Goal: Task Accomplishment & Management: Use online tool/utility

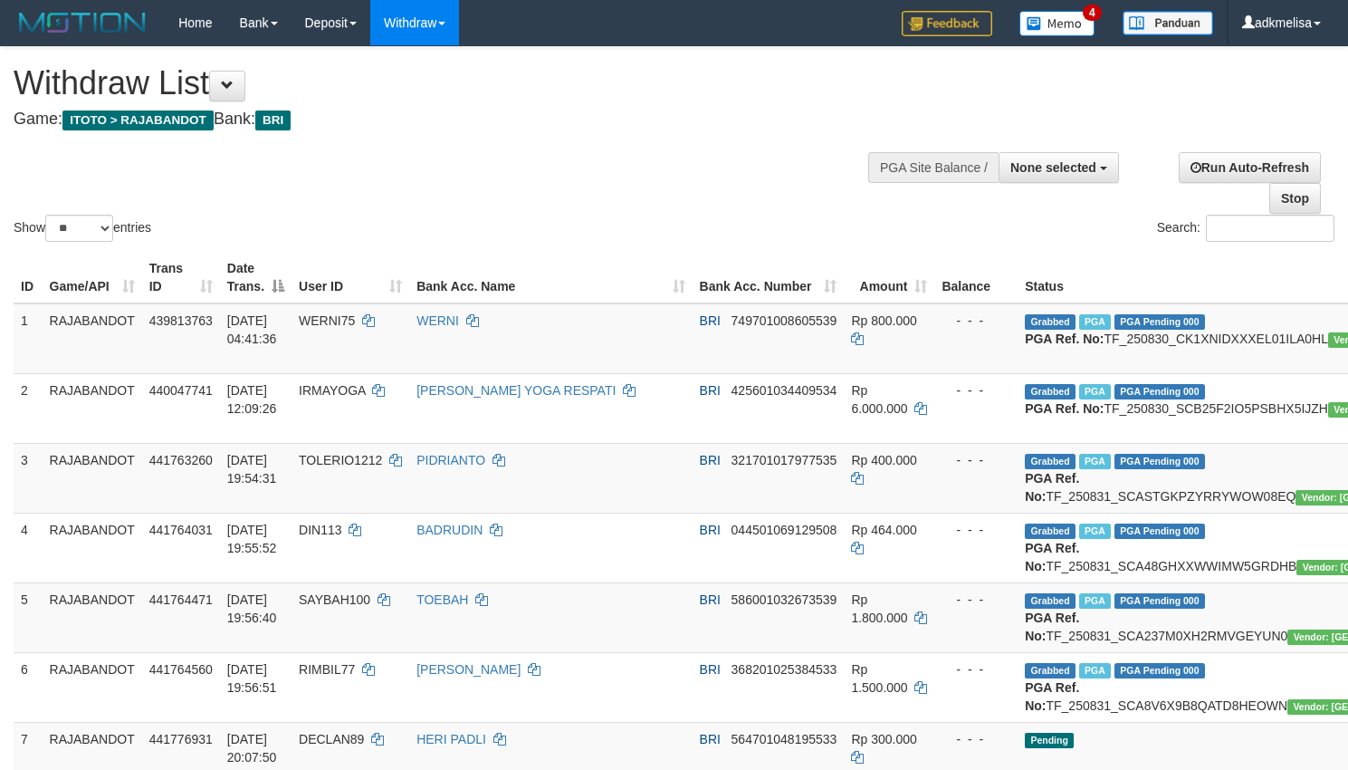
select select
select select "**"
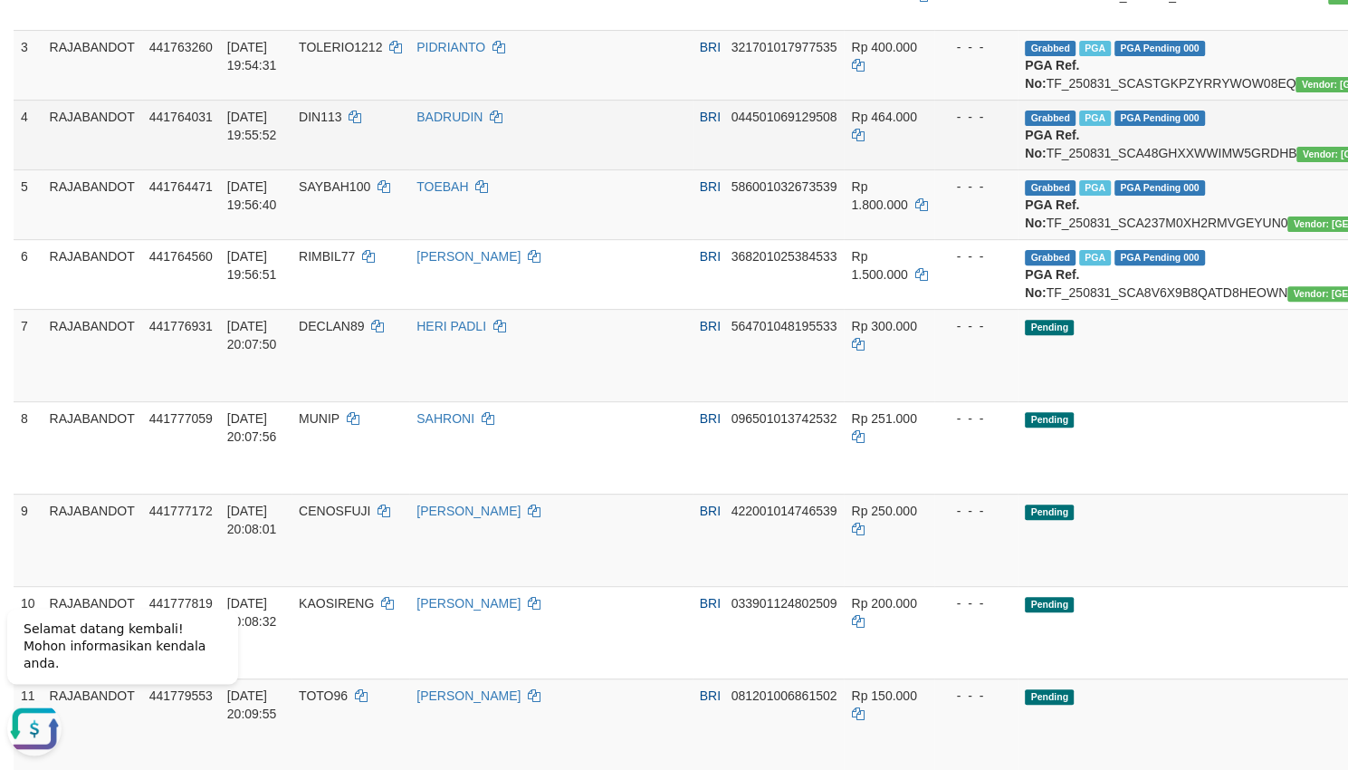
scroll to position [475, 0]
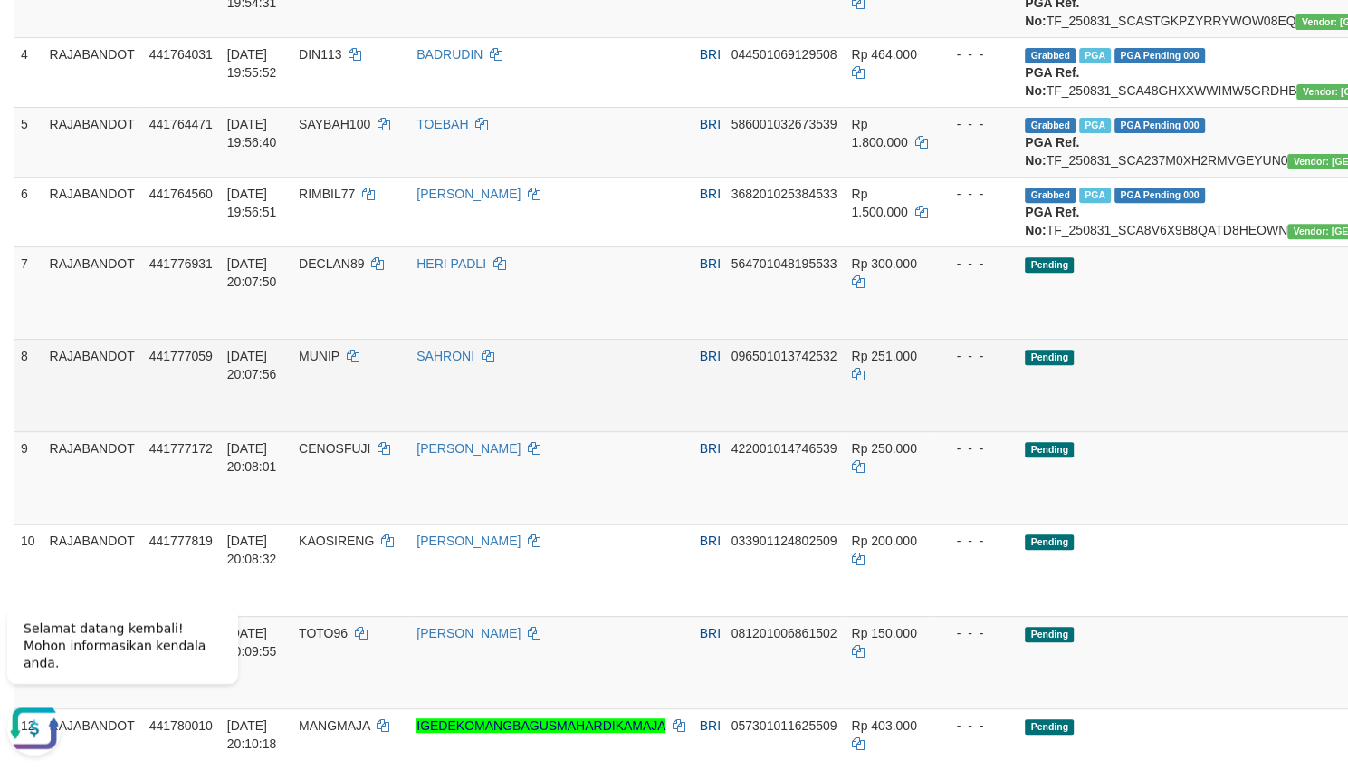
click at [942, 365] on div "- - -" at bounding box center [976, 356] width 69 height 18
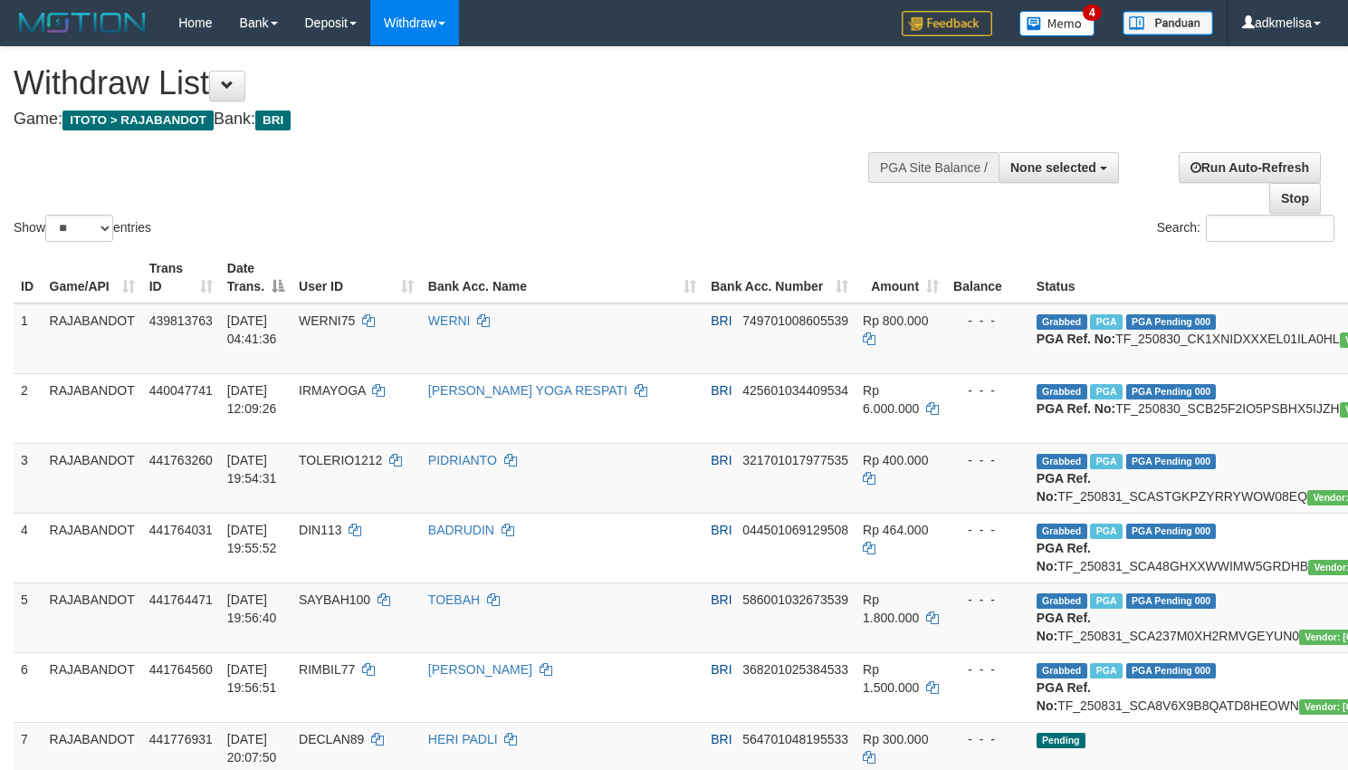
select select
select select "**"
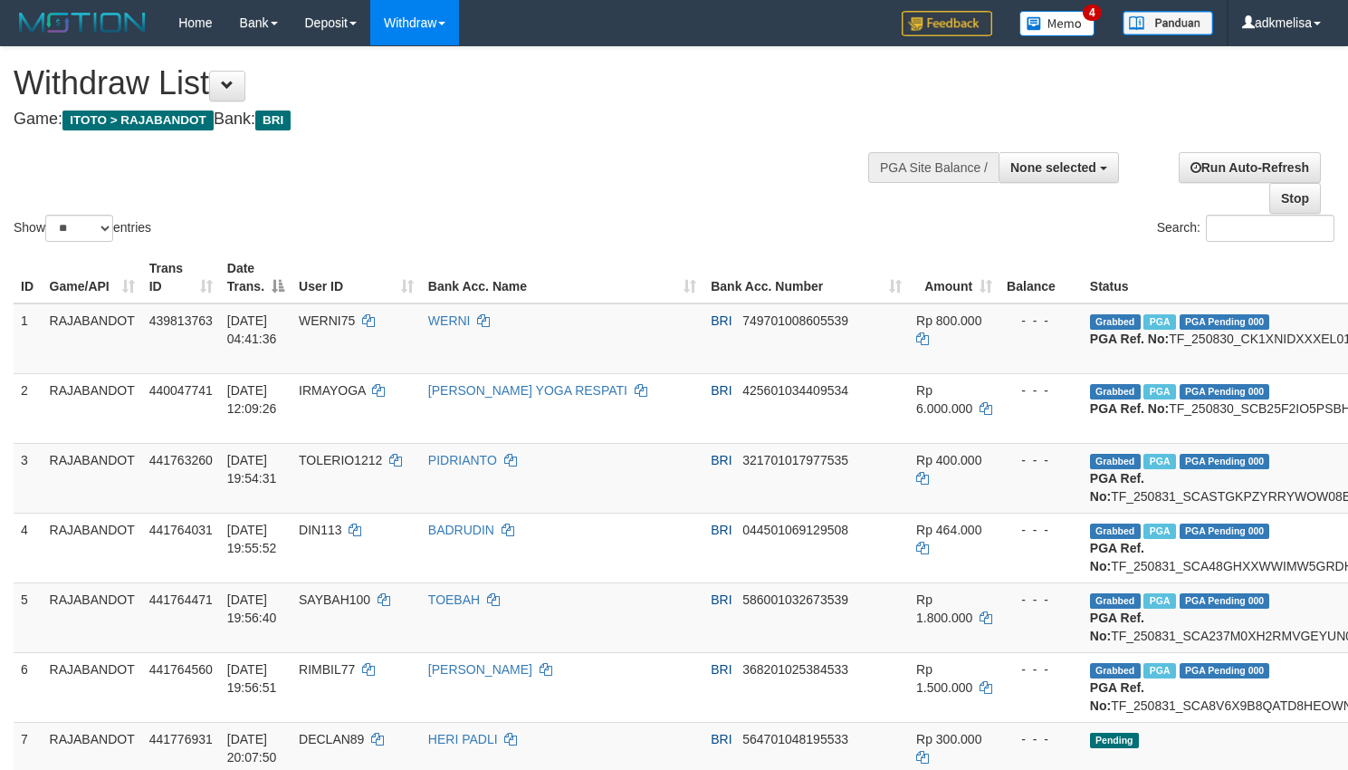
select select
select select "**"
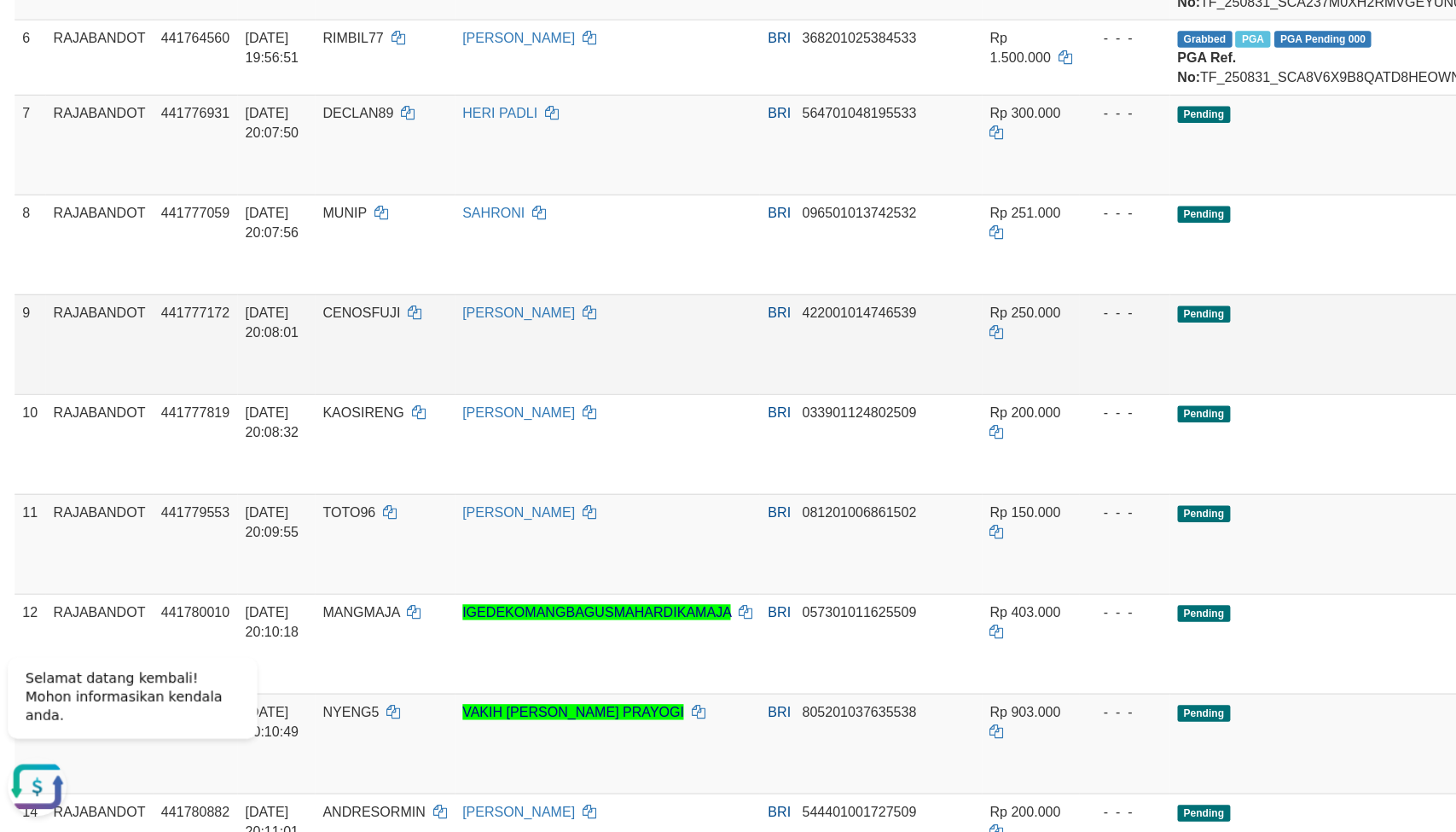
scroll to position [599, 0]
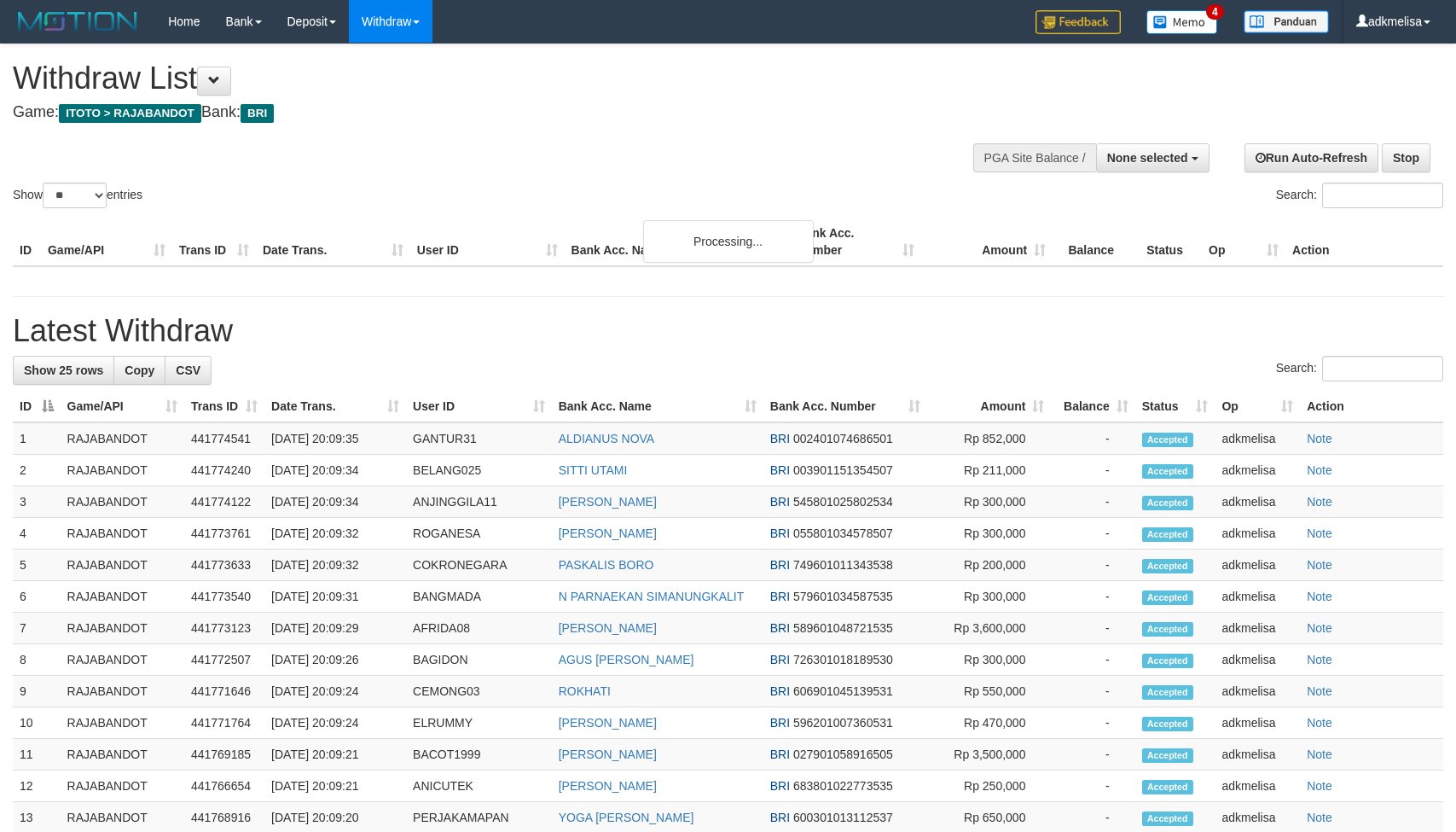
select select
select select "**"
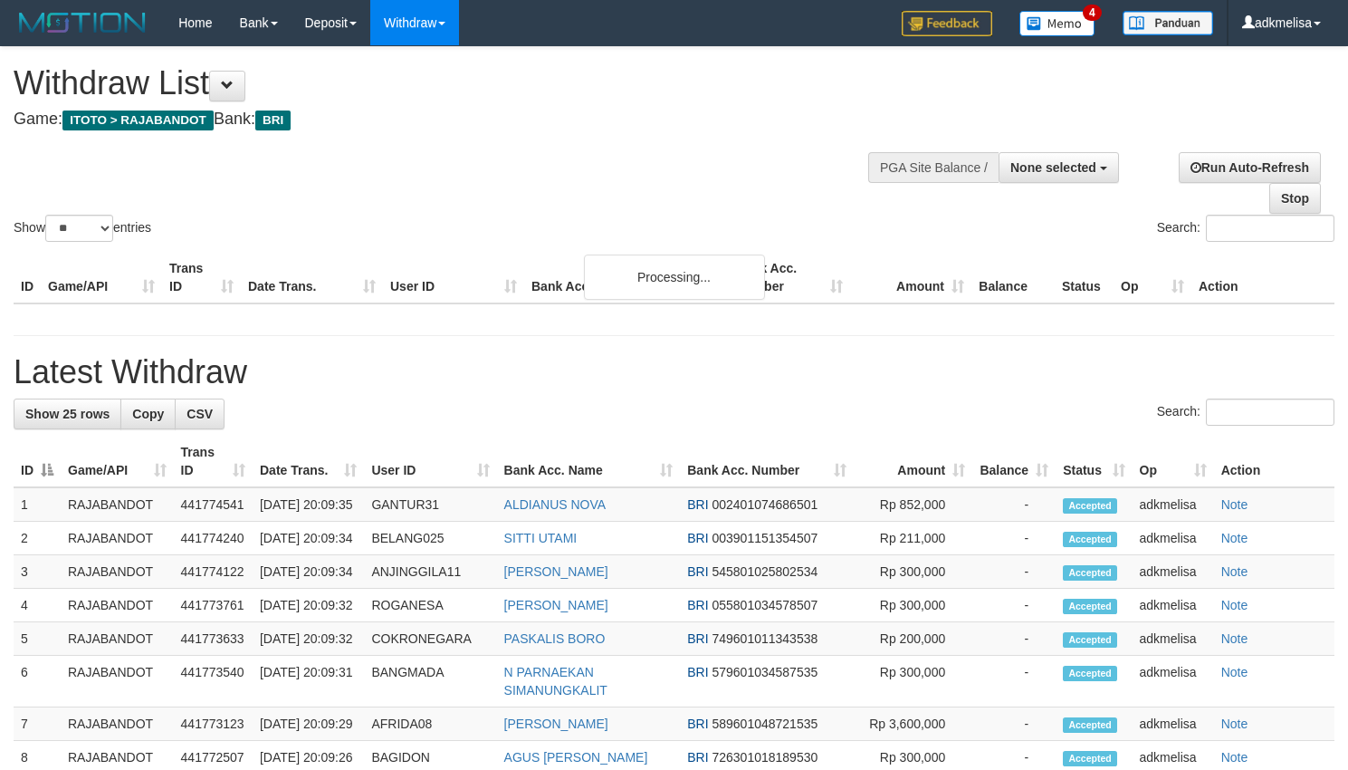
select select
select select "**"
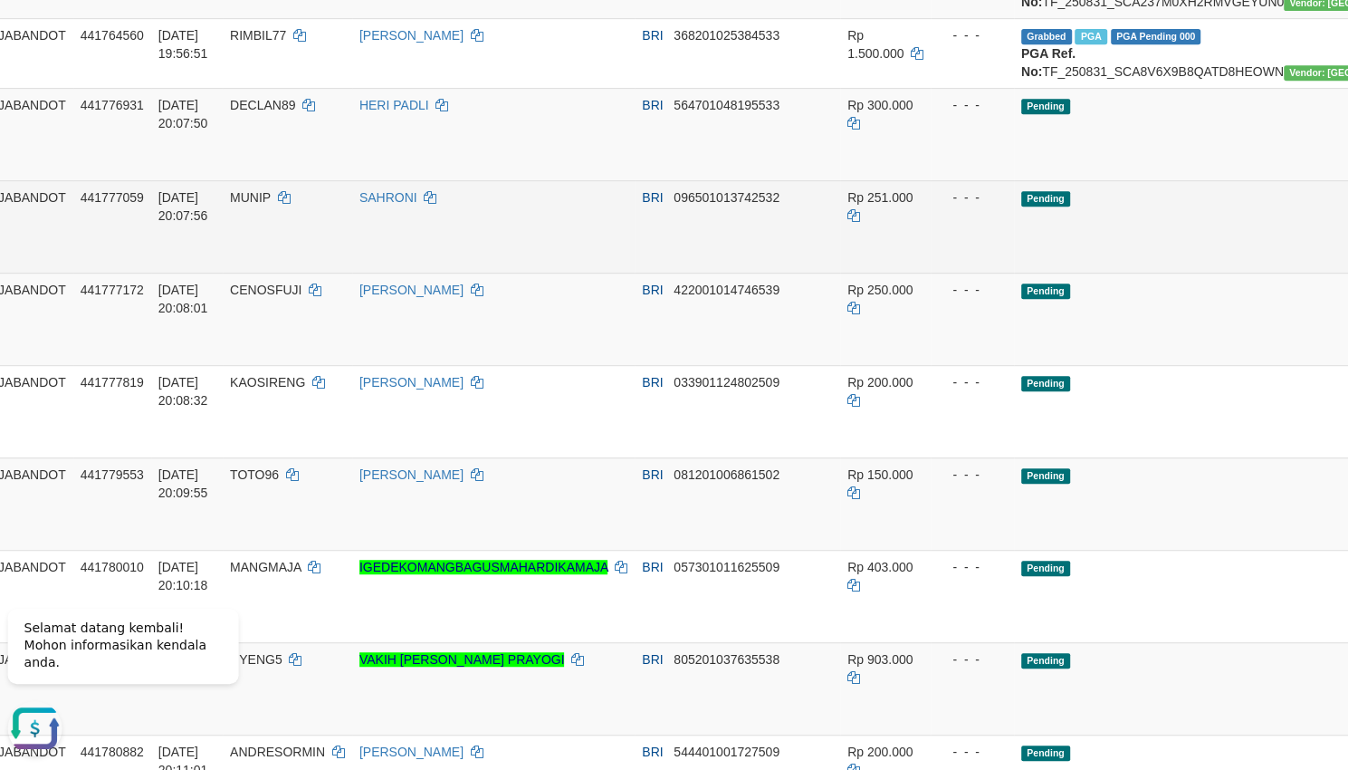
scroll to position [634, 95]
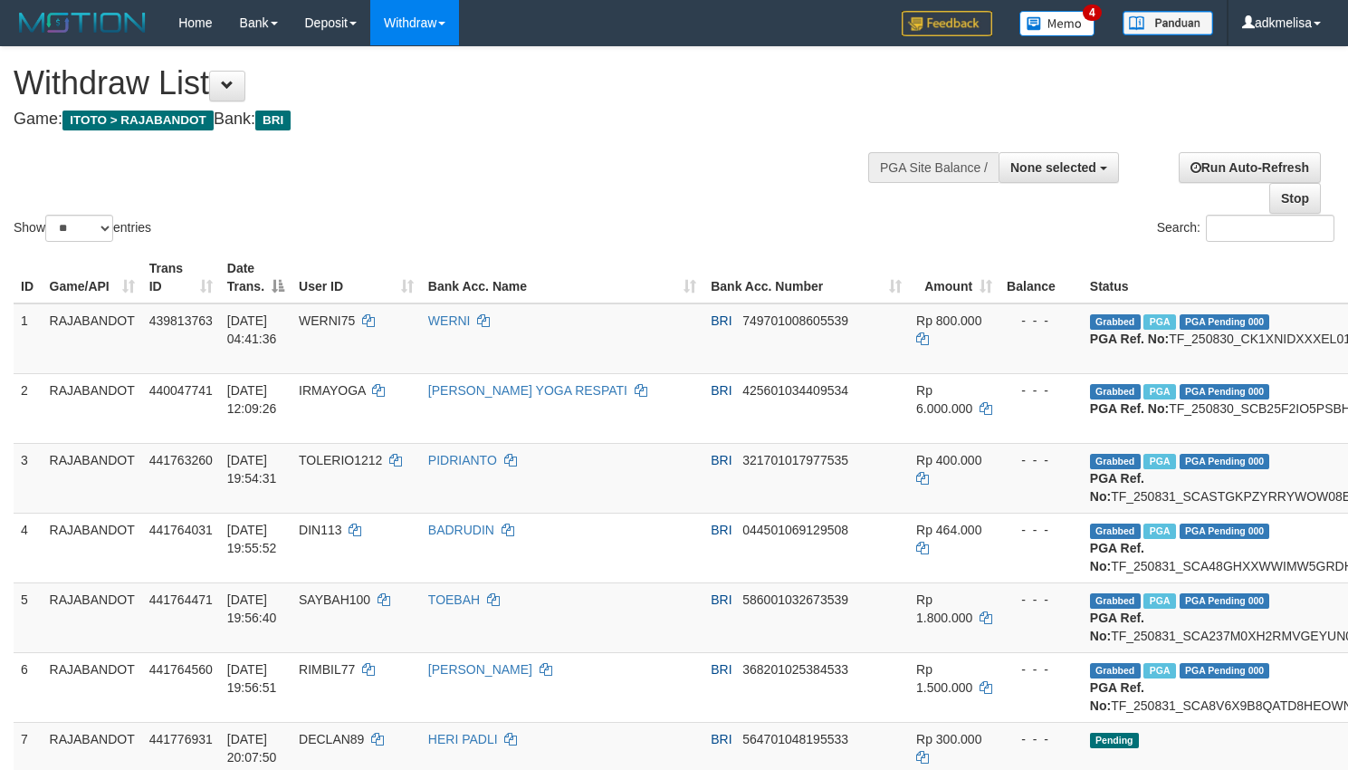
select select
select select "**"
select select
select select "**"
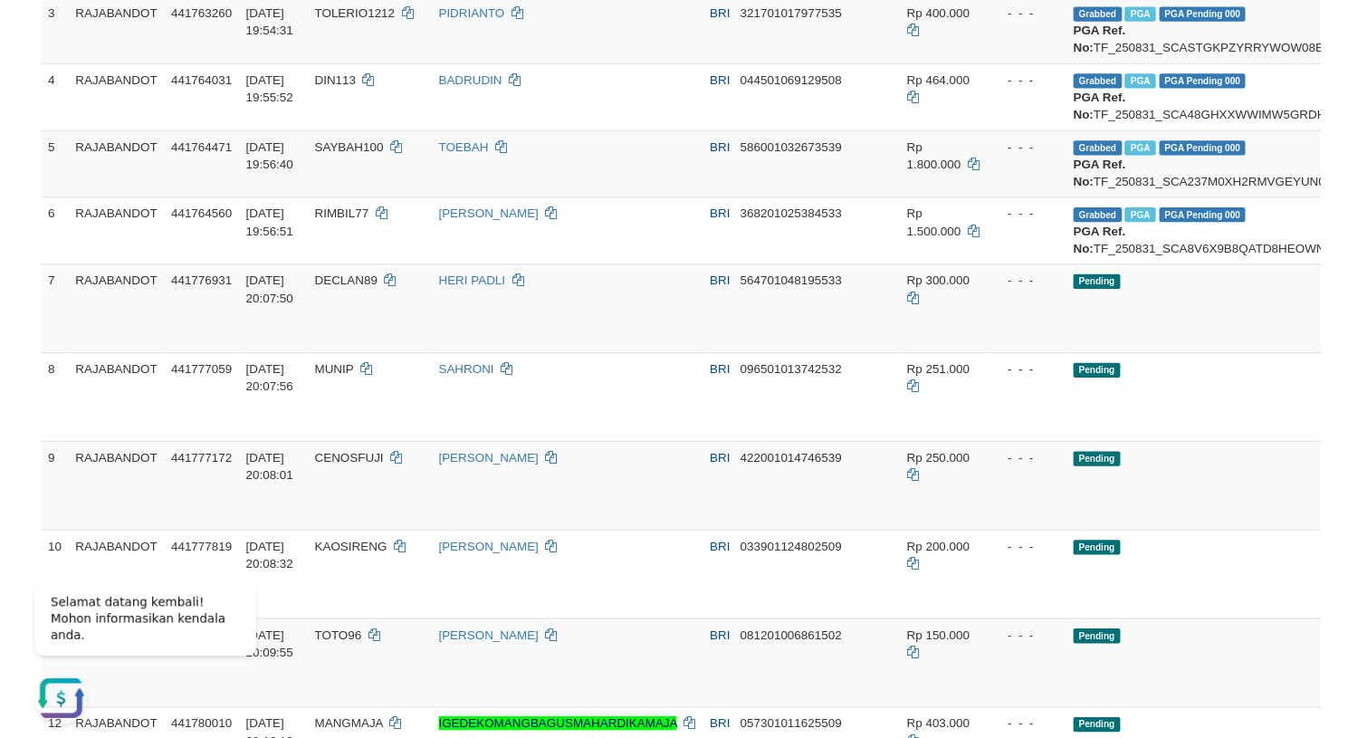
scroll to position [475, 0]
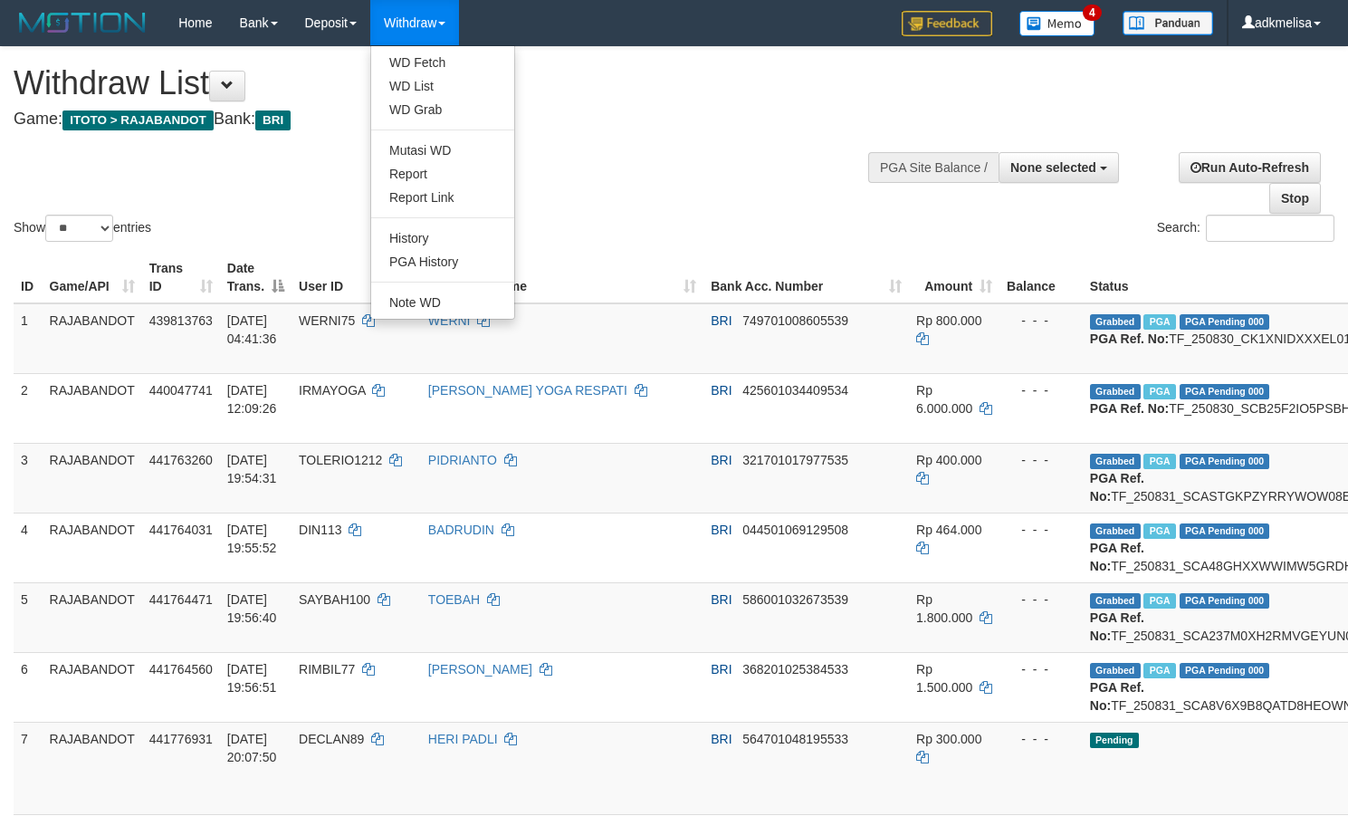
select select
select select "**"
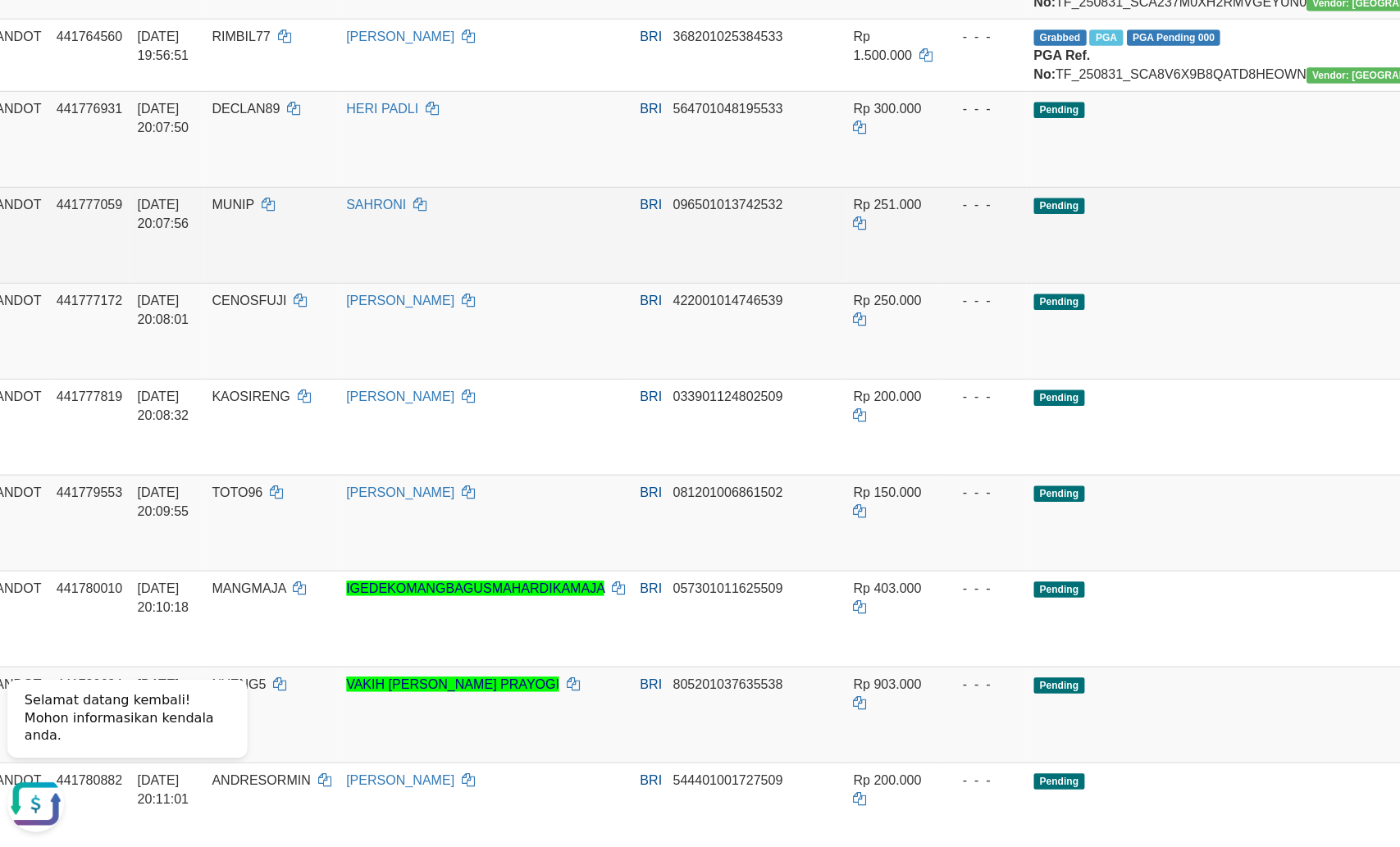
scroll to position [576, 0]
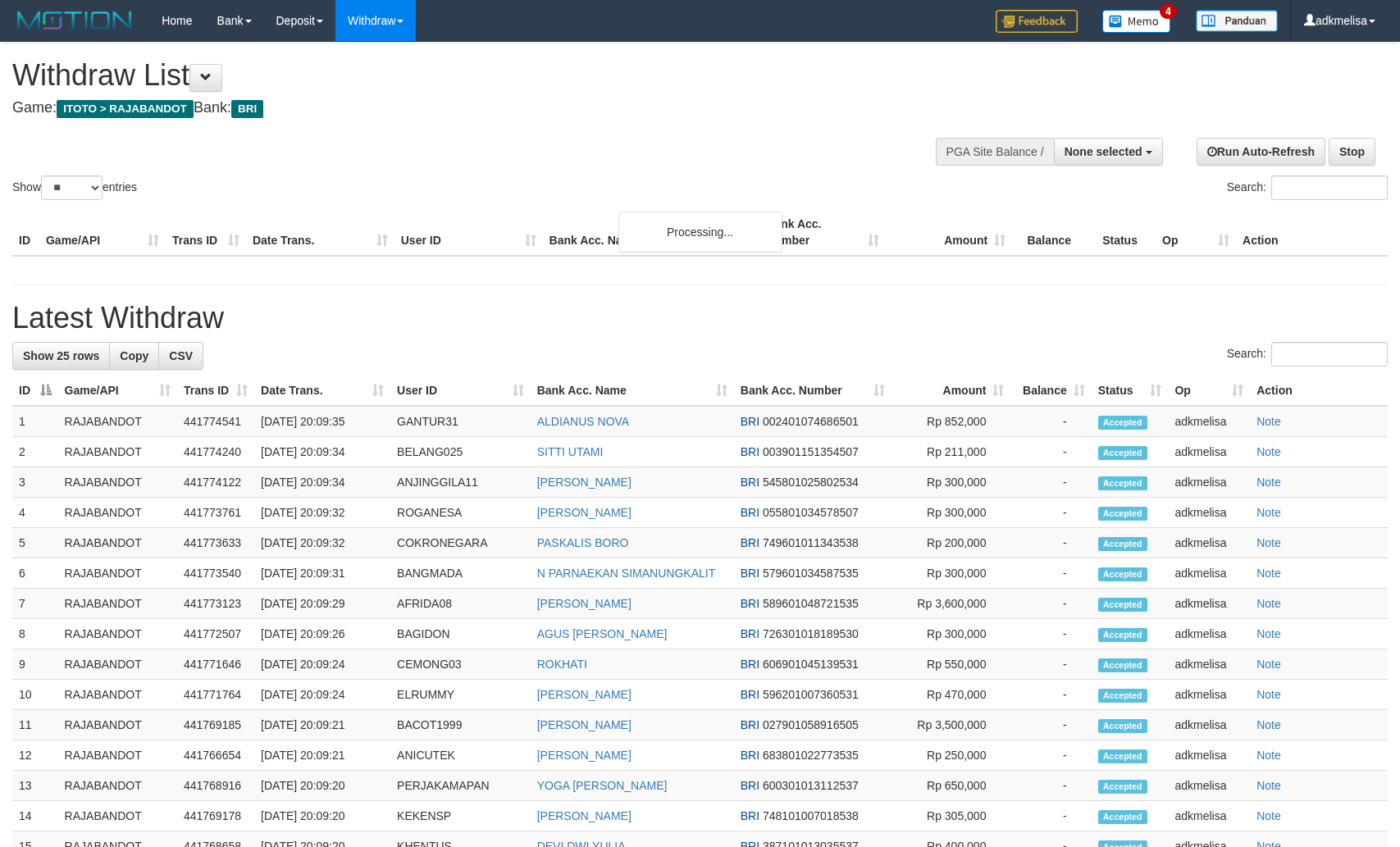
select select
select select "**"
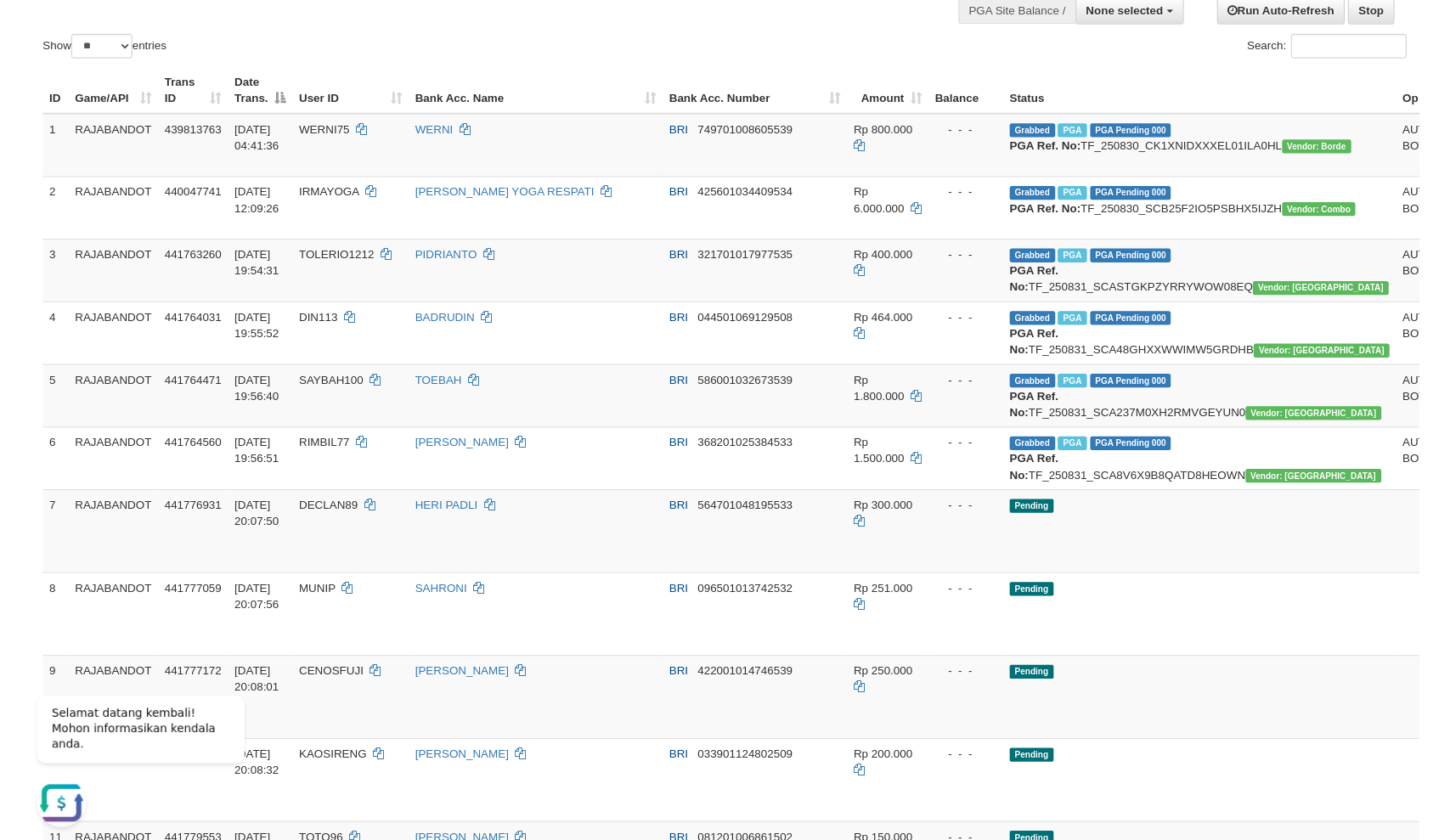
scroll to position [146, 0]
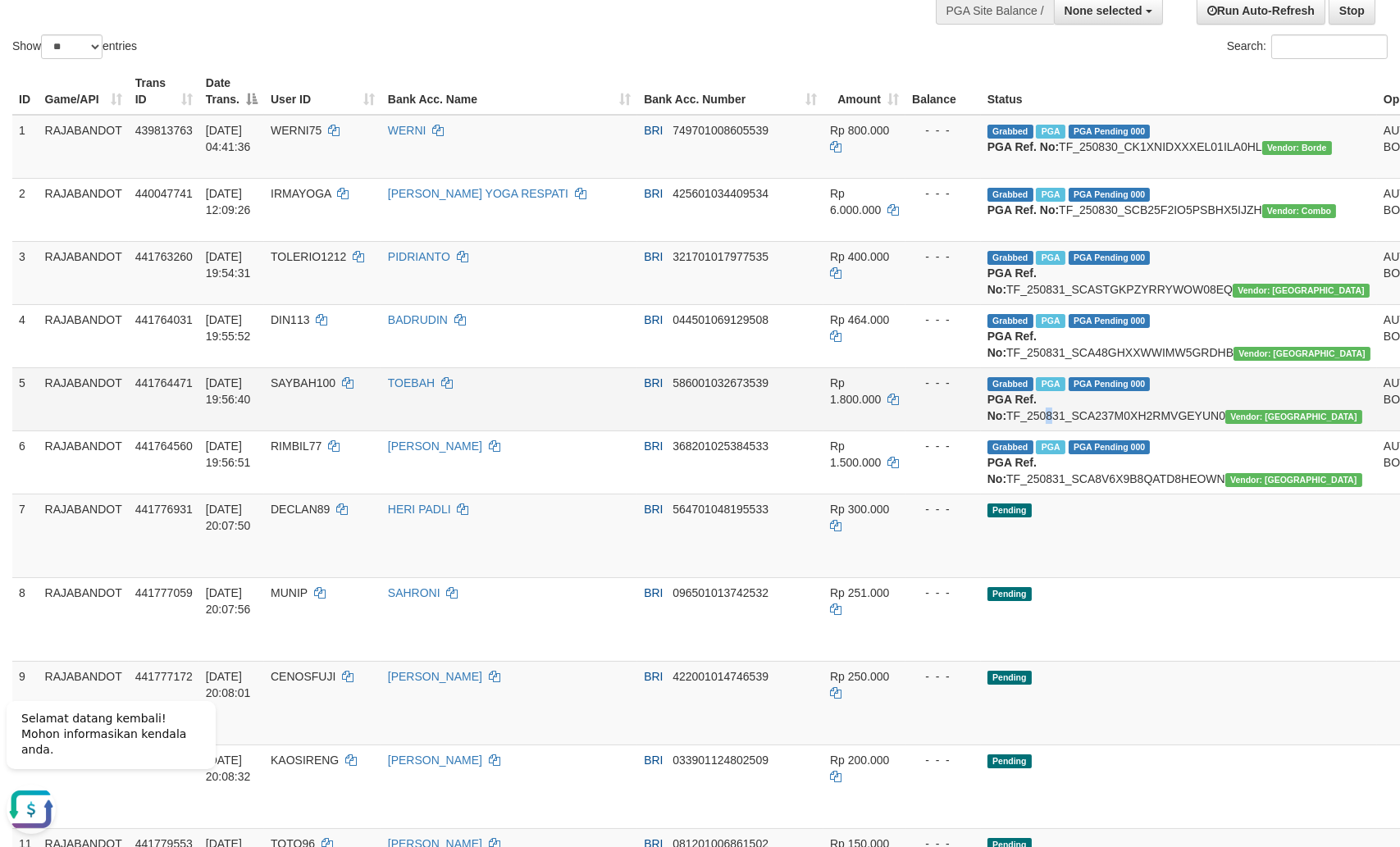
click at [1015, 430] on td "Grabbed PGA PGA Pending 000 {"status":"000","data":{"unique_id":"298-441764471-…" at bounding box center [1178, 399] width 396 height 63
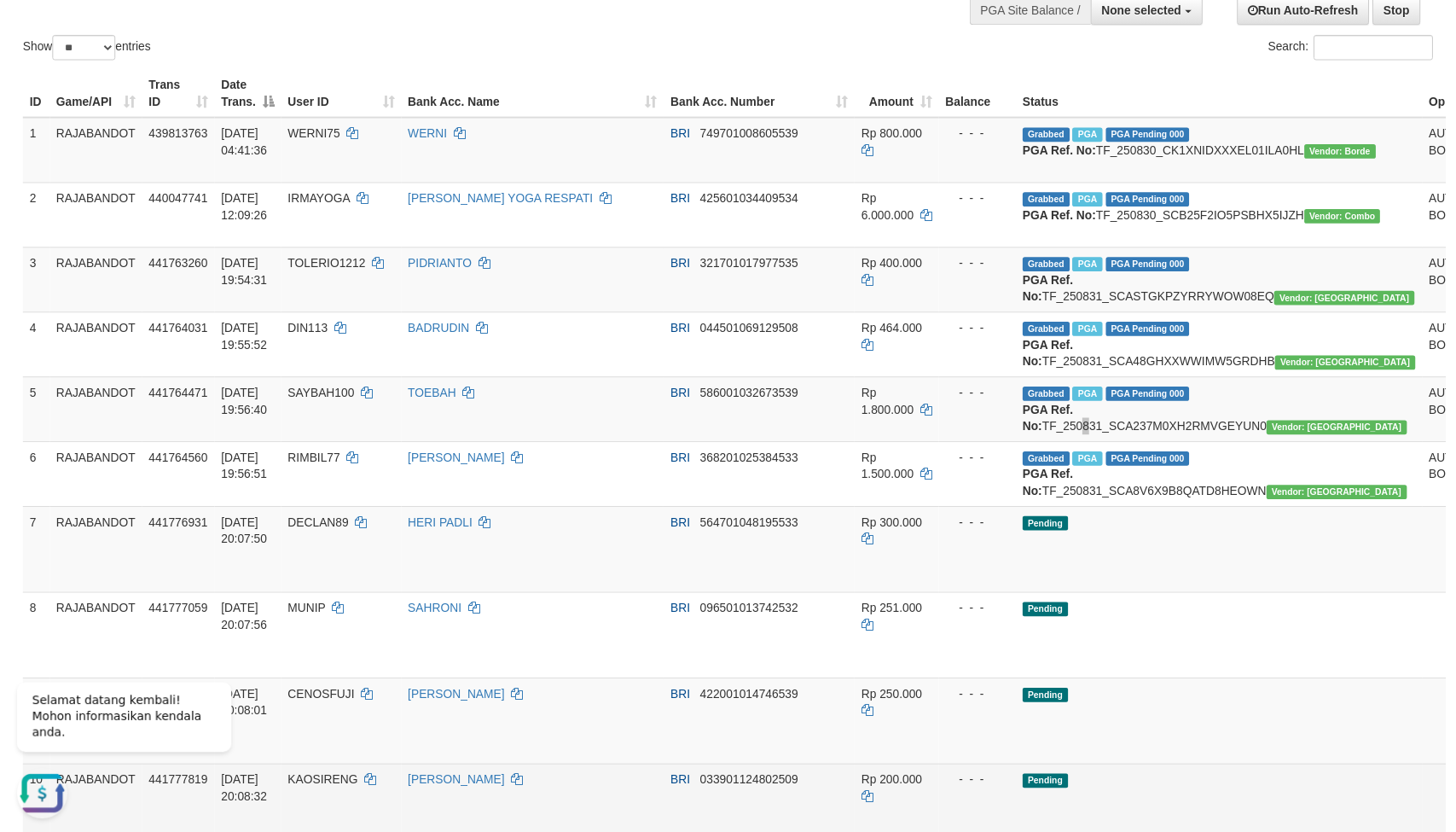
scroll to position [563, 0]
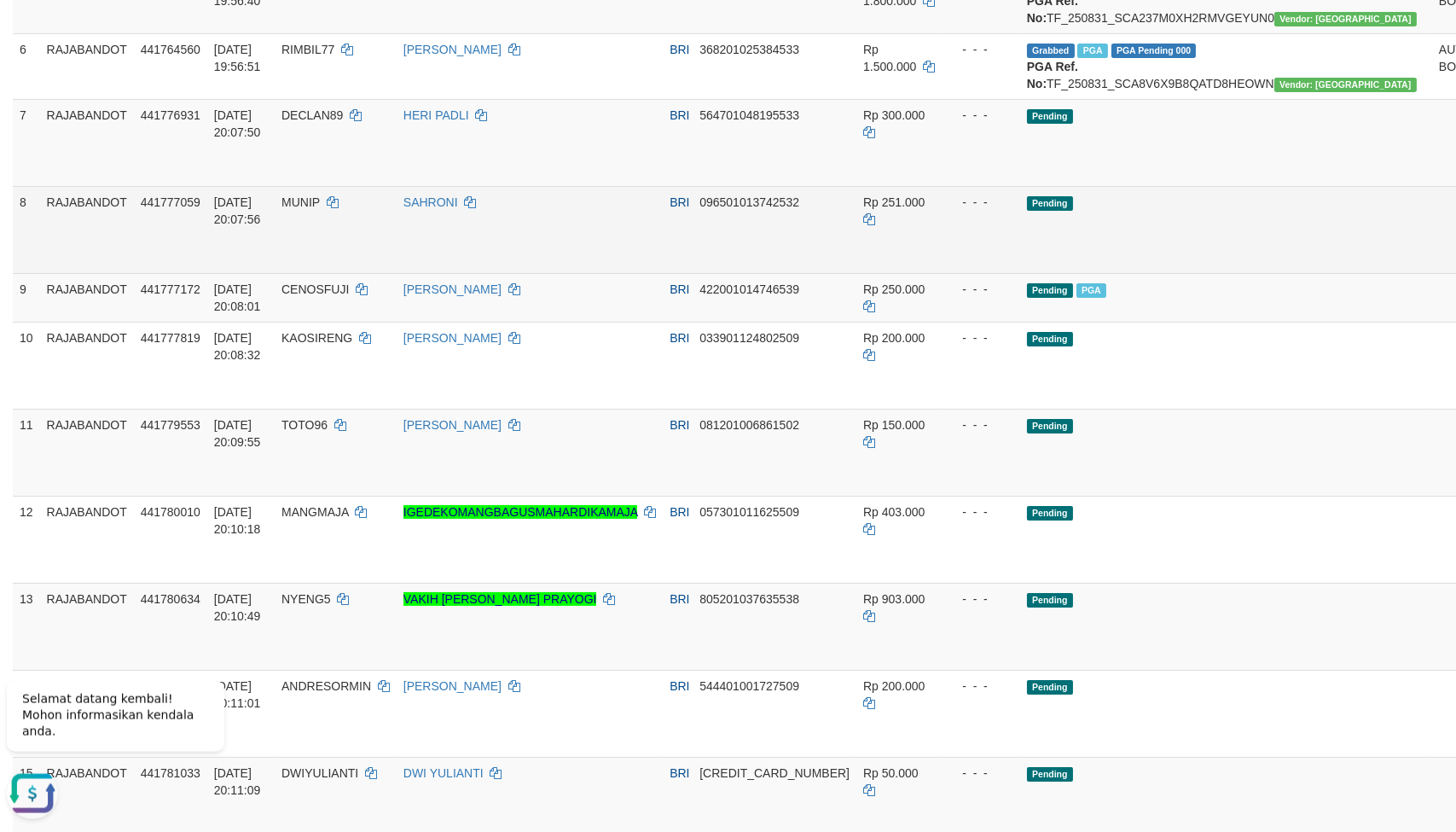
click at [785, 272] on td "BRI 096501013742532" at bounding box center [760, 228] width 194 height 87
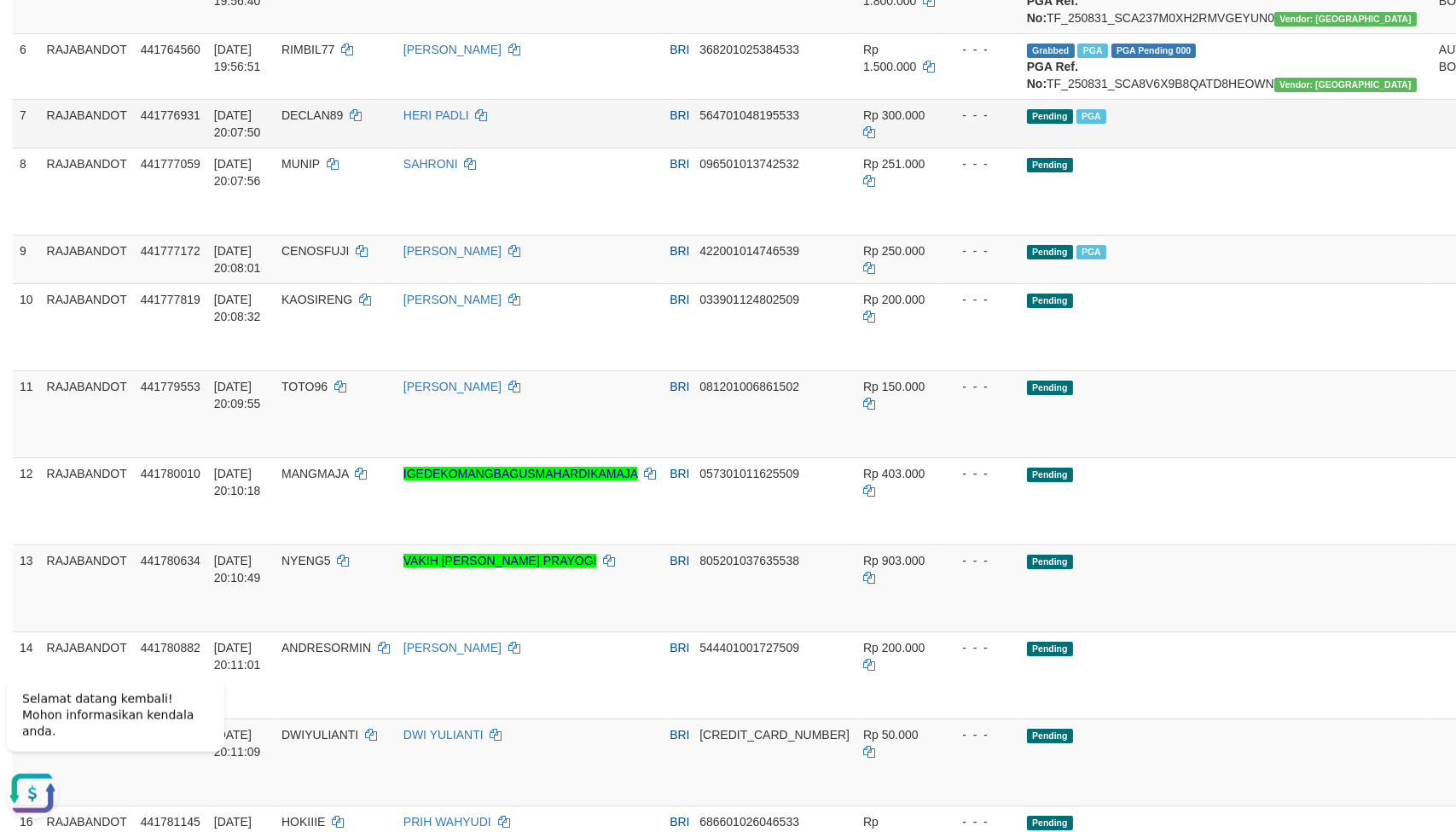
click at [1020, 147] on td "Pending PGA" at bounding box center [1225, 122] width 412 height 49
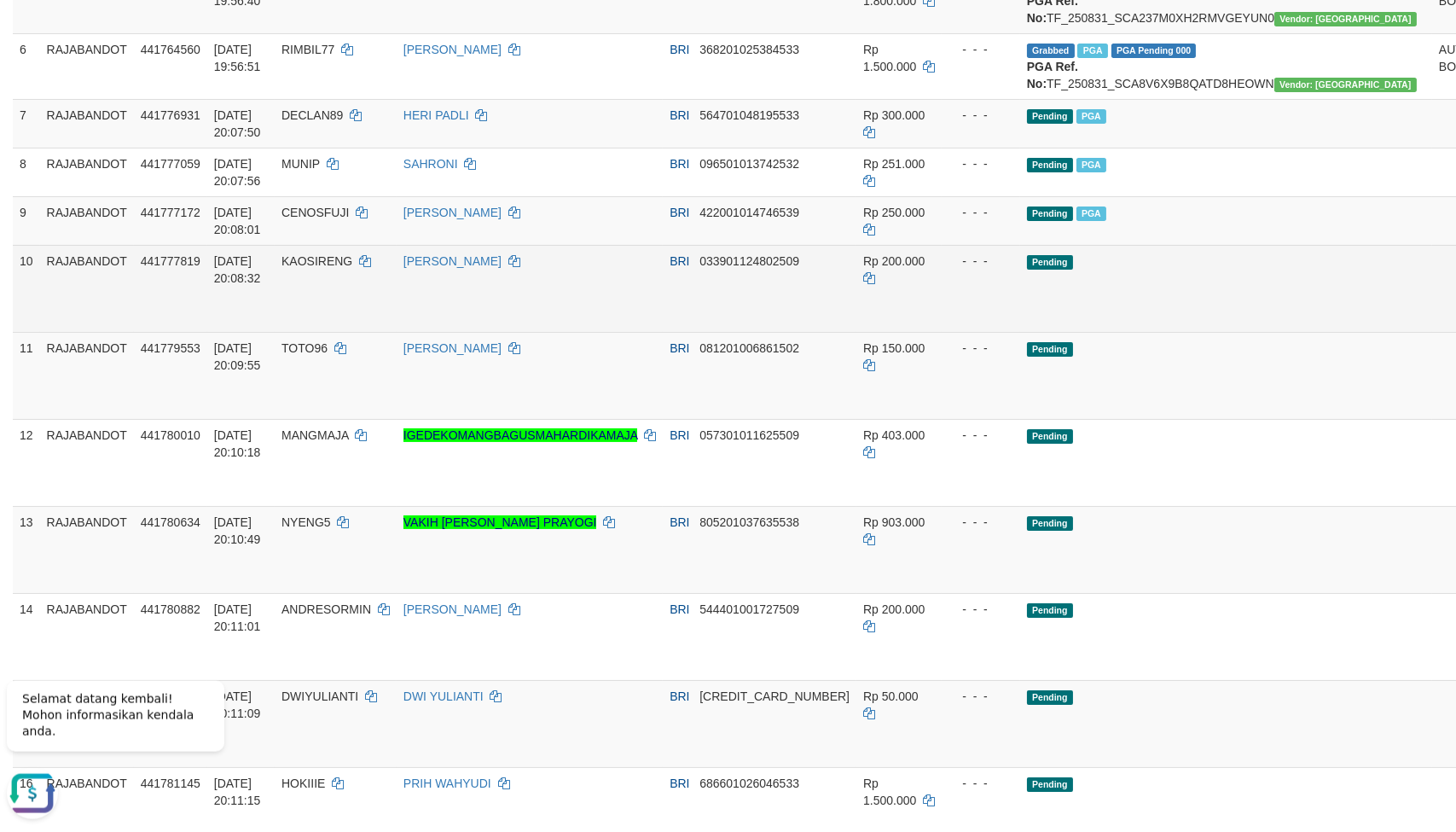
click at [711, 331] on td "BRI 033901124802509" at bounding box center [760, 287] width 194 height 87
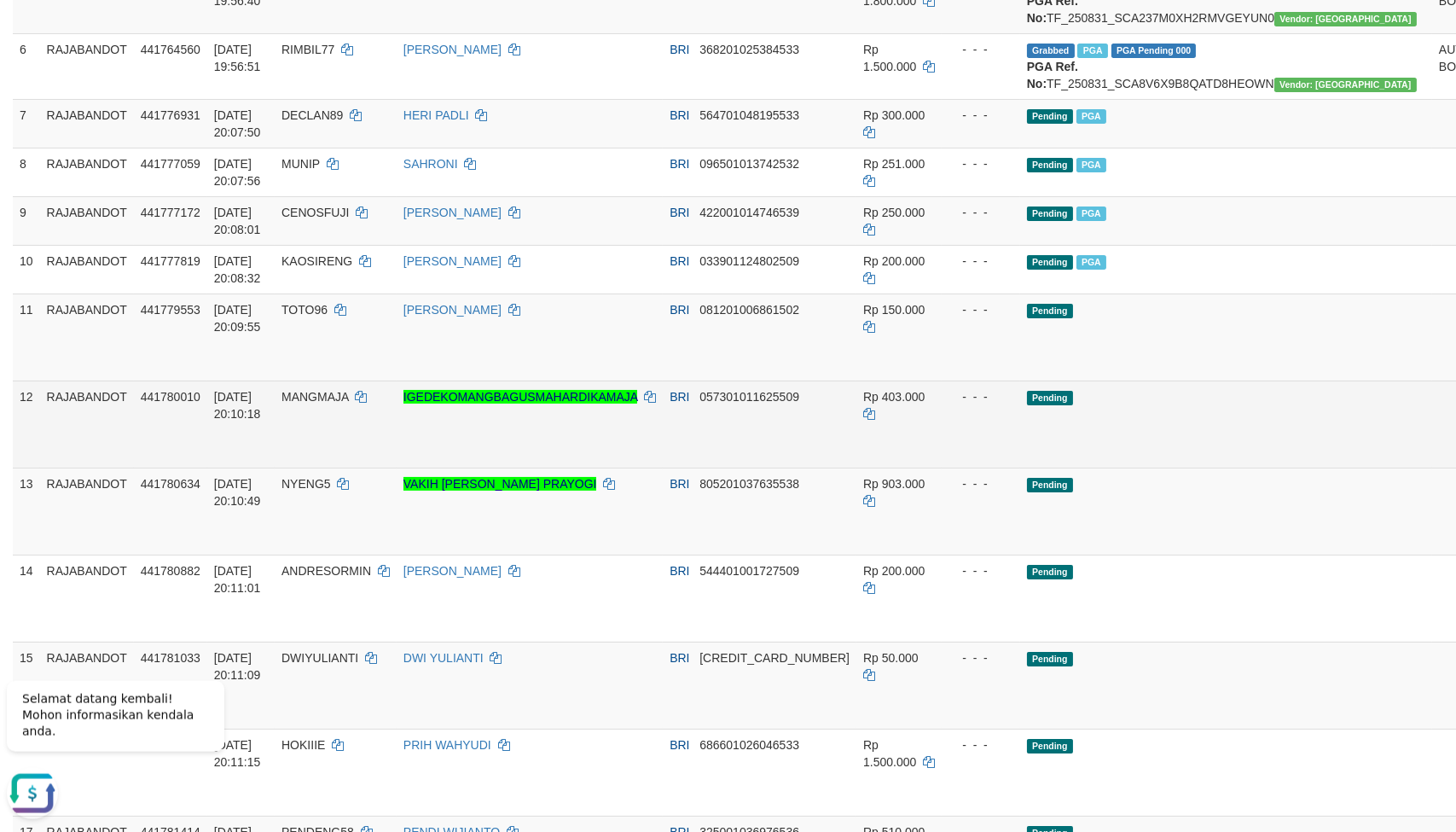
click at [915, 466] on td "Rp 403.000" at bounding box center [898, 423] width 86 height 87
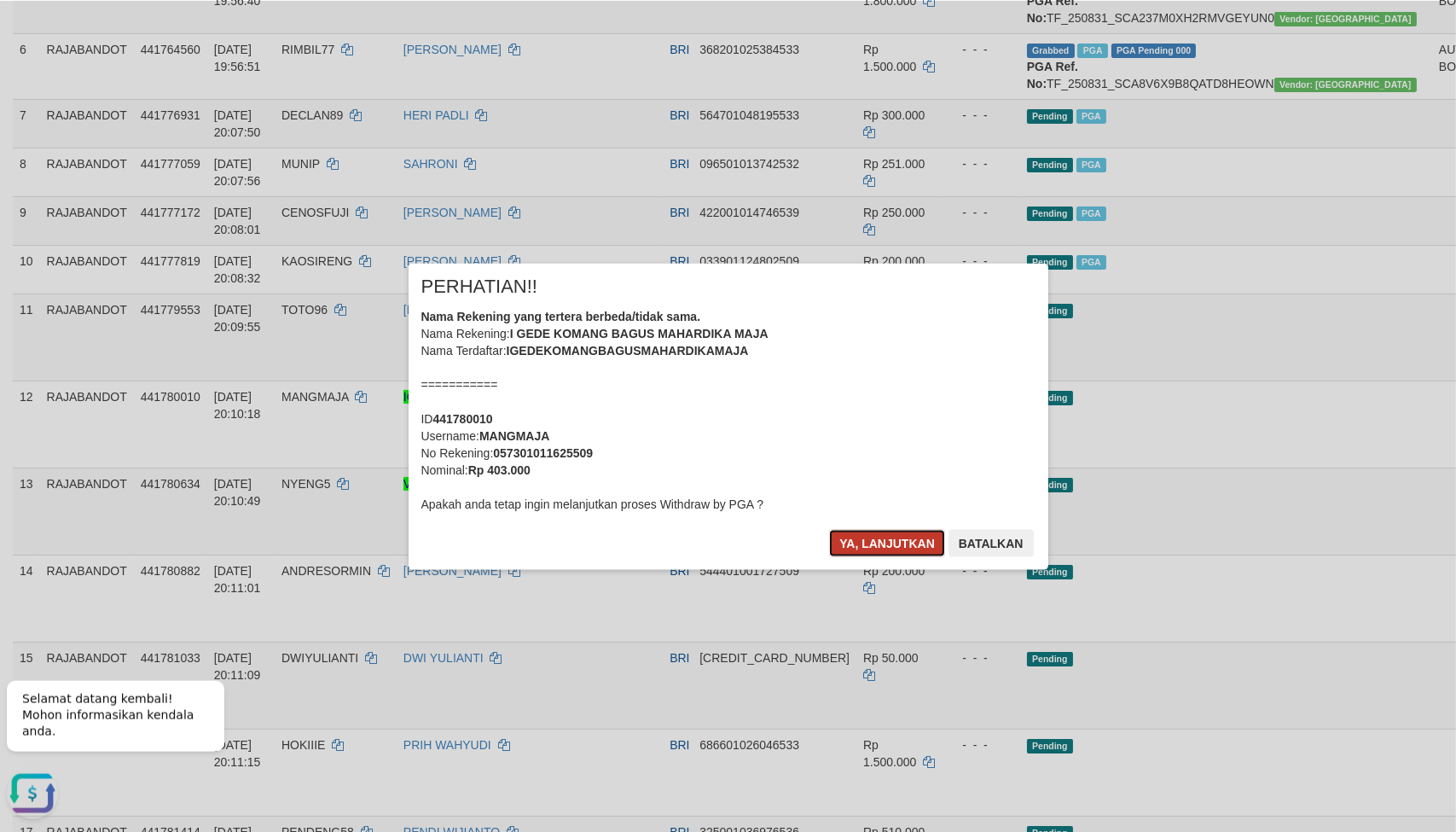
click at [857, 552] on button "Ya, lanjutkan" at bounding box center [886, 542] width 116 height 27
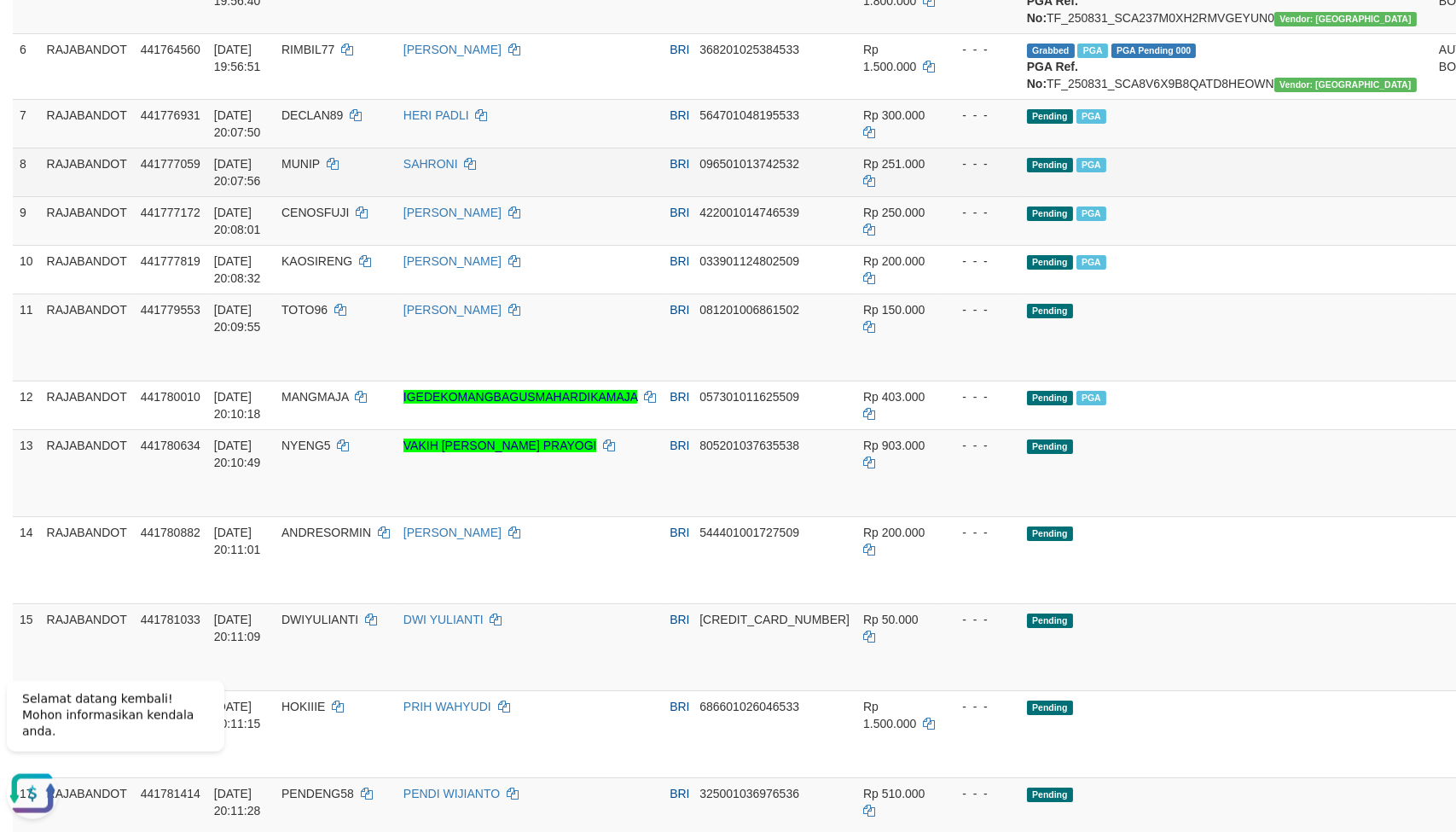
click at [834, 195] on tr "8 RAJABANDOT 441777059 31/08/2025 20:07:56 MUNIP SAHRONI BRI 096501013742532 Rp…" at bounding box center [801, 171] width 1575 height 49
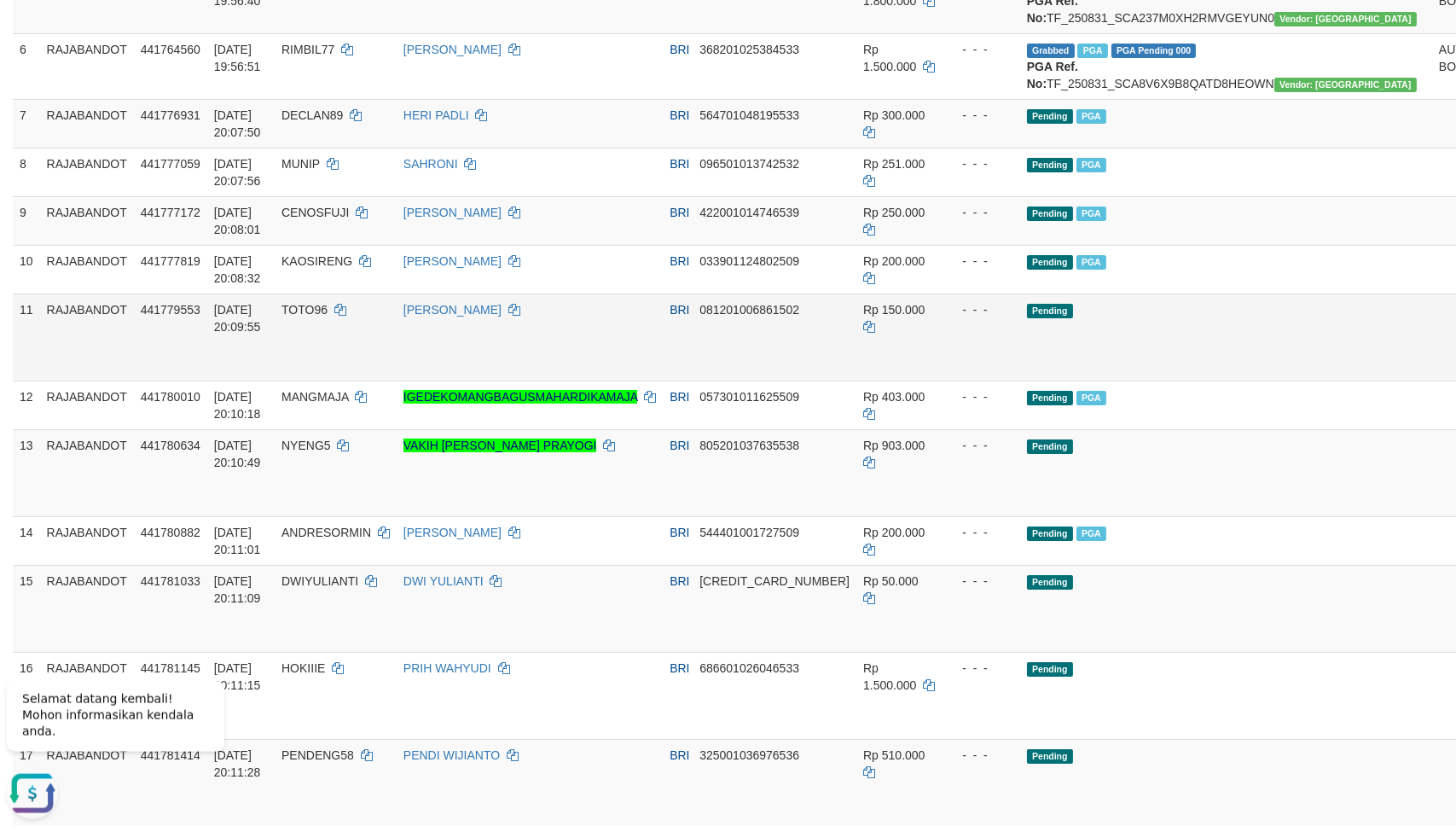
click at [856, 380] on td "Rp 150.000" at bounding box center [898, 336] width 86 height 87
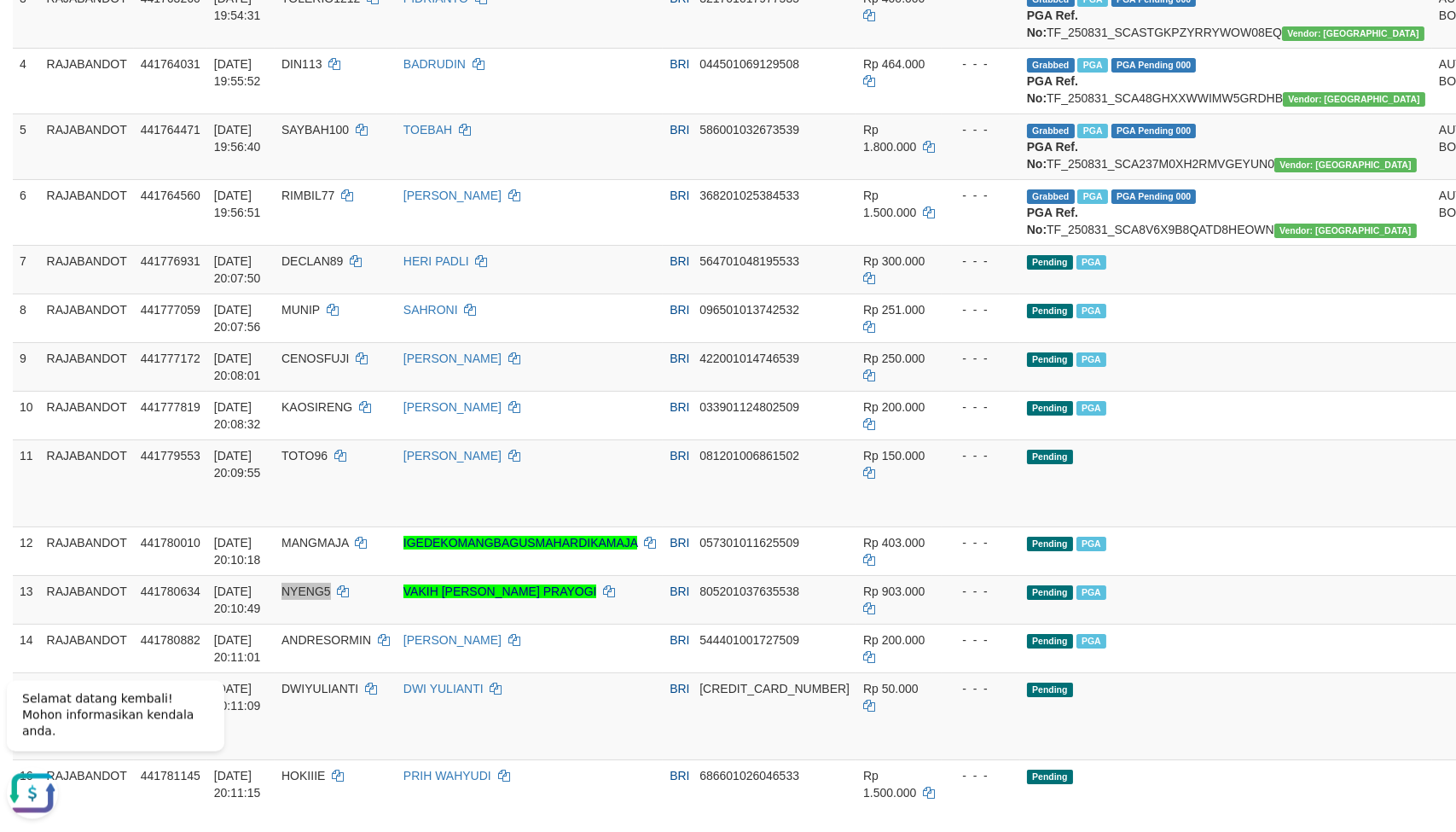
scroll to position [416, 0]
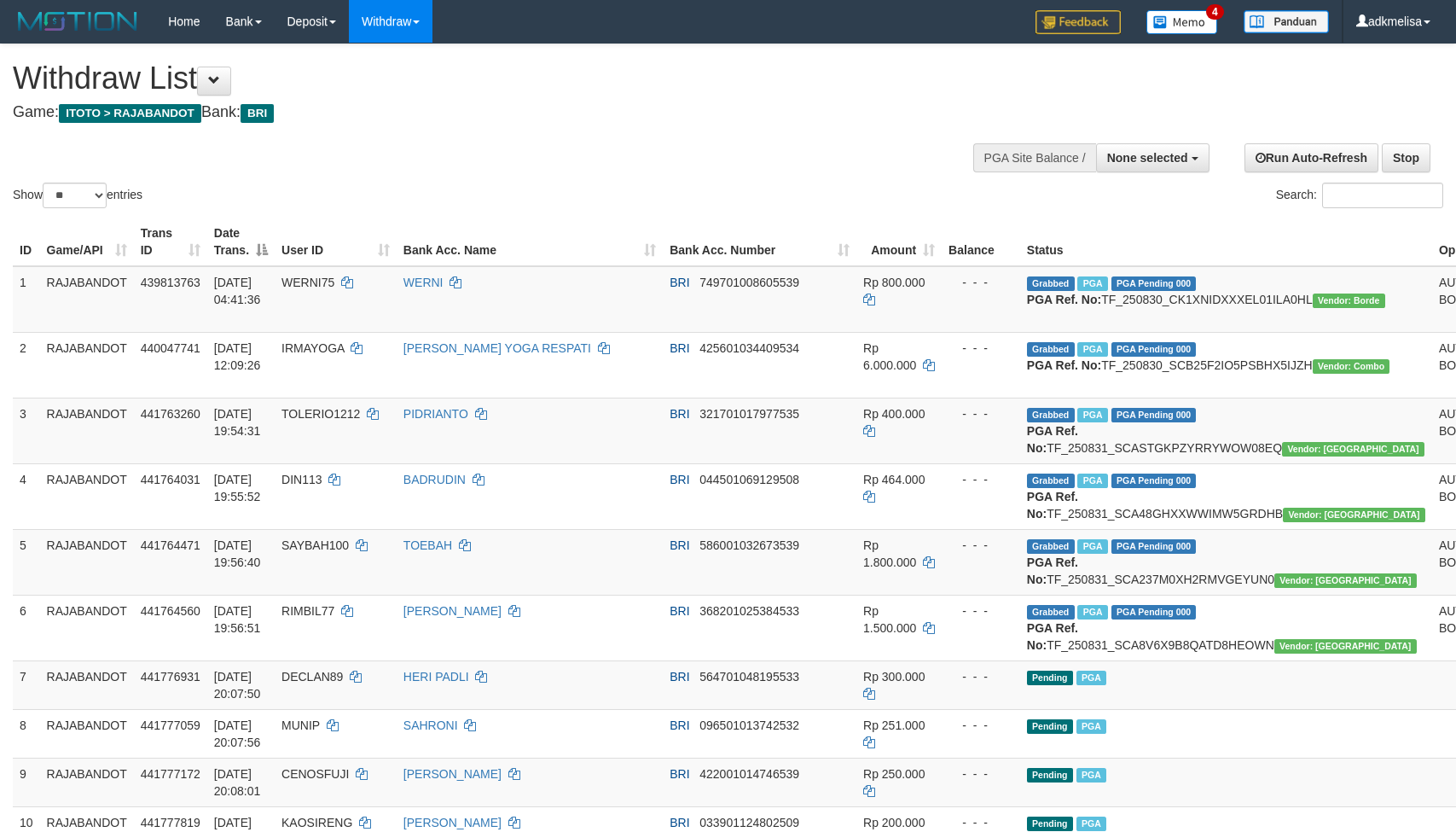
select select
select select "**"
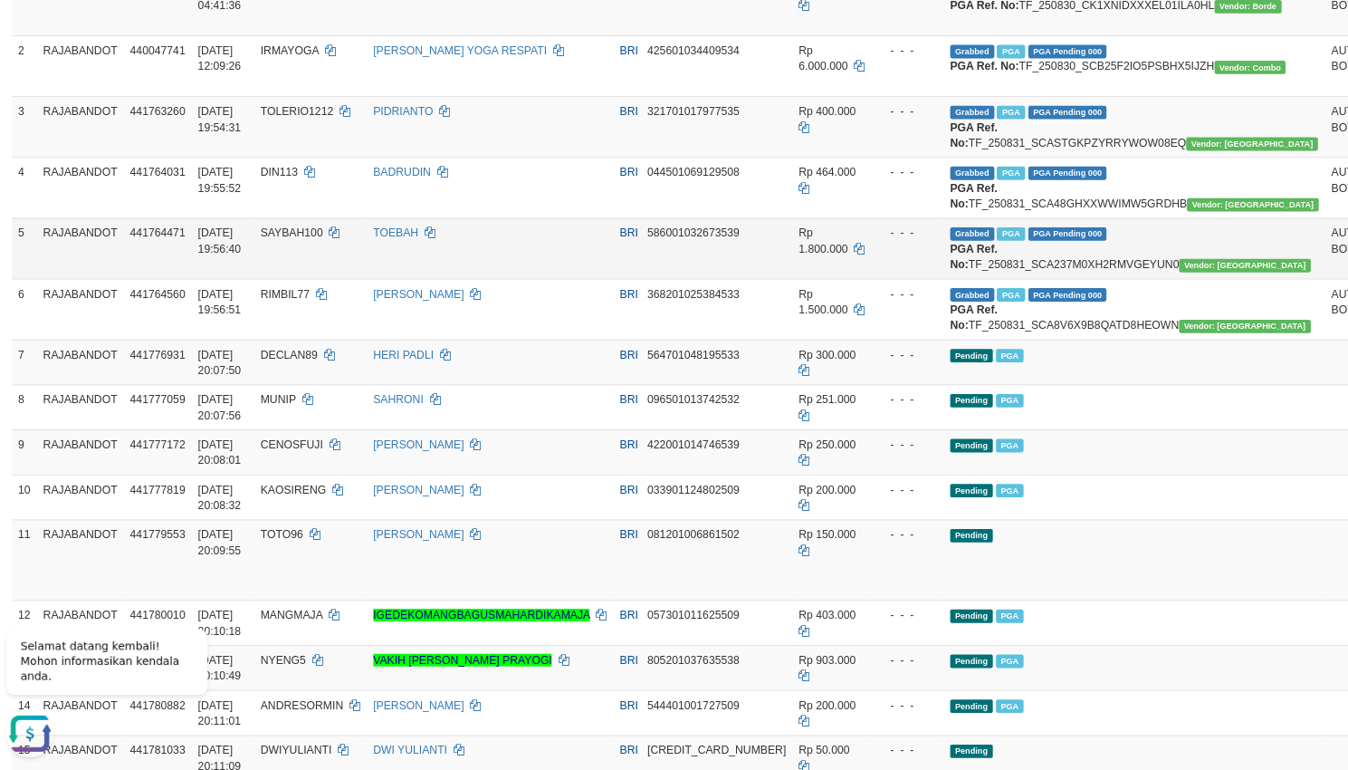
scroll to position [310, 0]
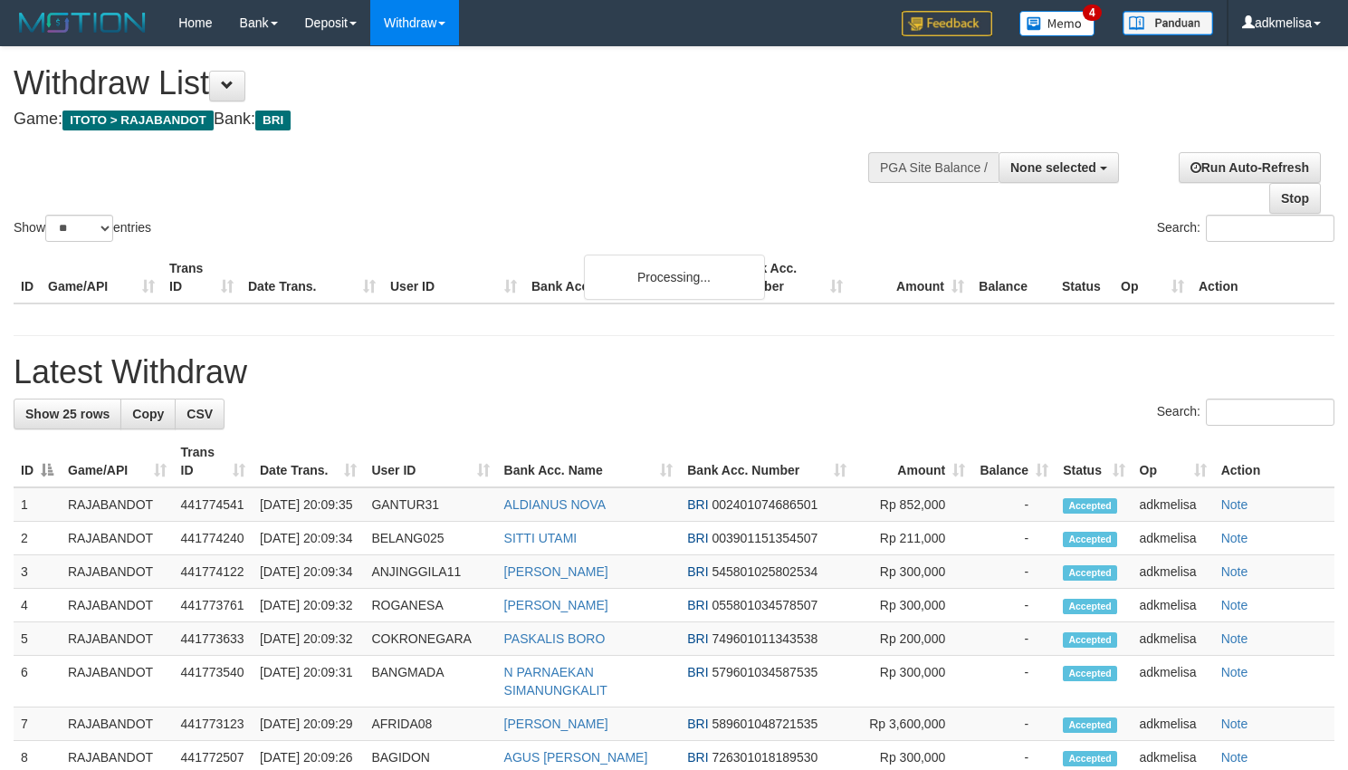
select select
select select "**"
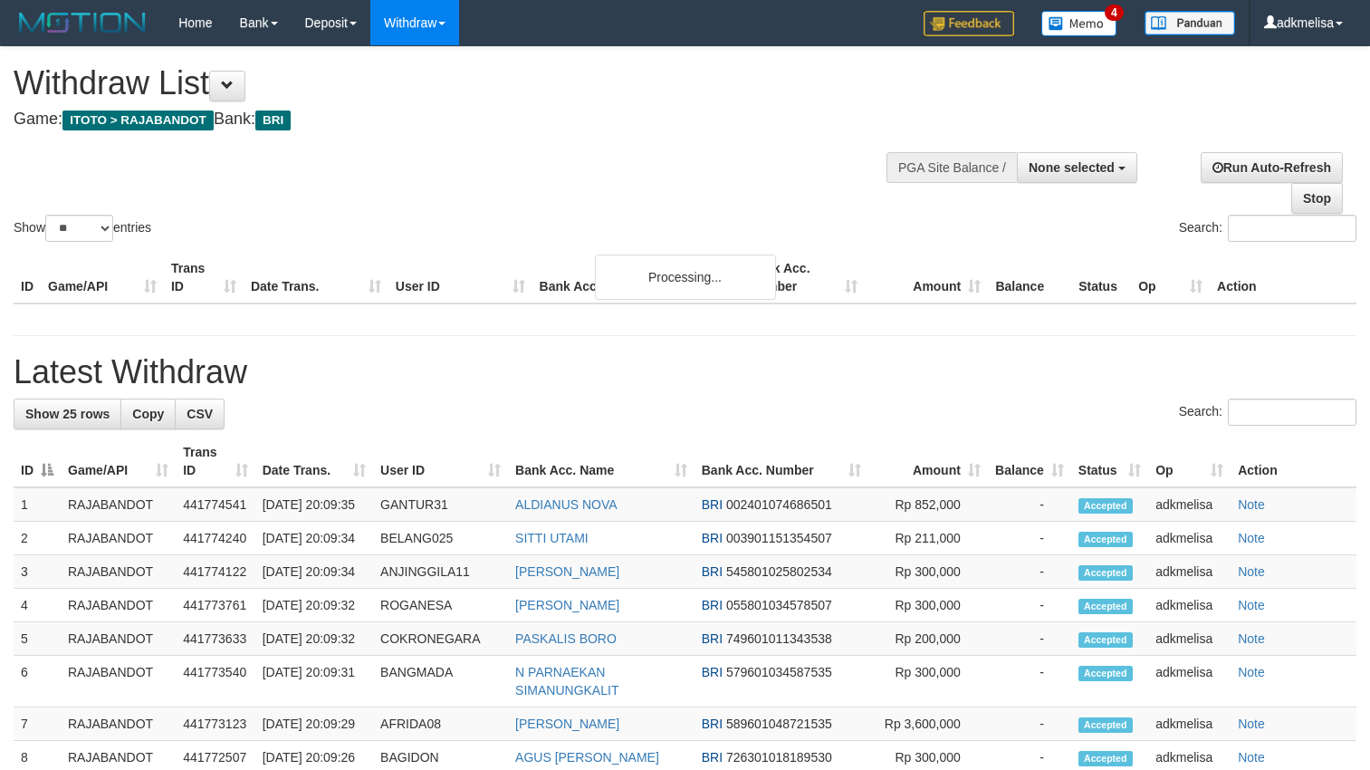
select select
select select "**"
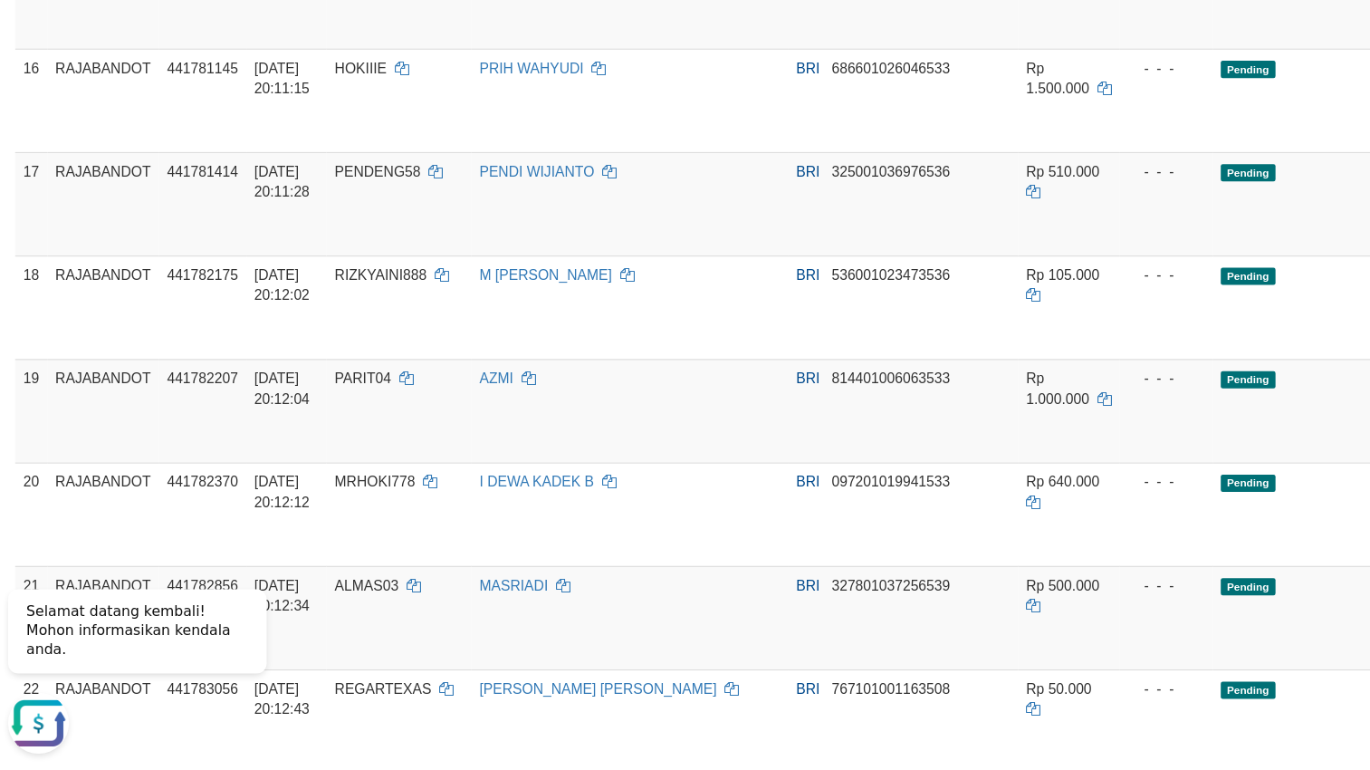
scroll to position [1209, 0]
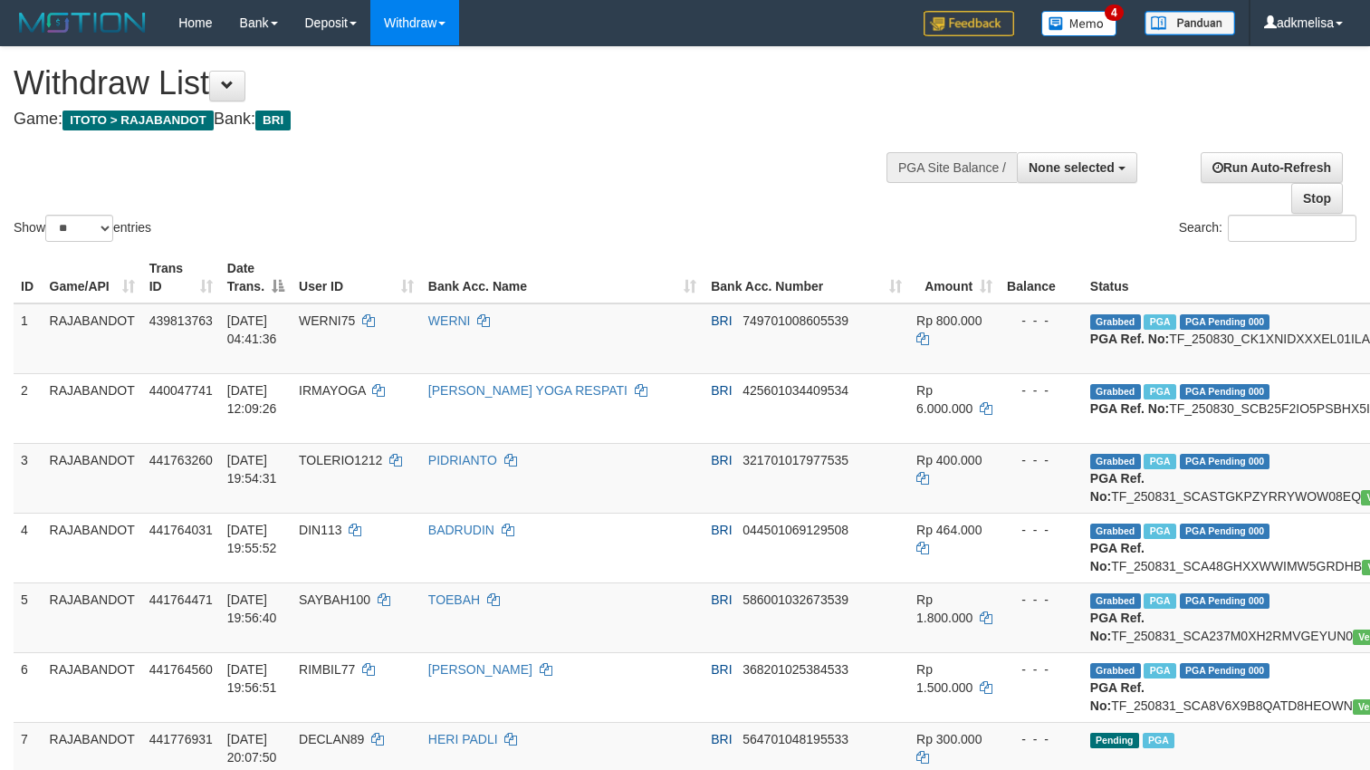
select select
select select "**"
select select
select select "**"
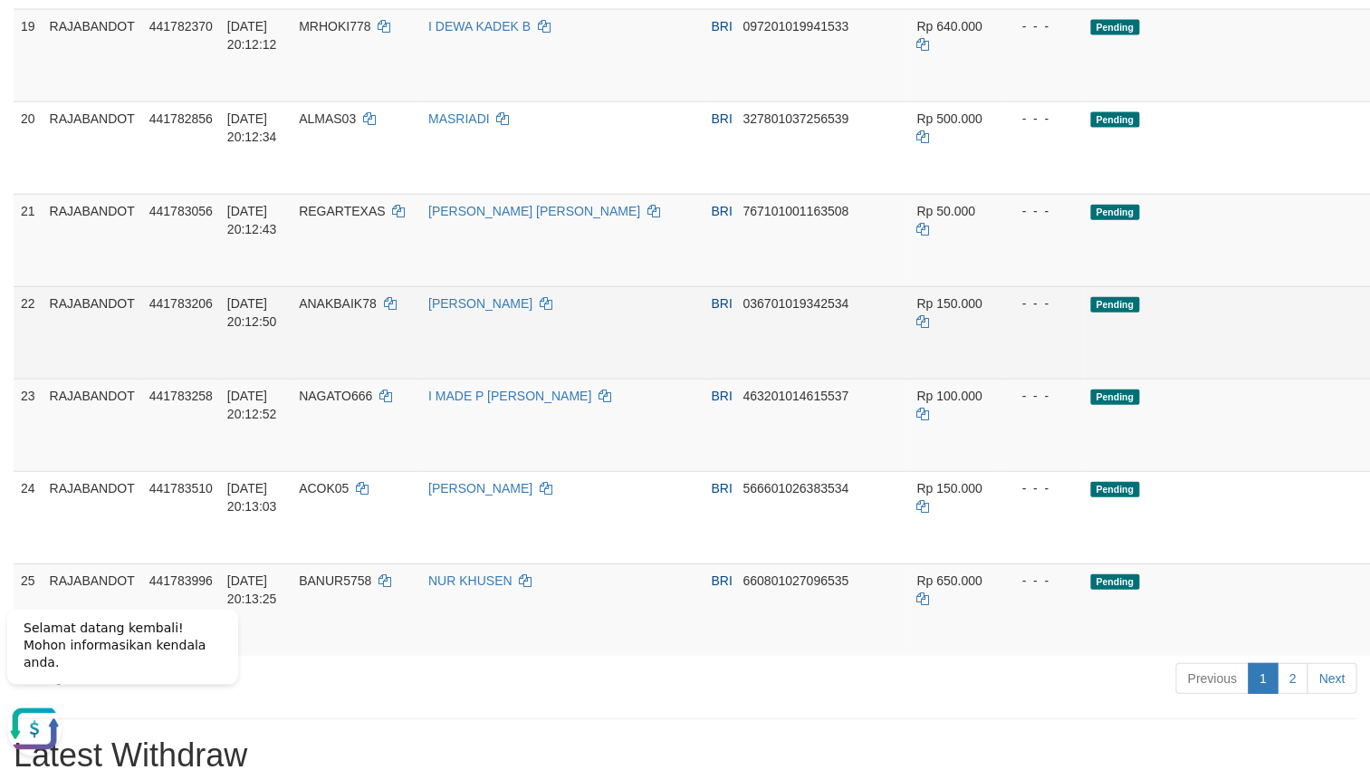
scroll to position [1526, 0]
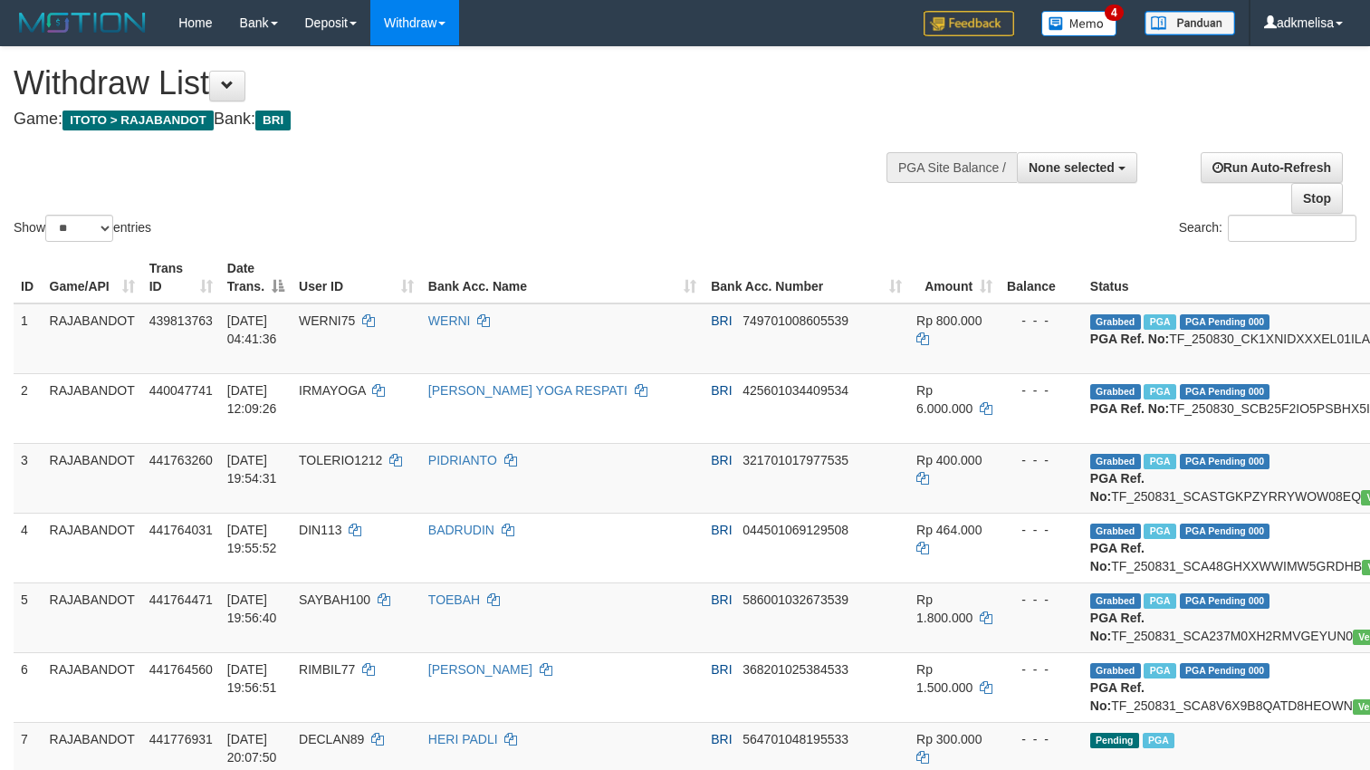
select select
select select "**"
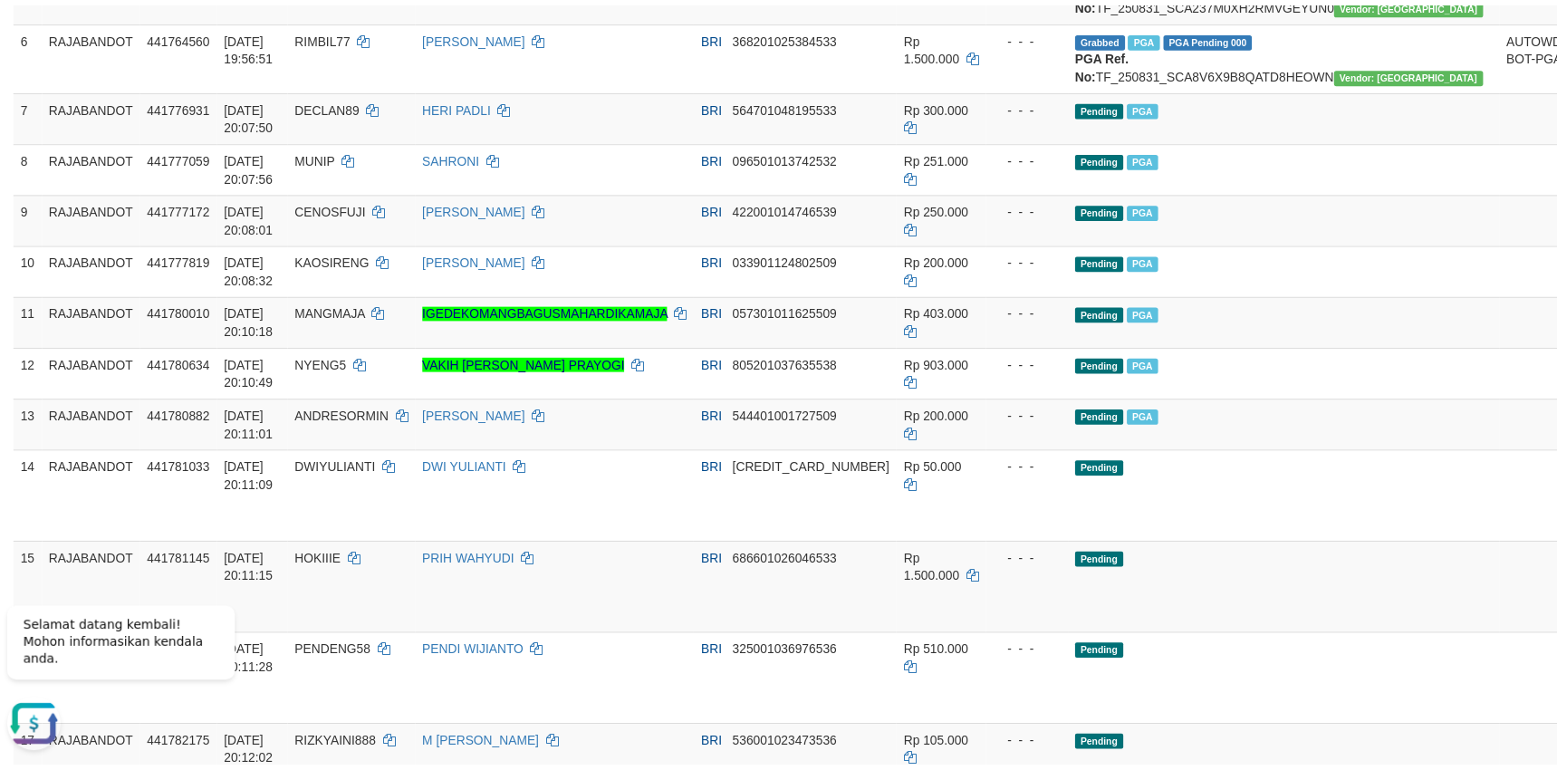
scroll to position [634, 0]
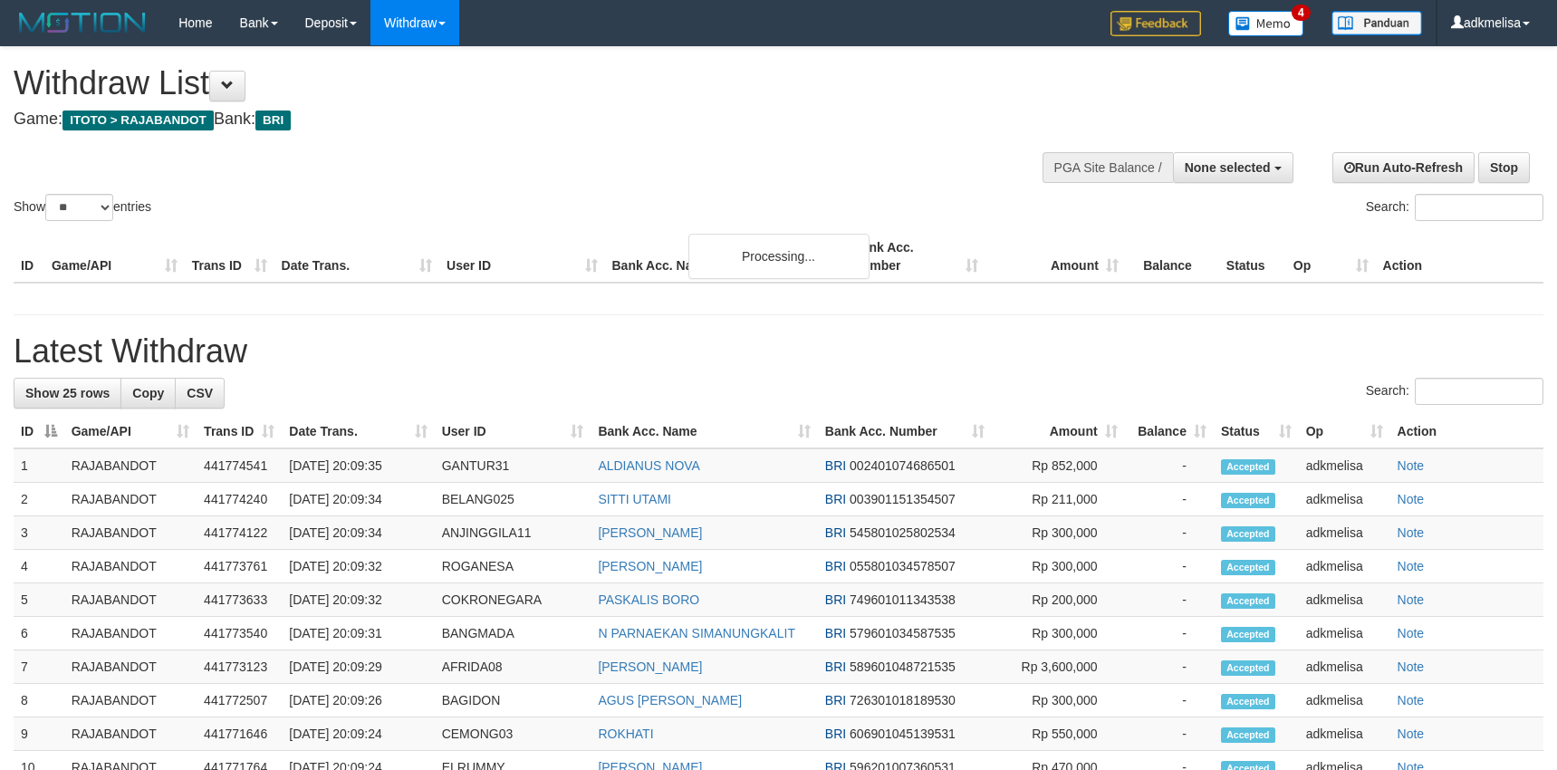
select select
select select "**"
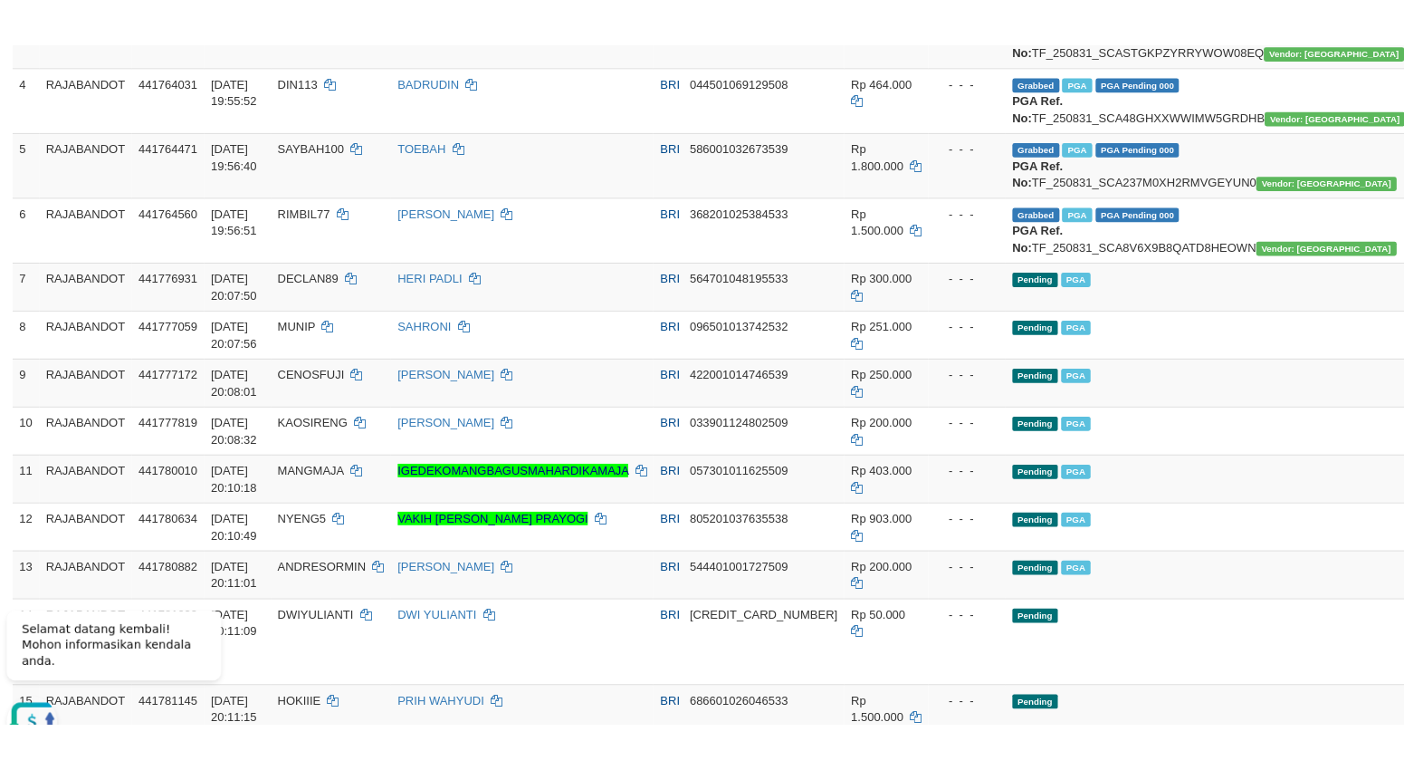
scroll to position [489, 0]
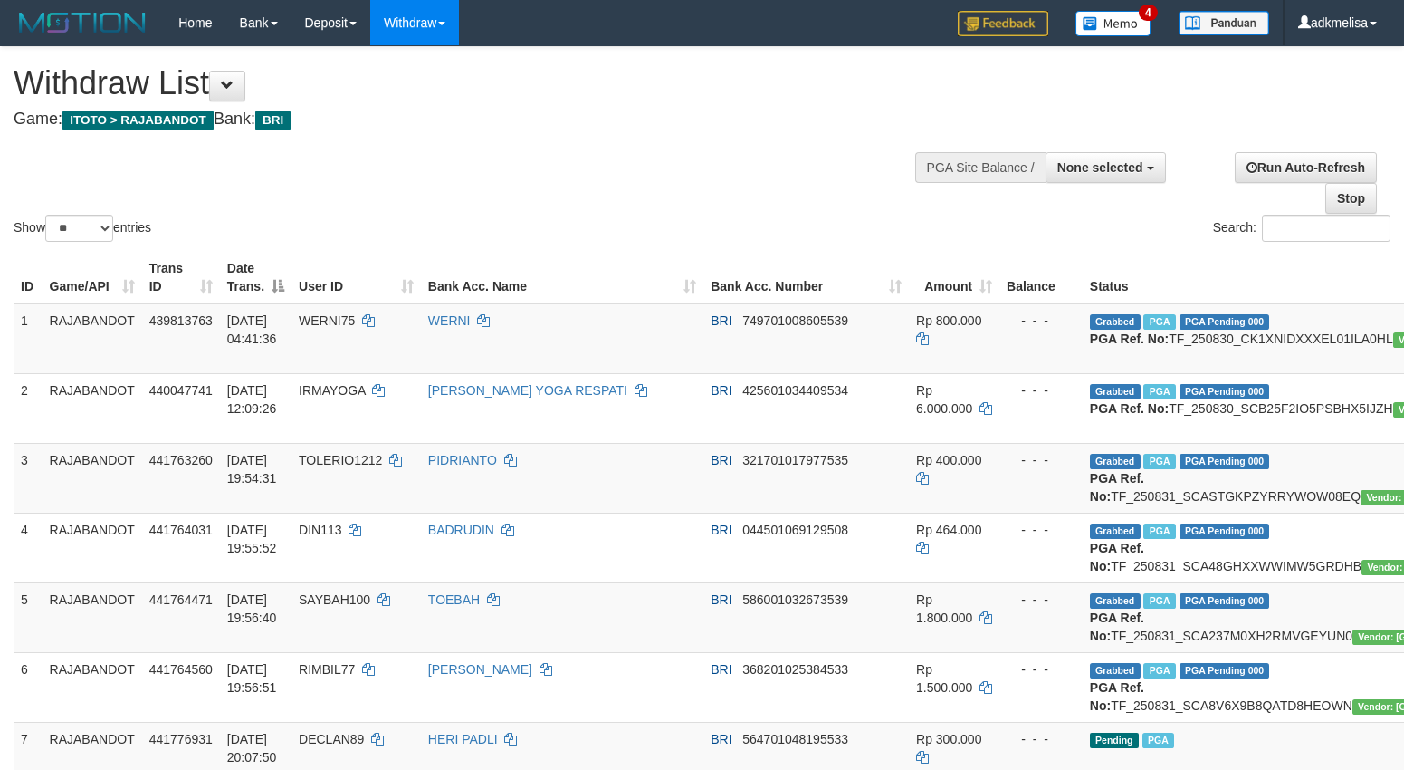
select select
select select "**"
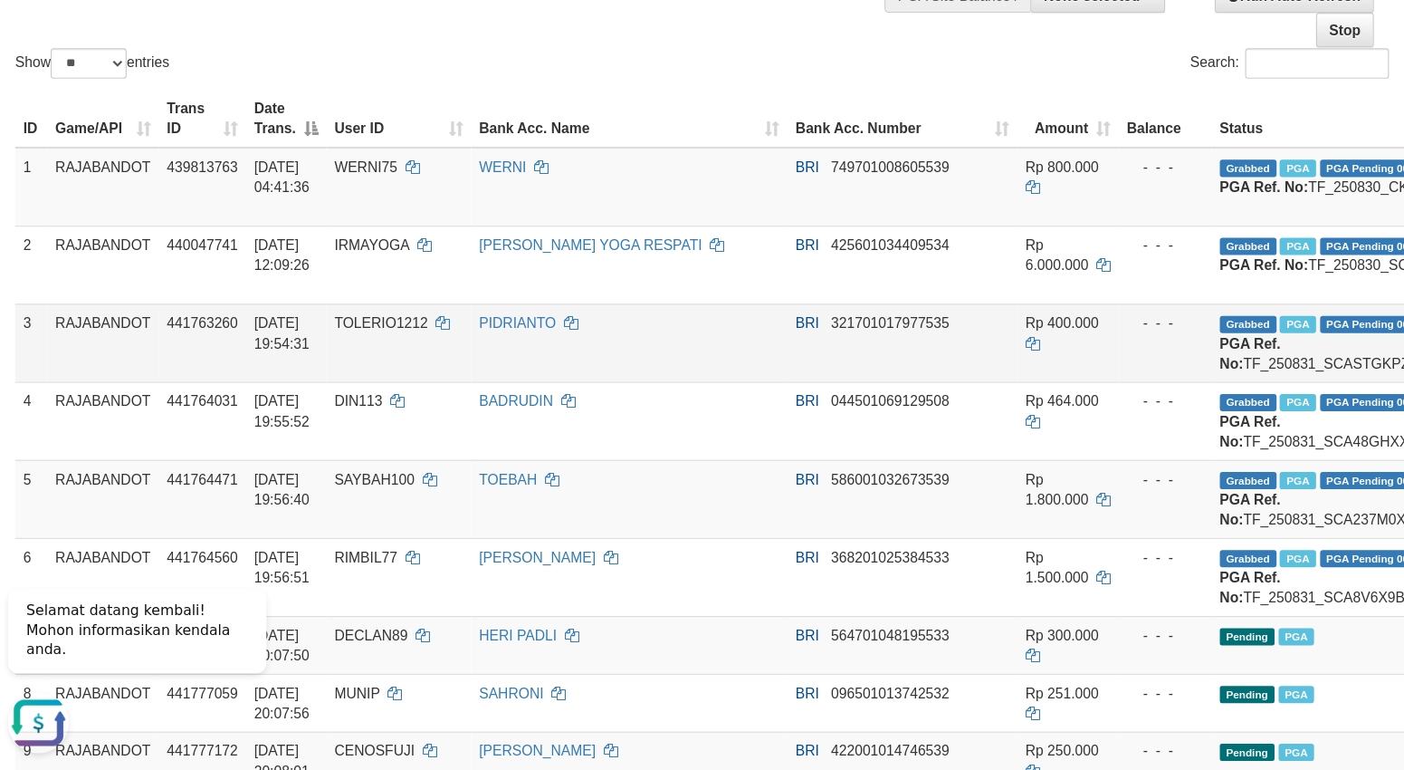
scroll to position [172, 0]
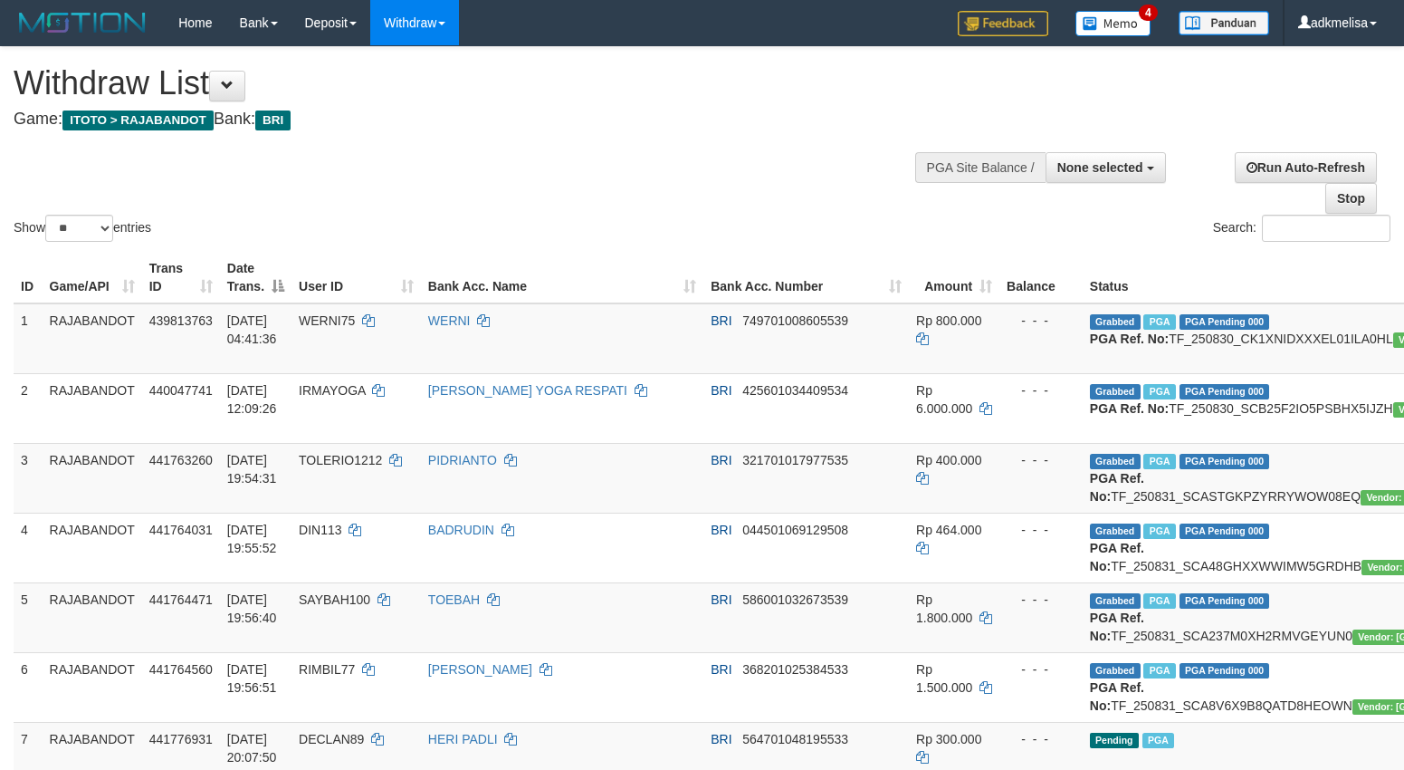
select select
select select "**"
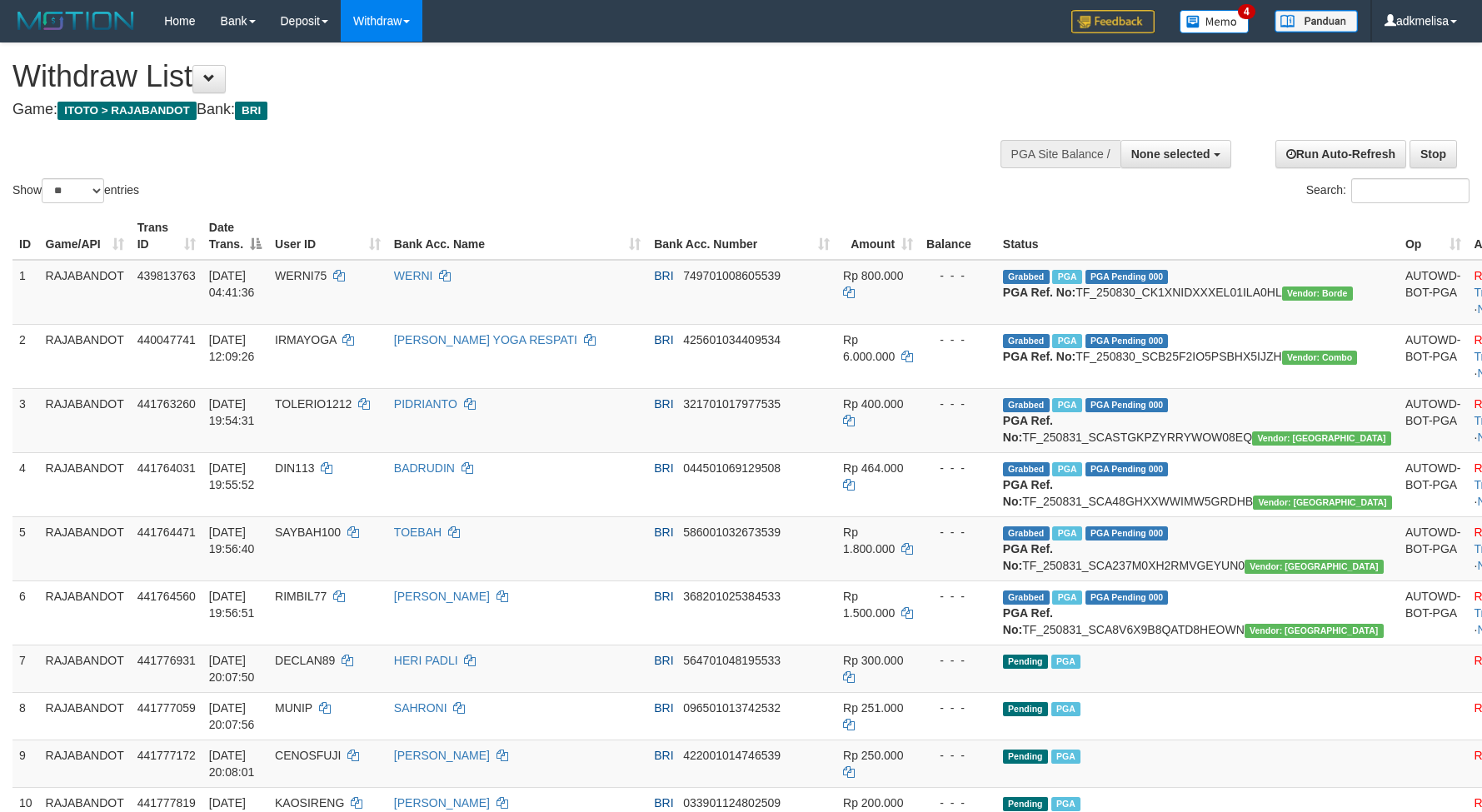
select select
select select "**"
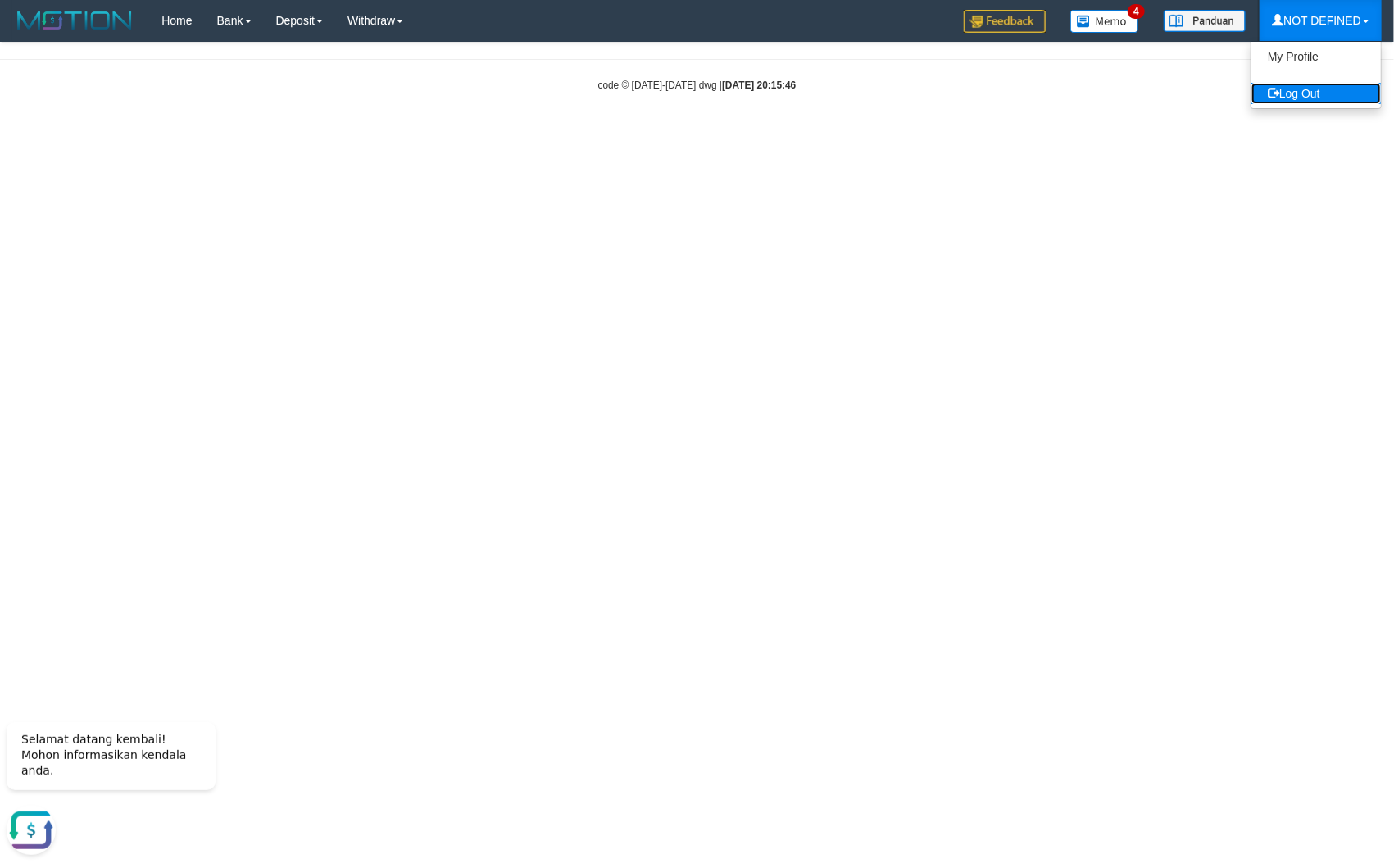
click at [1306, 83] on link "Log Out" at bounding box center [1316, 93] width 129 height 22
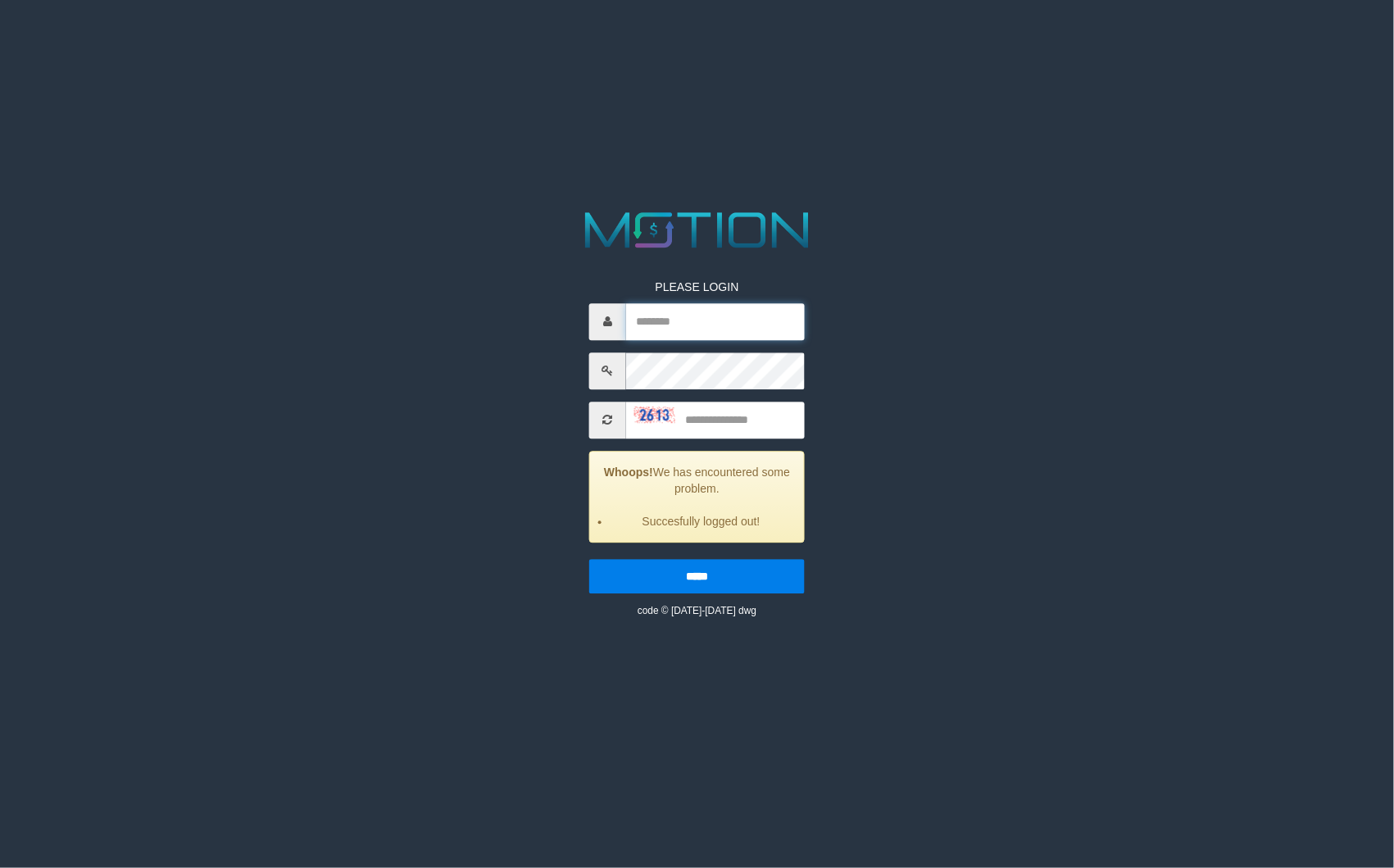
click at [671, 307] on input "text" at bounding box center [715, 321] width 178 height 37
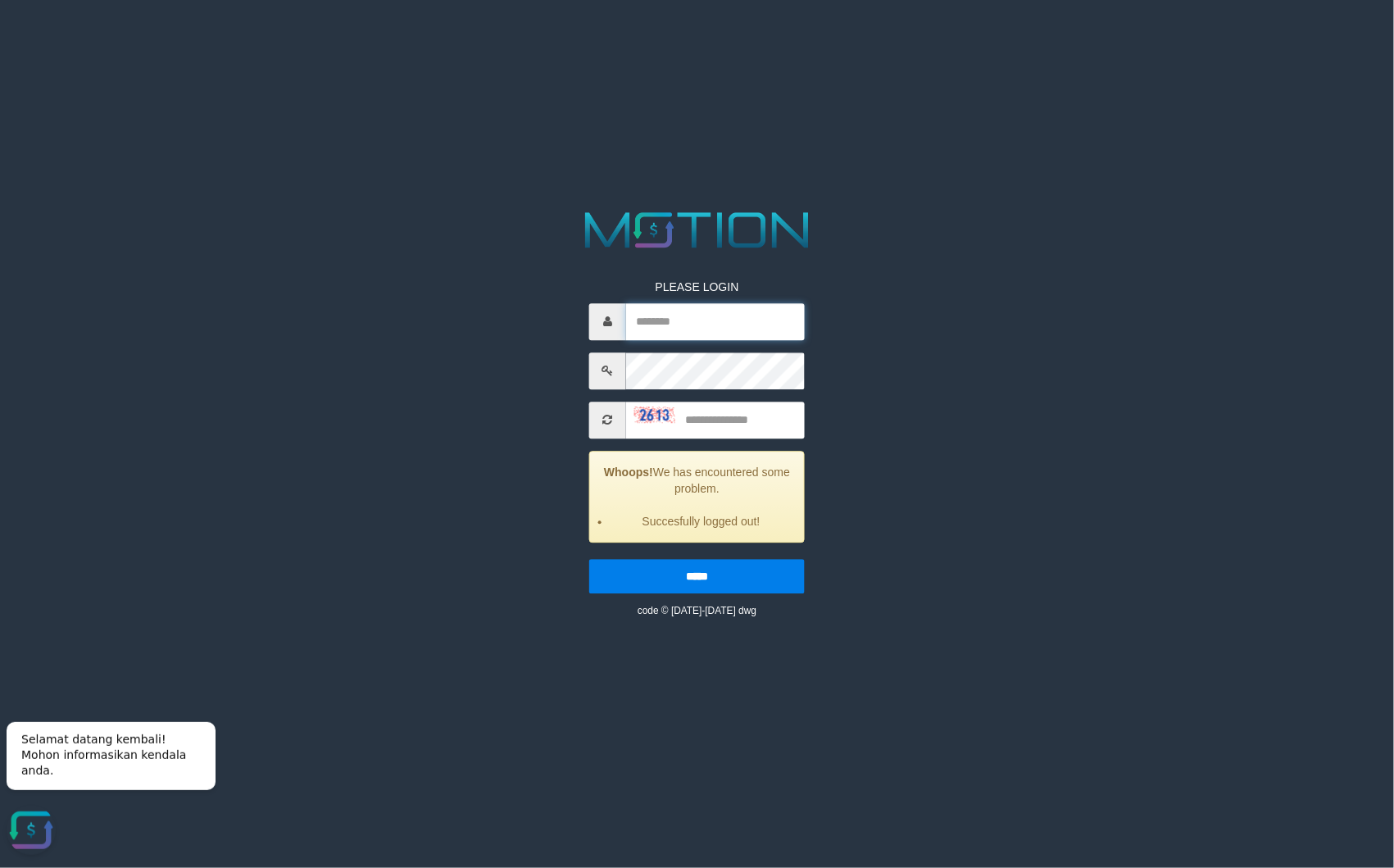
paste input "*********"
type input "*********"
click at [715, 417] on input "text" at bounding box center [715, 420] width 178 height 37
type input "****"
click at [589, 559] on input "*****" at bounding box center [697, 577] width 215 height 34
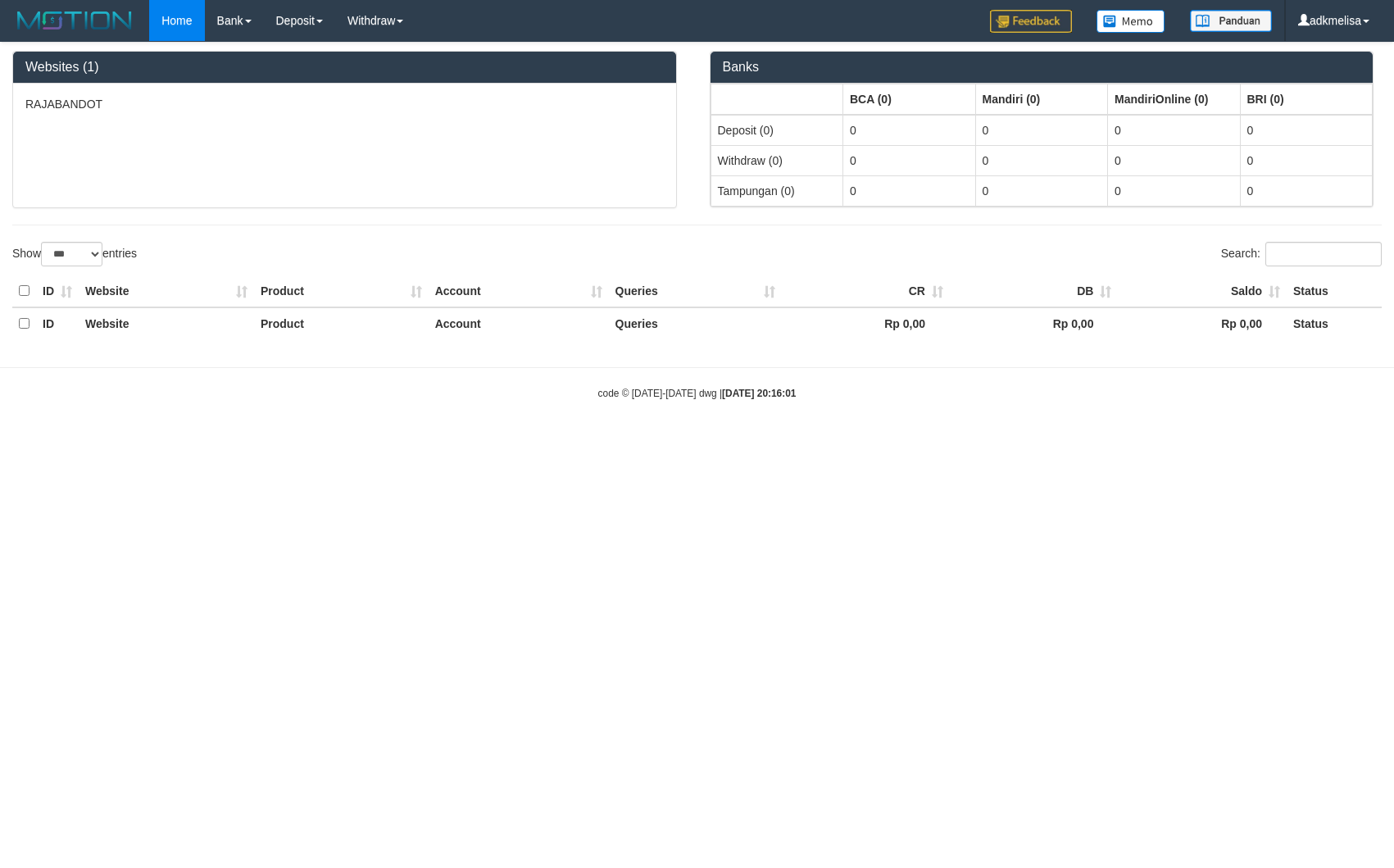
select select "***"
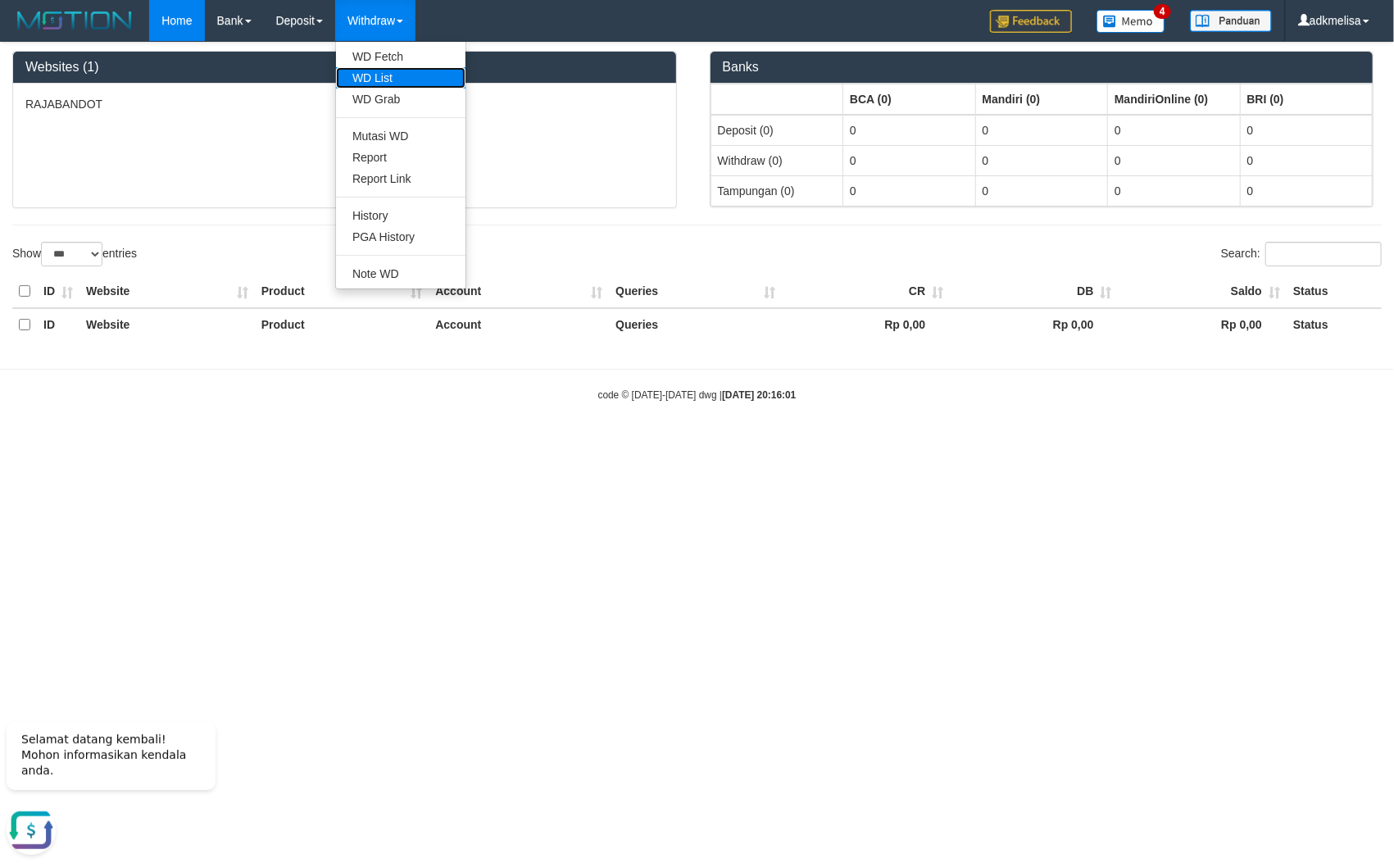
click at [371, 81] on link "WD List" at bounding box center [400, 78] width 129 height 22
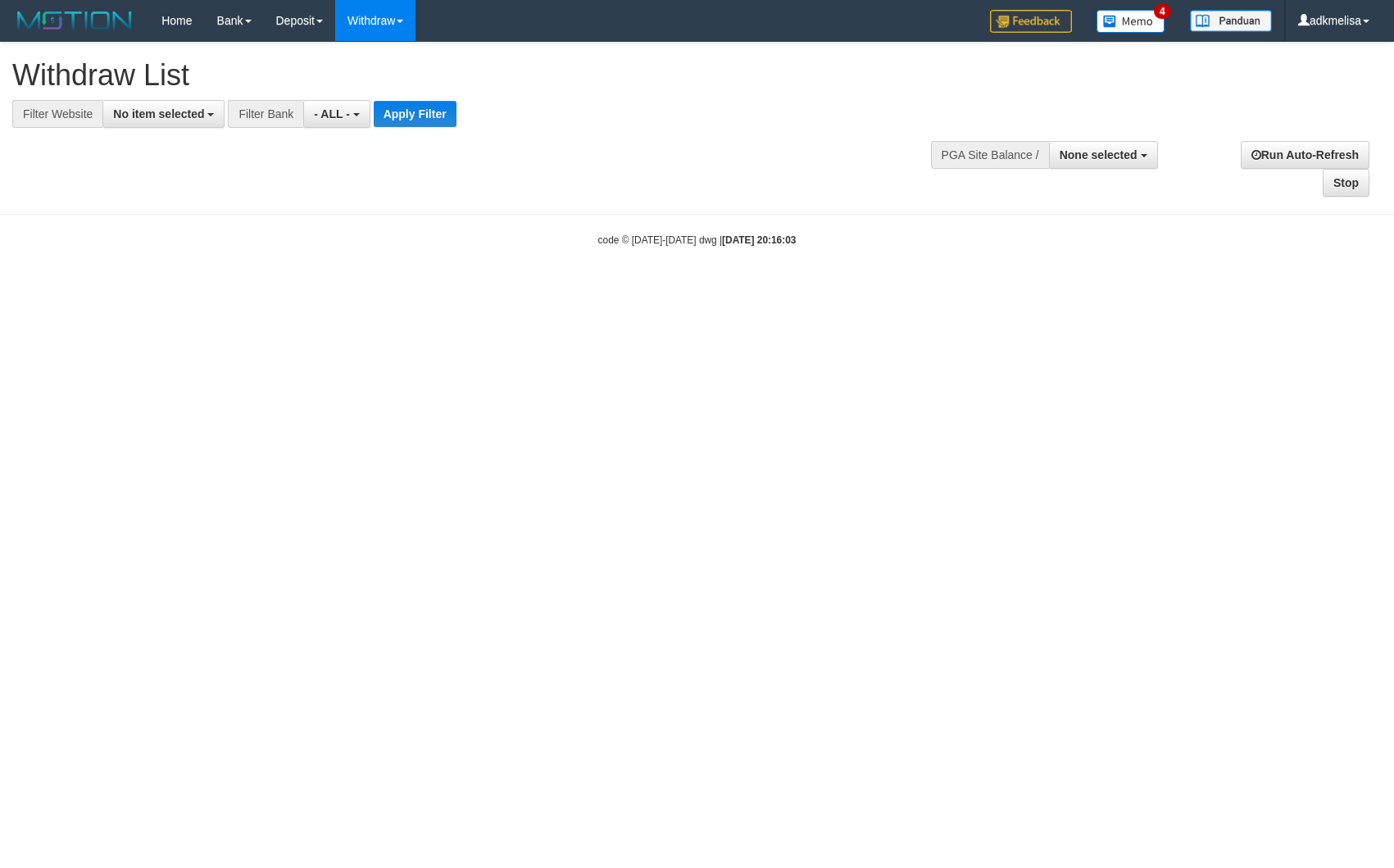
select select
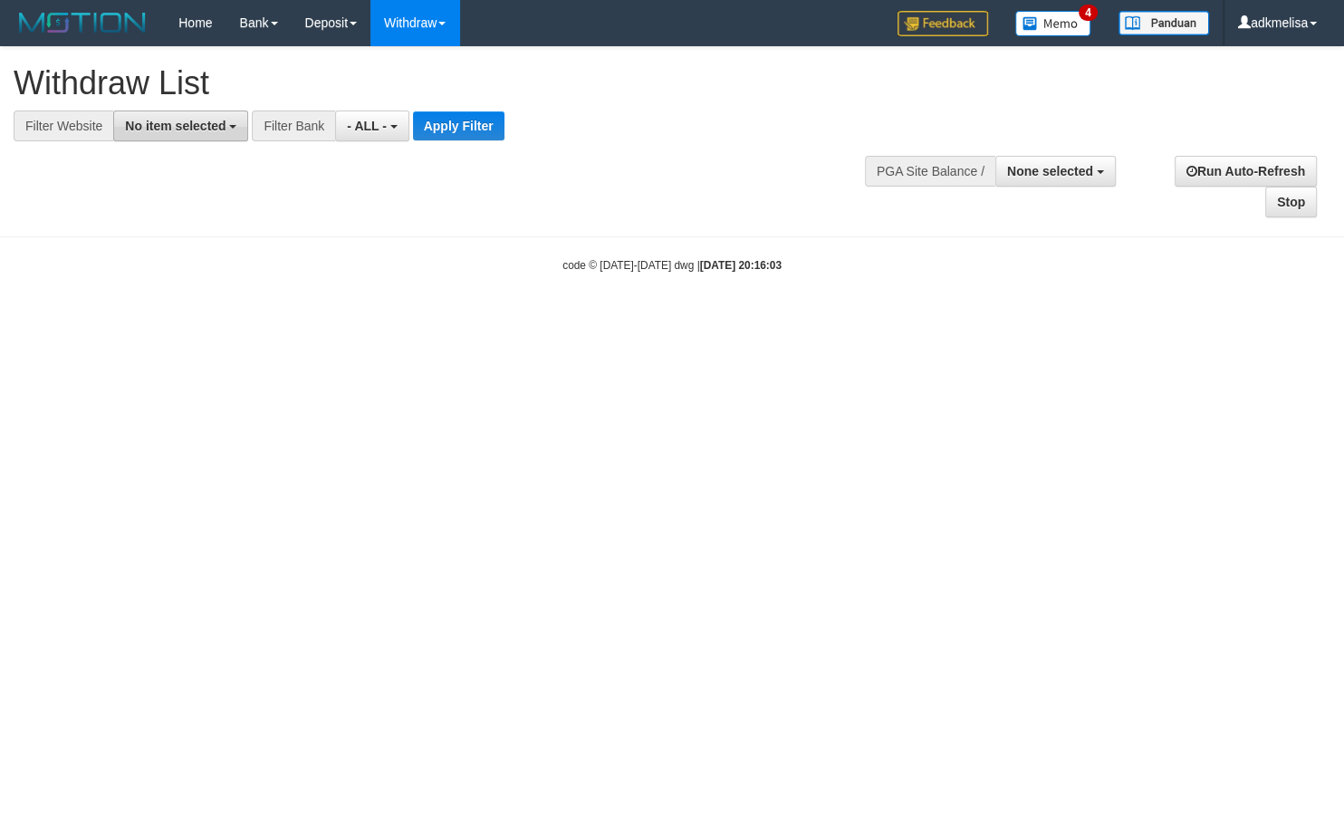
click at [168, 119] on button "No item selected" at bounding box center [180, 125] width 135 height 31
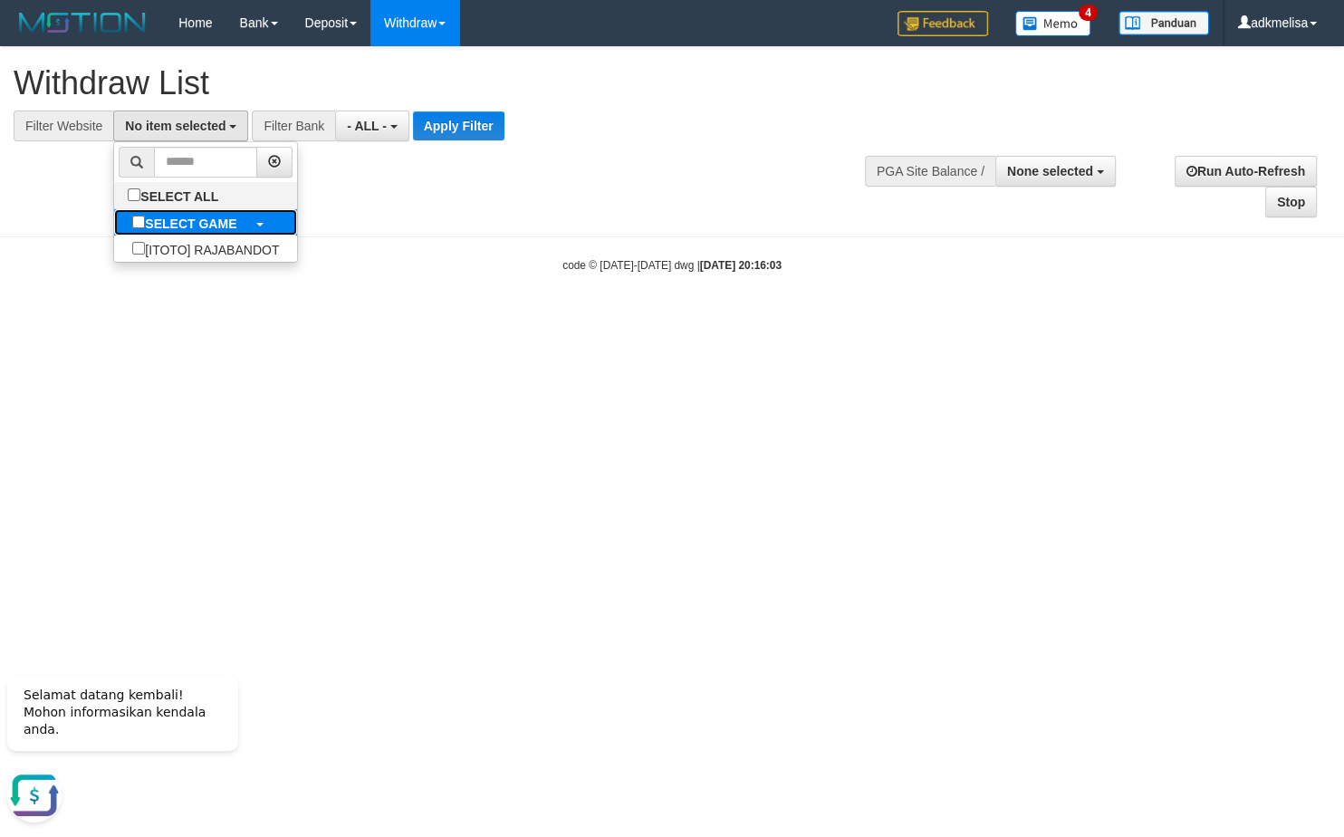
click at [154, 216] on label "SELECT GAME" at bounding box center [184, 222] width 140 height 26
select select "***"
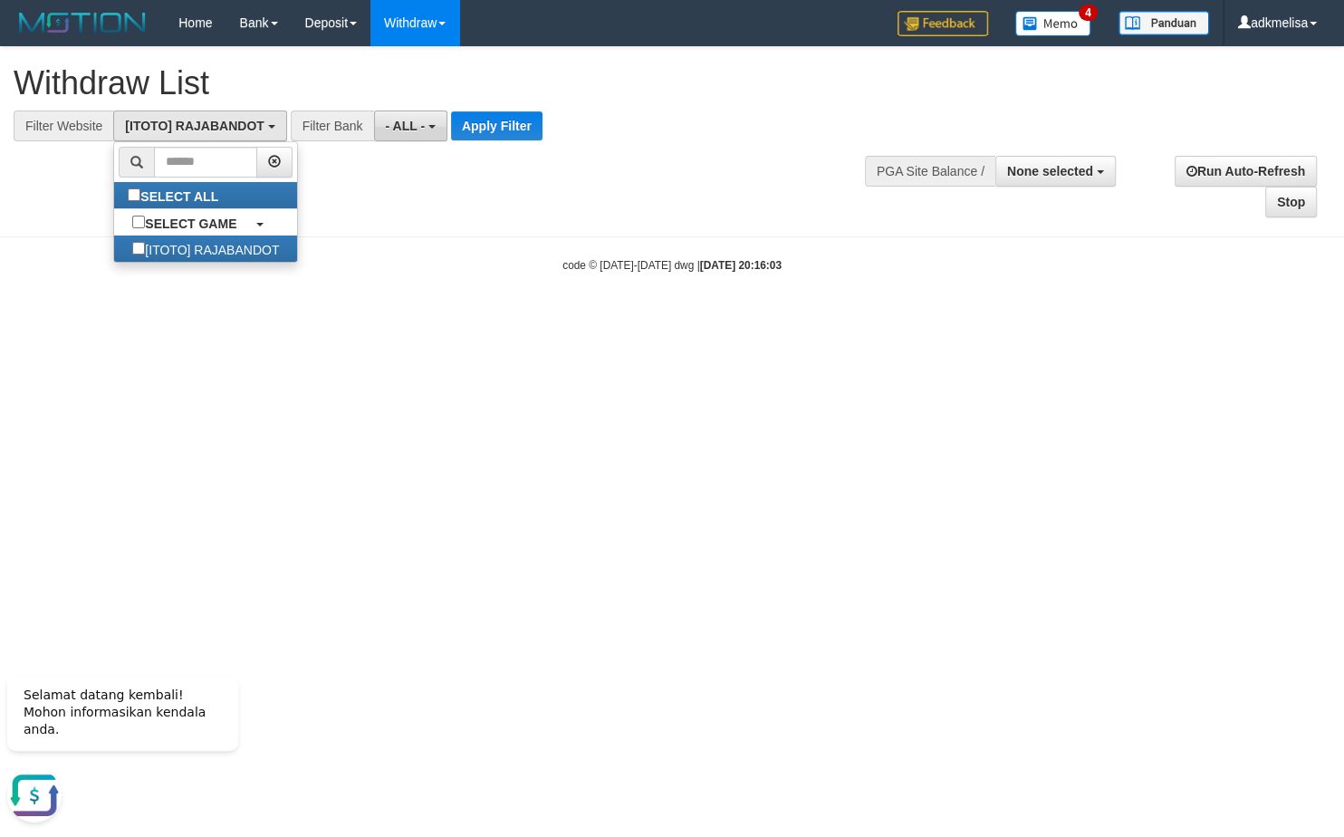
drag, startPoint x: 415, startPoint y: 125, endPoint x: 411, endPoint y: 136, distance: 11.5
click at [416, 125] on span "- ALL -" at bounding box center [406, 126] width 40 height 14
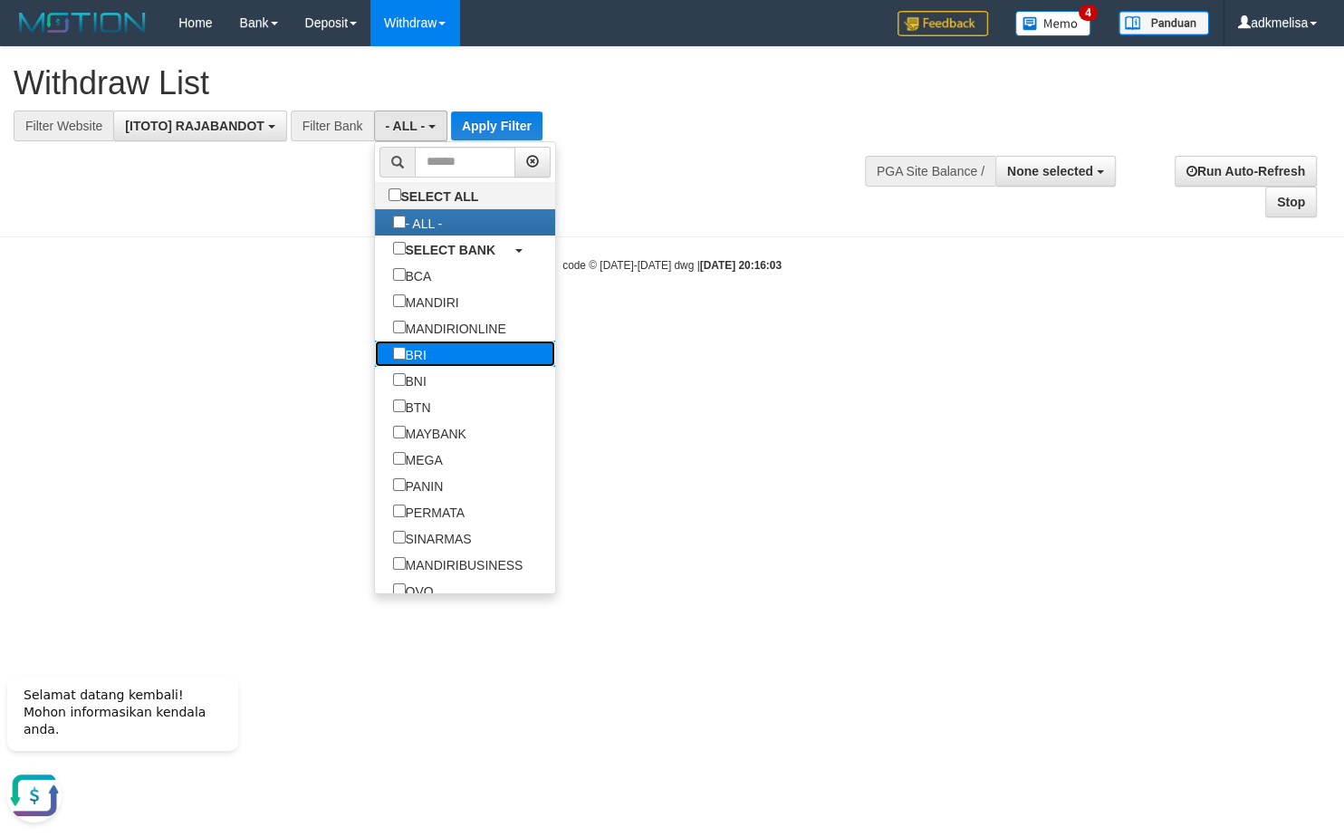
click at [375, 358] on label "BRI" at bounding box center [410, 353] width 70 height 26
select select "***"
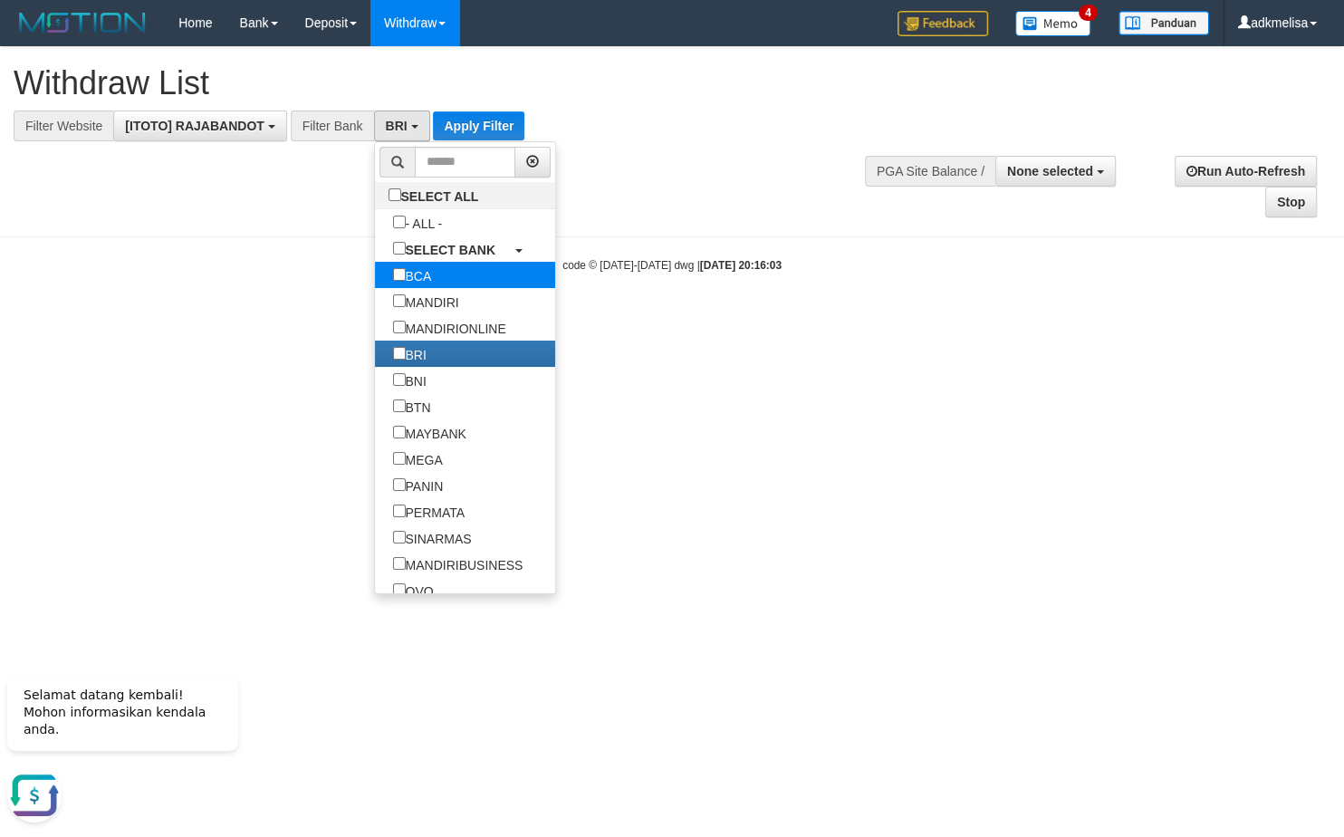
scroll to position [88, 0]
click at [488, 137] on button "Apply Filter" at bounding box center [478, 125] width 91 height 29
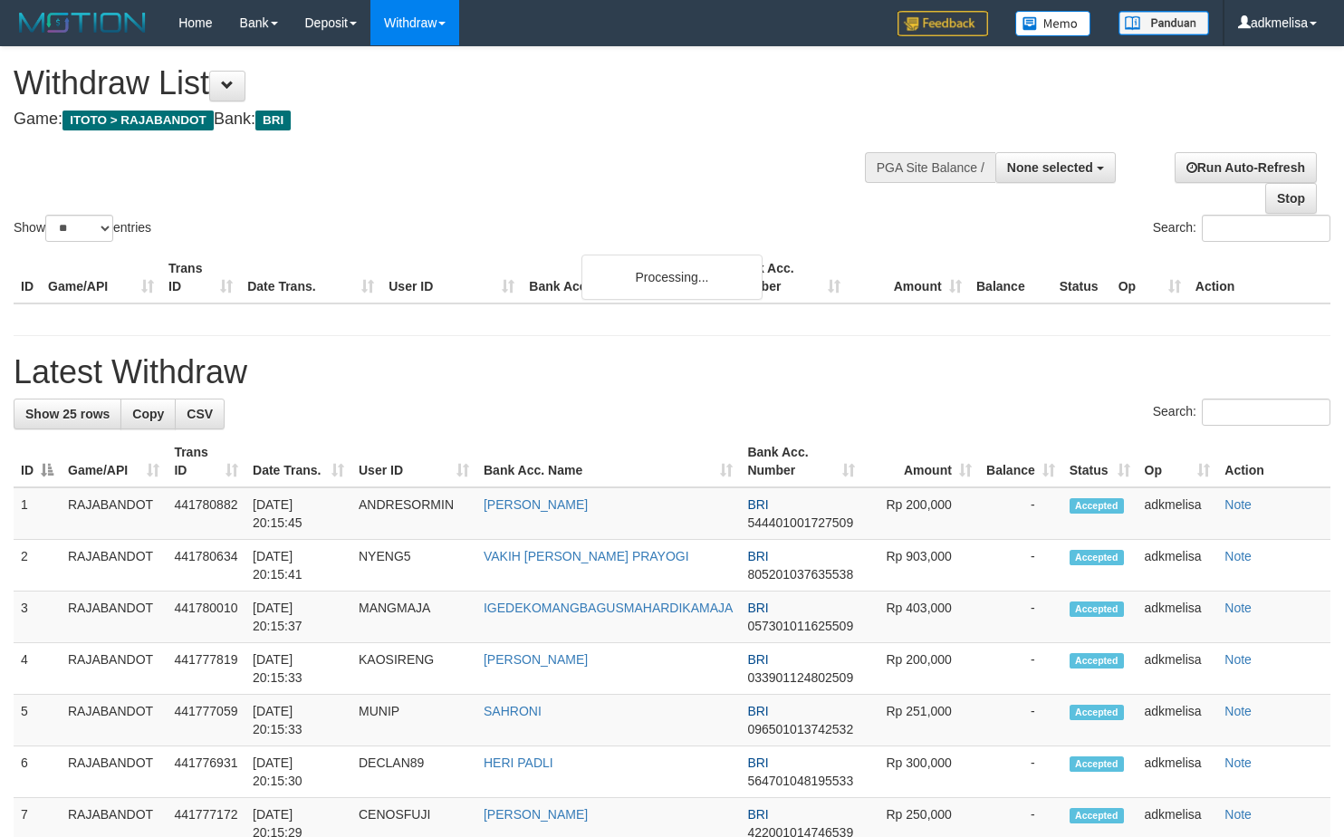
select select
select select "**"
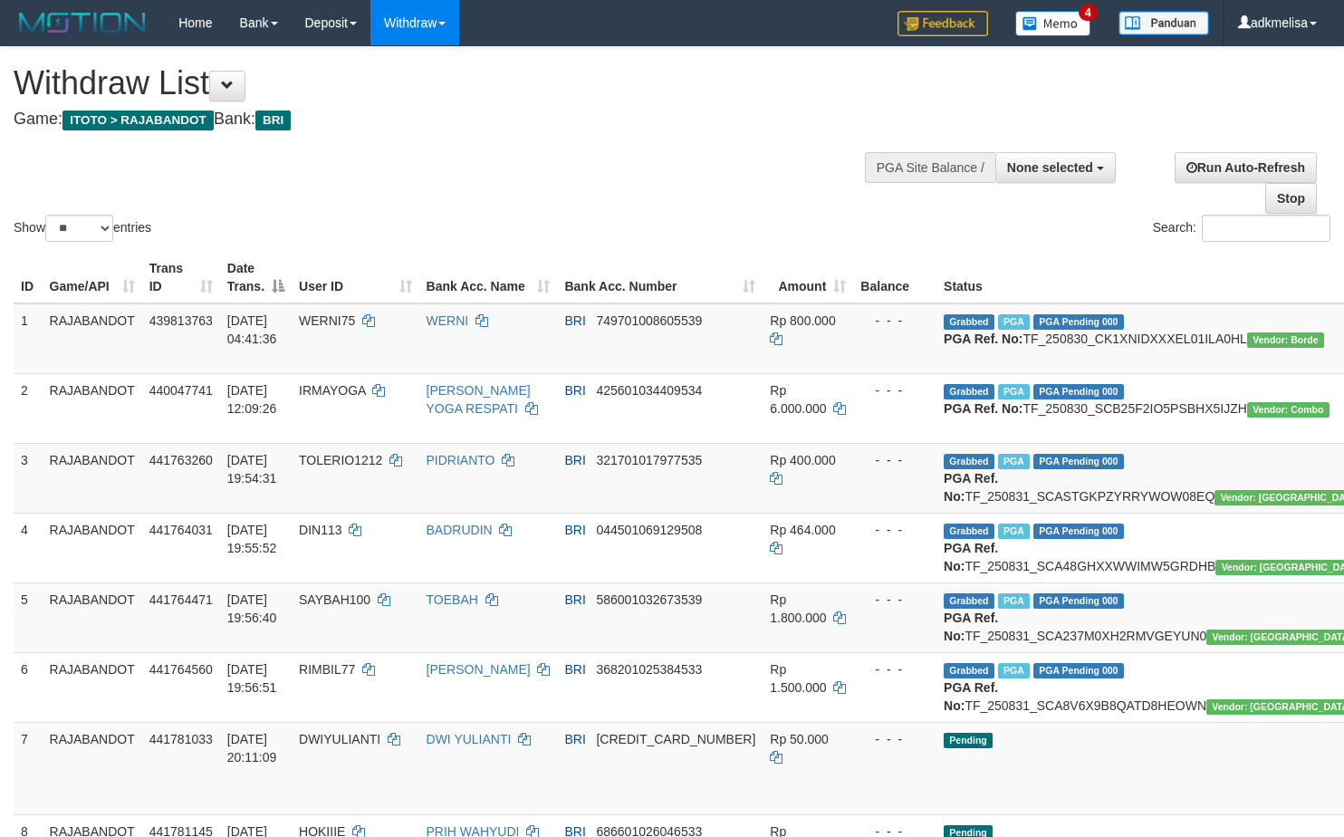
select select
select select "**"
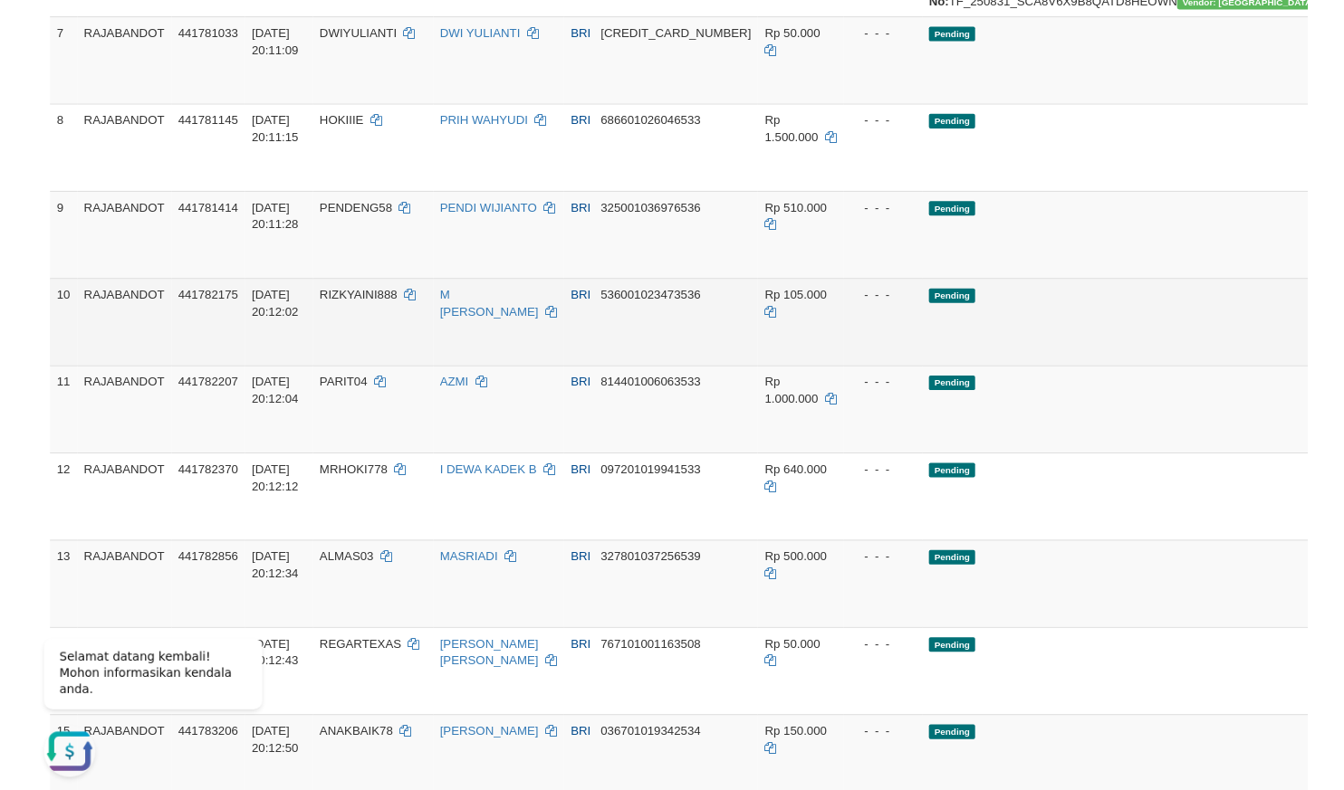
scroll to position [792, 0]
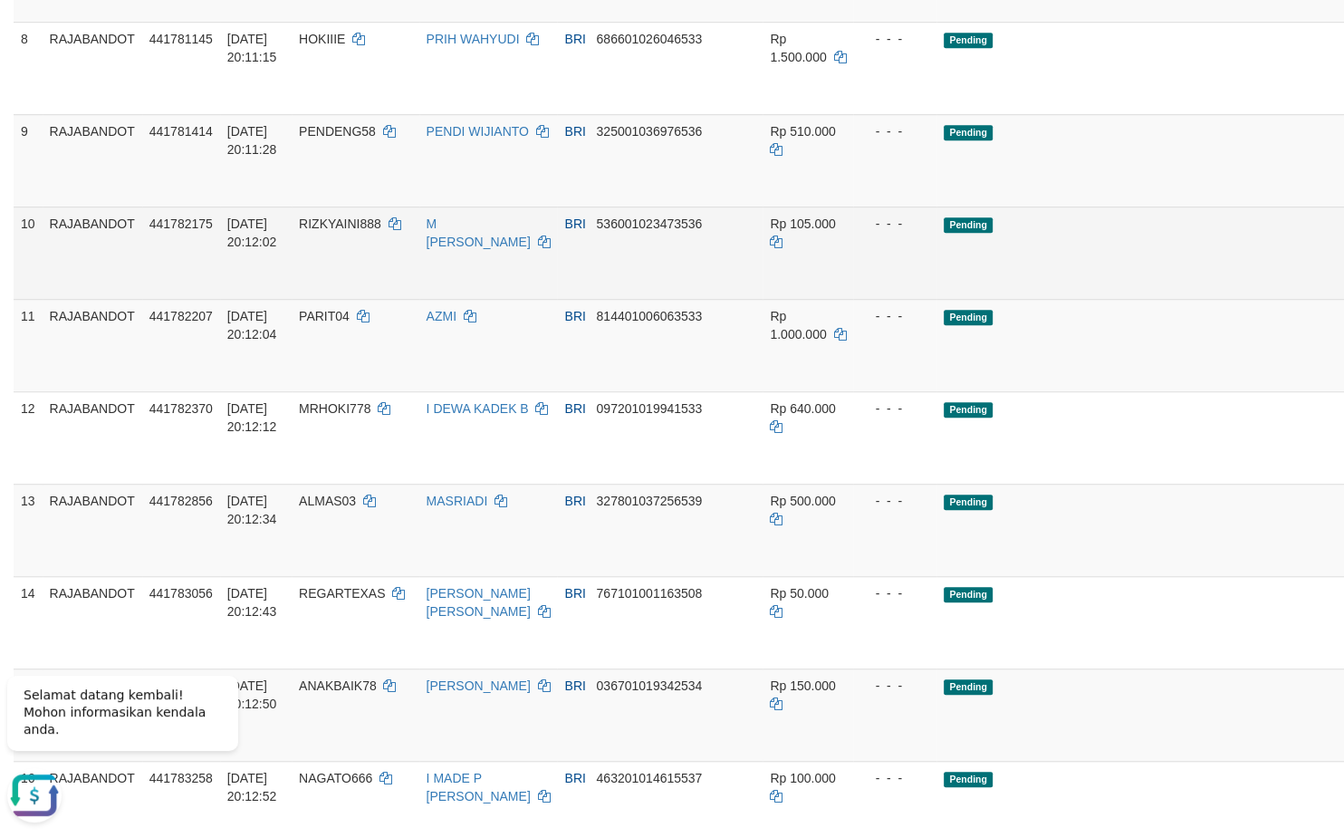
click at [1000, 299] on td "Pending" at bounding box center [1154, 252] width 437 height 92
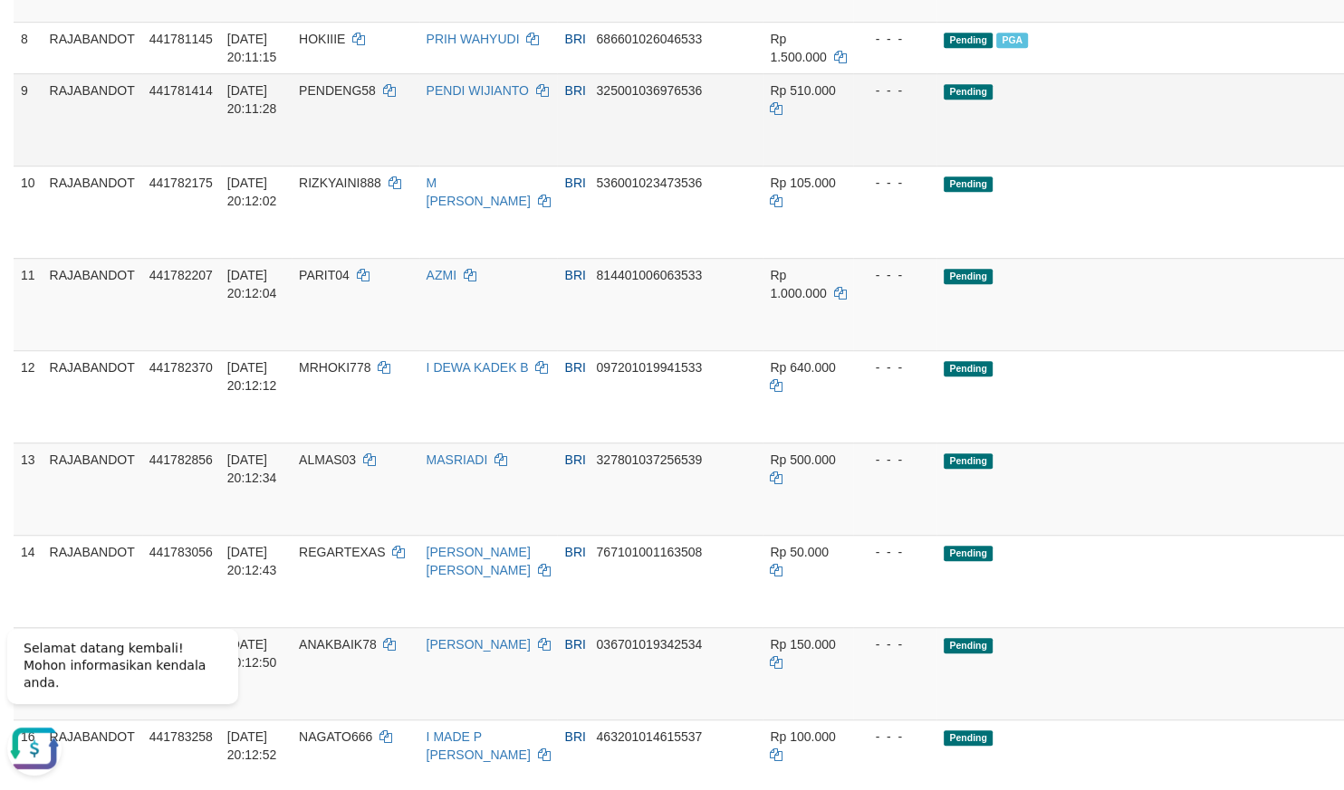
click at [847, 294] on tbody "1 RAJABANDOT 439813763 30/08/2025 04:41:36 WERNI75 WERNI BRI 749701008605539 Rp…" at bounding box center [776, 577] width 1525 height 2132
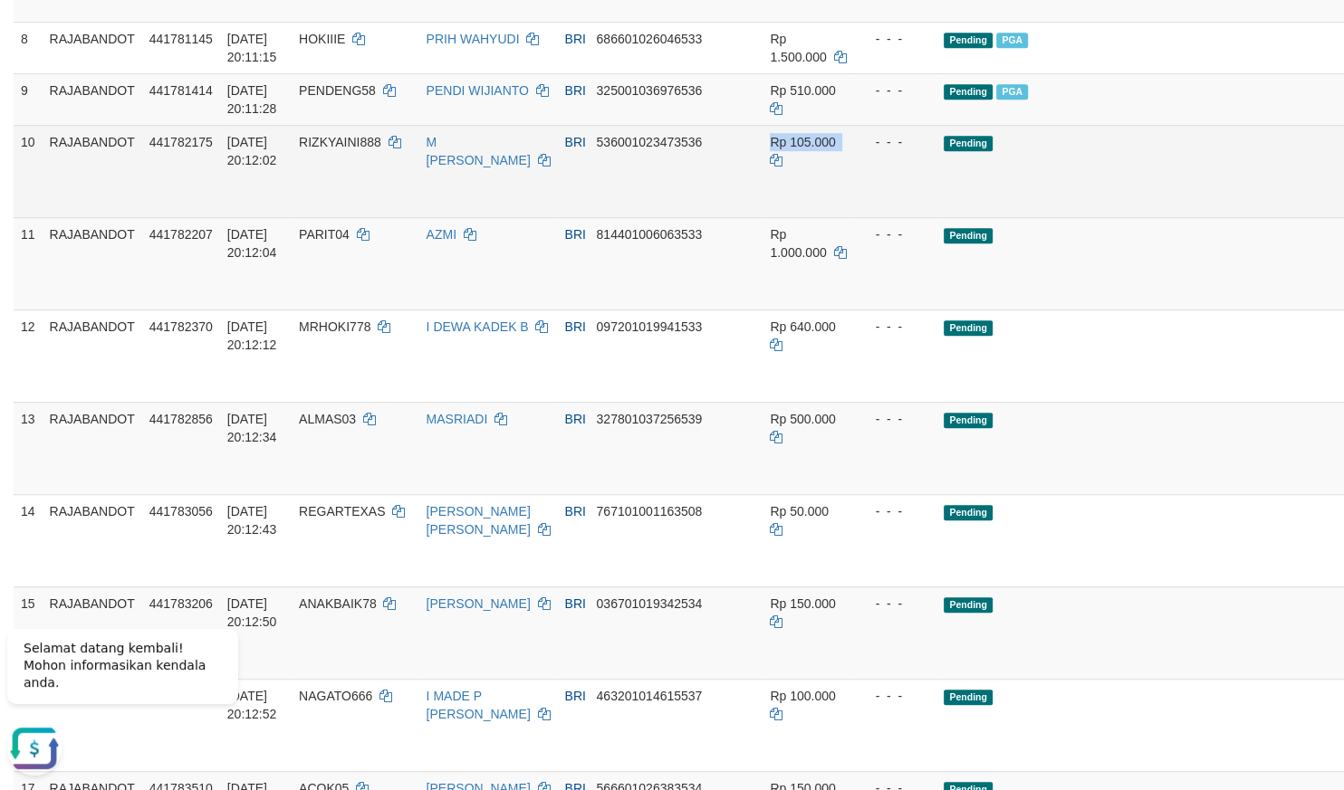
drag, startPoint x: 877, startPoint y: 311, endPoint x: 836, endPoint y: 316, distance: 42.0
click at [845, 217] on tr "10 RAJABANDOT 441782175 31/08/2025 20:12:02 RIZKYAINI888 M SOFYAN HARAH BRI 536…" at bounding box center [776, 171] width 1525 height 92
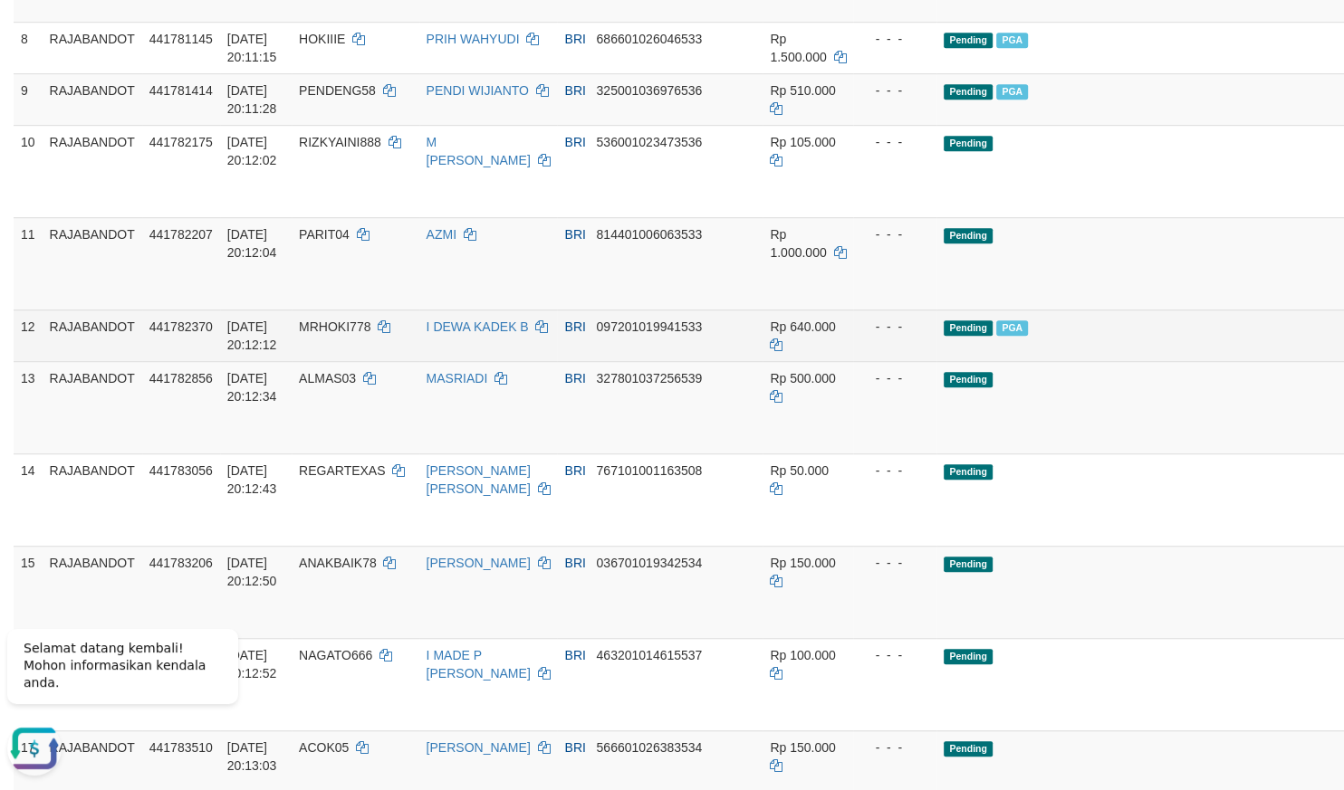
click at [853, 361] on td "- - -" at bounding box center [894, 336] width 83 height 52
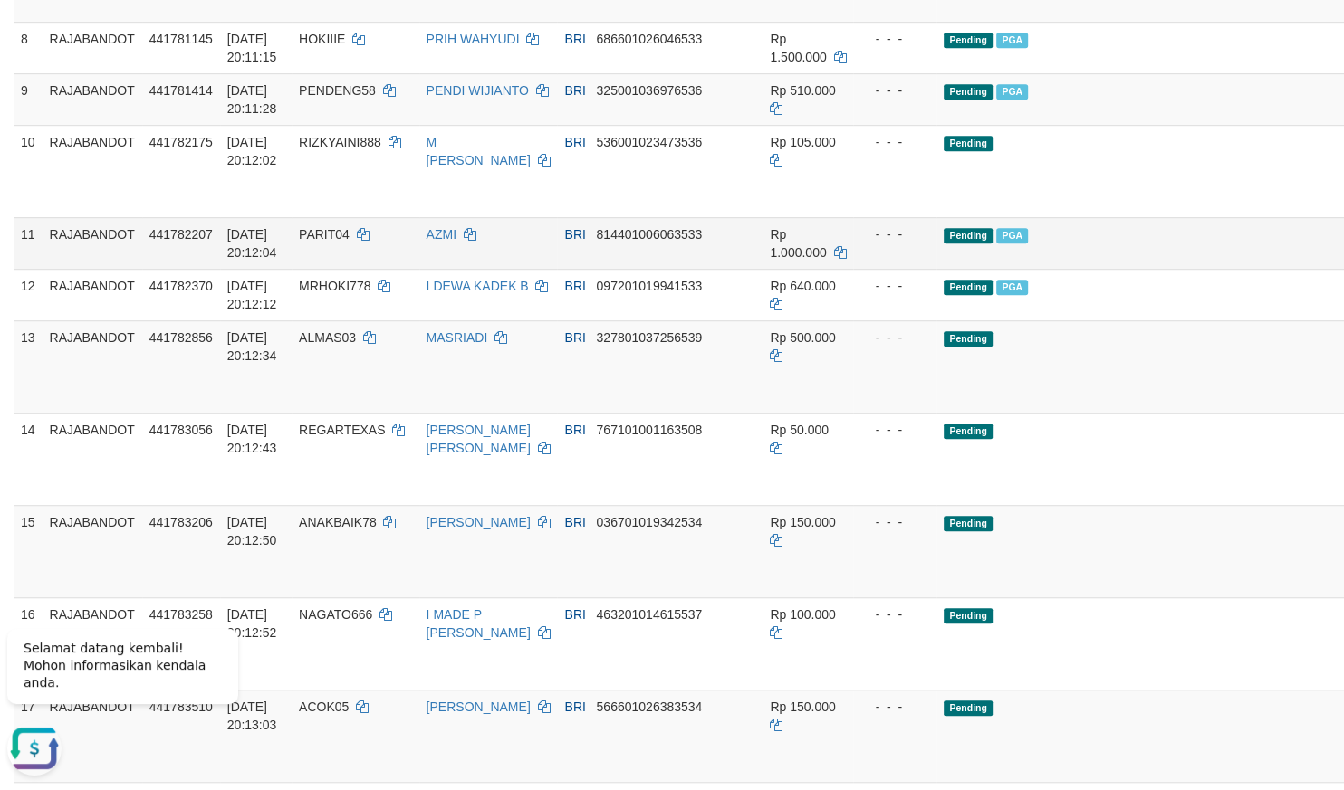
click at [936, 269] on td "Pending PGA" at bounding box center [1154, 243] width 437 height 52
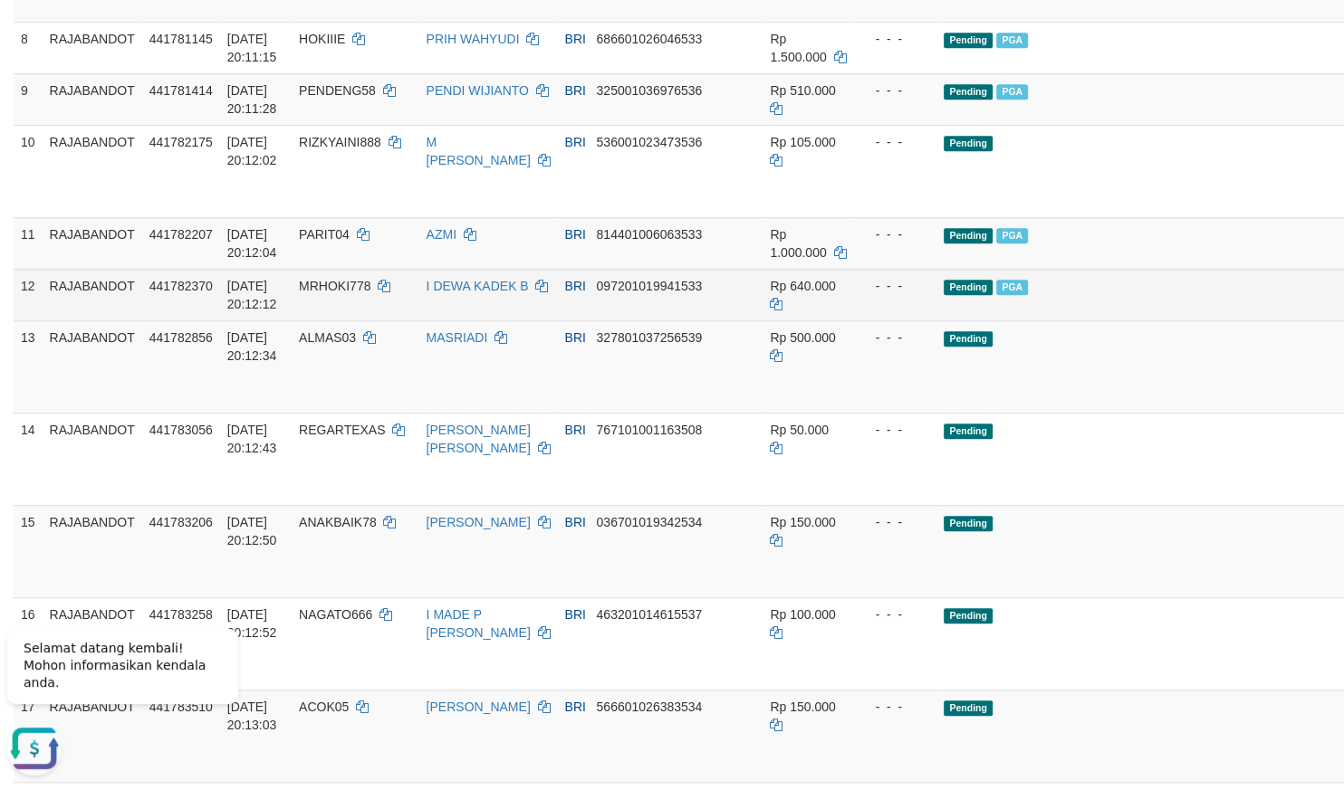
click at [860, 321] on td "- - -" at bounding box center [894, 295] width 83 height 52
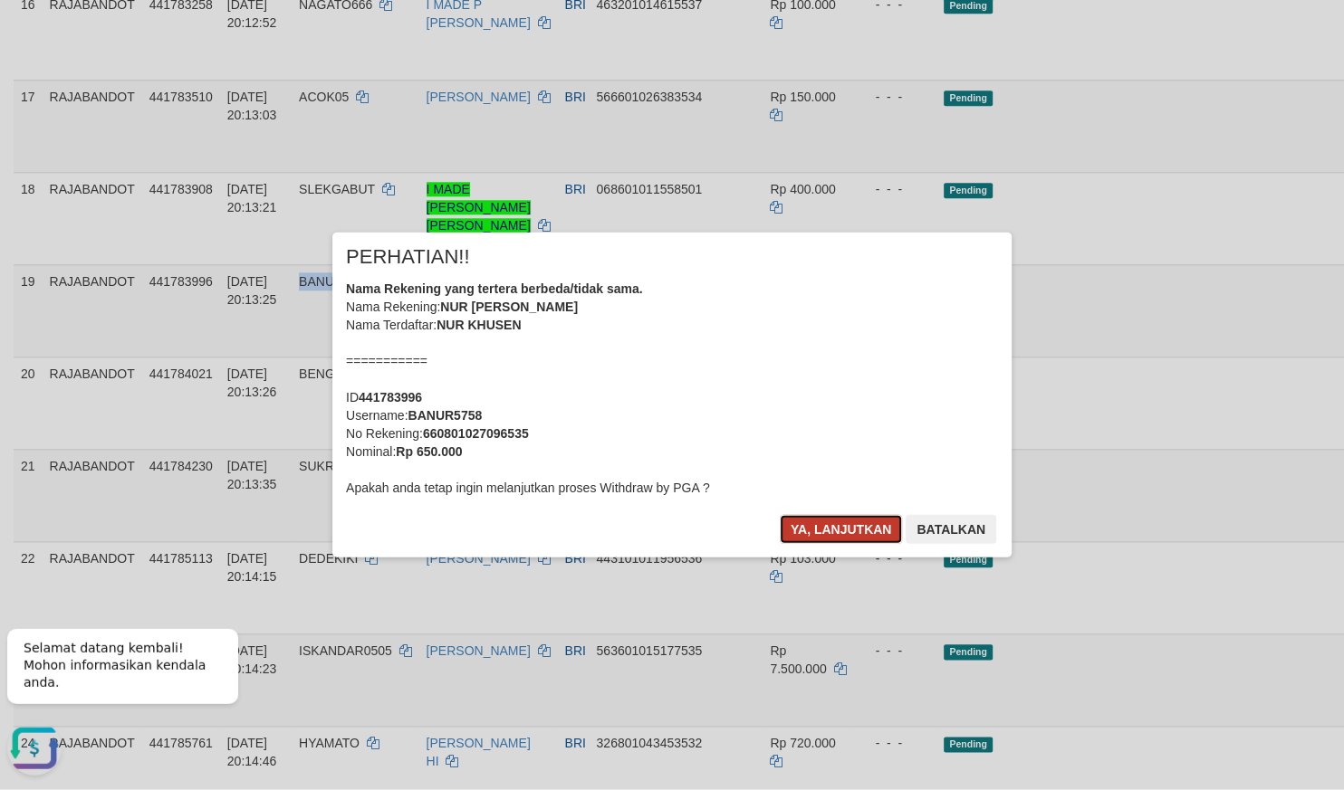
click at [820, 530] on button "Ya, lanjutkan" at bounding box center [841, 529] width 123 height 29
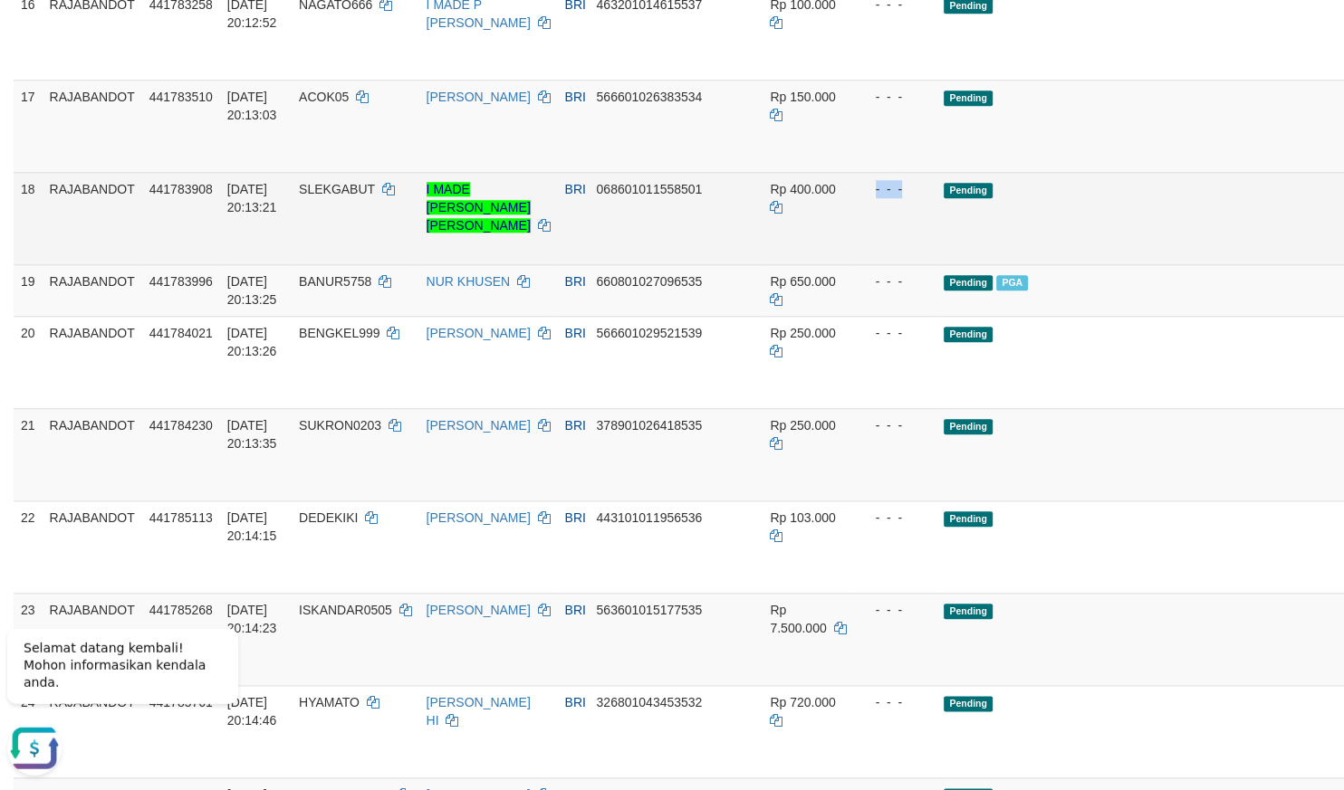
click at [936, 265] on td "Pending" at bounding box center [1154, 219] width 437 height 92
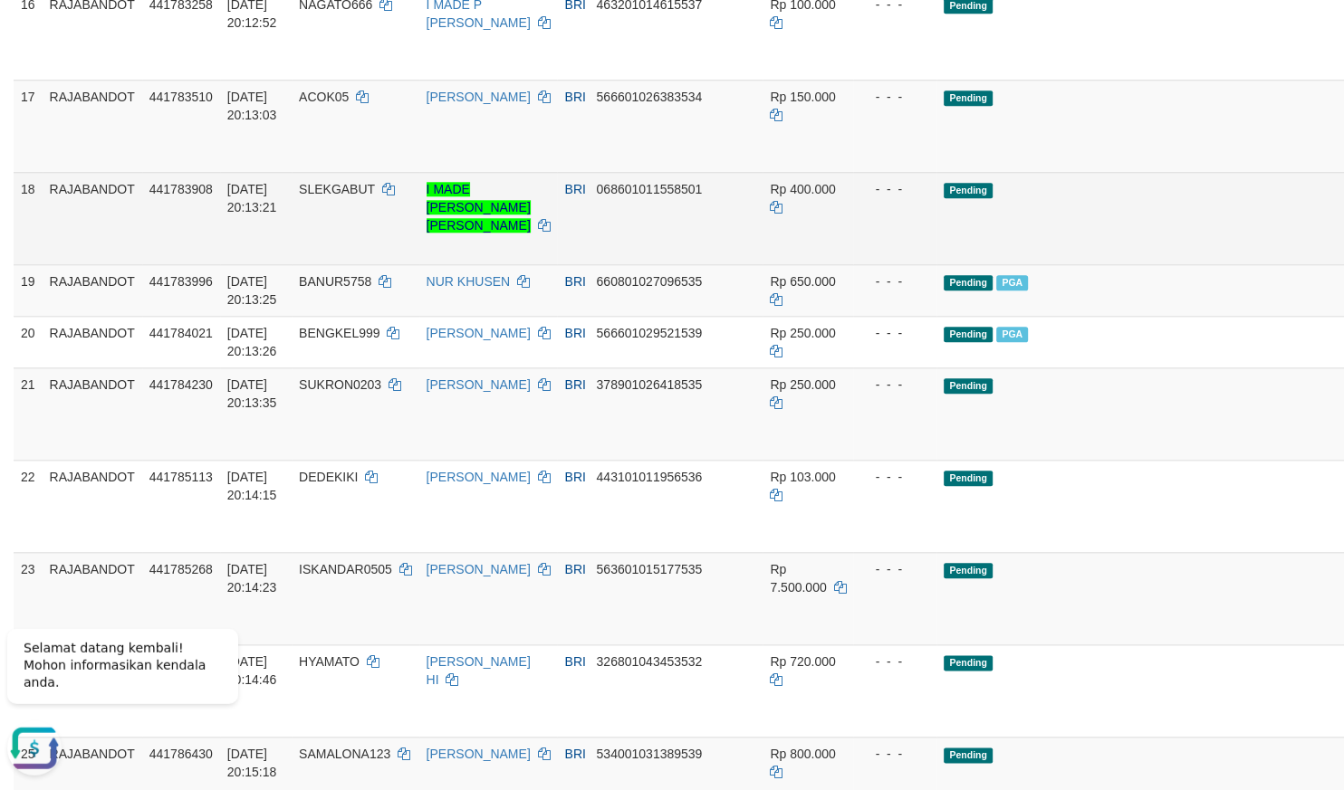
click at [1011, 265] on td "Pending" at bounding box center [1154, 219] width 437 height 92
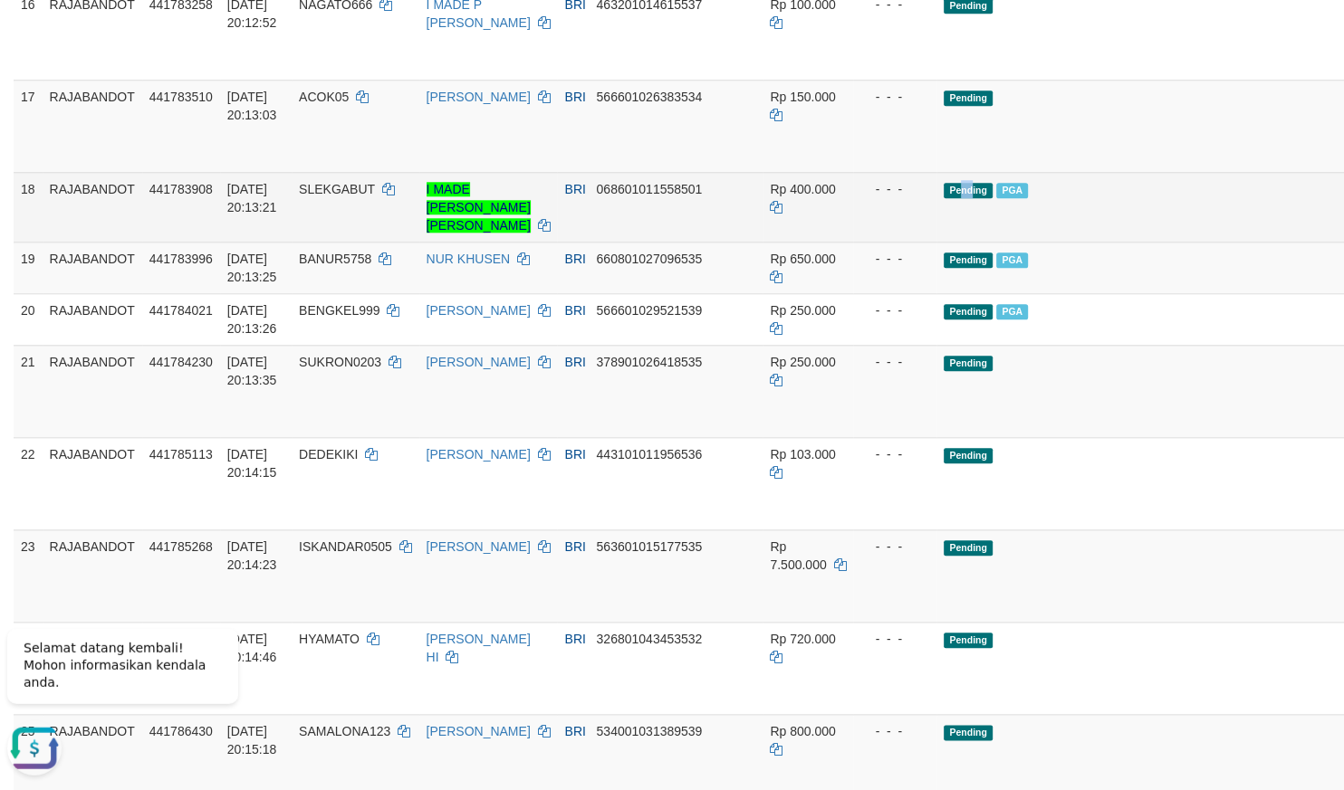
click at [936, 243] on td "Pending PGA" at bounding box center [1154, 208] width 437 height 70
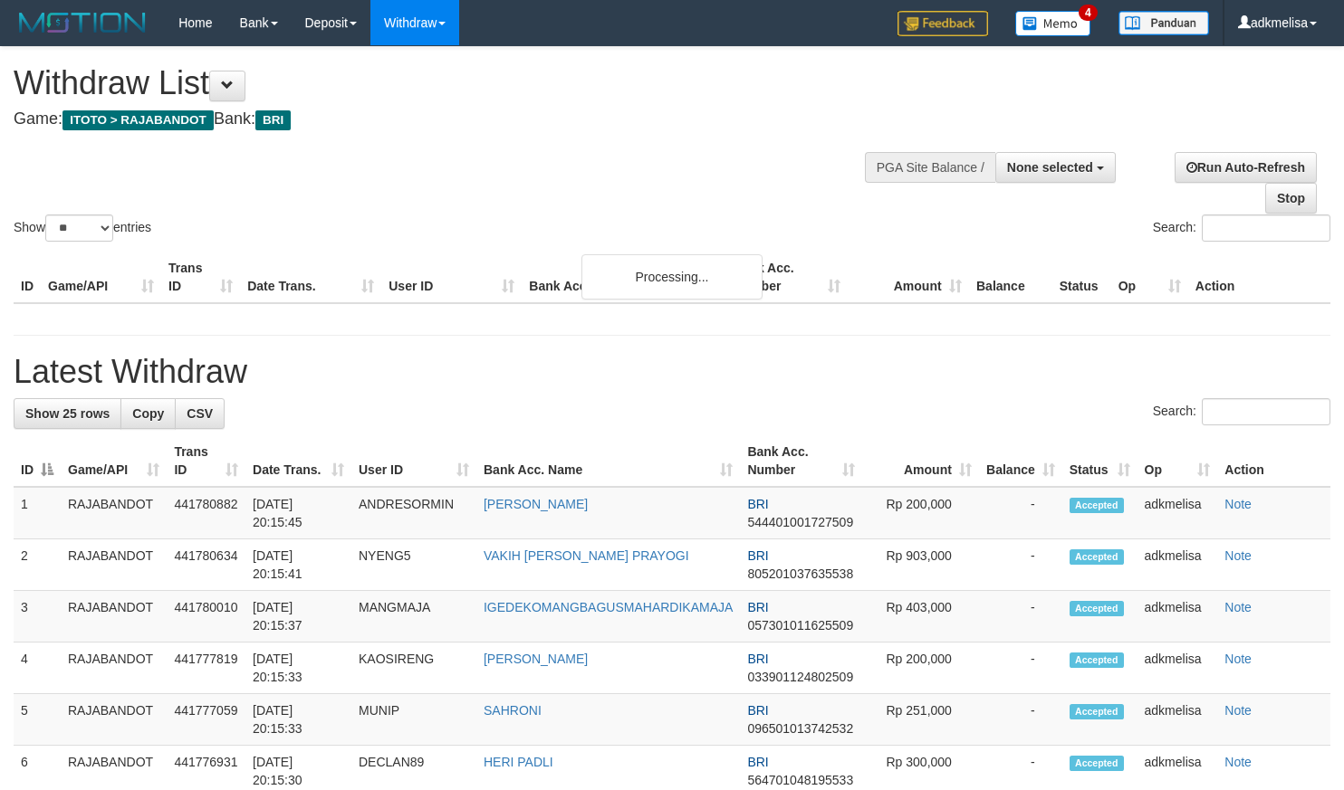
select select
select select "**"
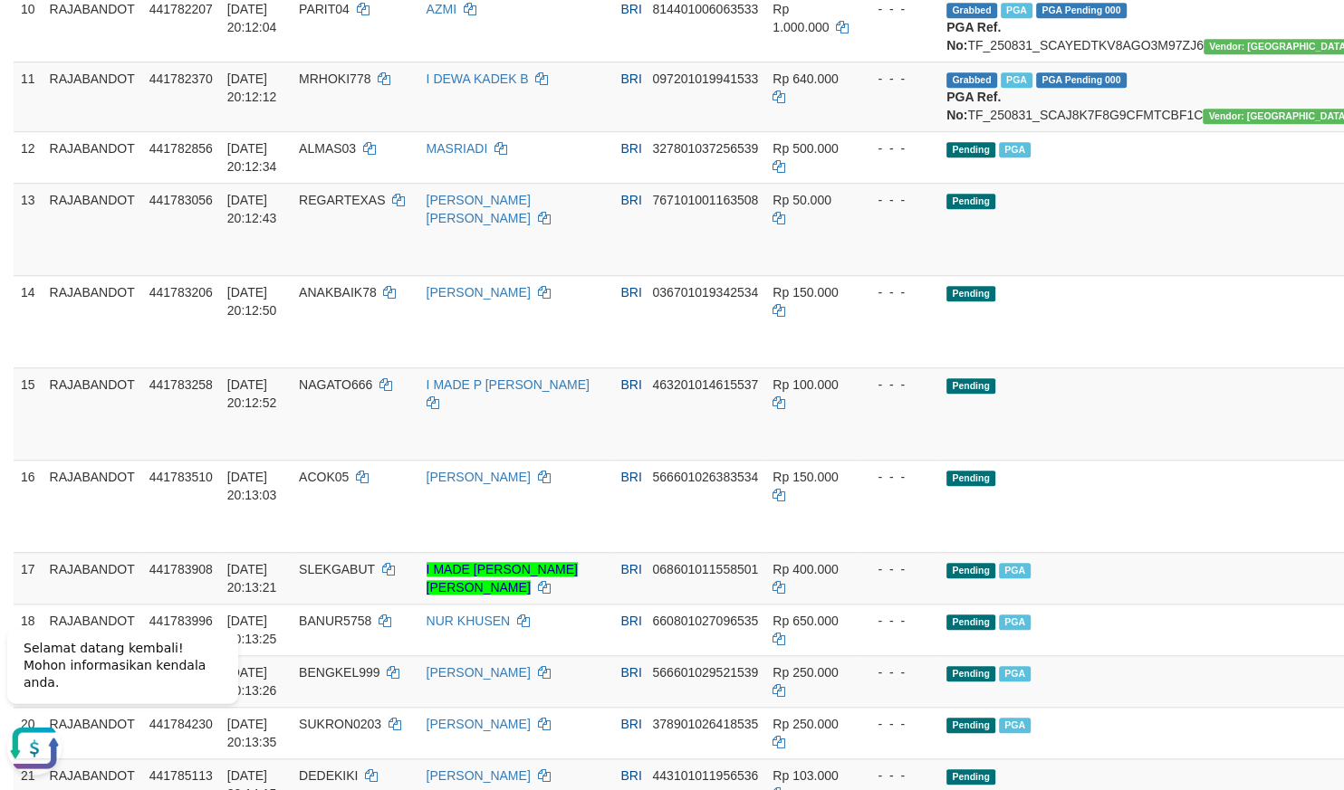
scroll to position [951, 0]
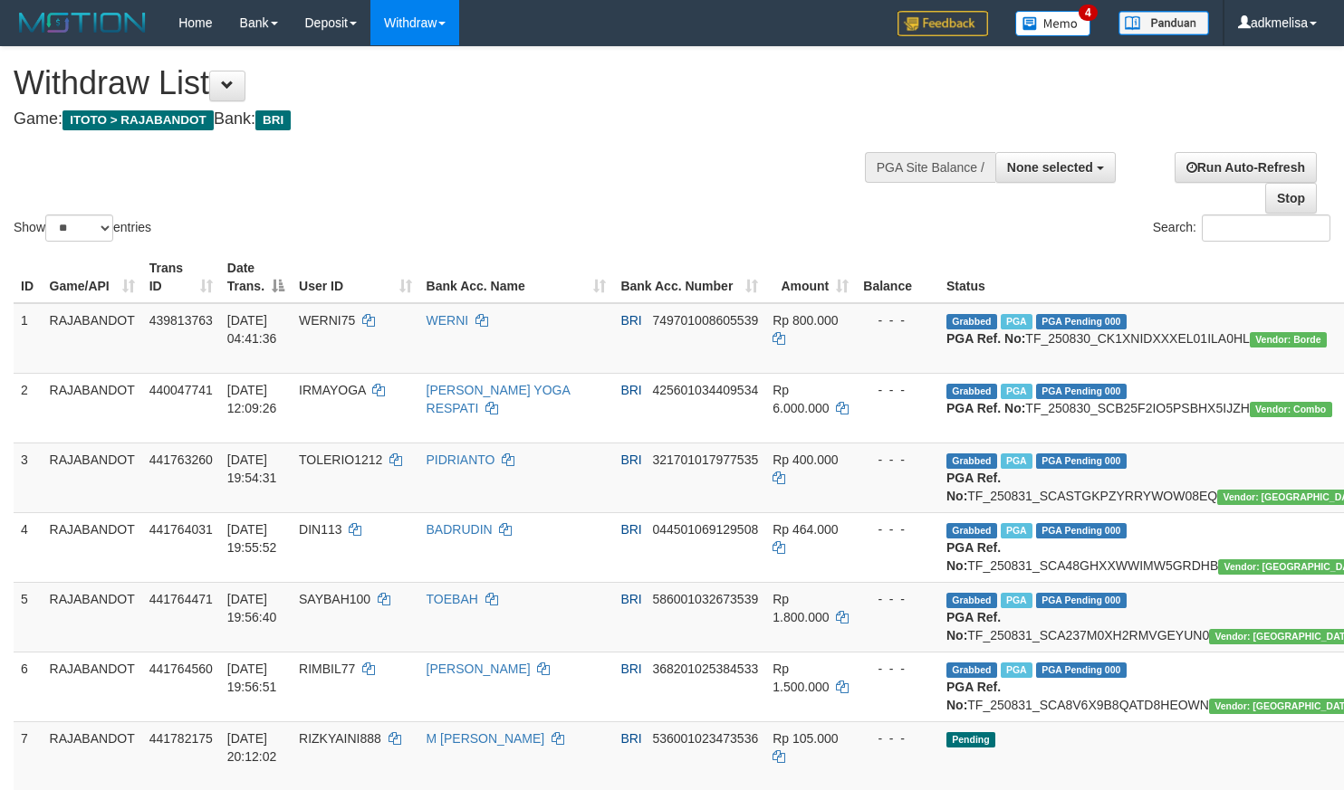
select select
select select "**"
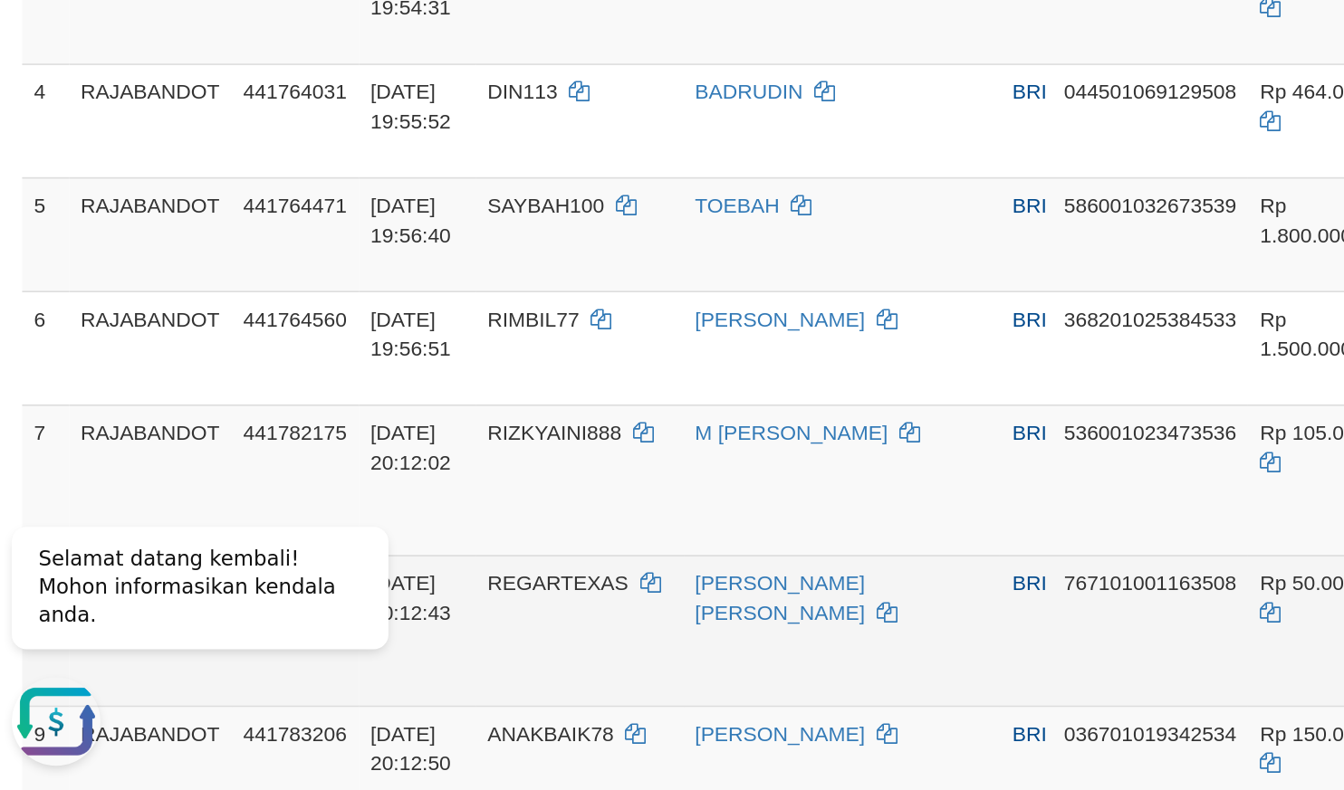
scroll to position [475, 0]
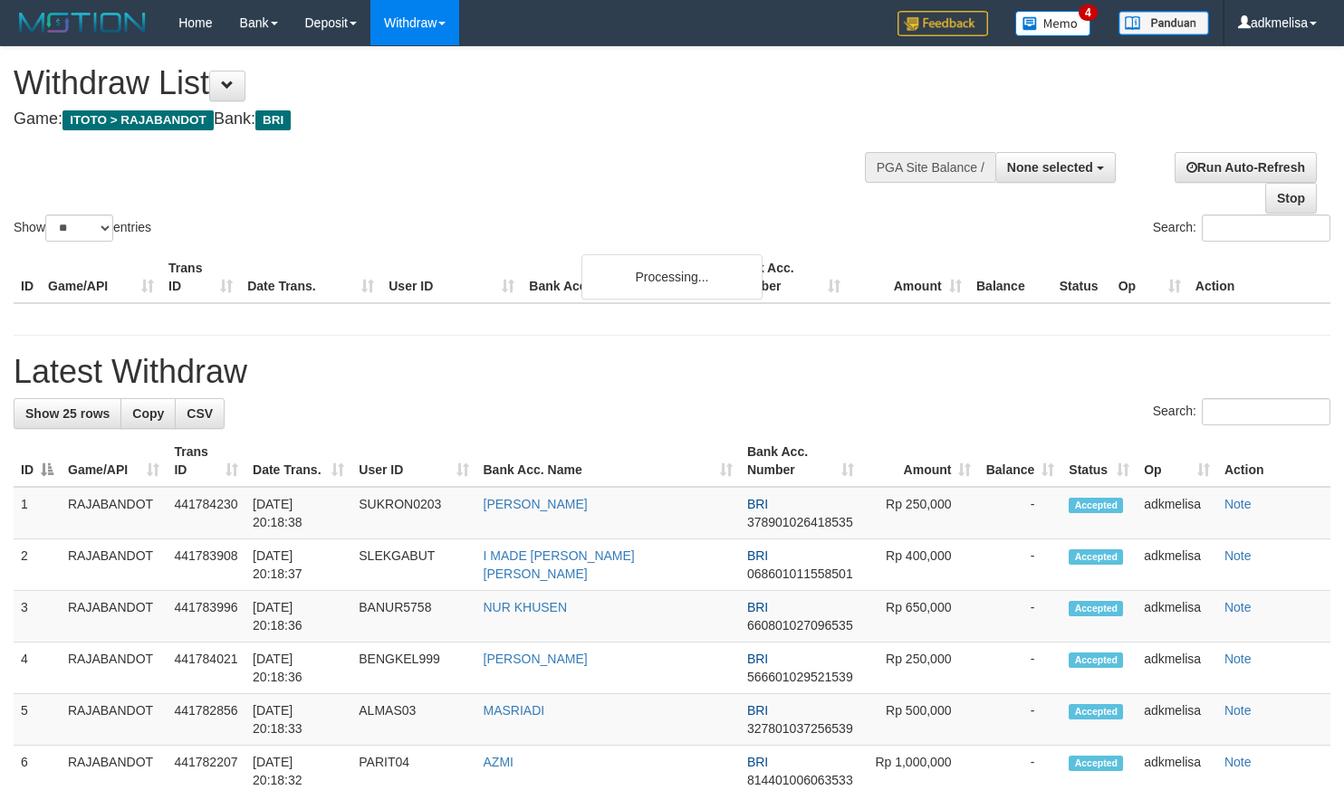
select select
select select "**"
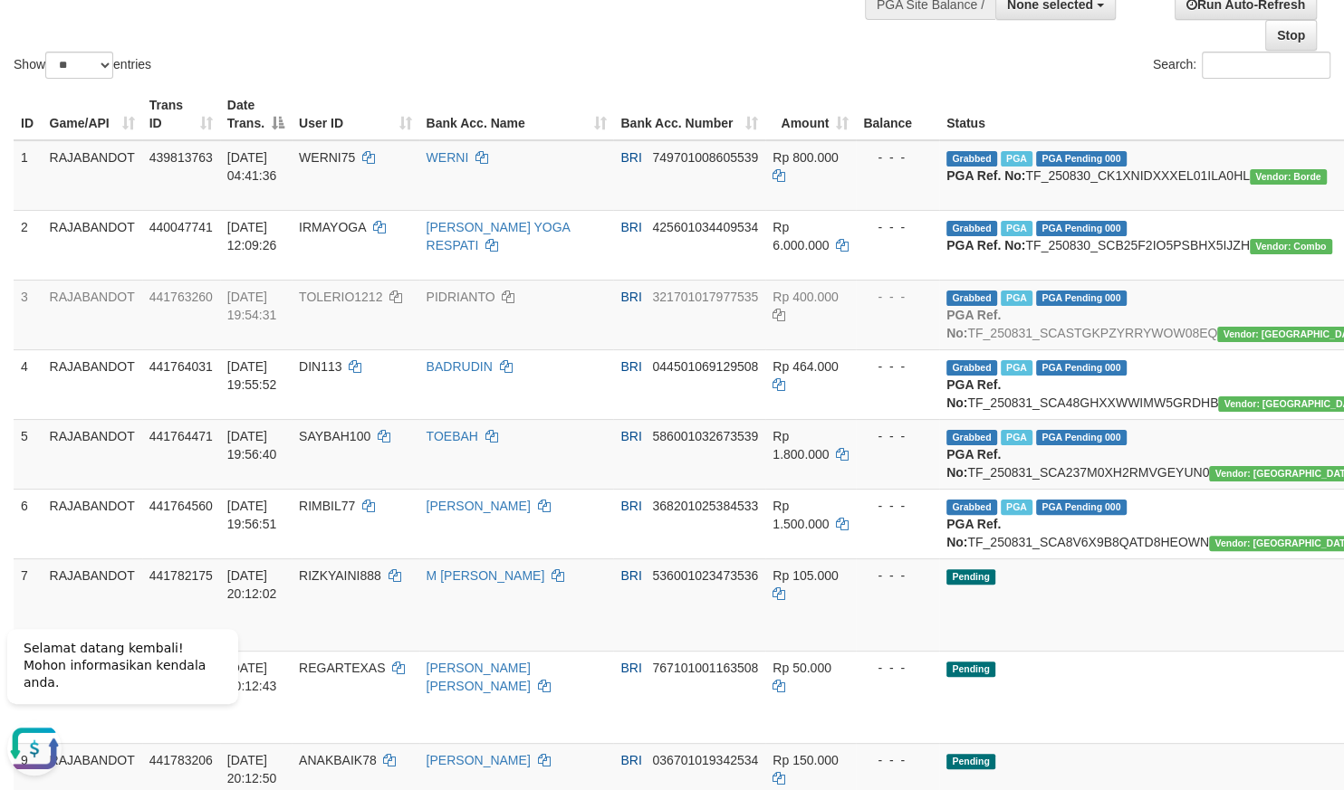
scroll to position [158, 0]
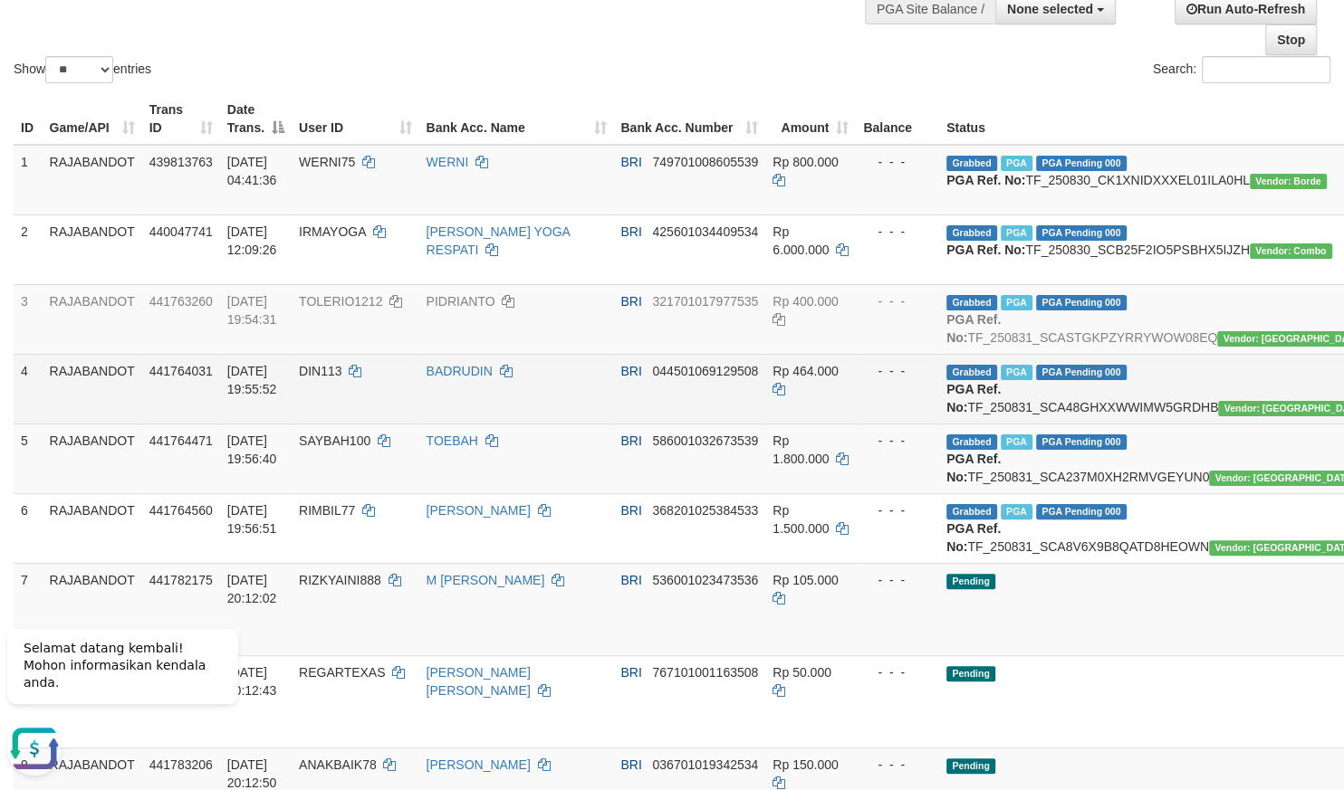
click at [856, 424] on td "- - -" at bounding box center [897, 389] width 83 height 70
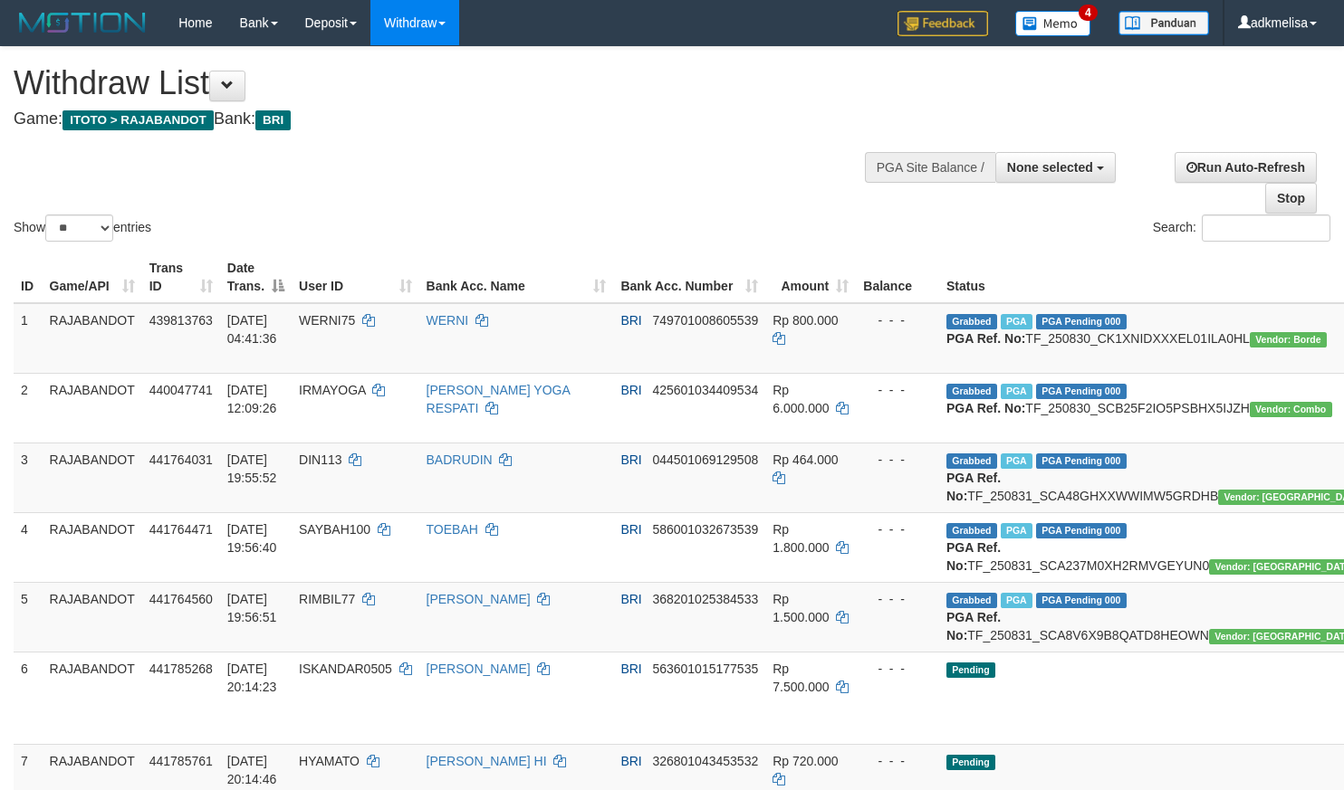
select select
select select "**"
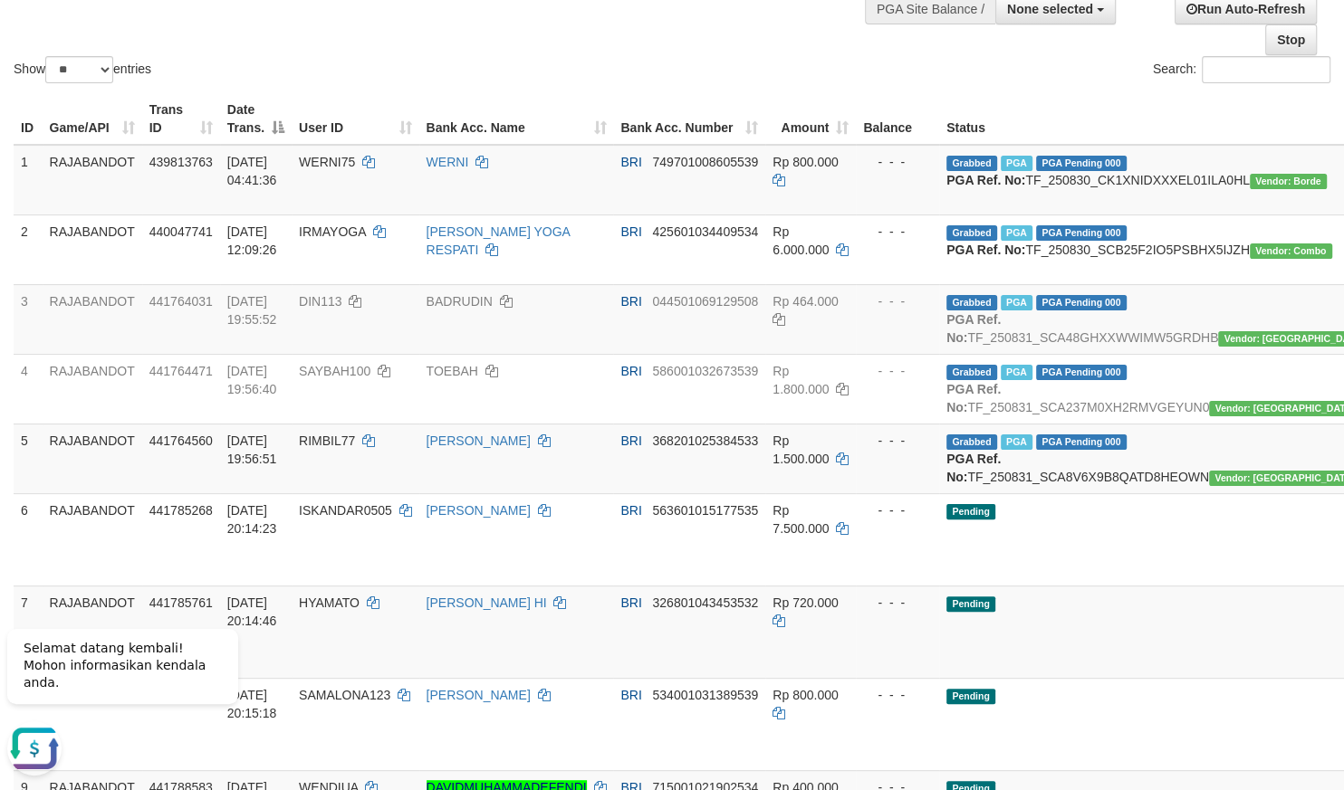
click at [816, 78] on div "Search:" at bounding box center [1007, 72] width 645 height 32
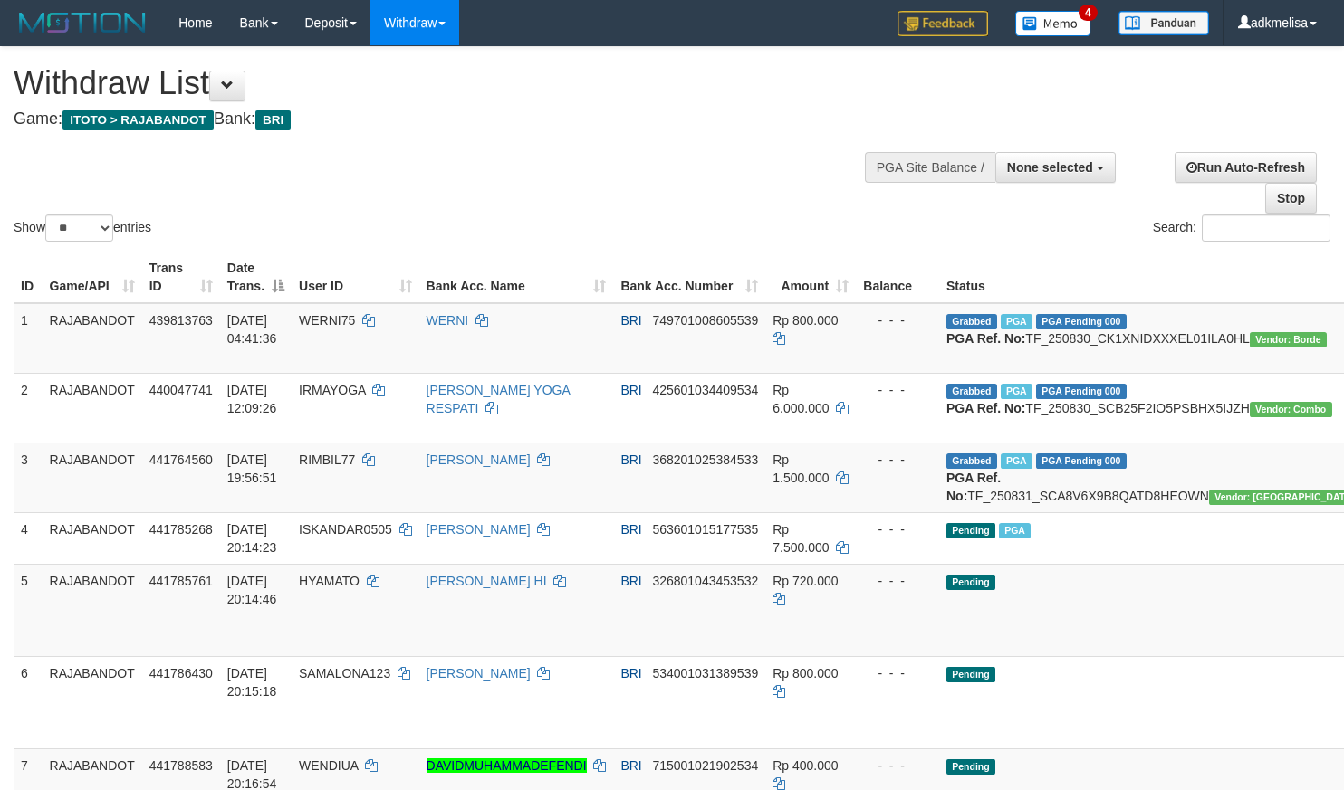
select select
select select "**"
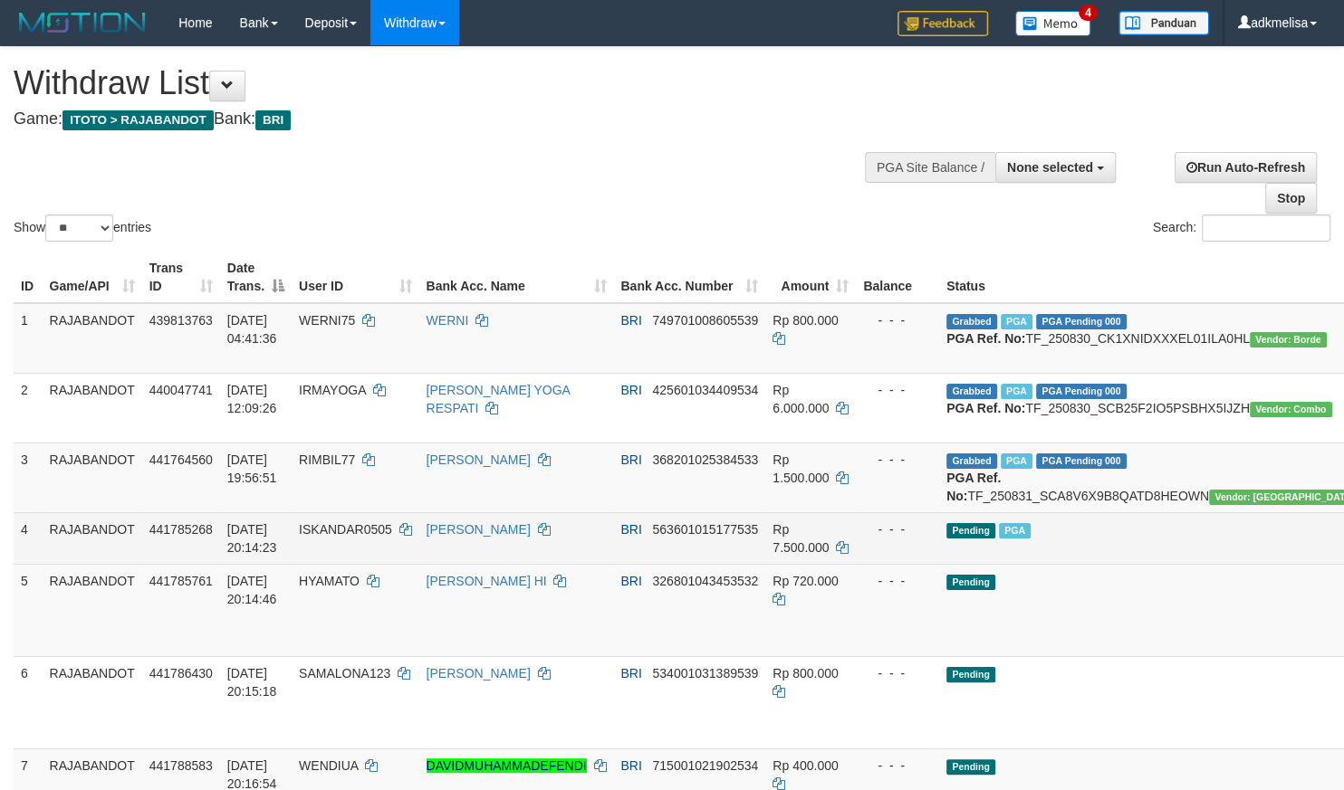
click at [1058, 564] on td "Pending PGA" at bounding box center [1153, 539] width 428 height 52
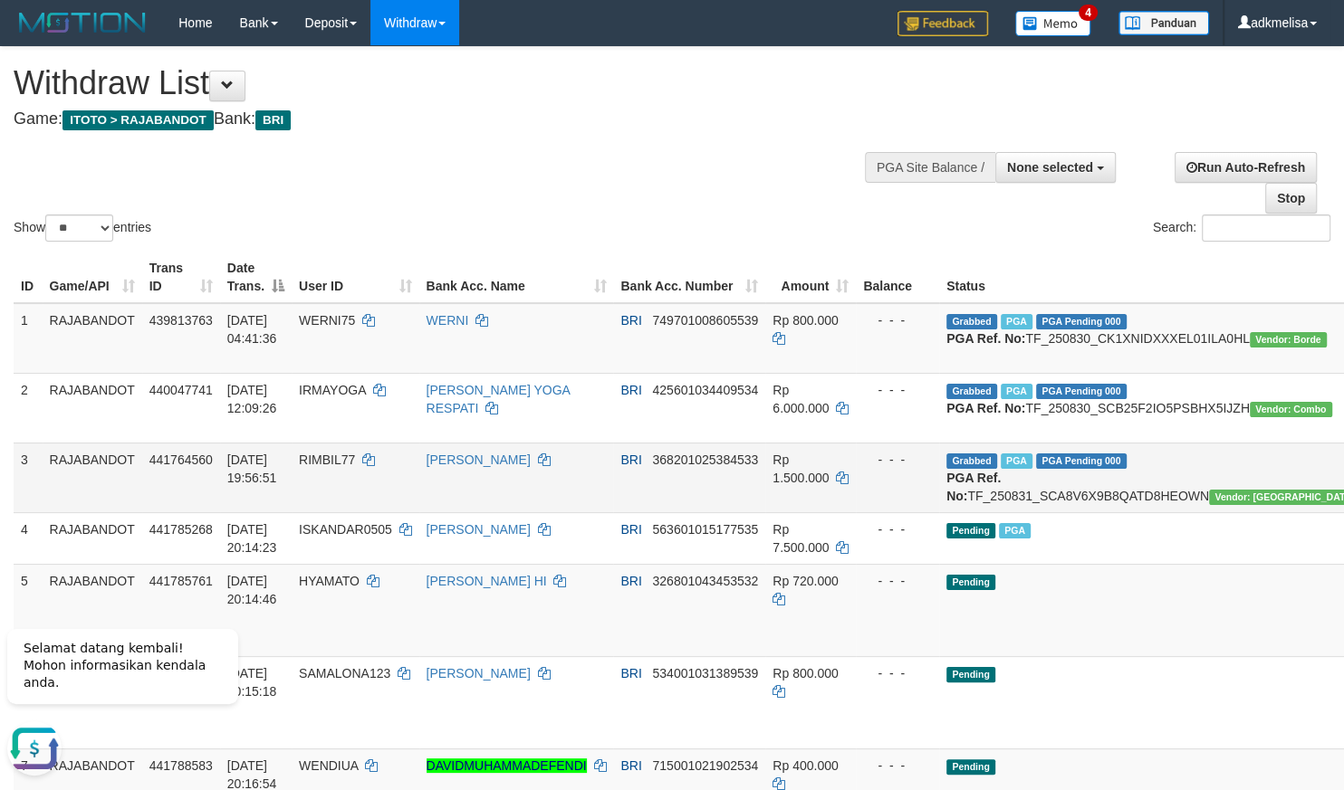
click at [939, 485] on td "Grabbed PGA PGA Pending 000 {"status":"000","data":{"unique_id":"298-441764560-…" at bounding box center [1153, 478] width 428 height 70
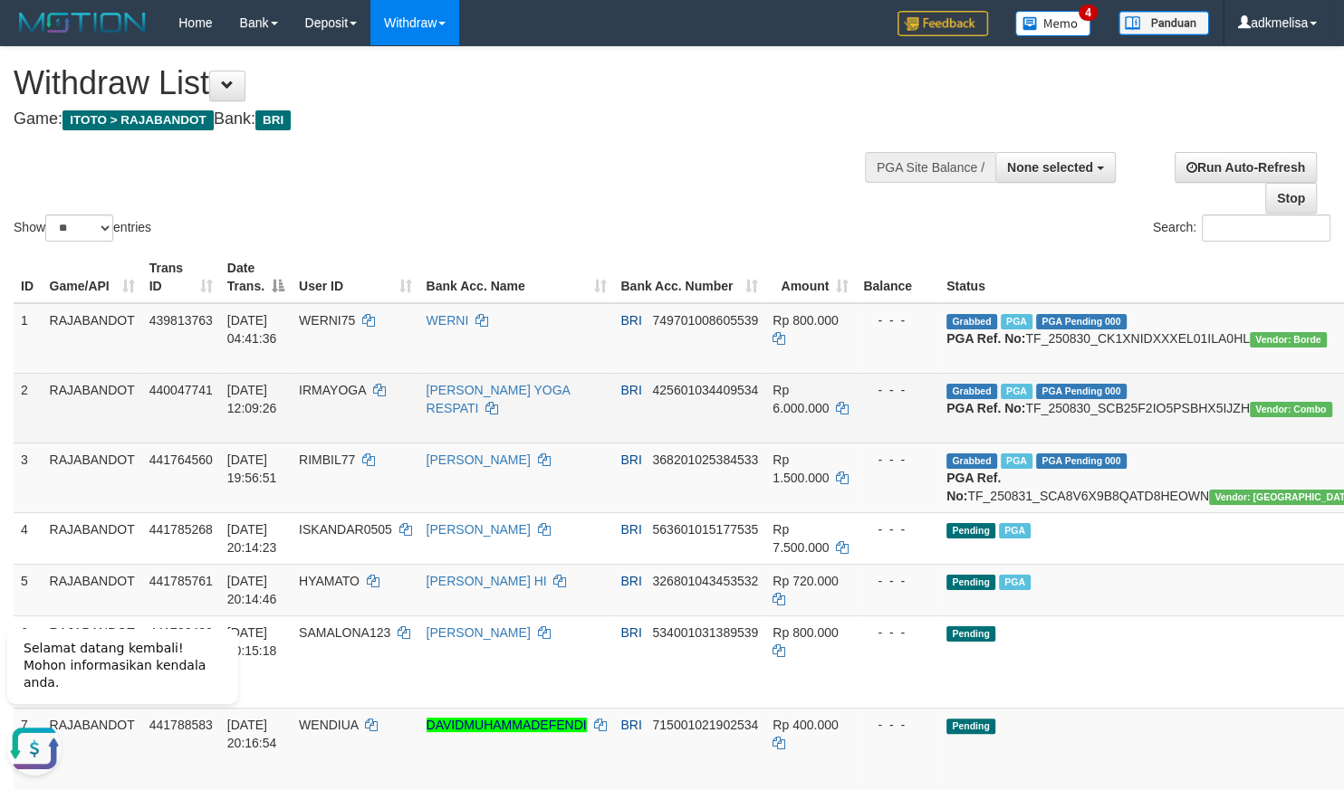
click at [765, 440] on td "Rp 6.000.000" at bounding box center [810, 408] width 91 height 70
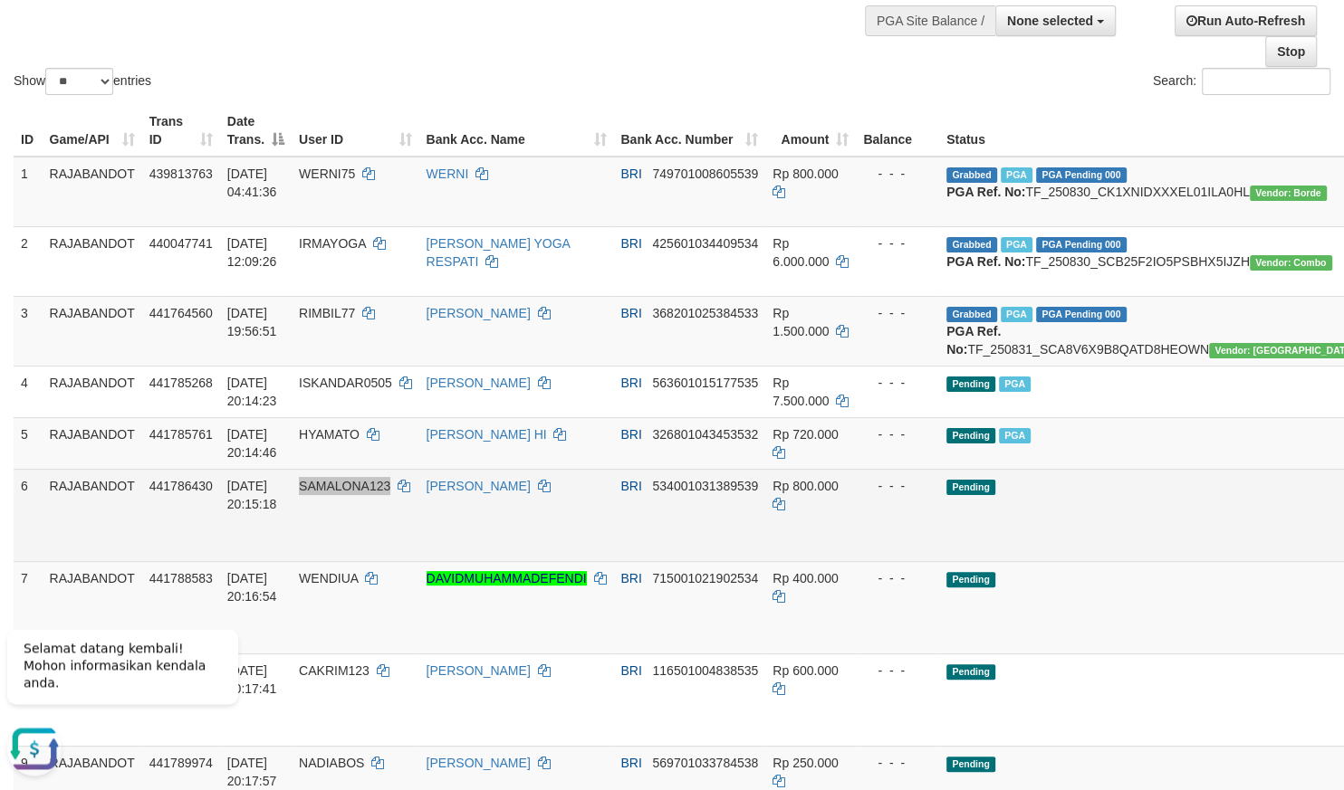
scroll to position [158, 0]
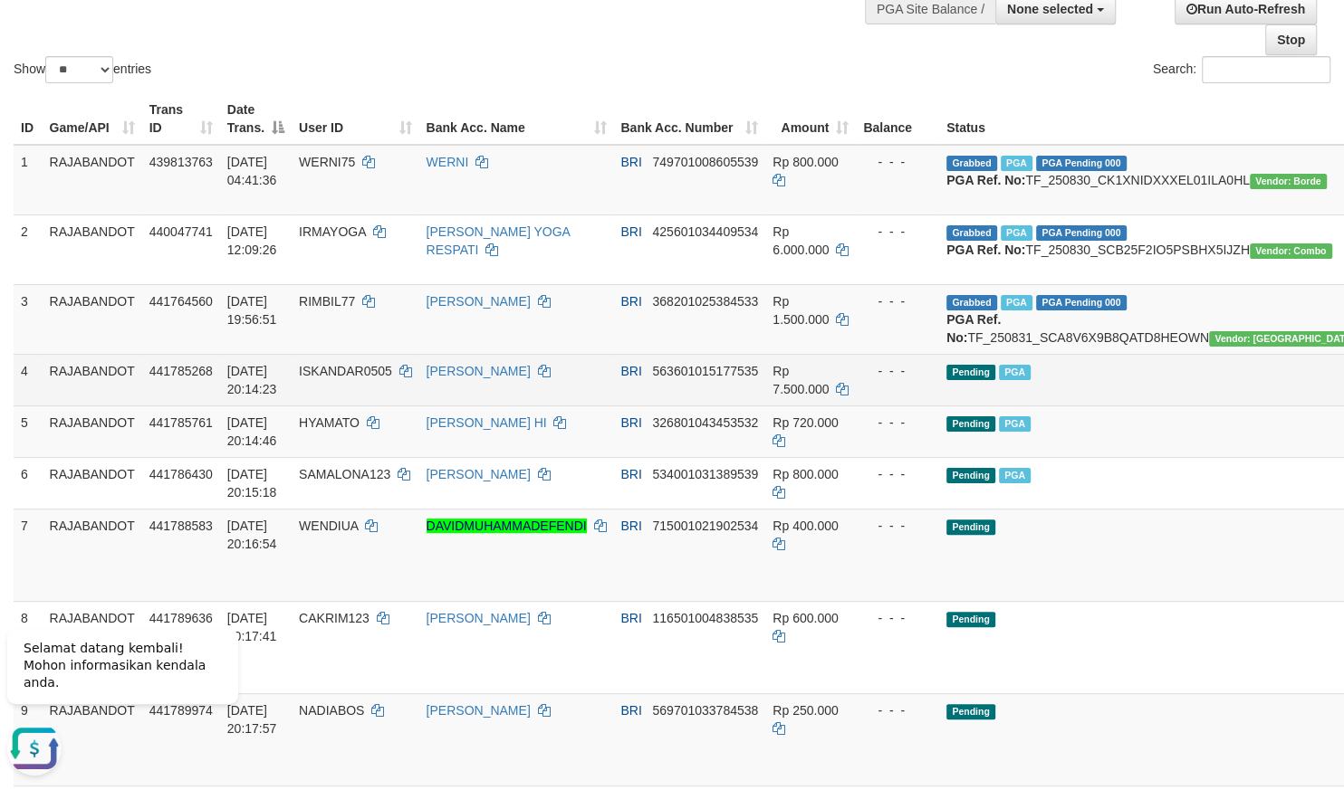
click at [877, 406] on td "- - -" at bounding box center [897, 380] width 83 height 52
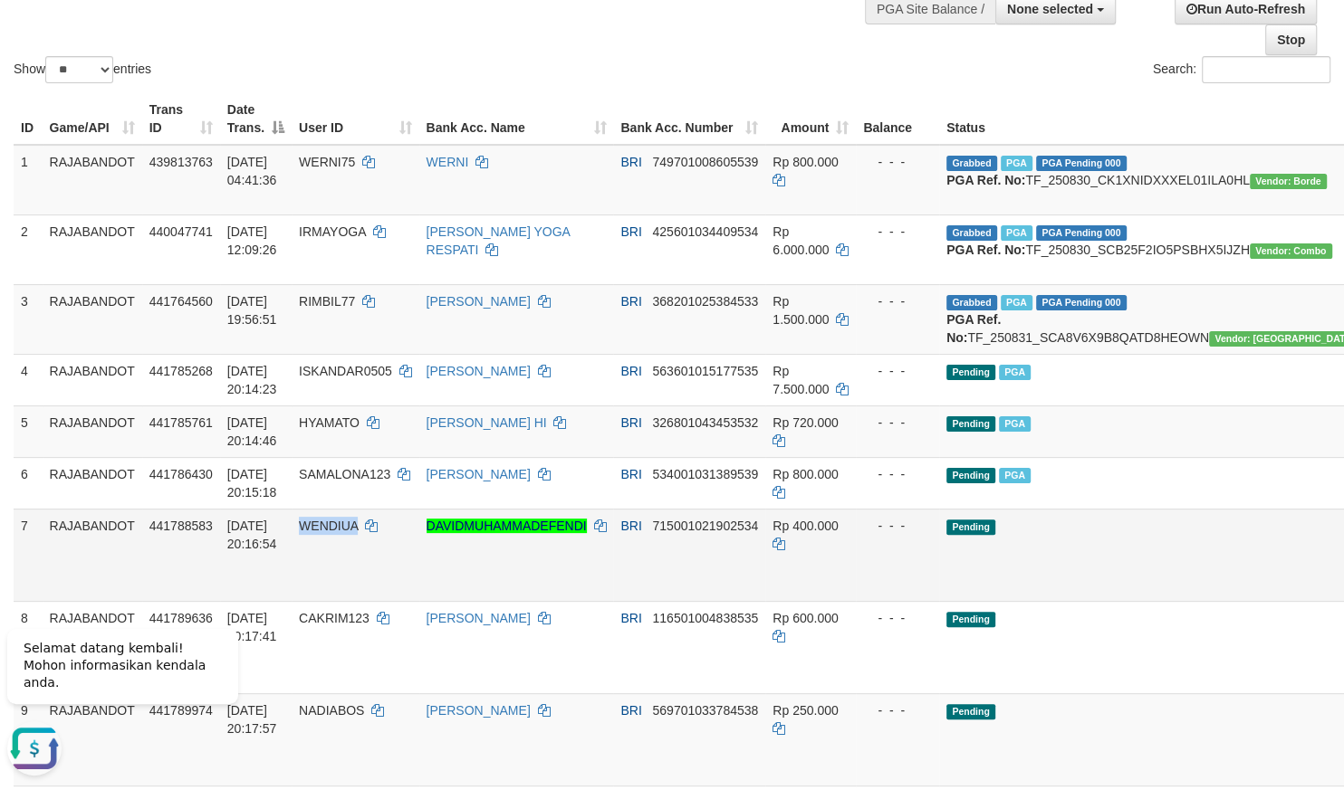
click at [765, 457] on td "Rp 720.000" at bounding box center [810, 432] width 91 height 52
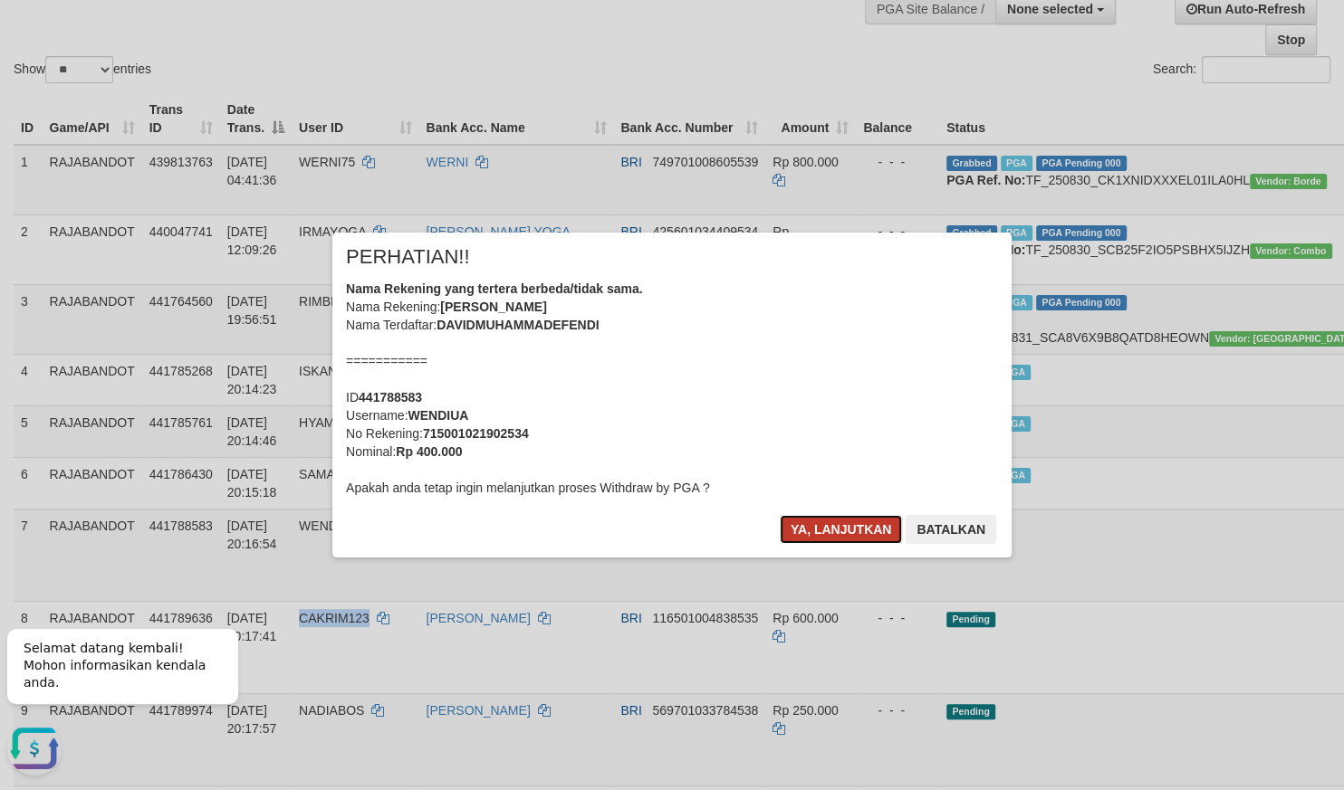
click at [829, 524] on button "Ya, lanjutkan" at bounding box center [841, 529] width 123 height 29
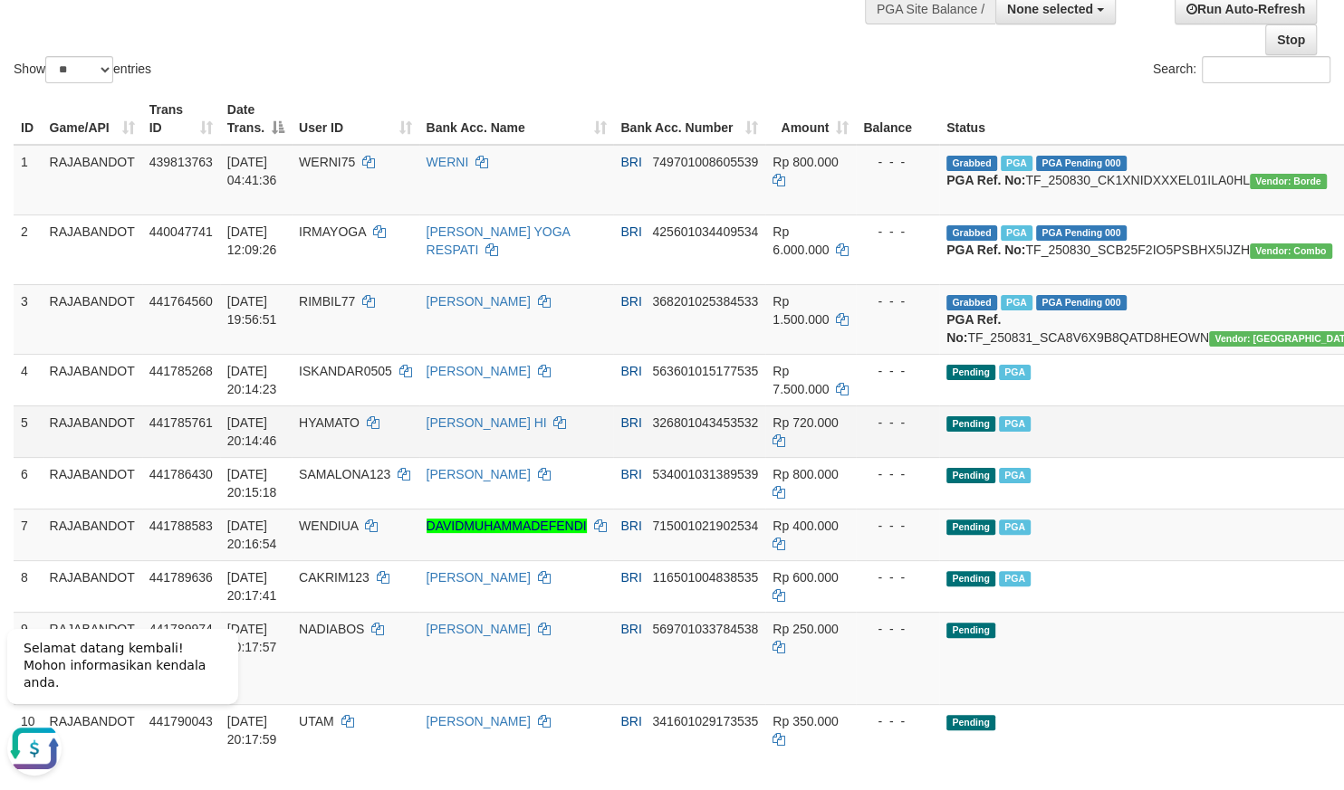
click at [902, 457] on tr "5 RAJABANDOT 441785761 31/08/2025 20:14:46 HYAMATO CEPI FAHRUL HI BRI 326801043…" at bounding box center [773, 432] width 1518 height 52
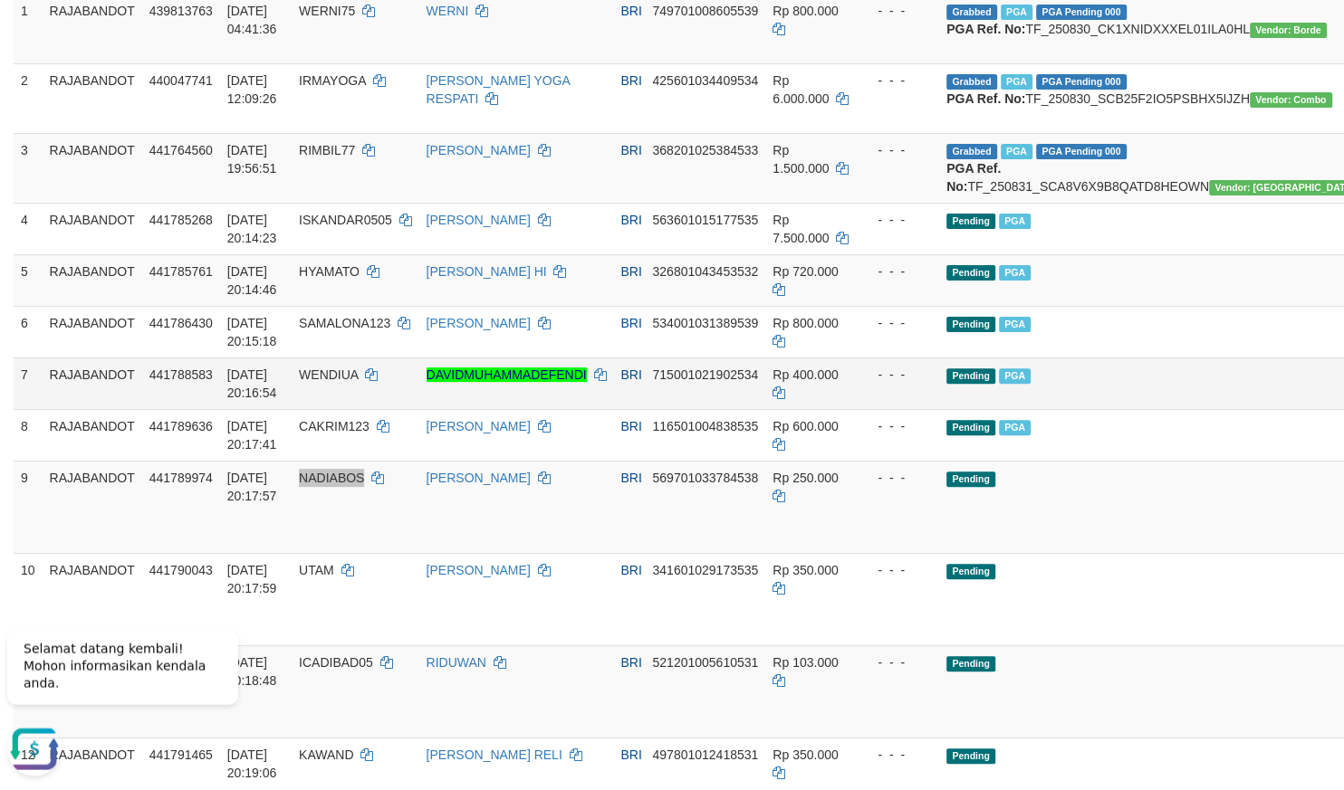
scroll to position [317, 0]
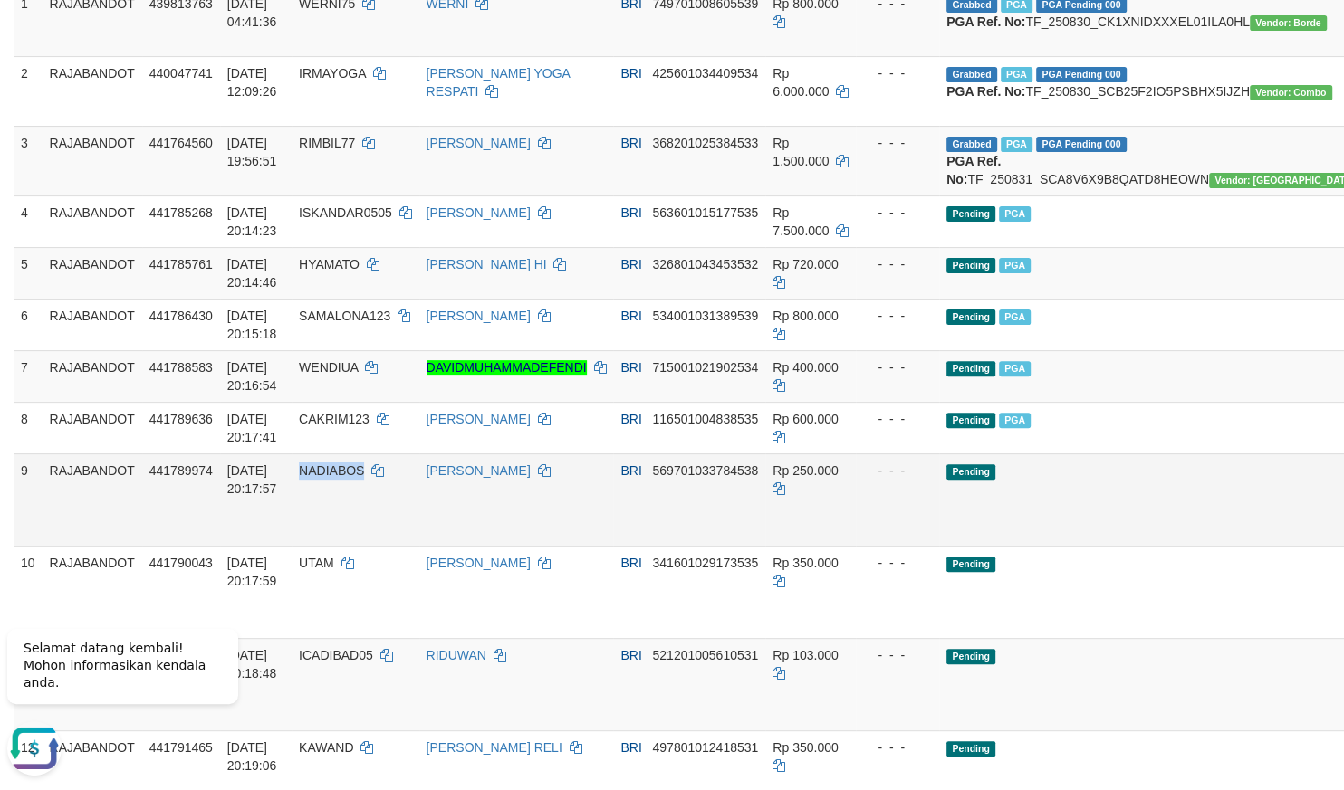
click at [531, 375] on link "DAVIDMUHAMMADEFENDI" at bounding box center [506, 367] width 160 height 14
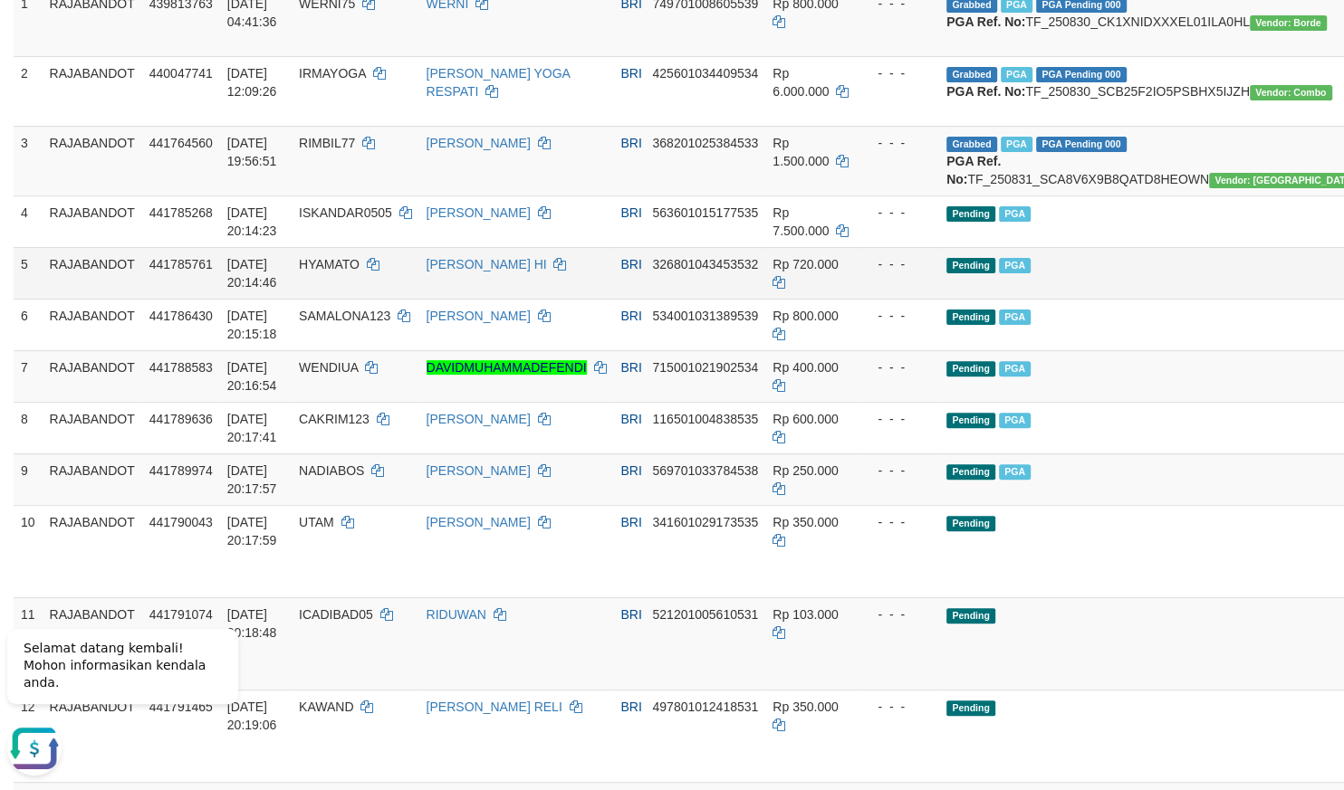
click at [1090, 299] on td "Pending PGA" at bounding box center [1153, 273] width 428 height 52
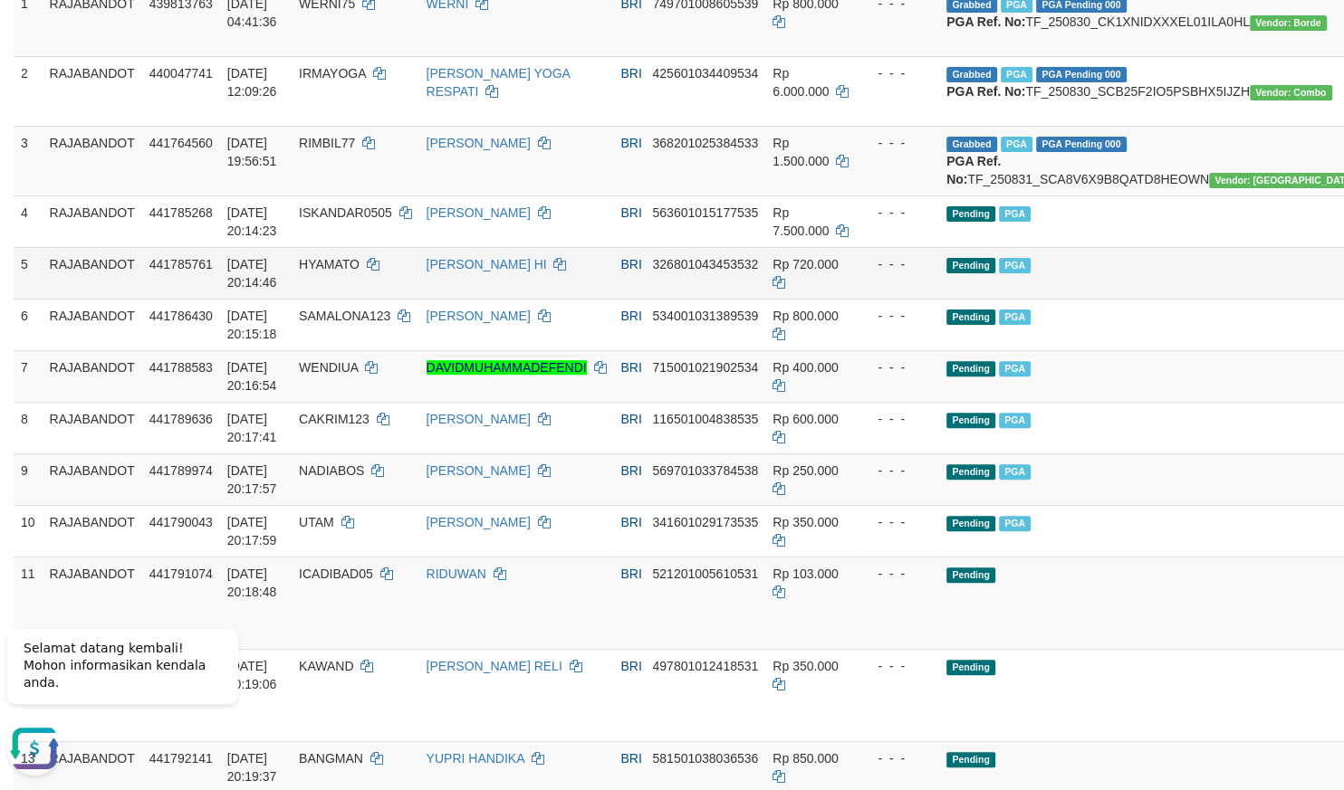
click at [939, 299] on td "Pending PGA" at bounding box center [1153, 273] width 428 height 52
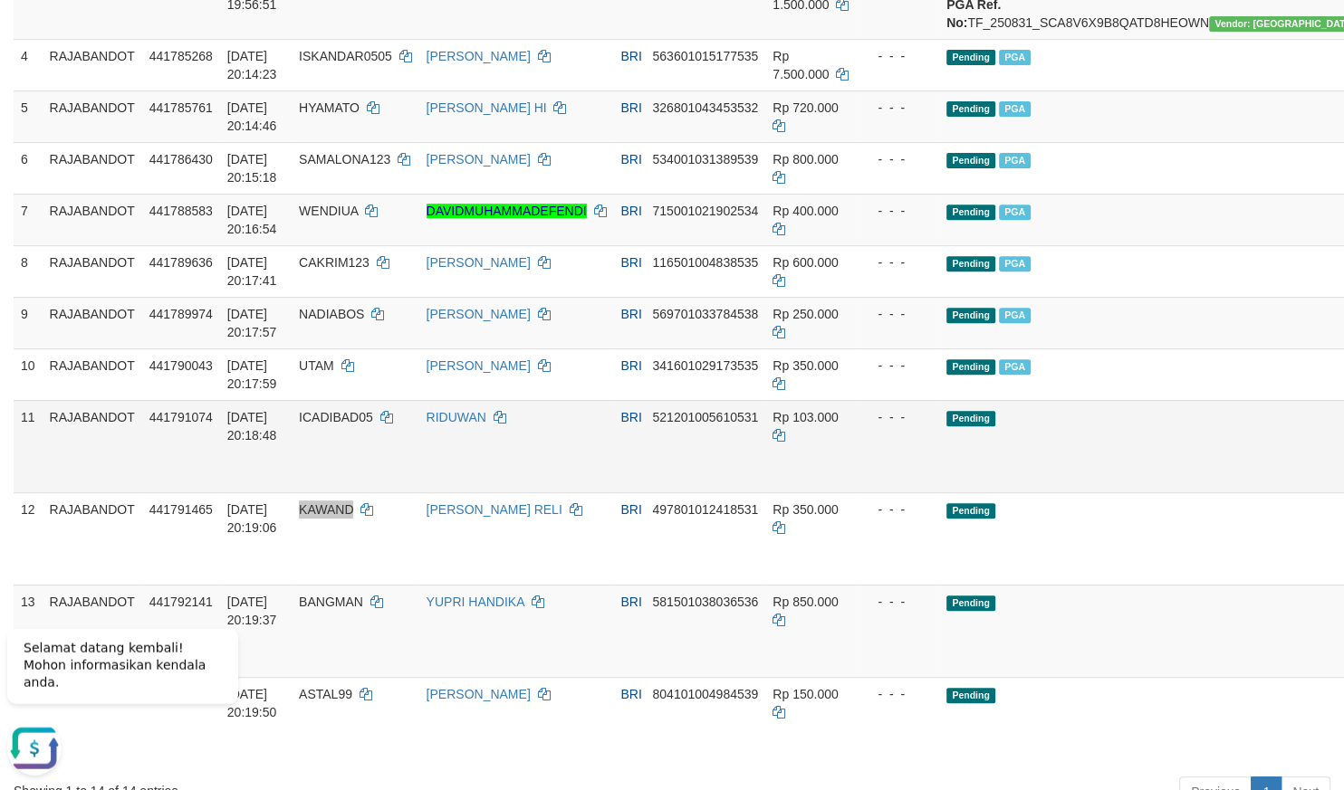
scroll to position [475, 0]
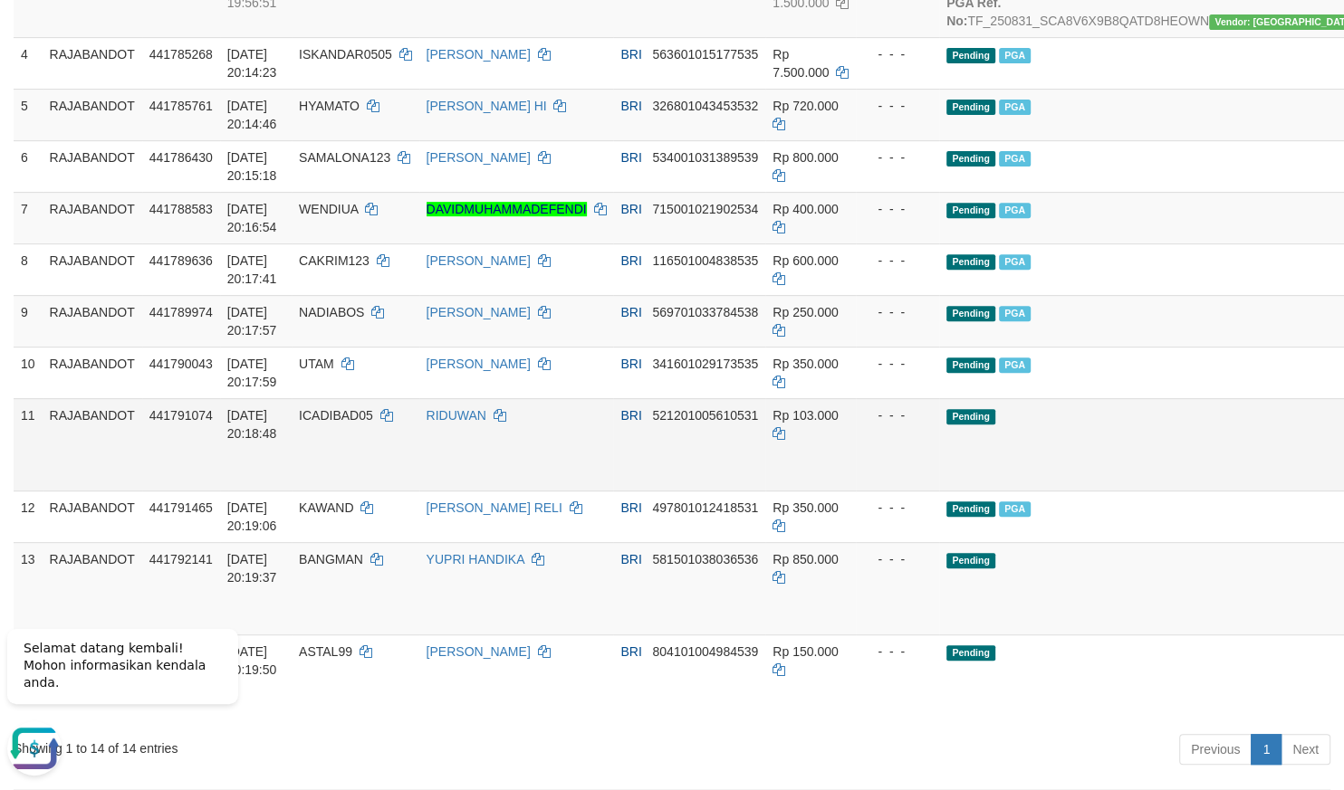
click at [865, 479] on td "- - -" at bounding box center [897, 444] width 83 height 92
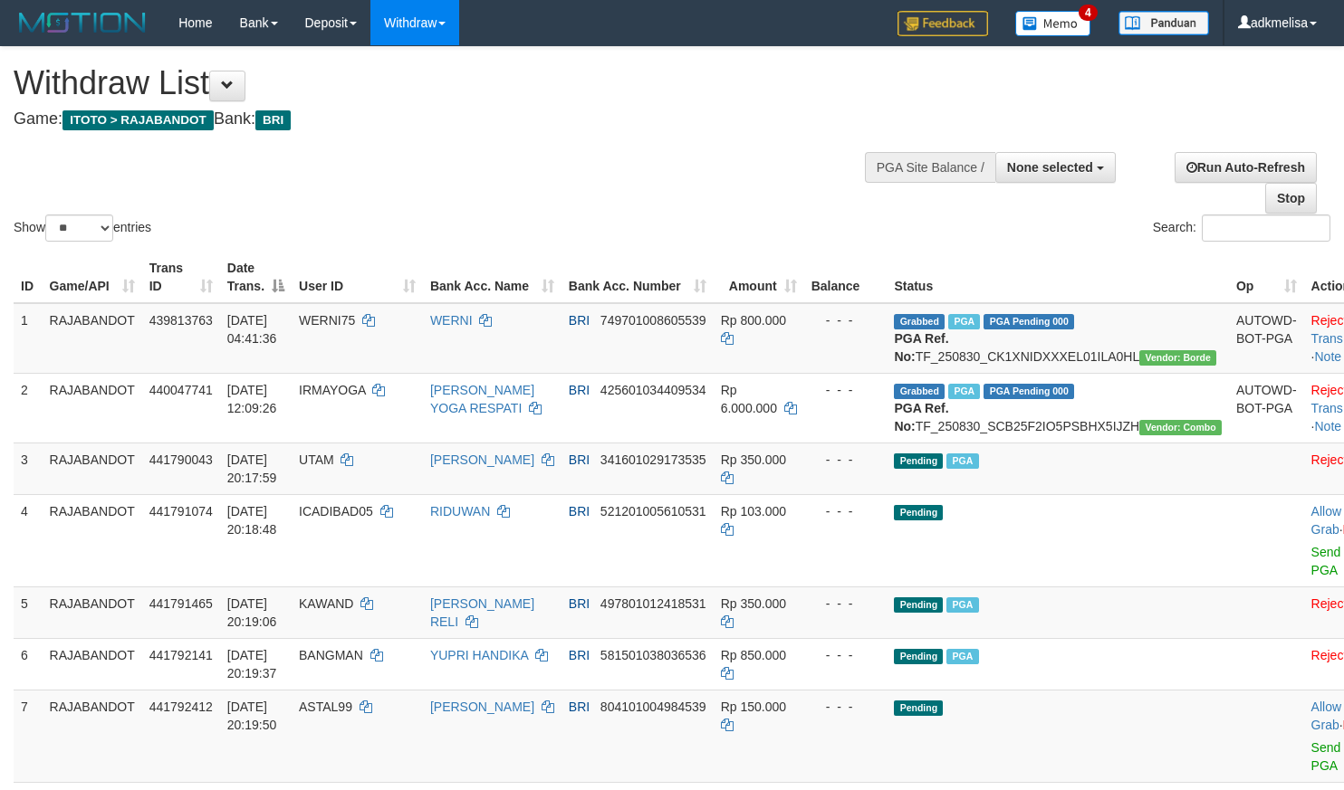
select select
select select "**"
click at [245, 100] on button at bounding box center [227, 86] width 36 height 31
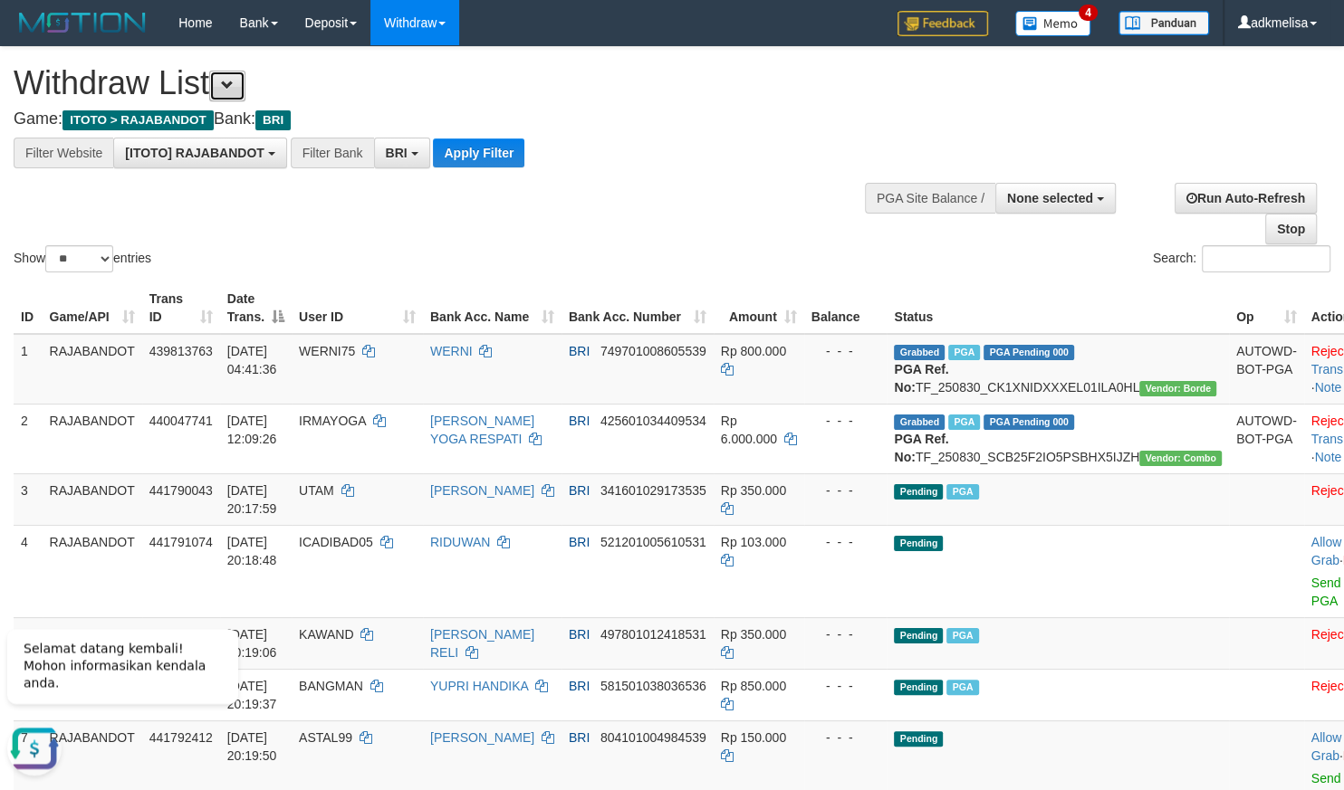
scroll to position [88, 0]
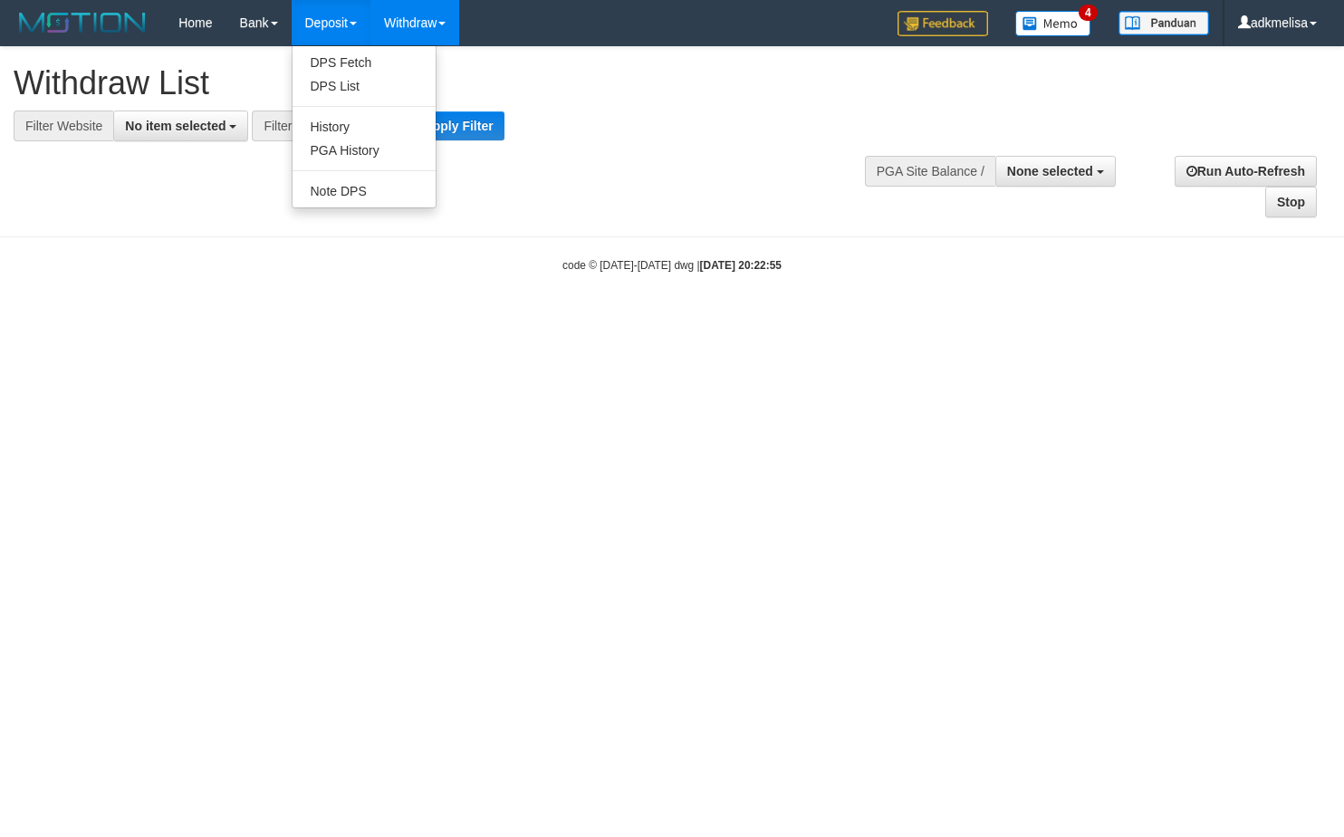
select select
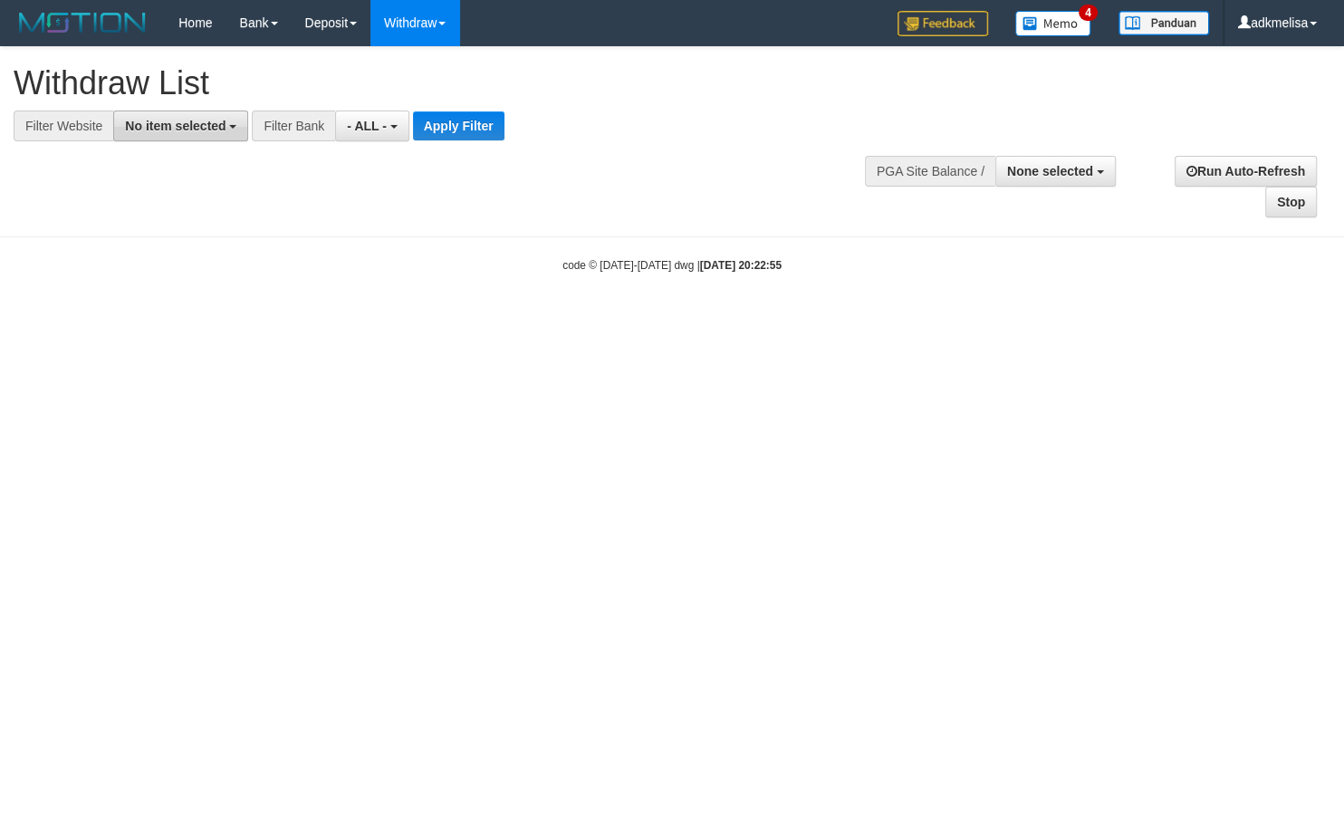
click at [185, 123] on span "No item selected" at bounding box center [175, 126] width 101 height 14
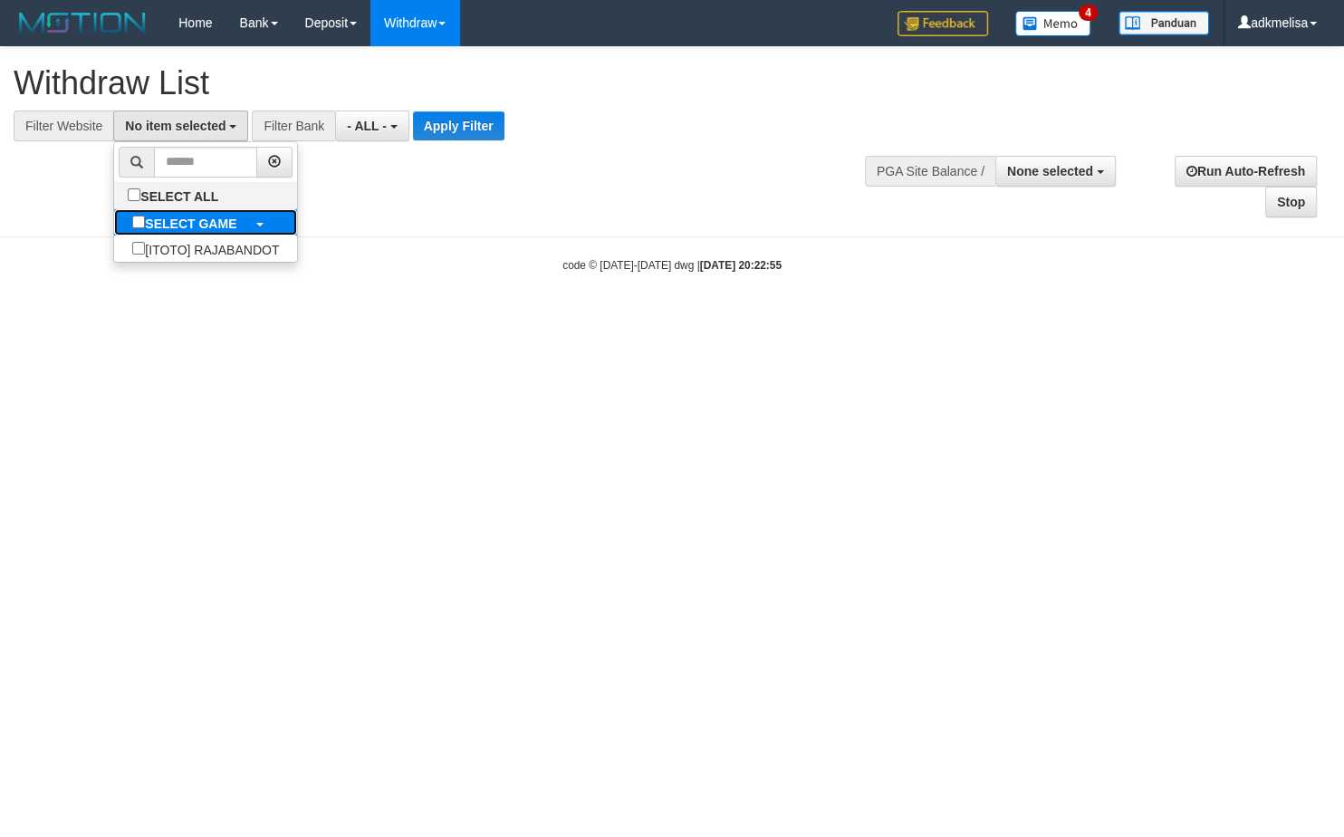
click at [158, 226] on label "SELECT GAME" at bounding box center [184, 222] width 140 height 26
select select "***"
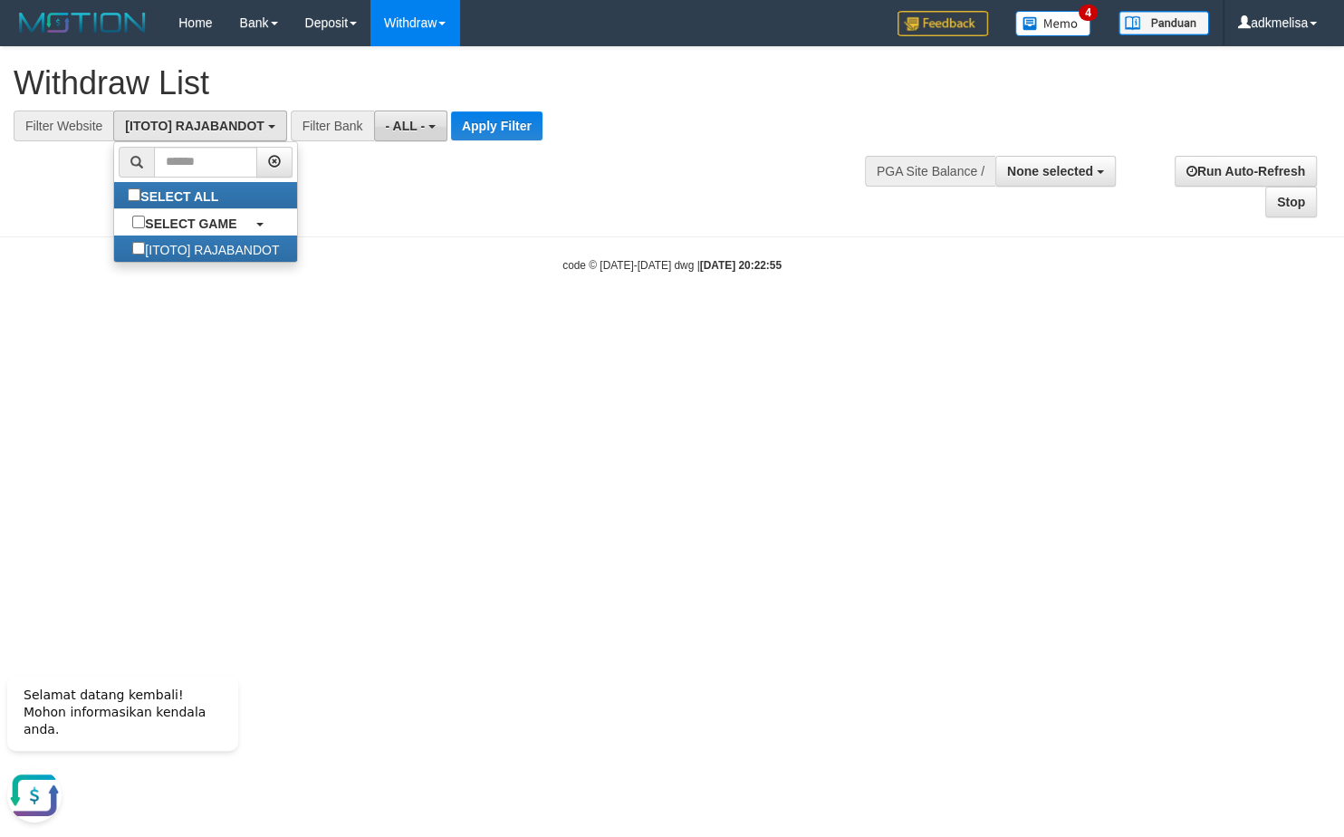
click at [399, 132] on span "- ALL -" at bounding box center [406, 126] width 40 height 14
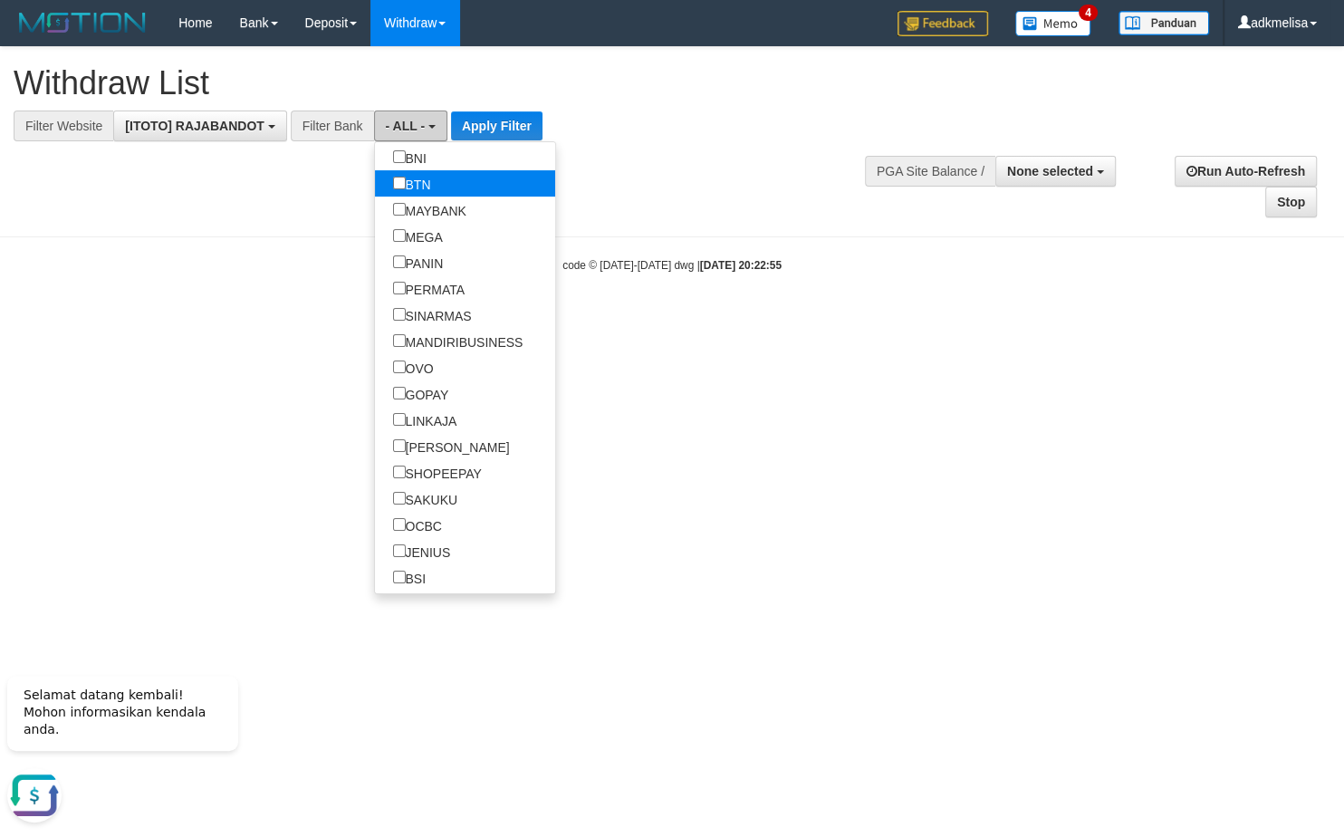
scroll to position [272, 0]
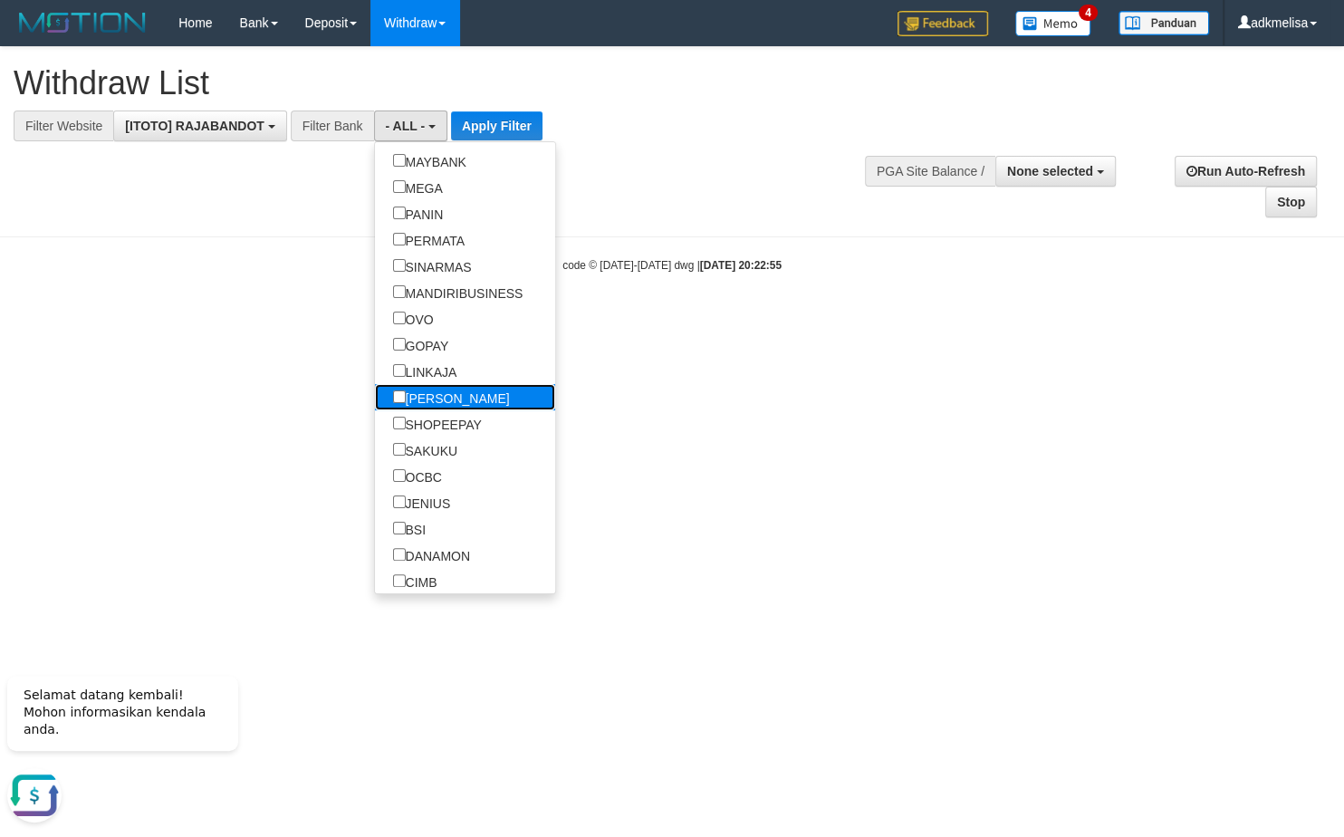
click at [385, 399] on link "[PERSON_NAME]" at bounding box center [465, 397] width 181 height 26
click at [421, 132] on span "- ALL -" at bounding box center [406, 126] width 40 height 14
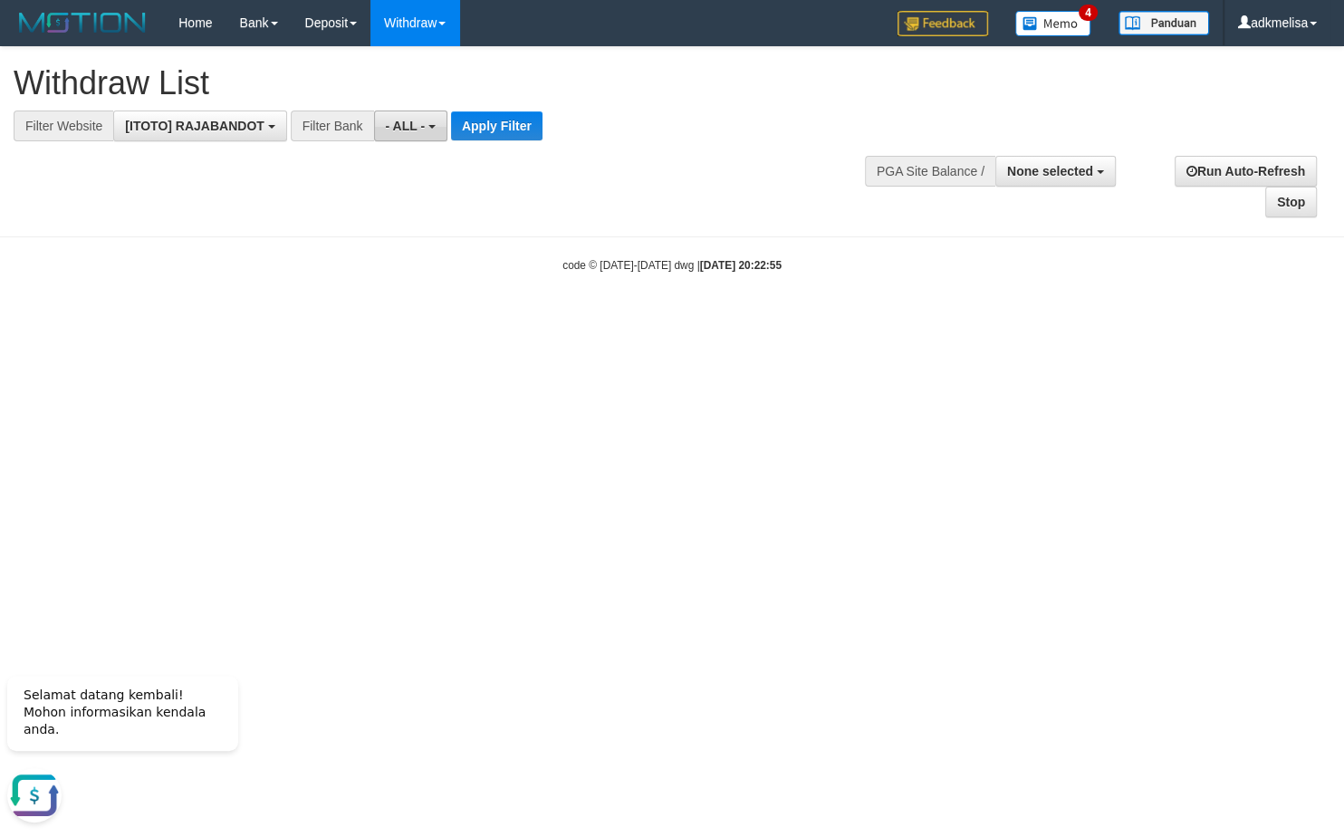
click at [397, 131] on span "- ALL -" at bounding box center [406, 126] width 40 height 14
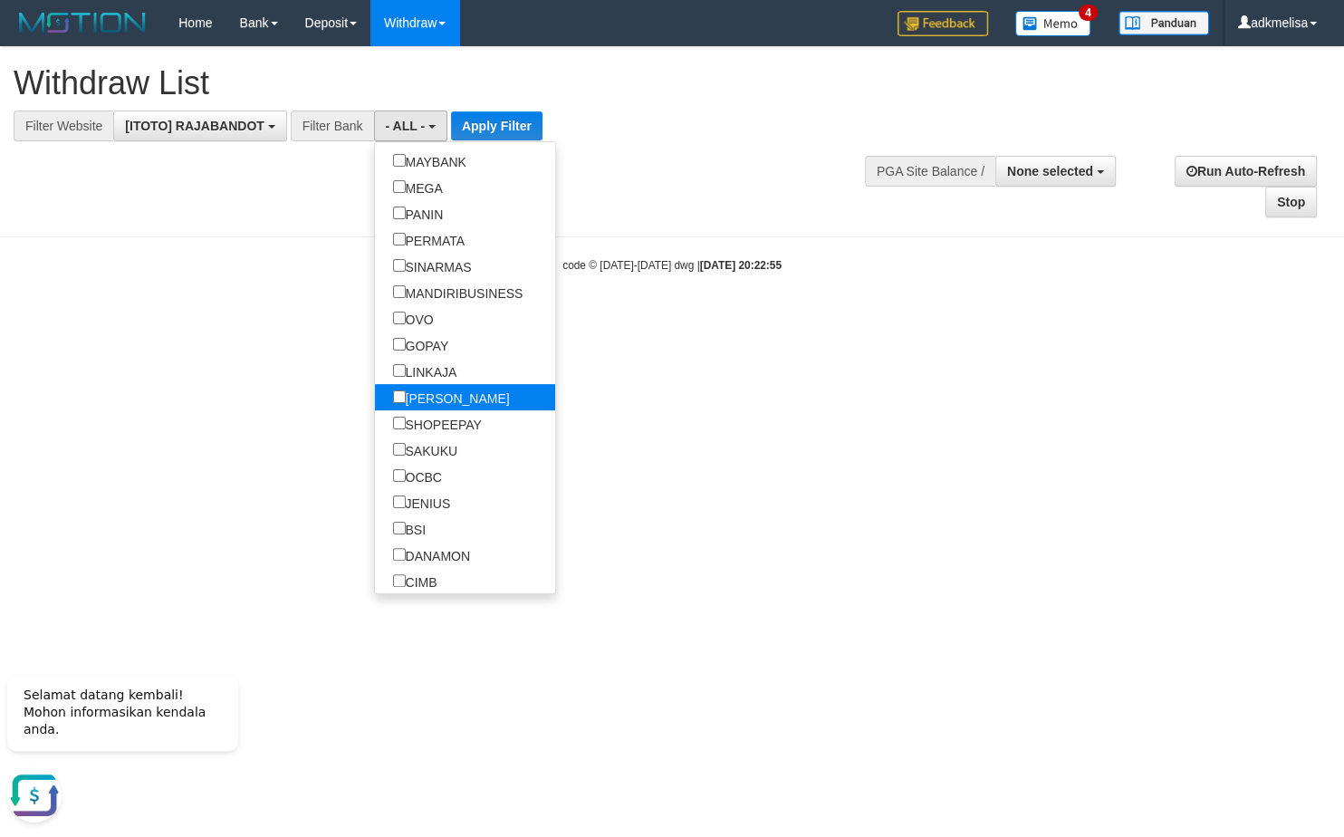
select select "****"
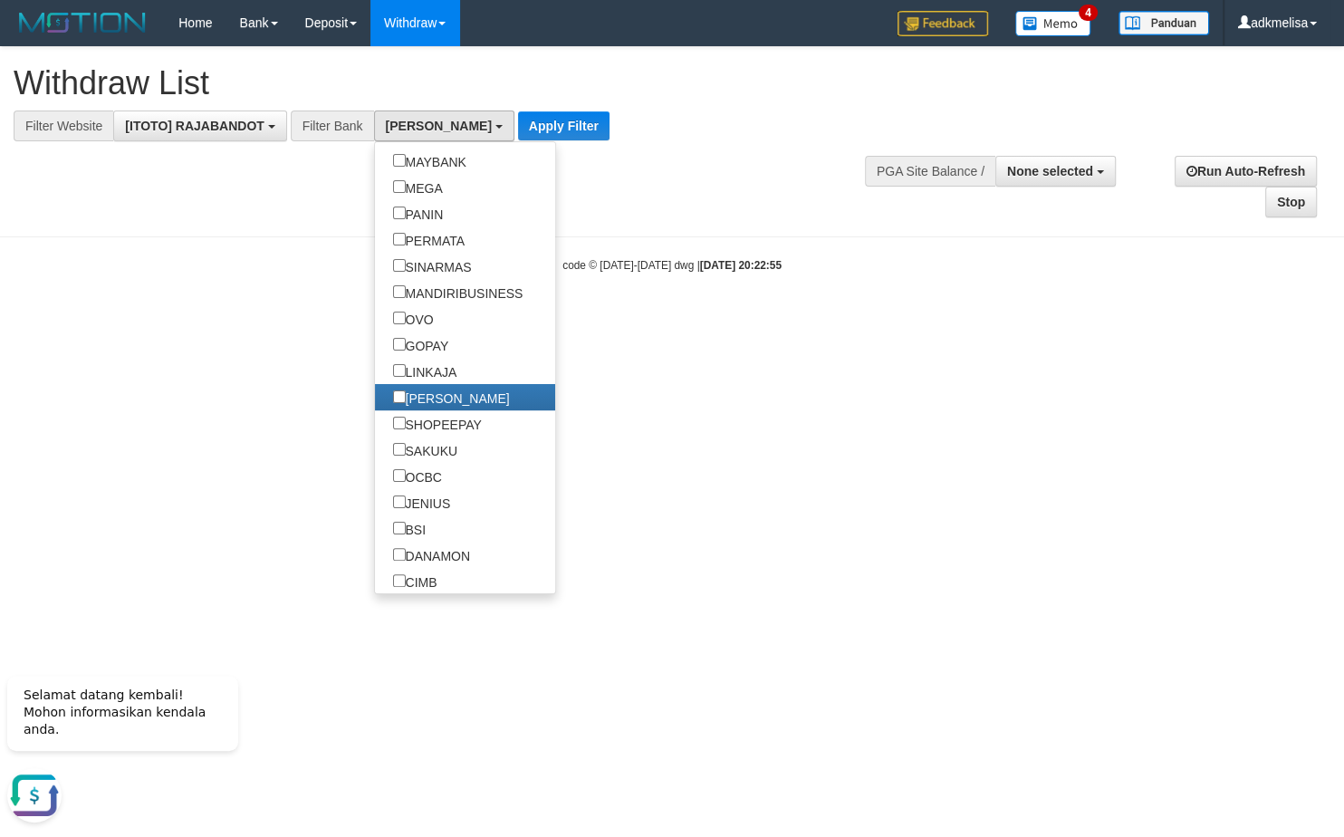
click at [488, 111] on div "**********" at bounding box center [371, 125] width 742 height 31
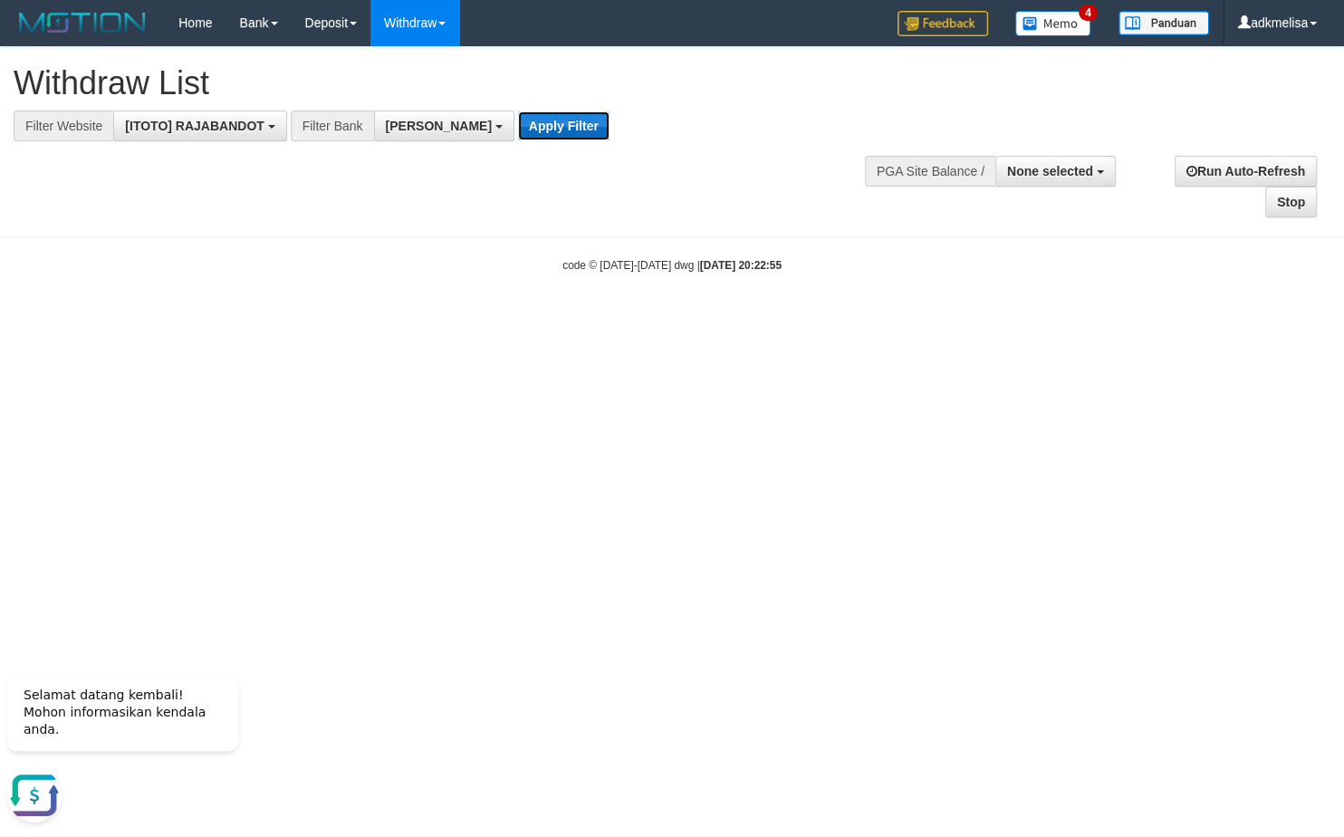
click at [518, 136] on button "Apply Filter" at bounding box center [563, 125] width 91 height 29
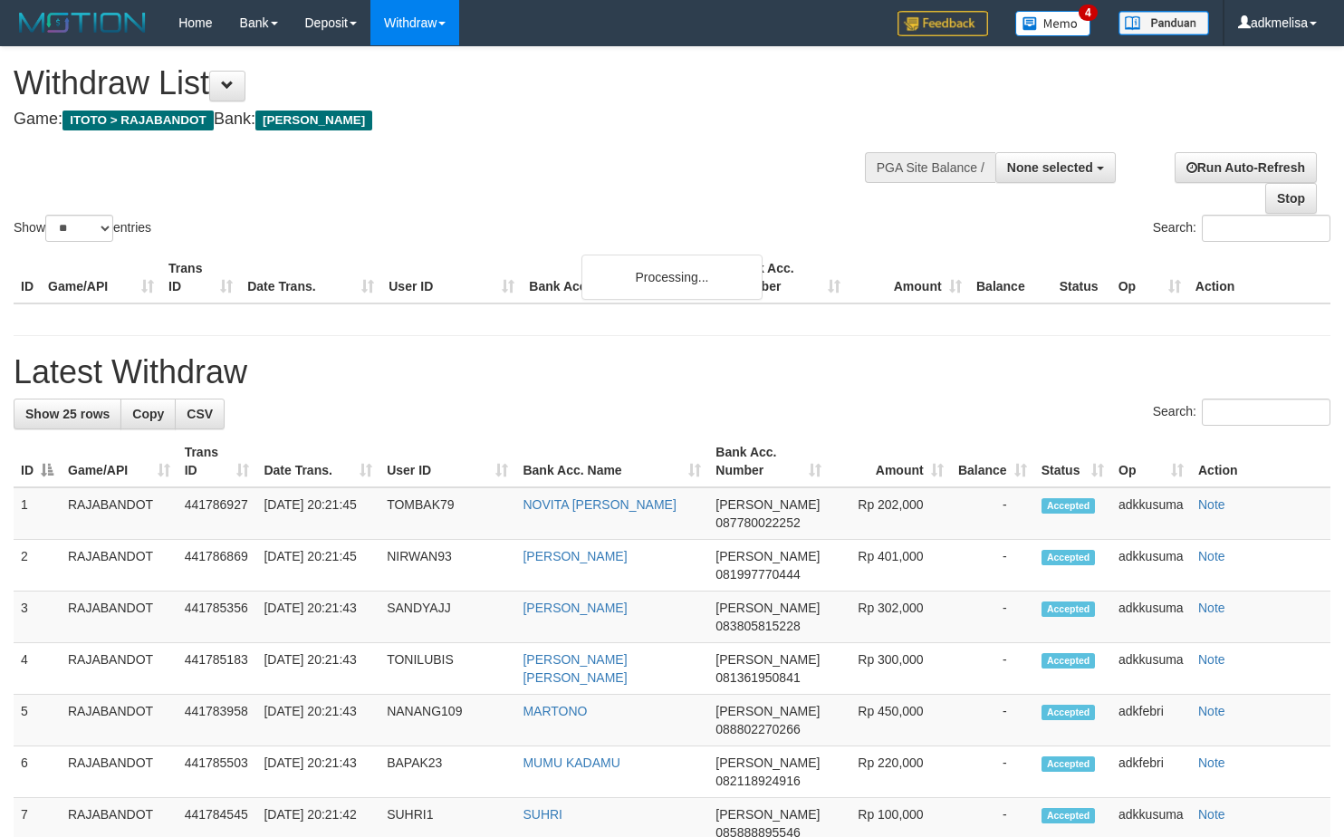
select select
select select "**"
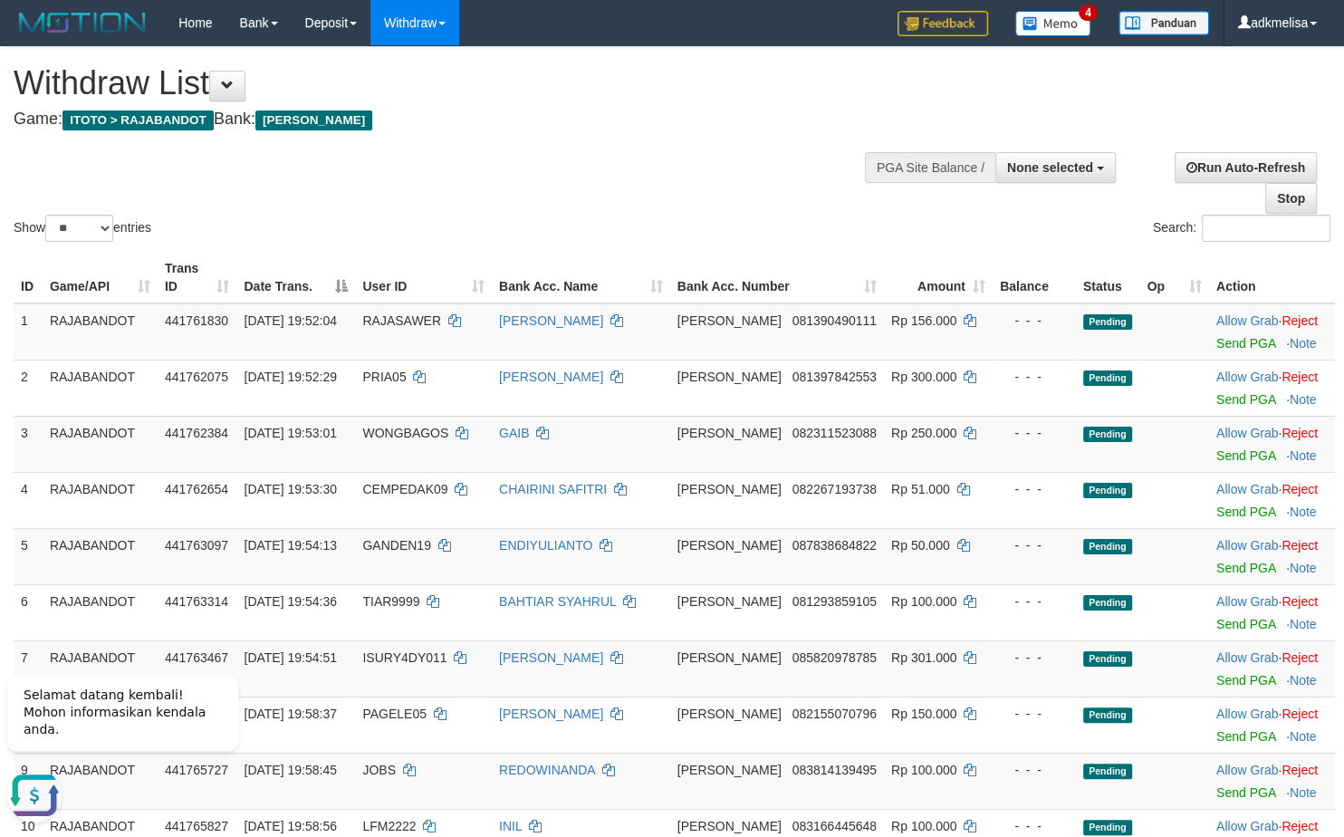
drag, startPoint x: 623, startPoint y: 191, endPoint x: 669, endPoint y: 191, distance: 46.2
click at [655, 191] on div "Show ** ** ** *** entries Search:" at bounding box center [672, 146] width 1344 height 198
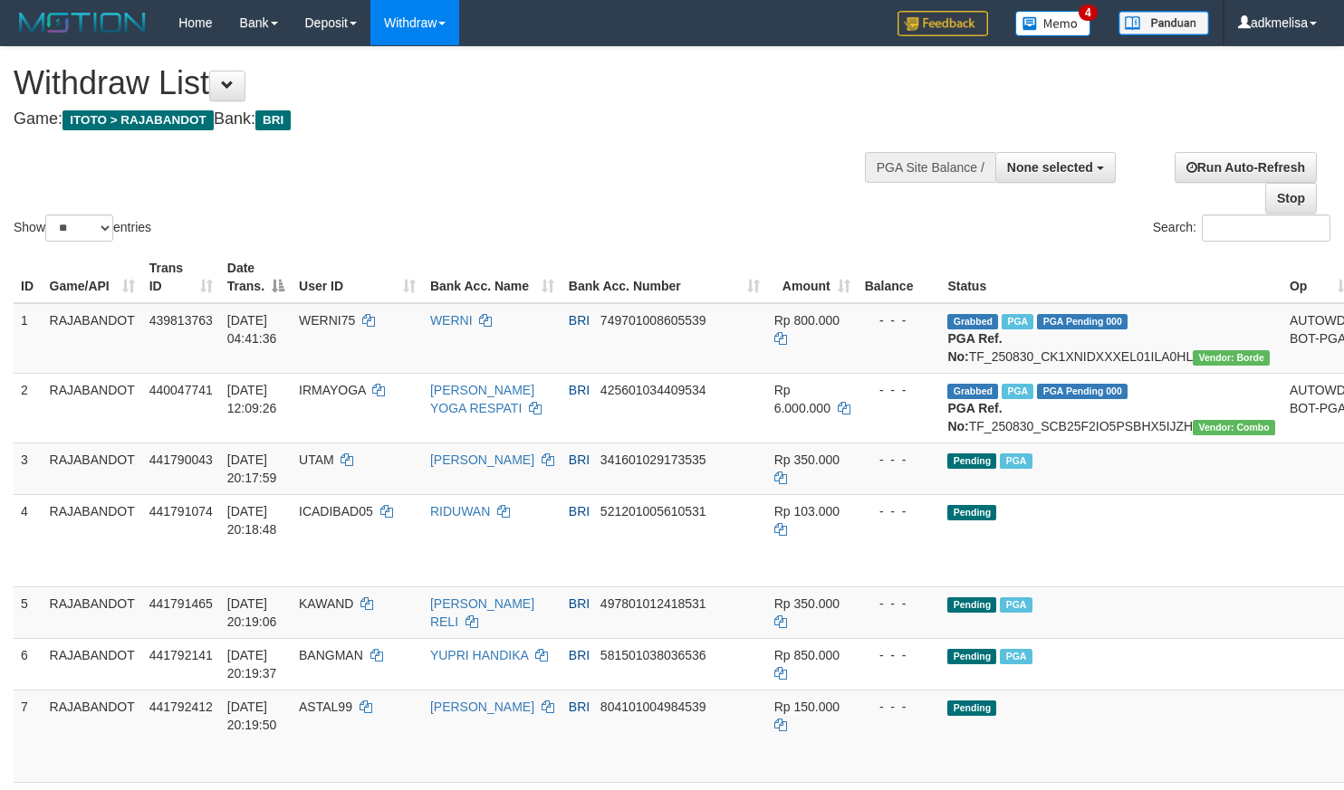
select select
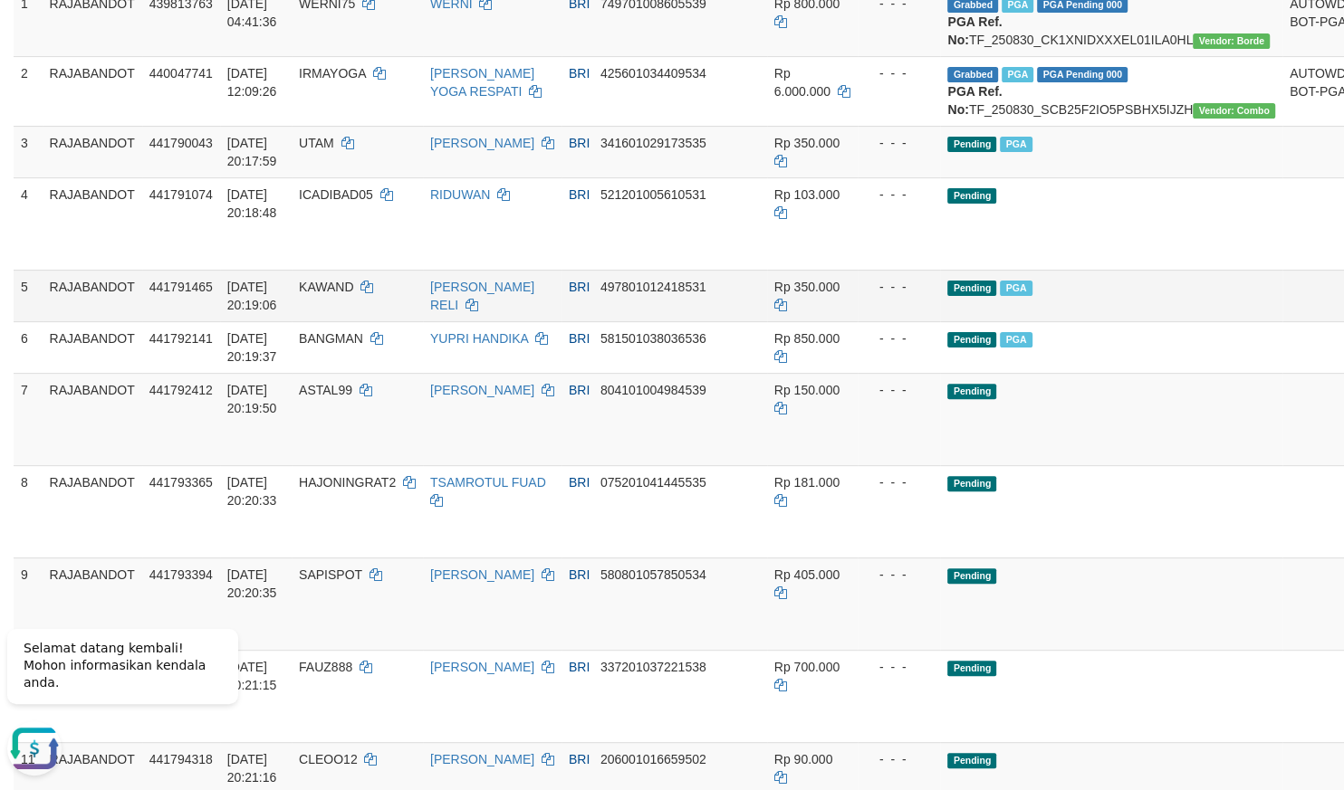
click at [991, 316] on td "Pending PGA" at bounding box center [1111, 296] width 342 height 52
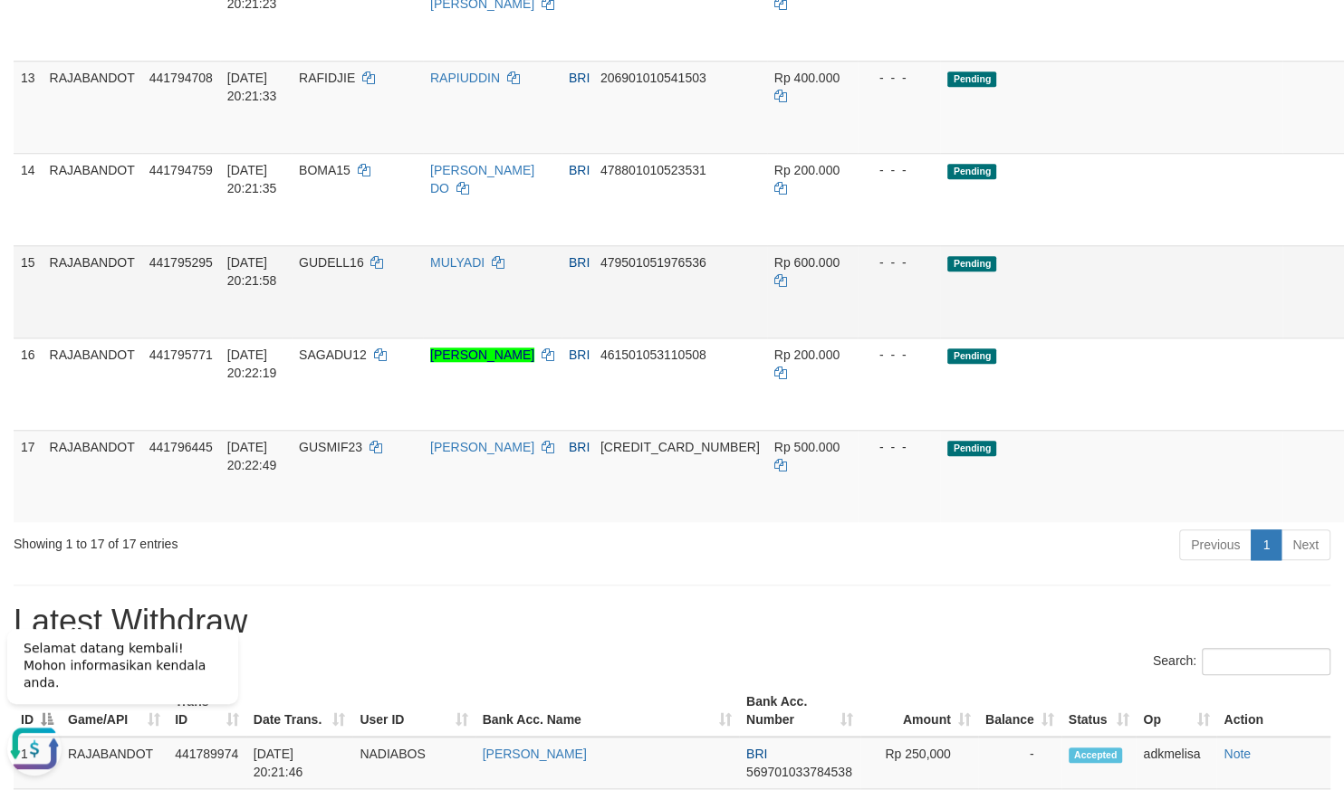
click at [1021, 338] on td "Pending" at bounding box center [1111, 291] width 342 height 92
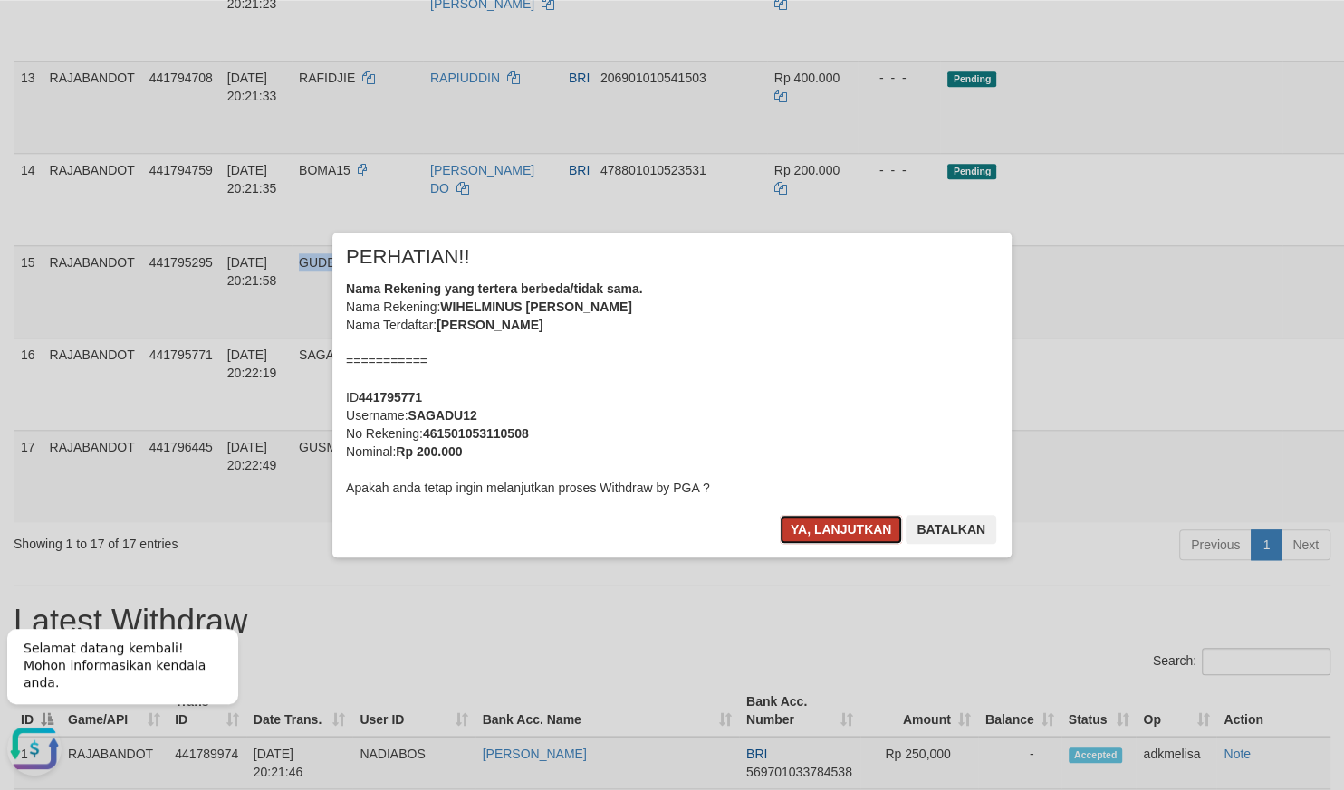
click at [823, 533] on button "Ya, lanjutkan" at bounding box center [841, 529] width 123 height 29
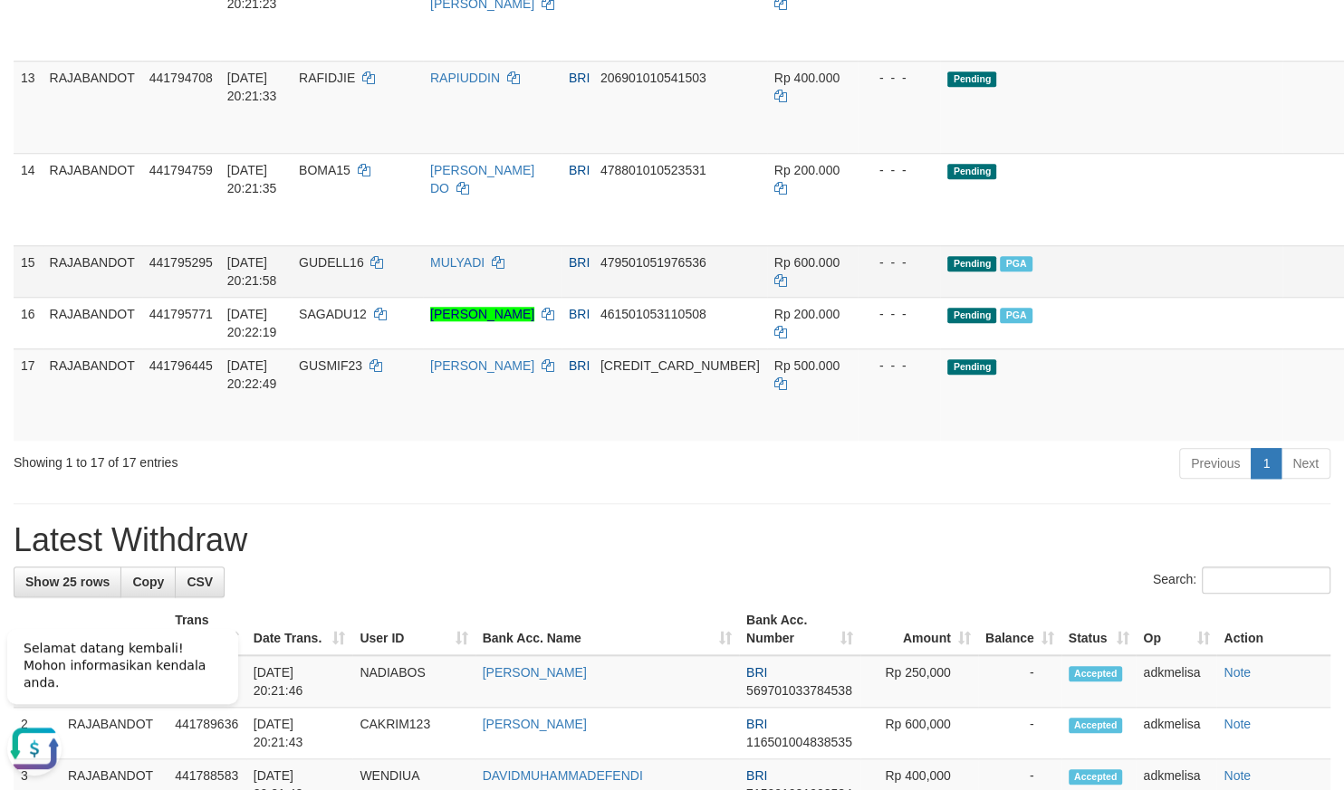
click at [877, 297] on td "- - -" at bounding box center [898, 271] width 83 height 52
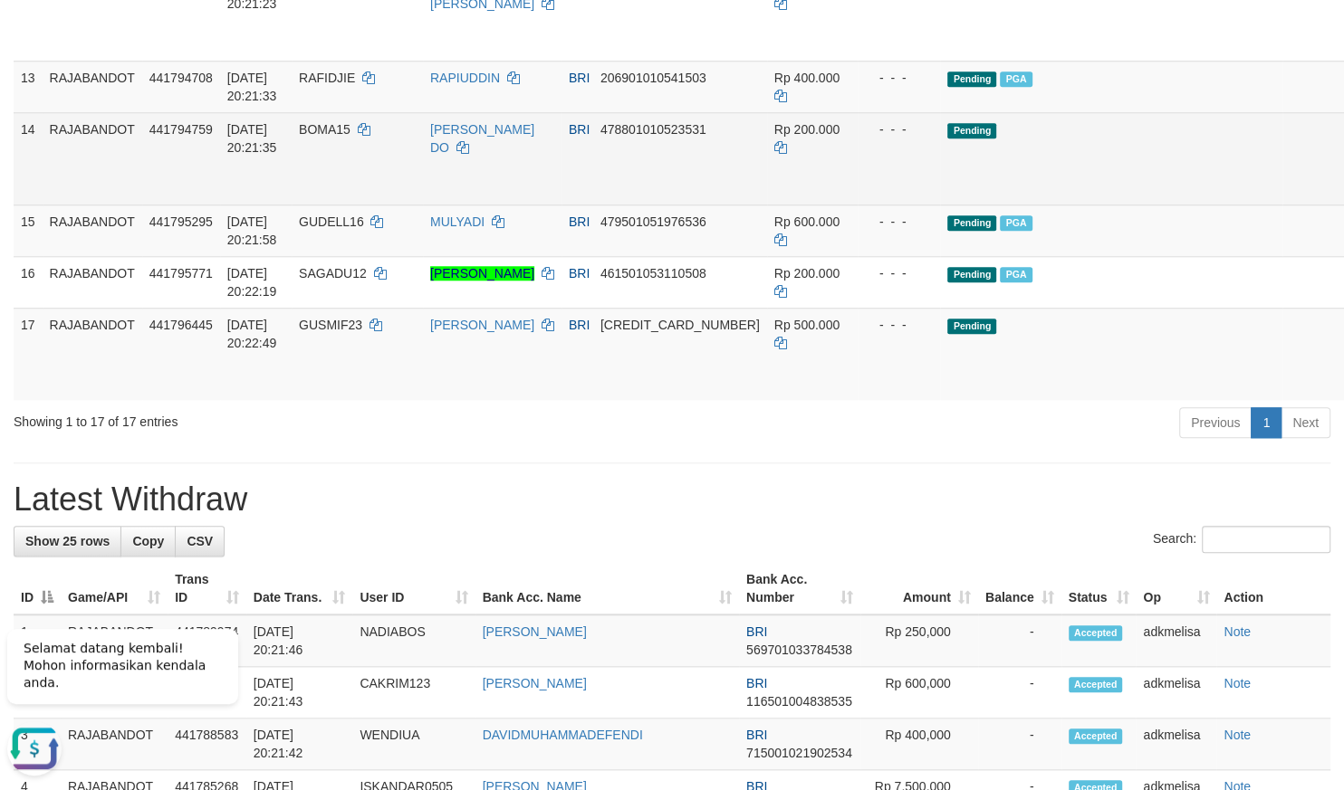
drag, startPoint x: 908, startPoint y: 213, endPoint x: 882, endPoint y: 227, distance: 30.0
click at [940, 205] on td "Pending" at bounding box center [1111, 158] width 342 height 92
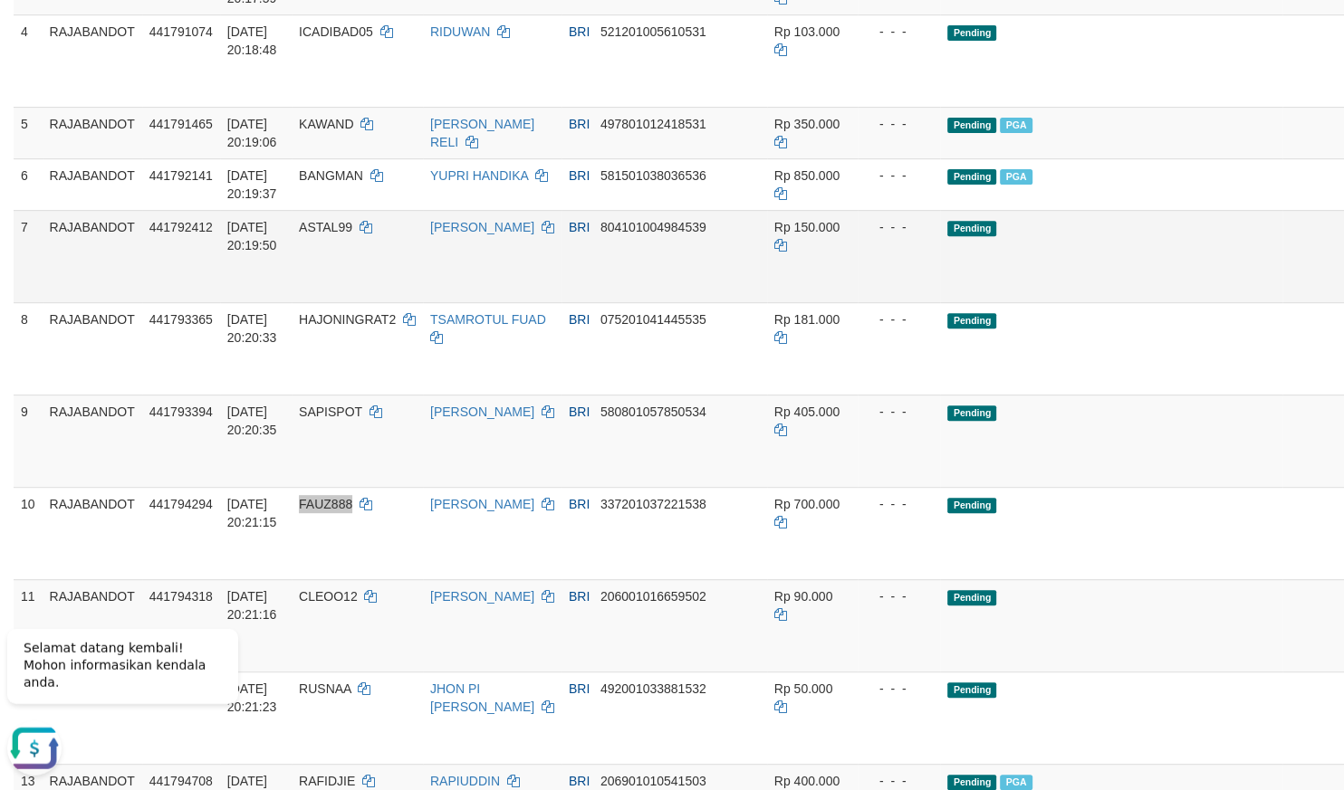
scroll to position [469, 0]
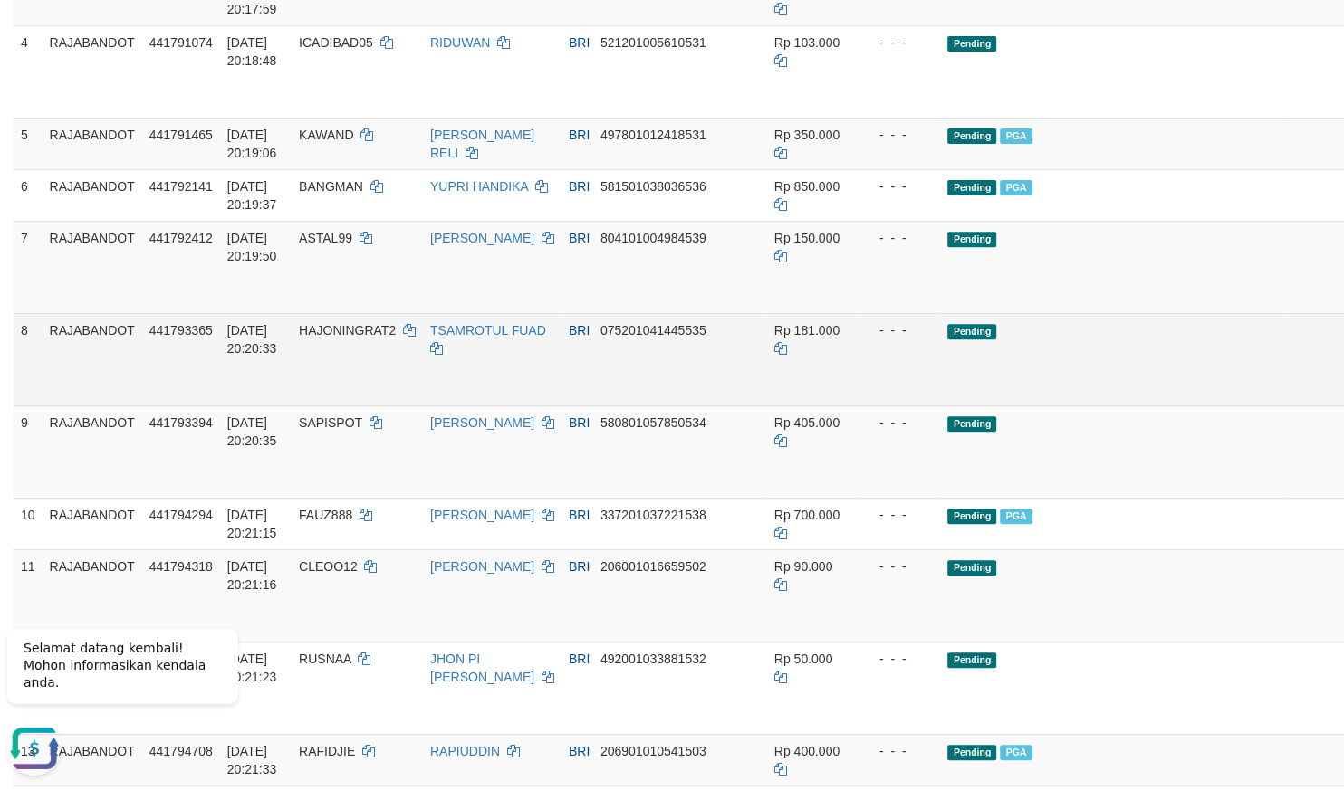
click at [795, 406] on td "Rp 181.000" at bounding box center [812, 359] width 91 height 92
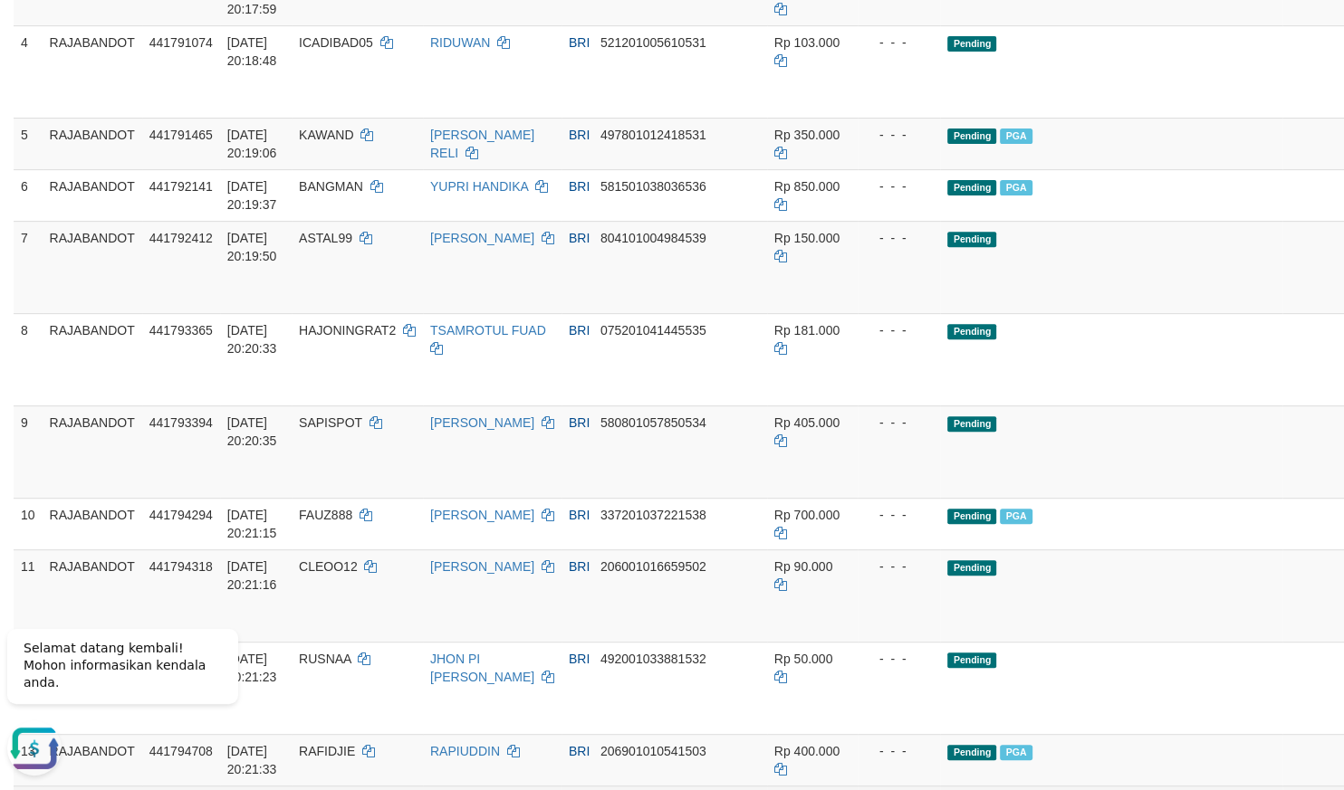
scroll to position [916, 0]
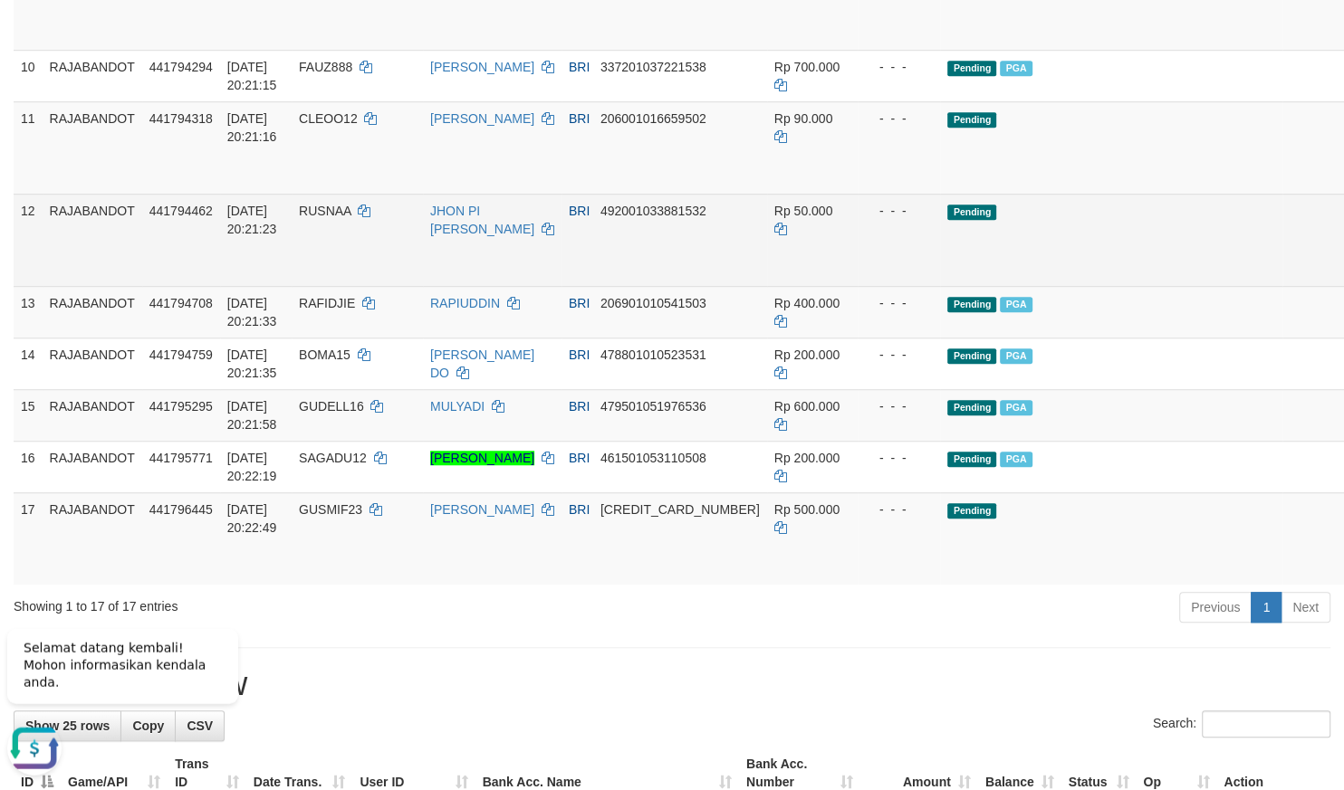
click at [767, 281] on td "Rp 50.000" at bounding box center [812, 241] width 91 height 92
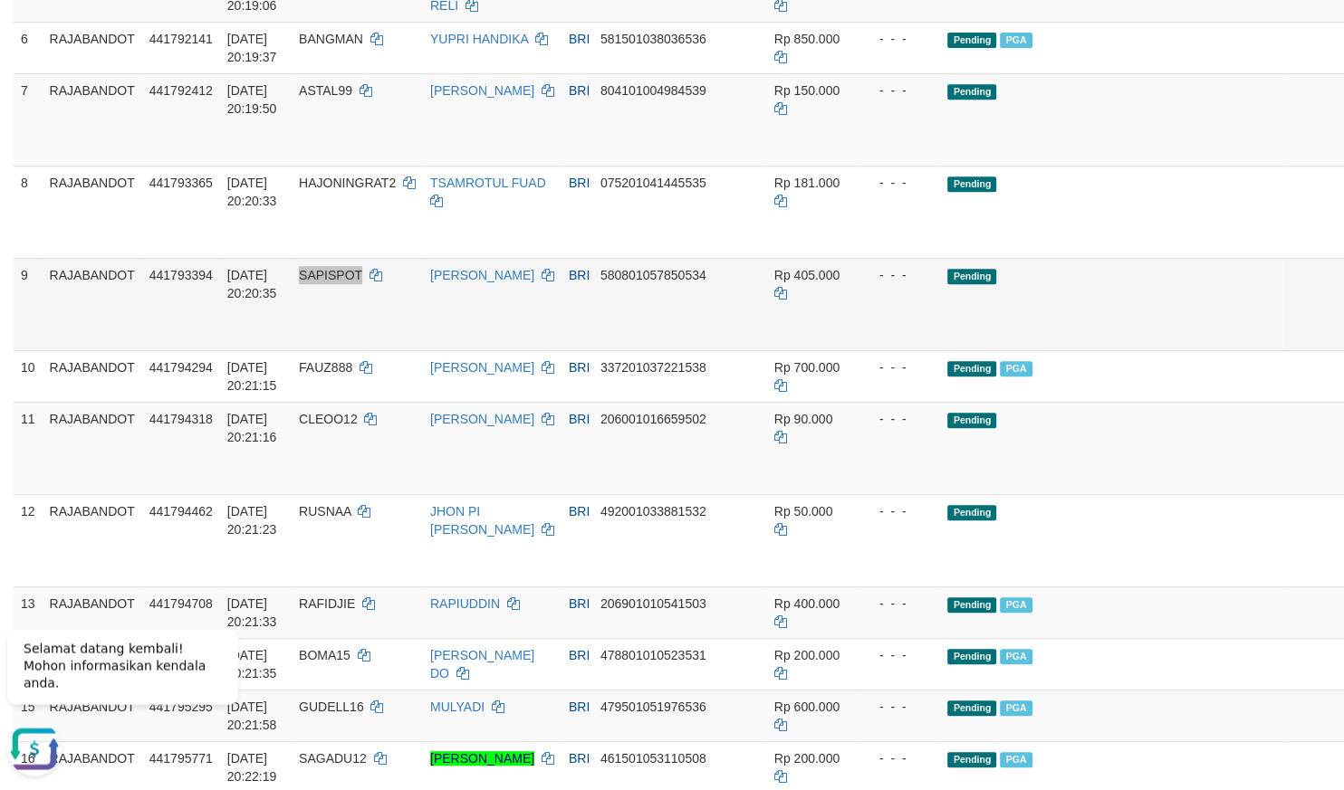
scroll to position [599, 0]
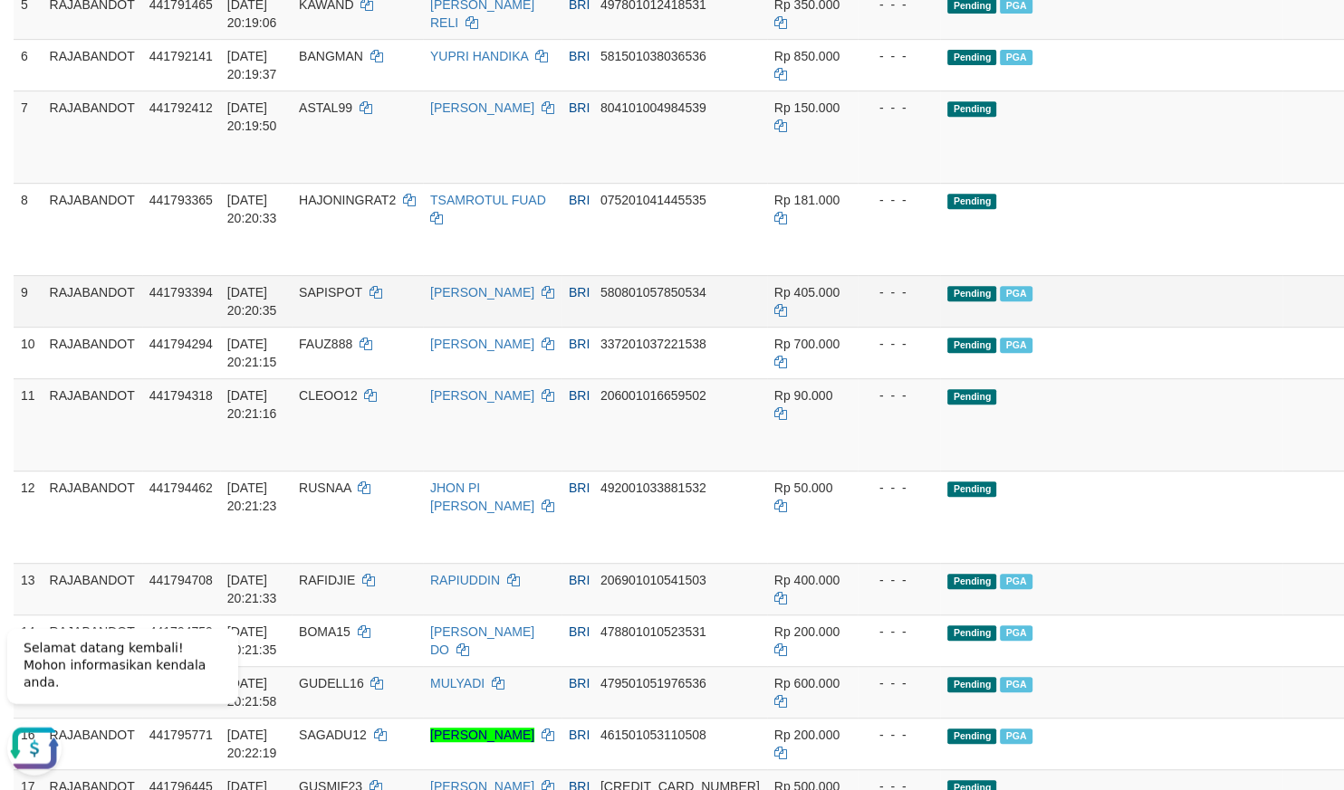
drag, startPoint x: 837, startPoint y: 321, endPoint x: 828, endPoint y: 324, distance: 9.5
click at [865, 302] on div "- - -" at bounding box center [899, 292] width 69 height 18
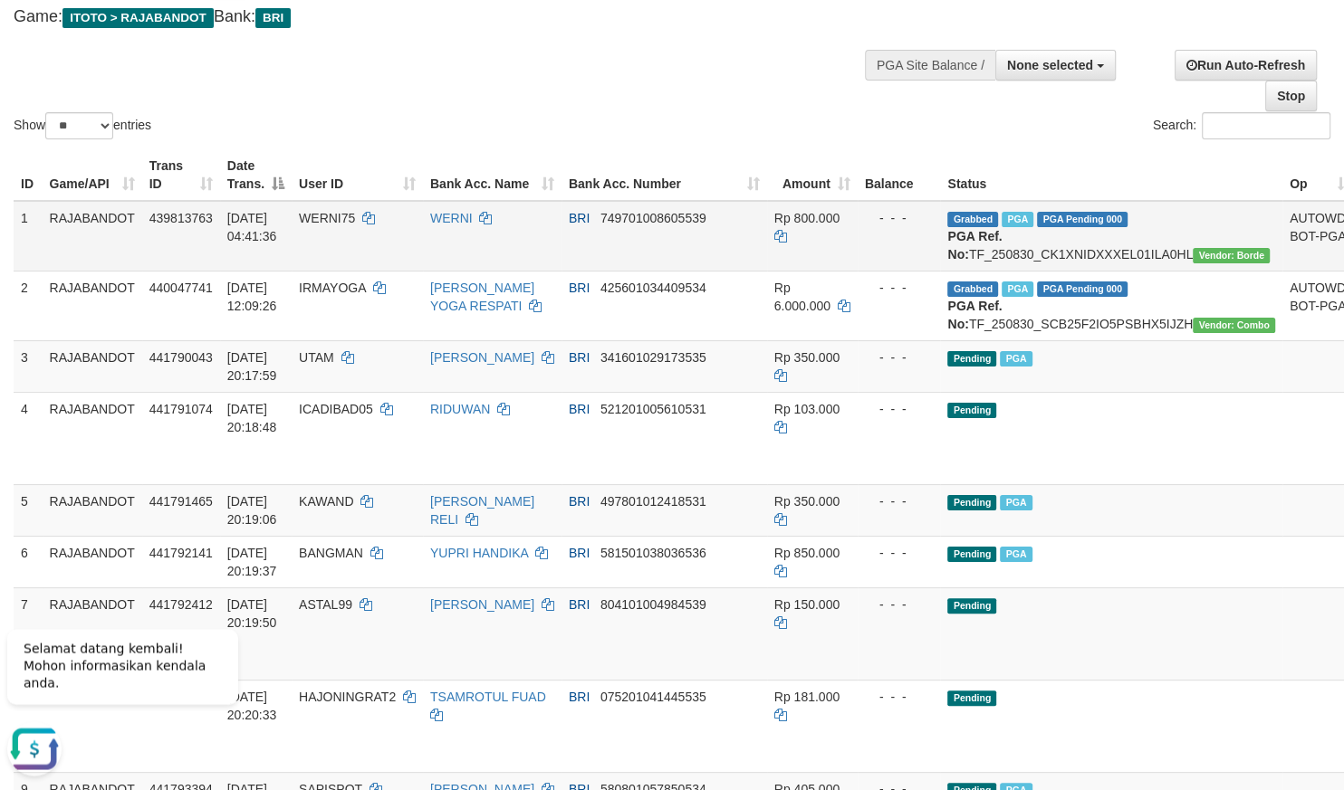
scroll to position [0, 0]
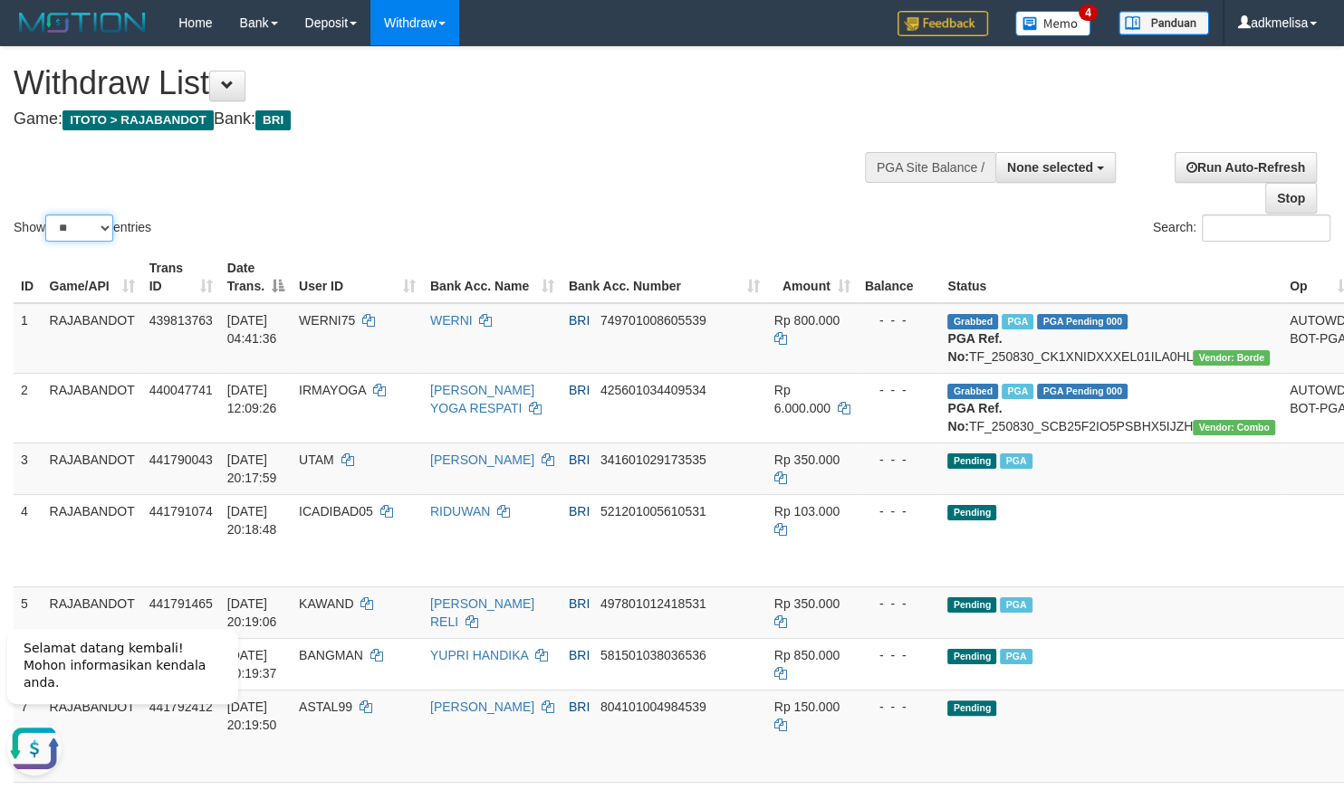
click at [45, 215] on select "** ** ** ***" at bounding box center [79, 228] width 68 height 27
select select "***"
click option "***" at bounding box center [0, 0] width 0 height 0
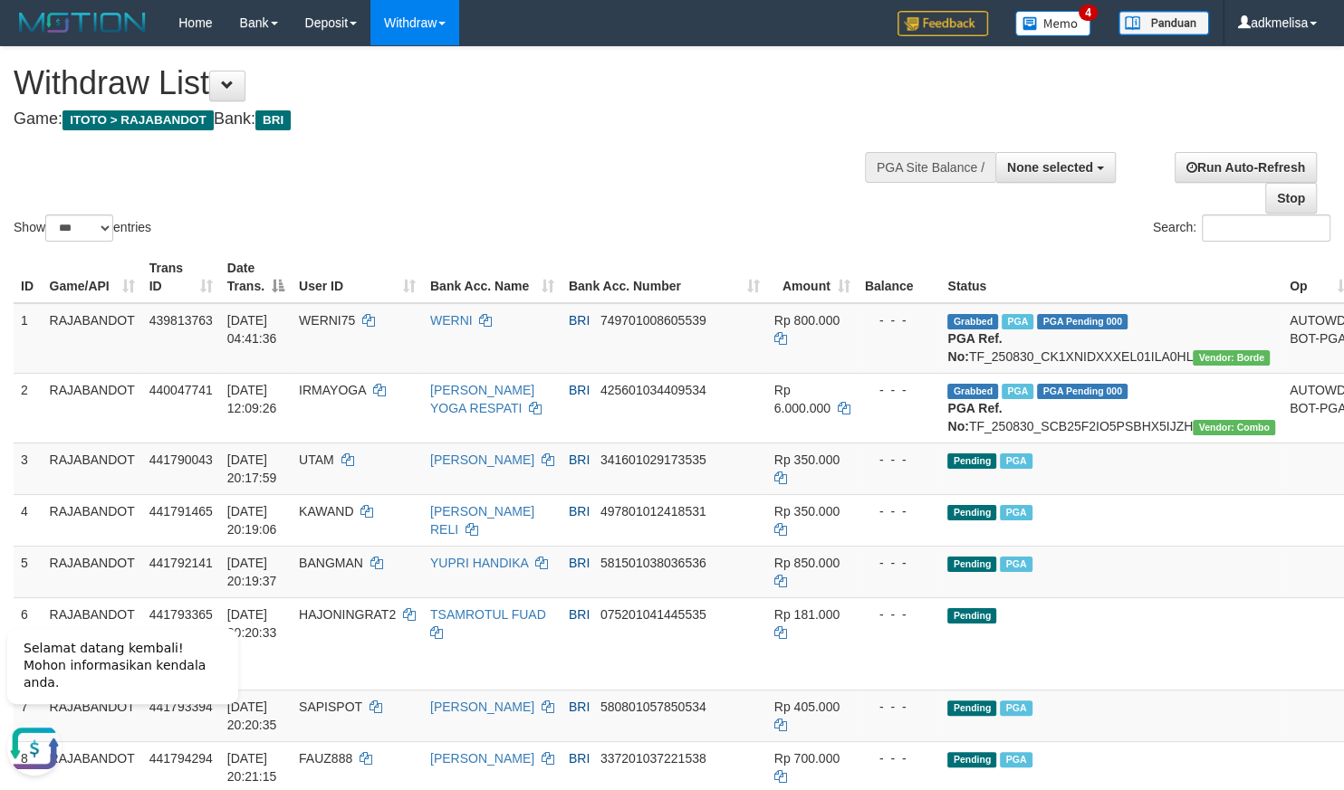
scroll to position [939, 0]
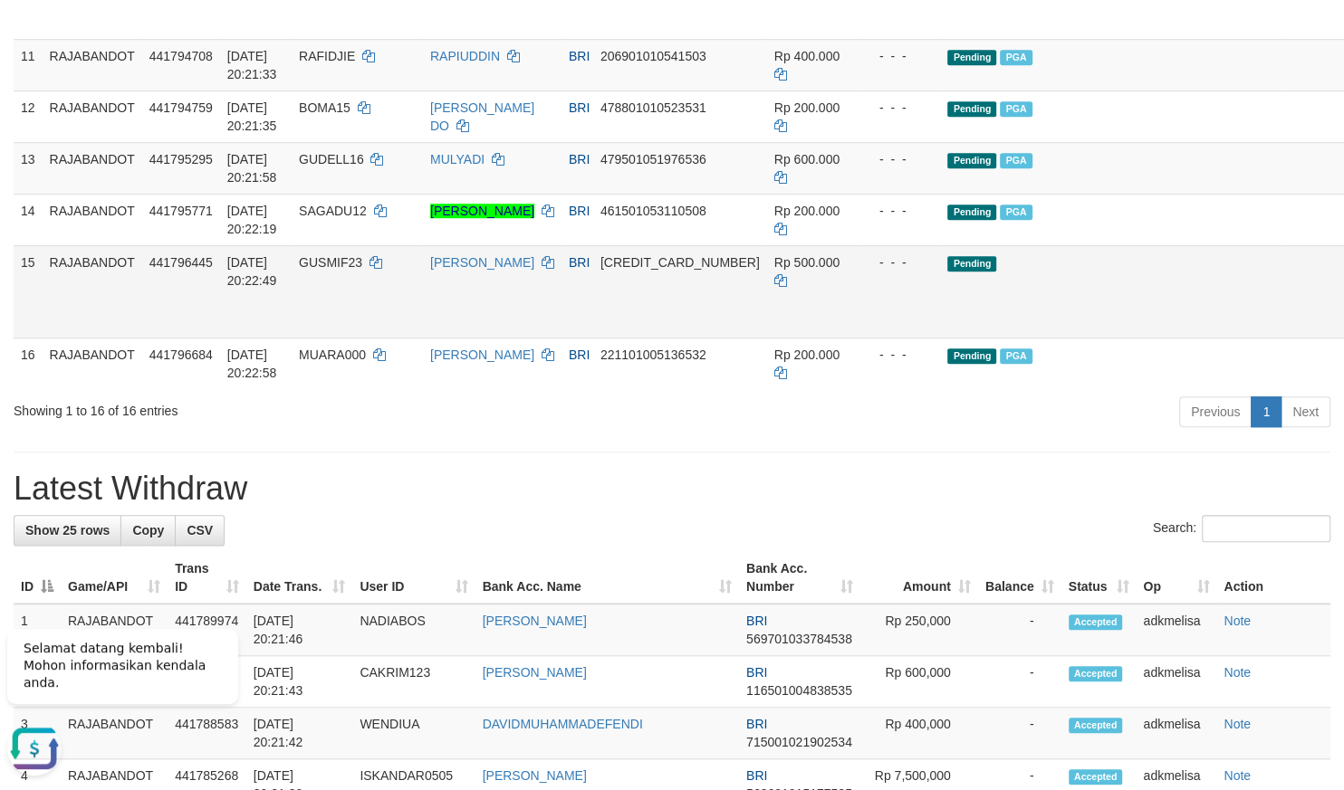
click at [680, 338] on td "BRI 606601071051539" at bounding box center [664, 291] width 206 height 92
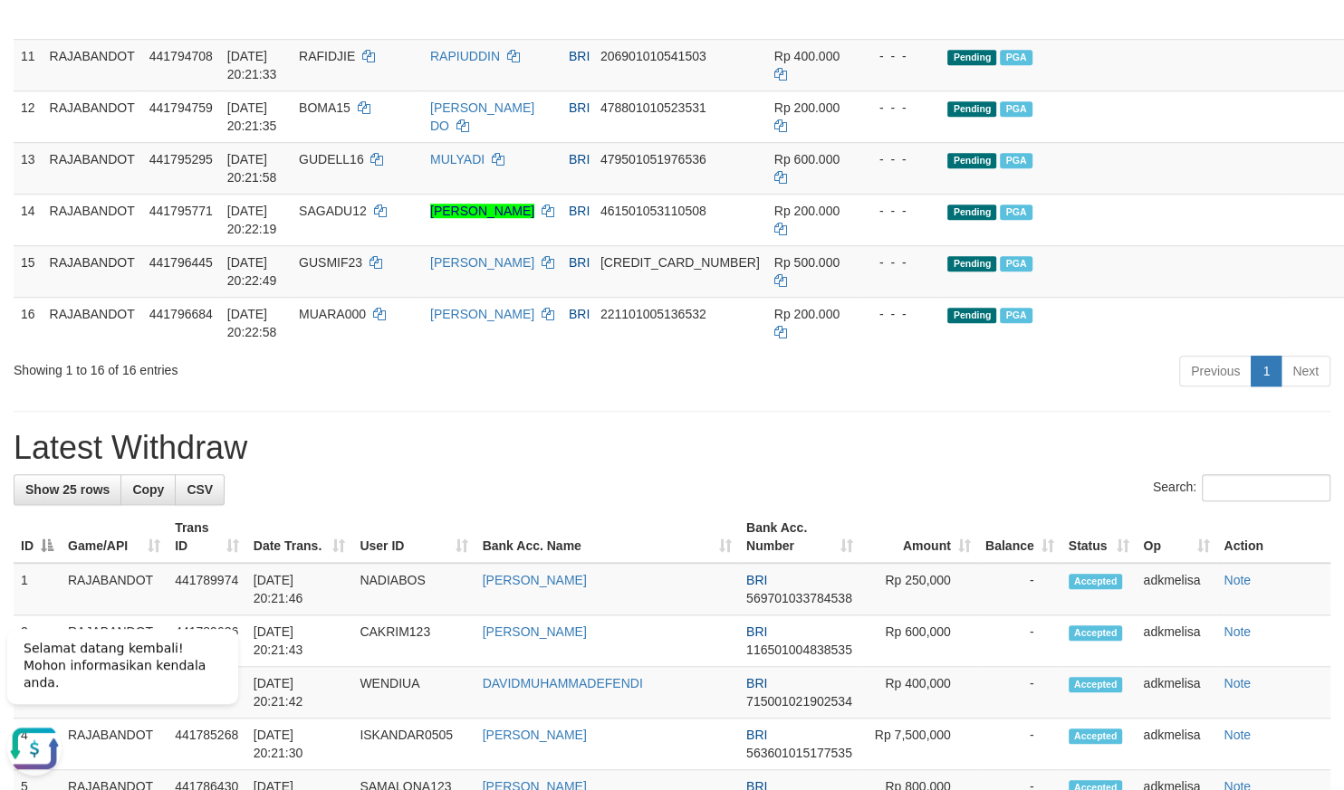
click at [1011, 465] on div "**********" at bounding box center [672, 541] width 1344 height 2867
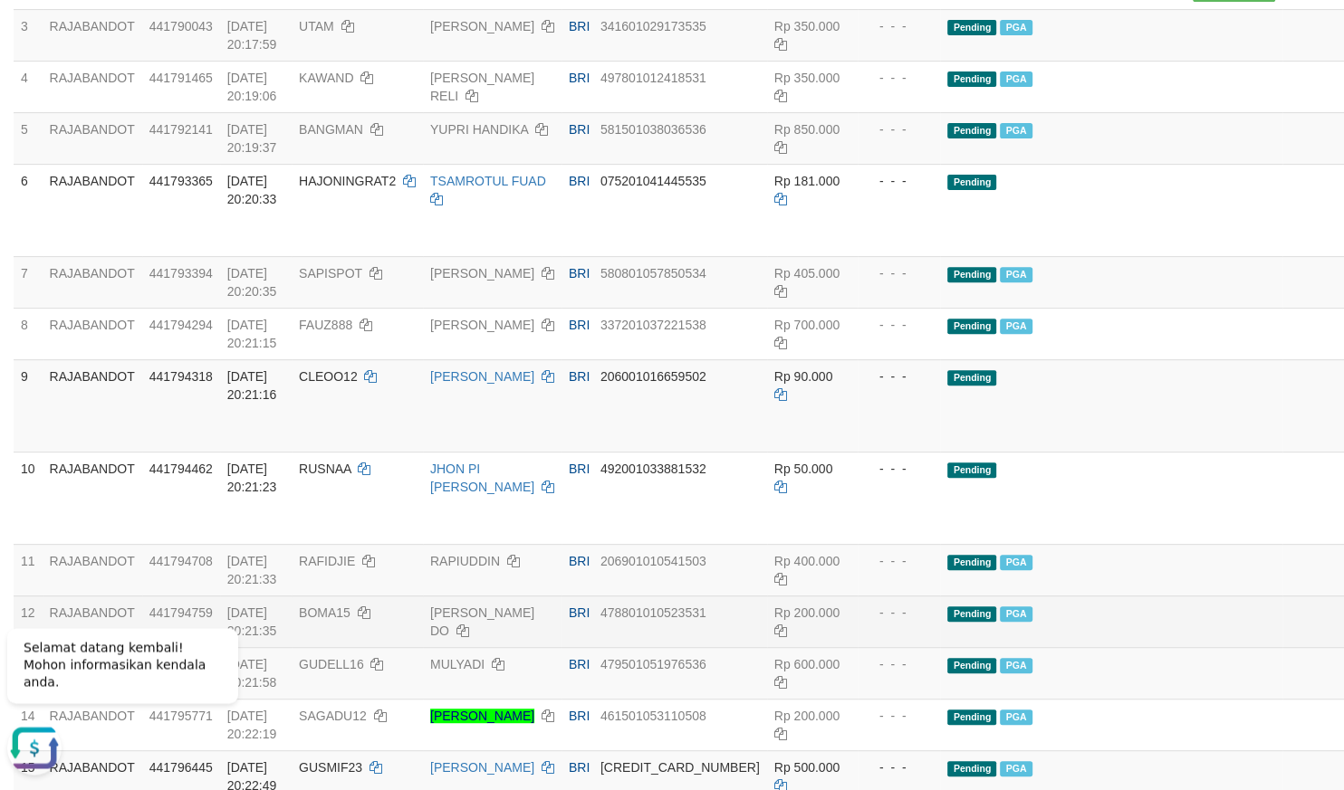
scroll to position [305, 0]
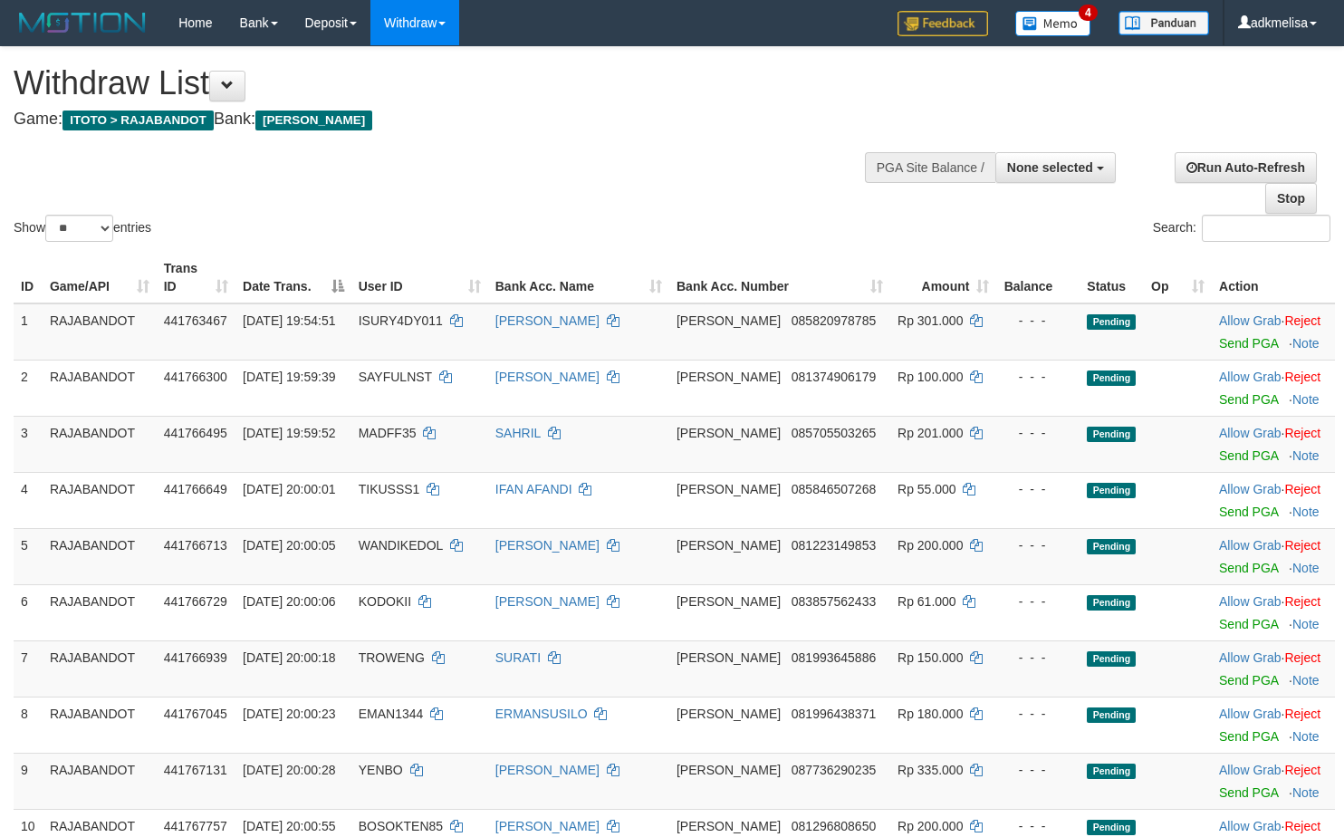
select select
select select "***"
click option "***" at bounding box center [0, 0] width 0 height 0
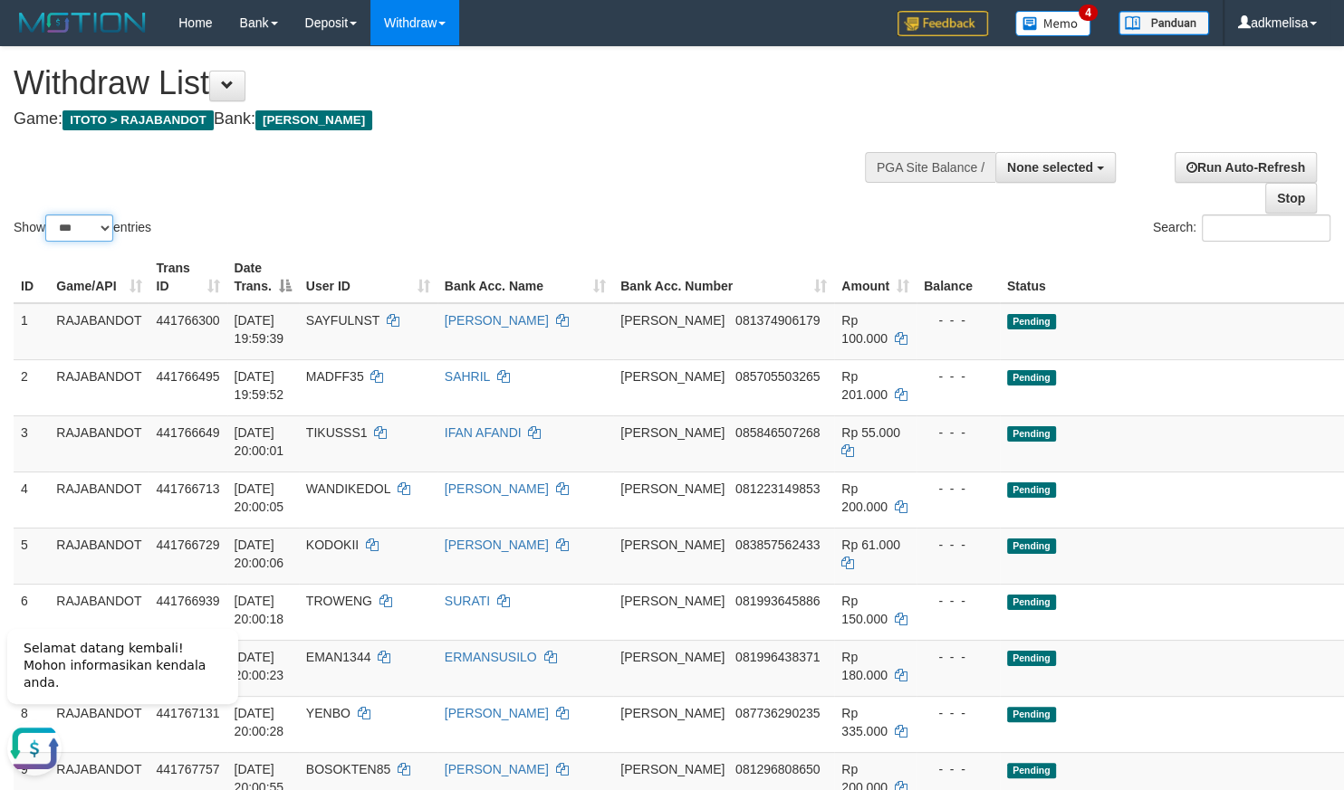
click at [45, 215] on select "** ** ** ***" at bounding box center [79, 228] width 68 height 27
click at [549, 171] on div "Show ** ** ** *** entries Search:" at bounding box center [672, 146] width 1344 height 198
click at [773, 217] on div "Search:" at bounding box center [1007, 231] width 645 height 32
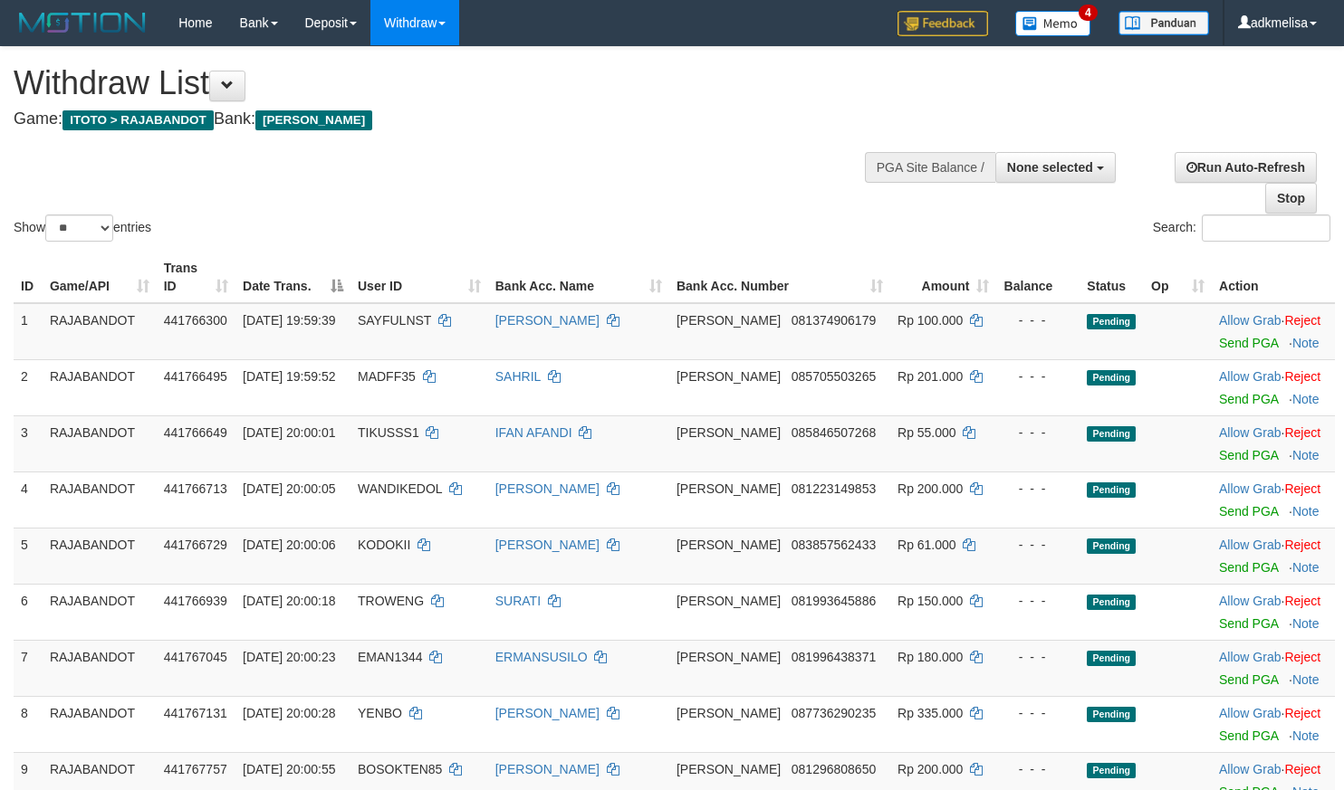
select select
click at [51, 214] on div "Show ** ** ** *** entries Search:" at bounding box center [672, 146] width 1344 height 198
click at [45, 215] on select "** ** ** ***" at bounding box center [79, 228] width 68 height 27
select select "***"
click option "***" at bounding box center [0, 0] width 0 height 0
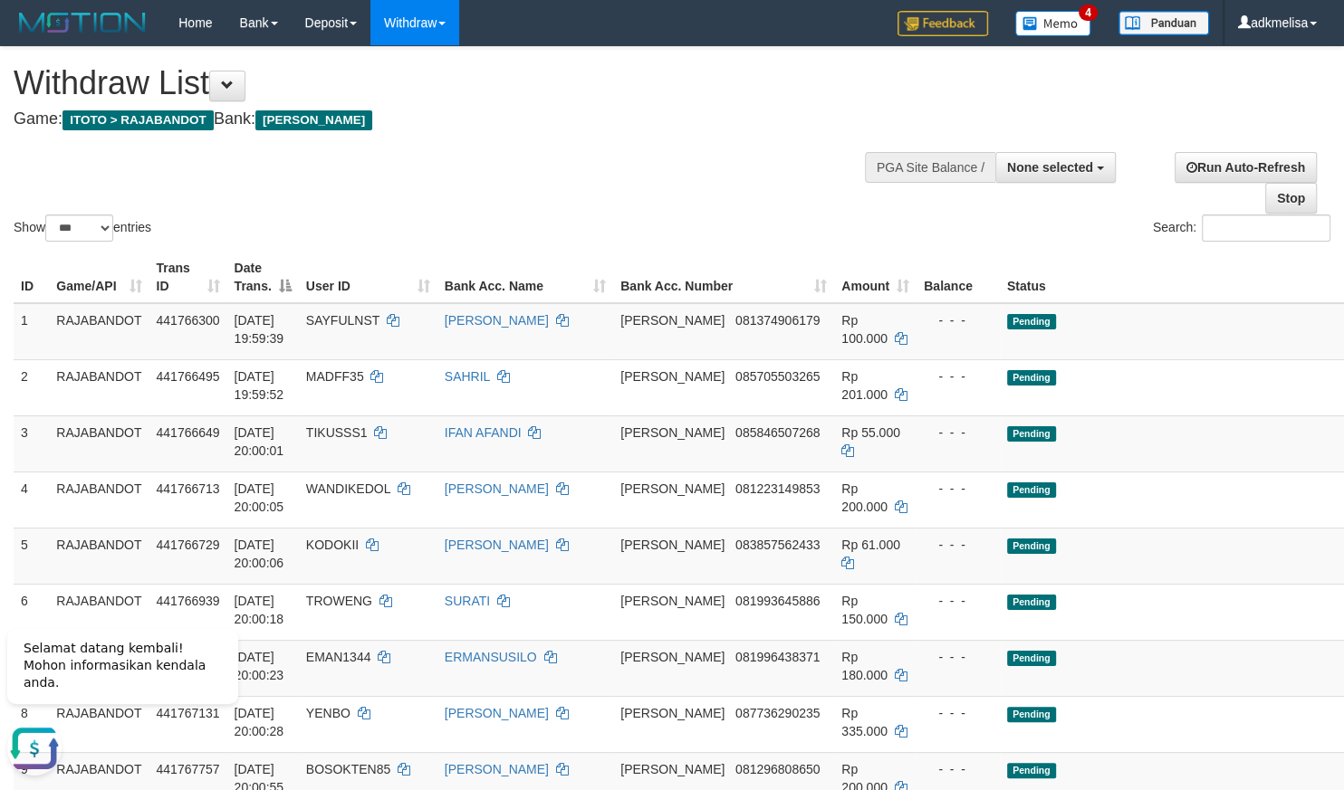
click at [615, 119] on h4 "Game: ITOTO > RAJABANDOT Bank: [PERSON_NAME]" at bounding box center [446, 119] width 864 height 18
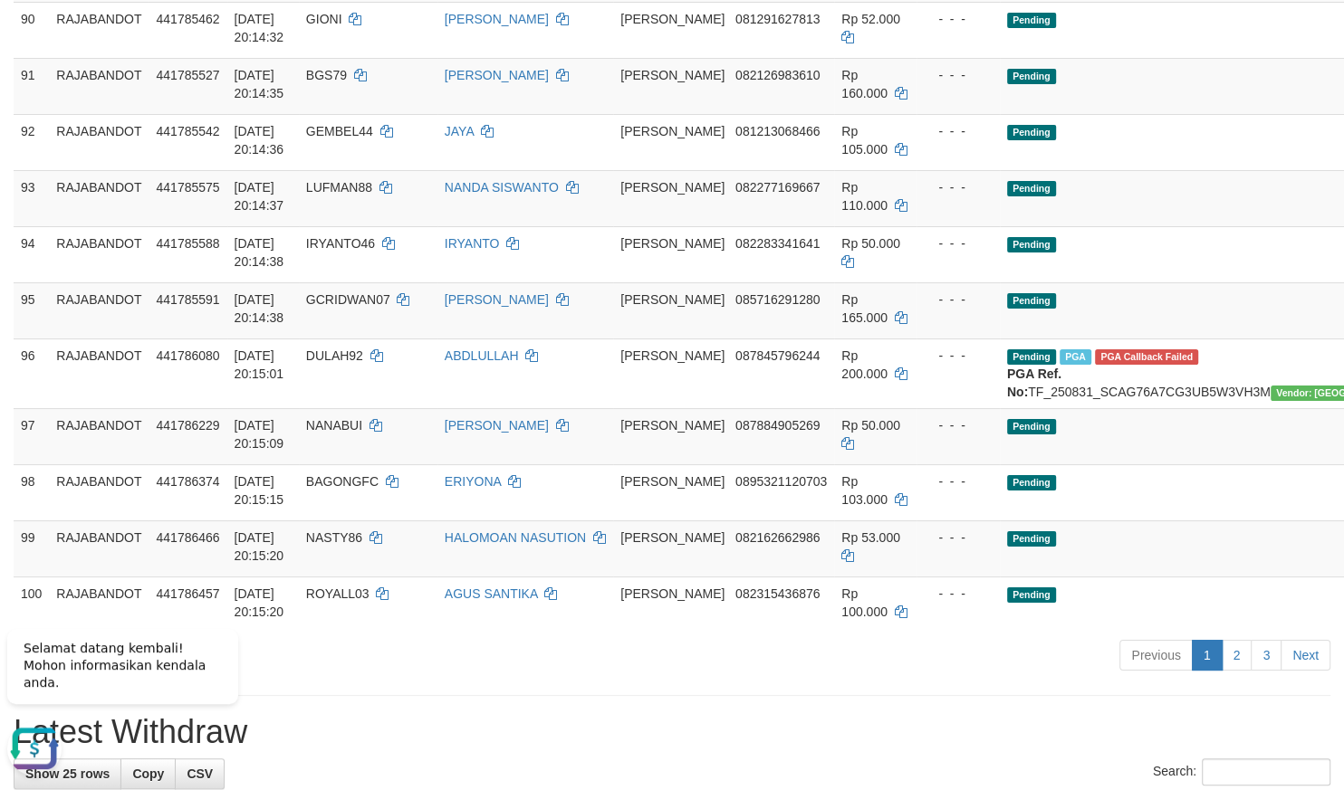
scroll to position [5496, 0]
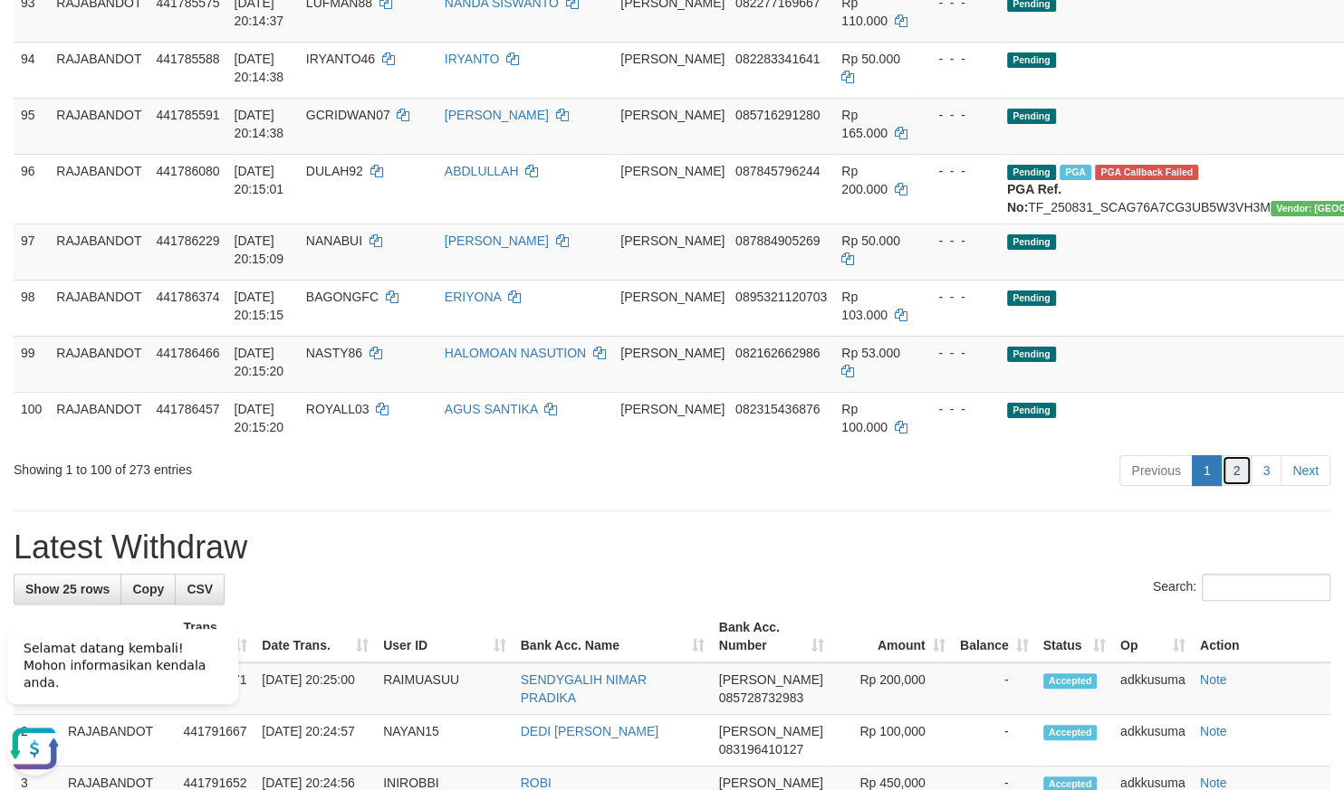
click at [1231, 486] on link "2" at bounding box center [1236, 470] width 31 height 31
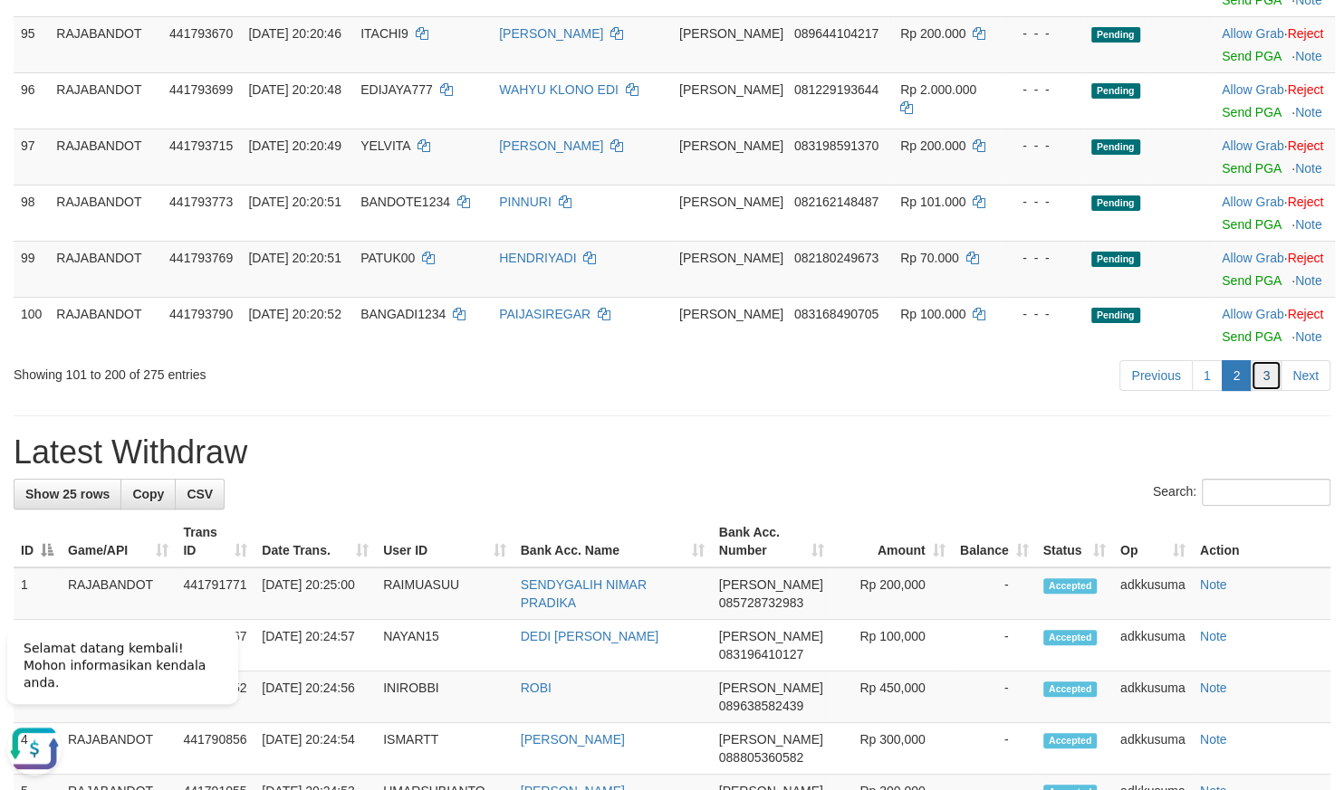
click at [1280, 391] on link "3" at bounding box center [1265, 375] width 31 height 31
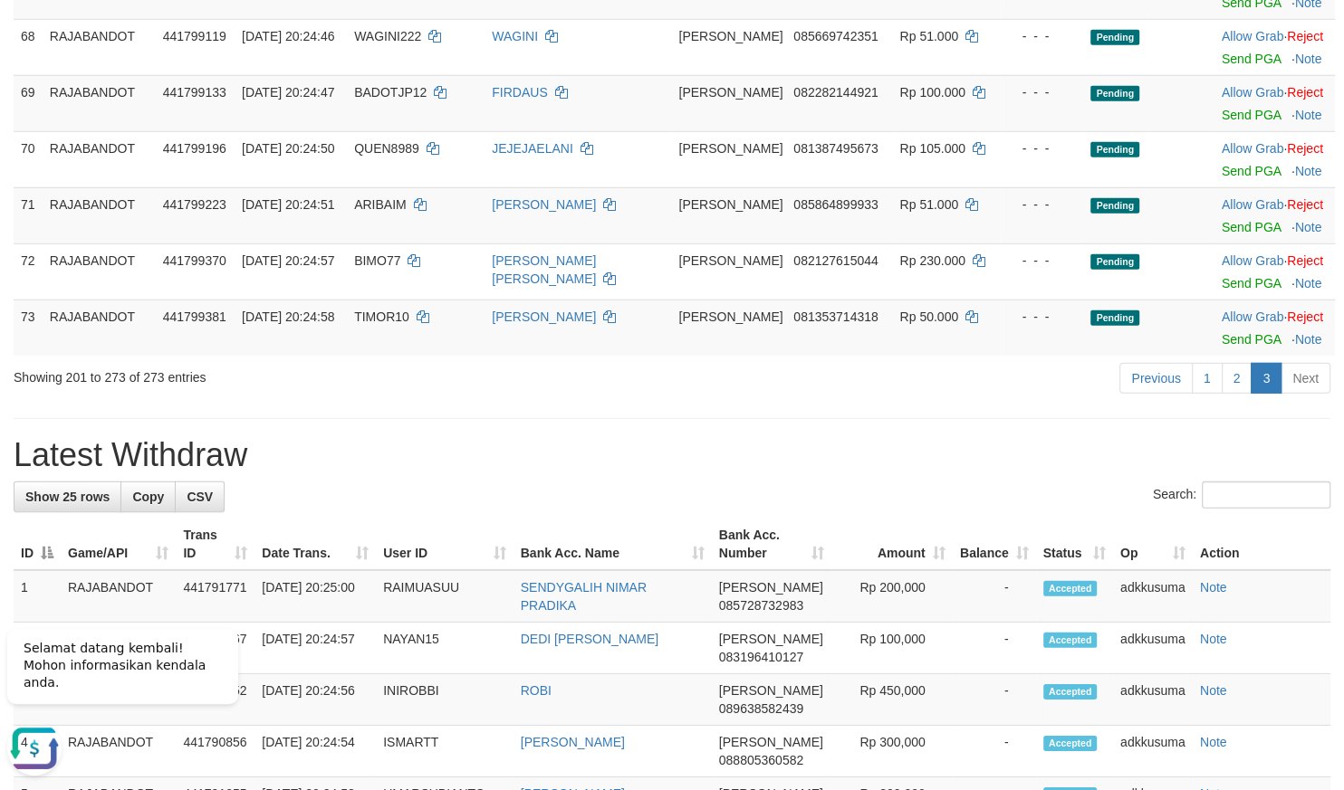
scroll to position [377, 0]
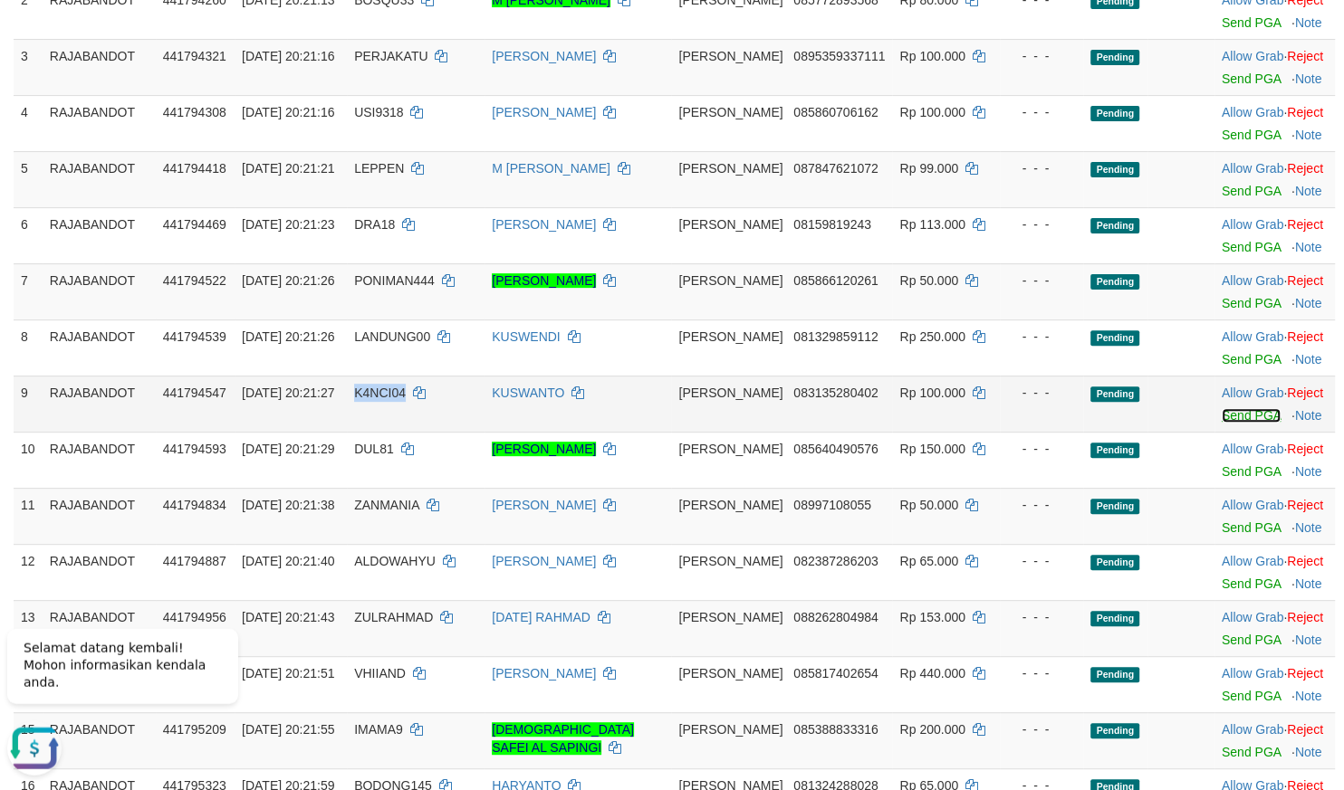
click at [1231, 416] on link "Send PGA" at bounding box center [1250, 415] width 59 height 14
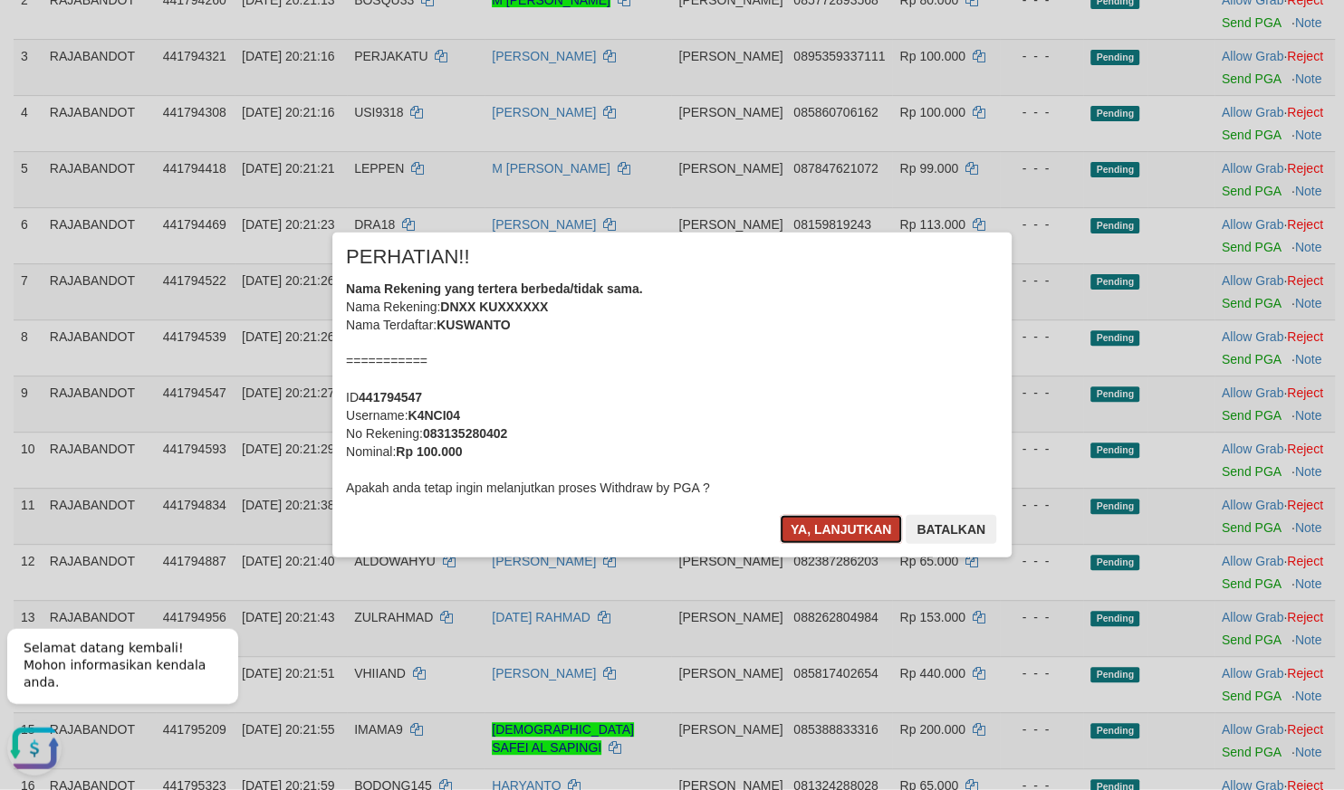
click at [874, 524] on button "Ya, lanjutkan" at bounding box center [841, 529] width 123 height 29
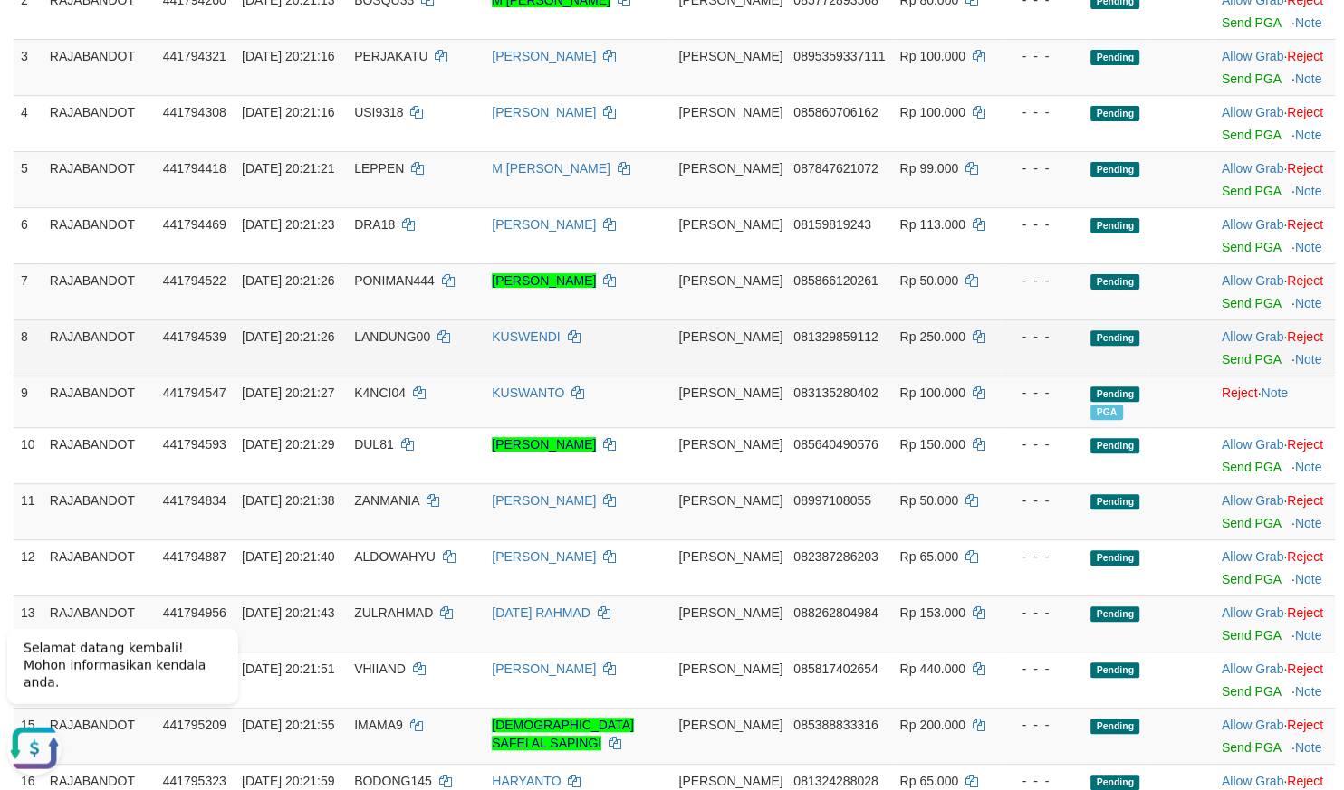
click at [892, 376] on td "Rp 250.000" at bounding box center [946, 348] width 108 height 56
click at [1232, 367] on link "Send PGA" at bounding box center [1250, 359] width 59 height 14
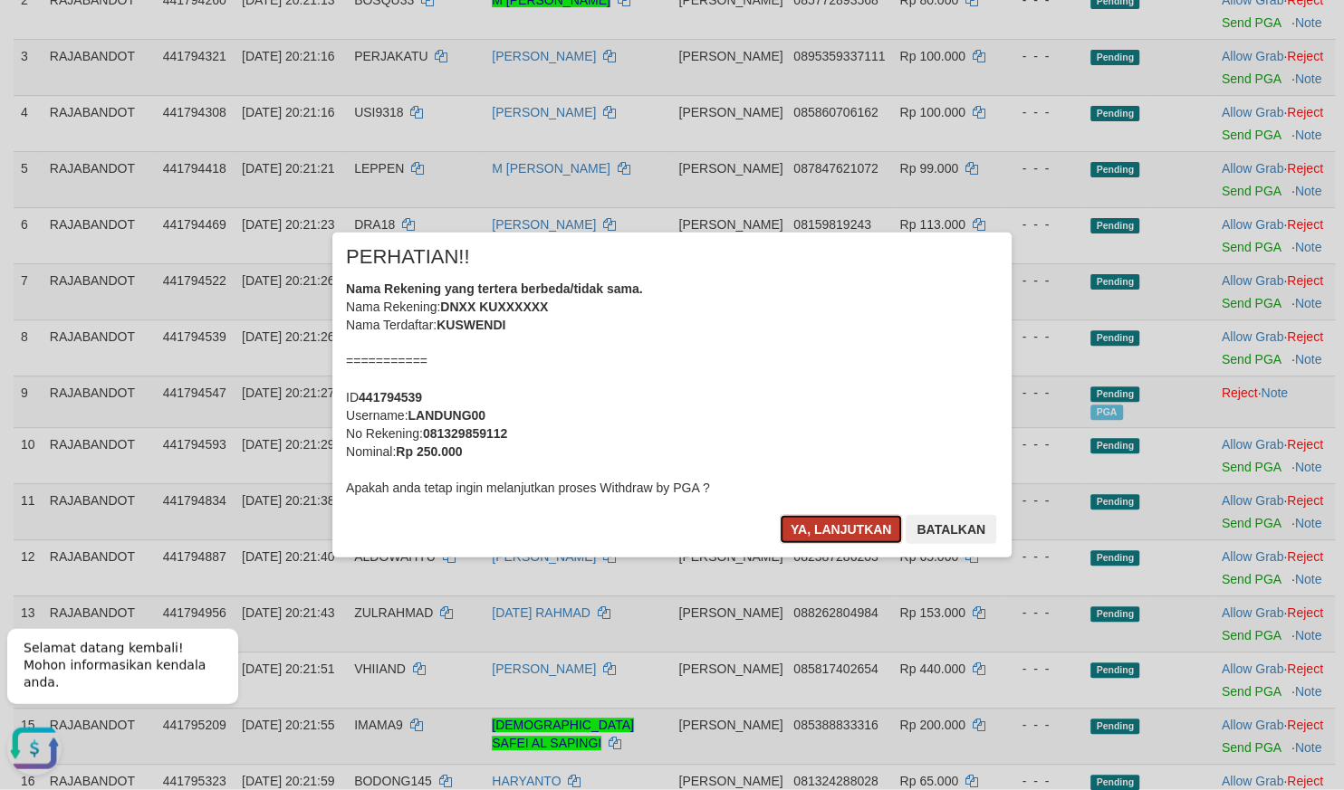
click at [807, 523] on button "Ya, lanjutkan" at bounding box center [841, 529] width 123 height 29
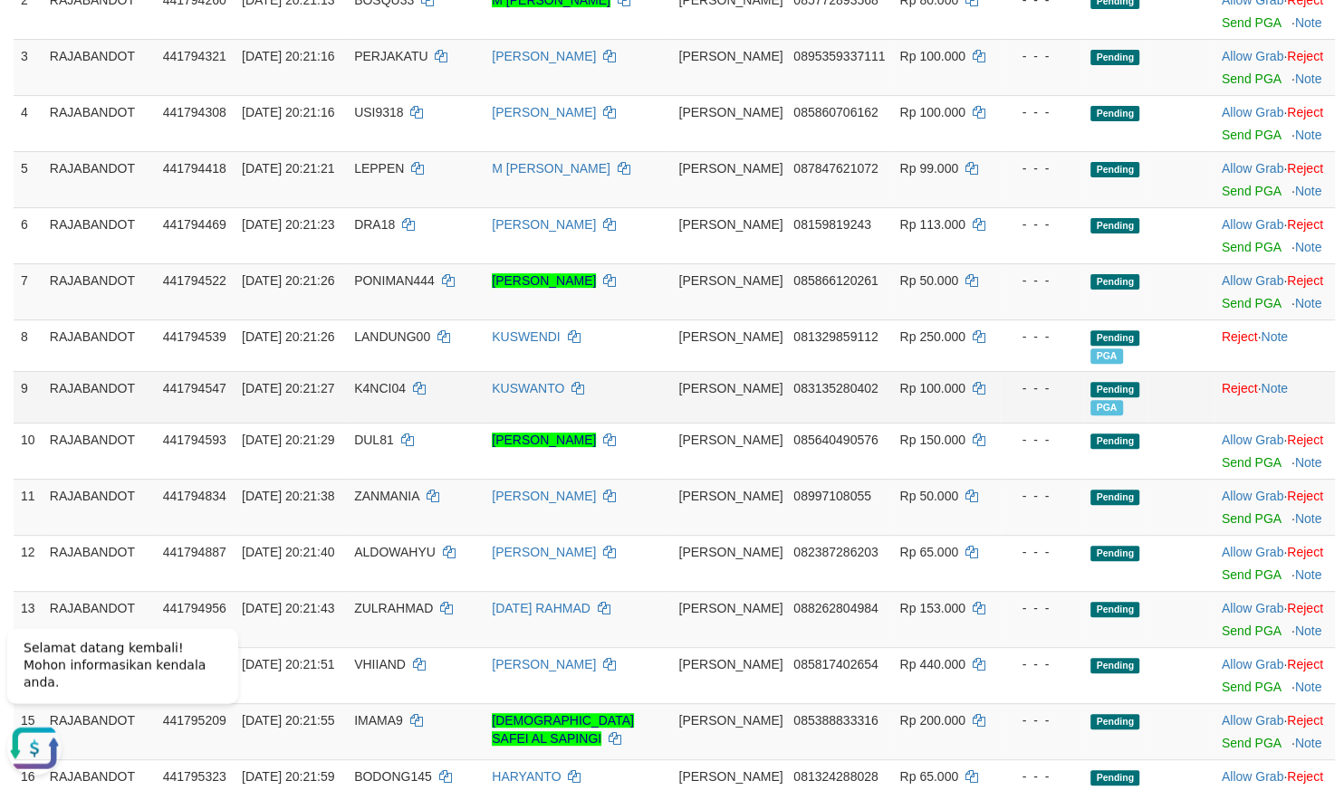
click at [959, 397] on td "Rp 100.000" at bounding box center [946, 397] width 108 height 52
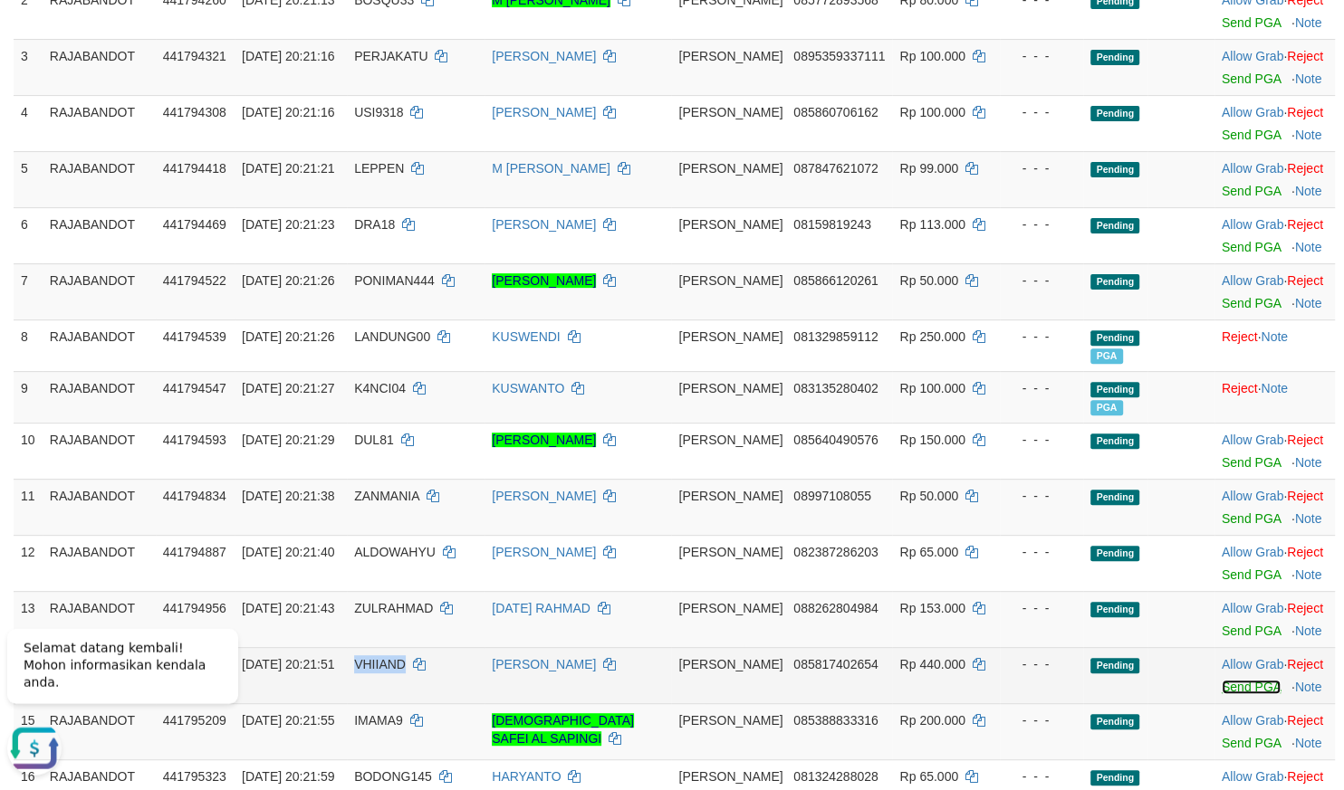
click at [1221, 693] on link "Send PGA" at bounding box center [1250, 687] width 59 height 14
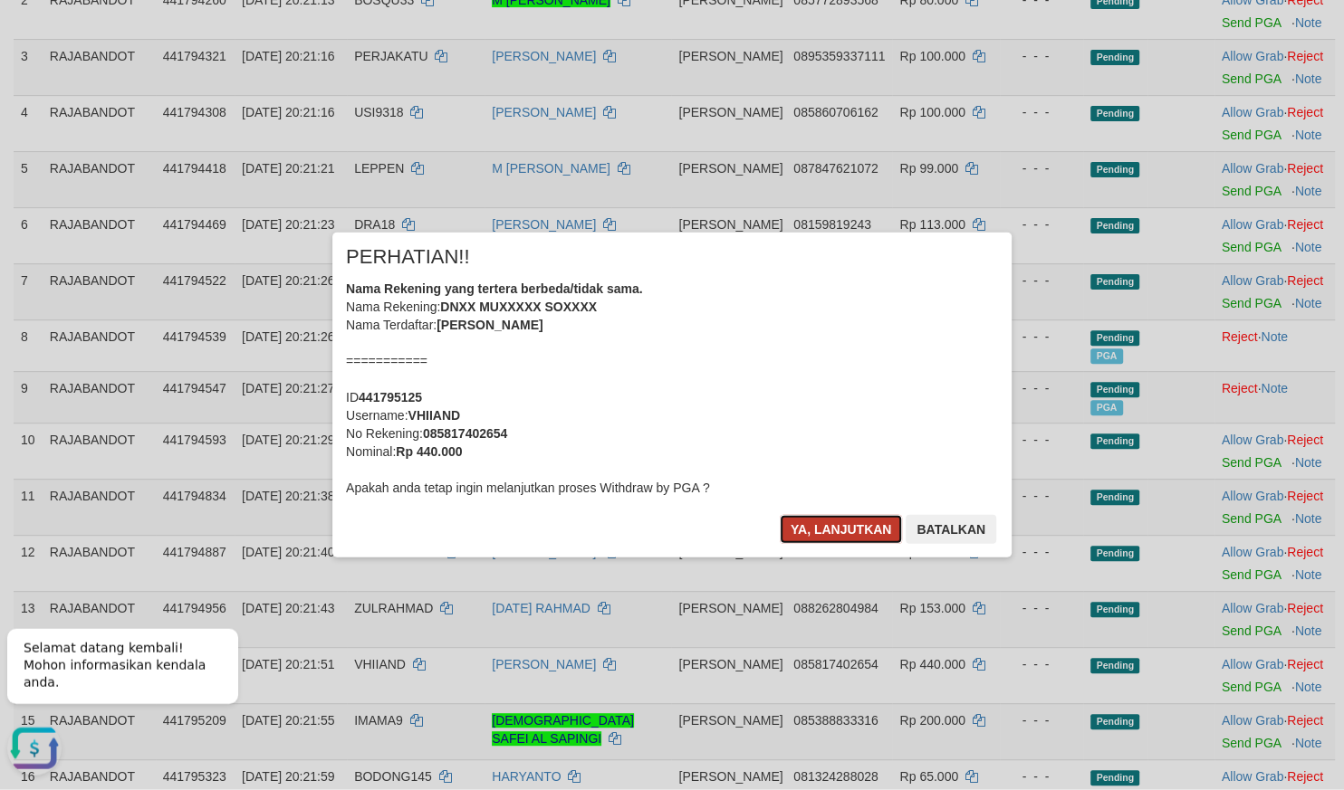
click at [819, 522] on button "Ya, lanjutkan" at bounding box center [841, 529] width 123 height 29
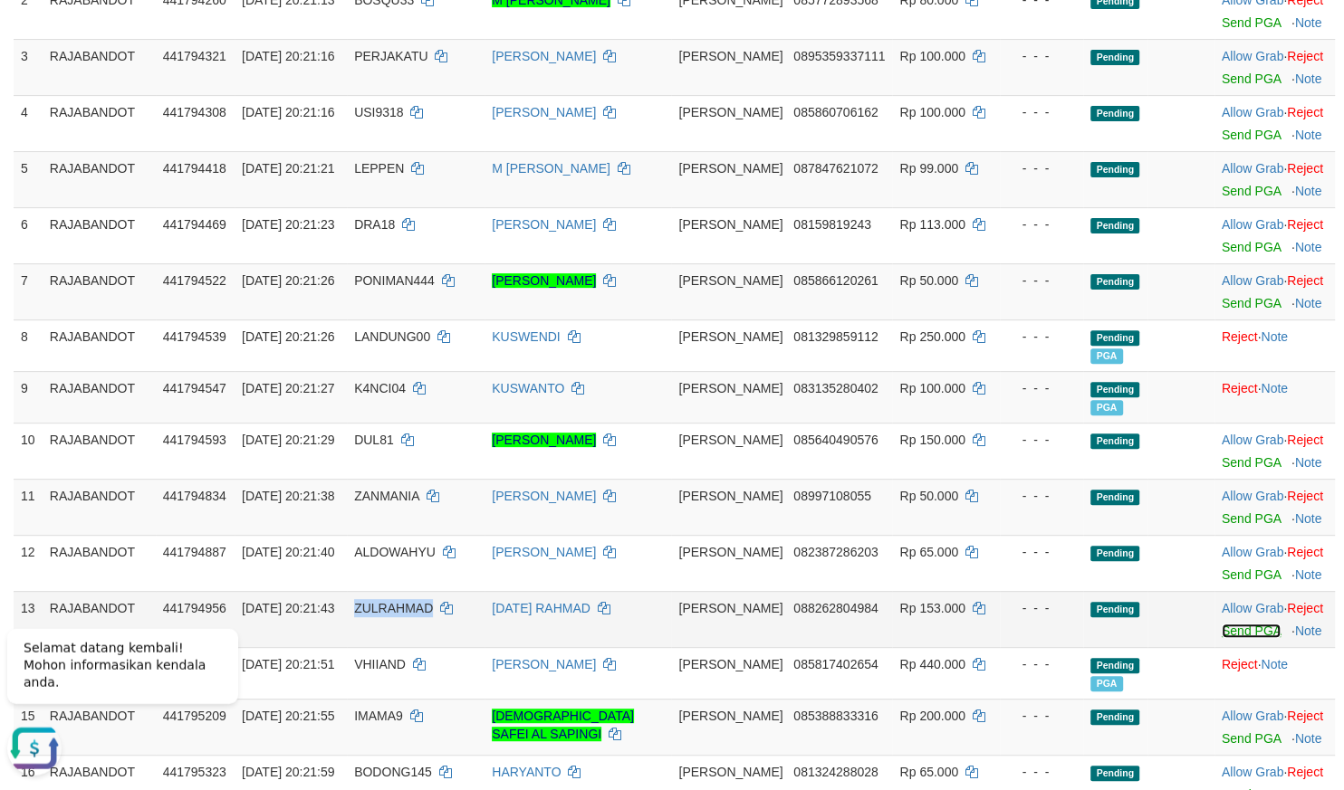
click at [1225, 637] on link "Send PGA" at bounding box center [1250, 631] width 59 height 14
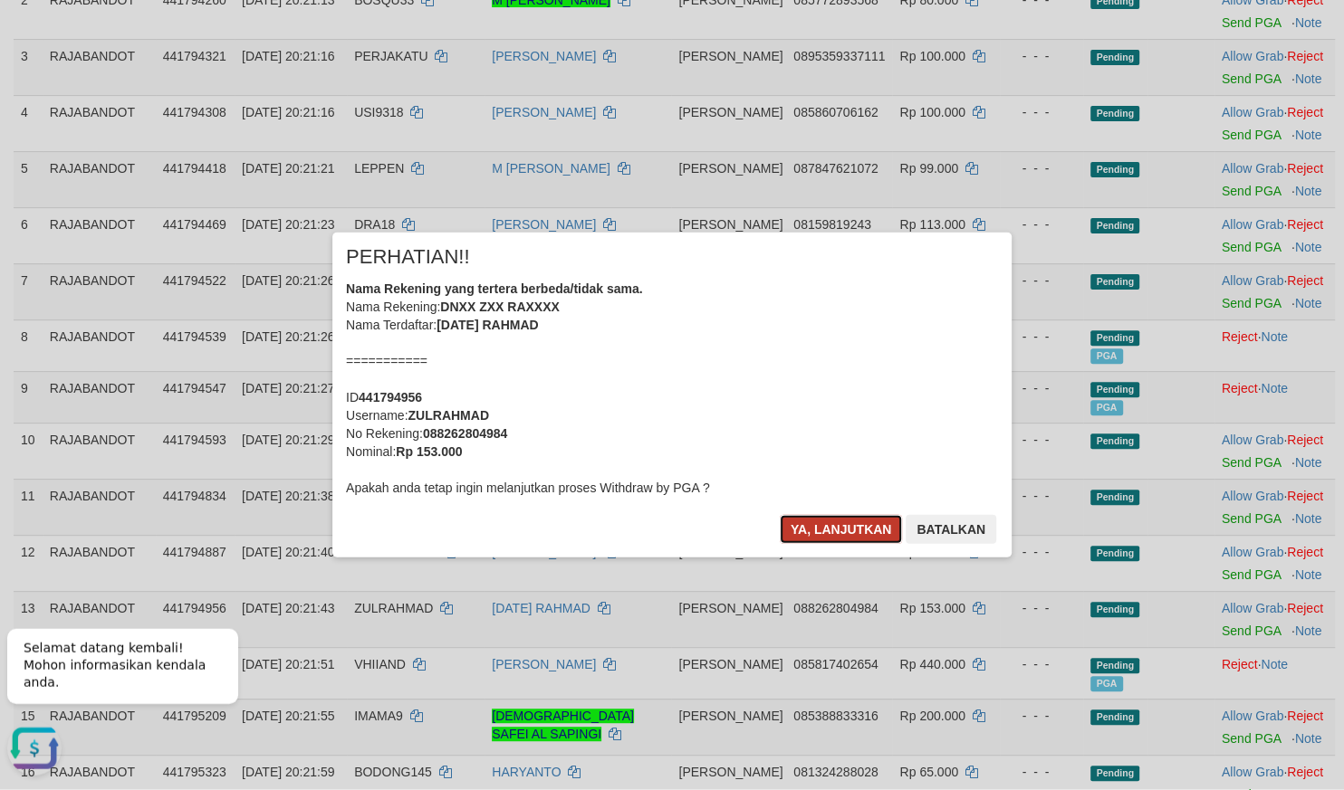
click at [810, 530] on button "Ya, lanjutkan" at bounding box center [841, 529] width 123 height 29
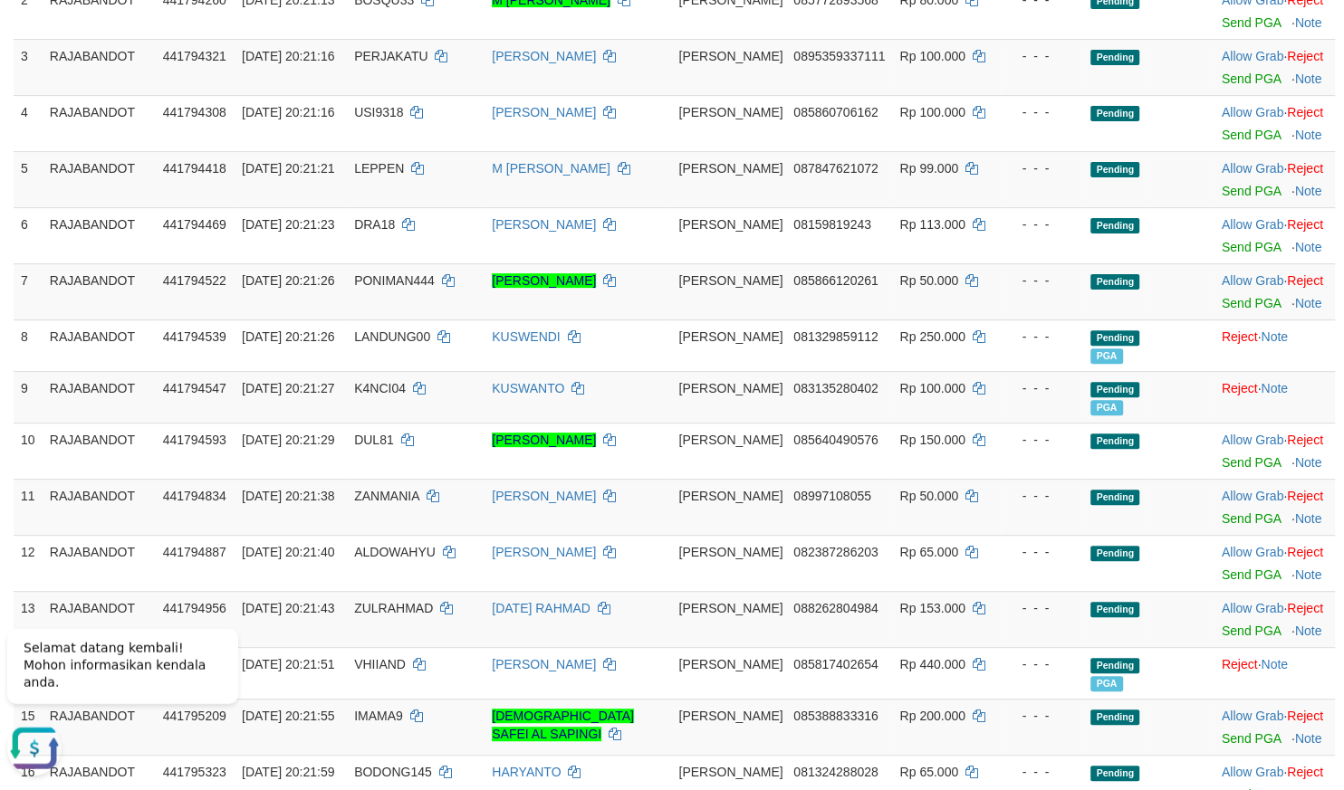
scroll to position [870, 0]
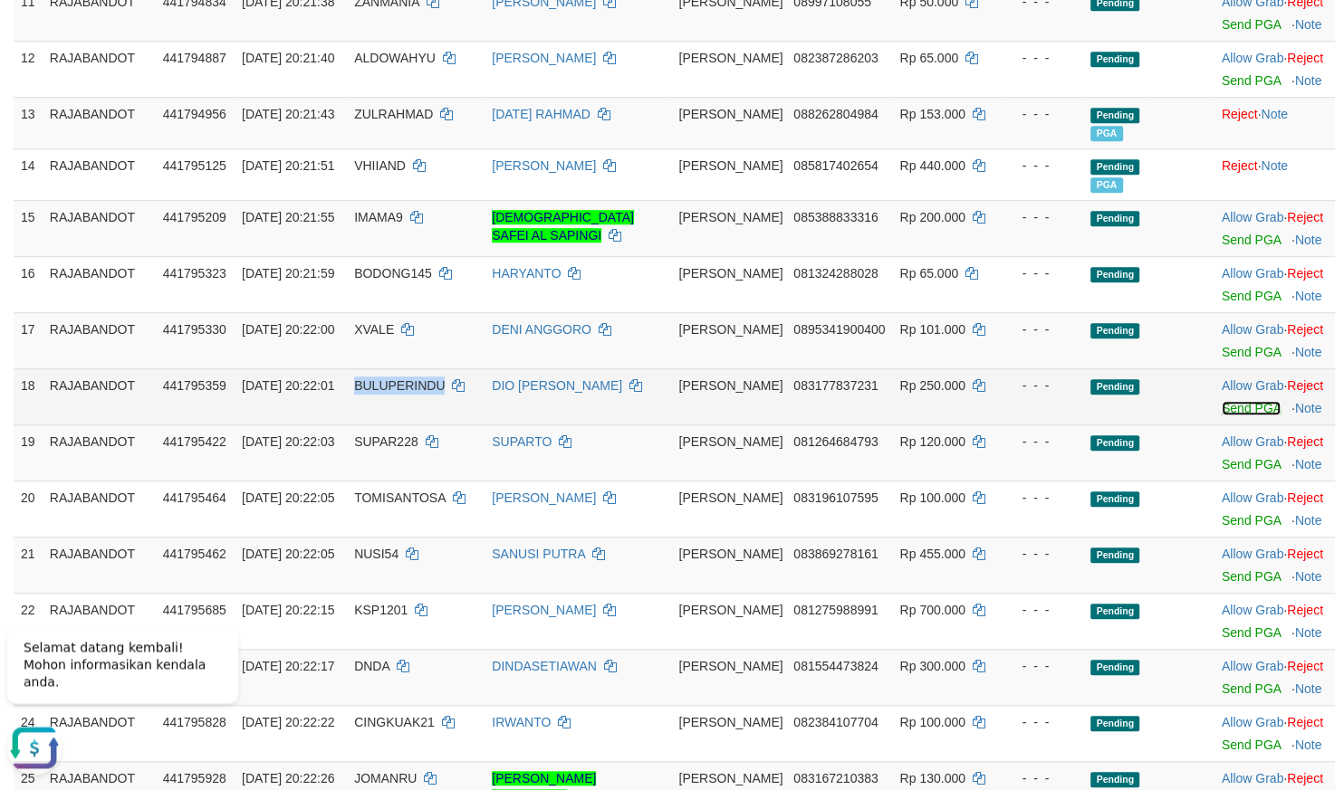
click at [1225, 416] on link "Send PGA" at bounding box center [1250, 409] width 59 height 14
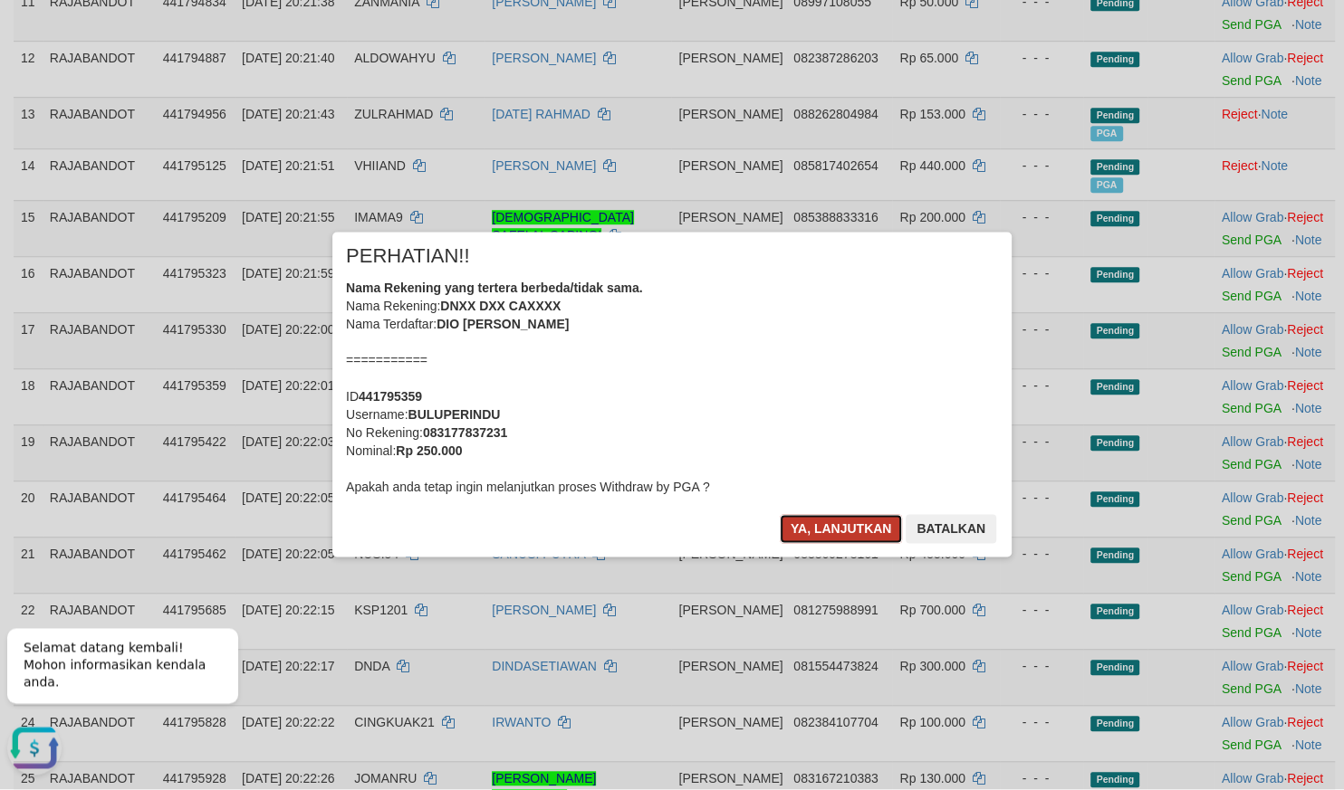
click at [789, 532] on button "Ya, lanjutkan" at bounding box center [841, 529] width 123 height 29
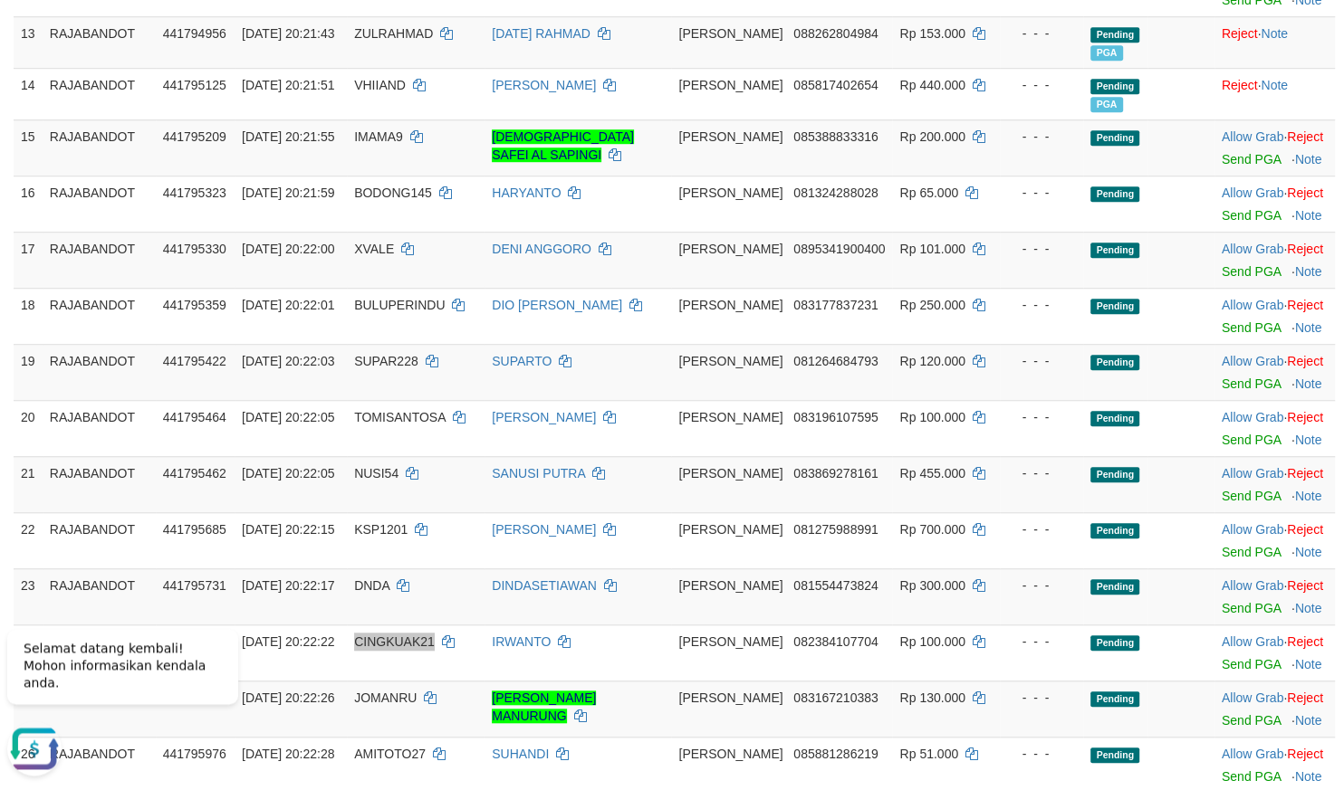
scroll to position [1187, 0]
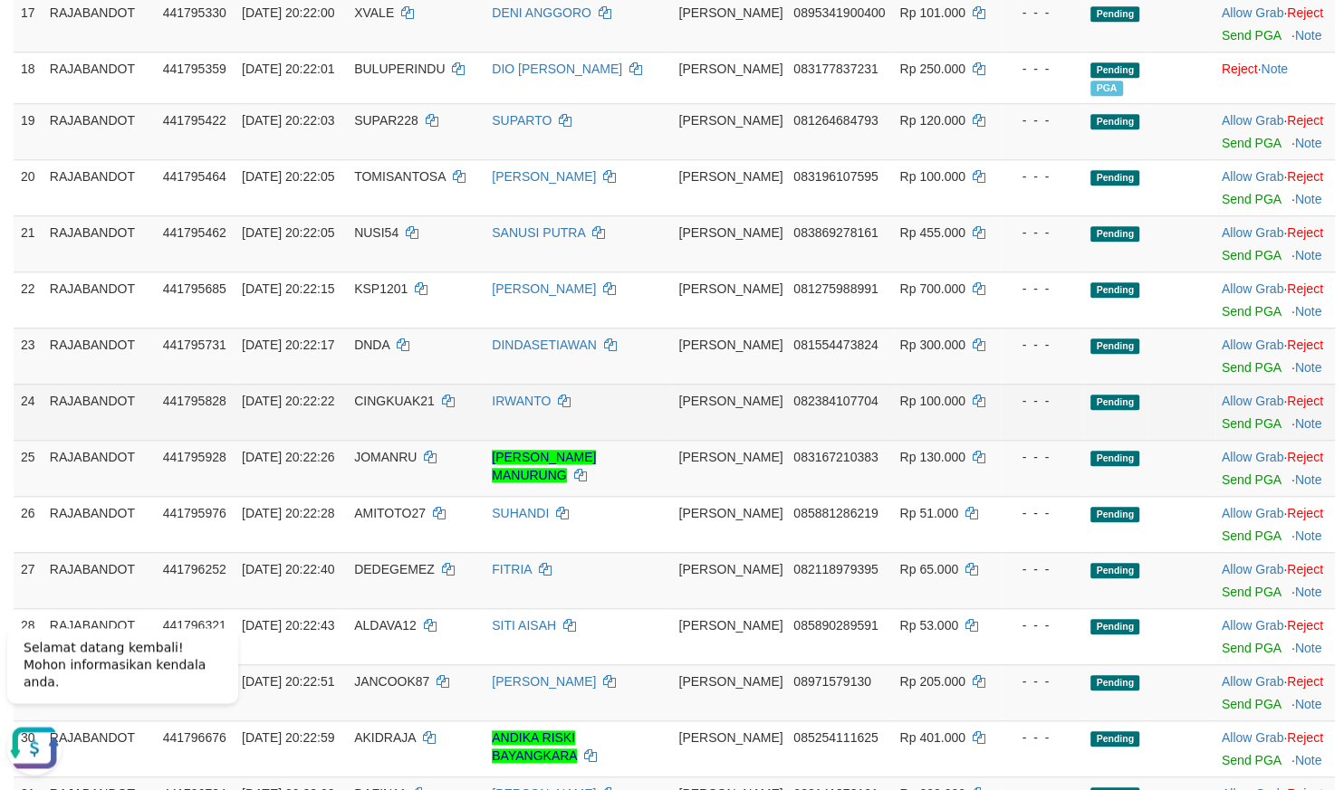
click at [1240, 441] on td "Allow Grab · Reject Send PGA · Note" at bounding box center [1274, 413] width 120 height 56
click at [1235, 432] on link "Send PGA" at bounding box center [1250, 424] width 59 height 14
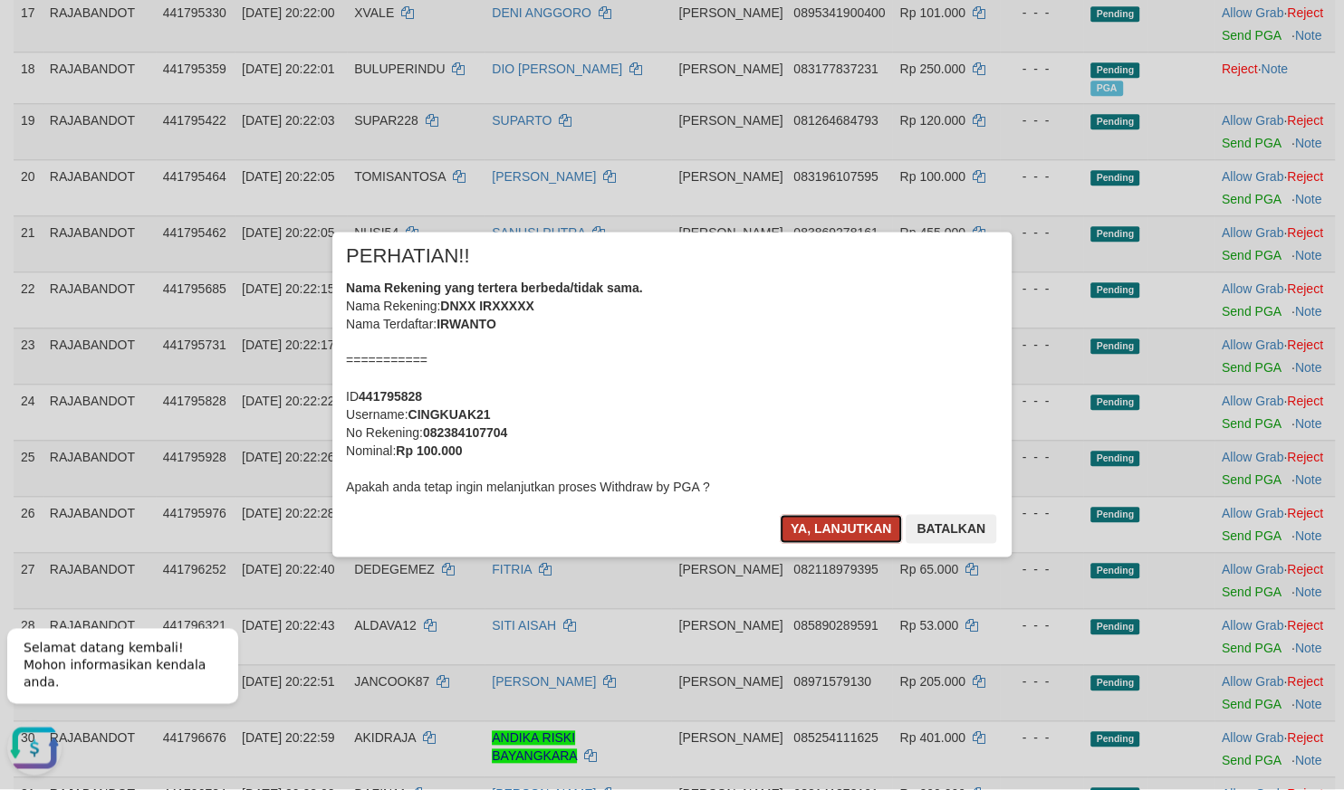
click at [809, 527] on button "Ya, lanjutkan" at bounding box center [841, 529] width 123 height 29
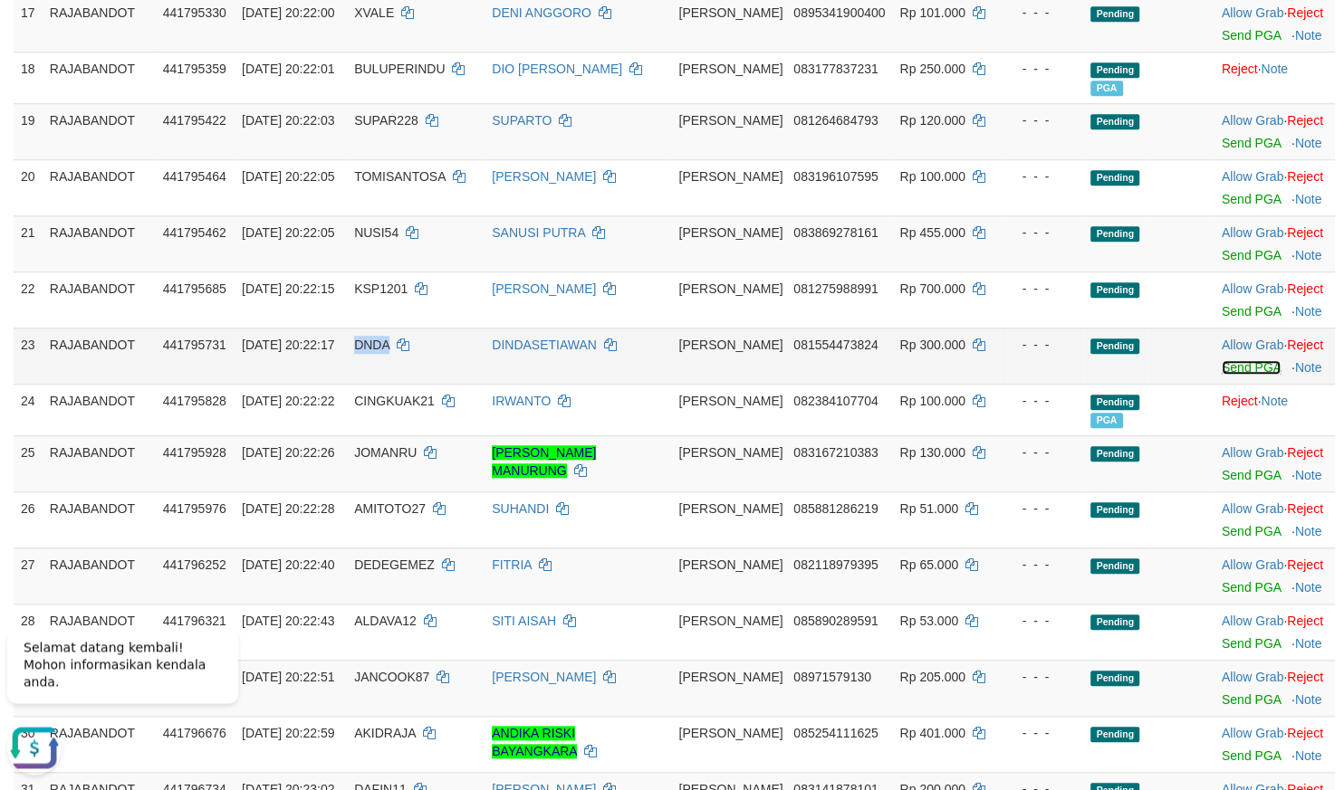
click at [1222, 369] on link "Send PGA" at bounding box center [1250, 368] width 59 height 14
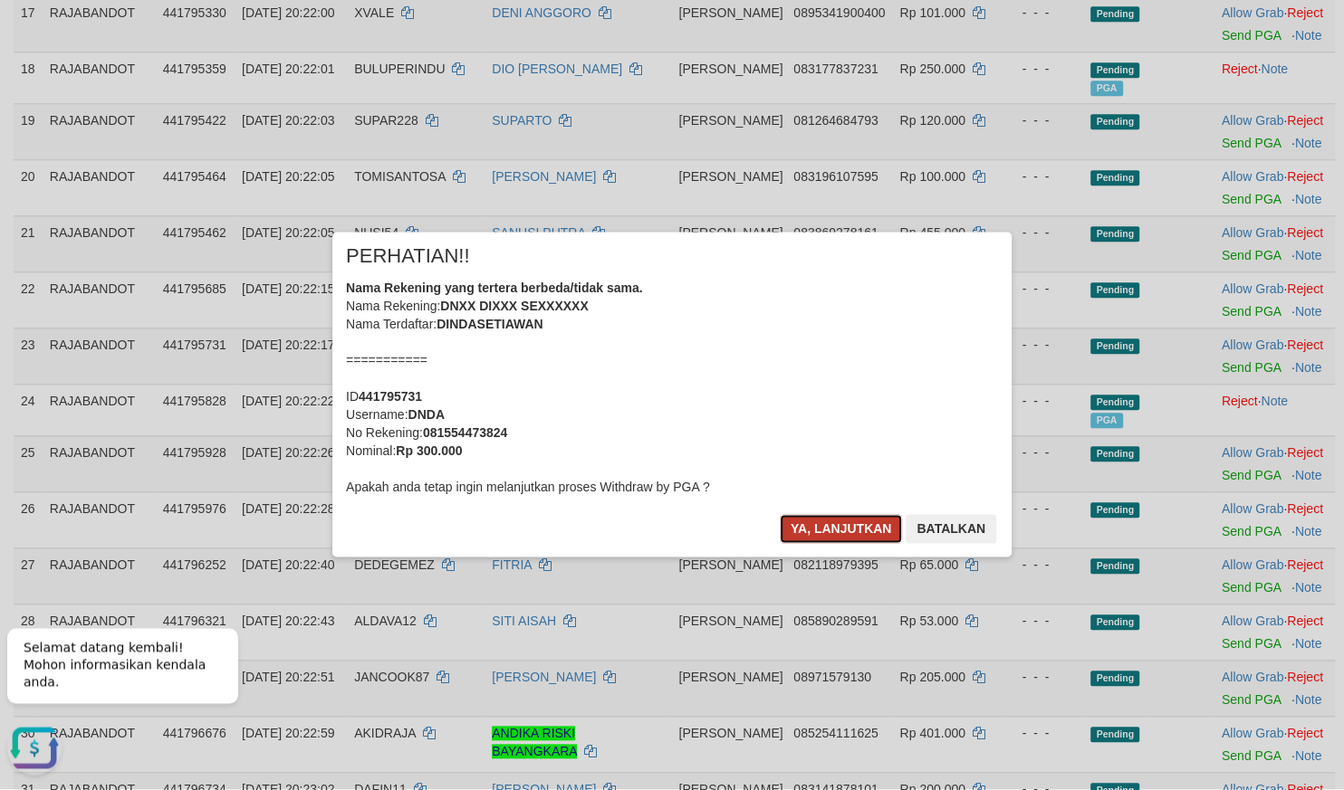
click at [875, 528] on button "Ya, lanjutkan" at bounding box center [841, 529] width 123 height 29
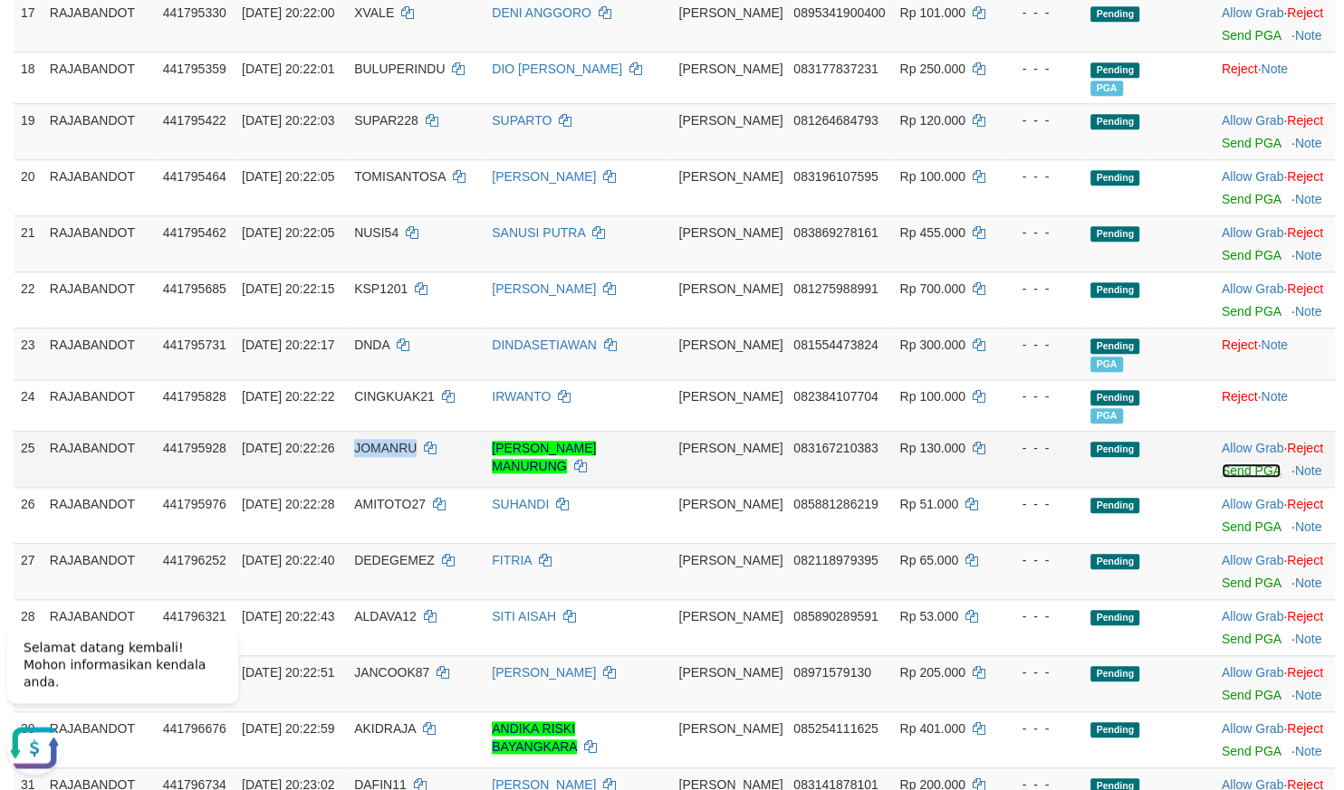
click at [1232, 478] on link "Send PGA" at bounding box center [1250, 472] width 59 height 14
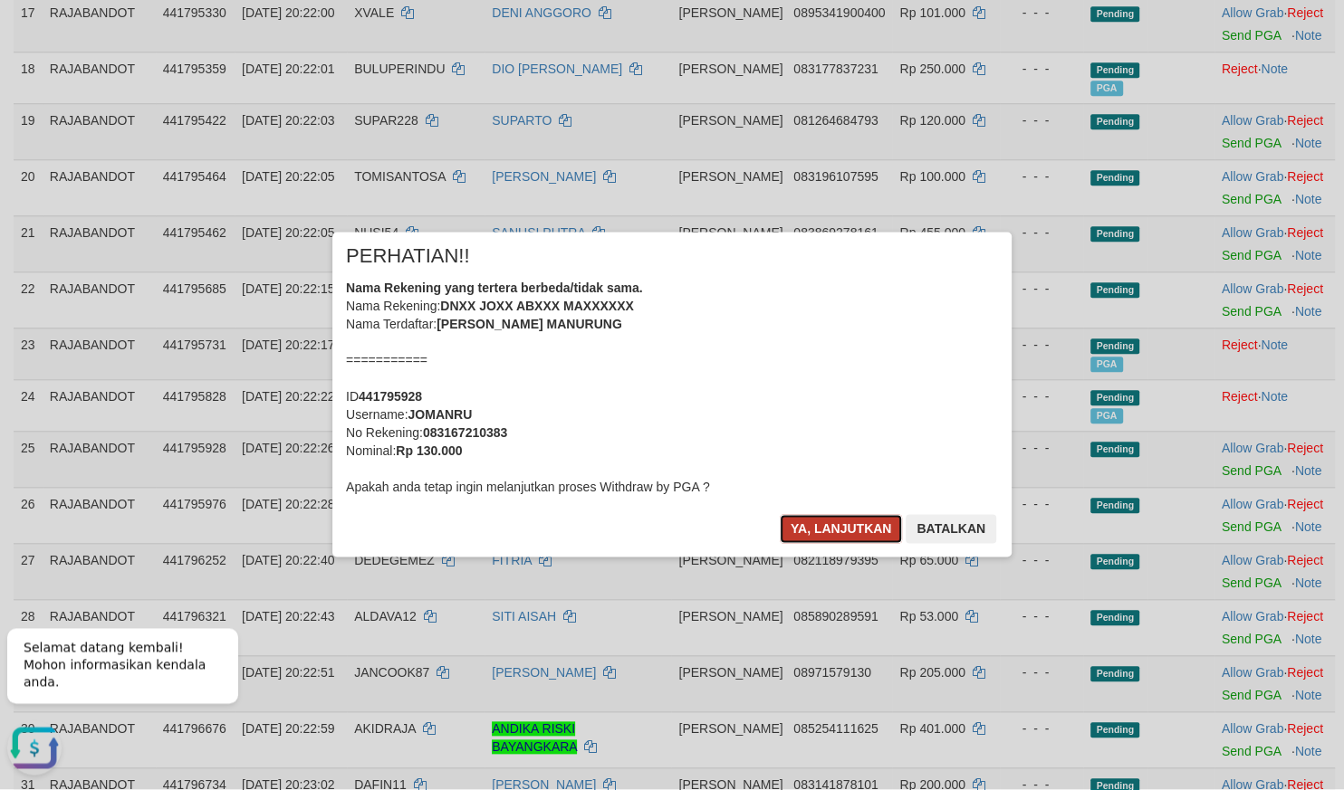
click at [850, 524] on button "Ya, lanjutkan" at bounding box center [841, 529] width 123 height 29
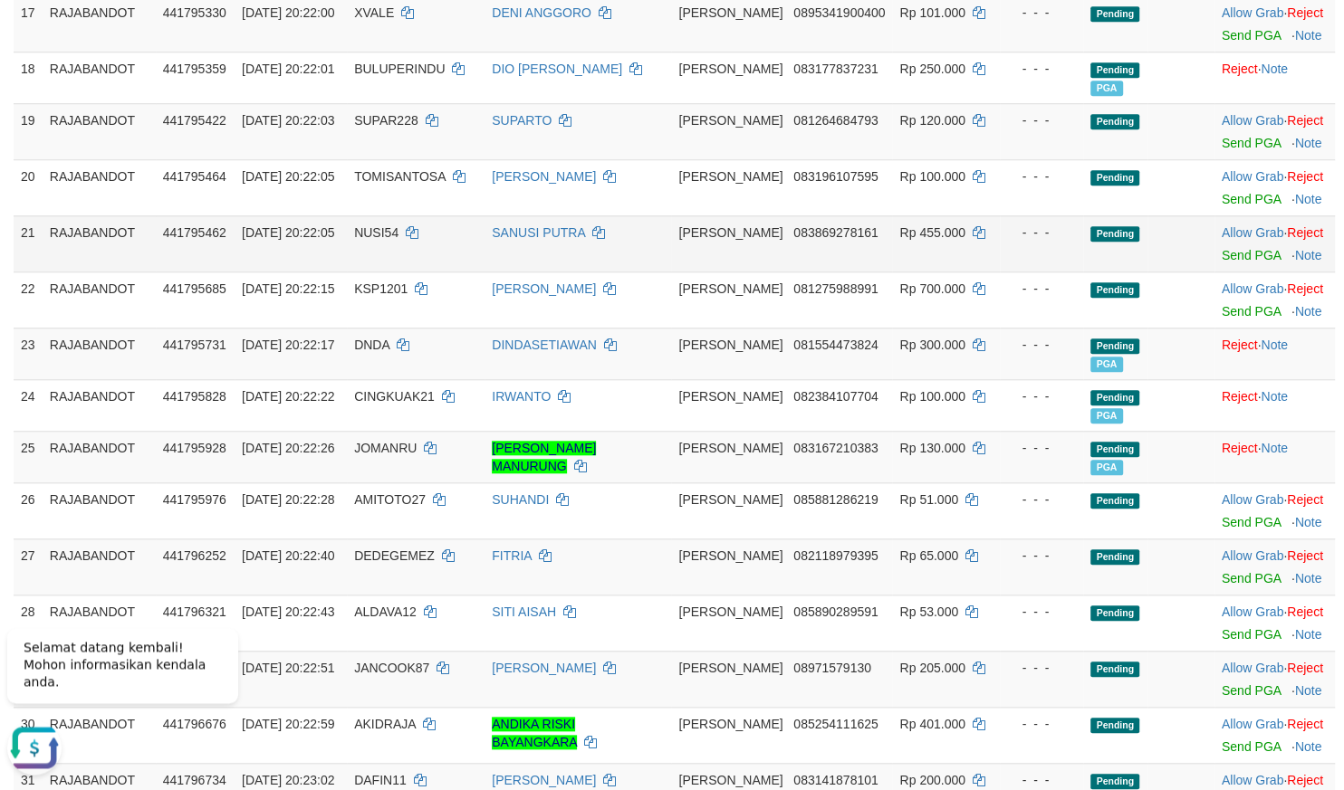
click at [1214, 269] on td "Allow Grab · Reject Send PGA · Note" at bounding box center [1274, 244] width 120 height 56
click at [1221, 263] on link "Send PGA" at bounding box center [1250, 256] width 59 height 14
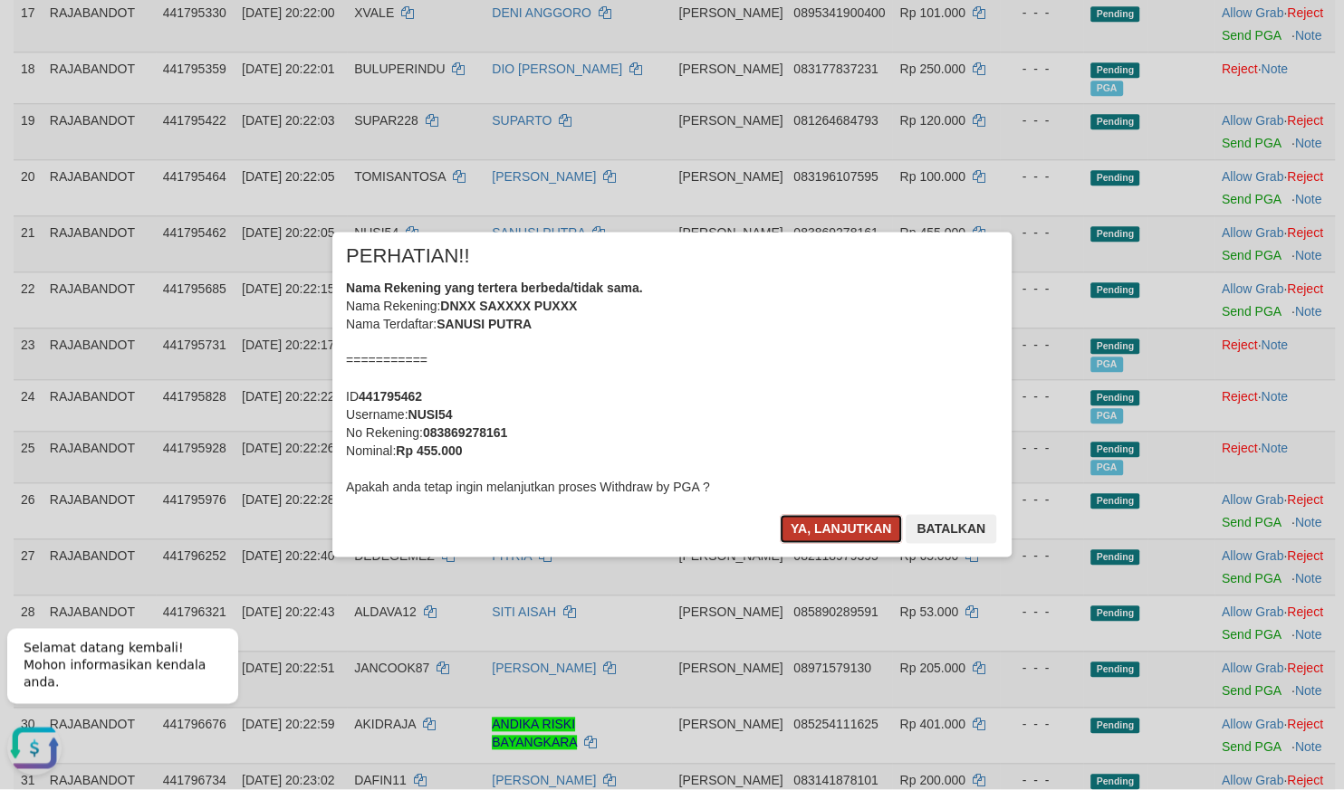
click at [832, 535] on button "Ya, lanjutkan" at bounding box center [841, 529] width 123 height 29
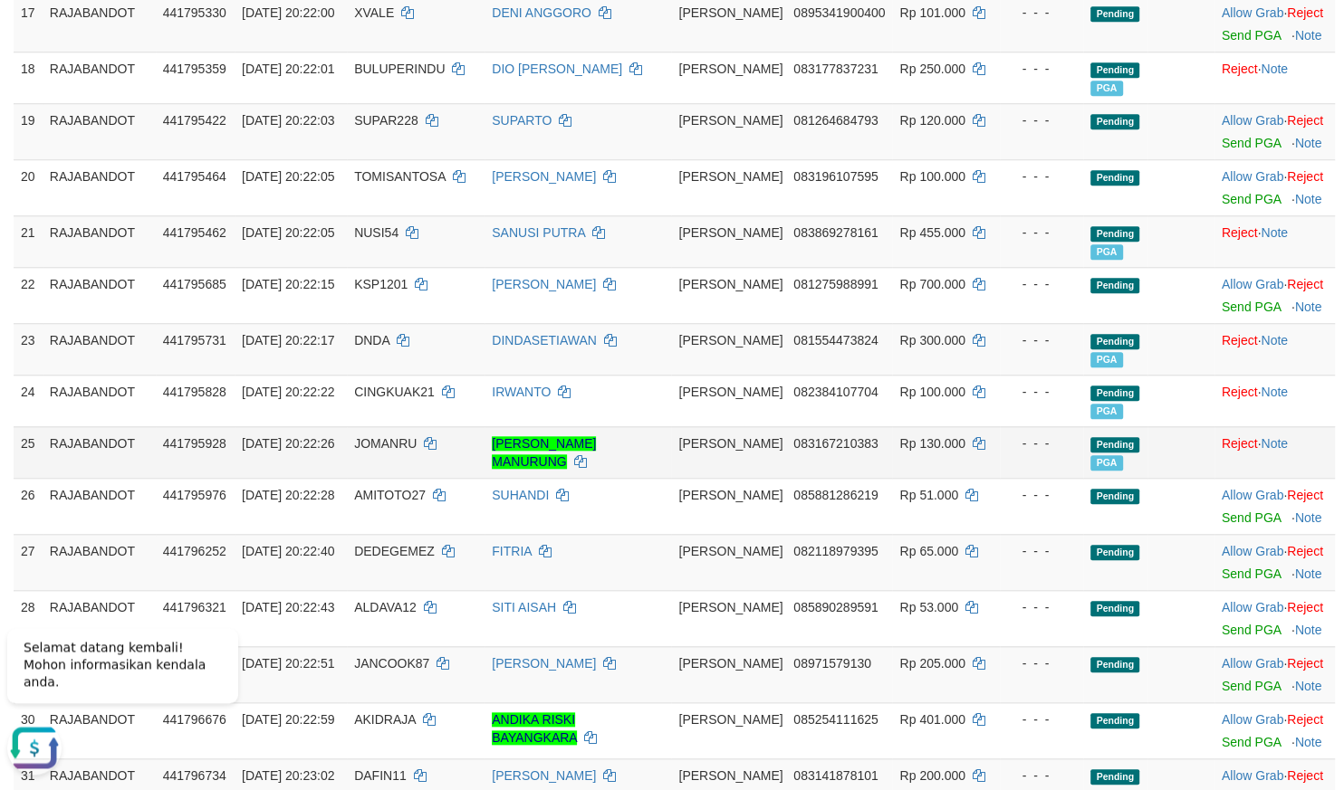
click at [849, 436] on td "DANA 083167210383" at bounding box center [781, 453] width 221 height 52
click at [1221, 150] on link "Send PGA" at bounding box center [1250, 144] width 59 height 14
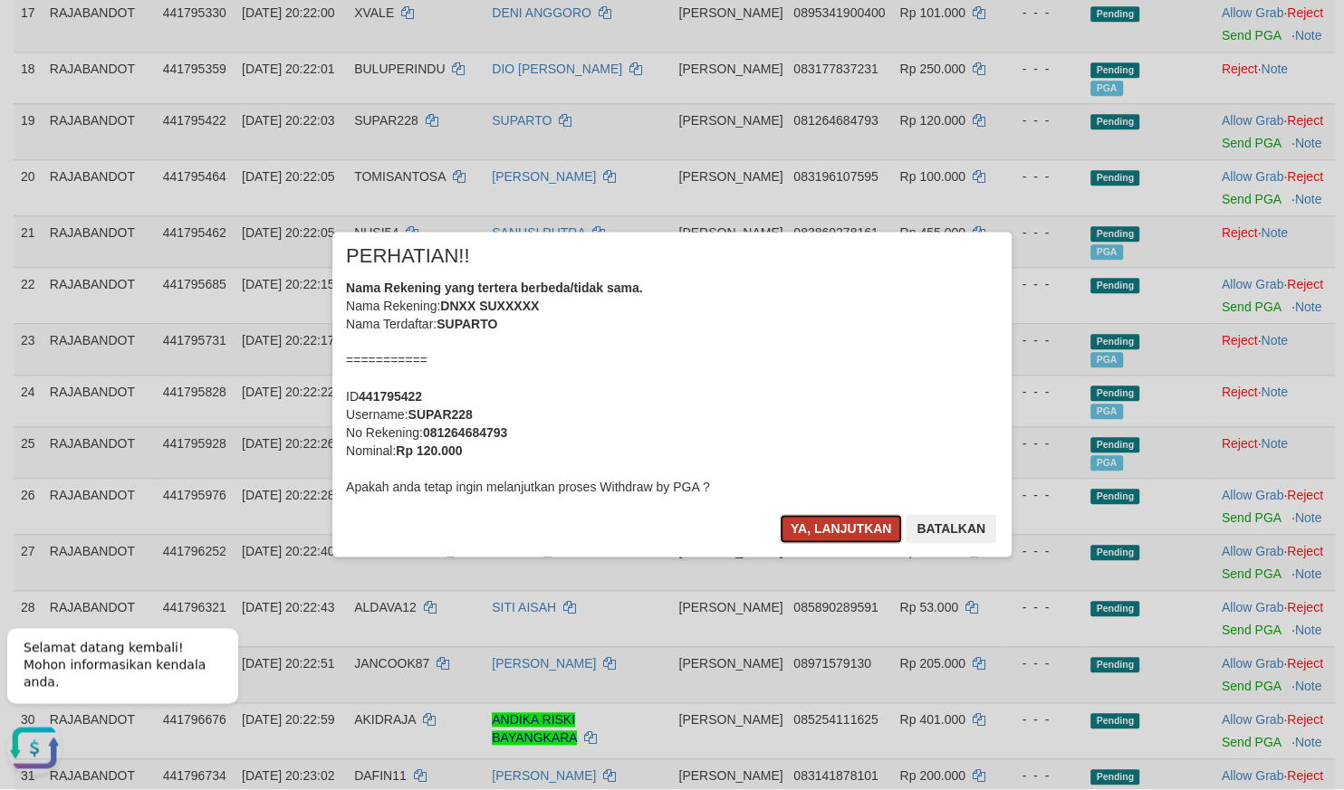
click at [820, 536] on button "Ya, lanjutkan" at bounding box center [841, 529] width 123 height 29
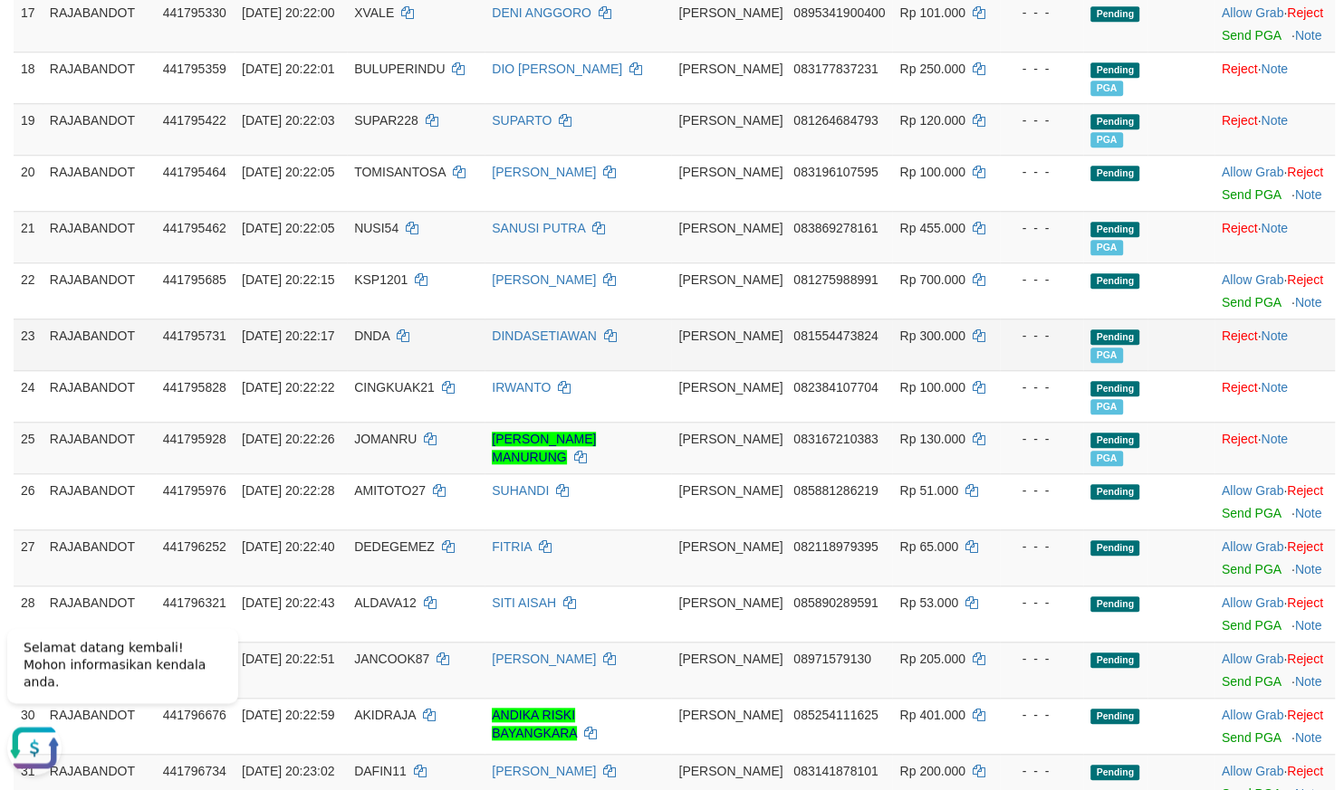
click at [924, 344] on span "Rp 300.000" at bounding box center [931, 337] width 65 height 14
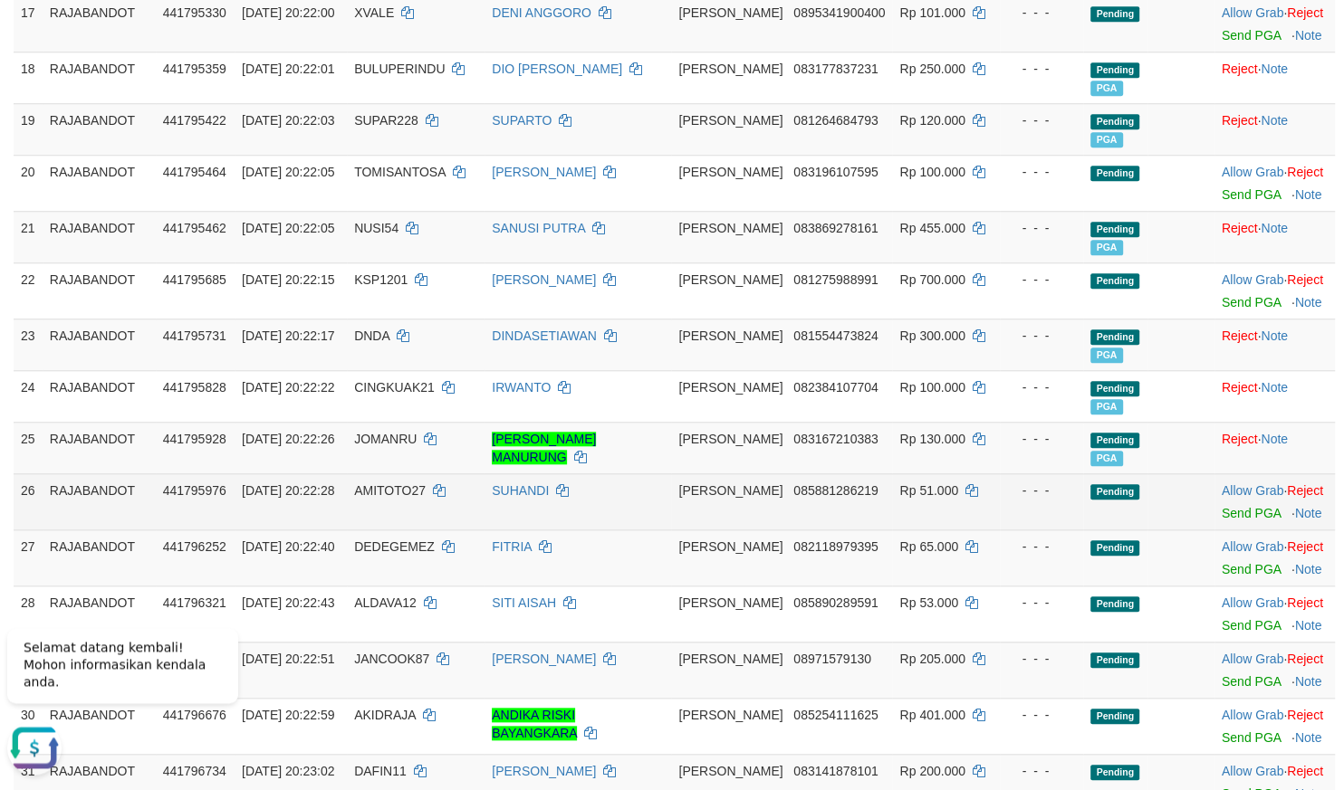
click at [899, 494] on span "Rp 51.000" at bounding box center [928, 491] width 59 height 14
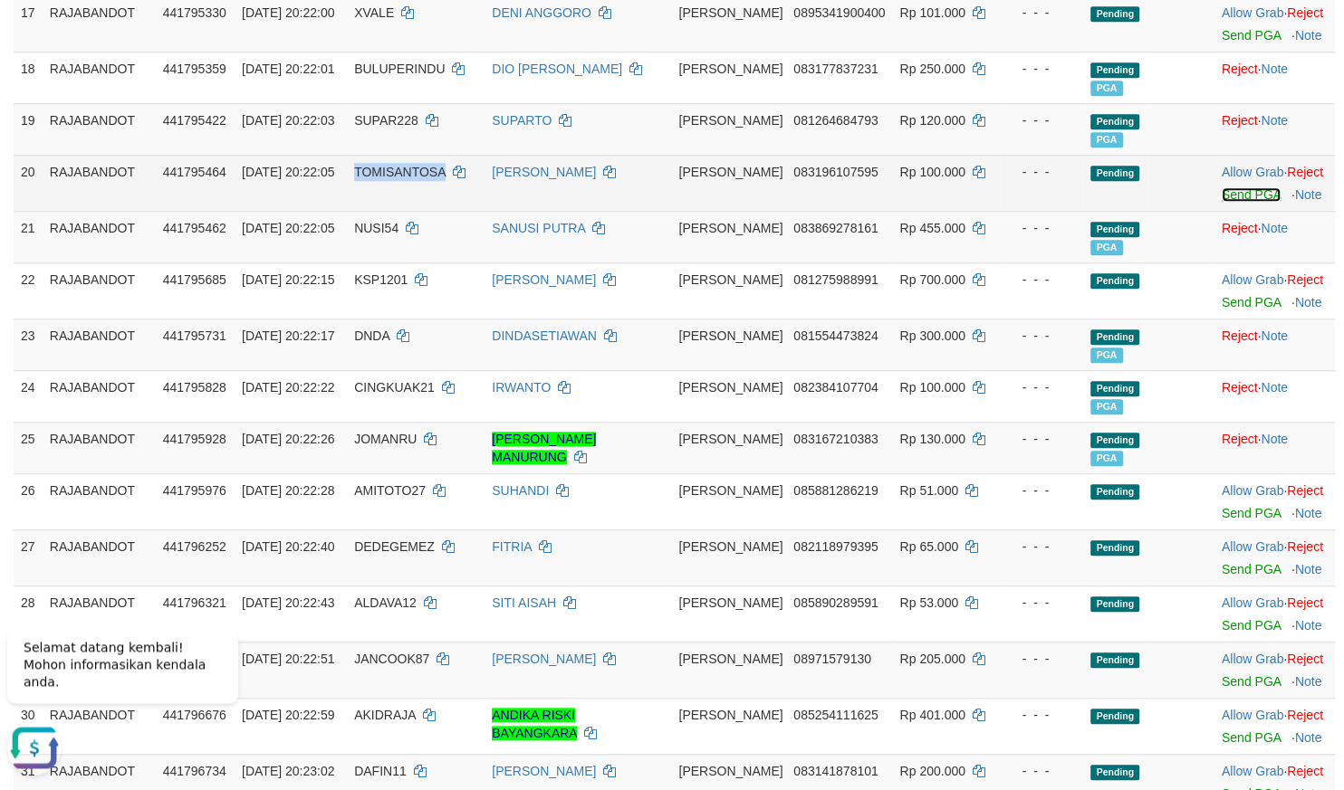
click at [1221, 198] on link "Send PGA" at bounding box center [1250, 195] width 59 height 14
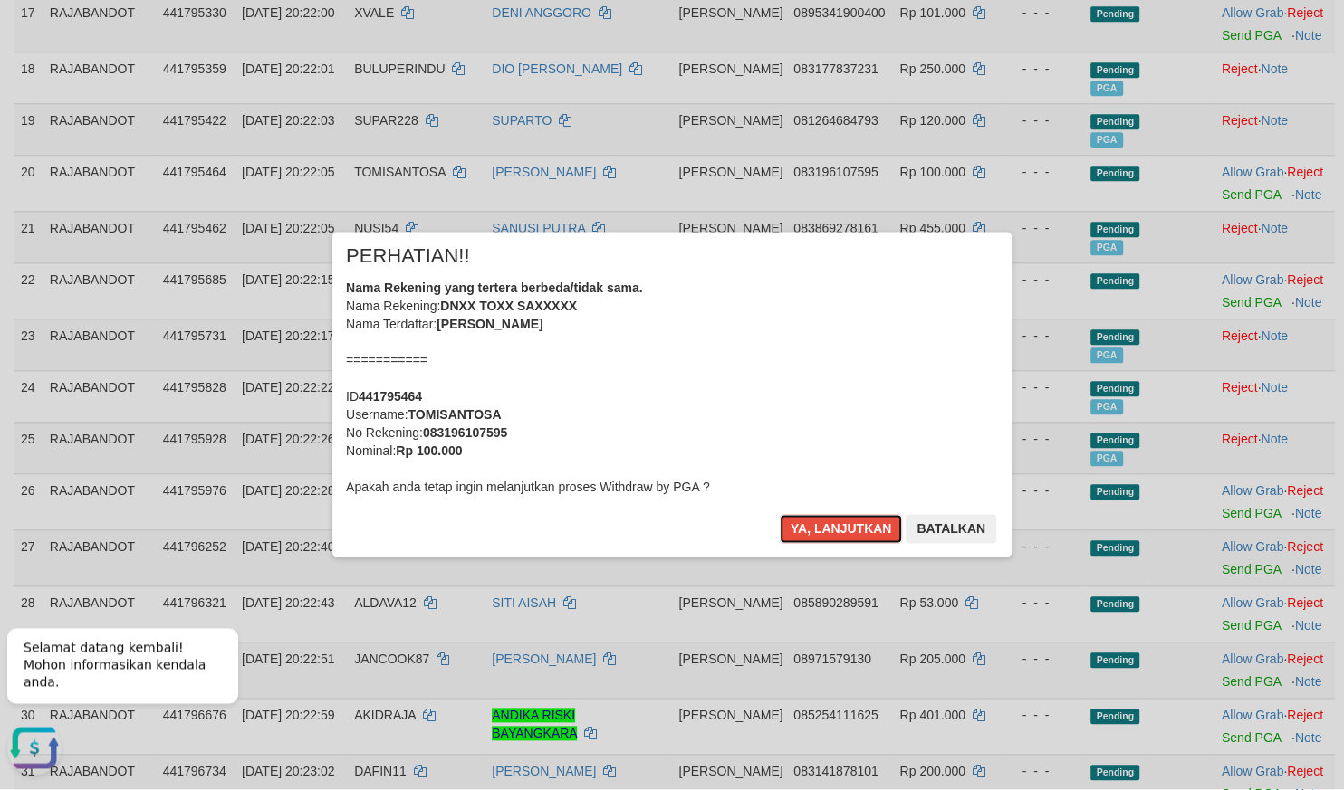
drag, startPoint x: 837, startPoint y: 532, endPoint x: 833, endPoint y: 511, distance: 22.0
click at [837, 523] on button "Ya, lanjutkan" at bounding box center [841, 529] width 123 height 29
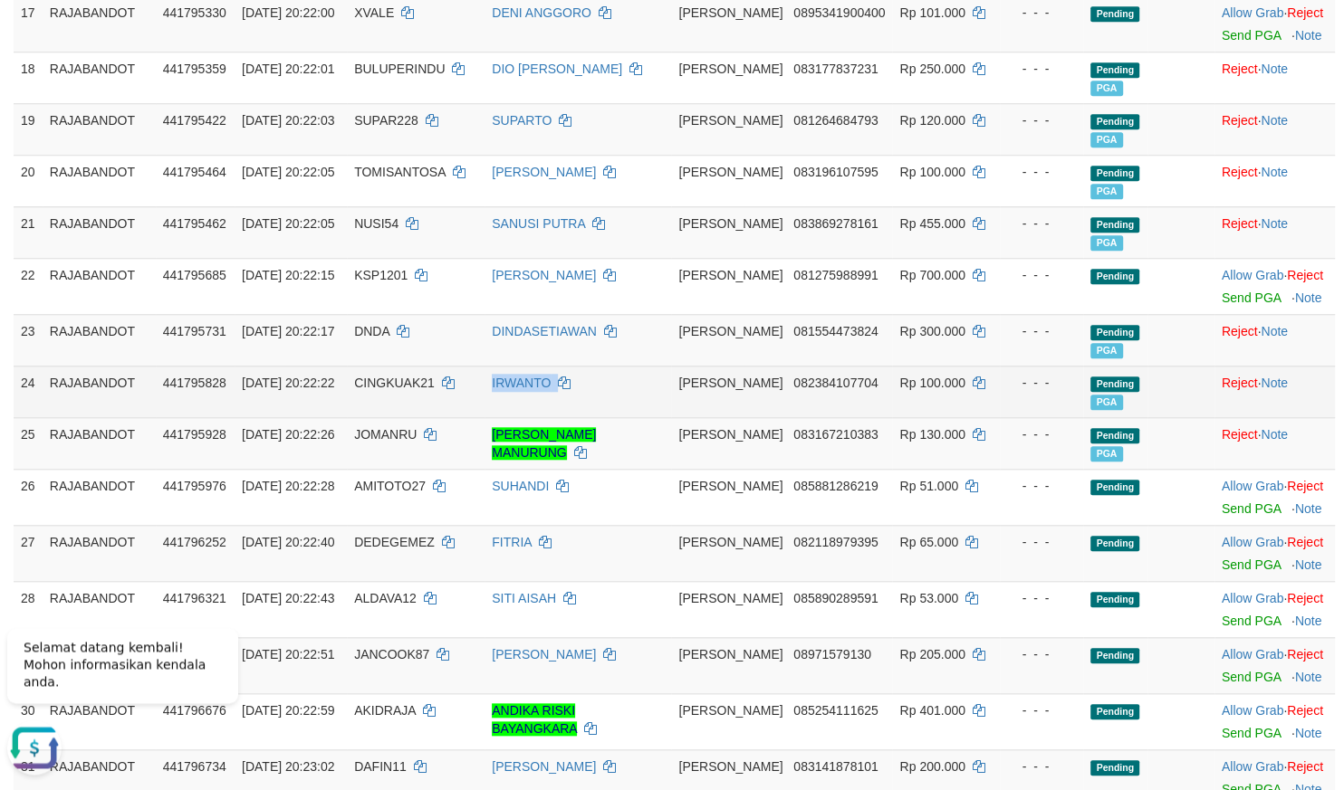
click at [838, 406] on td "DANA 082384107704" at bounding box center [781, 393] width 221 height 52
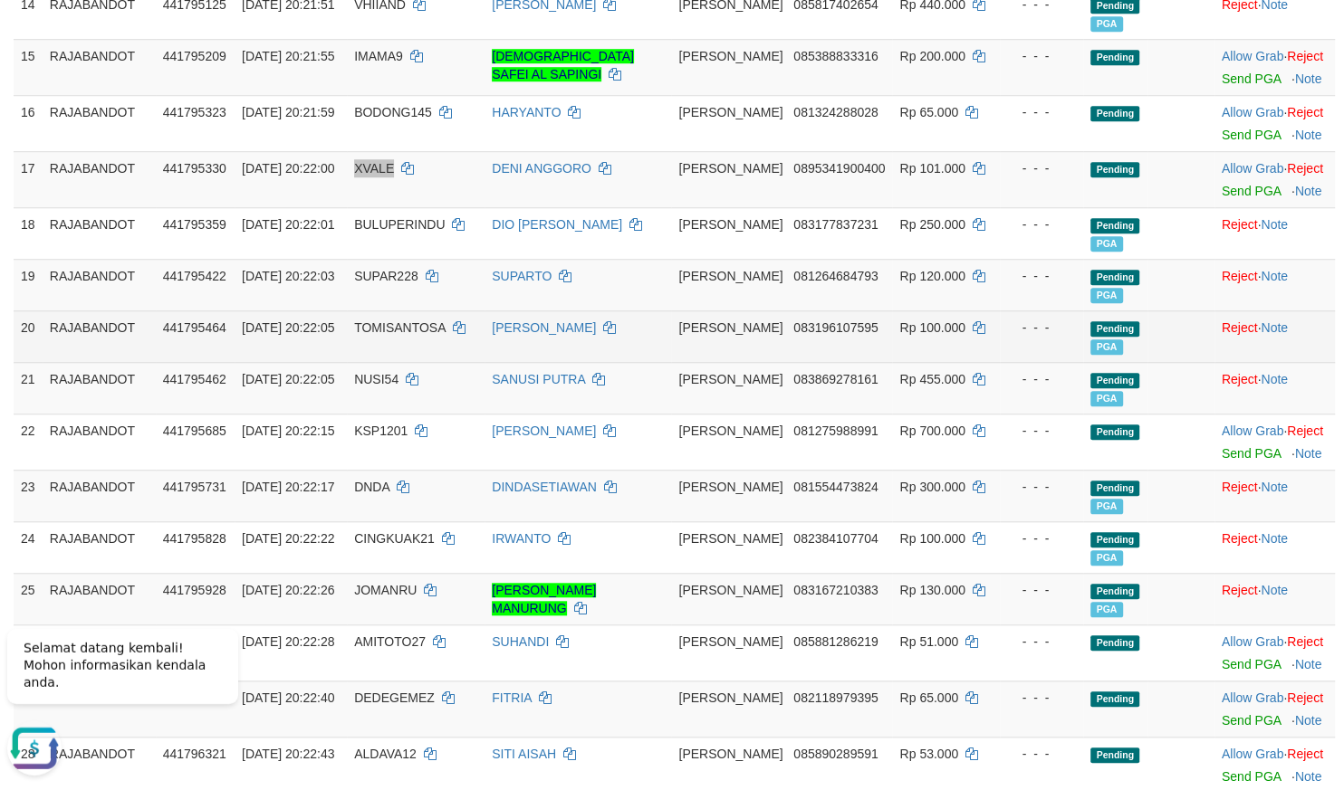
scroll to position [1029, 0]
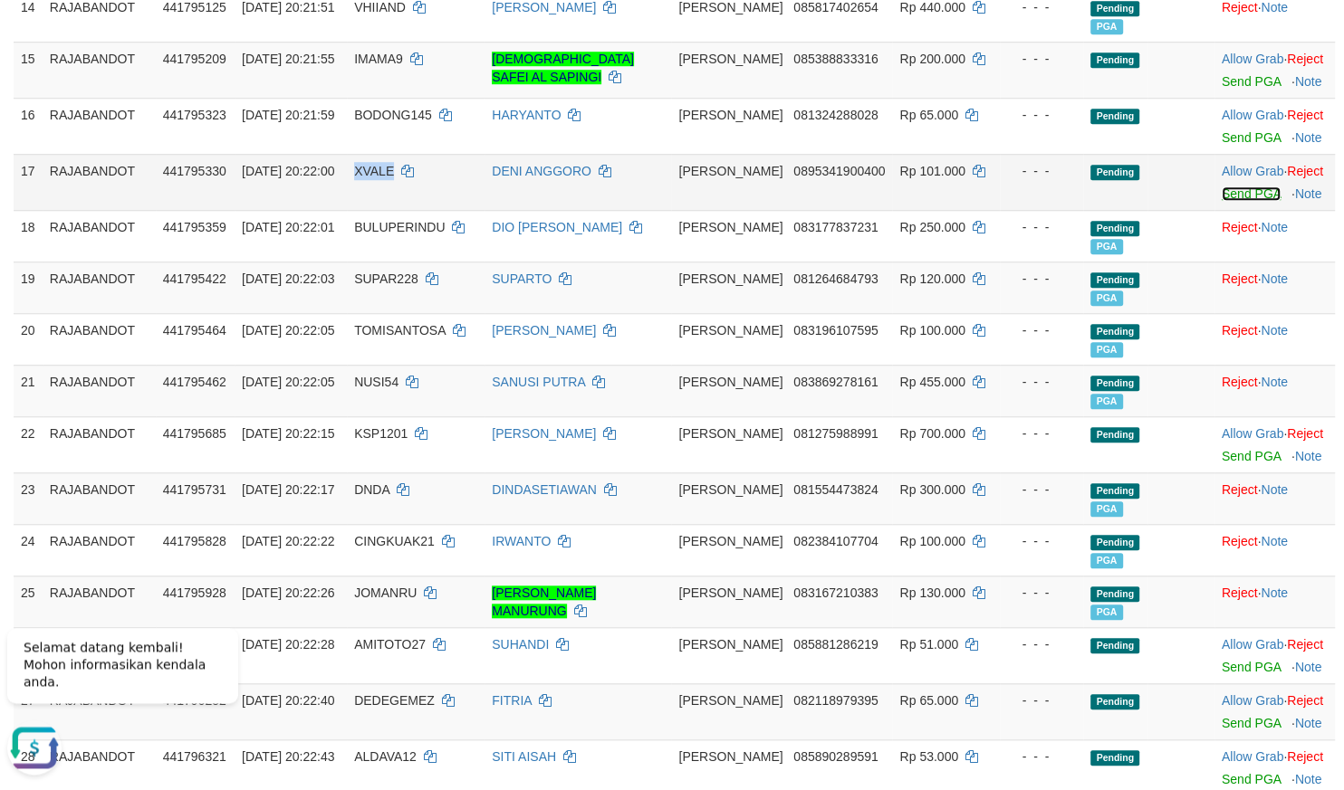
click at [1250, 194] on link "Send PGA" at bounding box center [1250, 194] width 59 height 14
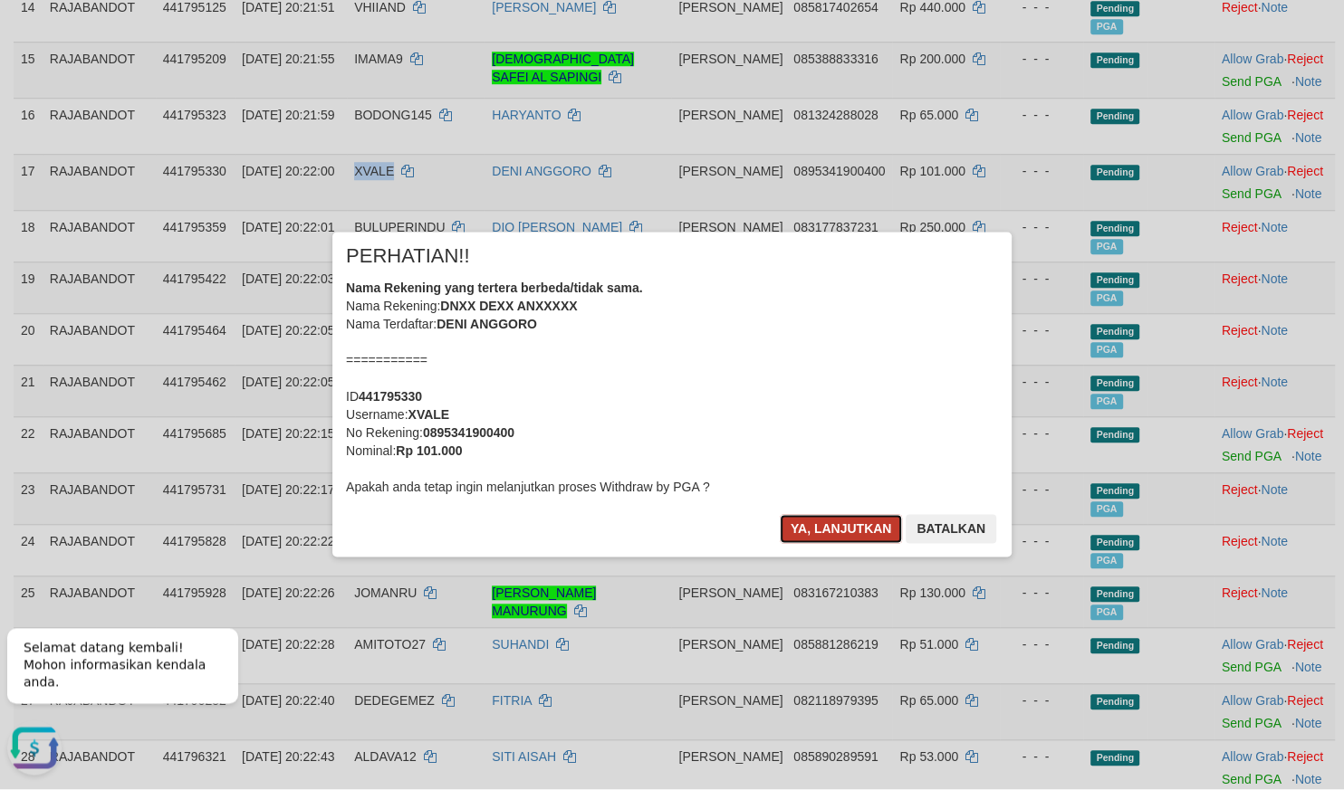
click at [816, 528] on button "Ya, lanjutkan" at bounding box center [841, 529] width 123 height 29
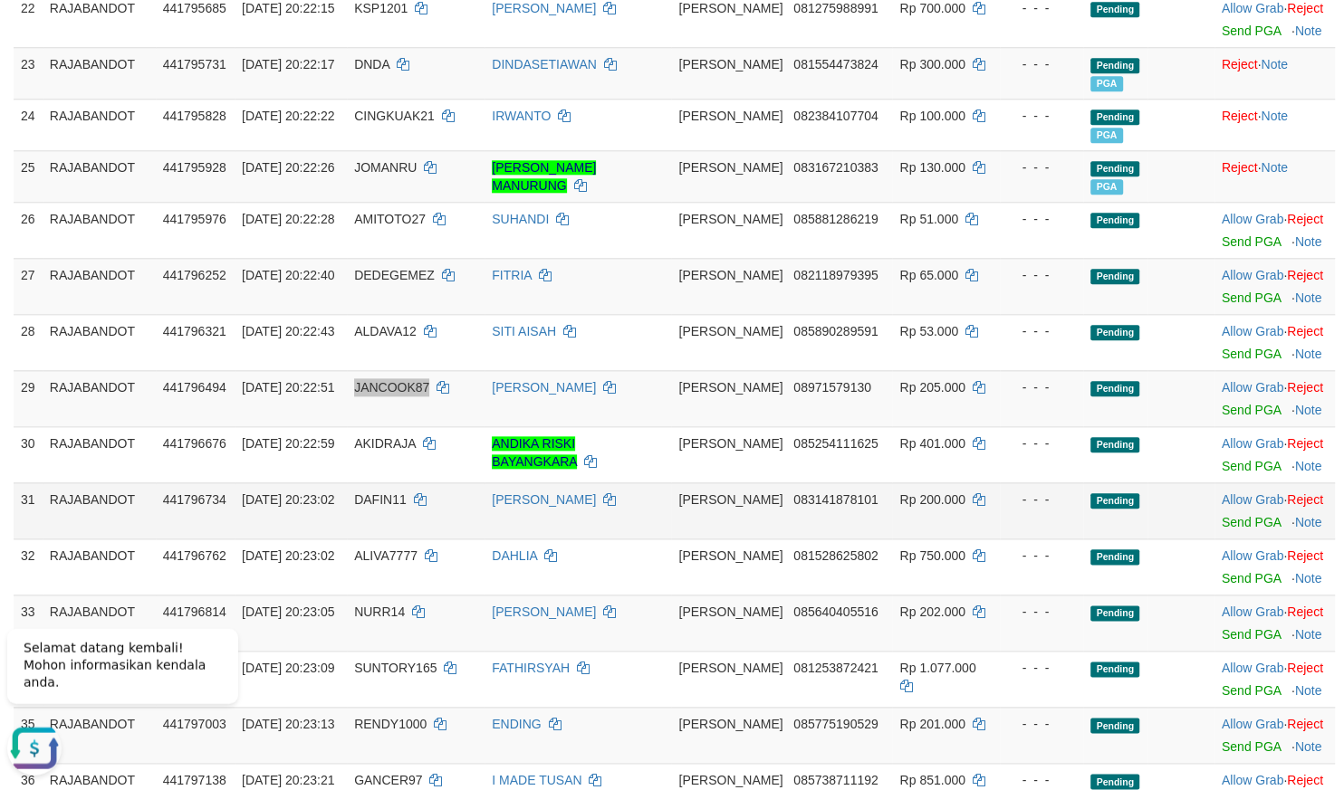
scroll to position [1450, 0]
click at [1222, 418] on link "Send PGA" at bounding box center [1250, 411] width 59 height 14
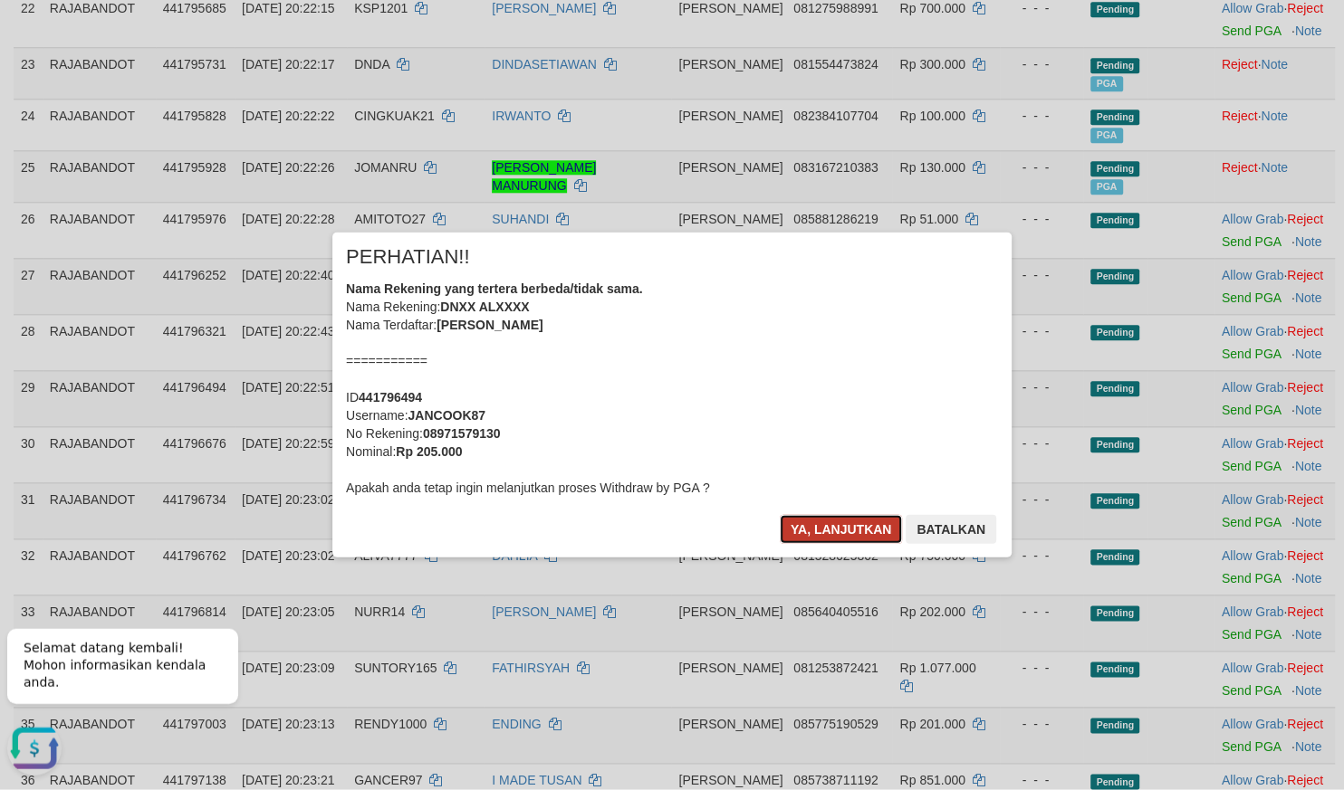
click at [829, 527] on button "Ya, lanjutkan" at bounding box center [841, 529] width 123 height 29
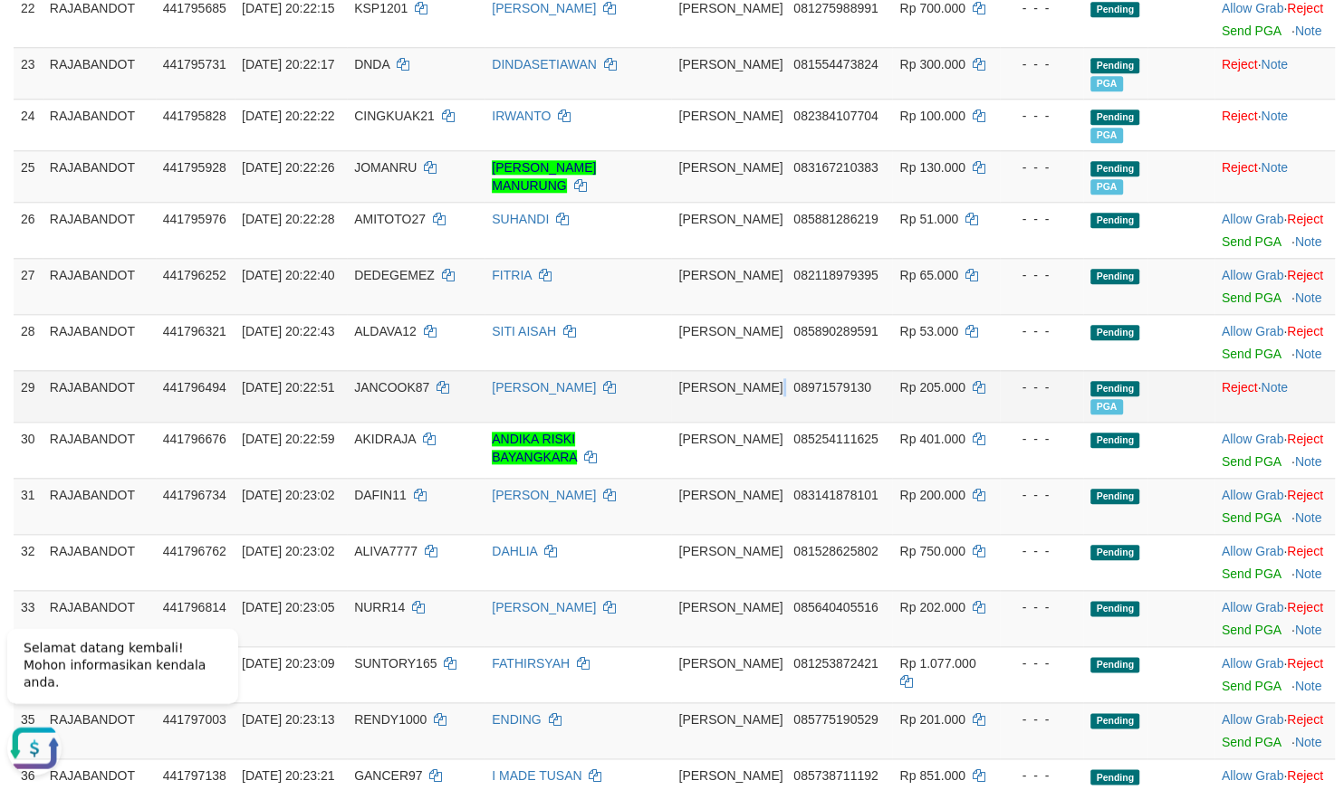
click at [750, 392] on td "DANA 08971579130" at bounding box center [781, 397] width 221 height 52
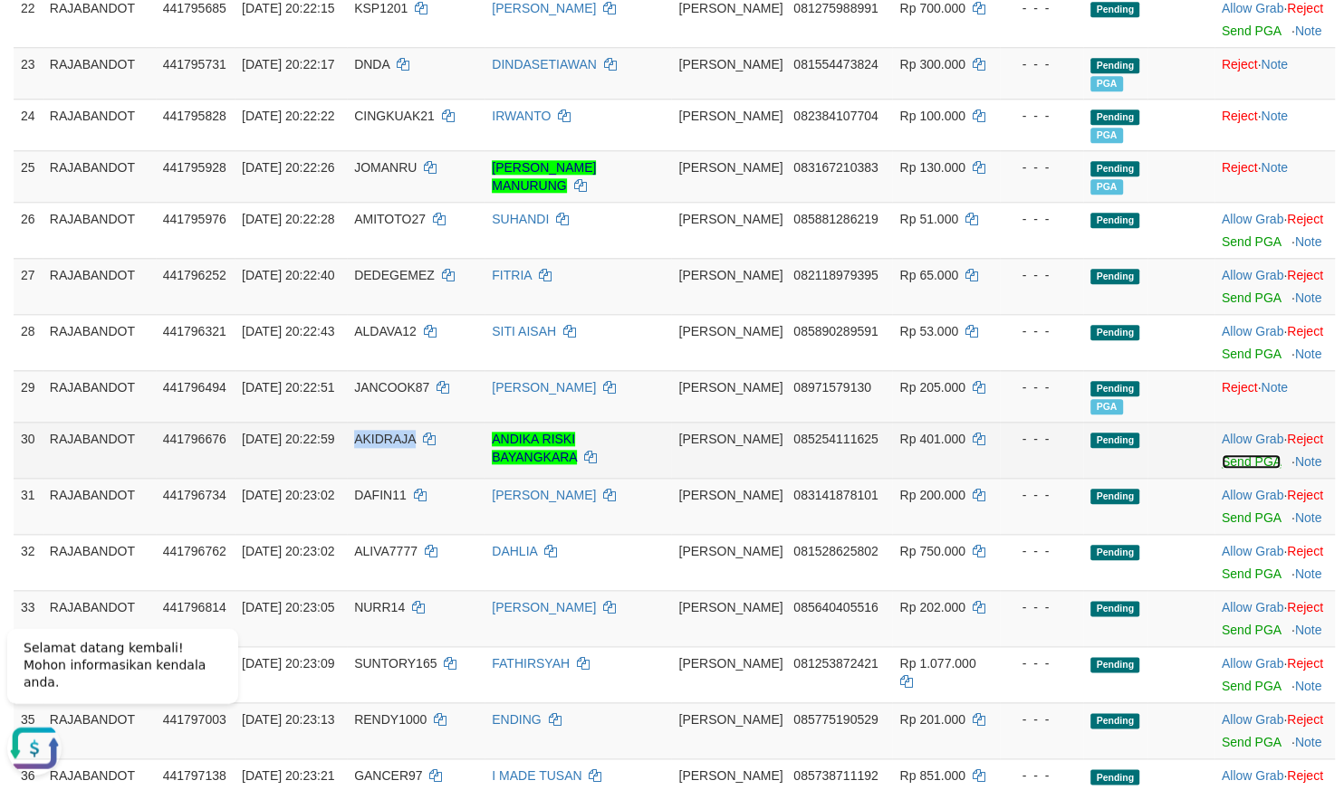
click at [1226, 470] on link "Send PGA" at bounding box center [1250, 462] width 59 height 14
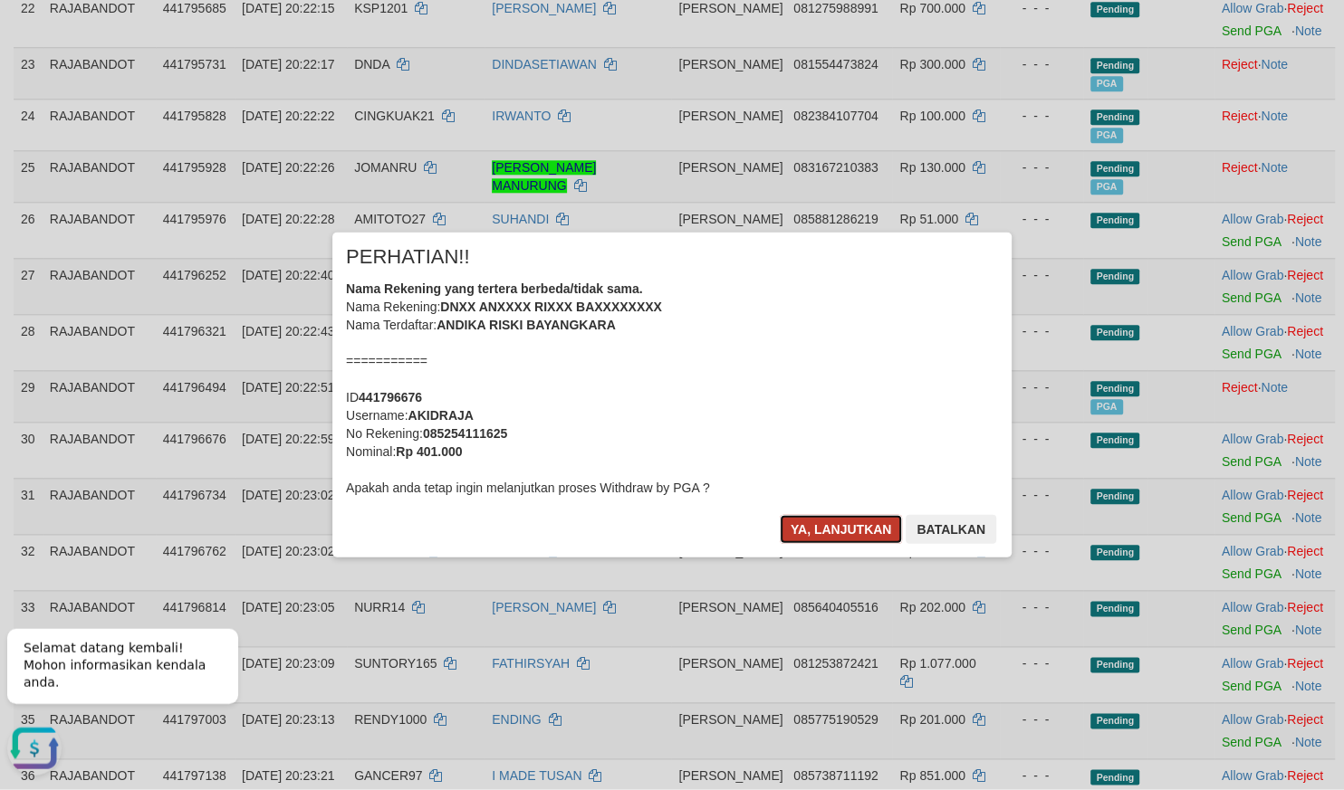
click at [819, 530] on button "Ya, lanjutkan" at bounding box center [841, 529] width 123 height 29
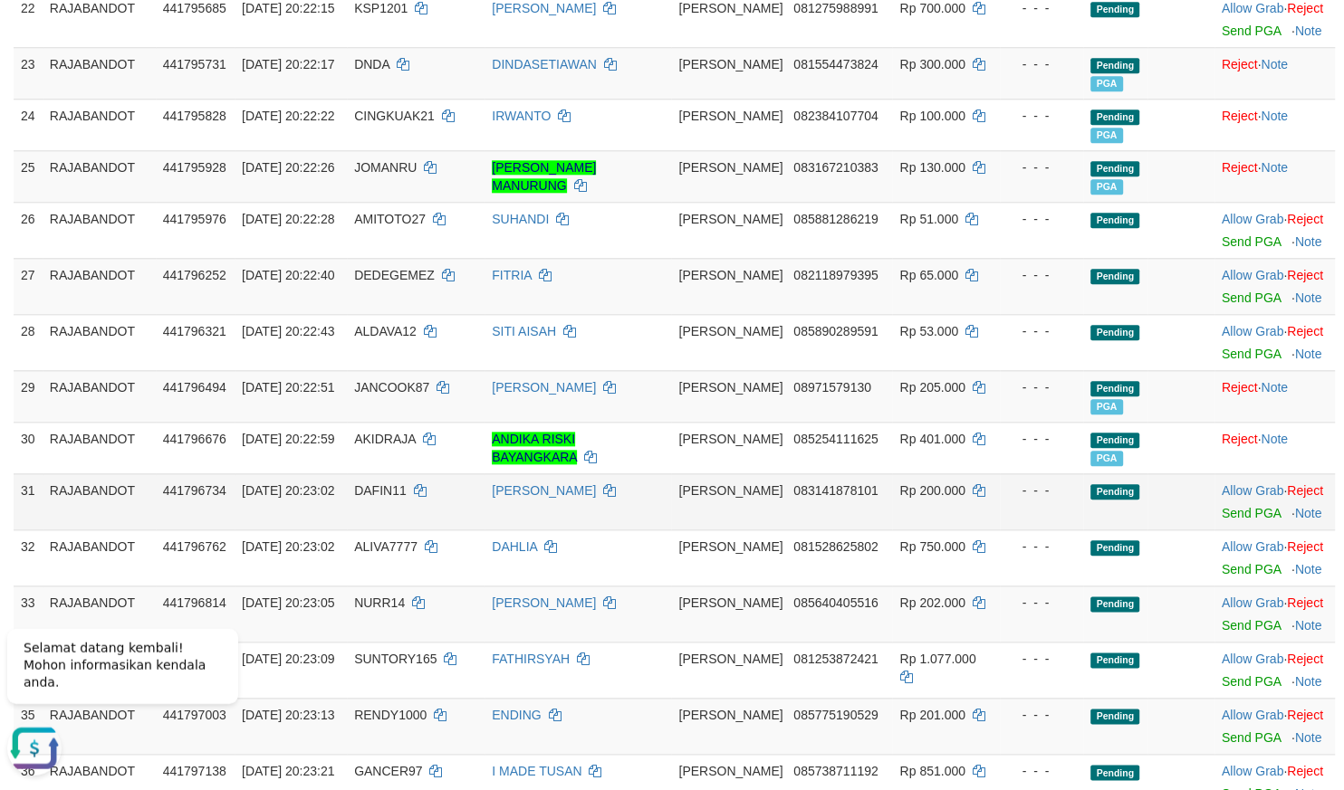
click at [671, 484] on td "[PERSON_NAME]" at bounding box center [577, 502] width 187 height 56
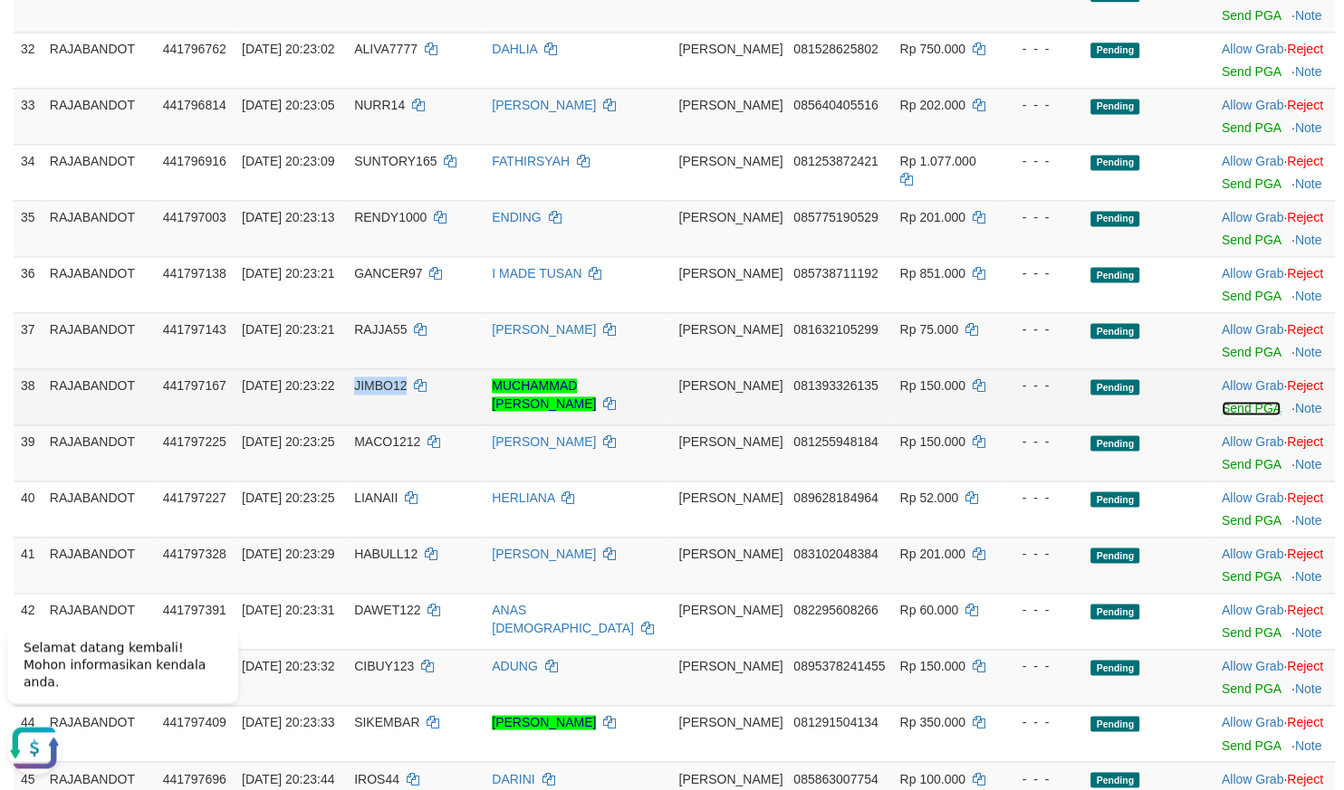
click at [1240, 414] on link "Send PGA" at bounding box center [1250, 409] width 59 height 14
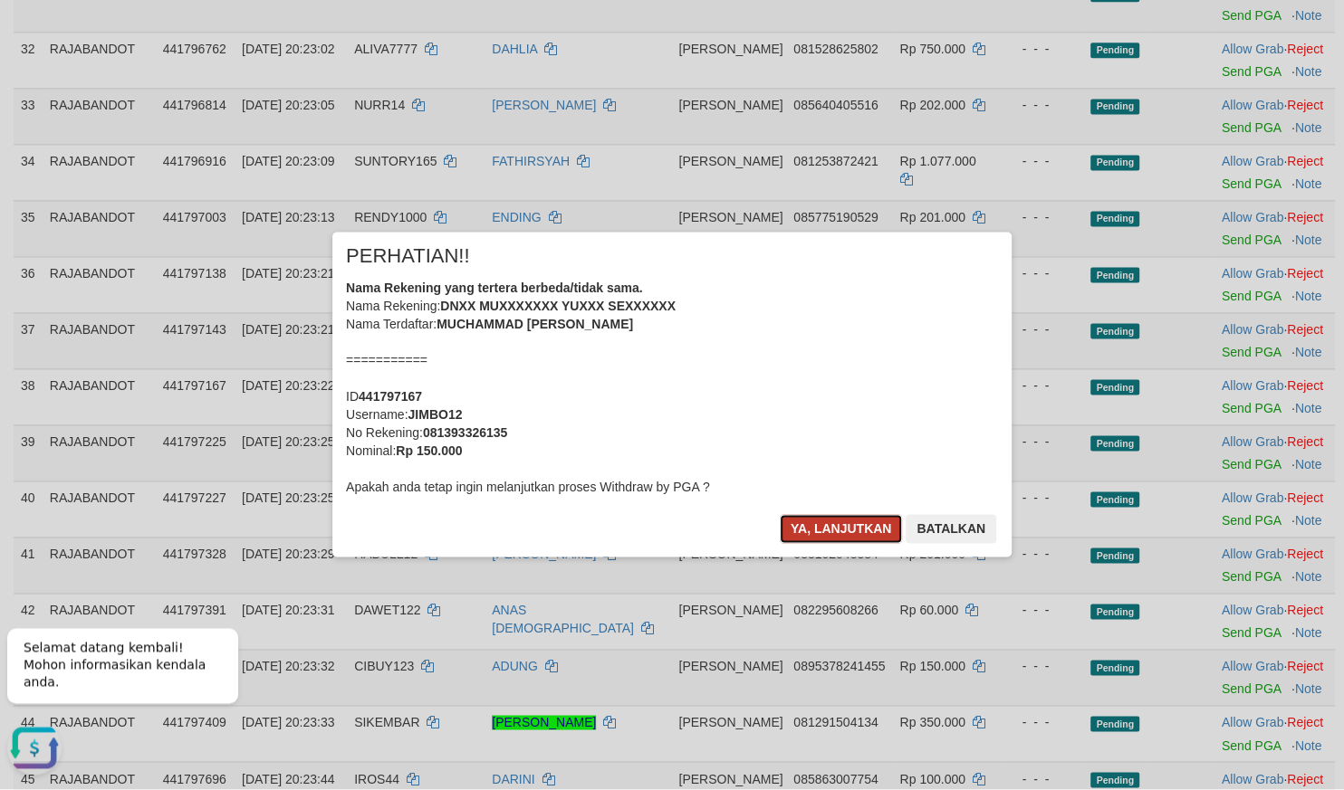
click at [863, 522] on button "Ya, lanjutkan" at bounding box center [841, 529] width 123 height 29
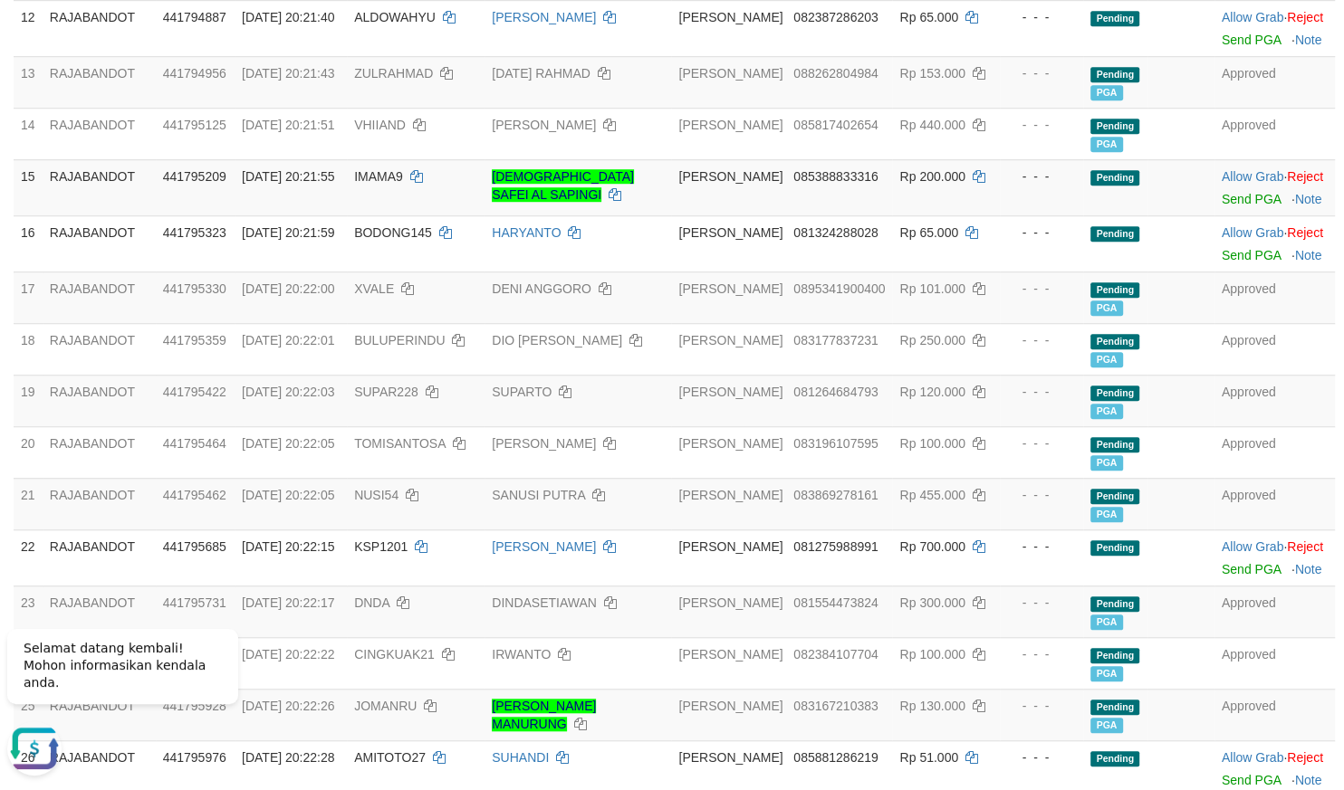
scroll to position [770, 0]
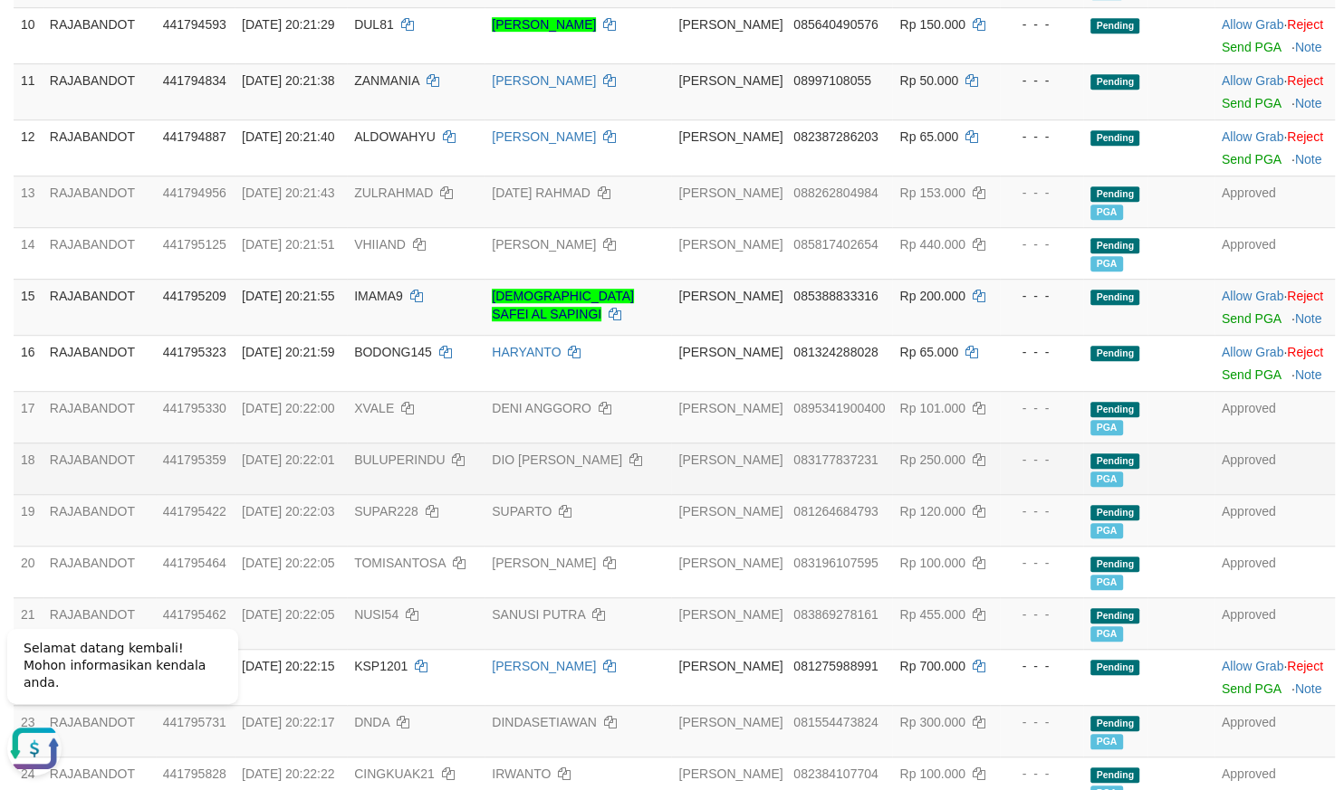
click at [892, 494] on td "Rp 250.000" at bounding box center [946, 469] width 108 height 52
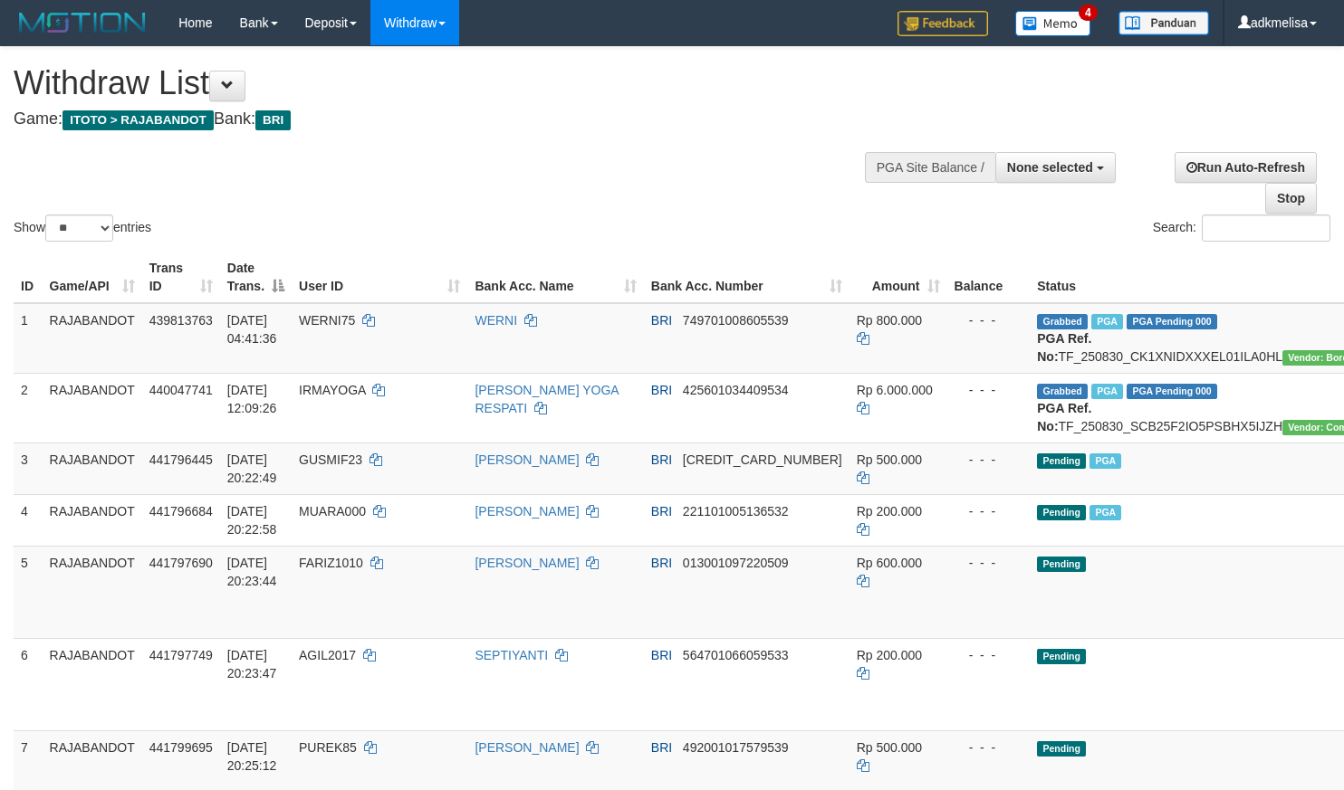
select select
select select "**"
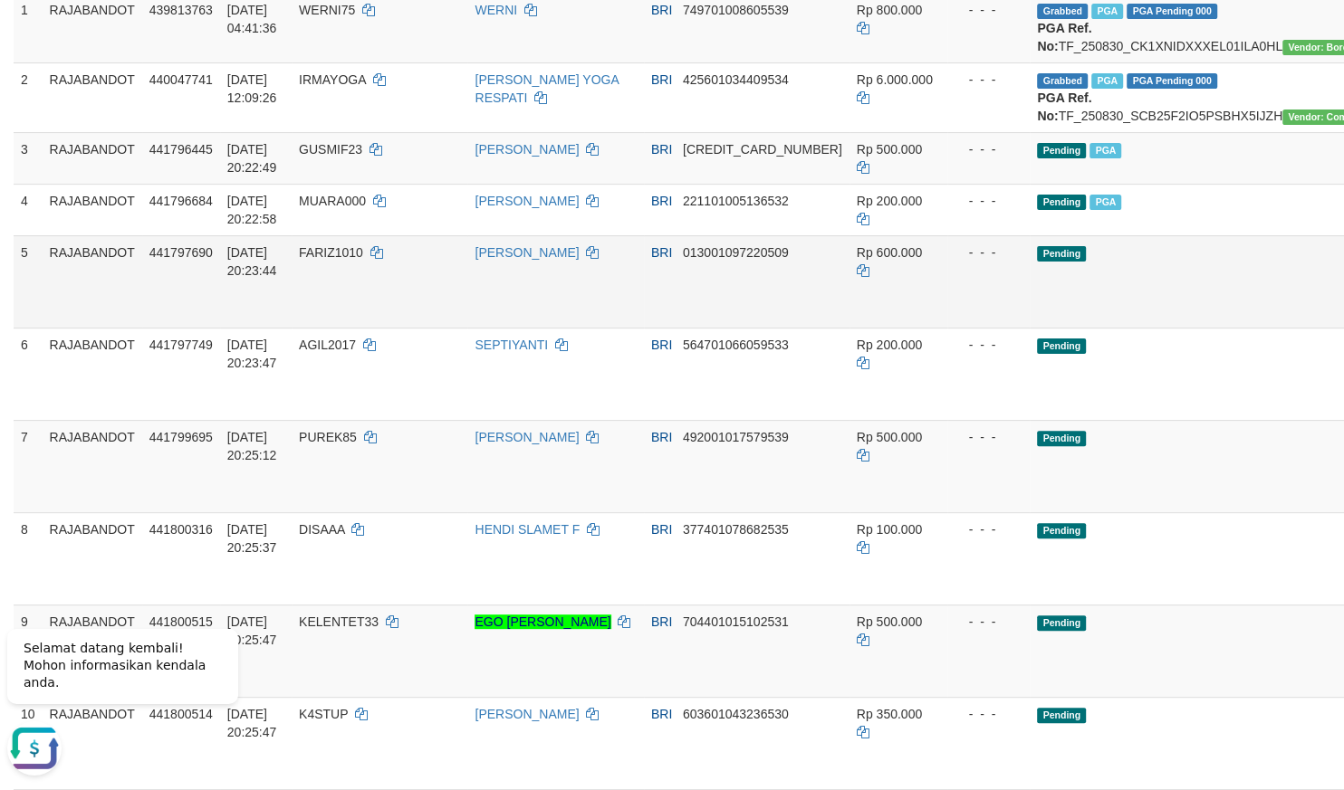
scroll to position [317, 0]
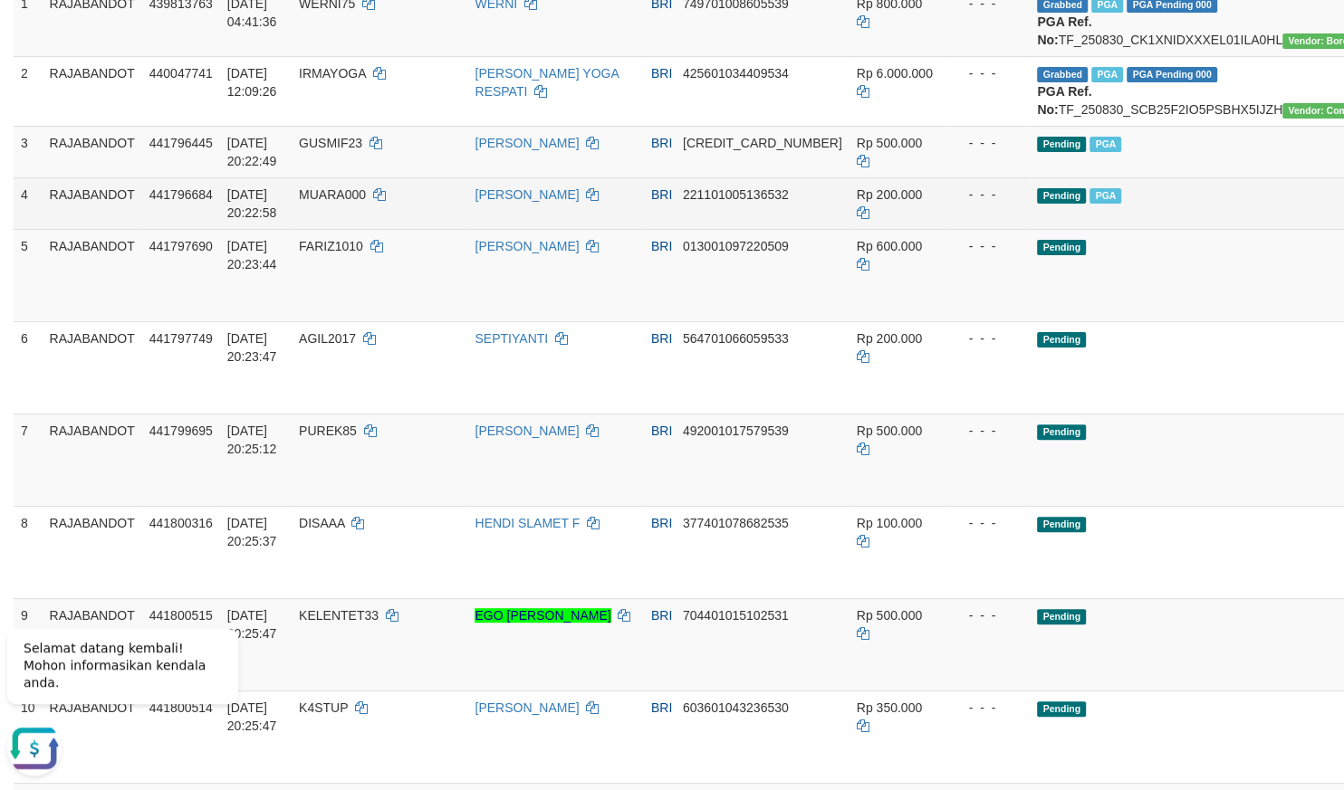
click at [1092, 229] on td "Pending PGA" at bounding box center [1201, 203] width 342 height 52
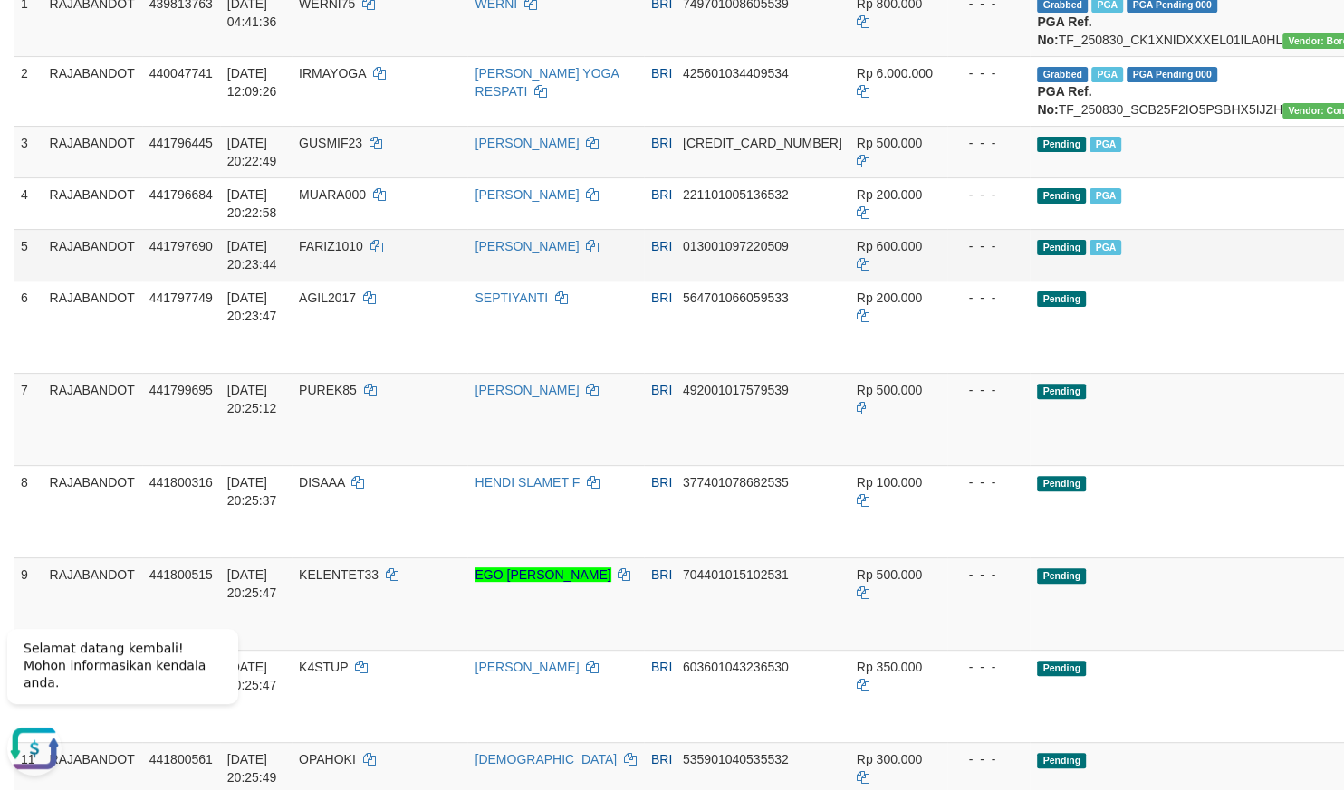
click at [1030, 281] on td "Pending PGA" at bounding box center [1201, 255] width 342 height 52
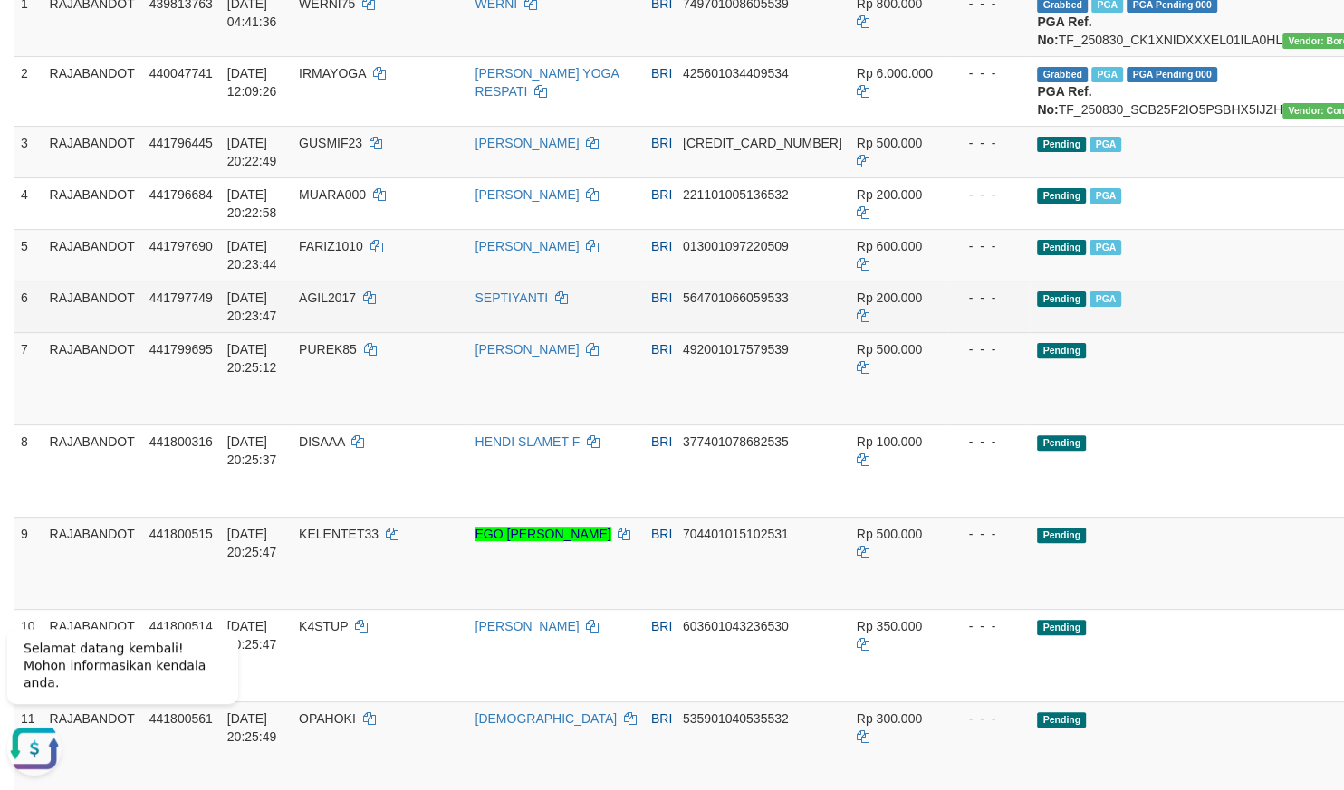
click at [947, 320] on td "- - -" at bounding box center [988, 307] width 83 height 52
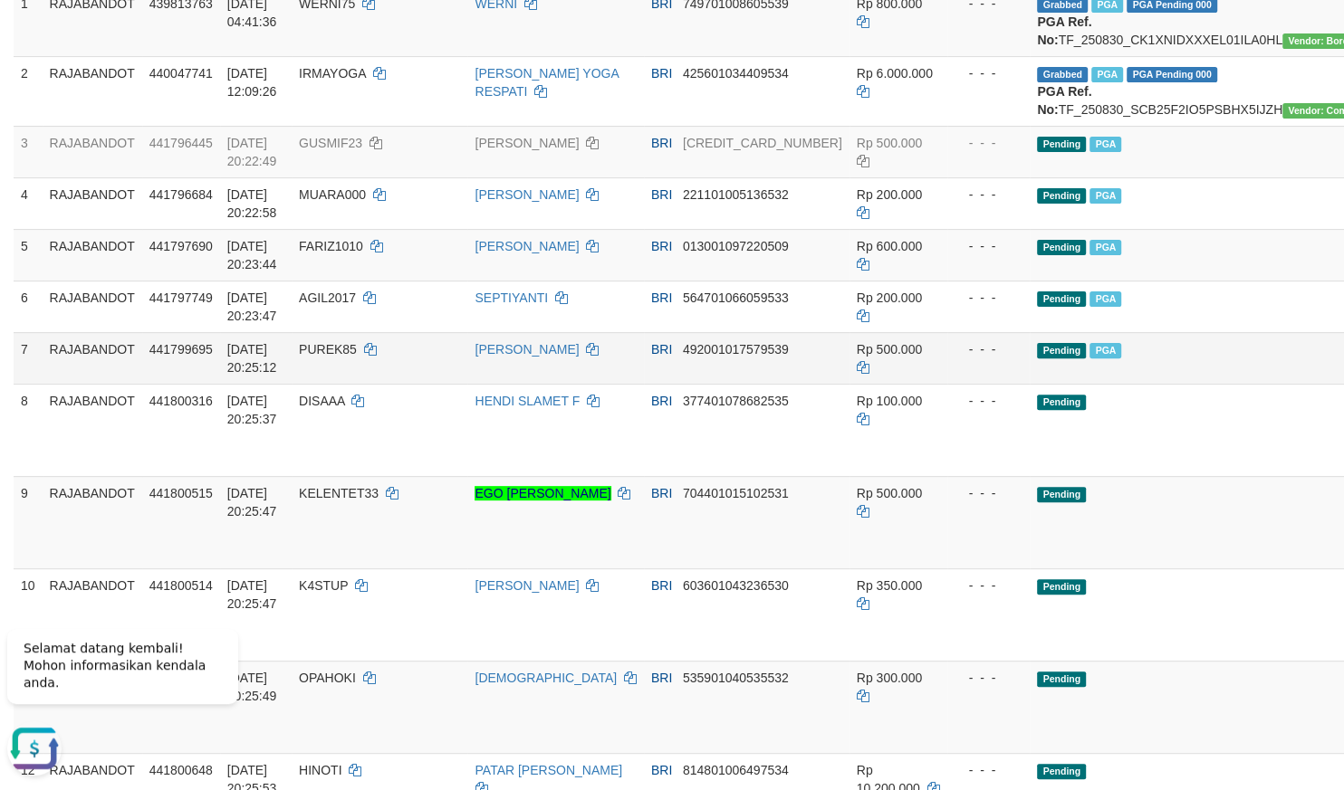
click at [947, 384] on td "- - -" at bounding box center [988, 358] width 83 height 52
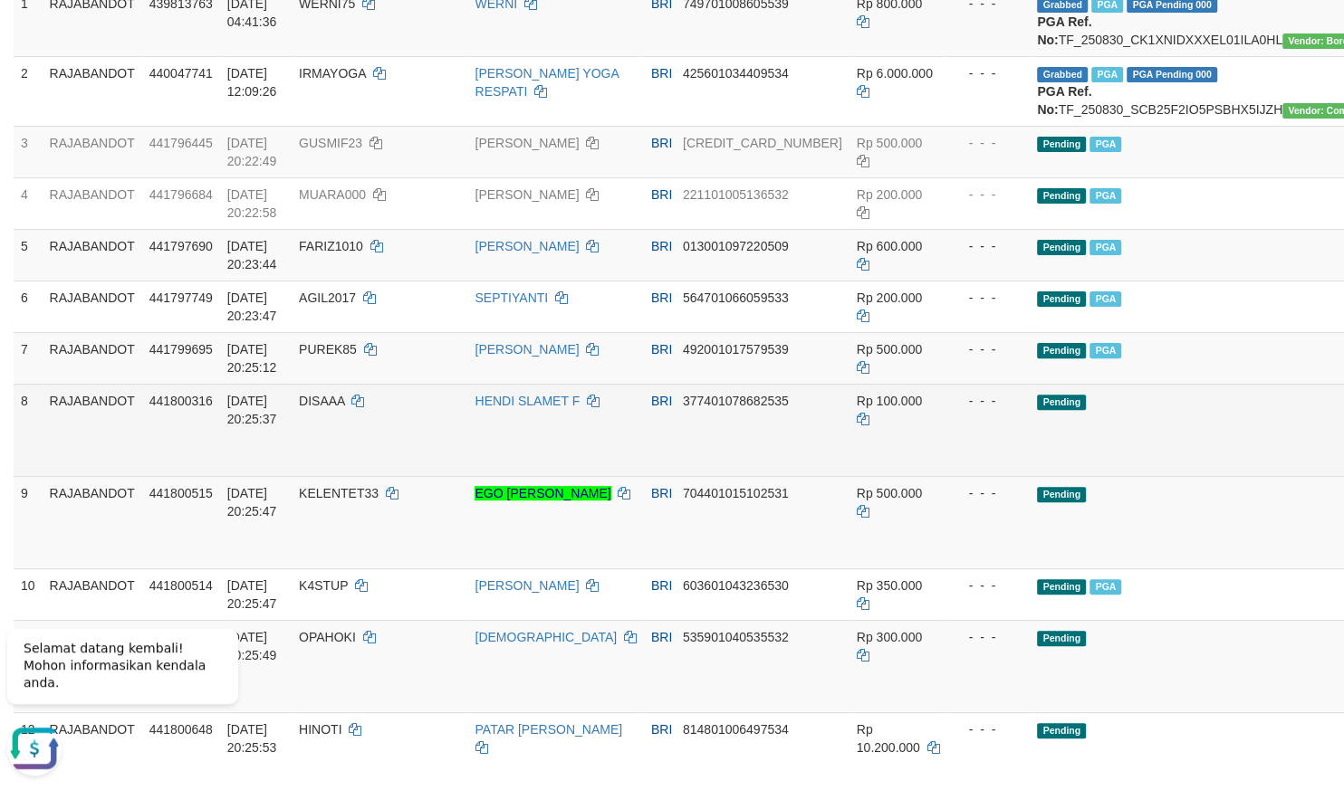
click at [947, 469] on td "- - -" at bounding box center [988, 430] width 83 height 92
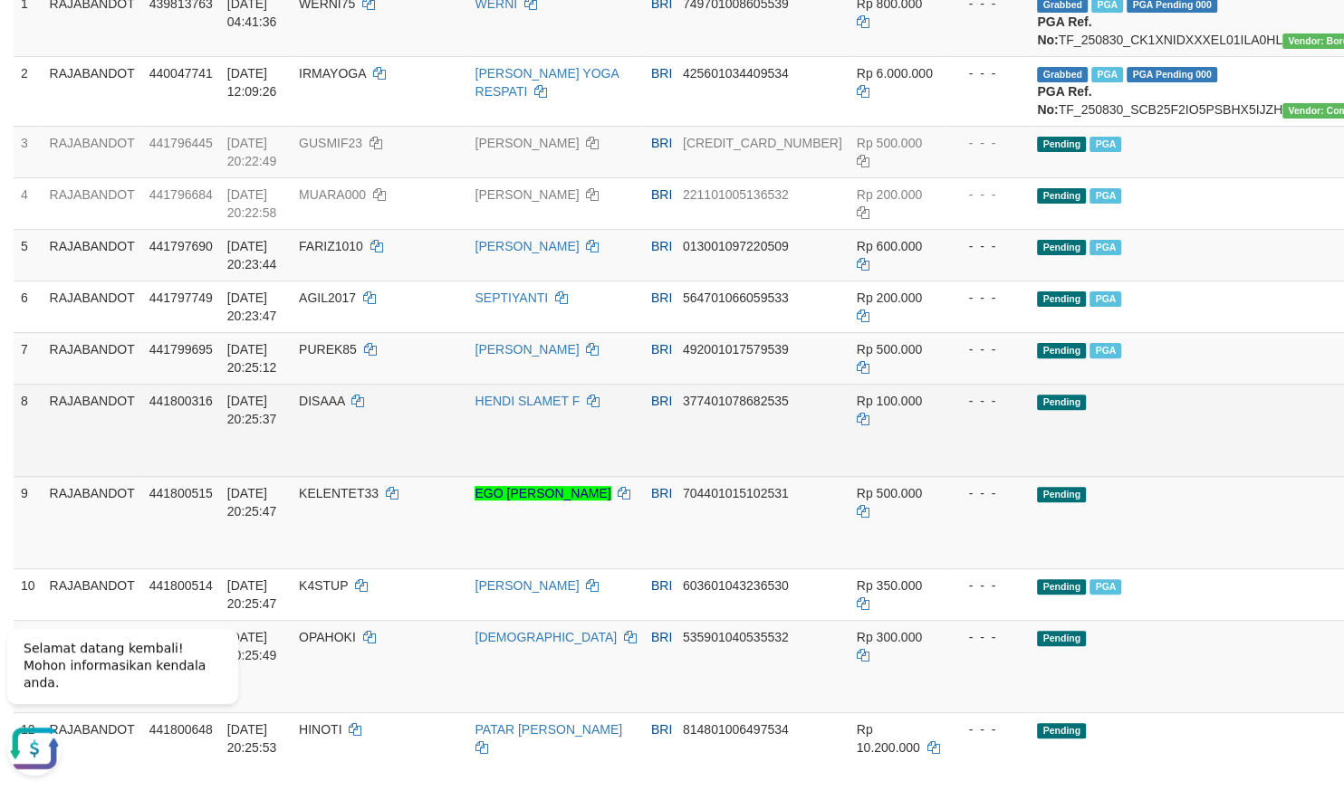
click at [571, 476] on td "HENDI SLAMET F" at bounding box center [555, 430] width 176 height 92
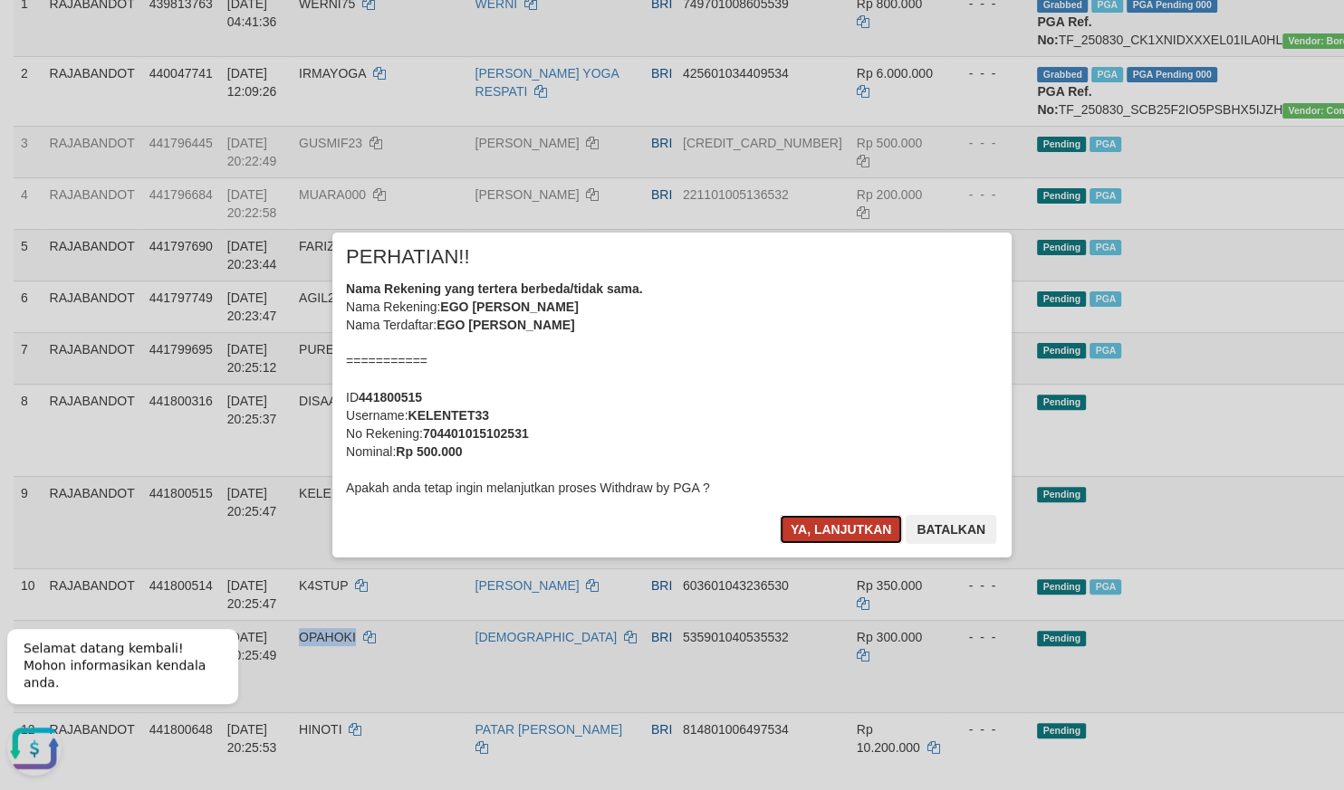
click at [834, 526] on button "Ya, lanjutkan" at bounding box center [841, 529] width 123 height 29
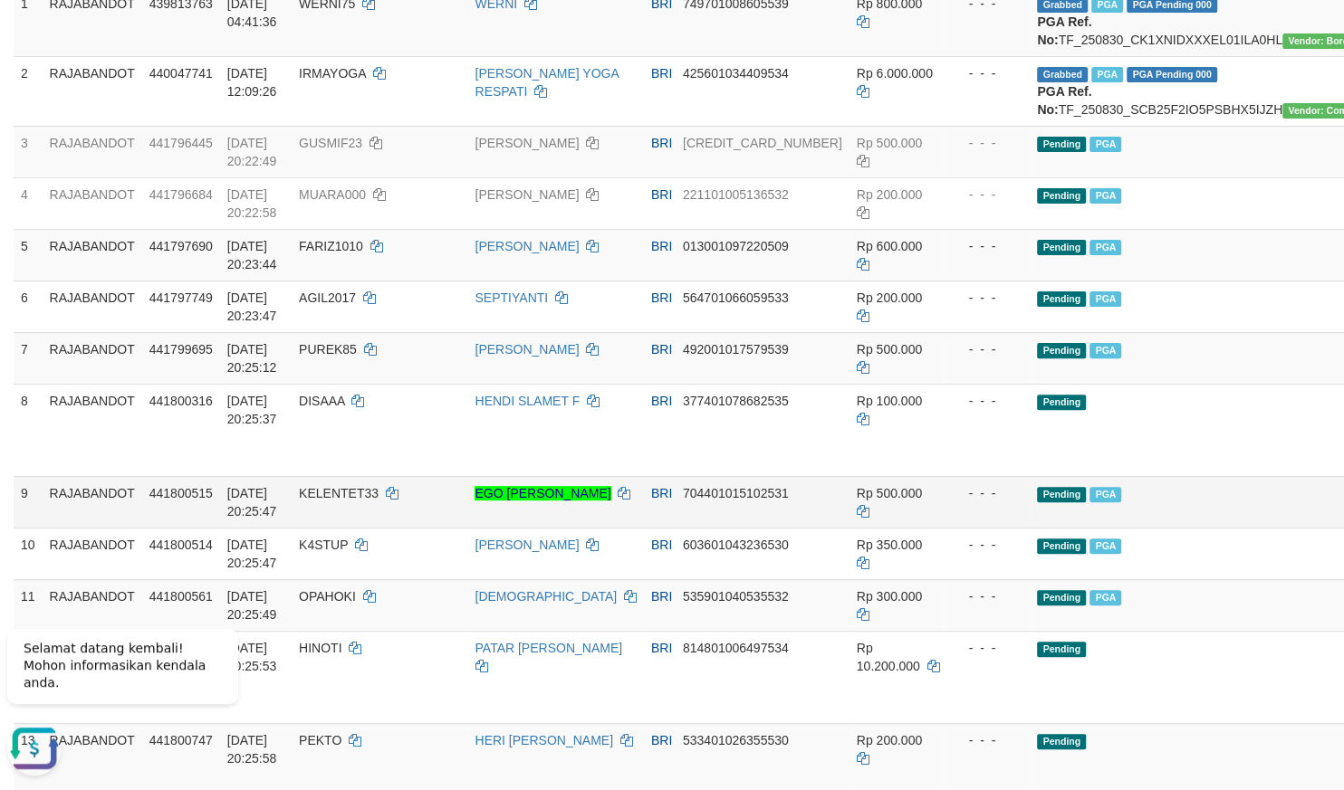
click at [644, 528] on td "BRI 704401015102531" at bounding box center [747, 502] width 206 height 52
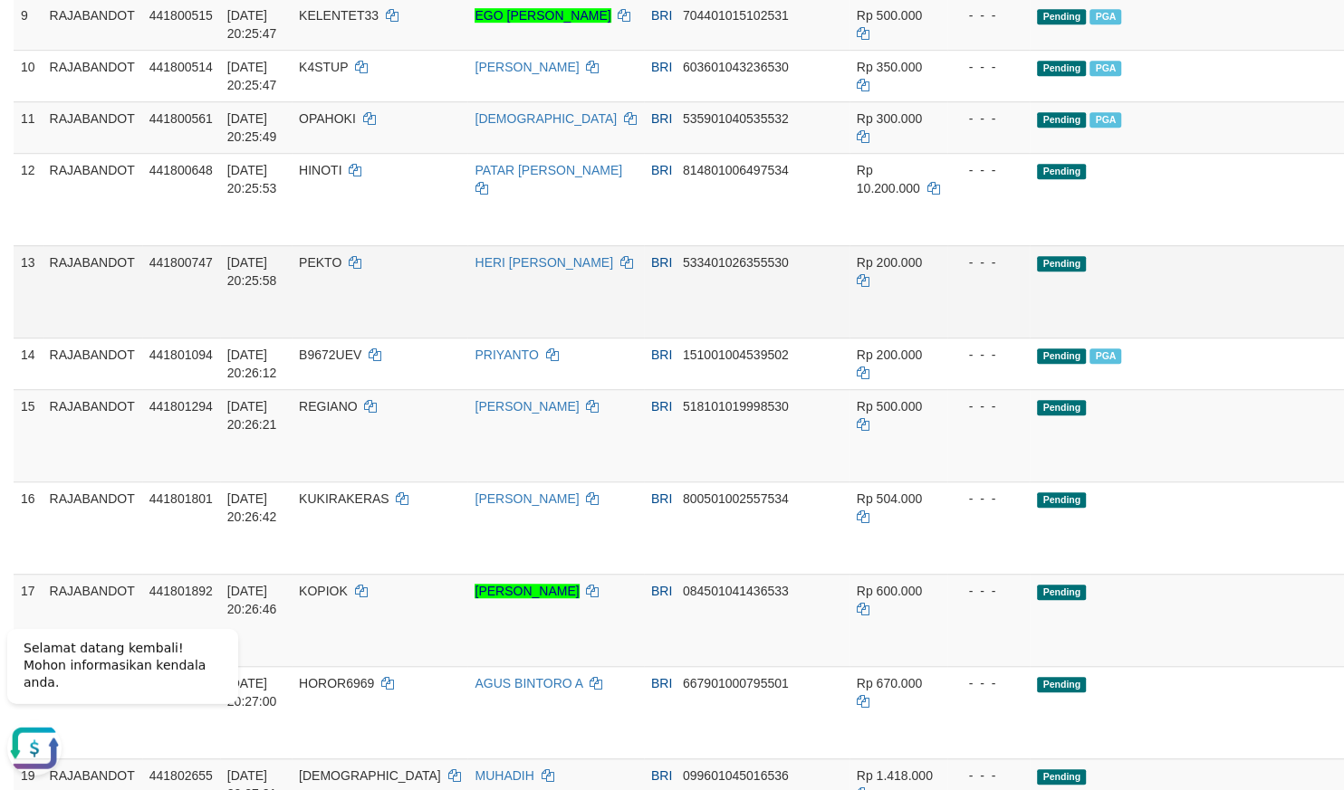
click at [474, 339] on td "HERI ARI SANDY" at bounding box center [555, 292] width 176 height 92
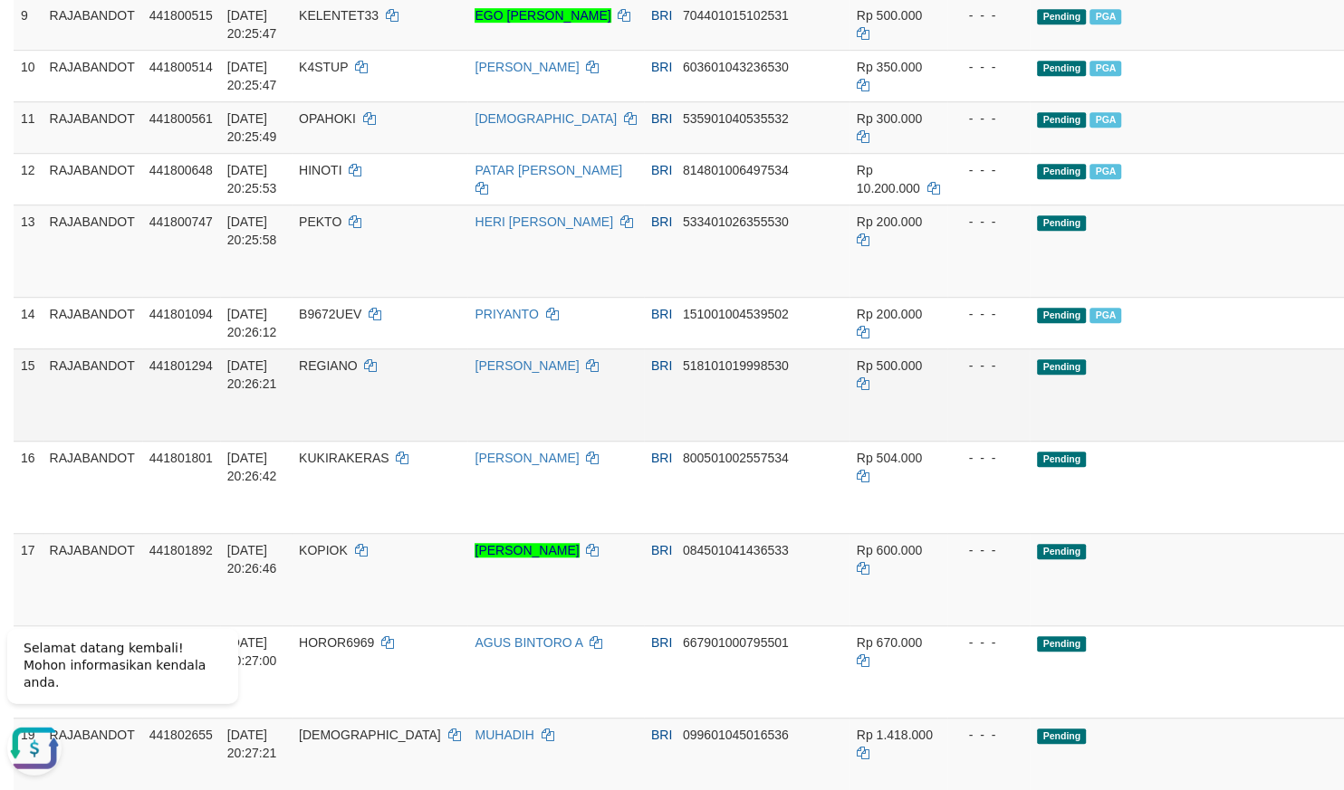
click at [417, 415] on td "REGIANO" at bounding box center [380, 396] width 176 height 92
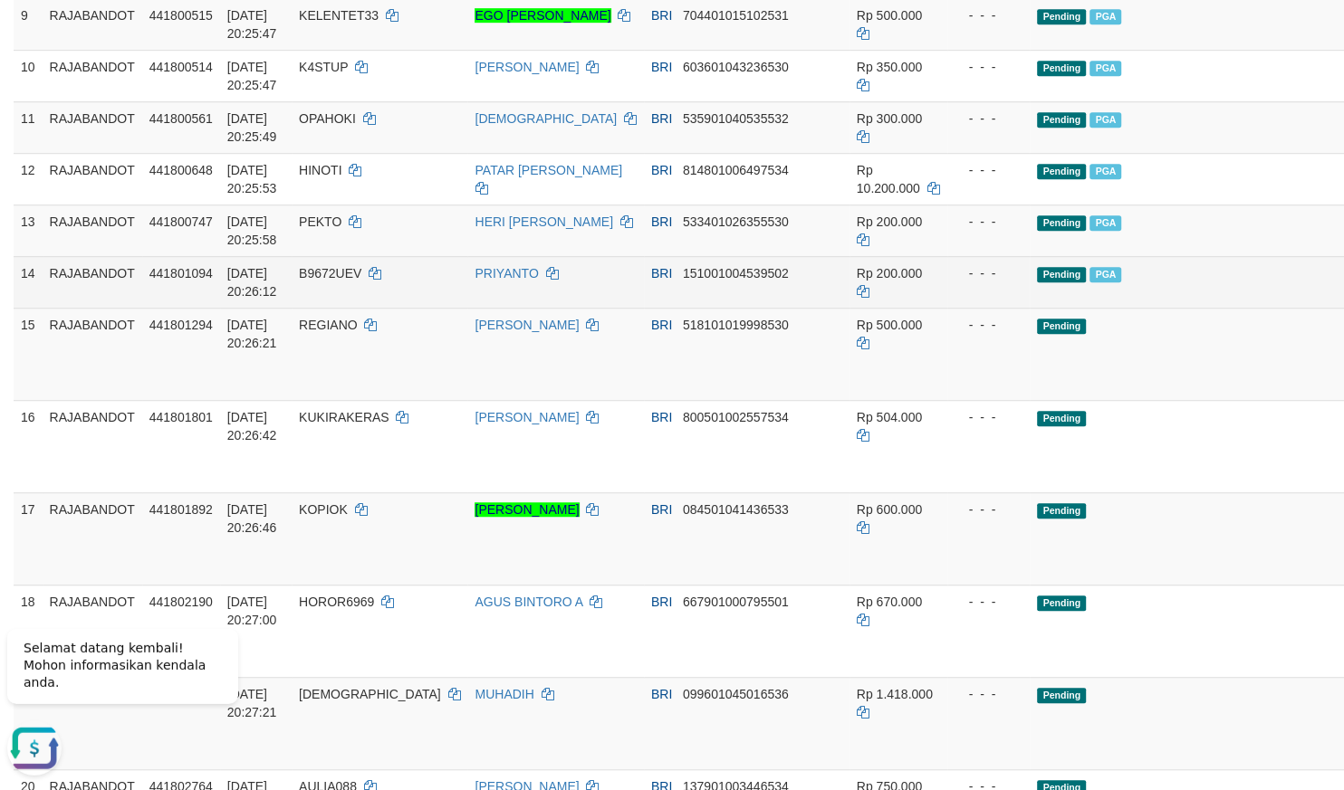
click at [398, 309] on td "B9672UEV" at bounding box center [380, 283] width 176 height 52
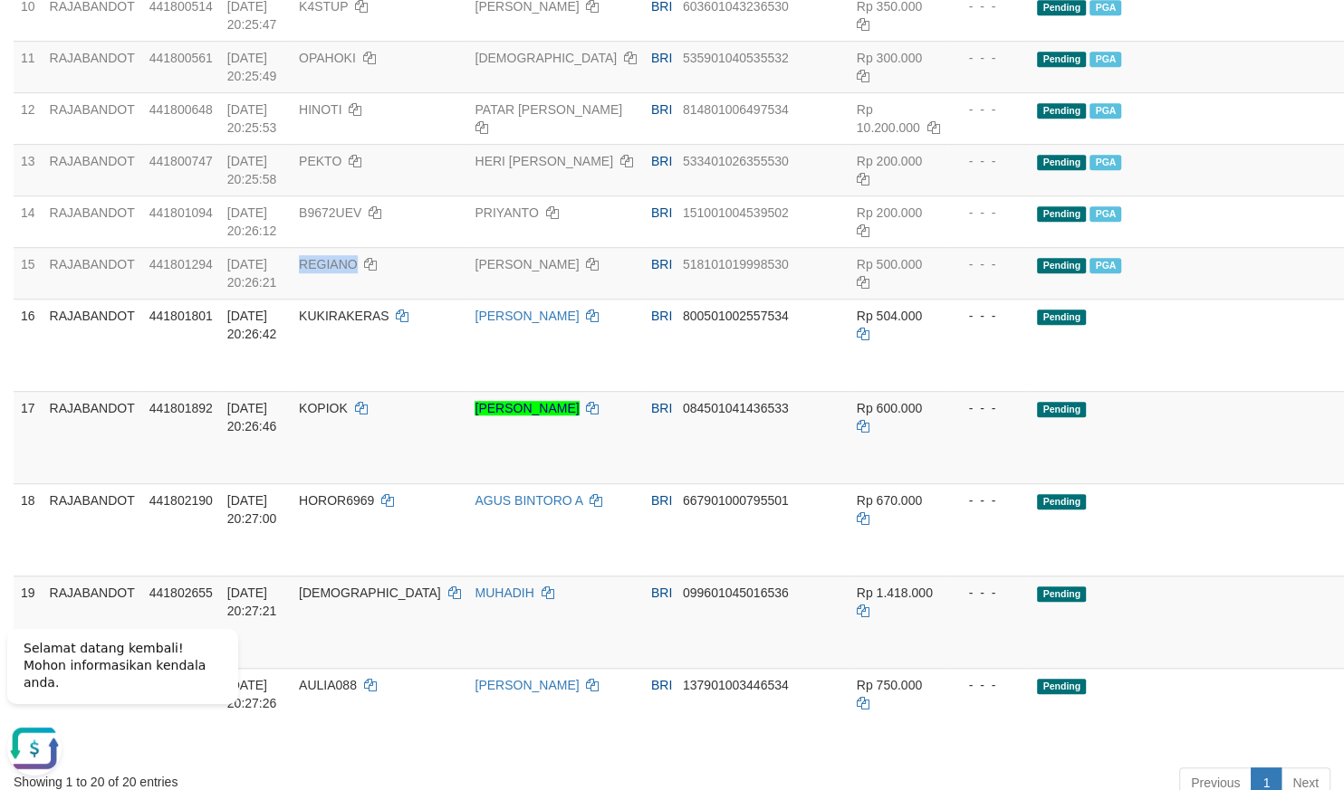
scroll to position [1111, 0]
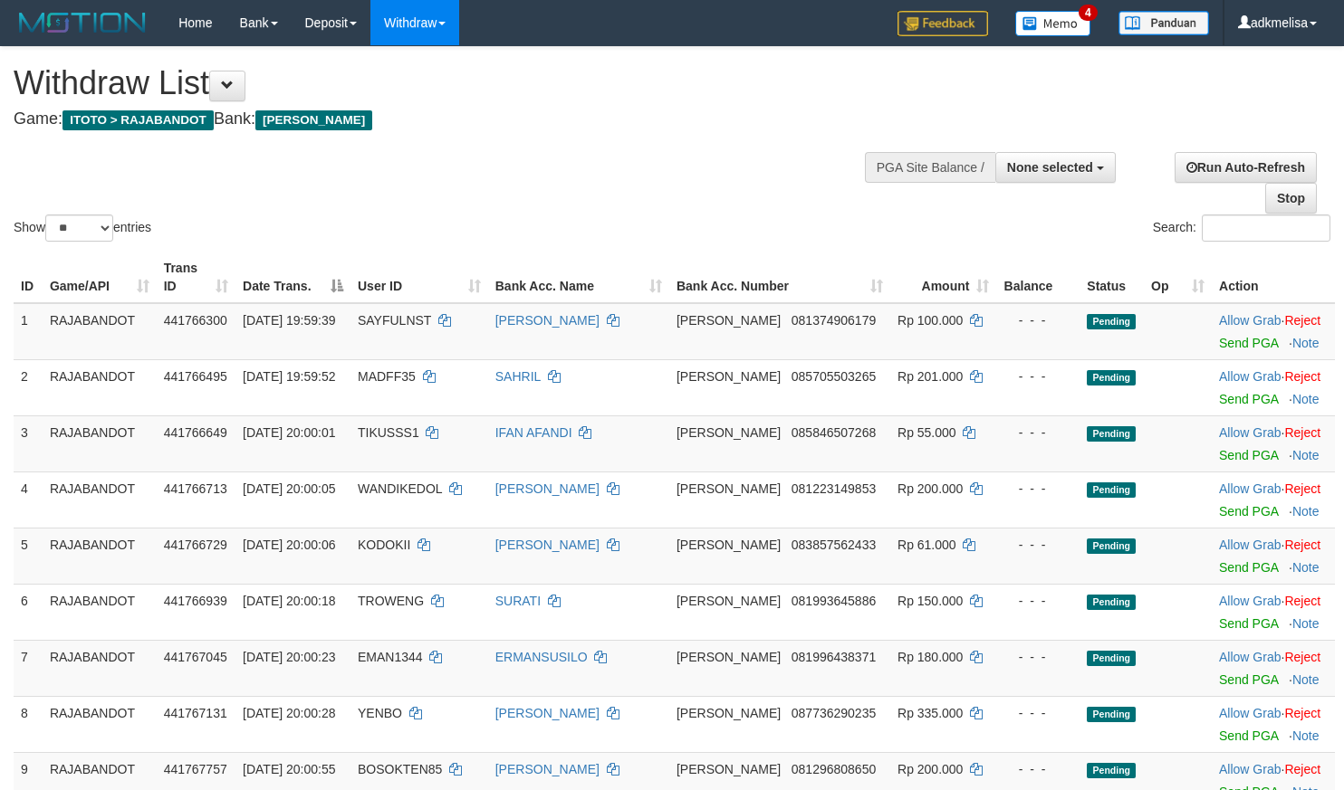
select select
click at [45, 215] on select "** ** ** ***" at bounding box center [79, 228] width 68 height 27
select select "***"
click option "***" at bounding box center [0, 0] width 0 height 0
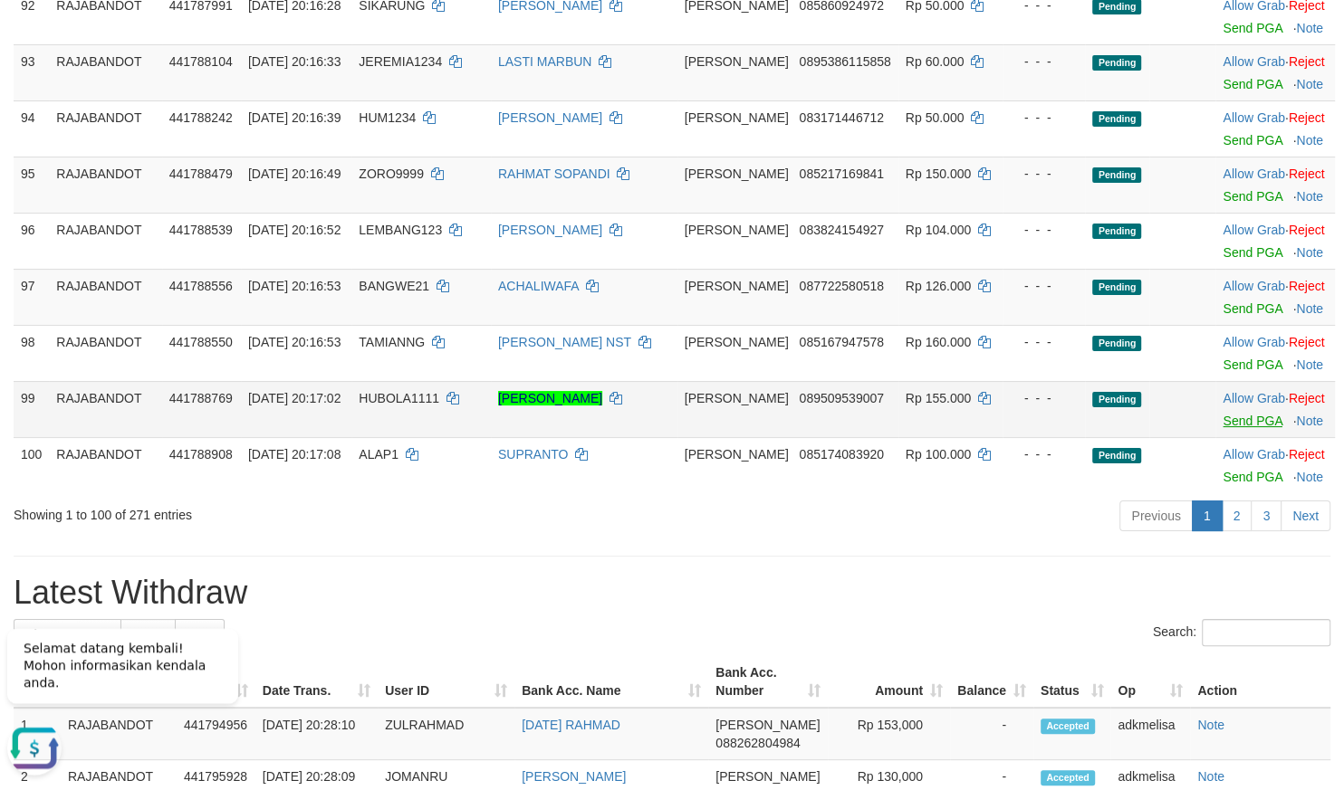
scroll to position [5546, 0]
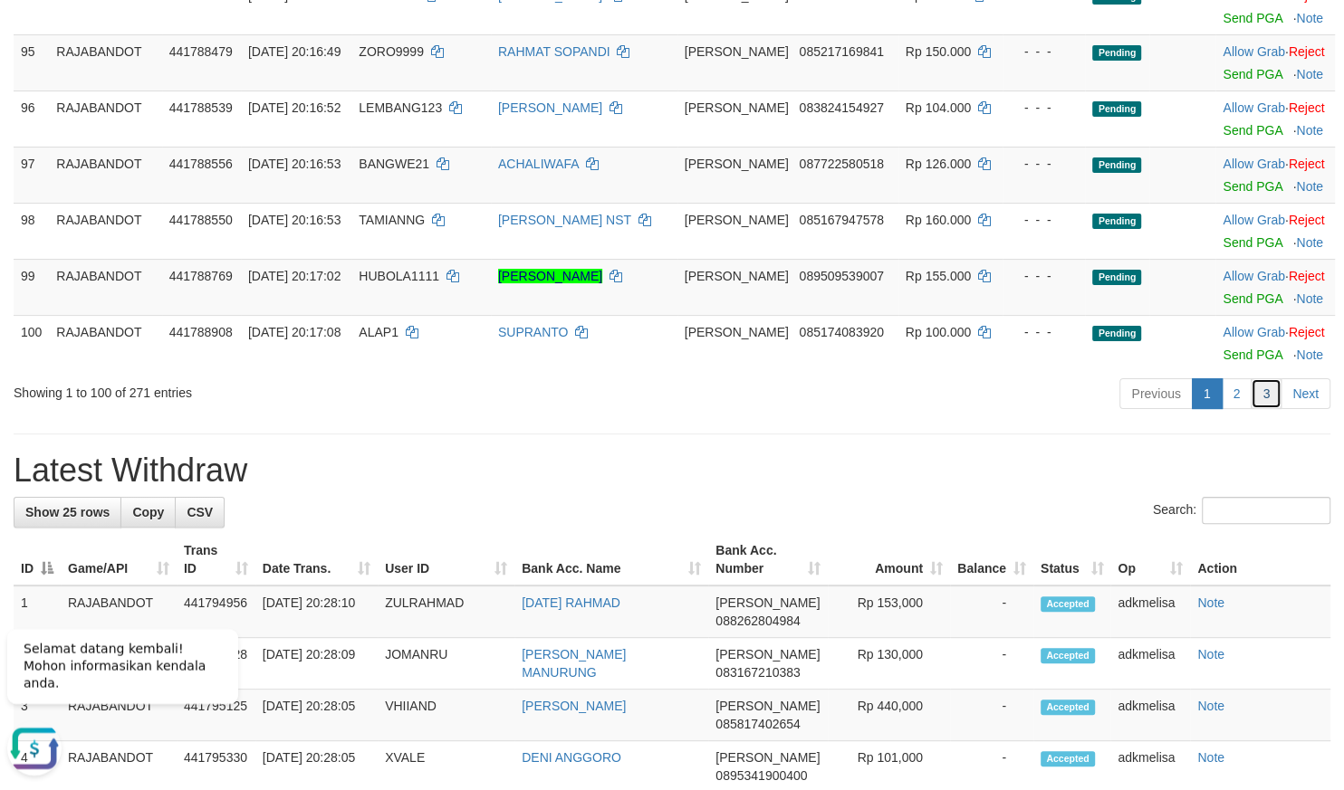
click at [1267, 409] on link "3" at bounding box center [1265, 393] width 31 height 31
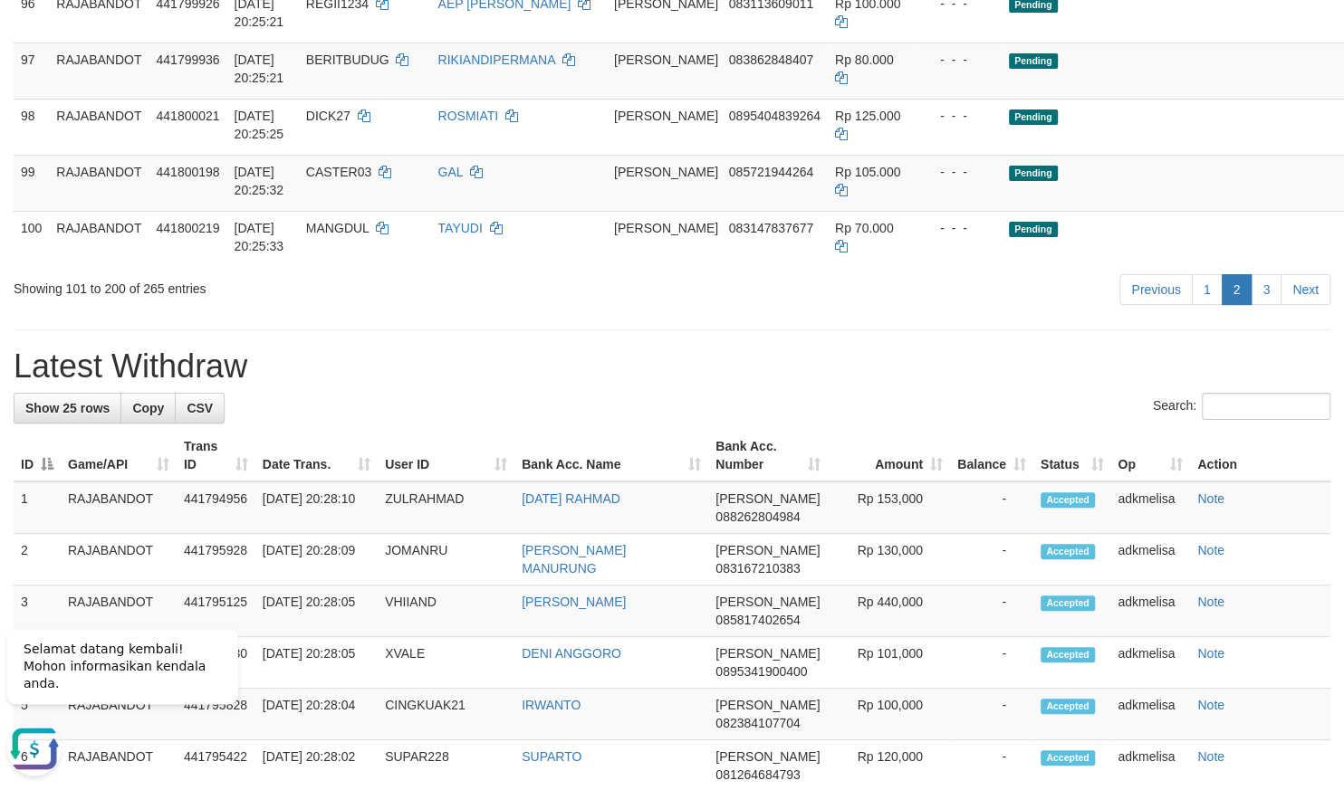
scroll to position [2415, 0]
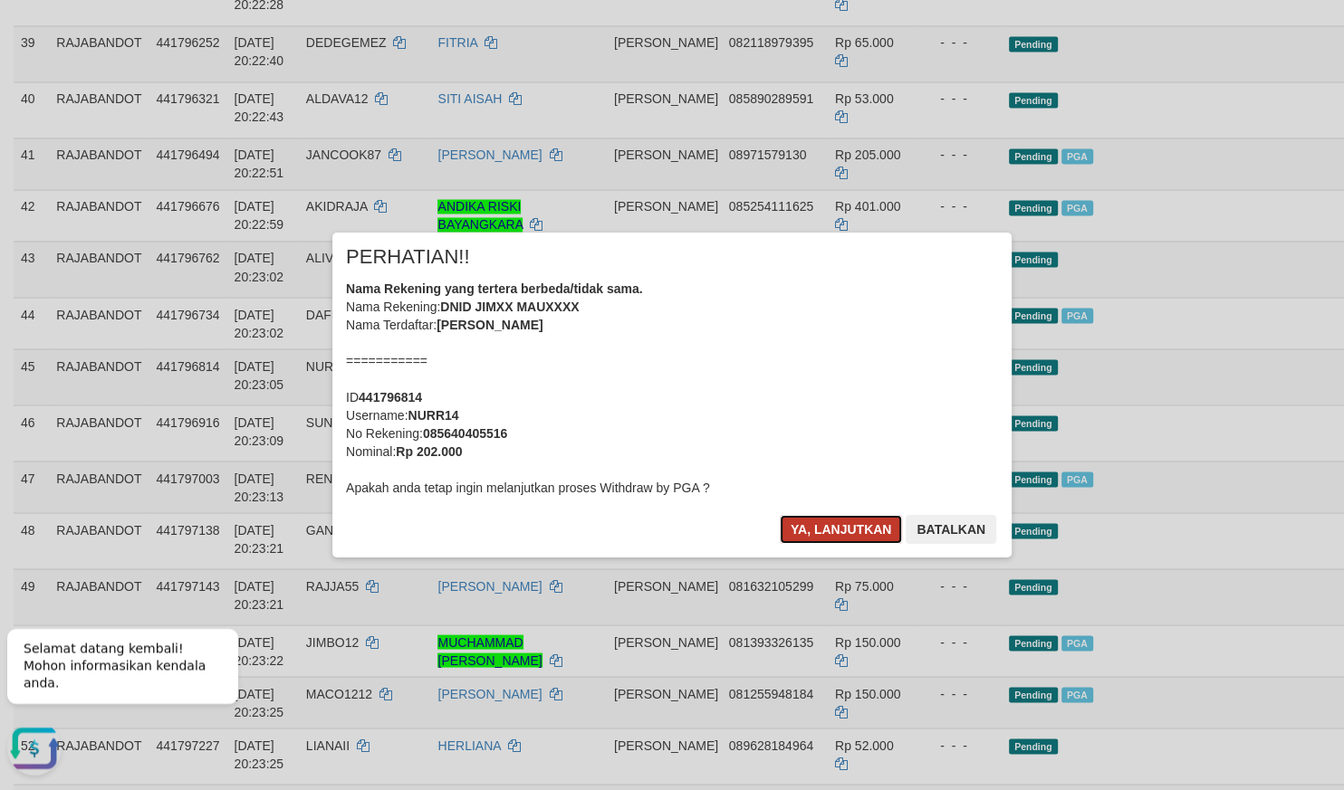
click at [827, 535] on button "Ya, lanjutkan" at bounding box center [841, 529] width 123 height 29
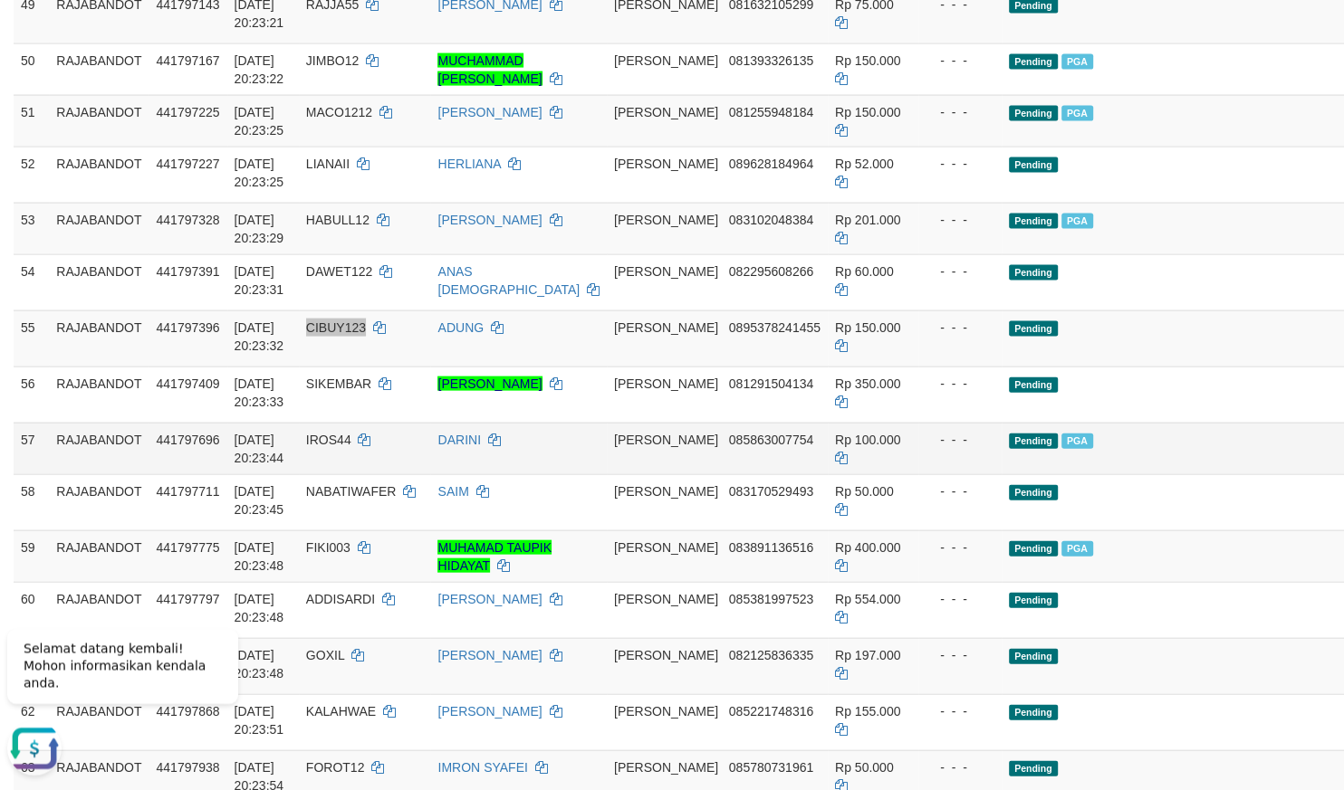
scroll to position [2988, 0]
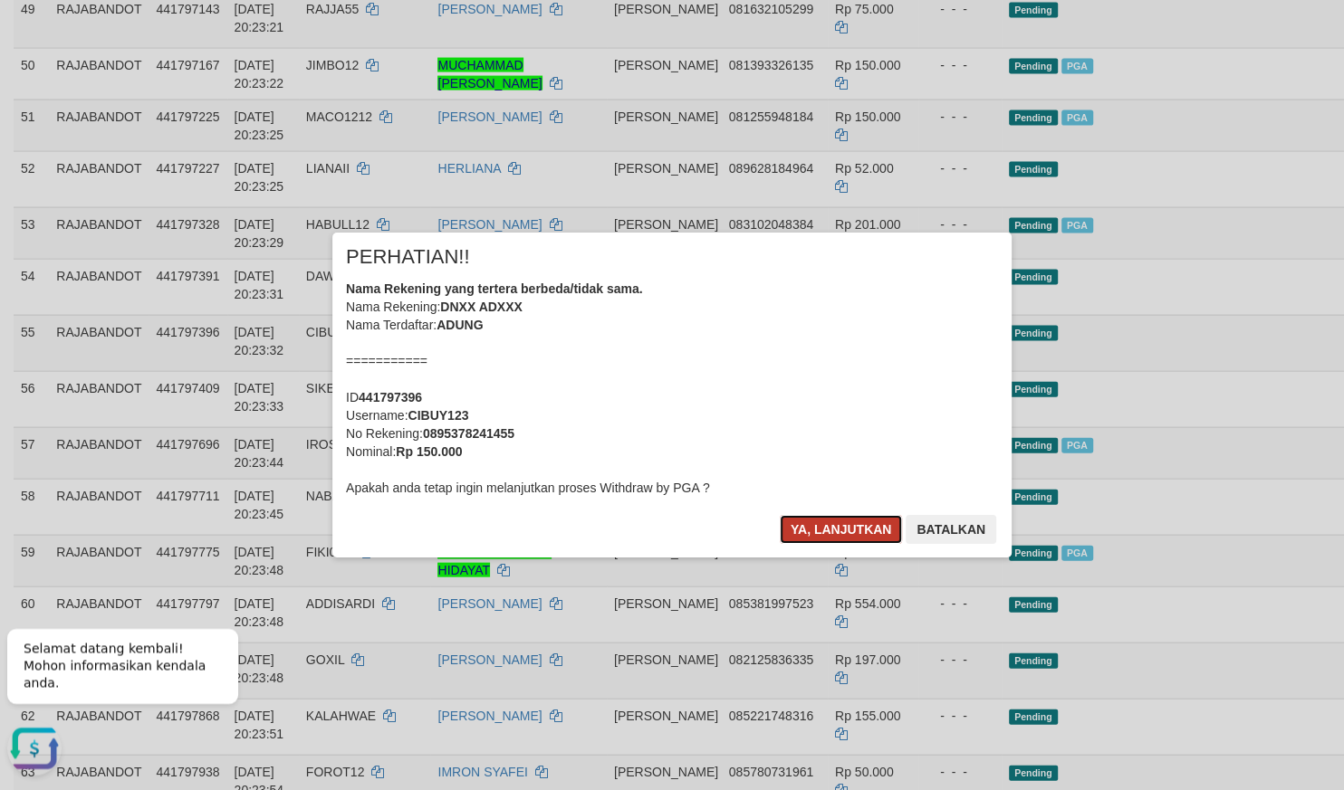
click at [805, 519] on button "Ya, lanjutkan" at bounding box center [841, 529] width 123 height 29
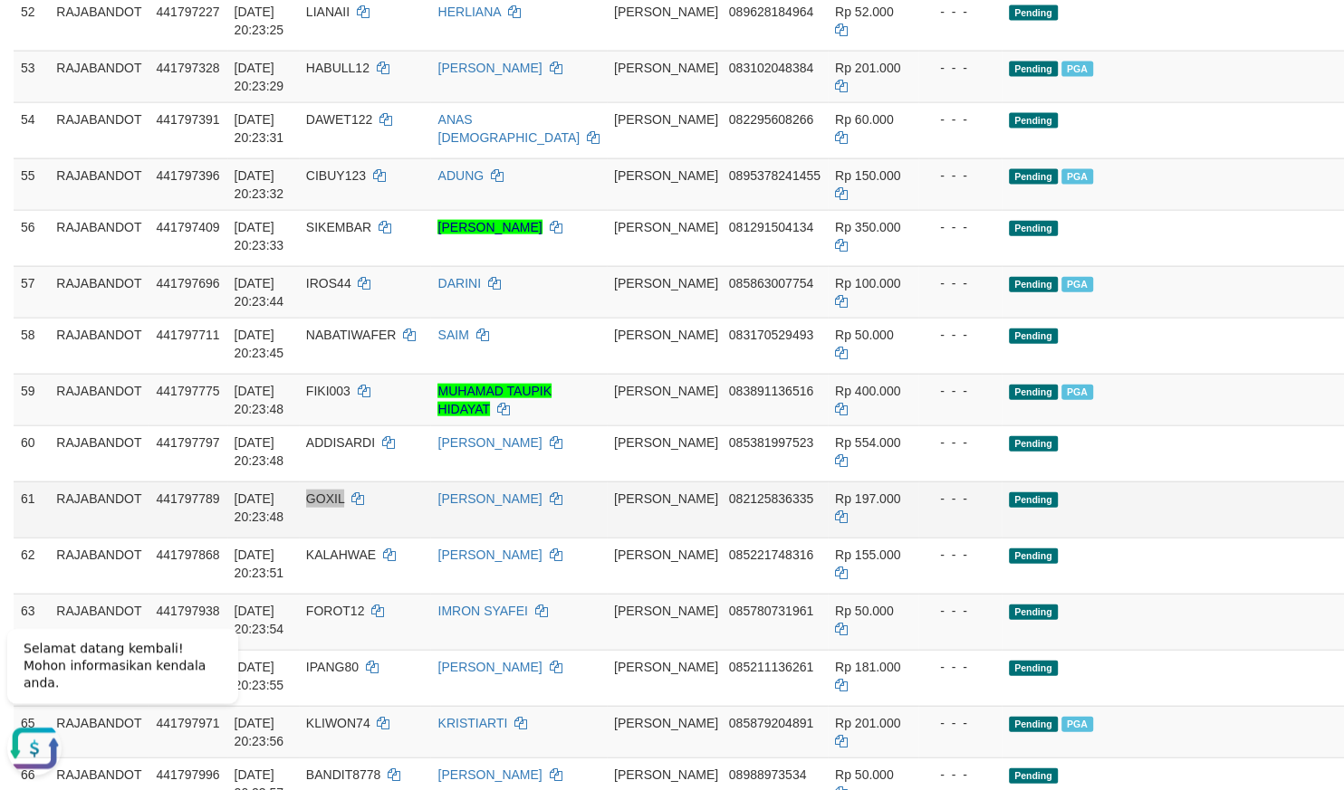
scroll to position [3147, 0]
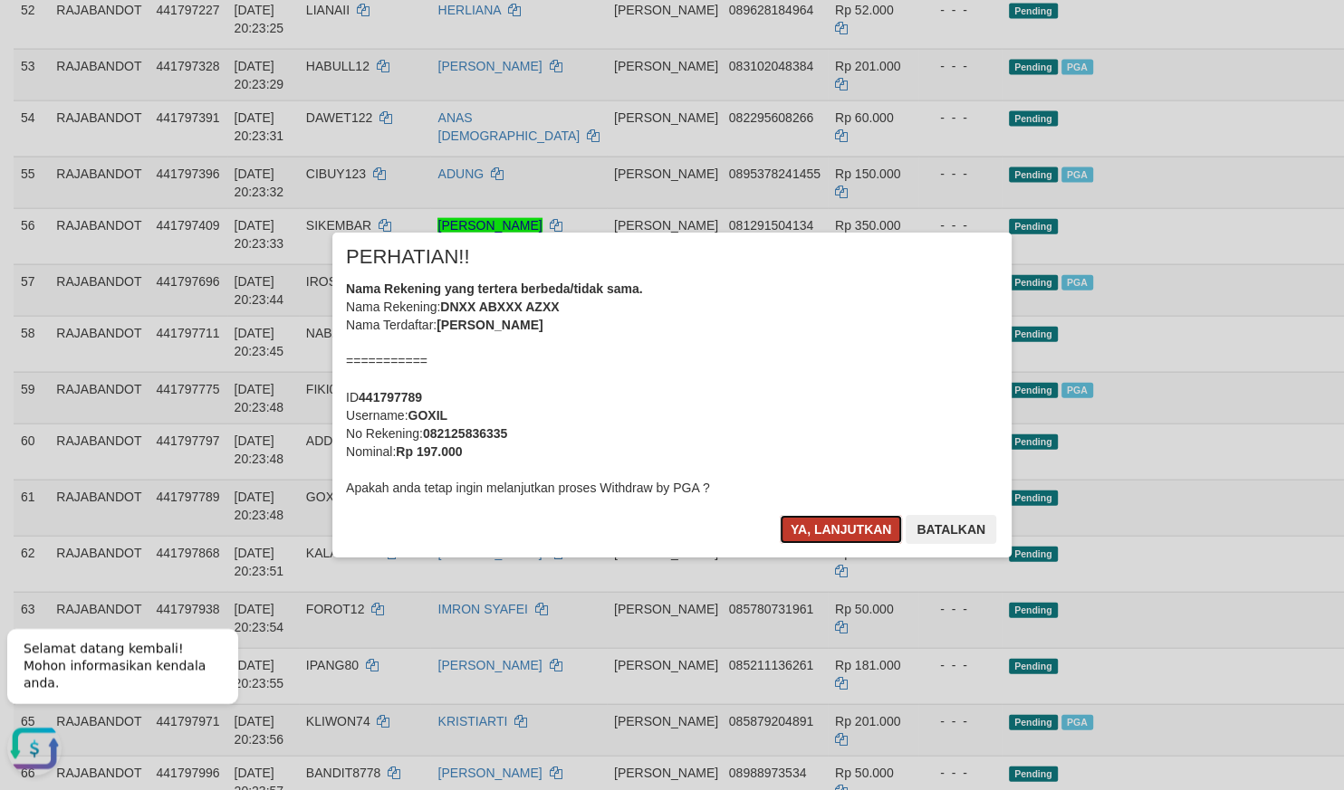
click at [781, 532] on button "Ya, lanjutkan" at bounding box center [841, 529] width 123 height 29
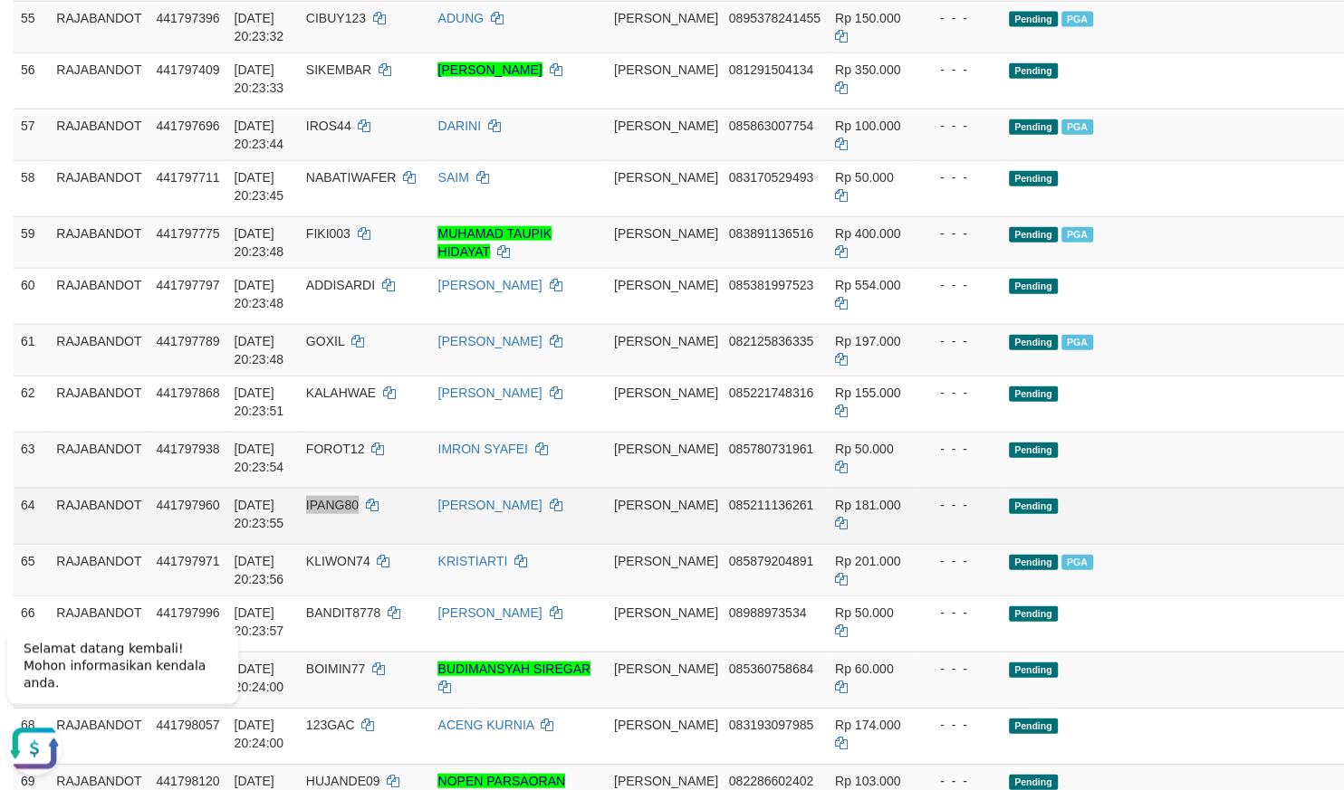
scroll to position [3305, 0]
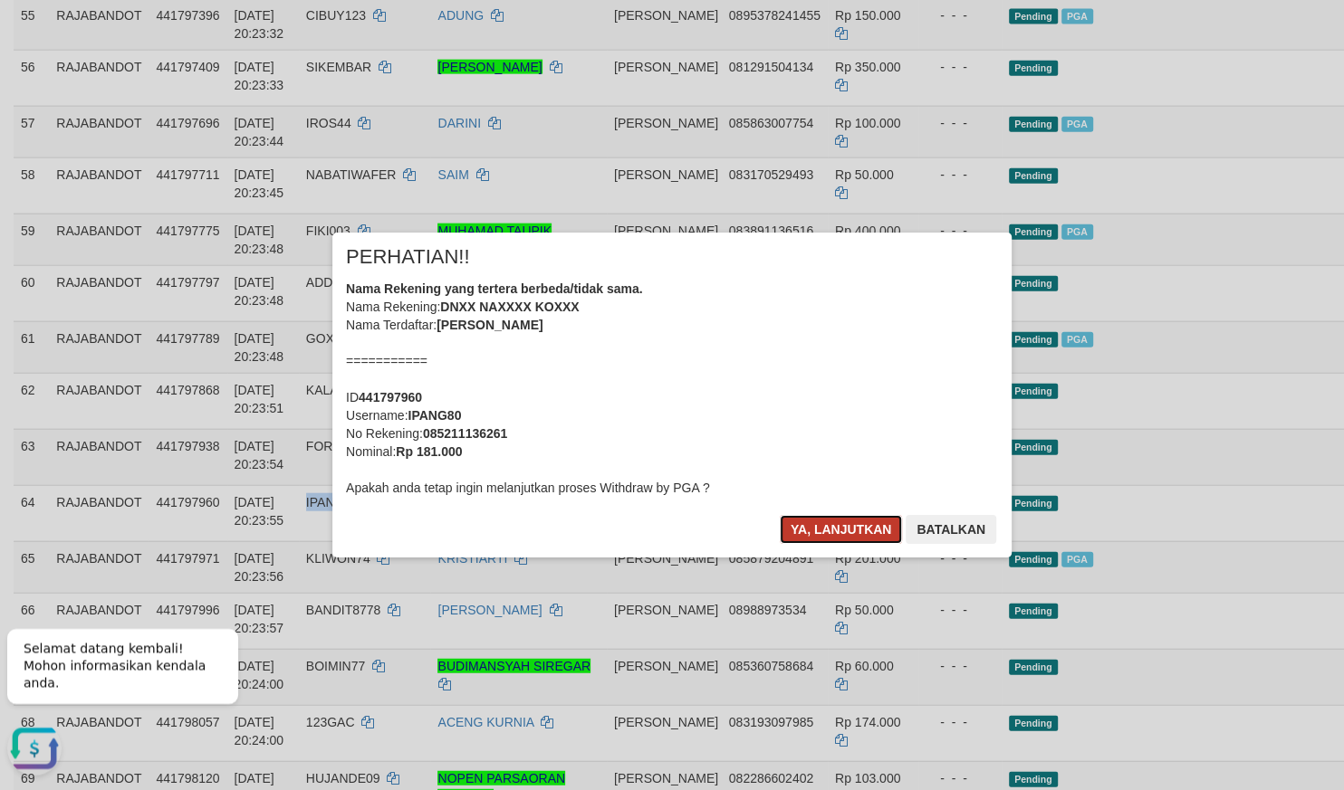
click at [811, 520] on button "Ya, lanjutkan" at bounding box center [841, 529] width 123 height 29
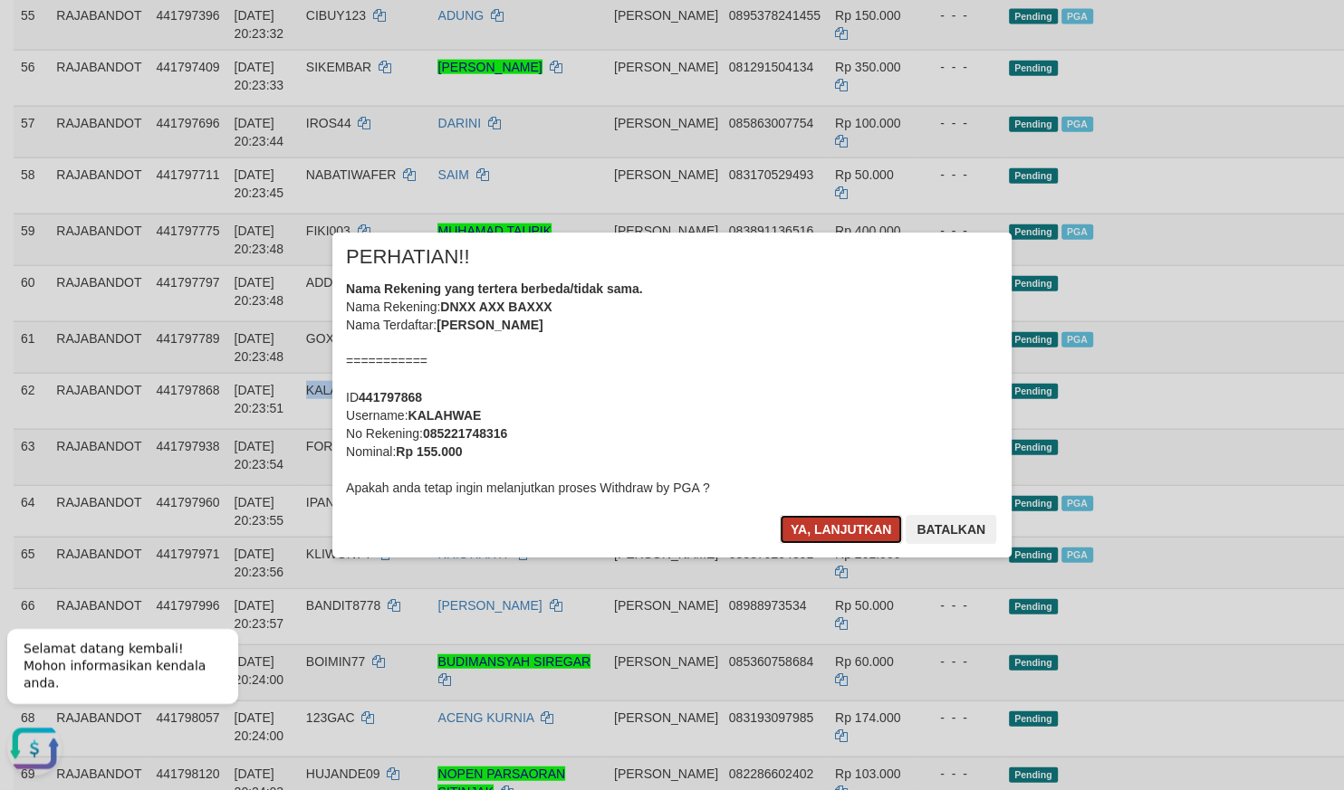
click at [806, 521] on button "Ya, lanjutkan" at bounding box center [841, 529] width 123 height 29
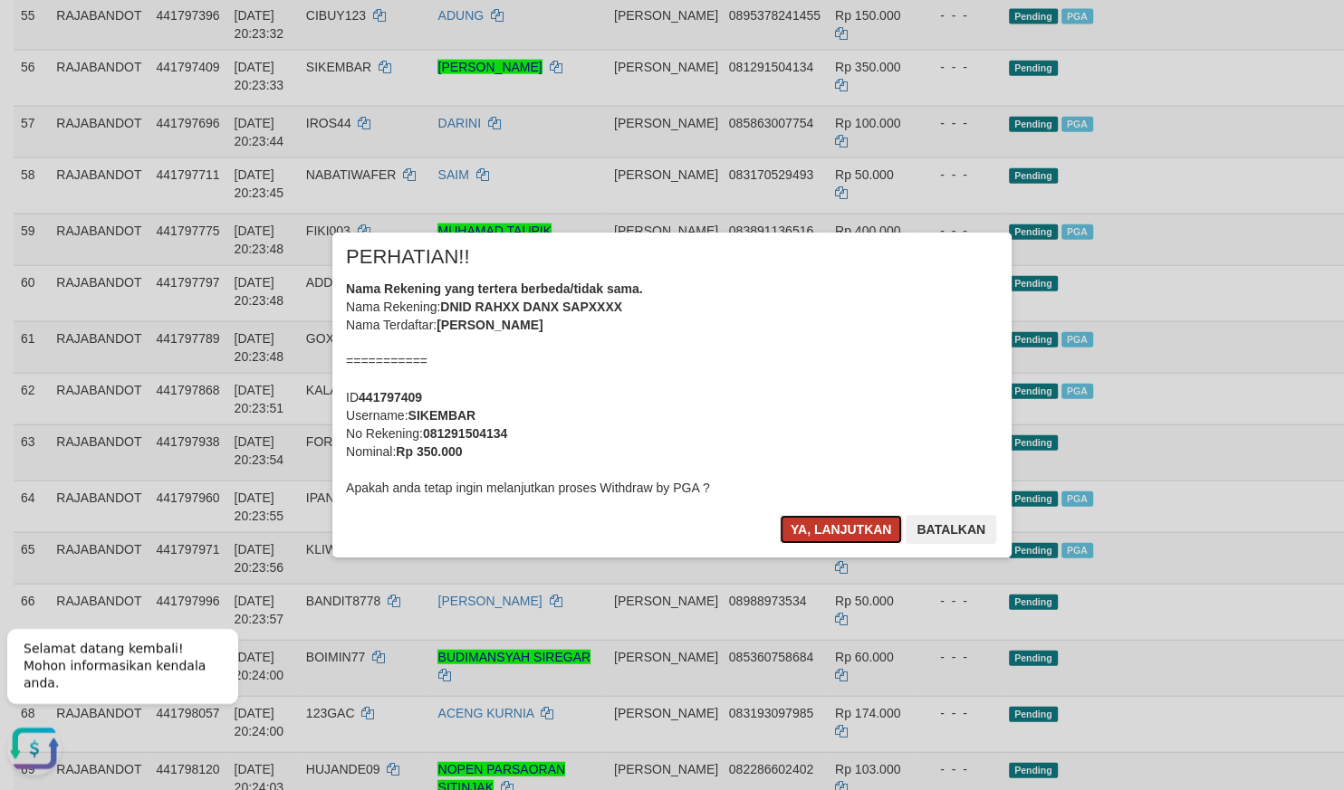
click at [857, 525] on button "Ya, lanjutkan" at bounding box center [841, 529] width 123 height 29
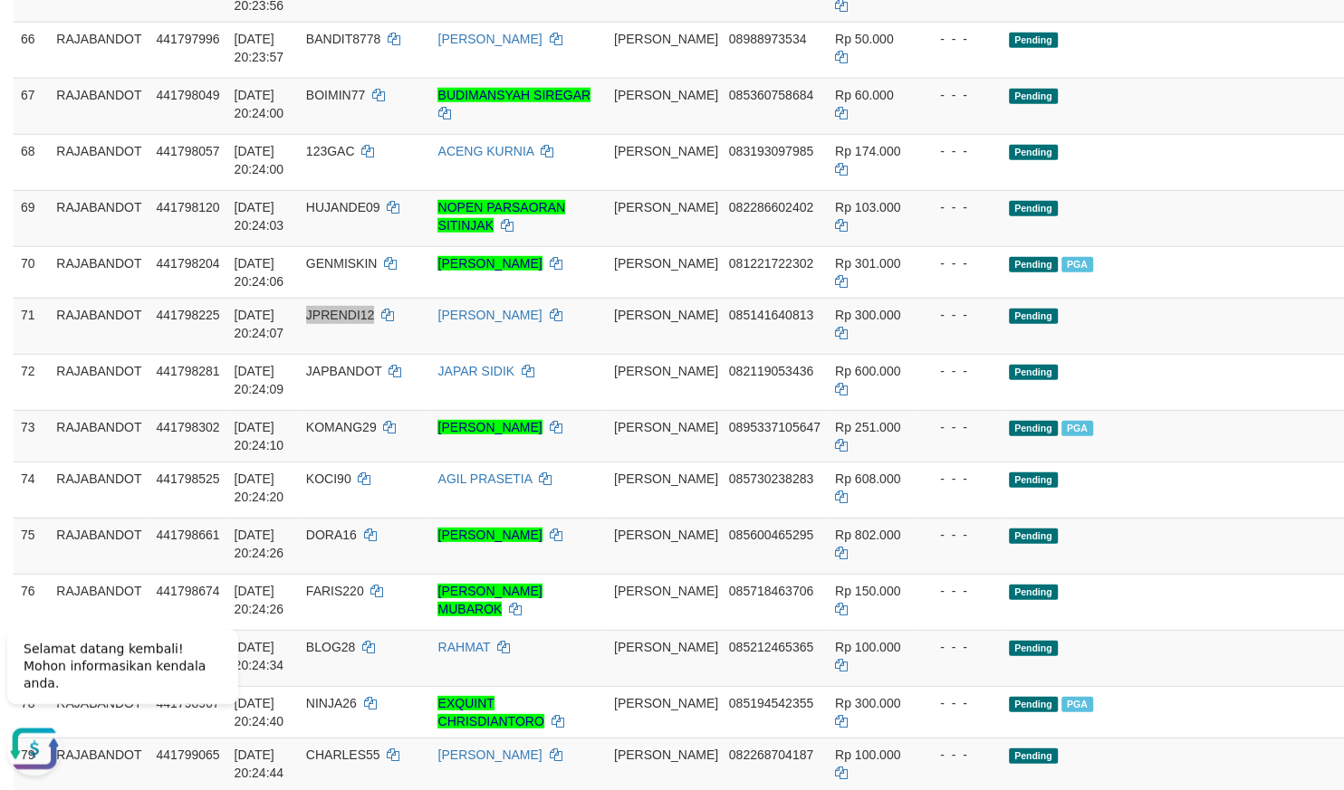
scroll to position [3863, 0]
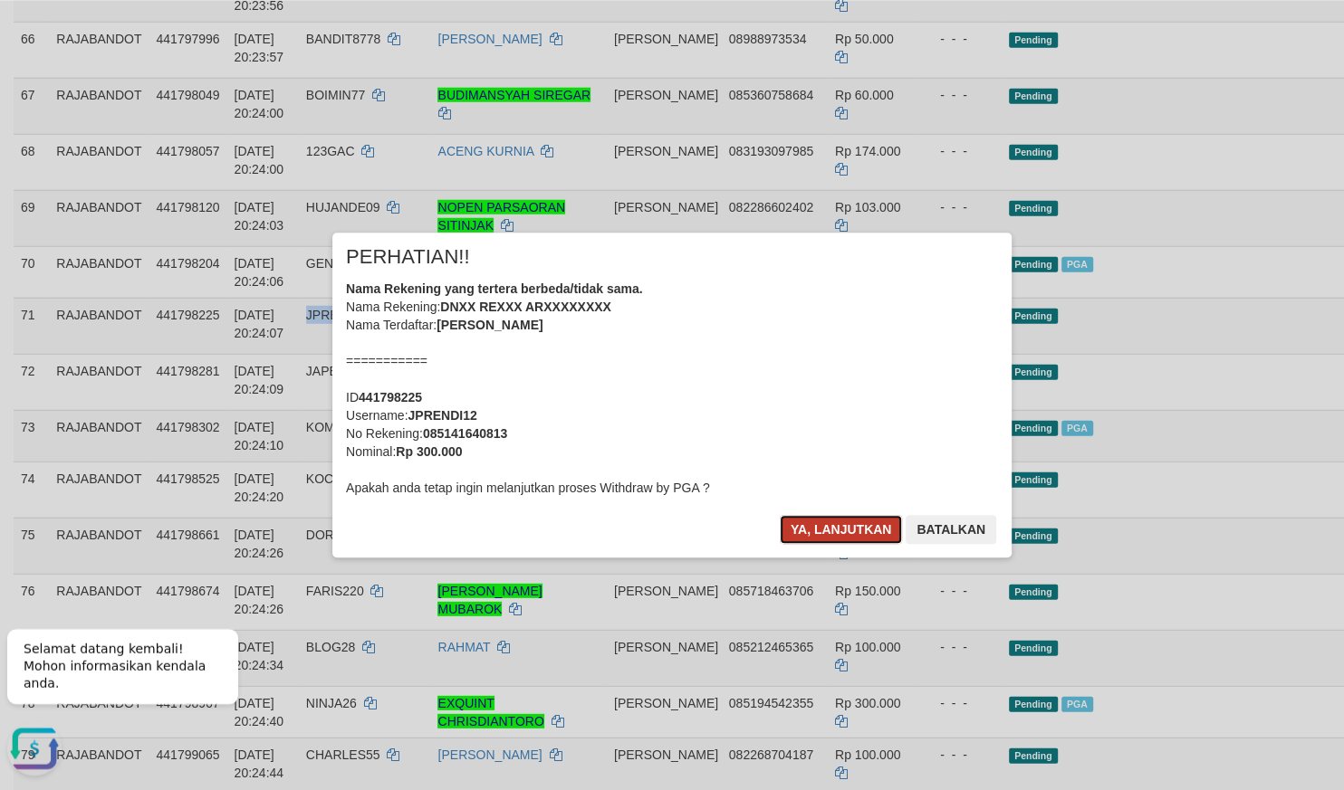
click at [793, 534] on button "Ya, lanjutkan" at bounding box center [841, 529] width 123 height 29
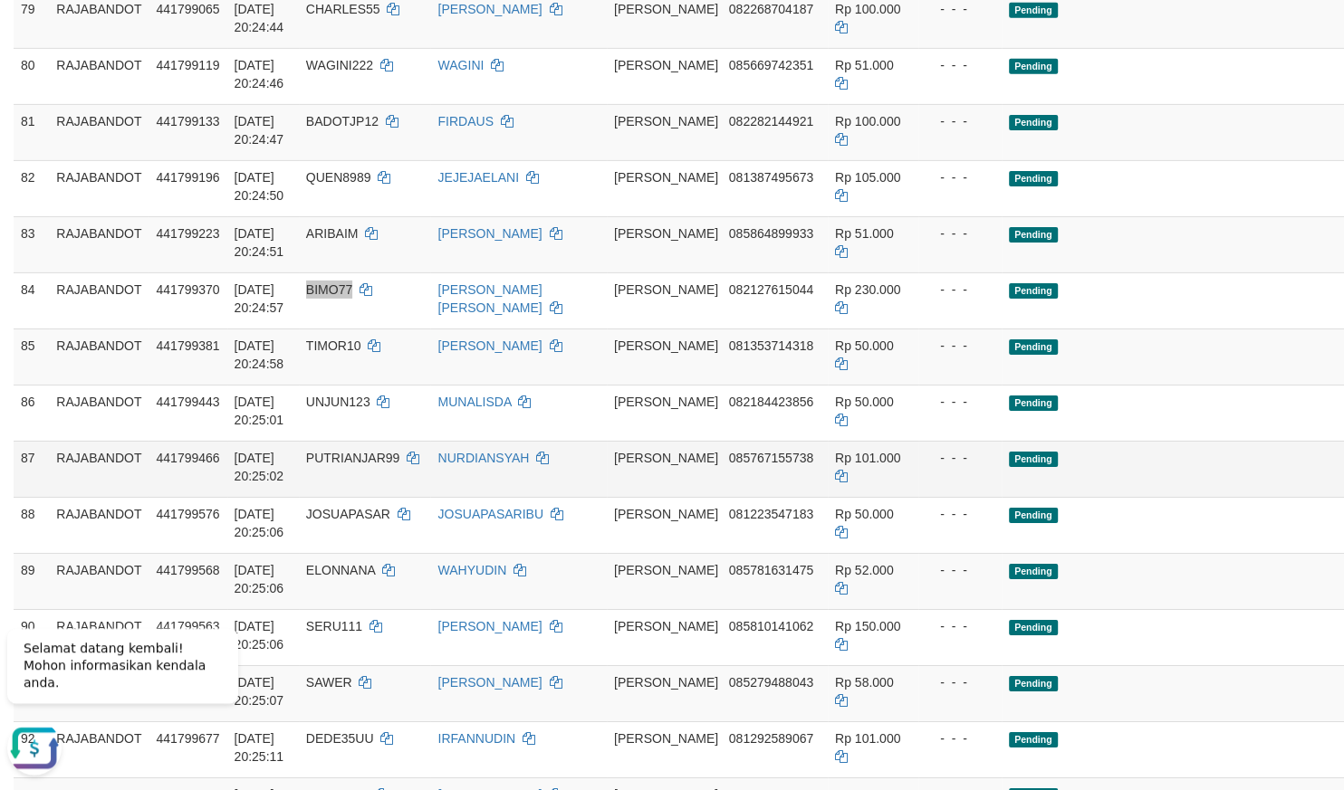
scroll to position [4600, 0]
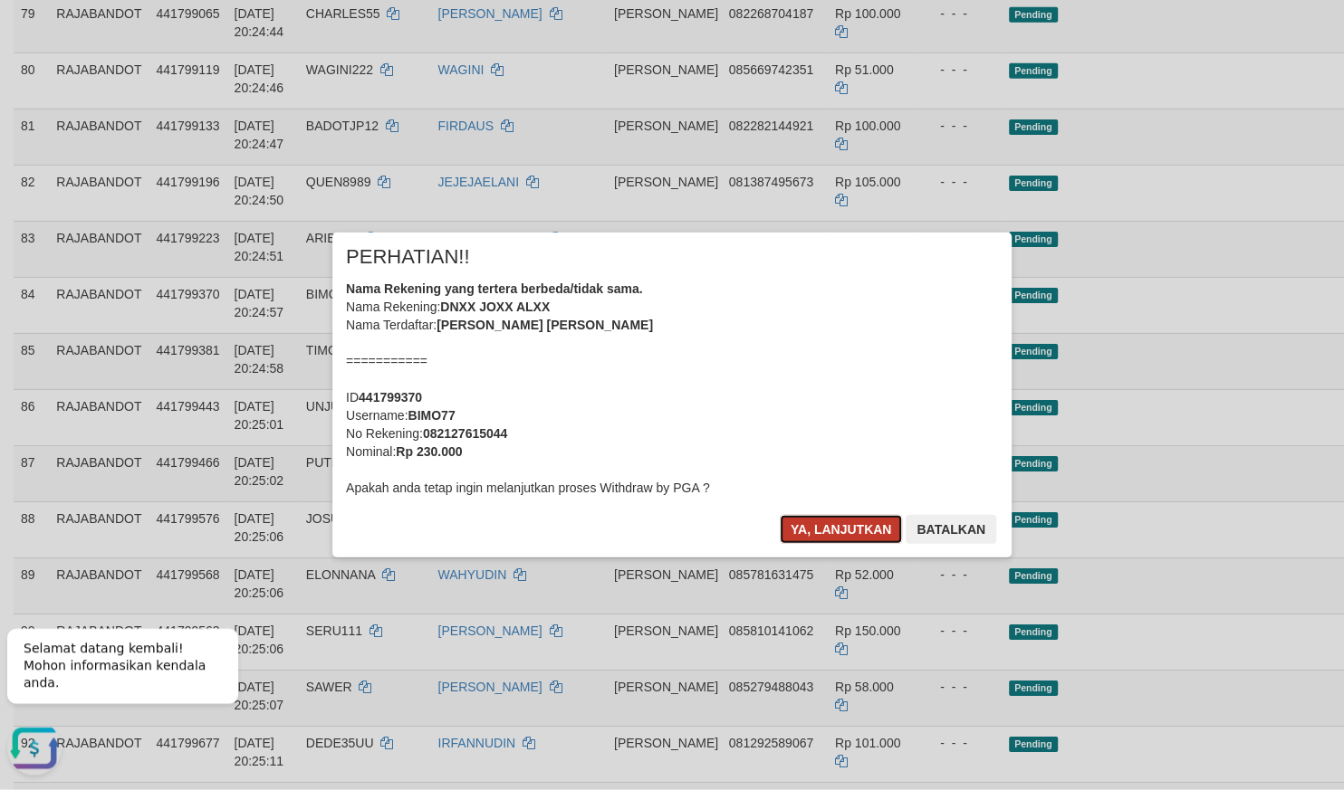
click at [870, 528] on button "Ya, lanjutkan" at bounding box center [841, 529] width 123 height 29
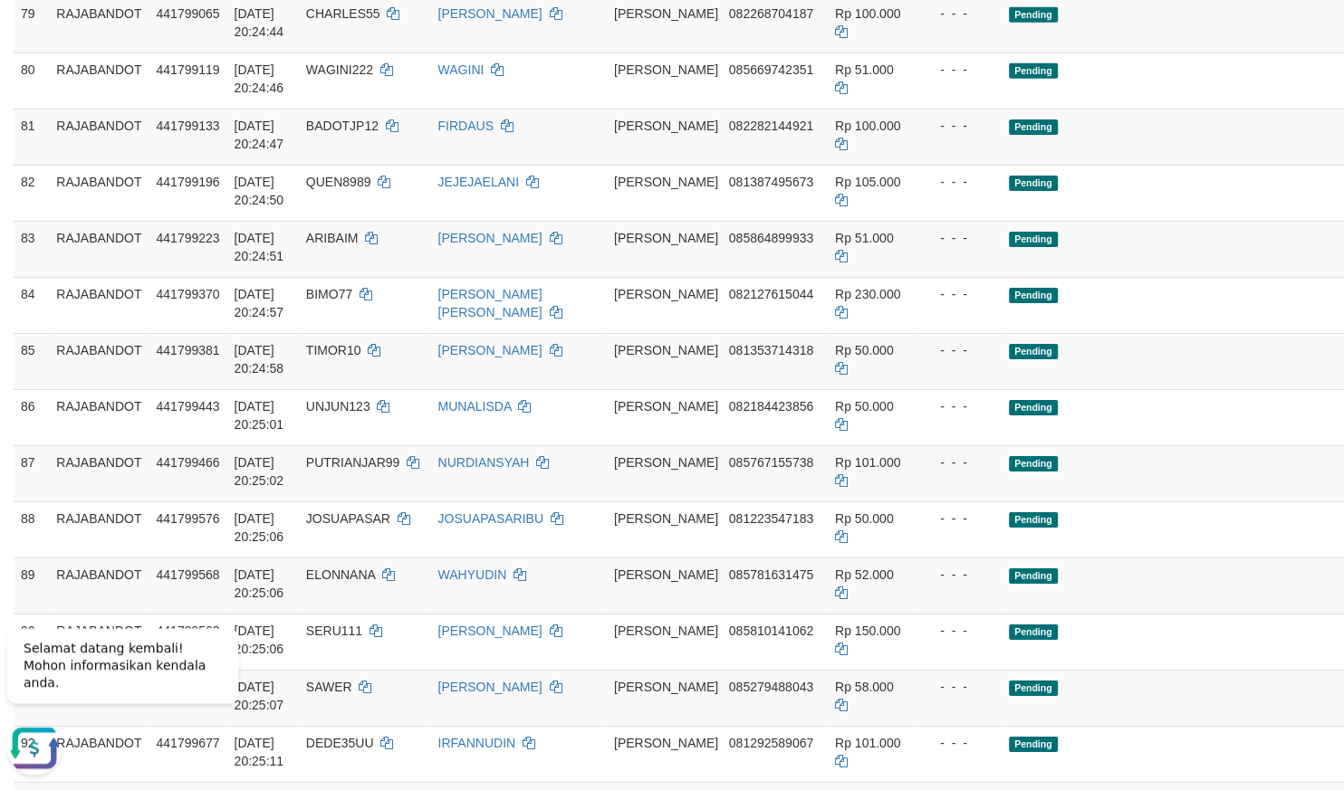
scroll to position [5102, 0]
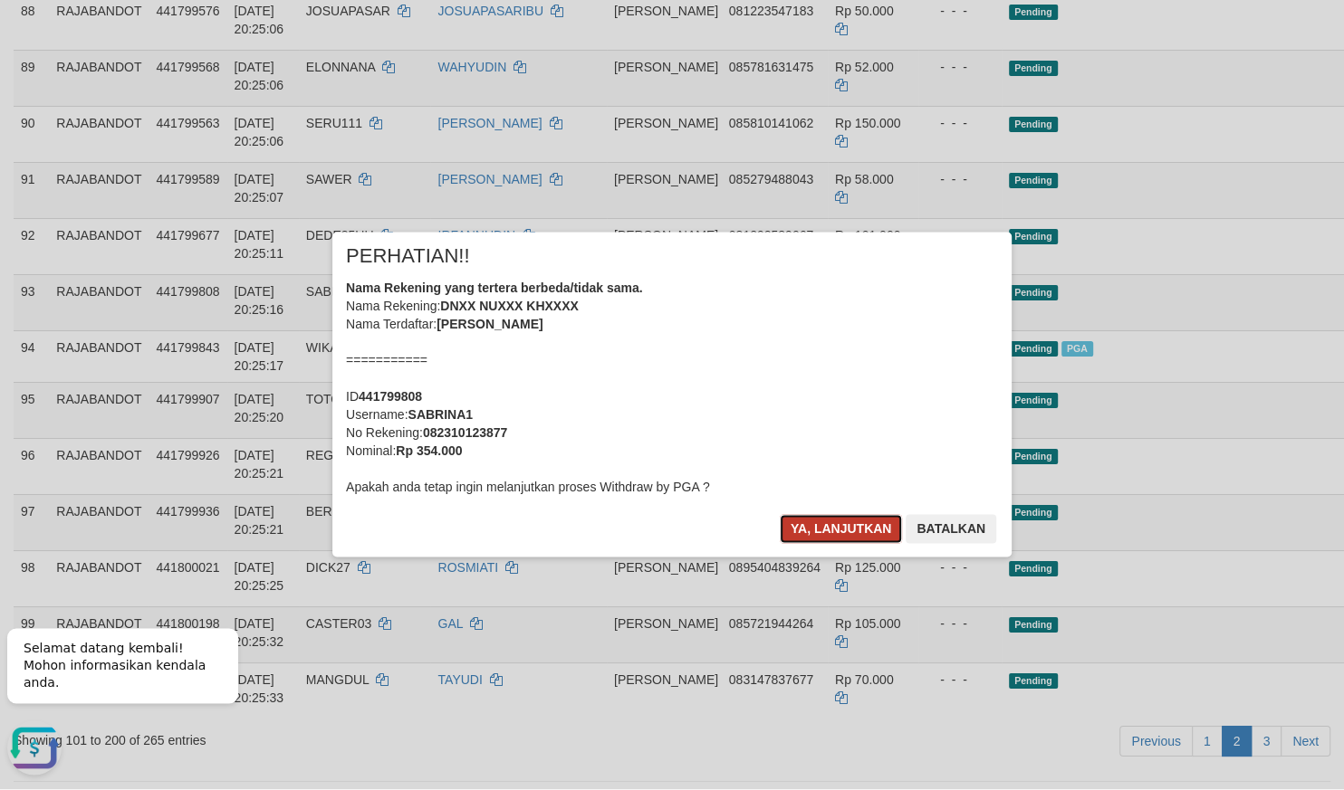
click at [823, 528] on button "Ya, lanjutkan" at bounding box center [841, 529] width 123 height 29
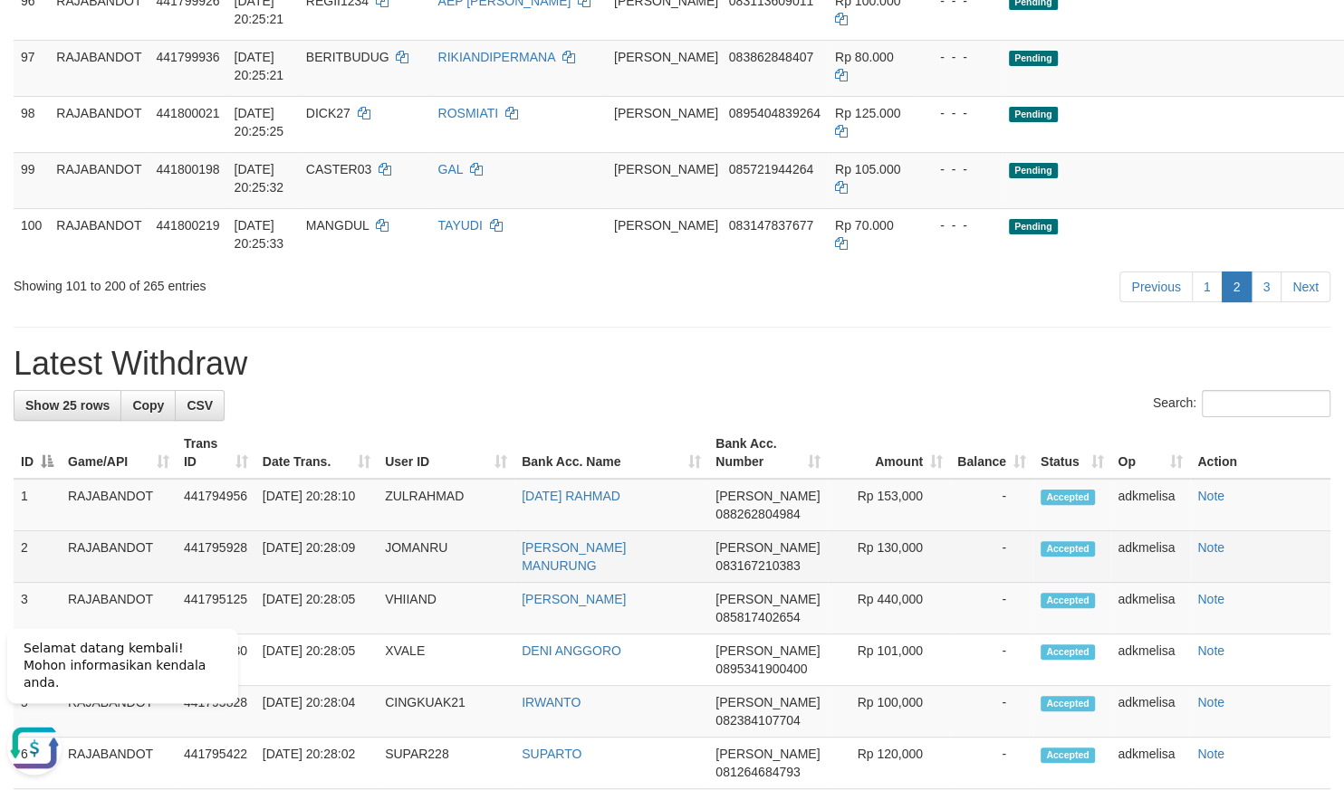
scroll to position [5736, 0]
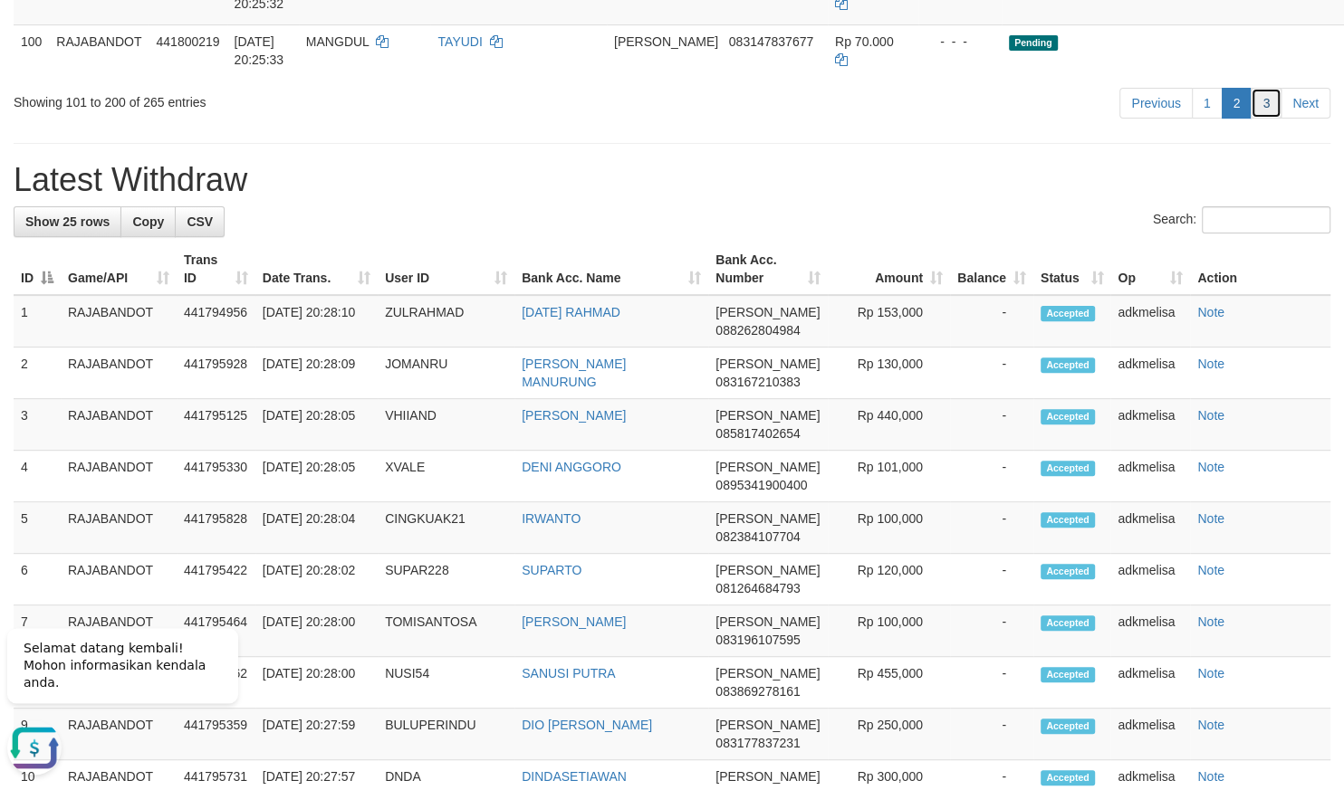
click at [1266, 120] on link "3" at bounding box center [1265, 104] width 31 height 31
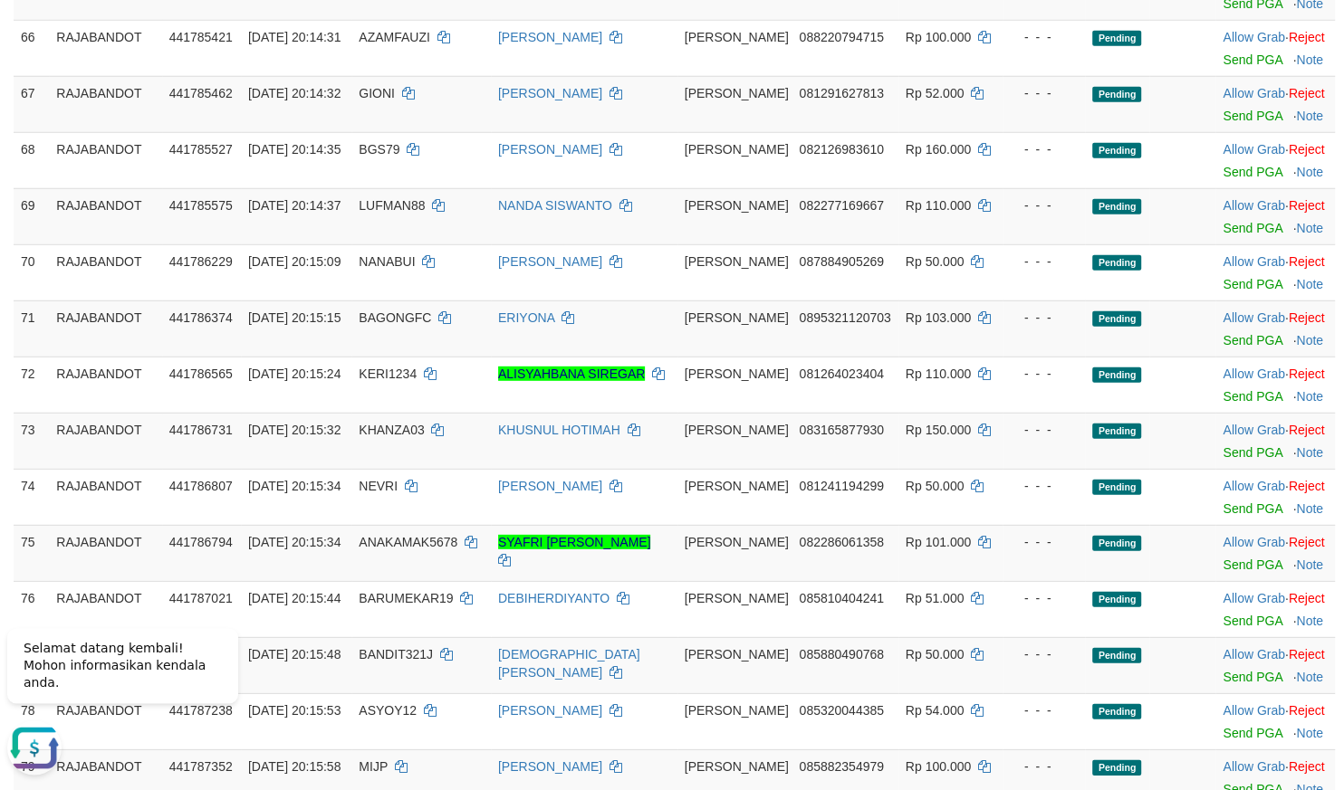
scroll to position [5569, 0]
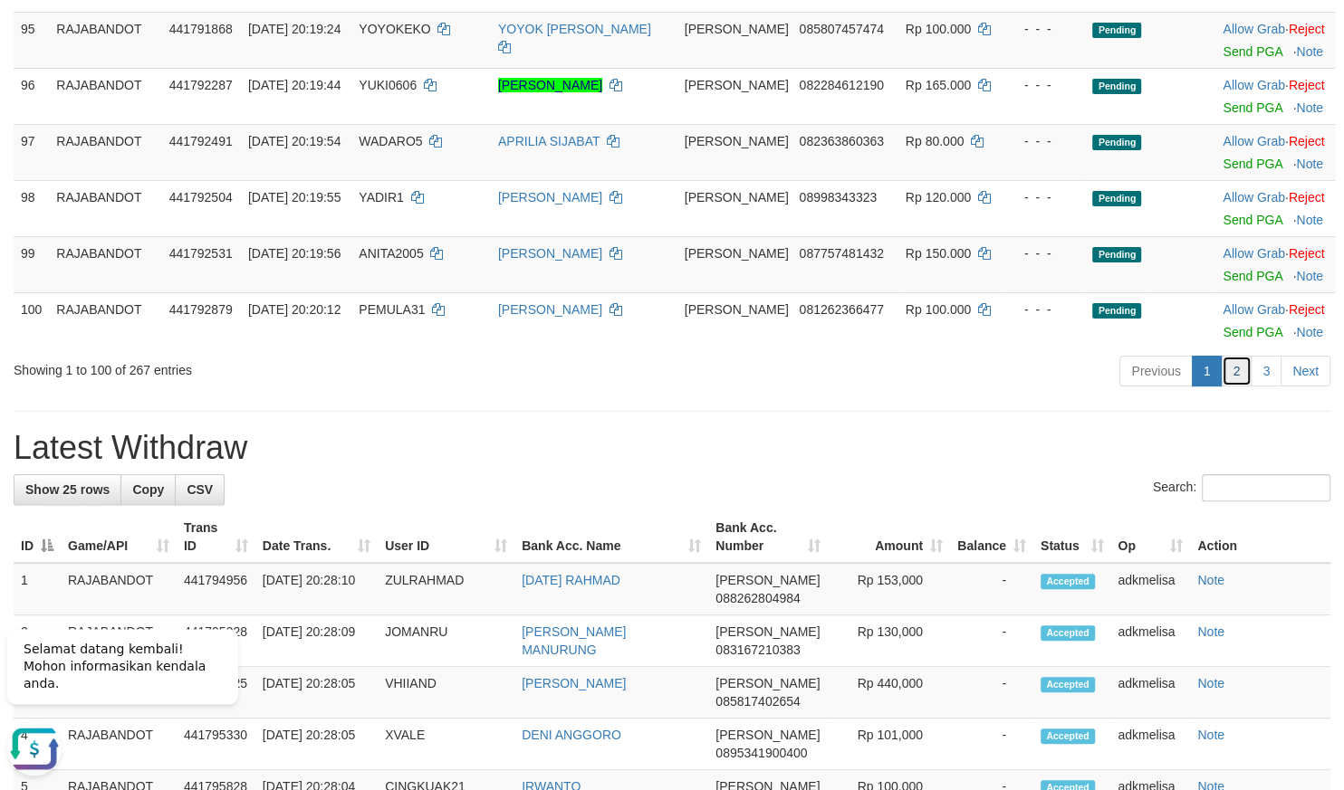
click at [1225, 387] on link "2" at bounding box center [1236, 371] width 31 height 31
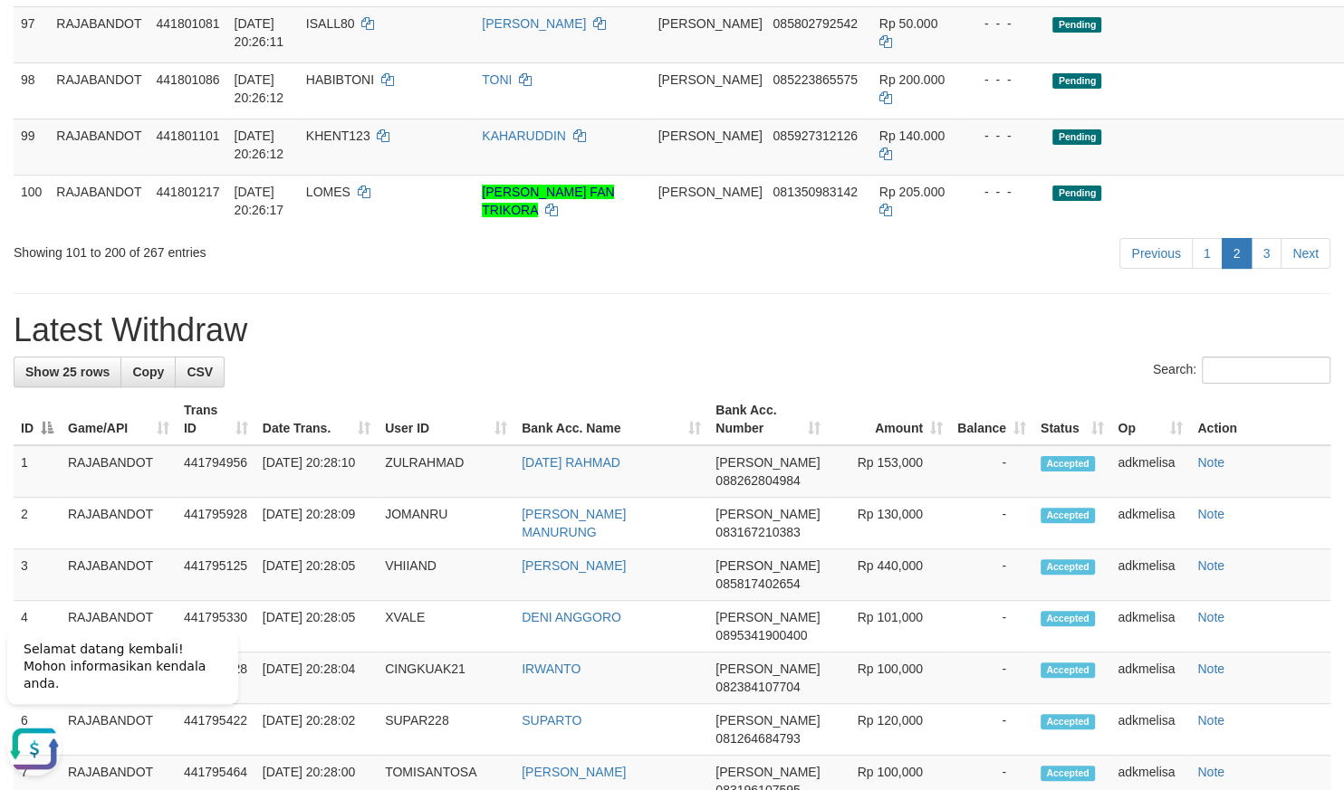
scroll to position [4690, 0]
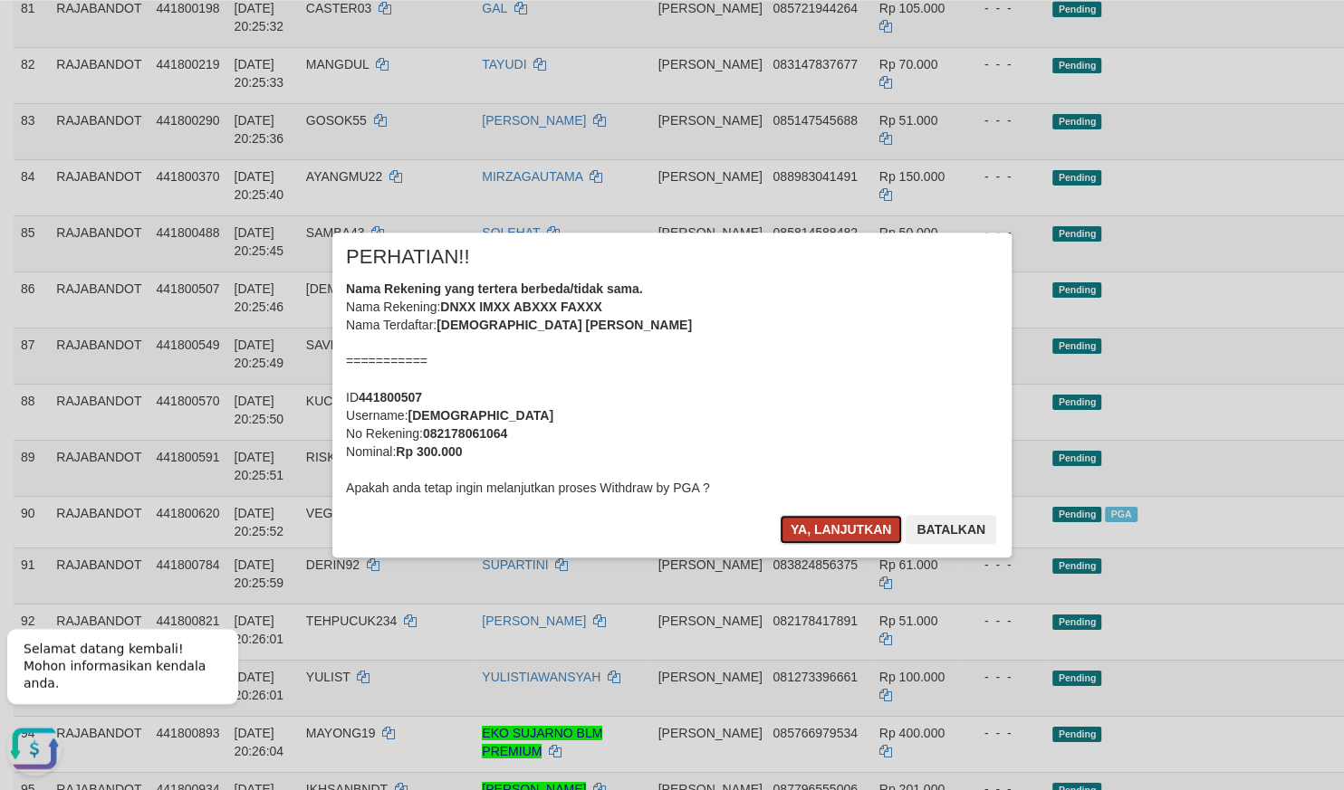
click at [847, 533] on button "Ya, lanjutkan" at bounding box center [841, 529] width 123 height 29
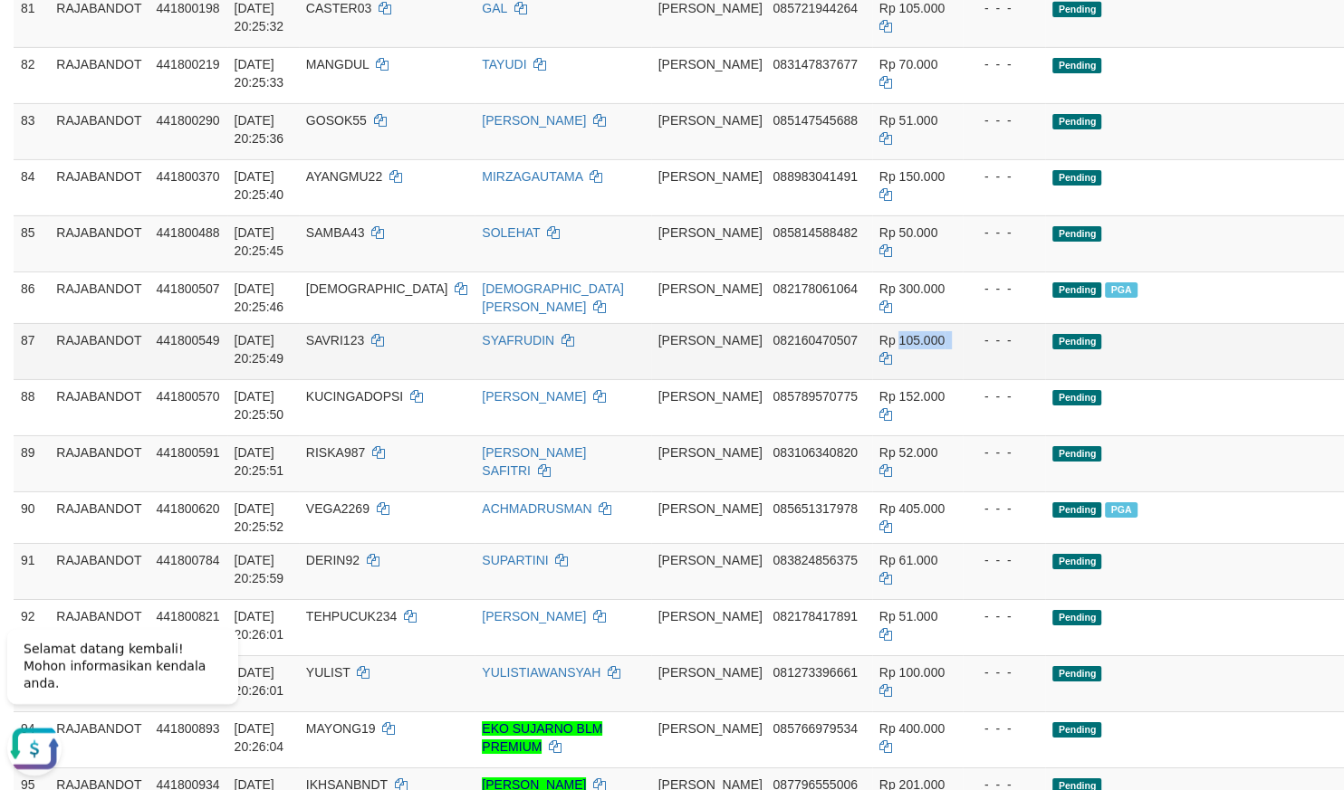
click at [791, 379] on tr "87 RAJABANDOT 441800549 31/08/2025 20:25:49 SAVRI123 SYAFRUDIN DANA 08216047050…" at bounding box center [835, 351] width 1643 height 56
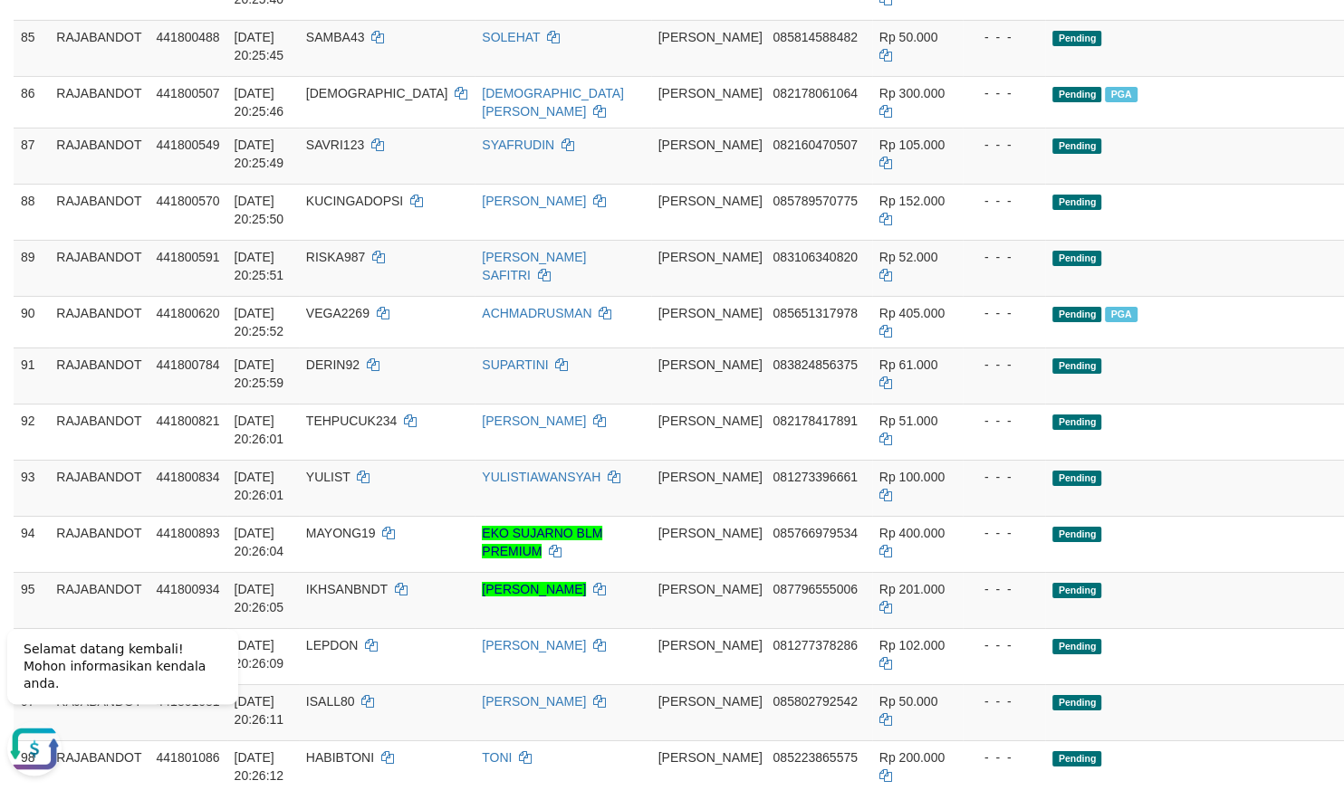
scroll to position [5483, 0]
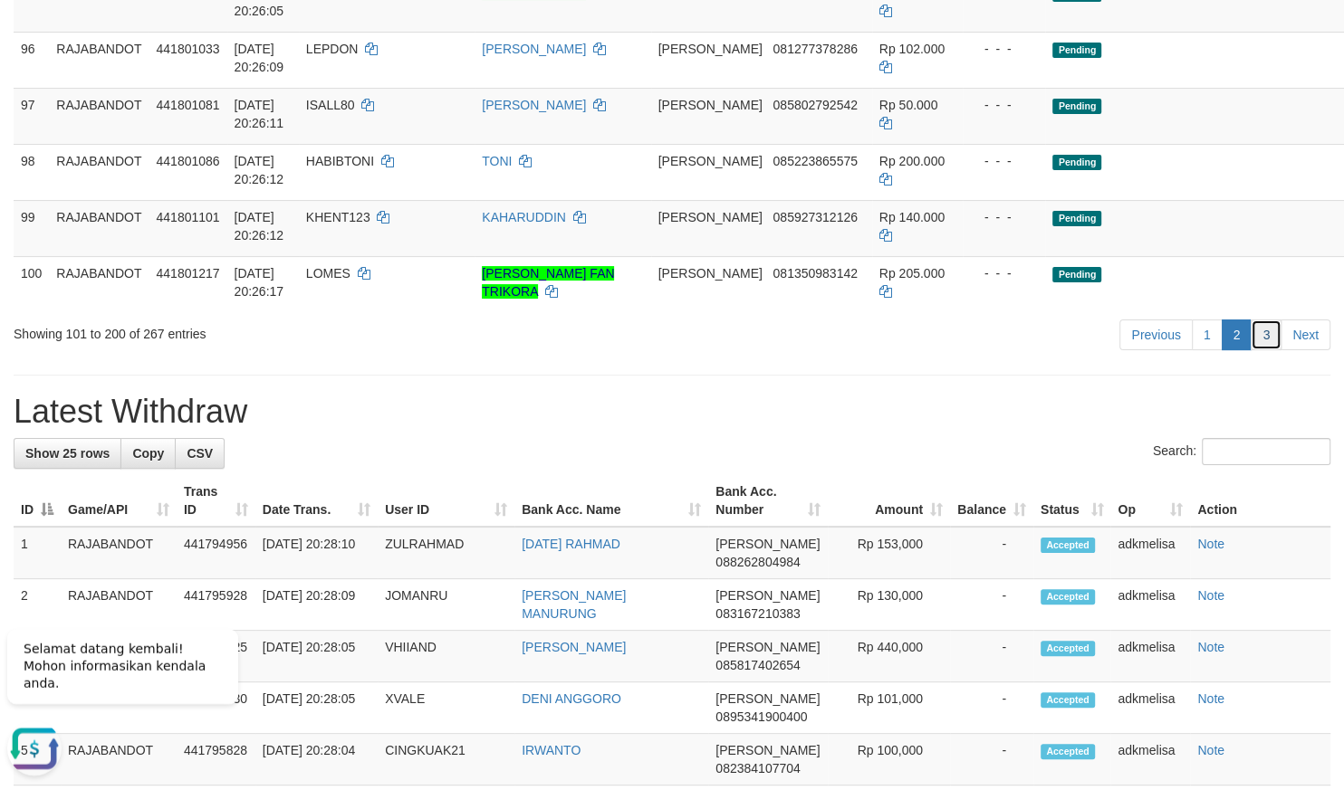
click at [1270, 350] on link "3" at bounding box center [1265, 335] width 31 height 31
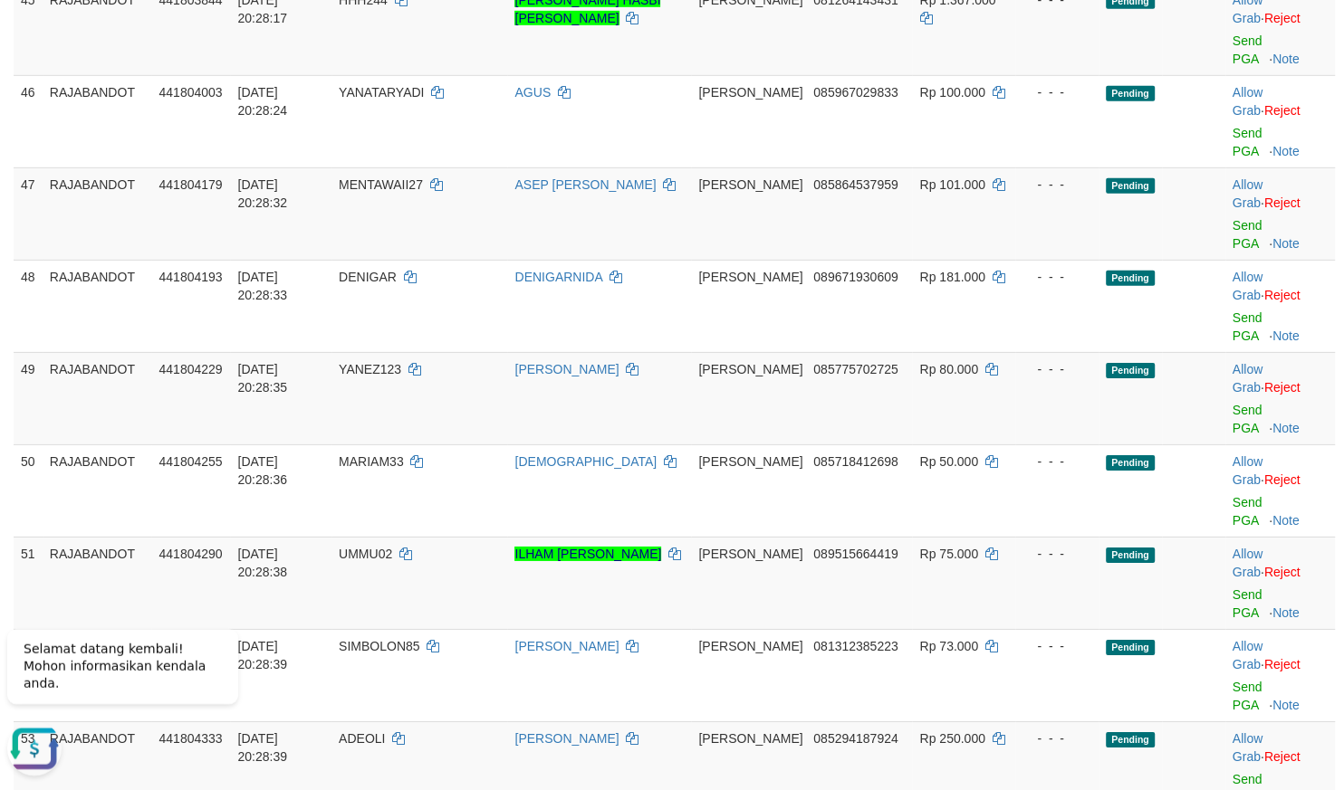
scroll to position [151, 0]
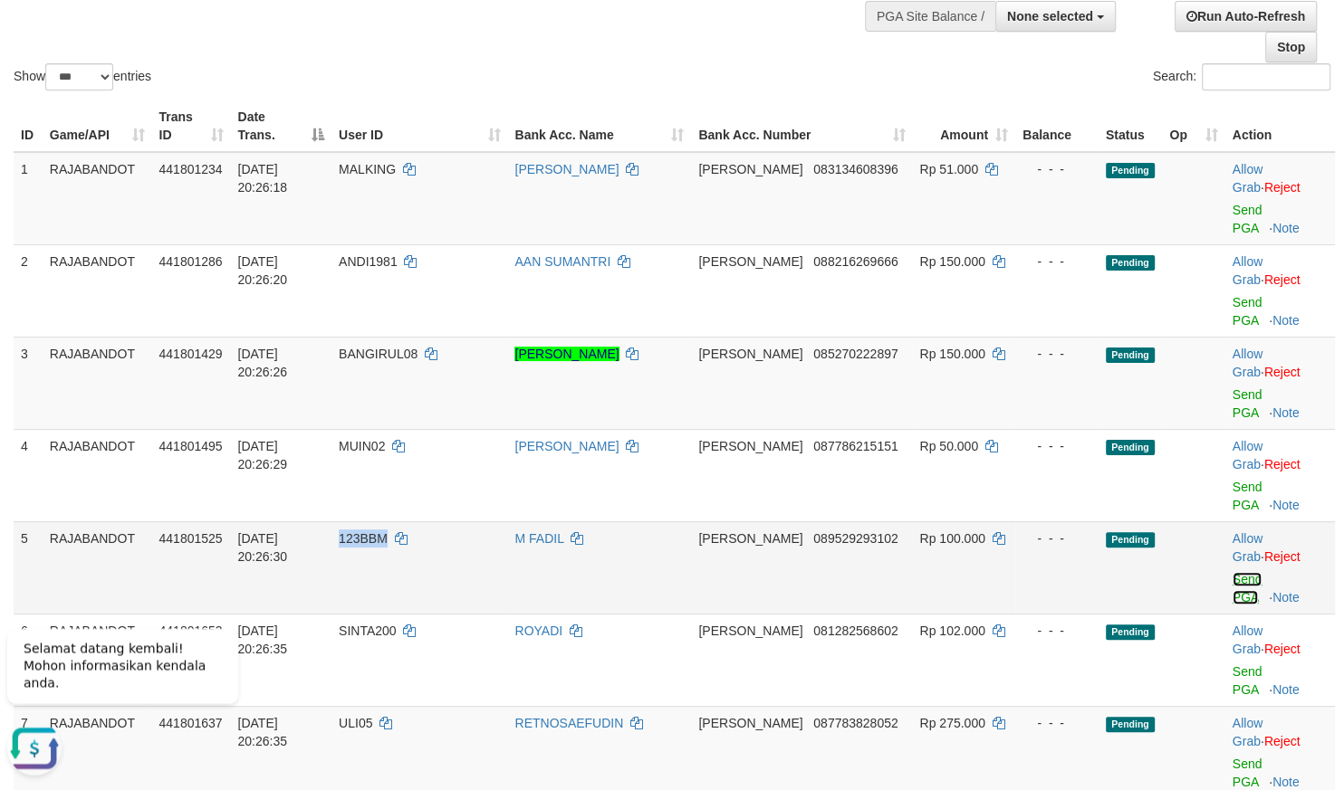
click at [1249, 572] on link "Send PGA" at bounding box center [1247, 588] width 30 height 33
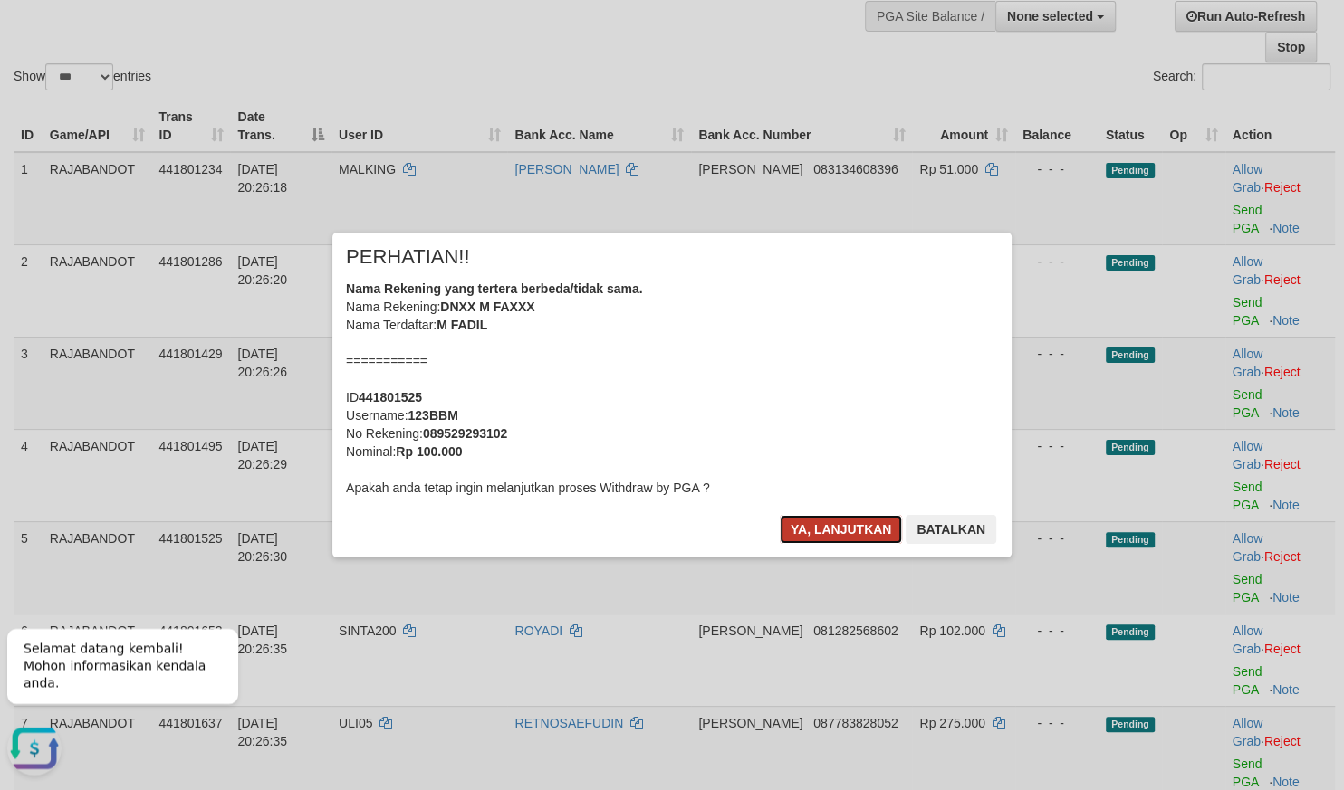
click at [819, 516] on button "Ya, lanjutkan" at bounding box center [841, 529] width 123 height 29
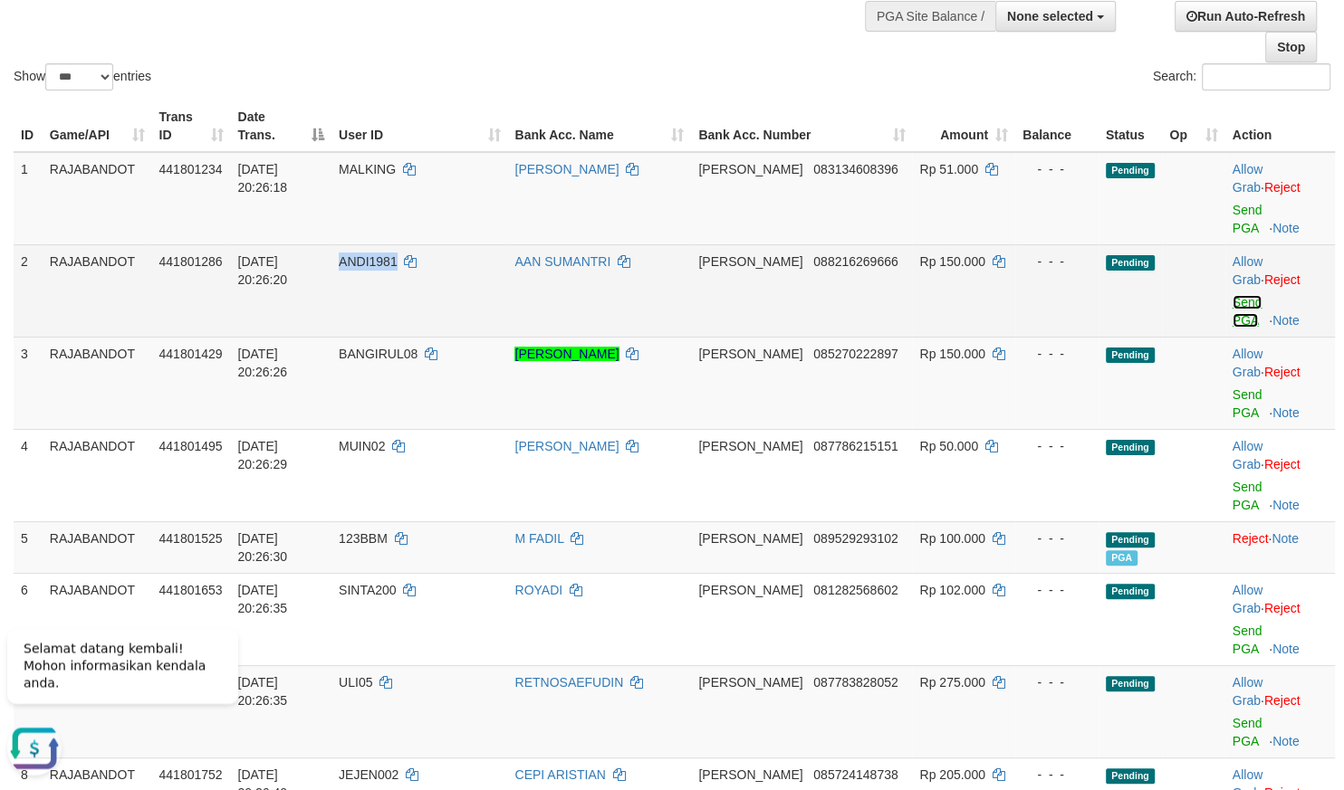
click at [1232, 295] on link "Send PGA" at bounding box center [1247, 311] width 30 height 33
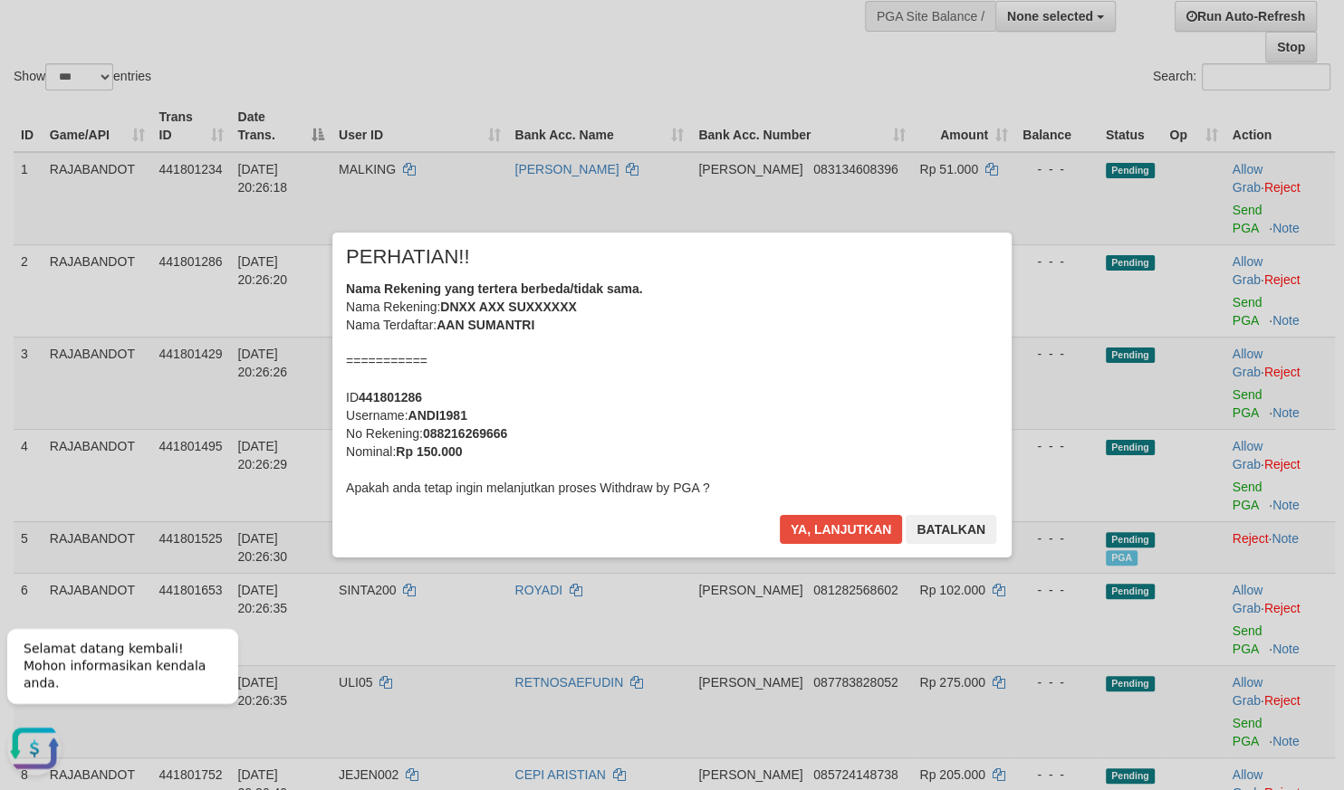
click at [741, 534] on div "× PERHATIAN!! Nama Rekening yang tertera berbeda/tidak sama. Nama Rekening: DNX…" at bounding box center [671, 395] width 679 height 324
click at [819, 533] on button "Ya, lanjutkan" at bounding box center [841, 529] width 123 height 29
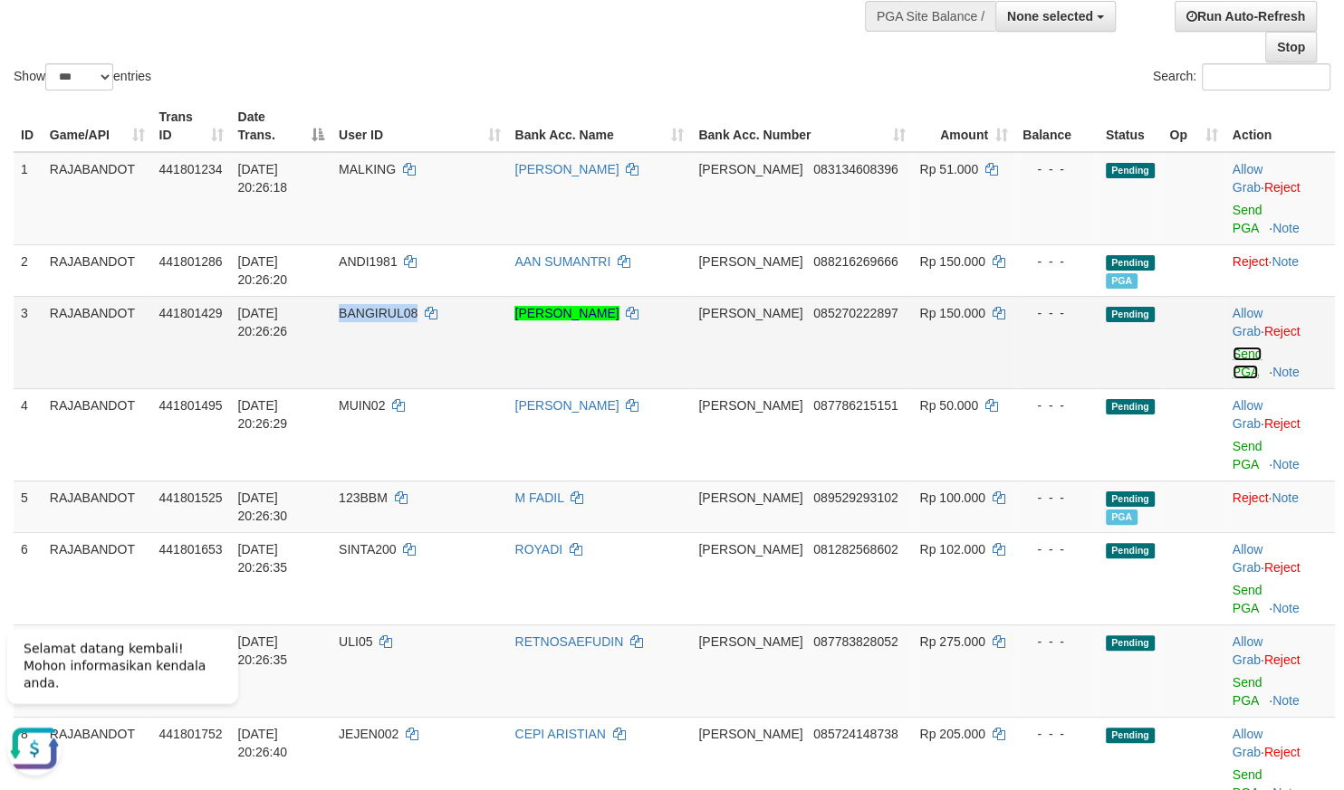
click at [1232, 347] on link "Send PGA" at bounding box center [1247, 363] width 30 height 33
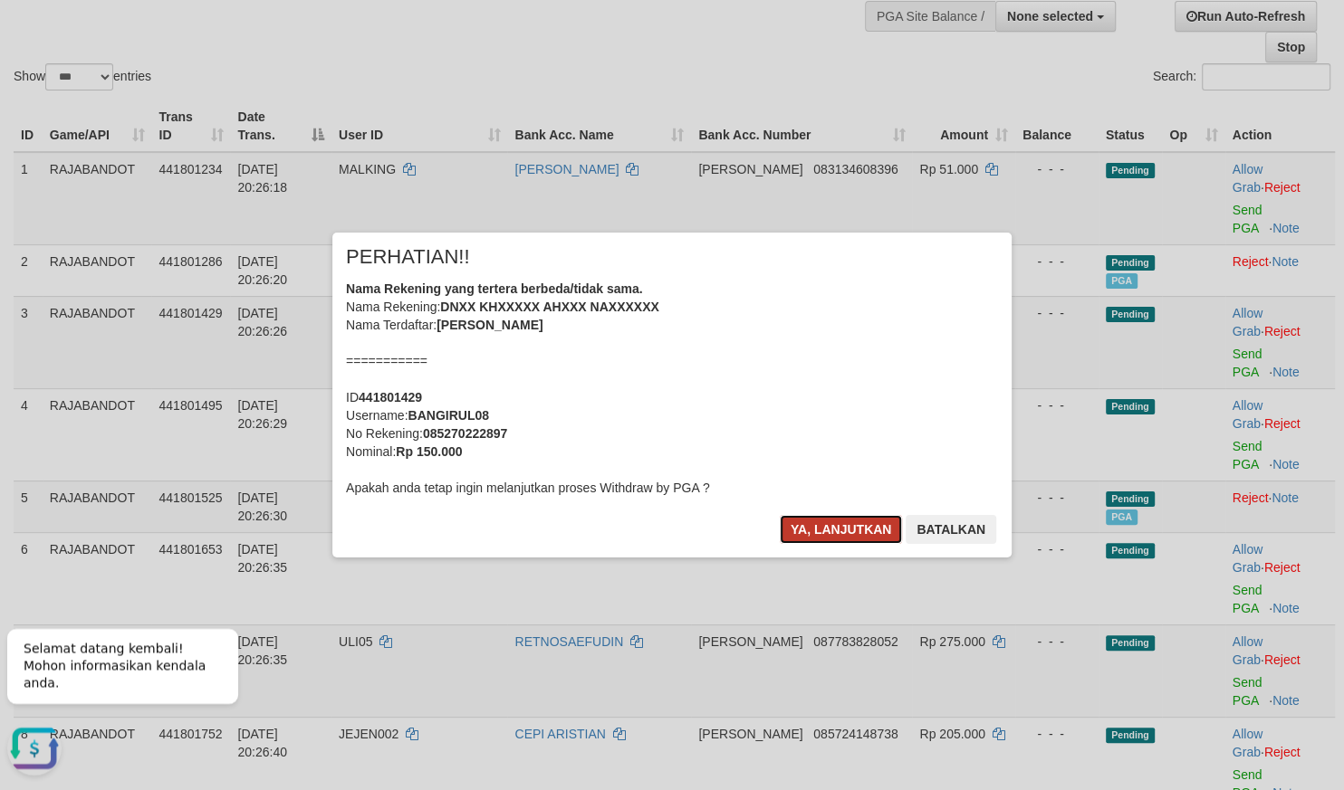
click at [823, 528] on button "Ya, lanjutkan" at bounding box center [841, 529] width 123 height 29
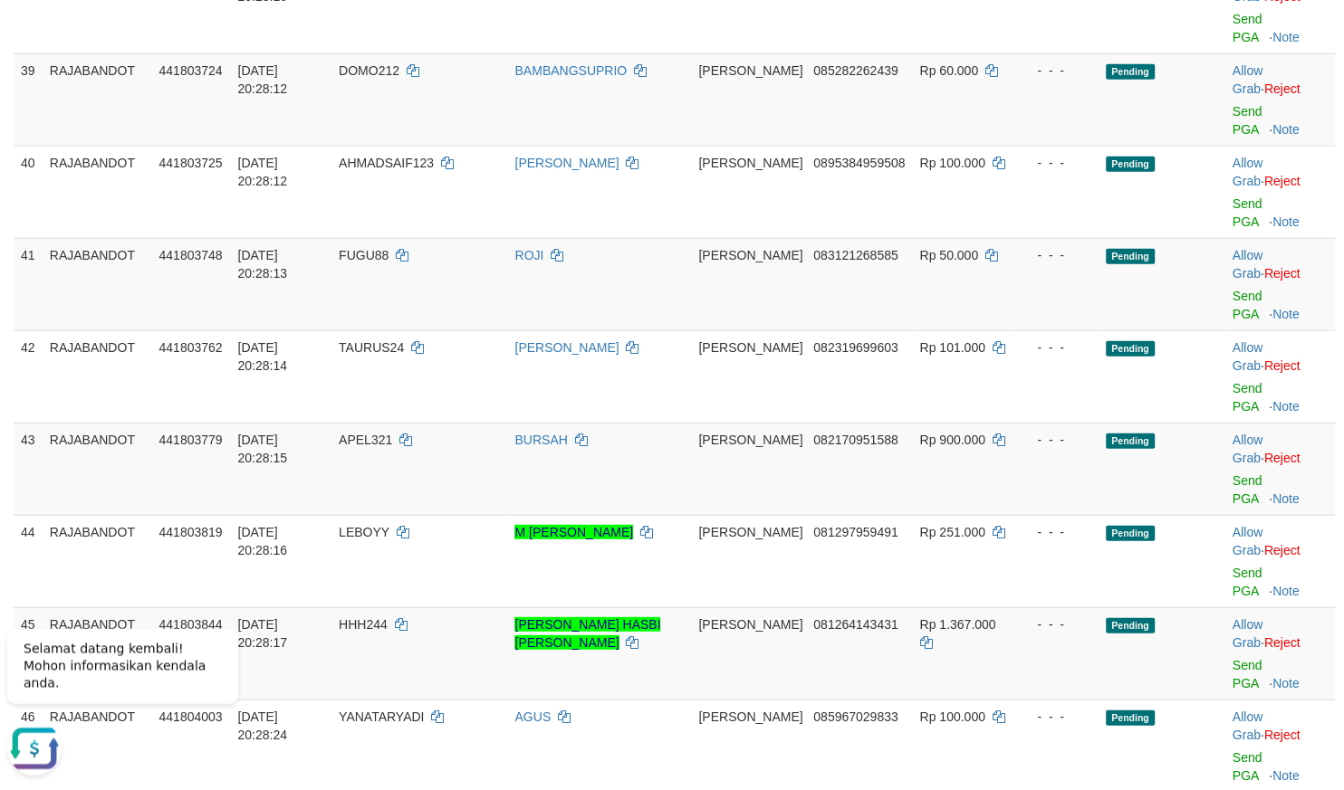
scroll to position [4271, 0]
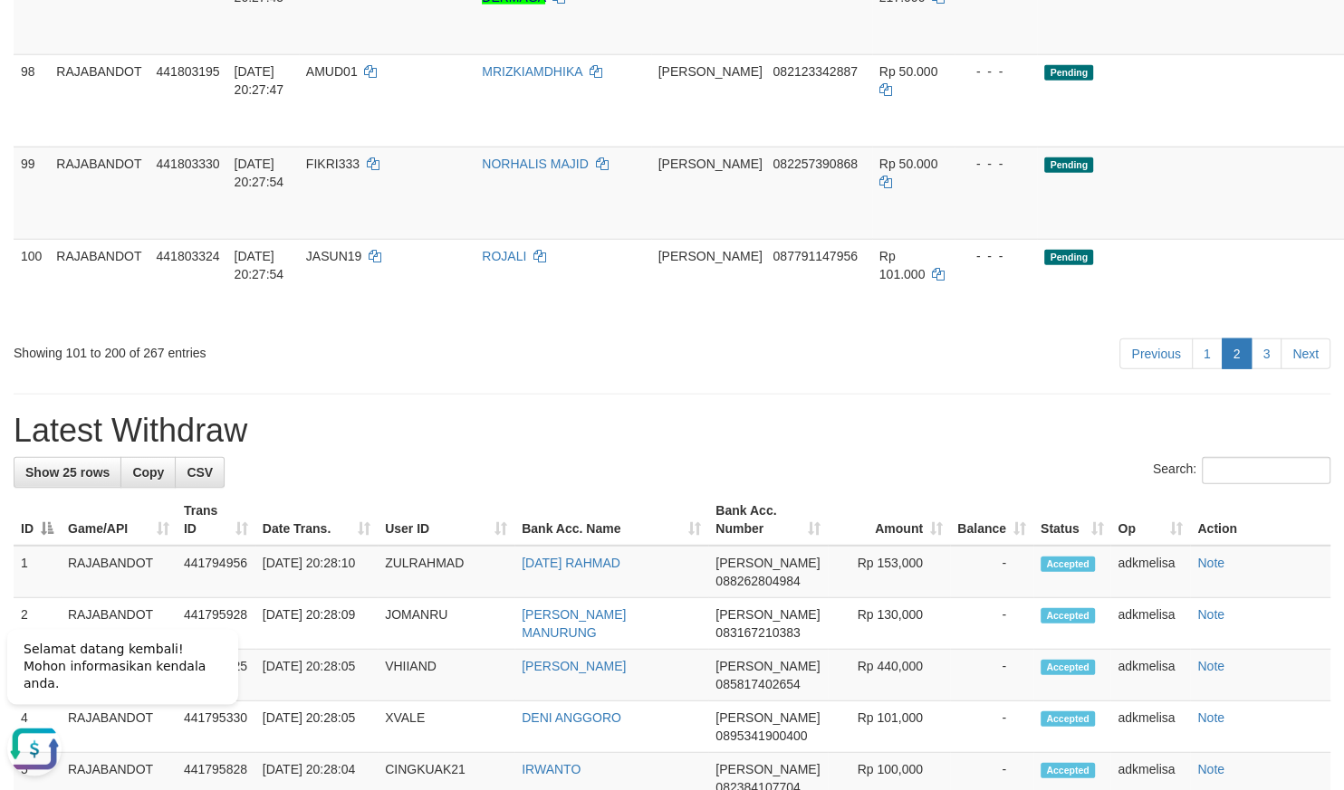
scroll to position [5829, 0]
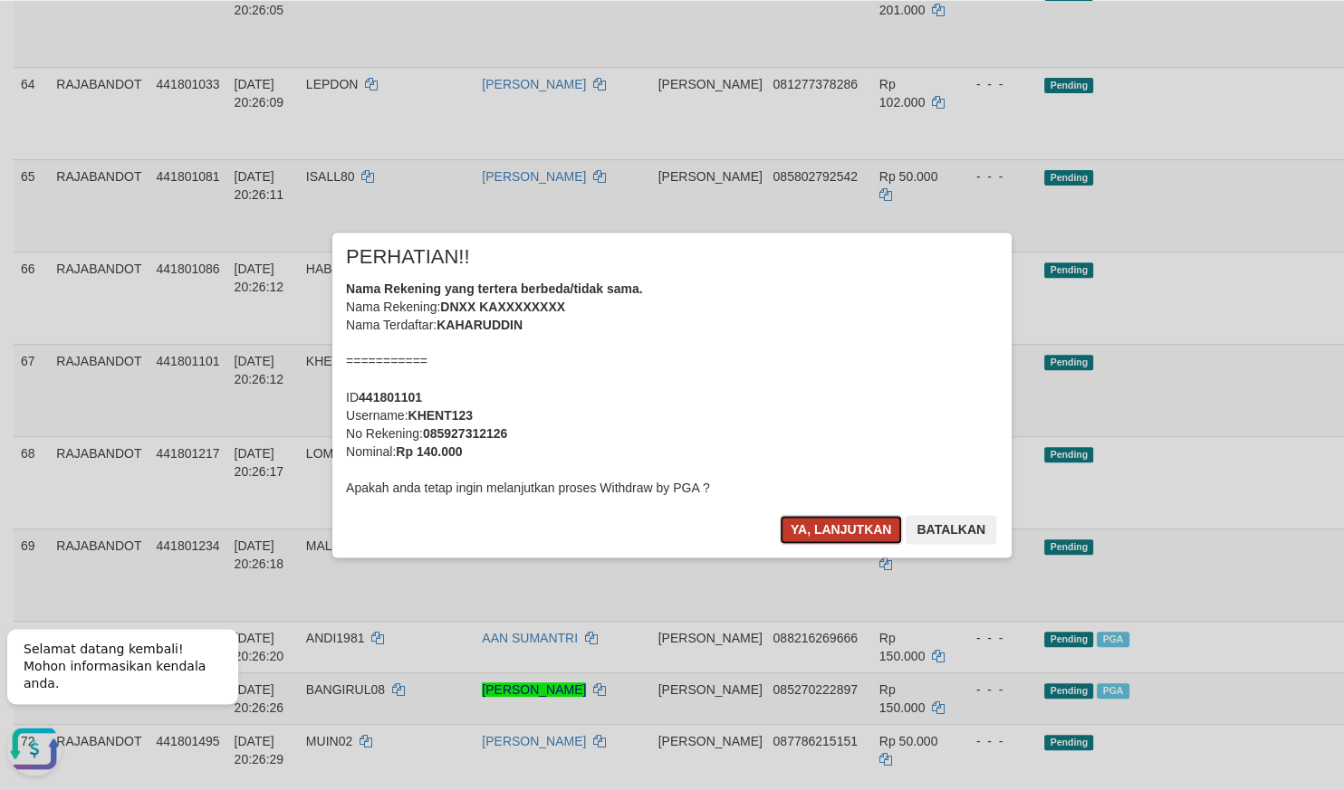
click at [831, 526] on button "Ya, lanjutkan" at bounding box center [841, 529] width 123 height 29
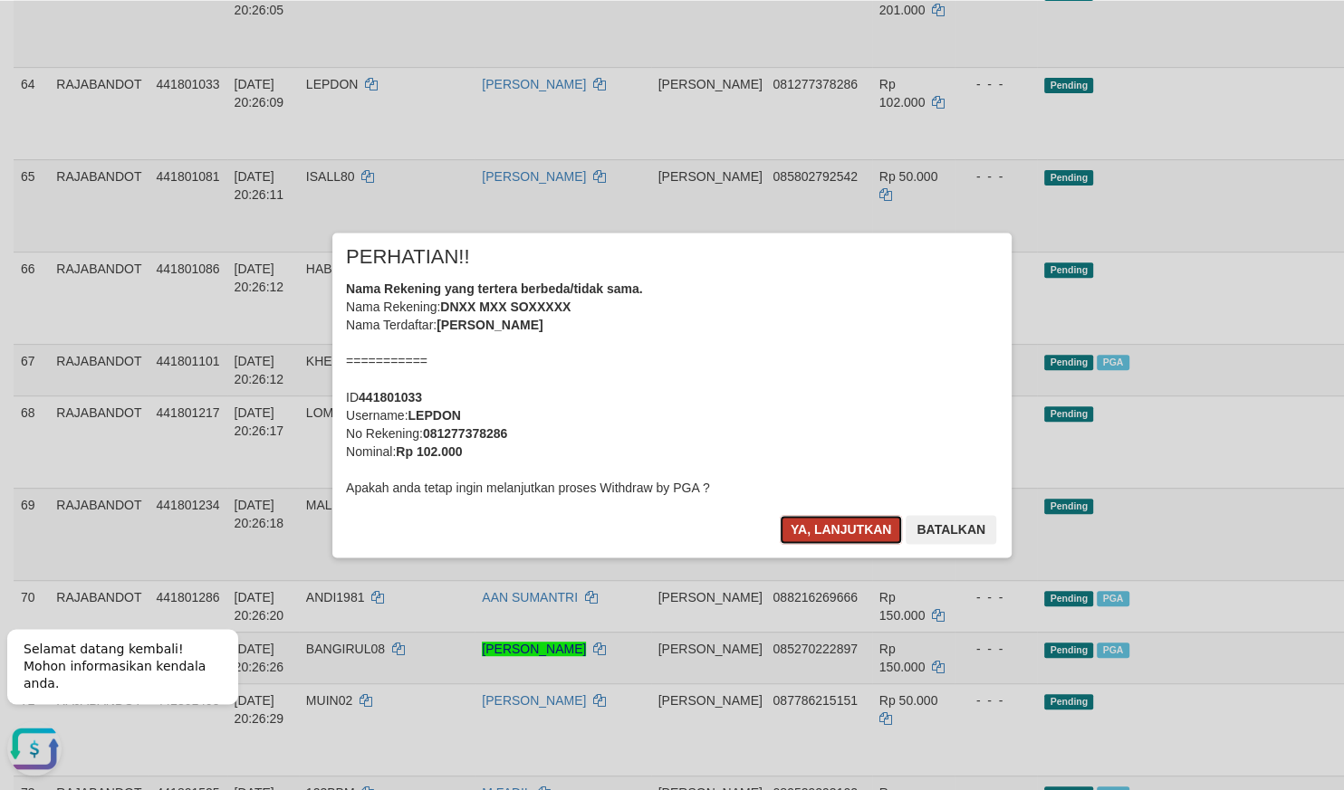
click at [831, 534] on button "Ya, lanjutkan" at bounding box center [841, 529] width 123 height 29
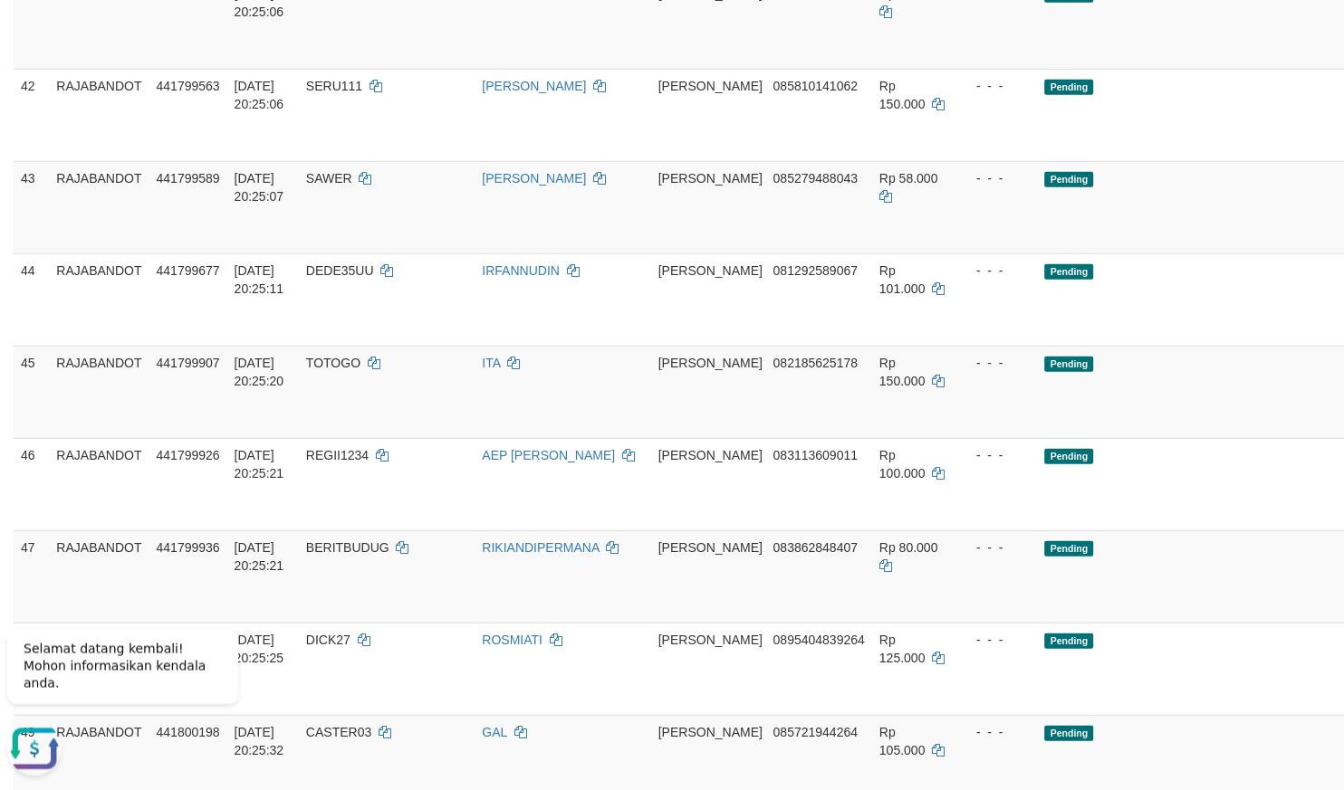
scroll to position [3610, 0]
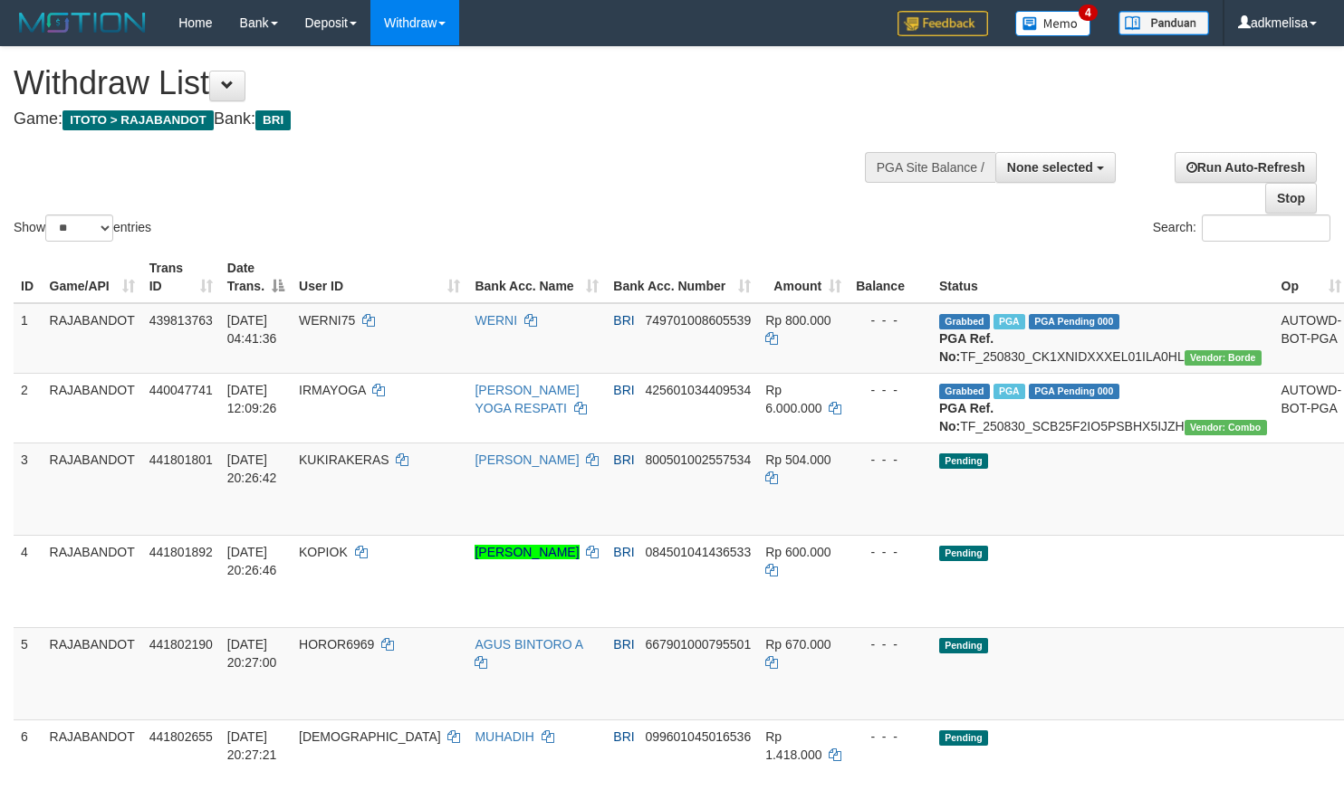
select select
select select "**"
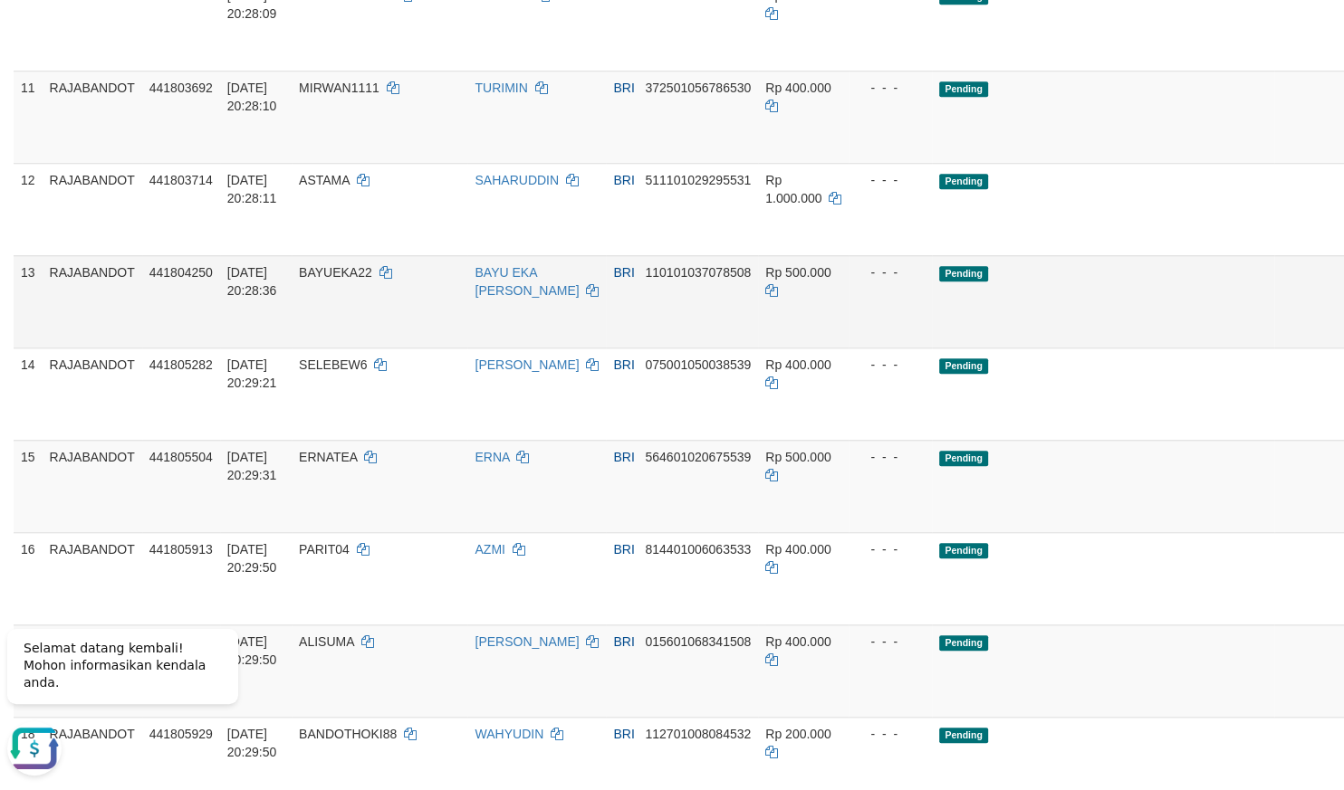
click at [848, 348] on td "- - -" at bounding box center [889, 301] width 83 height 92
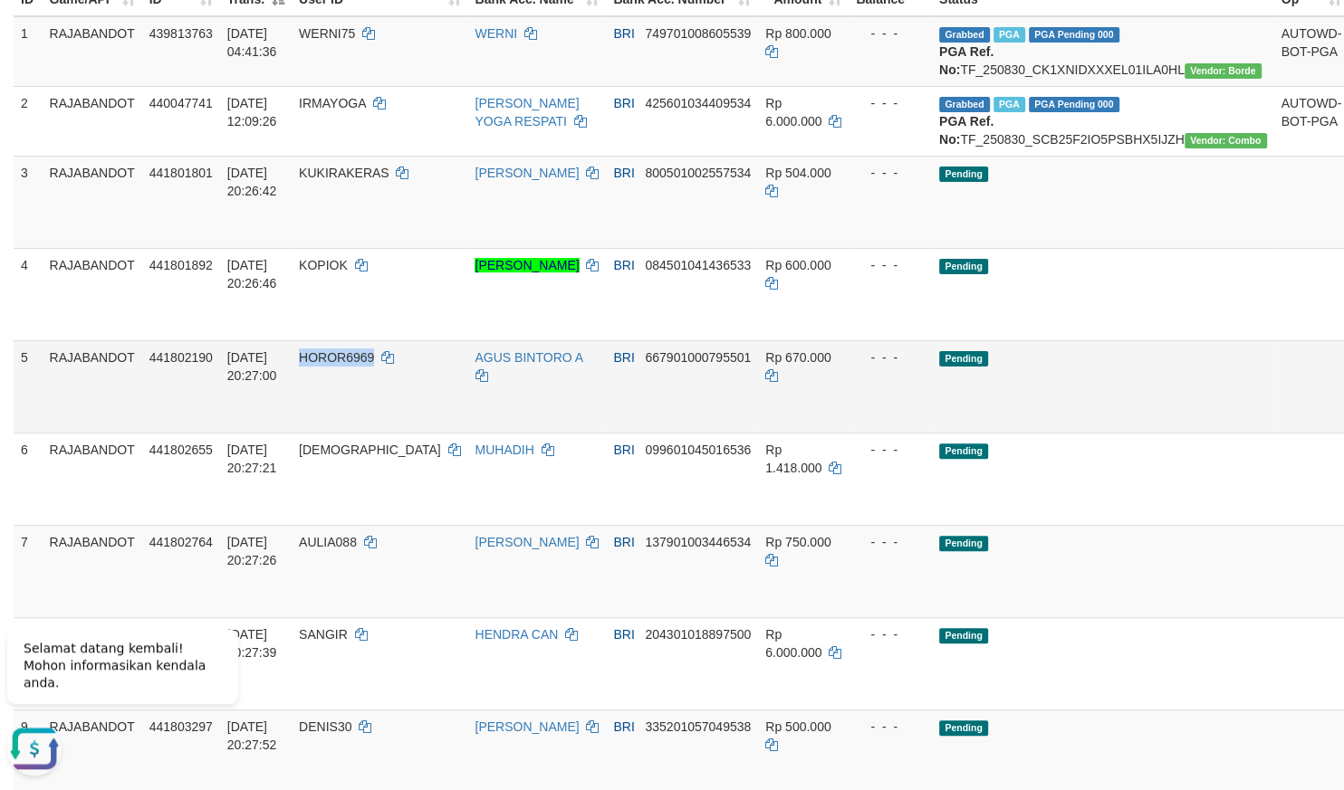
click at [1343, 424] on link "Send PGA" at bounding box center [1371, 407] width 30 height 33
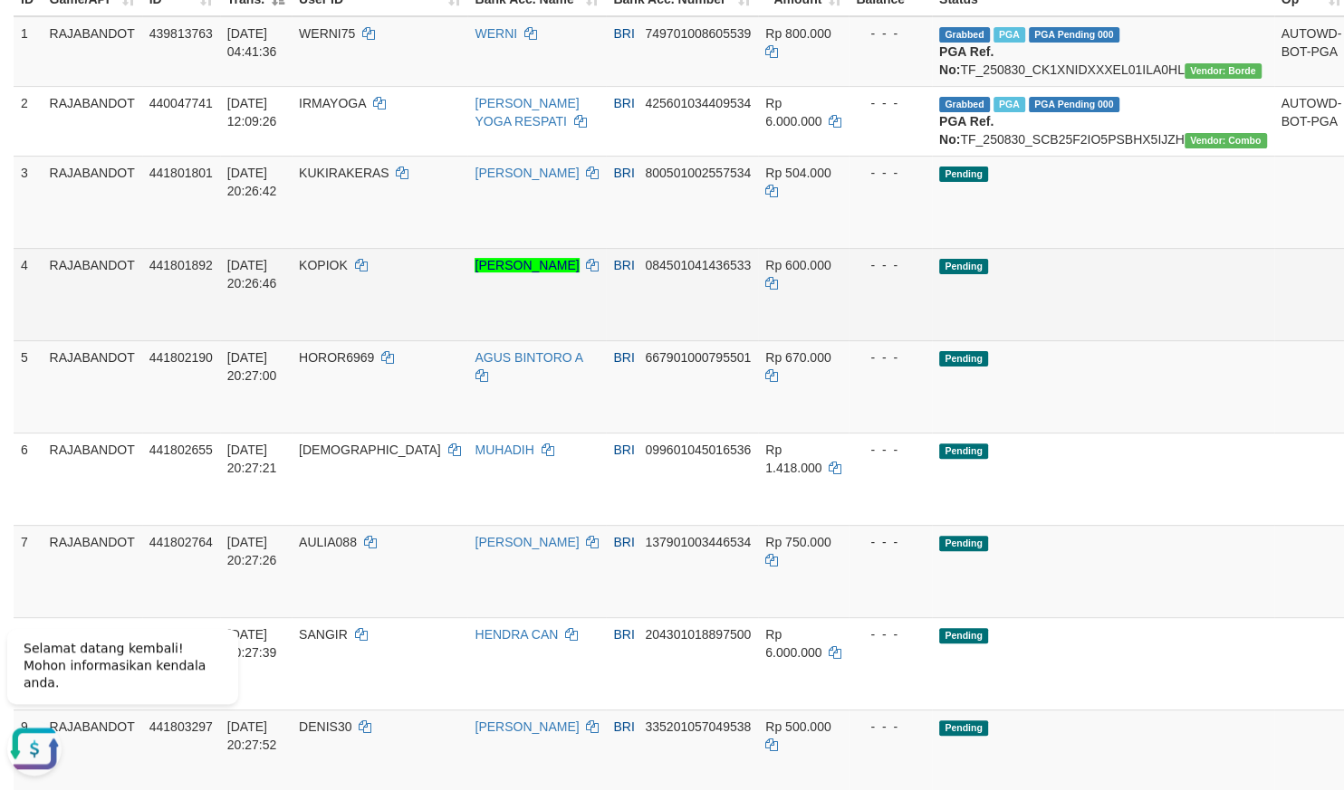
click at [637, 340] on td "BRI 084501041436533" at bounding box center [682, 294] width 152 height 92
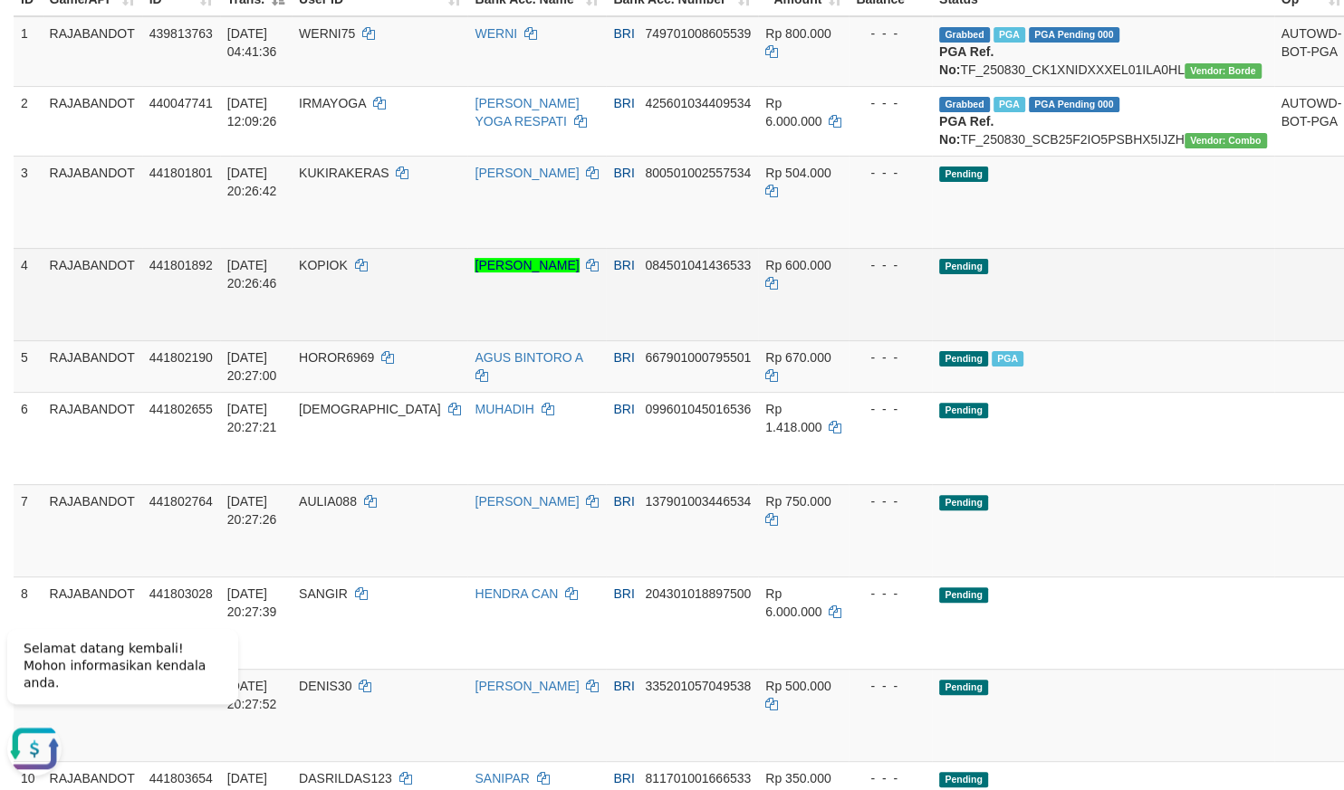
click at [1343, 331] on link "Send PGA" at bounding box center [1371, 315] width 30 height 33
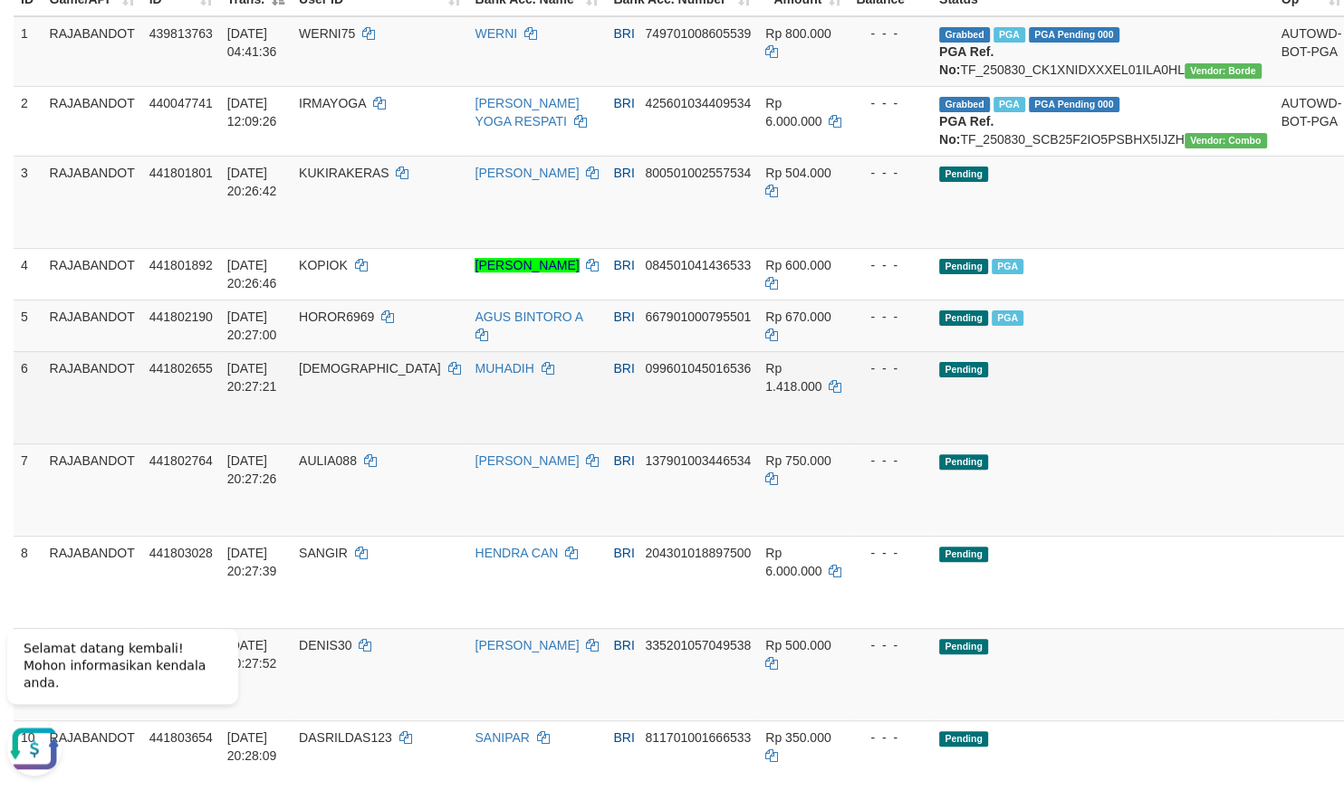
click at [551, 409] on td "MUHADIH" at bounding box center [536, 397] width 139 height 92
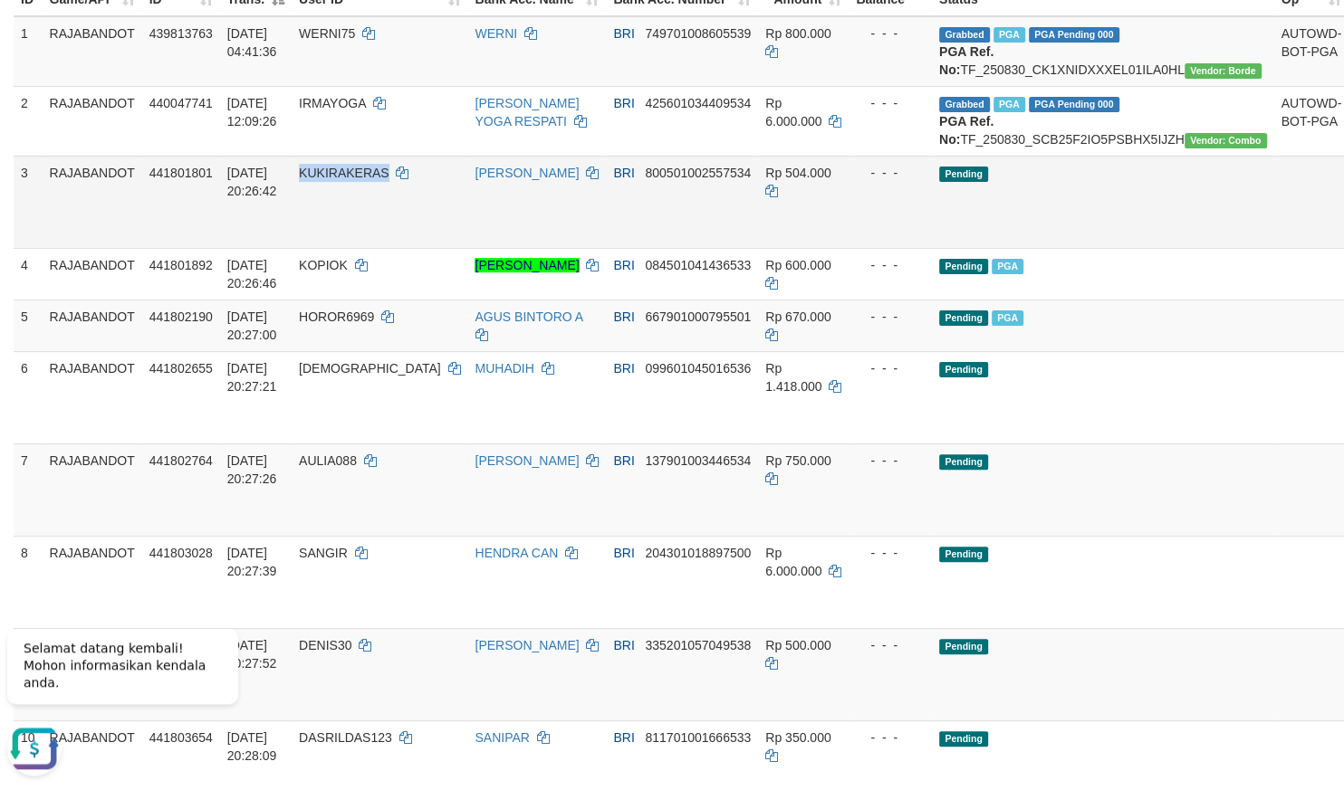
click at [1343, 239] on link "Send PGA" at bounding box center [1371, 222] width 30 height 33
click at [618, 351] on td "BRI 667901000795501" at bounding box center [682, 326] width 152 height 52
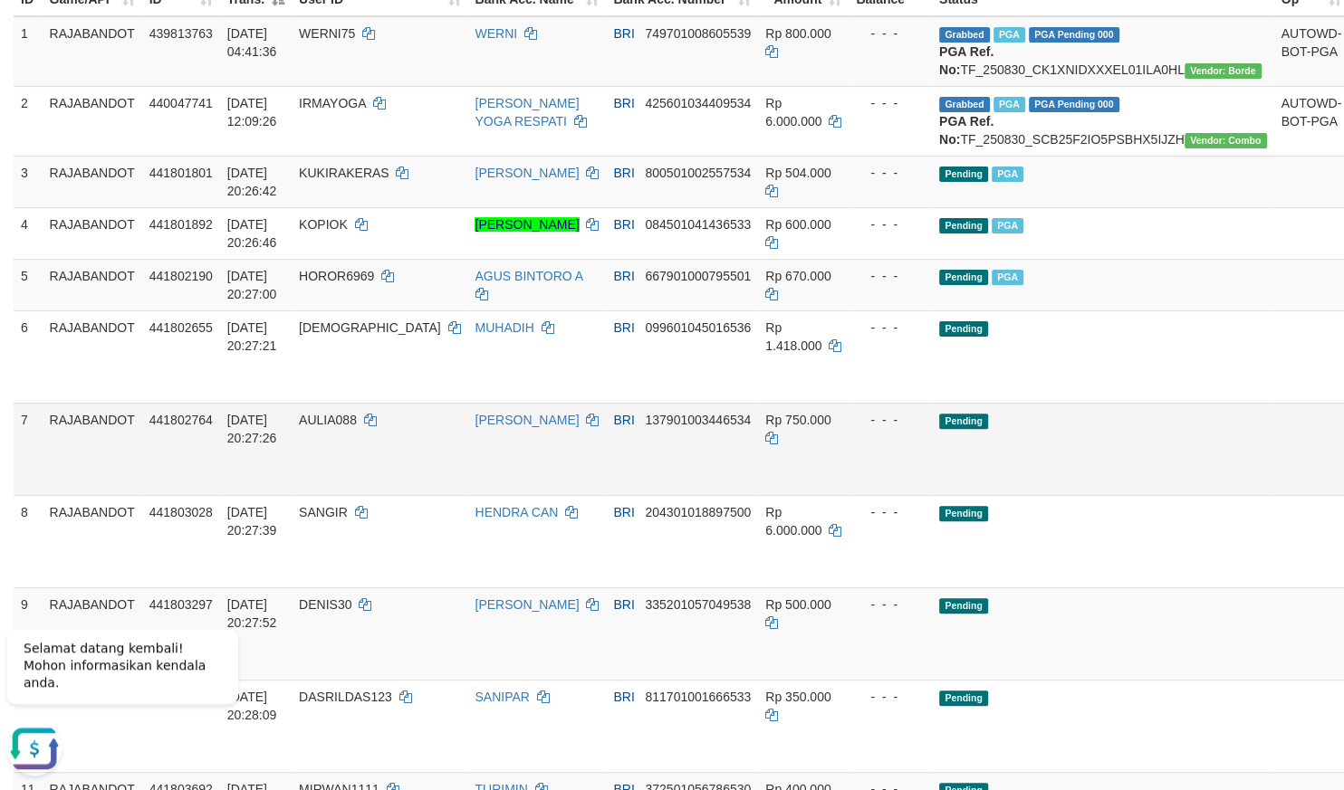
click at [1343, 486] on link "Send PGA" at bounding box center [1371, 470] width 30 height 33
click at [435, 441] on td "AULIA088" at bounding box center [380, 449] width 176 height 92
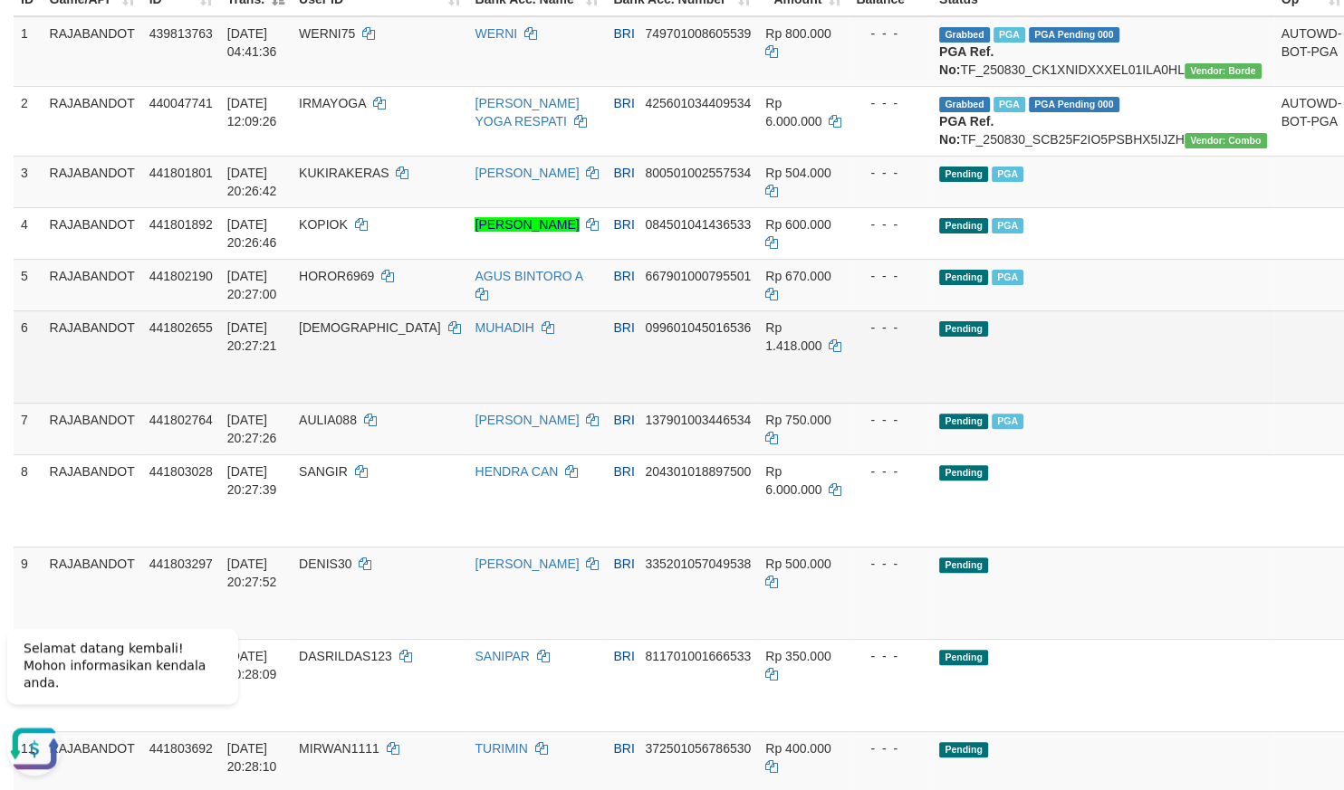
click at [1343, 394] on link "Send PGA" at bounding box center [1371, 377] width 30 height 33
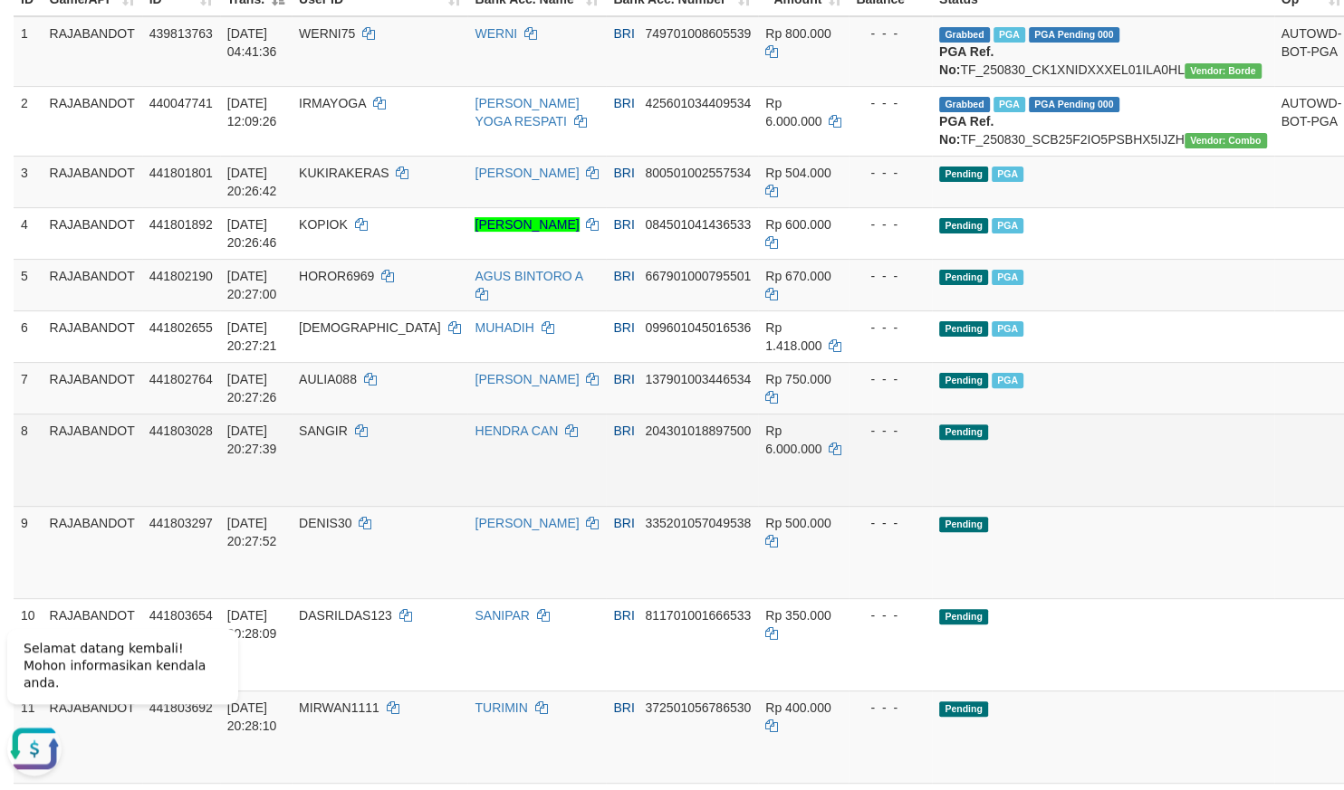
click at [522, 506] on td "HENDRA CAN" at bounding box center [536, 460] width 139 height 92
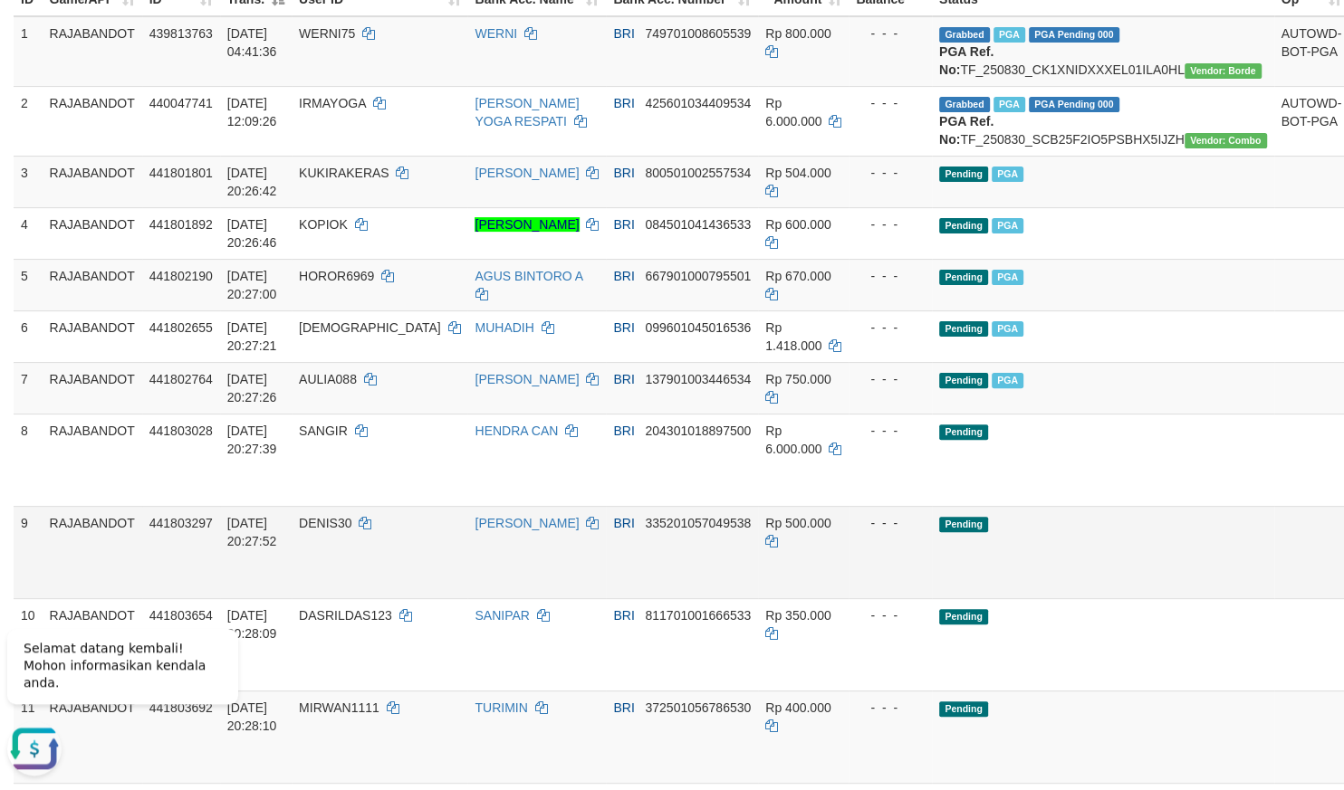
click at [1343, 589] on link "Send PGA" at bounding box center [1371, 573] width 30 height 33
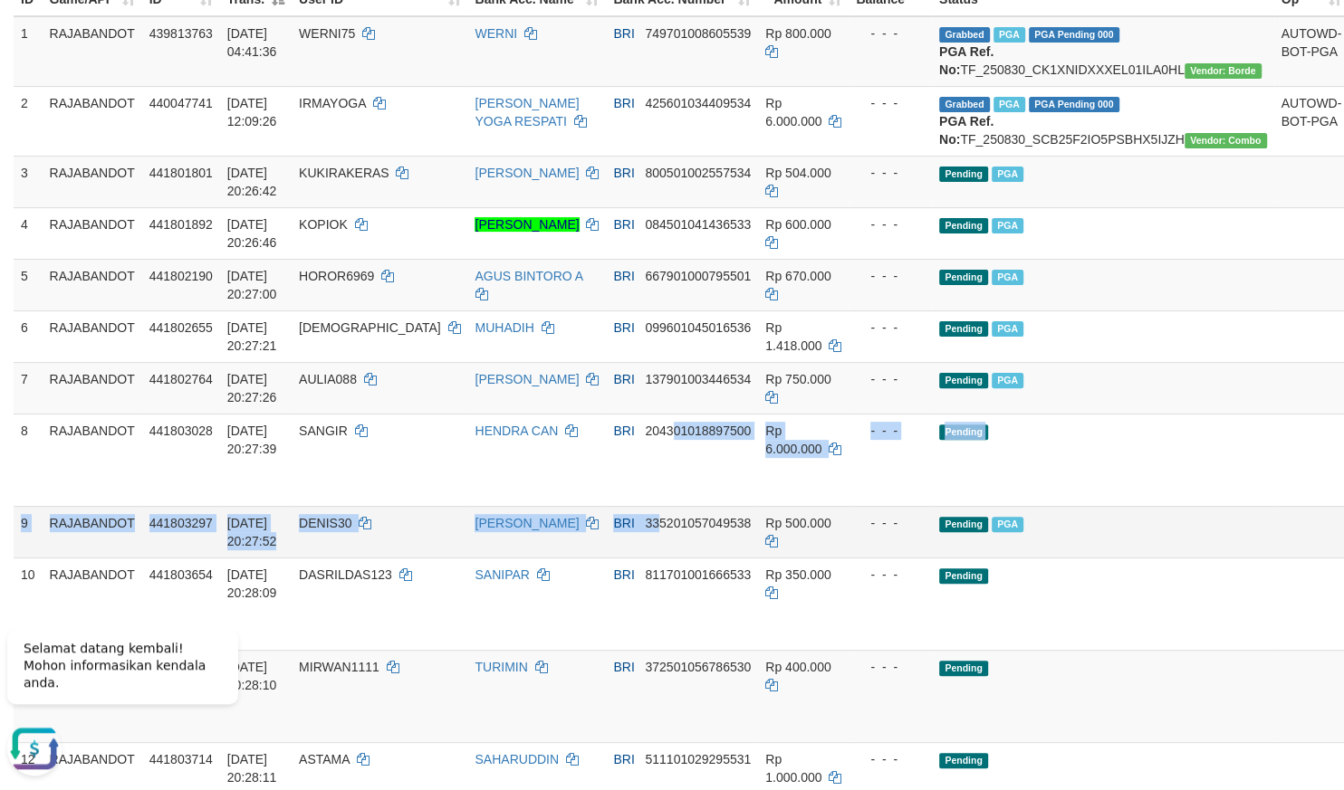
click at [633, 549] on tbody "1 RAJABANDOT 439813763 30/08/2025 04:41:36 WERNI75 WERNI BRI 749701008605539 Rp…" at bounding box center [726, 748] width 1424 height 1465
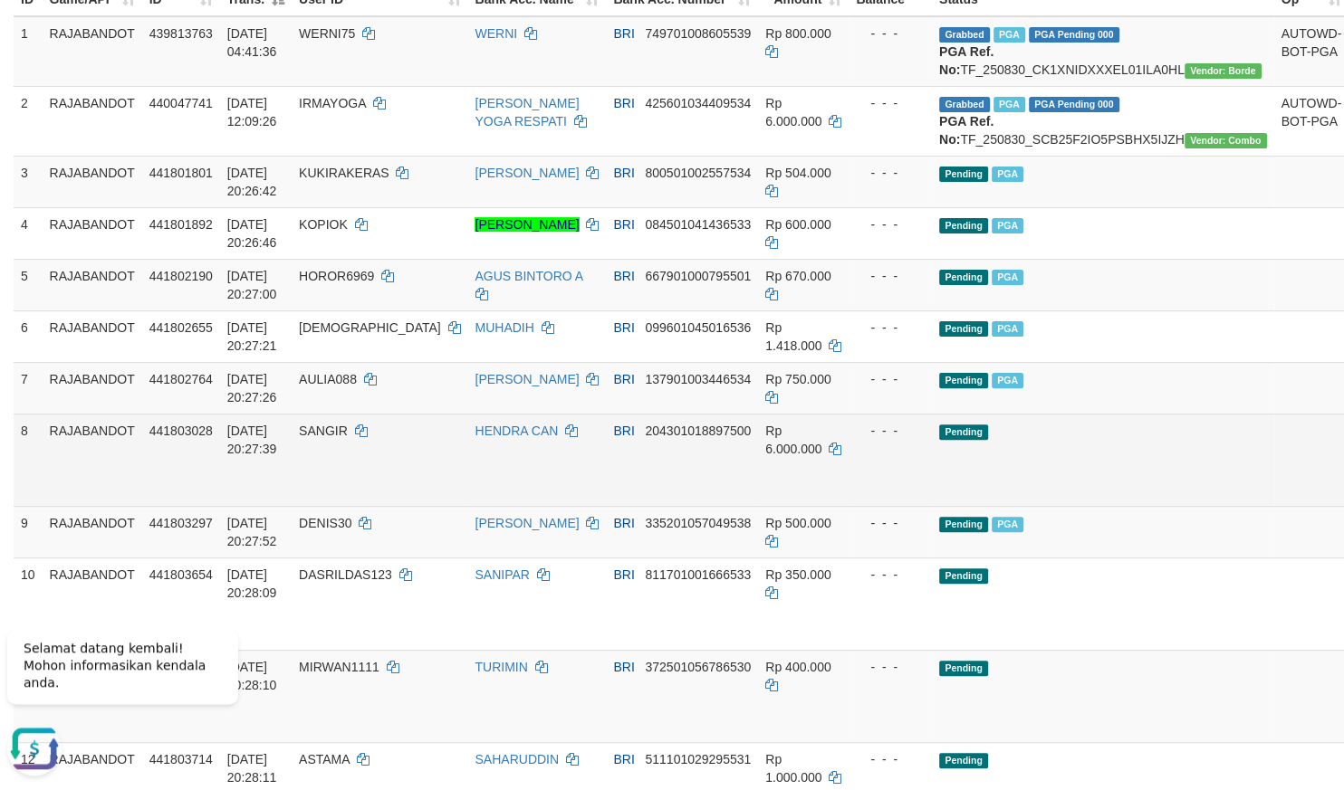
click at [1343, 497] on link "Send PGA" at bounding box center [1371, 481] width 30 height 33
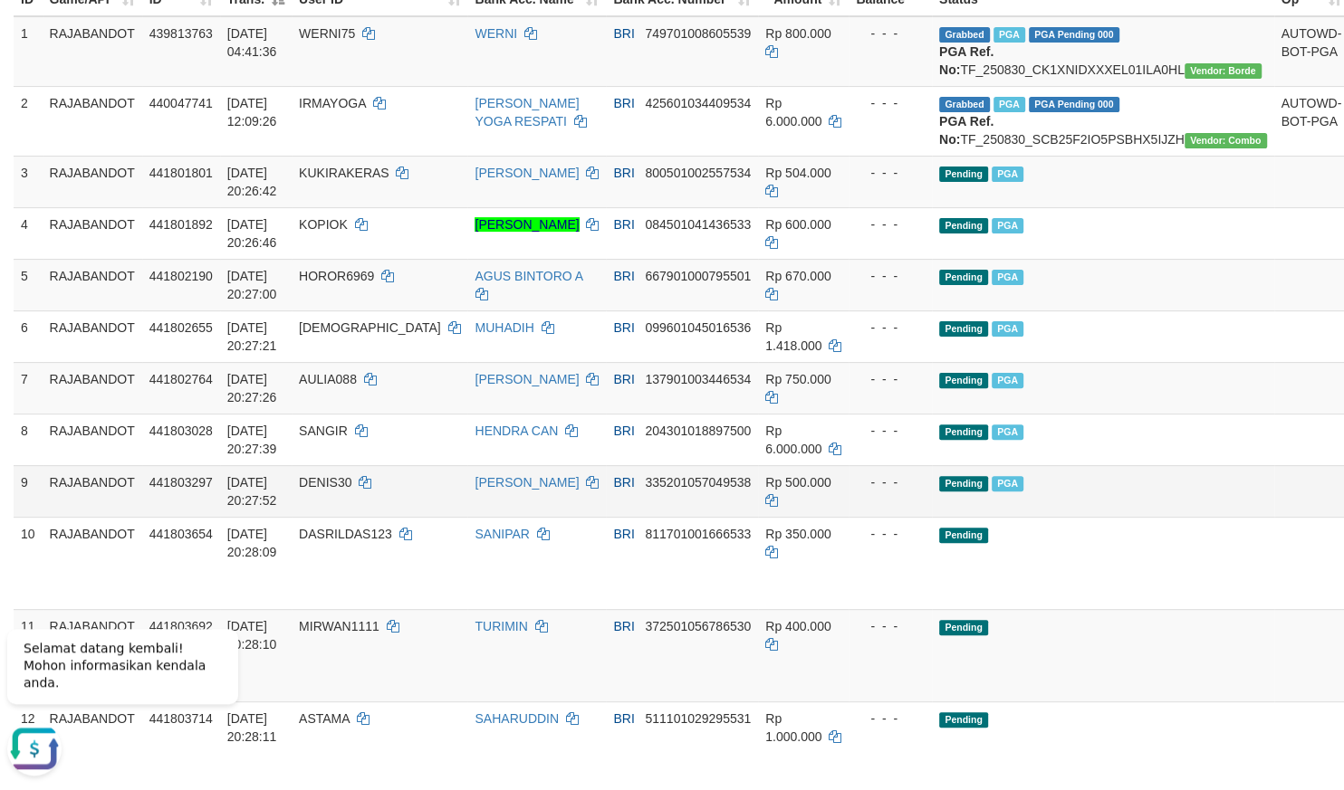
click at [643, 508] on td "BRI 335201057049538" at bounding box center [682, 491] width 152 height 52
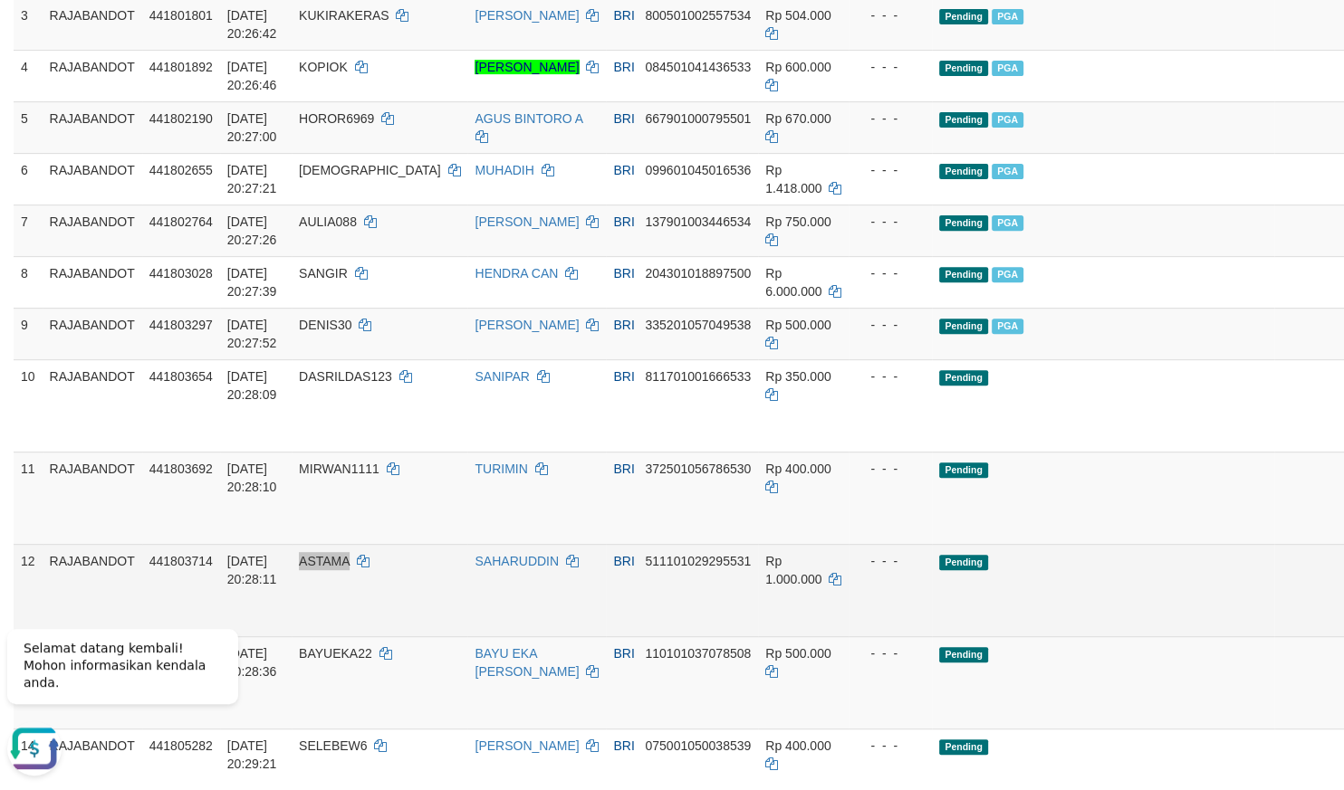
scroll to position [445, 0]
click at [1343, 627] on link "Send PGA" at bounding box center [1371, 610] width 30 height 33
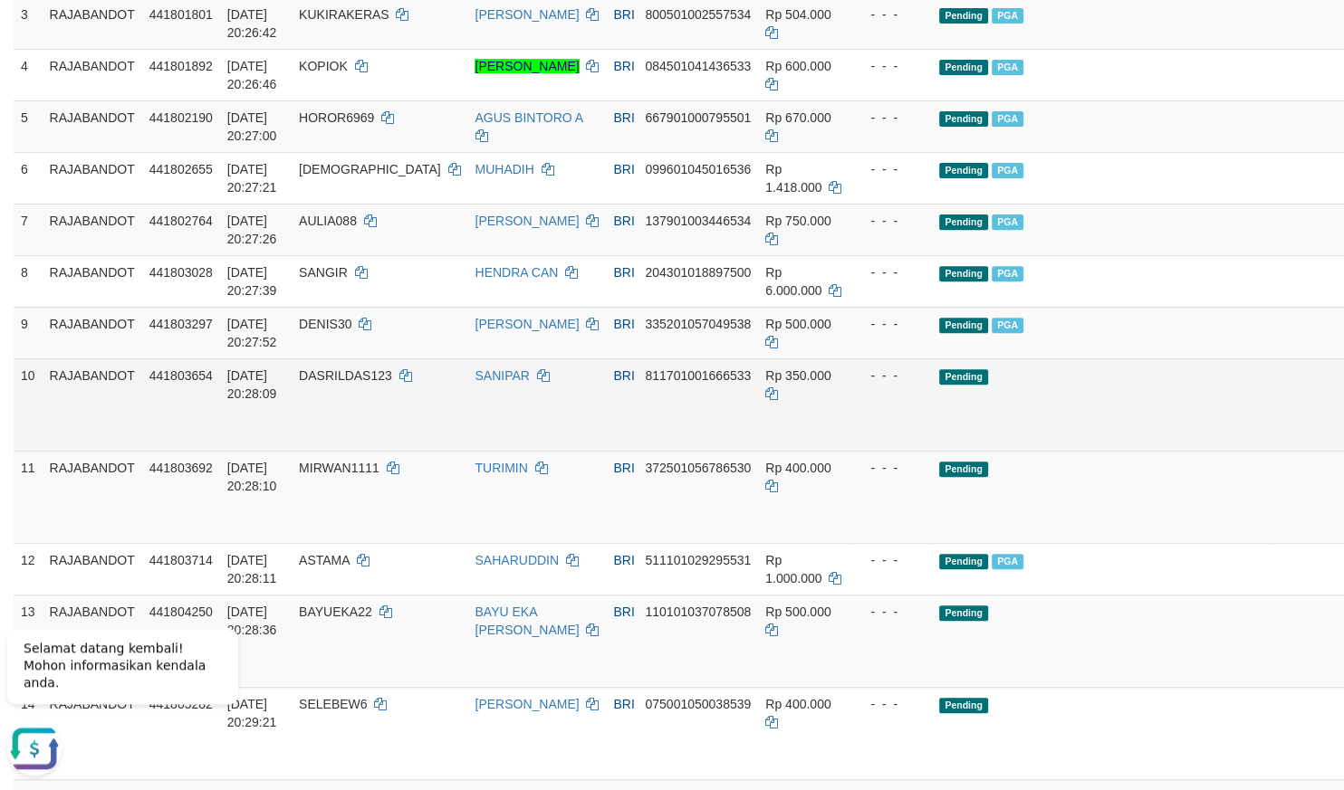
click at [546, 451] on td "SANIPAR" at bounding box center [536, 405] width 139 height 92
click at [1343, 442] on link "Send PGA" at bounding box center [1371, 425] width 30 height 33
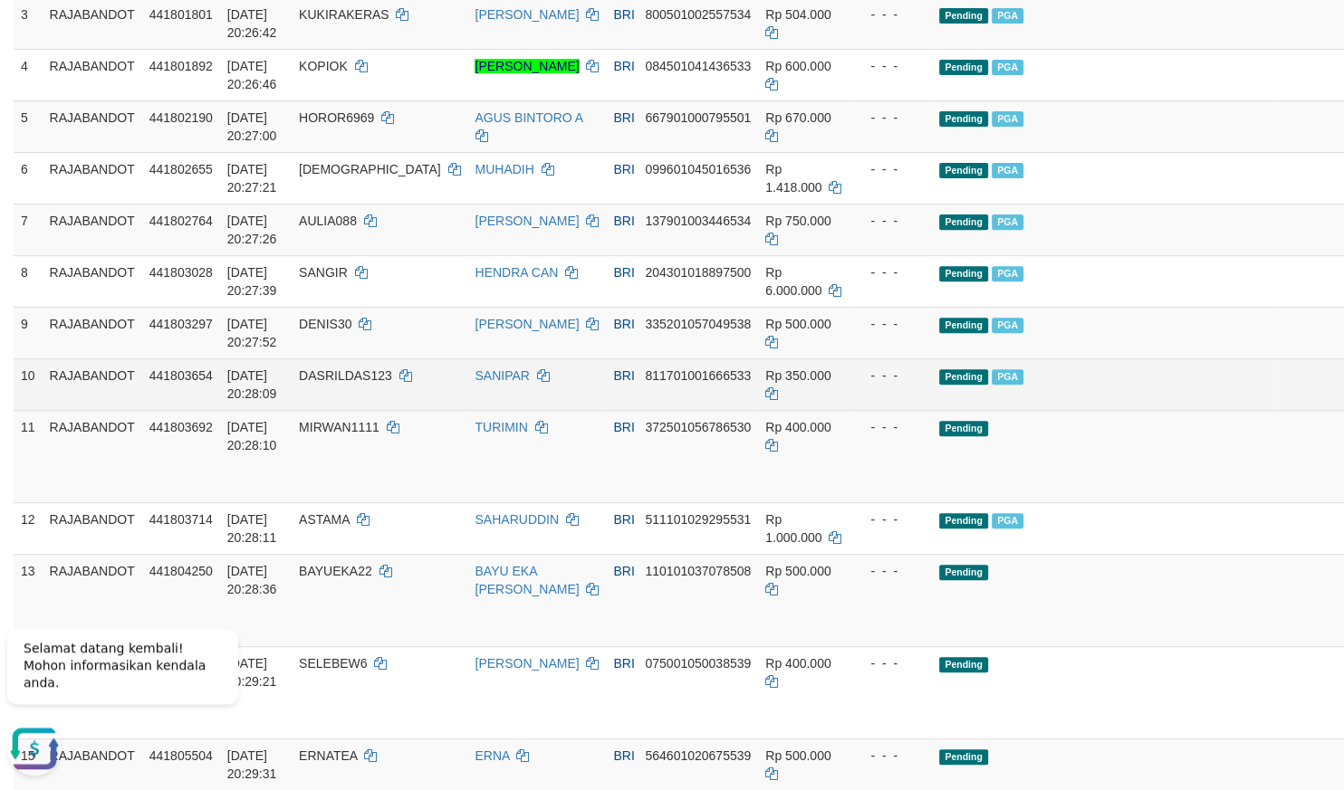
click at [758, 410] on td "Rp 350.000" at bounding box center [803, 385] width 91 height 52
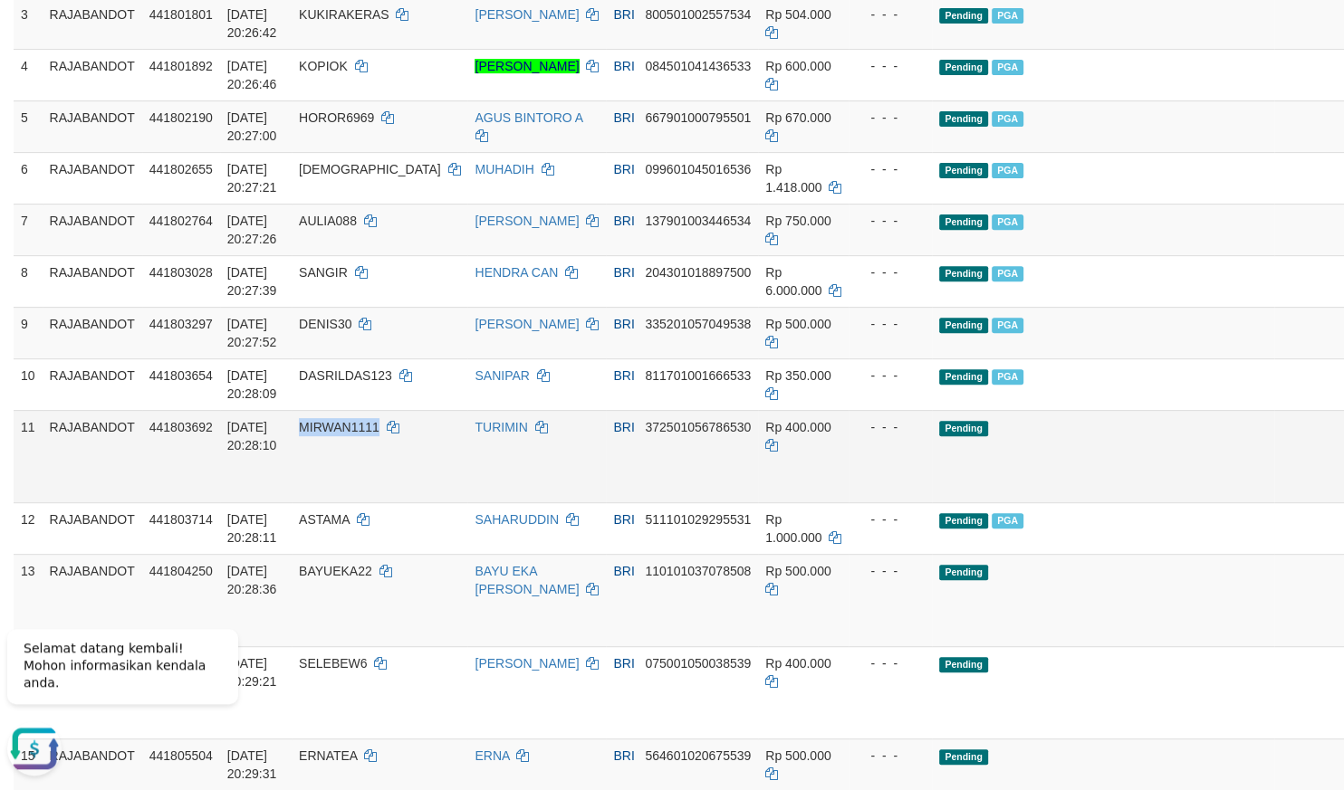
click at [1343, 493] on link "Send PGA" at bounding box center [1371, 477] width 30 height 33
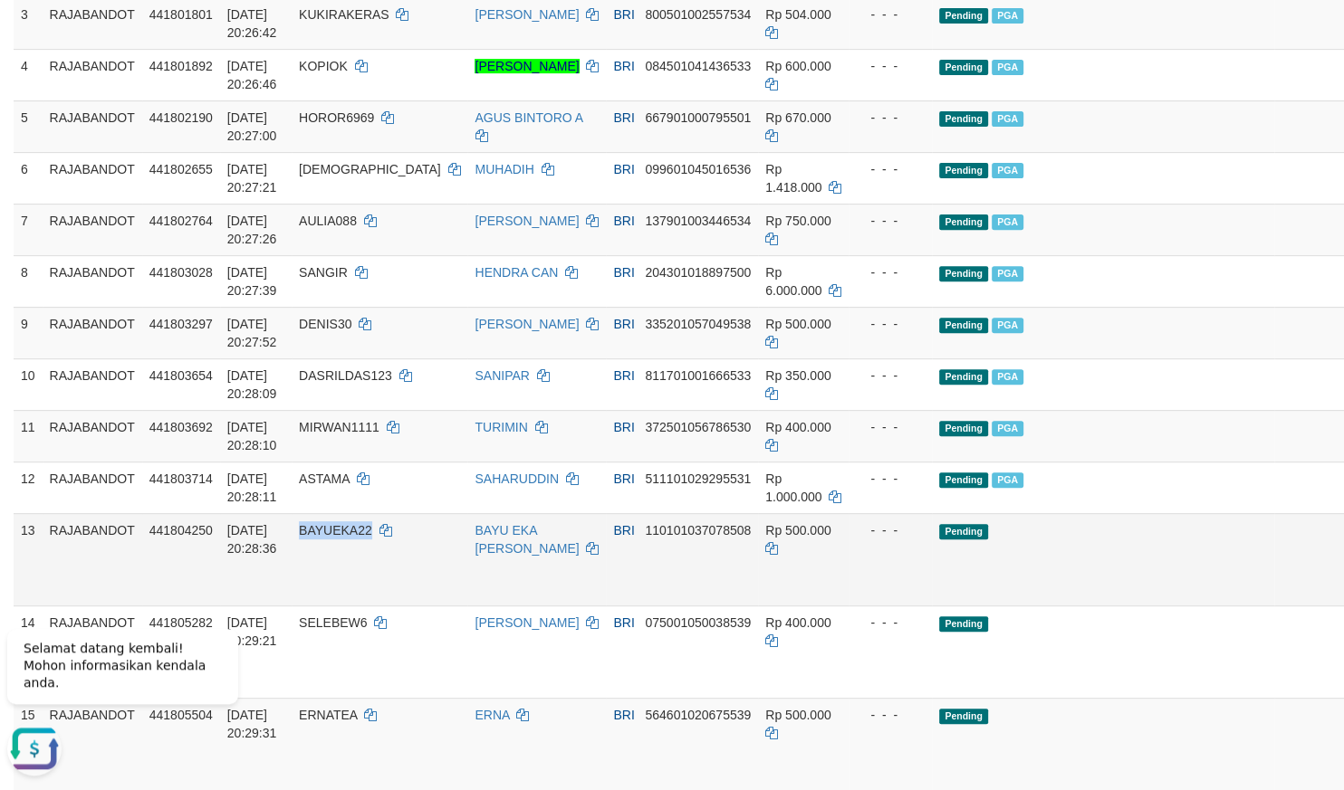
click at [1343, 597] on link "Send PGA" at bounding box center [1371, 580] width 30 height 33
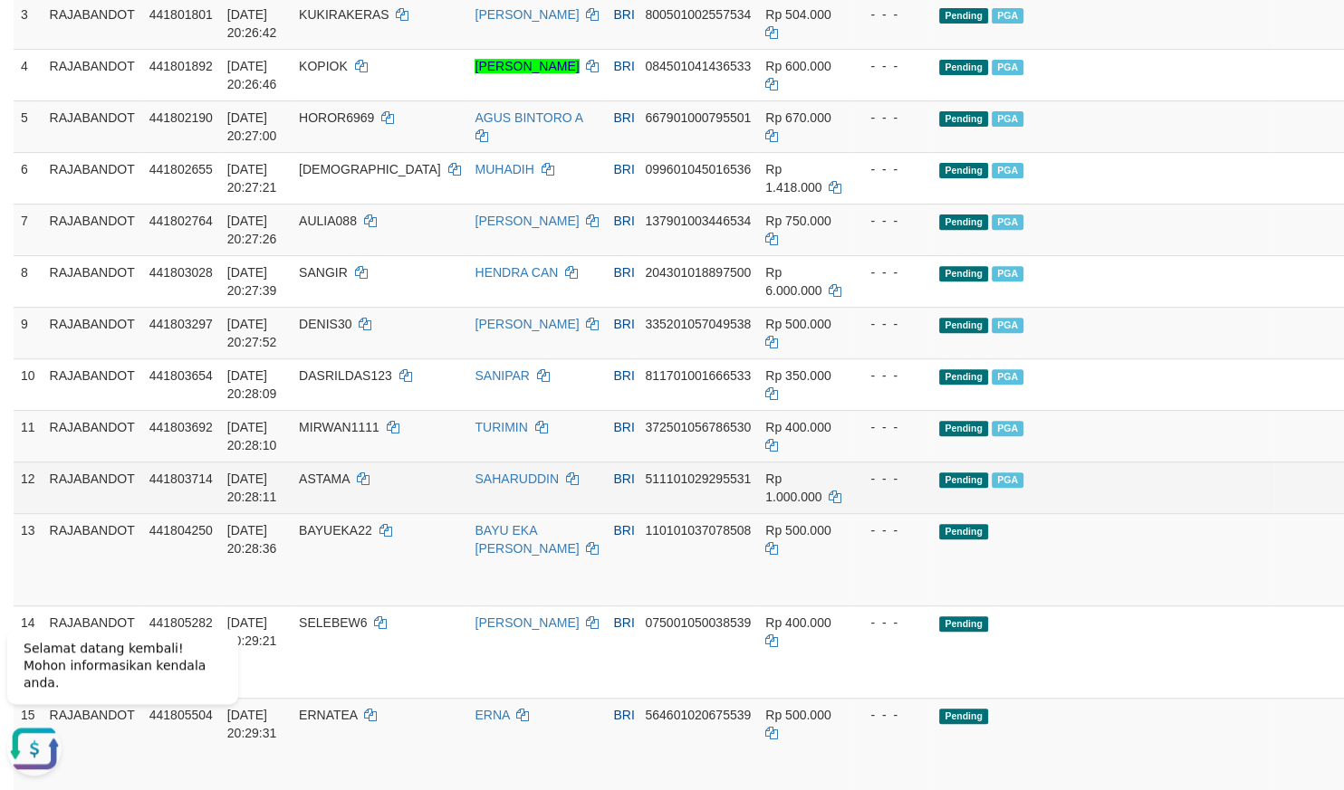
click at [795, 513] on td "Rp 1.000.000" at bounding box center [803, 488] width 91 height 52
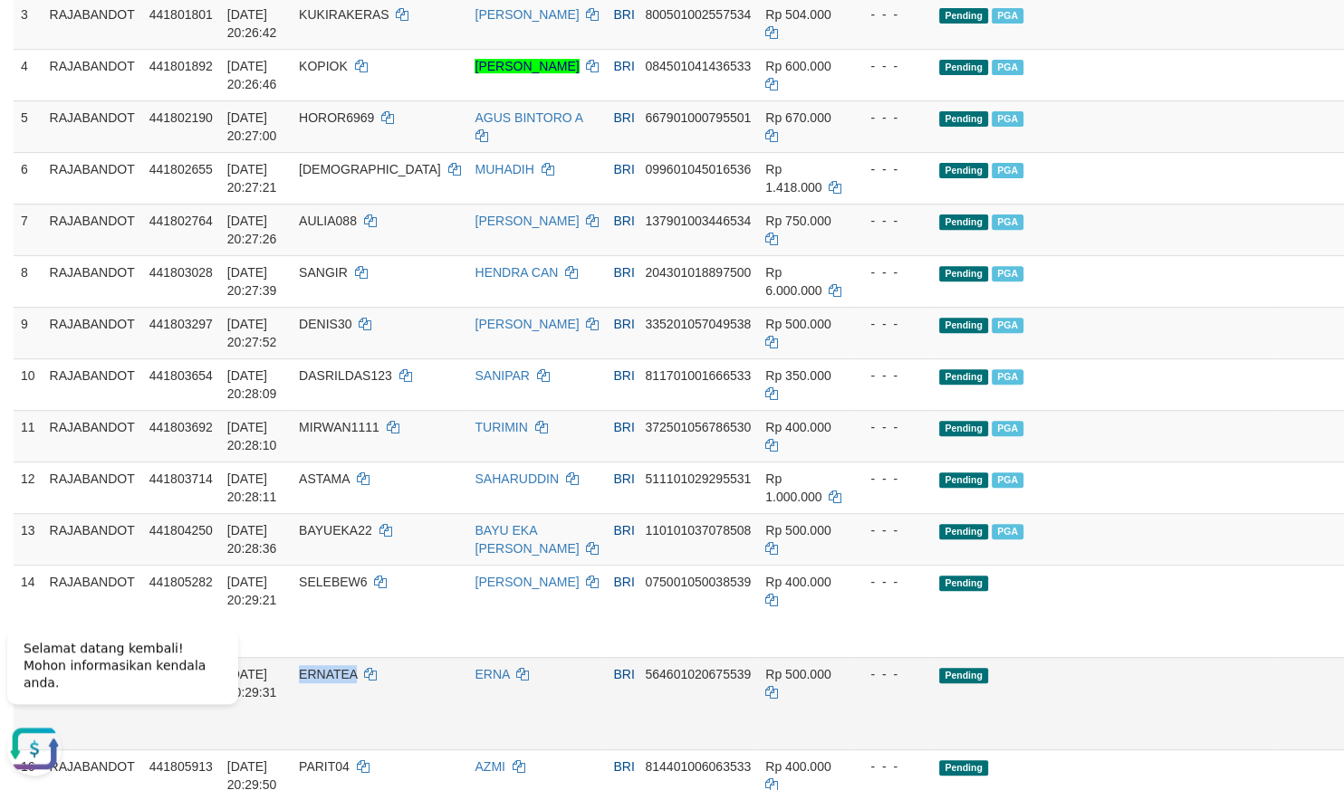
click at [1343, 741] on link "Send PGA" at bounding box center [1371, 724] width 30 height 33
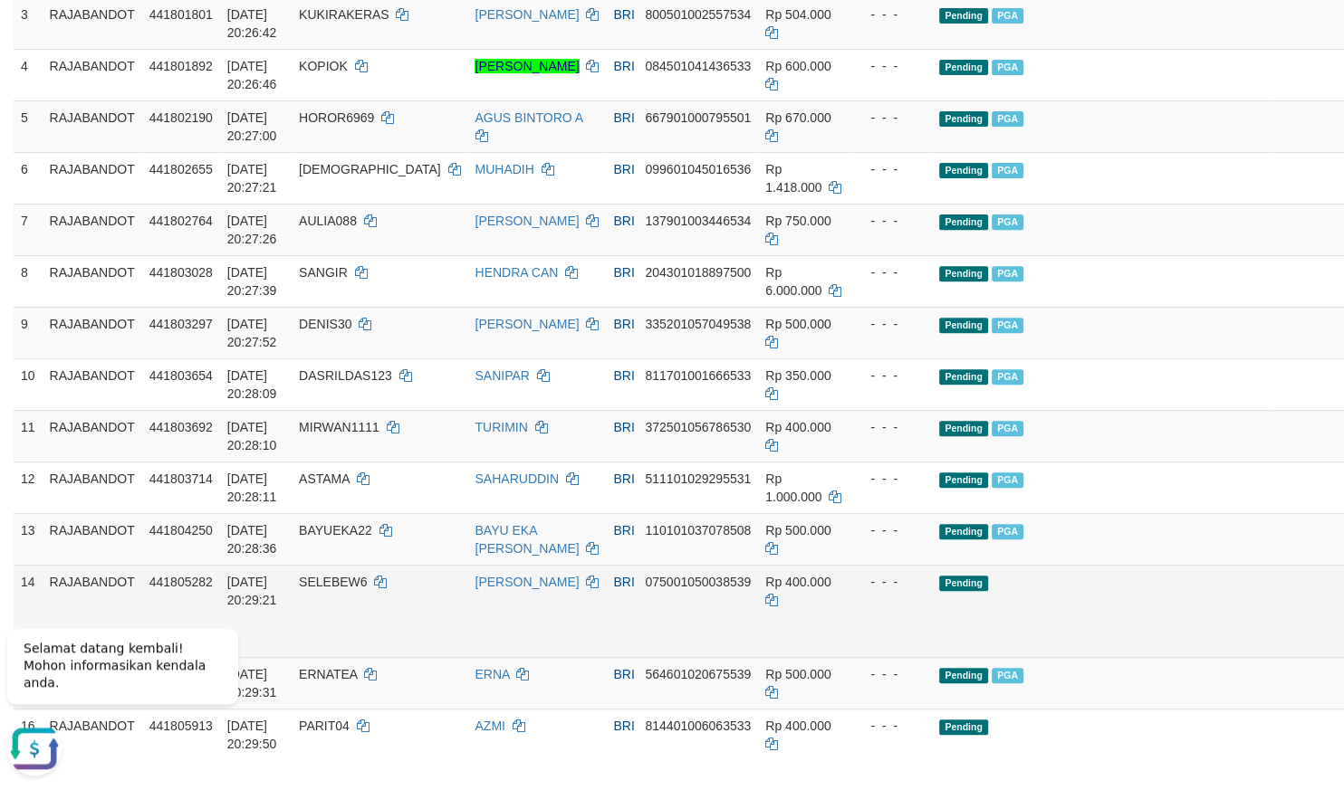
click at [628, 629] on td "BRI 075001050038539" at bounding box center [682, 611] width 152 height 92
click at [1343, 648] on link "Send PGA" at bounding box center [1371, 632] width 30 height 33
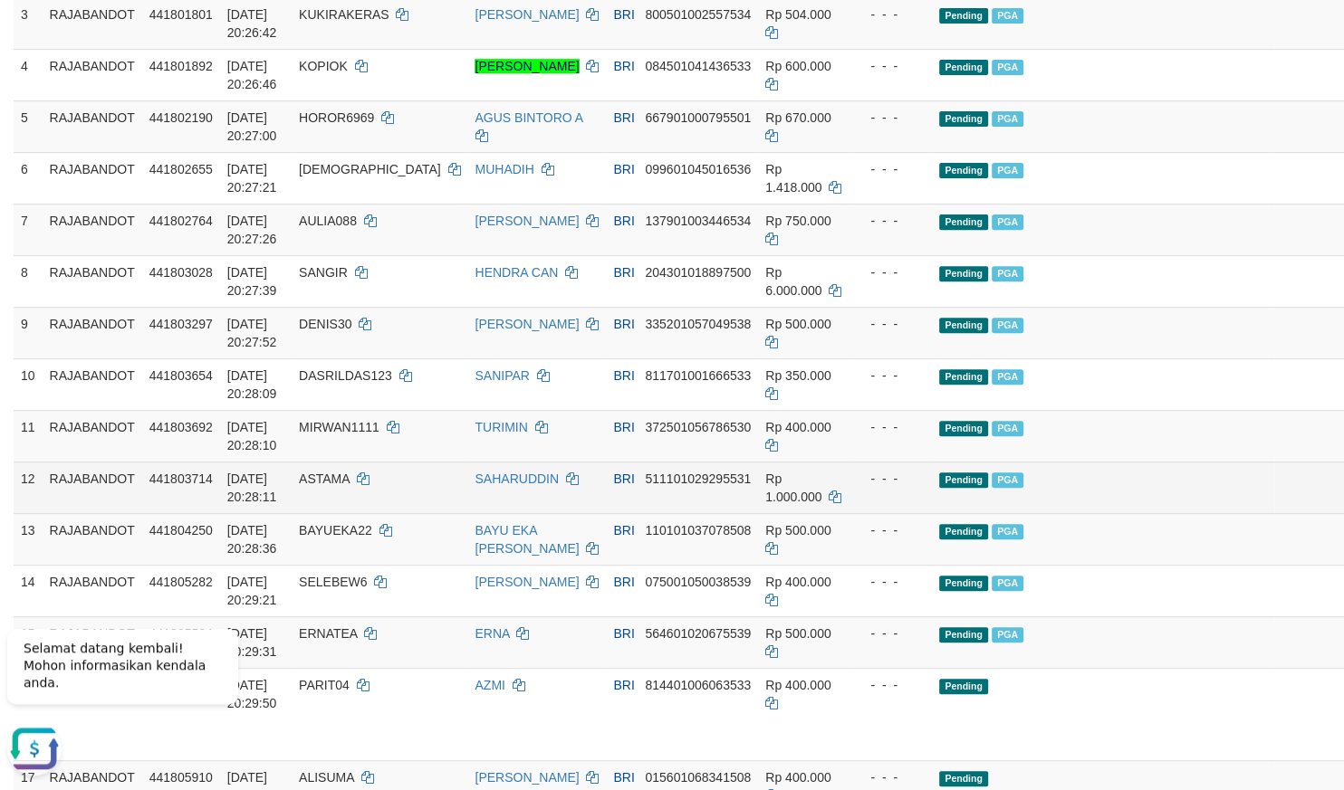
click at [768, 504] on span "Rp 1.000.000" at bounding box center [793, 488] width 56 height 33
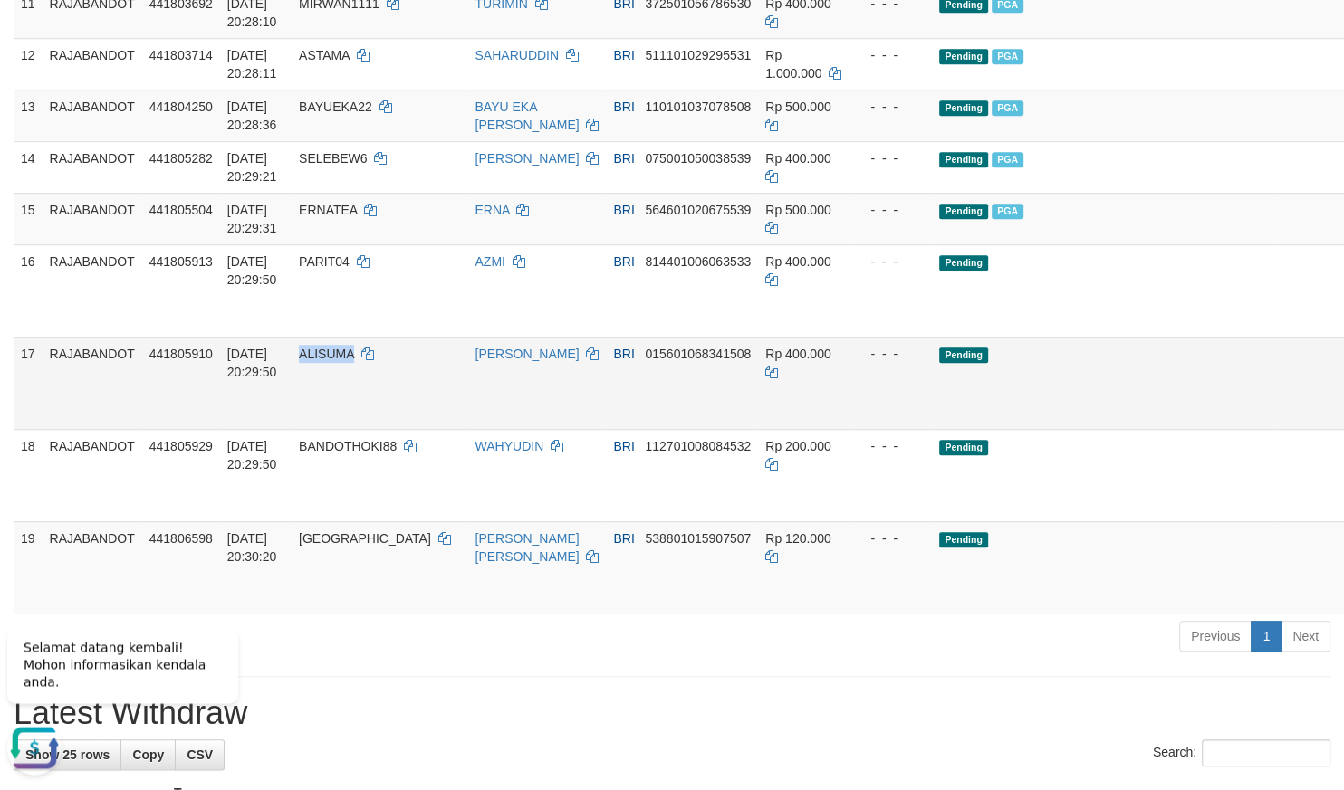
click at [1343, 421] on link "Send PGA" at bounding box center [1371, 404] width 30 height 33
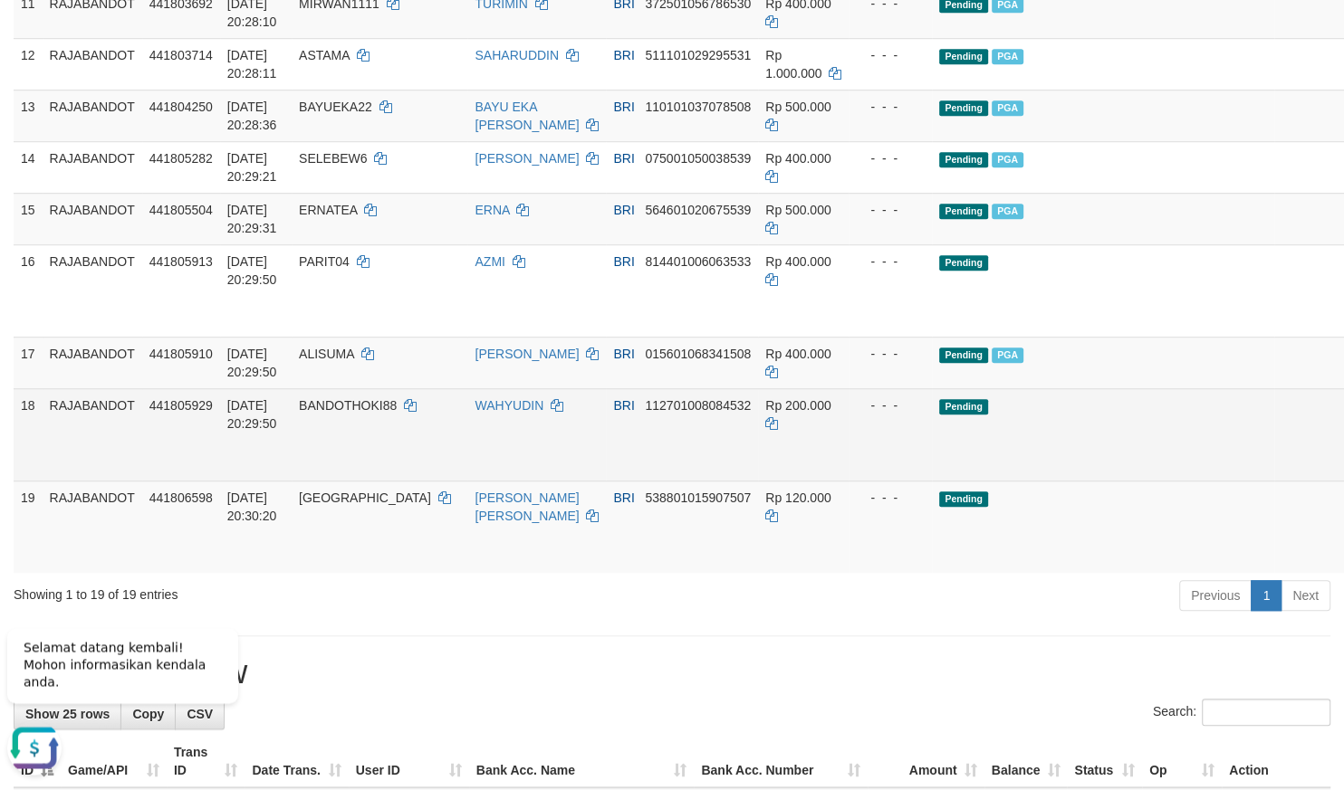
click at [886, 473] on td "- - -" at bounding box center [889, 435] width 83 height 92
click at [1343, 473] on link "Send PGA" at bounding box center [1371, 456] width 30 height 33
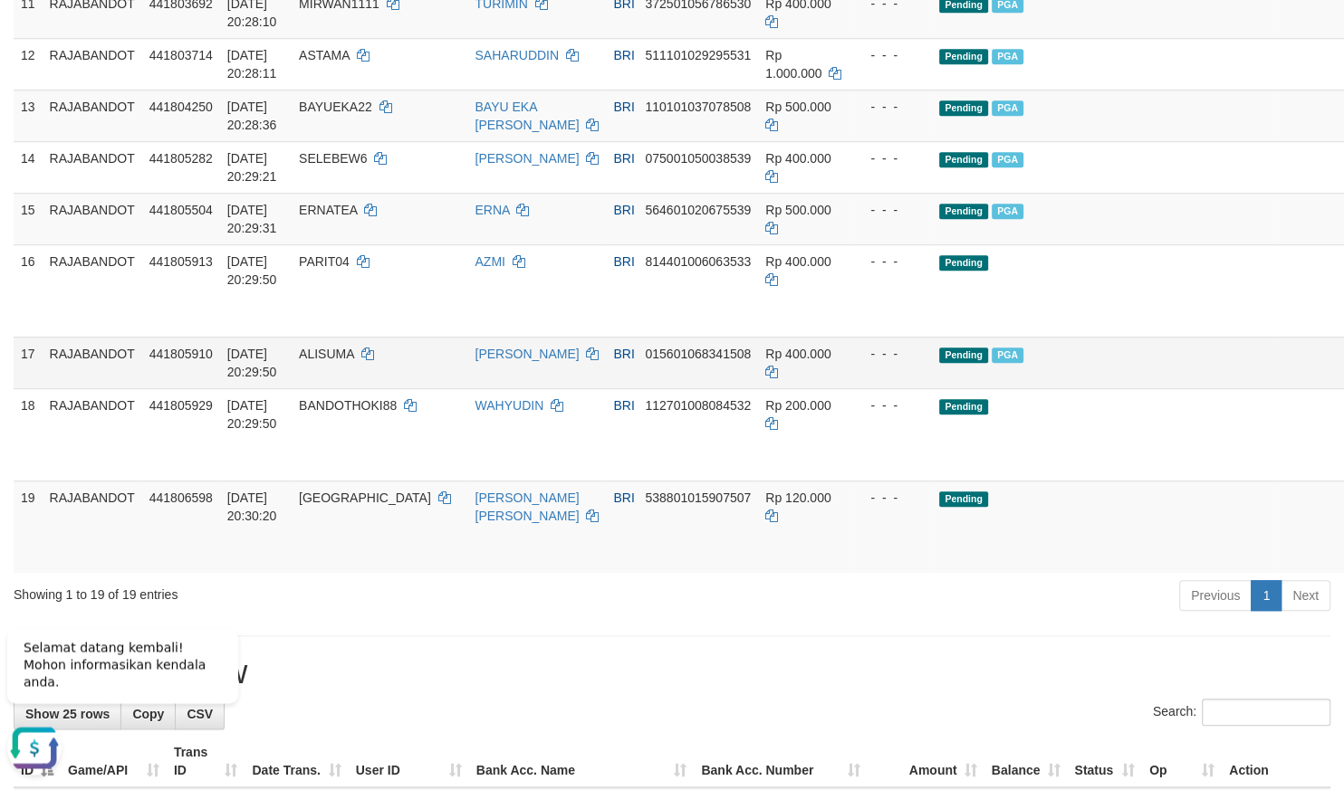
click at [647, 389] on td "BRI 015601068341508" at bounding box center [682, 364] width 152 height 52
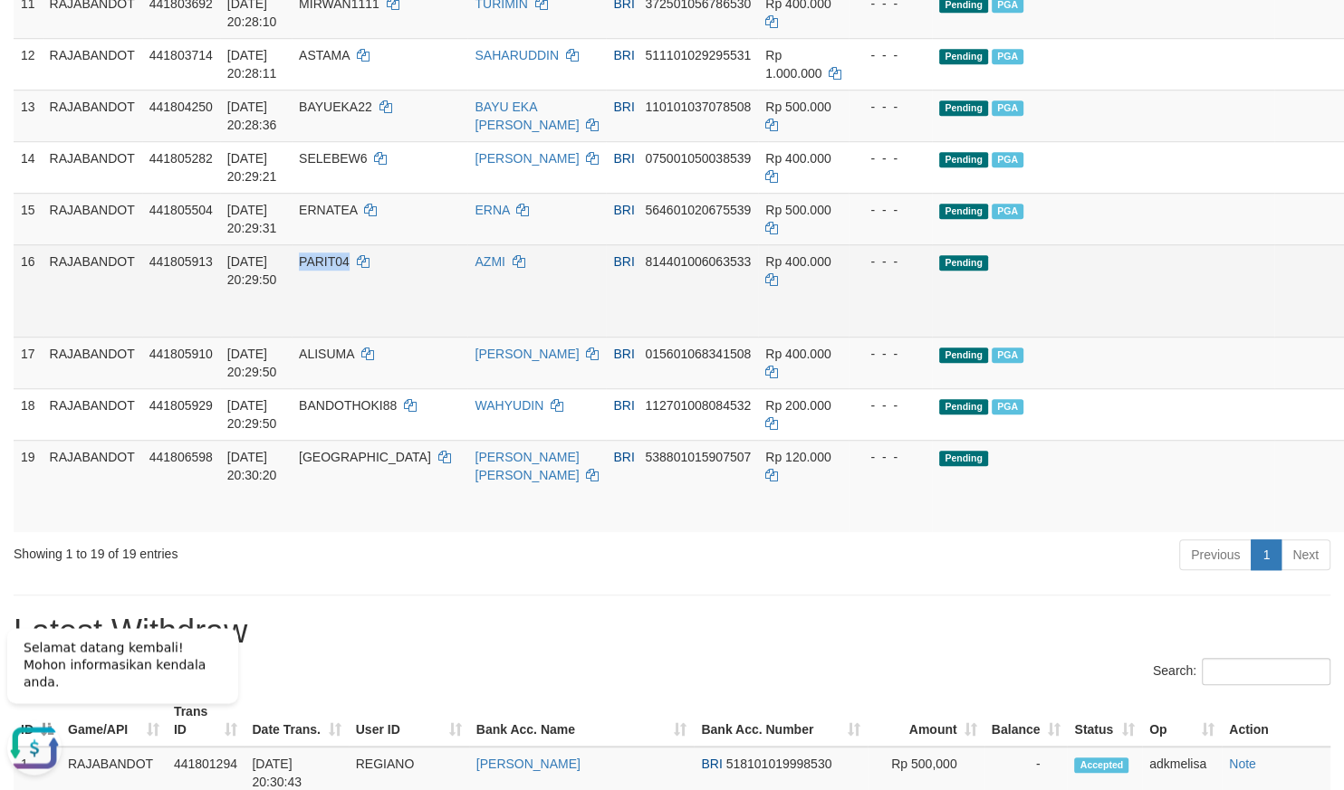
click at [1343, 329] on link "Send PGA" at bounding box center [1371, 312] width 30 height 33
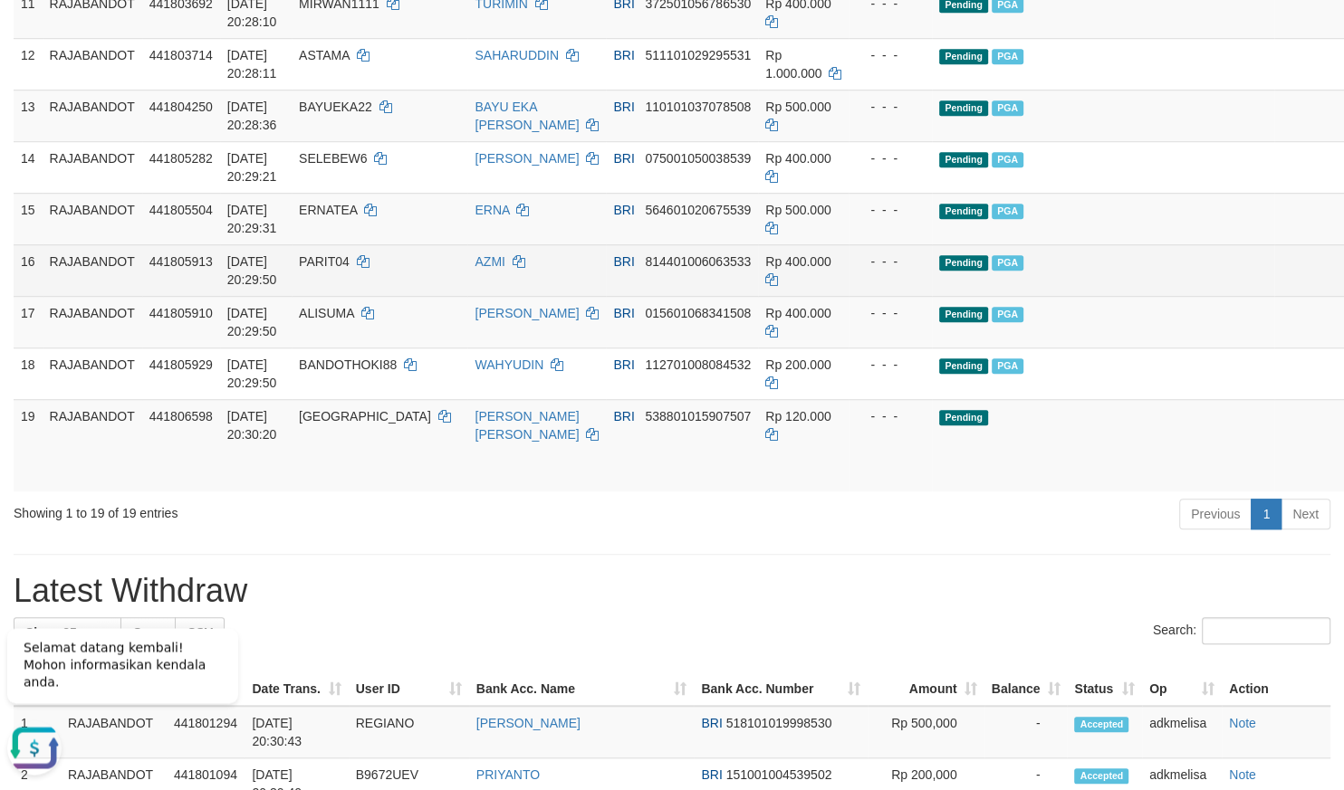
click at [758, 297] on td "Rp 400.000" at bounding box center [803, 271] width 91 height 52
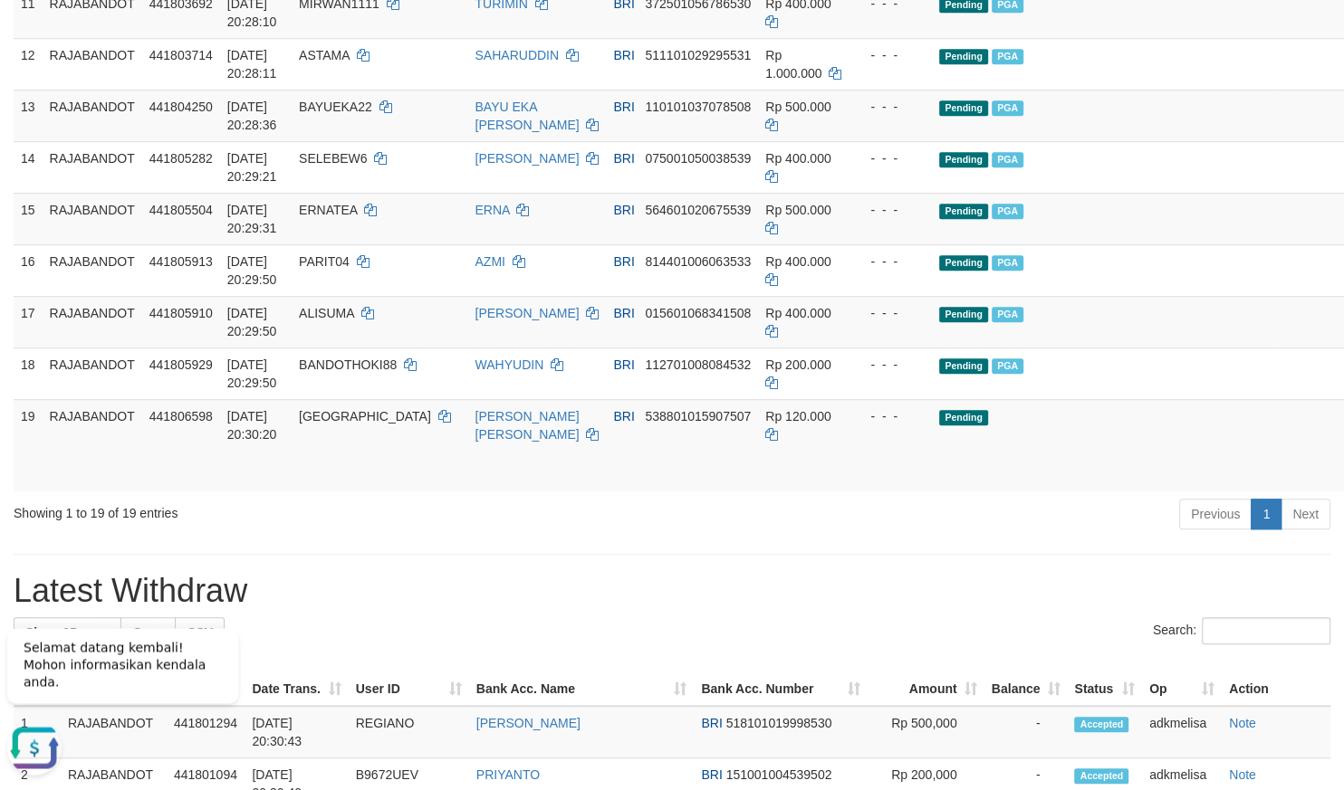
drag, startPoint x: 733, startPoint y: 595, endPoint x: 707, endPoint y: 599, distance: 26.6
click at [711, 599] on div "**********" at bounding box center [672, 649] width 1344 height 2940
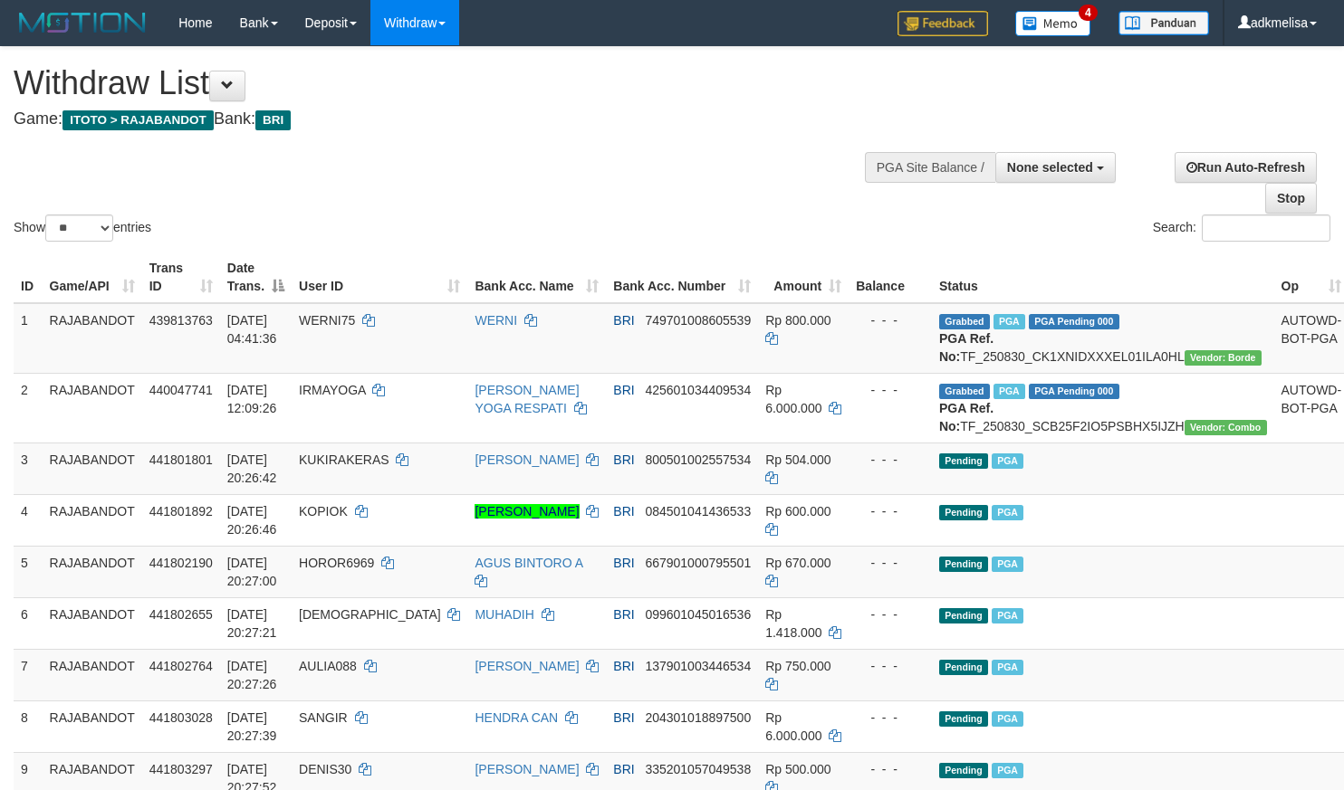
select select
select select "***"
click option "***" at bounding box center [0, 0] width 0 height 0
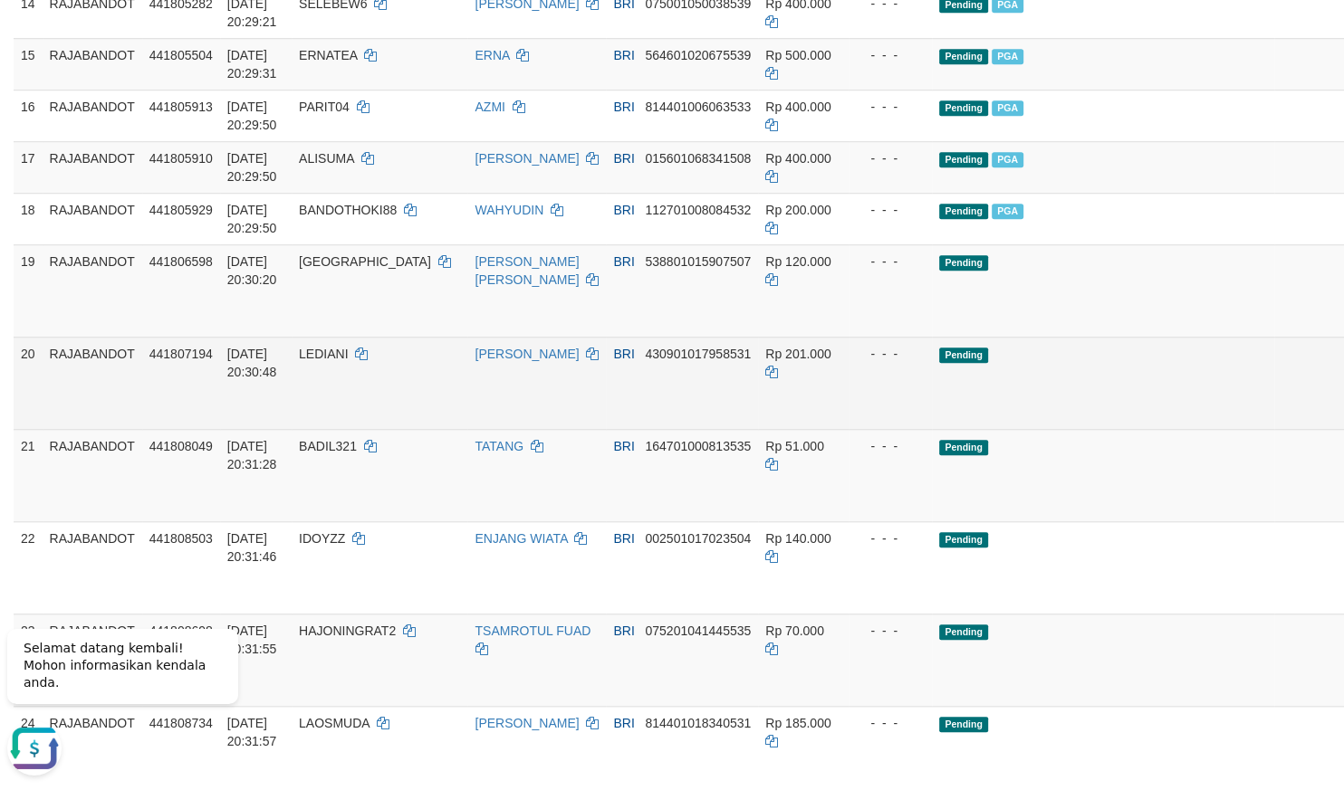
click at [1343, 420] on link "Send PGA" at bounding box center [1371, 404] width 30 height 33
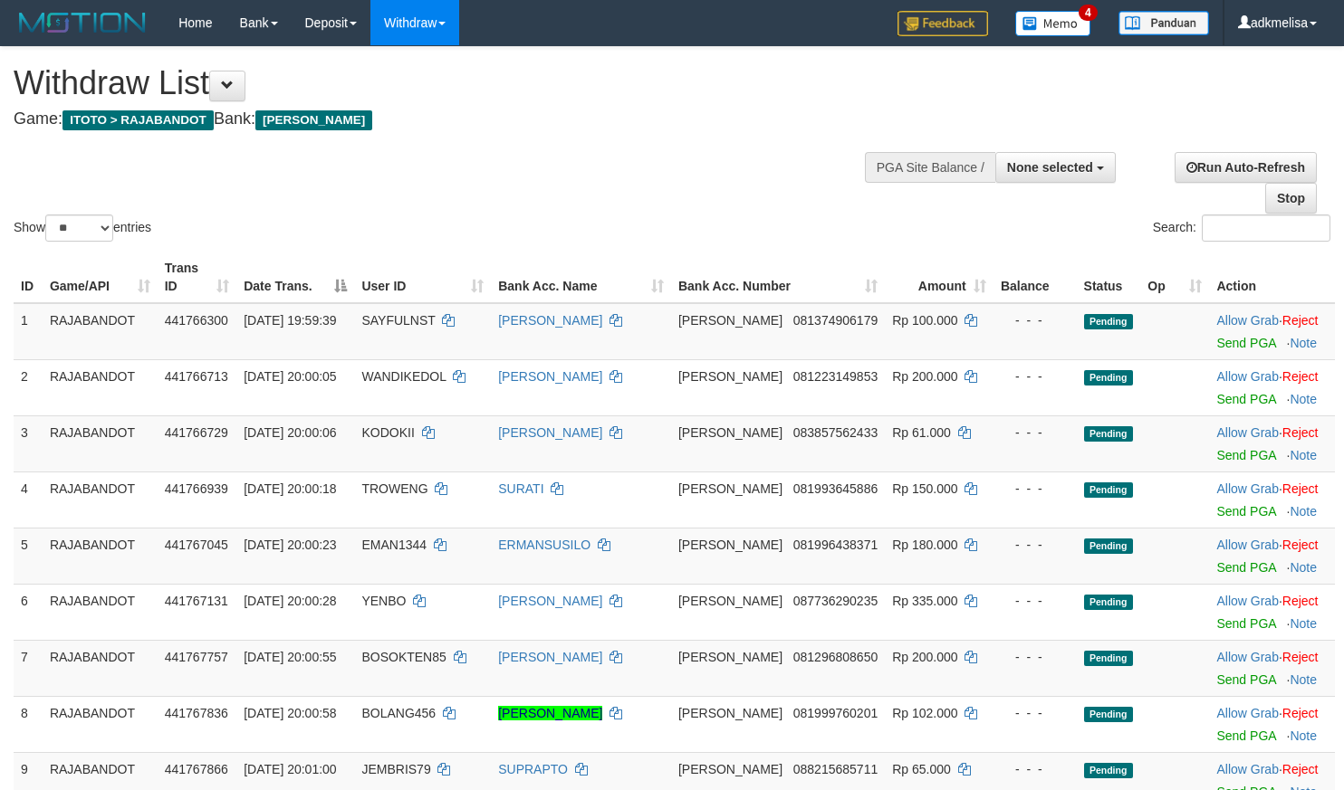
select select
click at [45, 215] on select "** ** ** ***" at bounding box center [79, 228] width 68 height 27
select select "***"
click option "***" at bounding box center [0, 0] width 0 height 0
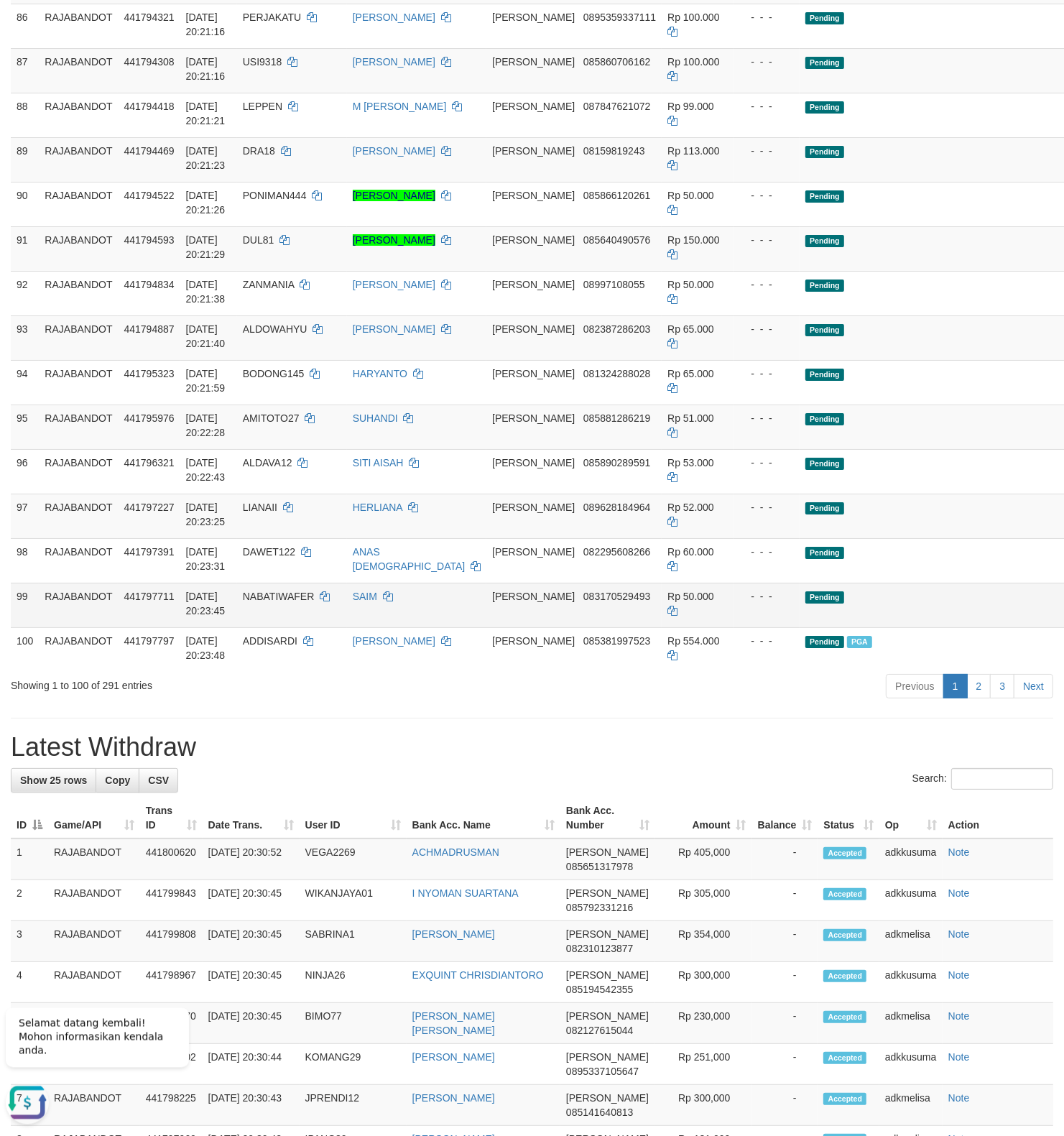
scroll to position [4148, 0]
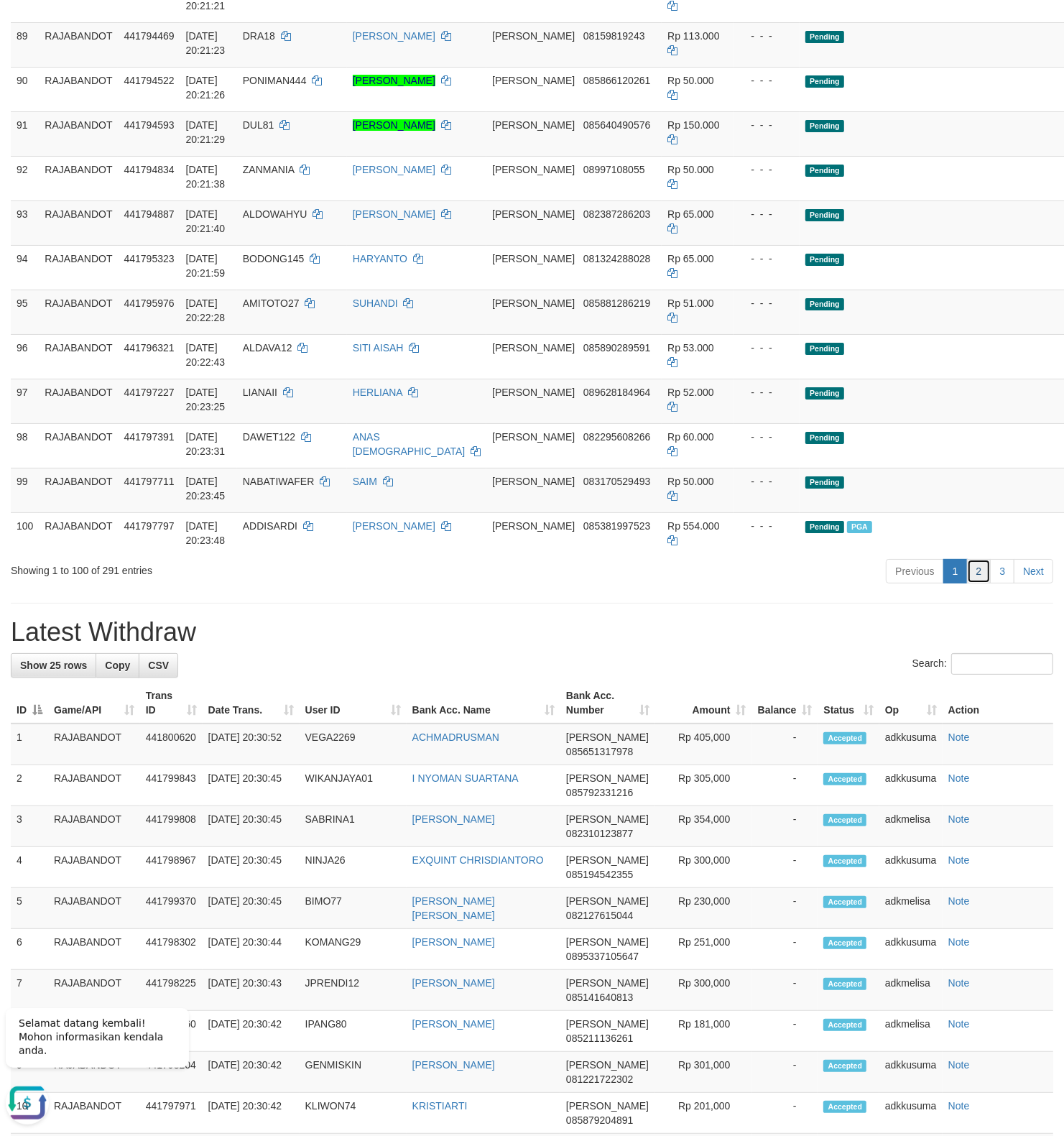
click at [985, 583] on link "2" at bounding box center [979, 570] width 25 height 25
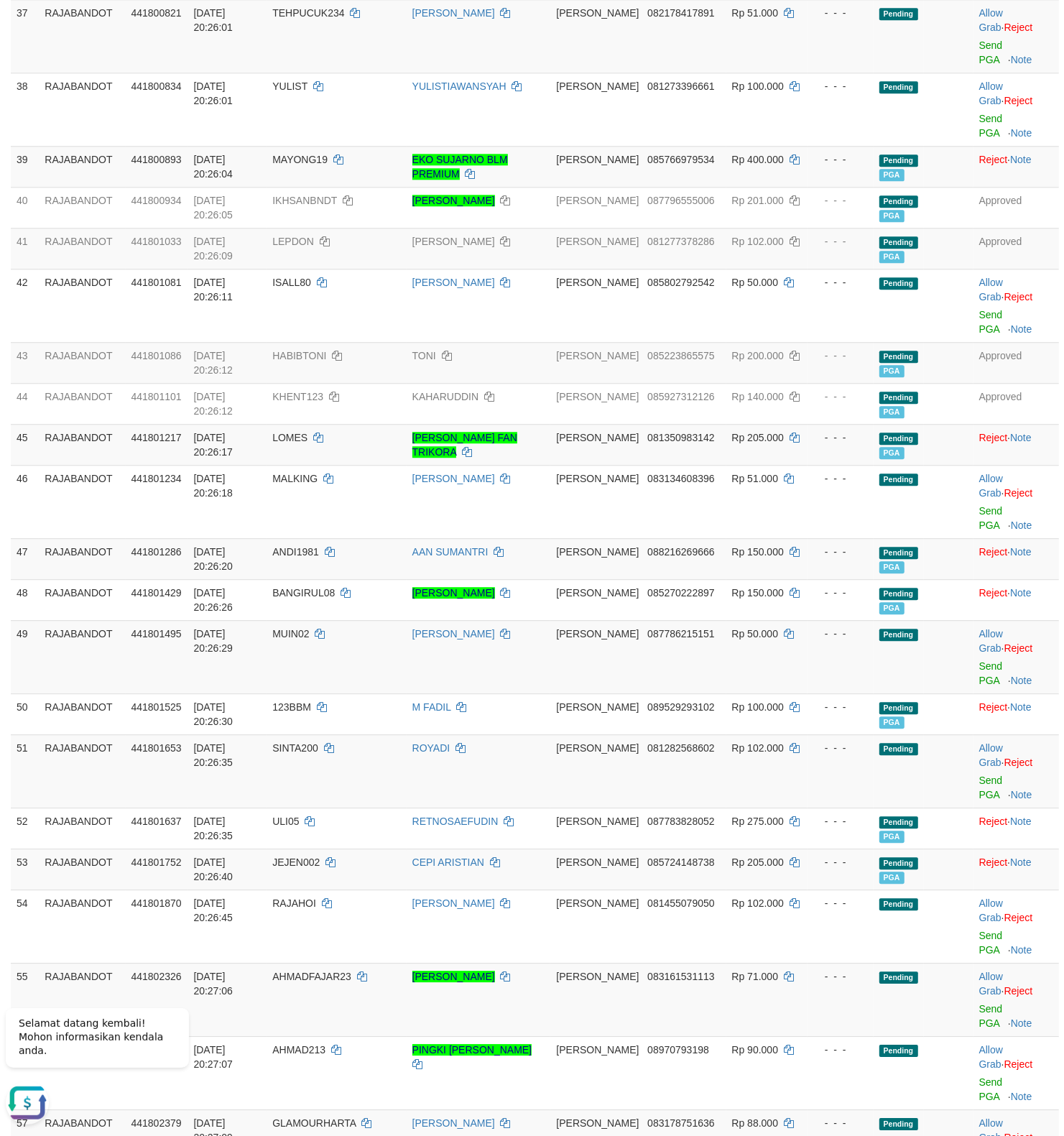
scroll to position [2765, 0]
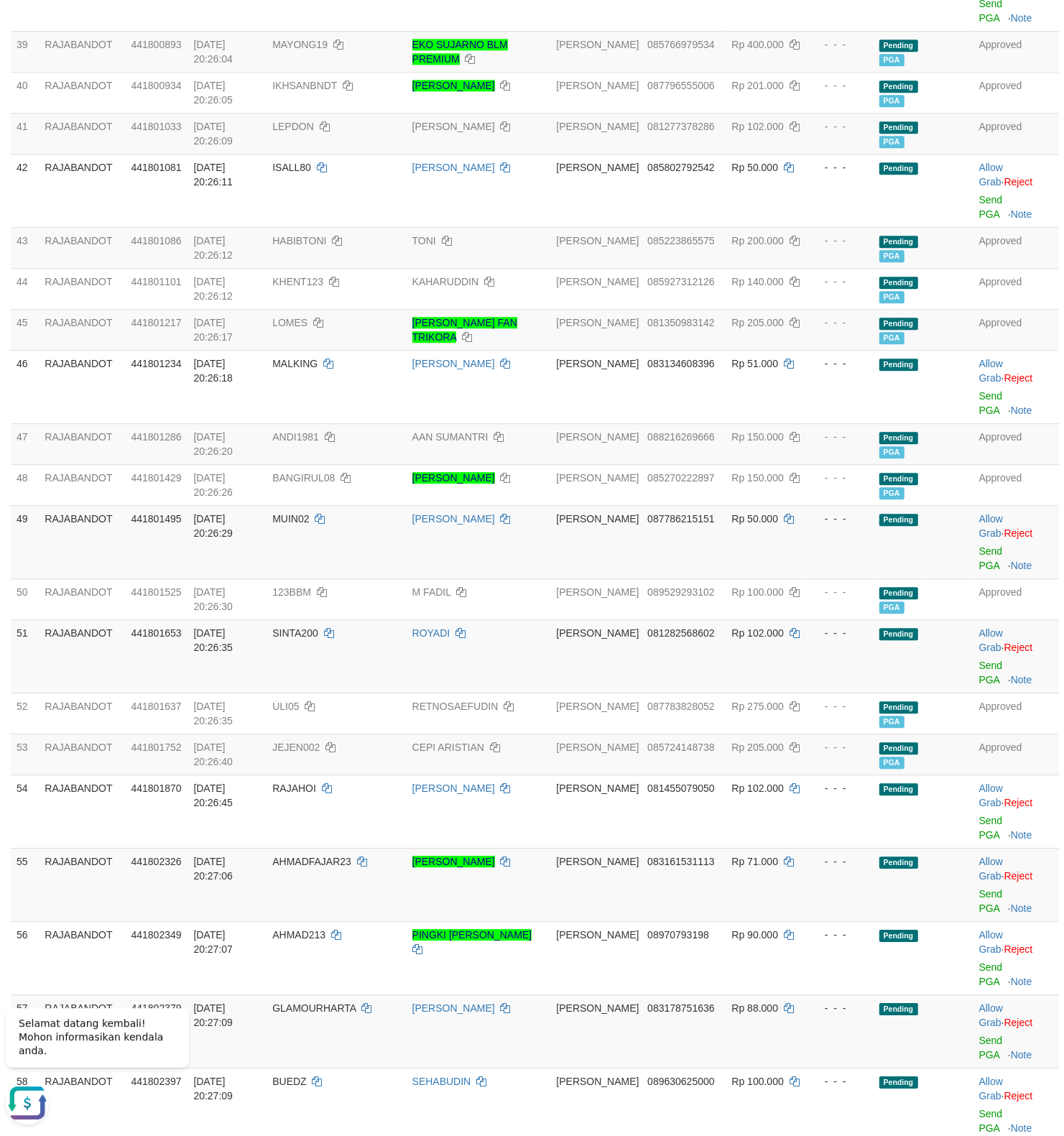
scroll to position [2892, 0]
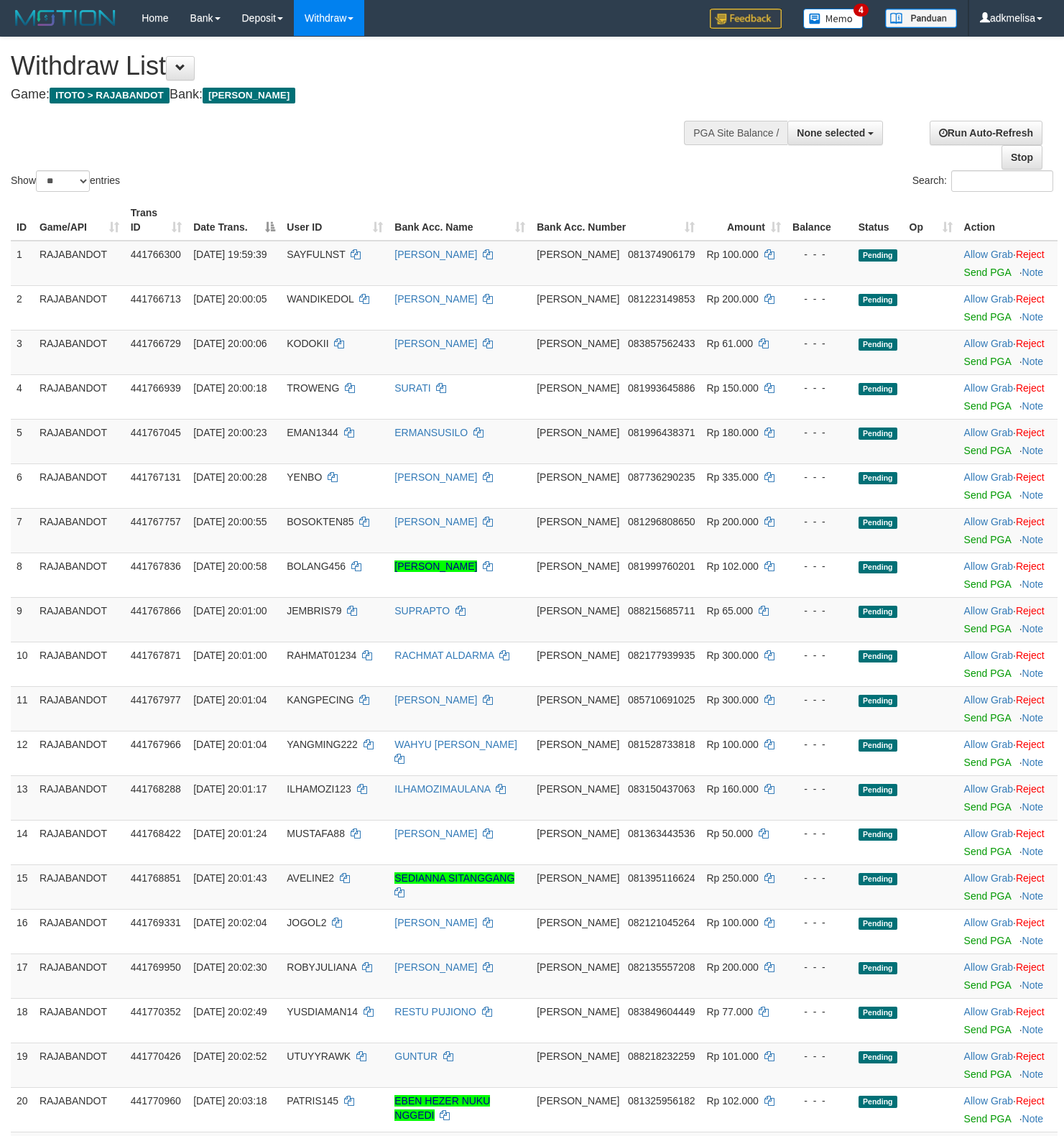
select select
click at [36, 171] on select "** ** ** ***" at bounding box center [63, 181] width 54 height 21
select select "***"
click option "***" at bounding box center [0, 0] width 0 height 0
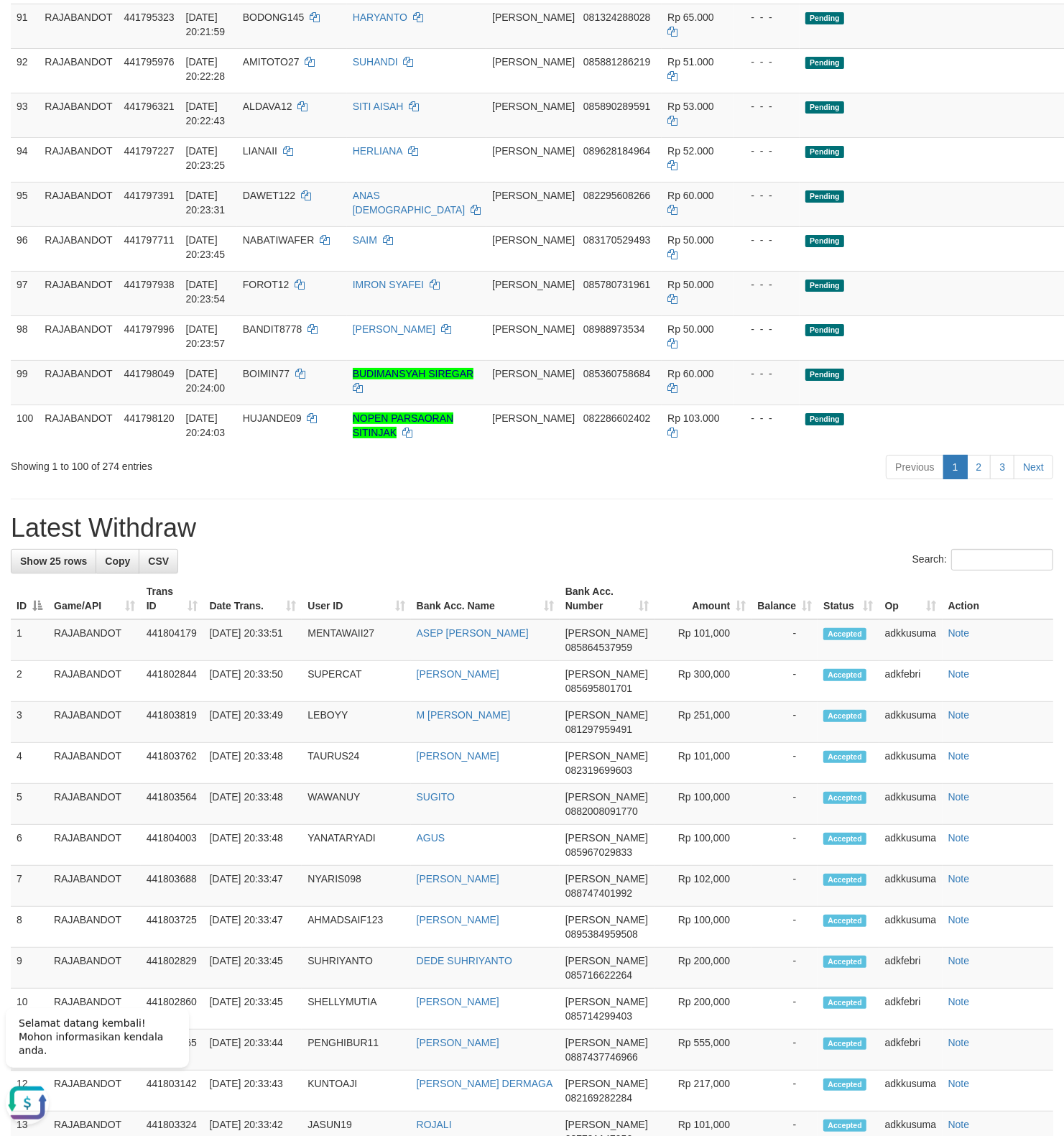
scroll to position [4400, 0]
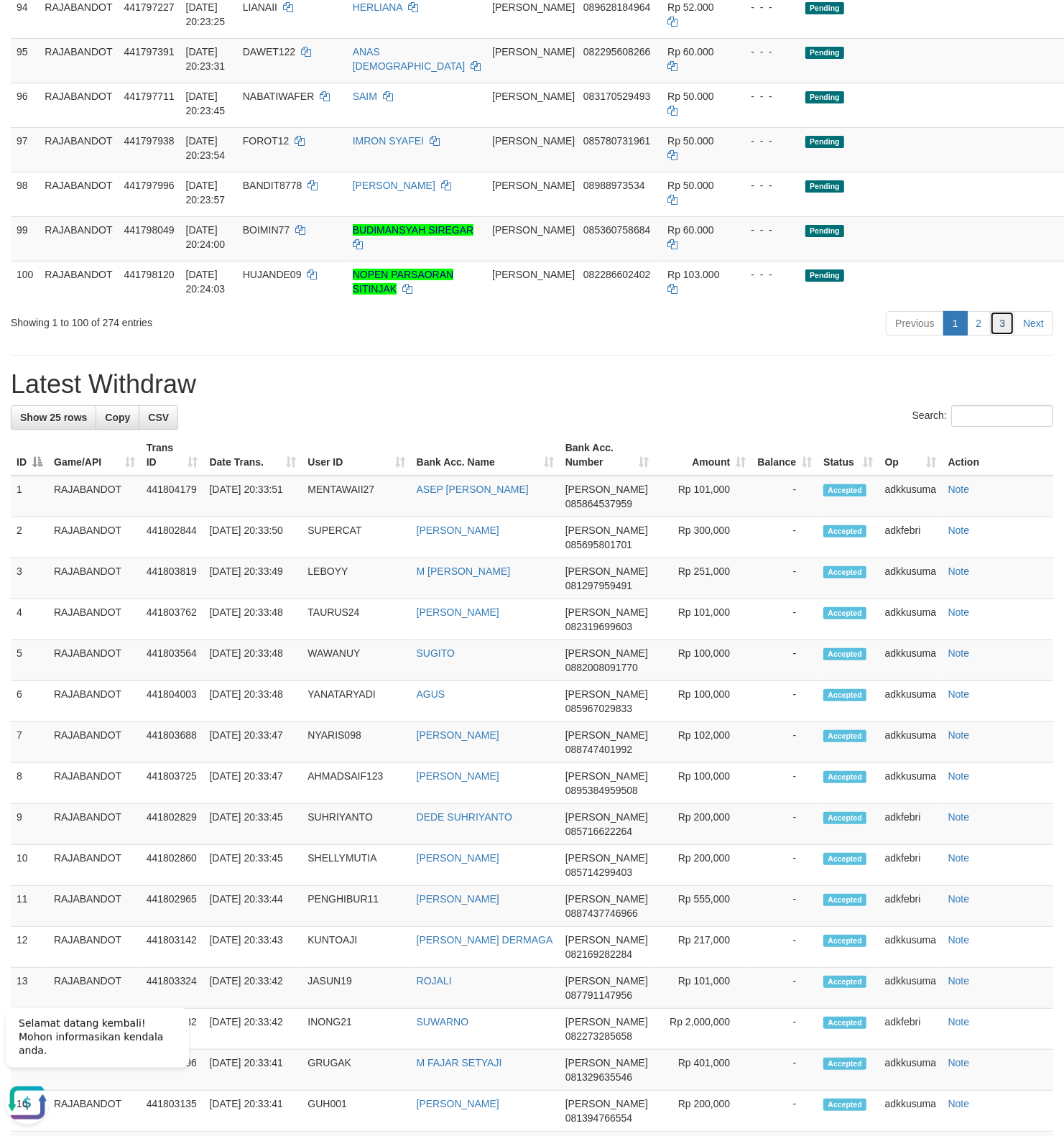
click at [992, 336] on link "3" at bounding box center [1002, 323] width 25 height 25
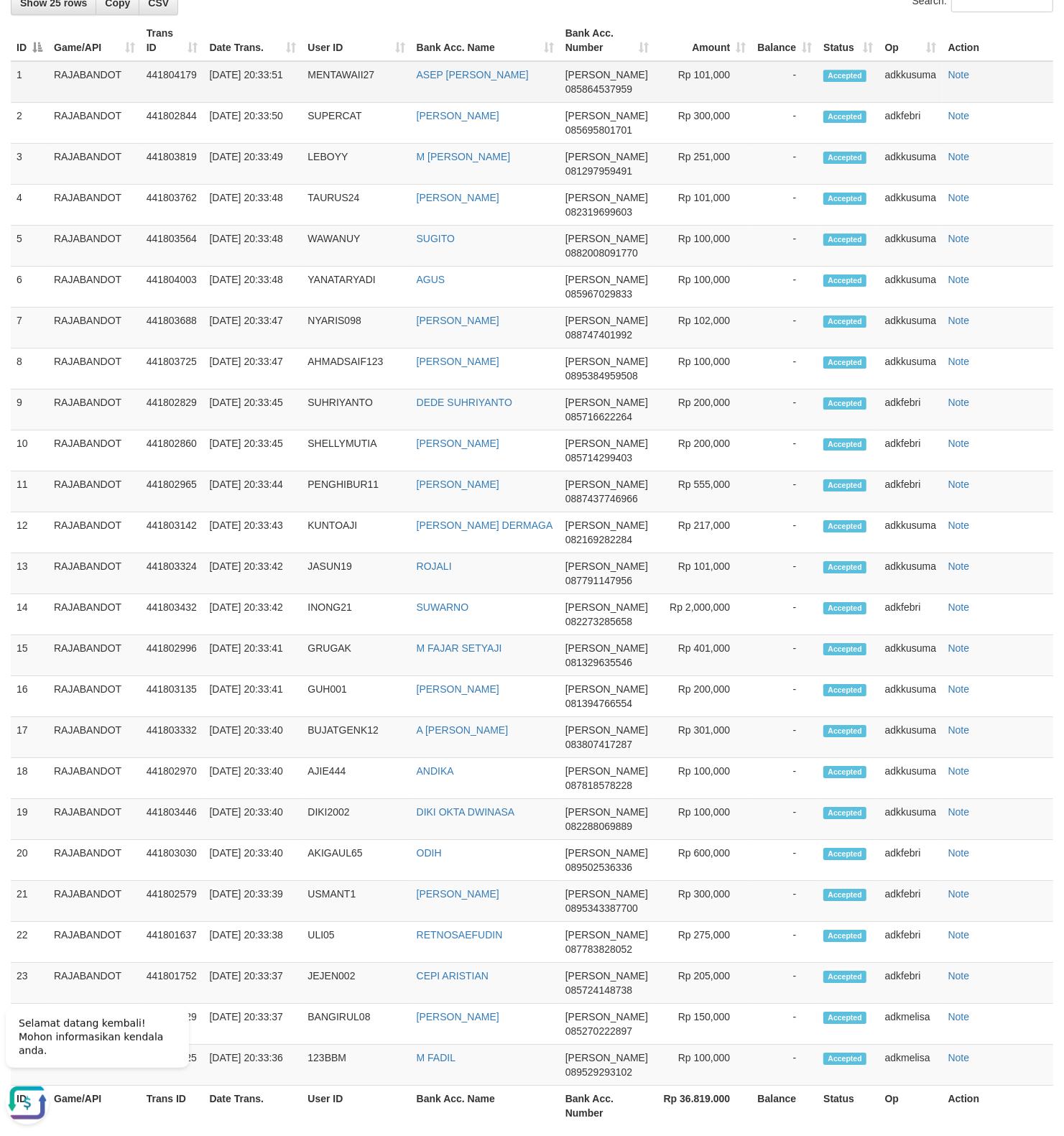
scroll to position [3142, 0]
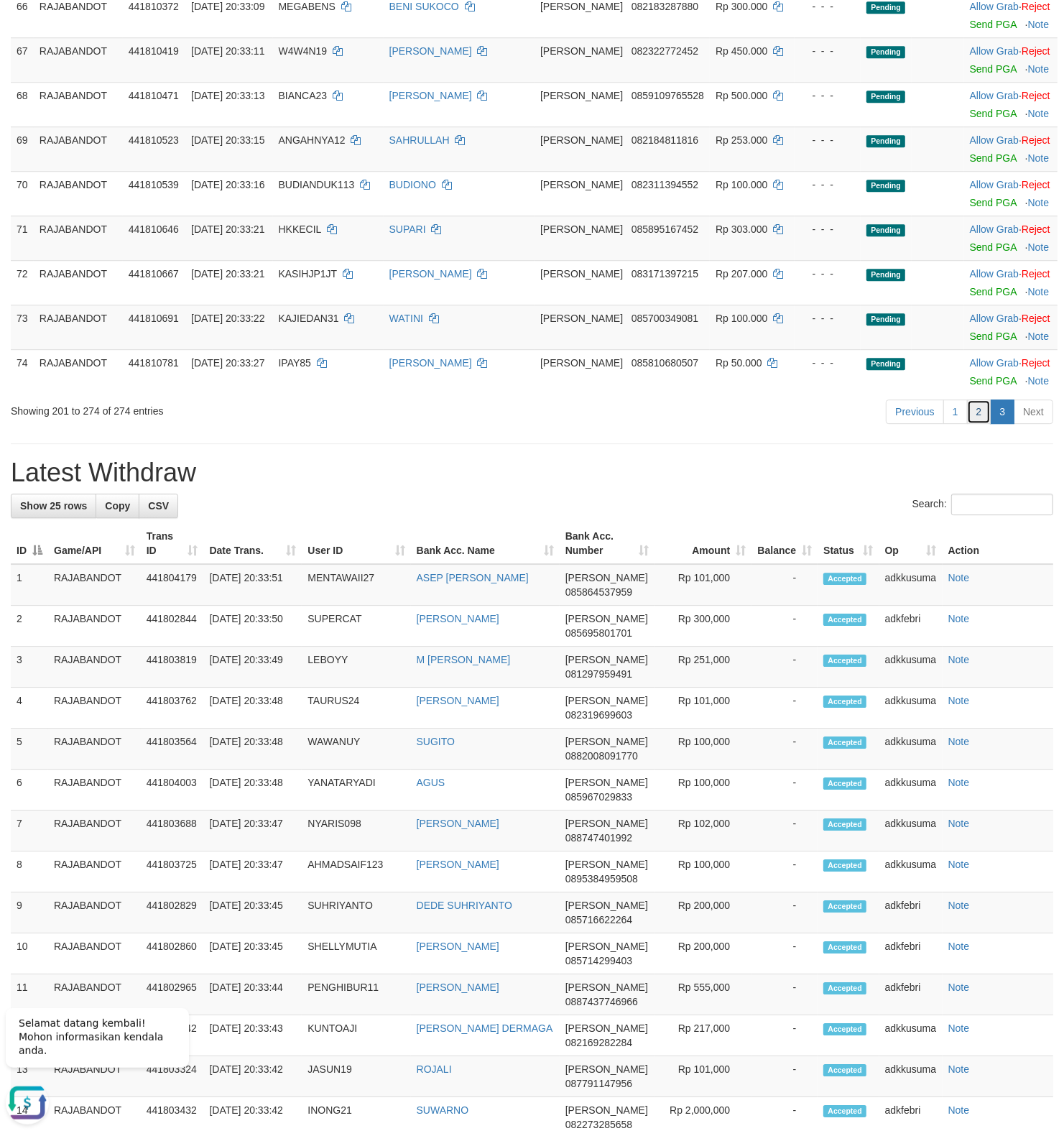
click at [978, 417] on link "2" at bounding box center [979, 411] width 25 height 25
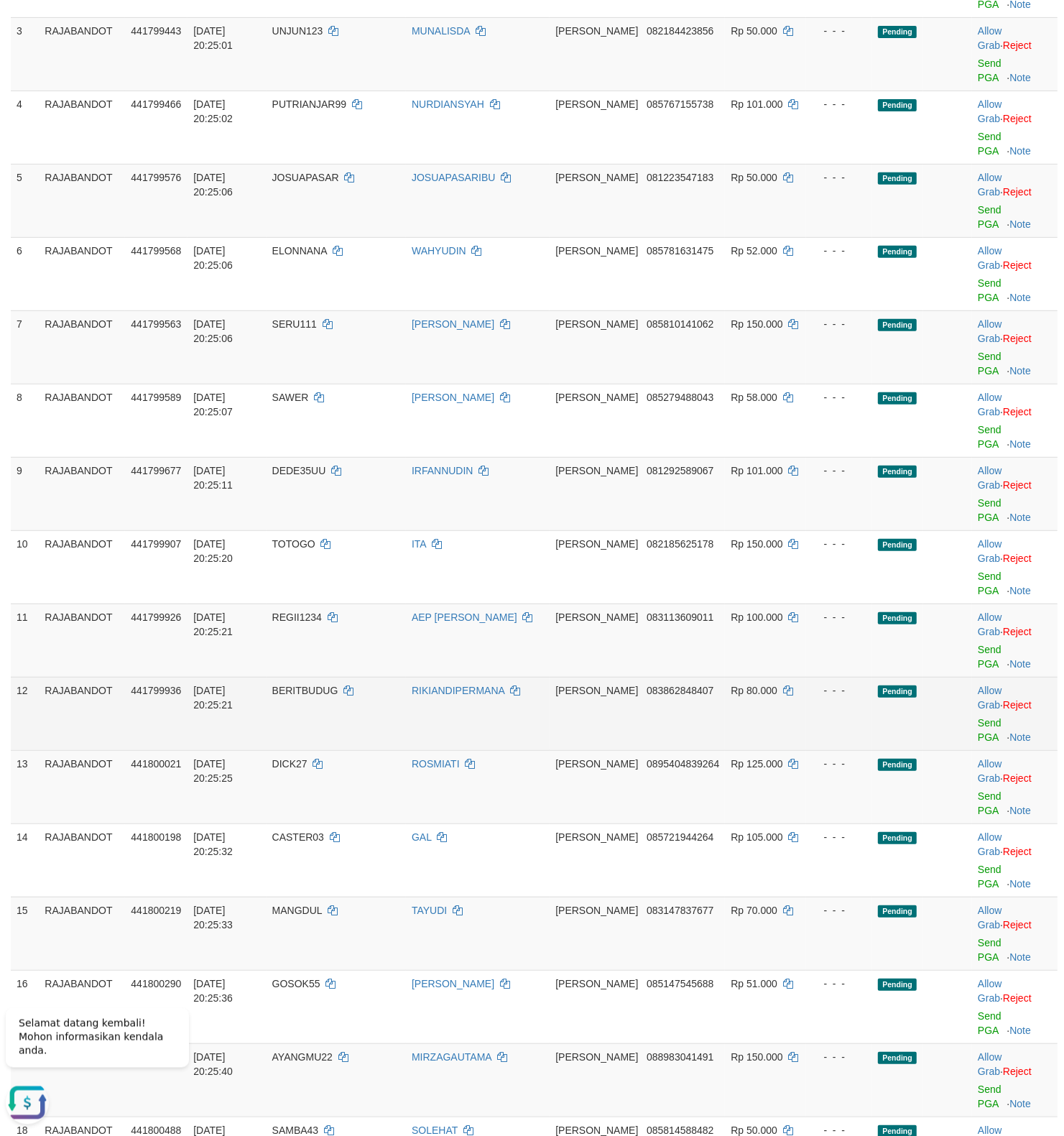
scroll to position [0, 0]
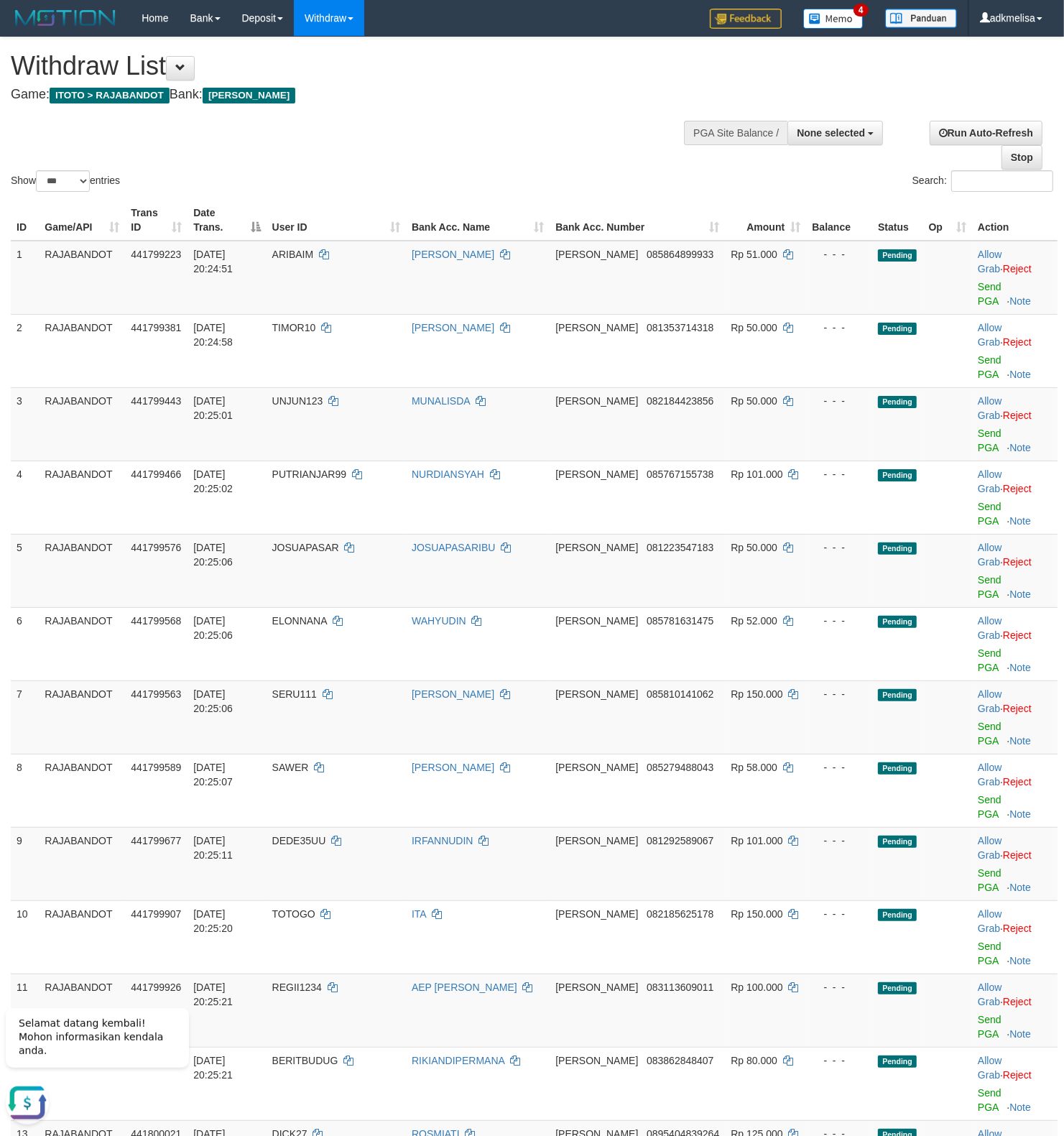
click at [555, 156] on div "Show ** ** ** *** entries Search:" at bounding box center [532, 116] width 1064 height 157
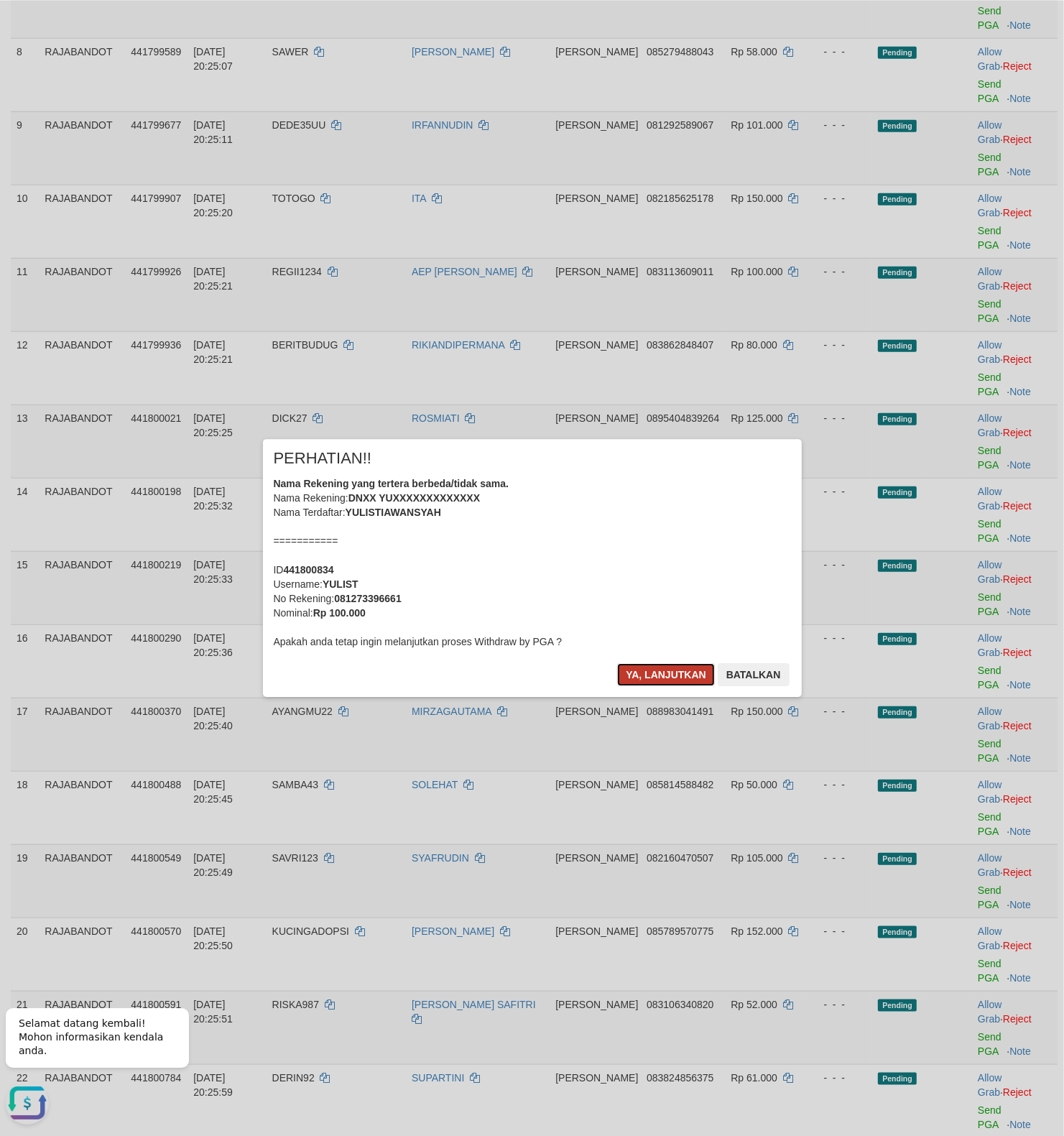
drag, startPoint x: 657, startPoint y: 670, endPoint x: 639, endPoint y: 654, distance: 24.1
click at [655, 670] on button "Ya, lanjutkan" at bounding box center [666, 674] width 98 height 23
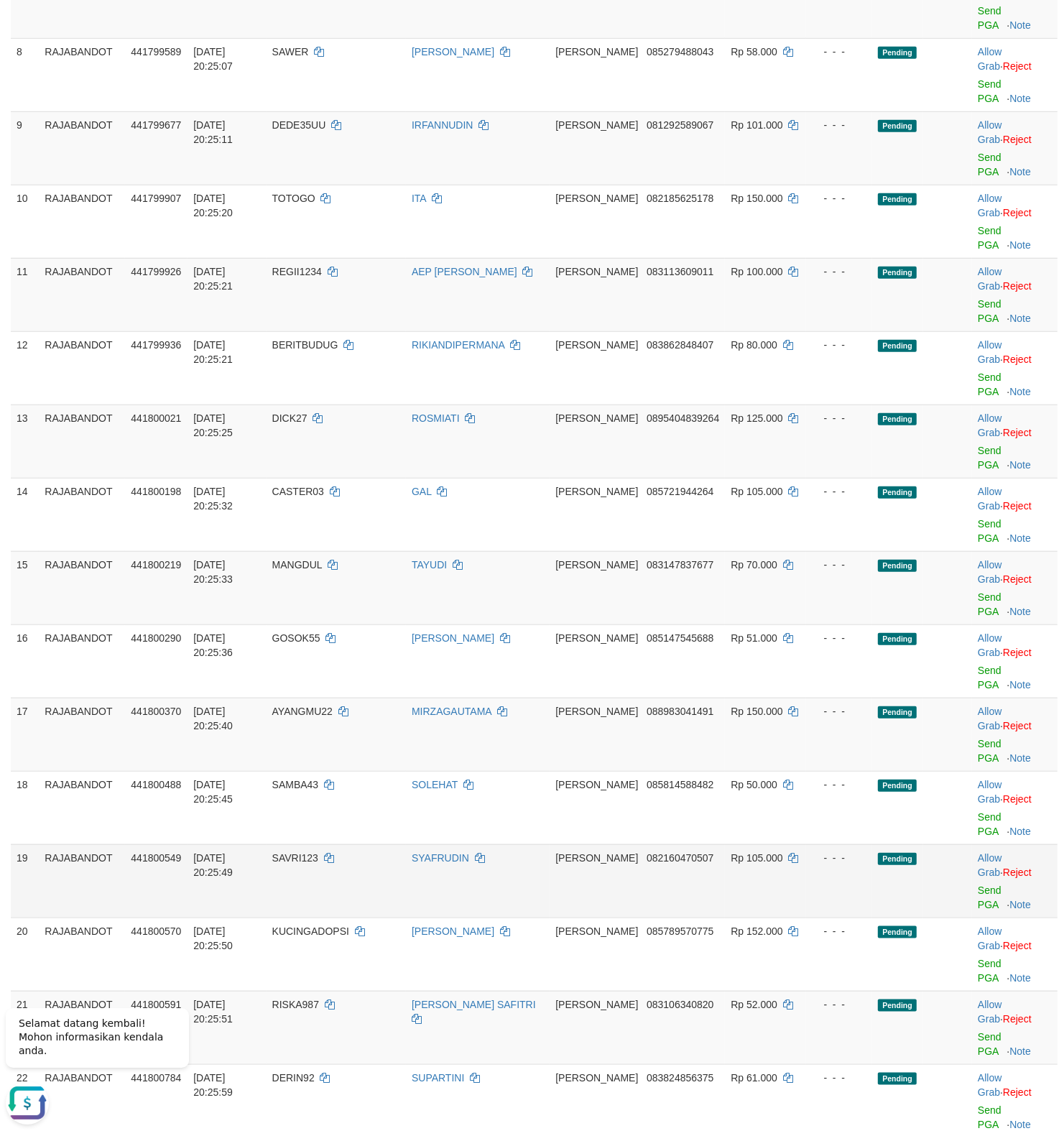
click at [626, 844] on td "DANA 082160470507" at bounding box center [637, 881] width 175 height 73
click at [571, 852] on span "[PERSON_NAME]" at bounding box center [597, 858] width 83 height 11
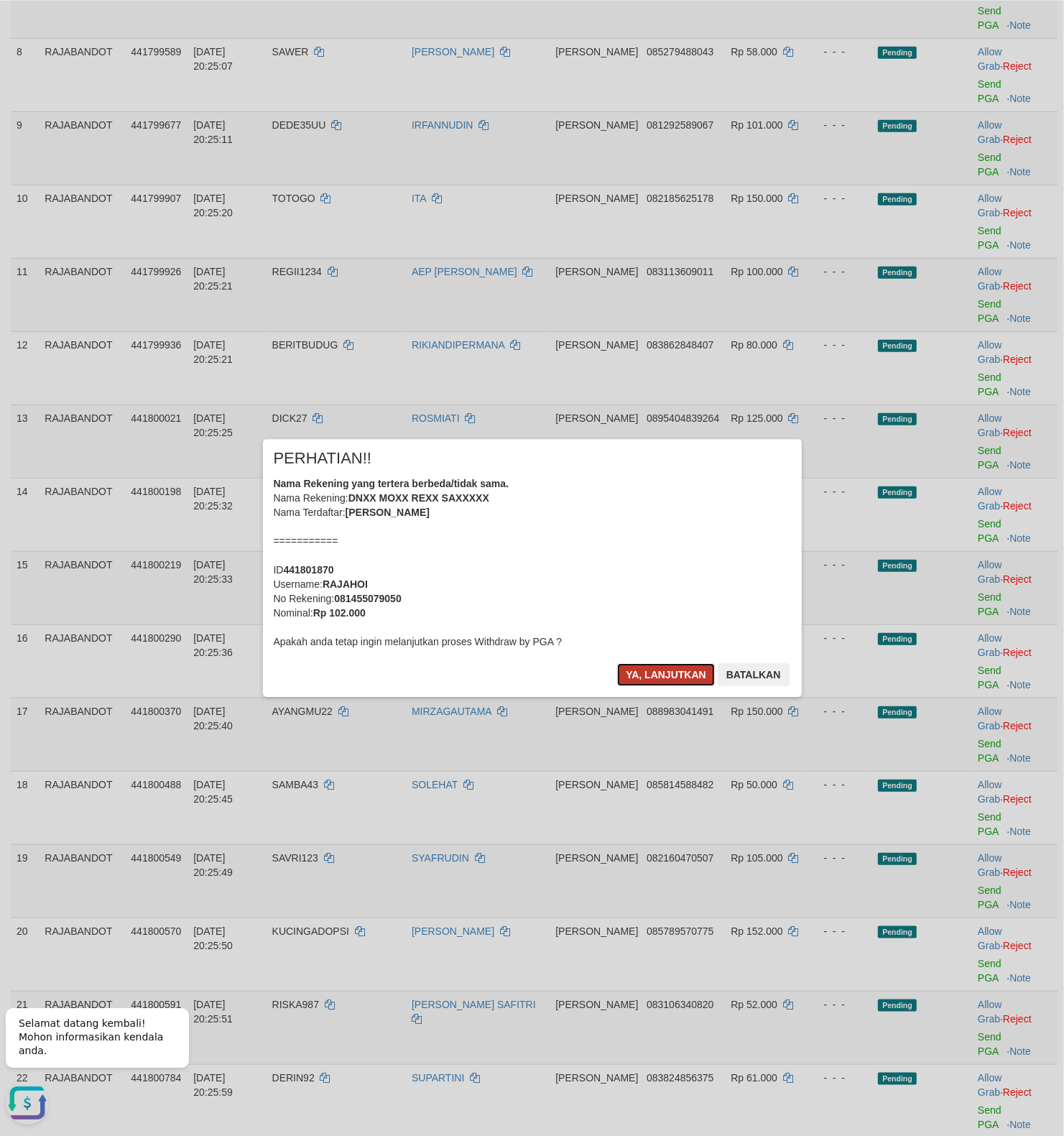
click at [661, 671] on button "Ya, lanjutkan" at bounding box center [666, 674] width 98 height 23
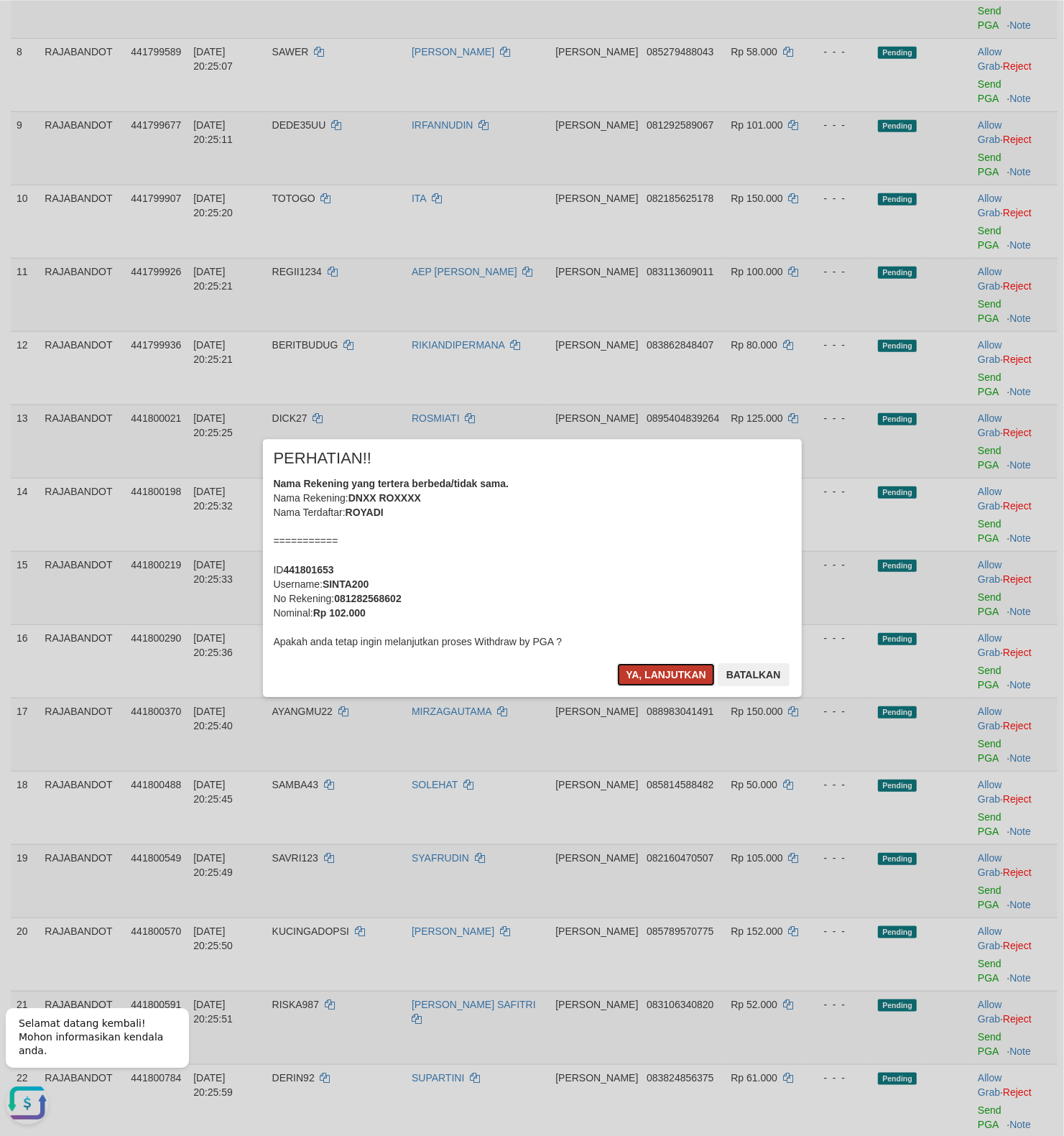
click at [669, 684] on button "Ya, lanjutkan" at bounding box center [666, 674] width 98 height 23
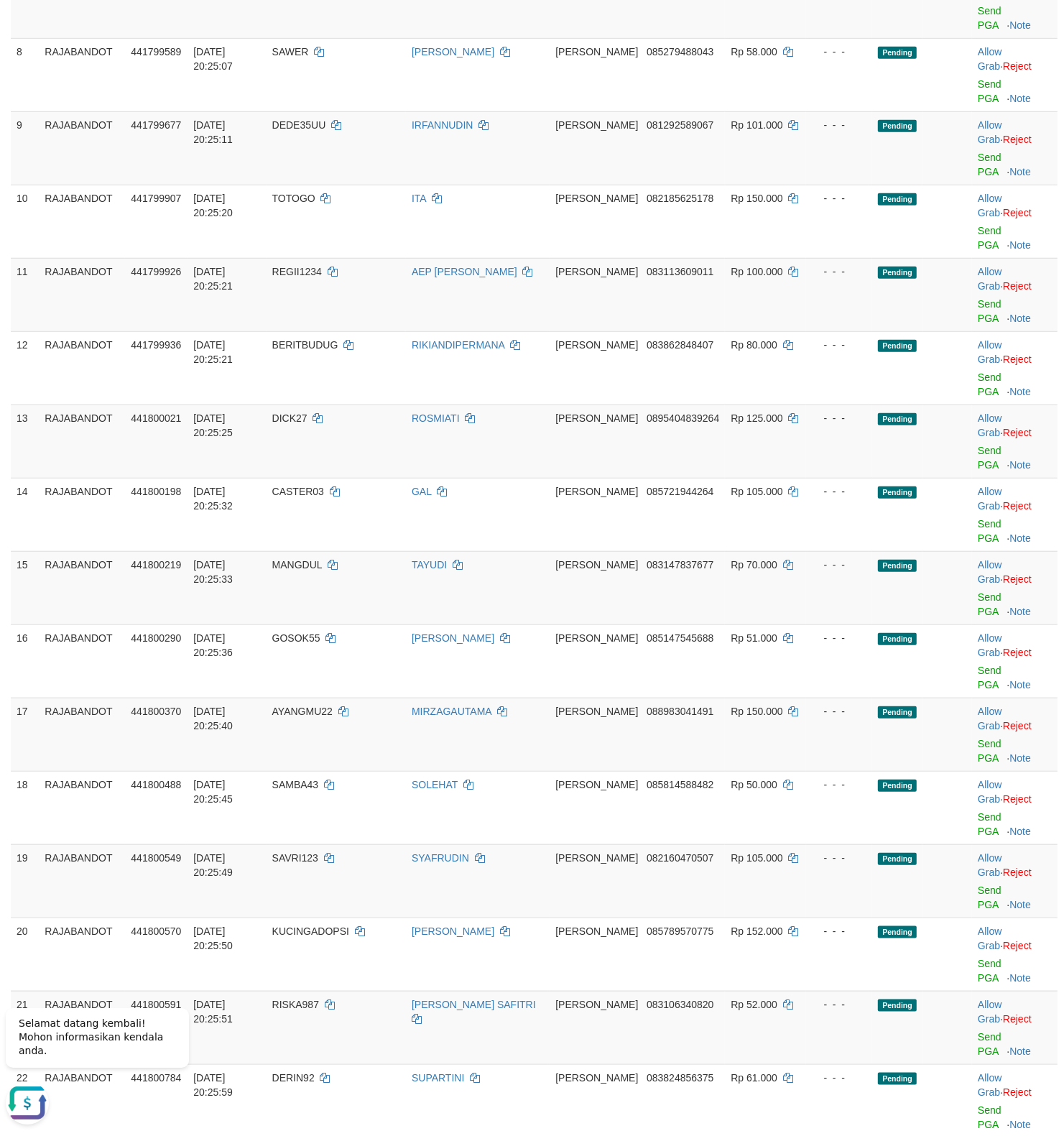
scroll to position [1289, 0]
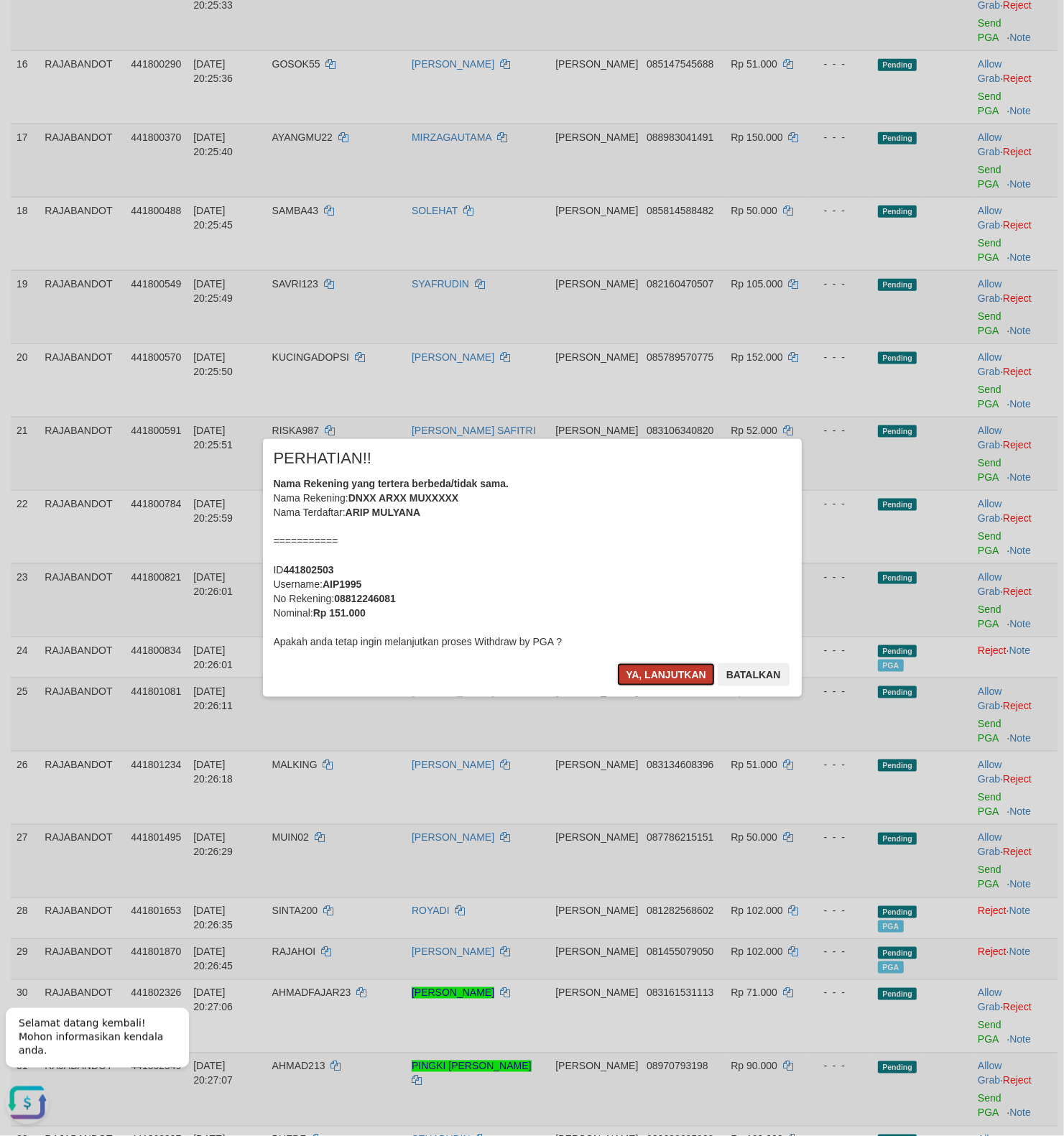
click at [643, 680] on button "Ya, lanjutkan" at bounding box center [666, 674] width 98 height 23
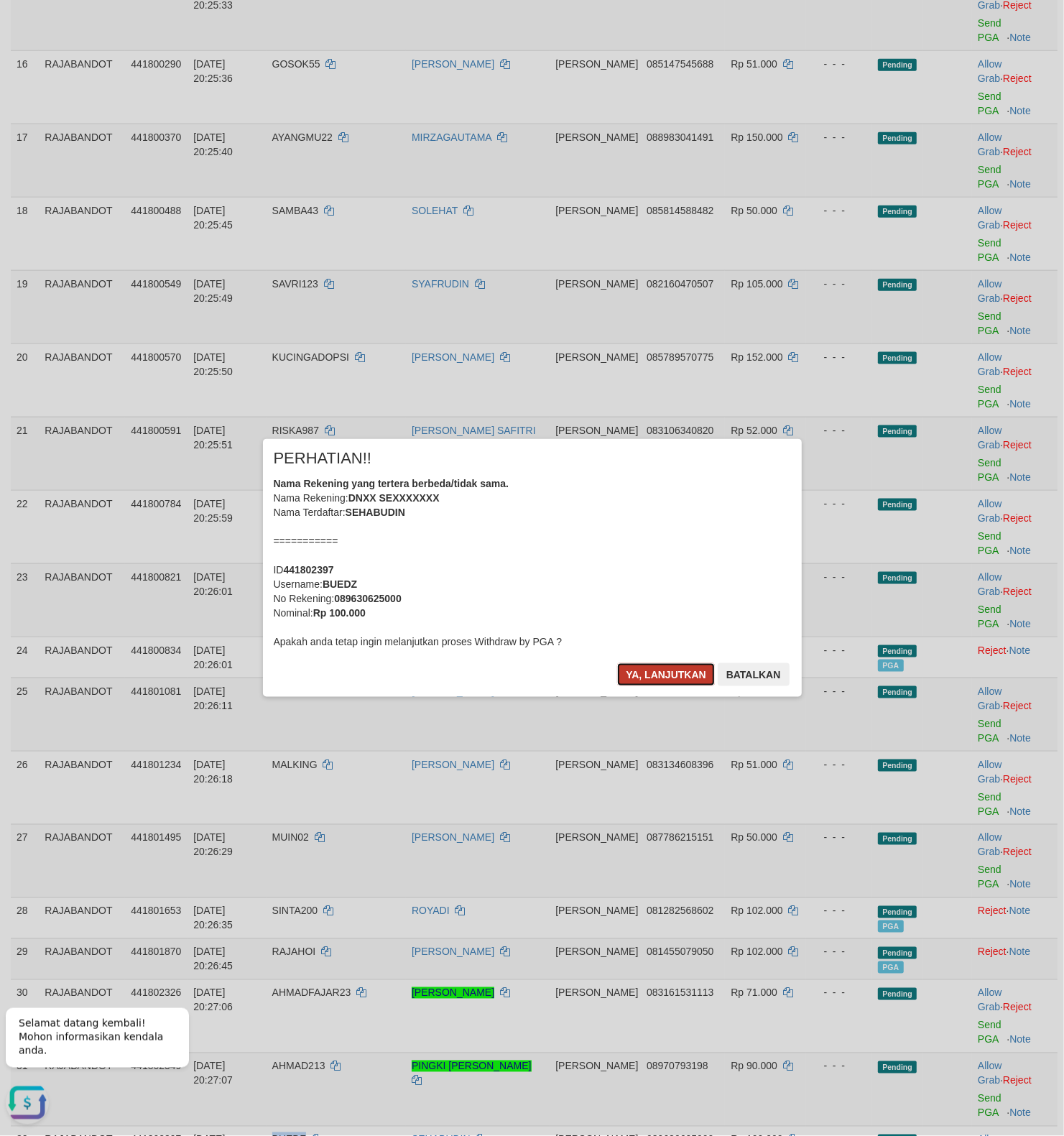
click at [665, 678] on button "Ya, lanjutkan" at bounding box center [666, 674] width 98 height 23
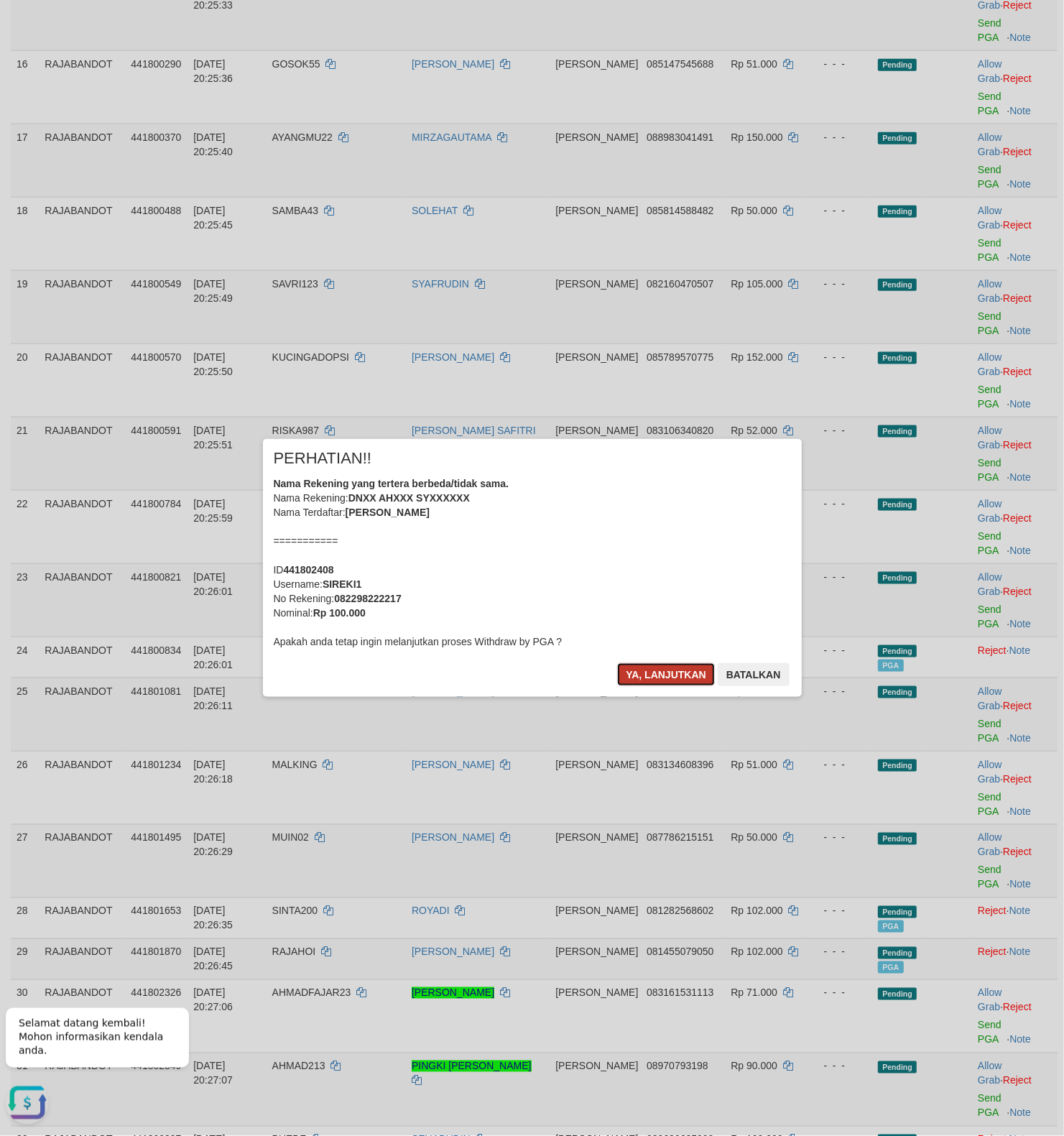
click at [650, 679] on button "Ya, lanjutkan" at bounding box center [666, 674] width 98 height 23
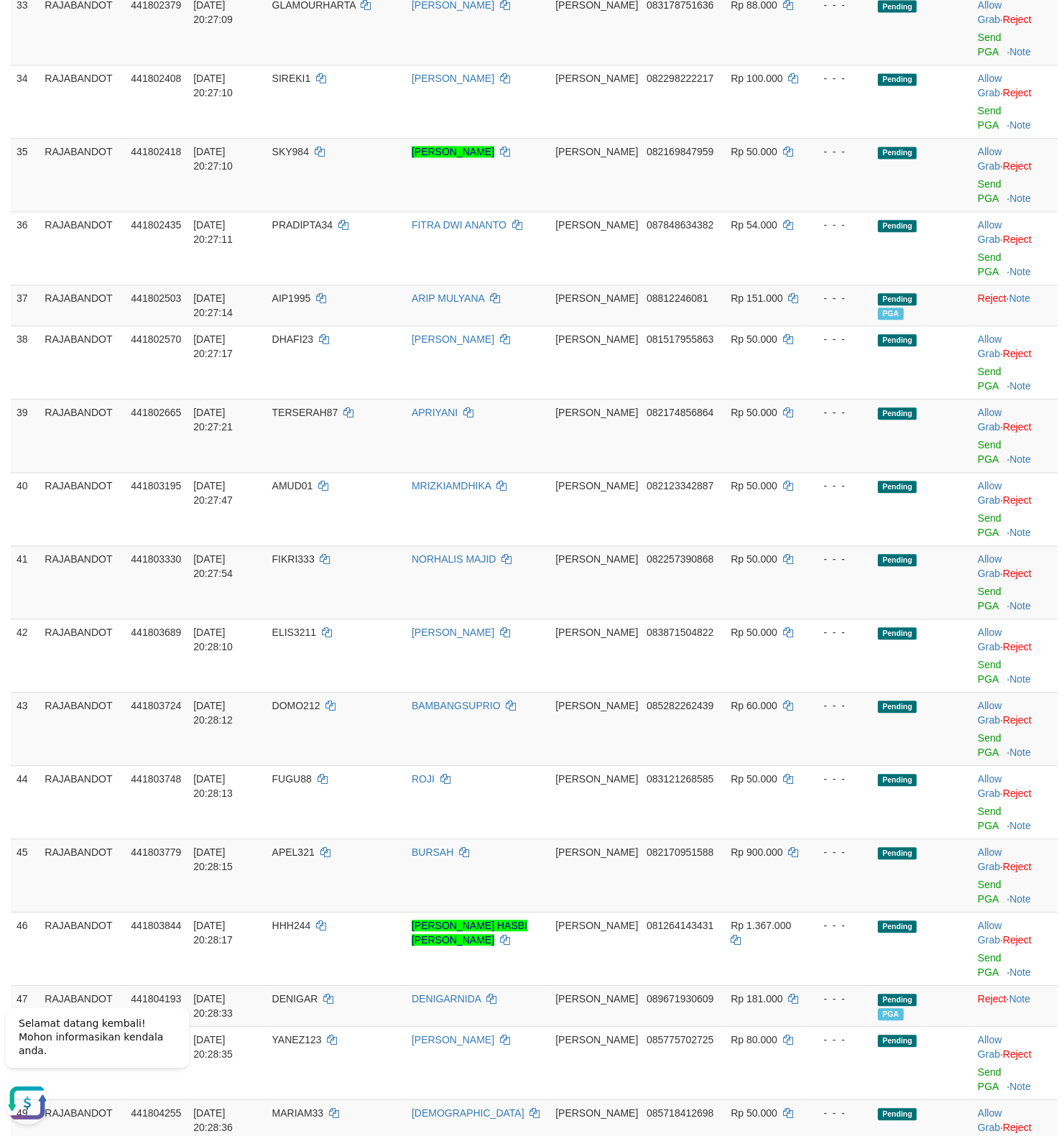
scroll to position [2461, 0]
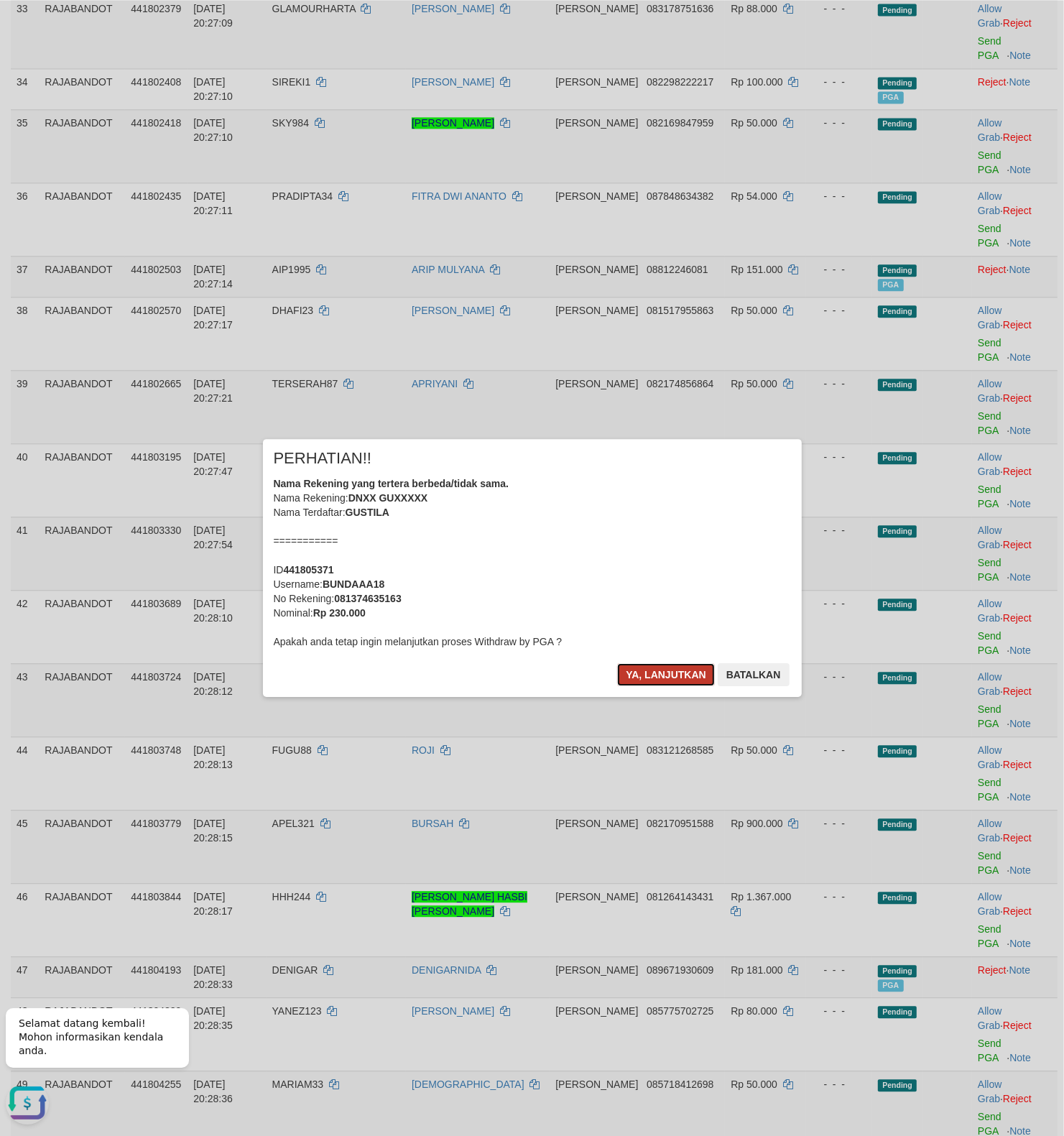
click at [656, 675] on button "Ya, lanjutkan" at bounding box center [666, 674] width 98 height 23
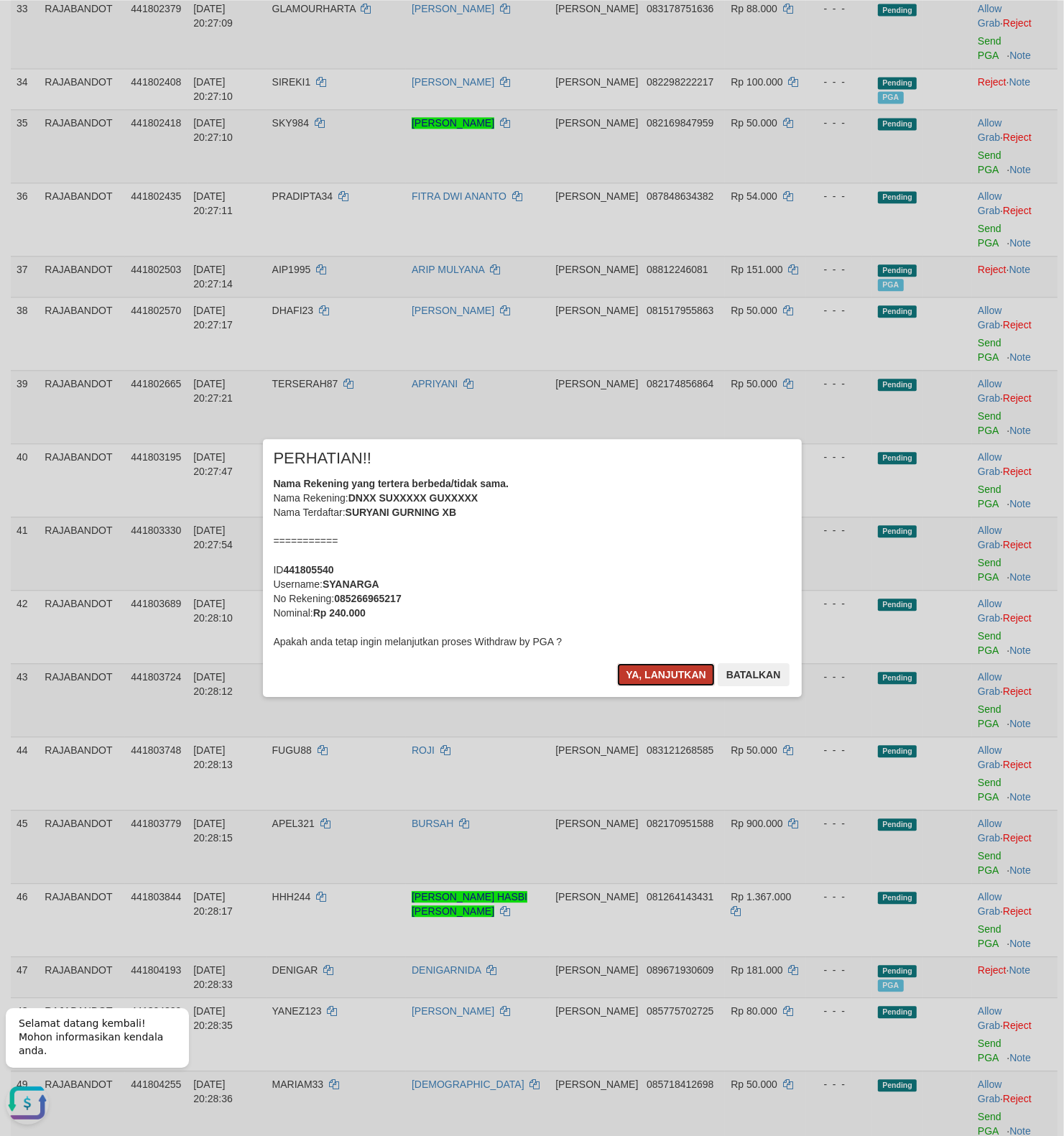
click at [645, 673] on button "Ya, lanjutkan" at bounding box center [666, 674] width 98 height 23
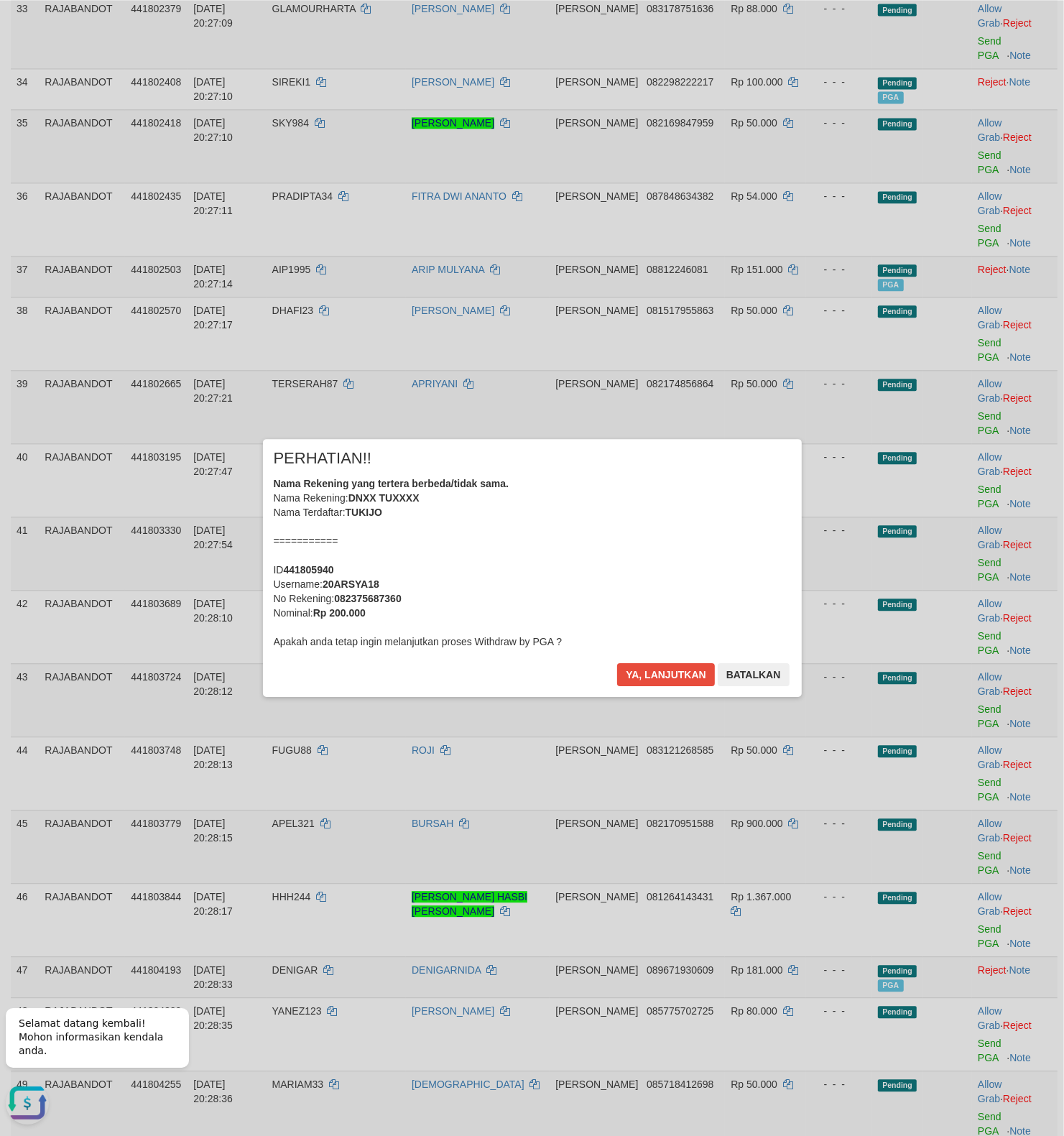
click at [614, 668] on div "× PERHATIAN!! Nama Rekening yang tertera berbeda/tidak sama. Nama Rekening: DNX…" at bounding box center [532, 567] width 539 height 257
click at [639, 673] on button "Ya, lanjutkan" at bounding box center [666, 674] width 98 height 23
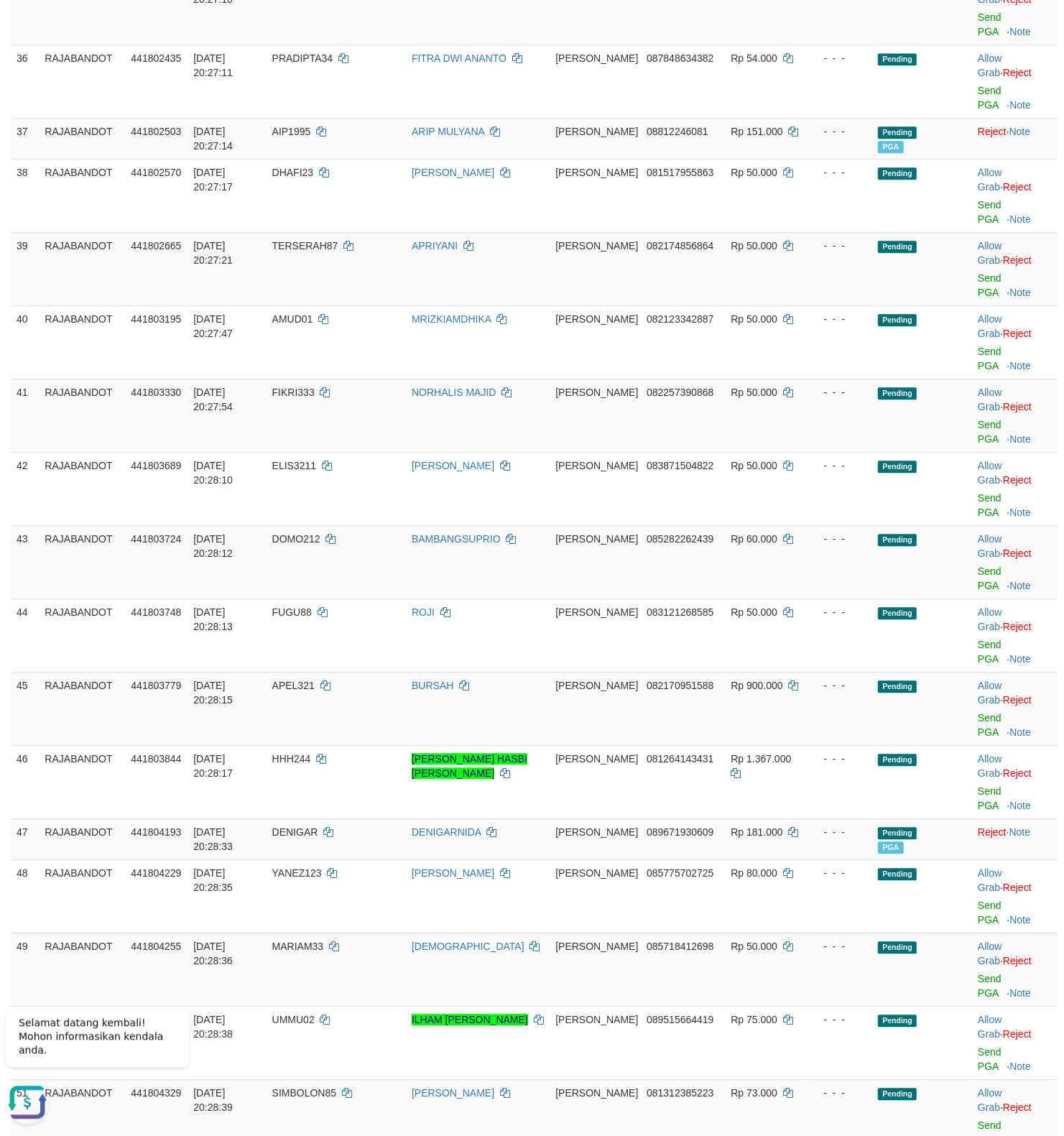
scroll to position [2712, 0]
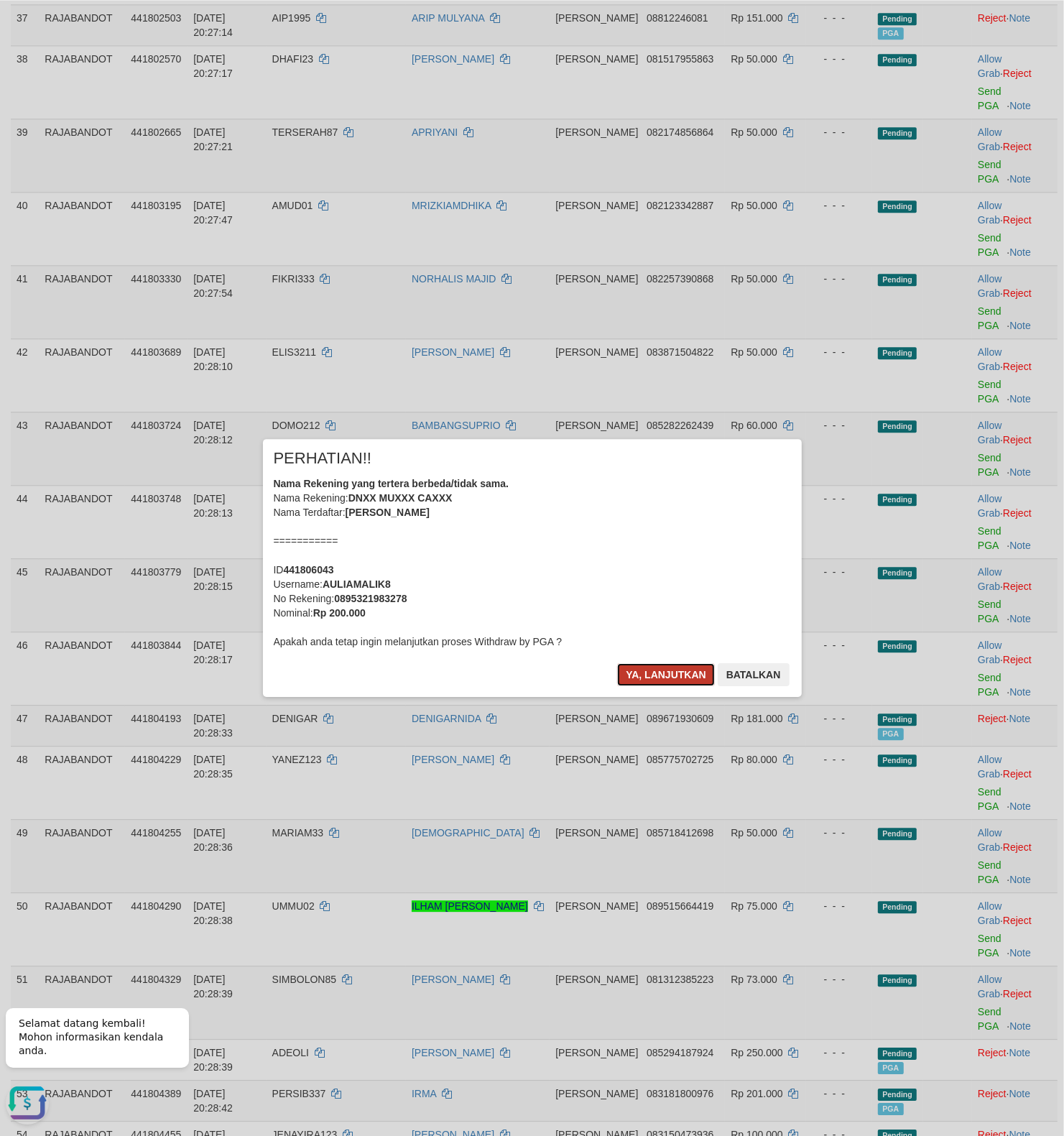
click at [647, 673] on button "Ya, lanjutkan" at bounding box center [666, 674] width 98 height 23
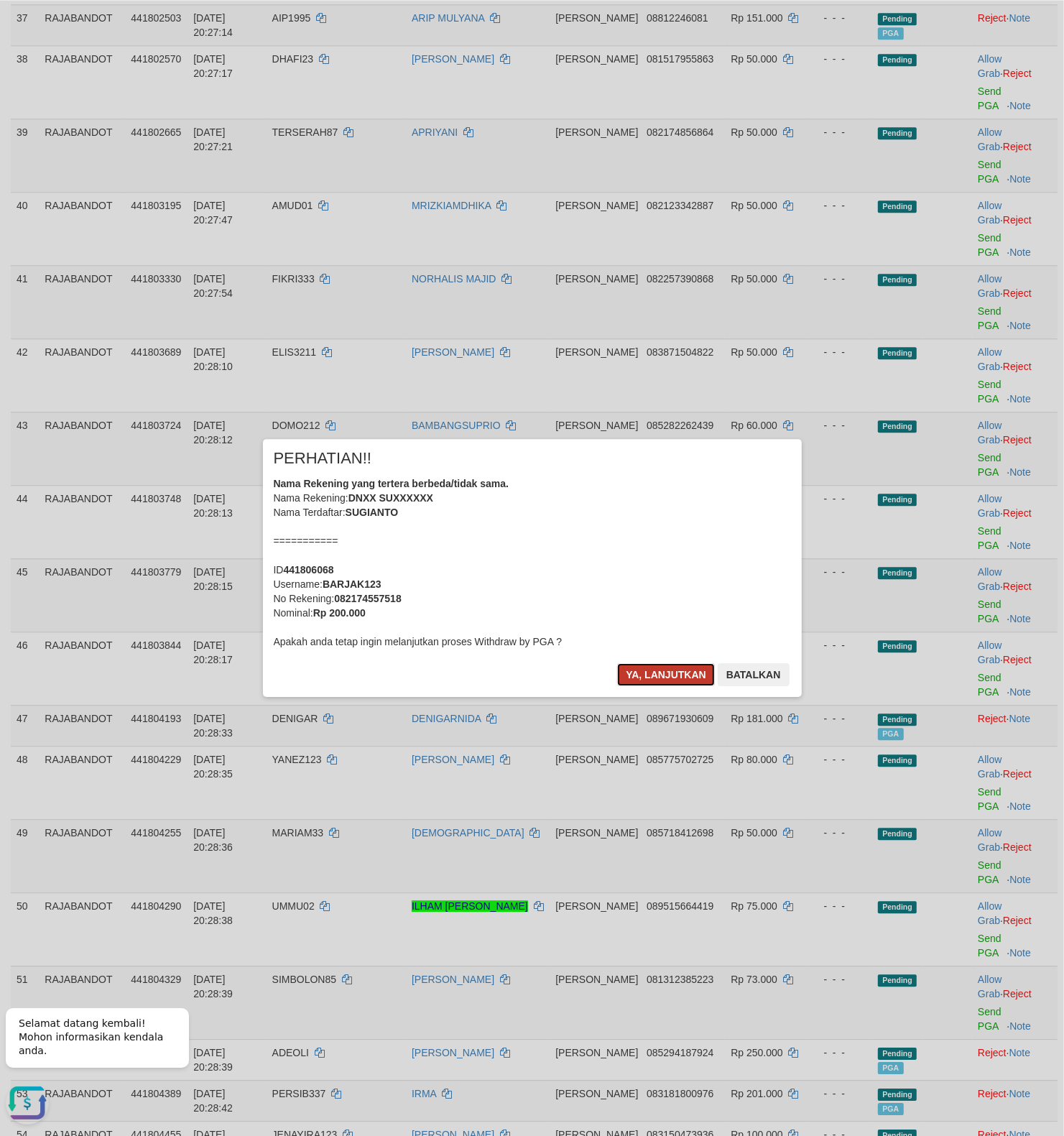
click at [645, 674] on button "Ya, lanjutkan" at bounding box center [666, 674] width 98 height 23
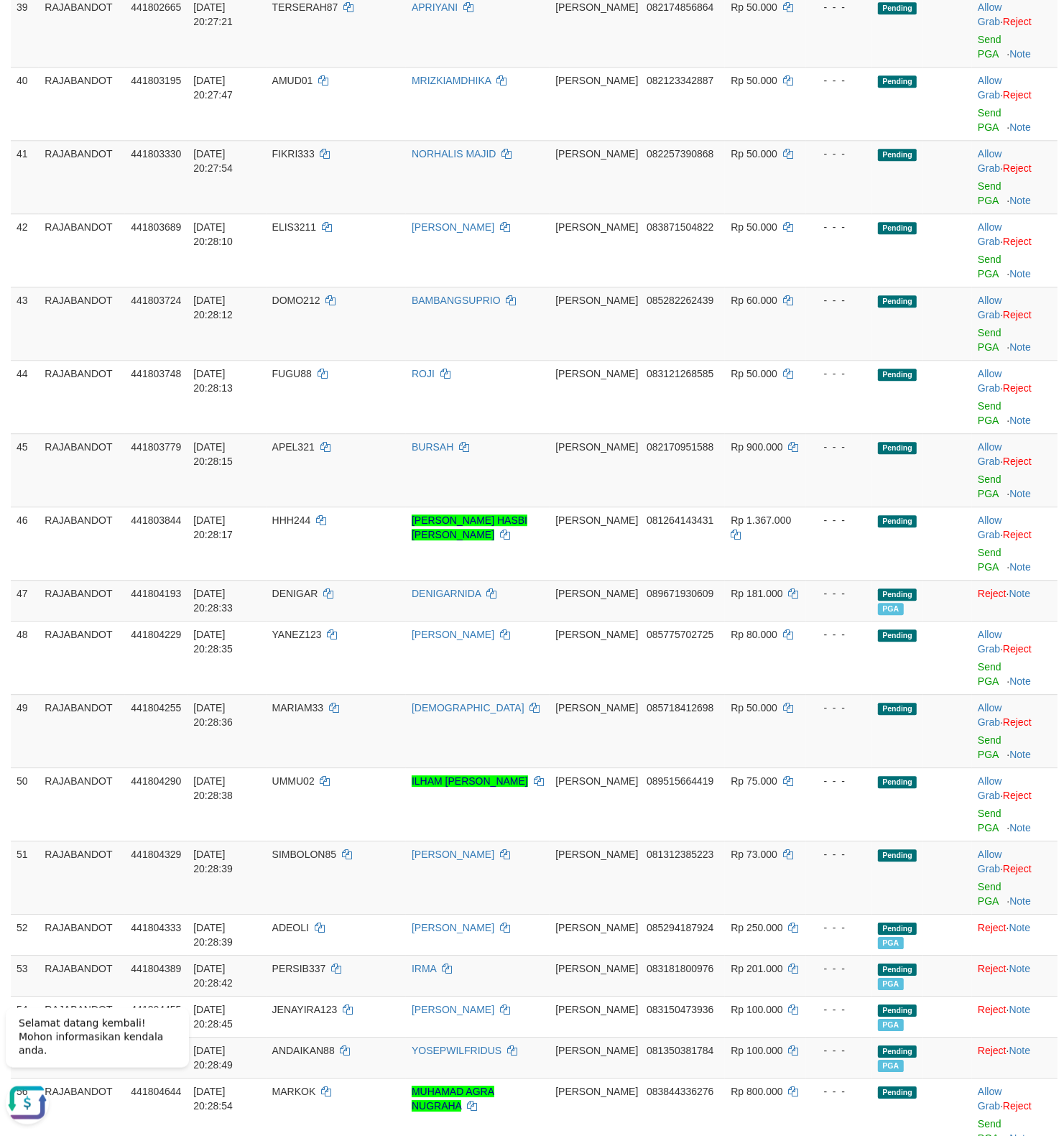
scroll to position [2838, 0]
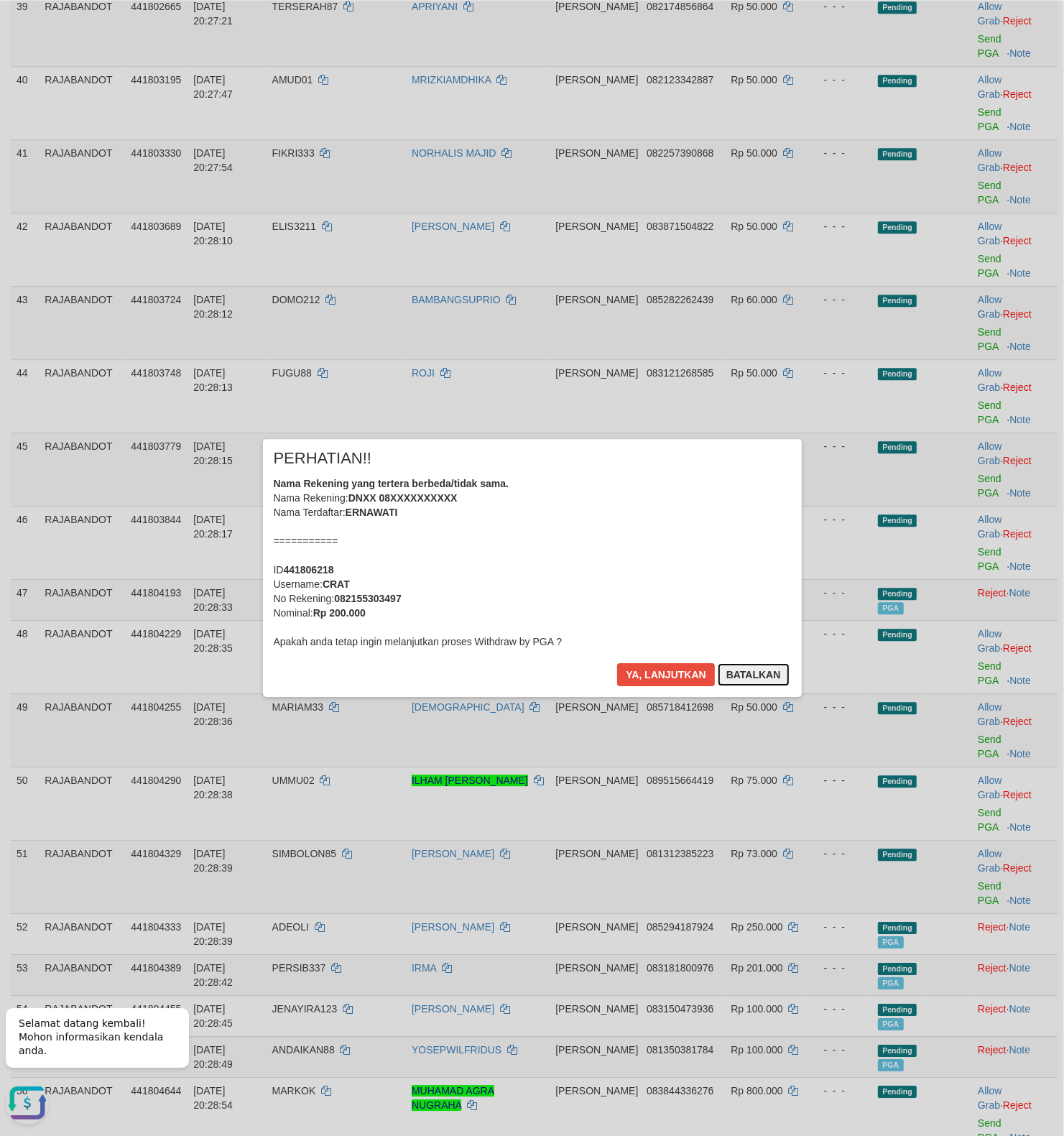
click at [755, 679] on button "Batalkan" at bounding box center [754, 674] width 72 height 23
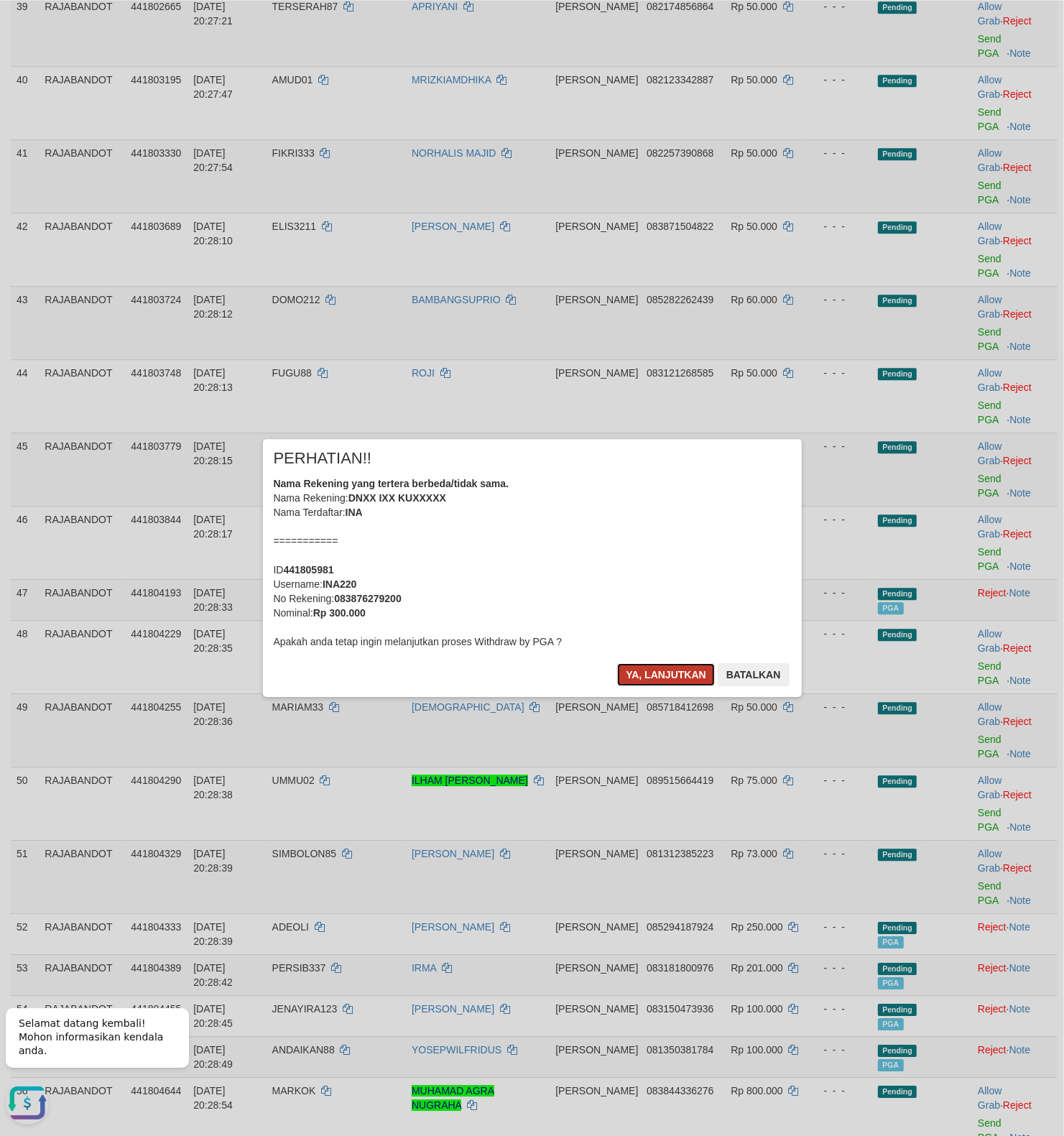
drag, startPoint x: 640, startPoint y: 674, endPoint x: 640, endPoint y: 665, distance: 9.0
click at [643, 673] on button "Ya, lanjutkan" at bounding box center [666, 674] width 98 height 23
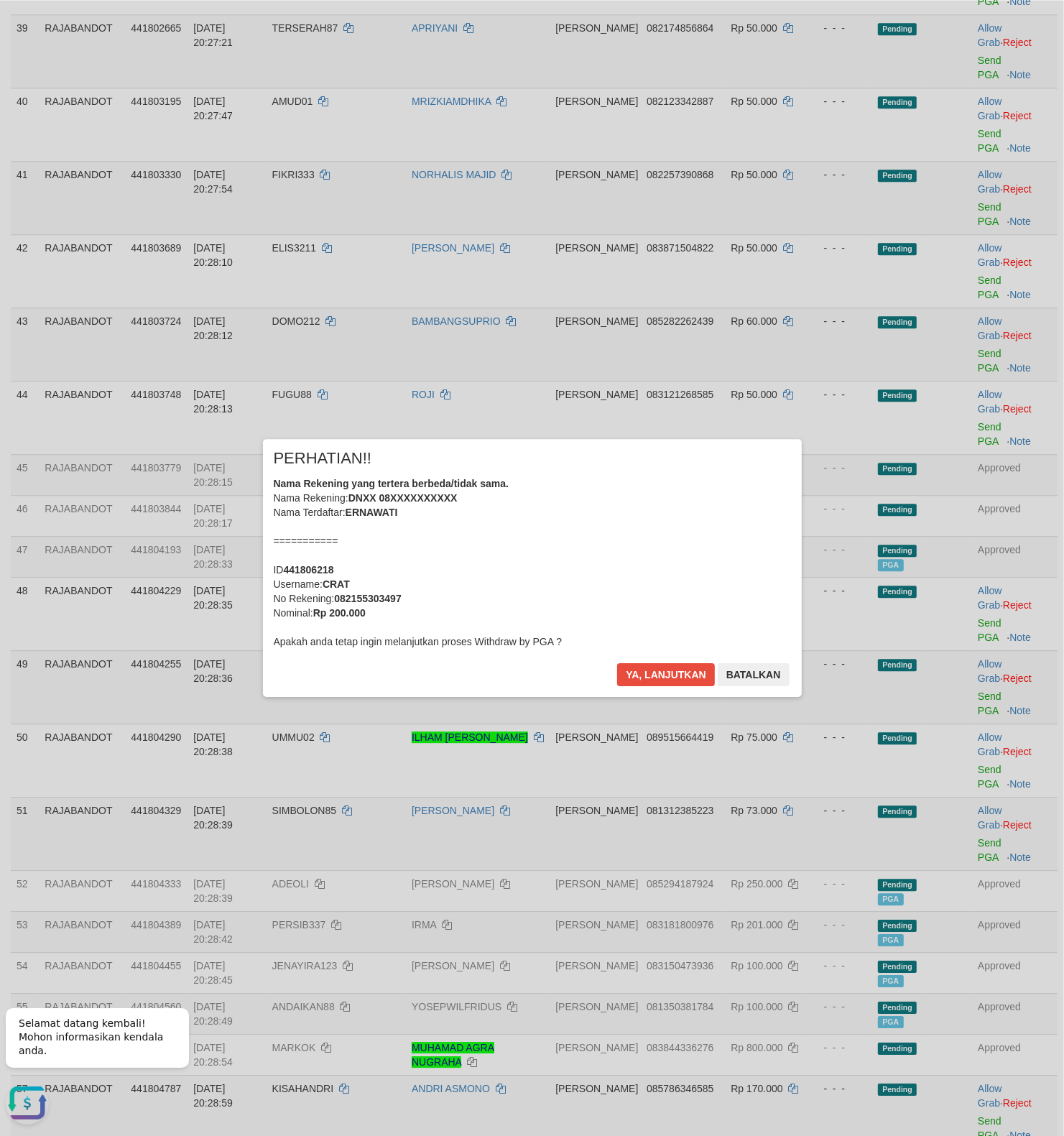
scroll to position [2813, 0]
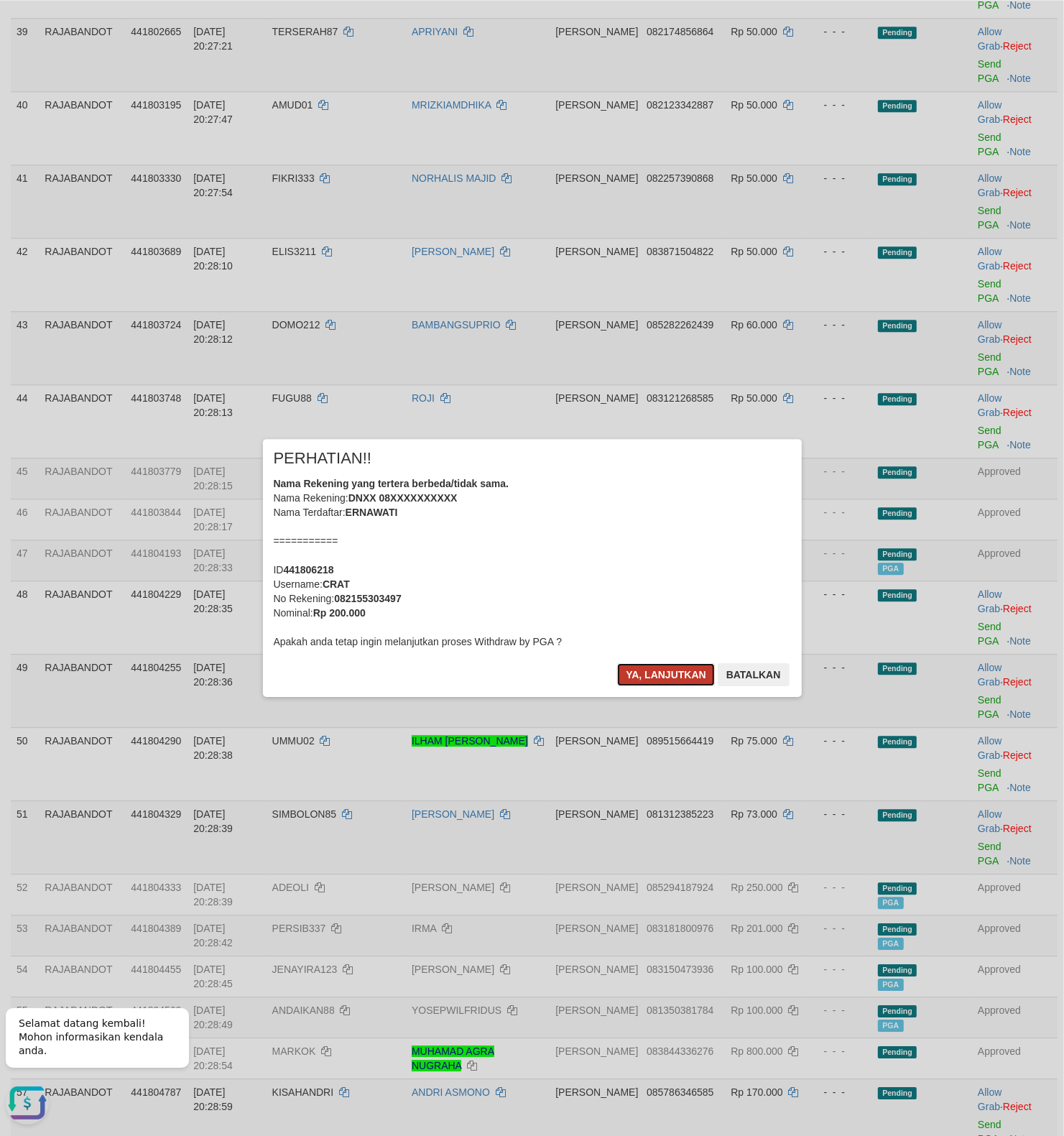
click at [650, 674] on button "Ya, lanjutkan" at bounding box center [666, 674] width 98 height 23
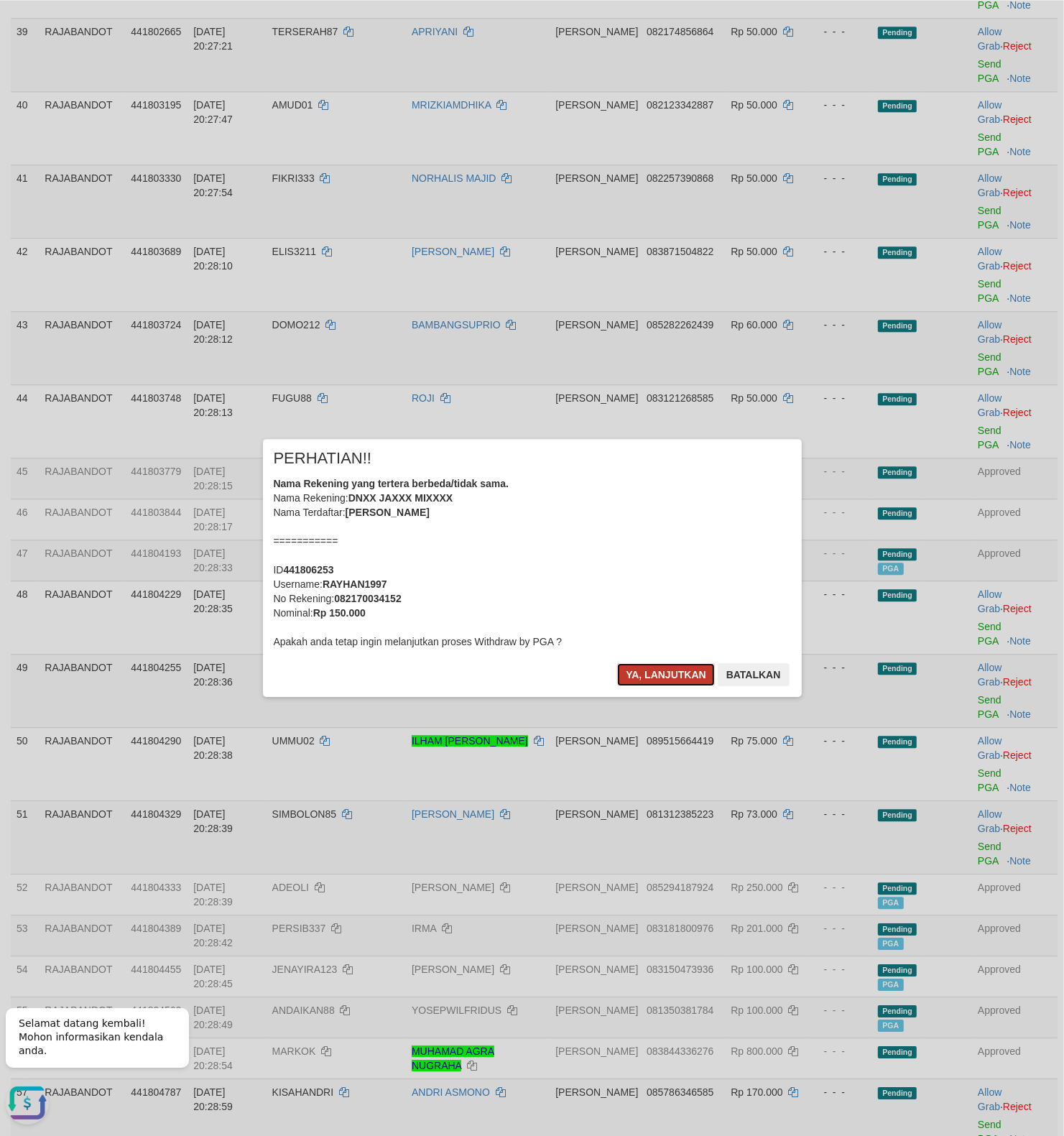
click at [652, 672] on button "Ya, lanjutkan" at bounding box center [666, 674] width 98 height 23
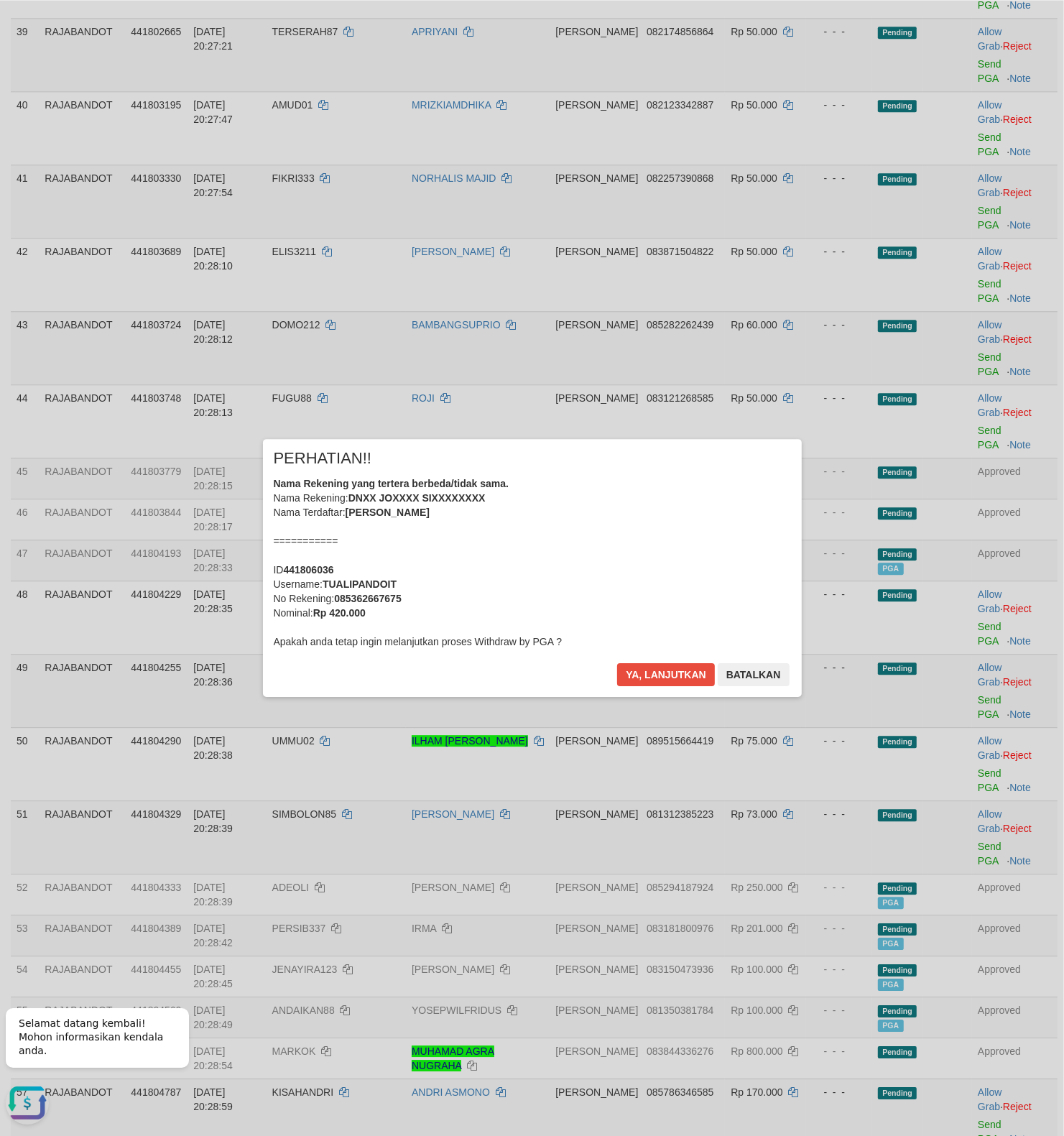
click at [673, 690] on div "Ya, lanjutkan Batalkan" at bounding box center [703, 680] width 175 height 34
click at [664, 673] on button "Ya, lanjutkan" at bounding box center [666, 674] width 98 height 23
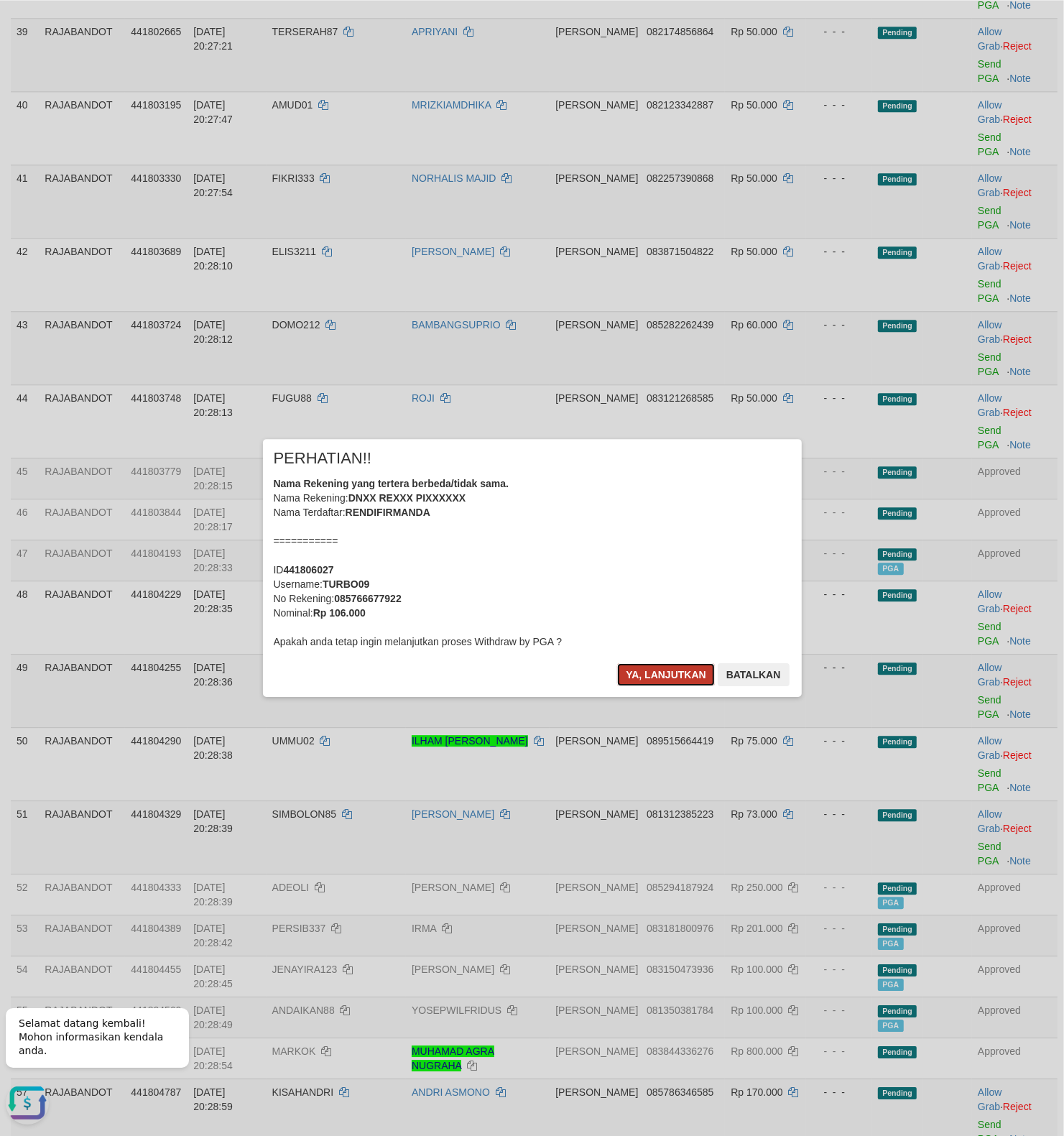
click at [636, 676] on button "Ya, lanjutkan" at bounding box center [666, 674] width 98 height 23
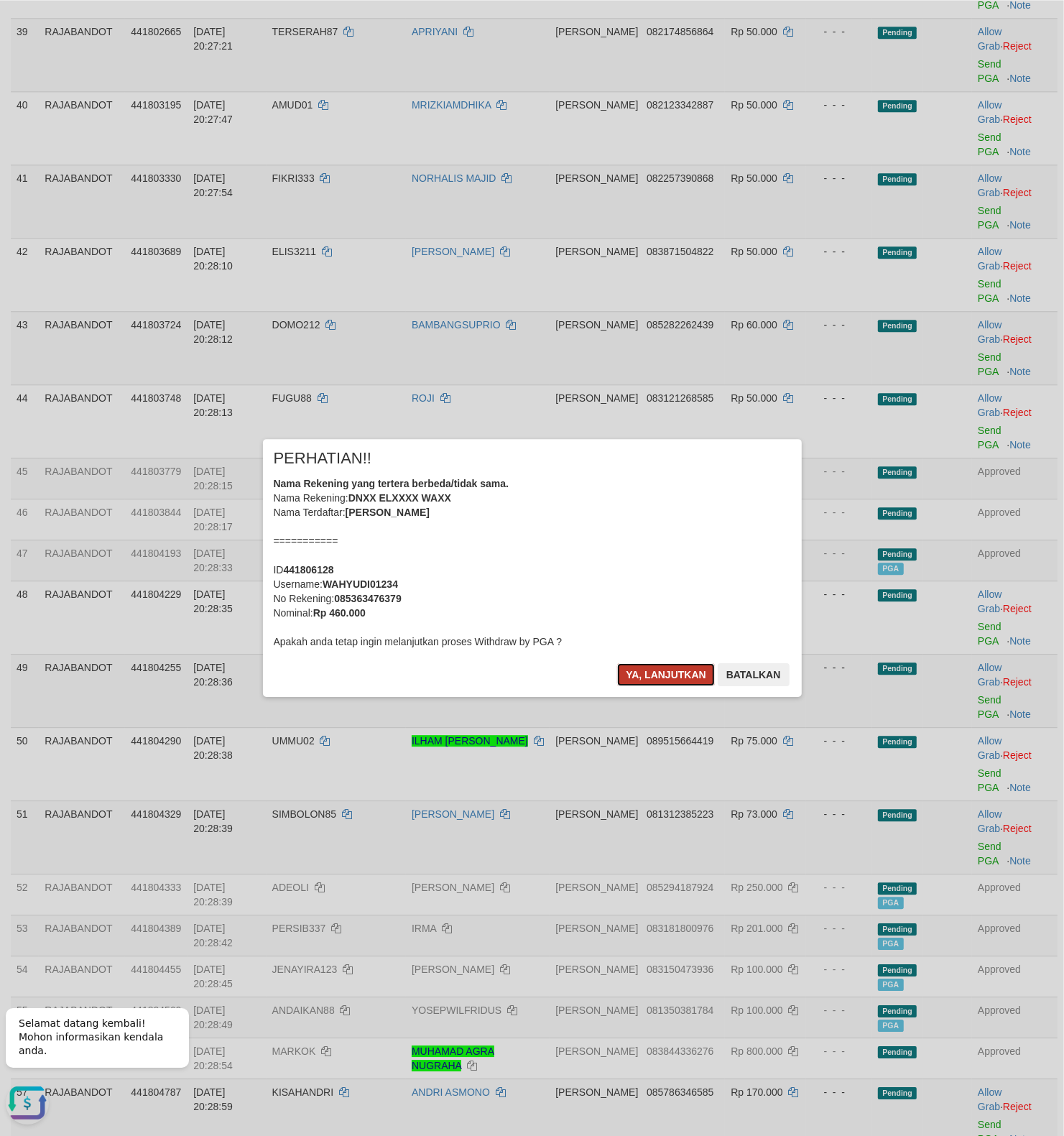
click at [653, 676] on button "Ya, lanjutkan" at bounding box center [666, 674] width 98 height 23
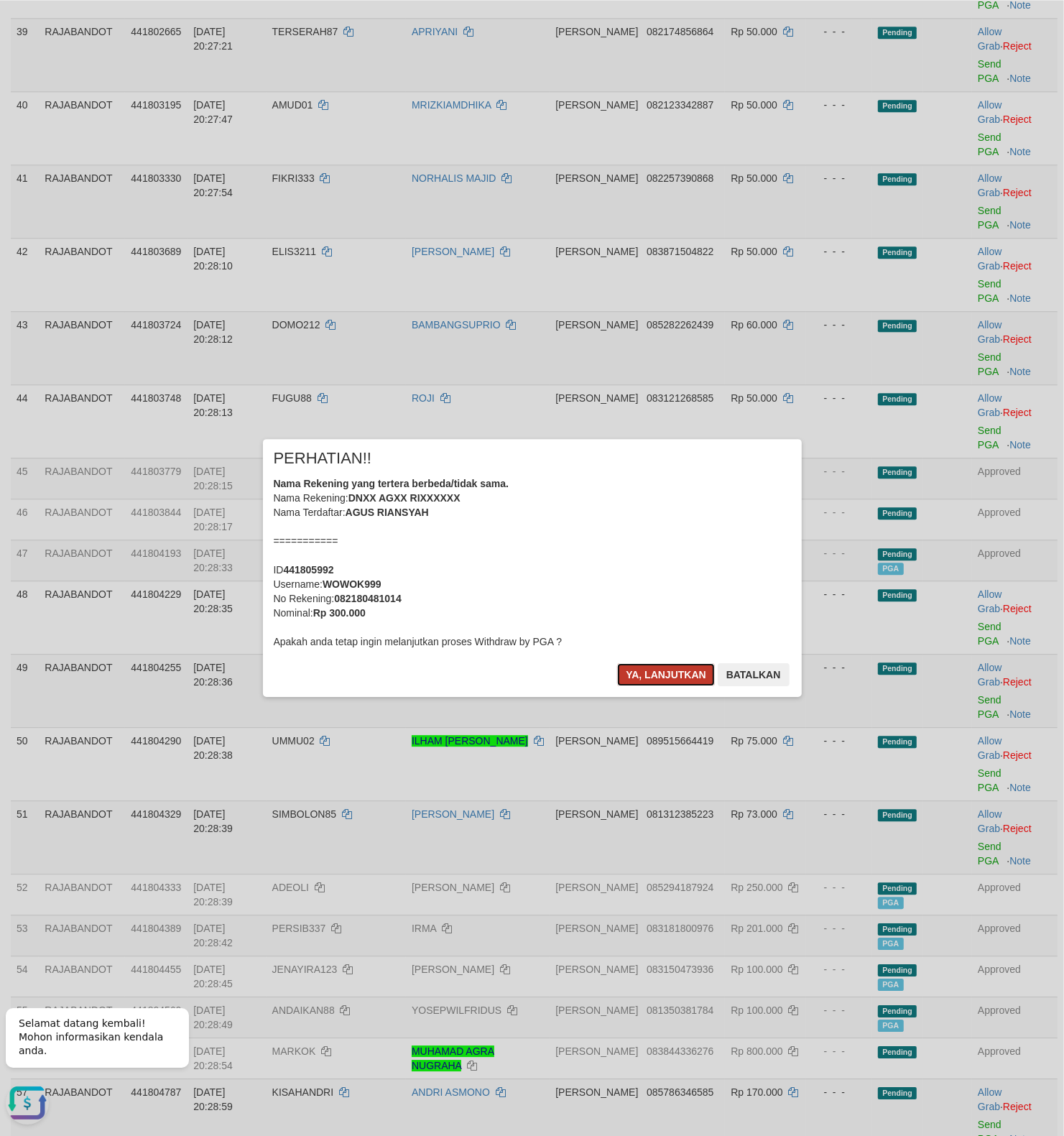
click at [643, 668] on button "Ya, lanjutkan" at bounding box center [666, 674] width 98 height 23
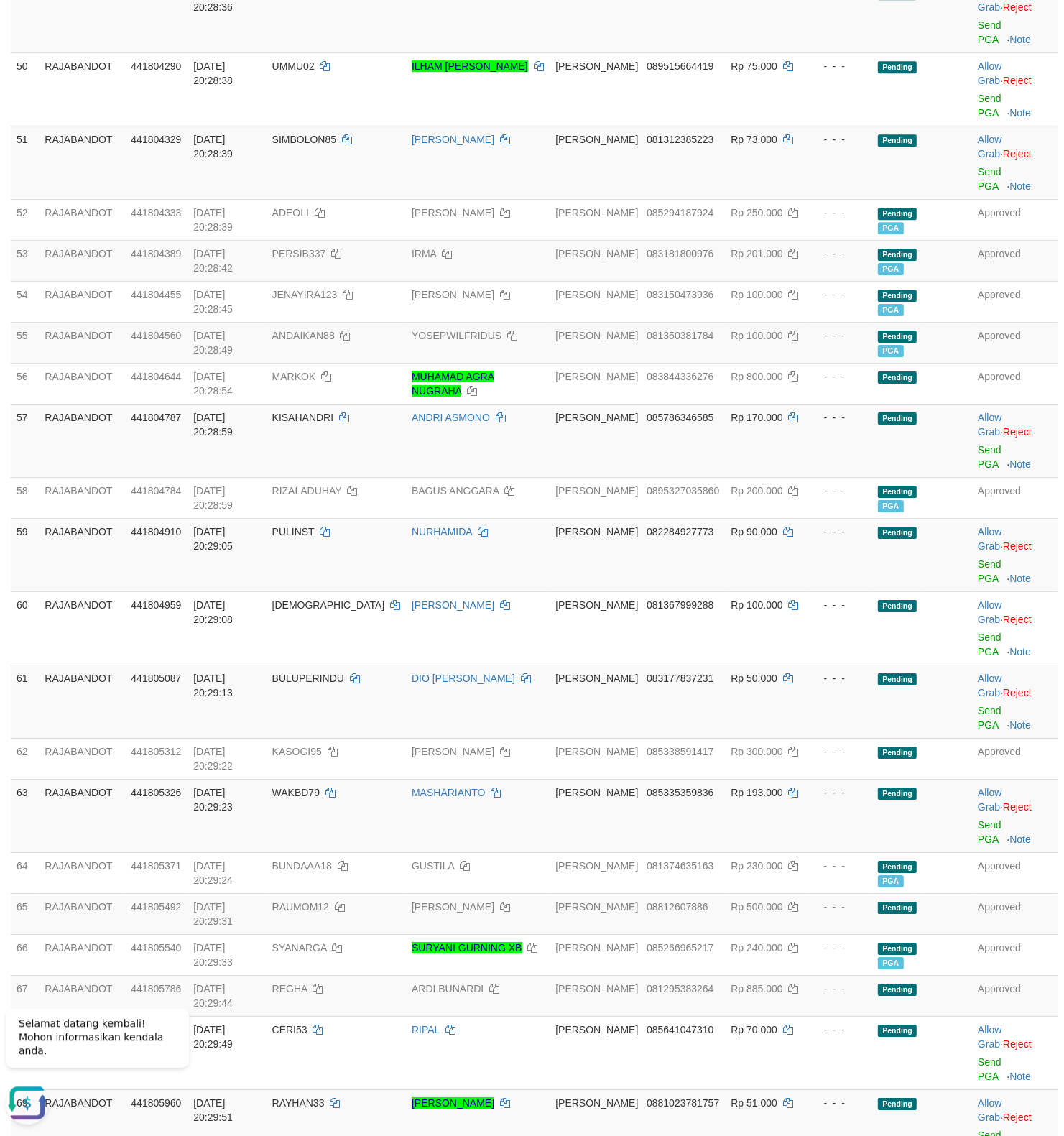
scroll to position [3484, 0]
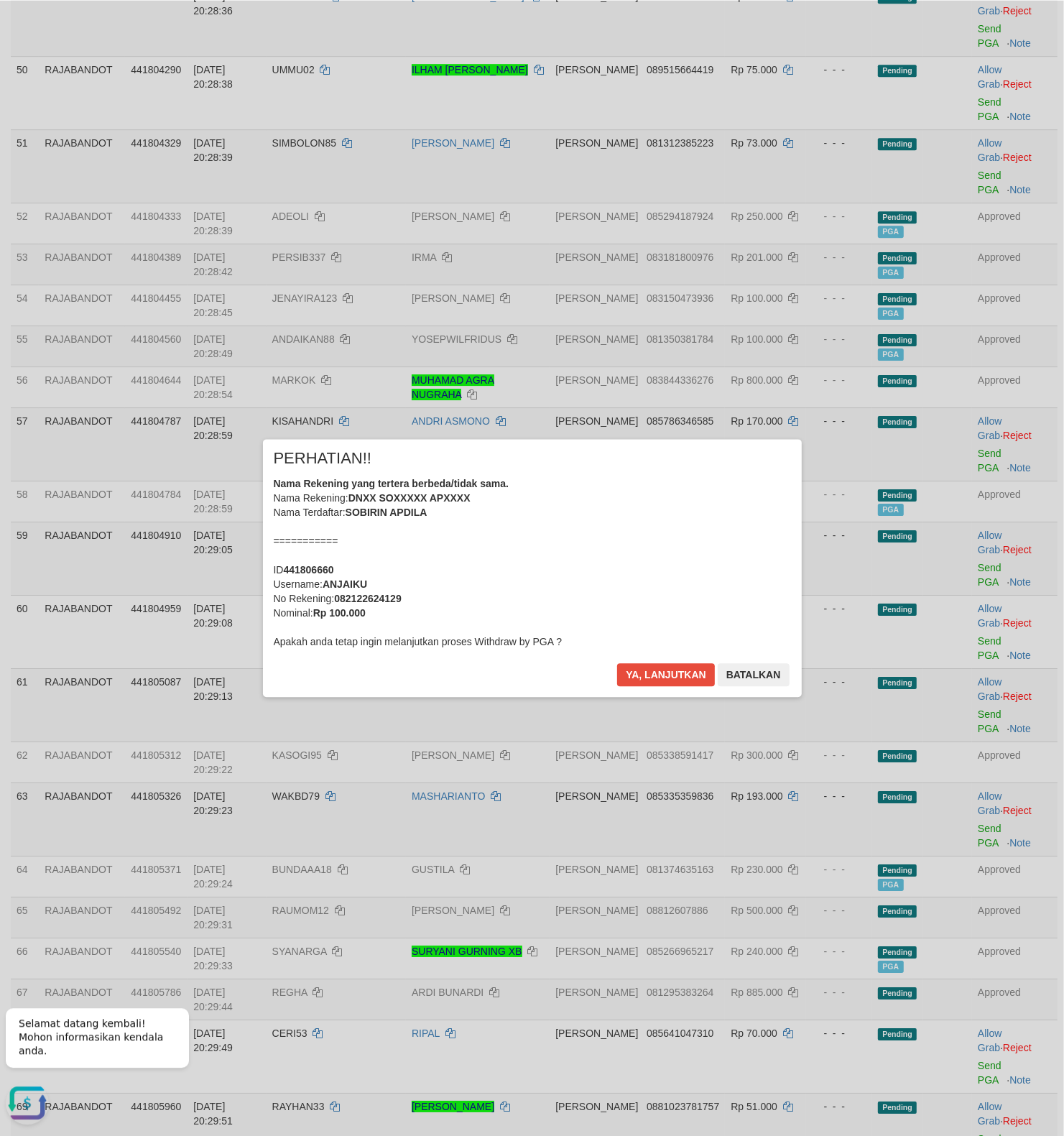
click at [663, 655] on div "× PERHATIAN!! Nama Rekening yang tertera berbeda/tidak sama. Nama Rekening: DNX…" at bounding box center [532, 567] width 539 height 257
click at [650, 665] on button "Ya, lanjutkan" at bounding box center [666, 674] width 98 height 23
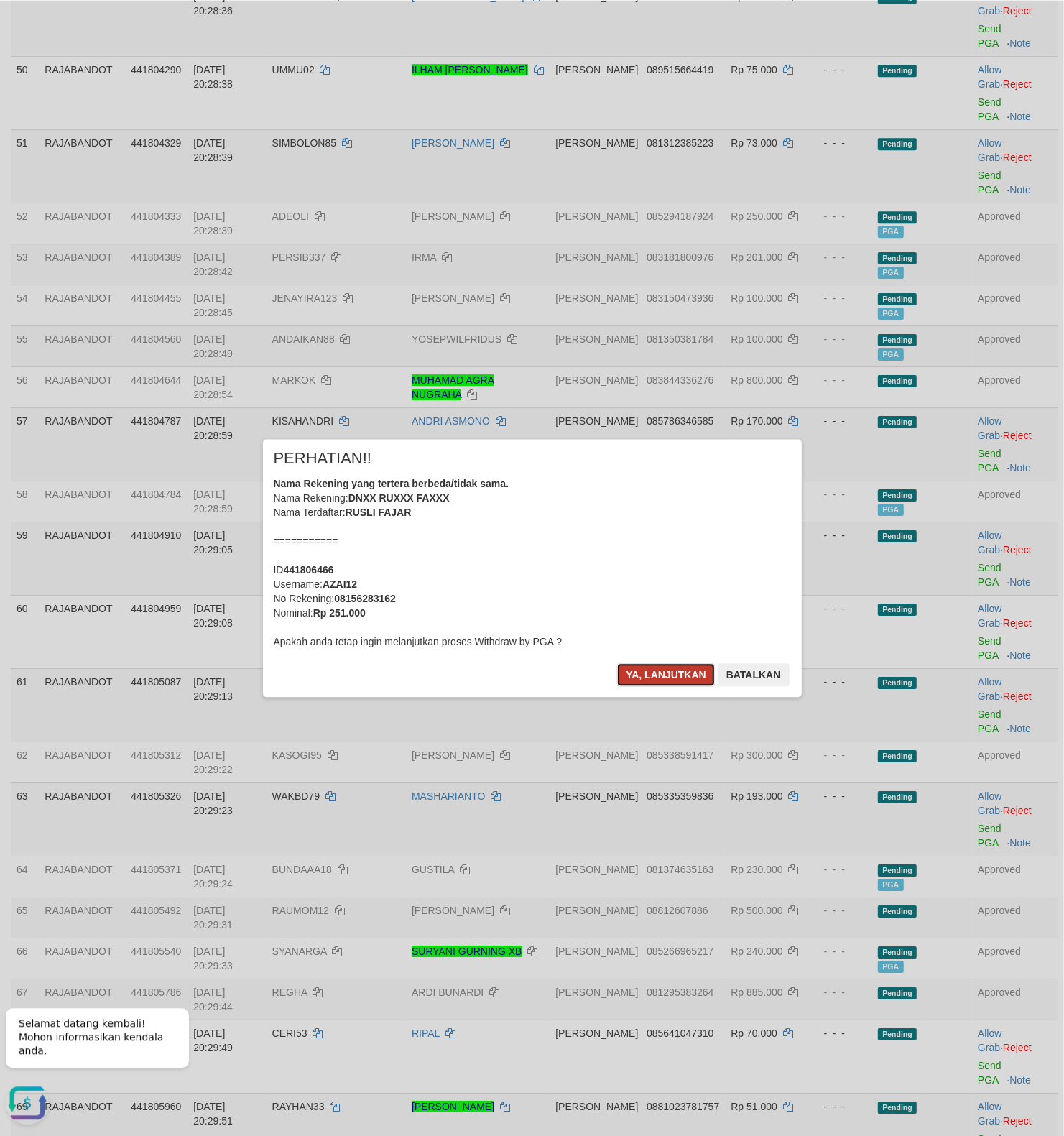
click at [626, 680] on button "Ya, lanjutkan" at bounding box center [666, 674] width 98 height 23
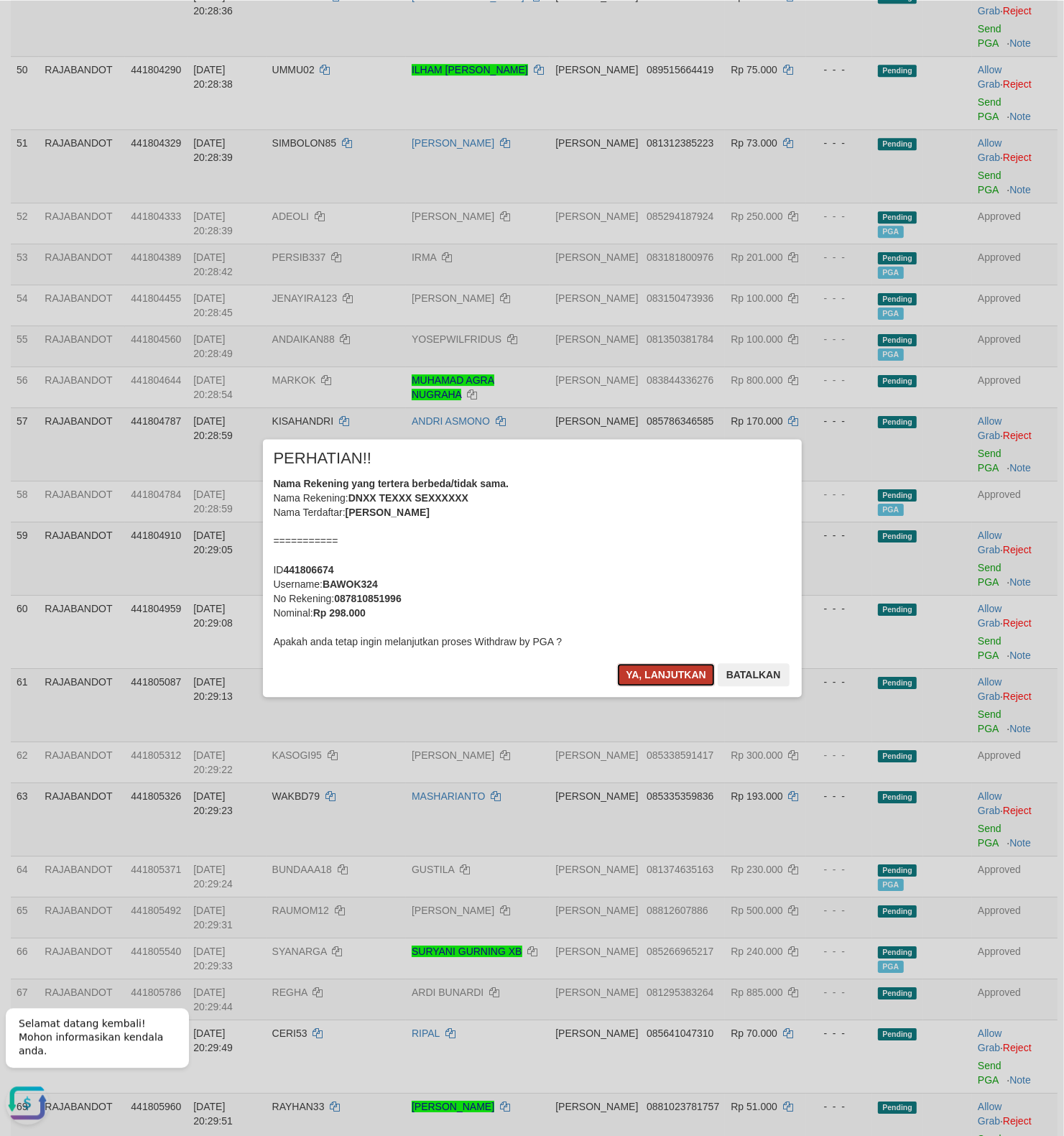
click at [619, 672] on button "Ya, lanjutkan" at bounding box center [666, 674] width 98 height 23
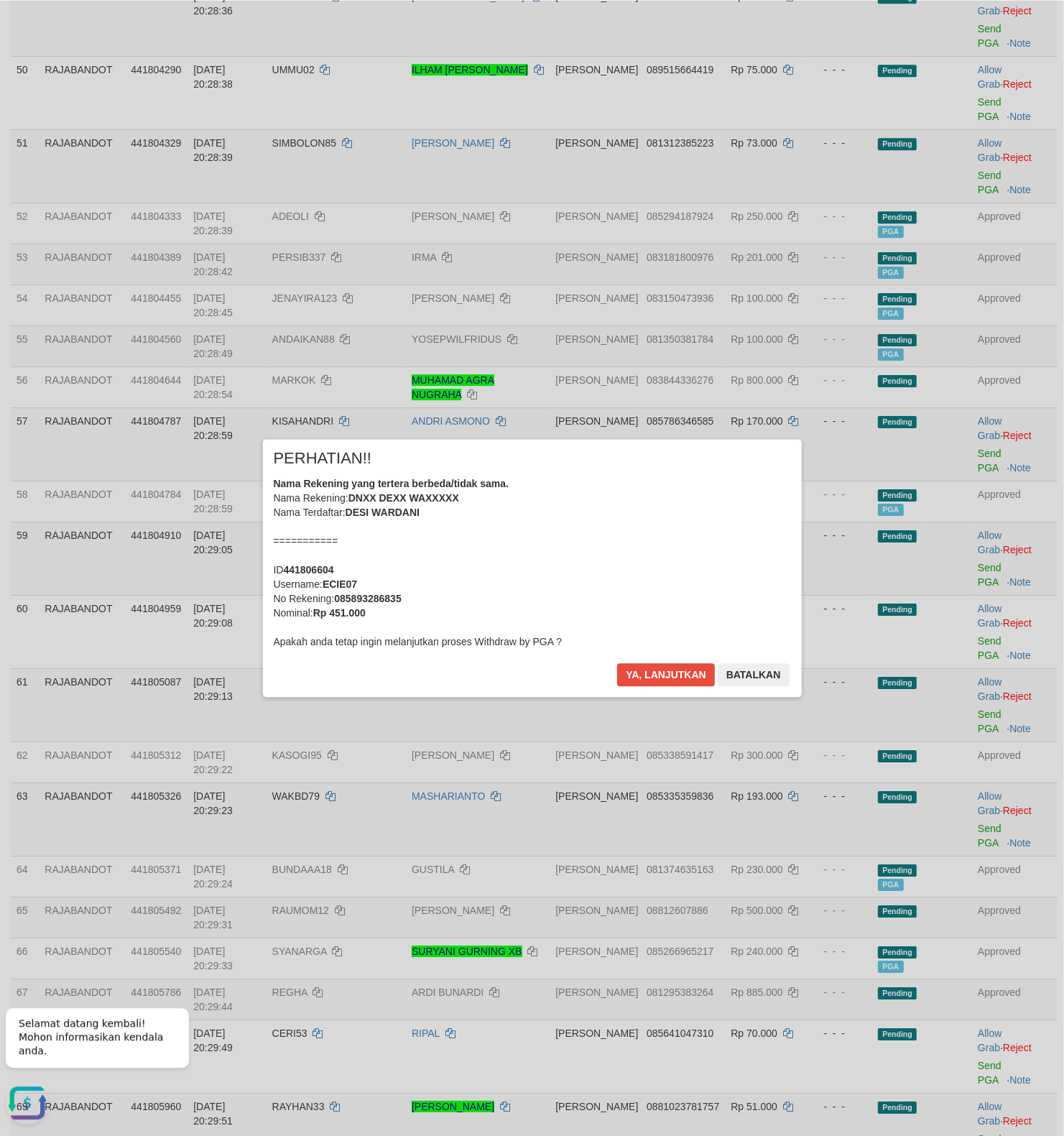
click at [615, 681] on div "× PERHATIAN!! Nama Rekening yang tertera berbeda/tidak sama. Nama Rekening: DNX…" at bounding box center [532, 567] width 539 height 257
click at [635, 674] on button "Ya, lanjutkan" at bounding box center [666, 674] width 98 height 23
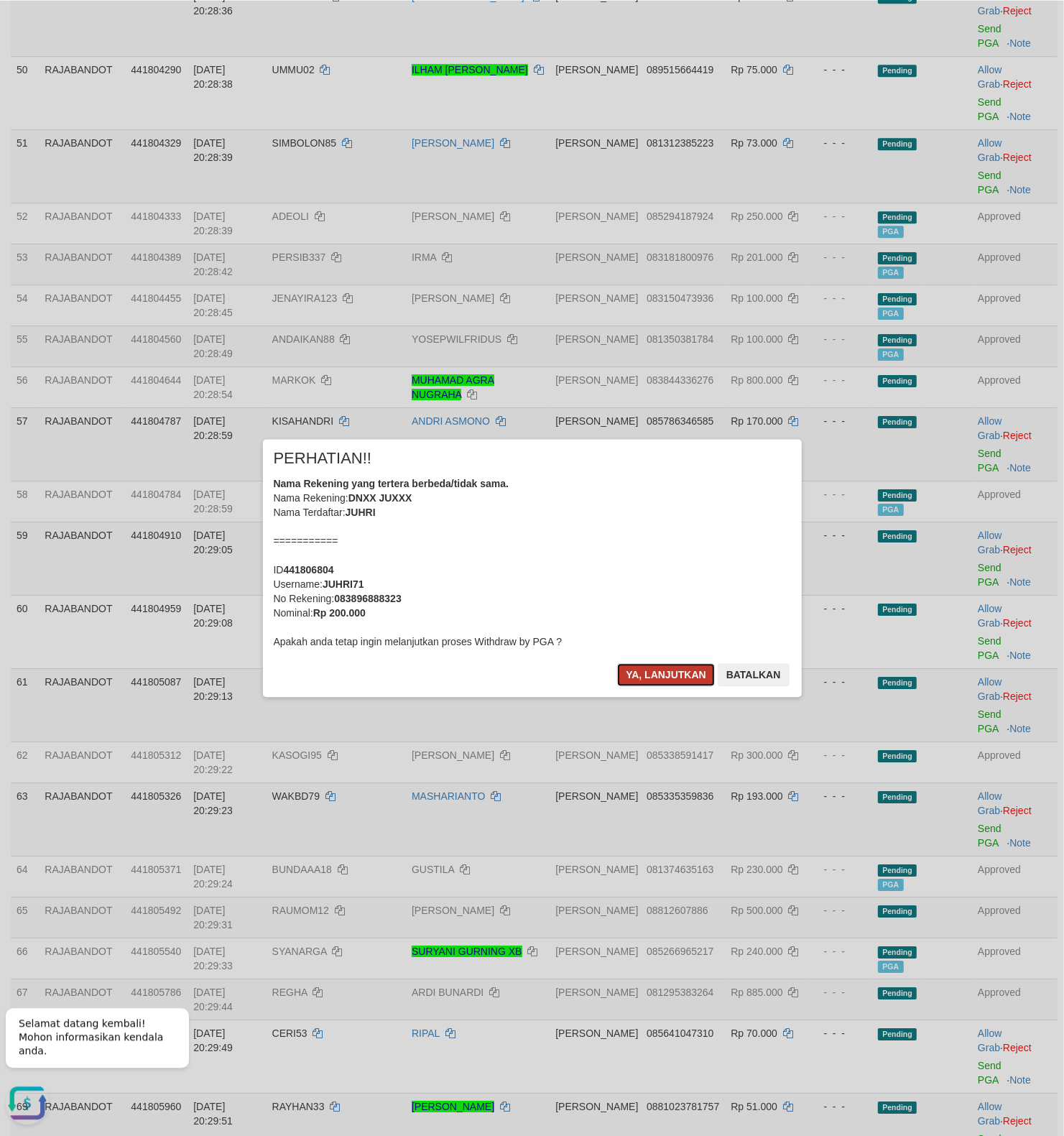
click at [657, 680] on button "Ya, lanjutkan" at bounding box center [666, 674] width 98 height 23
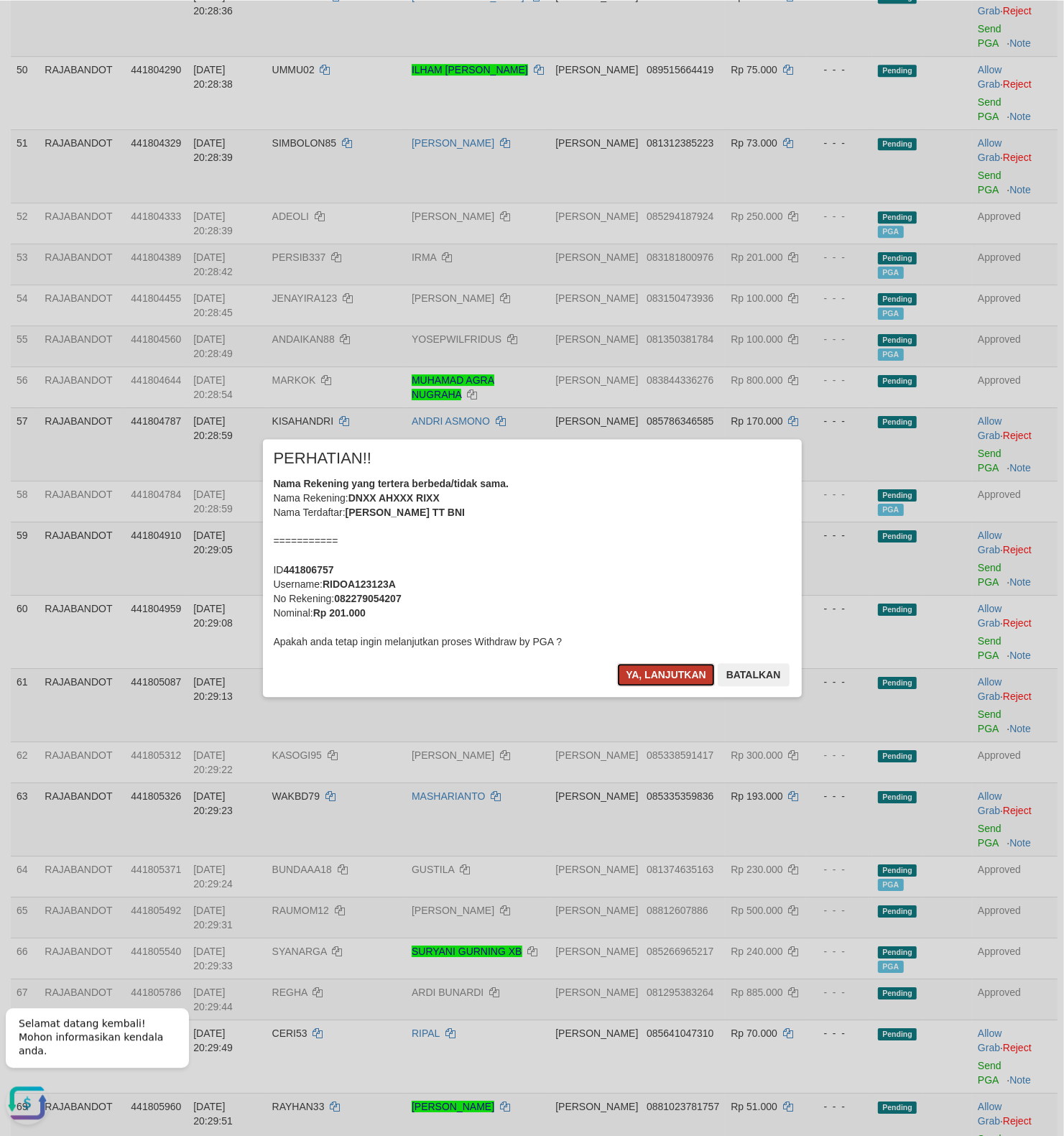
click at [682, 666] on button "Ya, lanjutkan" at bounding box center [666, 674] width 98 height 23
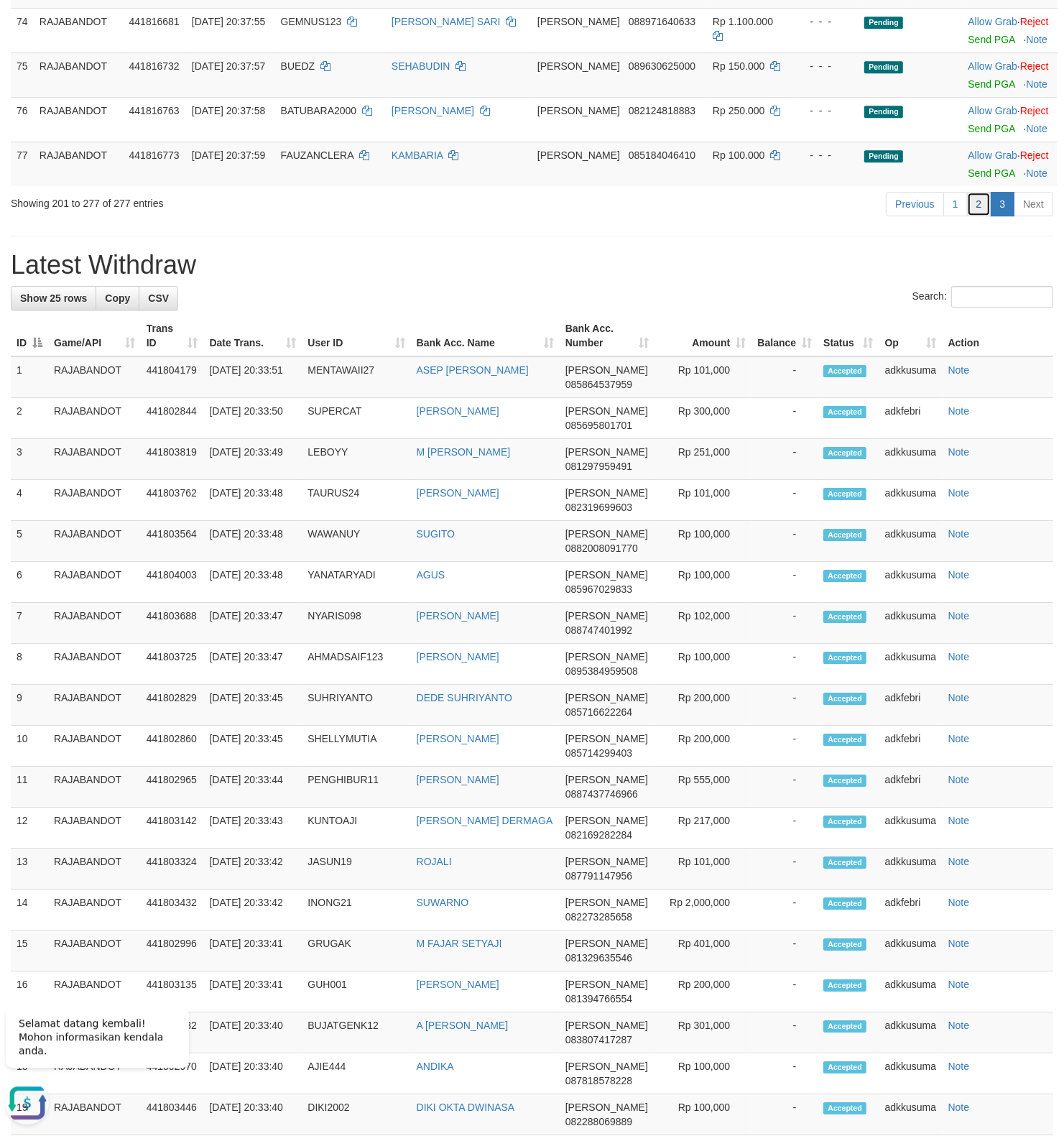
click at [974, 217] on link "2" at bounding box center [979, 204] width 25 height 25
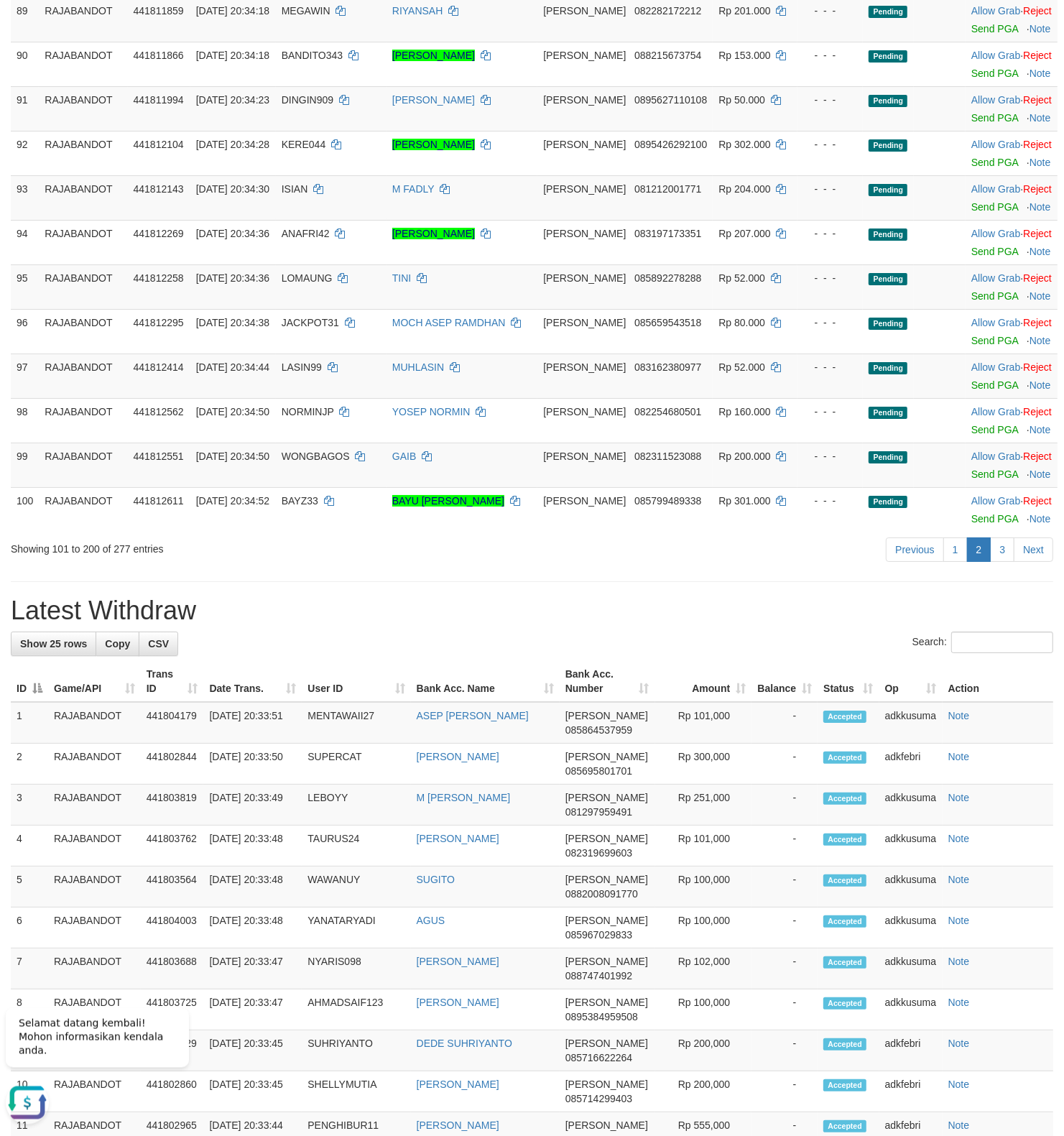
scroll to position [0, 0]
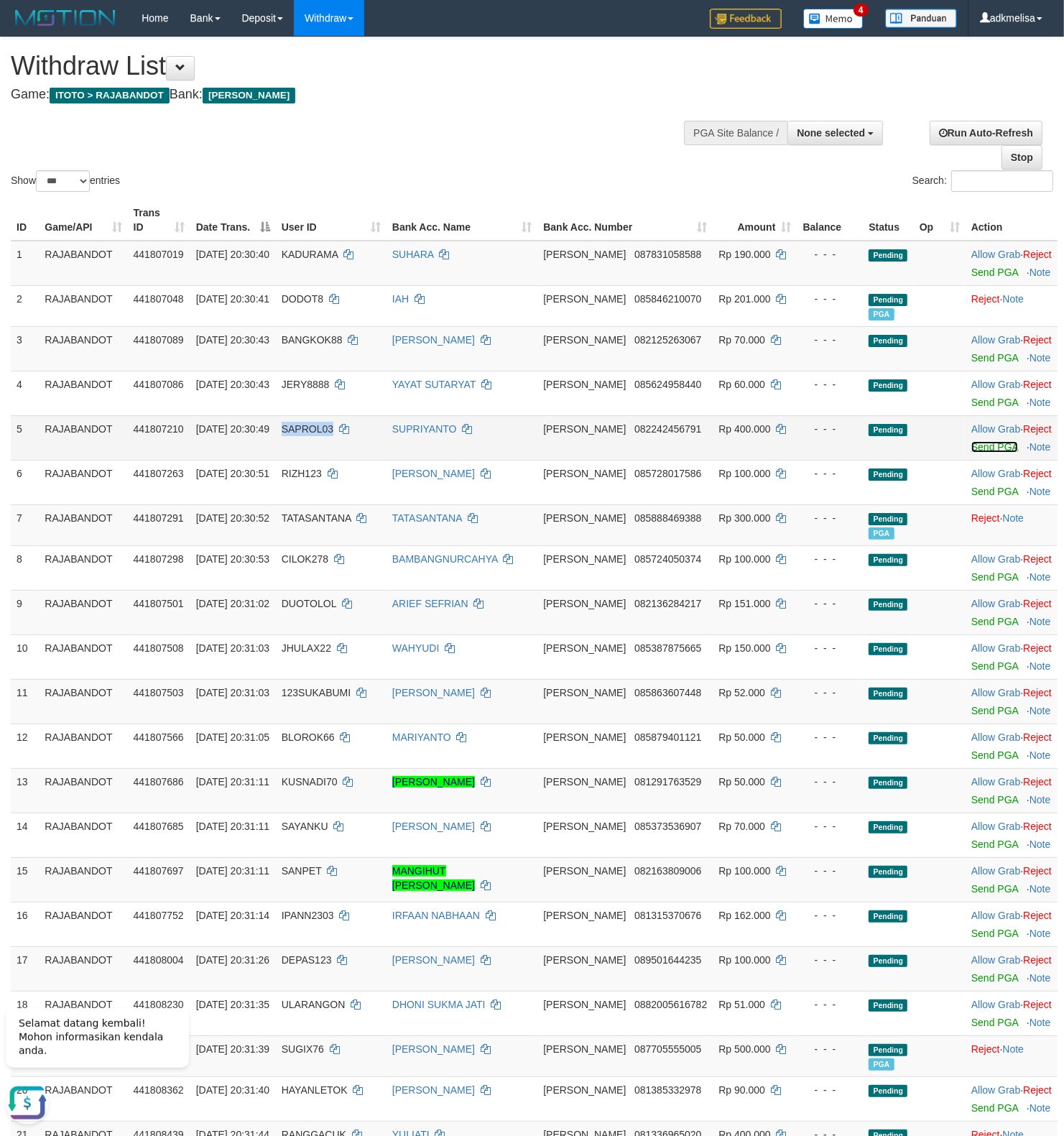
click at [976, 444] on link "Send PGA" at bounding box center [994, 447] width 47 height 11
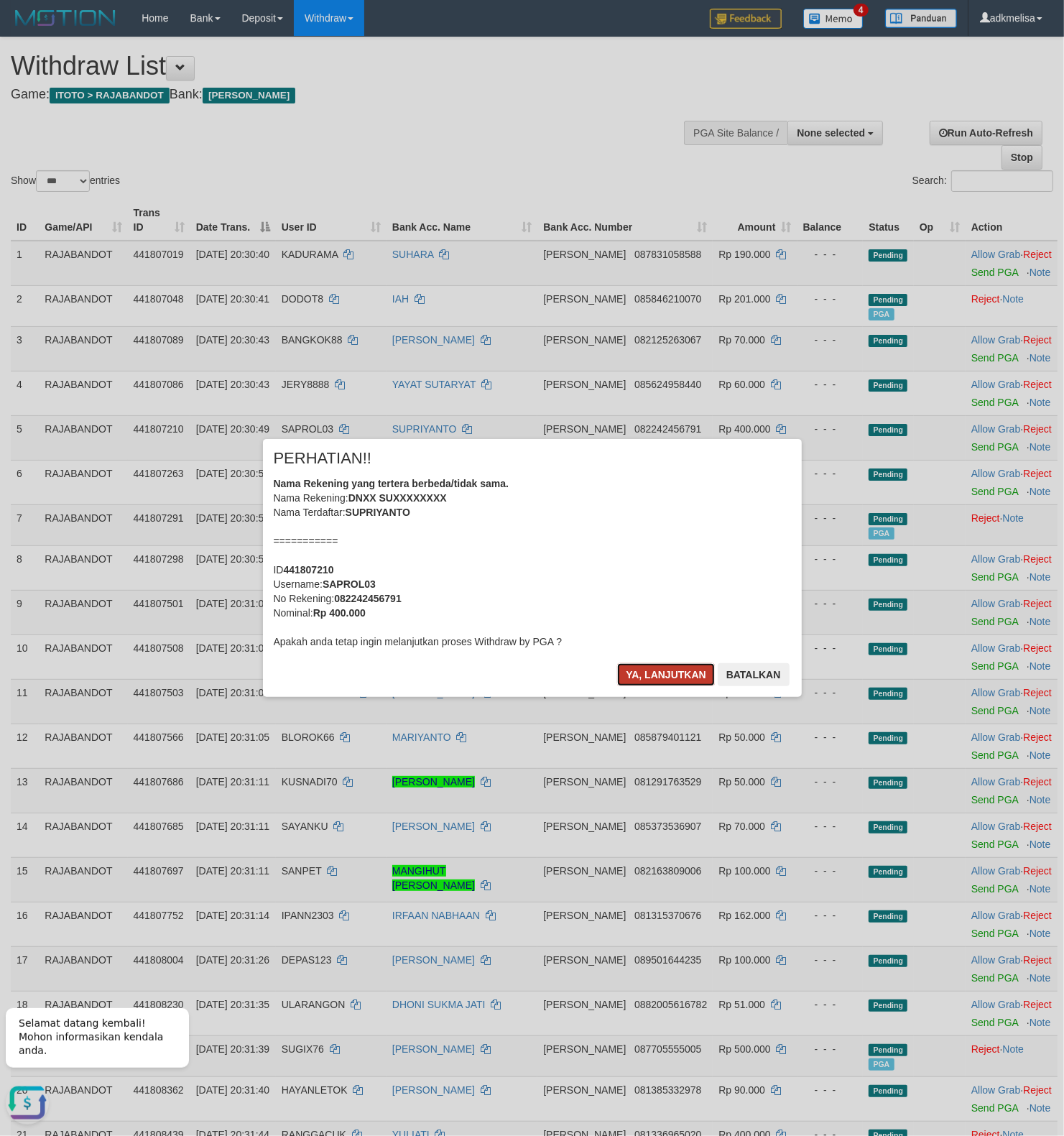
click at [672, 685] on button "Ya, lanjutkan" at bounding box center [666, 674] width 98 height 23
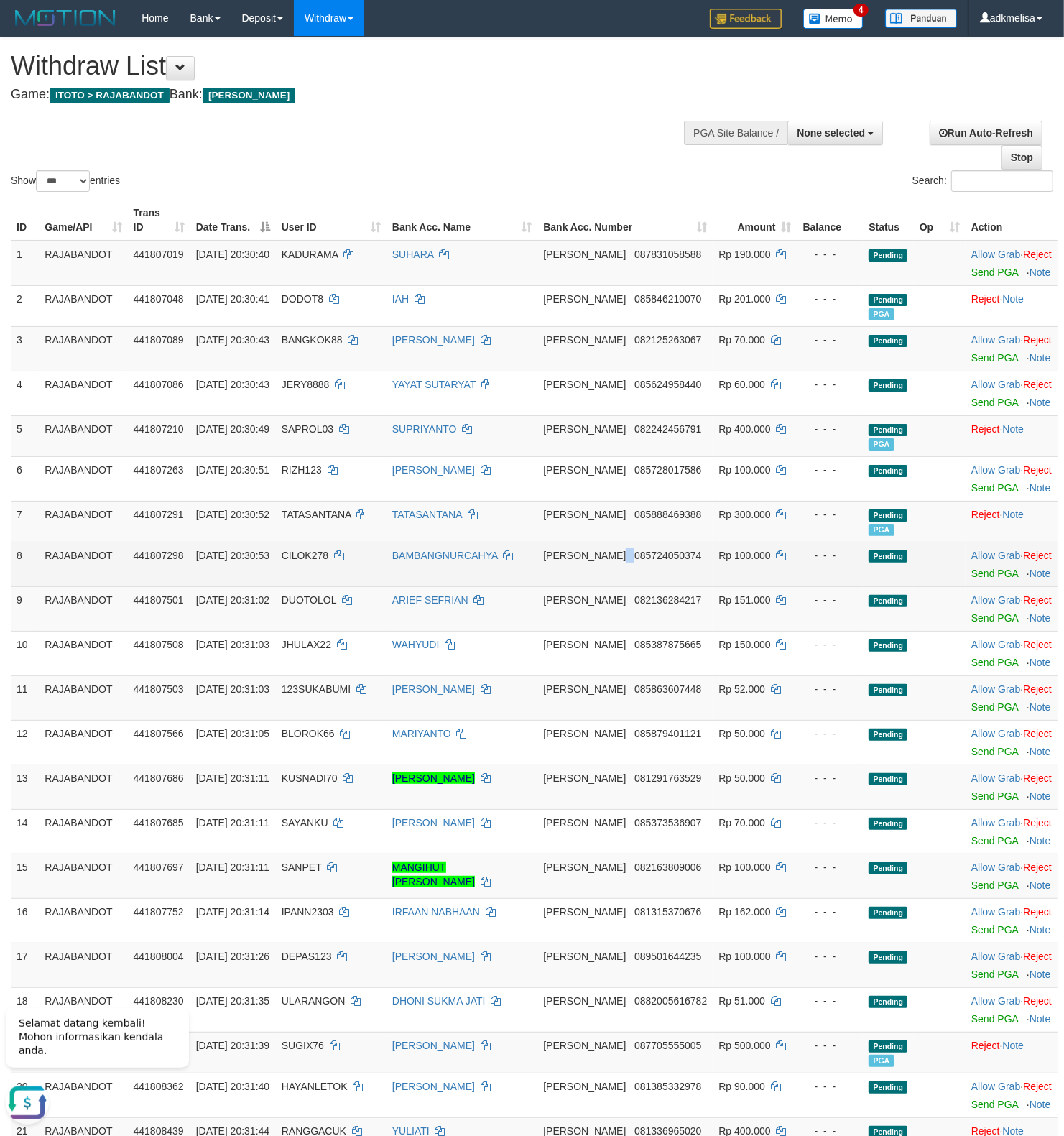
click at [595, 586] on td "DANA 085724050374" at bounding box center [624, 564] width 175 height 44
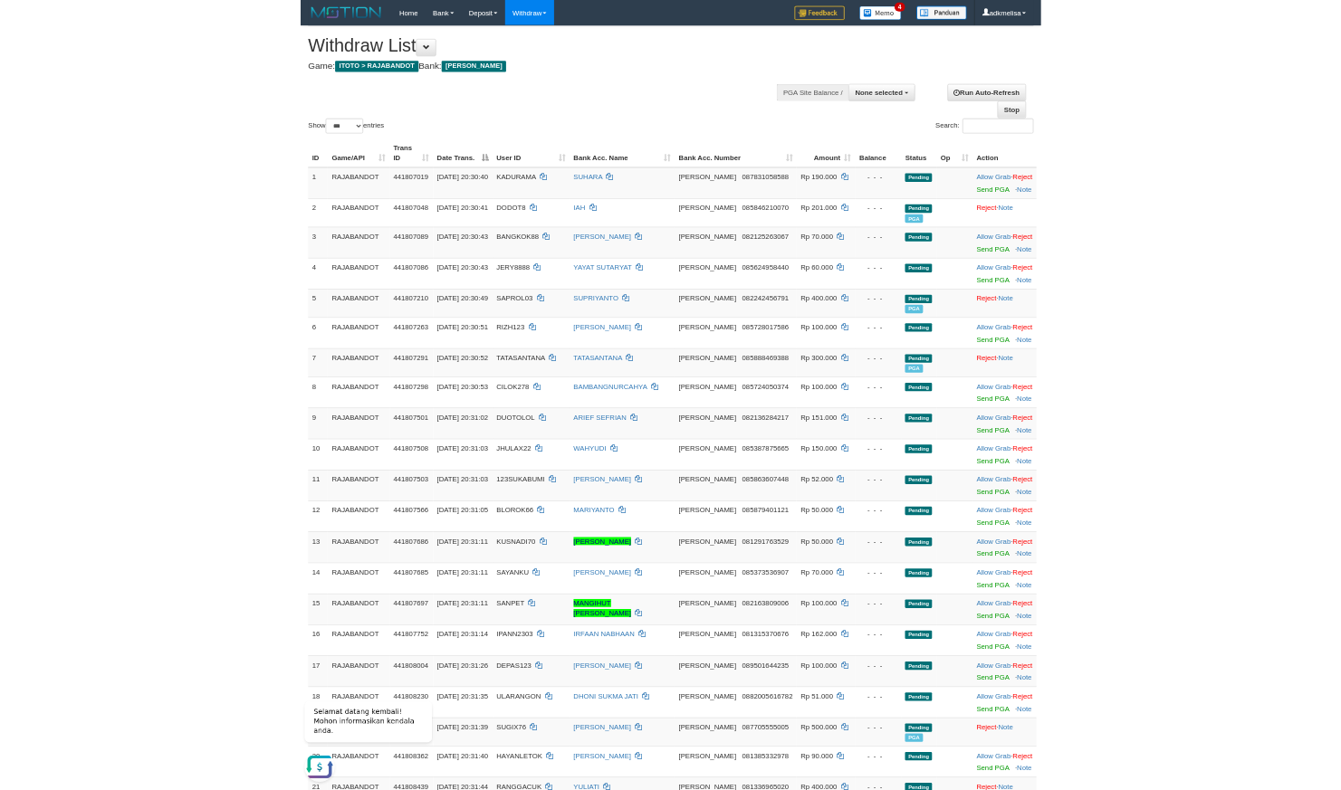
scroll to position [2948, 0]
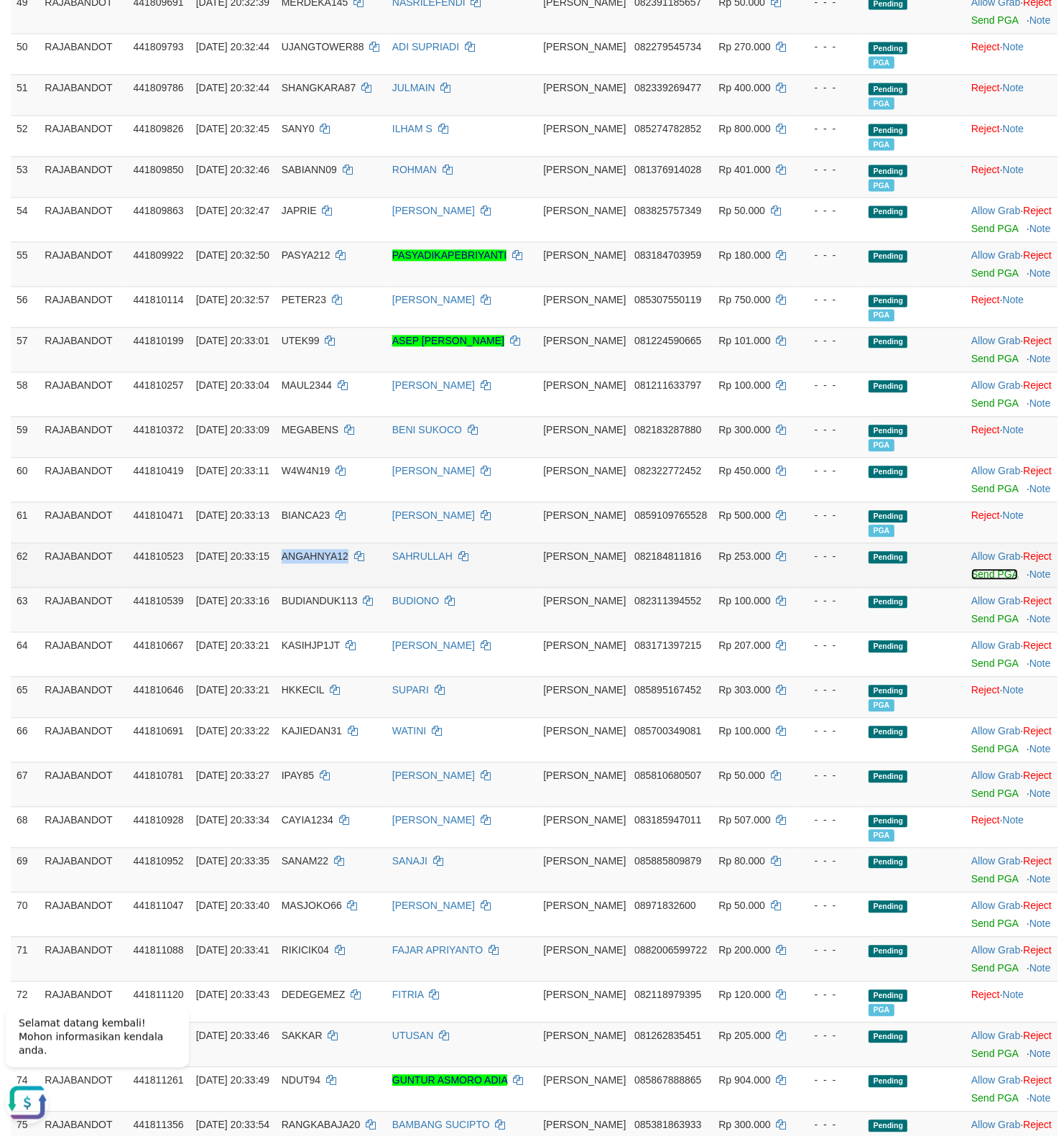
click at [973, 581] on link "Send PGA" at bounding box center [994, 574] width 47 height 11
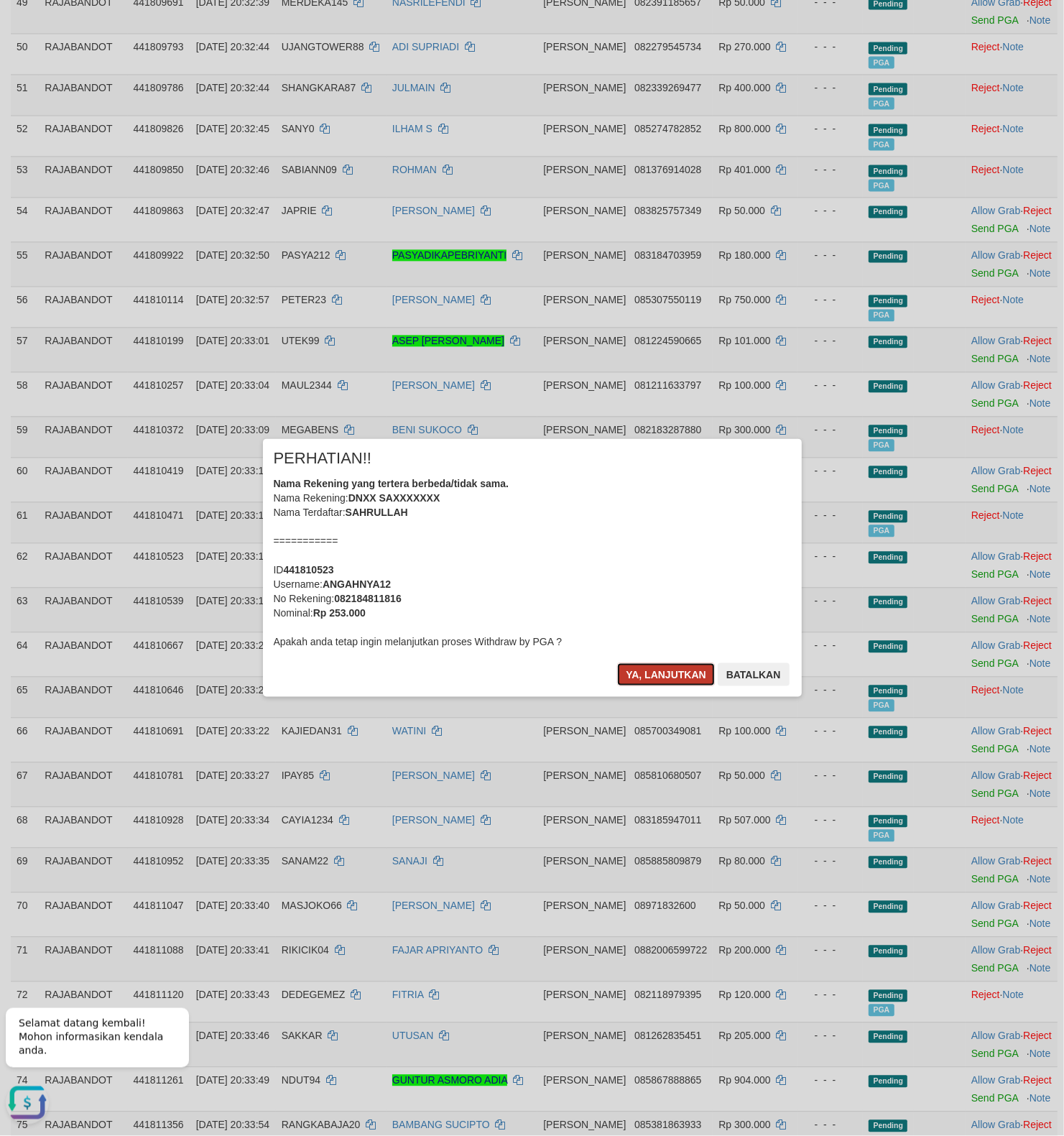
click at [656, 666] on button "Ya, lanjutkan" at bounding box center [666, 674] width 98 height 23
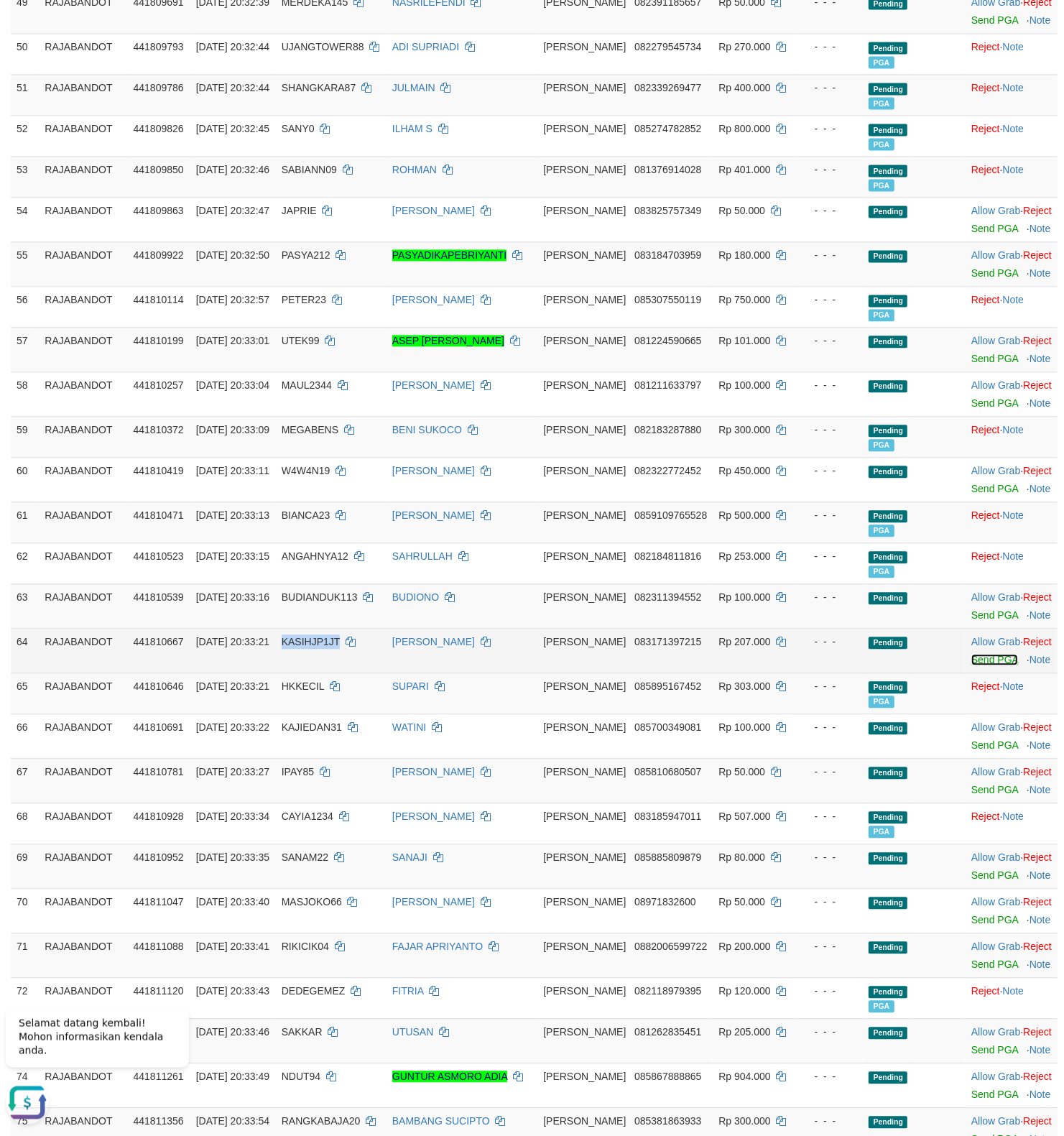
click at [971, 666] on link "Send PGA" at bounding box center [994, 660] width 47 height 11
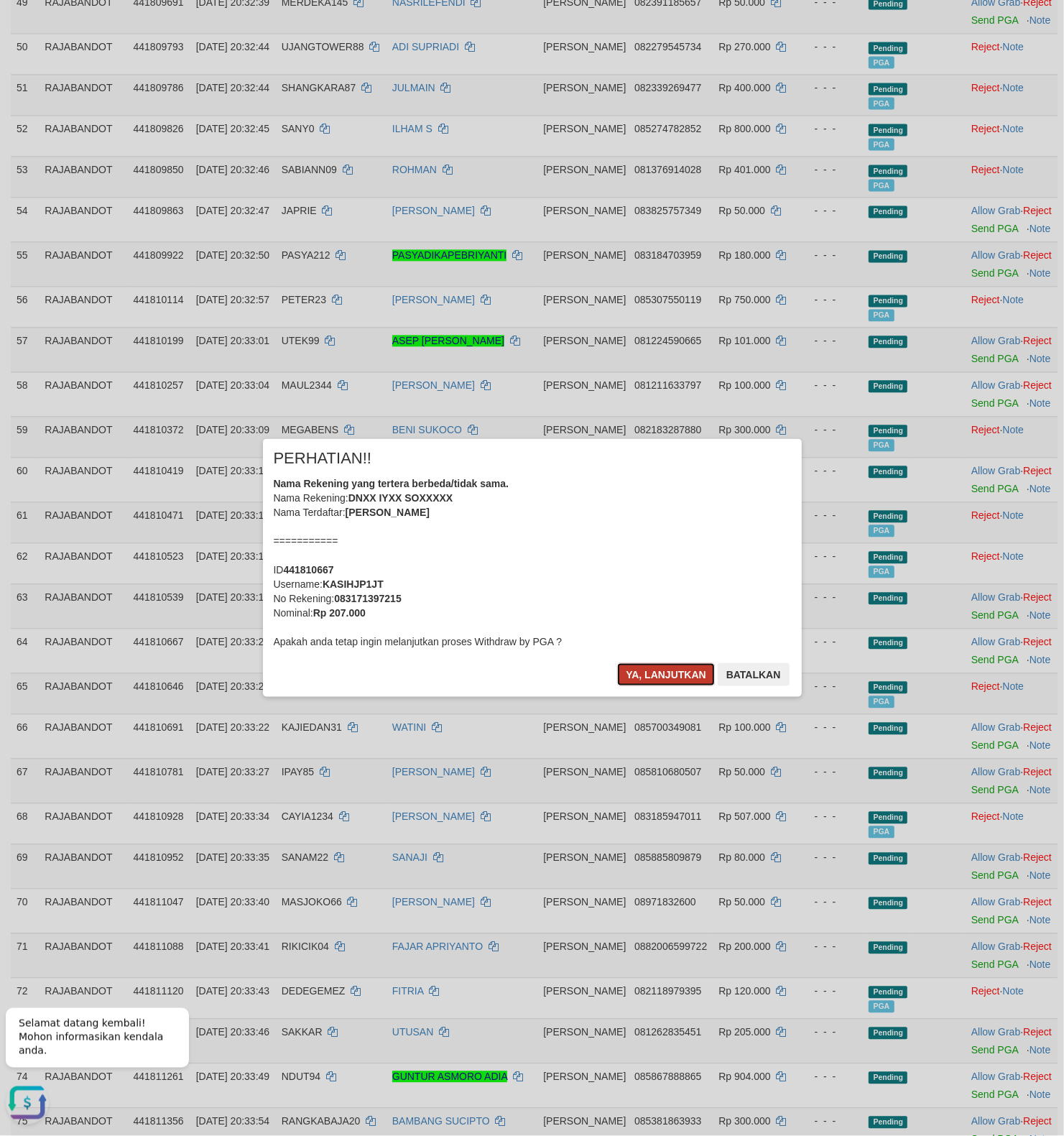
click at [662, 672] on button "Ya, lanjutkan" at bounding box center [666, 674] width 98 height 23
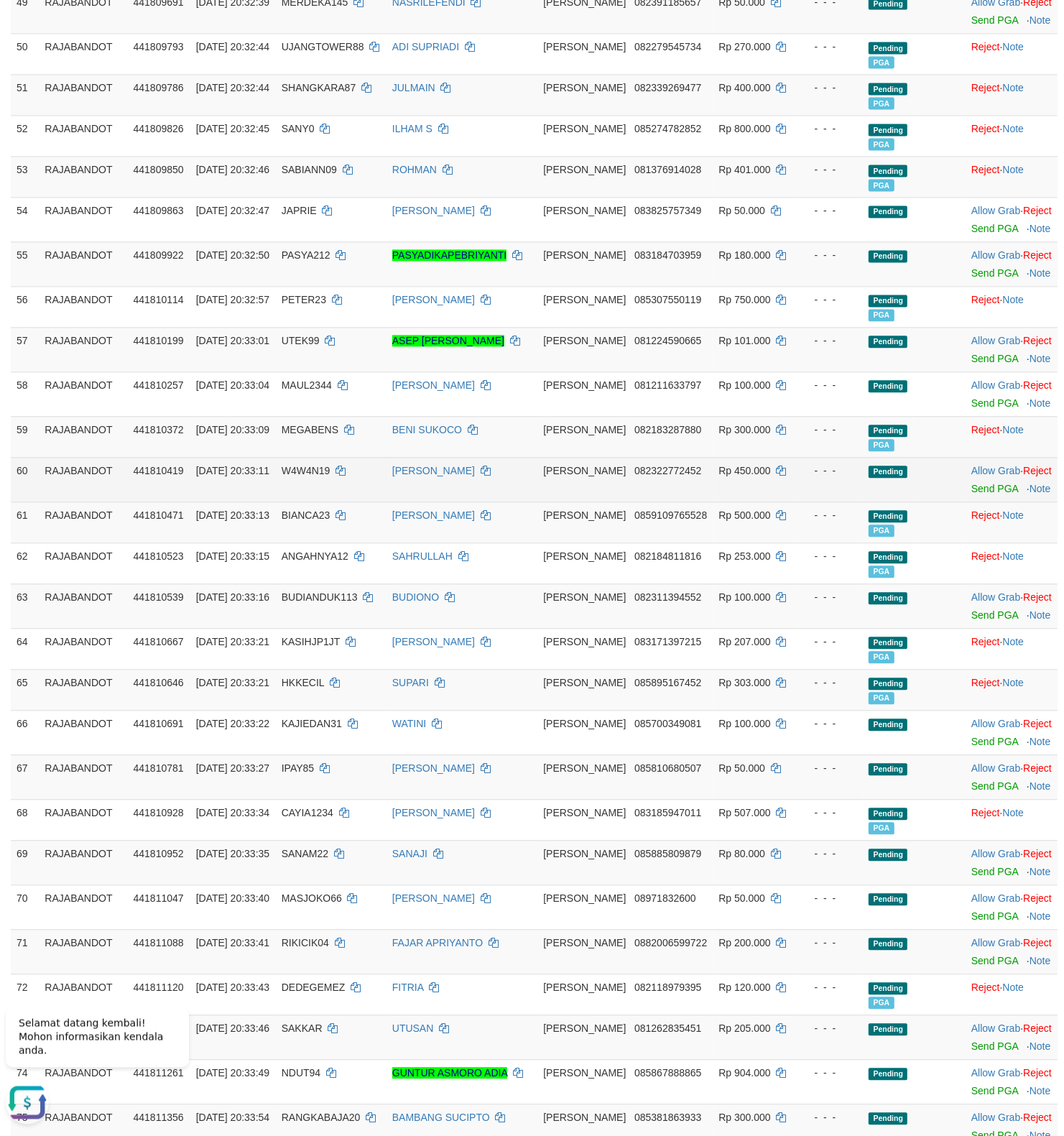
click at [966, 502] on td "Allow Grab · Reject Send PGA · Note" at bounding box center [1012, 480] width 92 height 44
click at [971, 495] on link "Send PGA" at bounding box center [994, 489] width 47 height 11
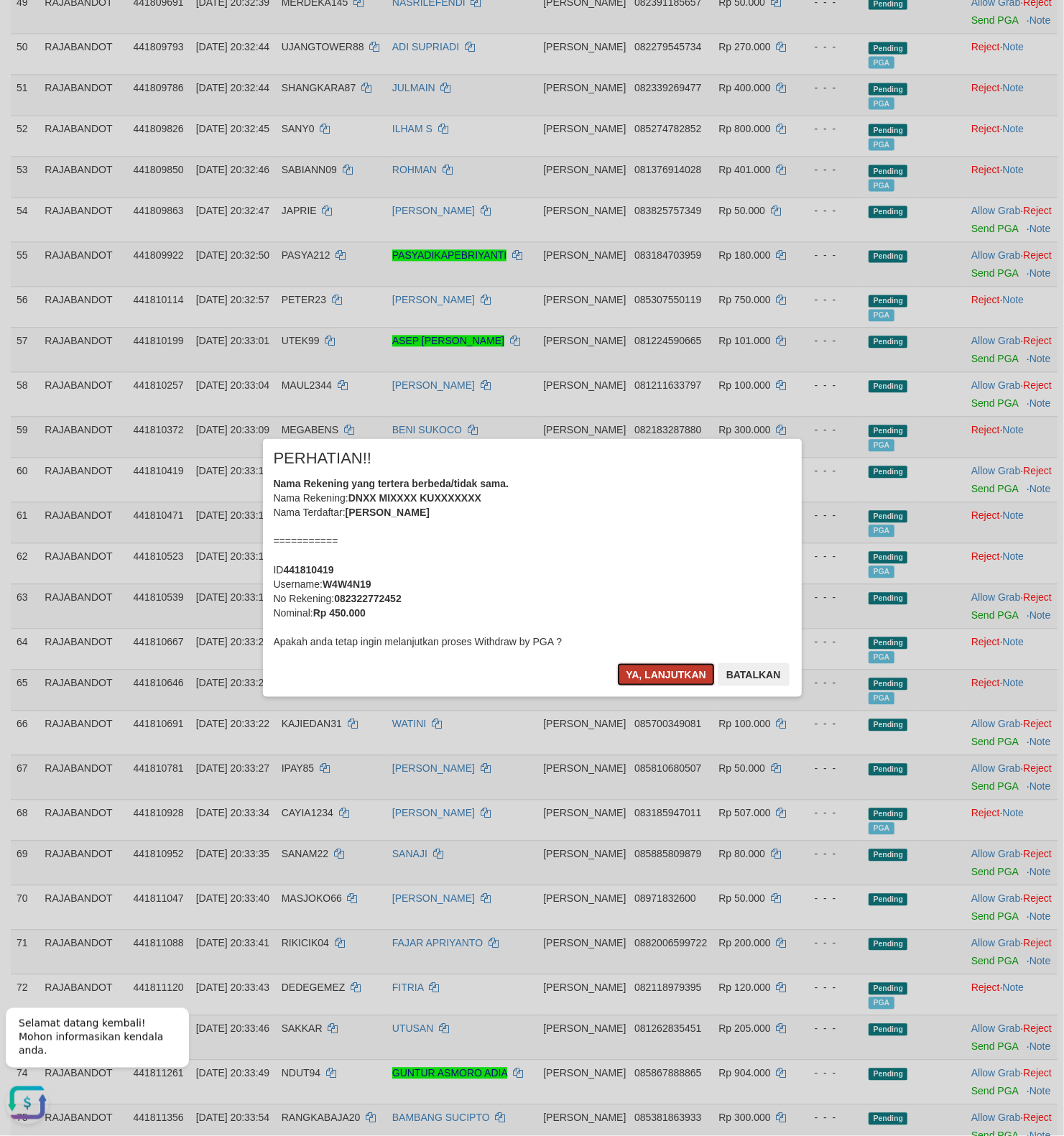
click at [674, 675] on button "Ya, lanjutkan" at bounding box center [666, 674] width 98 height 23
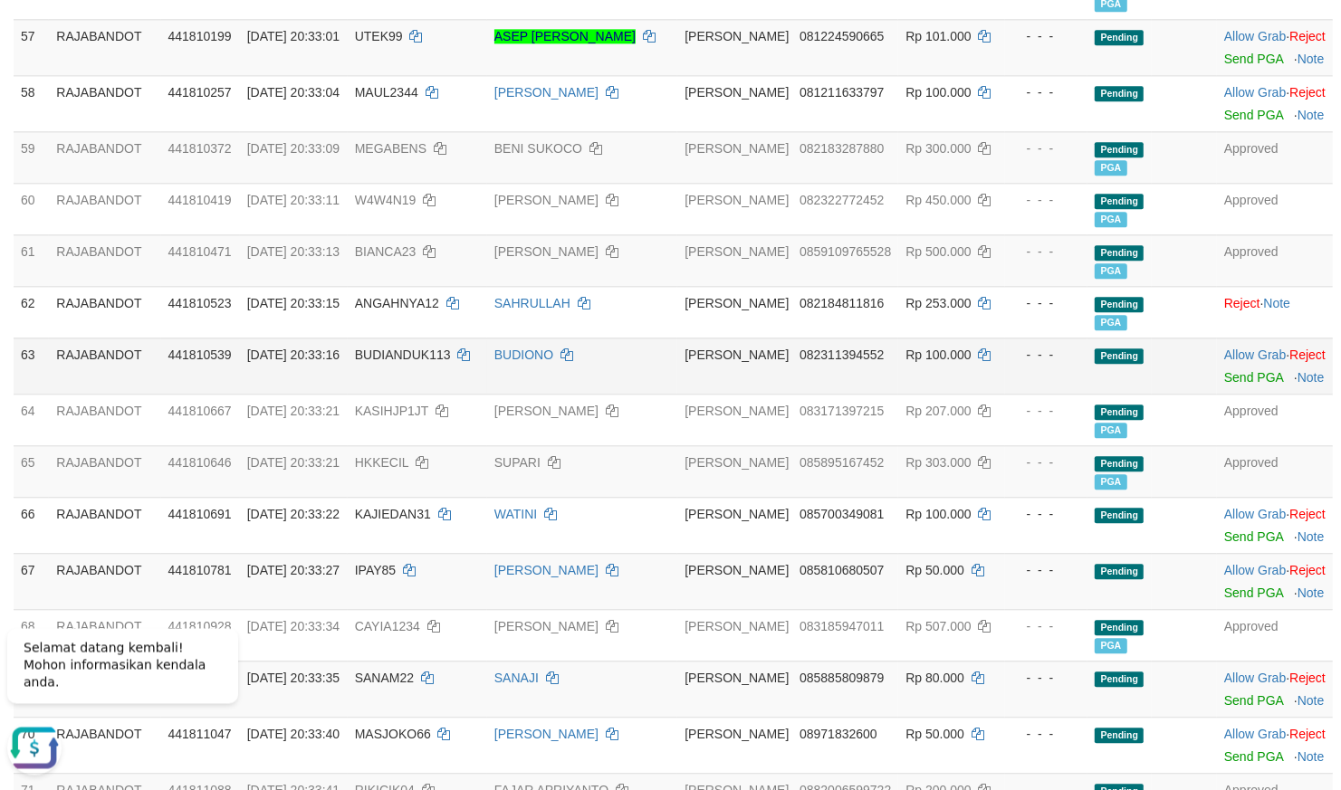
scroll to position [3299, 0]
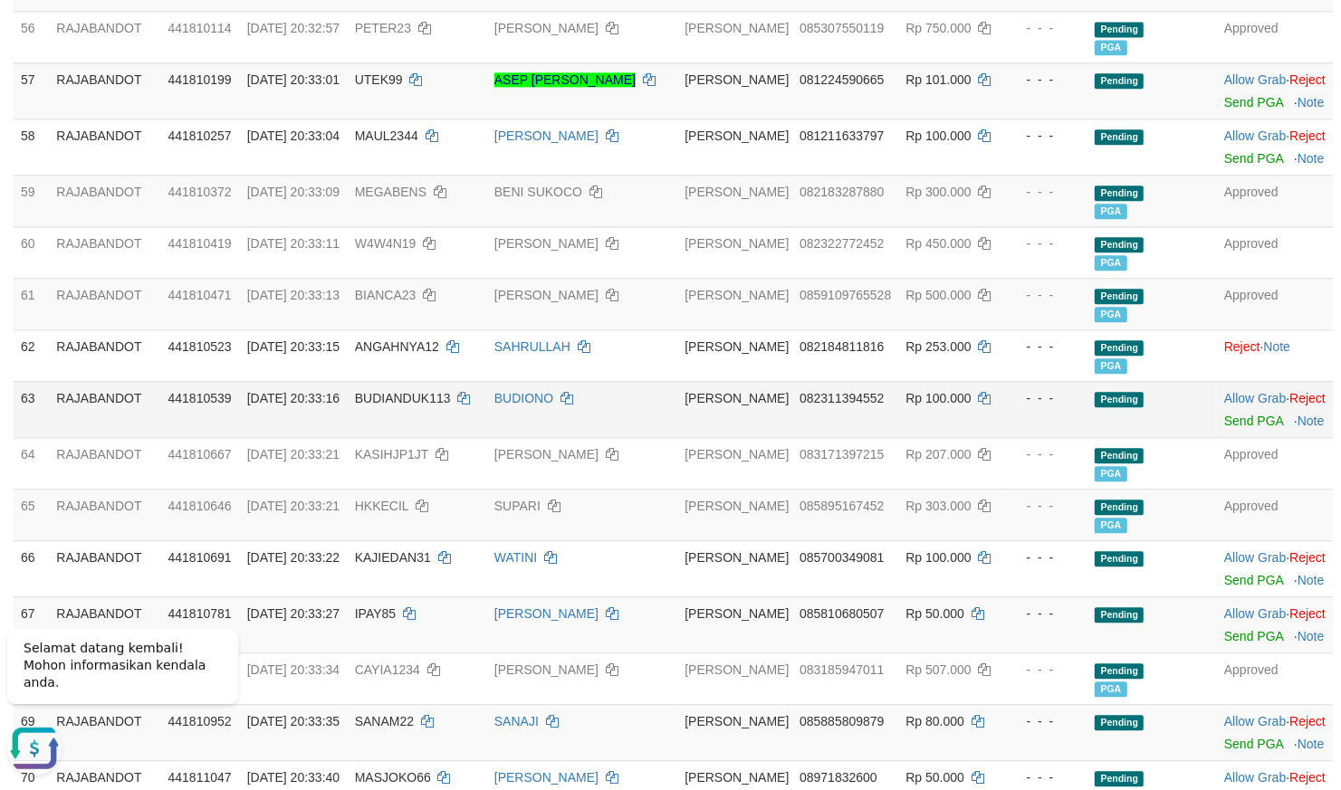
click at [931, 371] on td "Rp 253.000" at bounding box center [951, 356] width 106 height 52
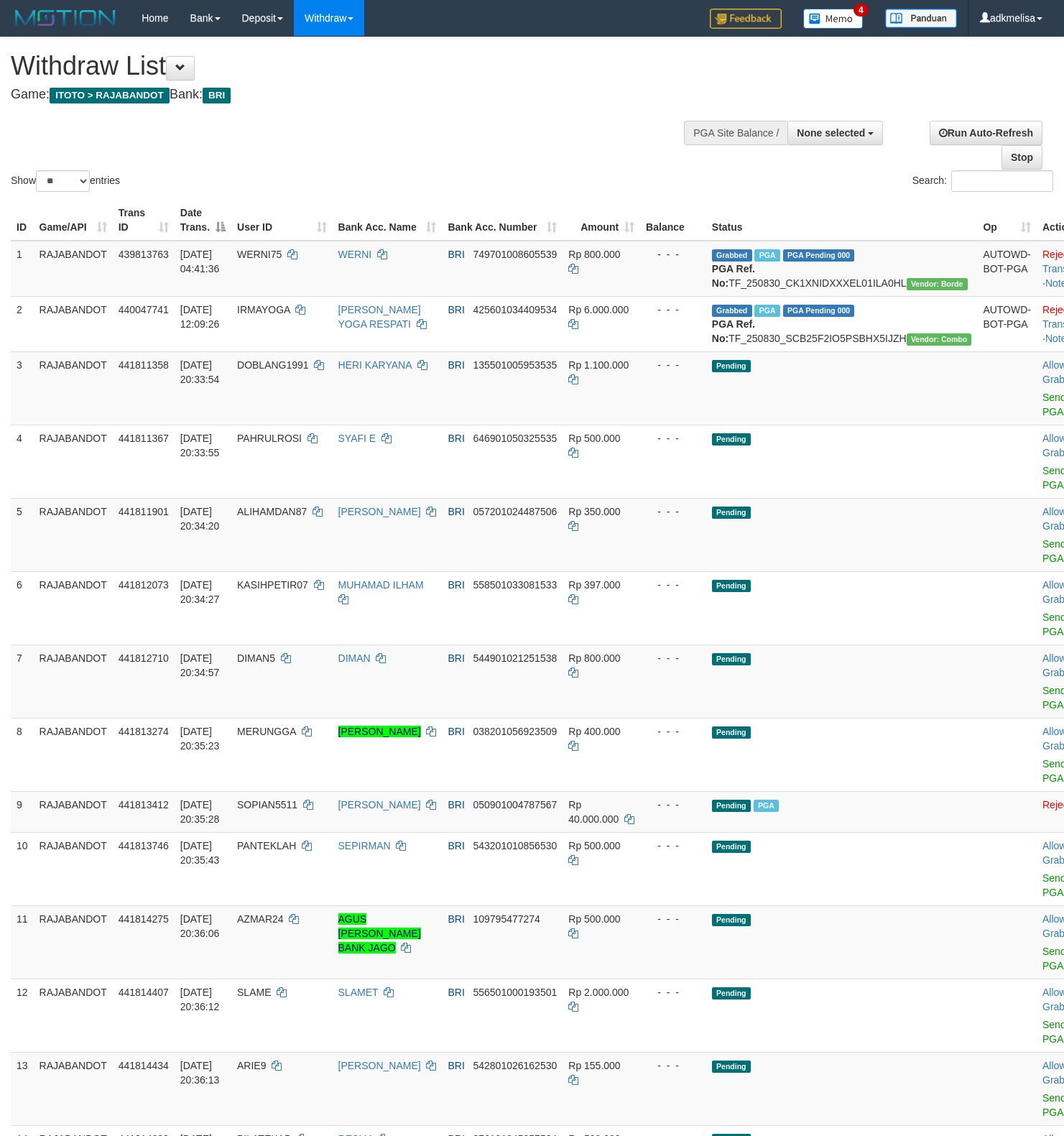
select select
select select "**"
click at [441, 169] on div "Show ** ** ** *** entries Search:" at bounding box center [532, 116] width 1064 height 157
click at [1043, 417] on span "Send PGA" at bounding box center [1072, 401] width 60 height 31
click at [1043, 417] on link "Send PGA" at bounding box center [1054, 404] width 24 height 26
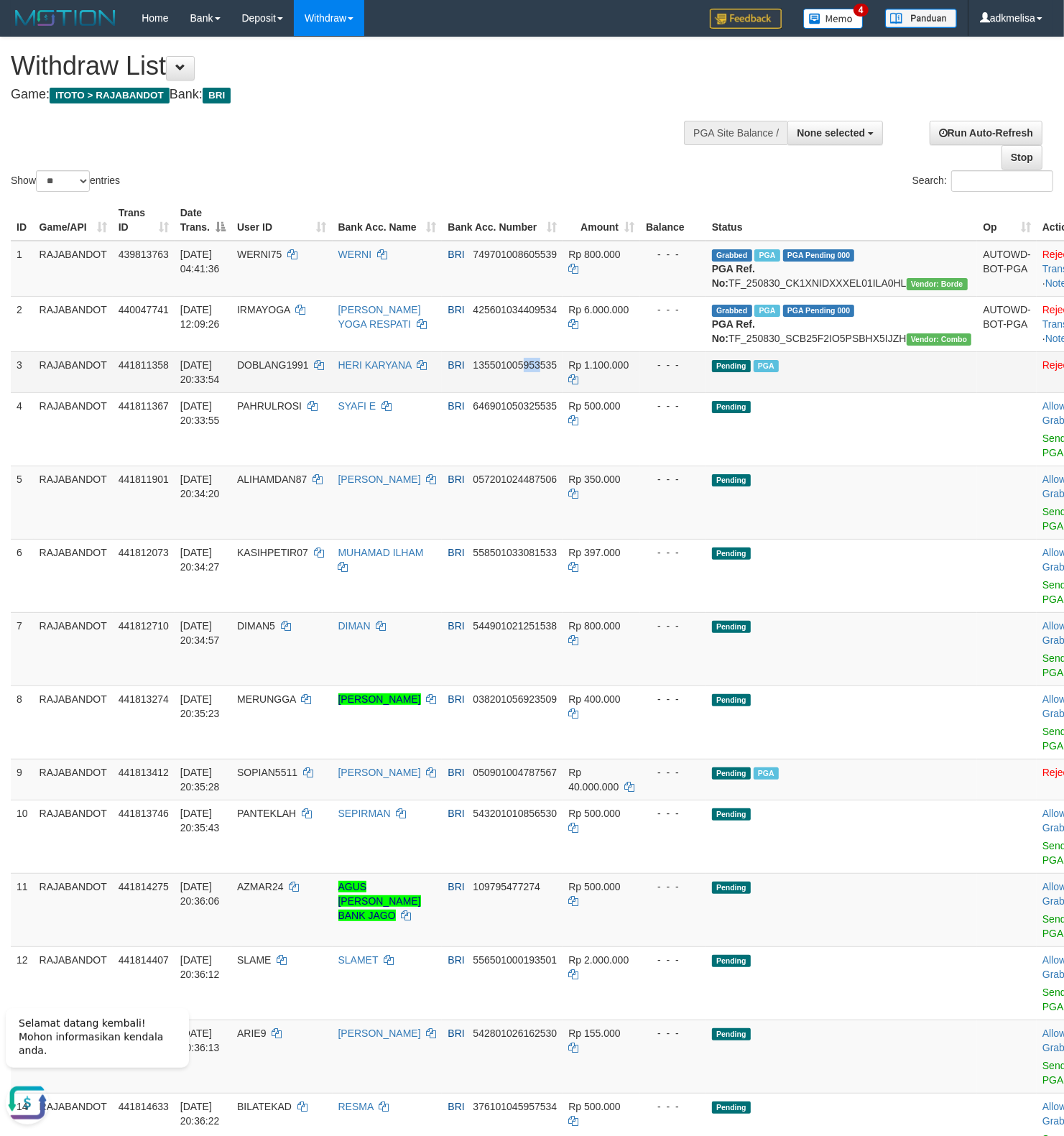
click at [531, 392] on td "BRI 135501005953535" at bounding box center [502, 372] width 121 height 41
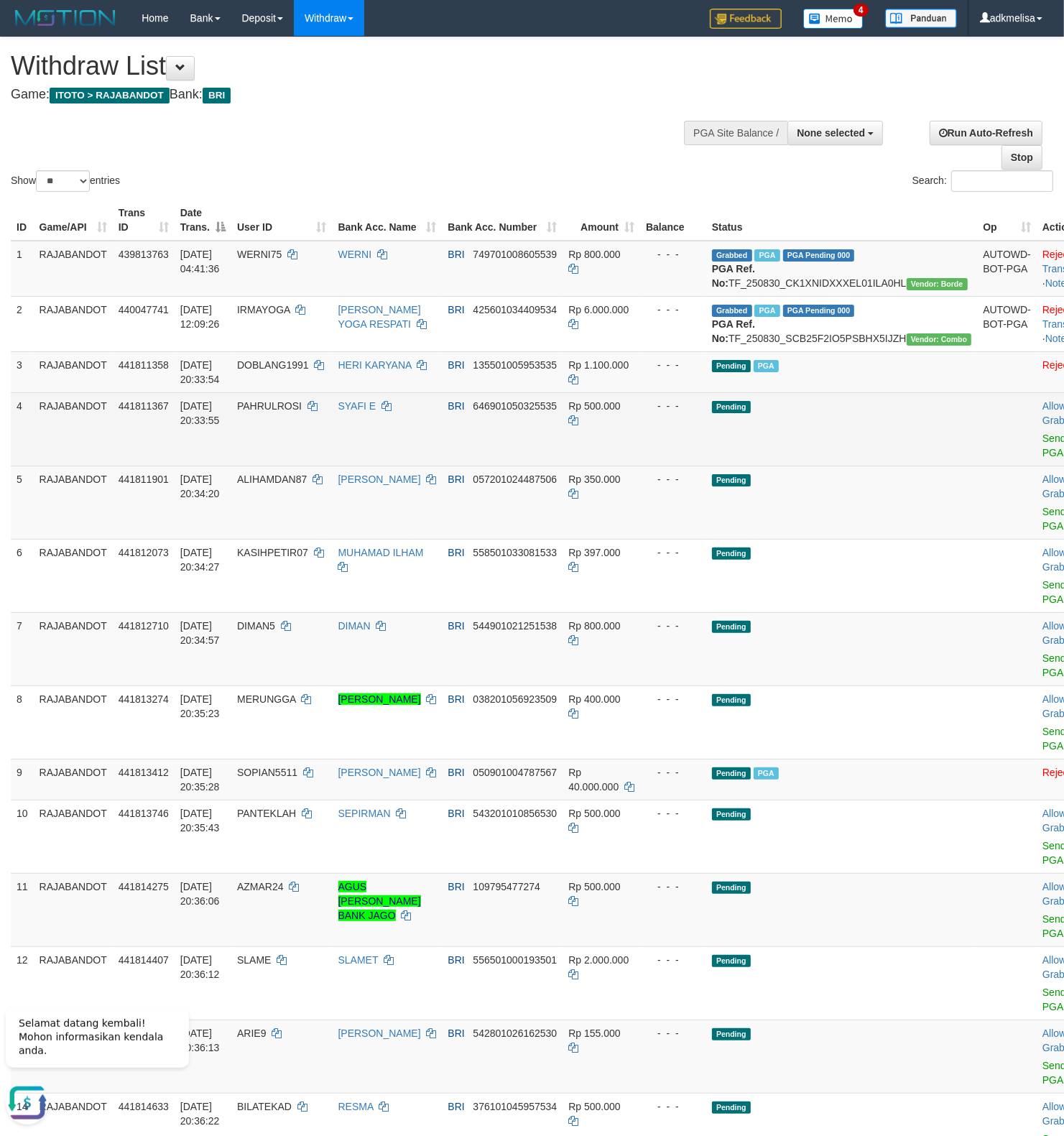
click at [1037, 466] on td "Allow Grab · Reject Send PGA · Note" at bounding box center [1073, 428] width 71 height 73
click at [1043, 459] on link "Send PGA" at bounding box center [1054, 445] width 24 height 26
click at [977, 466] on td at bounding box center [1006, 428] width 60 height 73
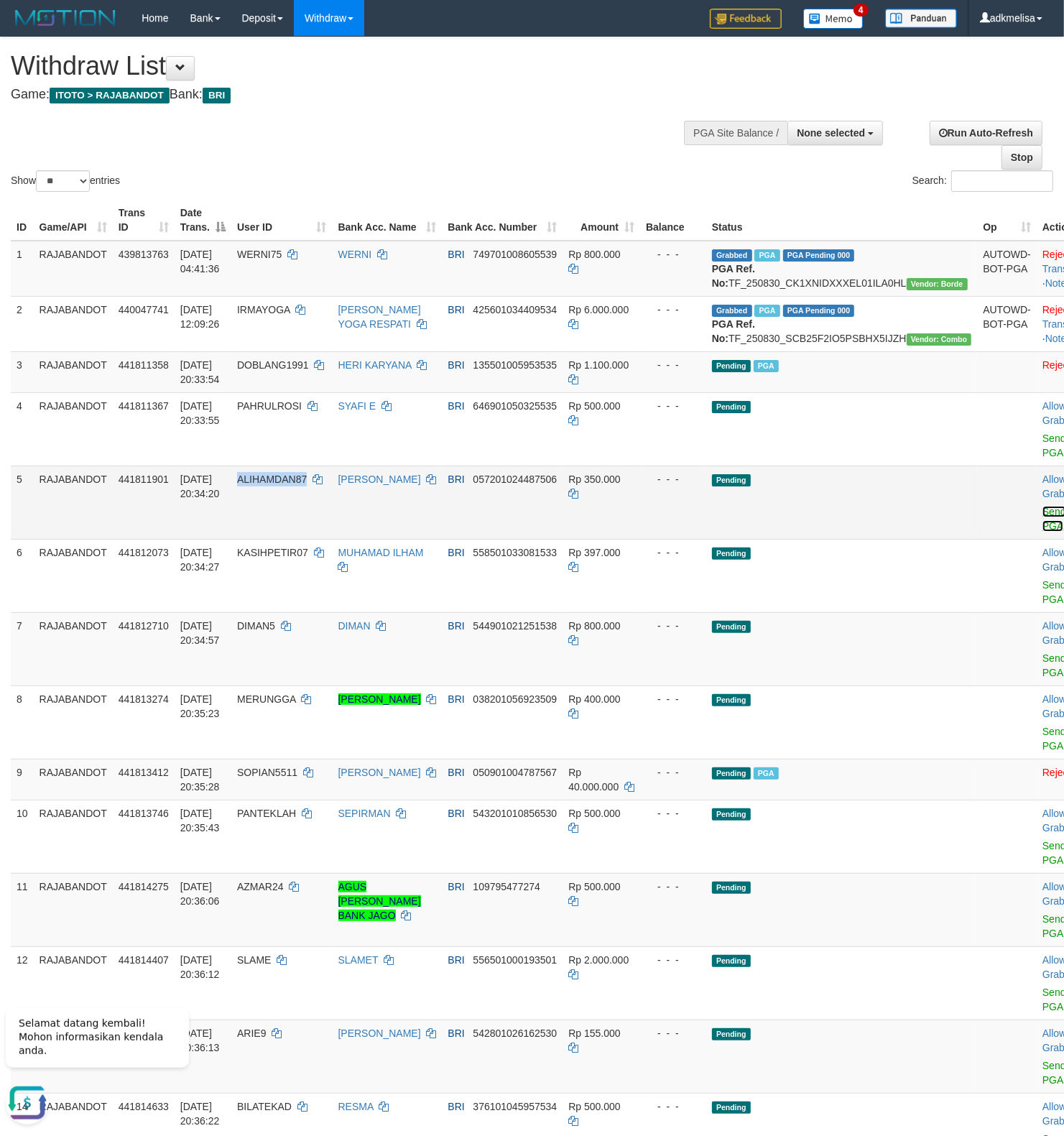
click at [1043, 532] on link "Send PGA" at bounding box center [1054, 518] width 24 height 26
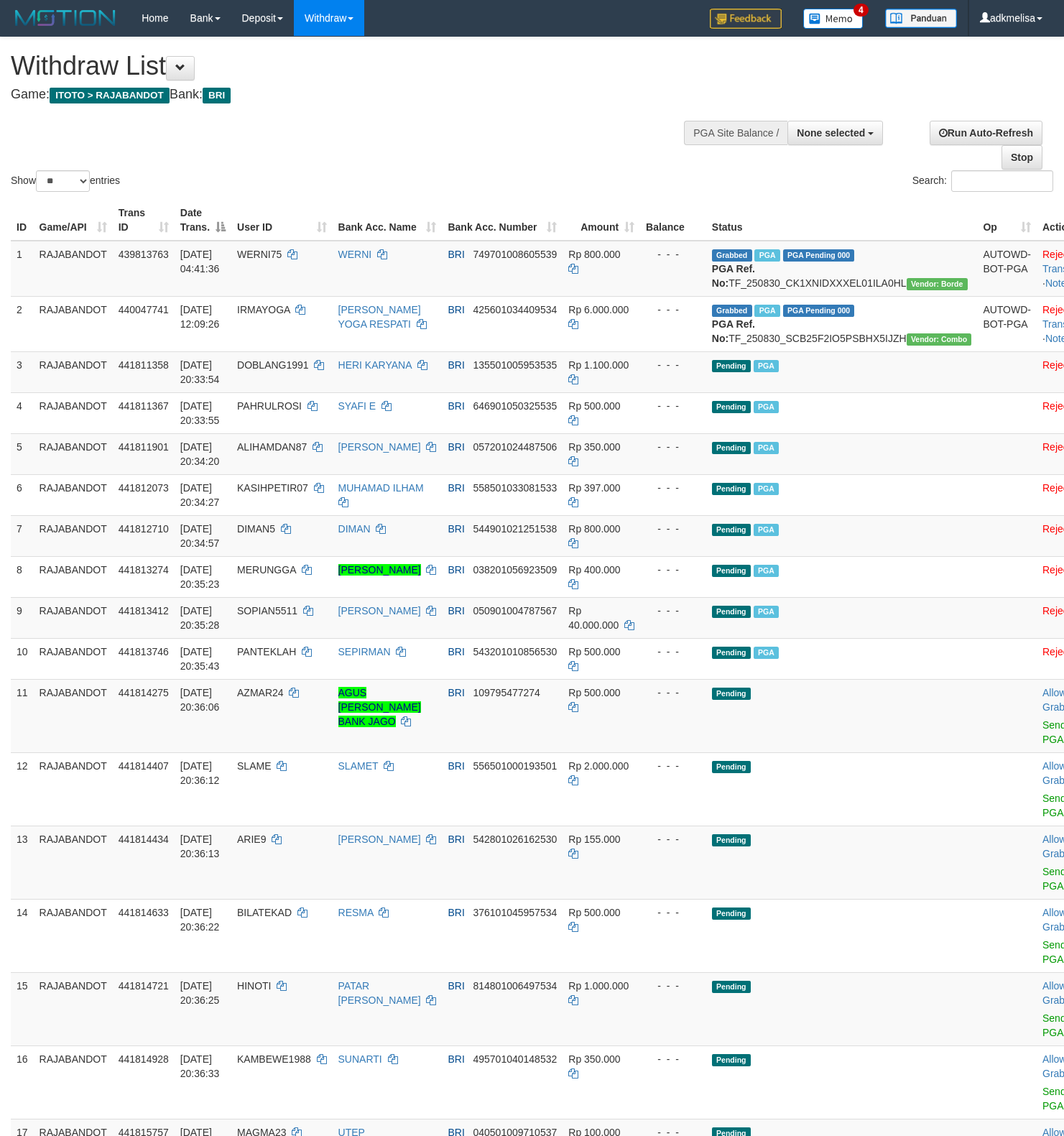
select select
select select "**"
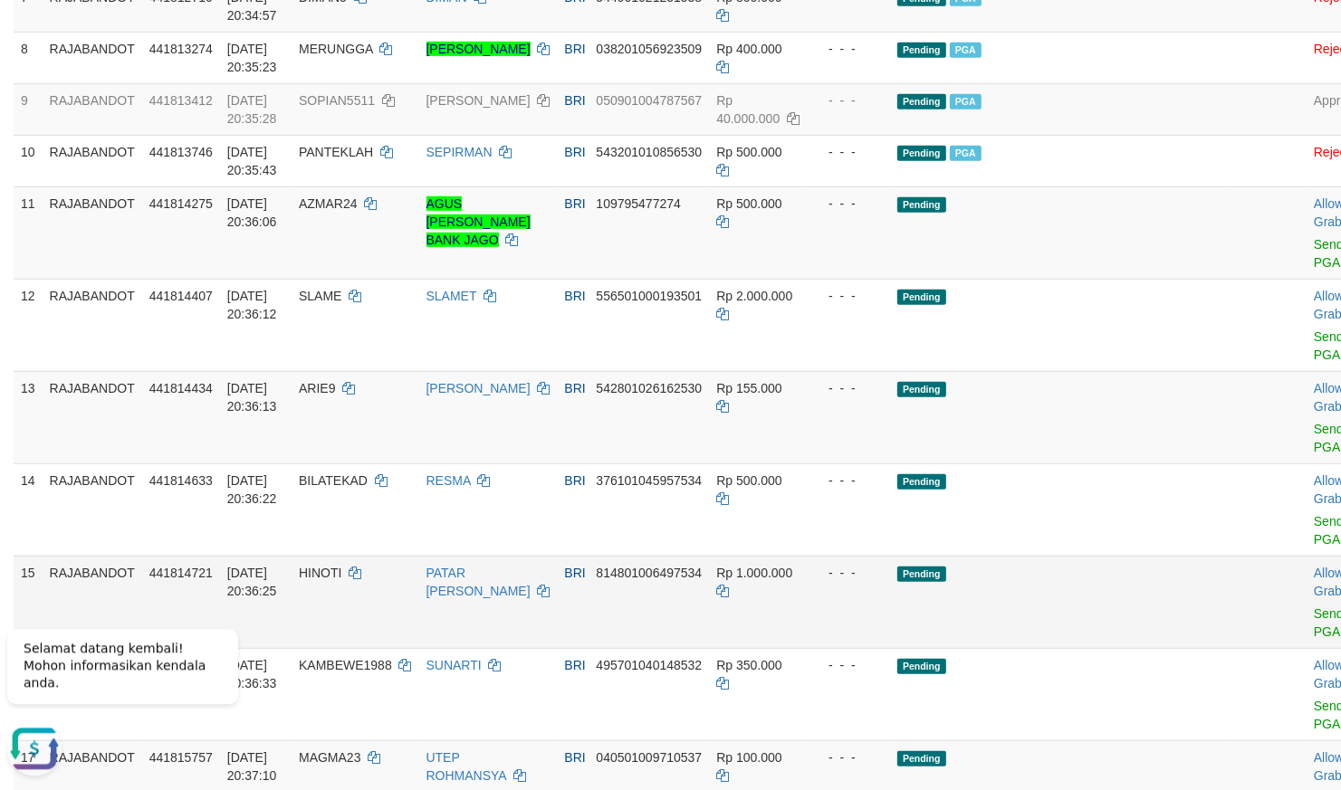
scroll to position [475, 0]
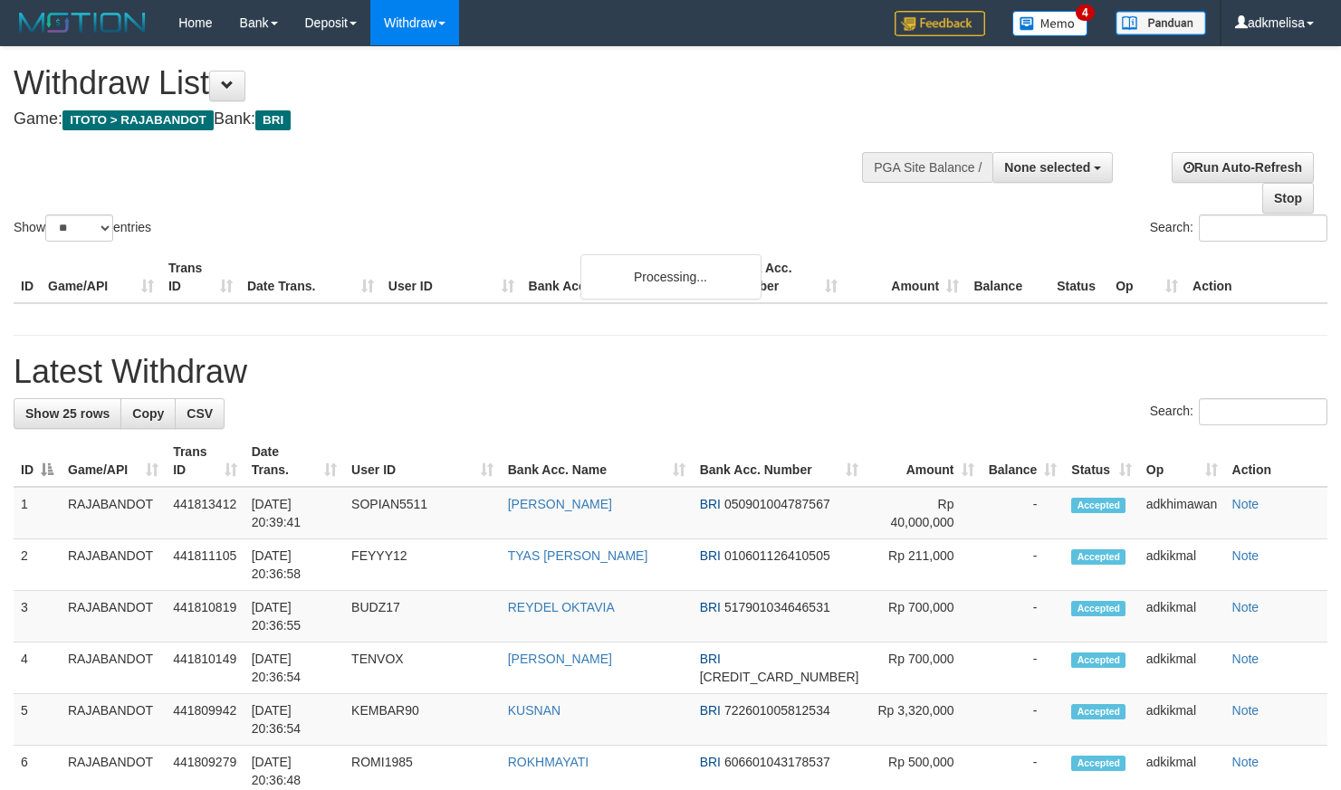
select select
select select "**"
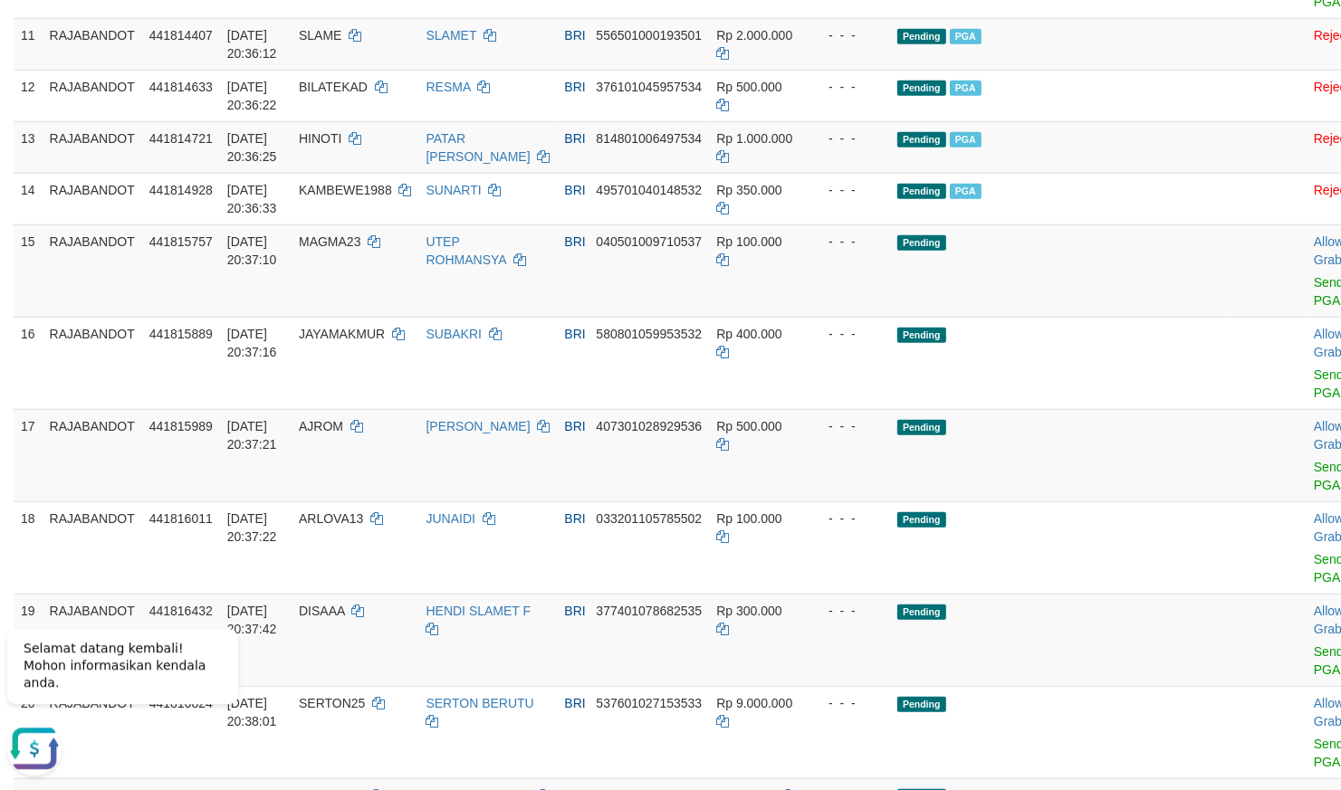
scroll to position [951, 0]
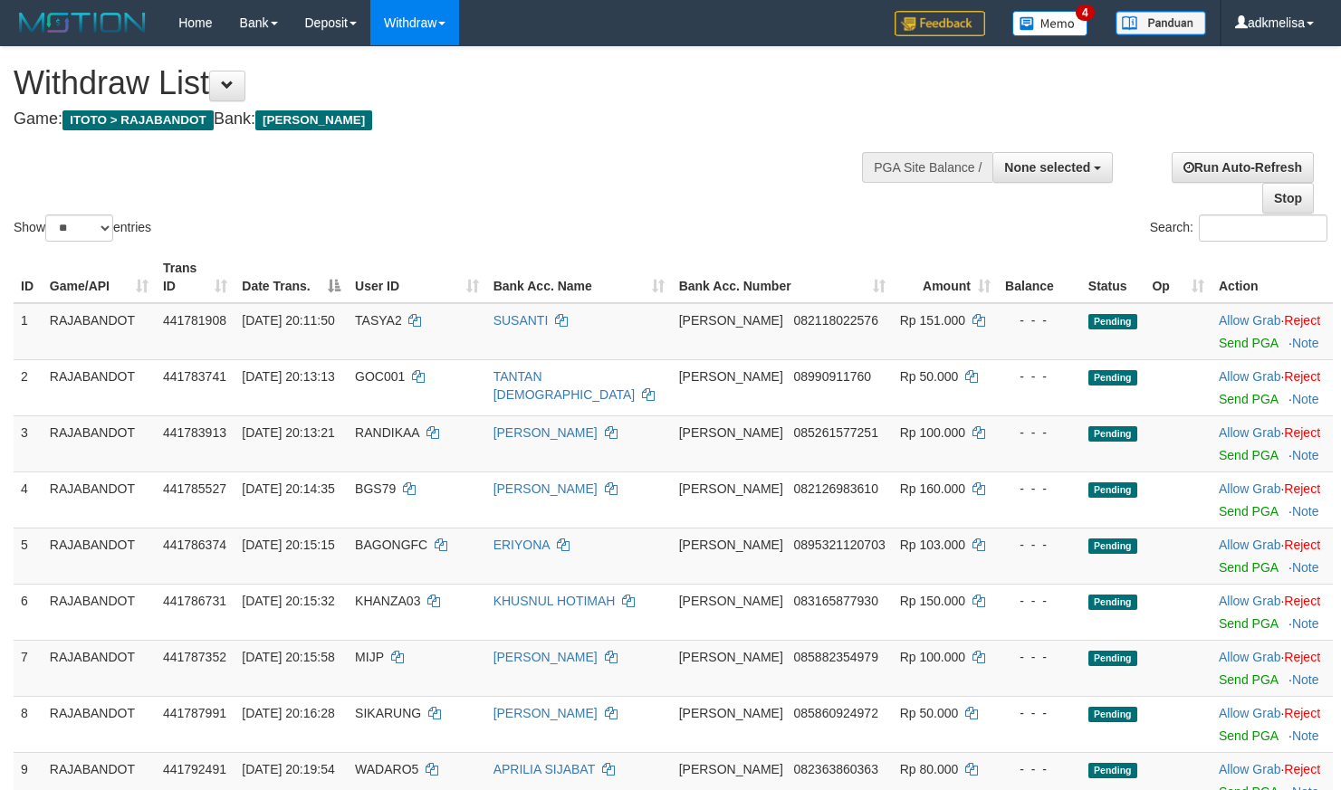
select select
click at [45, 215] on select "** ** ** ***" at bounding box center [79, 228] width 68 height 27
select select "***"
click option "***" at bounding box center [0, 0] width 0 height 0
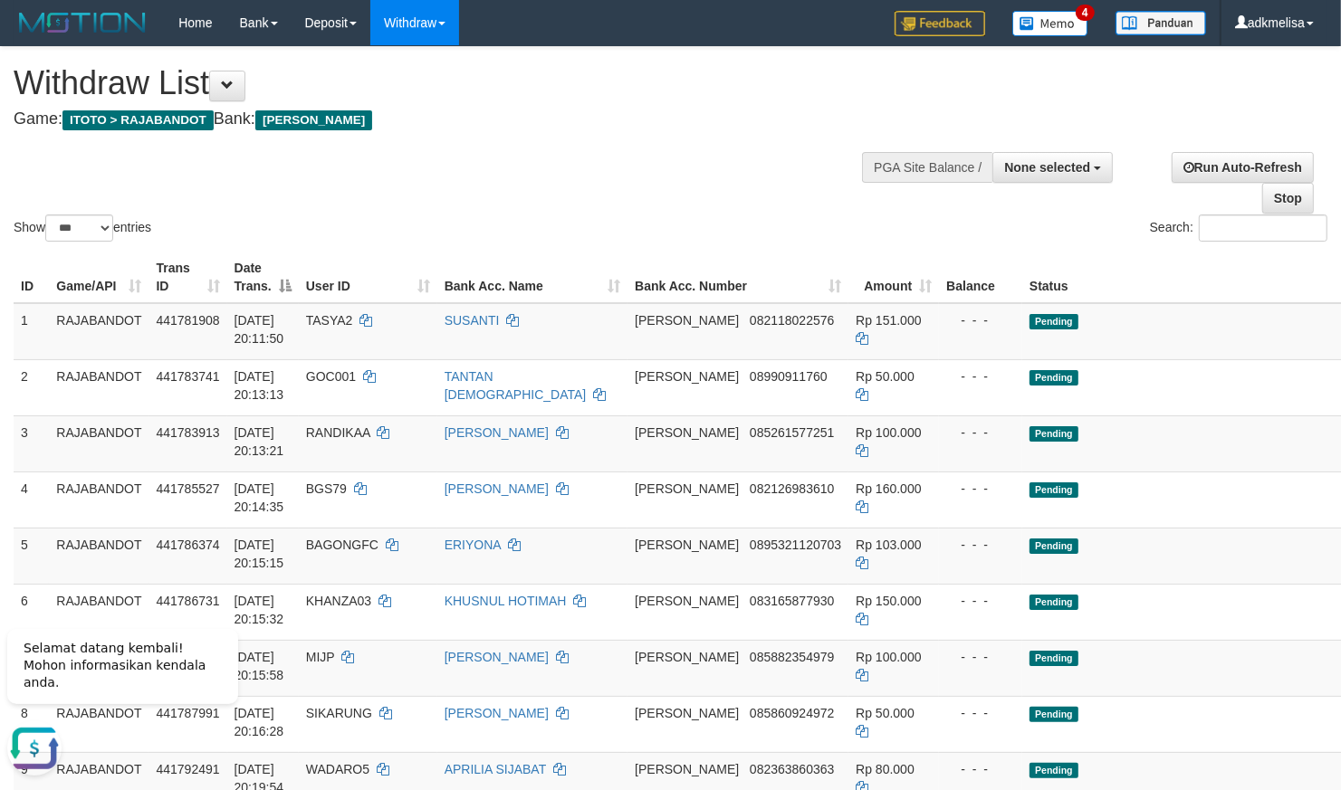
click at [905, 177] on div "PGA Site Balance /" at bounding box center [927, 167] width 130 height 31
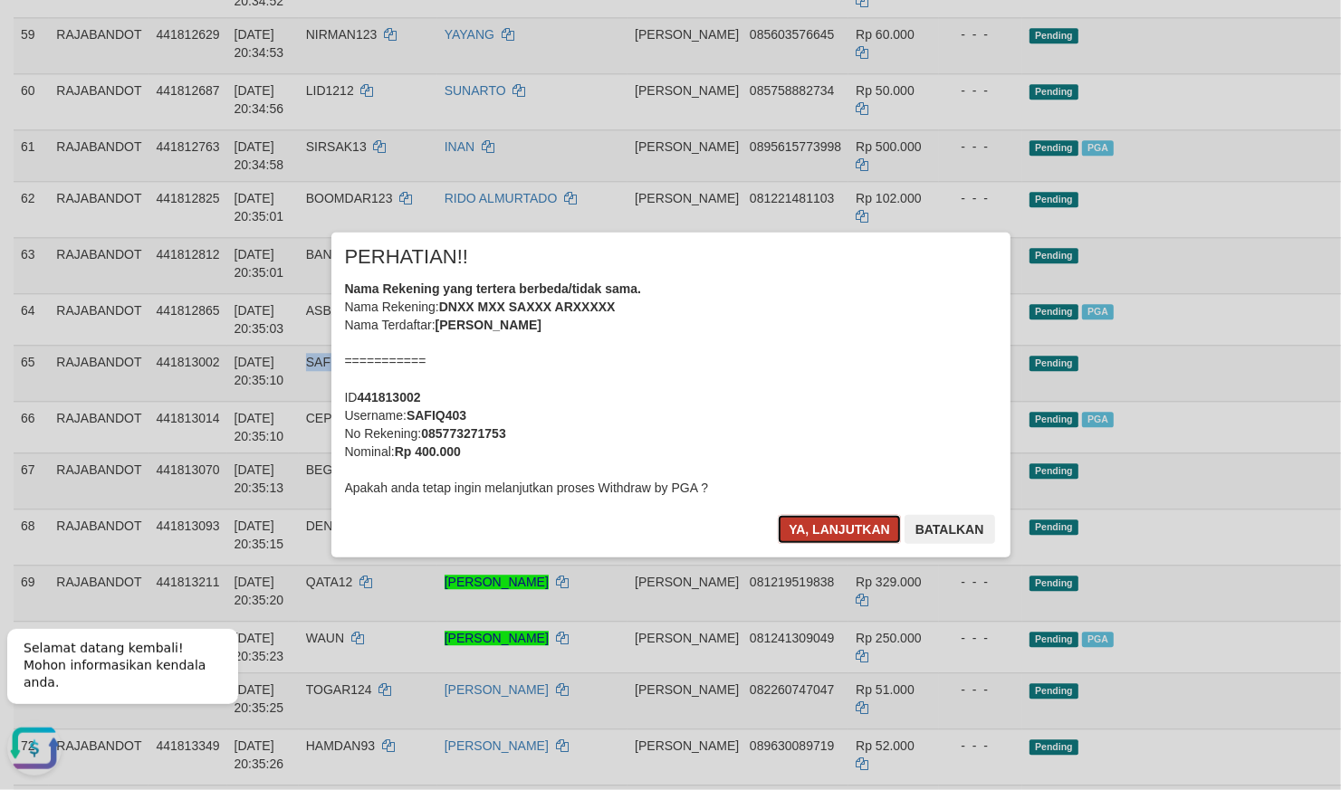
click at [836, 526] on button "Ya, lanjutkan" at bounding box center [839, 529] width 123 height 29
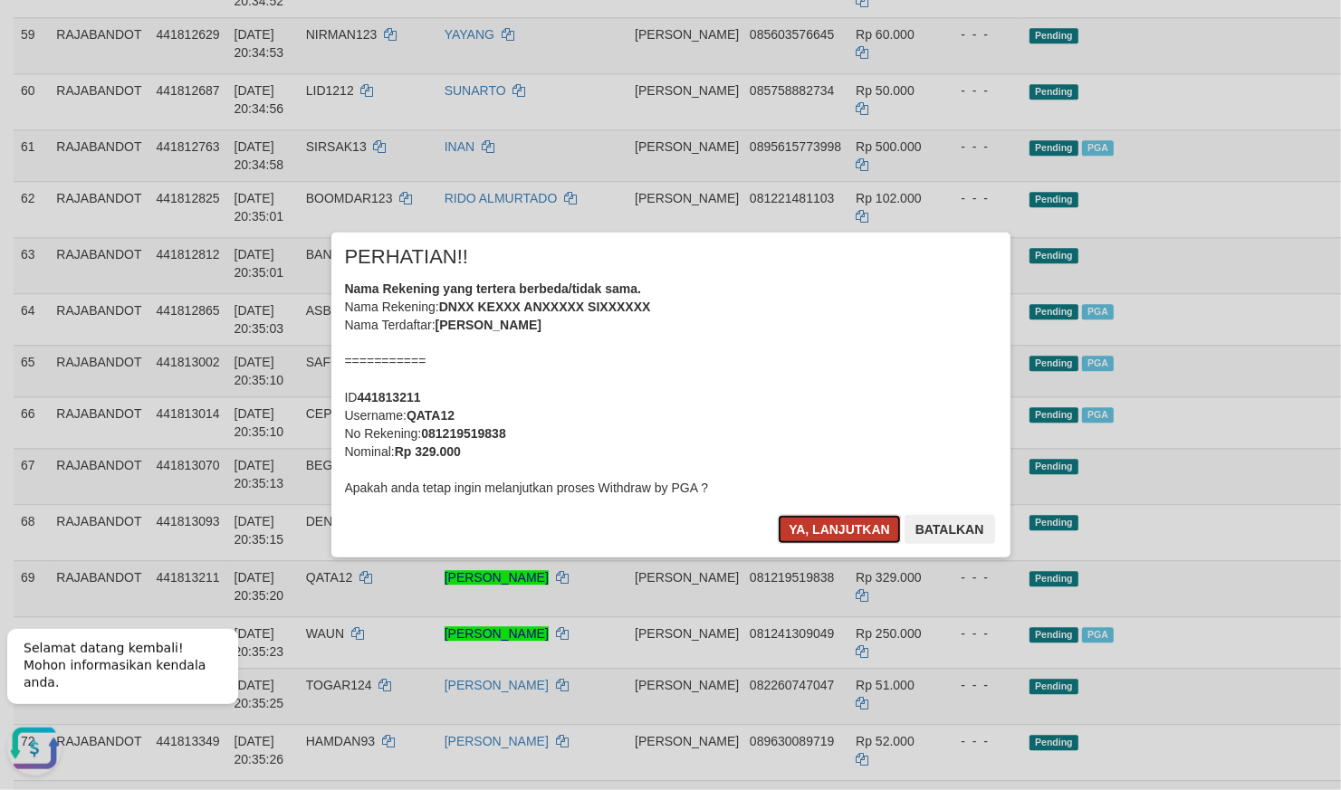
click at [810, 523] on button "Ya, lanjutkan" at bounding box center [839, 529] width 123 height 29
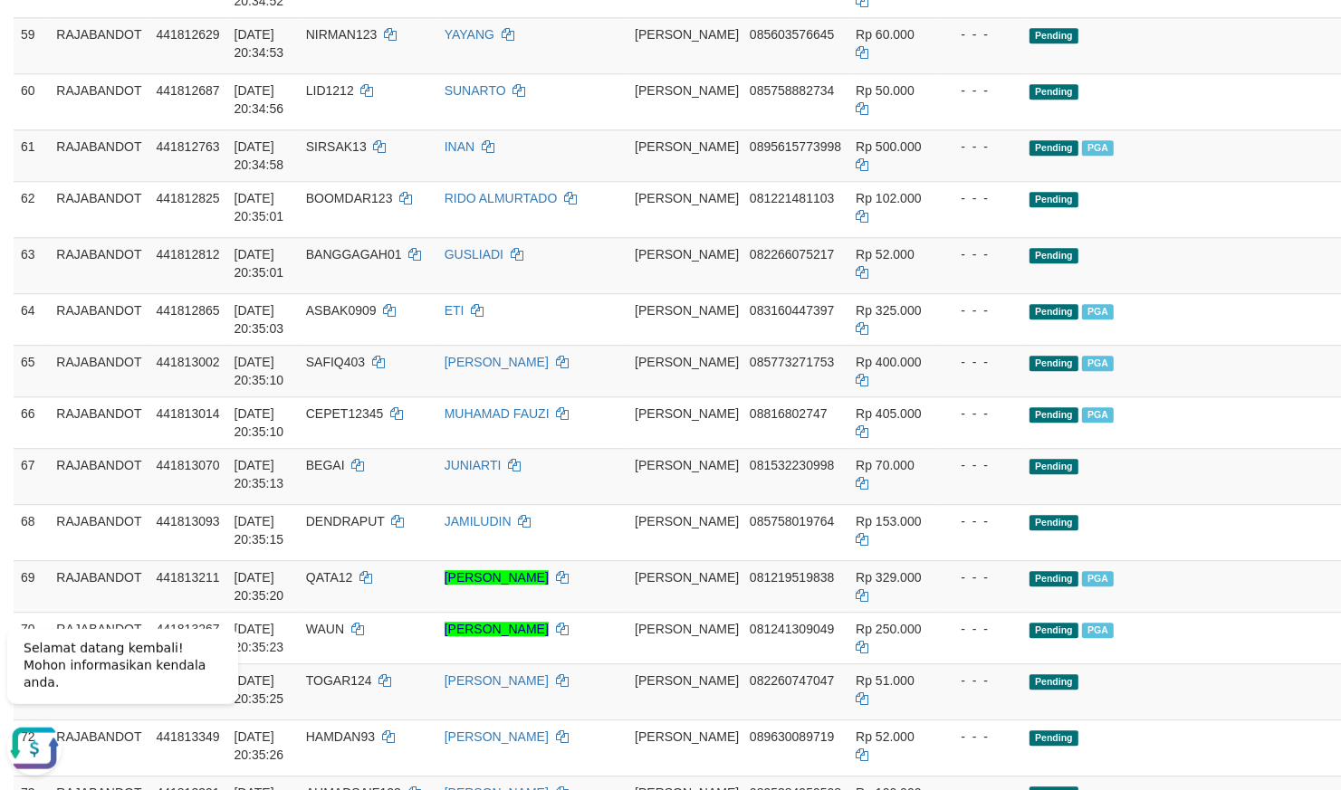
scroll to position [4456, 0]
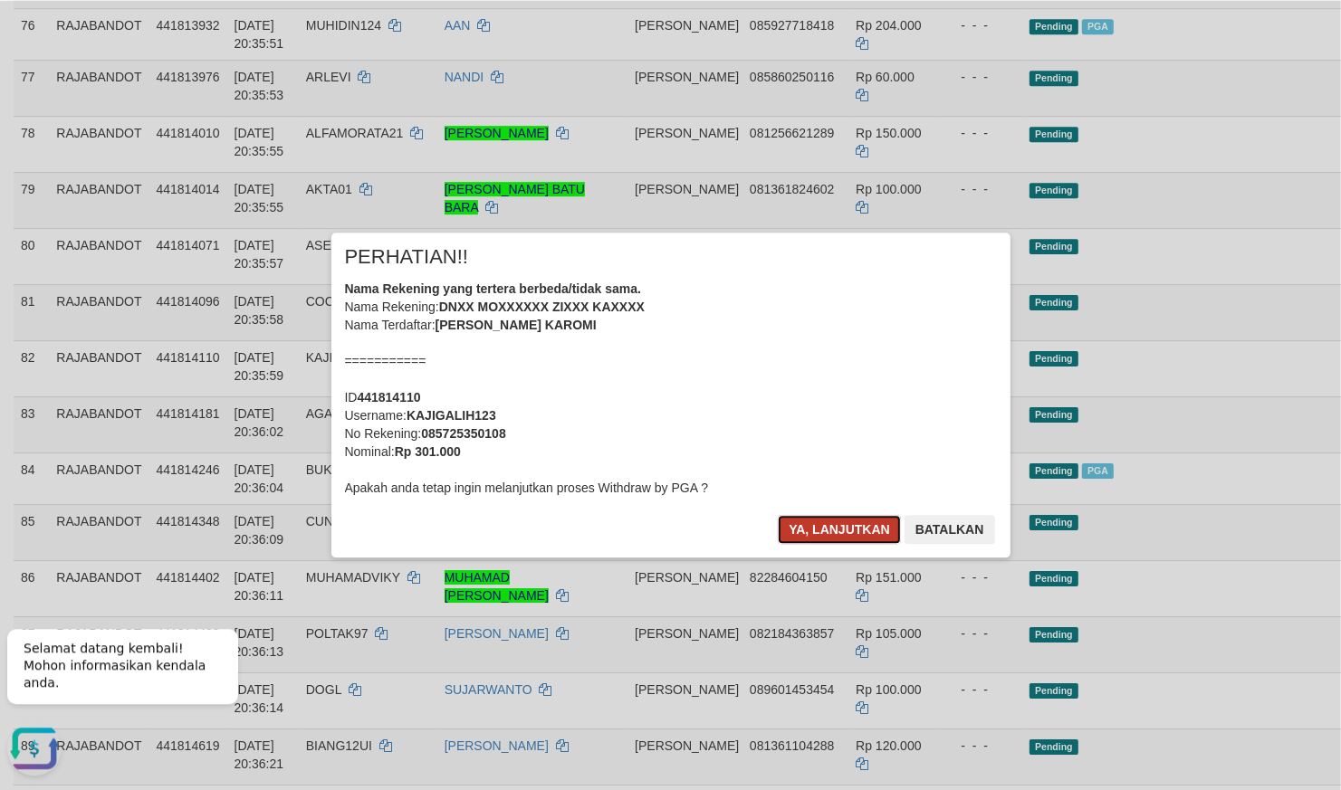
click at [823, 531] on button "Ya, lanjutkan" at bounding box center [839, 529] width 123 height 29
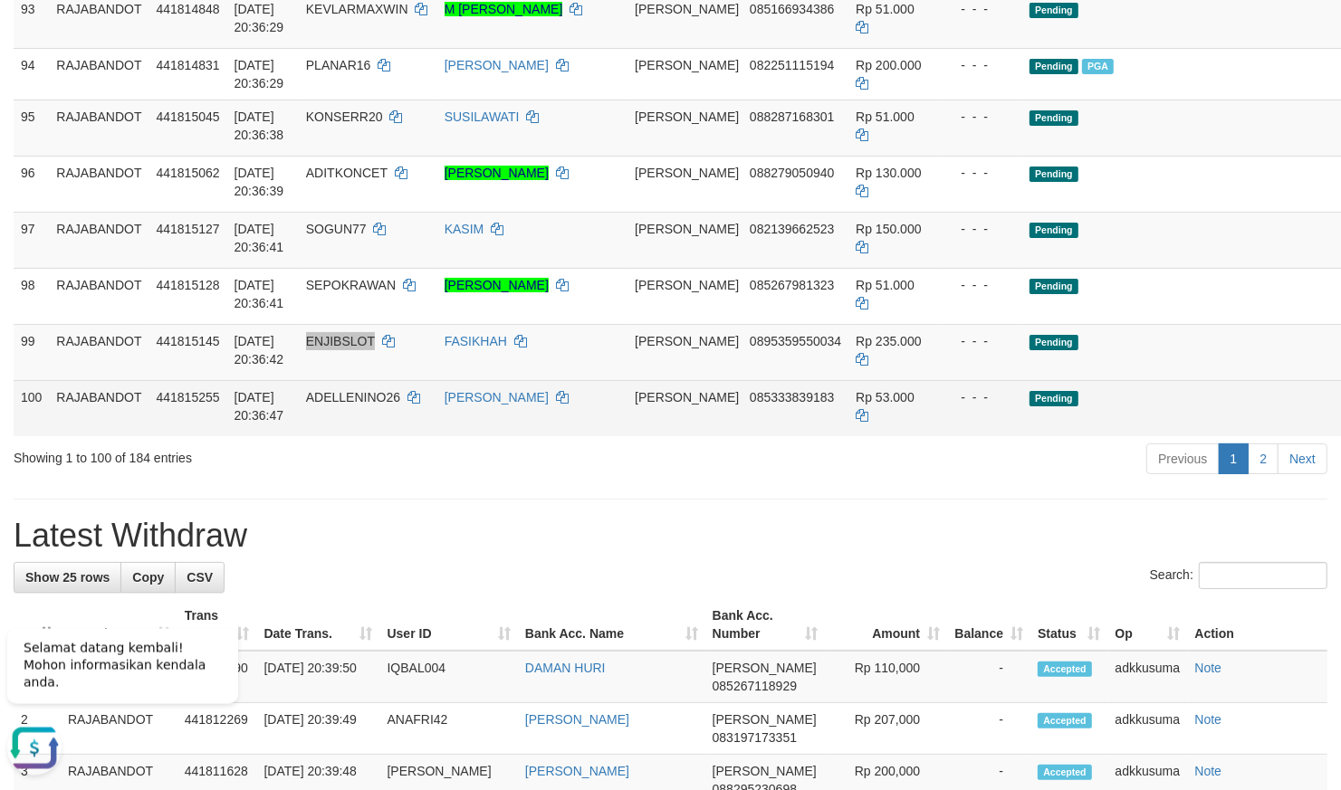
scroll to position [5413, 0]
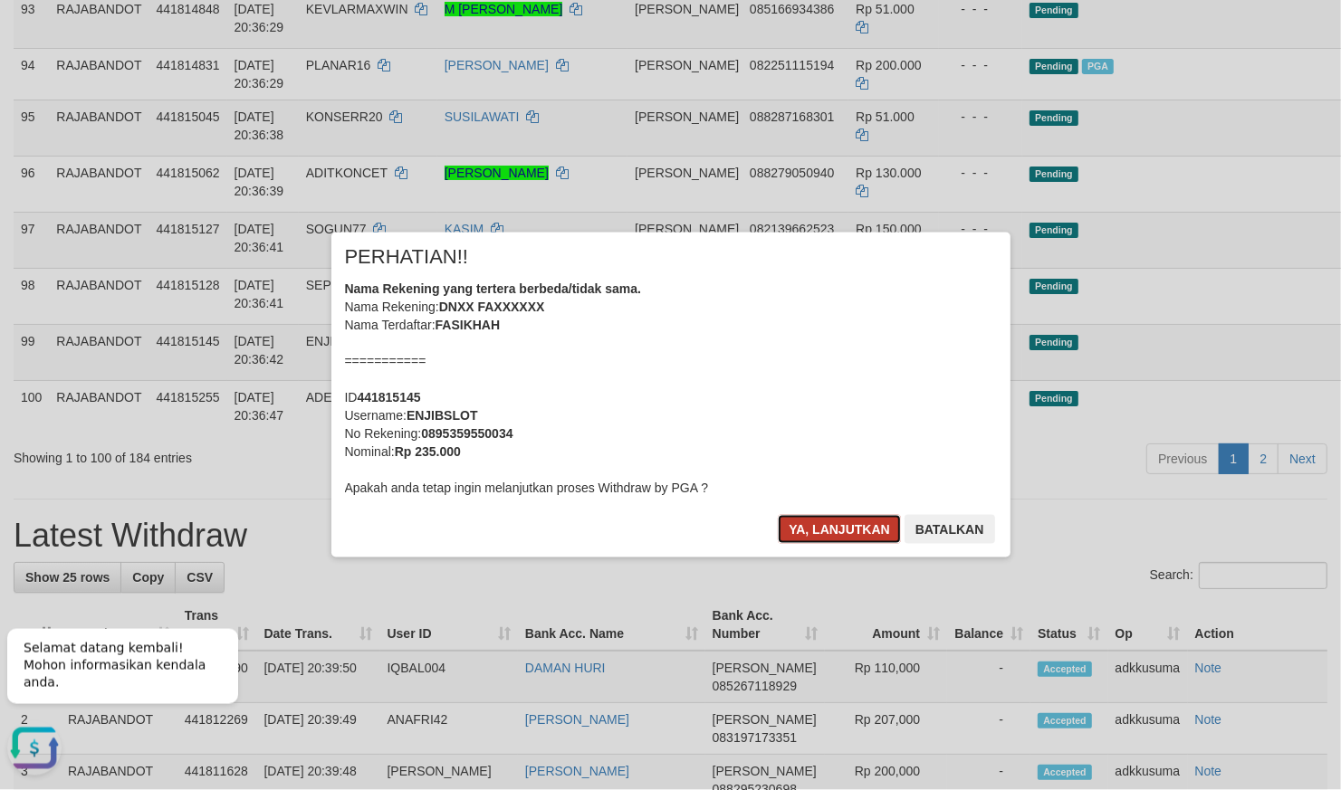
click at [824, 536] on button "Ya, lanjutkan" at bounding box center [839, 529] width 123 height 29
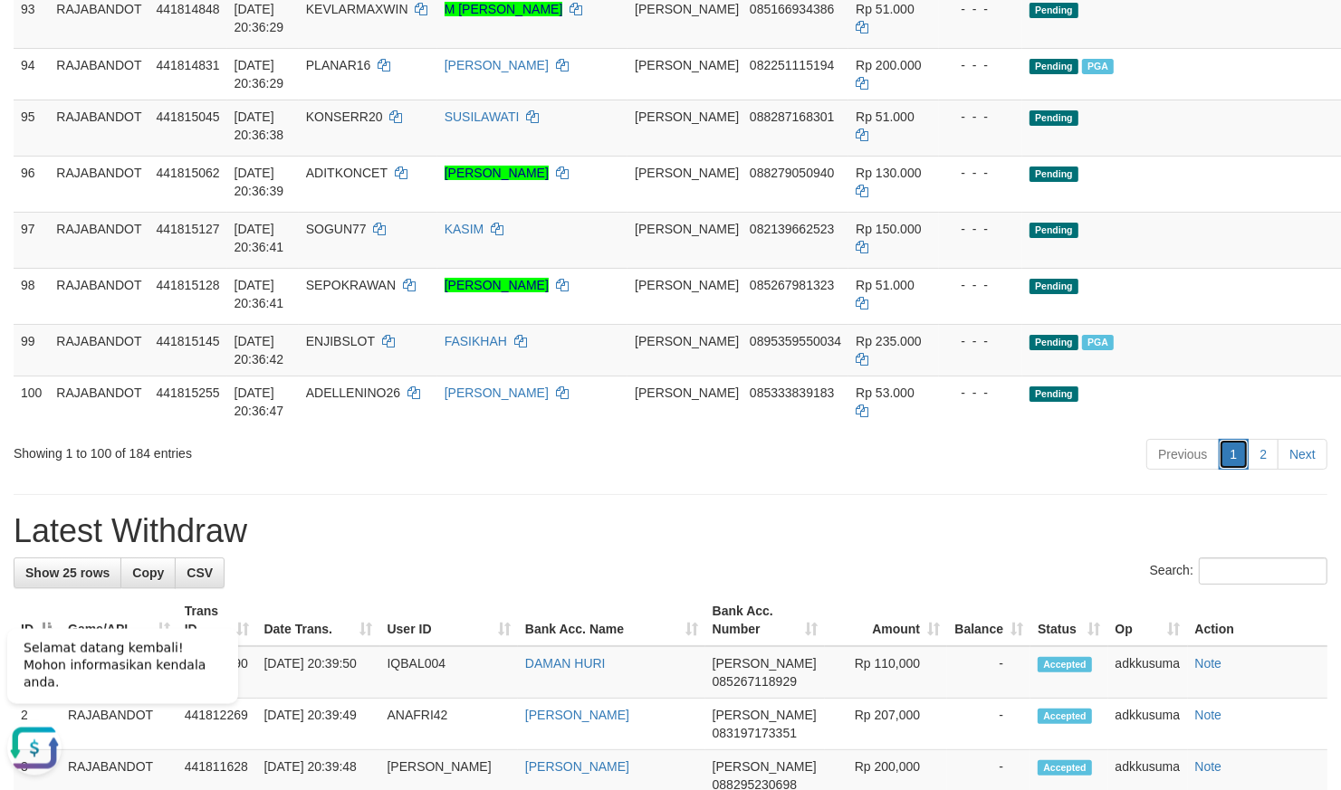
click at [1244, 470] on link "1" at bounding box center [1234, 454] width 31 height 31
click at [1257, 470] on link "2" at bounding box center [1263, 454] width 31 height 31
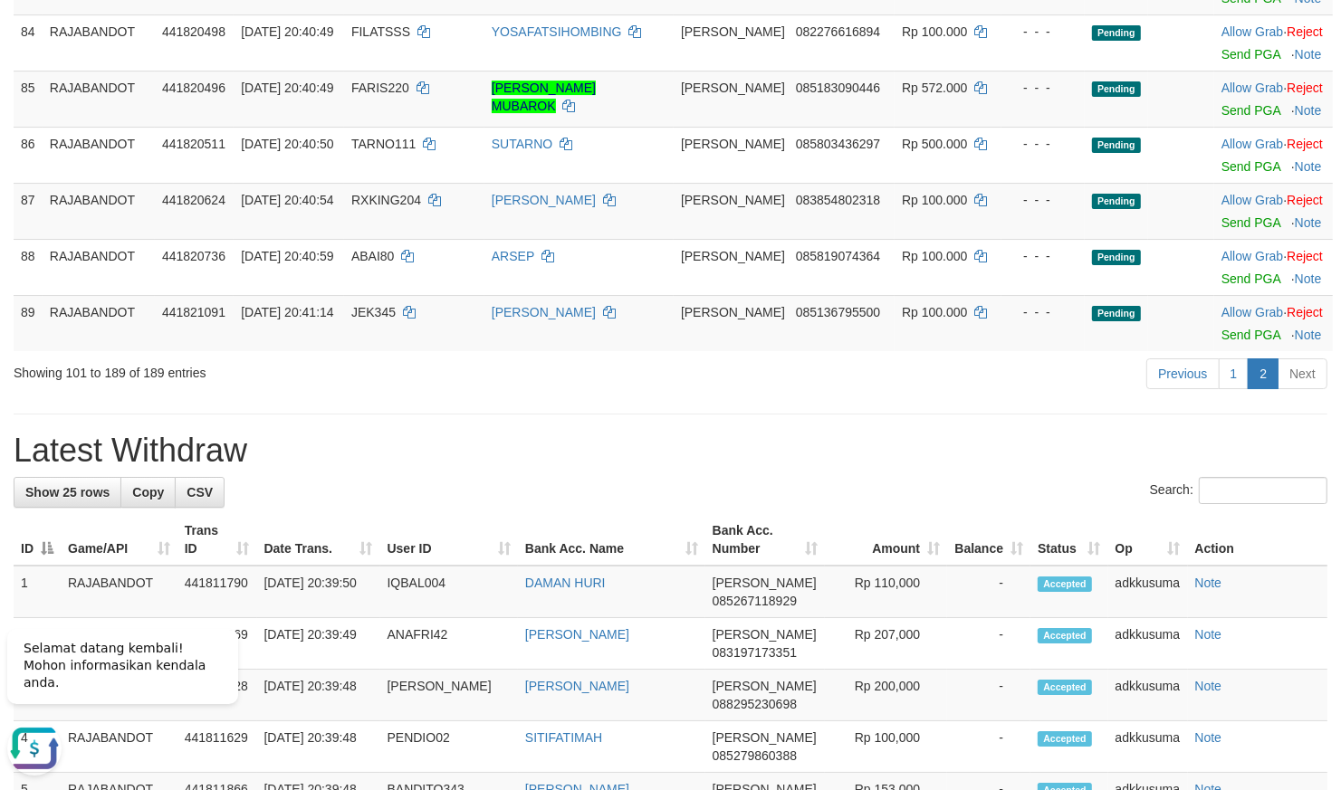
scroll to position [95, 0]
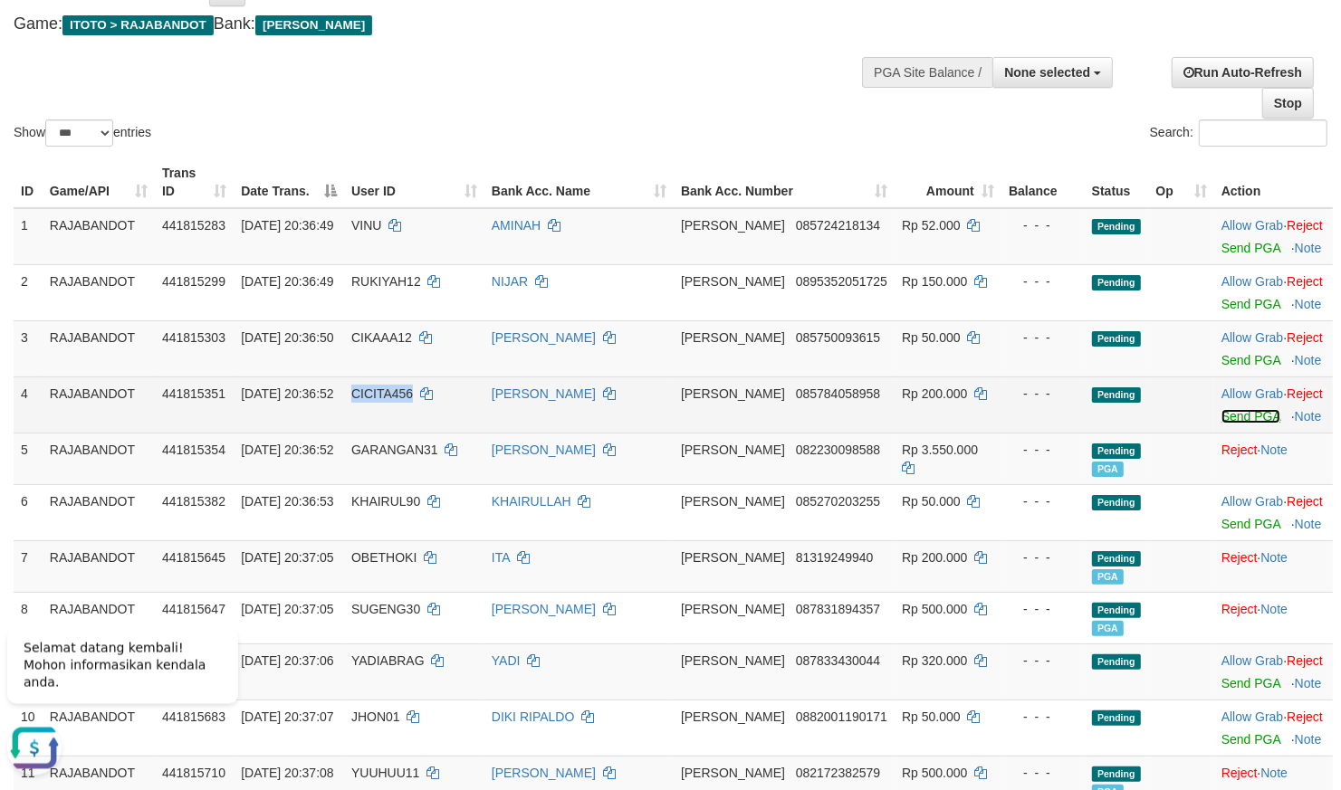
click at [1221, 421] on link "Send PGA" at bounding box center [1250, 416] width 59 height 14
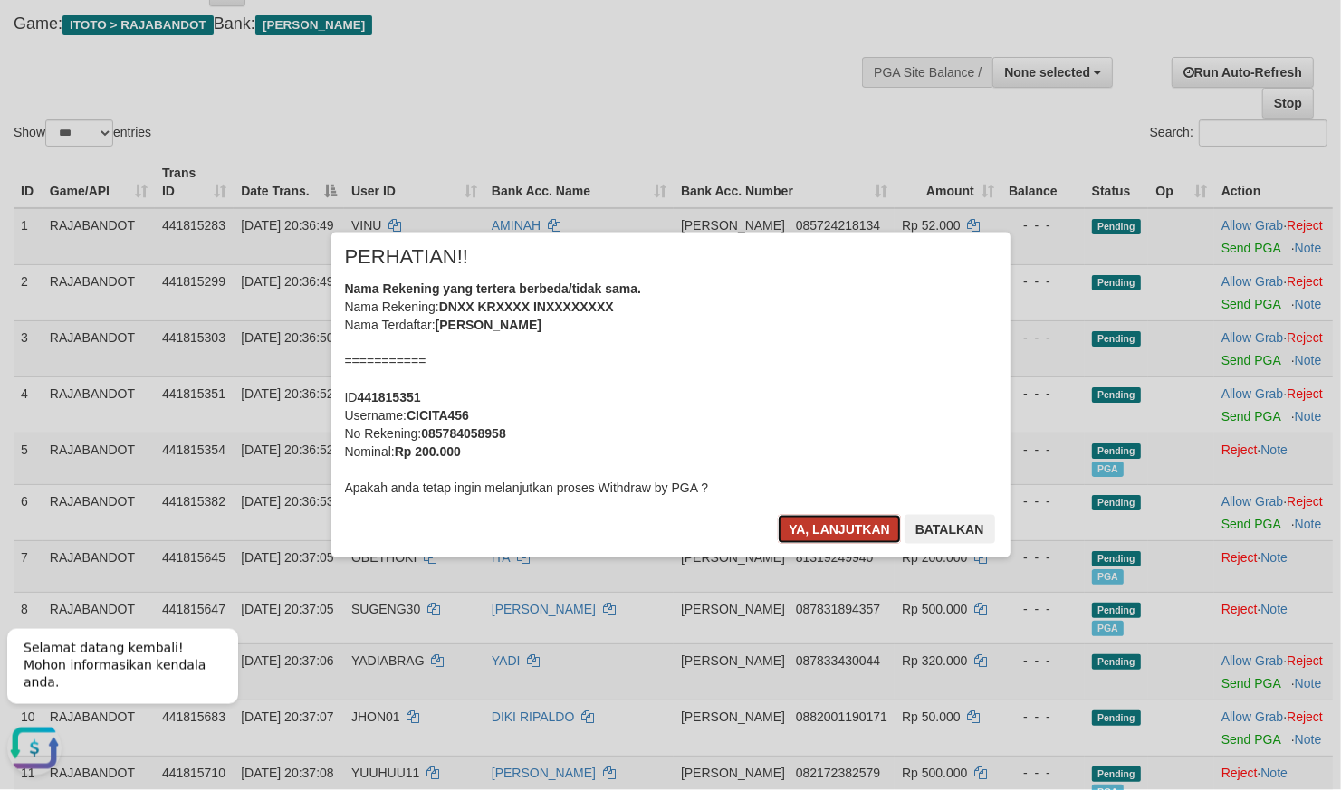
click at [829, 529] on button "Ya, lanjutkan" at bounding box center [839, 529] width 123 height 29
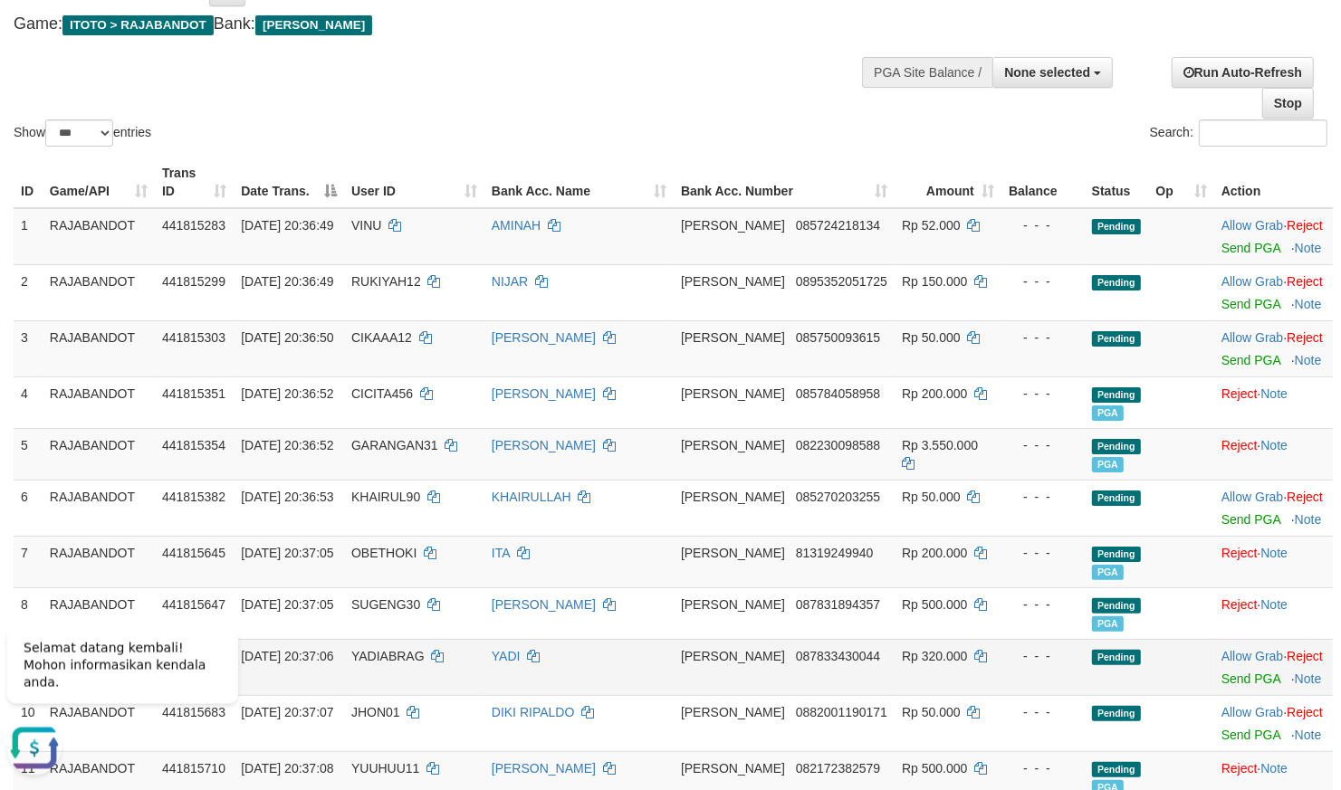
click at [1232, 688] on td "Allow Grab · Reject Send PGA · Note" at bounding box center [1273, 667] width 119 height 56
click at [1230, 683] on link "Send PGA" at bounding box center [1250, 679] width 59 height 14
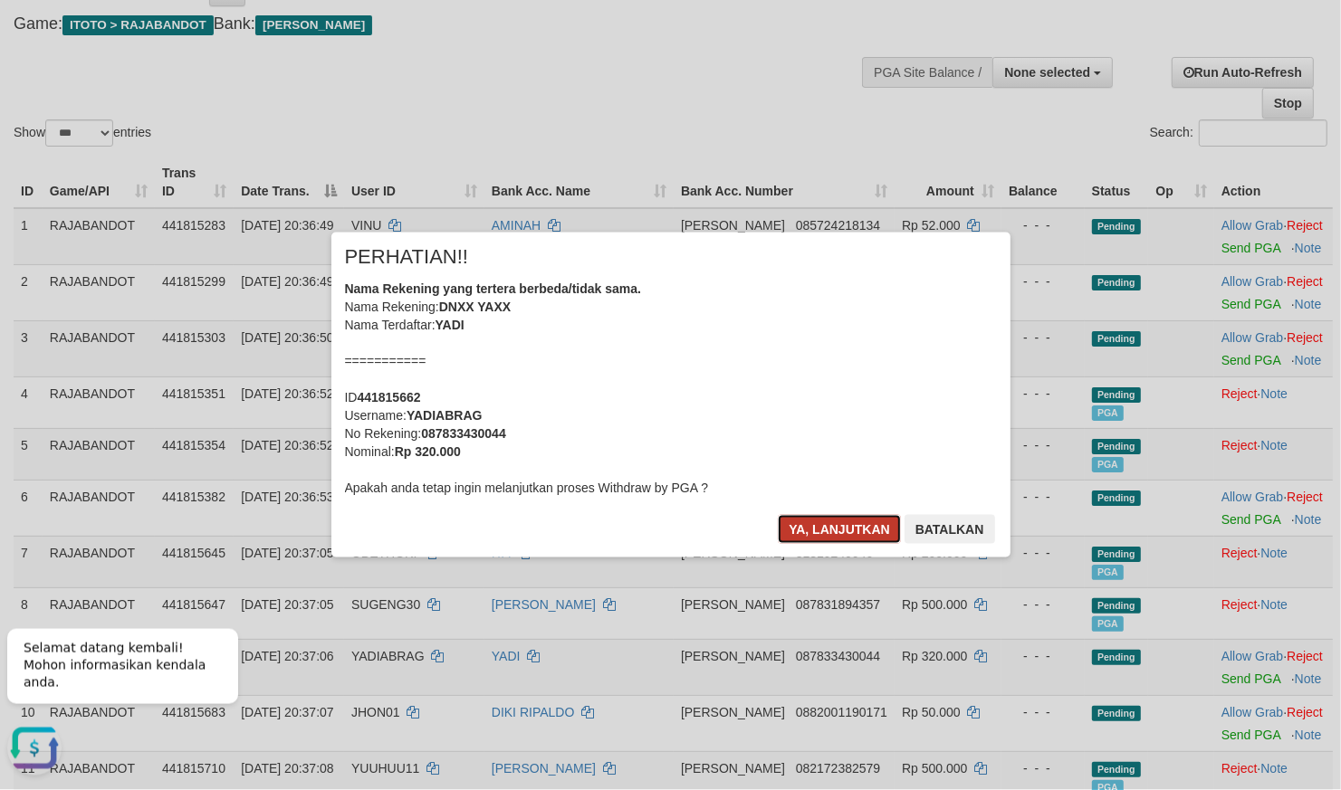
click at [818, 523] on button "Ya, lanjutkan" at bounding box center [839, 529] width 123 height 29
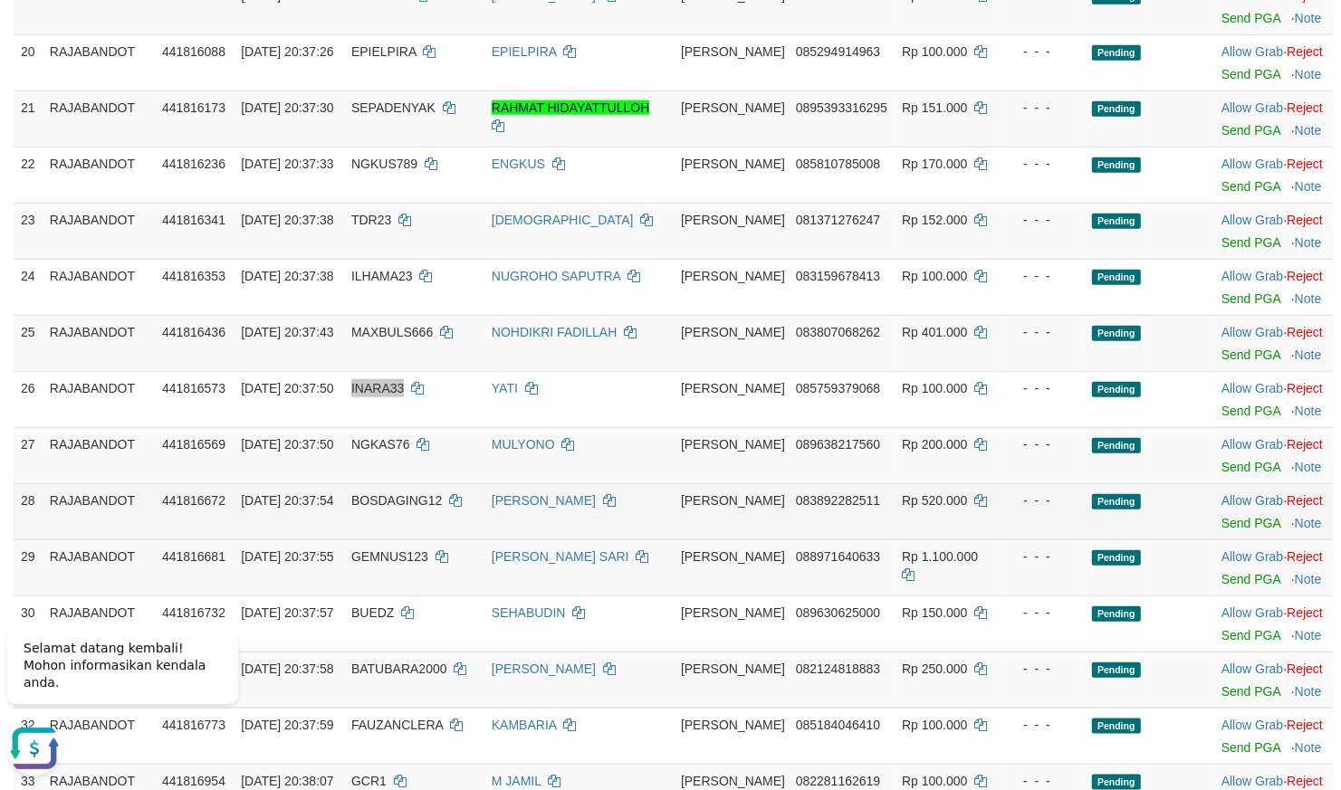
scroll to position [1299, 0]
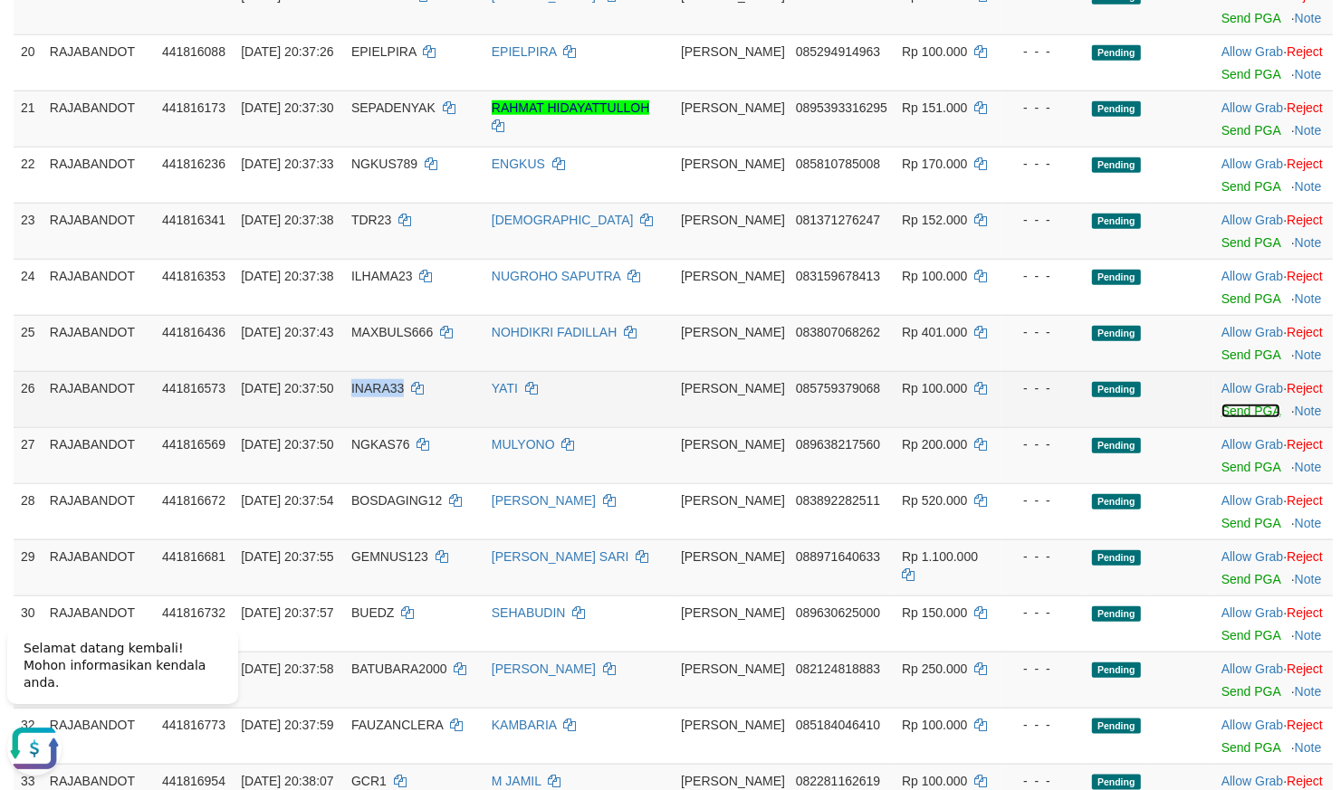
click at [1227, 417] on link "Send PGA" at bounding box center [1250, 411] width 59 height 14
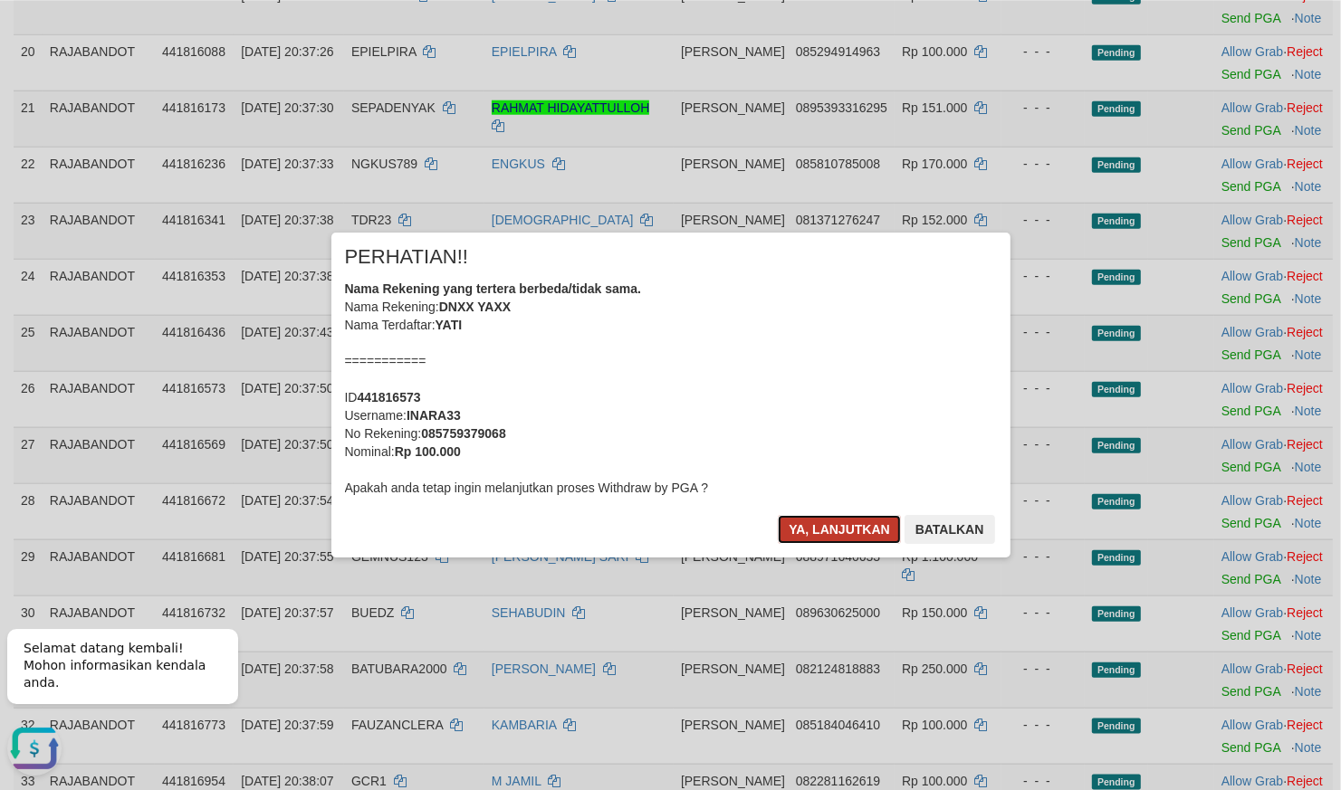
click at [829, 525] on button "Ya, lanjutkan" at bounding box center [839, 529] width 123 height 29
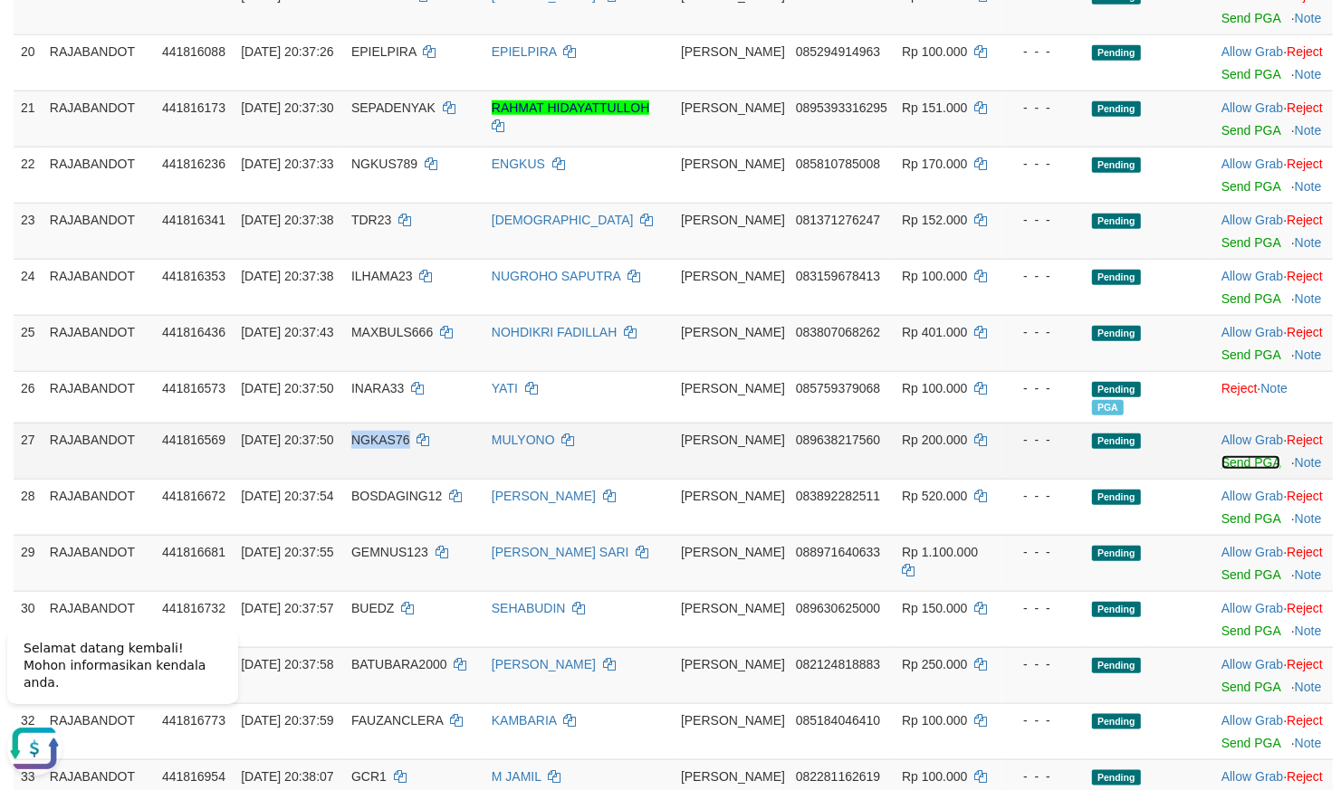
click at [1221, 470] on link "Send PGA" at bounding box center [1250, 462] width 59 height 14
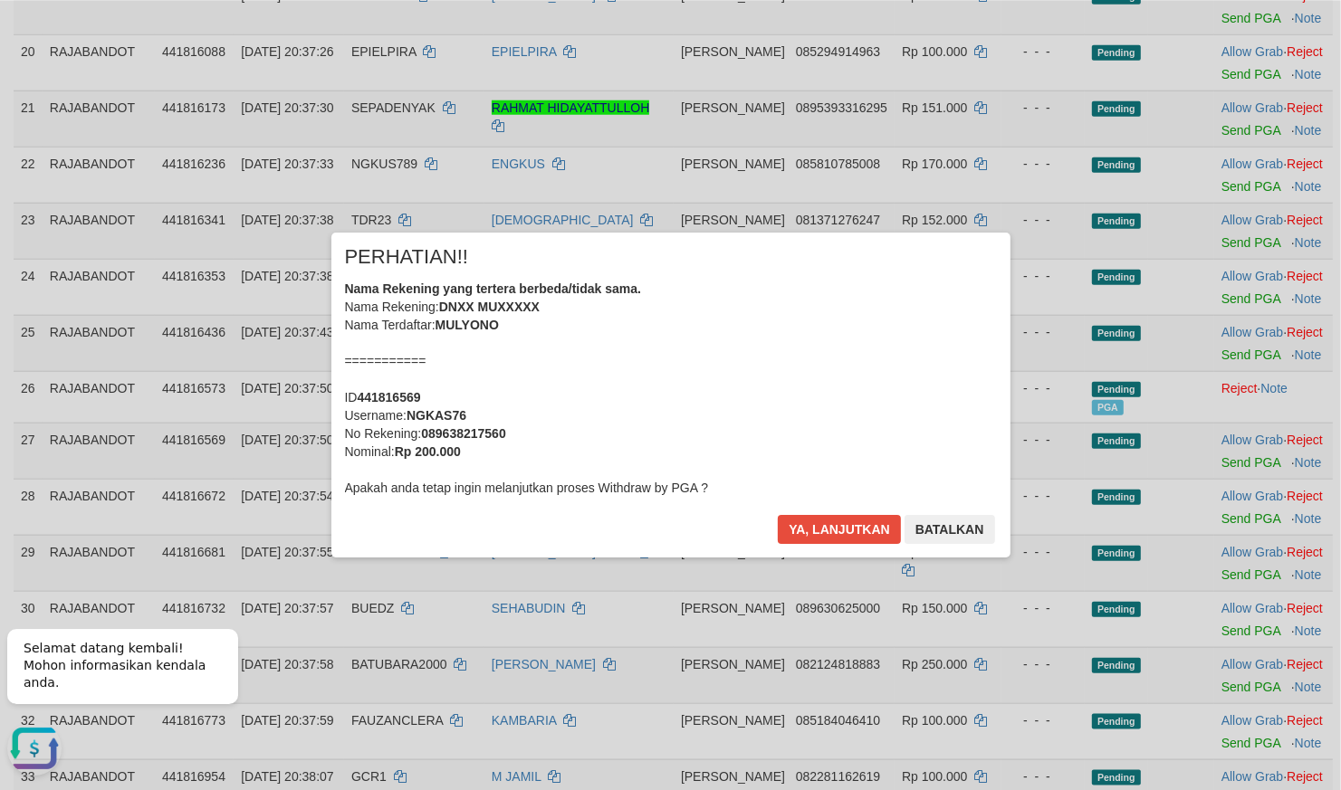
click at [481, 417] on div "Nama Rekening yang tertera berbeda/tidak sama. Nama Rekening: DNXX MUXXXXX Nama…" at bounding box center [671, 388] width 652 height 217
click at [818, 536] on button "Ya, lanjutkan" at bounding box center [839, 529] width 123 height 29
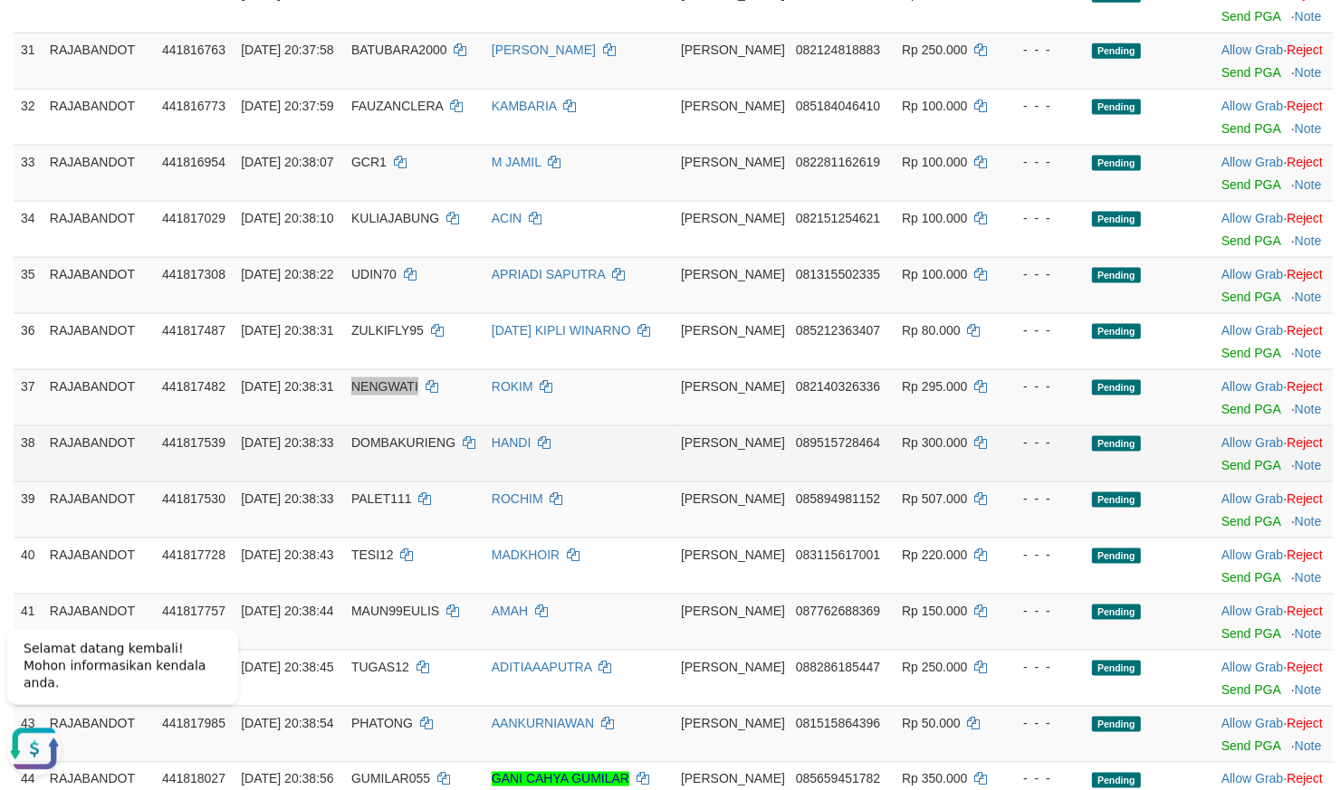
scroll to position [1911, 0]
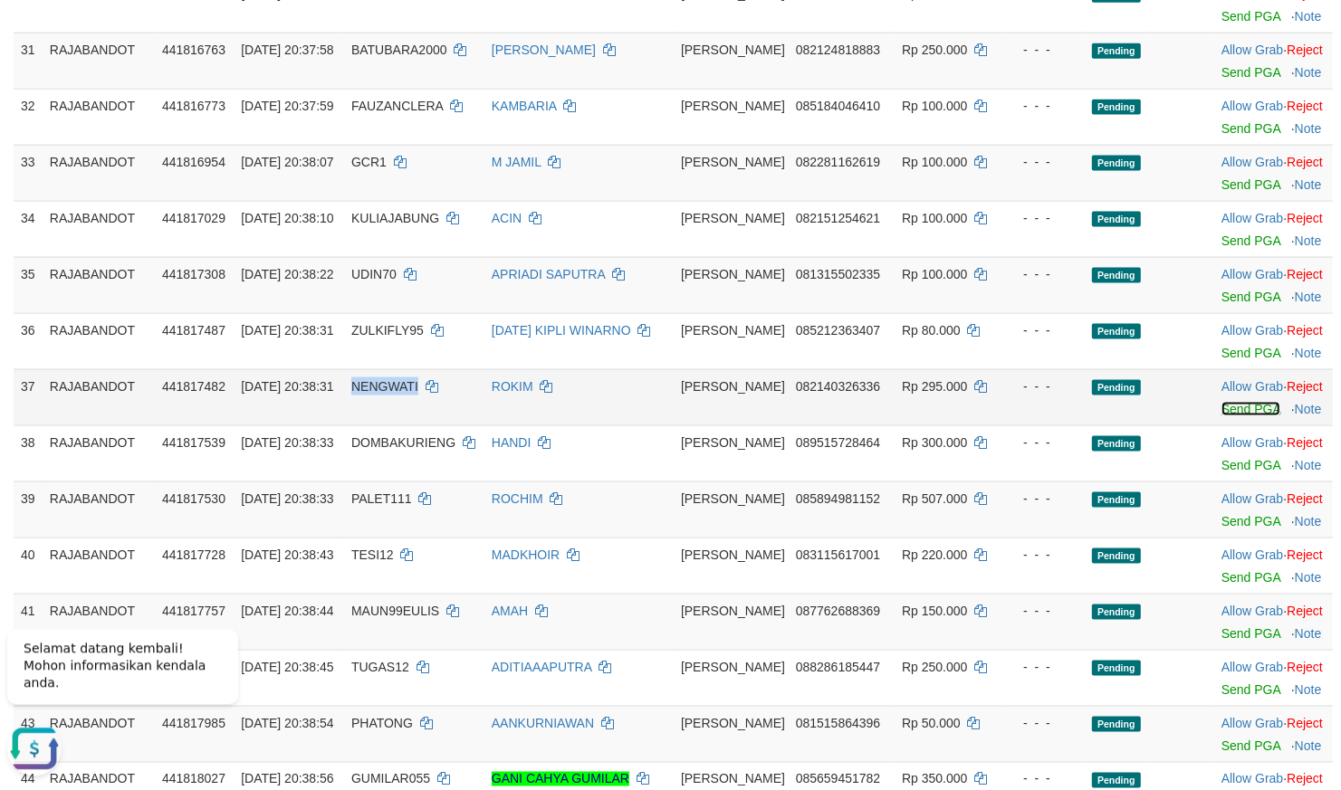
click at [1221, 415] on link "Send PGA" at bounding box center [1250, 408] width 59 height 14
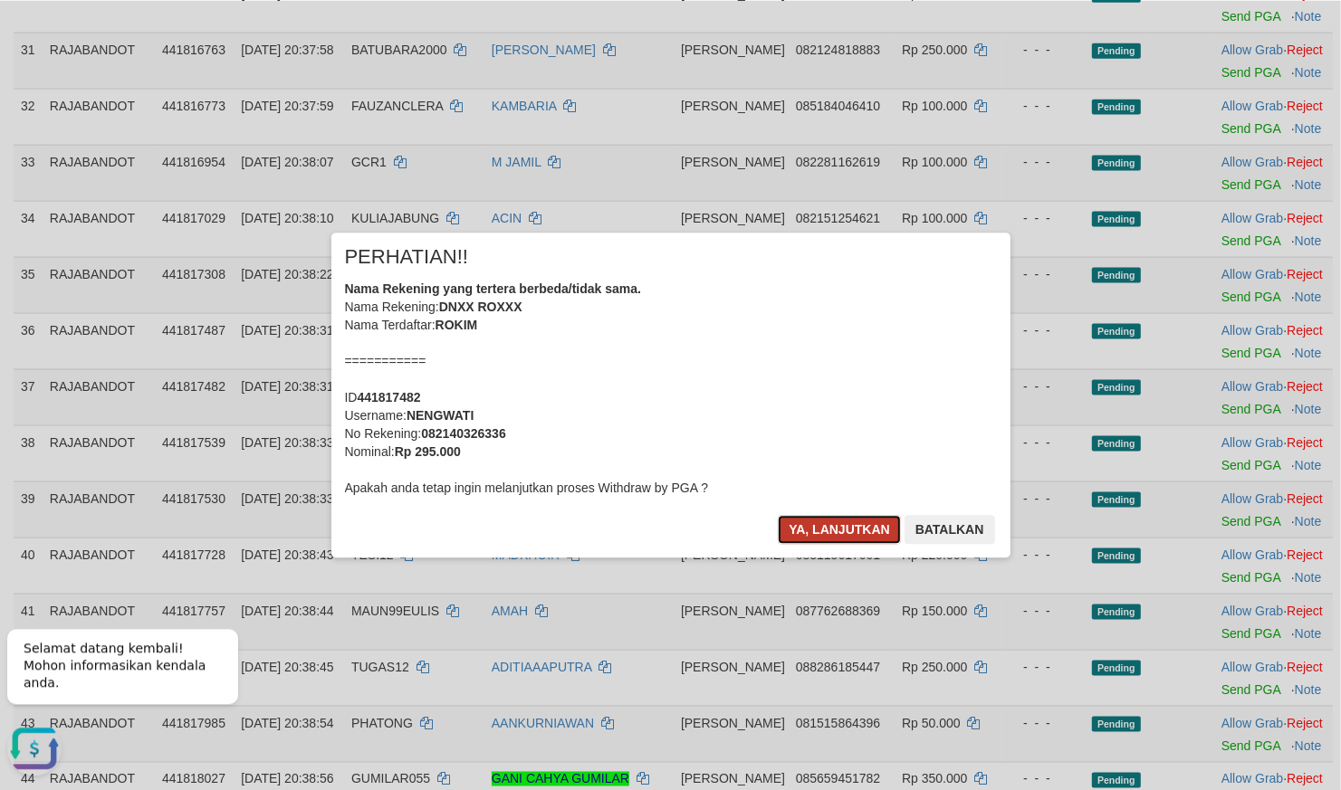
click at [822, 532] on button "Ya, lanjutkan" at bounding box center [839, 529] width 123 height 29
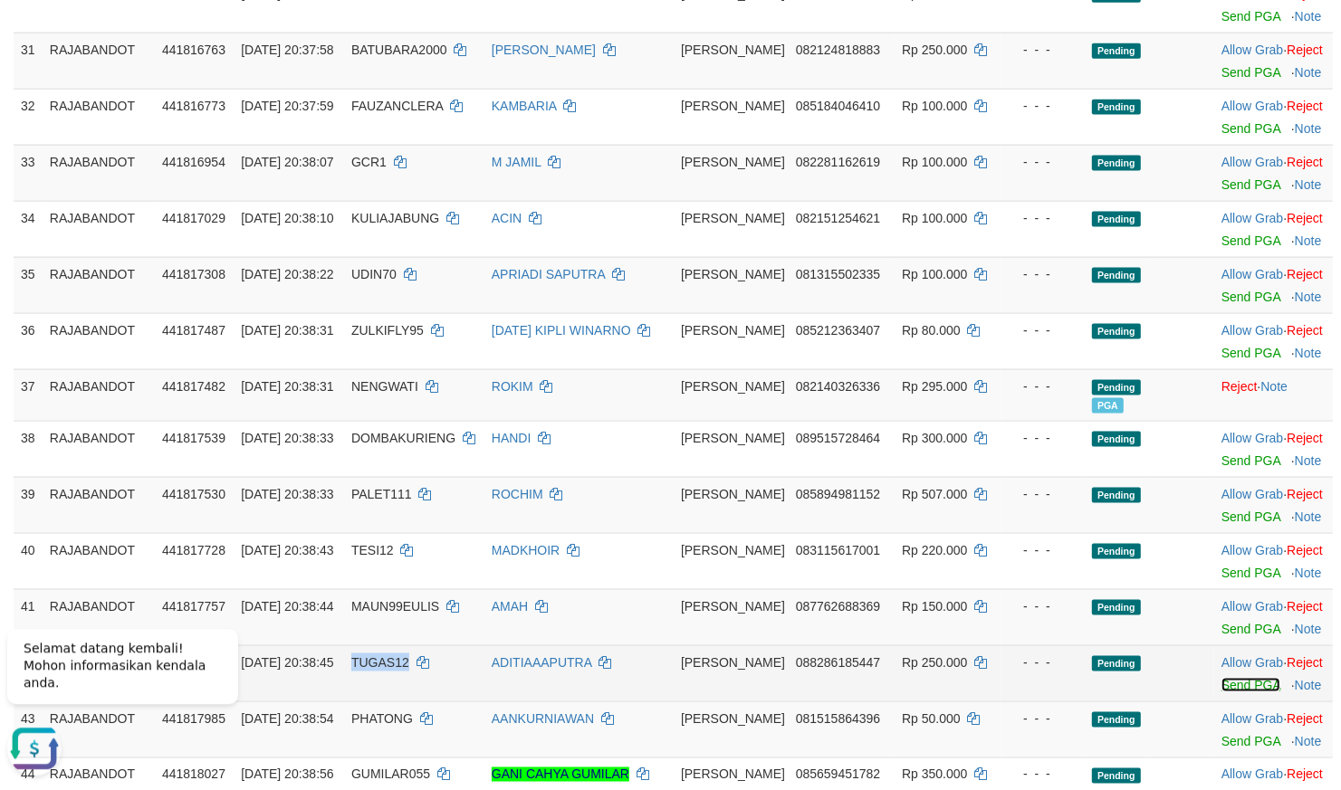
click at [1221, 692] on link "Send PGA" at bounding box center [1250, 684] width 59 height 14
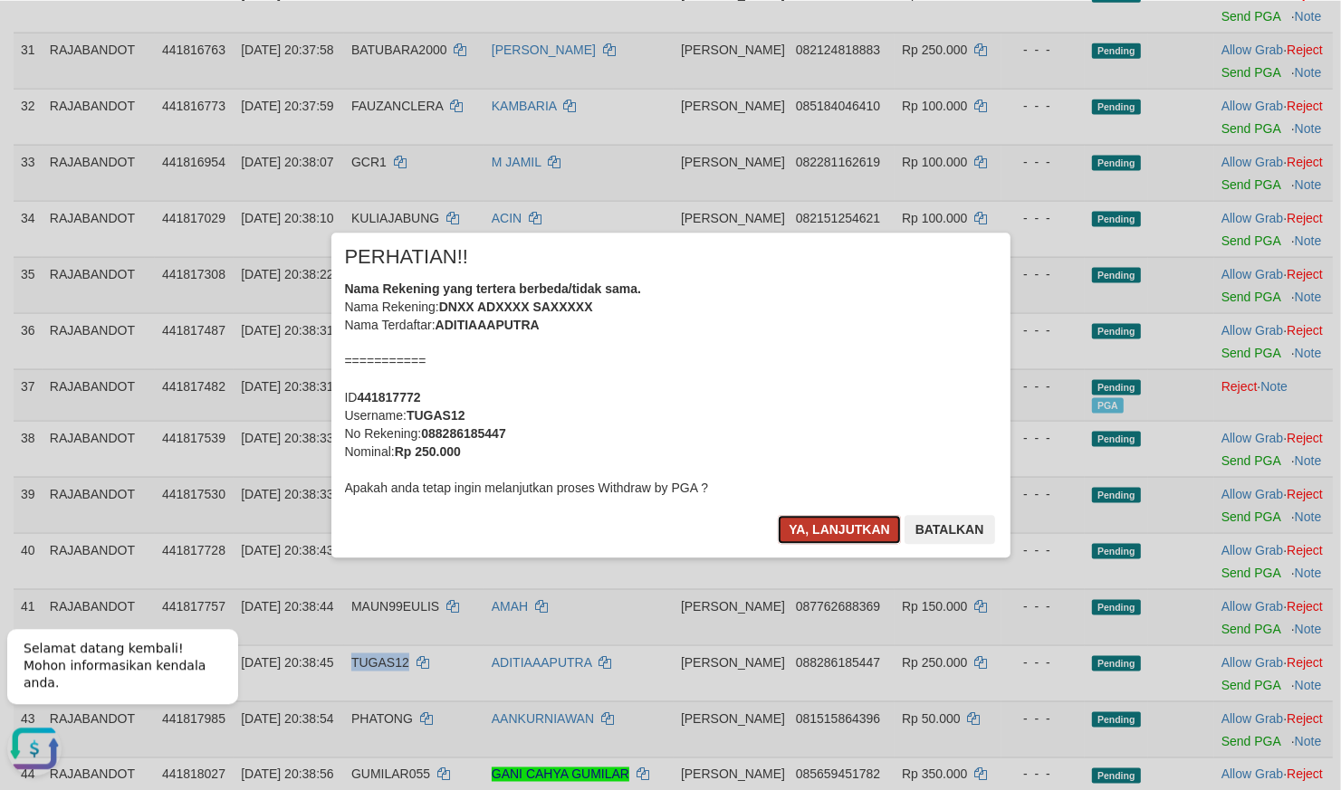
click at [797, 517] on button "Ya, lanjutkan" at bounding box center [839, 529] width 123 height 29
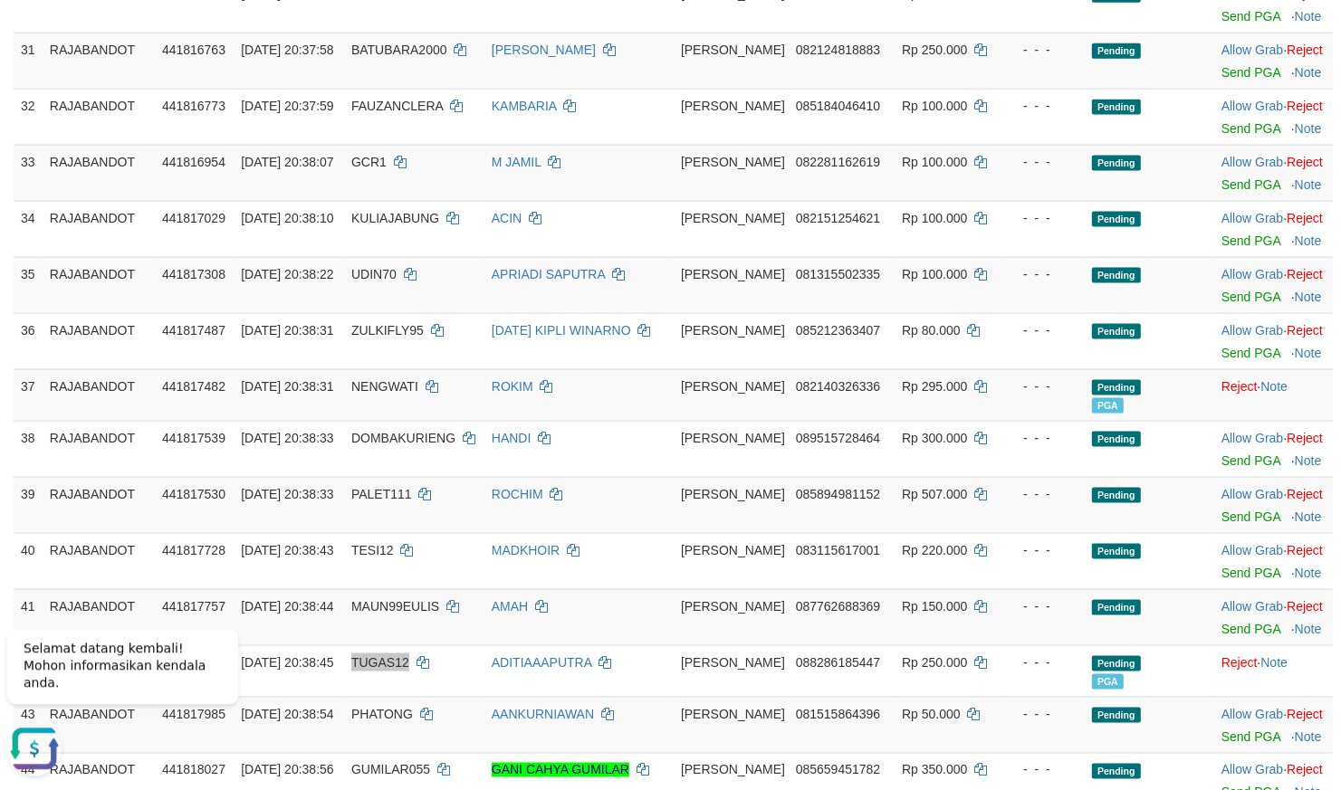
scroll to position [2352, 0]
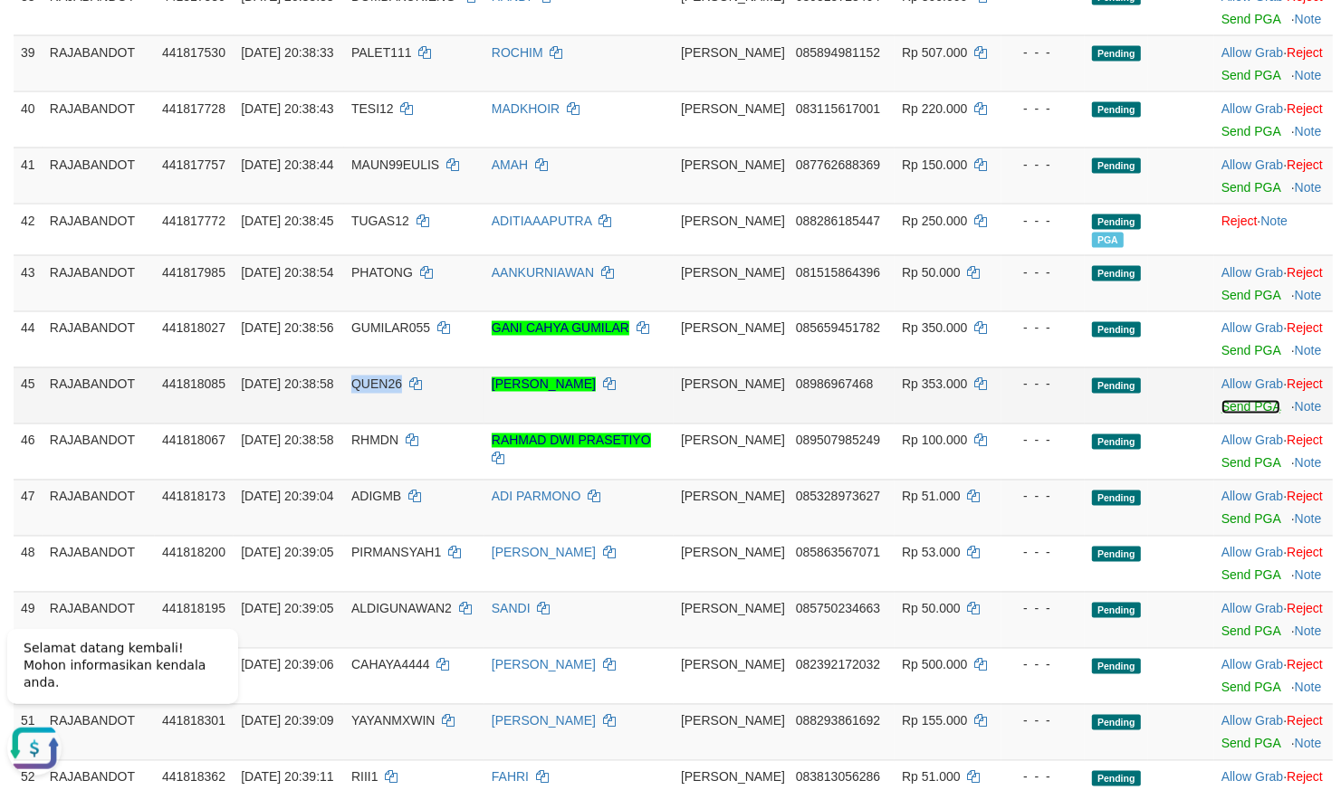
click at [1221, 415] on link "Send PGA" at bounding box center [1250, 407] width 59 height 14
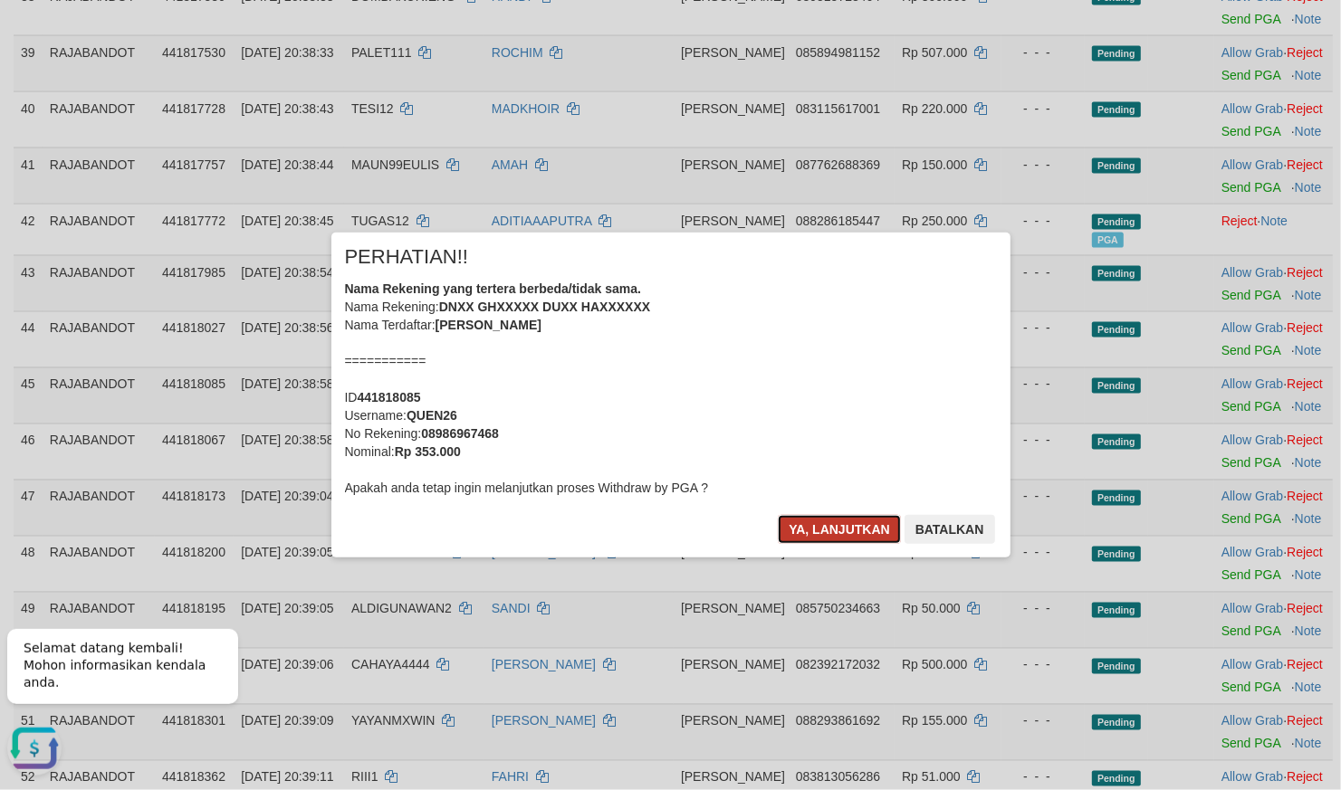
click at [788, 517] on button "Ya, lanjutkan" at bounding box center [839, 529] width 123 height 29
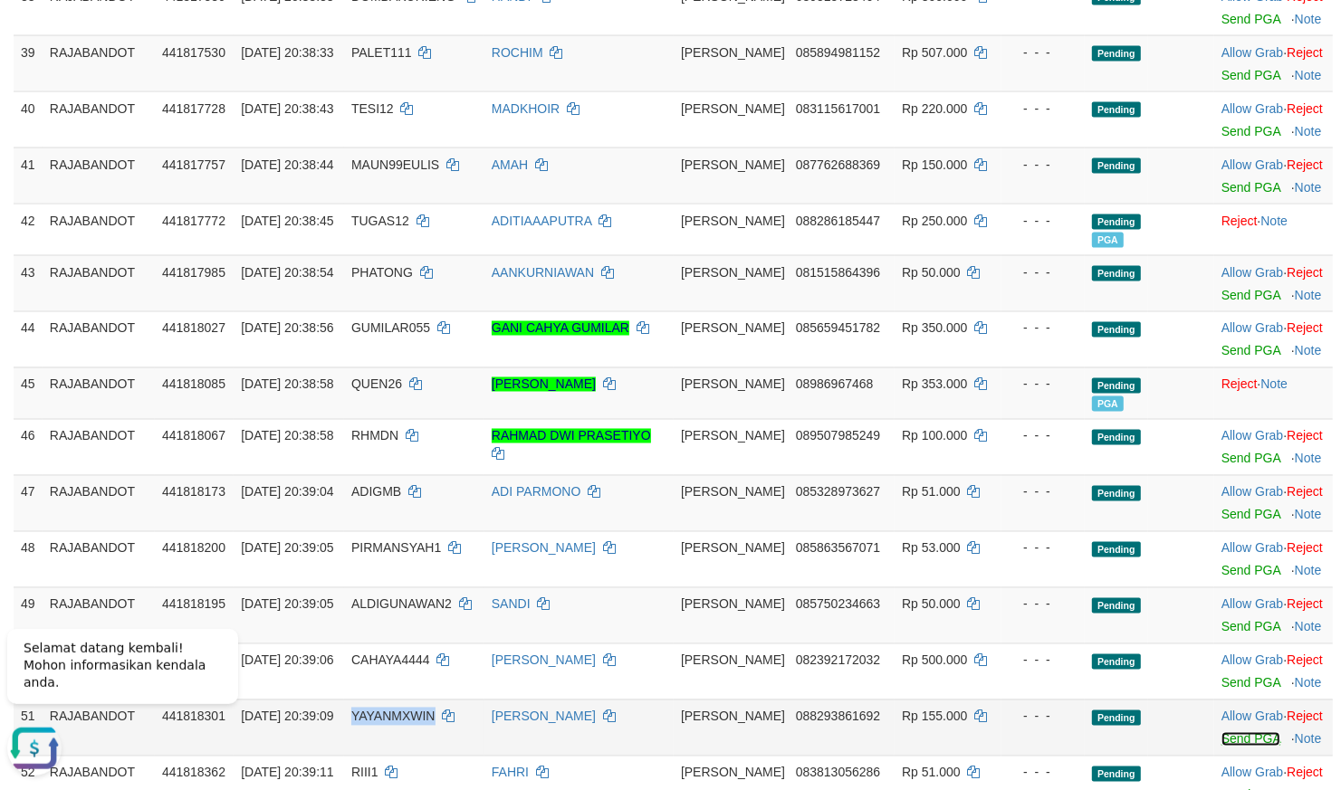
click at [1221, 747] on link "Send PGA" at bounding box center [1250, 740] width 59 height 14
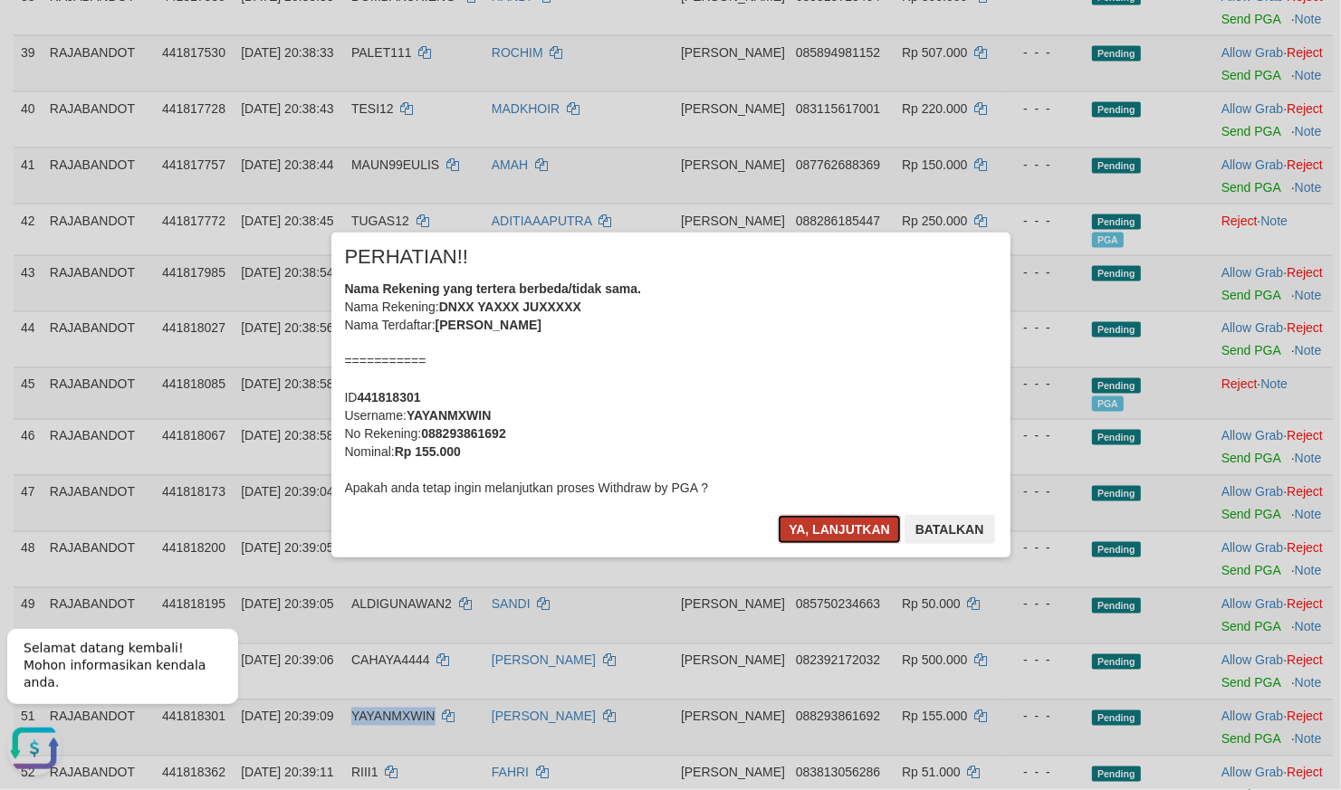
click at [798, 535] on button "Ya, lanjutkan" at bounding box center [839, 529] width 123 height 29
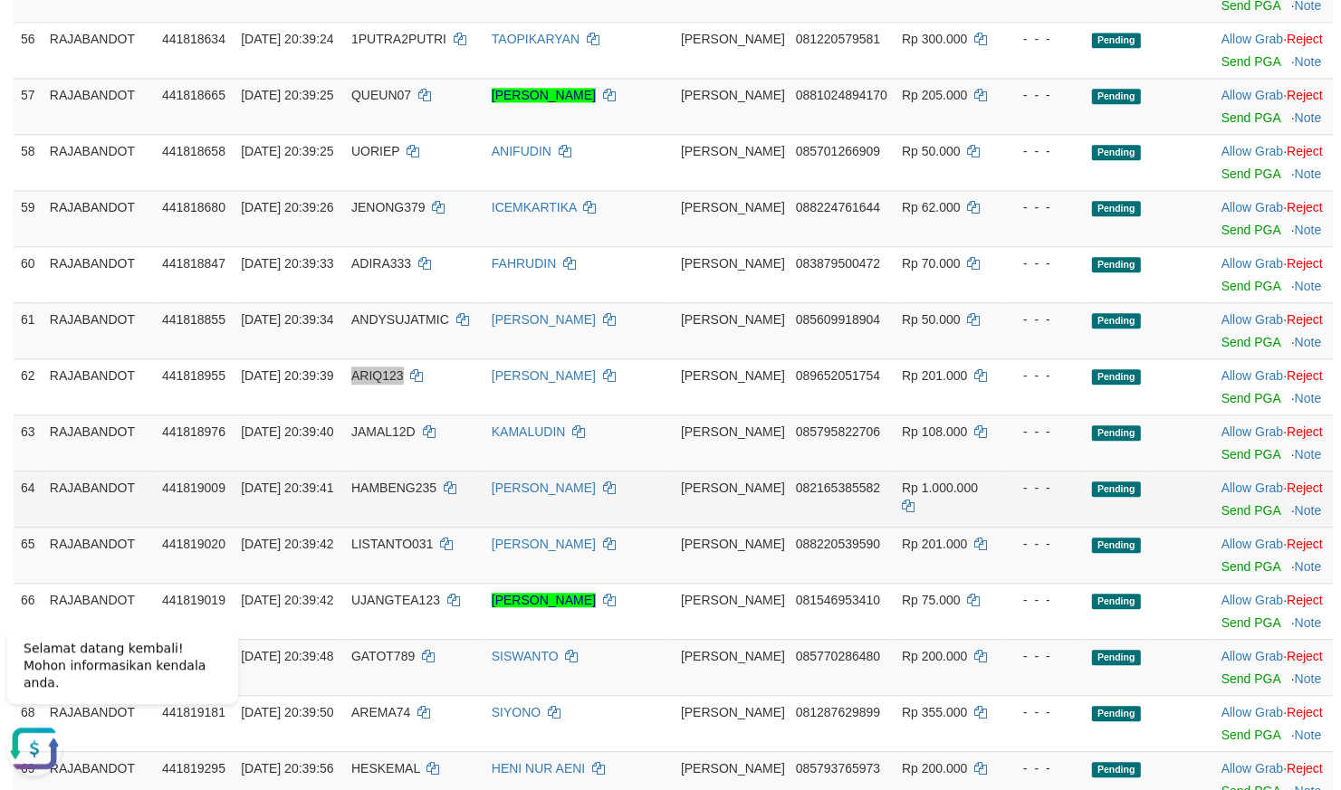
scroll to position [3301, 0]
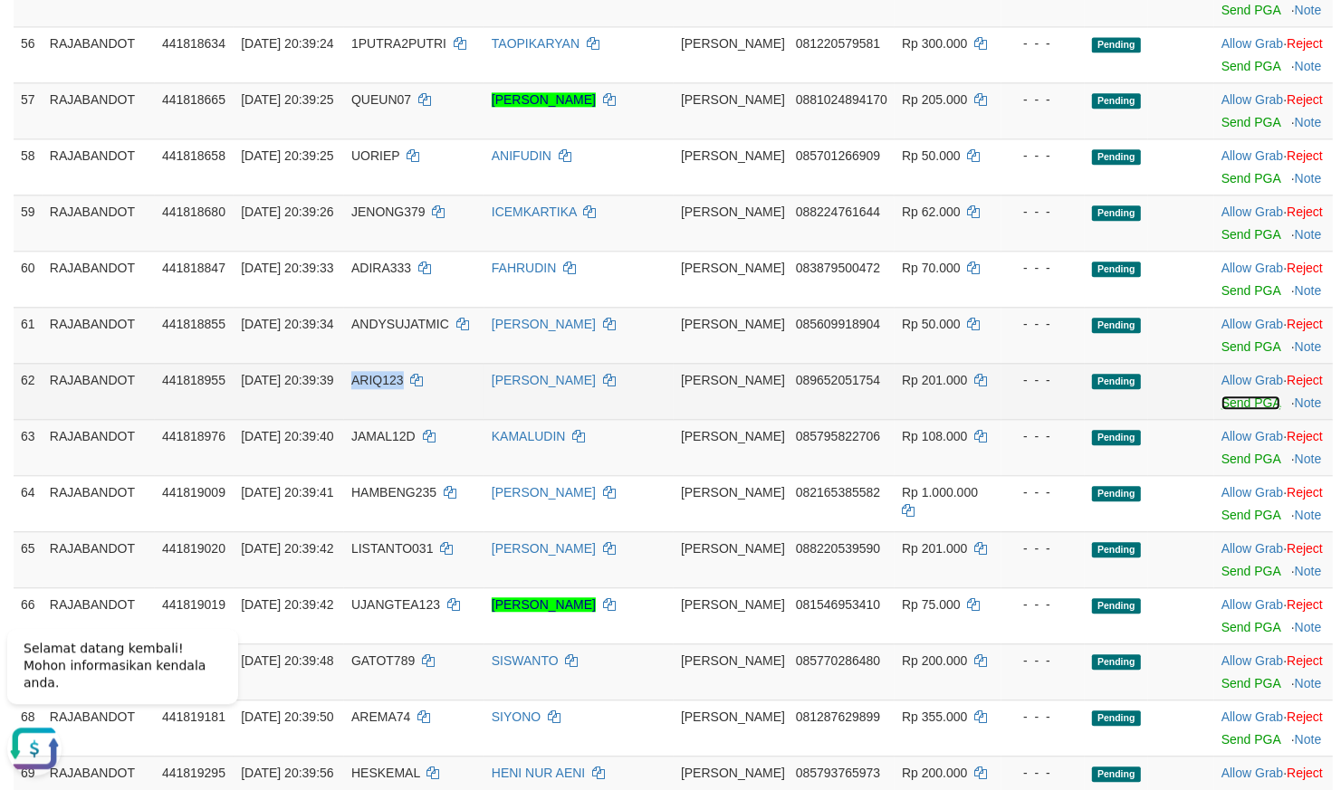
click at [1221, 410] on link "Send PGA" at bounding box center [1250, 403] width 59 height 14
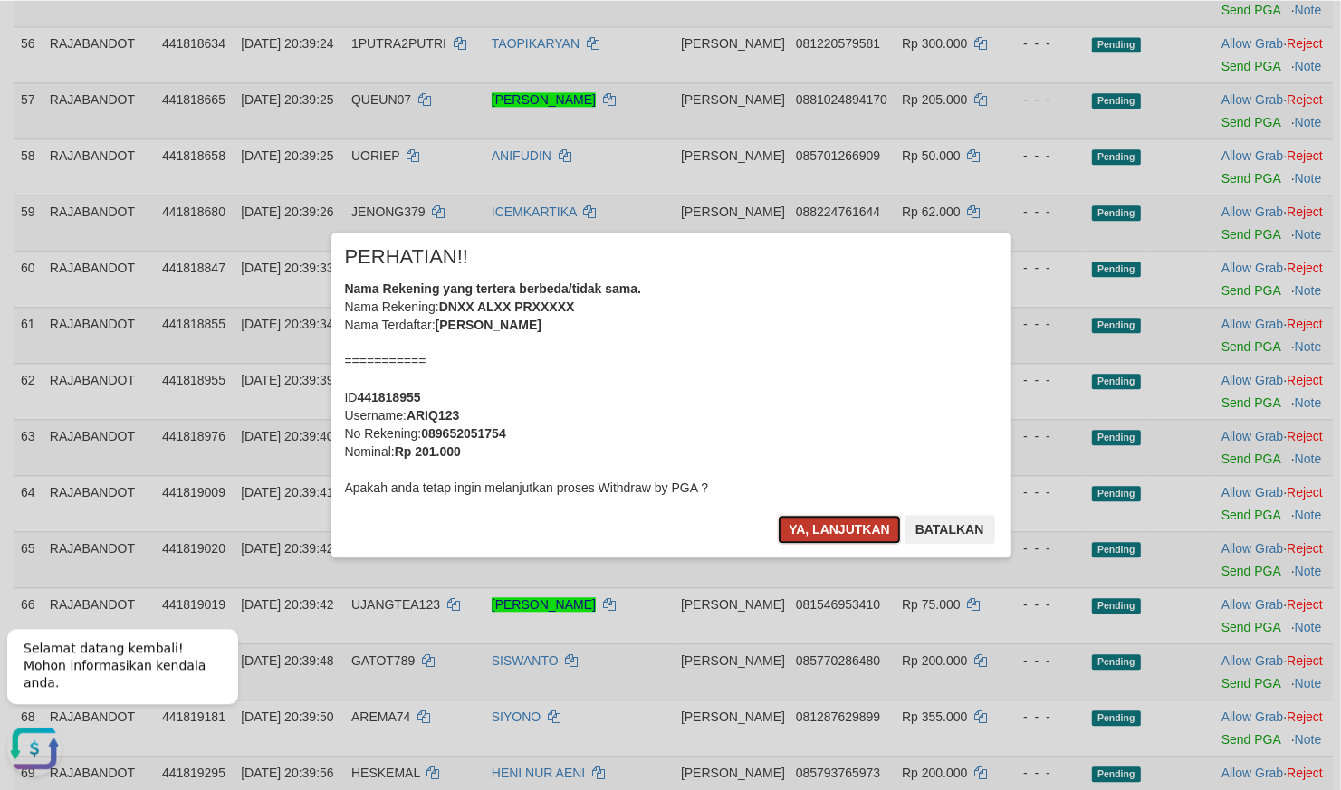
click at [809, 526] on button "Ya, lanjutkan" at bounding box center [839, 529] width 123 height 29
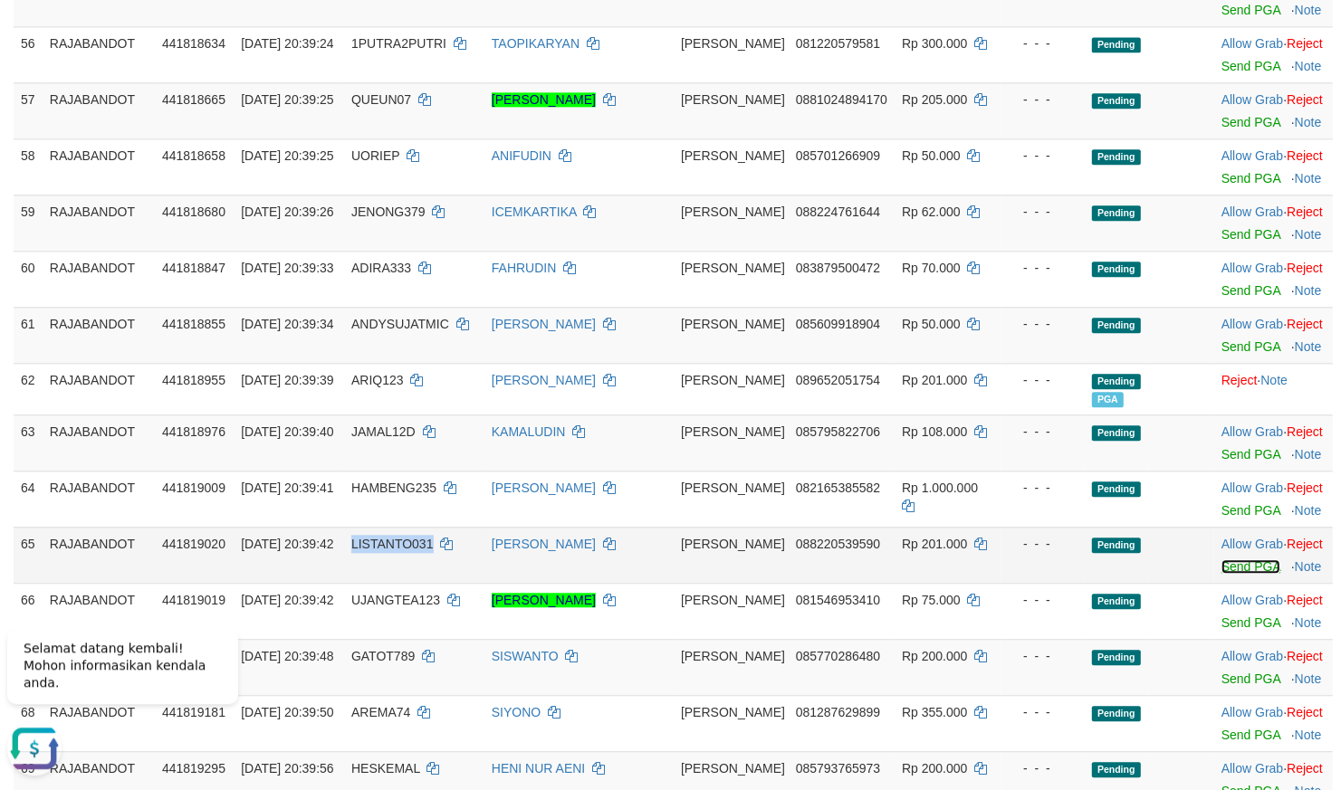
click at [1236, 574] on link "Send PGA" at bounding box center [1250, 567] width 59 height 14
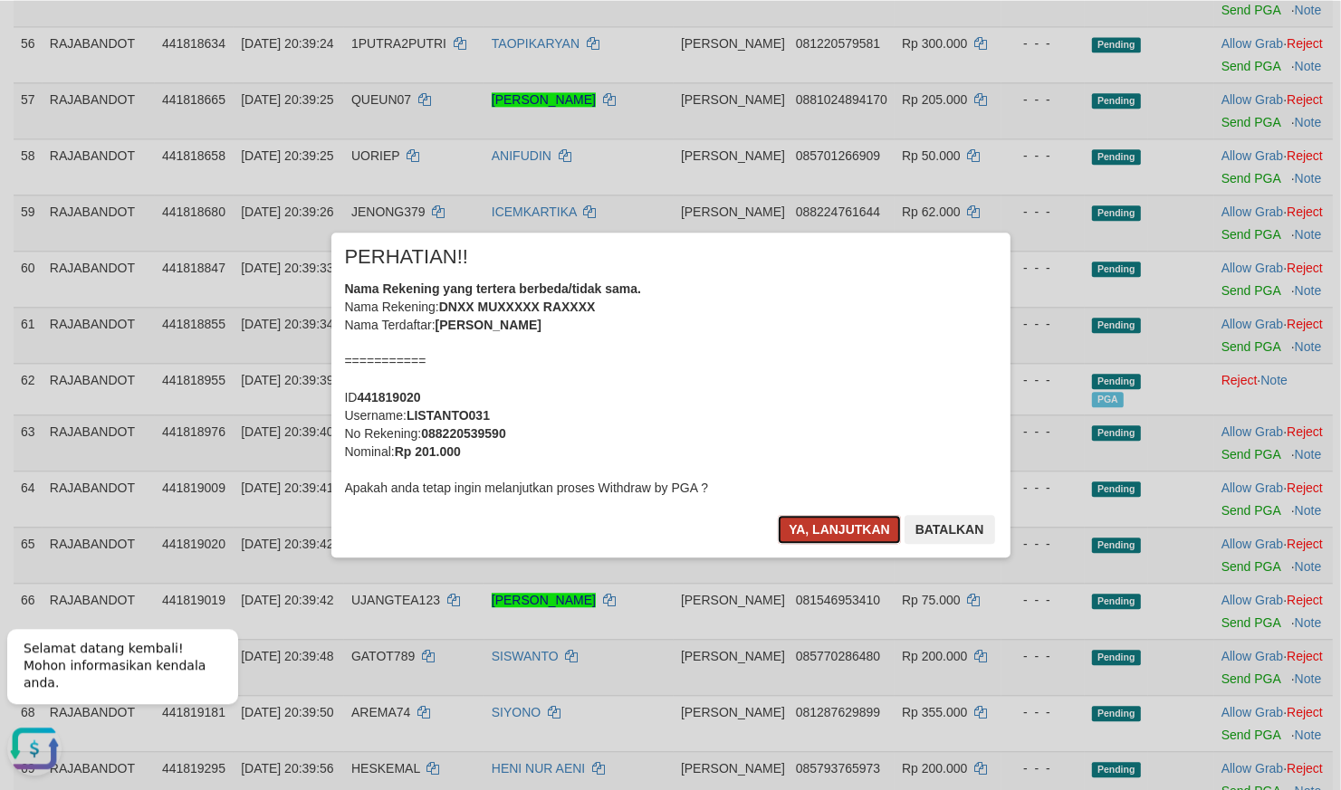
click at [819, 525] on button "Ya, lanjutkan" at bounding box center [839, 529] width 123 height 29
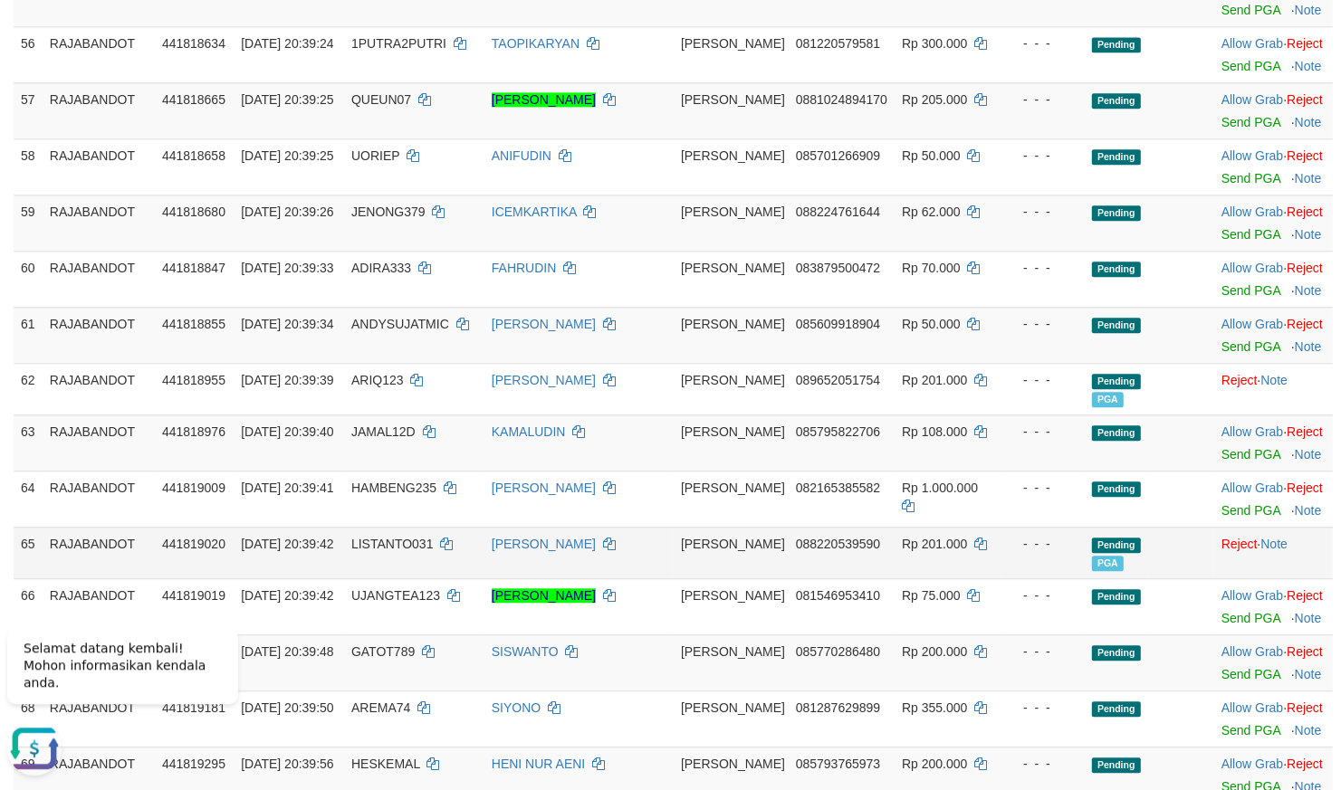
scroll to position [2850, 0]
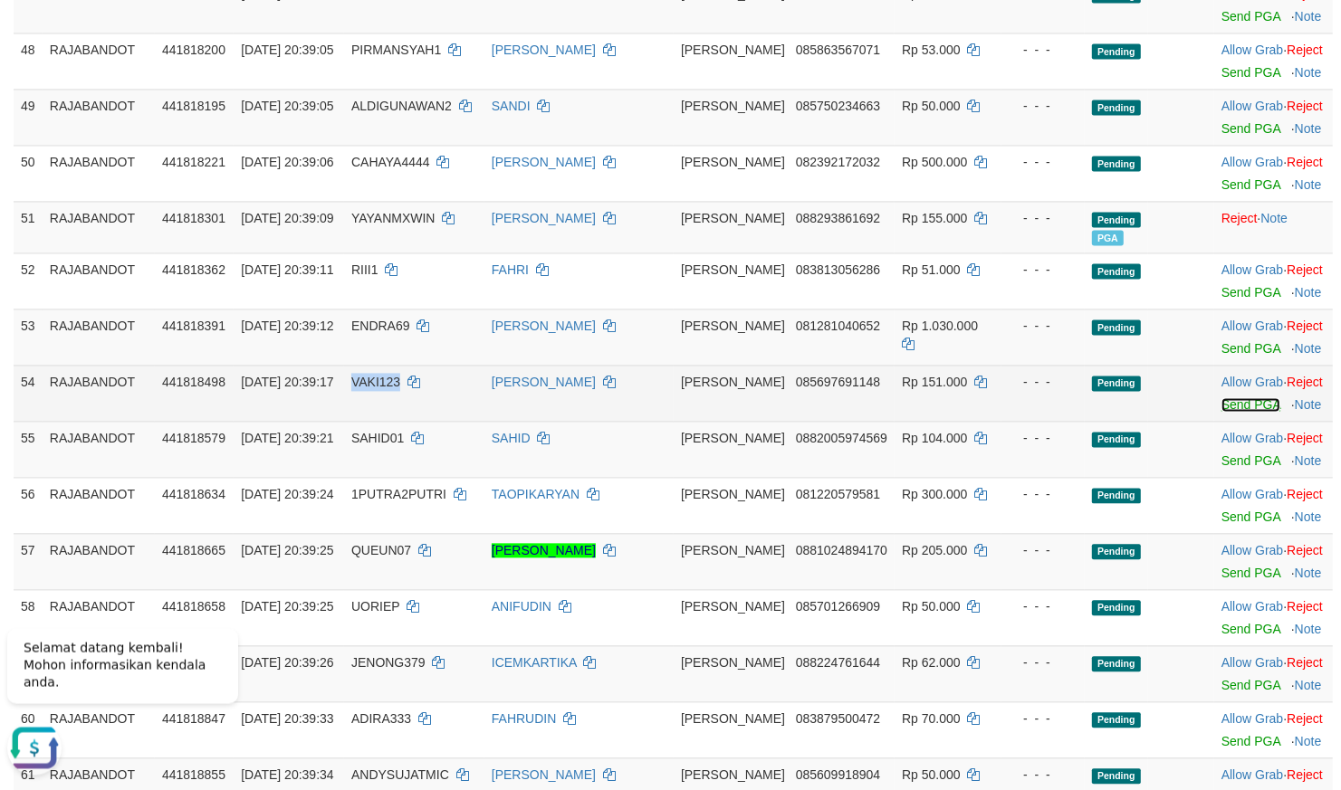
click at [1221, 413] on link "Send PGA" at bounding box center [1250, 405] width 59 height 14
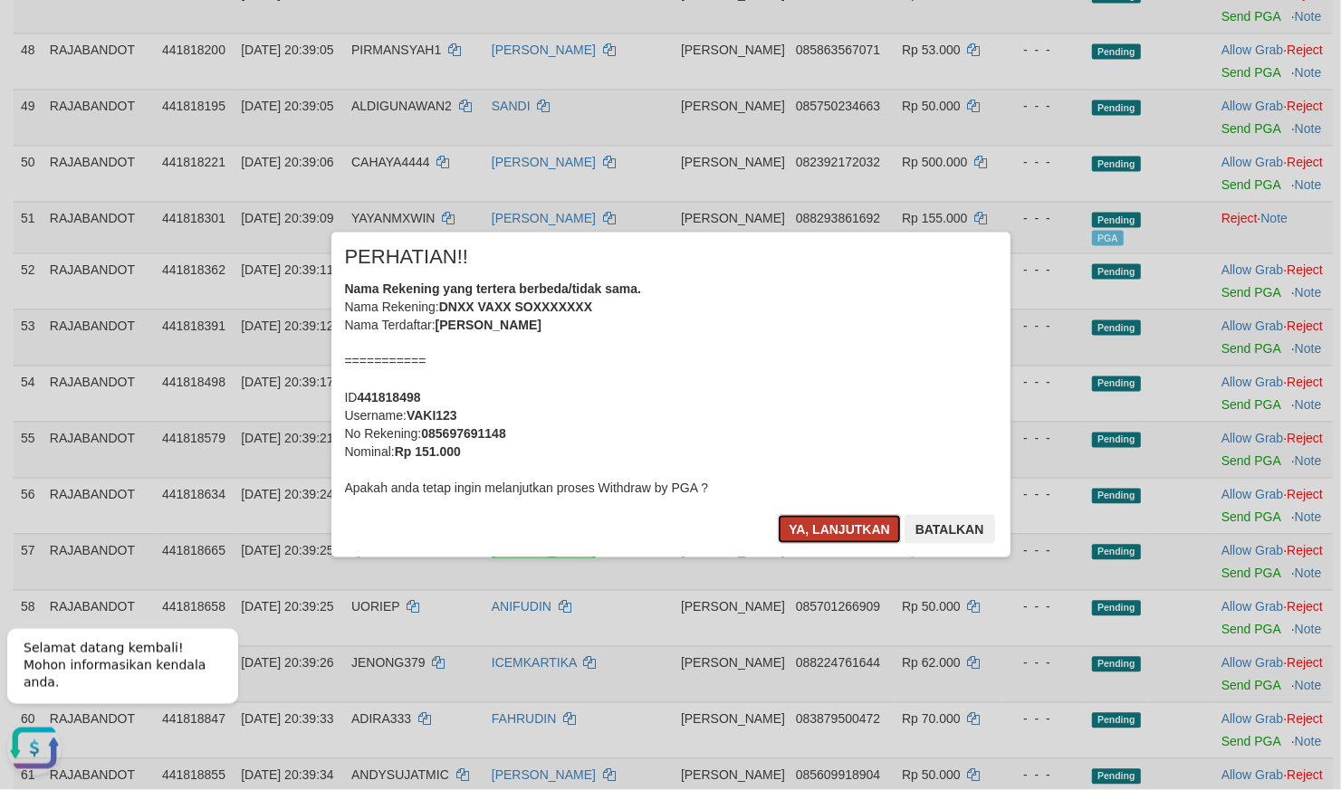
click at [833, 525] on button "Ya, lanjutkan" at bounding box center [839, 529] width 123 height 29
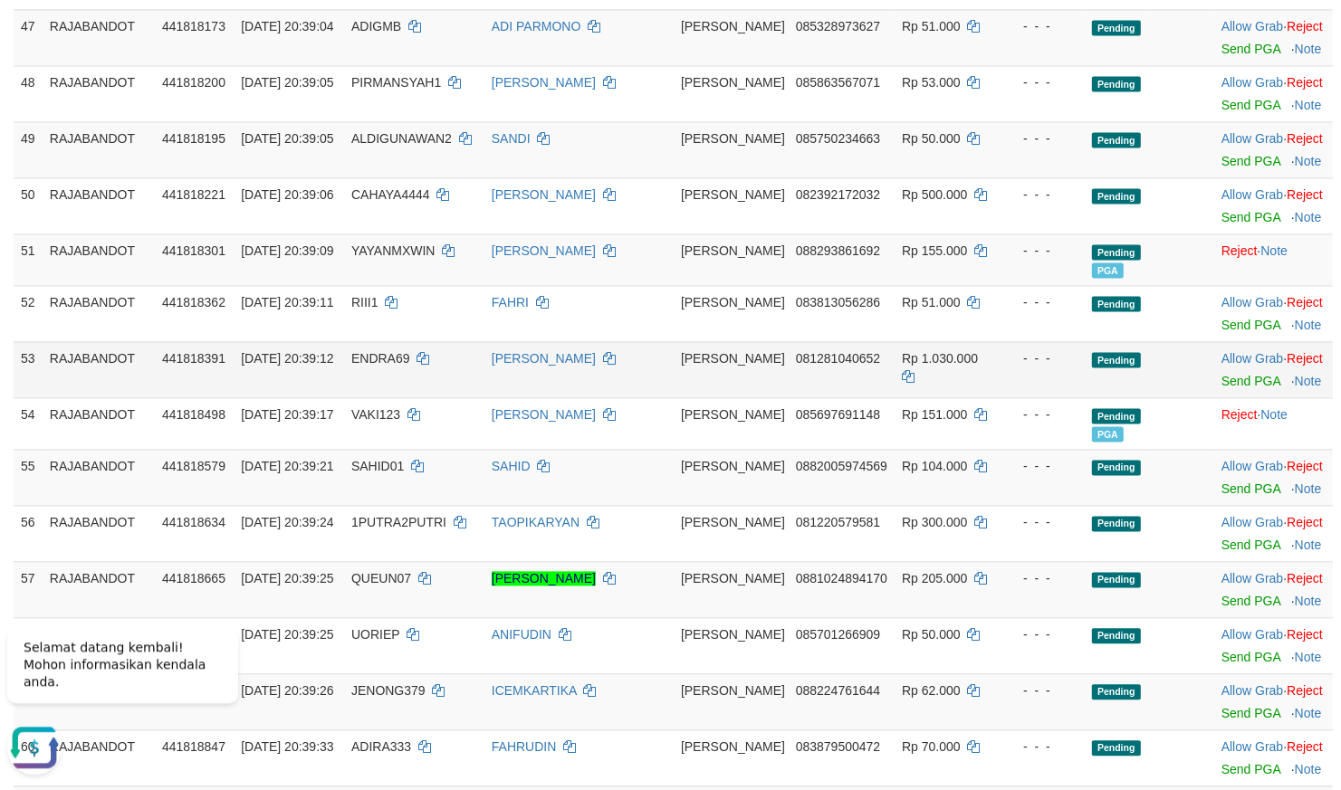
scroll to position [2125, 0]
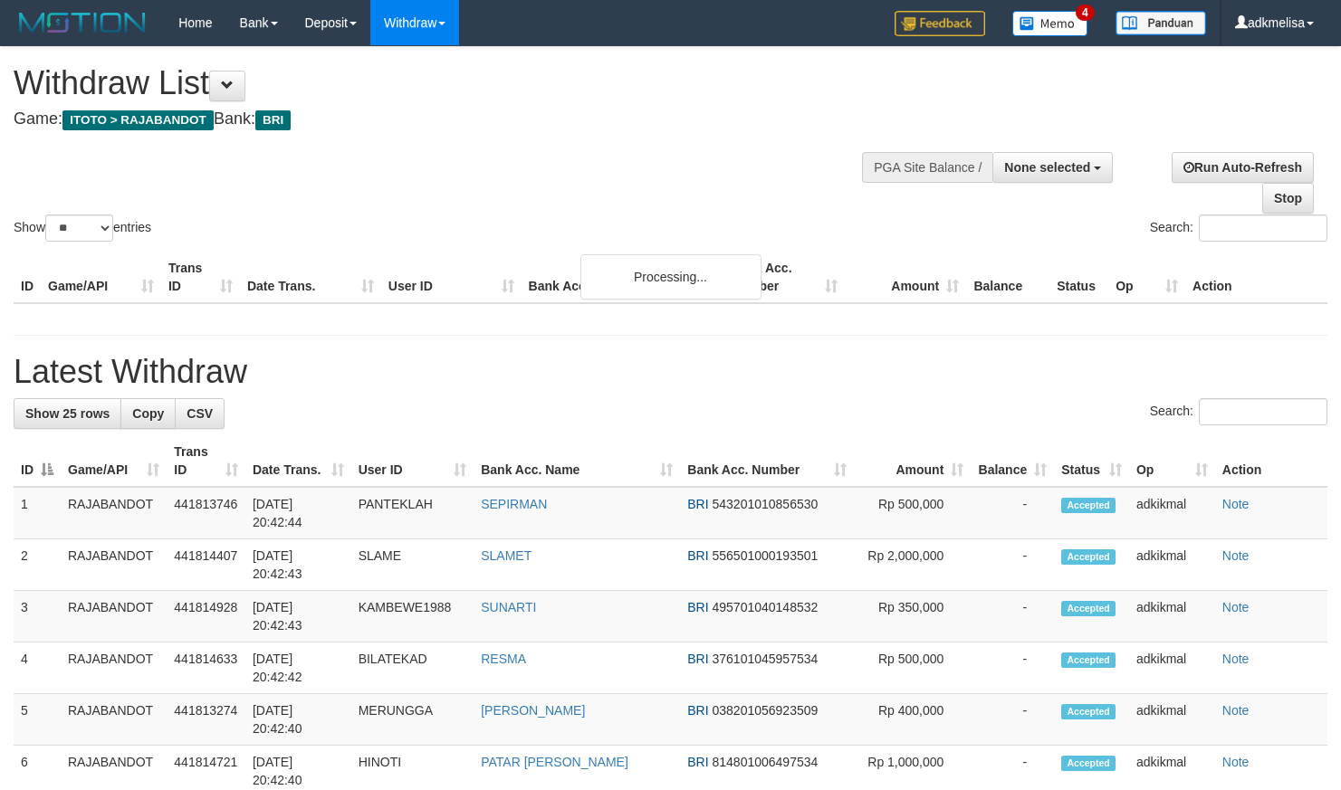
select select
select select "**"
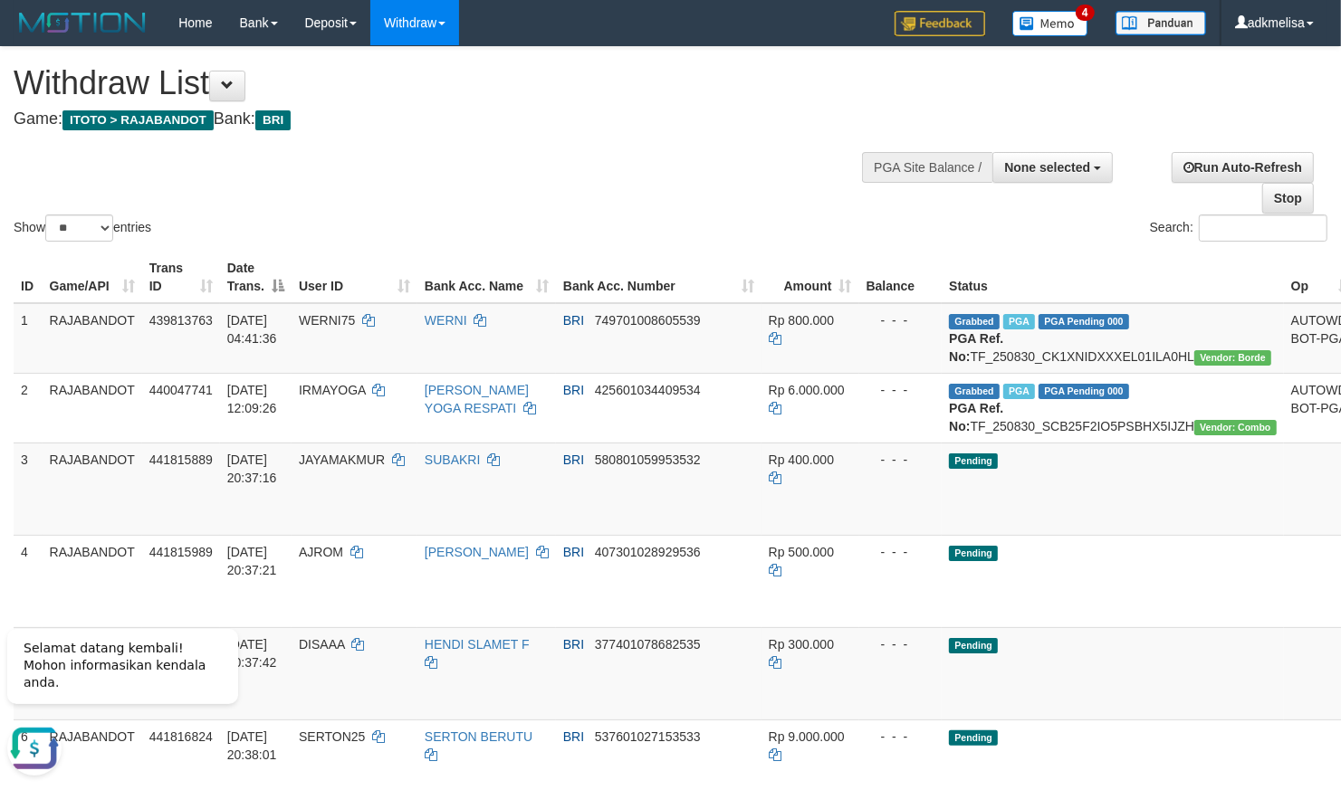
click at [620, 241] on div "Show ** ** ** *** entries" at bounding box center [336, 231] width 644 height 32
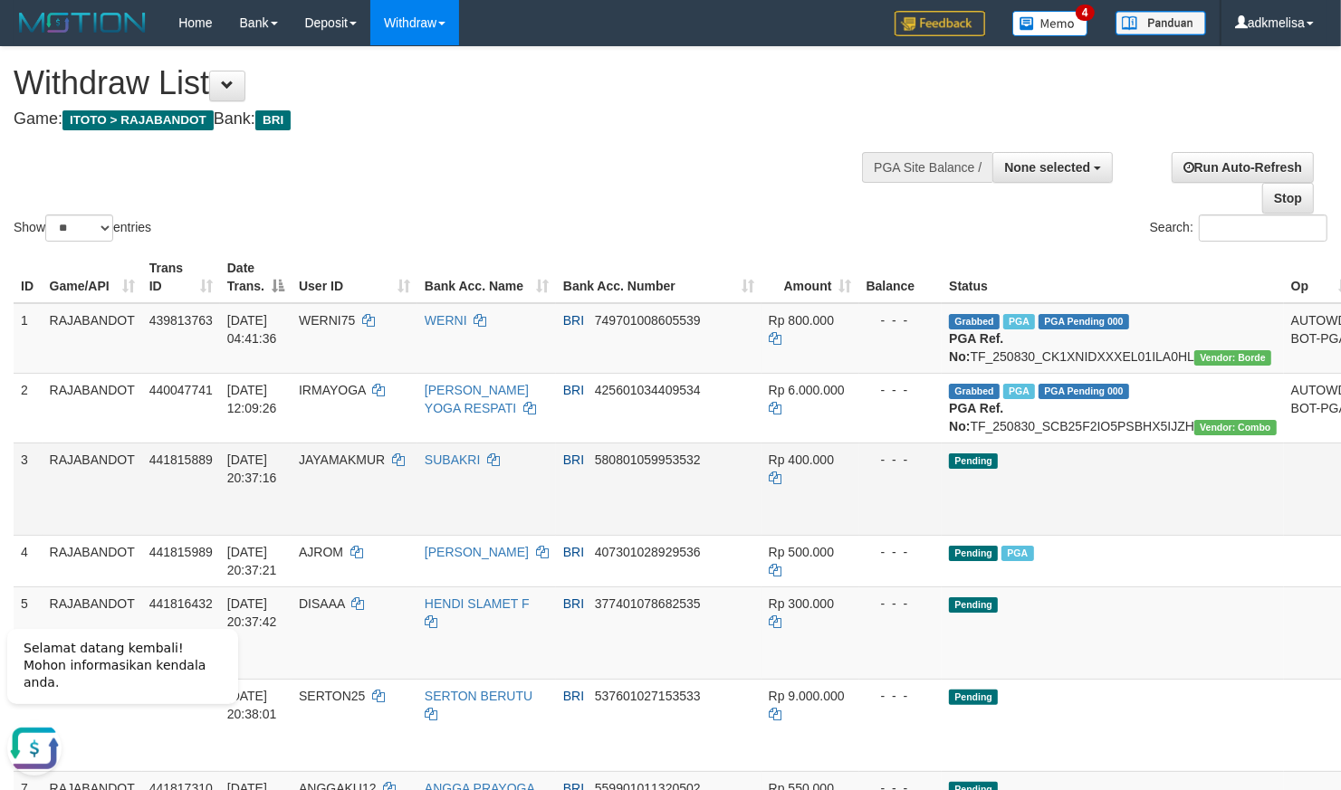
click at [693, 535] on td "BRI 580801059953532" at bounding box center [659, 489] width 206 height 92
click at [615, 467] on span "580801059953532" at bounding box center [648, 460] width 106 height 14
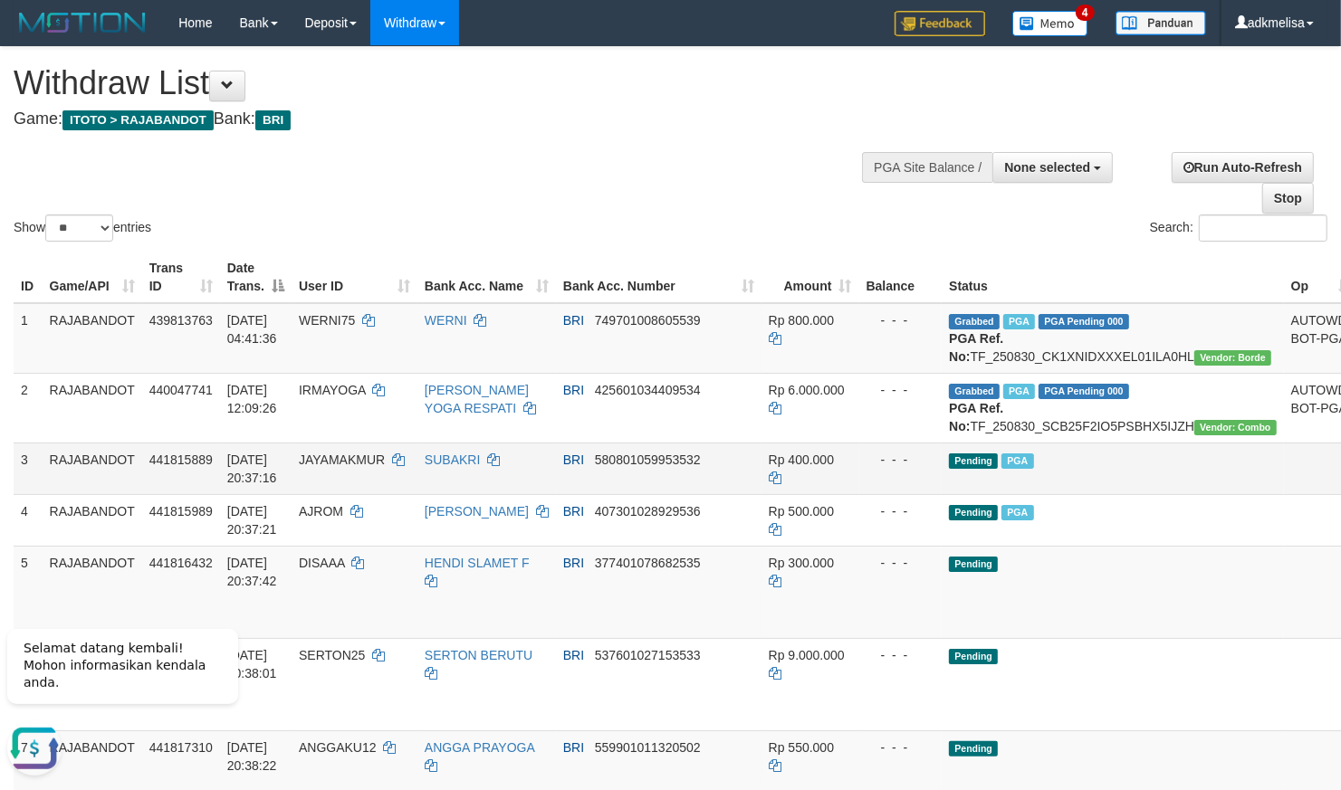
click at [1073, 494] on td "Pending PGA" at bounding box center [1113, 469] width 342 height 52
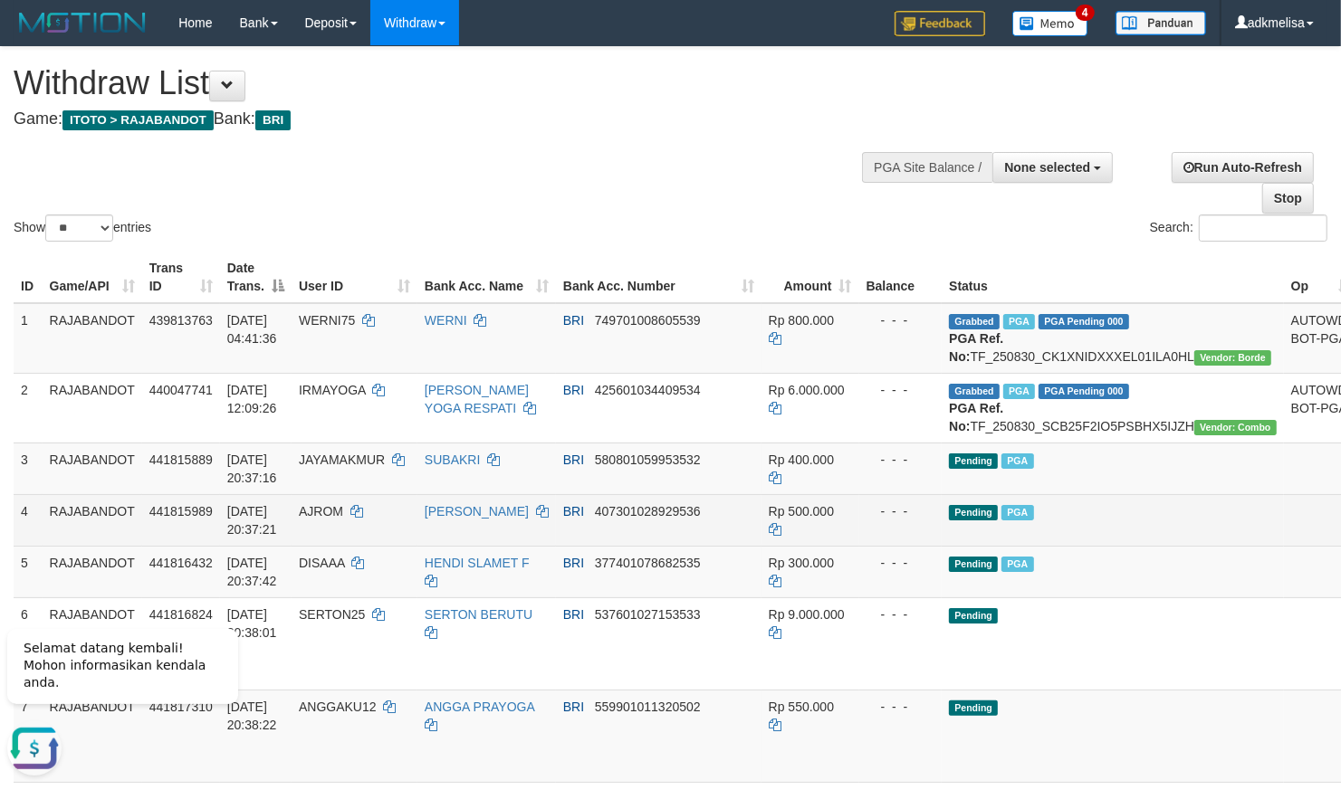
click at [575, 546] on td "BRI 407301028929536" at bounding box center [659, 520] width 206 height 52
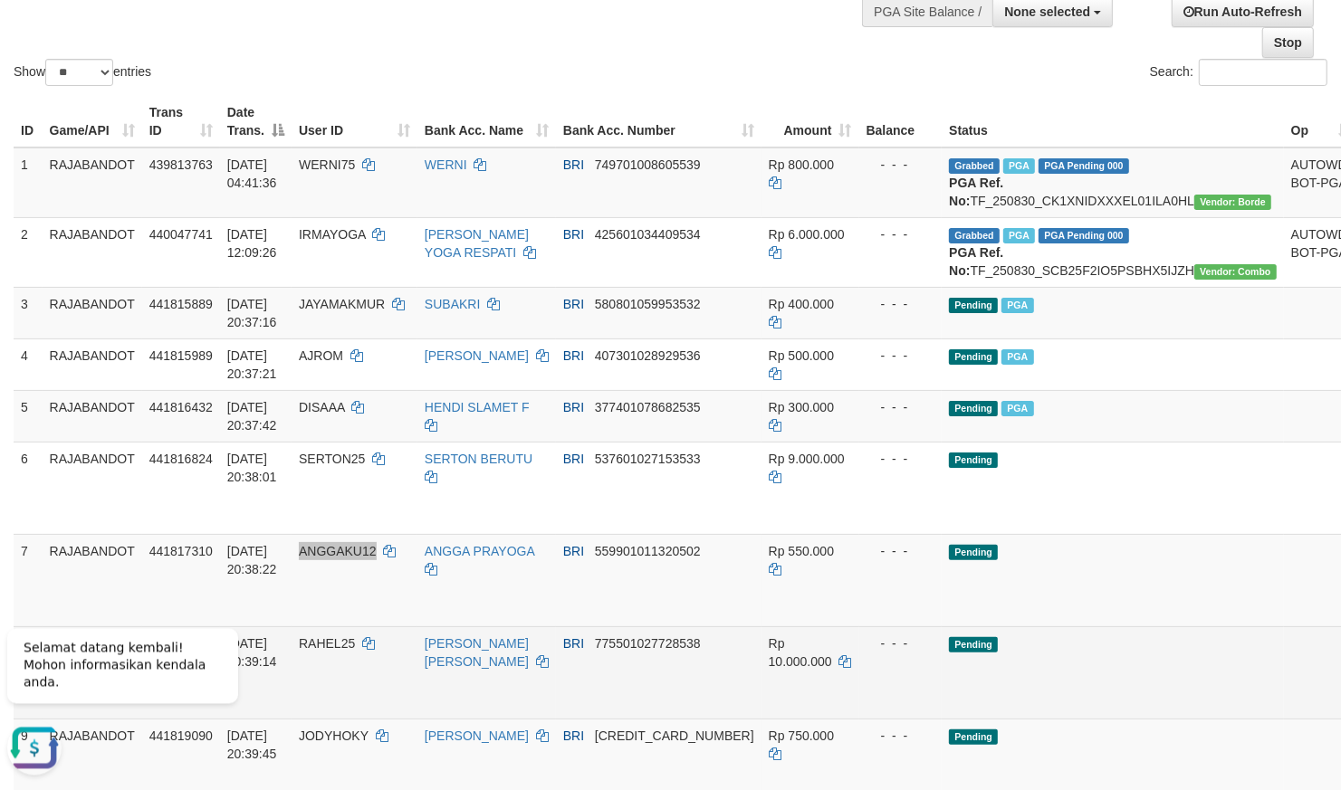
scroll to position [158, 0]
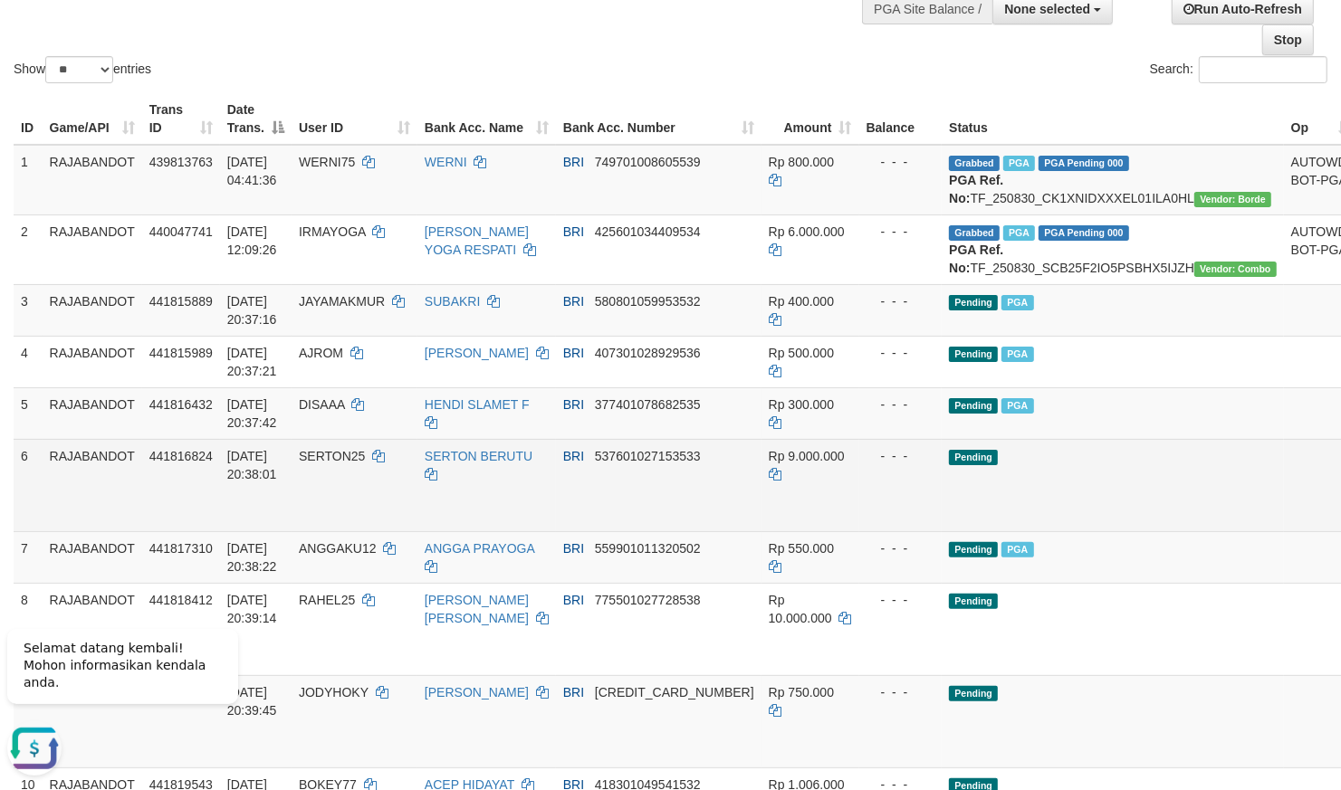
click at [988, 532] on td "Pending" at bounding box center [1113, 485] width 342 height 92
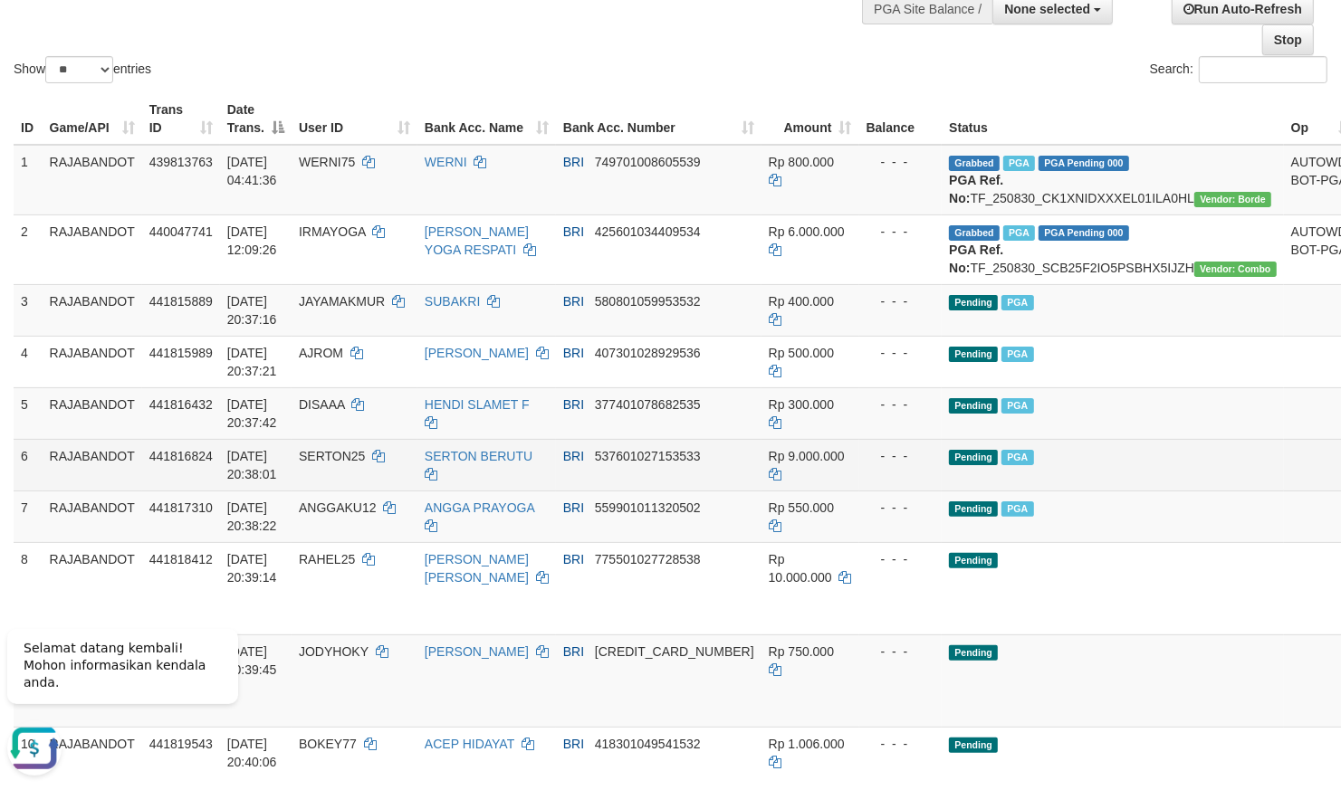
click at [774, 491] on td "Rp 9.000.000" at bounding box center [811, 465] width 98 height 52
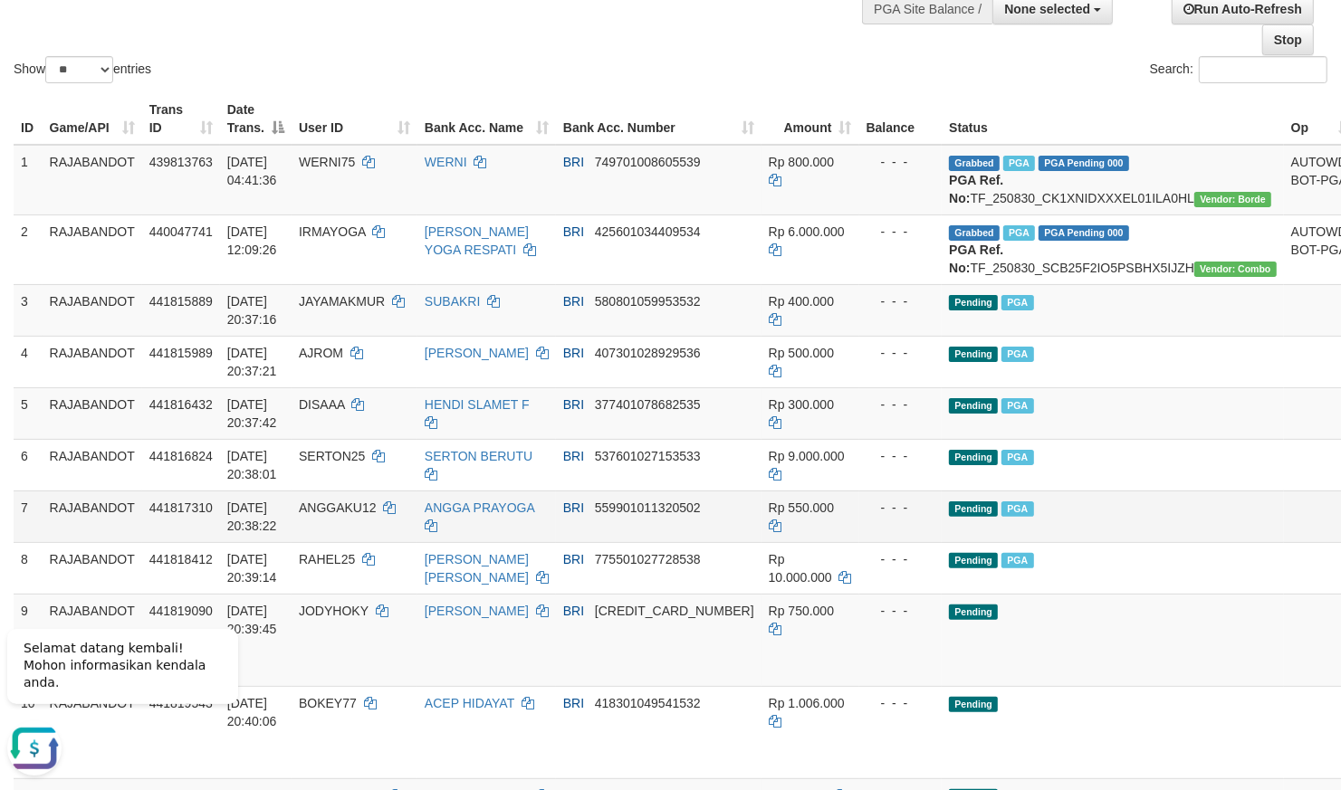
click at [620, 542] on td "BRI 559901011320502" at bounding box center [659, 517] width 206 height 52
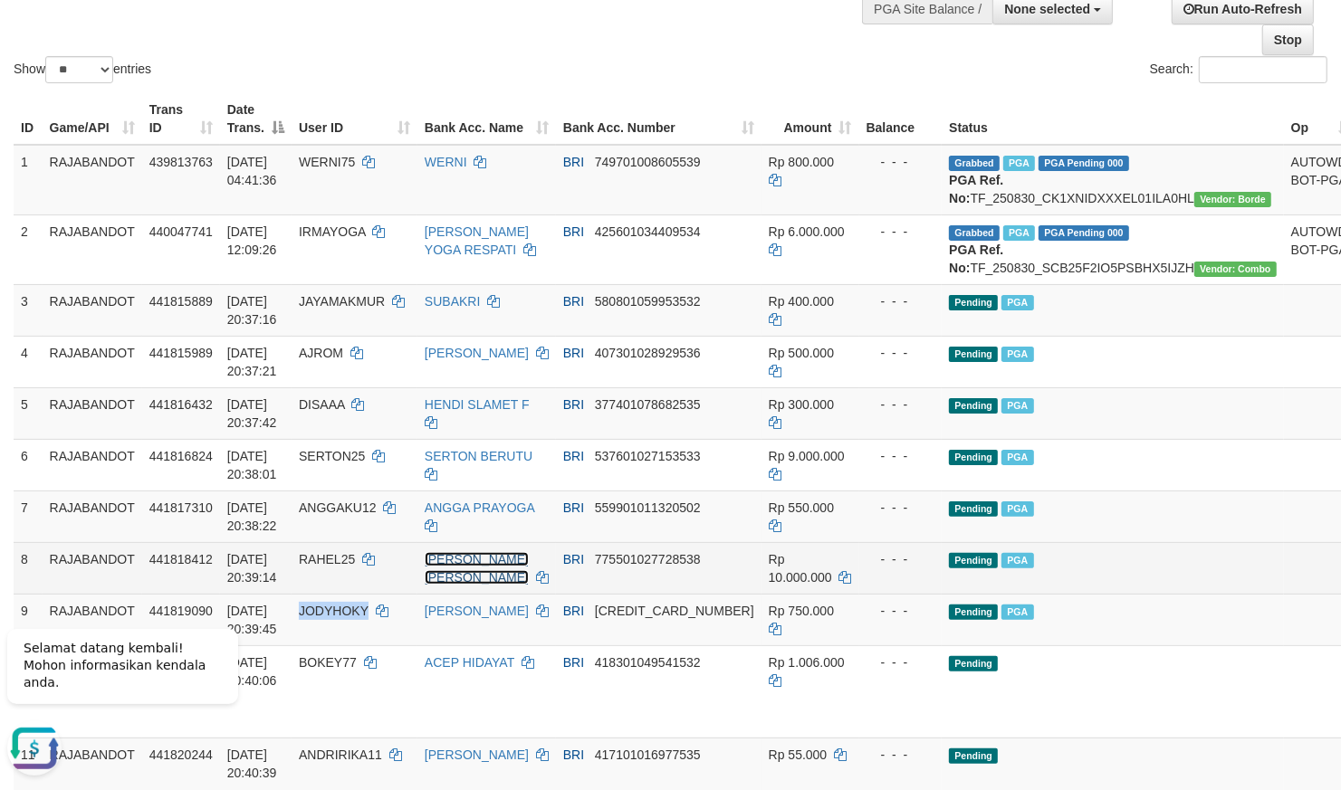
click at [479, 585] on link "RIPALDI SINAGA" at bounding box center [477, 568] width 104 height 33
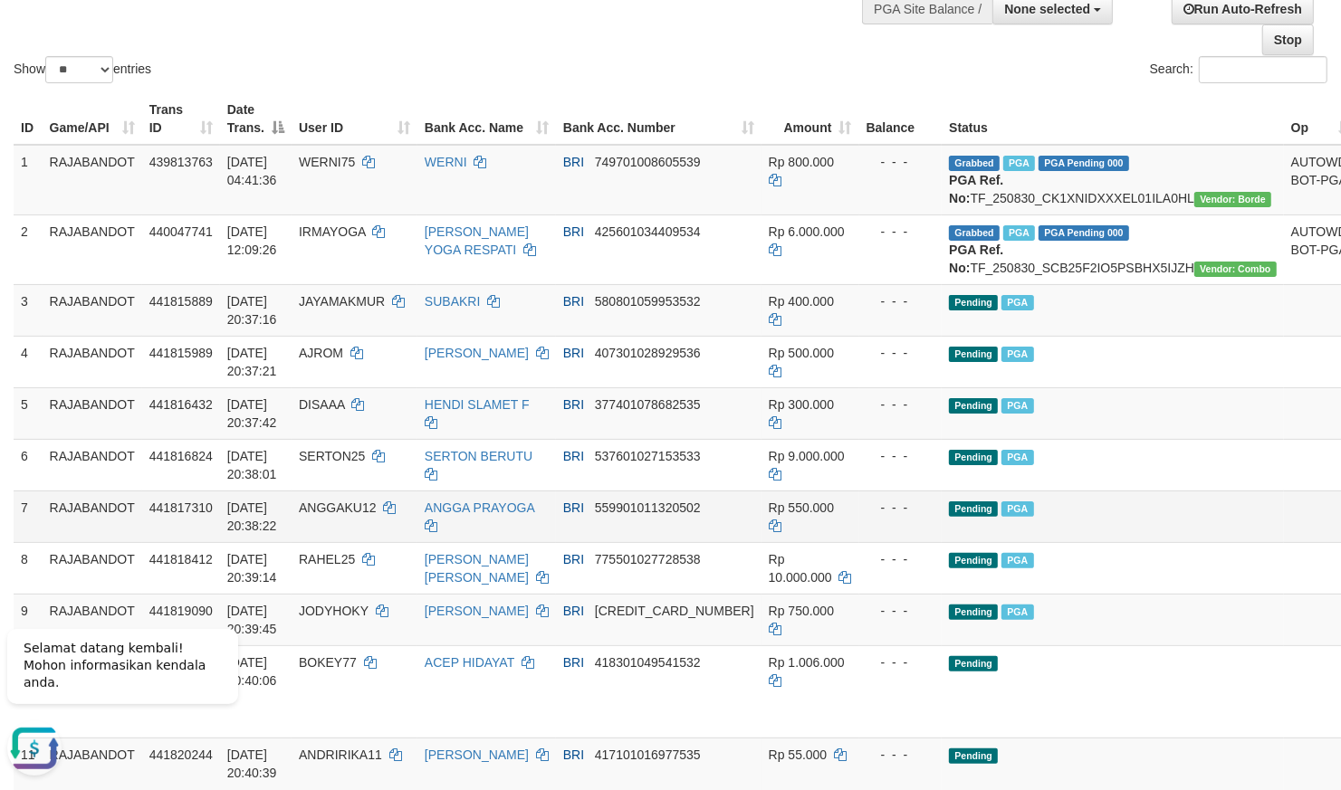
click at [985, 542] on td "Pending PGA" at bounding box center [1113, 517] width 342 height 52
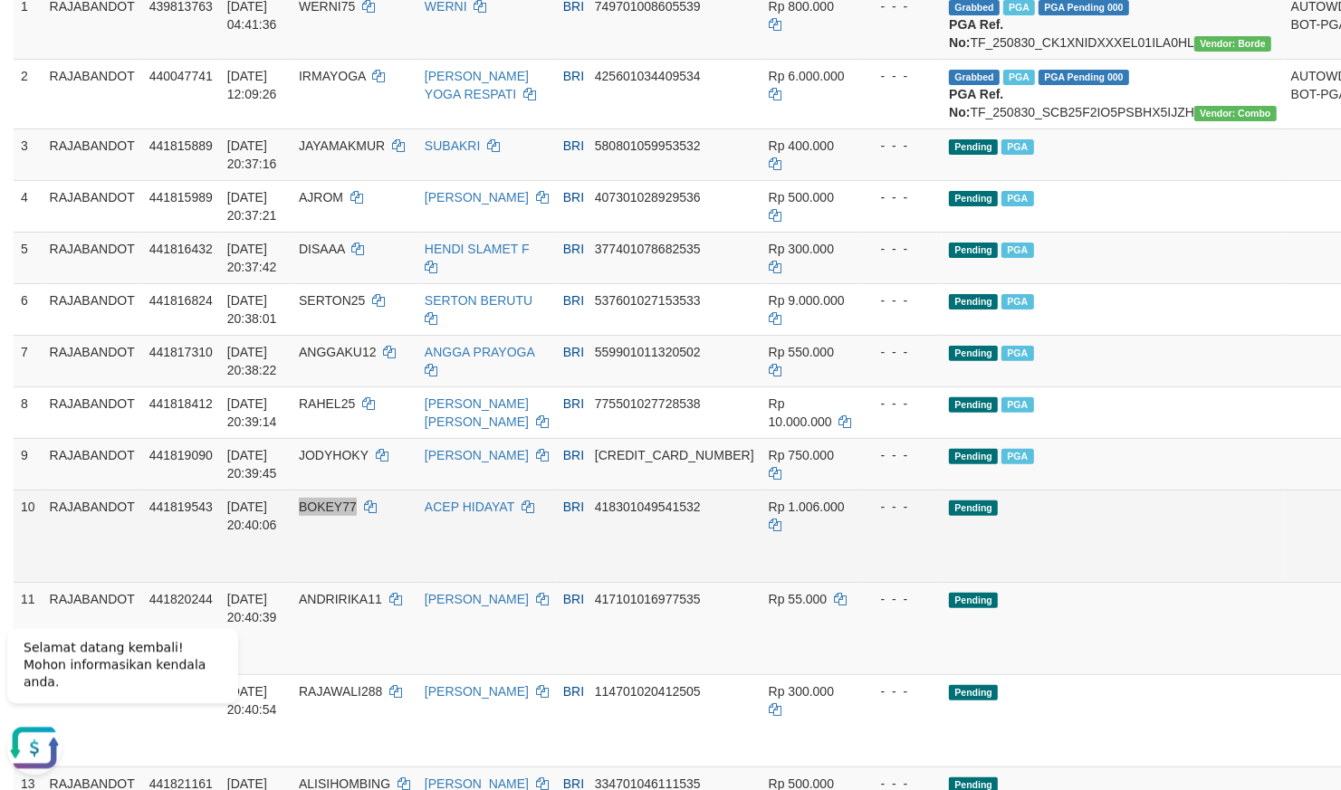
scroll to position [317, 0]
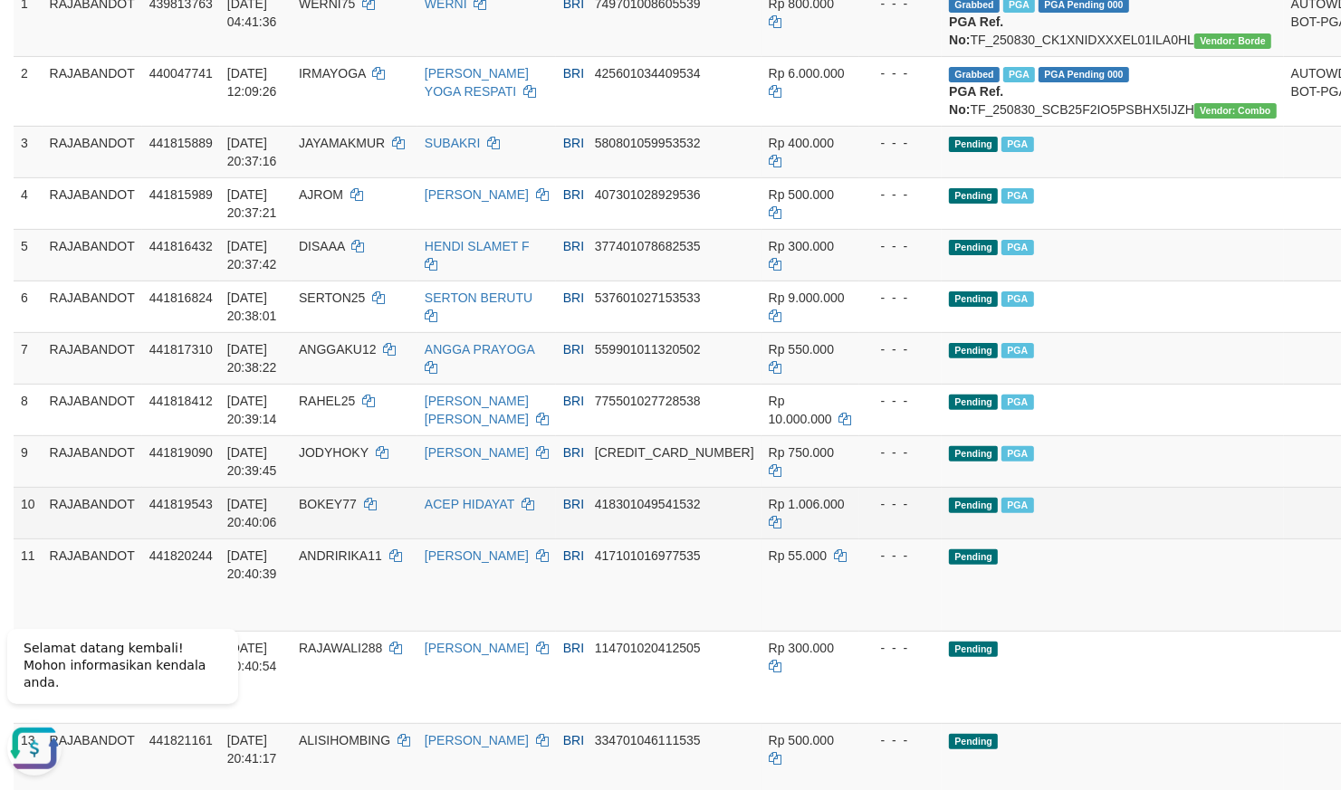
click at [404, 539] on td "BOKEY77" at bounding box center [355, 513] width 126 height 52
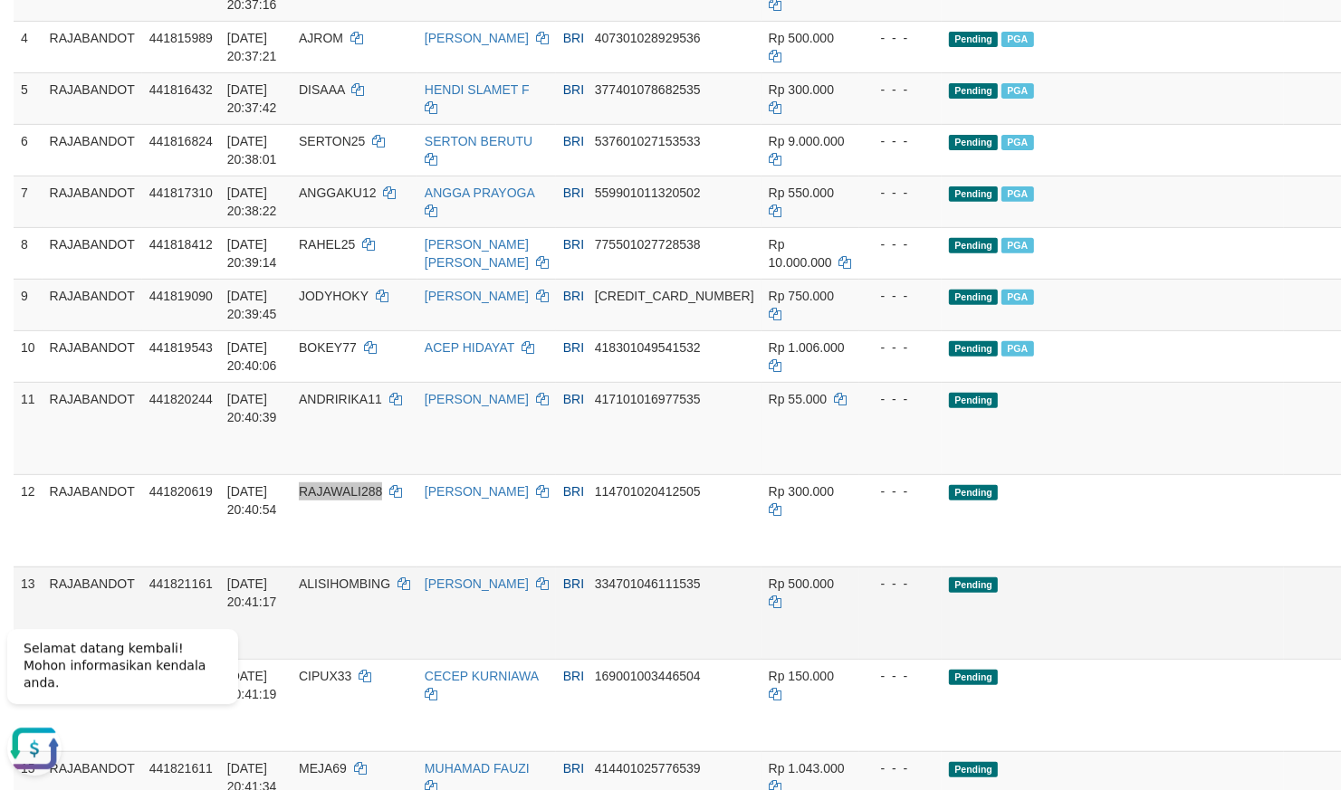
scroll to position [475, 0]
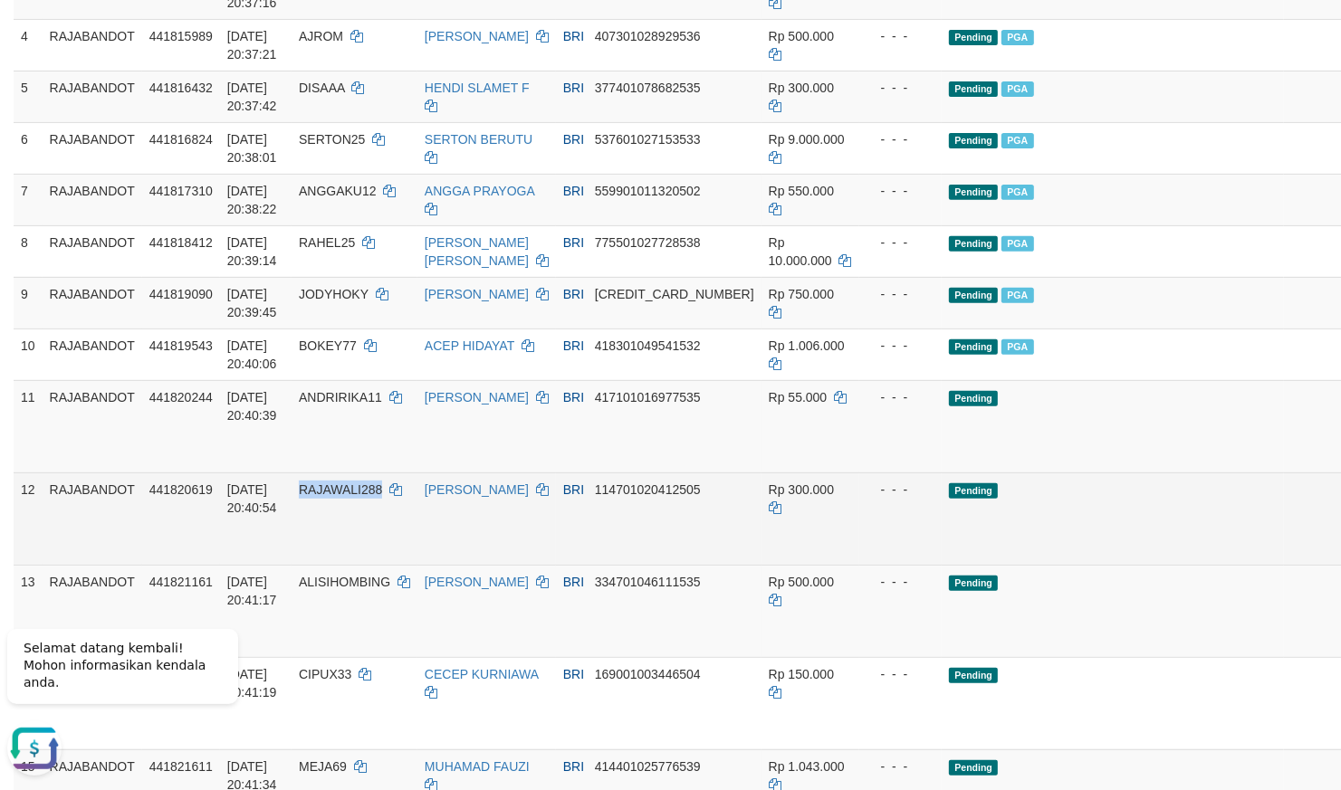
click at [556, 565] on td "YUSUP SUPRIADI" at bounding box center [486, 519] width 139 height 92
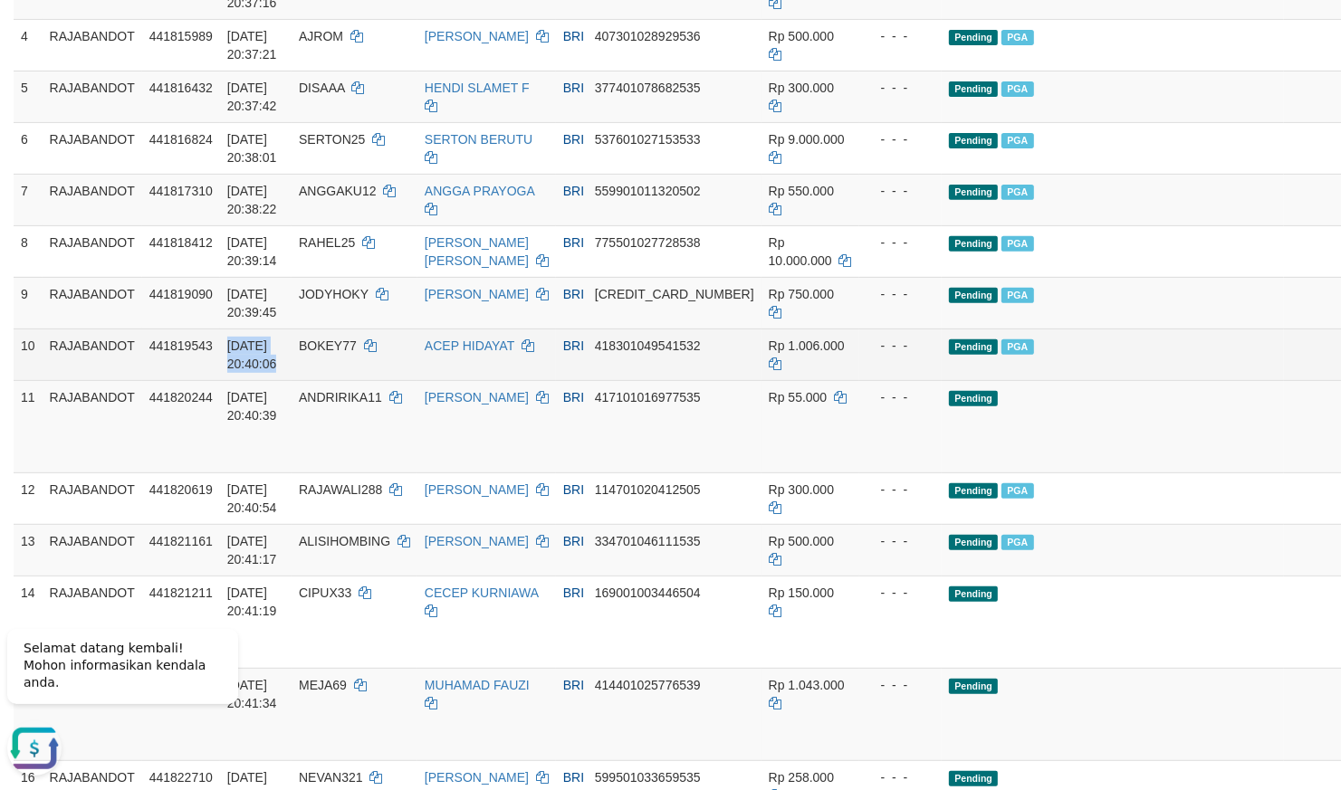
click at [360, 380] on td "BOKEY77" at bounding box center [355, 355] width 126 height 52
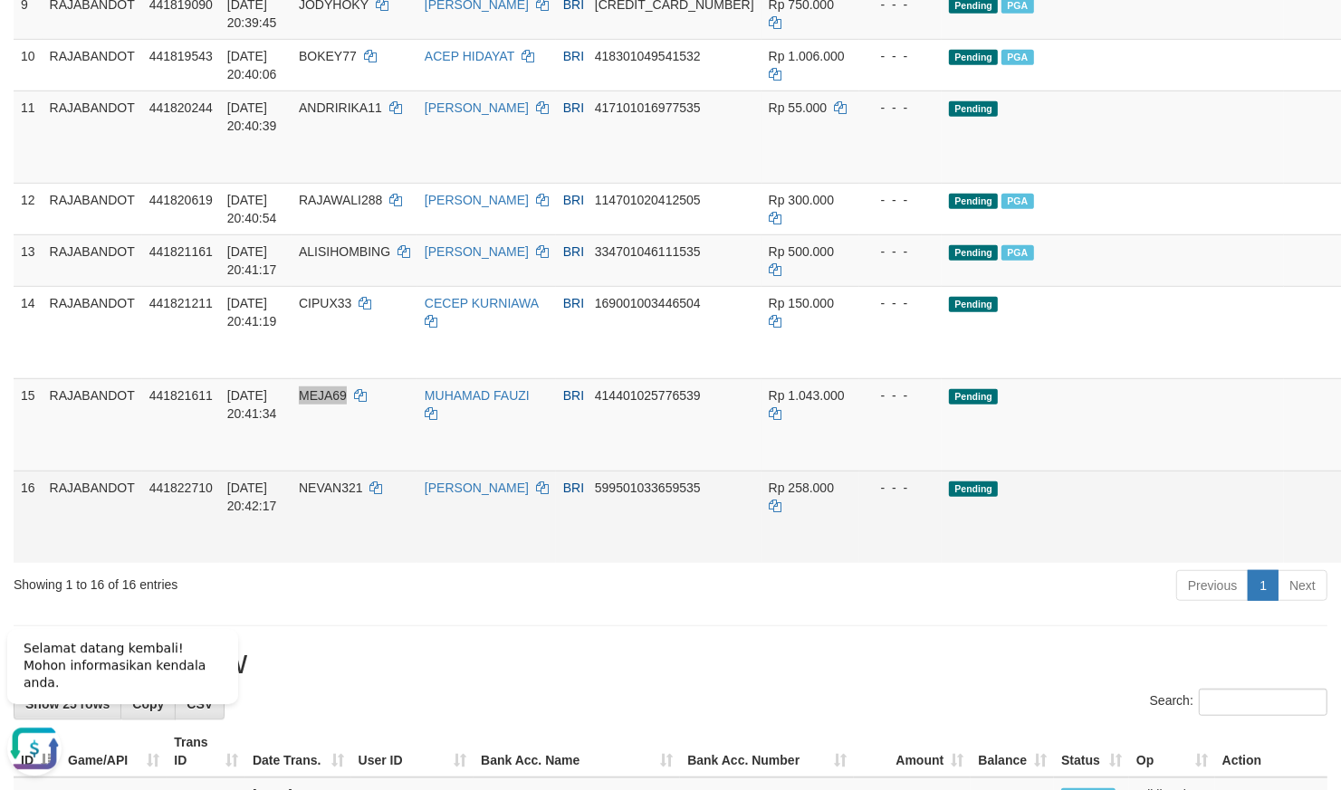
scroll to position [792, 0]
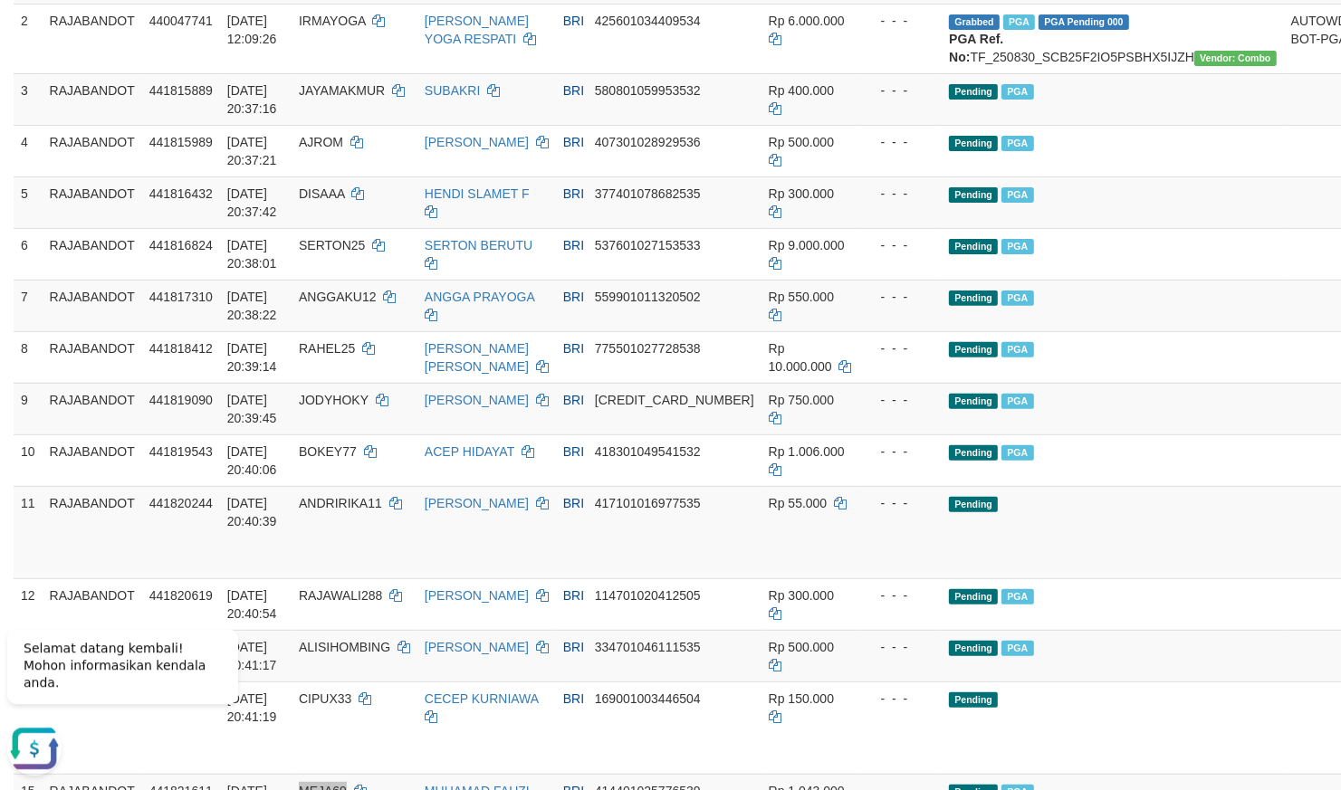
scroll to position [317, 0]
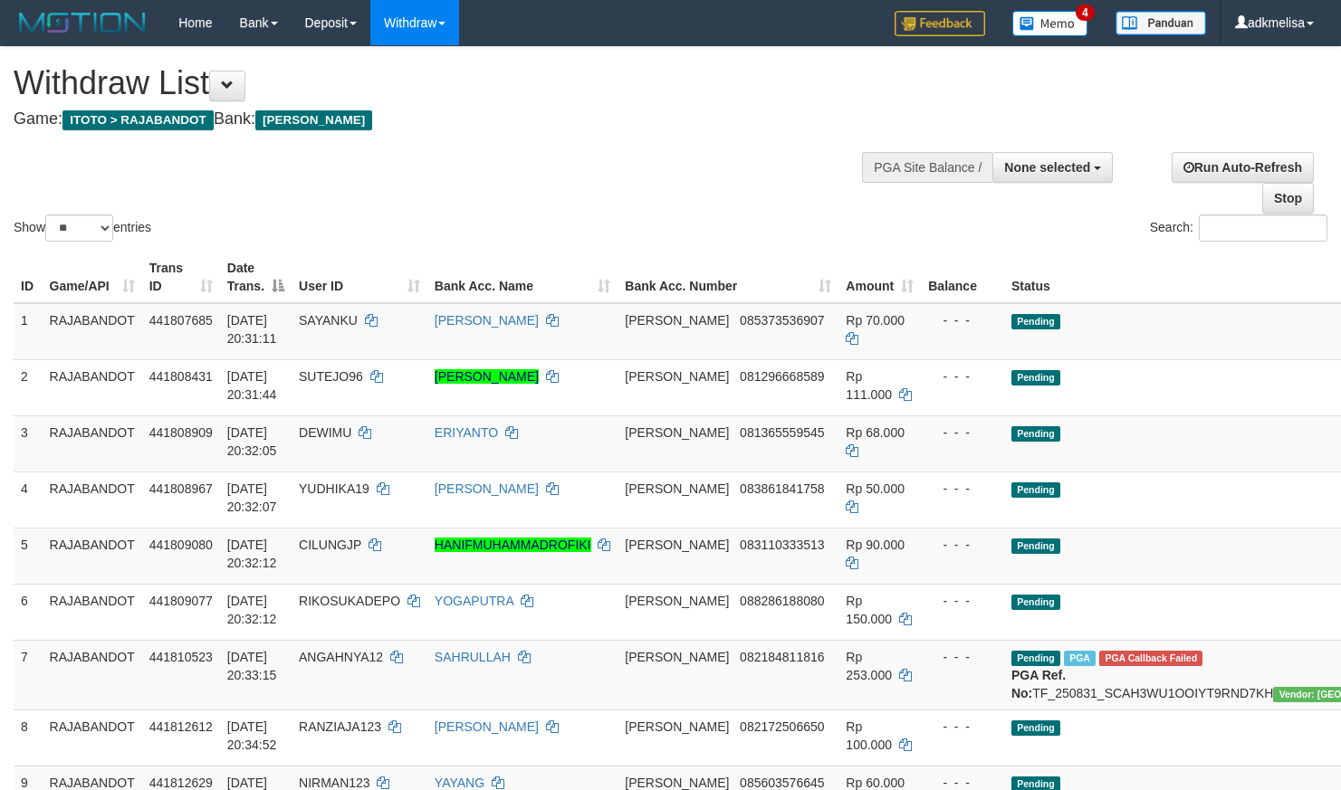
select select
click at [45, 215] on select "** ** ** ***" at bounding box center [79, 228] width 68 height 27
select select "***"
click option "***" at bounding box center [0, 0] width 0 height 0
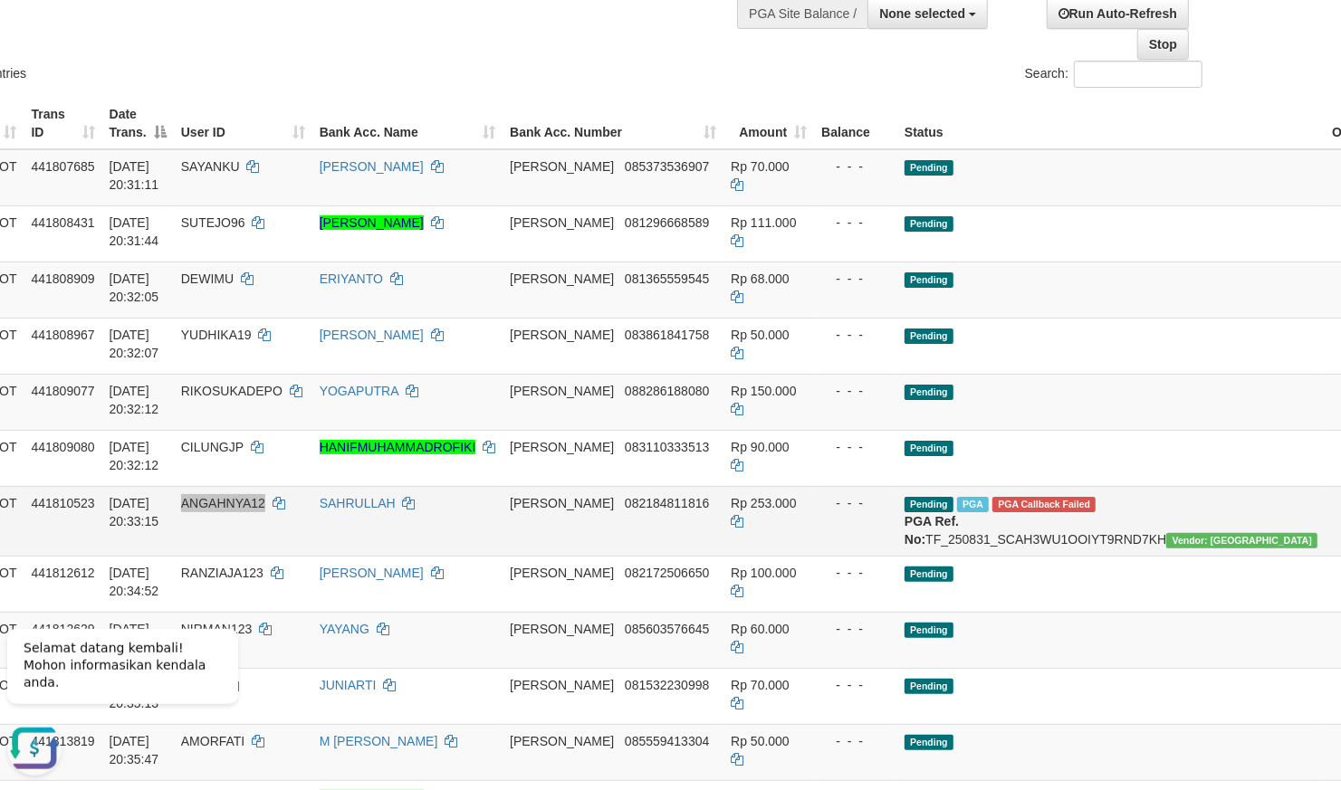
scroll to position [158, 125]
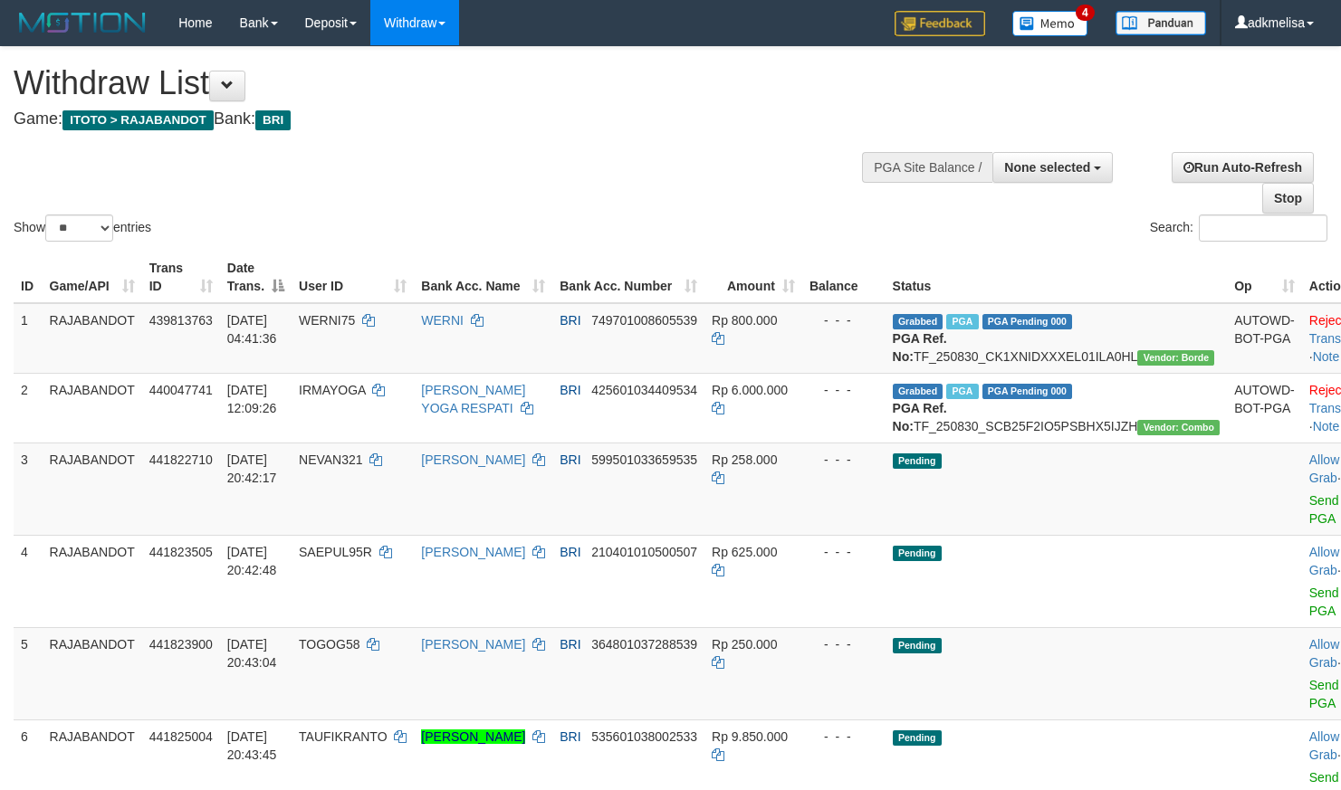
select select
select select "**"
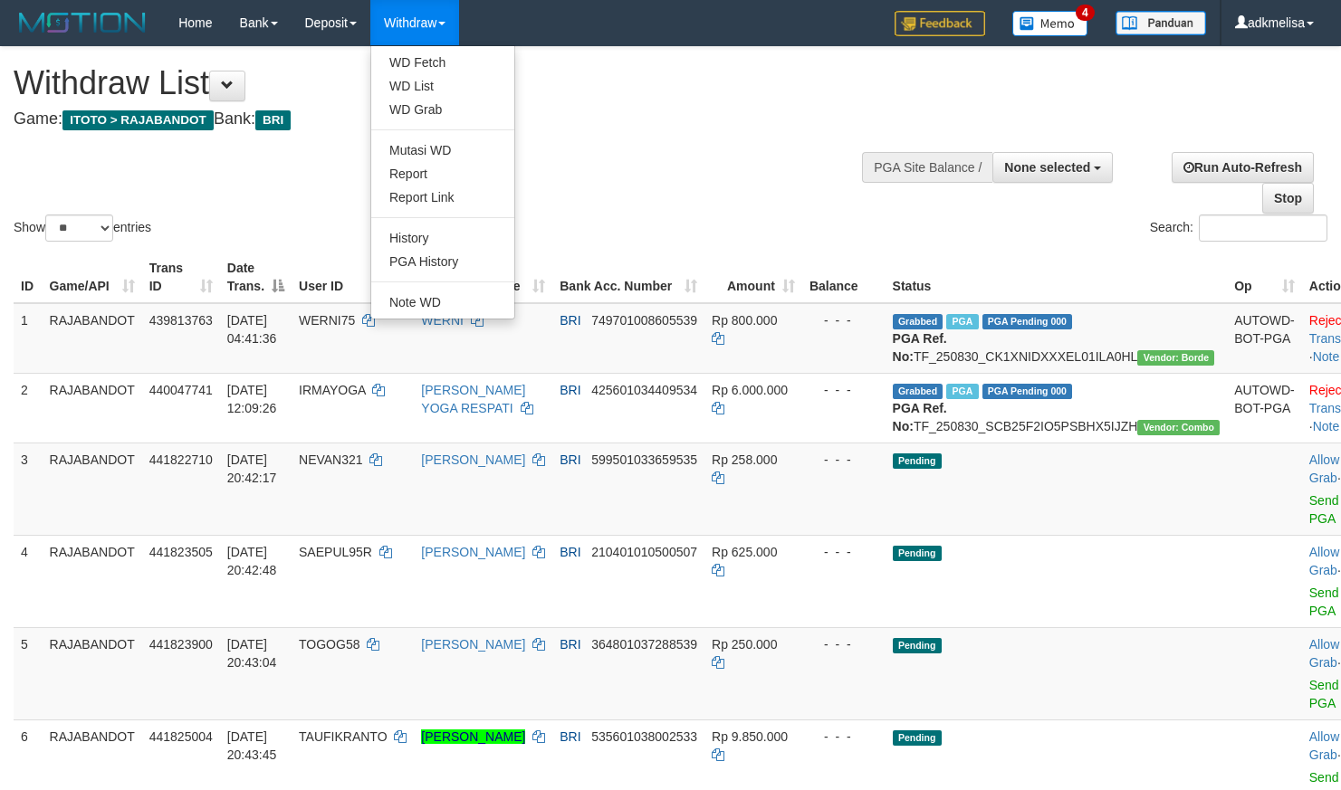
select select
select select "**"
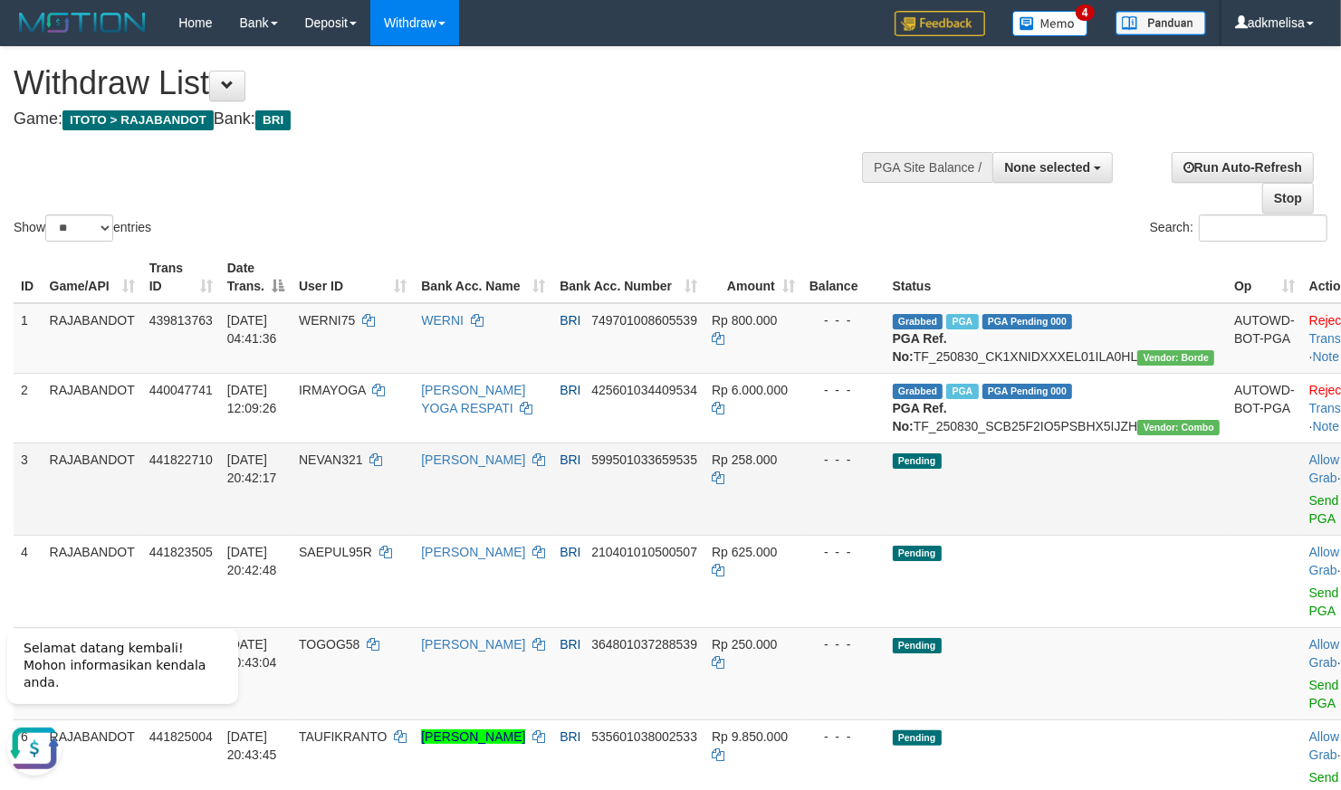
click at [1086, 535] on td "Pending" at bounding box center [1057, 489] width 342 height 92
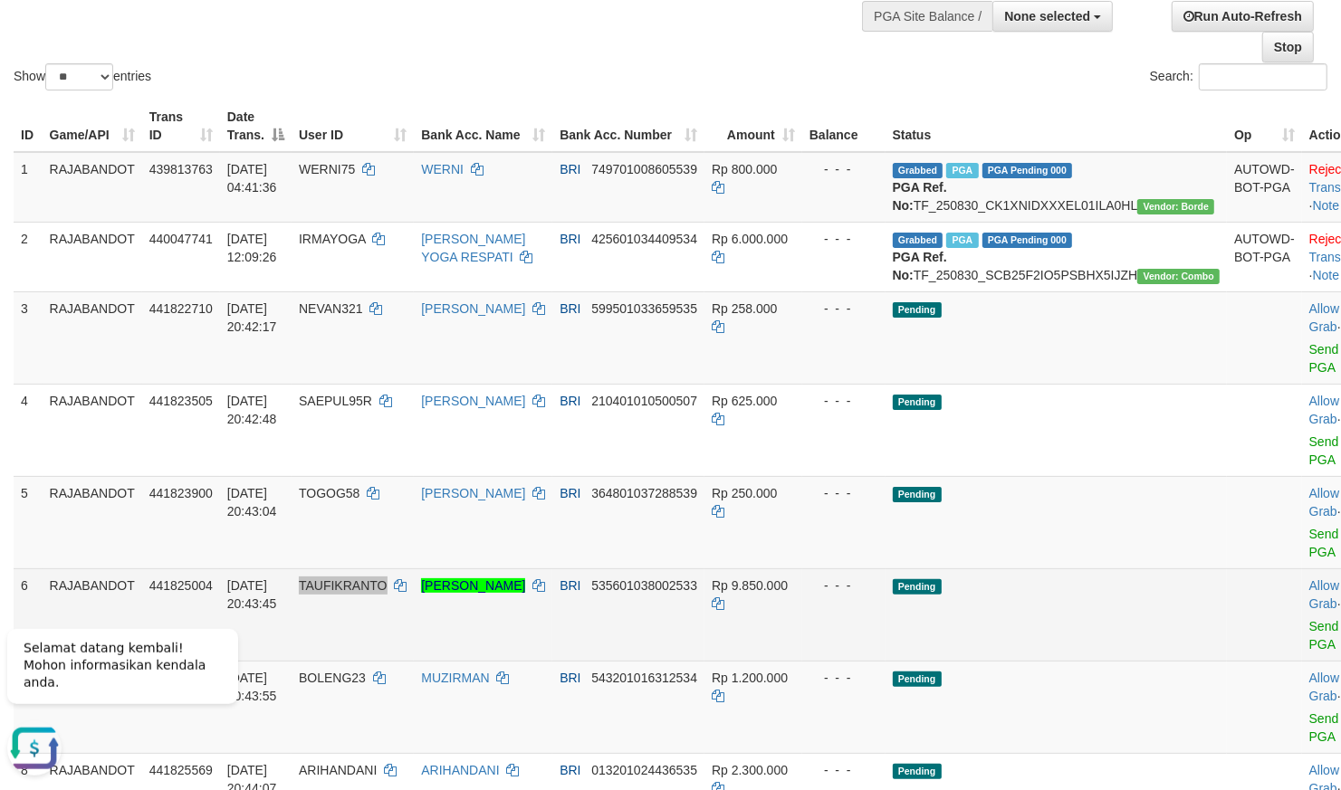
scroll to position [158, 0]
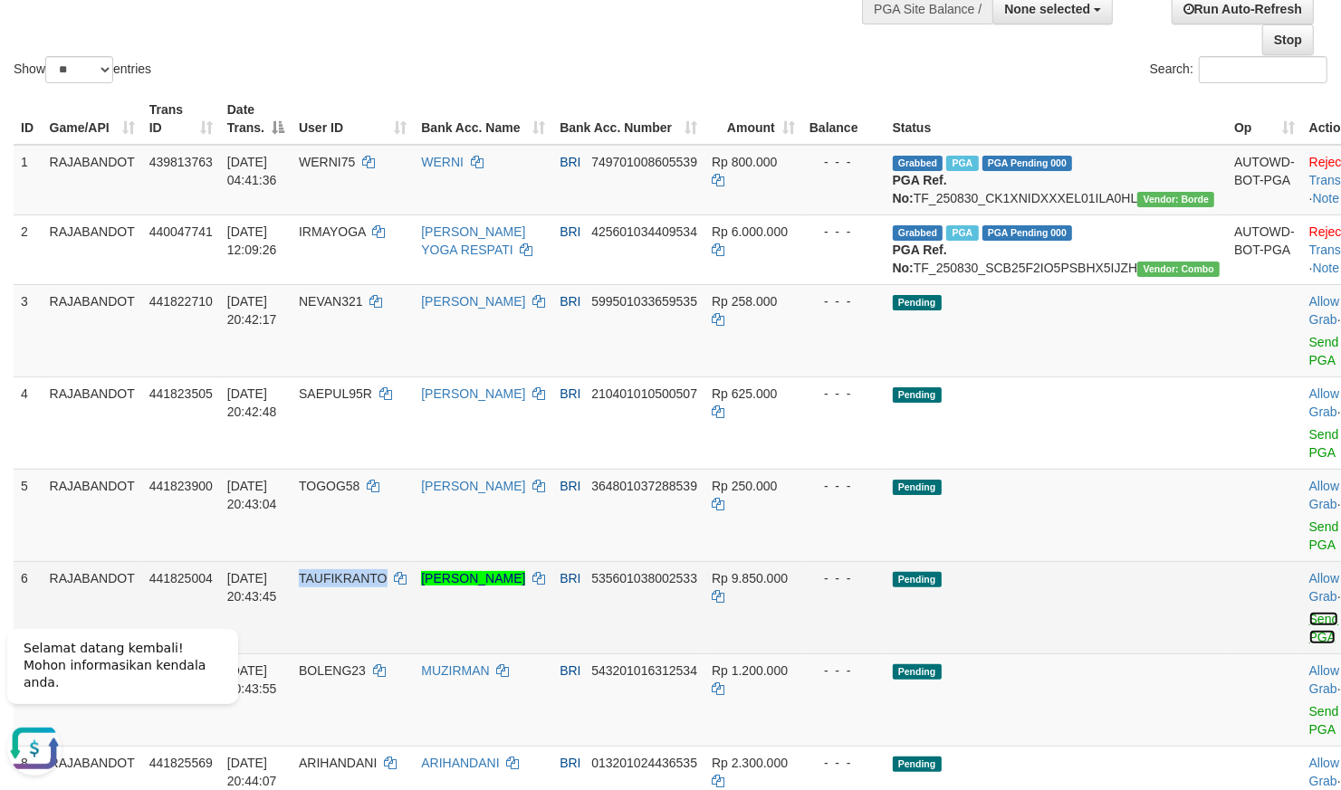
click at [1309, 645] on link "Send PGA" at bounding box center [1324, 628] width 30 height 33
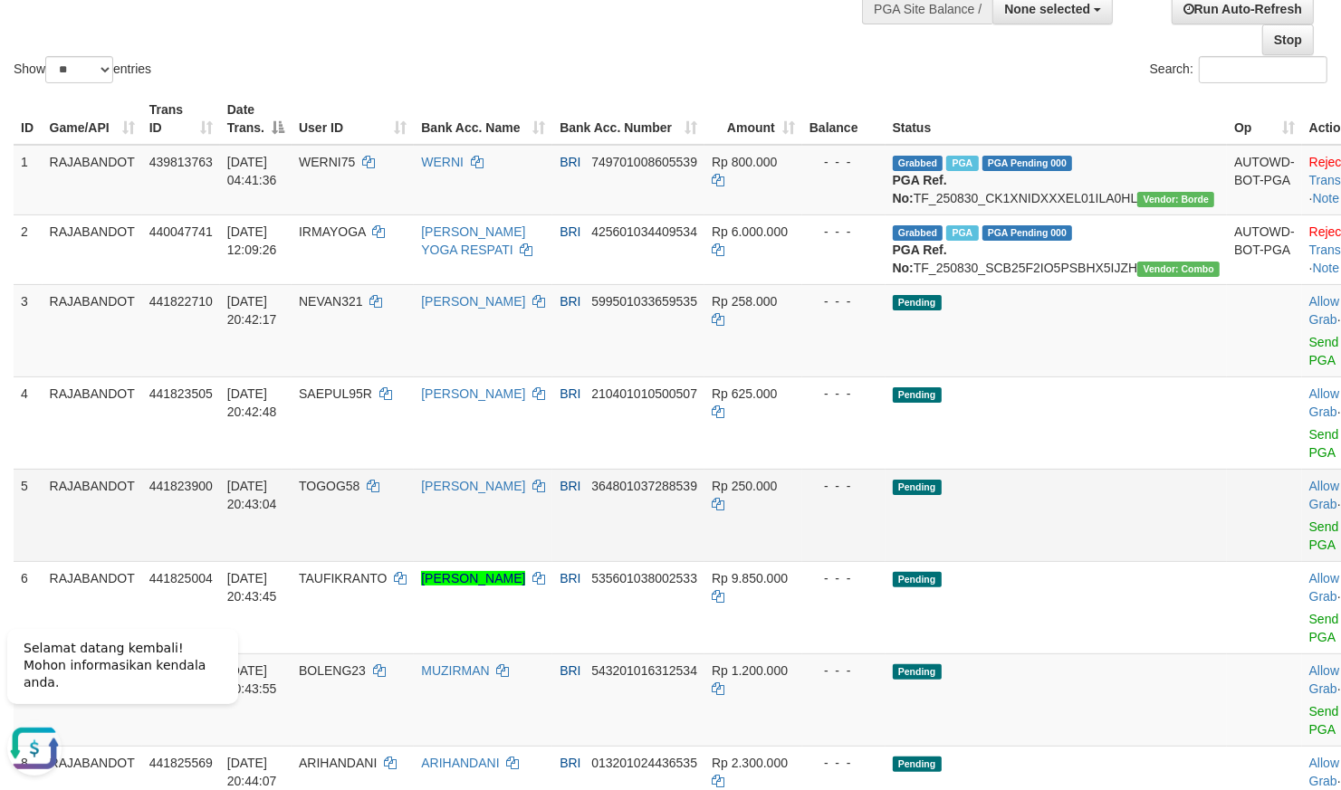
click at [1024, 561] on td "Pending" at bounding box center [1057, 515] width 342 height 92
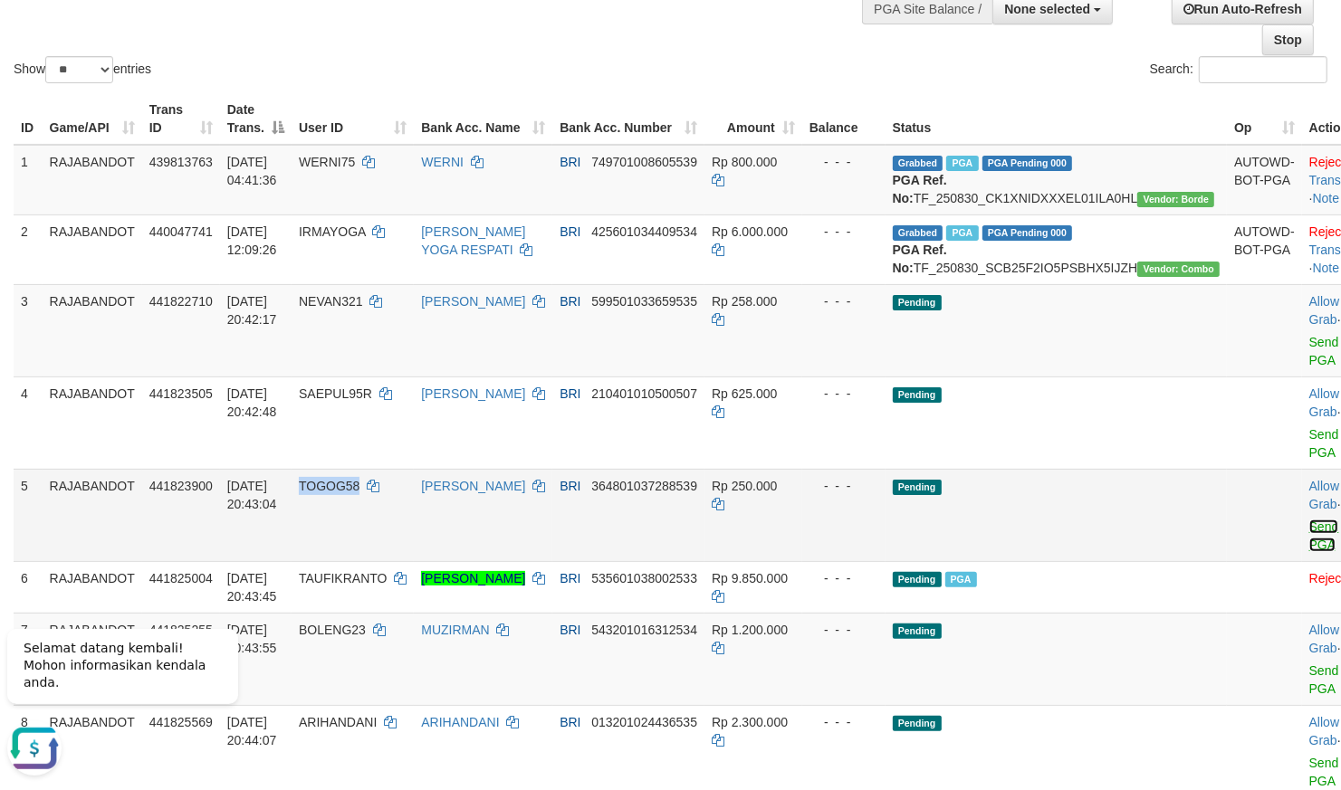
click at [1309, 552] on link "Send PGA" at bounding box center [1324, 536] width 30 height 33
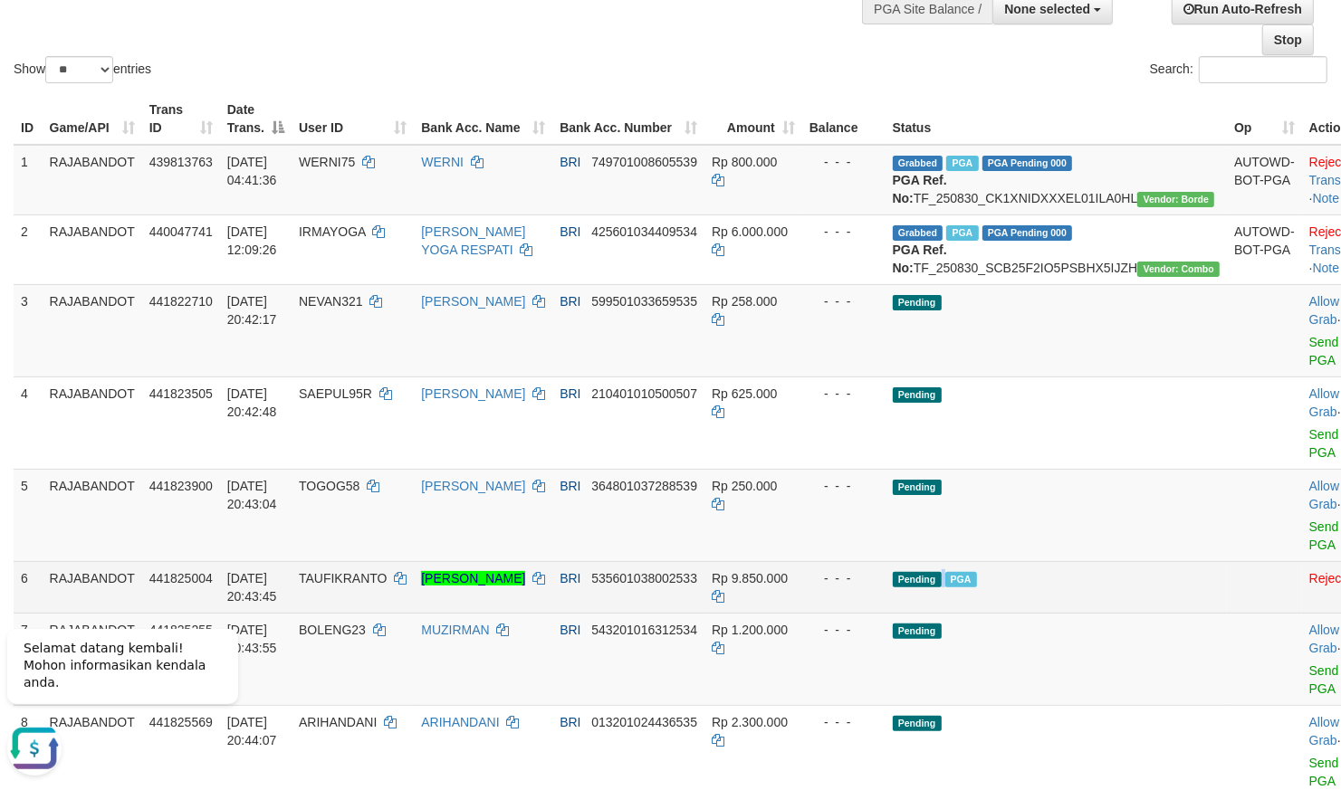
click at [959, 589] on td "Pending PGA" at bounding box center [1057, 587] width 342 height 52
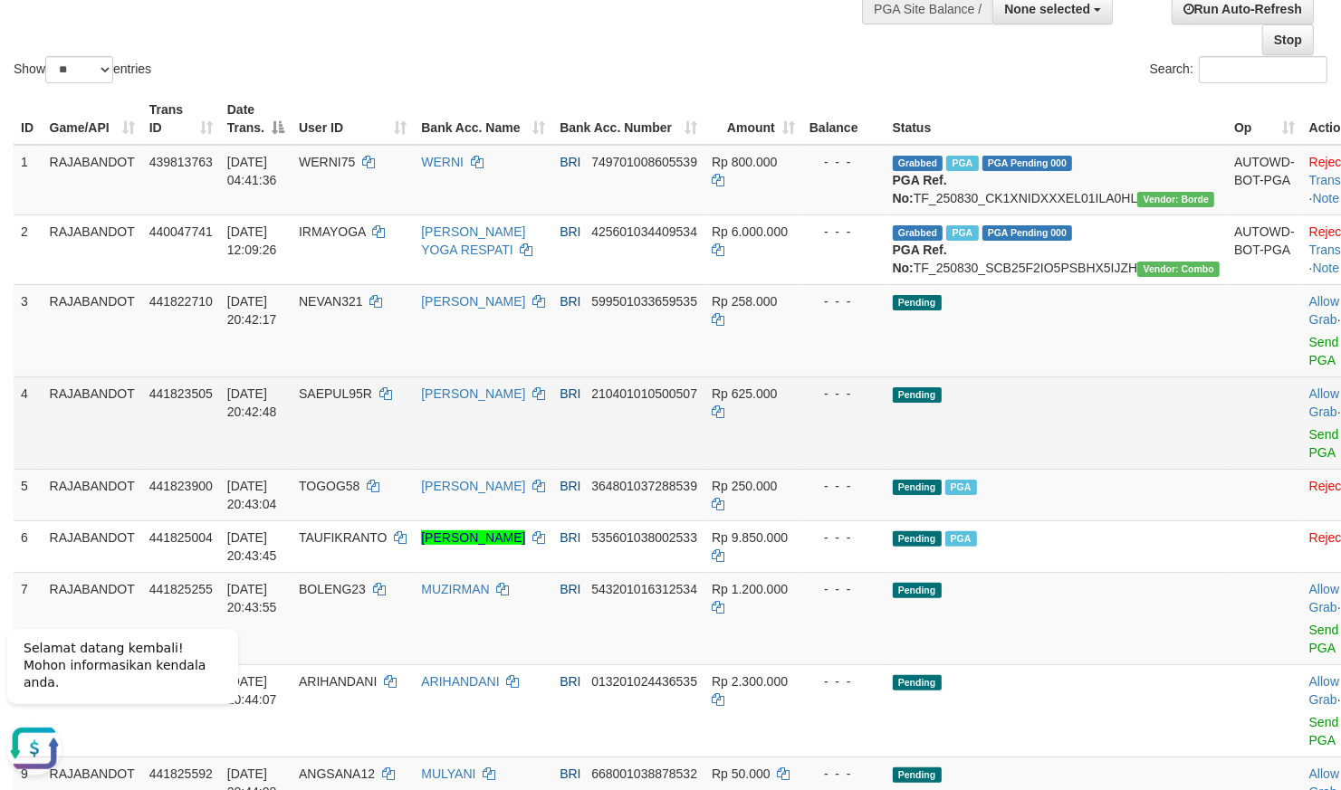
click at [1302, 469] on td "Allow Grab · Reject Send PGA · Note" at bounding box center [1347, 423] width 90 height 92
click at [1309, 460] on link "Send PGA" at bounding box center [1324, 443] width 30 height 33
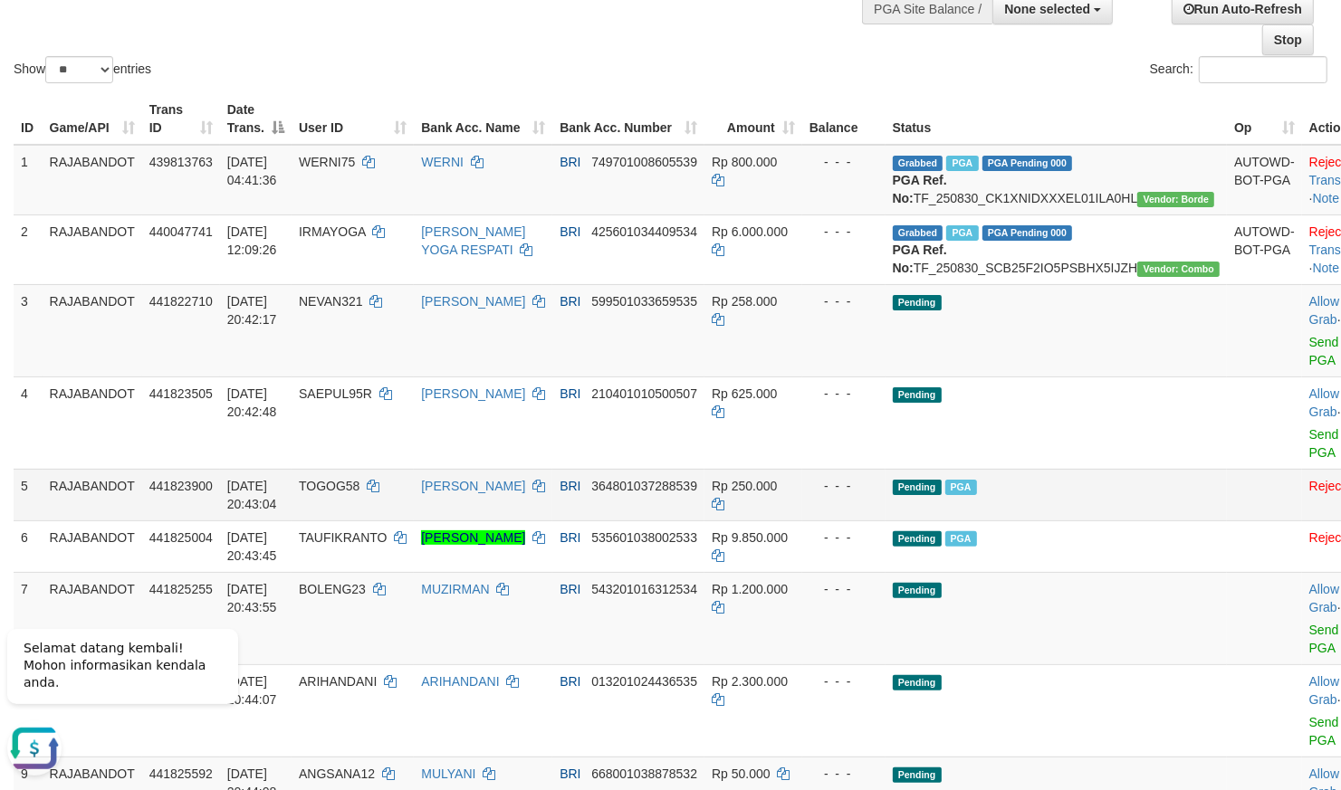
click at [1103, 512] on td "Pending PGA" at bounding box center [1057, 495] width 342 height 52
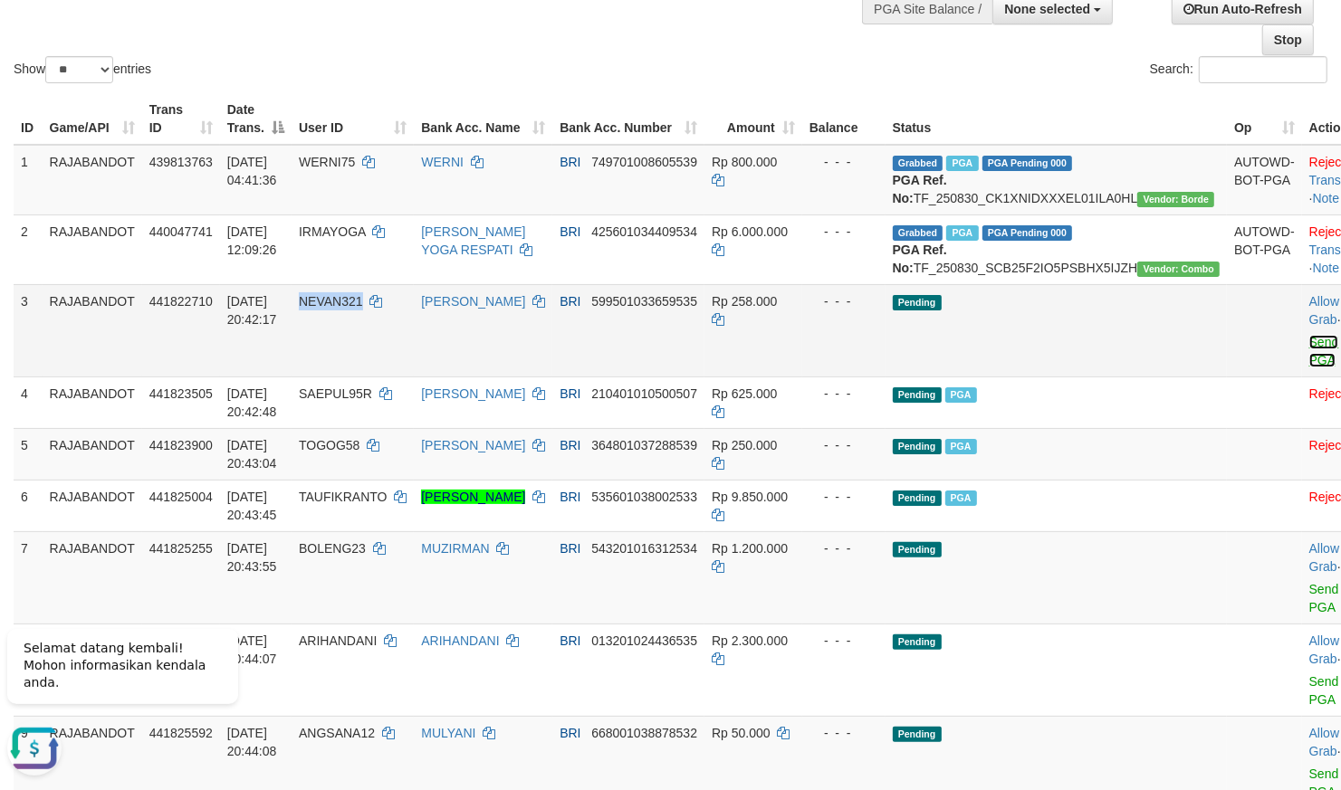
click at [1309, 368] on link "Send PGA" at bounding box center [1324, 351] width 30 height 33
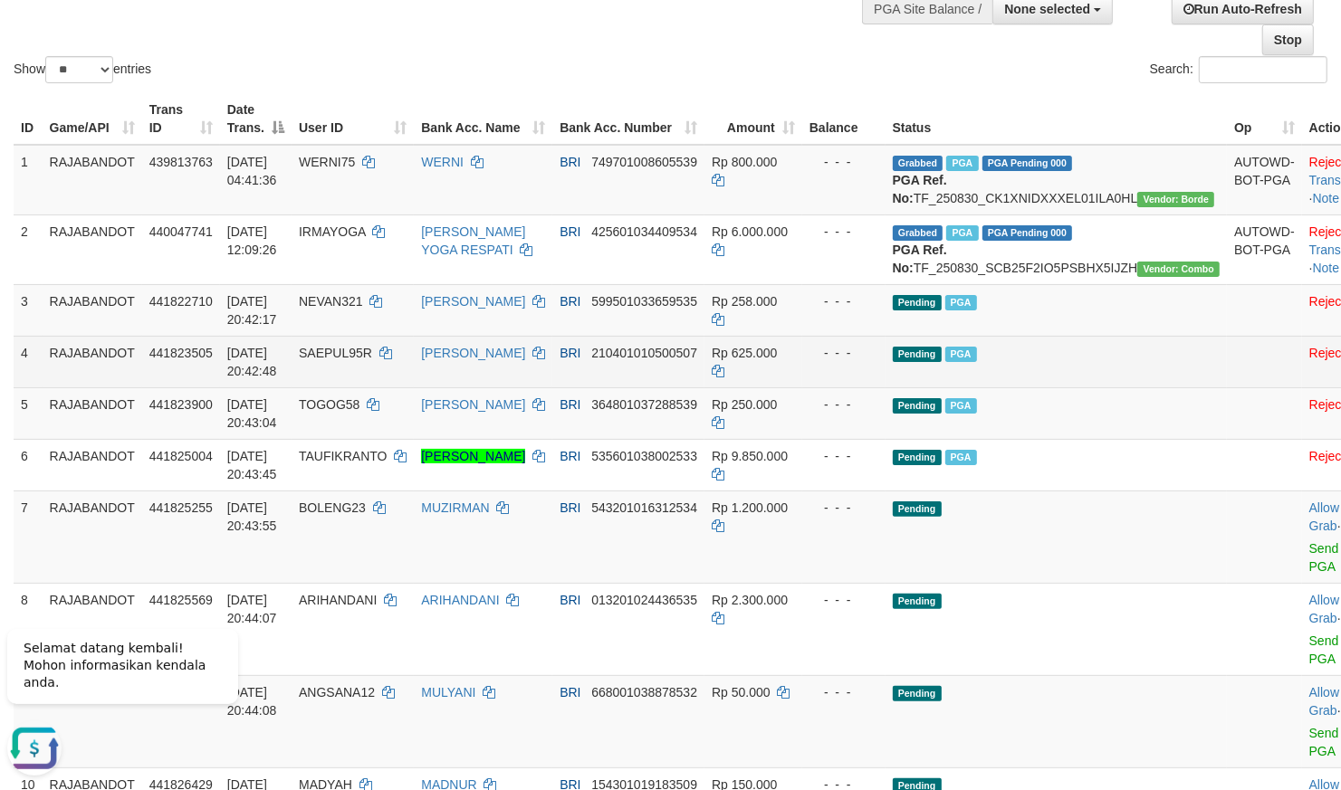
click at [976, 388] on td "Pending PGA" at bounding box center [1057, 362] width 342 height 52
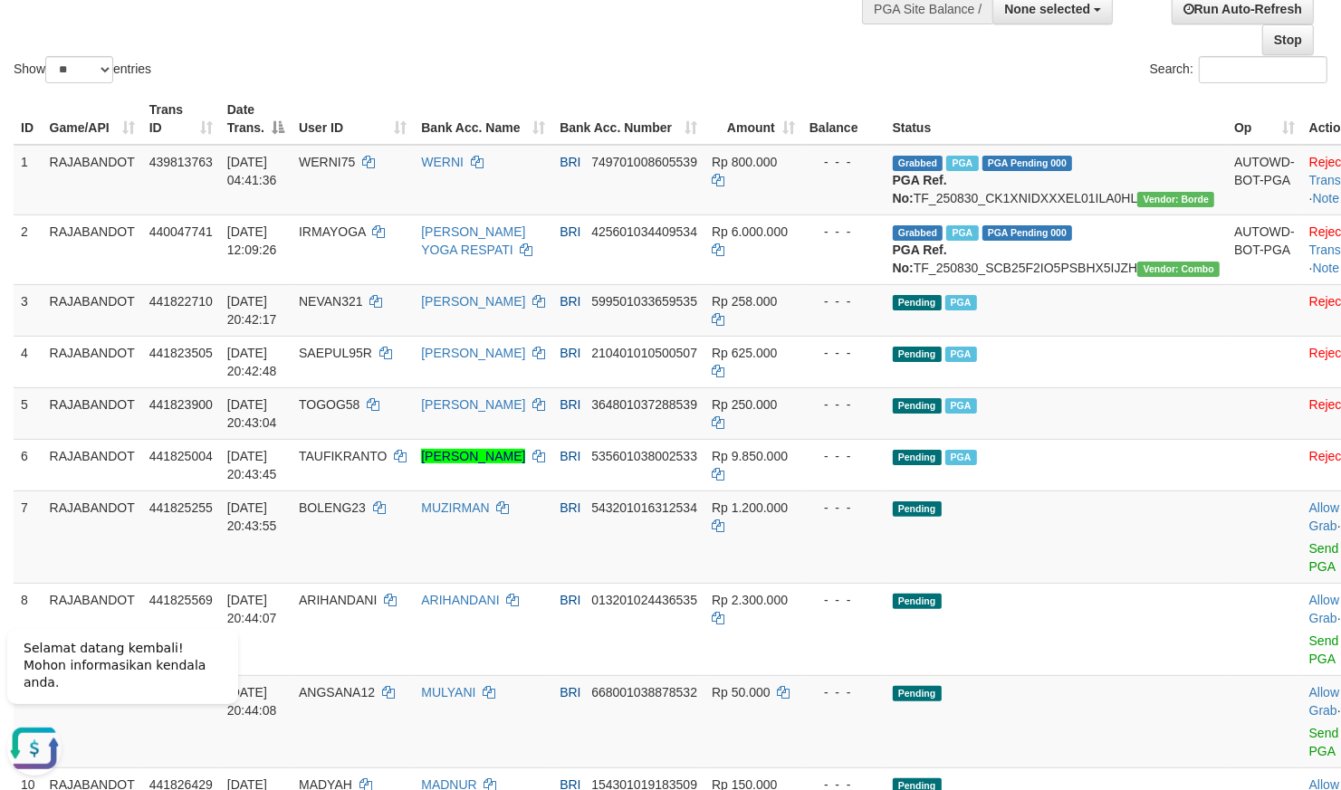
scroll to position [1323, 0]
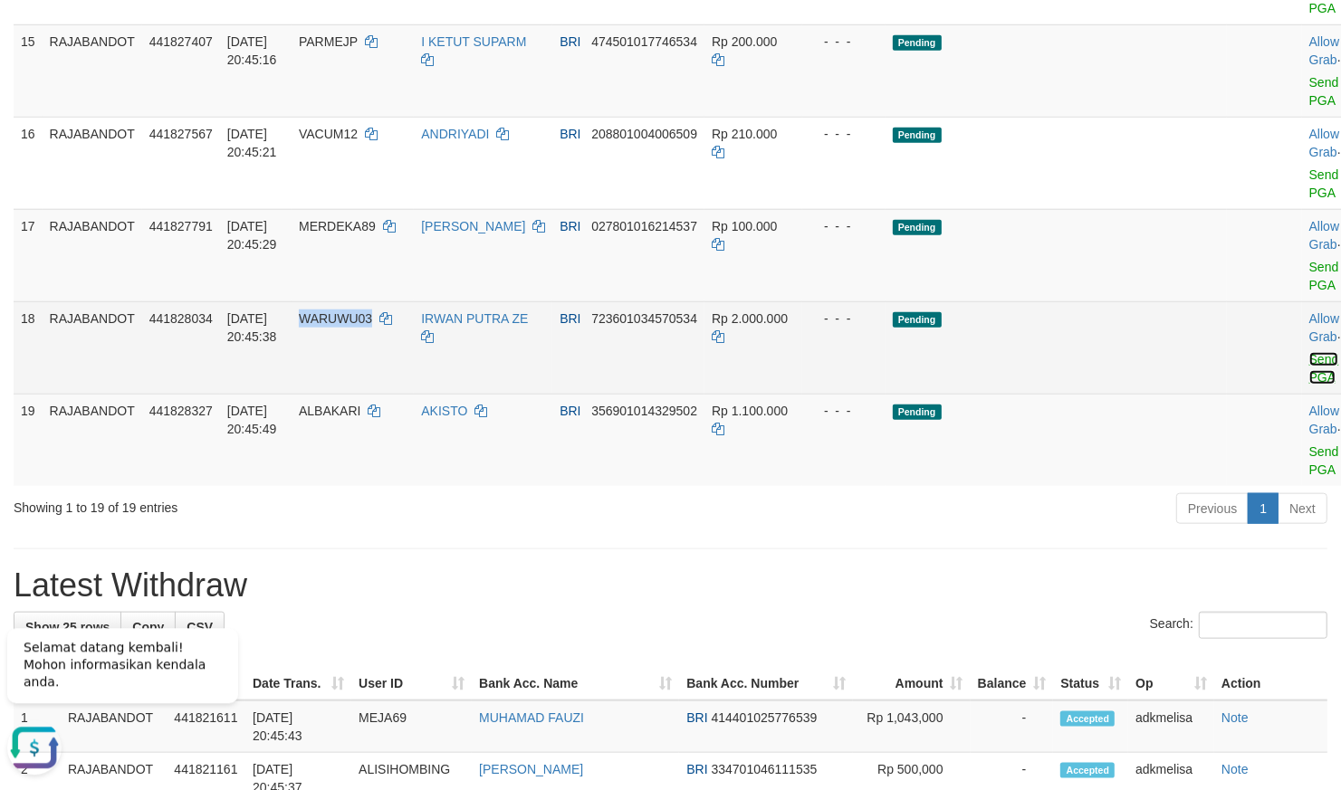
click at [1309, 385] on link "Send PGA" at bounding box center [1324, 368] width 30 height 33
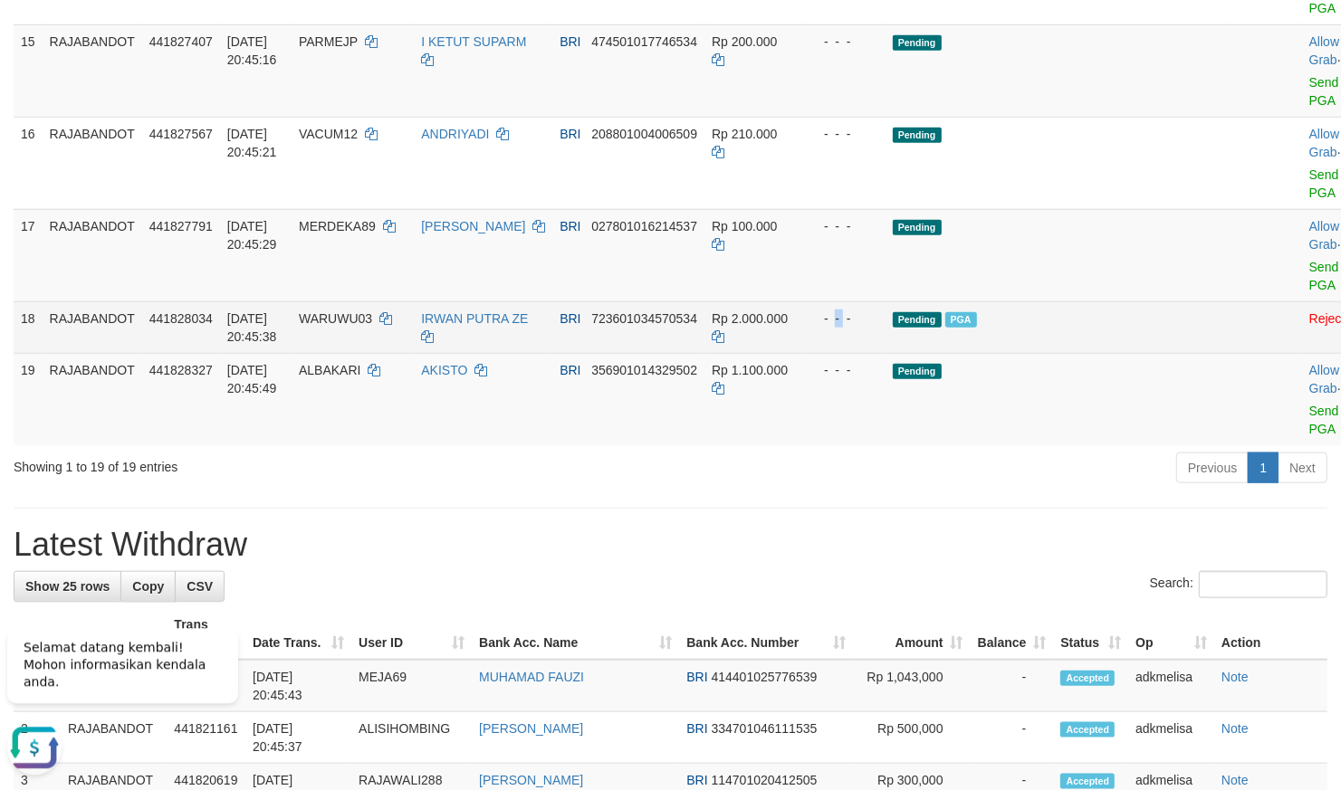
click at [854, 353] on td "- - -" at bounding box center [843, 328] width 83 height 52
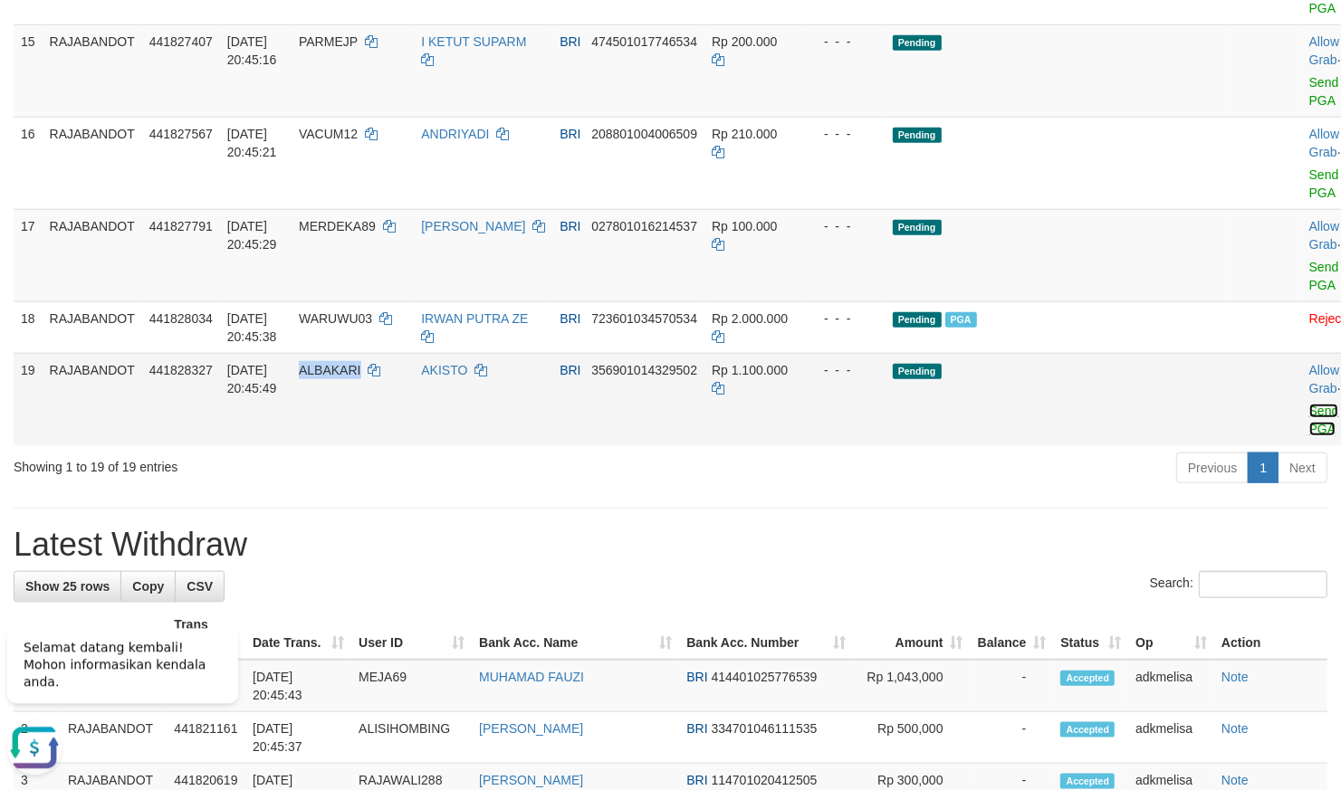
click at [1309, 436] on link "Send PGA" at bounding box center [1324, 420] width 30 height 33
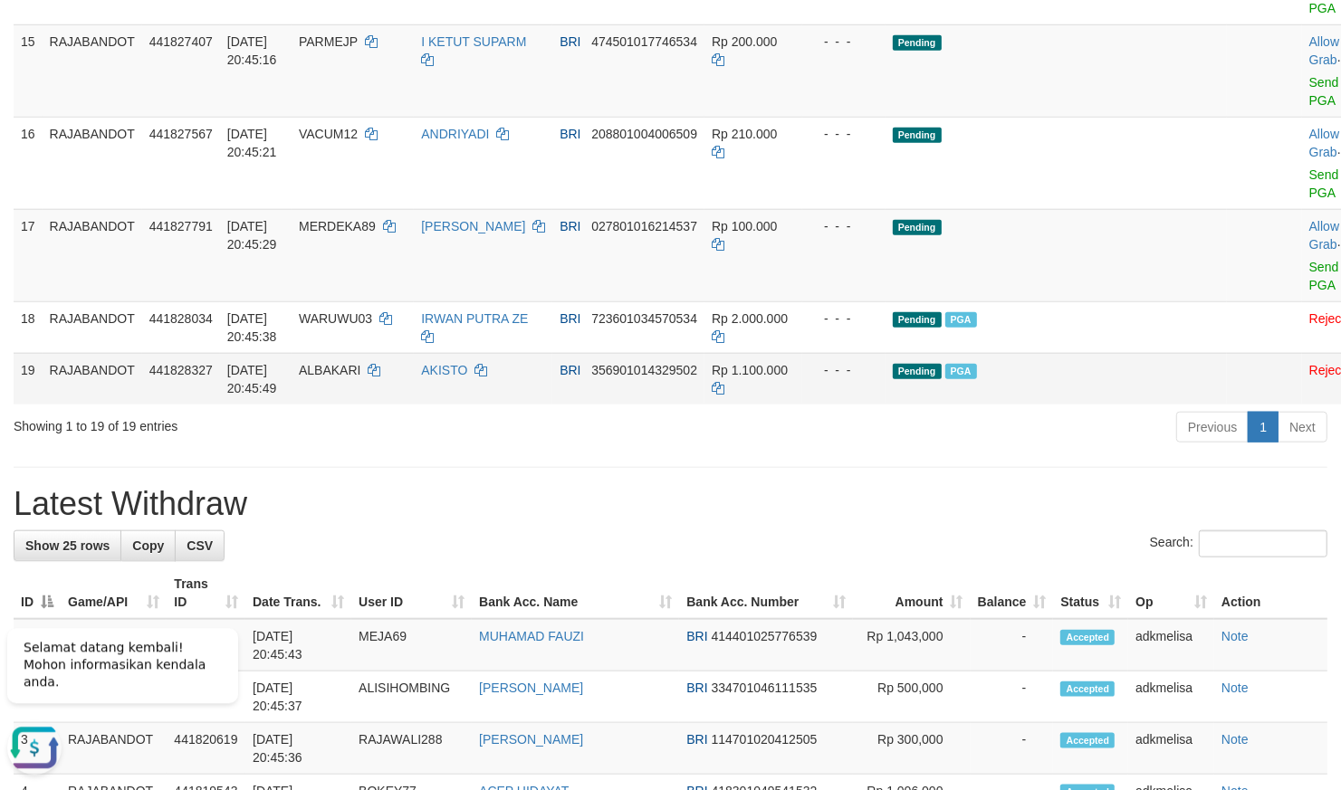
click at [787, 405] on td "Rp 1.100.000" at bounding box center [753, 379] width 98 height 52
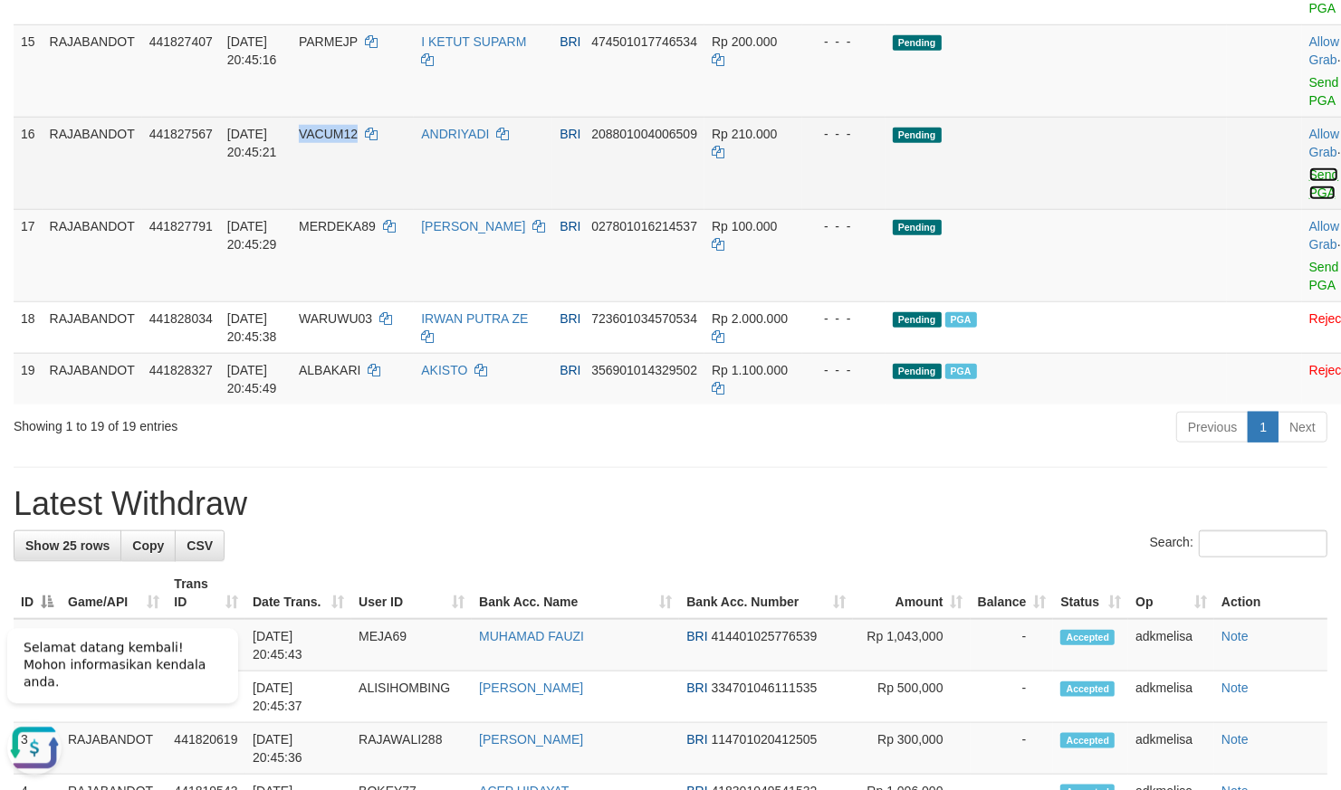
click at [1309, 200] on link "Send PGA" at bounding box center [1324, 184] width 30 height 33
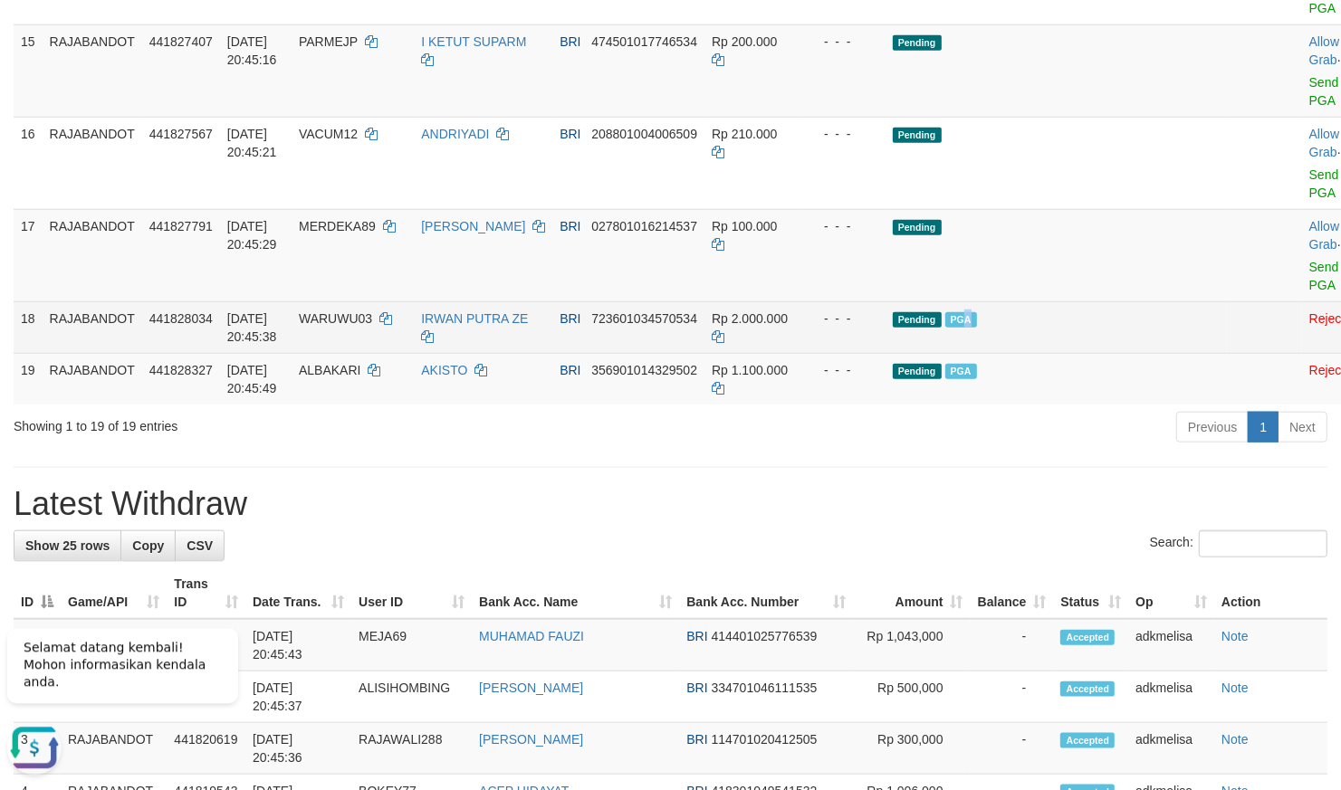
click at [981, 353] on td "Pending PGA" at bounding box center [1057, 328] width 342 height 52
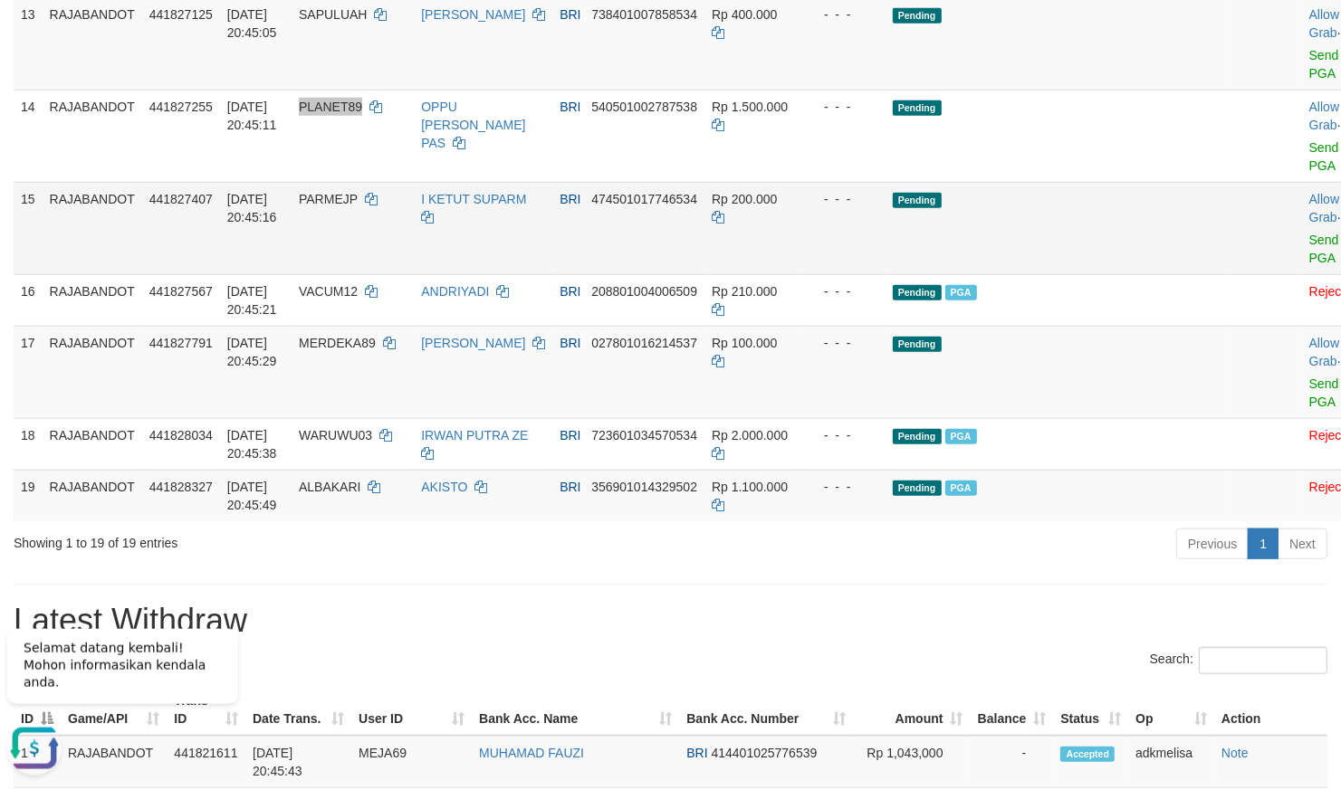
scroll to position [1164, 0]
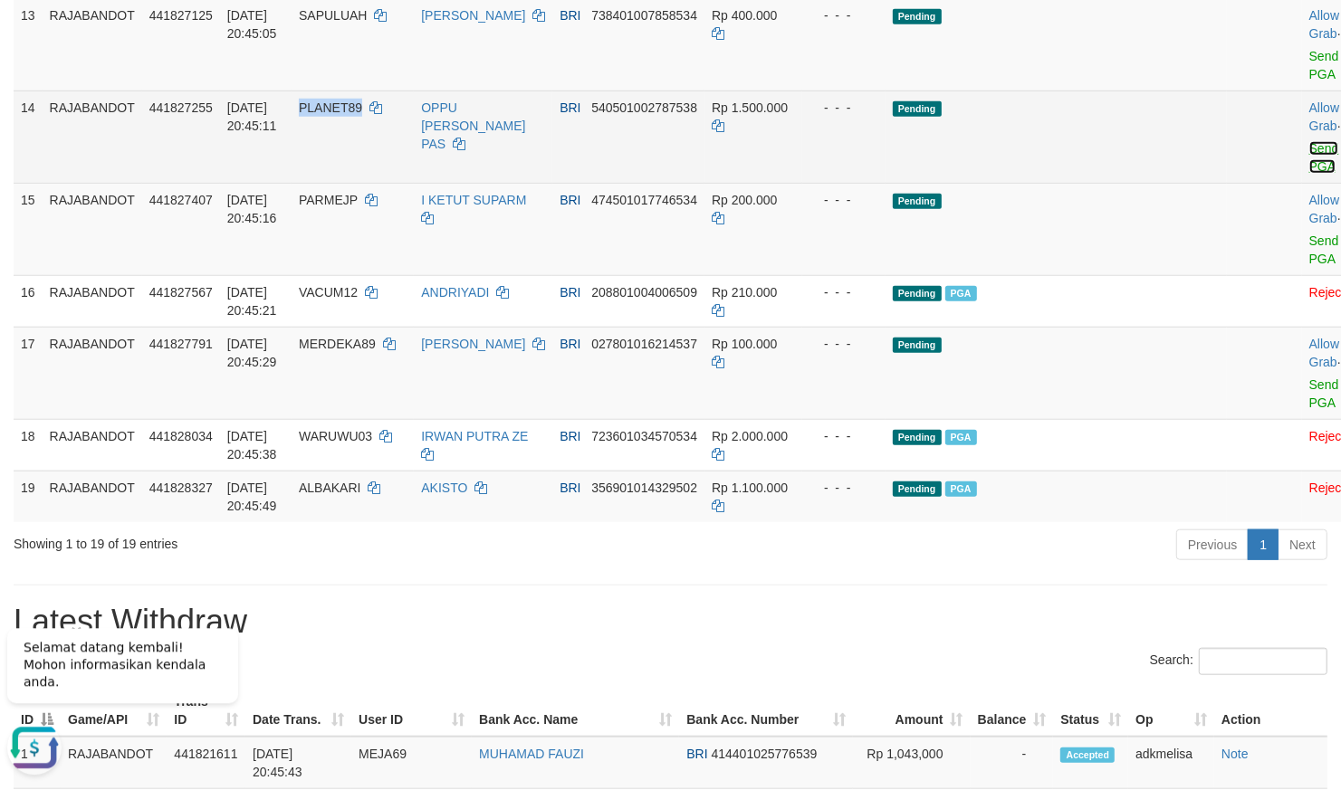
click at [1309, 174] on link "Send PGA" at bounding box center [1324, 157] width 30 height 33
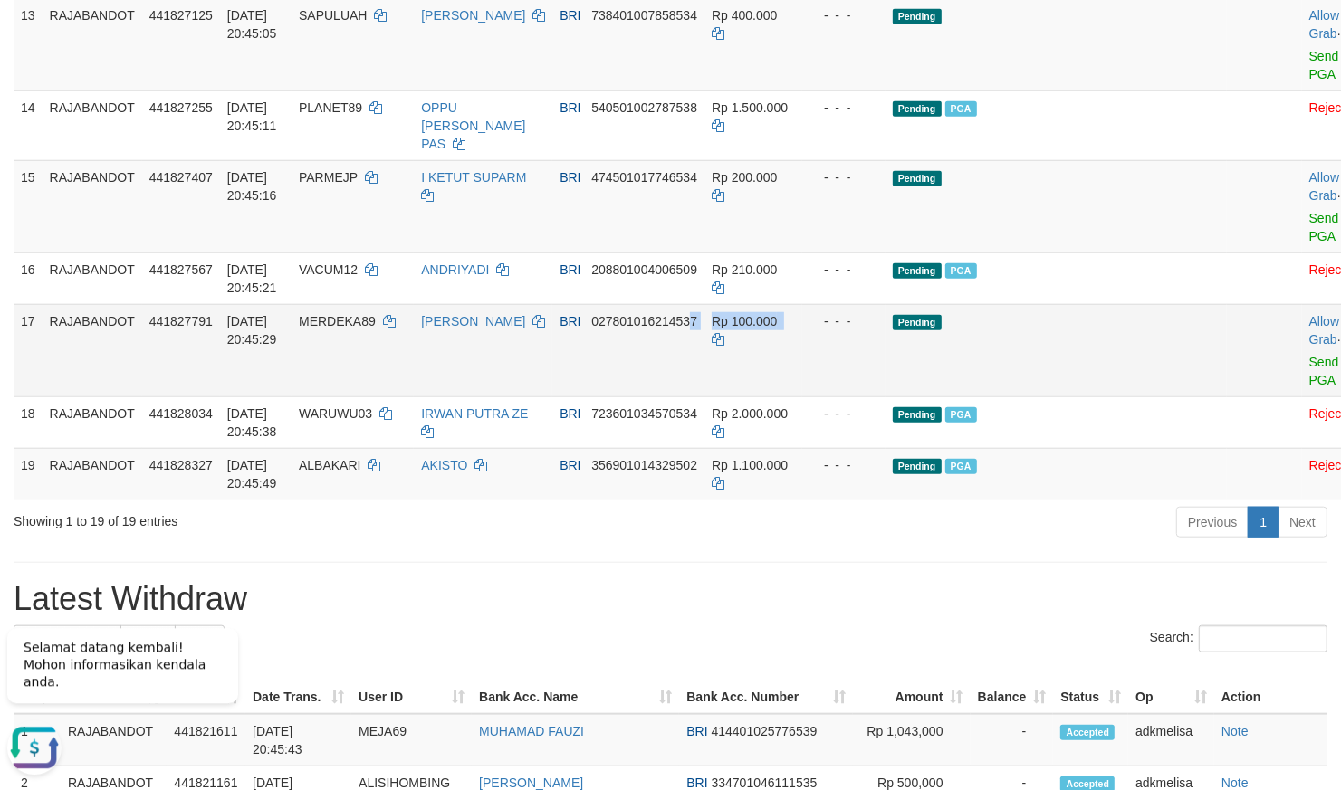
click at [707, 397] on tr "17 RAJABANDOT 441827791 31/08/2025 20:45:29 MERDEKA89 RIZKI MUSTAQIM BRI 027801…" at bounding box center [703, 350] width 1378 height 92
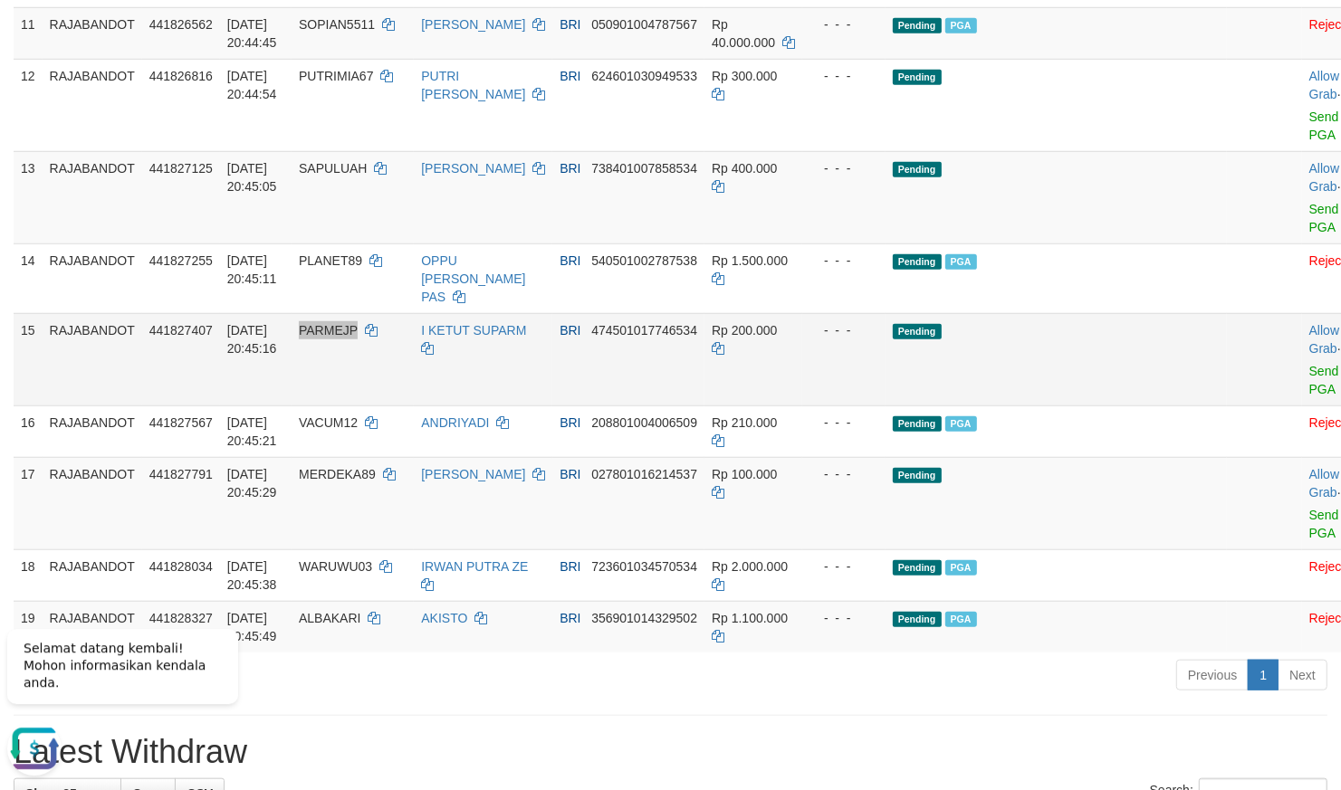
scroll to position [1006, 0]
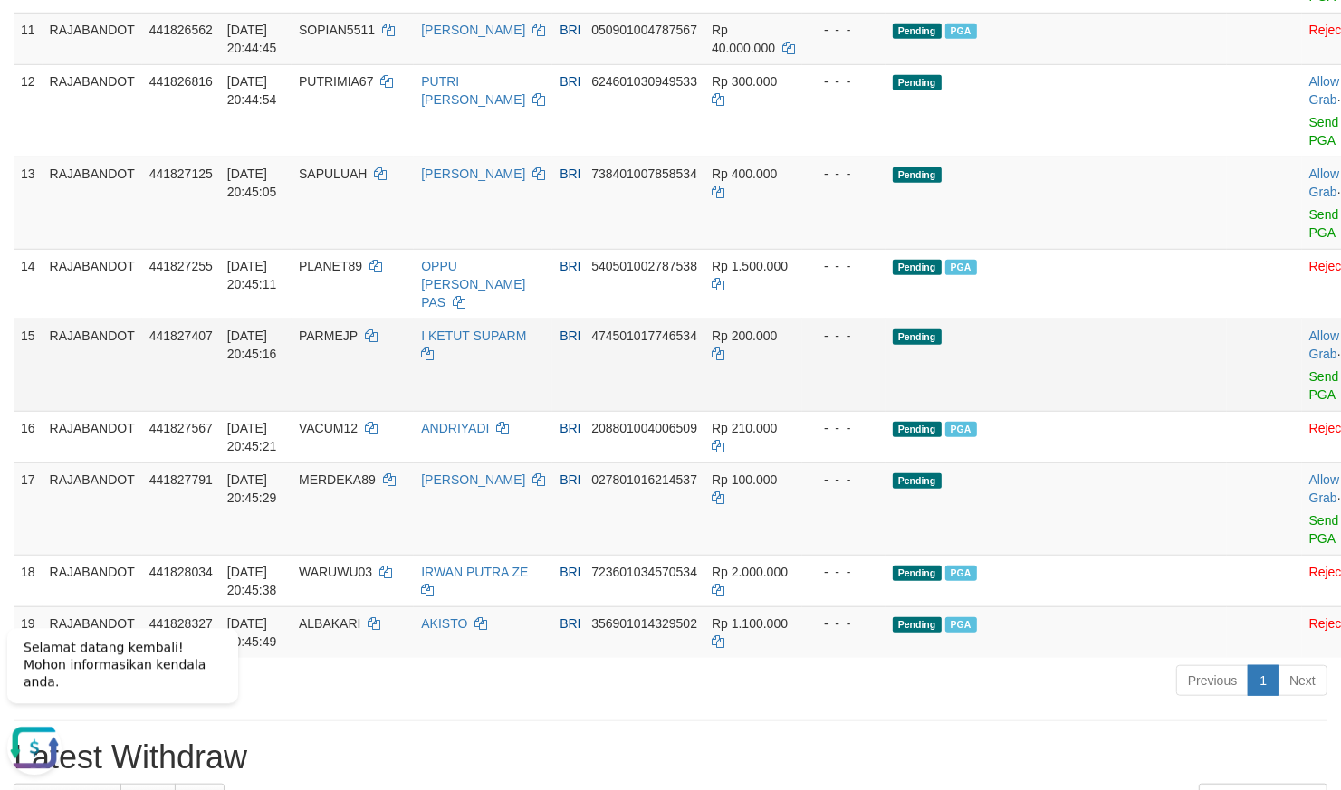
click at [1309, 402] on span "Send PGA" at bounding box center [1346, 382] width 75 height 39
click at [1309, 402] on link "Send PGA" at bounding box center [1324, 385] width 30 height 33
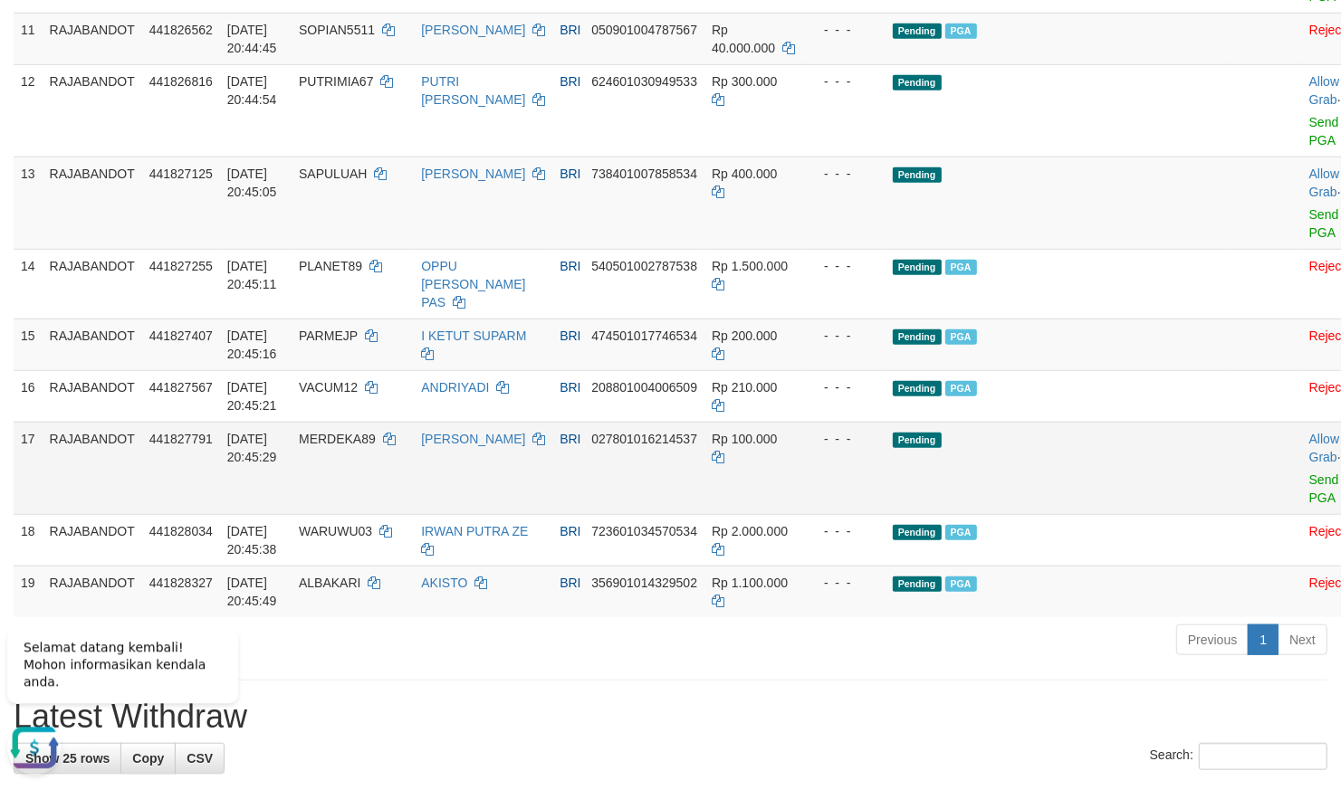
click at [704, 490] on td "BRI 027801016214537" at bounding box center [628, 468] width 152 height 92
click at [1302, 249] on td "Allow Grab · Reject Send PGA · Note" at bounding box center [1347, 203] width 90 height 92
click at [1309, 240] on link "Send PGA" at bounding box center [1324, 223] width 30 height 33
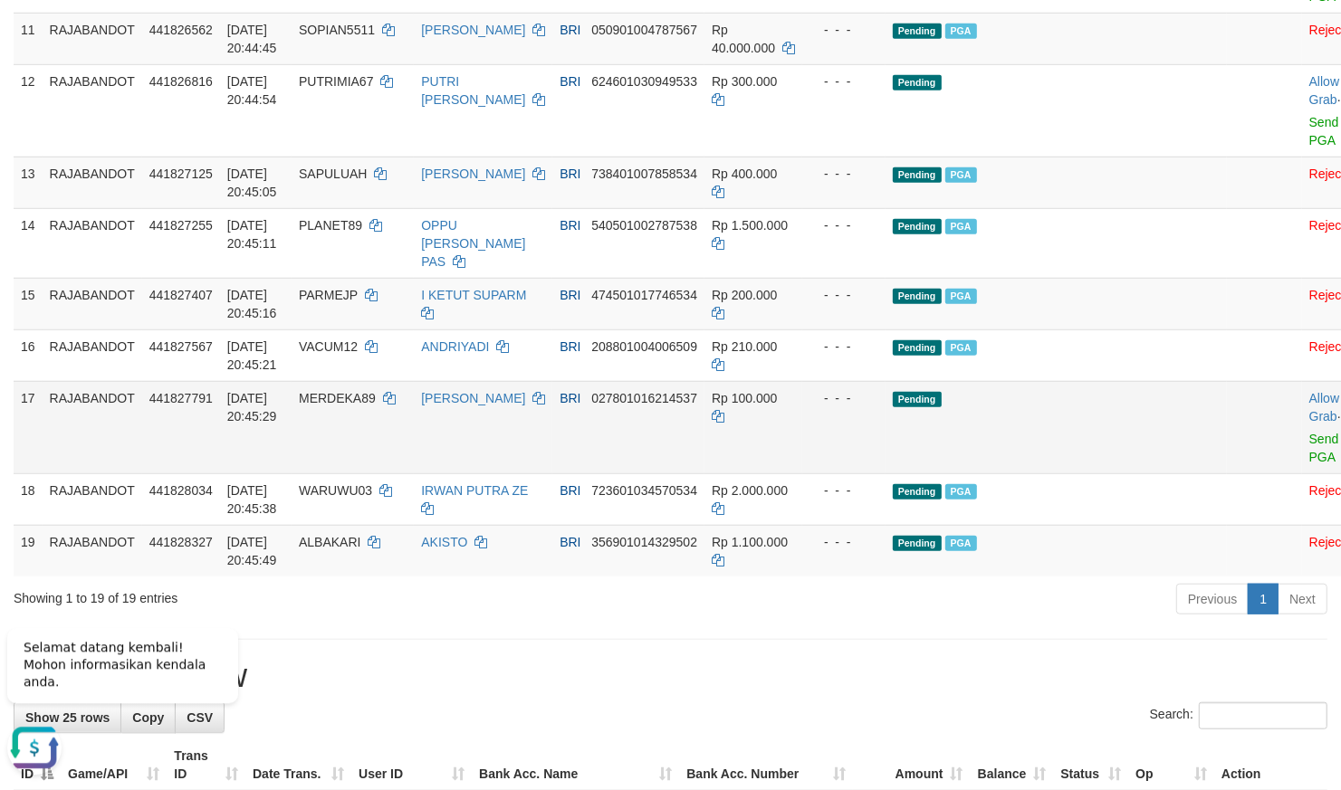
click at [833, 407] on div "- - -" at bounding box center [844, 398] width 69 height 18
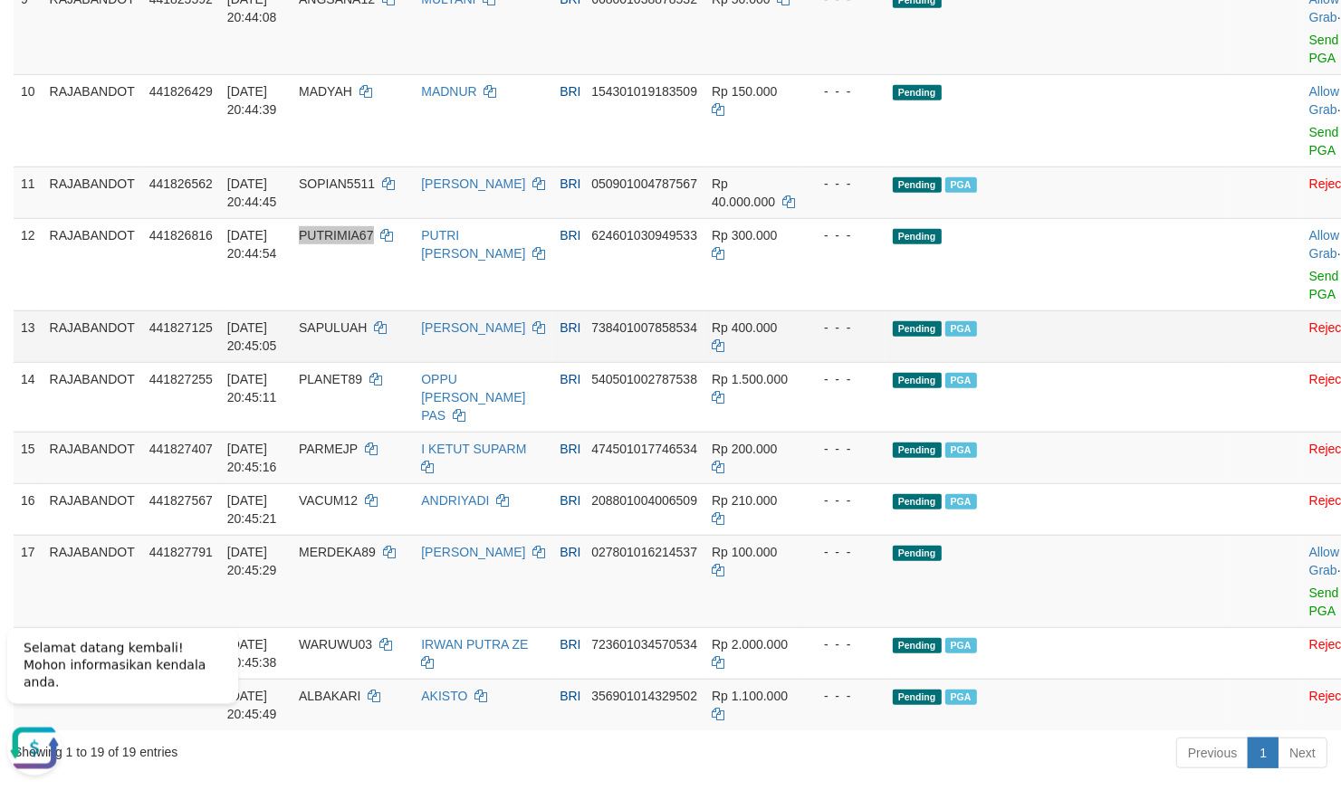
scroll to position [848, 0]
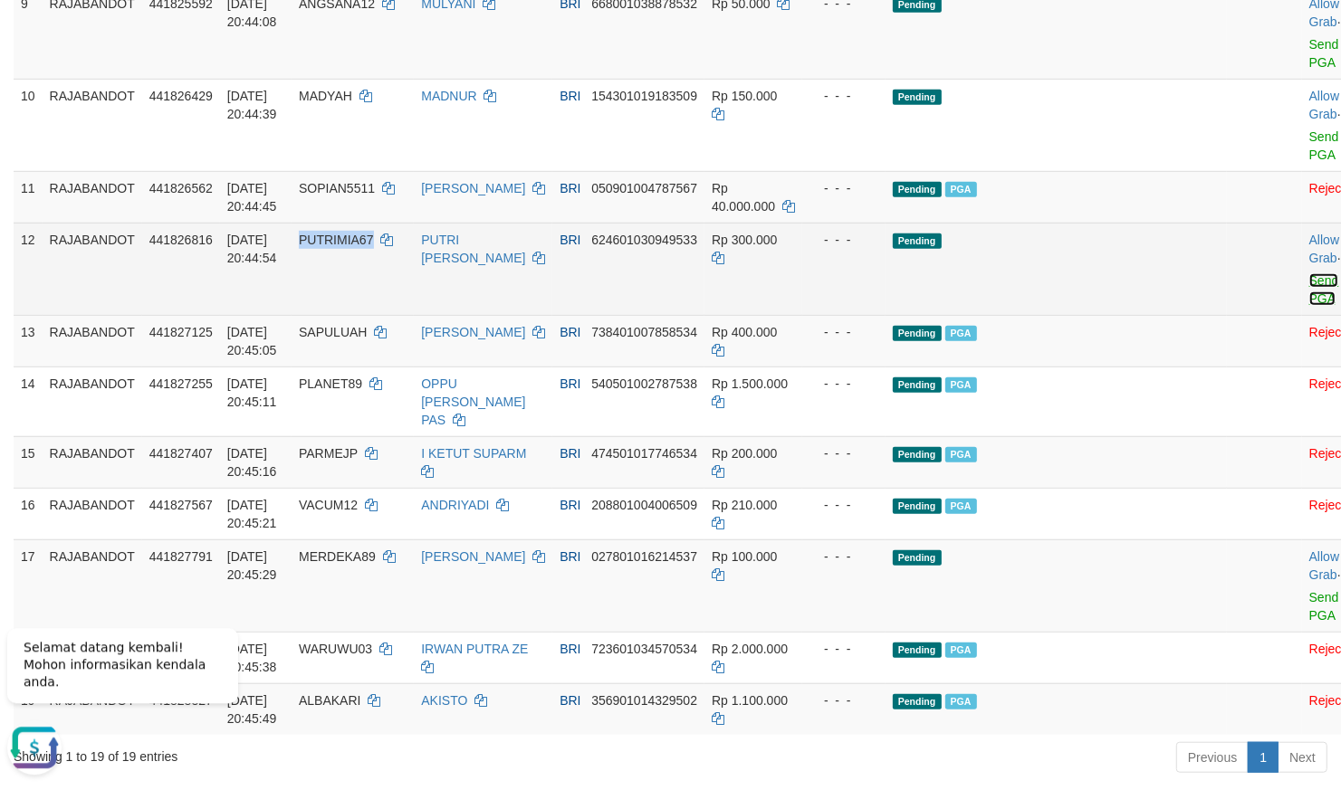
click at [1309, 306] on link "Send PGA" at bounding box center [1324, 289] width 30 height 33
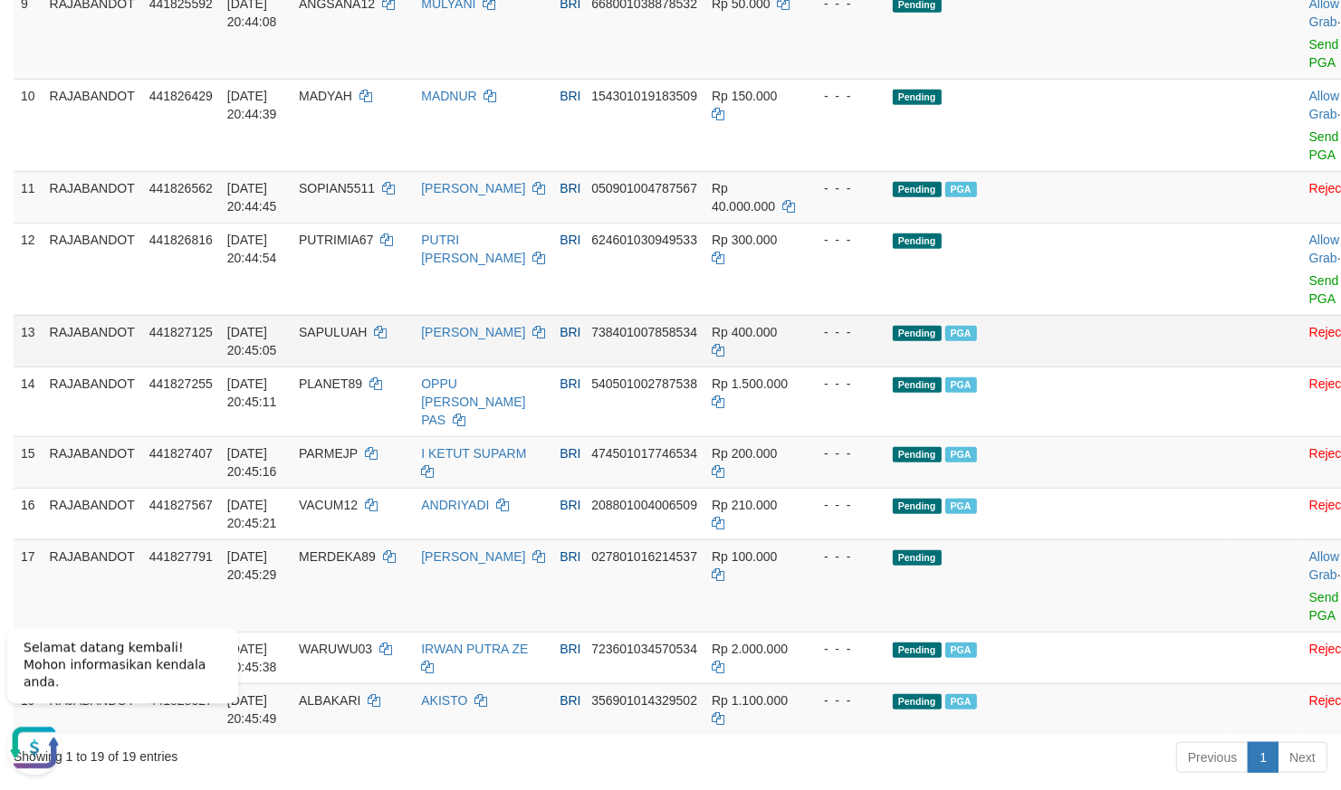
click at [684, 340] on span "738401007858534" at bounding box center [644, 332] width 106 height 14
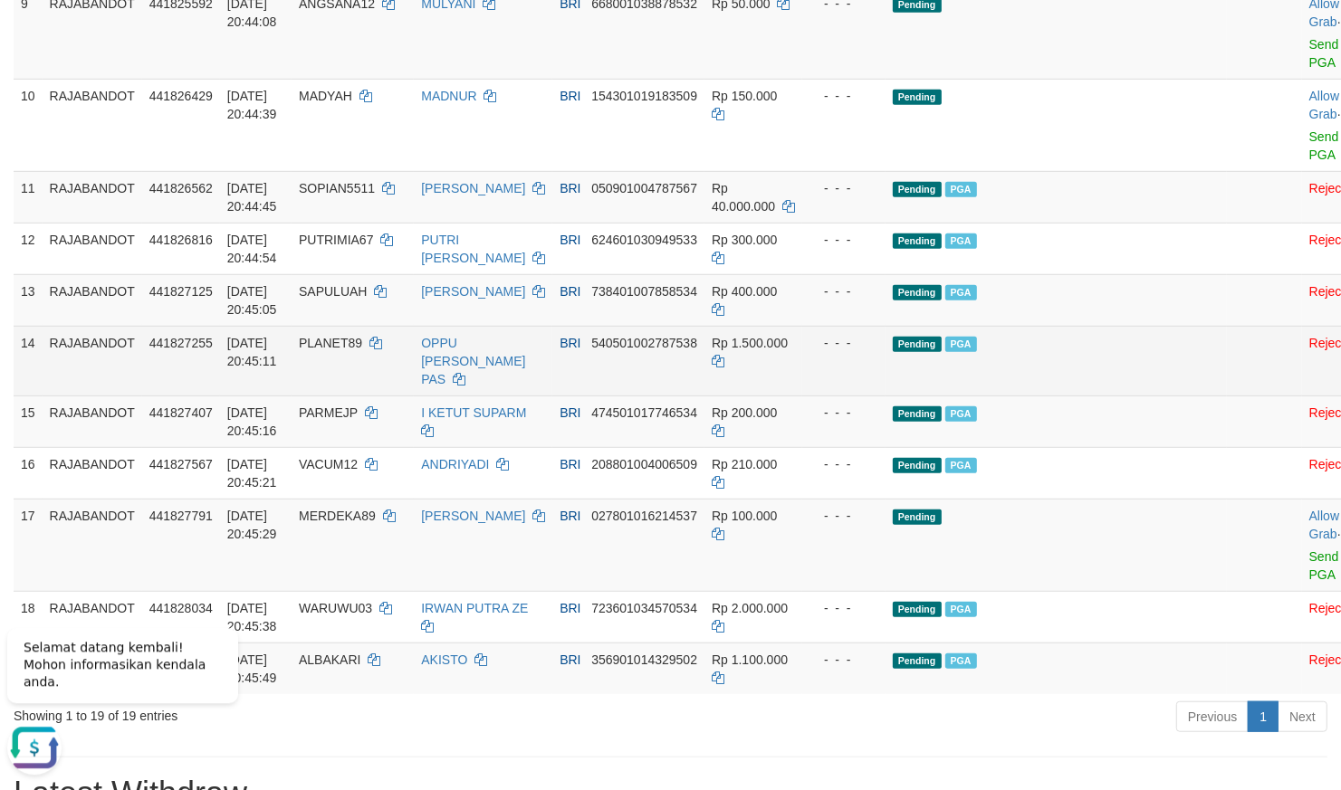
click at [951, 396] on td "Pending PGA" at bounding box center [1057, 361] width 342 height 70
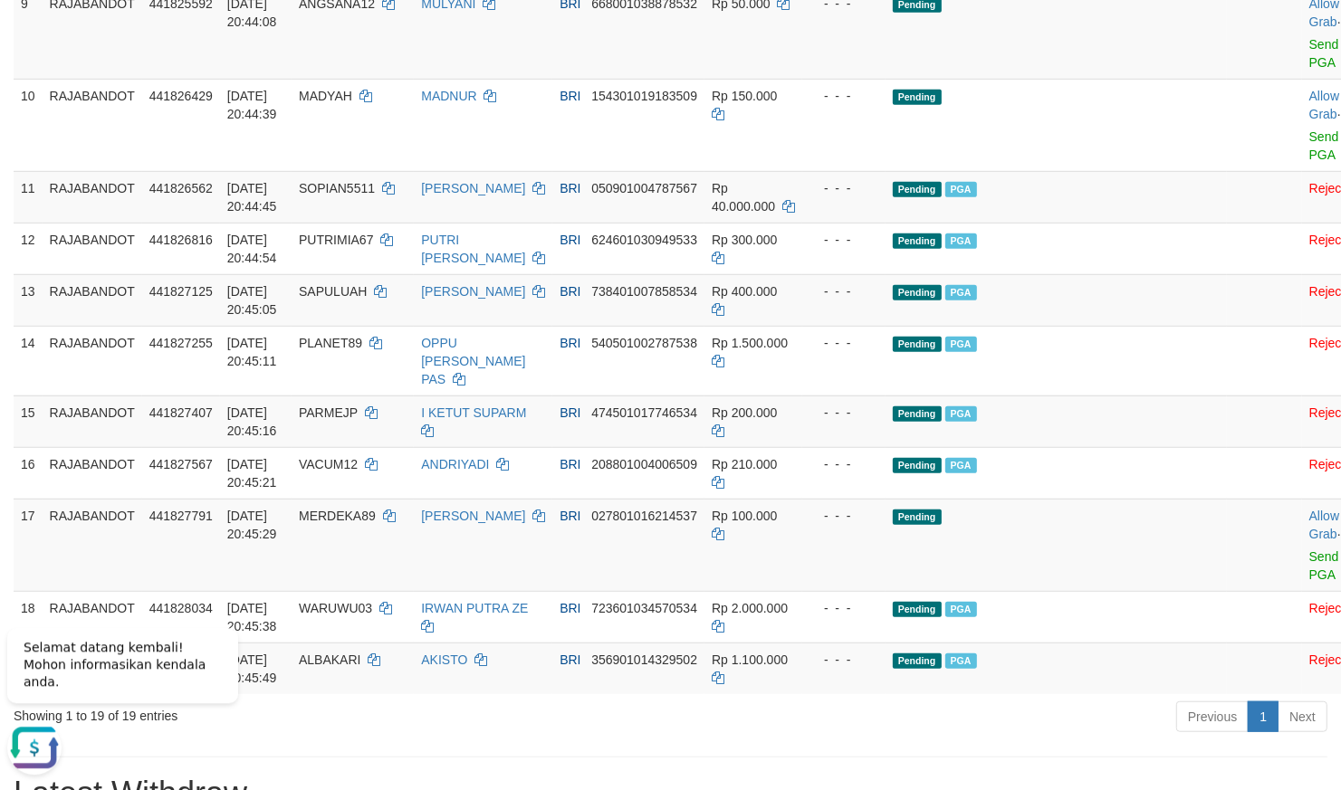
scroll to position [328, 0]
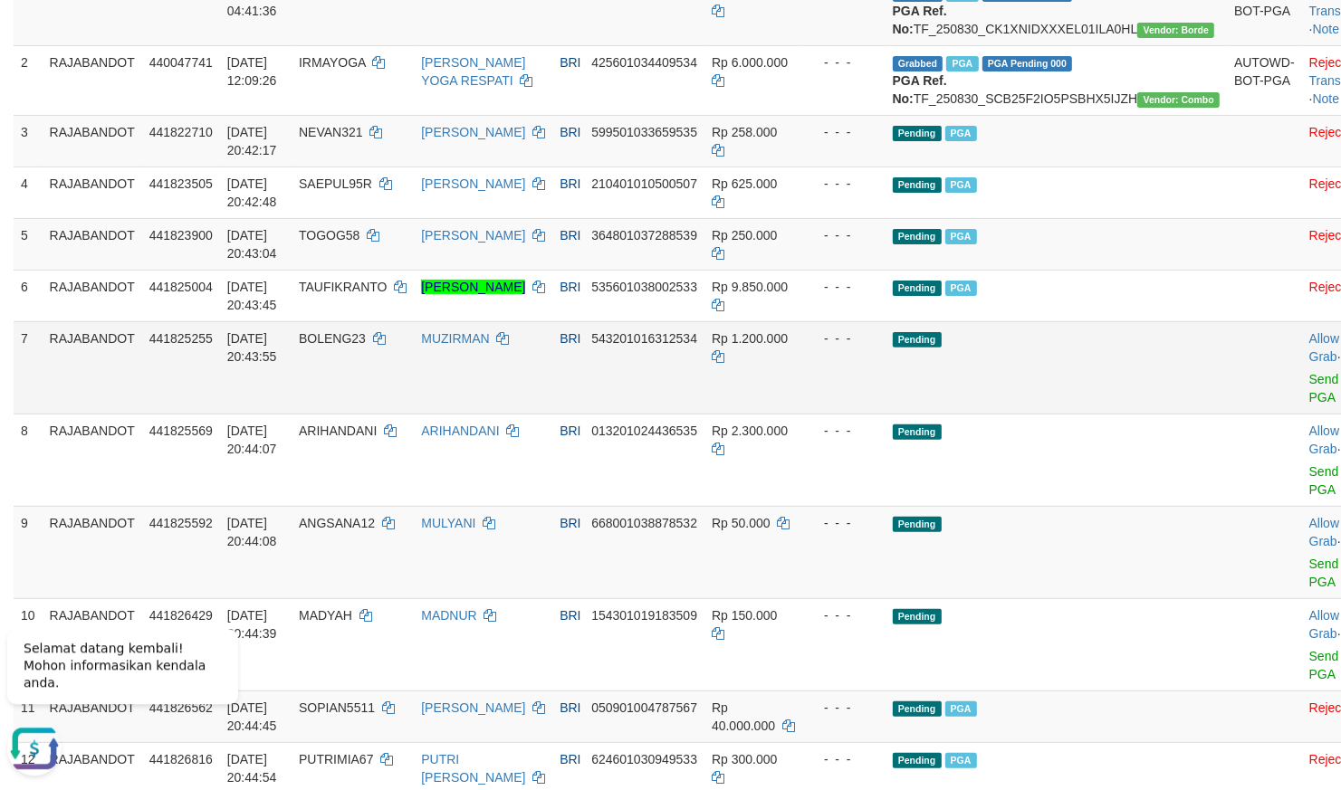
click at [1309, 405] on span "Send PGA" at bounding box center [1346, 385] width 75 height 39
click at [1309, 405] on link "Send PGA" at bounding box center [1324, 388] width 30 height 33
click at [931, 591] on td "Pending" at bounding box center [1057, 552] width 342 height 92
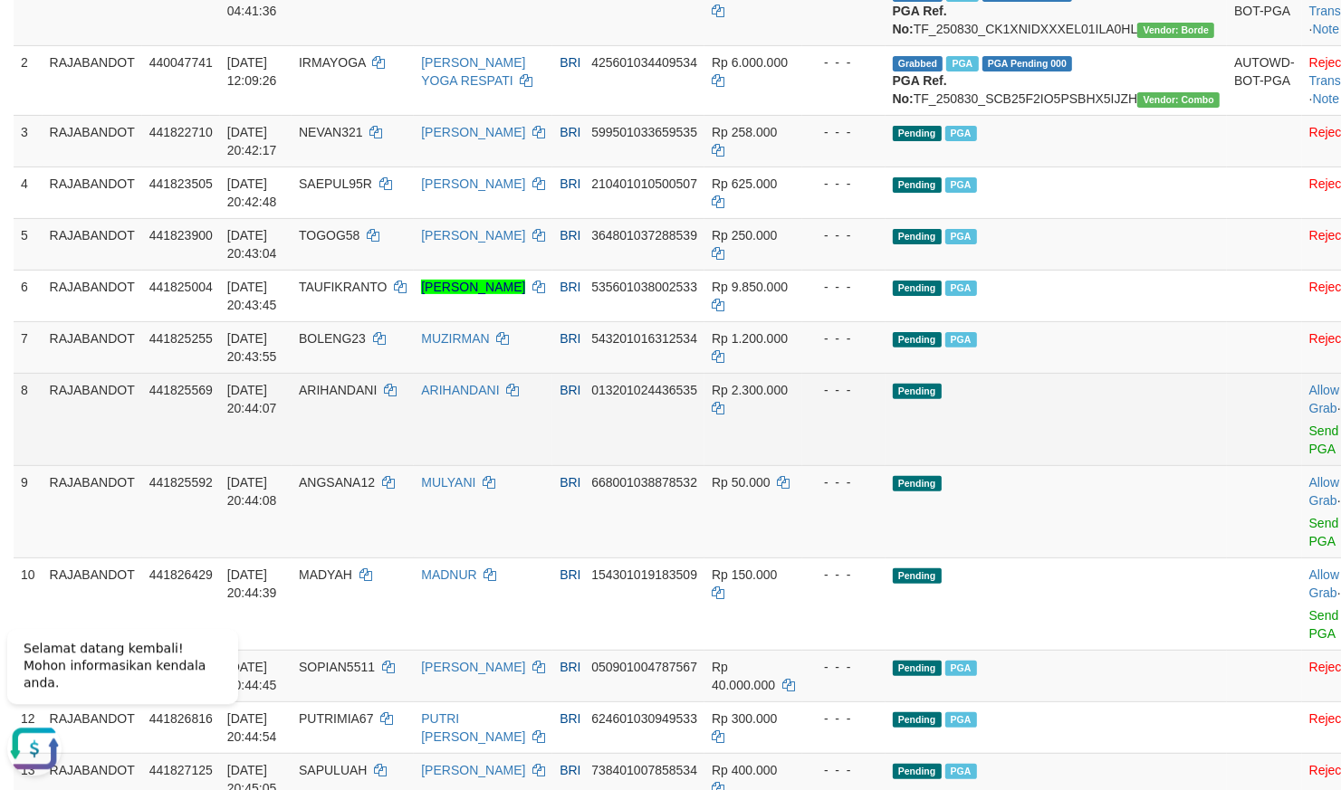
click at [1309, 456] on span "Send PGA" at bounding box center [1346, 436] width 75 height 39
click at [1309, 456] on link "Send PGA" at bounding box center [1324, 440] width 30 height 33
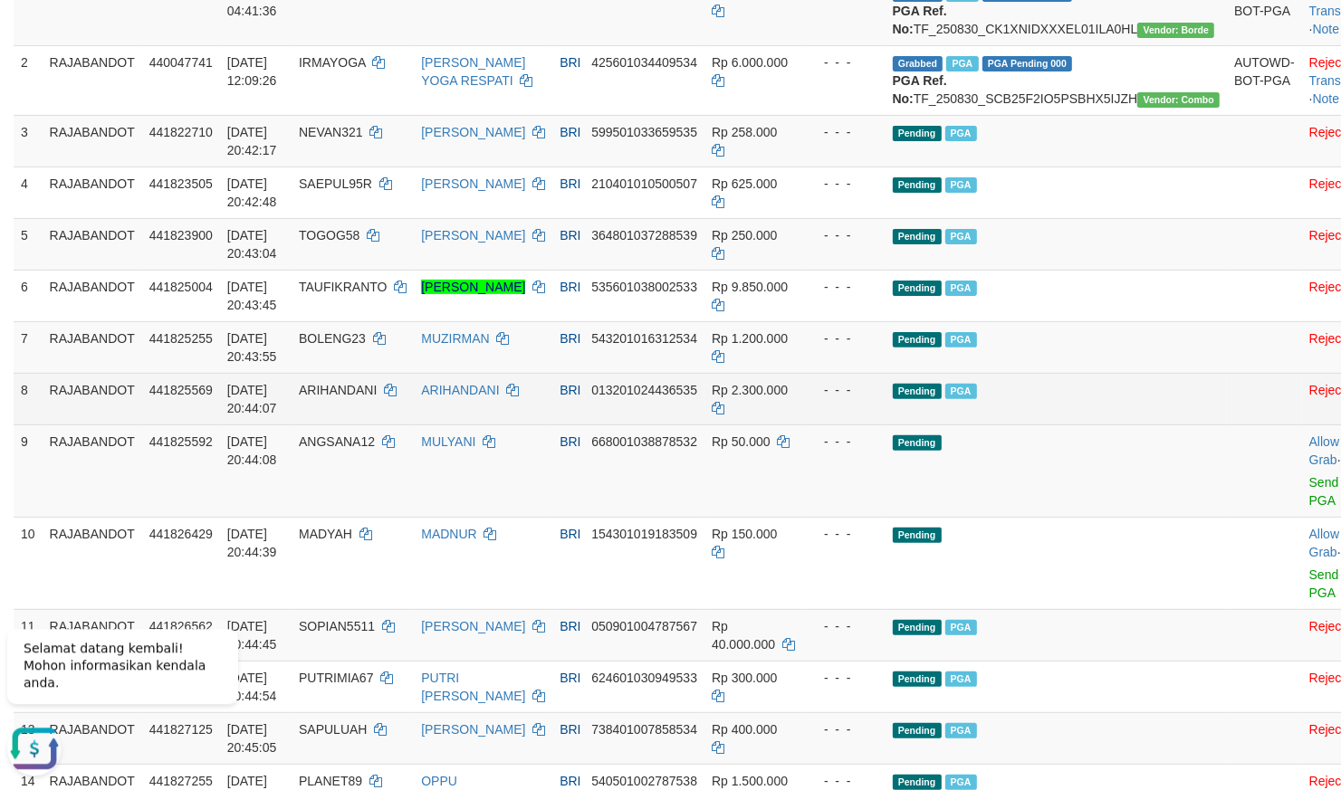
click at [1037, 508] on tbody "1 RAJABANDOT 439813763 [DATE] 04:41:36 WERNI75 WERNI BRI 749701008605539 Rp 800…" at bounding box center [703, 554] width 1378 height 1157
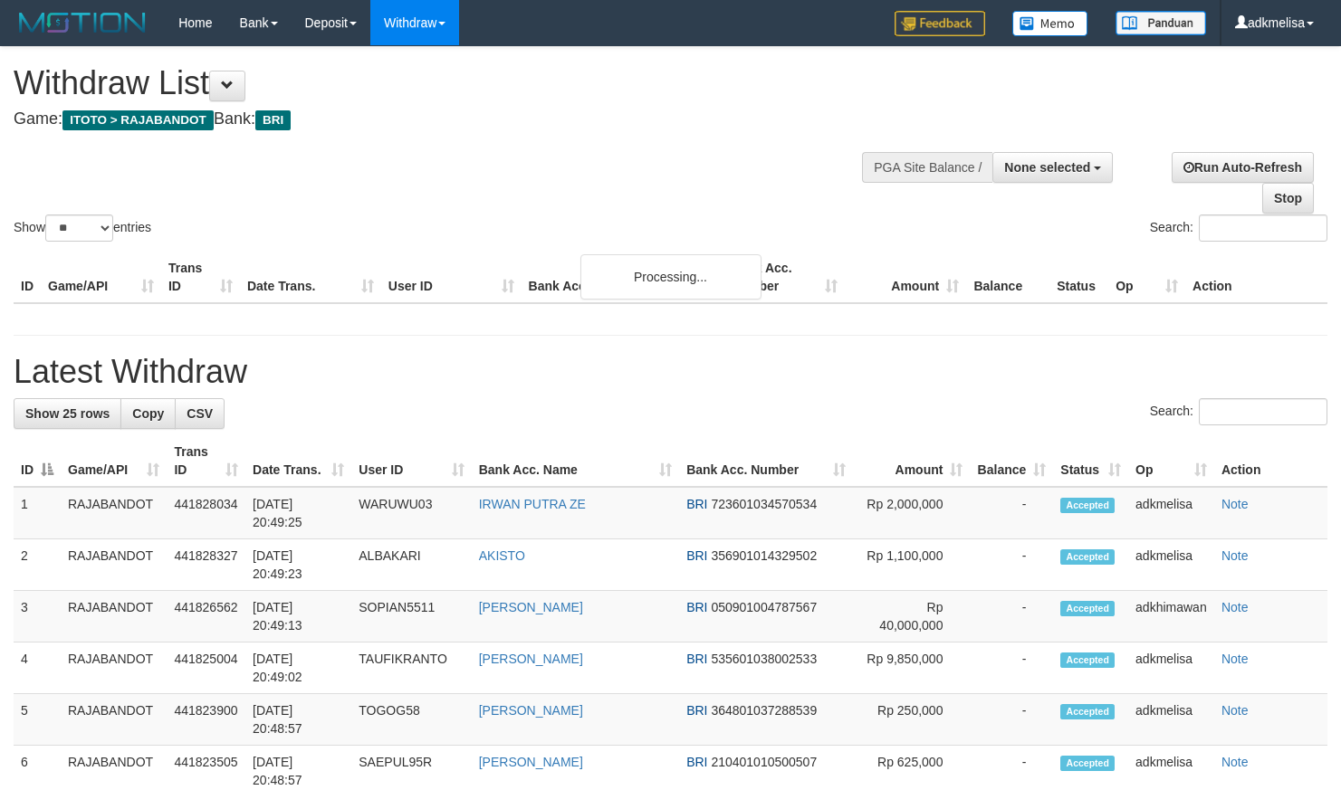
select select
select select "**"
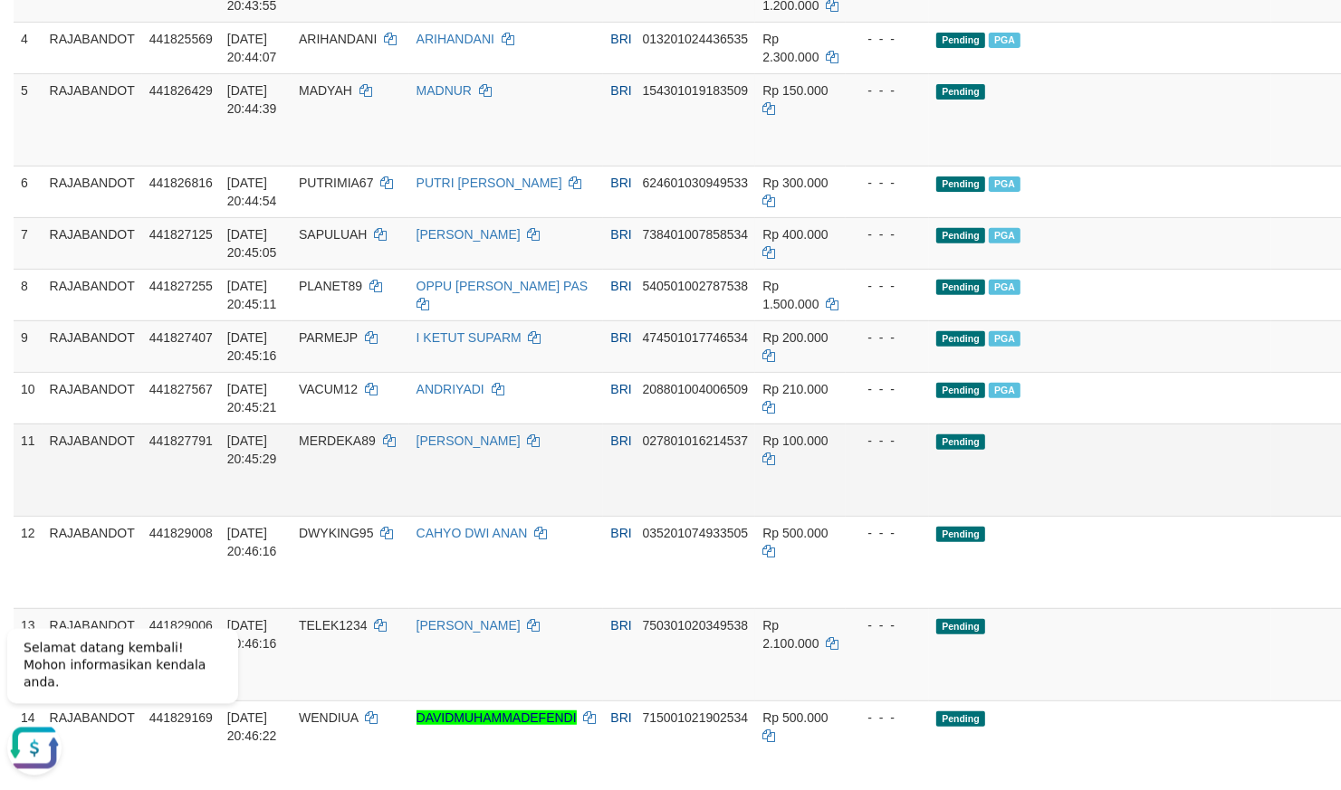
scroll to position [475, 0]
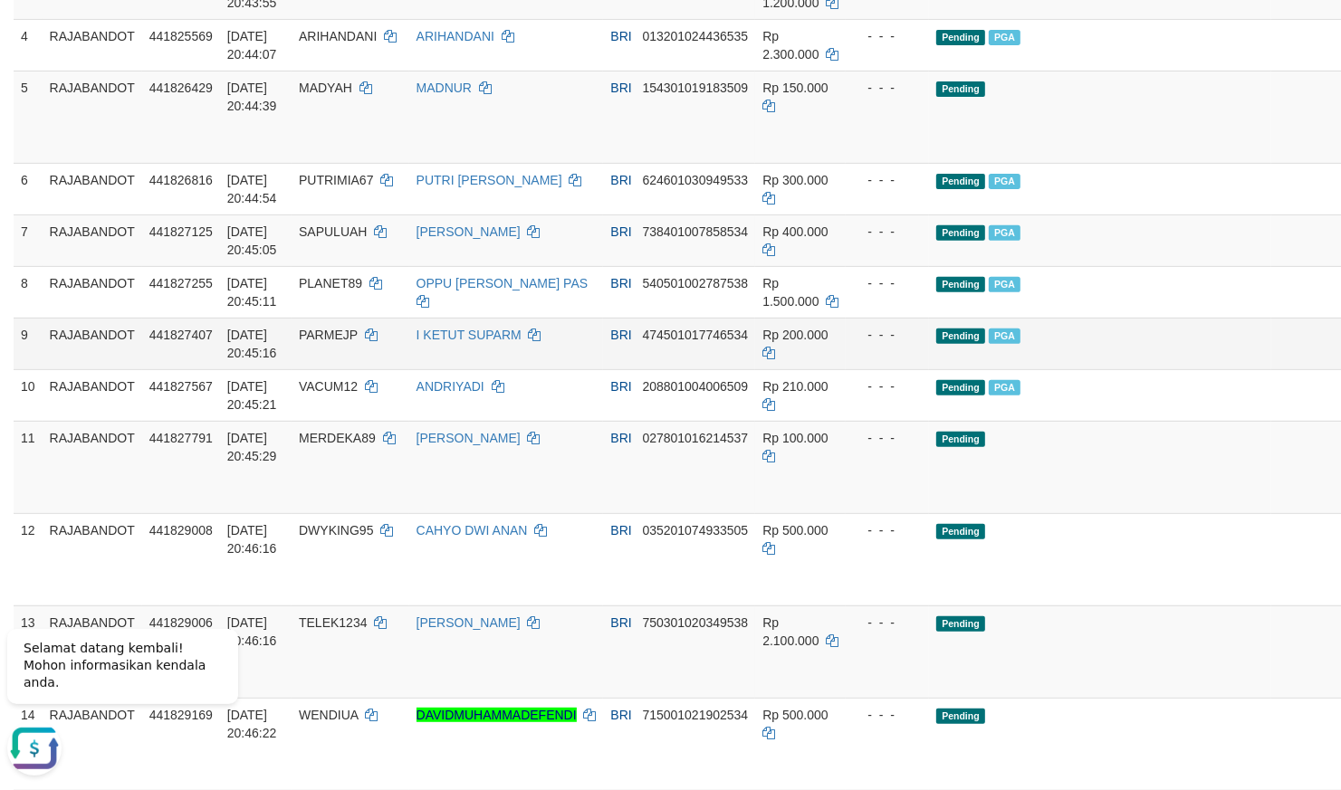
click at [958, 344] on span "Pending" at bounding box center [960, 336] width 49 height 15
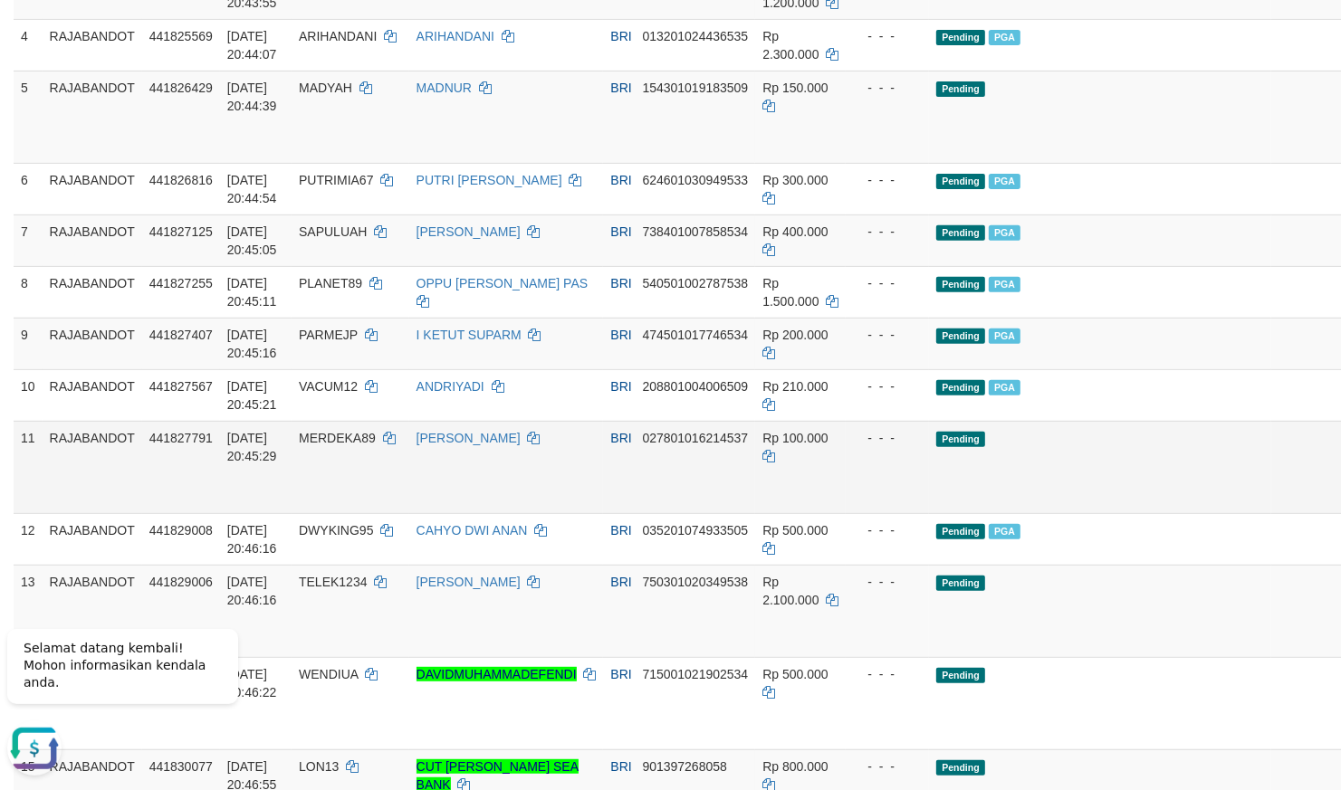
click at [1128, 513] on td "Pending" at bounding box center [1100, 467] width 342 height 92
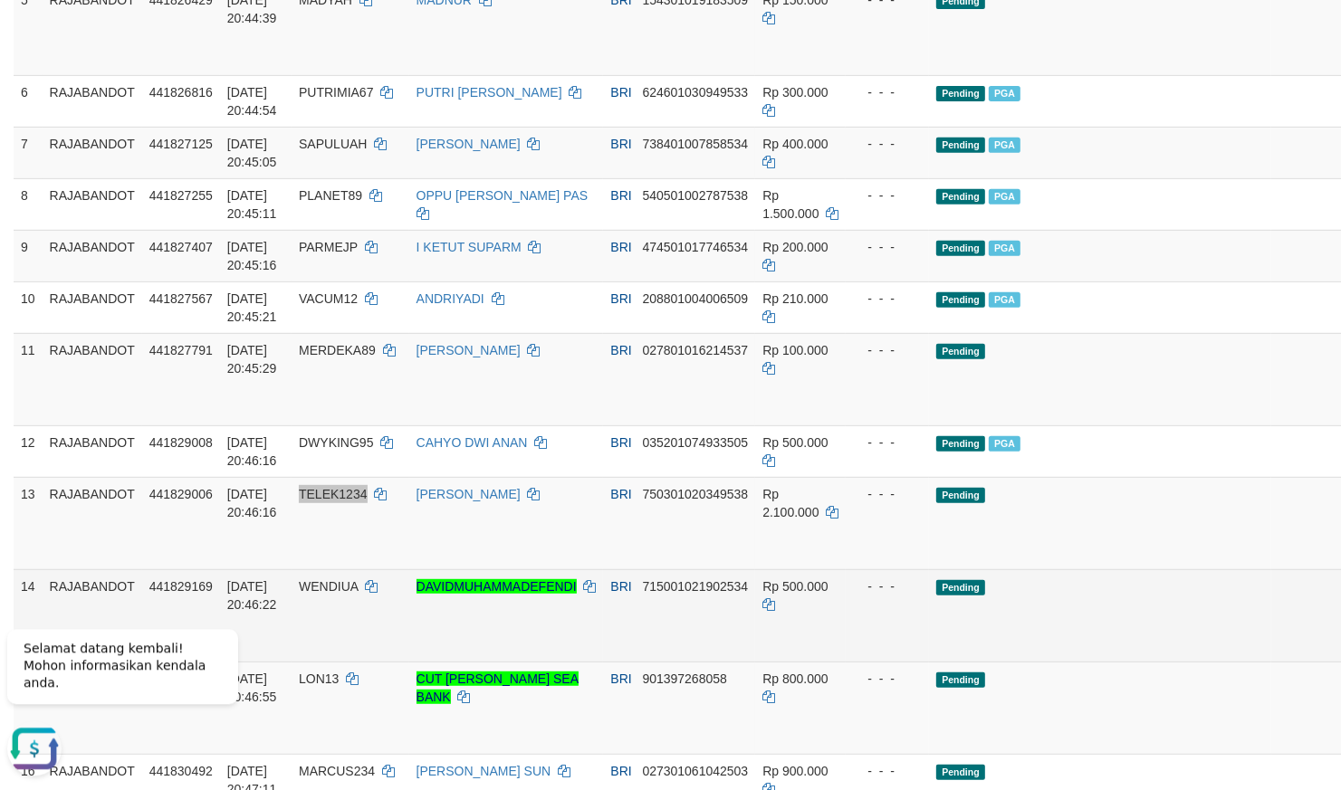
scroll to position [634, 0]
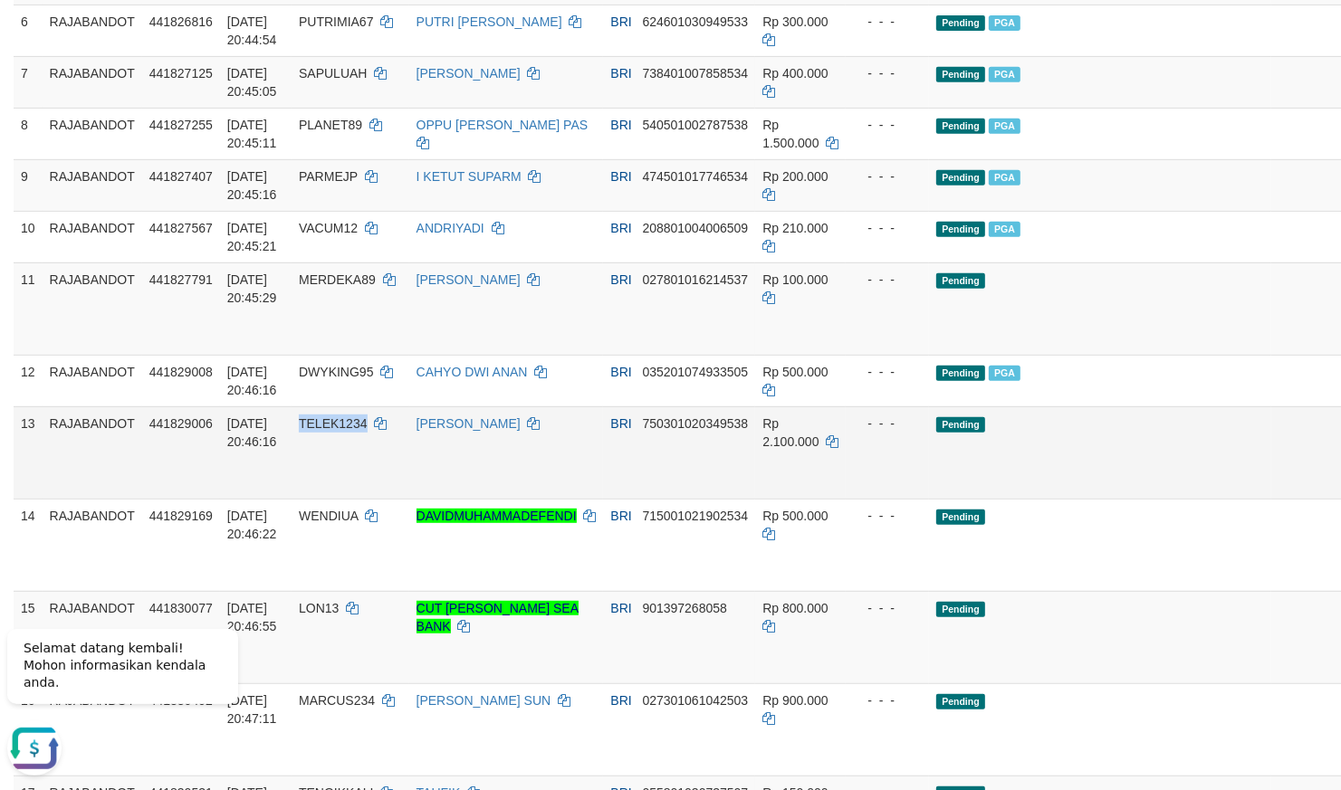
click at [783, 355] on td "Rp 100.000" at bounding box center [800, 309] width 91 height 92
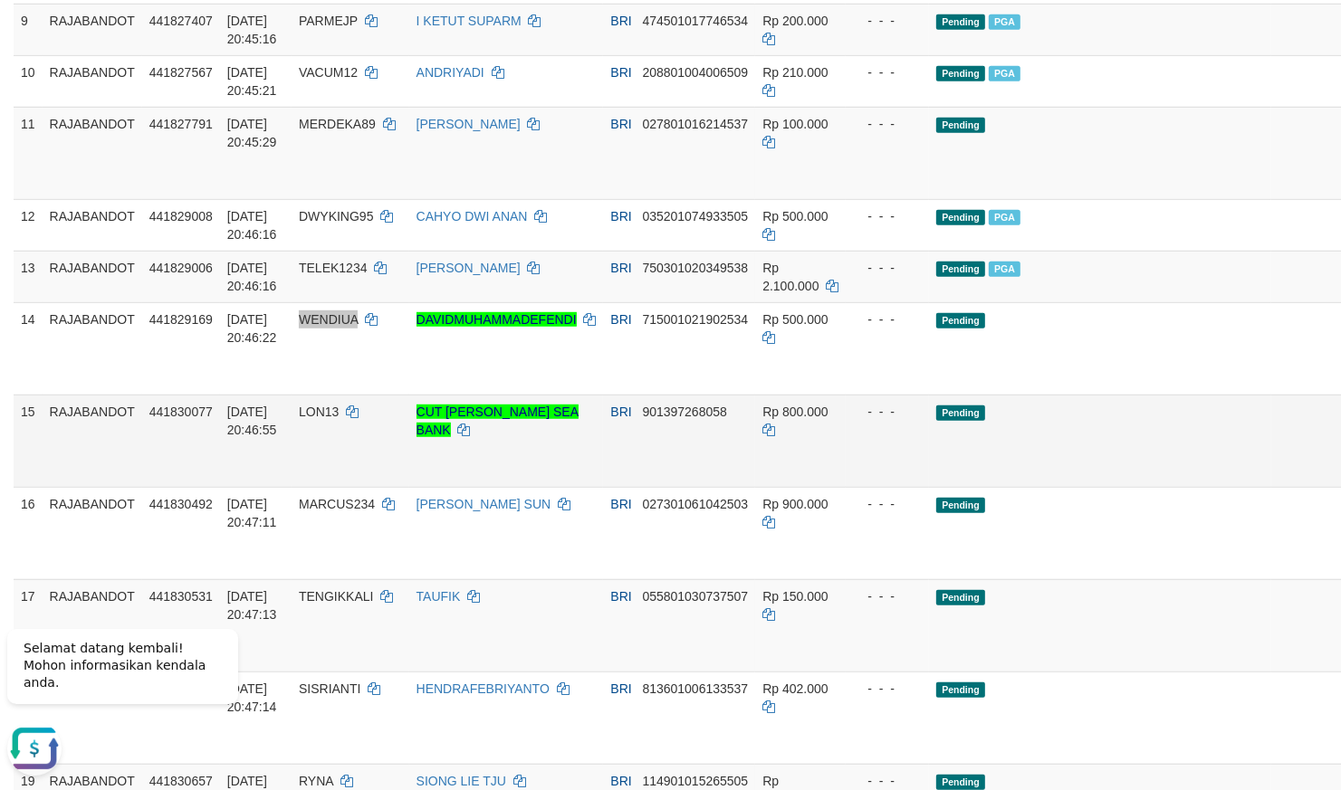
scroll to position [792, 0]
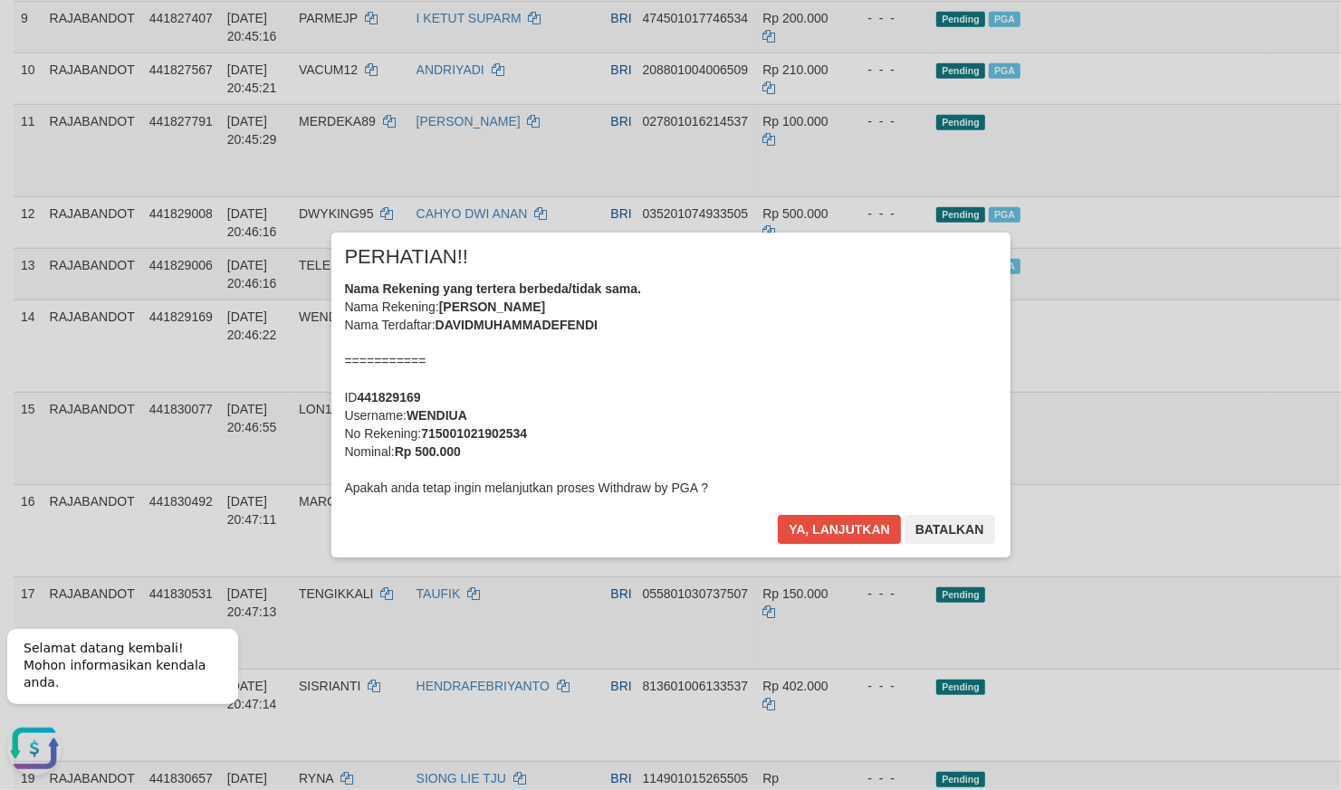
click at [840, 512] on div "× PERHATIAN!! Nama Rekening yang tertera berbeda/tidak sama. Nama Rekening: DAV…" at bounding box center [670, 395] width 679 height 324
click at [840, 519] on button "Ya, lanjutkan" at bounding box center [839, 529] width 123 height 29
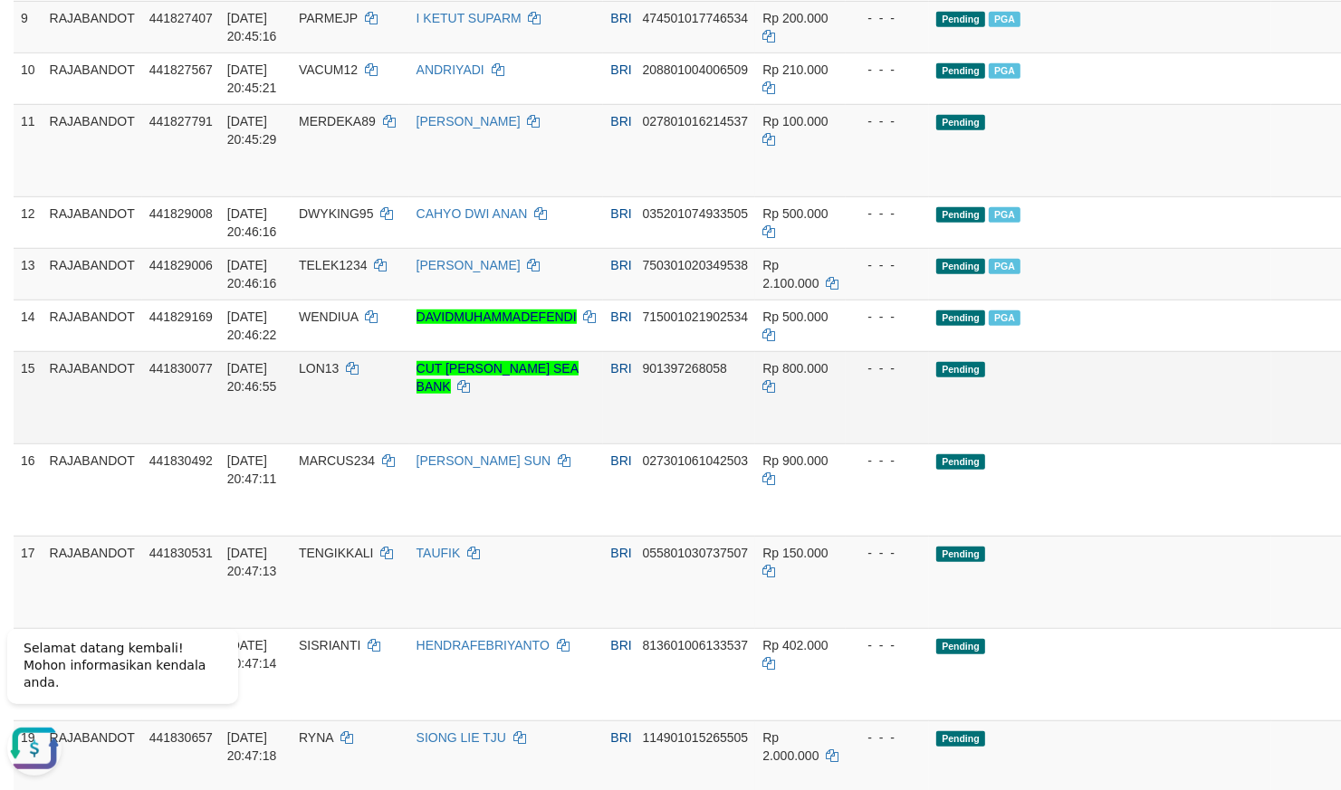
click at [1271, 444] on td at bounding box center [1308, 397] width 75 height 92
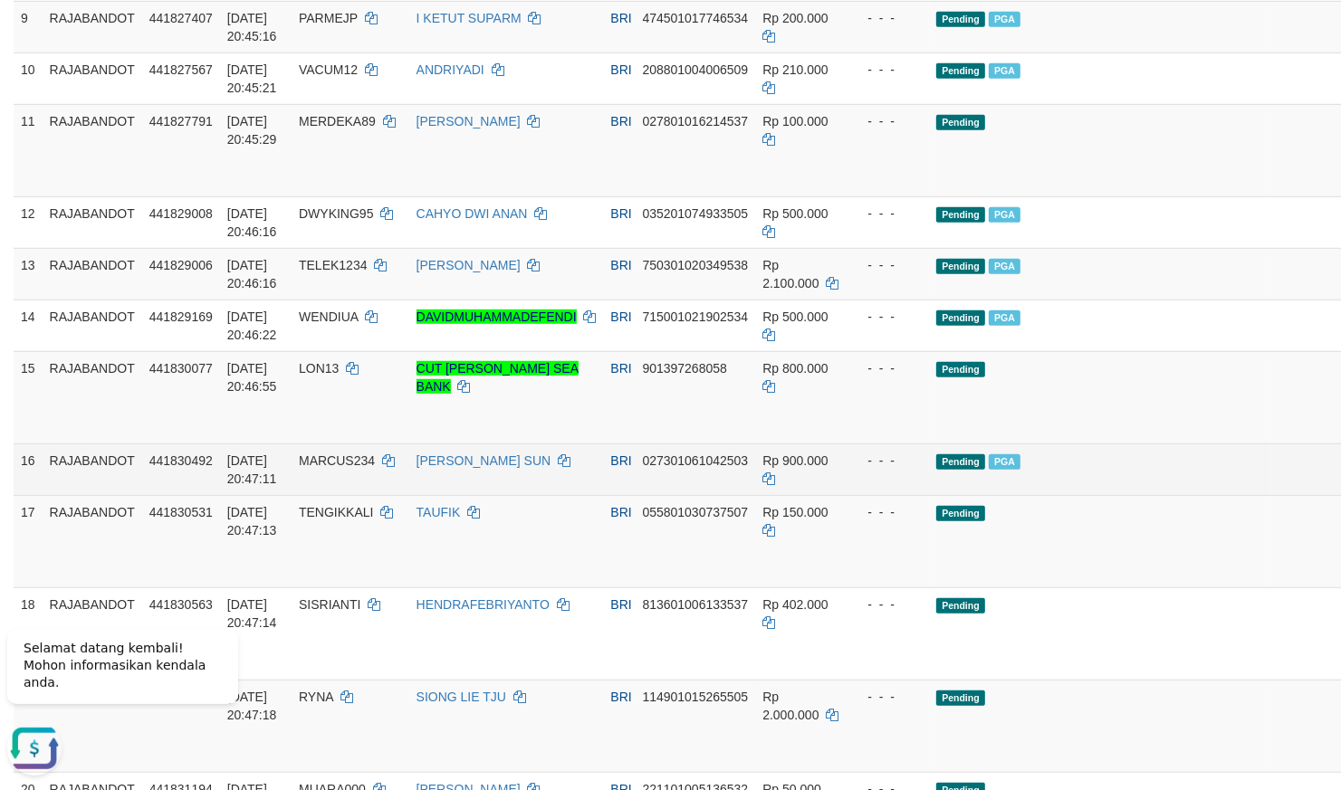
click at [1035, 495] on td "Pending PGA" at bounding box center [1100, 470] width 342 height 52
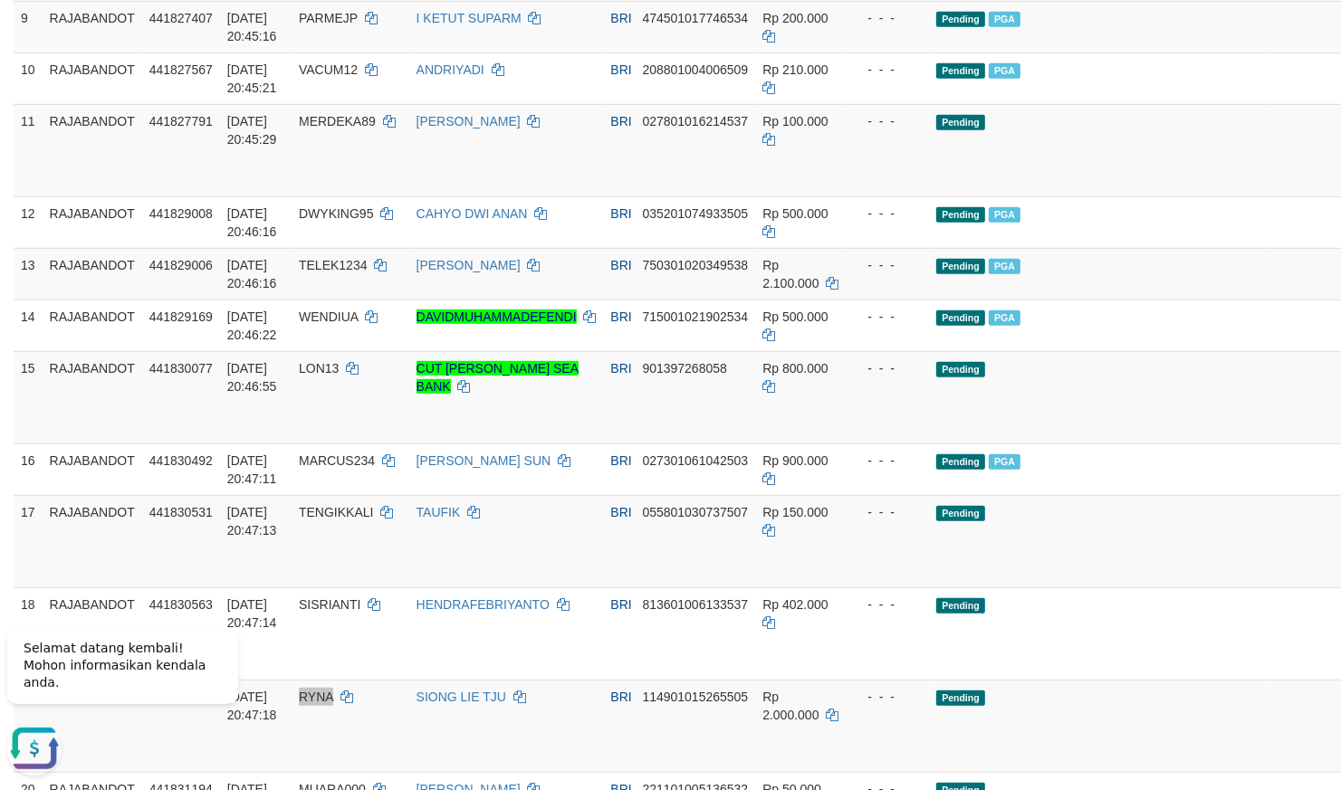
scroll to position [1207, 0]
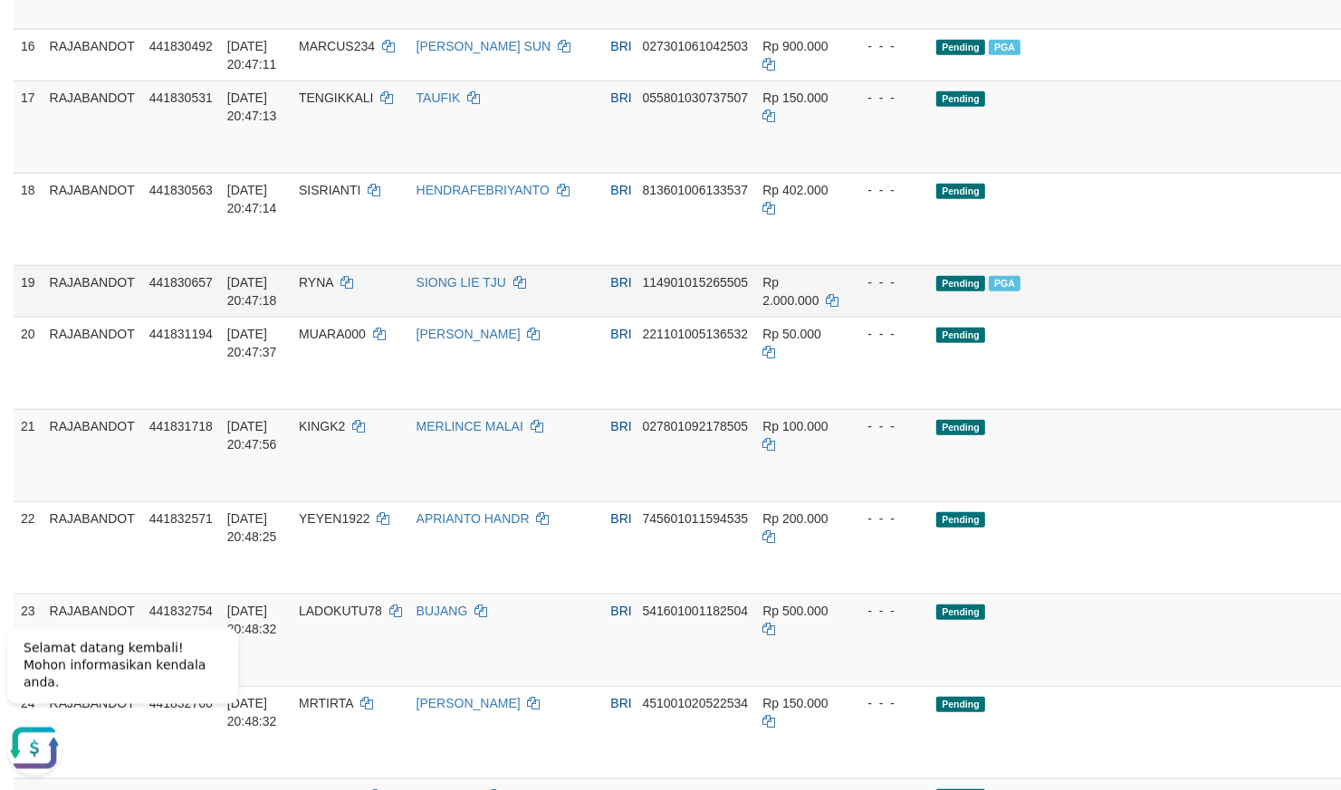
drag, startPoint x: 905, startPoint y: 409, endPoint x: 886, endPoint y: 398, distance: 21.1
click at [892, 317] on td "- - -" at bounding box center [887, 291] width 83 height 52
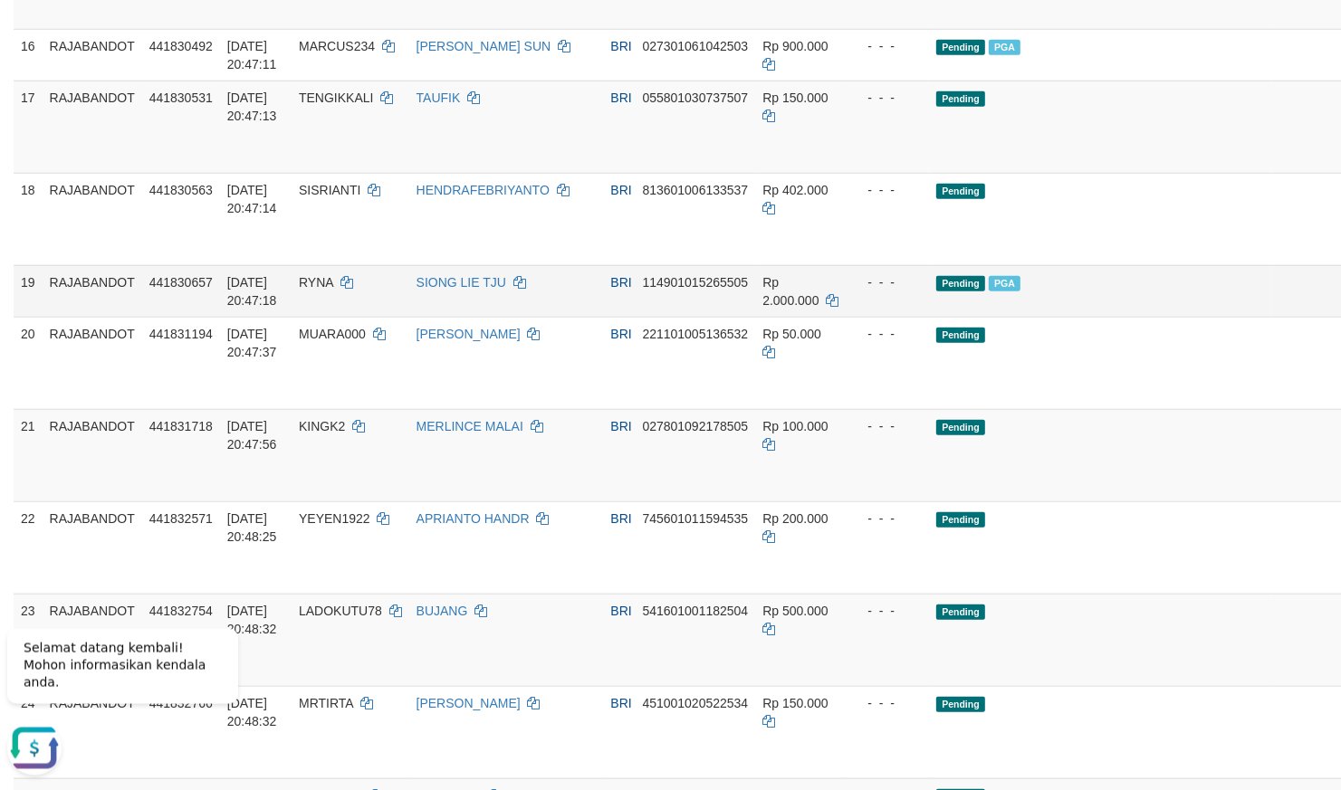
click at [1005, 317] on td "Pending PGA" at bounding box center [1100, 291] width 342 height 52
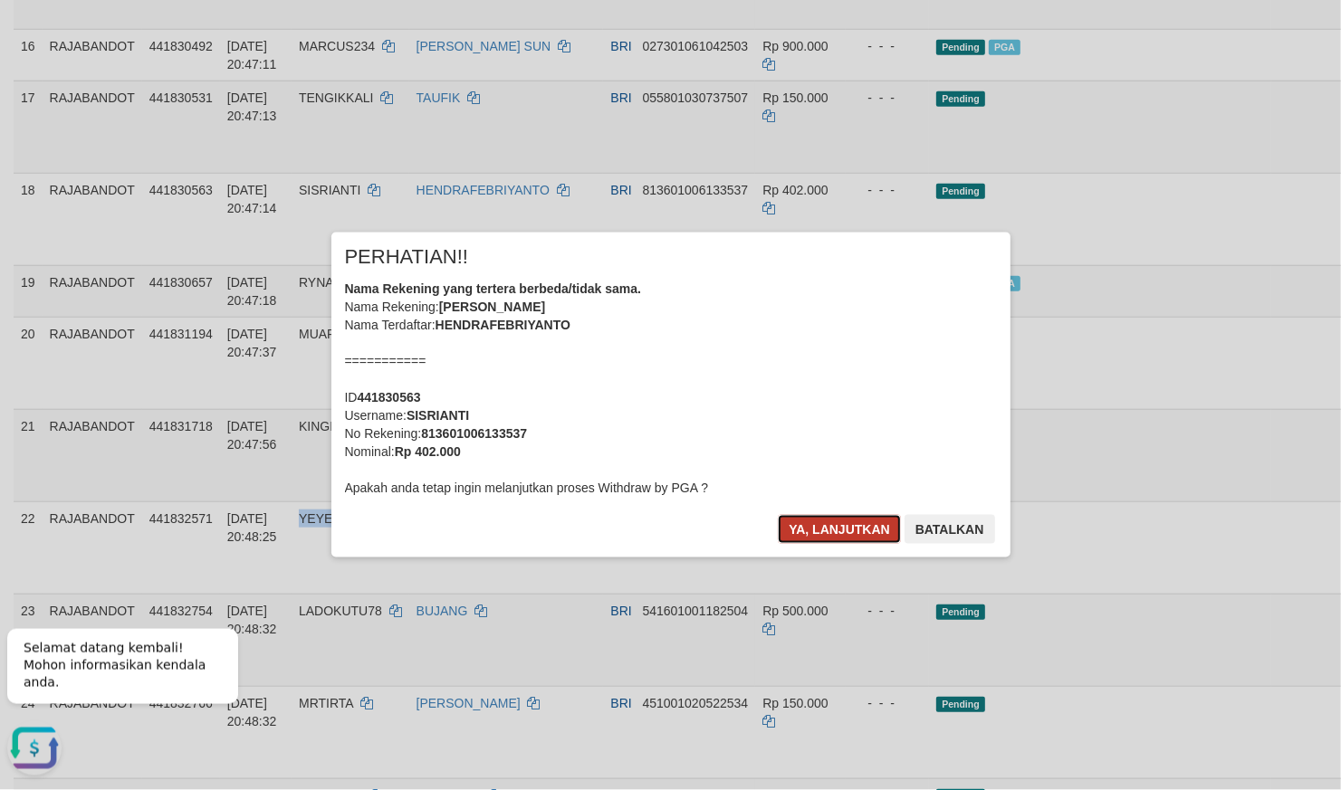
click at [815, 534] on button "Ya, lanjutkan" at bounding box center [839, 529] width 123 height 29
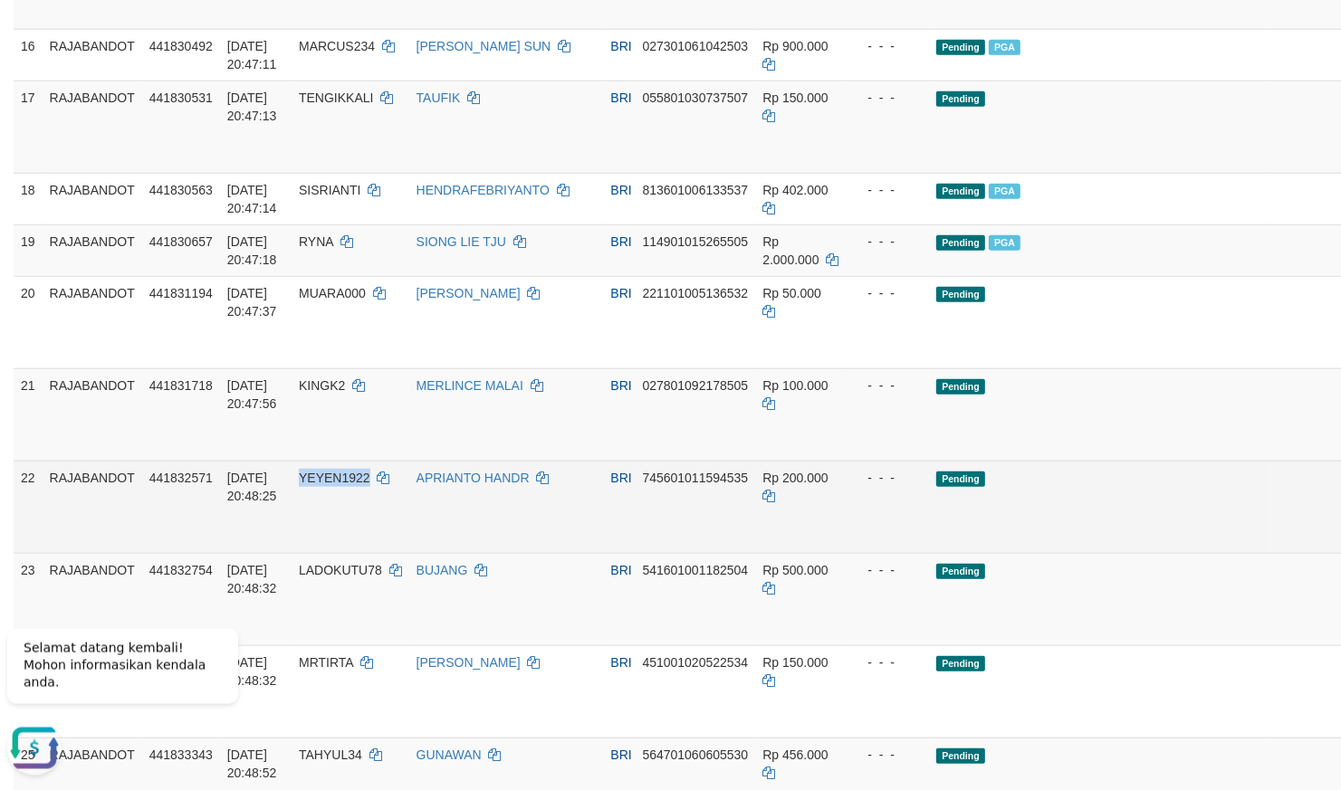
click at [1031, 553] on td "Pending" at bounding box center [1100, 507] width 342 height 92
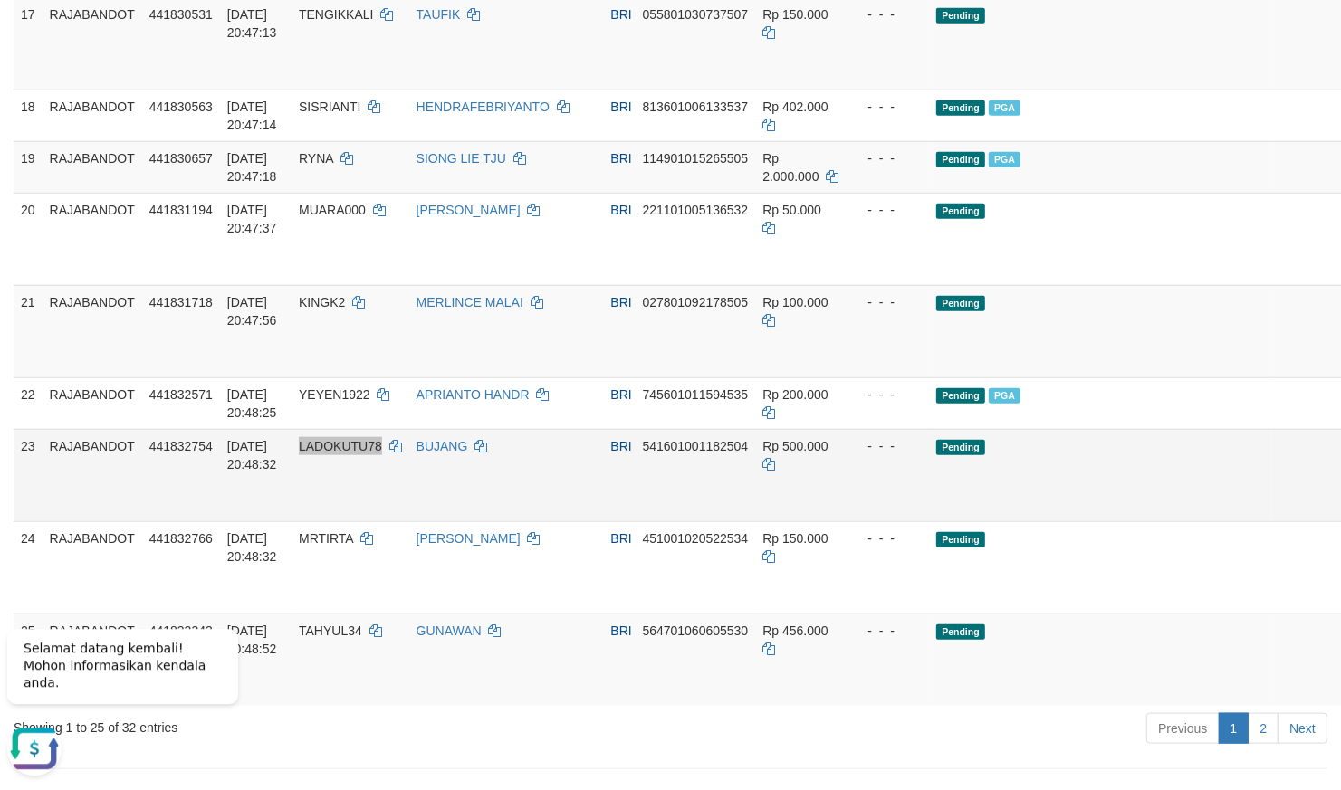
scroll to position [1365, 0]
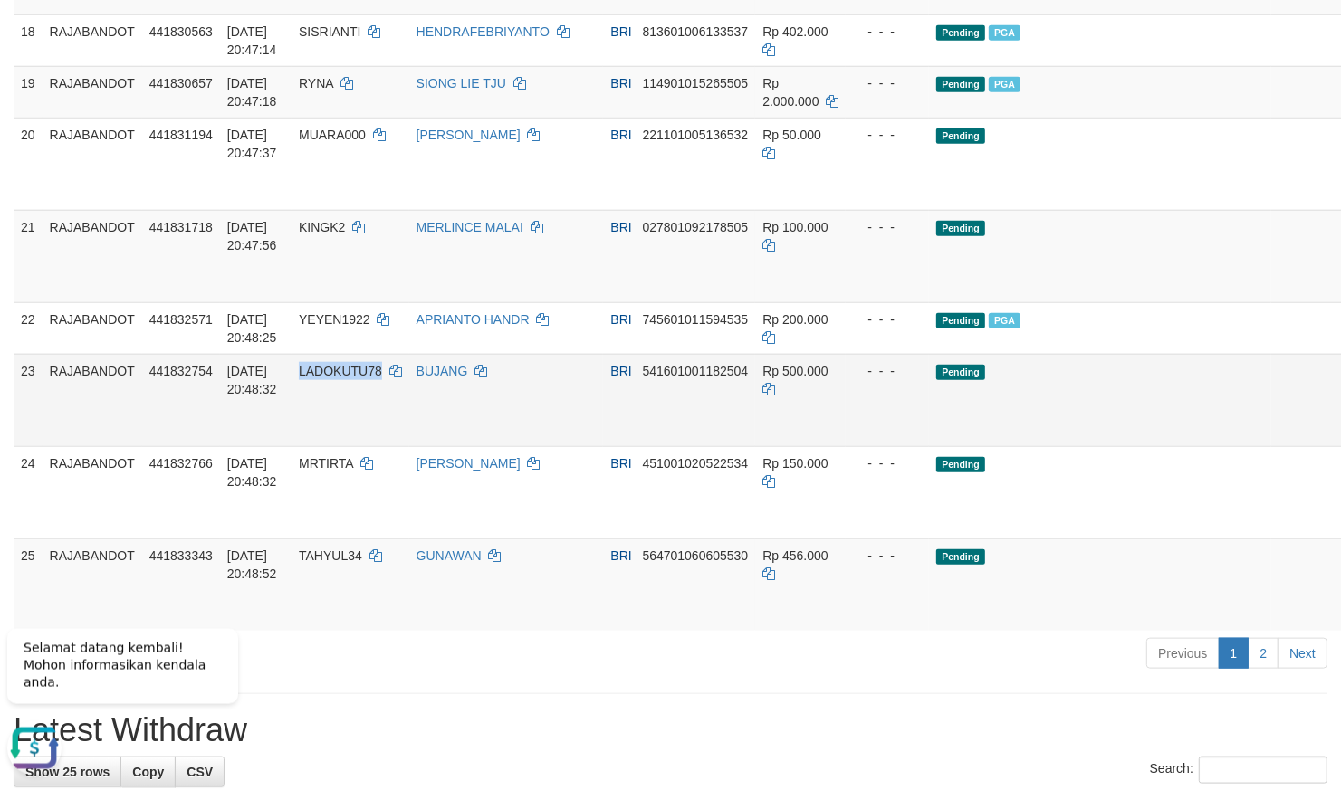
click at [941, 446] on td "Pending" at bounding box center [1100, 400] width 342 height 92
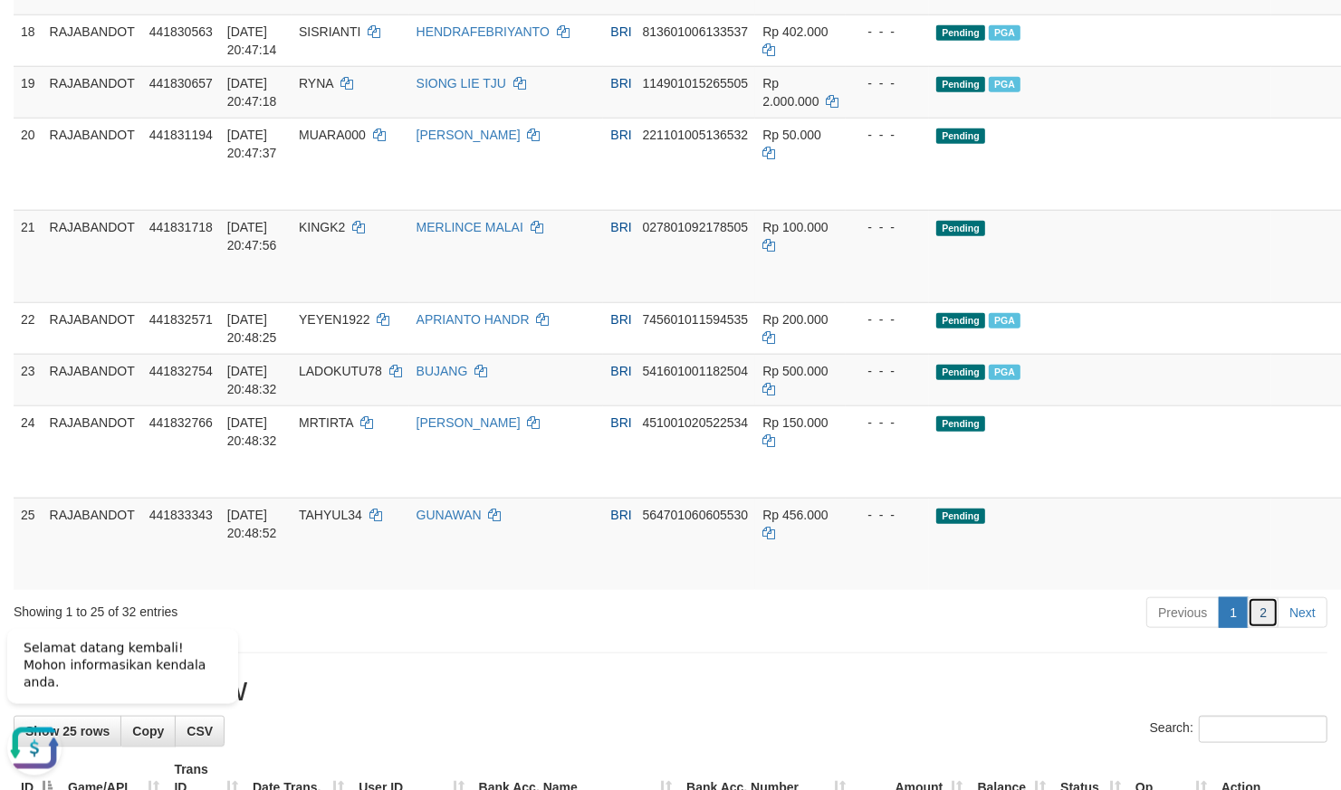
click at [1262, 628] on link "2" at bounding box center [1263, 613] width 31 height 31
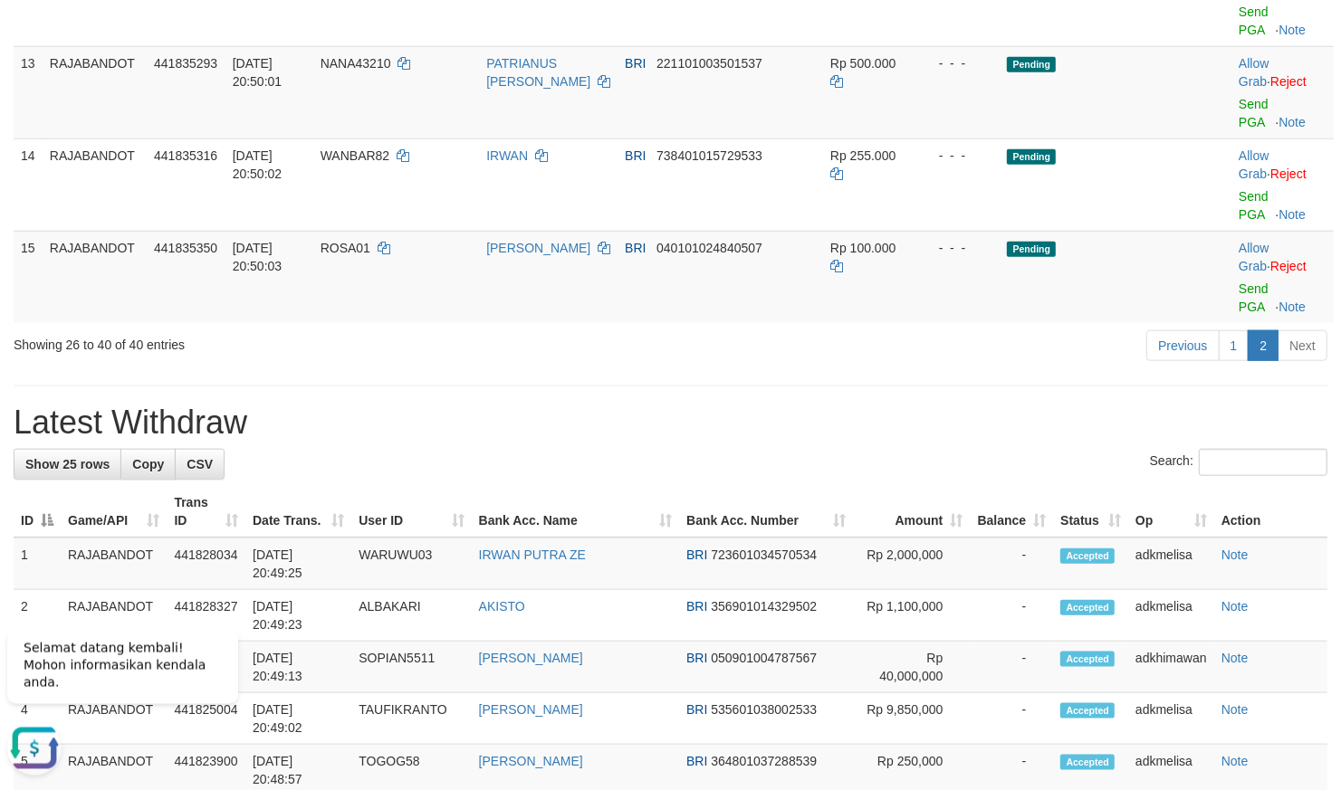
scroll to position [389, 0]
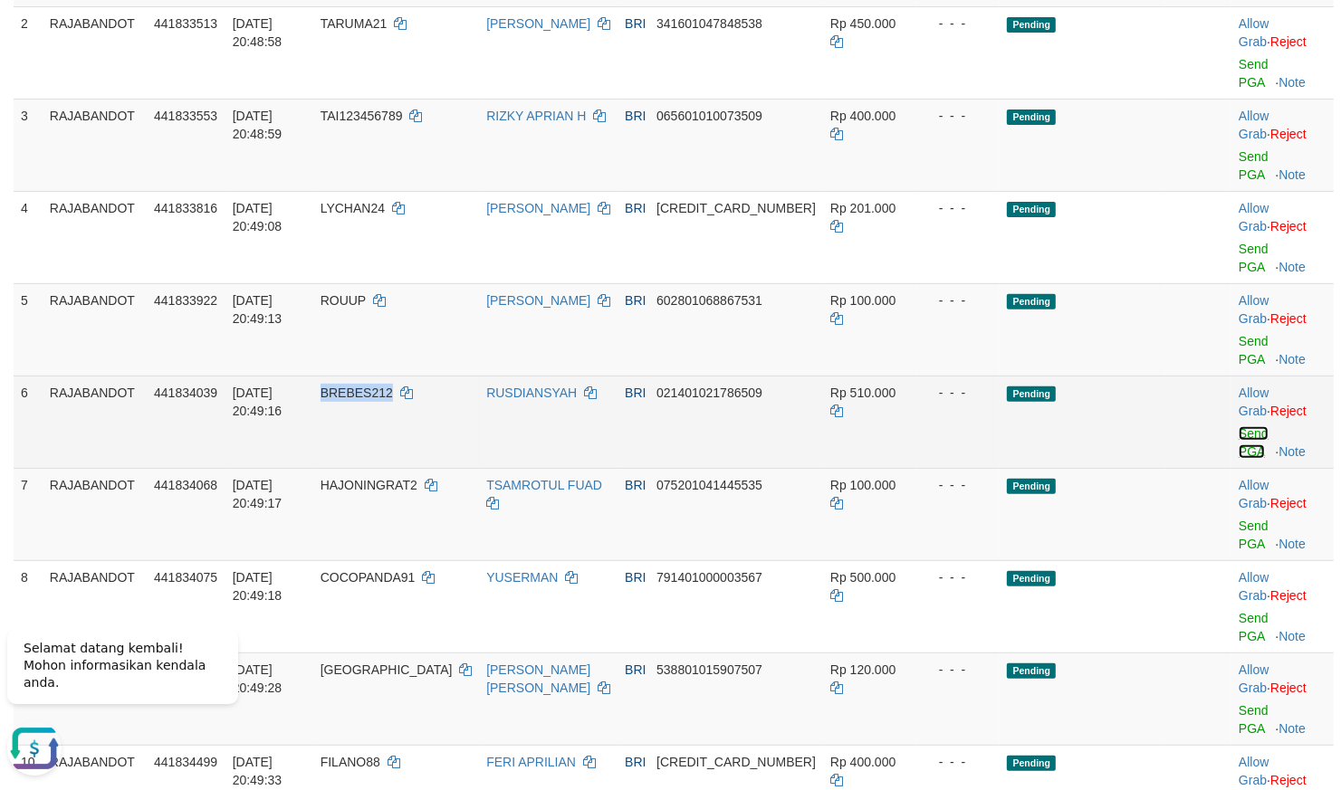
click at [1241, 453] on link "Send PGA" at bounding box center [1254, 442] width 30 height 33
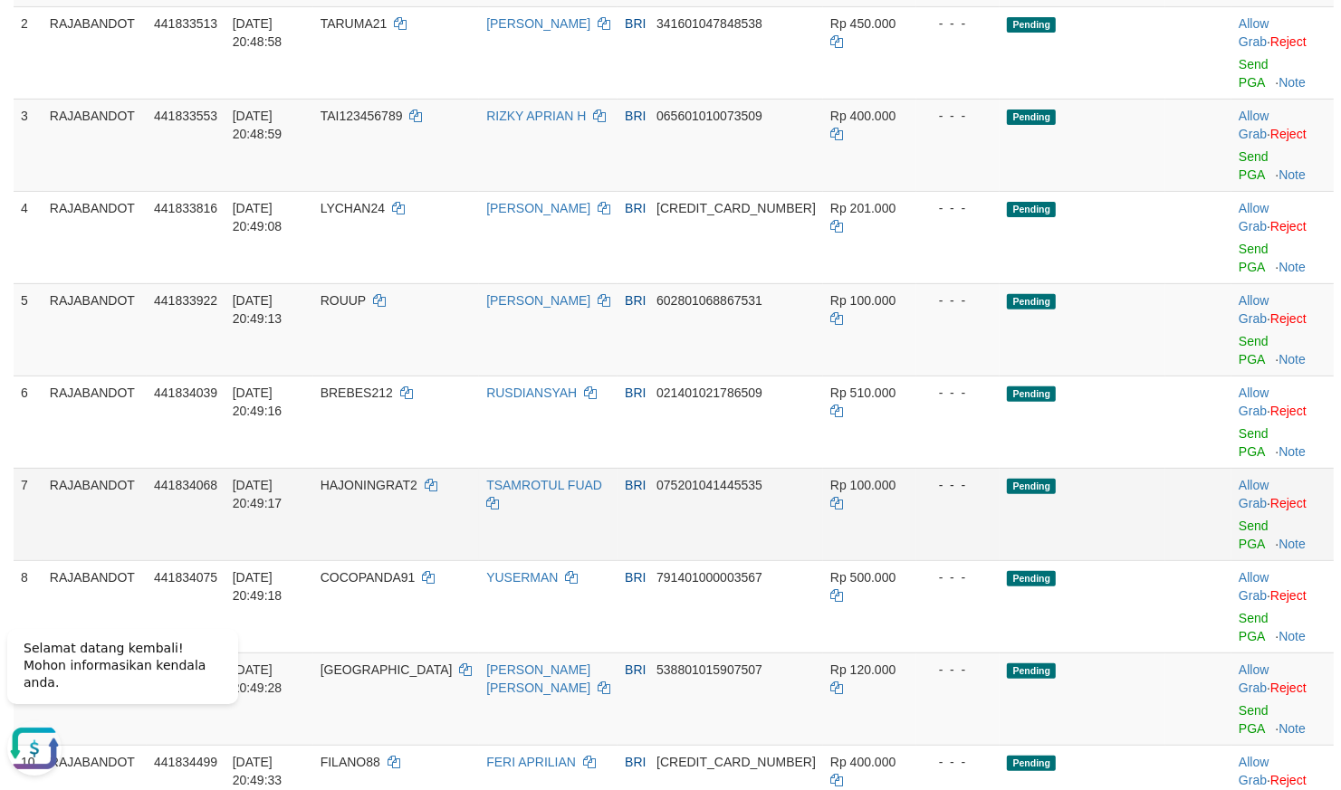
click at [1000, 529] on td "Pending" at bounding box center [1082, 514] width 165 height 92
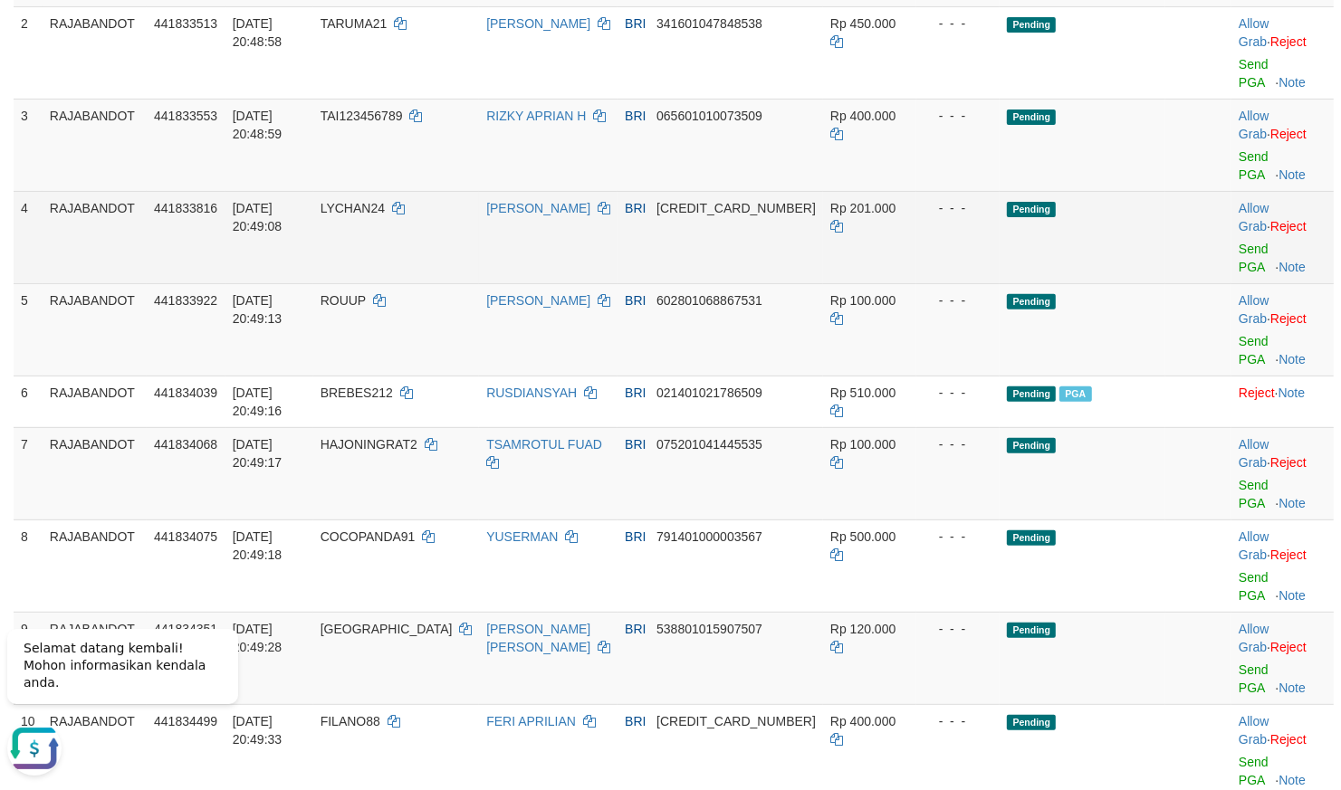
click at [1237, 259] on td "Allow Grab · Reject Send PGA · Note" at bounding box center [1282, 237] width 102 height 92
click at [1237, 262] on td "Allow Grab · Reject Send PGA · Note" at bounding box center [1282, 237] width 102 height 92
click at [1239, 263] on link "Send PGA" at bounding box center [1254, 258] width 30 height 33
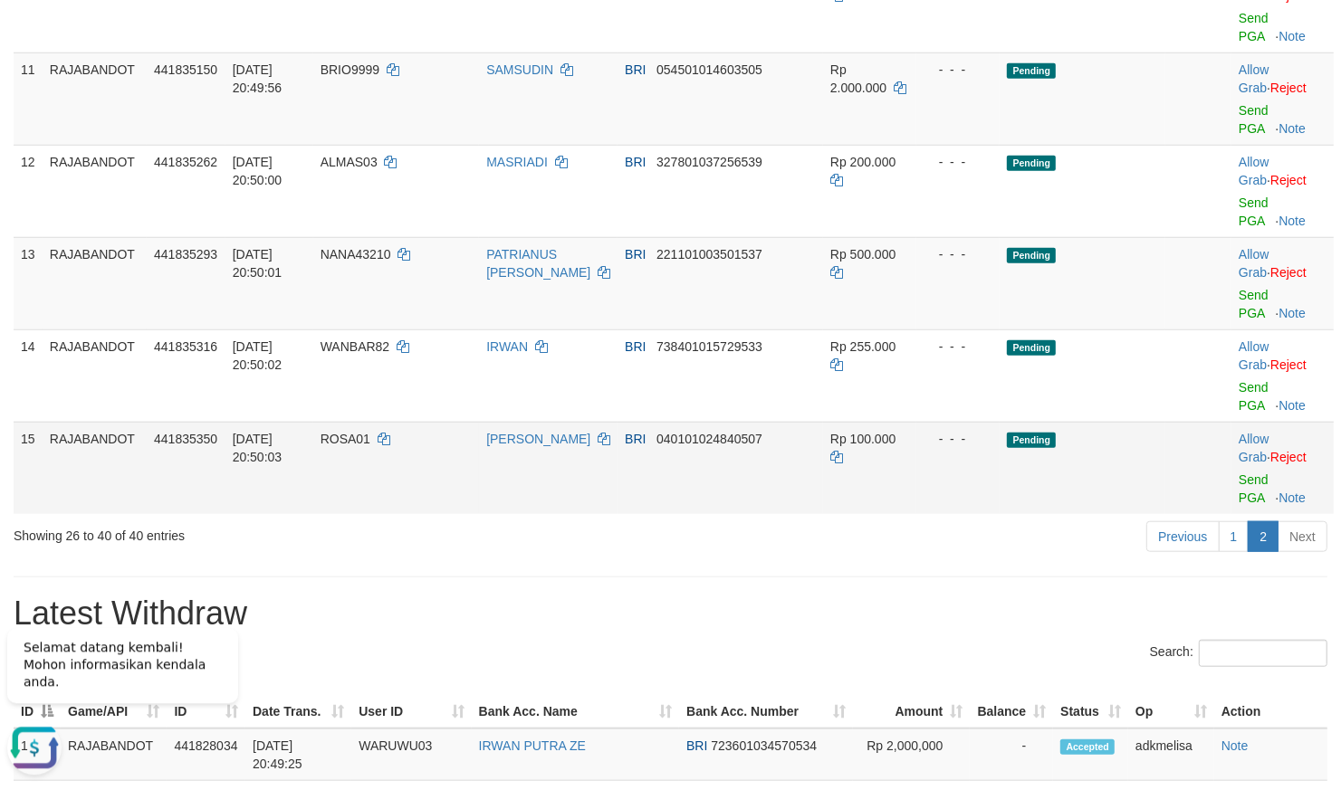
scroll to position [1268, 0]
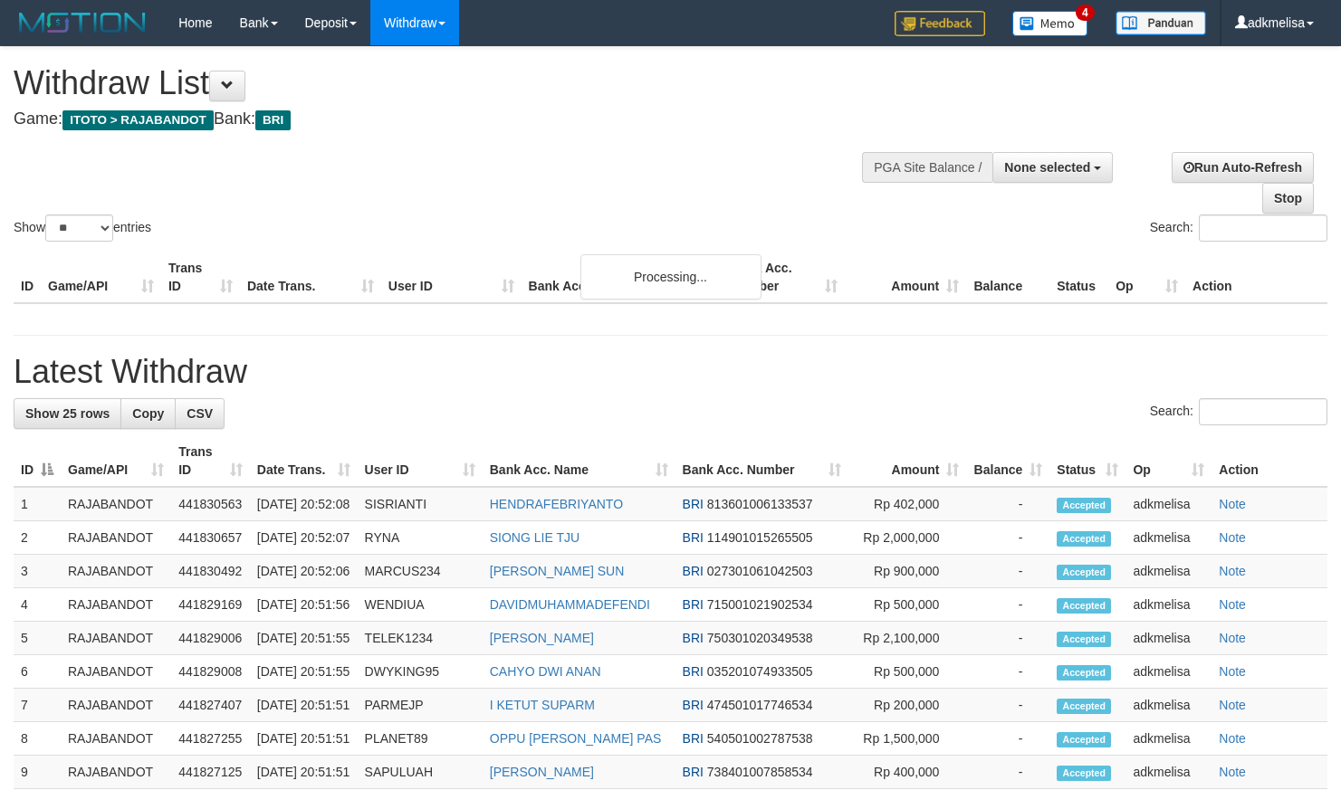
select select
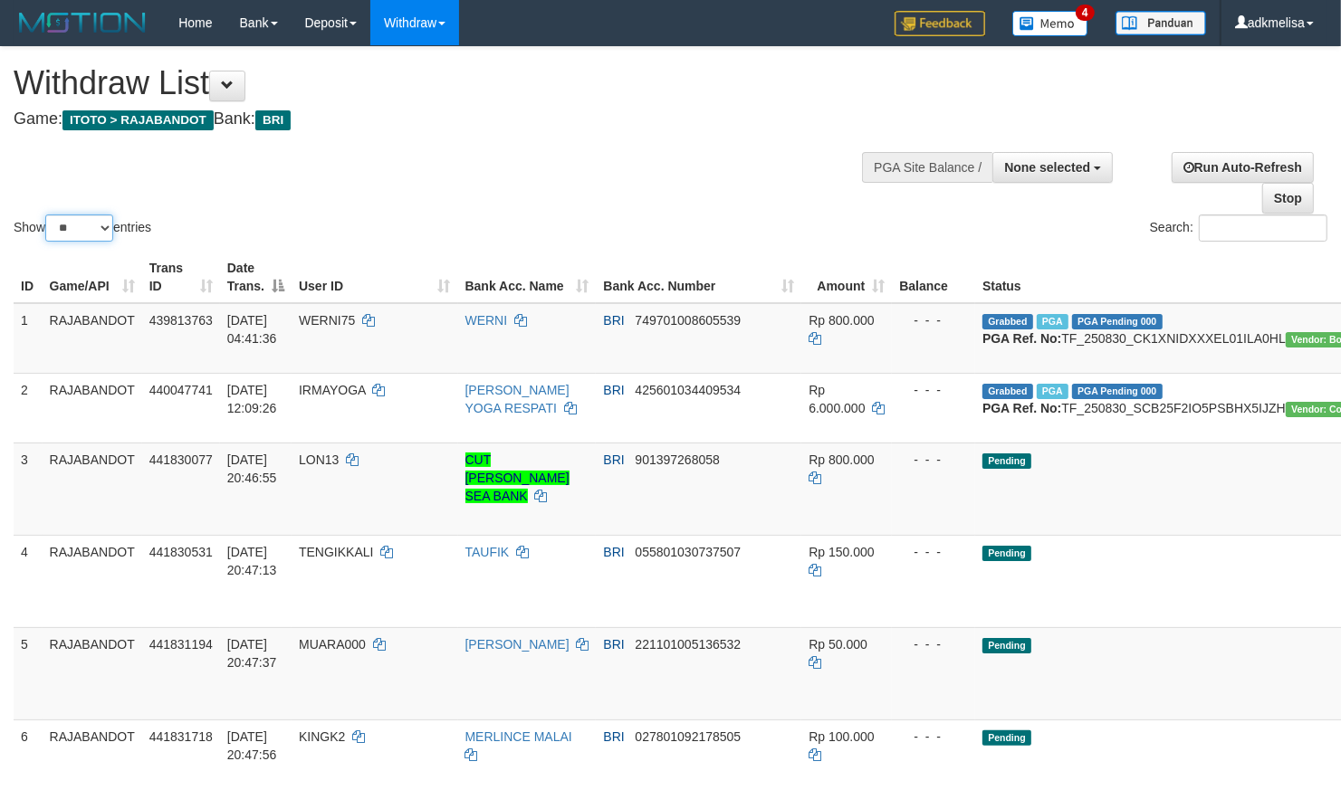
click at [45, 215] on select "** ** ** ***" at bounding box center [79, 228] width 68 height 27
select select "***"
click option "***" at bounding box center [0, 0] width 0 height 0
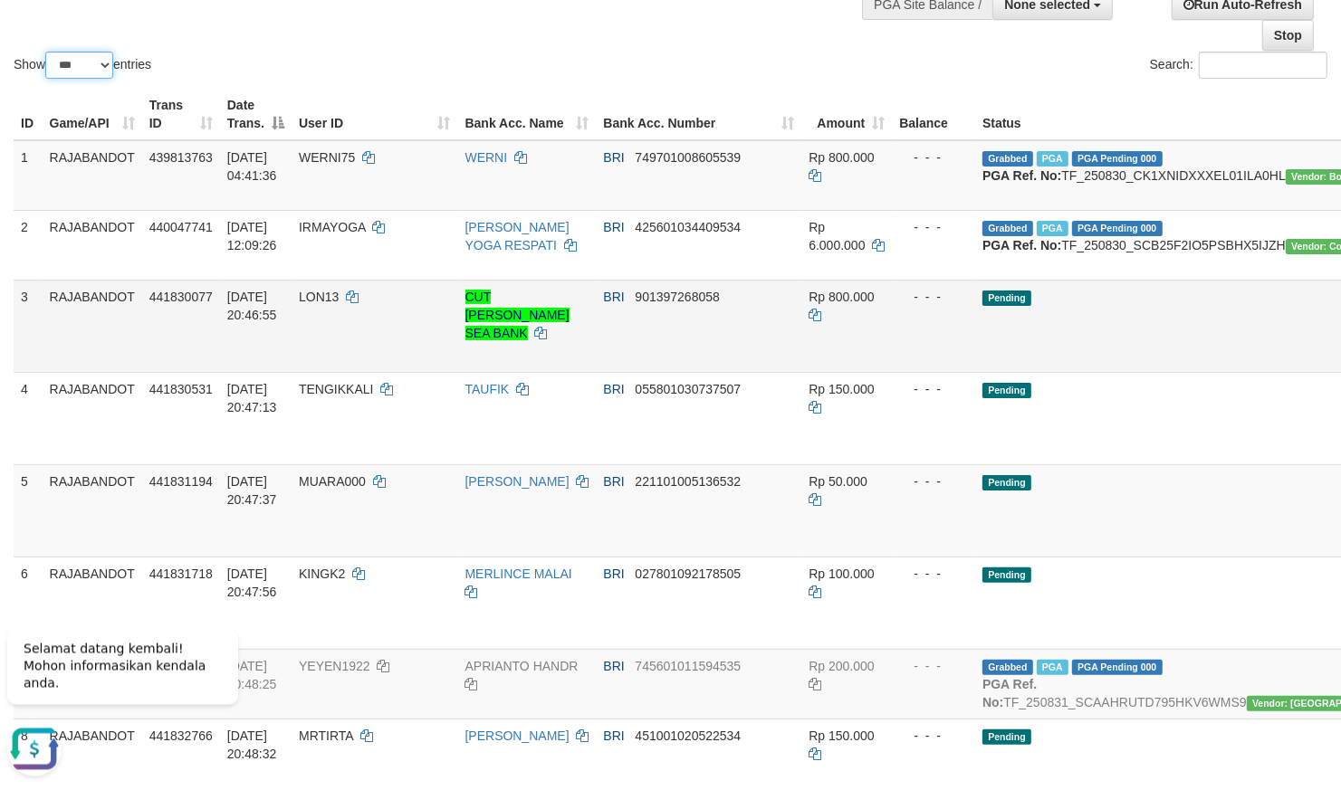
scroll to position [158, 0]
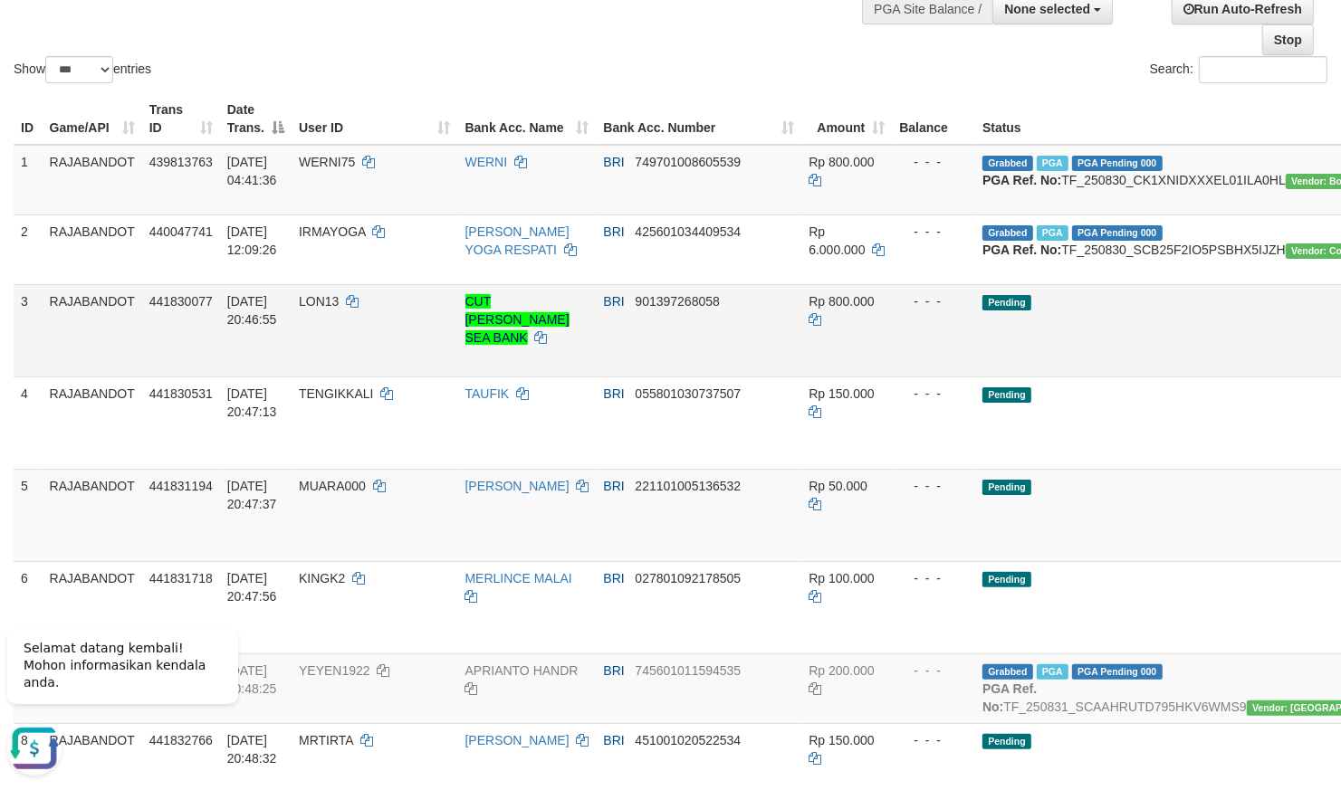
click at [1010, 370] on td "Pending" at bounding box center [1190, 330] width 430 height 92
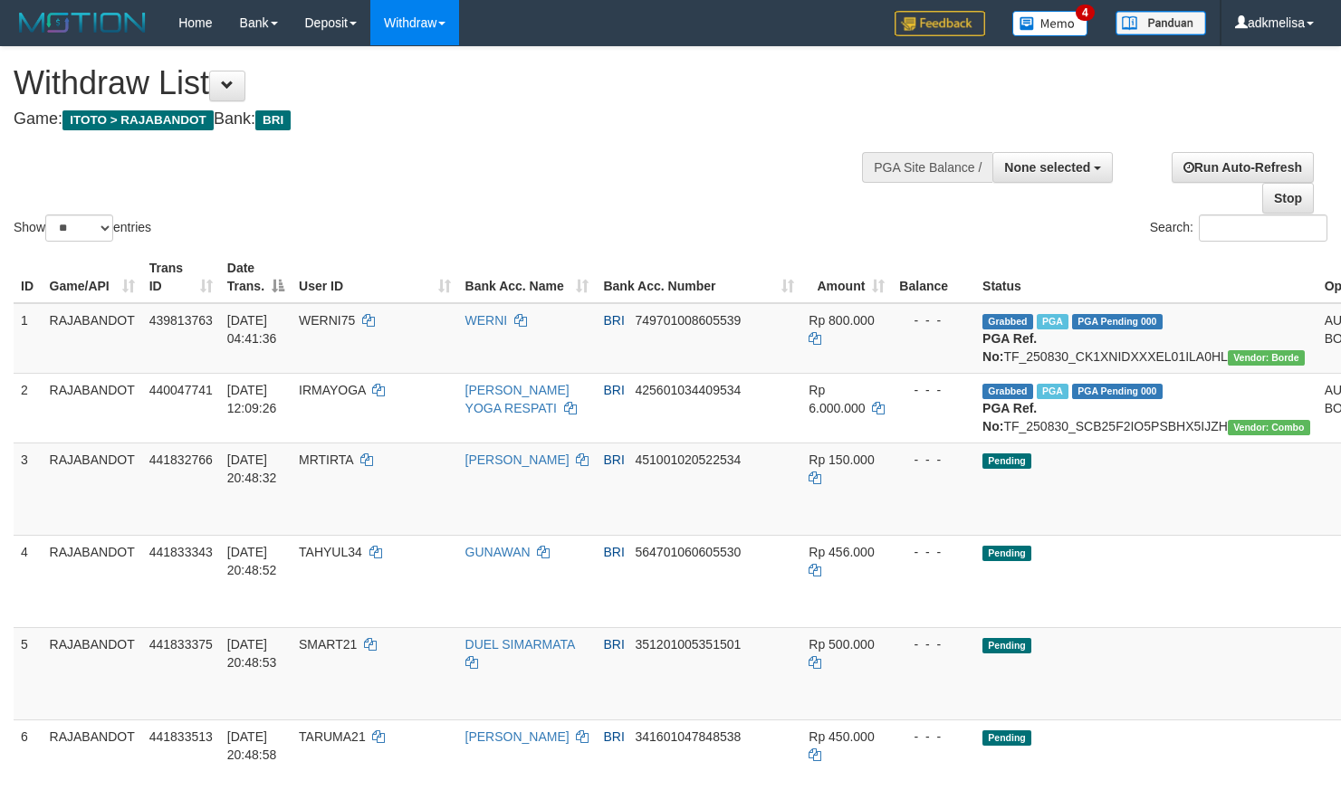
select select
select select "**"
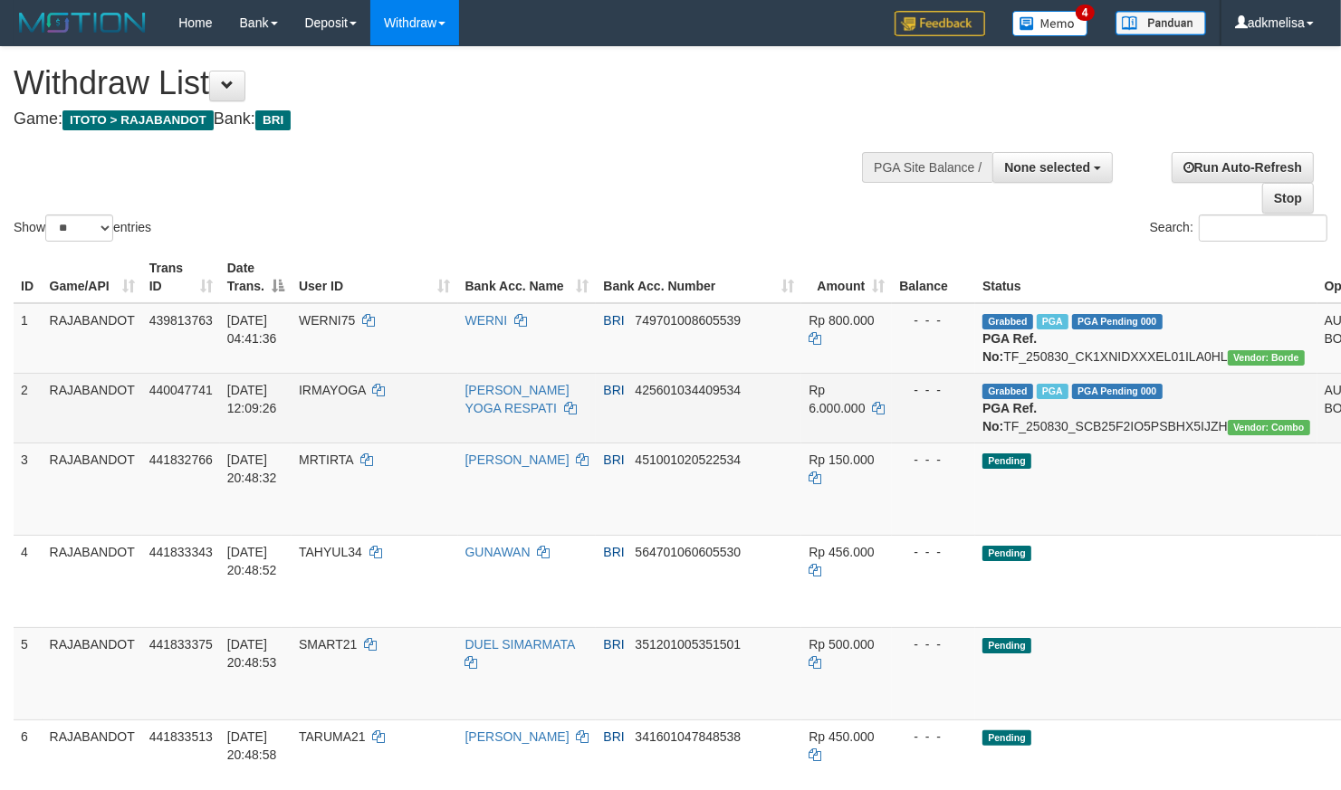
click at [892, 397] on td "- - -" at bounding box center [933, 408] width 83 height 70
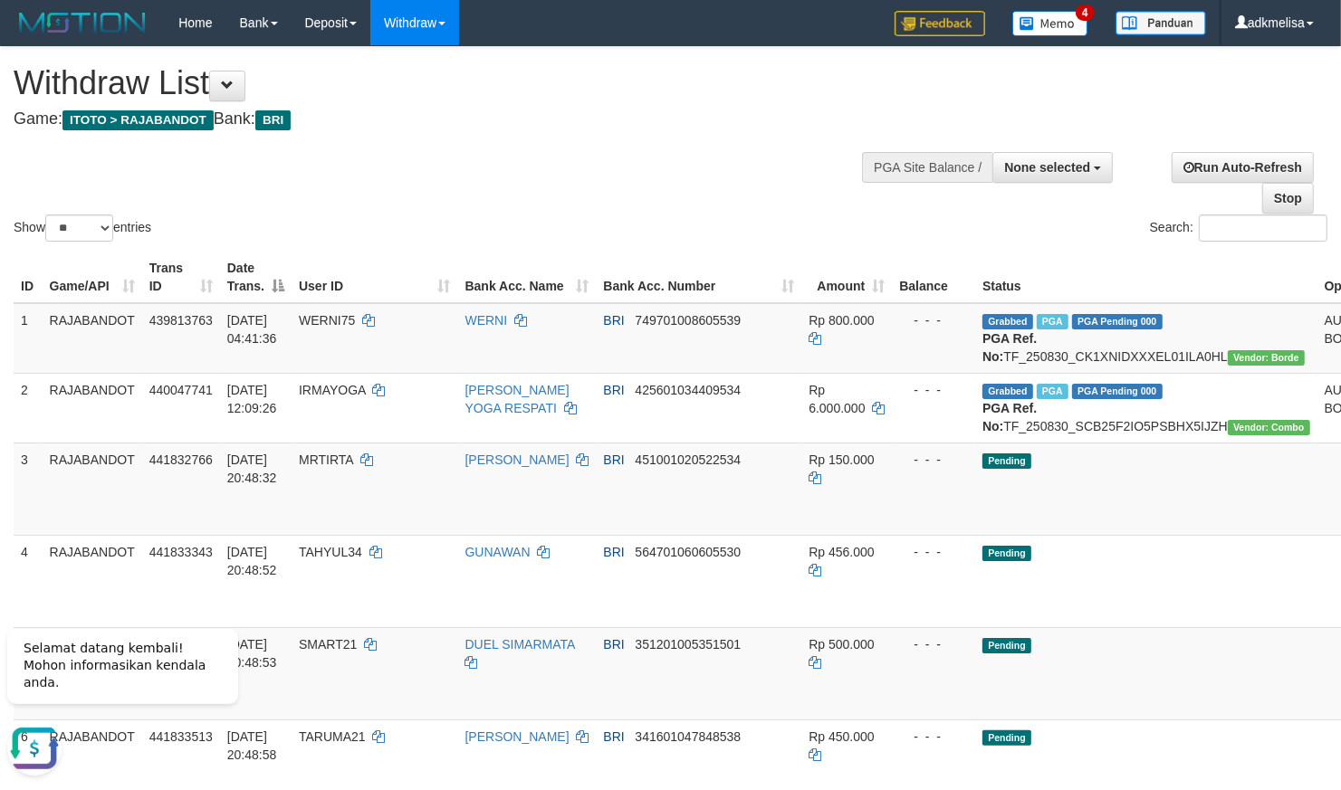
click at [878, 204] on div "Show ** ** ** *** entries Search:" at bounding box center [670, 146] width 1341 height 198
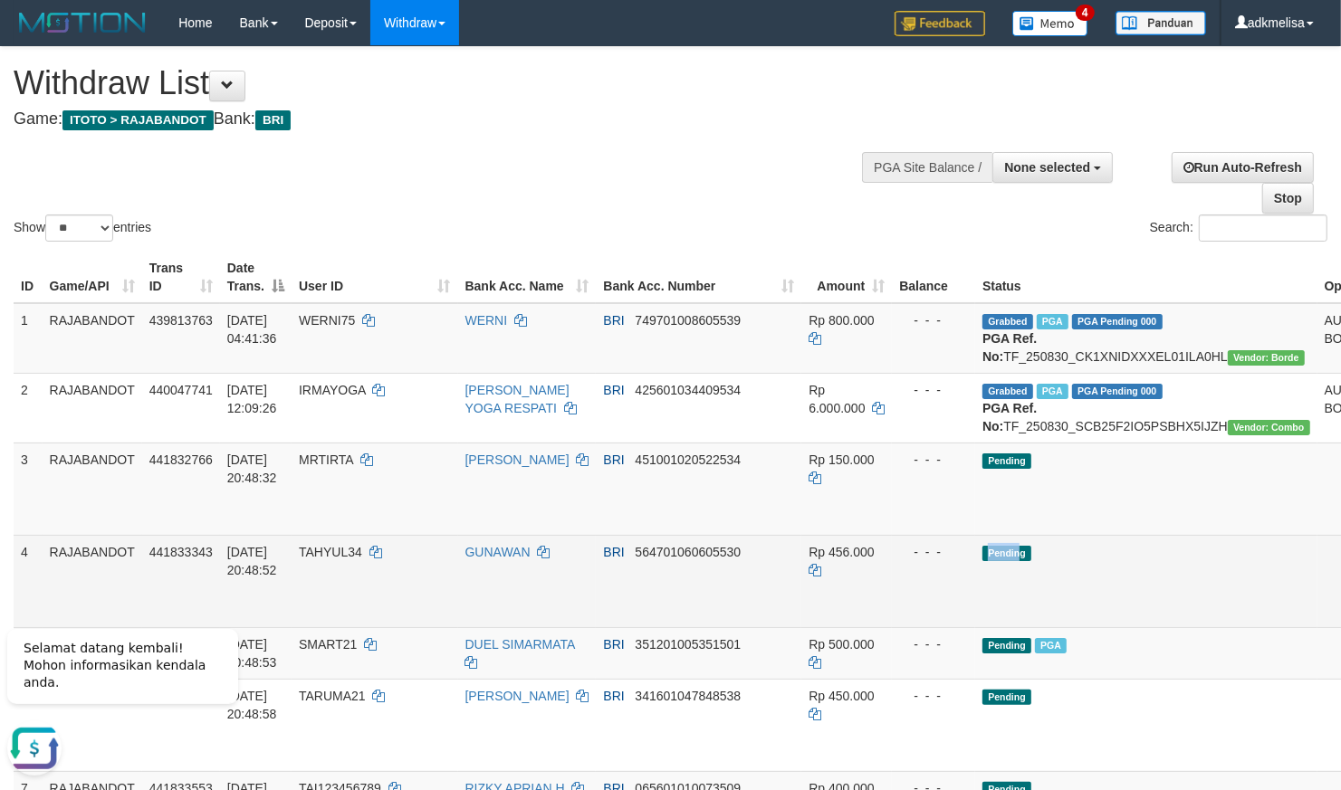
click at [975, 620] on td "Pending" at bounding box center [1146, 581] width 342 height 92
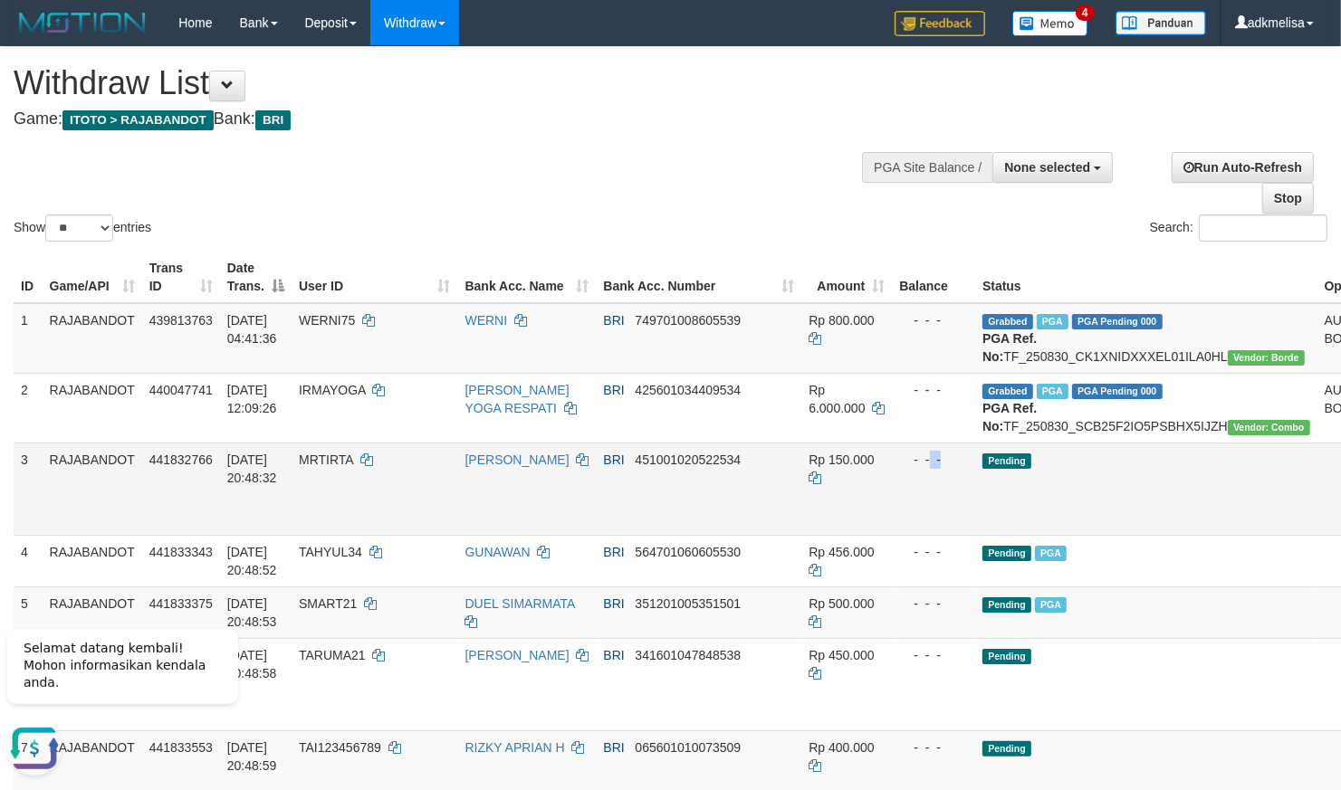
click at [892, 493] on td "- - -" at bounding box center [933, 489] width 83 height 92
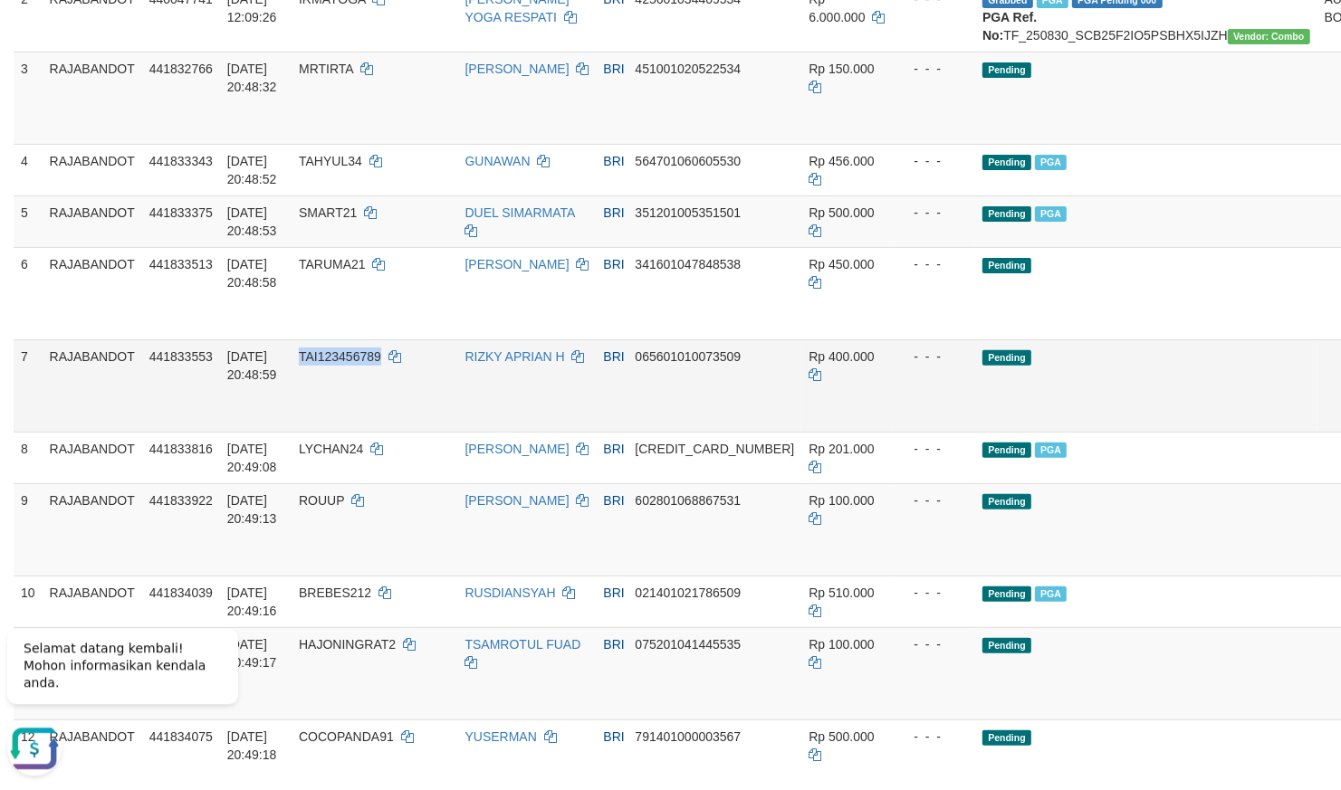
click at [892, 432] on td "- - -" at bounding box center [933, 386] width 83 height 92
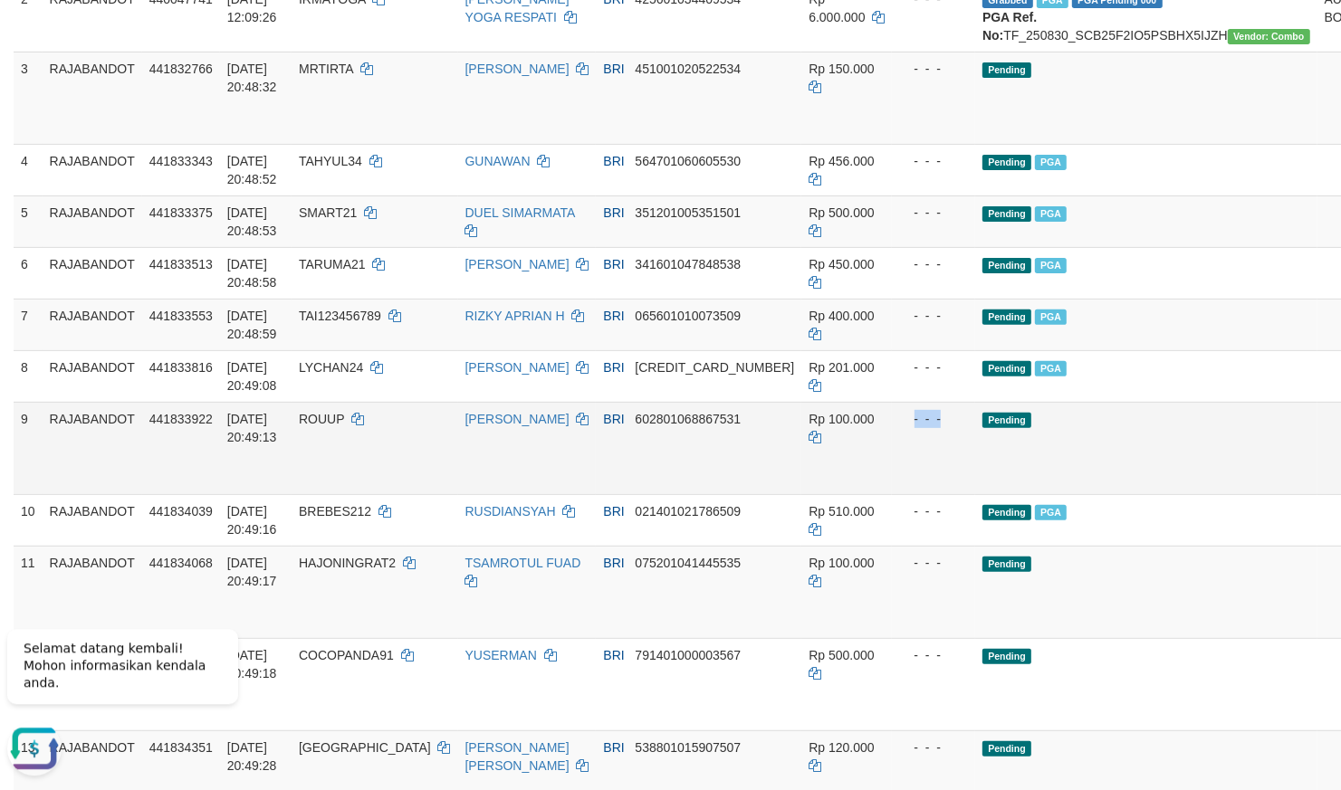
drag, startPoint x: 1044, startPoint y: 500, endPoint x: 1013, endPoint y: 500, distance: 30.8
click at [1040, 494] on td "Pending" at bounding box center [1146, 448] width 342 height 92
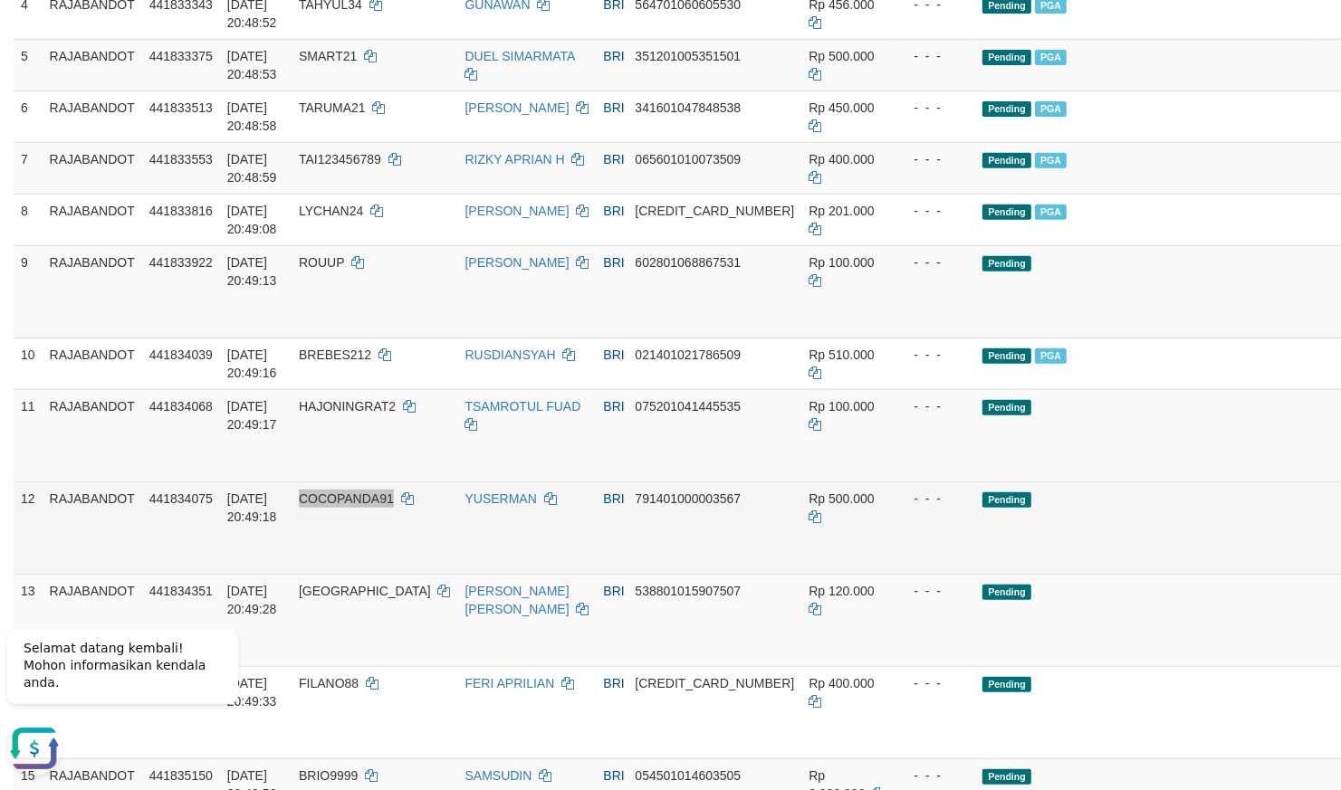
scroll to position [550, 0]
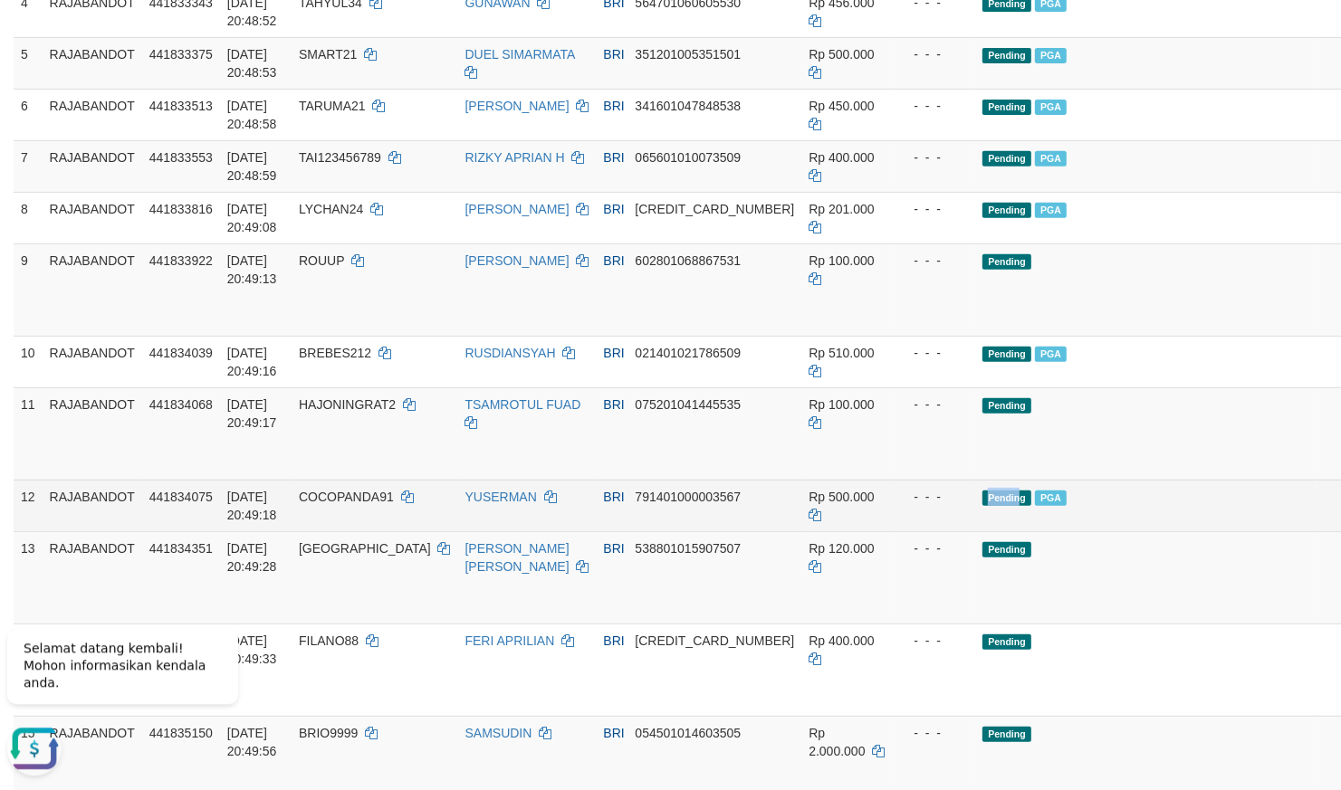
drag, startPoint x: 913, startPoint y: 526, endPoint x: 891, endPoint y: 522, distance: 22.0
click at [975, 526] on td "Pending PGA" at bounding box center [1146, 506] width 342 height 52
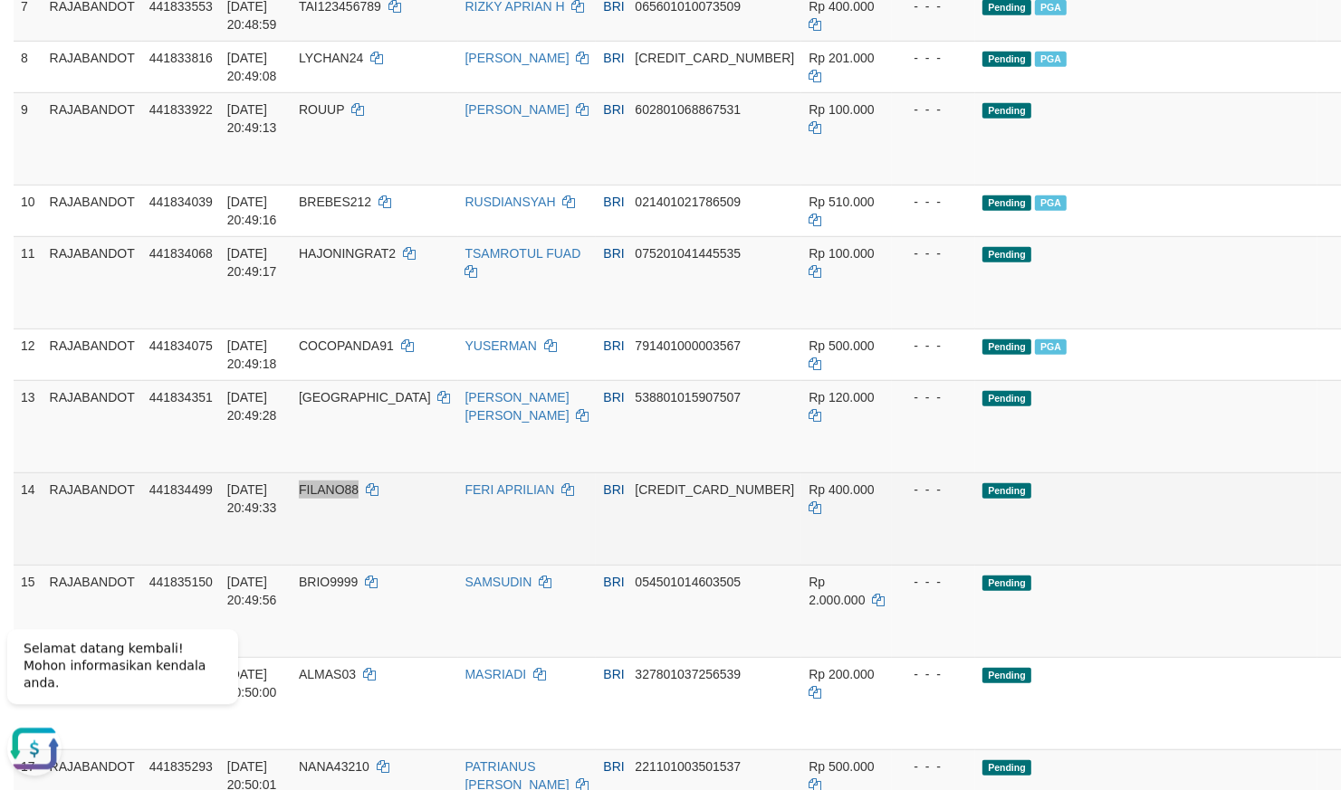
scroll to position [708, 0]
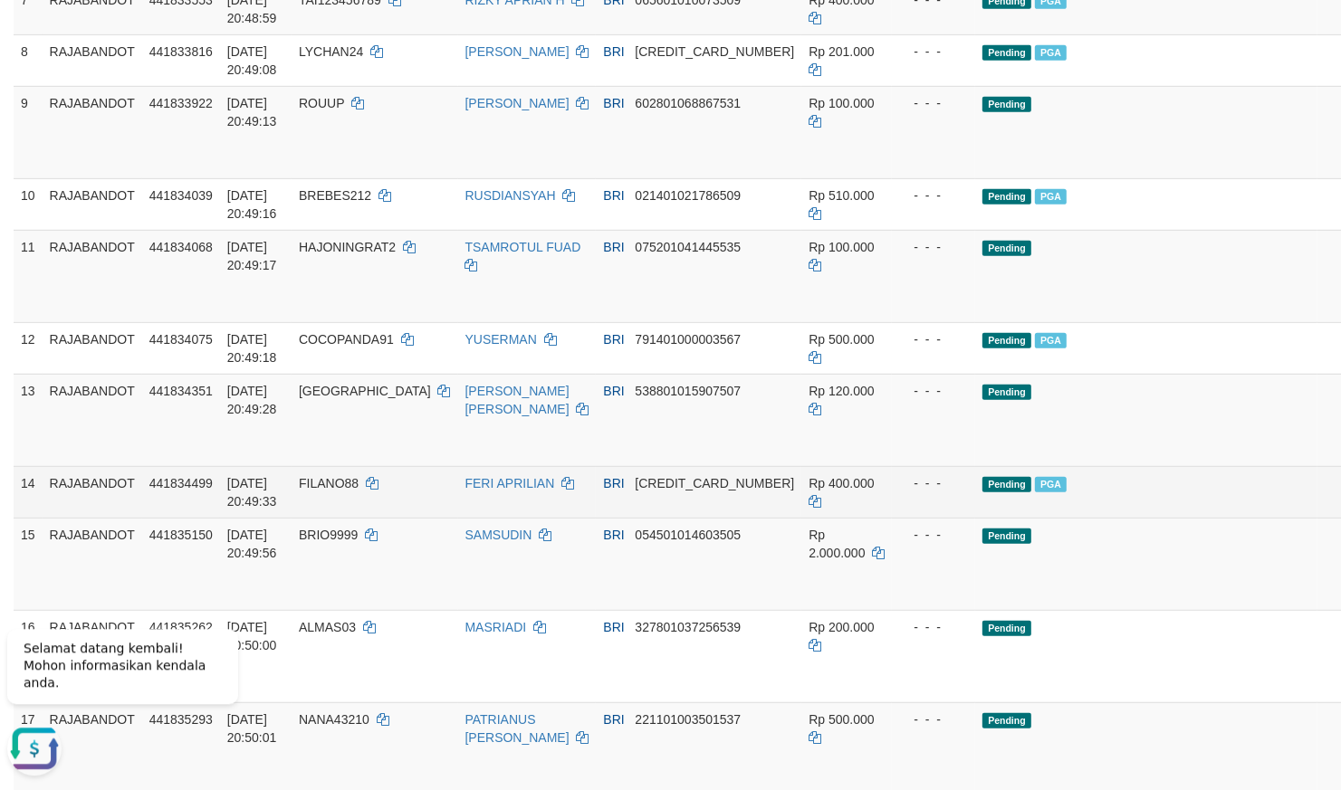
click at [1028, 517] on td "Pending PGA" at bounding box center [1146, 491] width 342 height 52
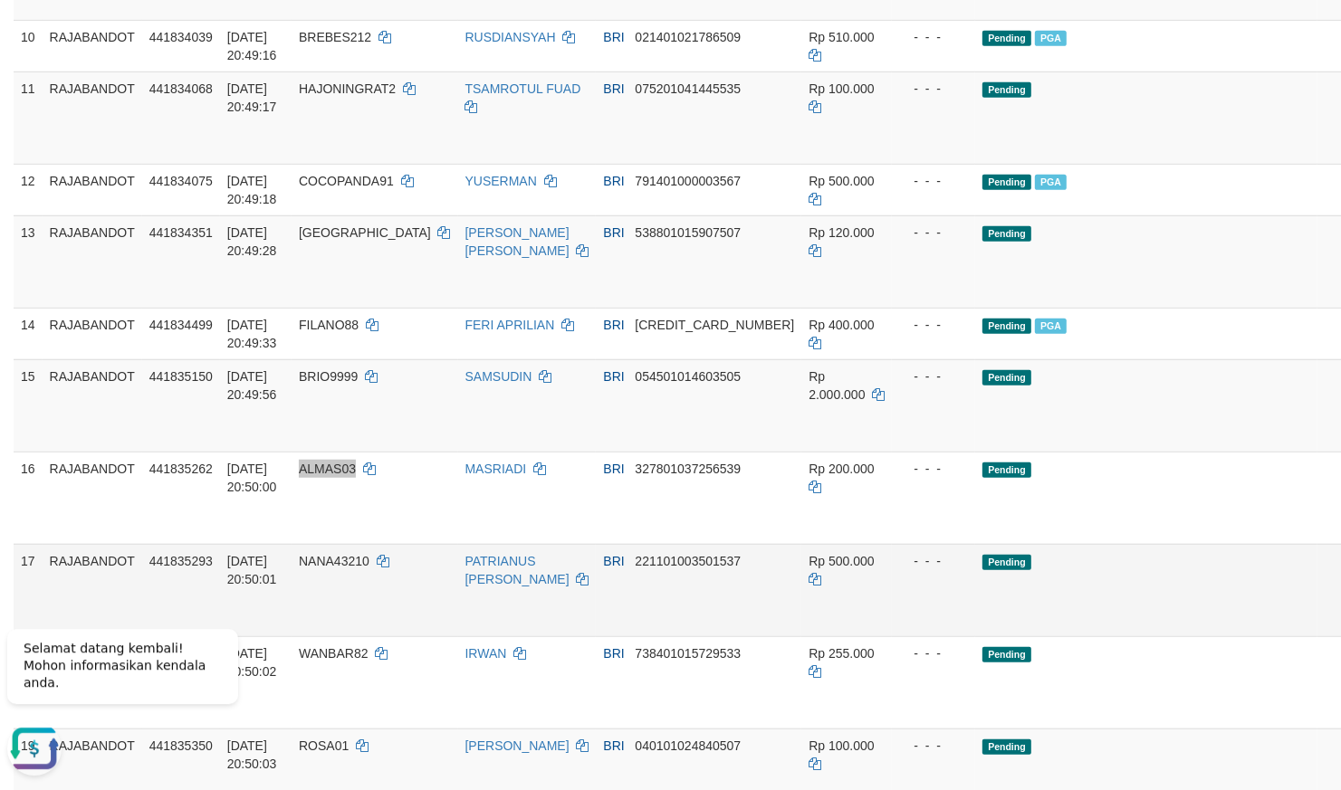
scroll to position [867, 0]
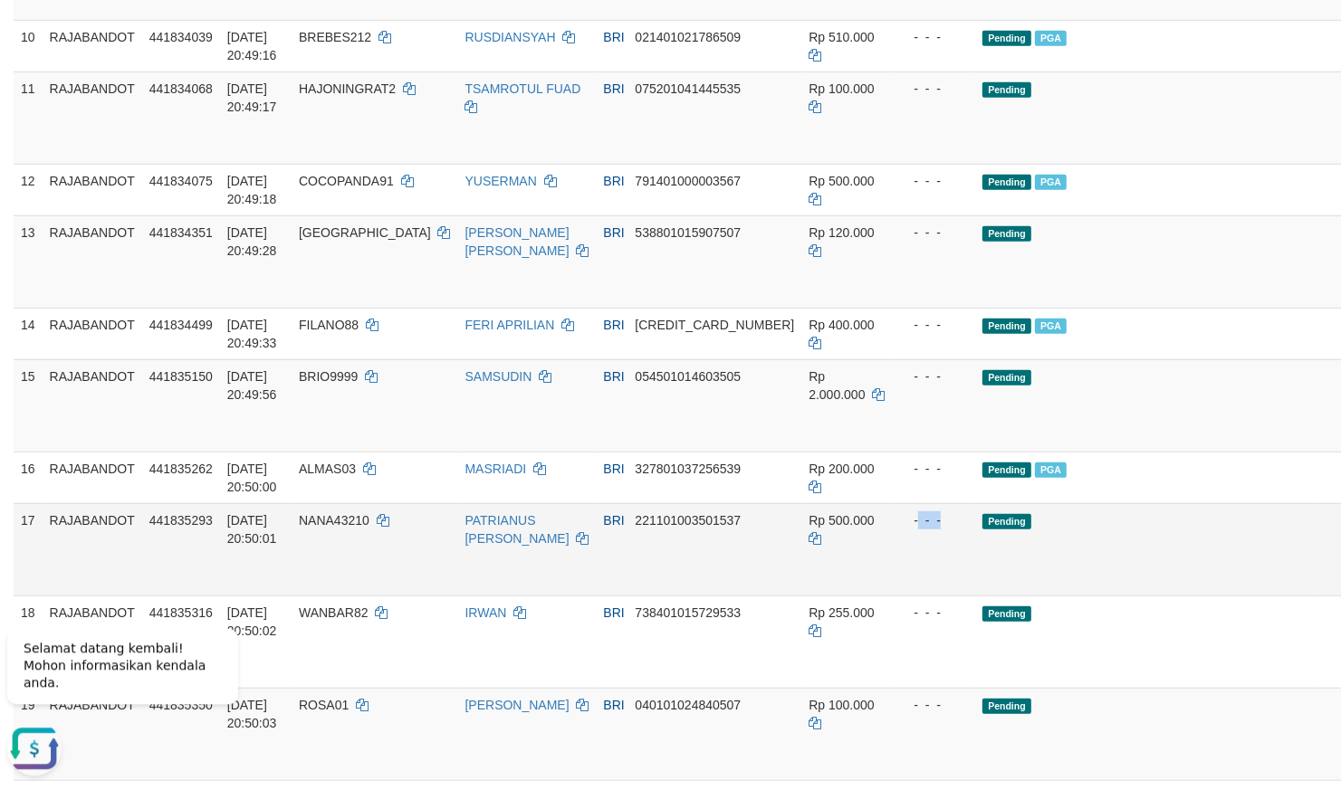
click at [892, 595] on td "- - -" at bounding box center [933, 549] width 83 height 92
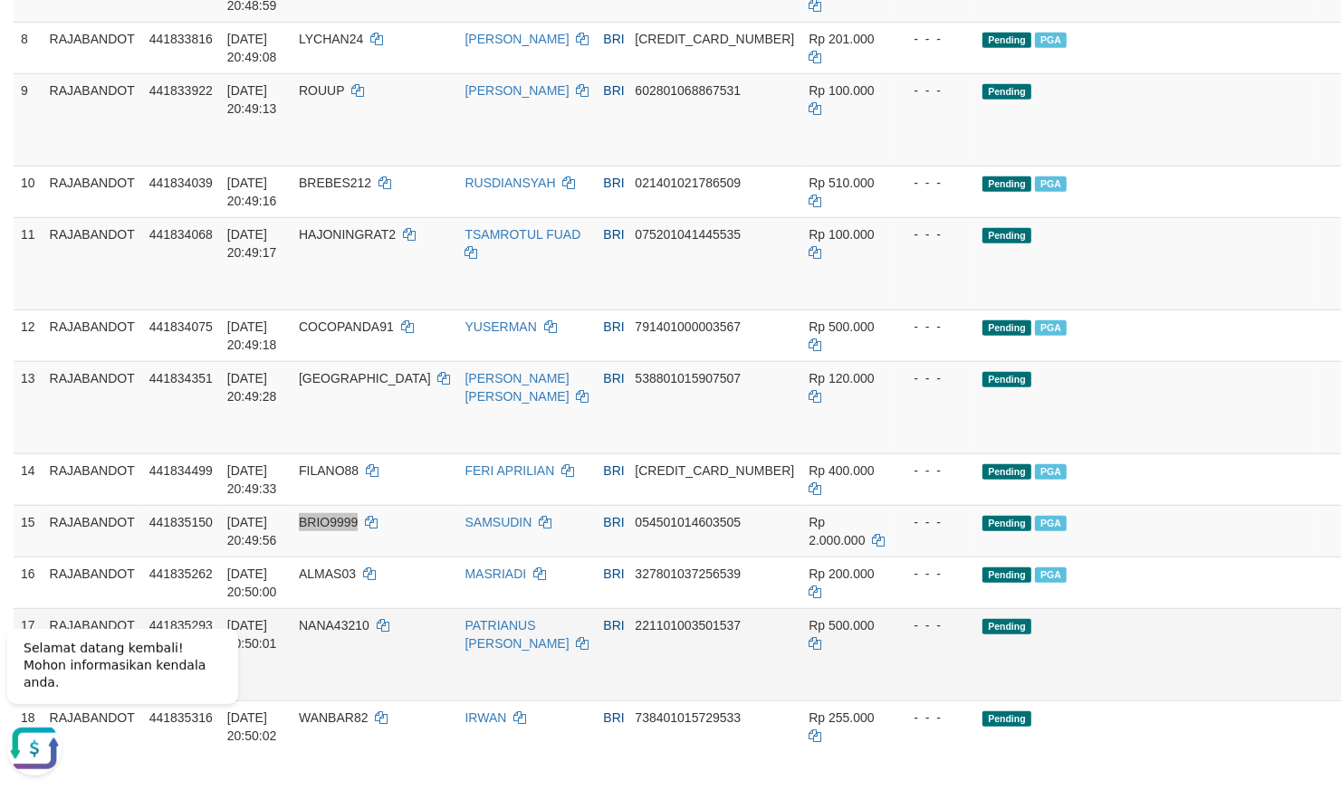
scroll to position [708, 0]
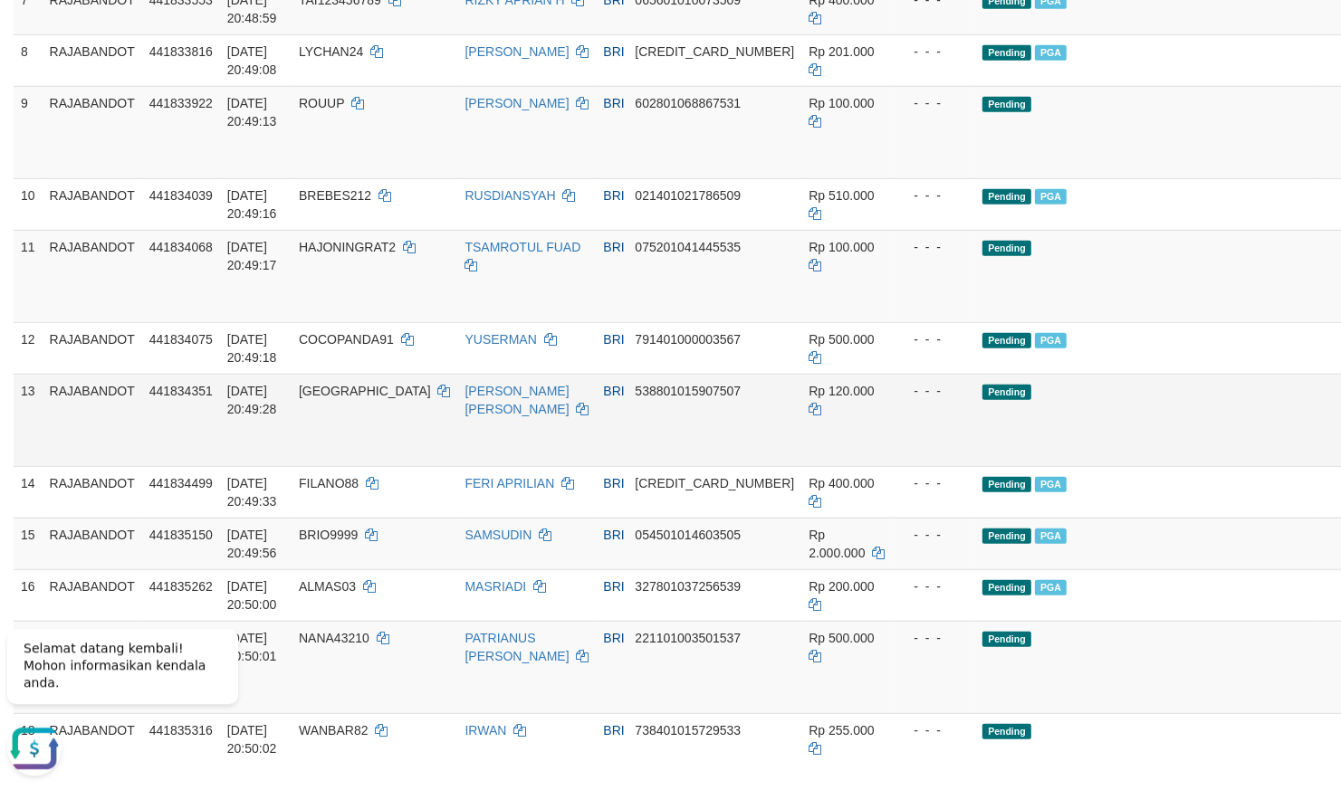
click at [1064, 465] on td "Pending" at bounding box center [1146, 419] width 342 height 92
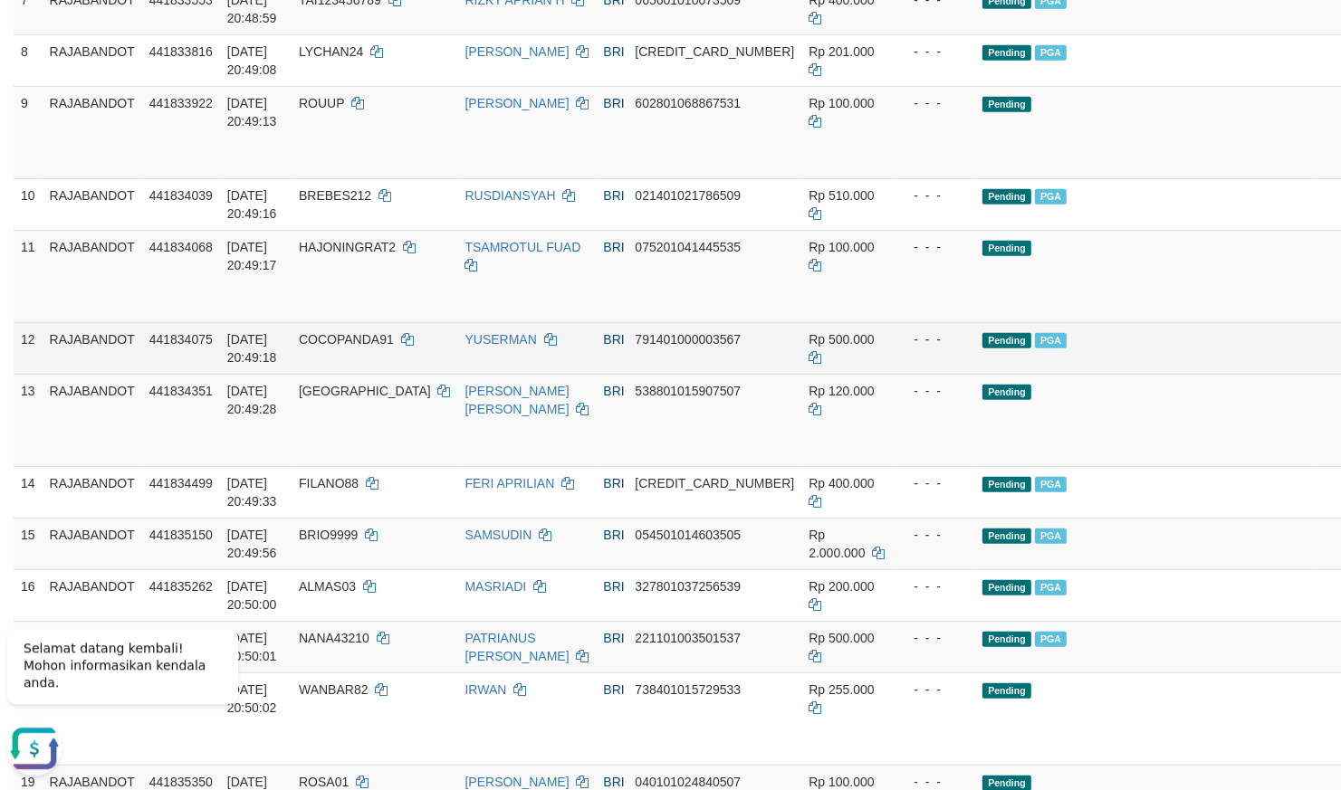
click at [896, 373] on td "- - -" at bounding box center [933, 347] width 83 height 52
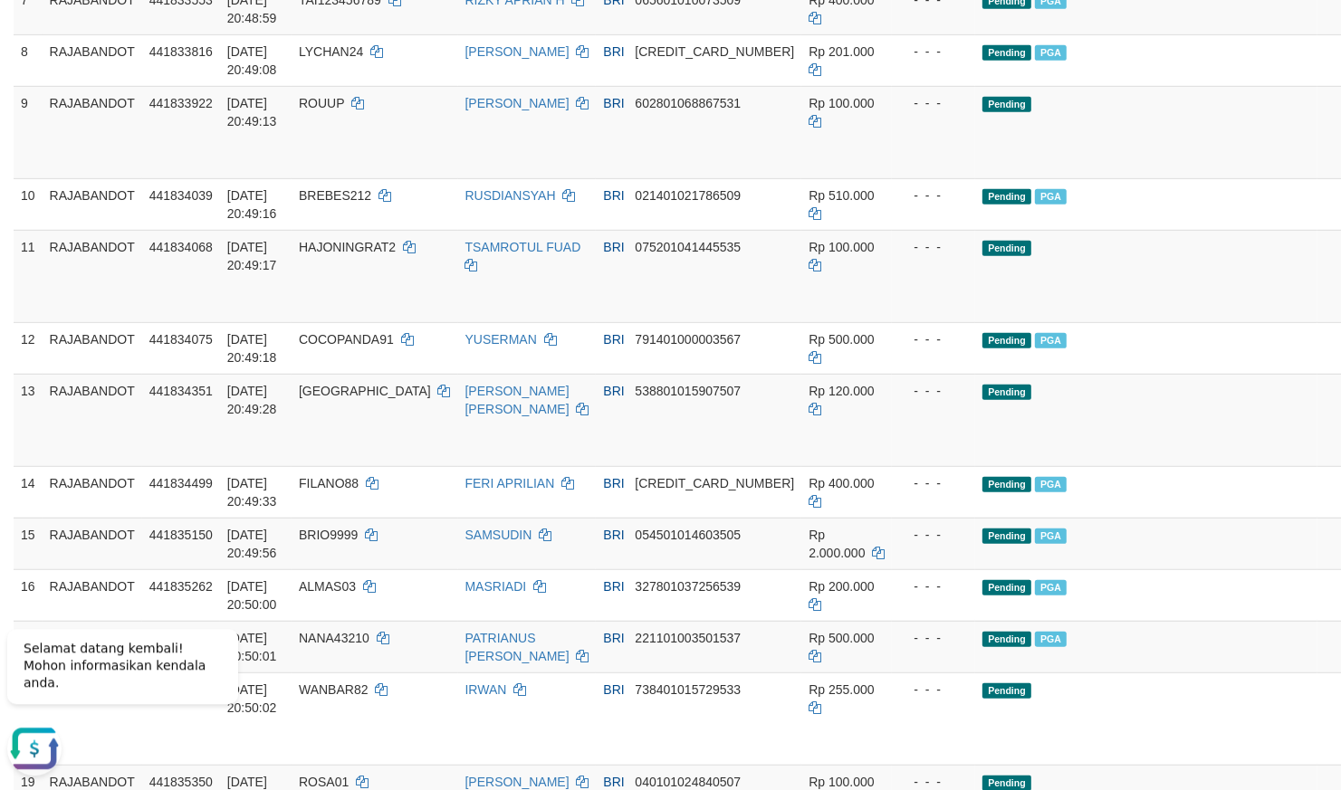
scroll to position [246, 0]
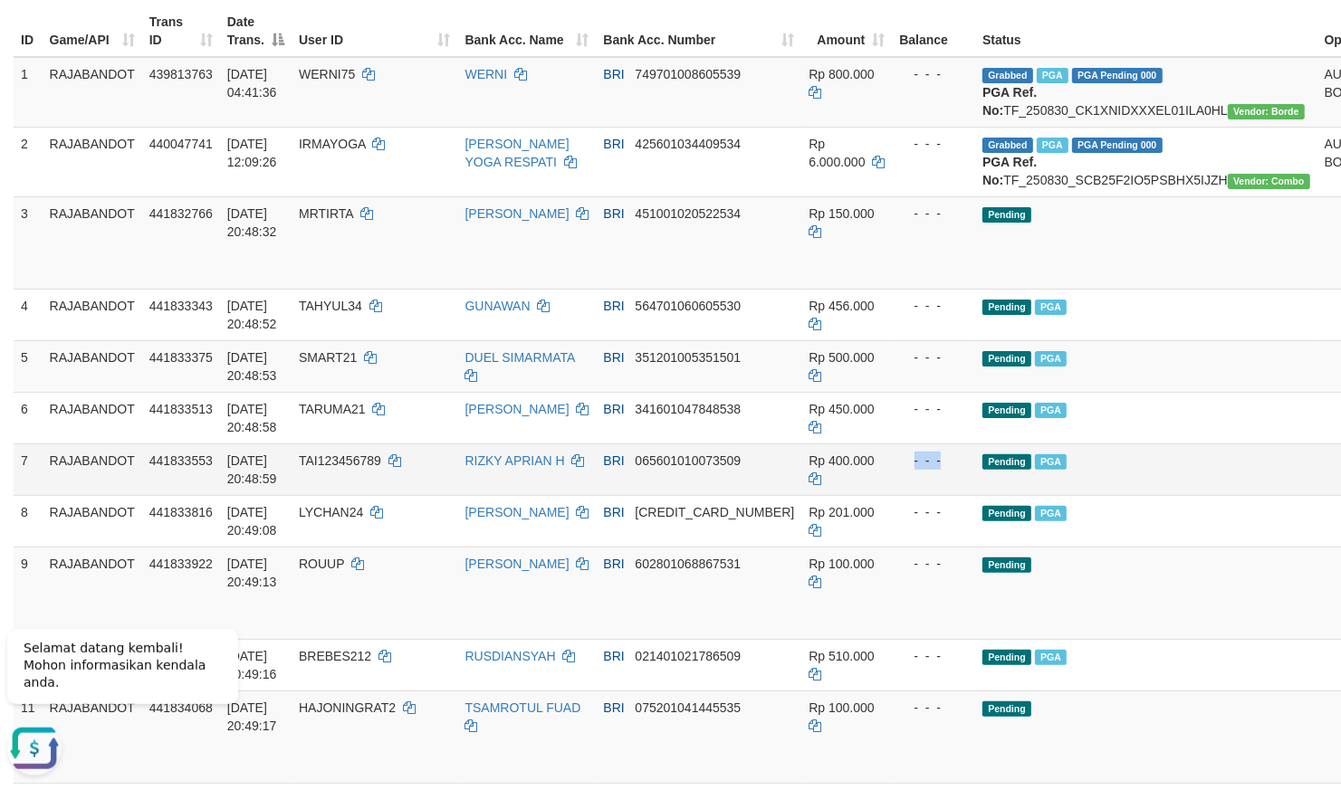
click at [892, 495] on td "- - -" at bounding box center [933, 470] width 83 height 52
click at [899, 470] on div "- - -" at bounding box center [933, 461] width 69 height 18
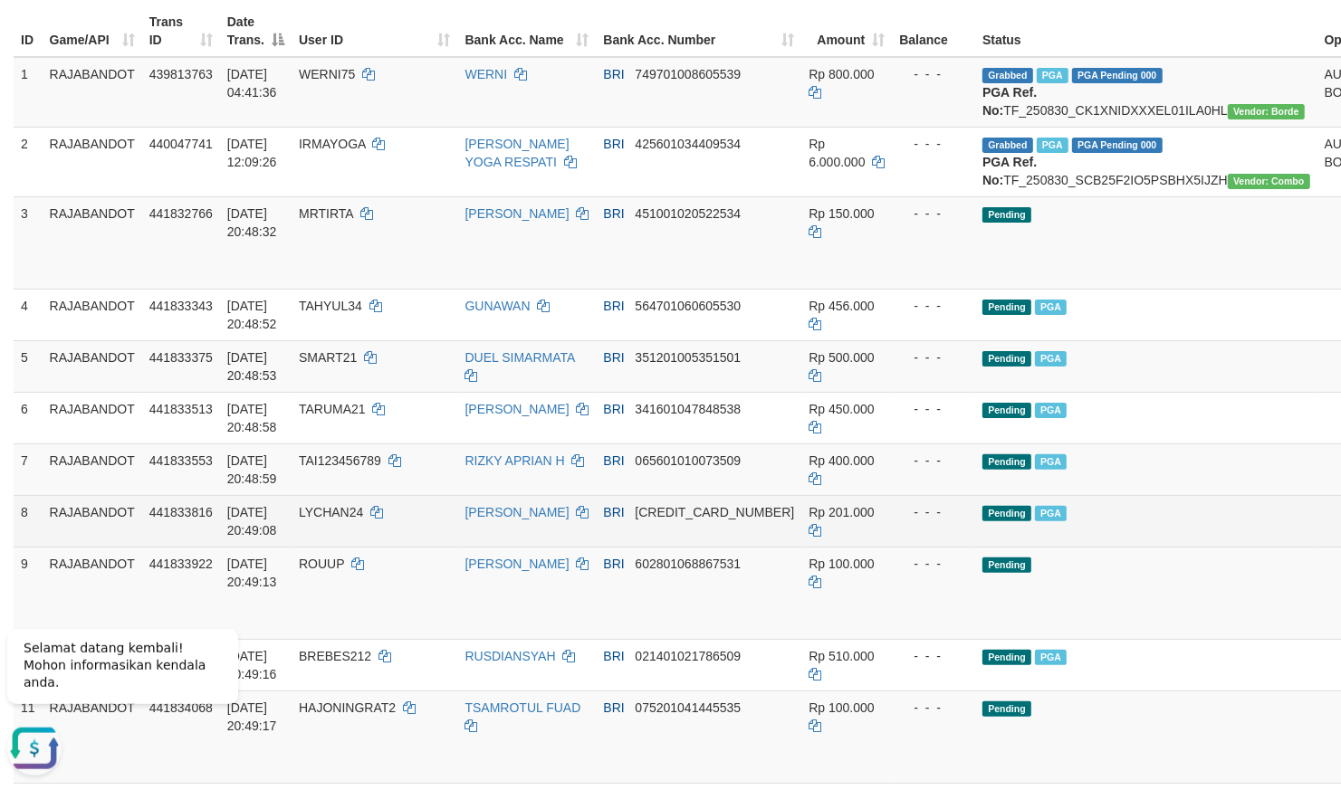
click at [975, 547] on td "Pending PGA" at bounding box center [1146, 521] width 342 height 52
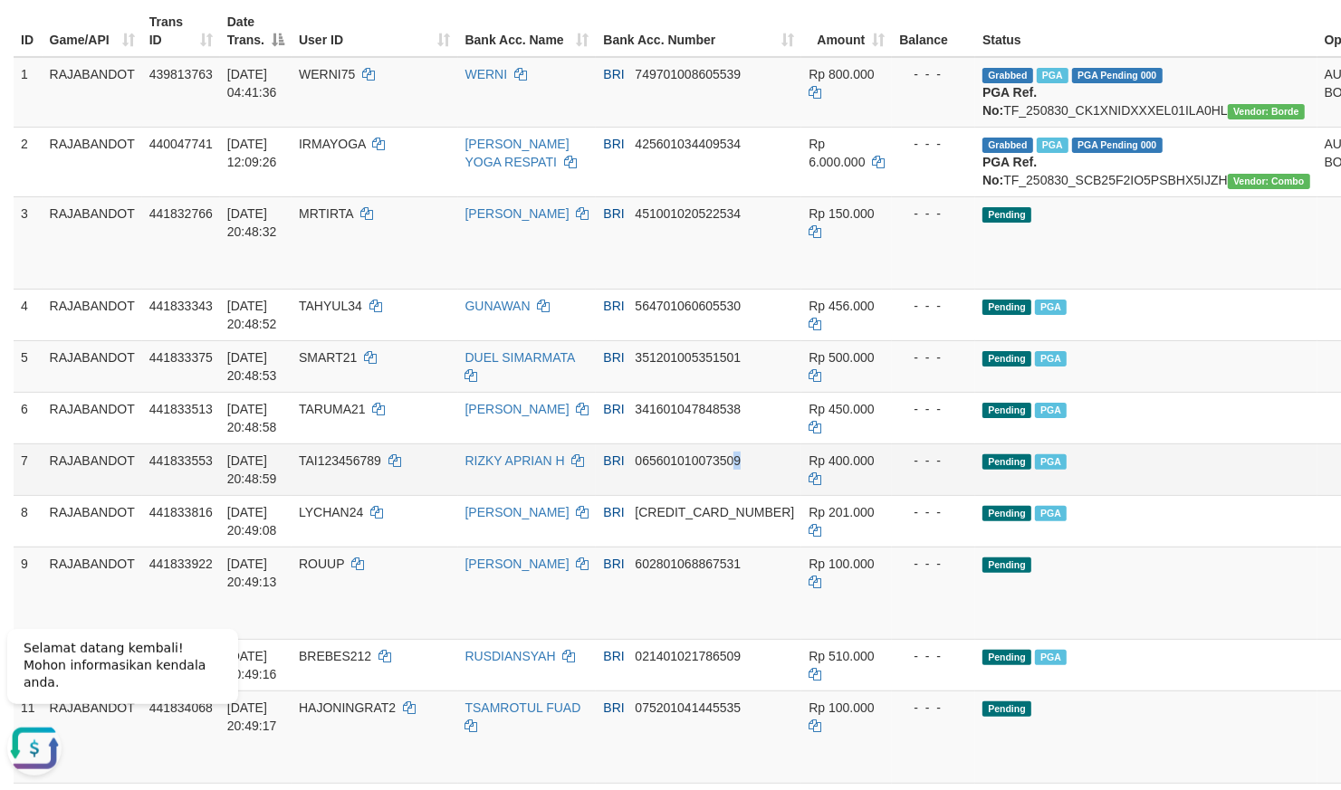
click at [710, 495] on td "BRI 065601010073509" at bounding box center [699, 470] width 206 height 52
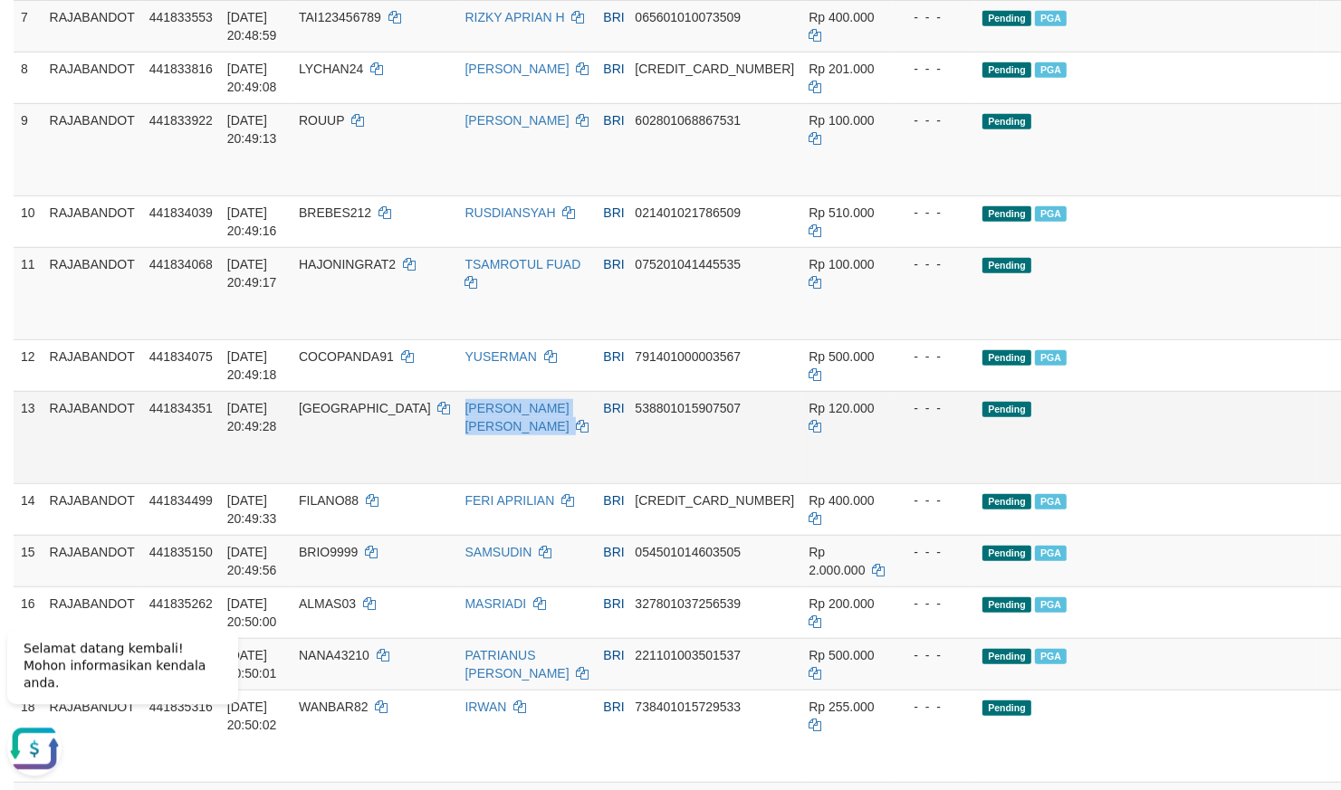
drag, startPoint x: 712, startPoint y: 513, endPoint x: 679, endPoint y: 522, distance: 33.6
click at [689, 483] on tr "13 RAJABANDOT 441834351 31/08/2025 20:49:28 GOLDAKOPII GEO FELIX MANIK BRI 5388…" at bounding box center [748, 436] width 1469 height 92
click at [603, 415] on span "BRI" at bounding box center [613, 407] width 21 height 14
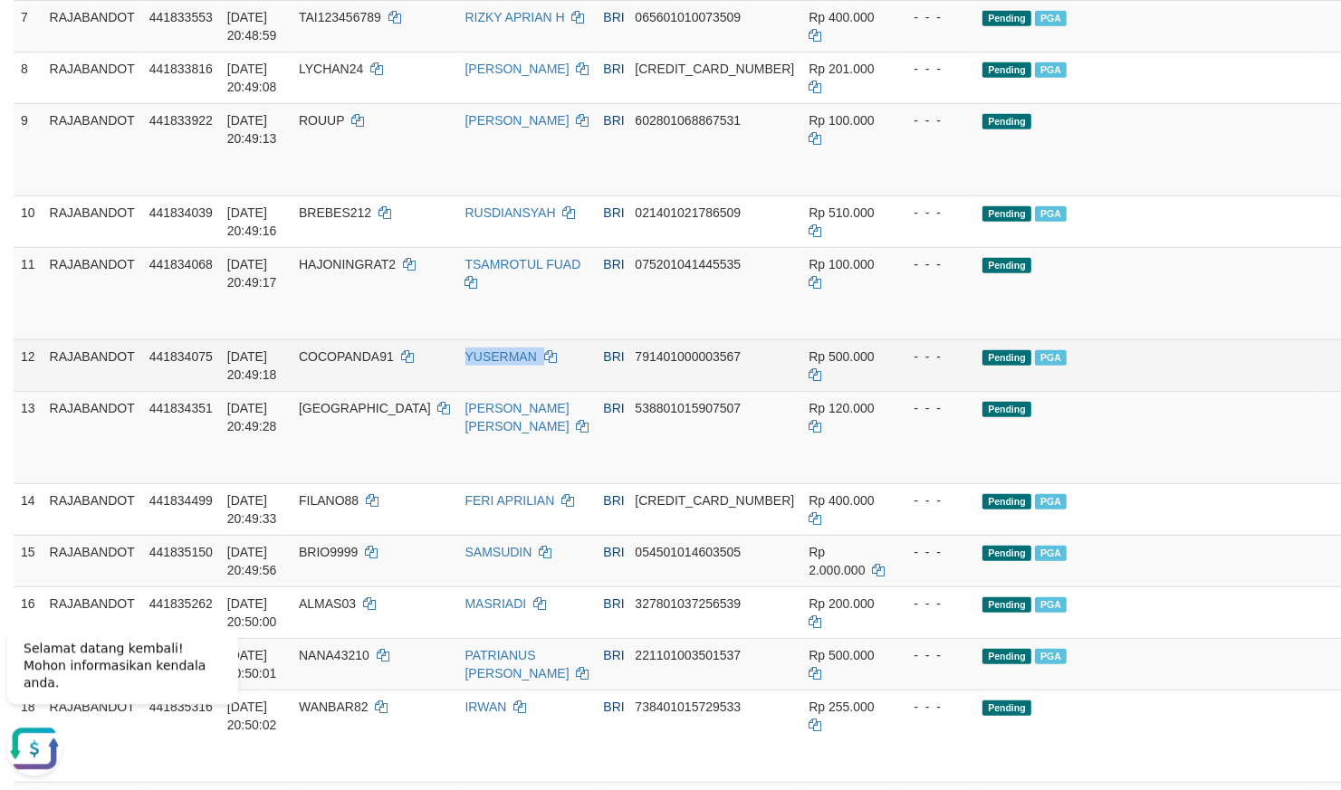
click at [608, 382] on td "BRI 791401000003567" at bounding box center [699, 365] width 206 height 52
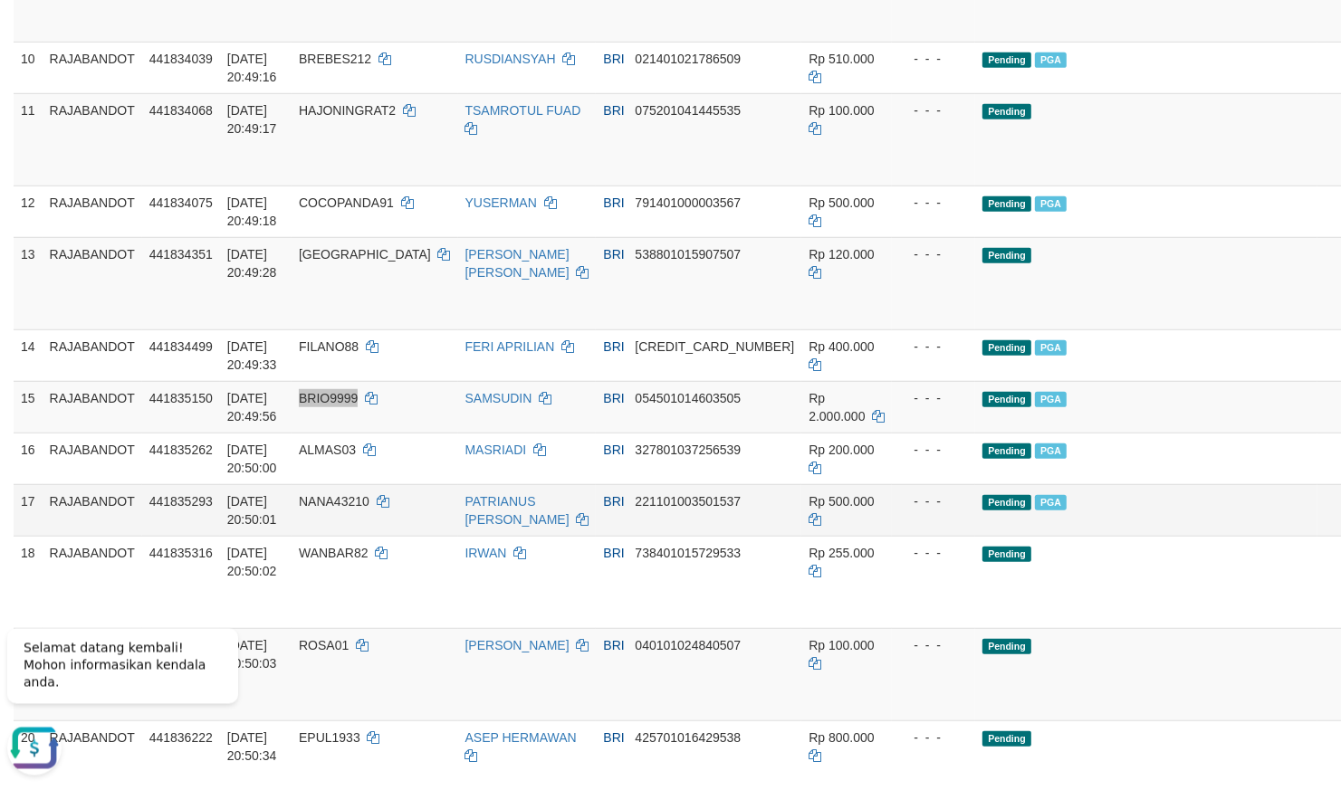
scroll to position [849, 0]
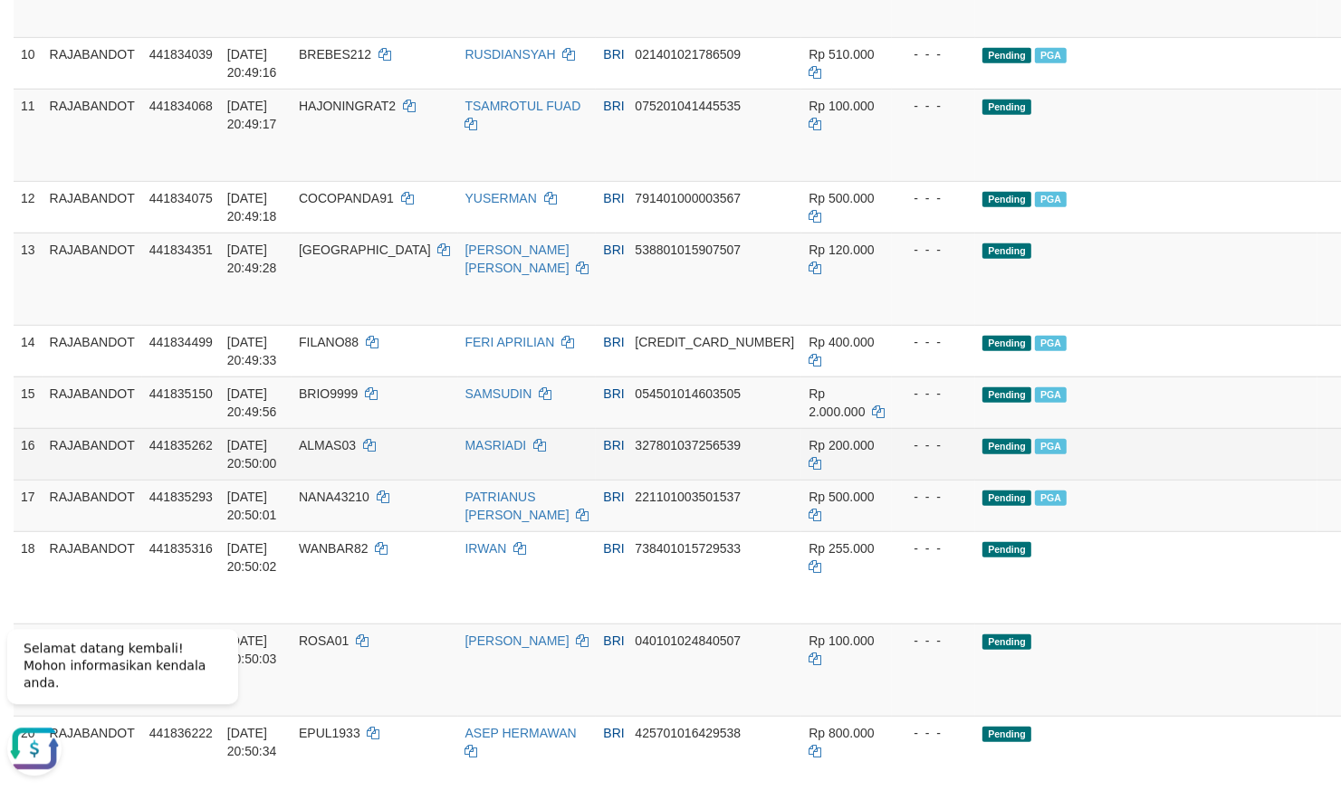
click at [801, 468] on td "Rp 200.000" at bounding box center [846, 453] width 91 height 52
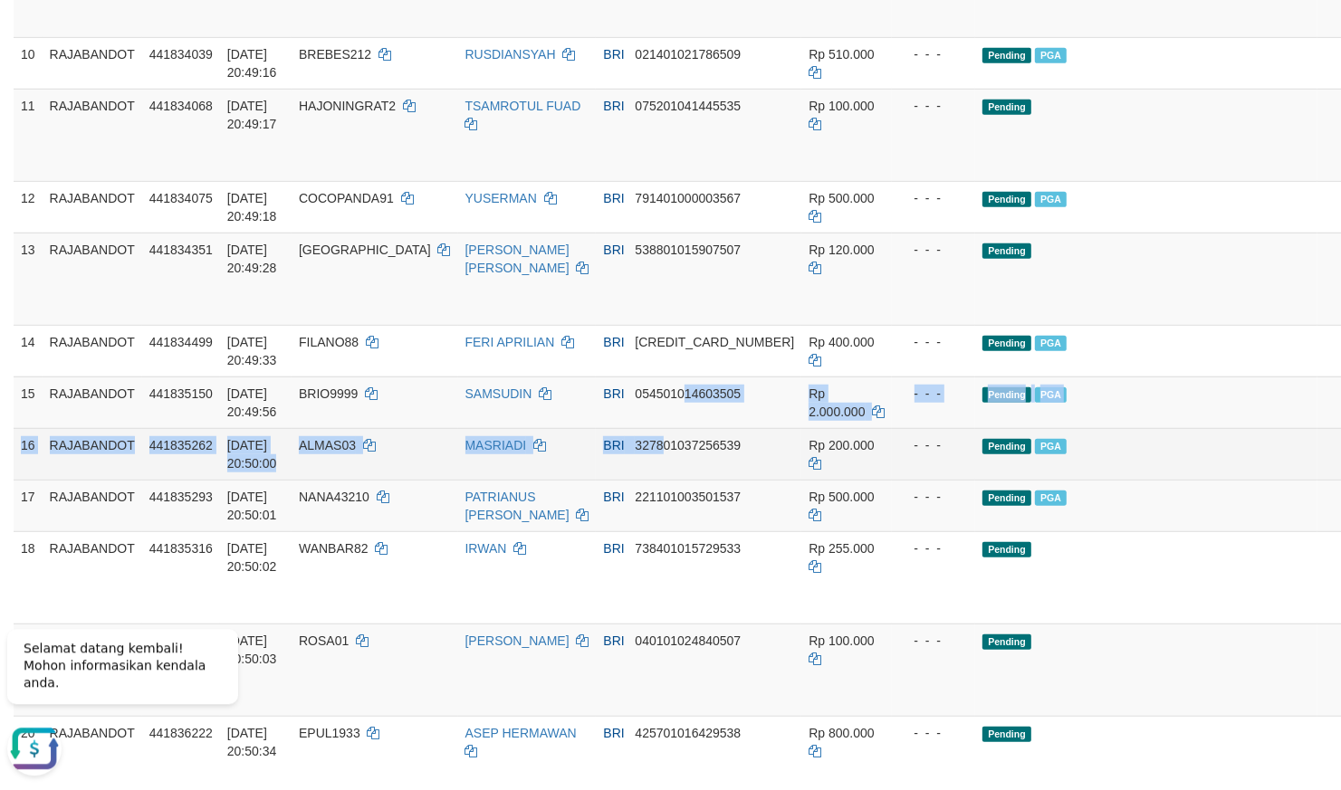
drag, startPoint x: 639, startPoint y: 467, endPoint x: 609, endPoint y: 471, distance: 30.1
click at [638, 468] on tbody "1 RAJABANDOT 439813763 30/08/2025 04:41:36 WERNI75 WERNI BRI 749701008605539 Rp…" at bounding box center [748, 361] width 1469 height 1815
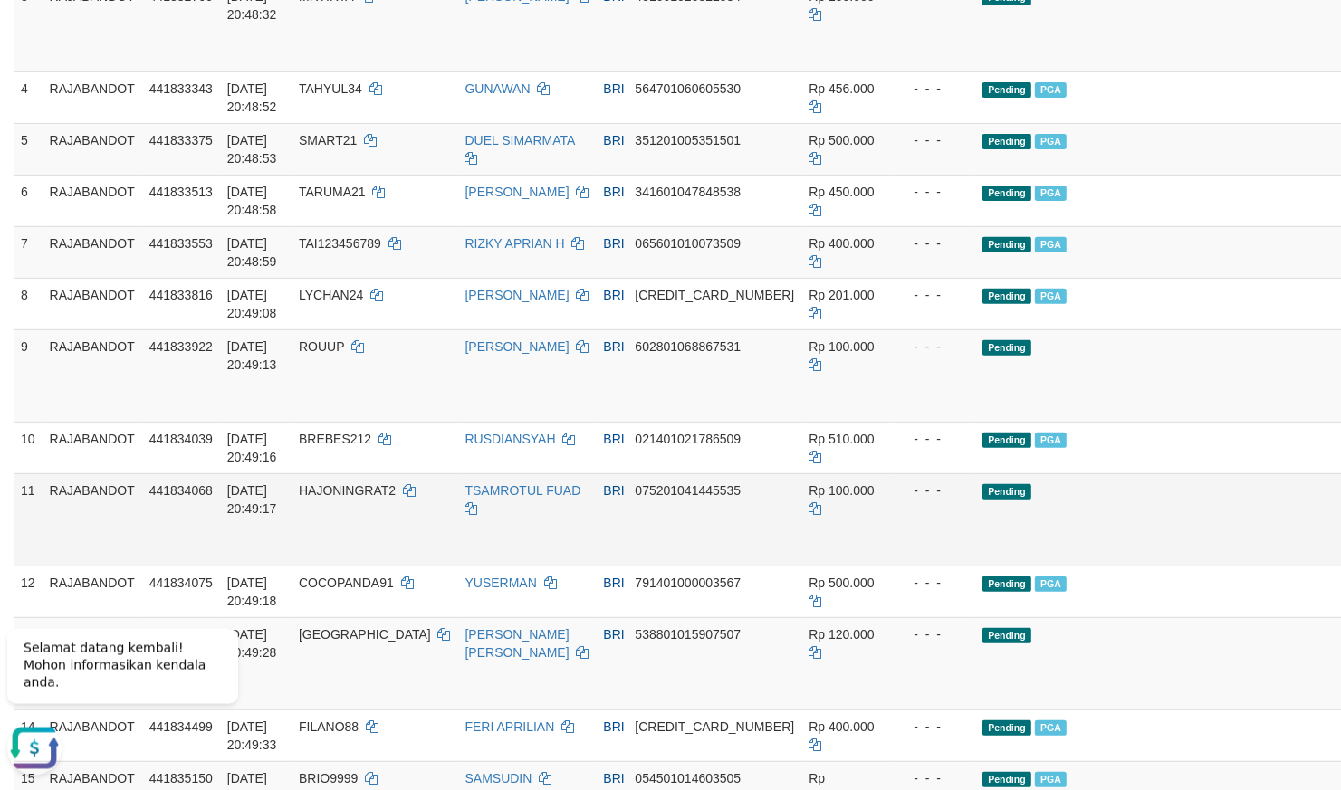
scroll to position [158, 0]
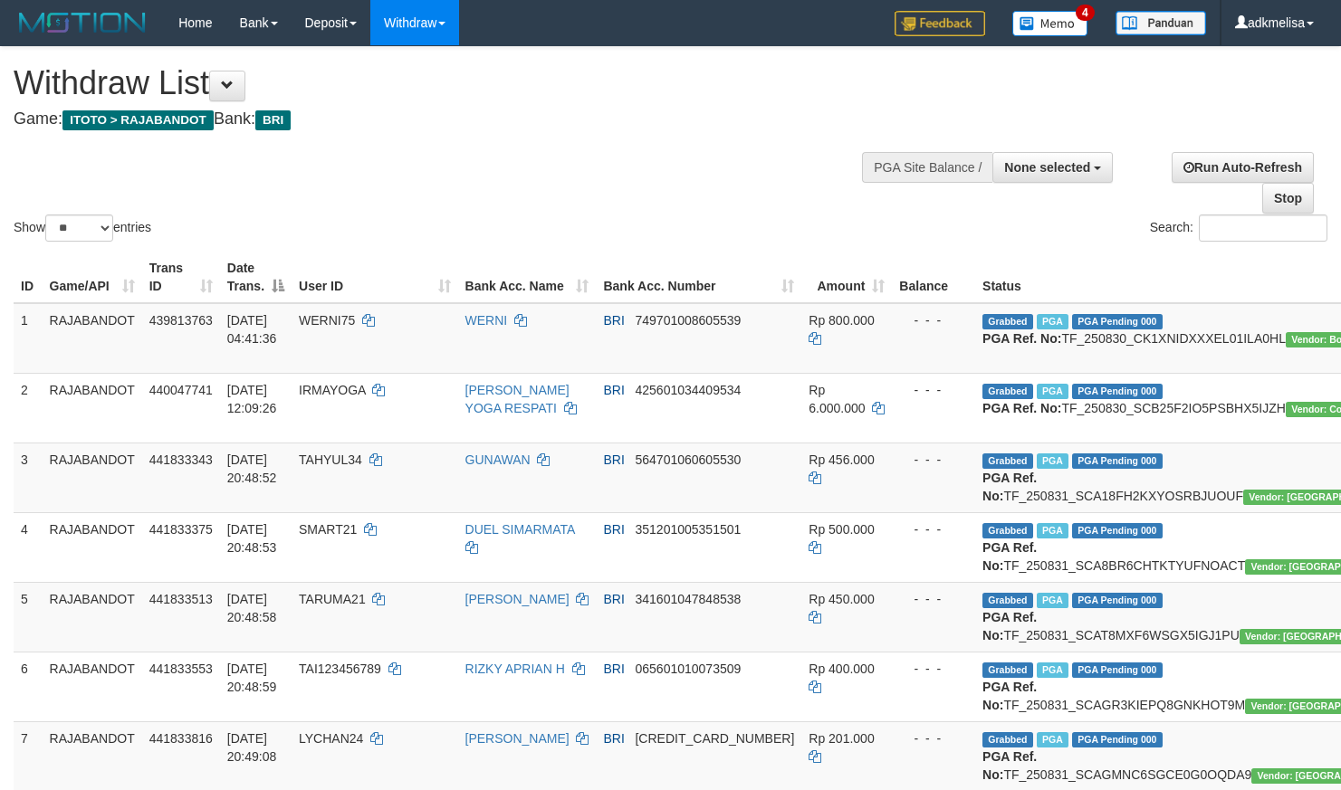
select select
select select "**"
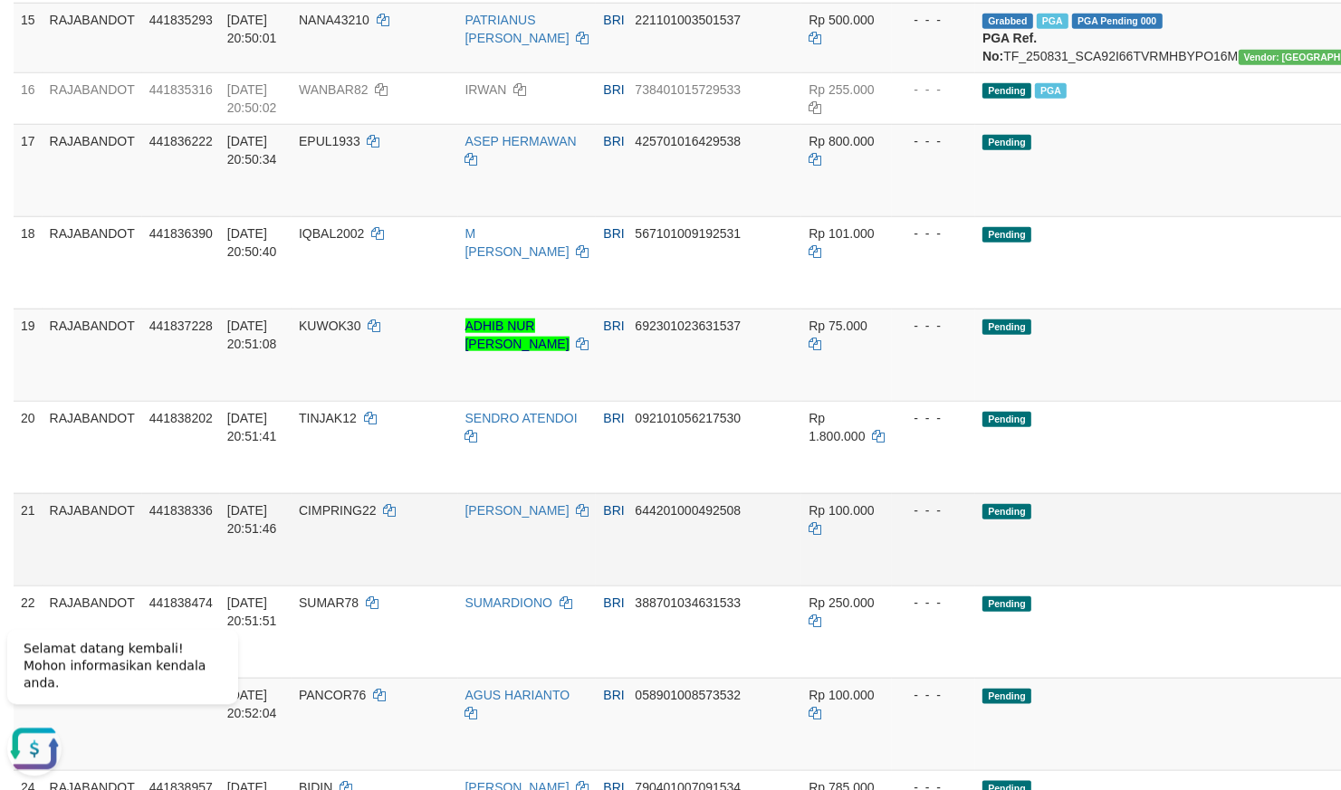
scroll to position [1743, 0]
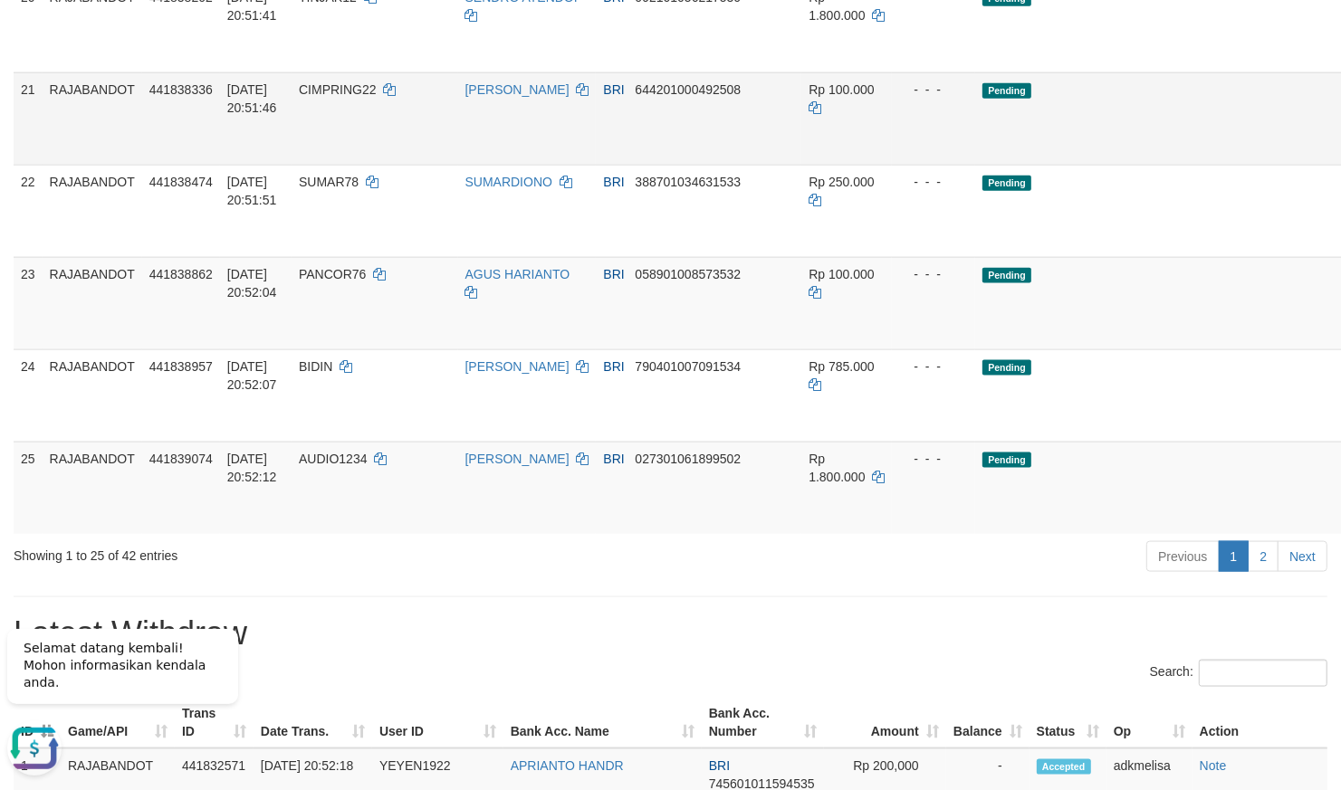
click at [801, 350] on td "Rp 100.000" at bounding box center [846, 303] width 91 height 92
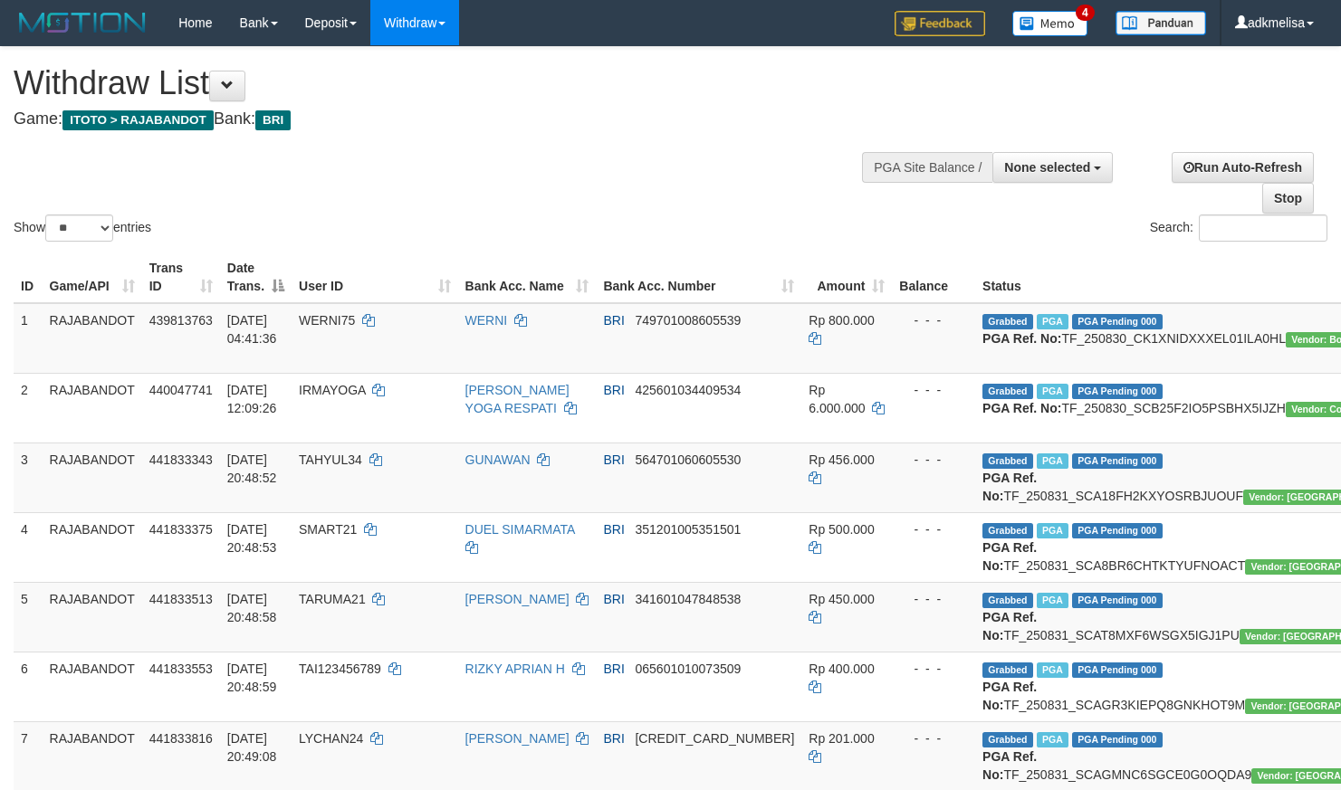
select select
select select "**"
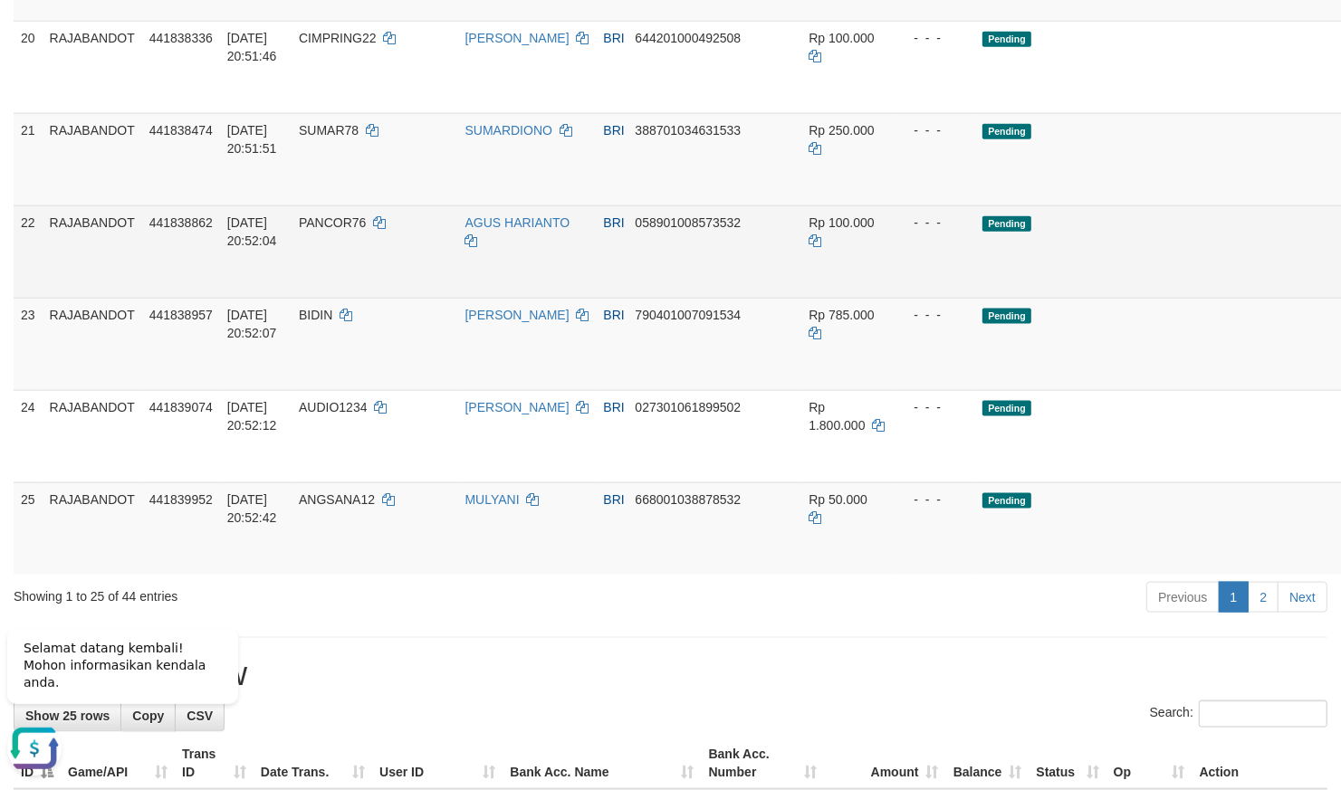
scroll to position [951, 0]
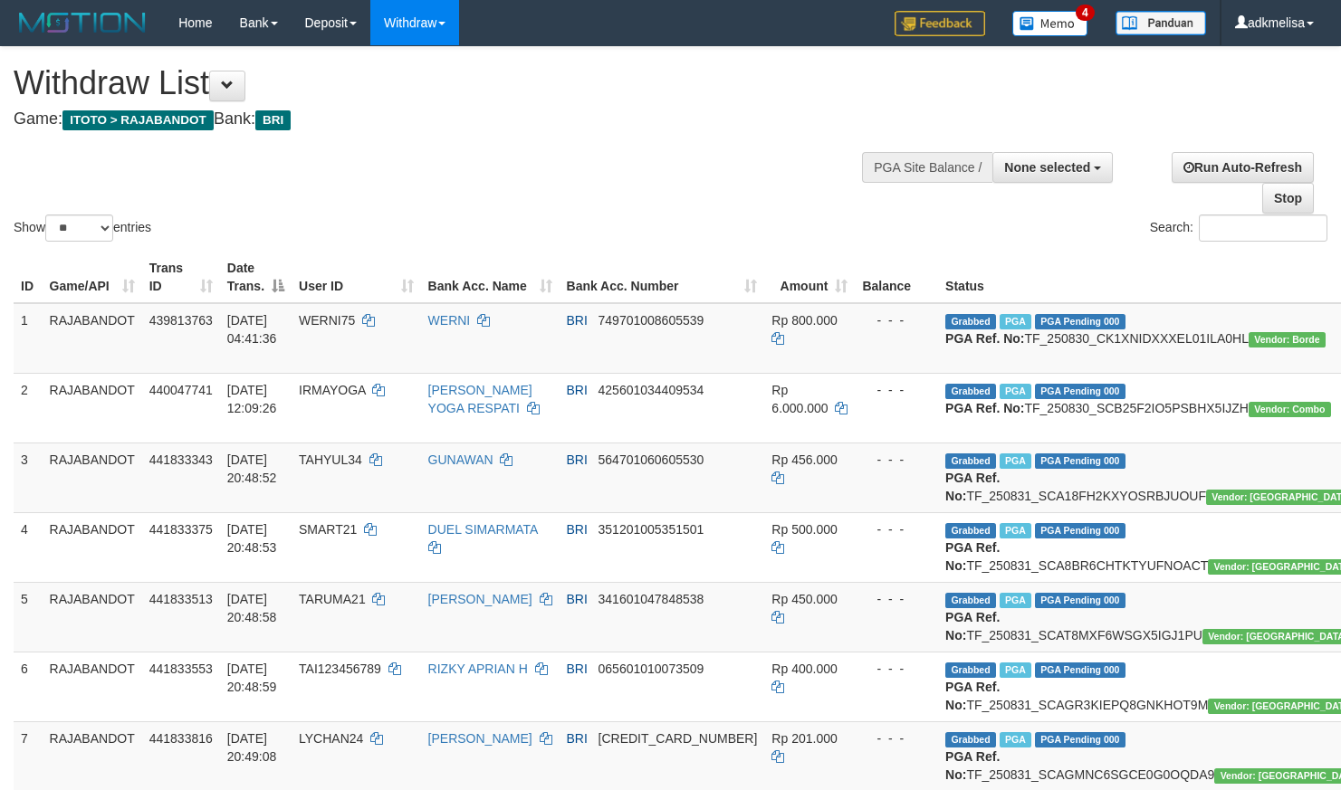
select select
select select "**"
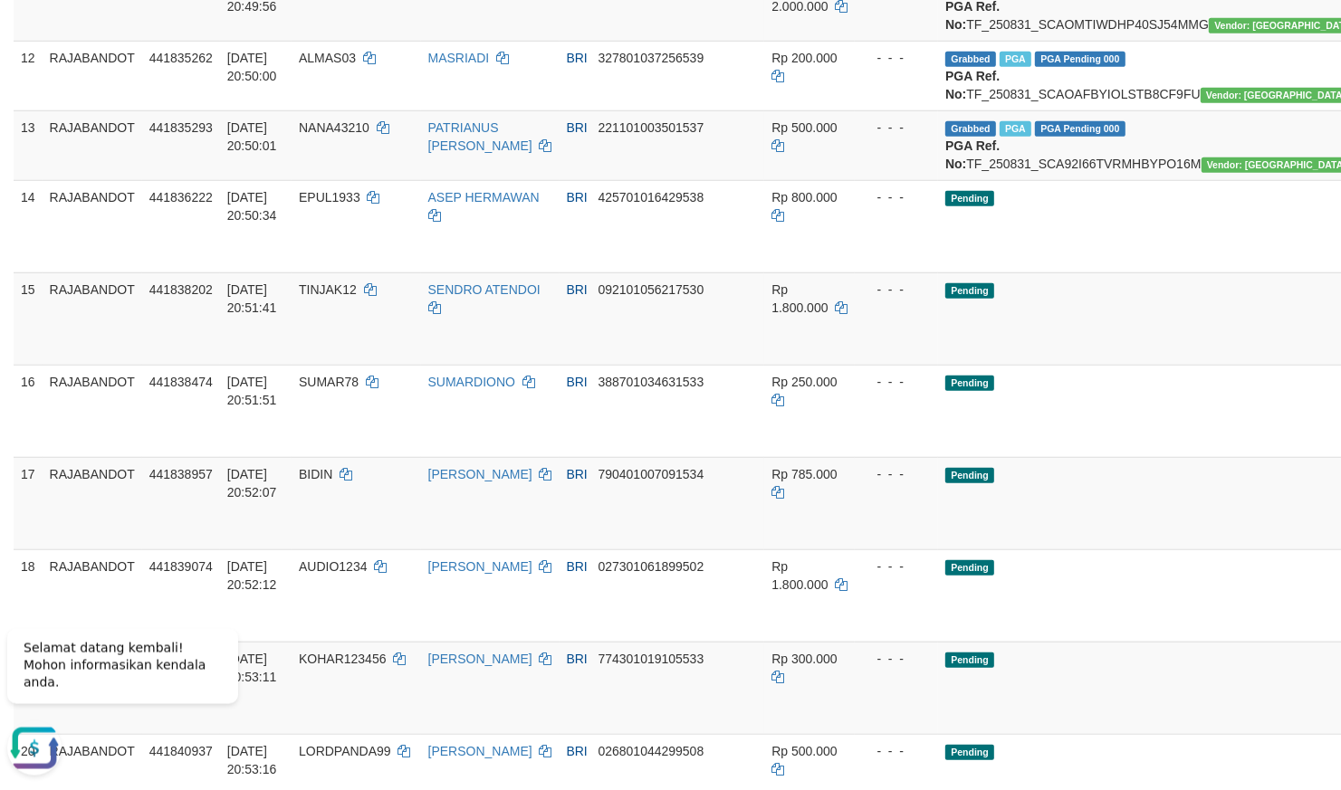
scroll to position [951, 0]
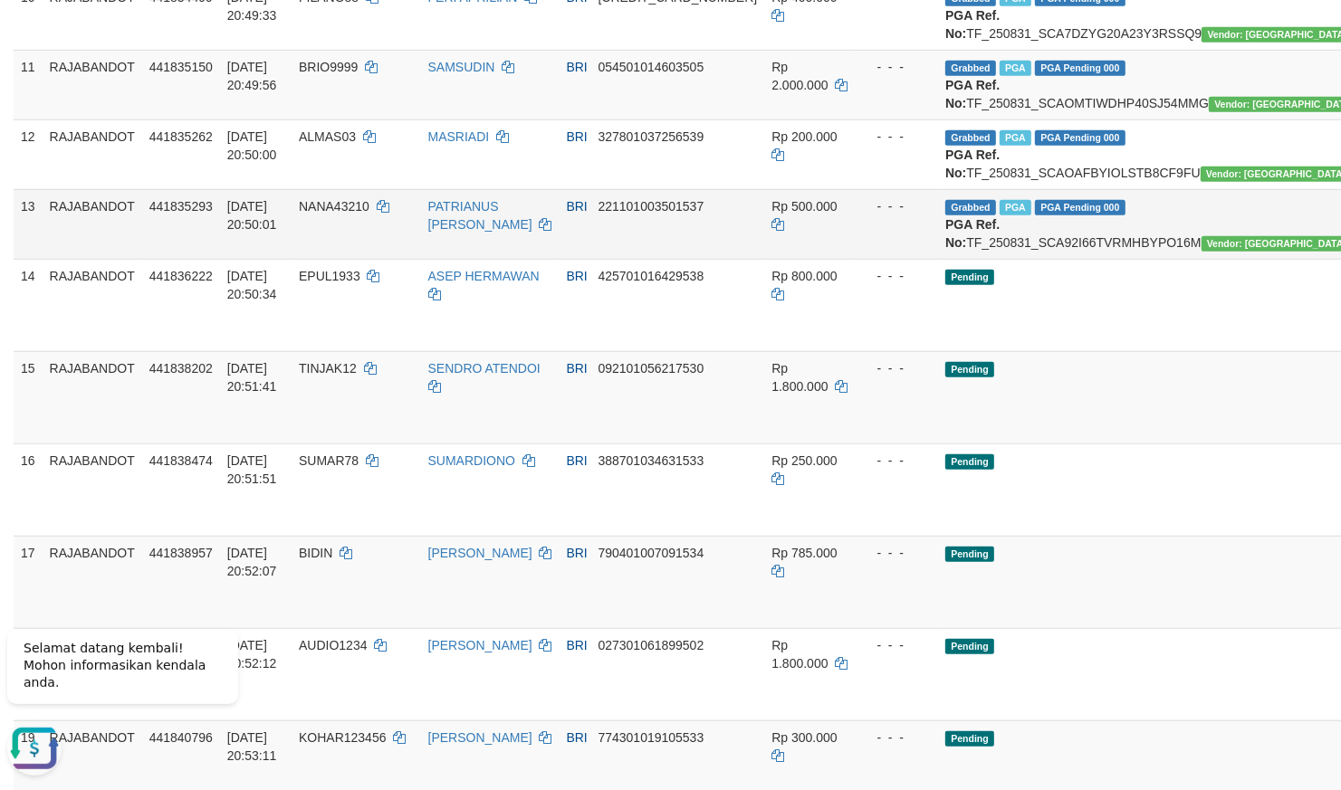
click at [1081, 259] on td "Grabbed PGA PGA Pending 000 {"status":"000","data":{"unique_id":"298-441835293-…" at bounding box center [1155, 224] width 435 height 70
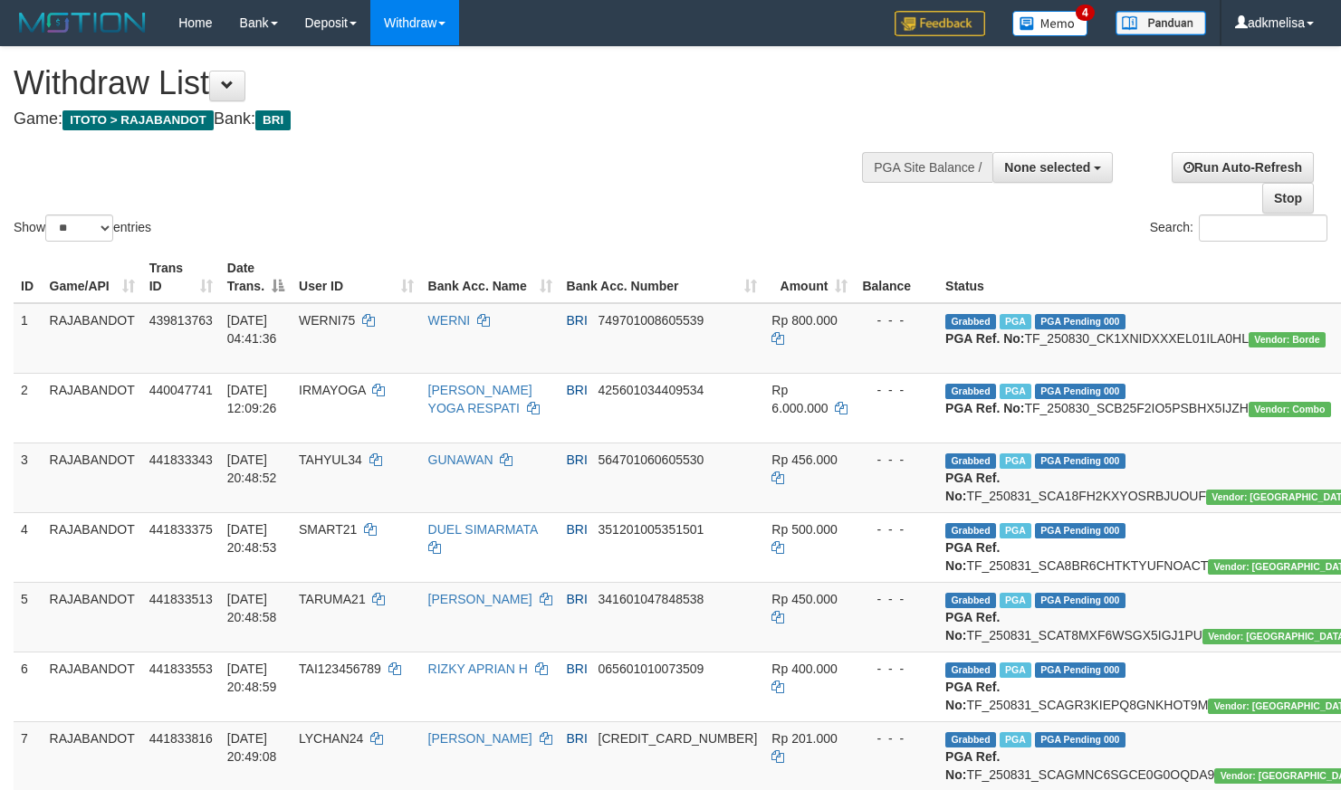
select select
select select "**"
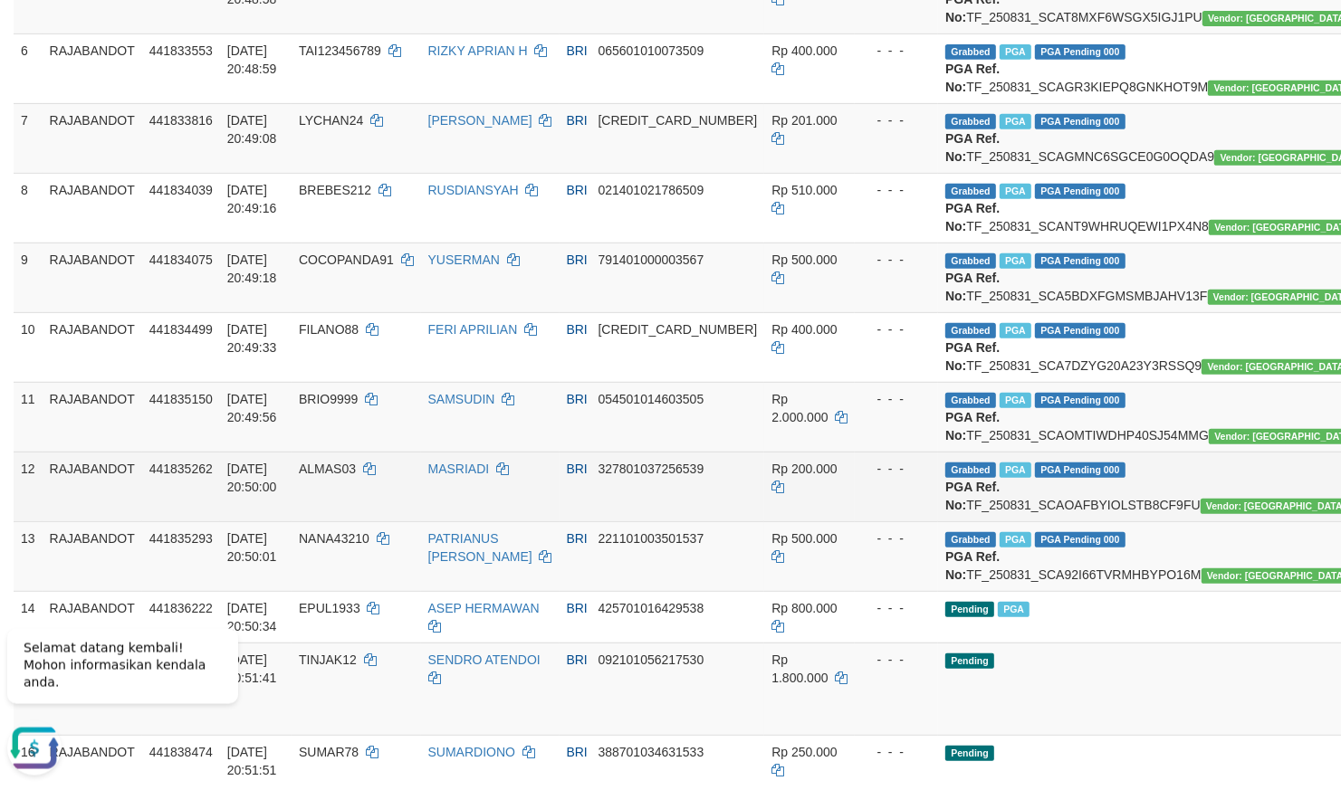
scroll to position [951, 0]
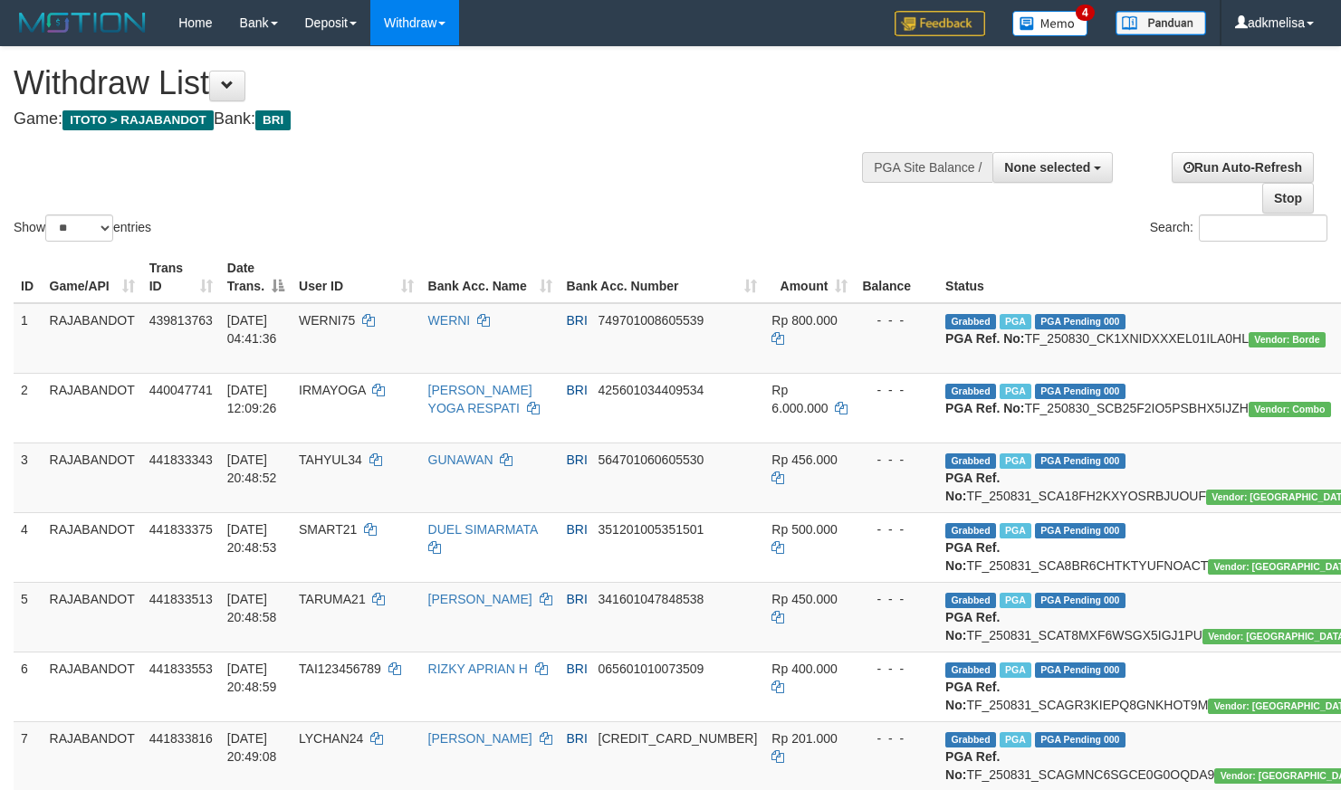
select select
select select "**"
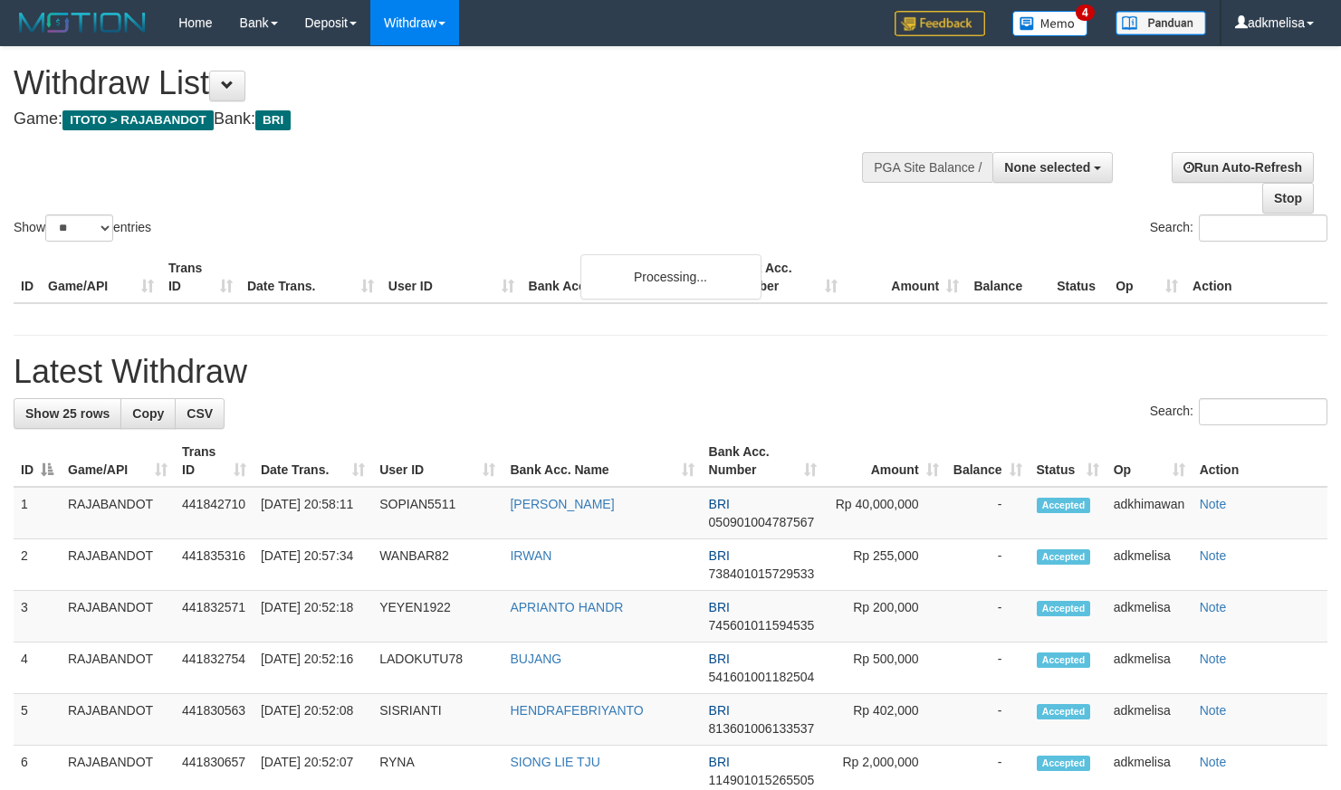
select select
select select "**"
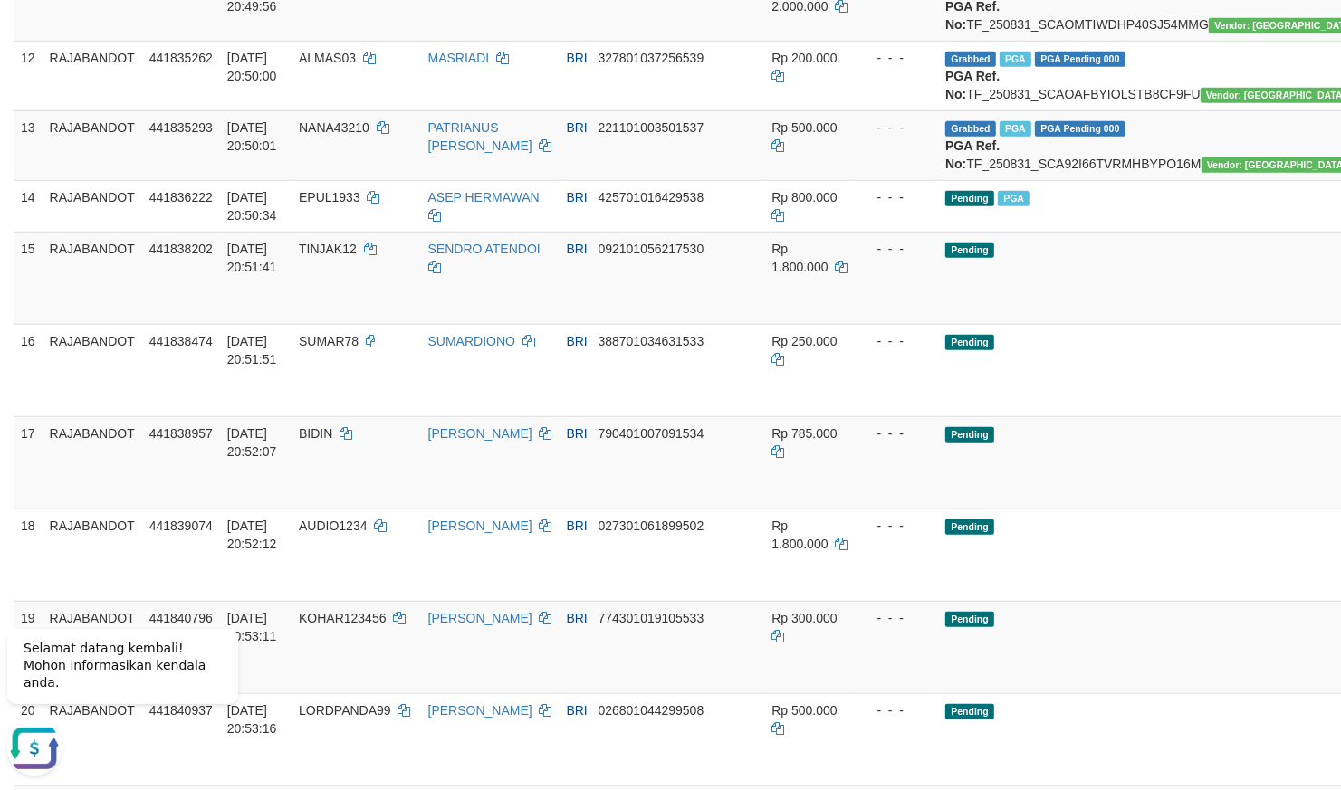
scroll to position [1109, 0]
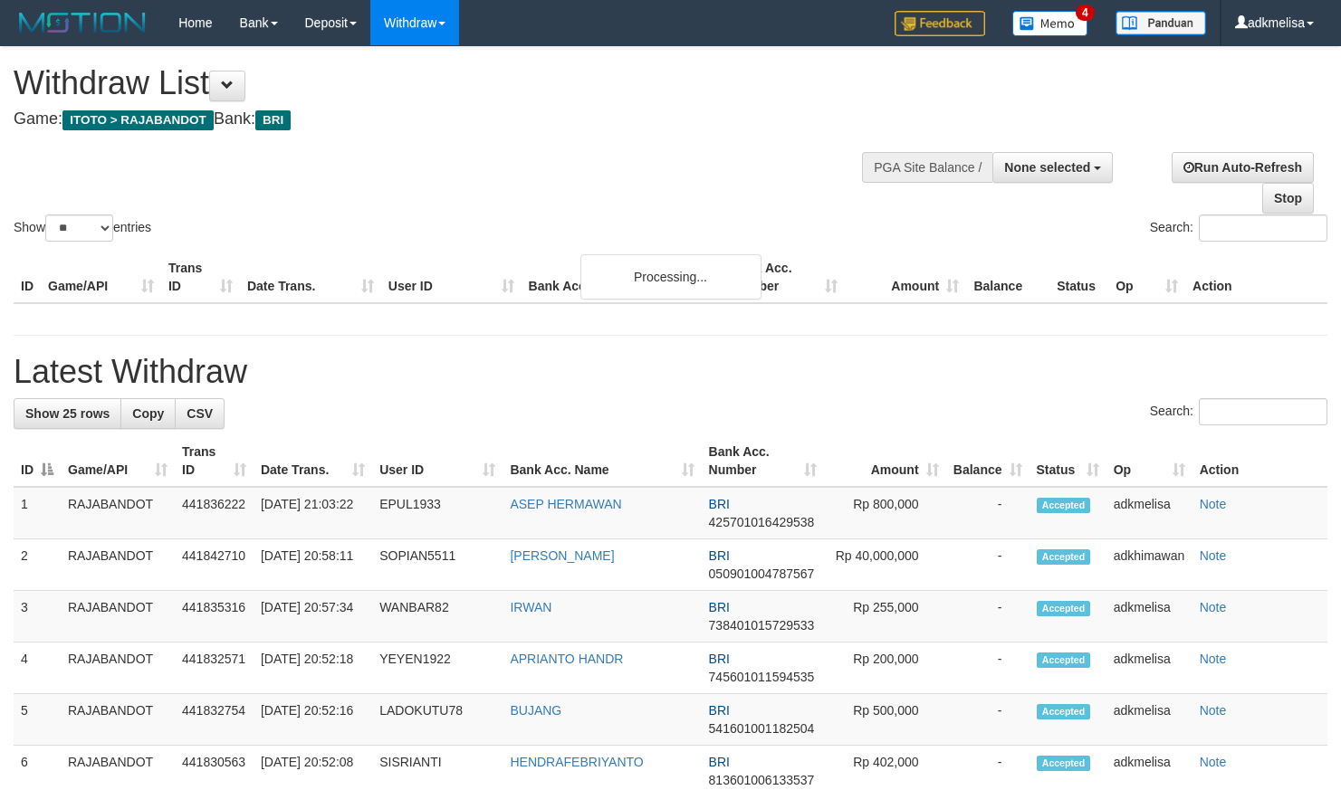
select select
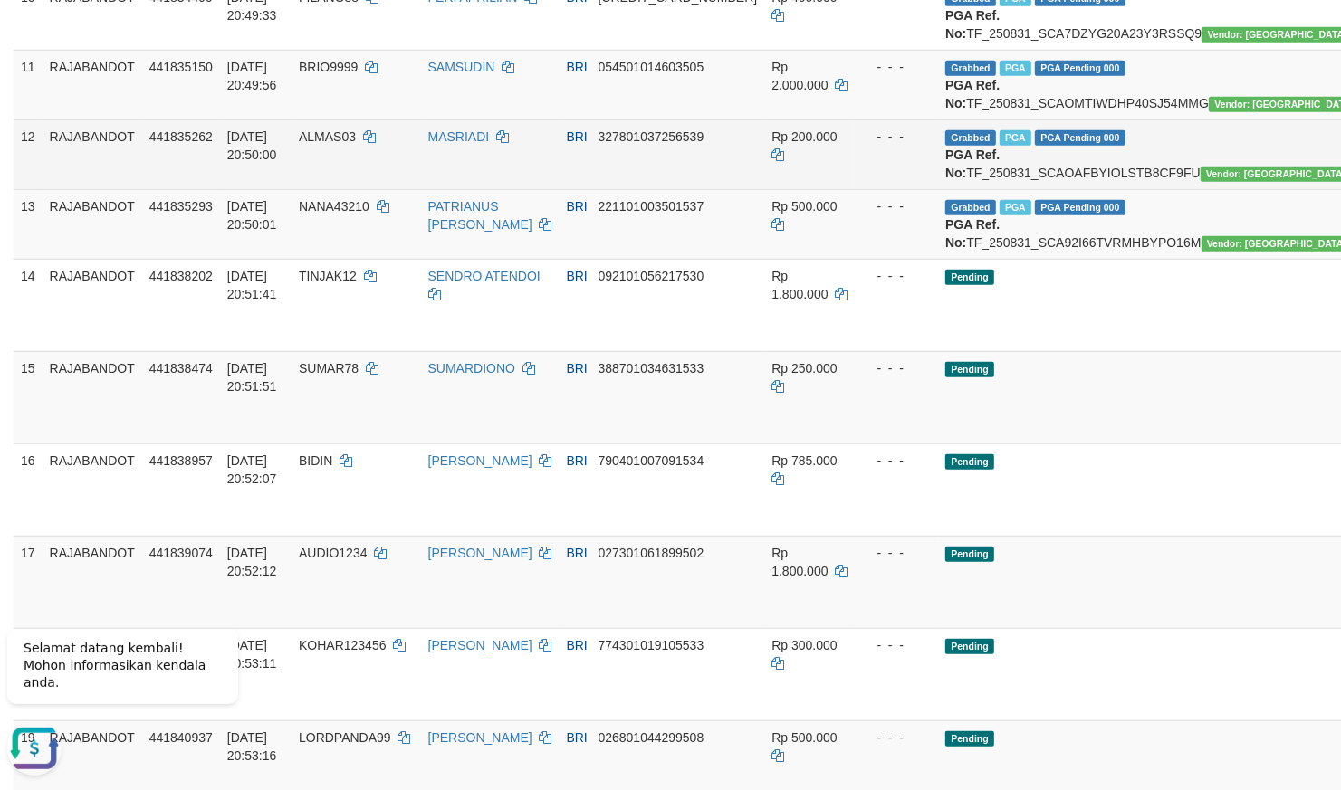
click at [1005, 189] on td "Grabbed PGA PGA Pending 000 {"status":"000","data":{"unique_id":"298-441835262-…" at bounding box center [1155, 155] width 435 height 70
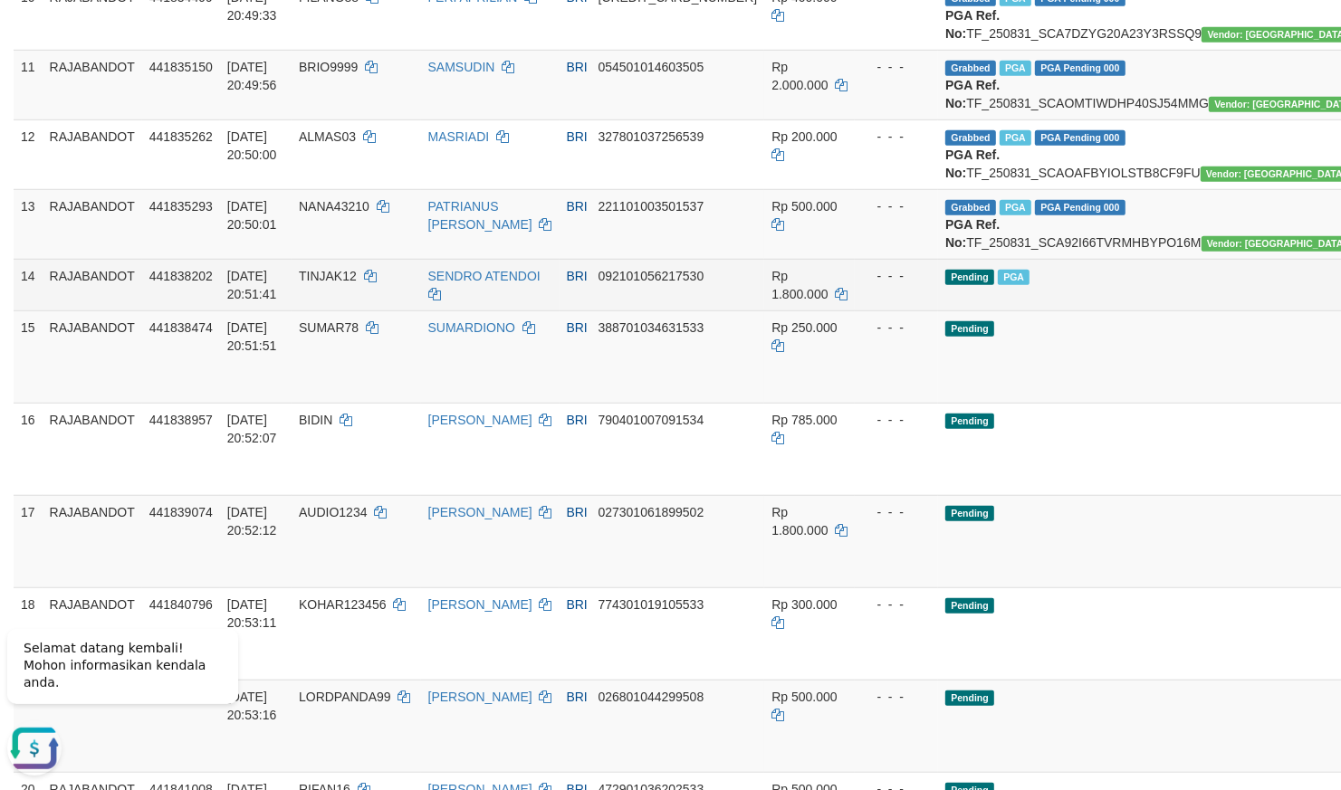
click at [972, 311] on td "Pending PGA" at bounding box center [1155, 285] width 435 height 52
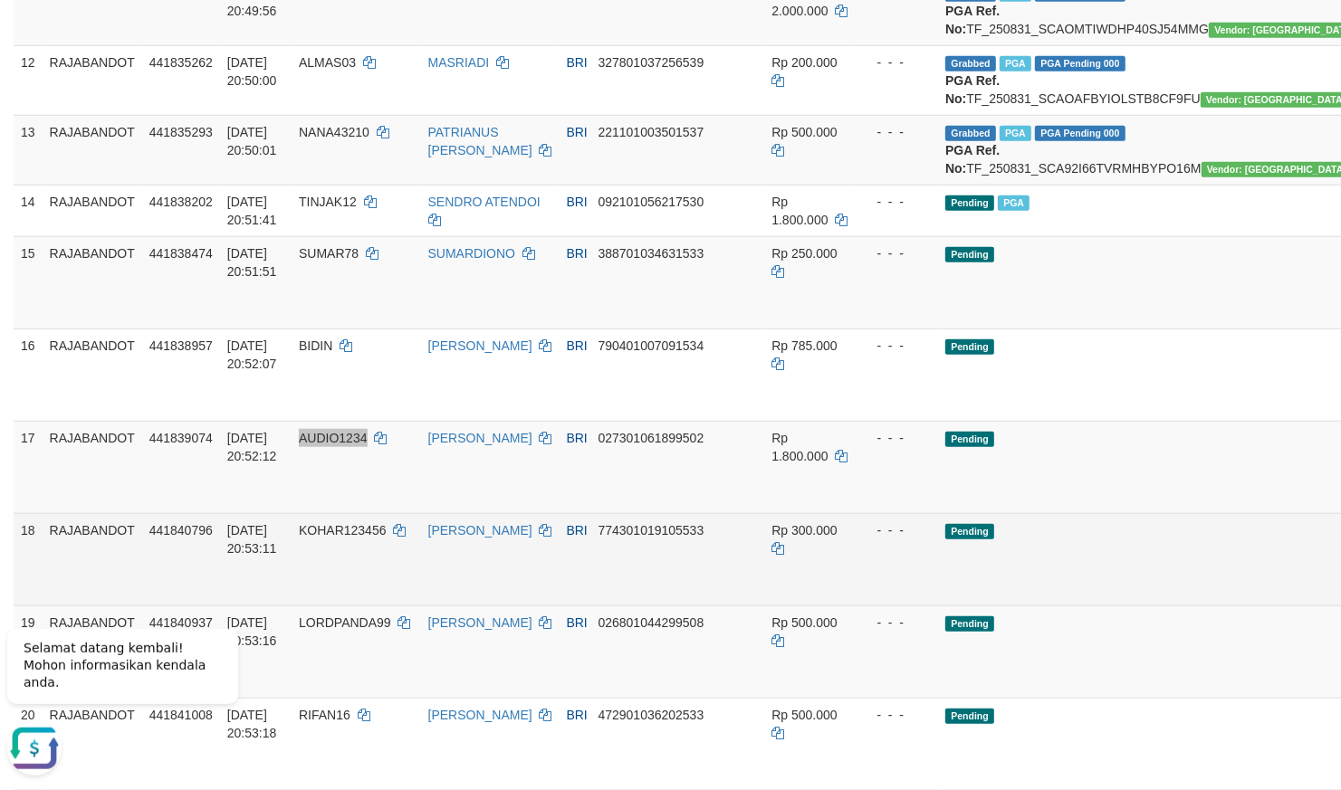
scroll to position [1109, 0]
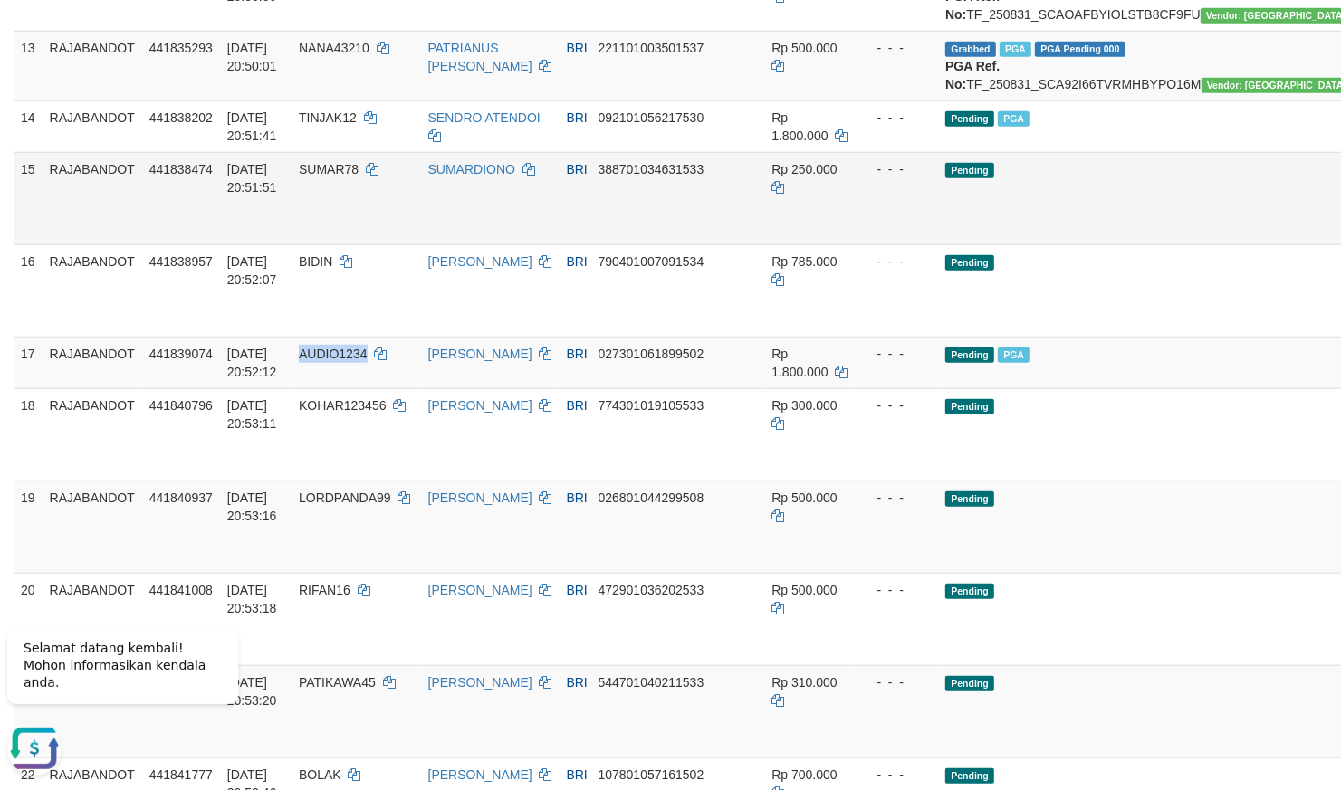
drag, startPoint x: 1232, startPoint y: 434, endPoint x: 1202, endPoint y: 443, distance: 31.2
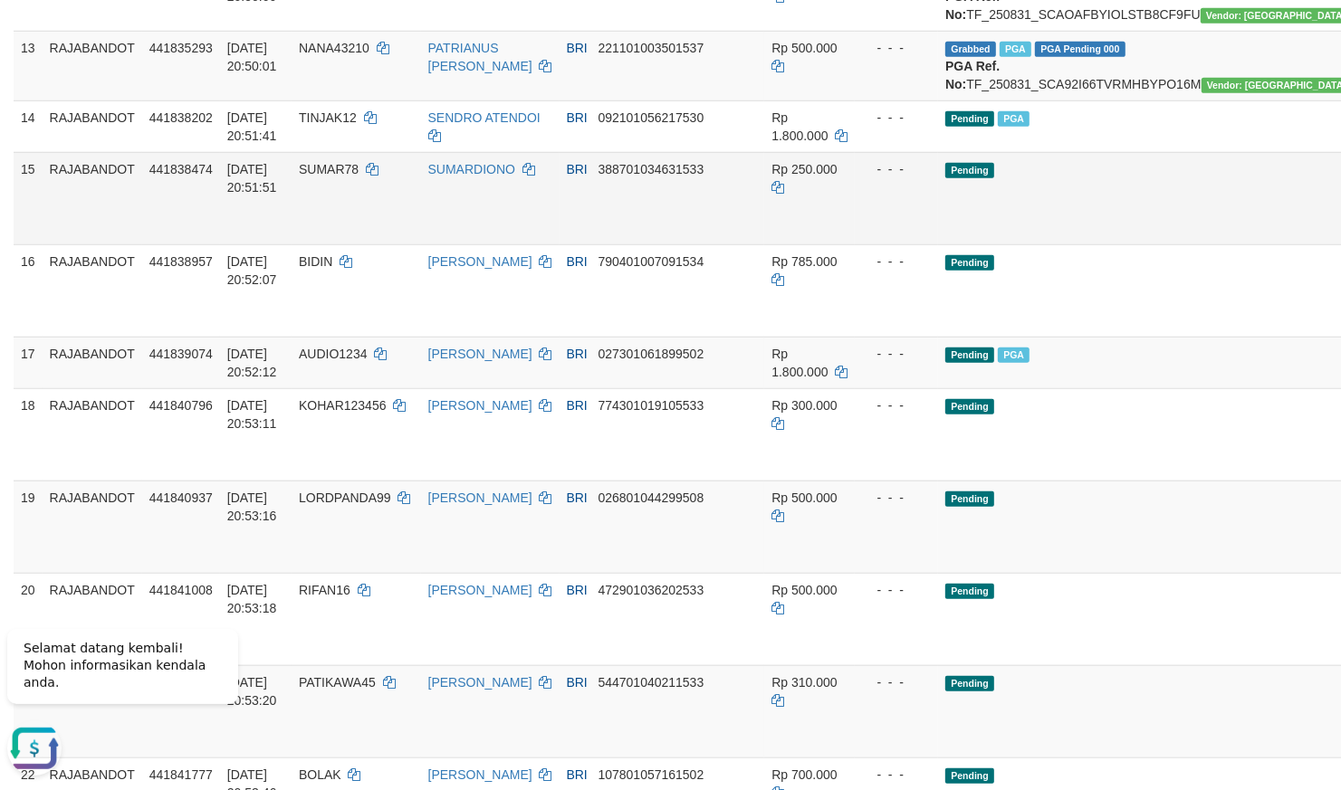
click at [866, 244] on td "- - -" at bounding box center [896, 198] width 83 height 92
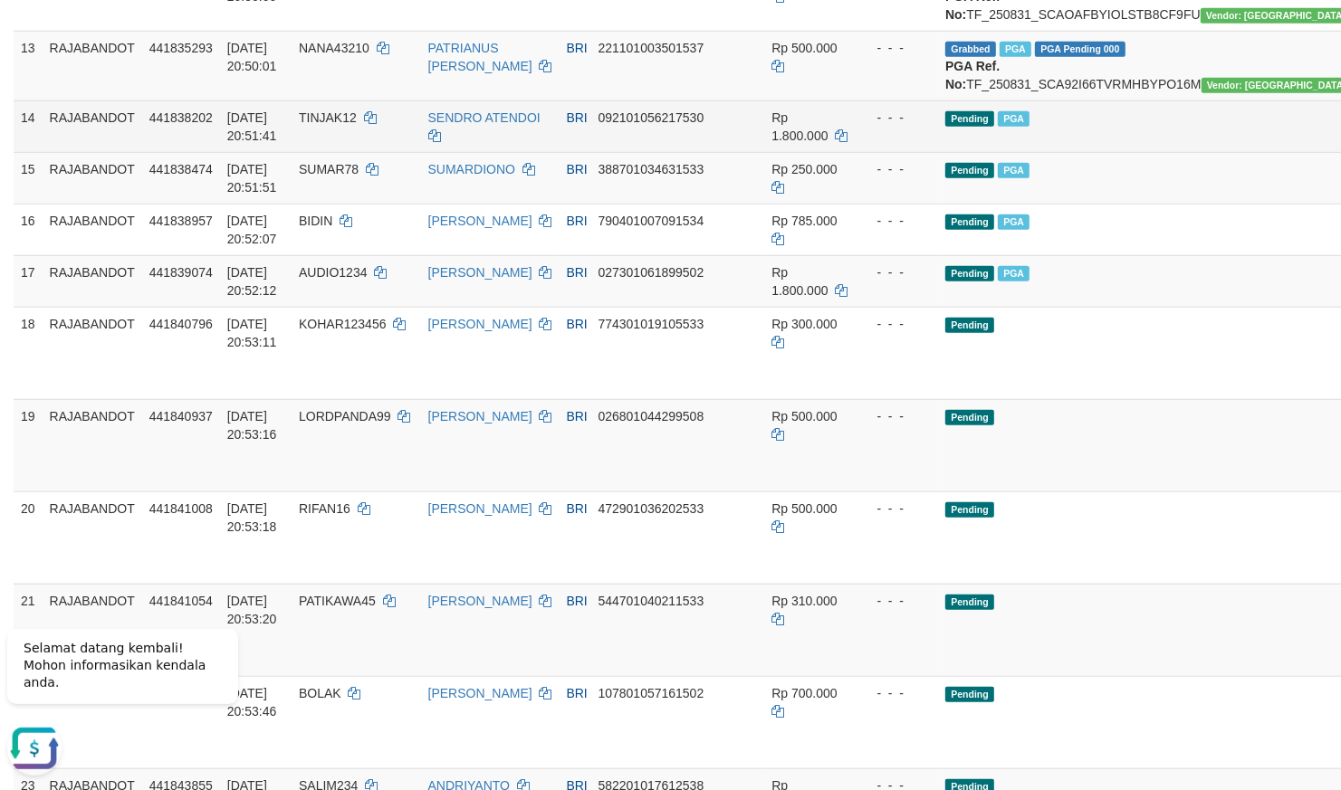
drag, startPoint x: 851, startPoint y: 367, endPoint x: 797, endPoint y: 438, distance: 89.8
click at [855, 152] on td "- - -" at bounding box center [896, 127] width 83 height 52
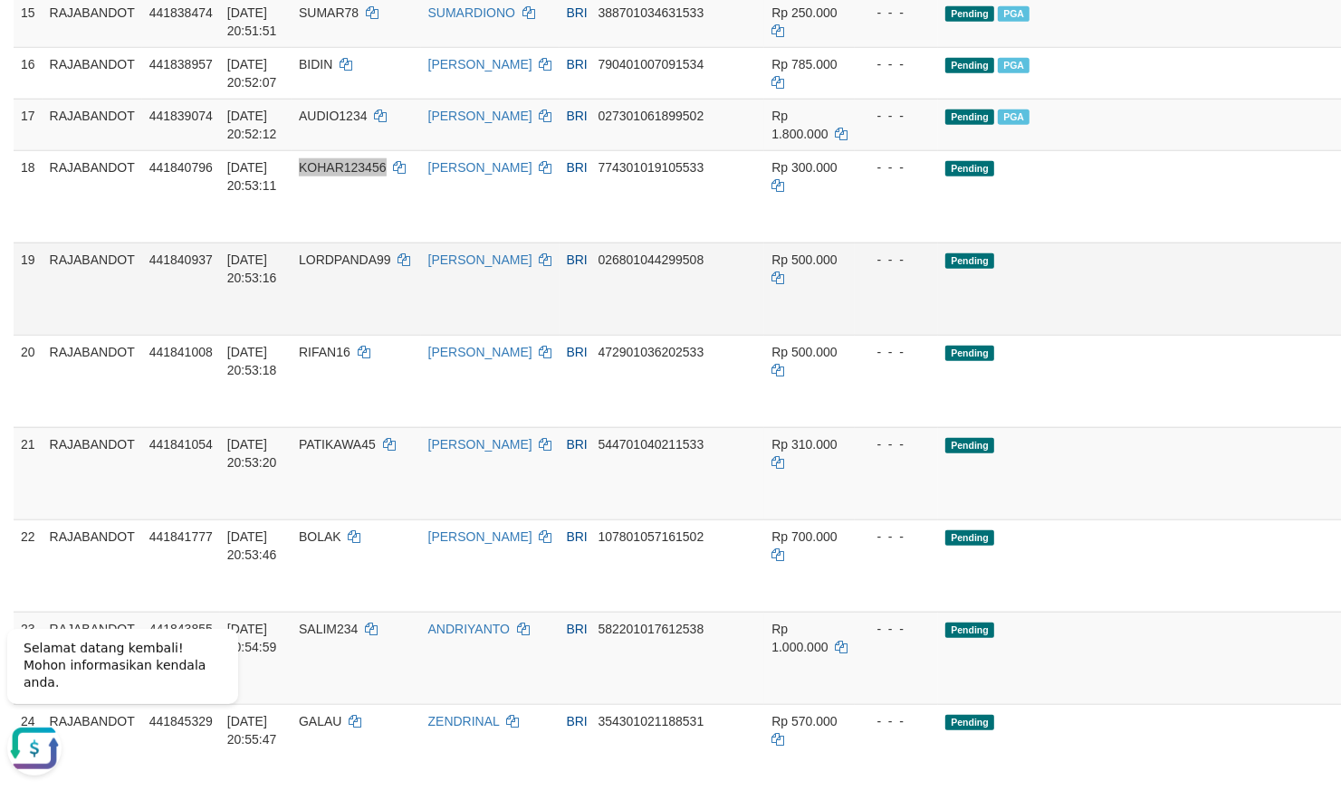
scroll to position [1268, 0]
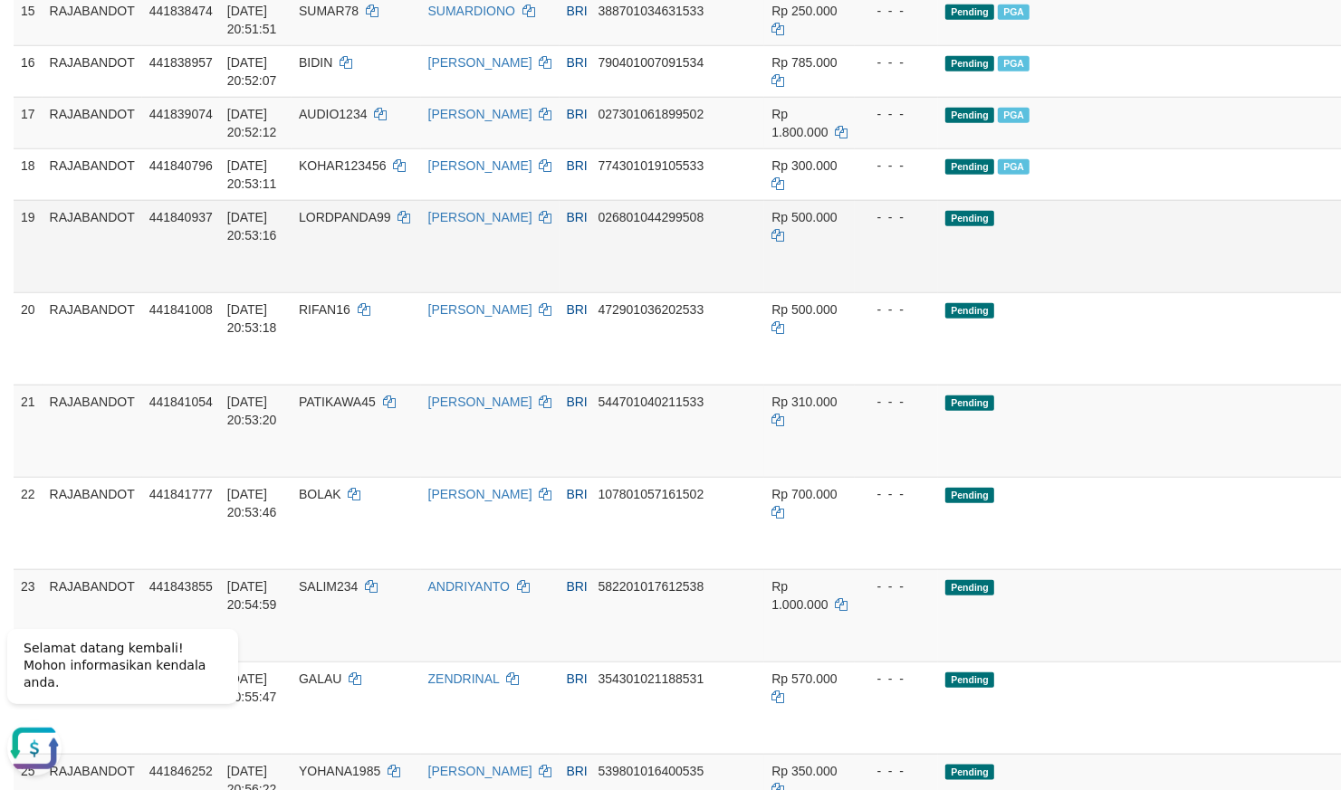
click at [855, 292] on td "- - -" at bounding box center [896, 246] width 83 height 92
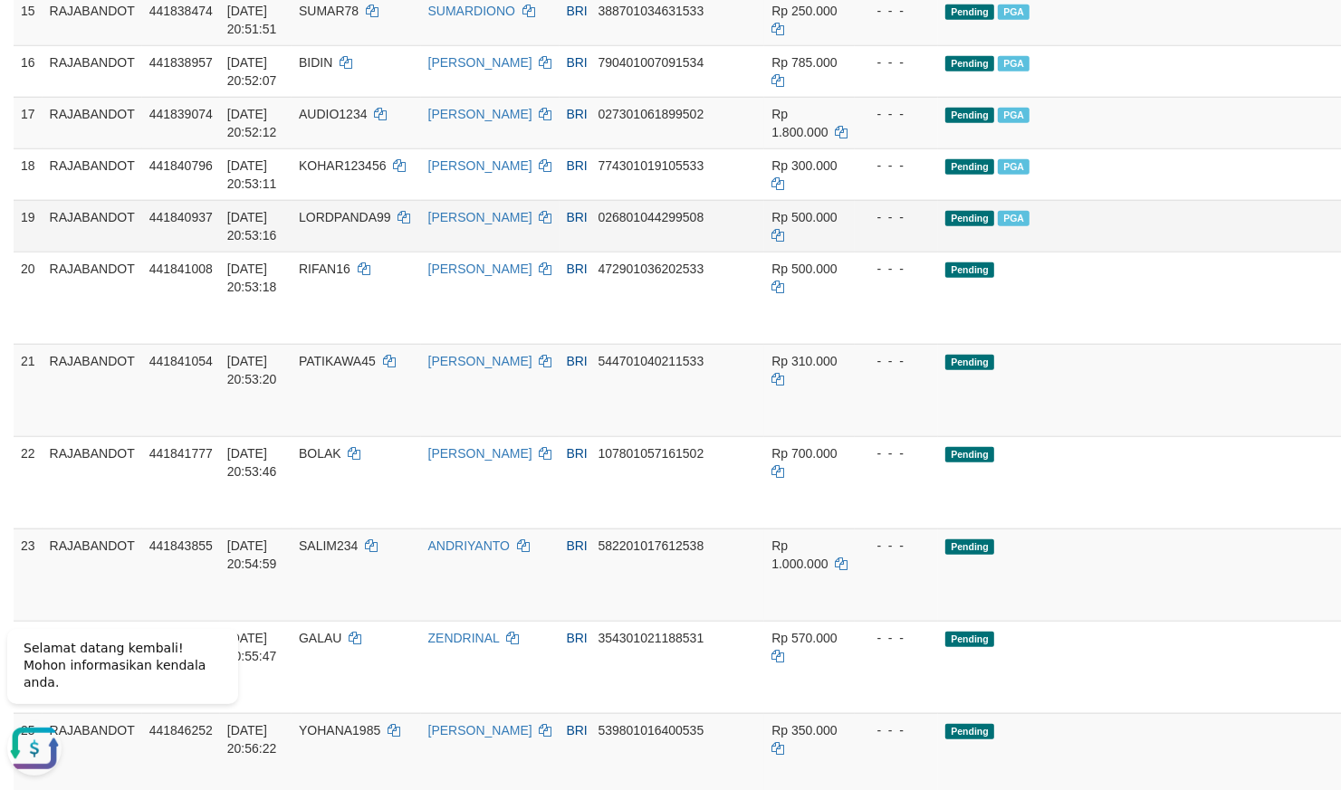
click at [862, 226] on div "- - -" at bounding box center [896, 217] width 69 height 18
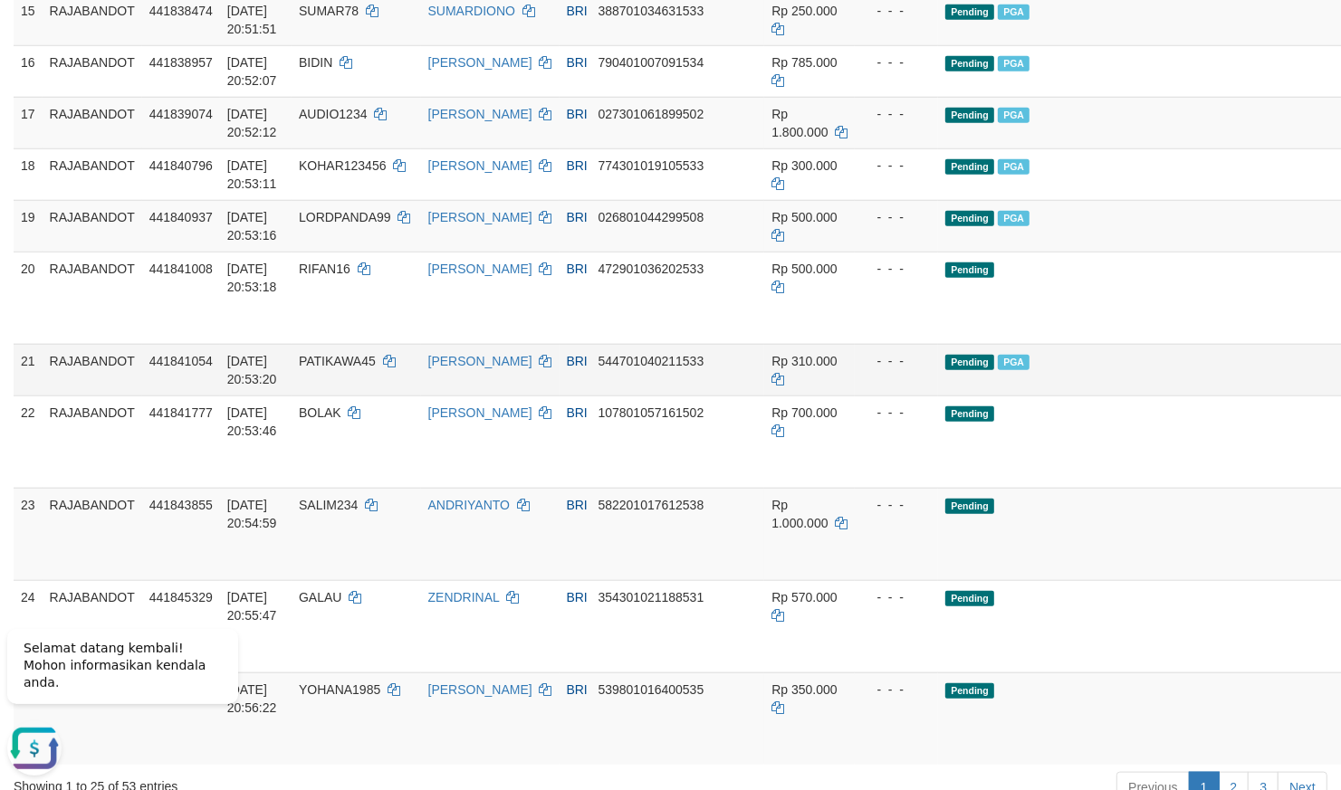
click at [938, 396] on td "Pending PGA" at bounding box center [1155, 370] width 435 height 52
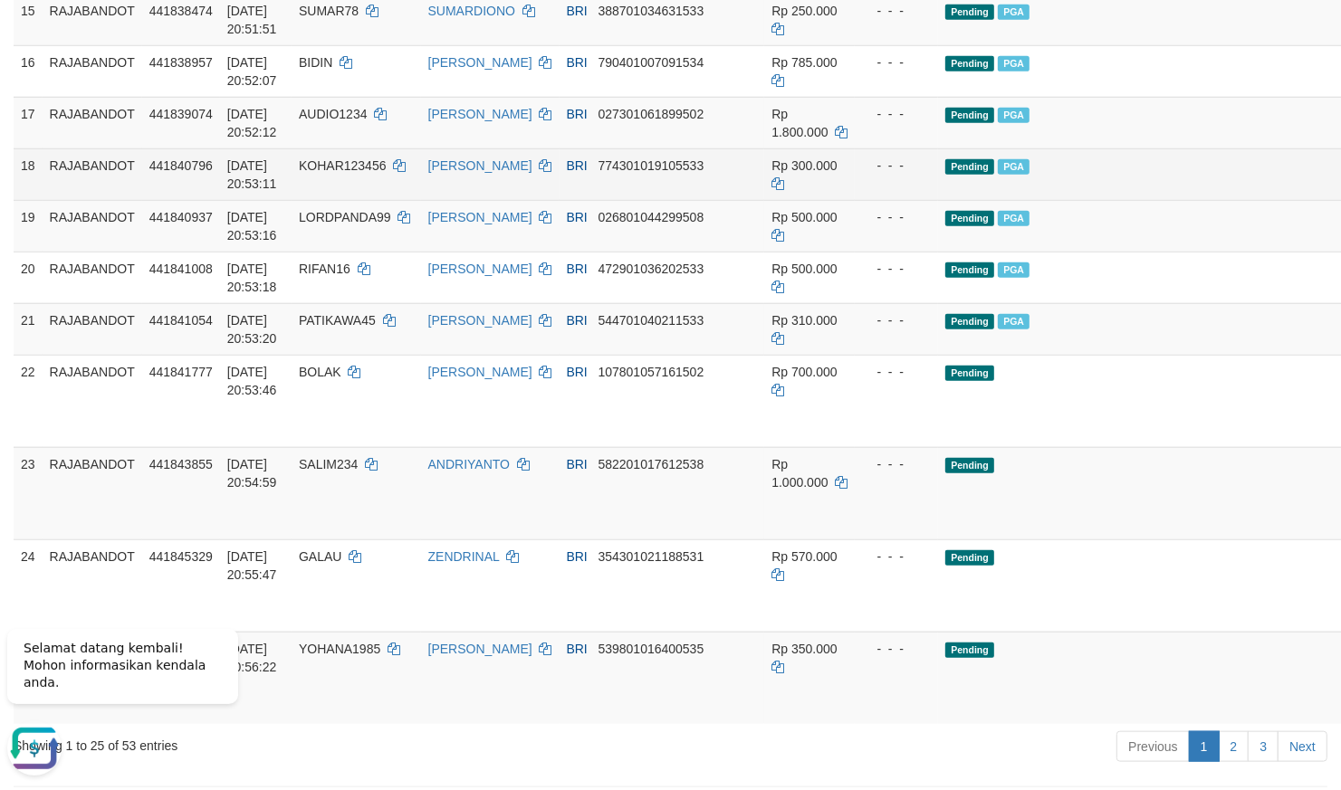
click at [1024, 200] on td "Pending PGA" at bounding box center [1155, 174] width 435 height 52
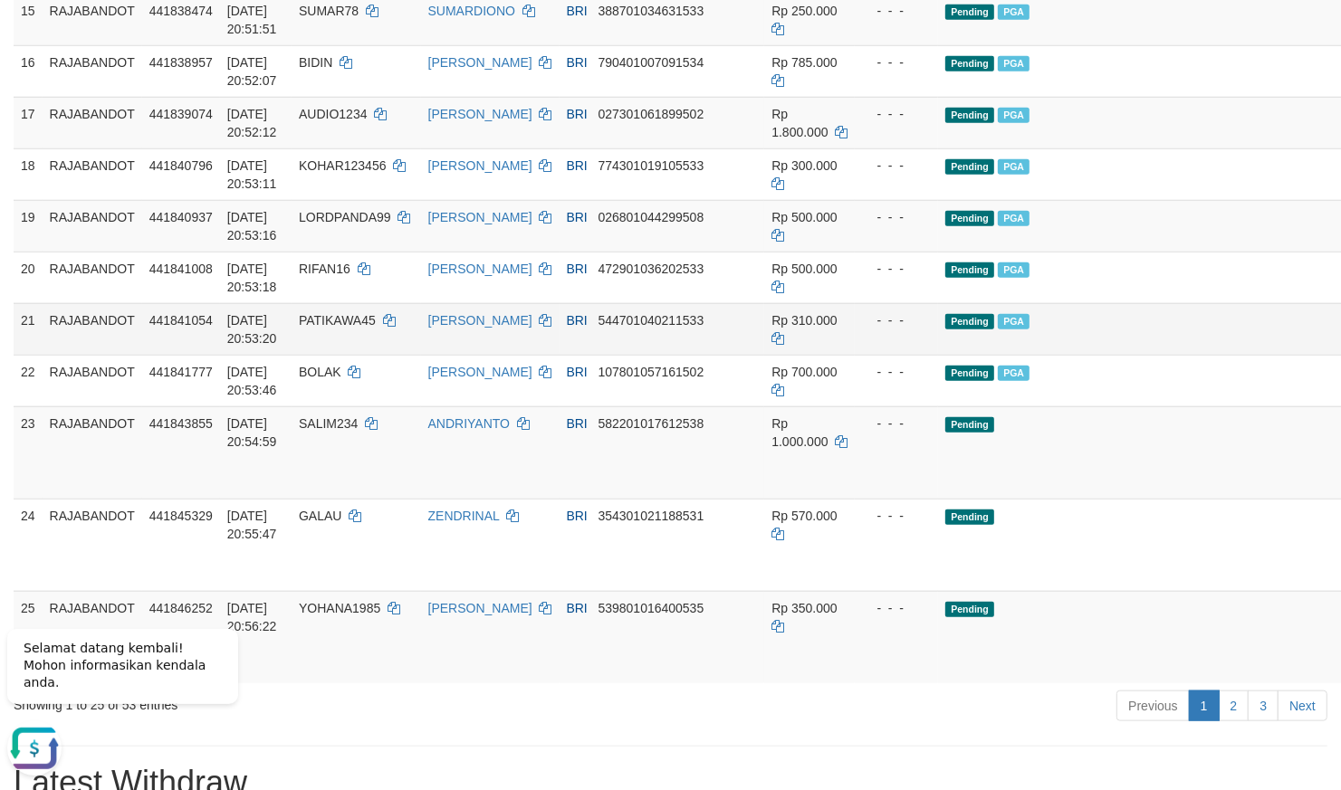
click at [988, 355] on td "Pending PGA" at bounding box center [1155, 329] width 435 height 52
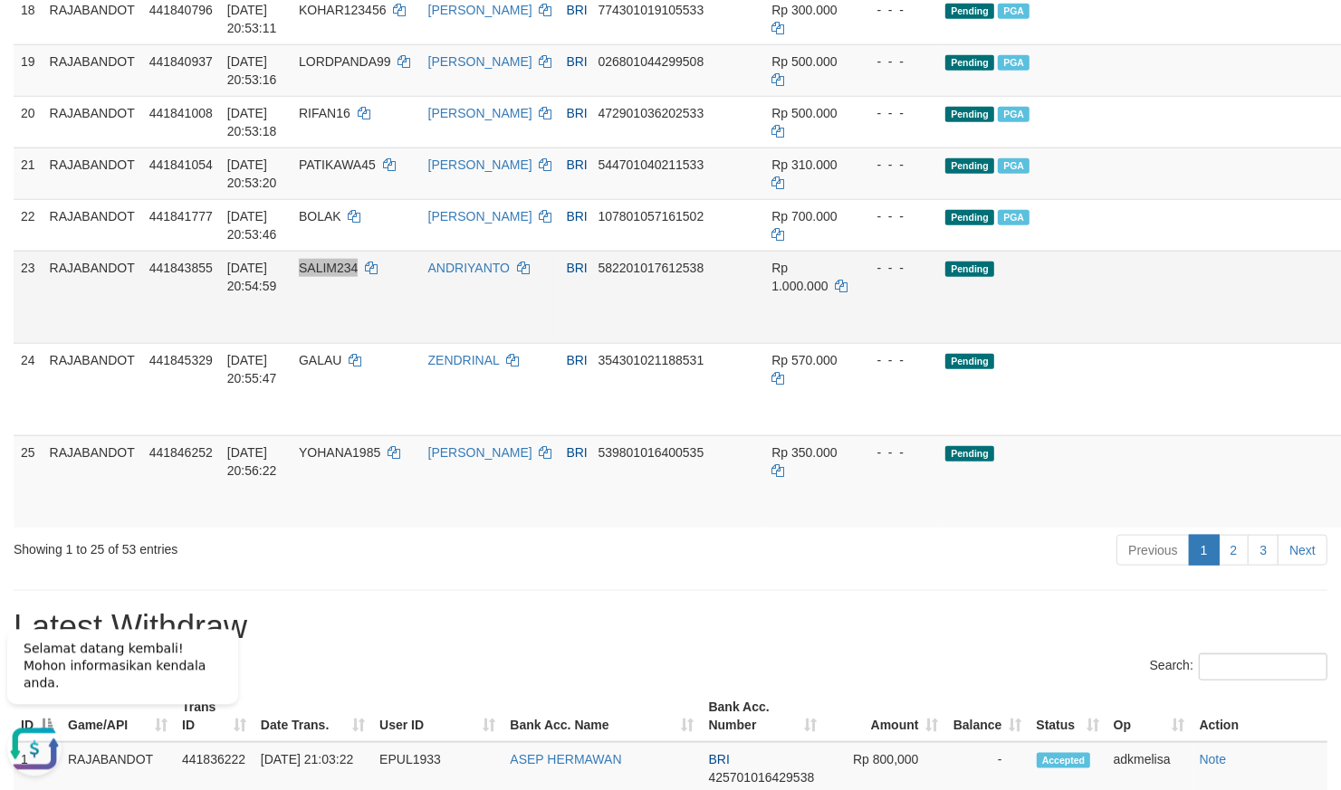
scroll to position [1426, 0]
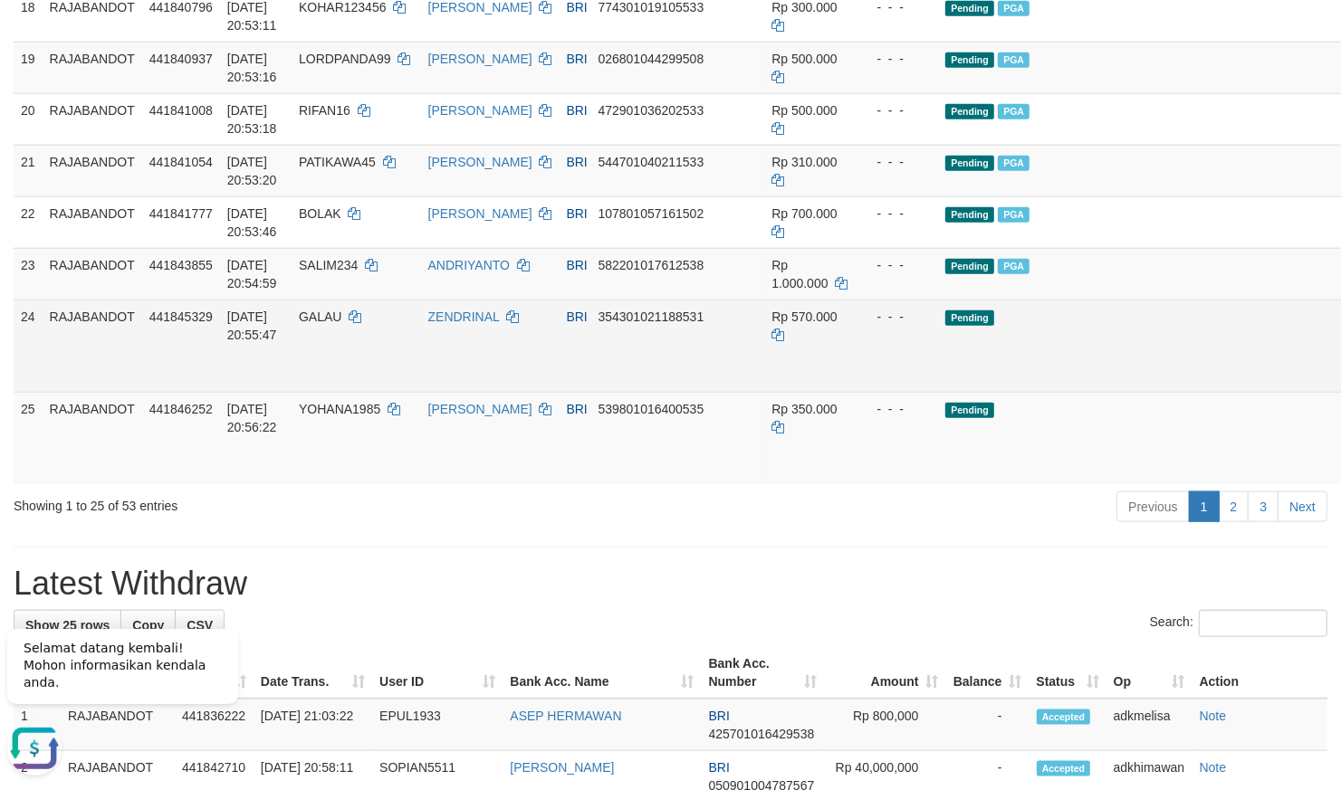
click at [938, 392] on td "Pending" at bounding box center [1155, 346] width 435 height 92
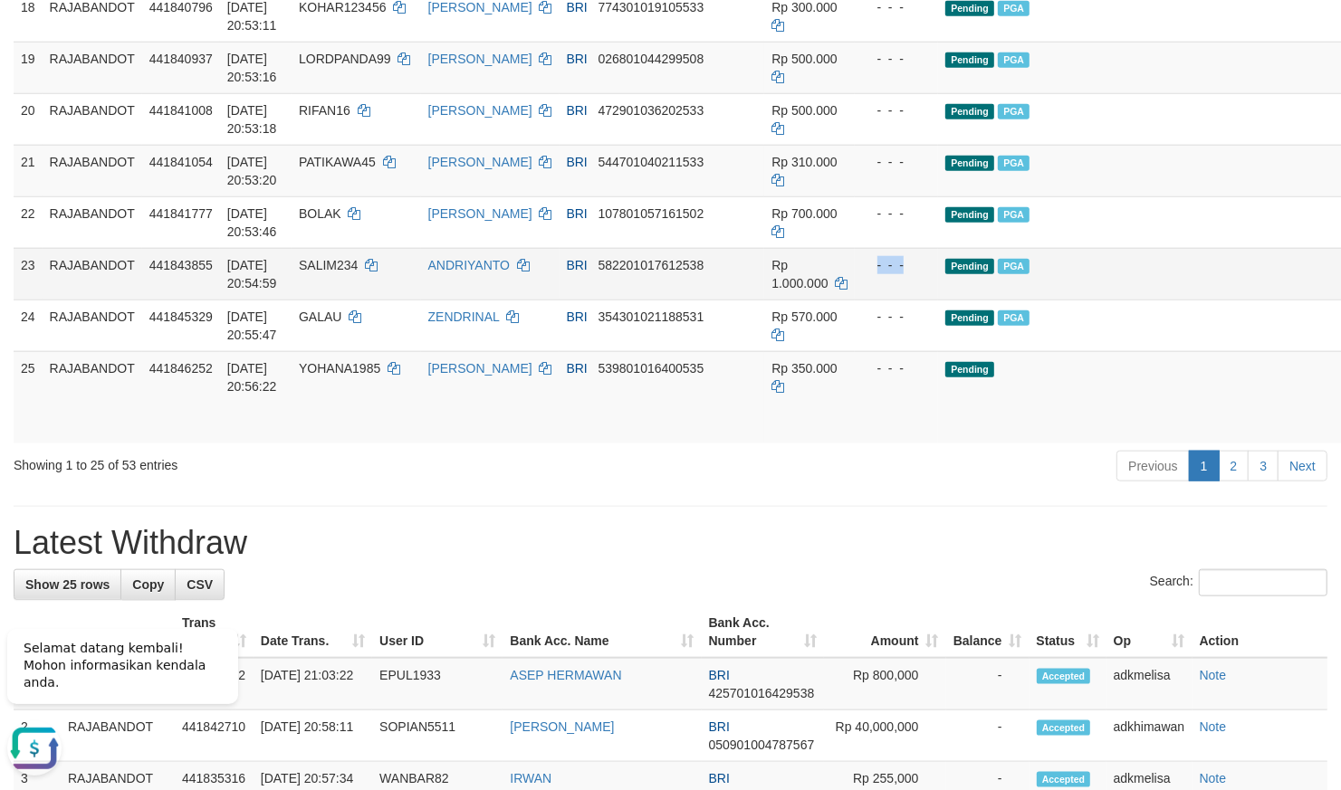
click at [862, 274] on div "- - -" at bounding box center [896, 265] width 69 height 18
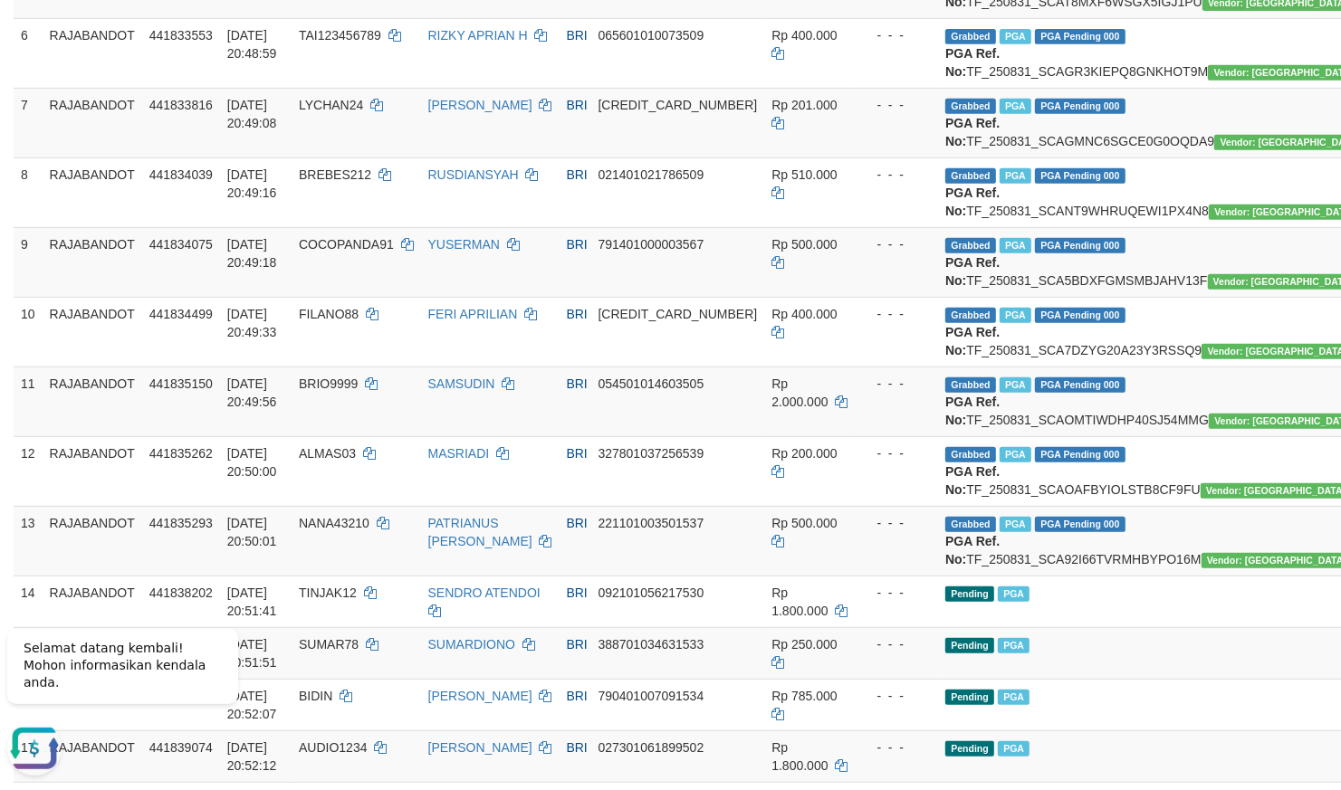
scroll to position [158, 0]
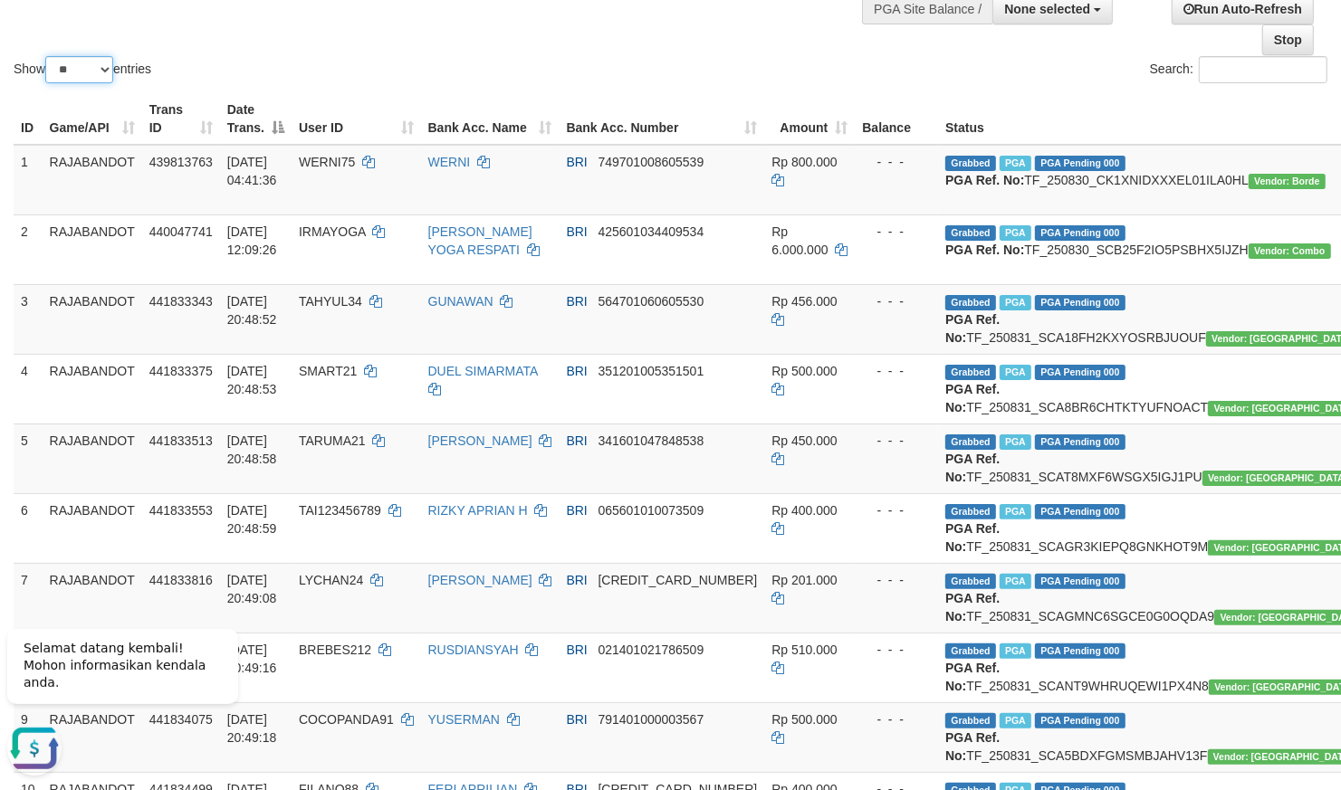
click at [45, 56] on select "** ** ** ***" at bounding box center [79, 69] width 68 height 27
select select "***"
click option "***" at bounding box center [0, 0] width 0 height 0
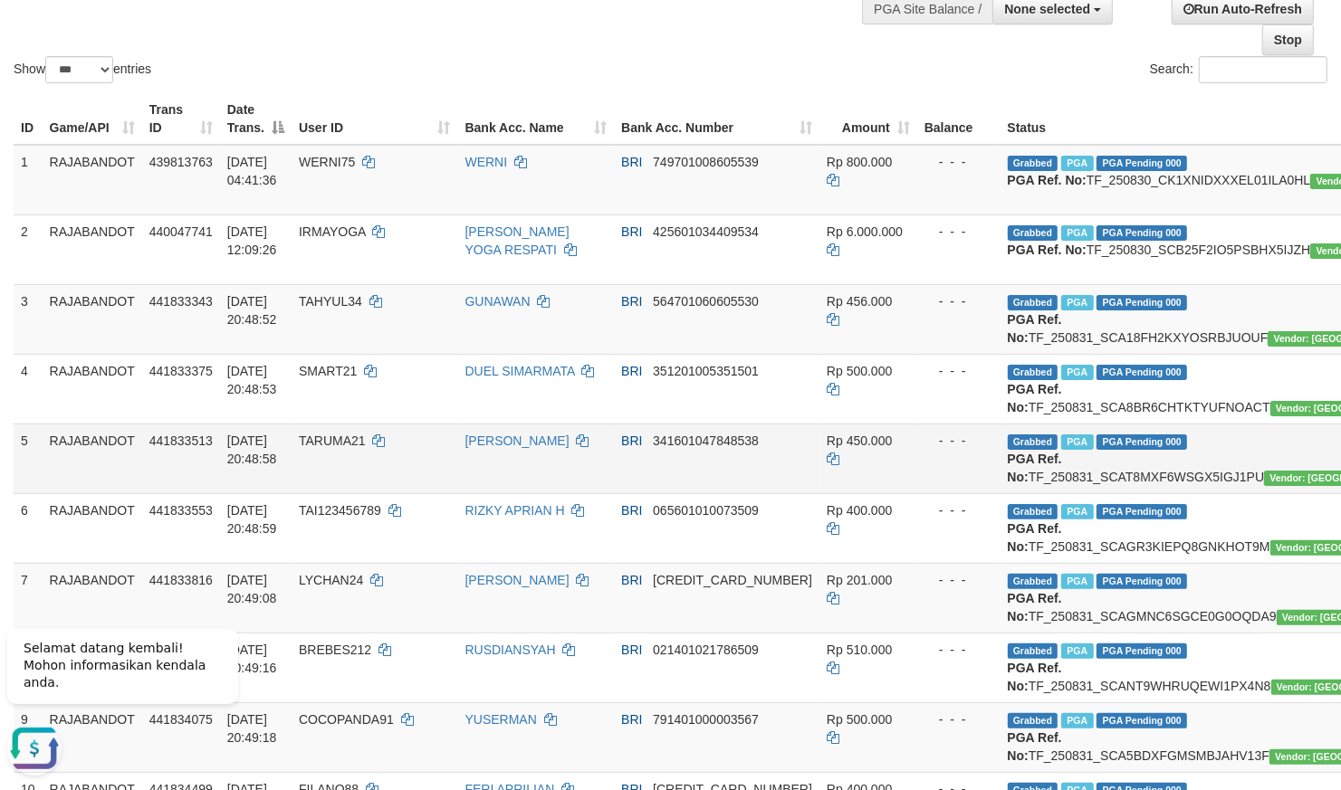
click at [660, 493] on td "BRI 341601047848538" at bounding box center [717, 459] width 206 height 70
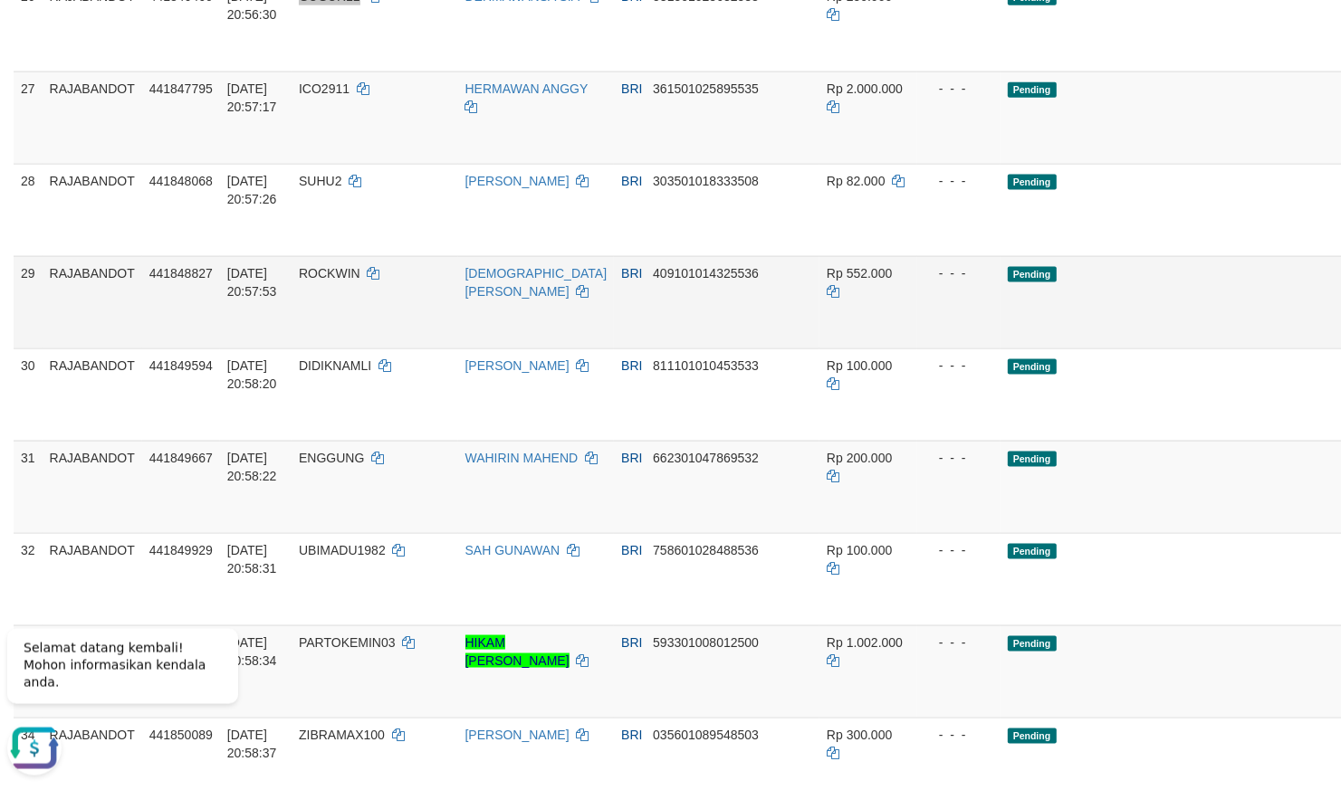
scroll to position [1852, 0]
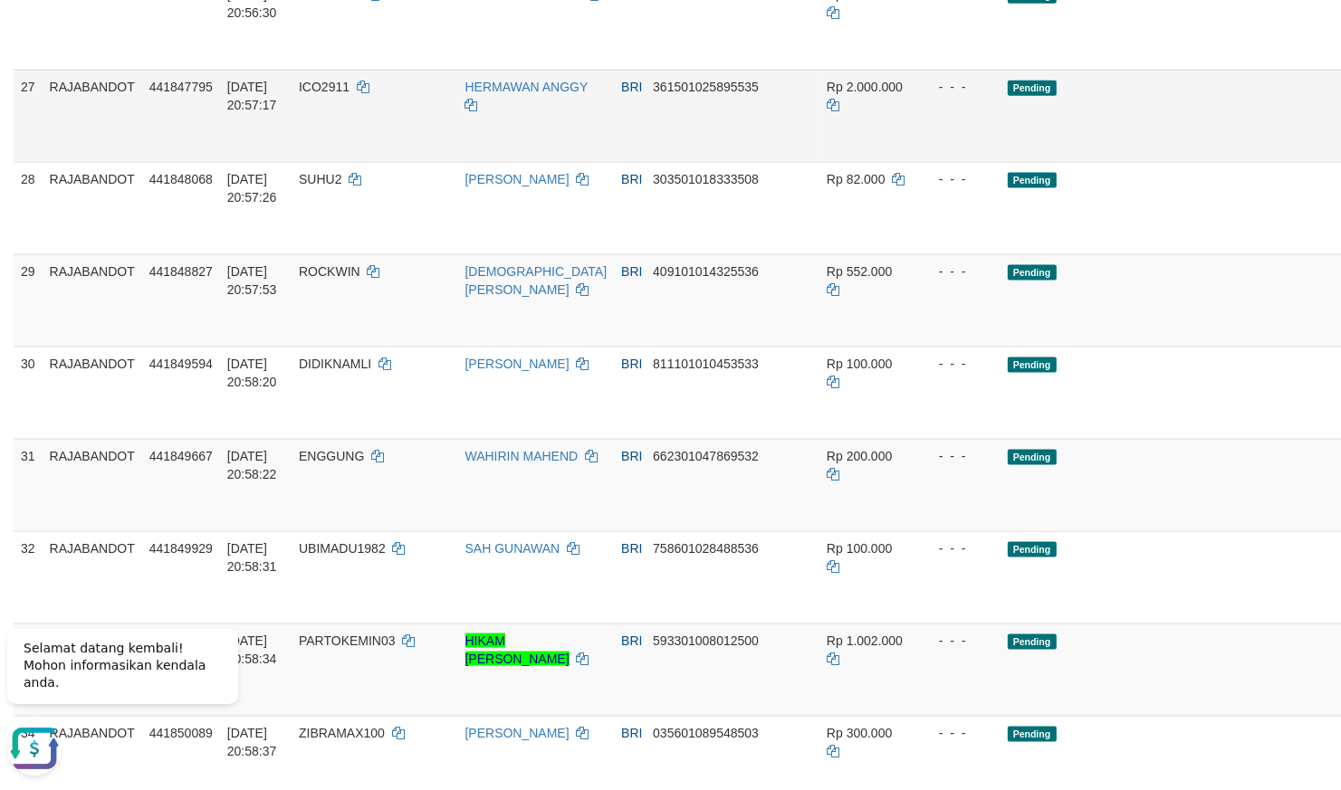
click at [696, 162] on td "BRI 361501025895535" at bounding box center [717, 116] width 206 height 92
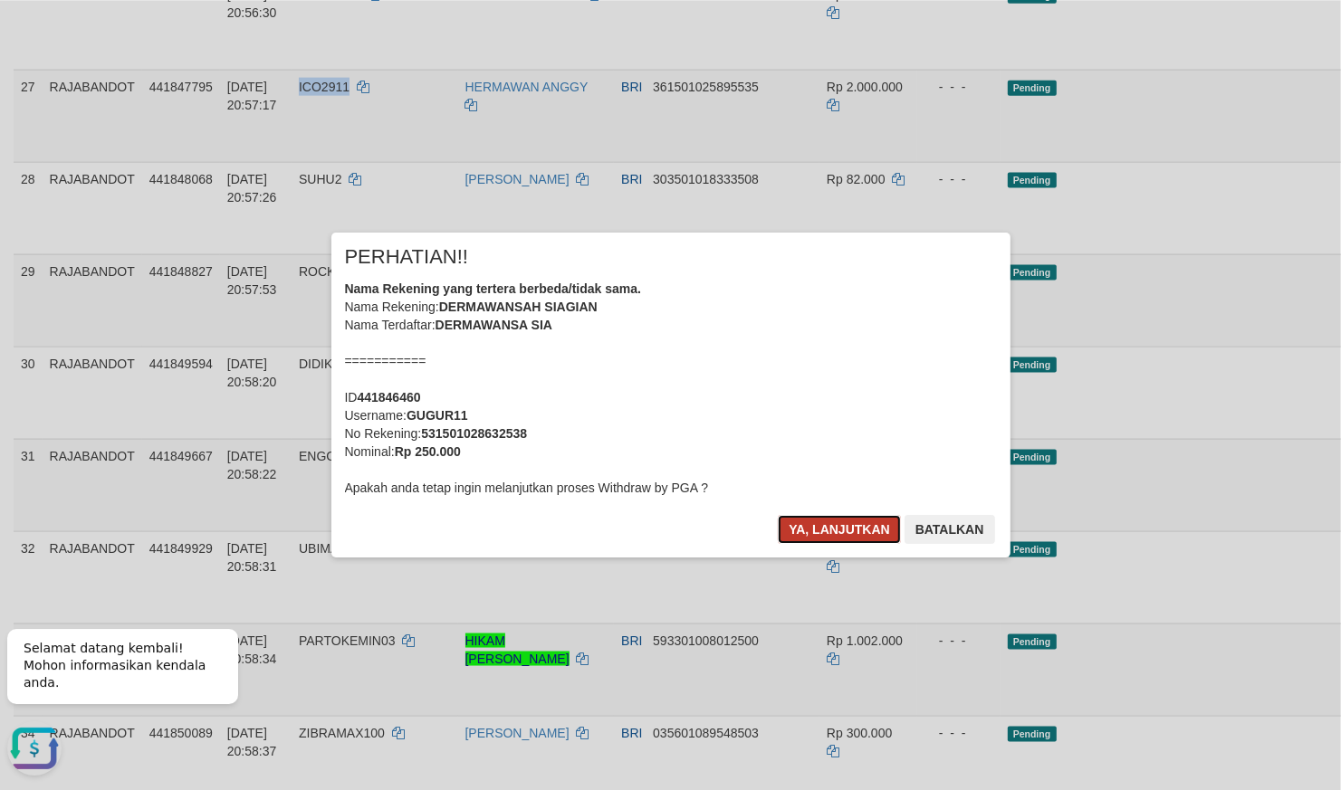
click at [832, 542] on button "Ya, lanjutkan" at bounding box center [839, 529] width 123 height 29
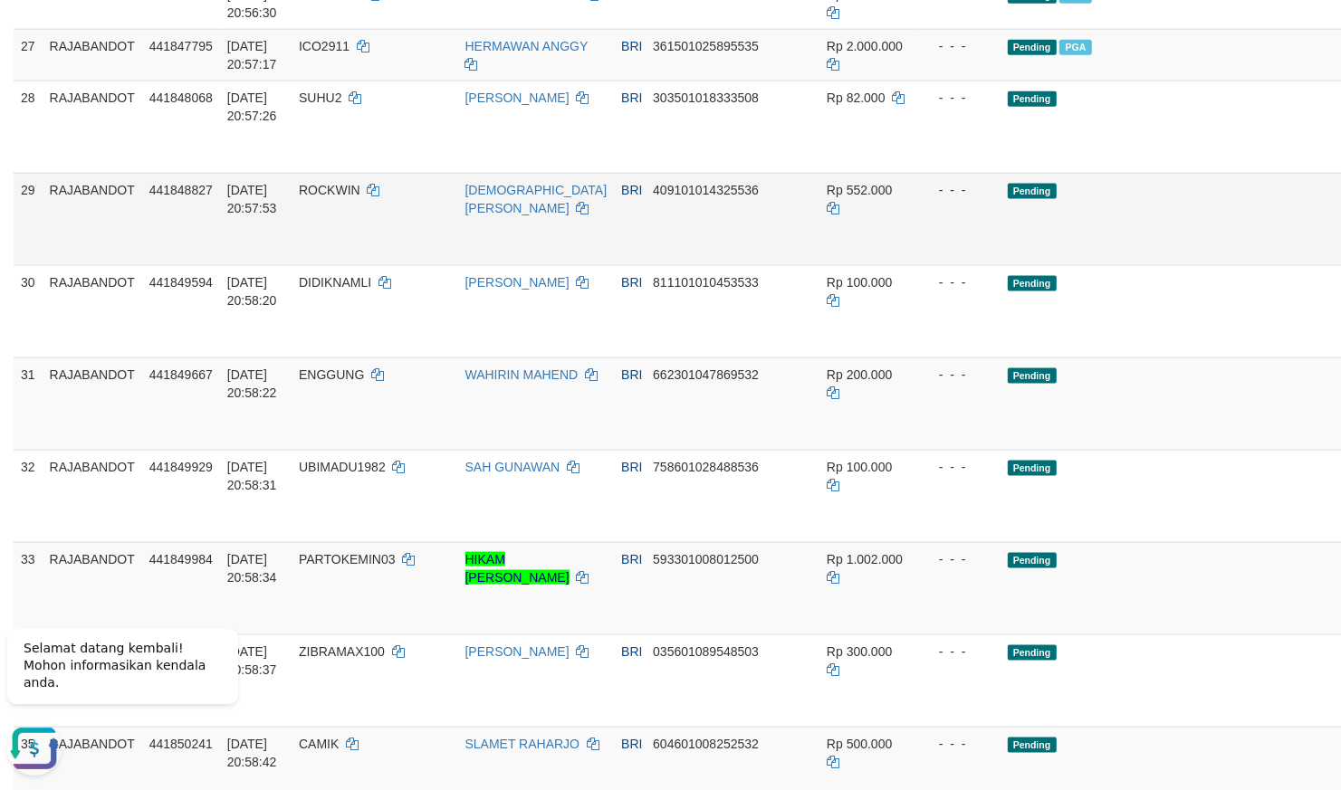
click at [924, 199] on div "- - -" at bounding box center [958, 190] width 69 height 18
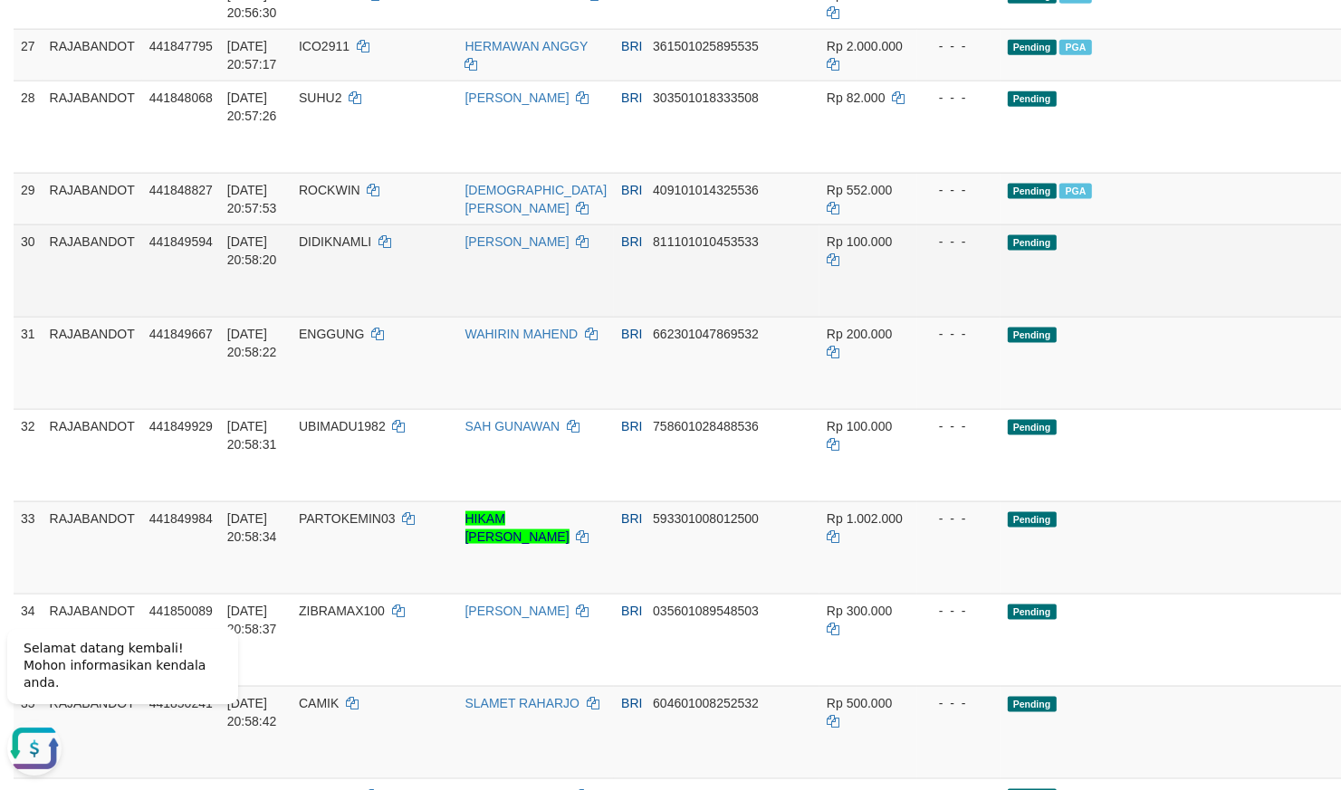
click at [523, 317] on td "DIDIK RIWAYANT" at bounding box center [536, 271] width 157 height 92
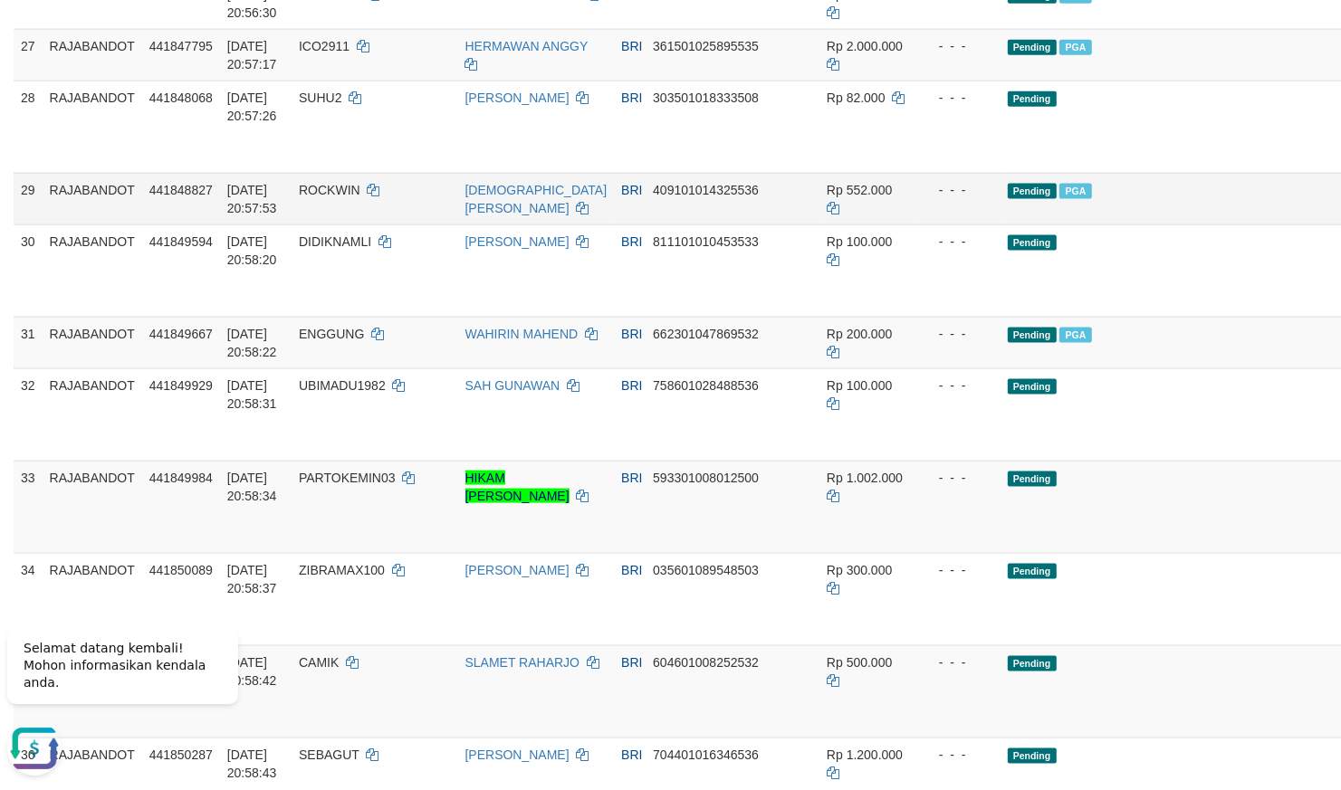
click at [533, 225] on td "SAMSUL BAHRI" at bounding box center [536, 199] width 157 height 52
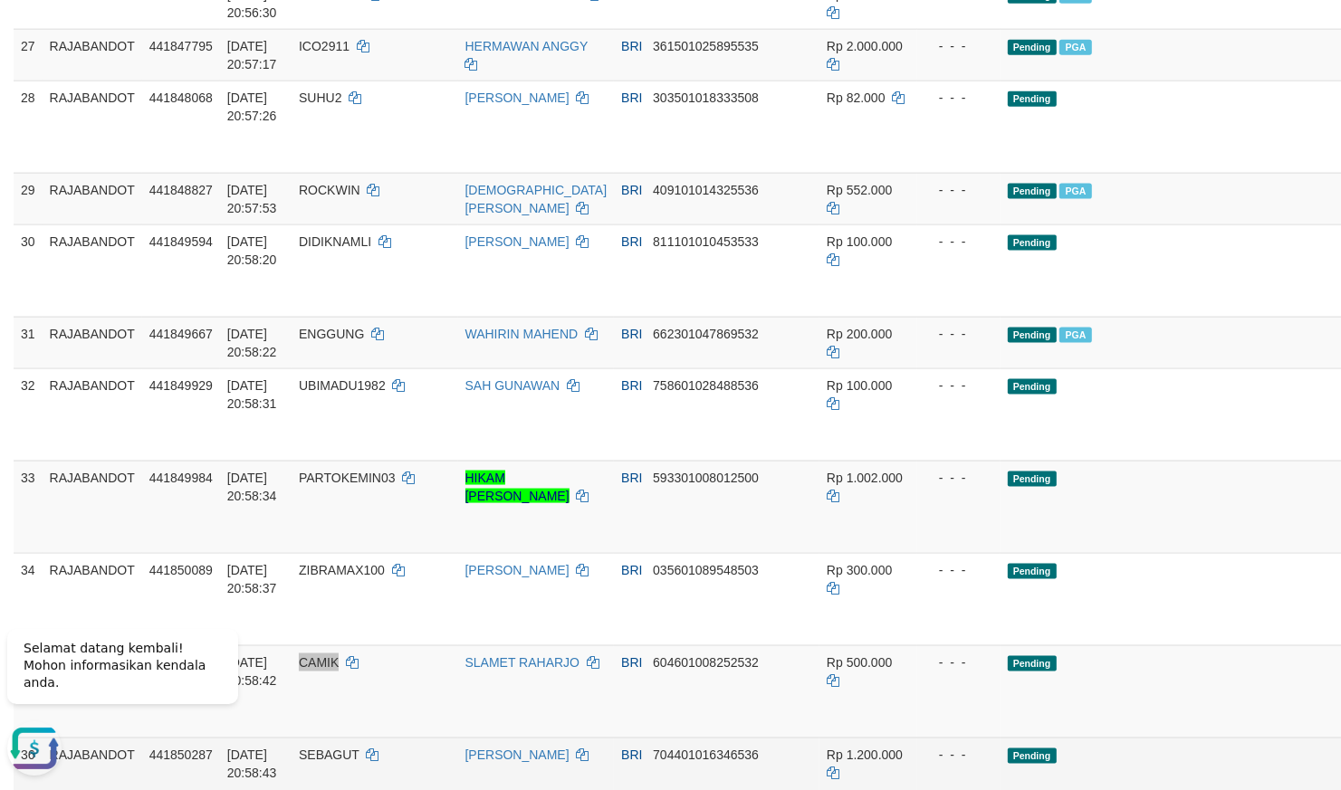
scroll to position [2363, 0]
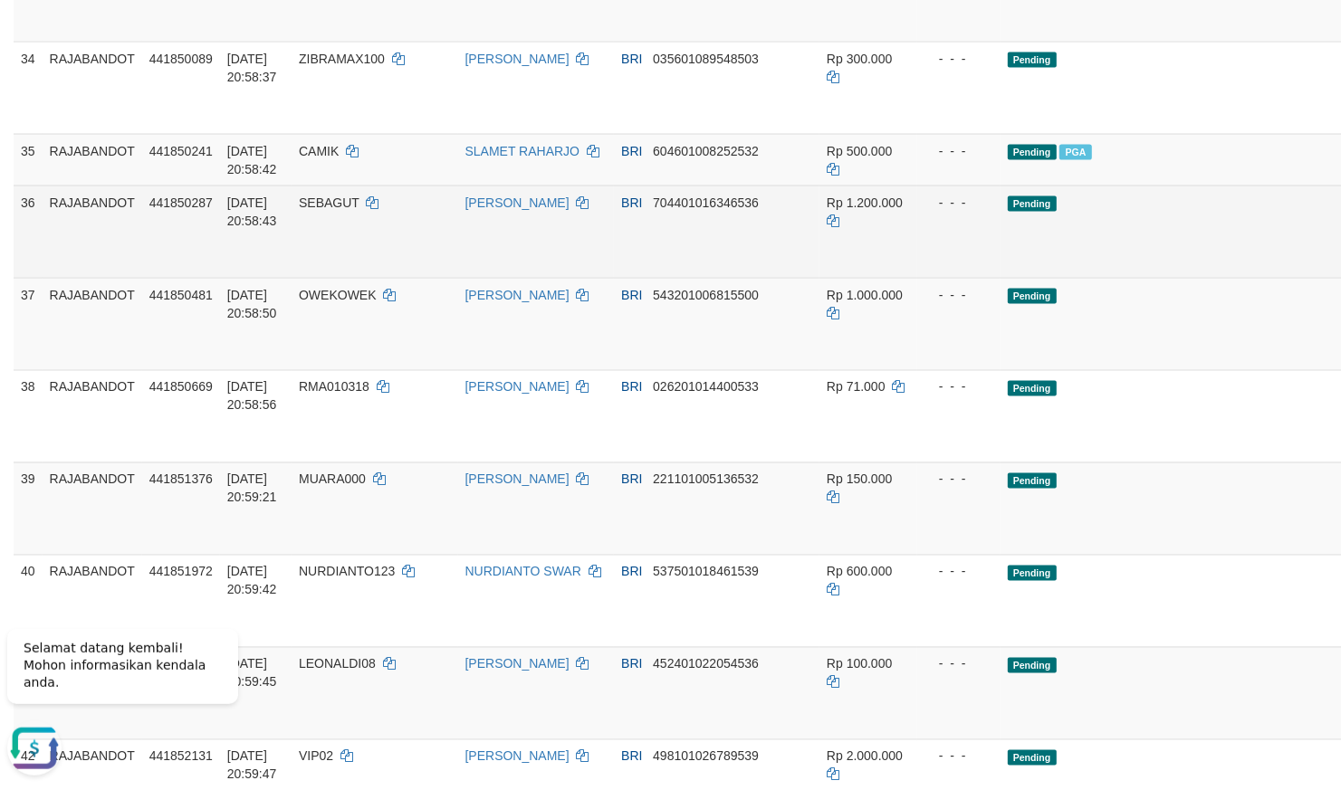
click at [917, 278] on td "- - -" at bounding box center [958, 232] width 83 height 92
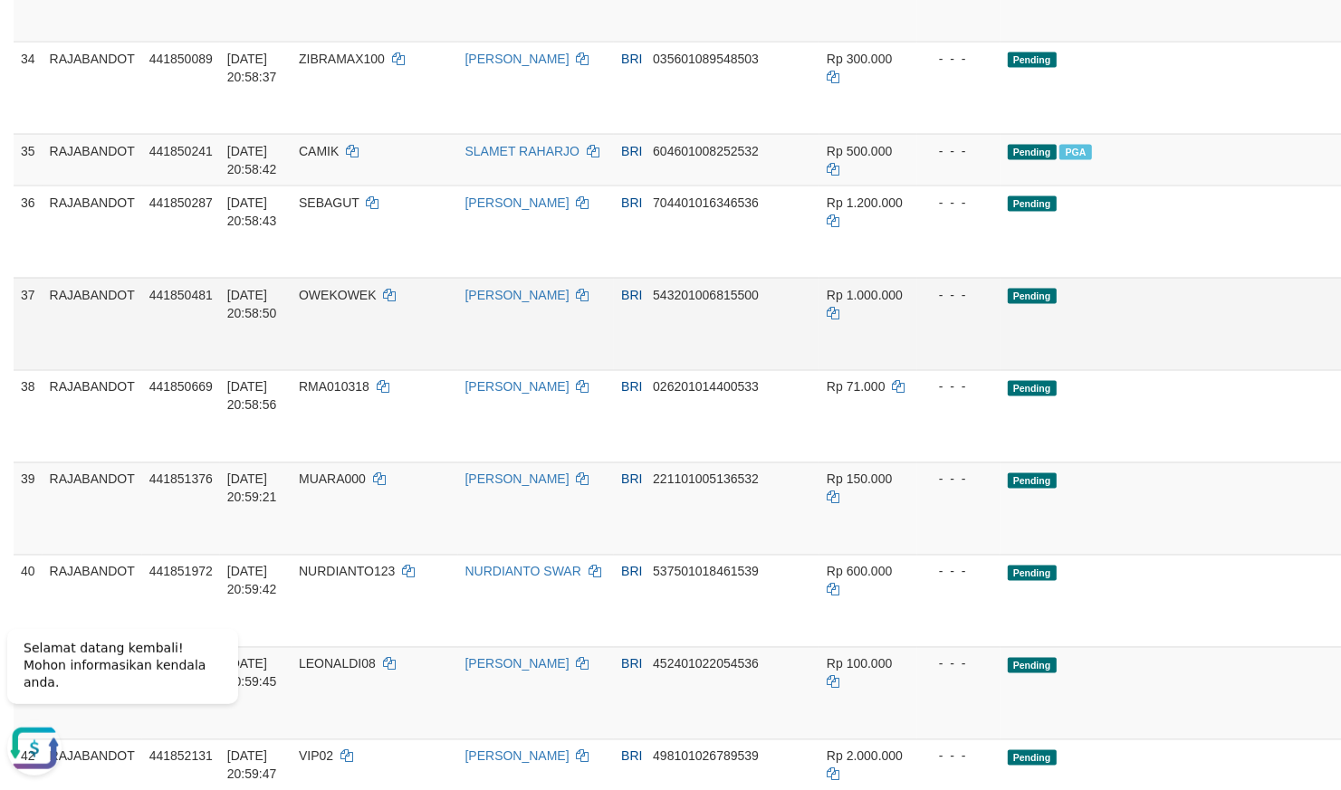
drag, startPoint x: 1212, startPoint y: 594, endPoint x: 1222, endPoint y: 594, distance: 10.0
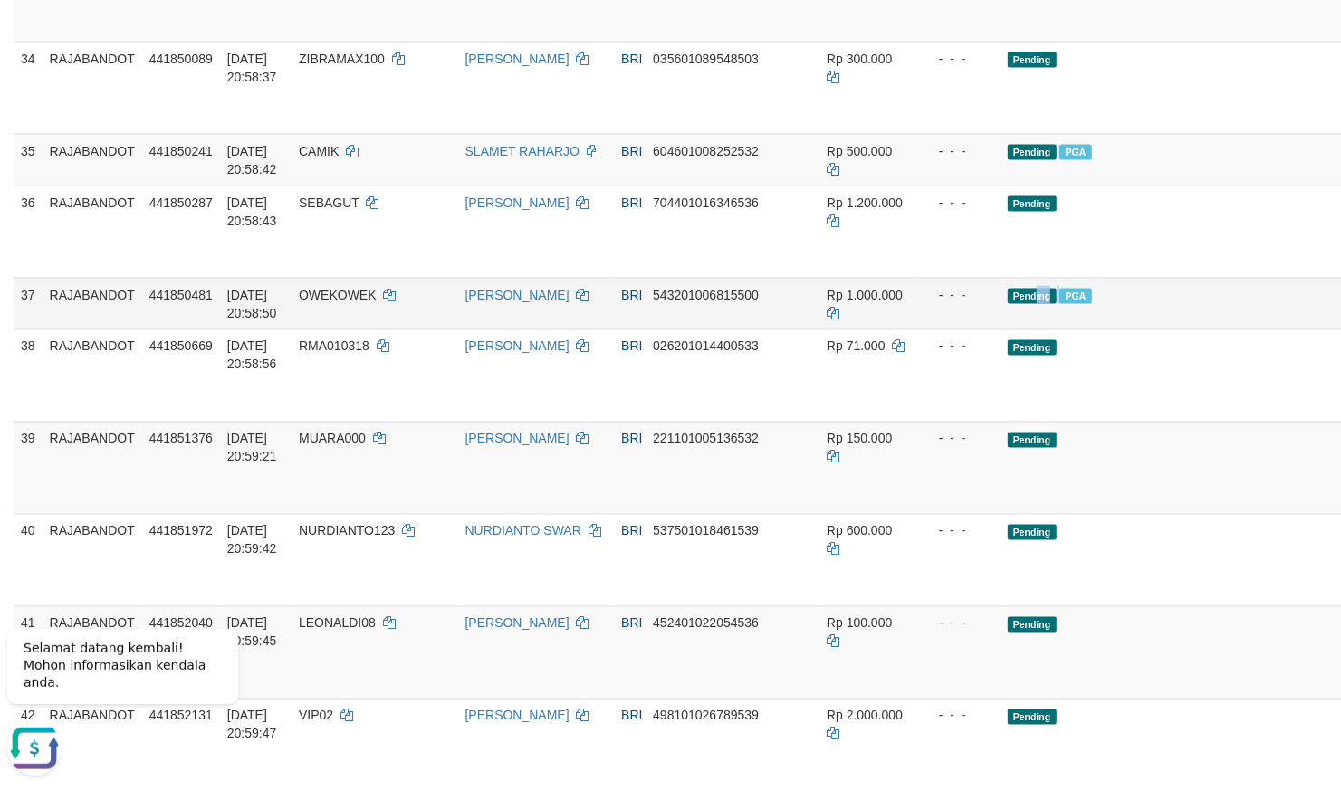
click at [1001, 330] on td "Pending PGA" at bounding box center [1218, 304] width 435 height 52
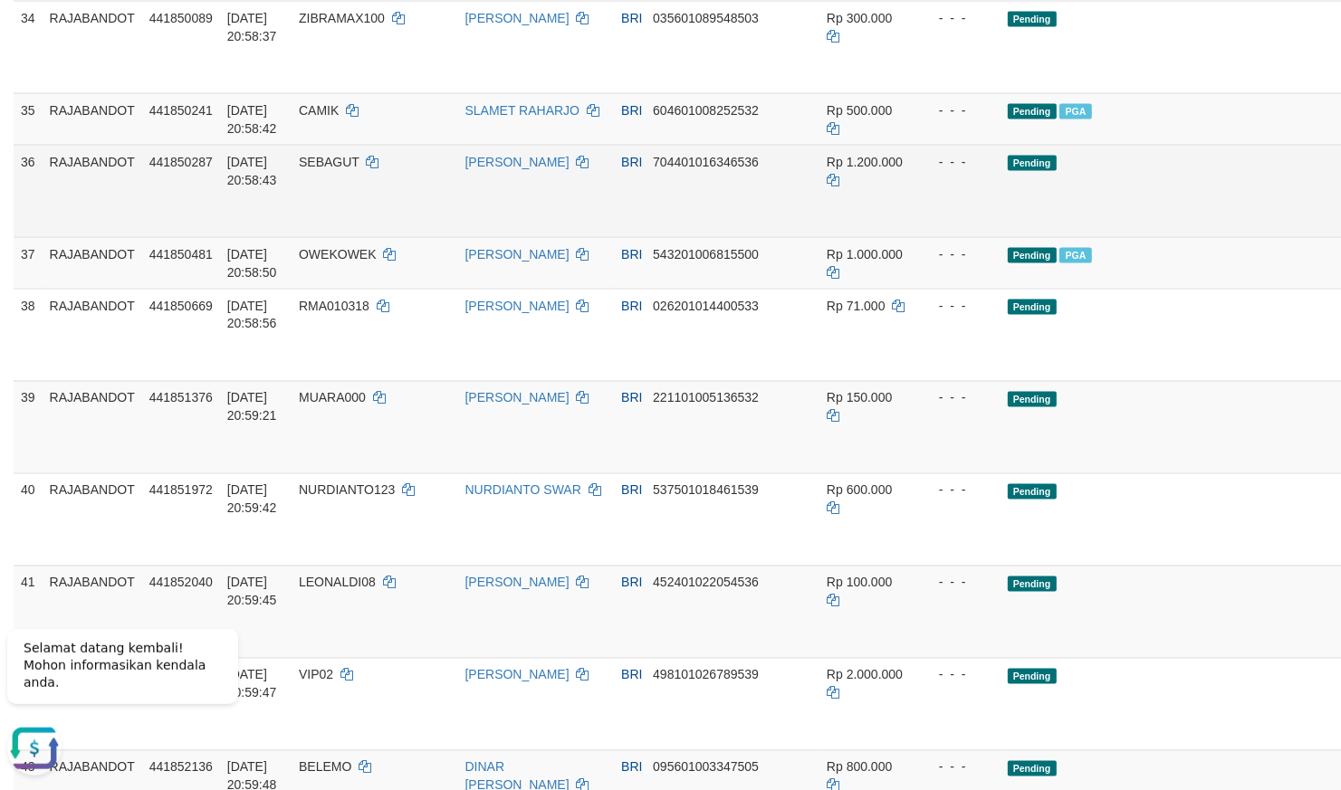
click at [819, 237] on td "Rp 1.200.000" at bounding box center [868, 191] width 98 height 92
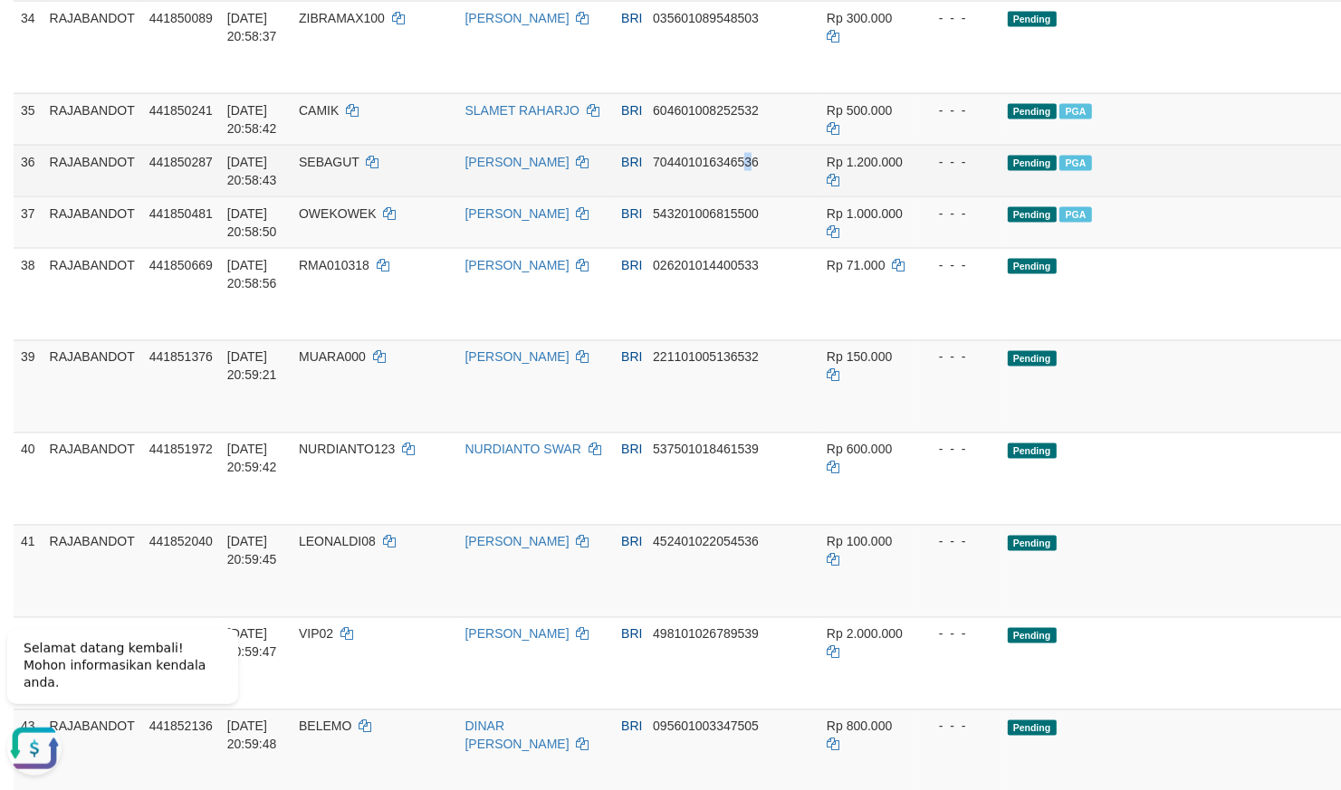
click at [683, 196] on td "BRI 704401016346536" at bounding box center [717, 171] width 206 height 52
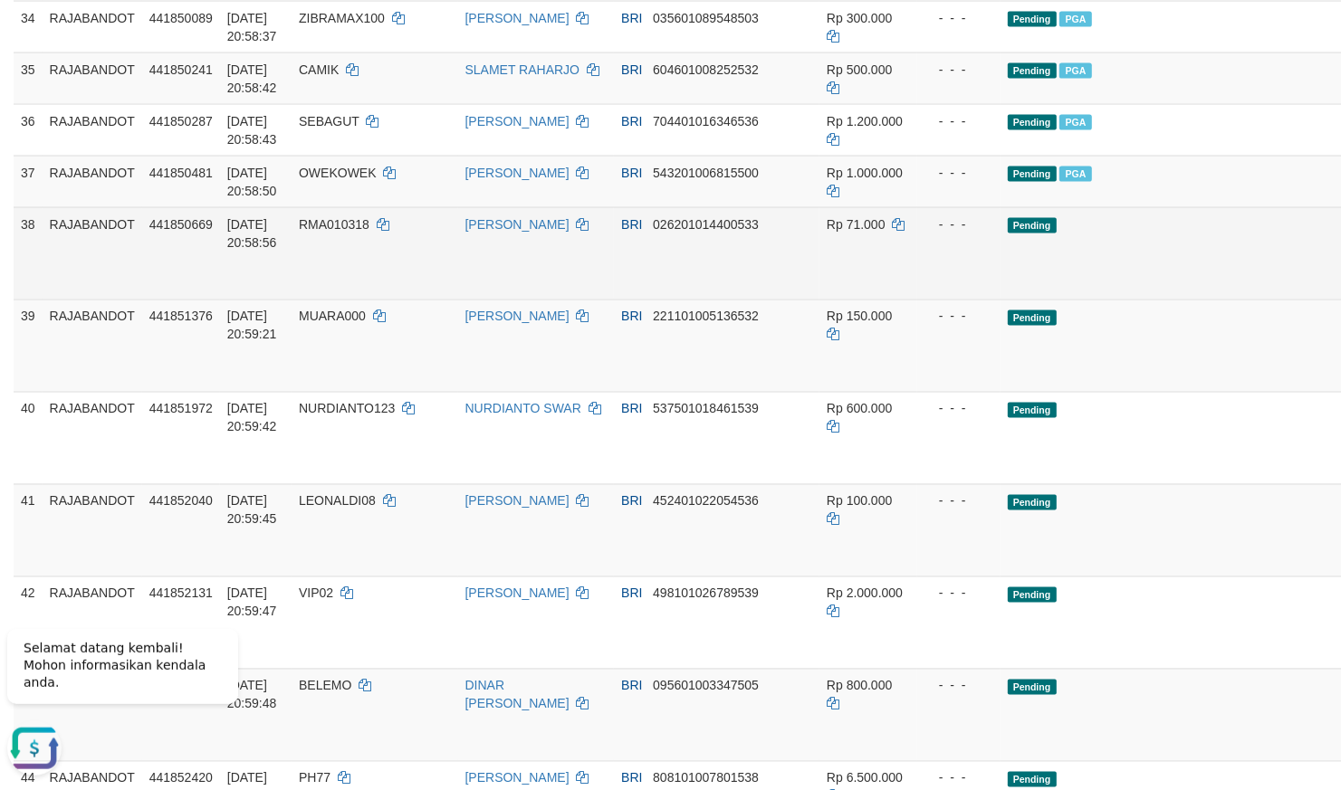
click at [1001, 300] on td "Pending" at bounding box center [1218, 253] width 435 height 92
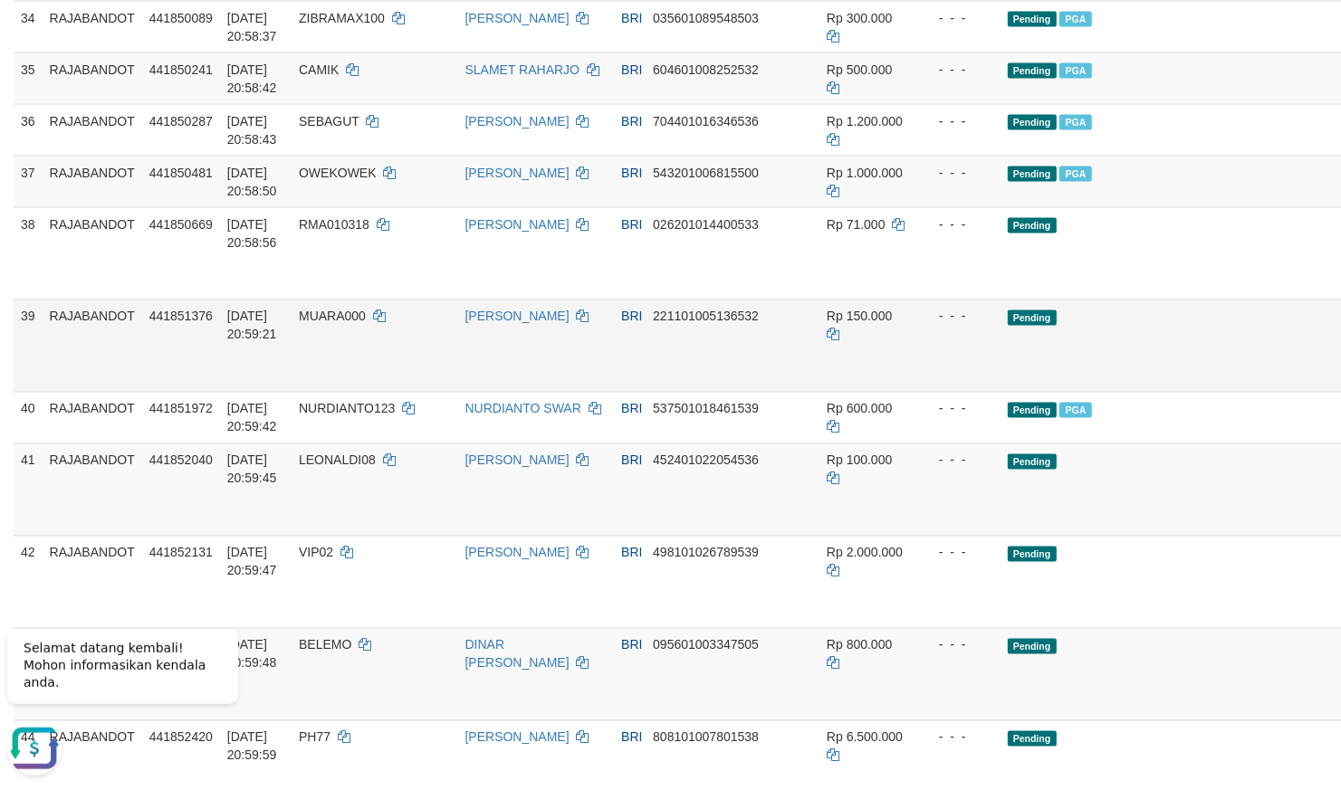
click at [917, 392] on td "- - -" at bounding box center [958, 346] width 83 height 92
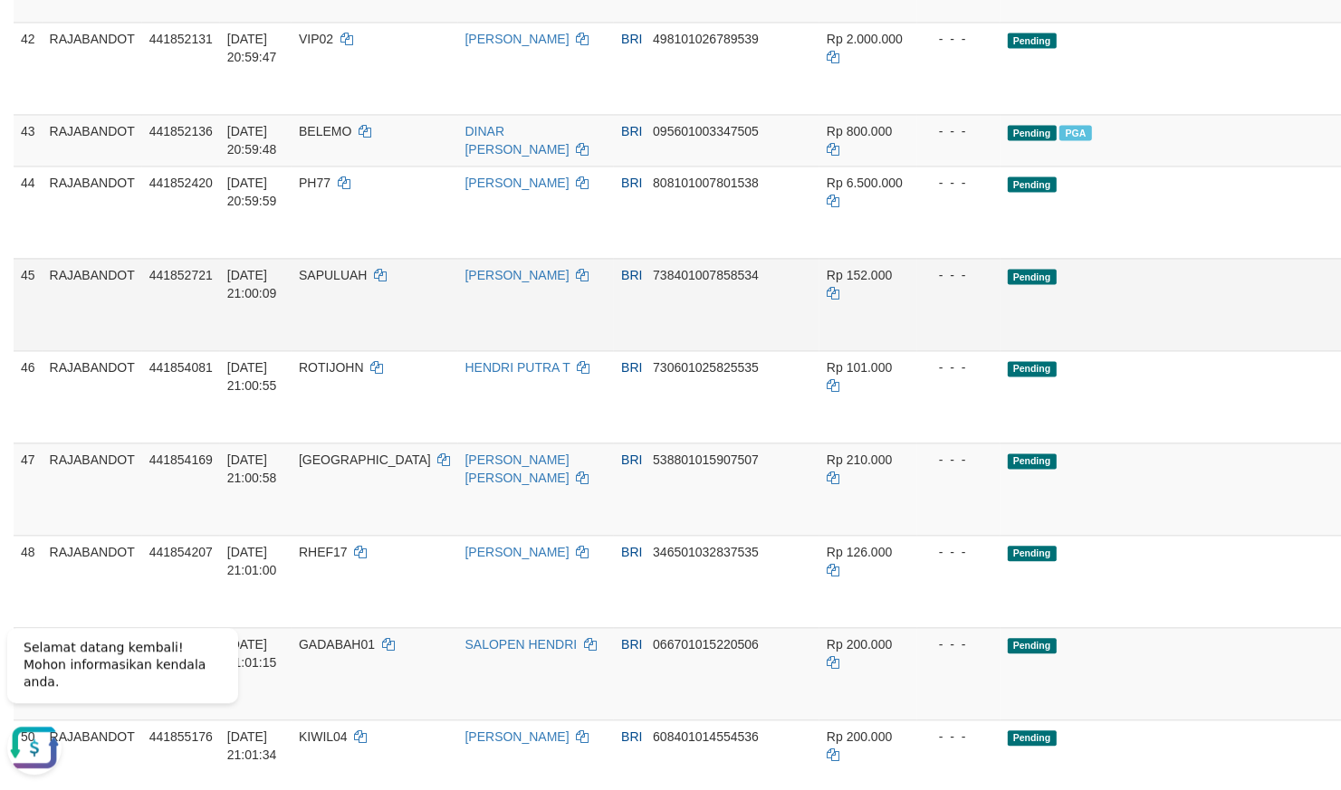
click at [1017, 351] on td "Pending" at bounding box center [1218, 305] width 435 height 92
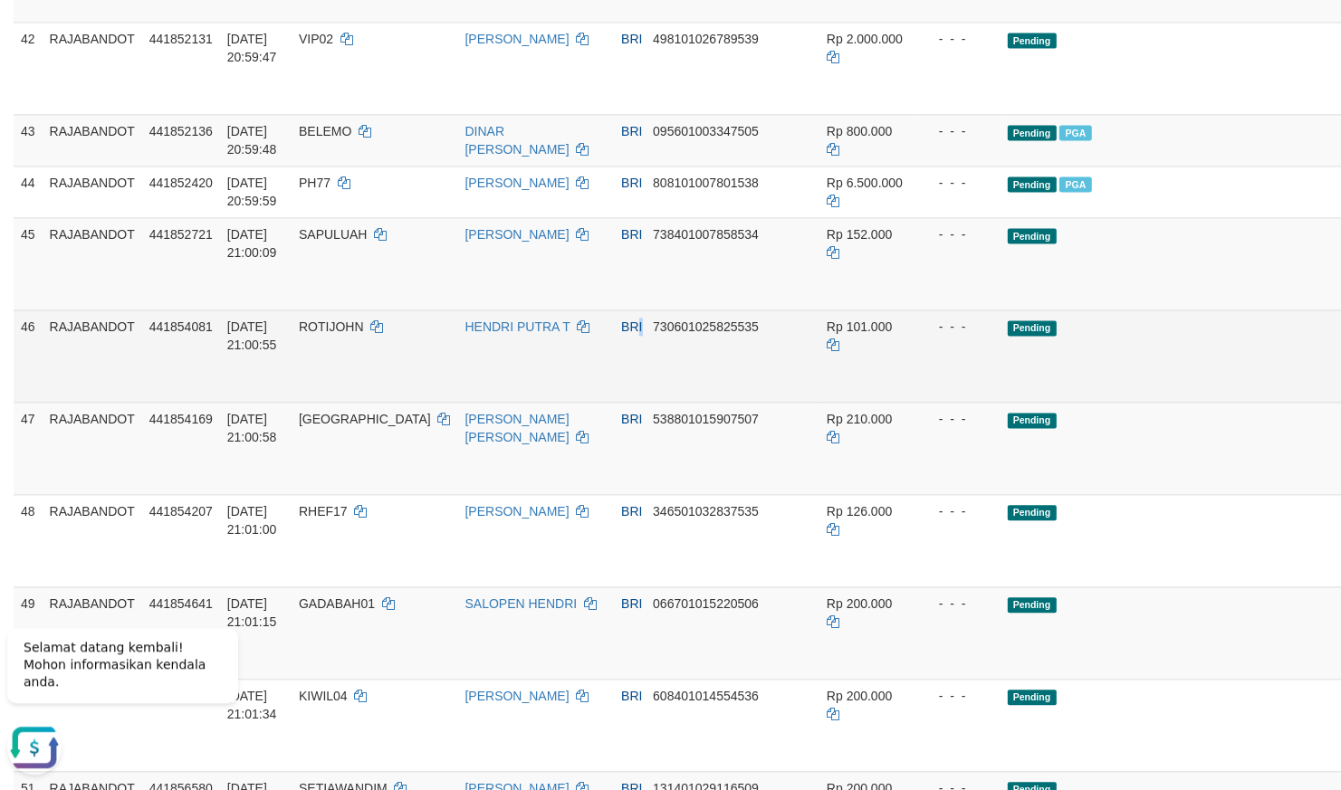
drag, startPoint x: 580, startPoint y: 587, endPoint x: 555, endPoint y: 587, distance: 24.4
click at [614, 403] on td "BRI 730601025825535" at bounding box center [717, 357] width 206 height 92
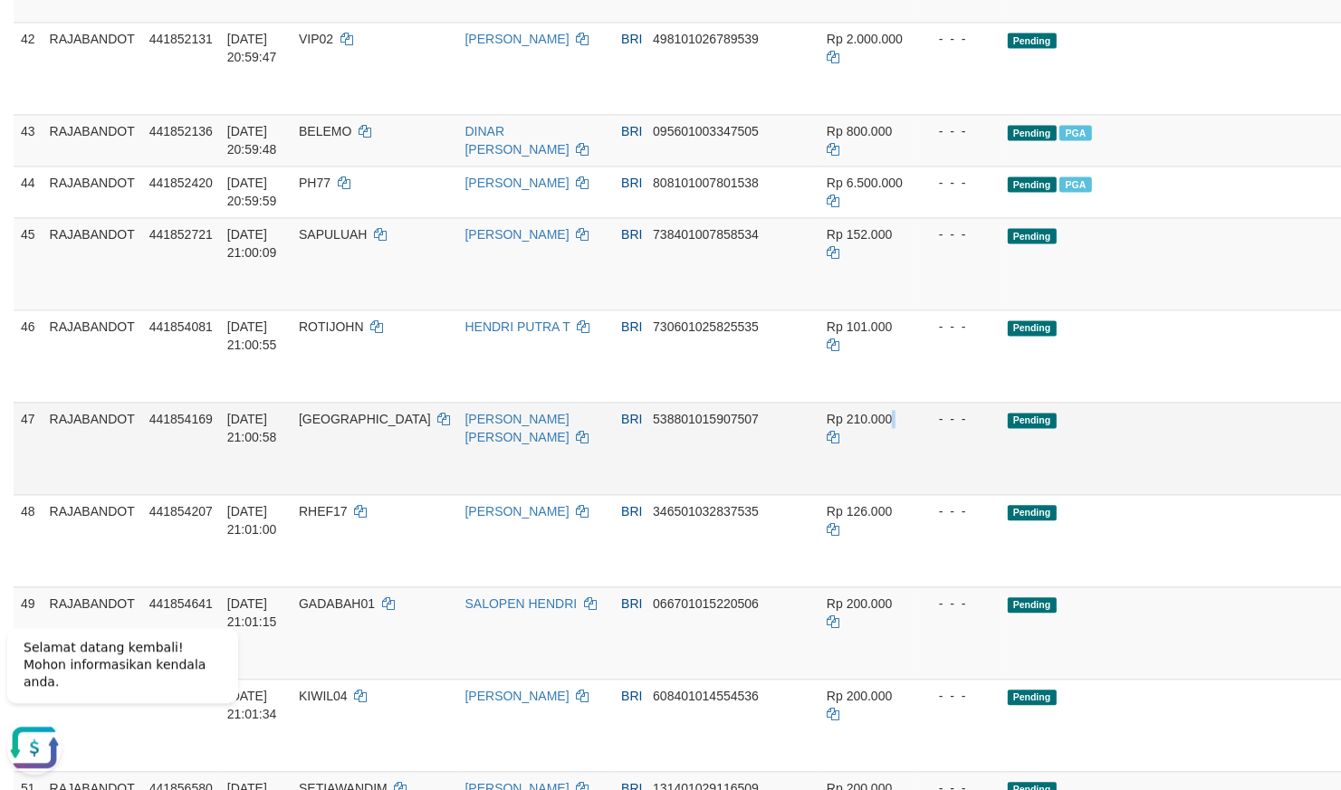
click at [819, 495] on td "Rp 210.000" at bounding box center [868, 449] width 98 height 92
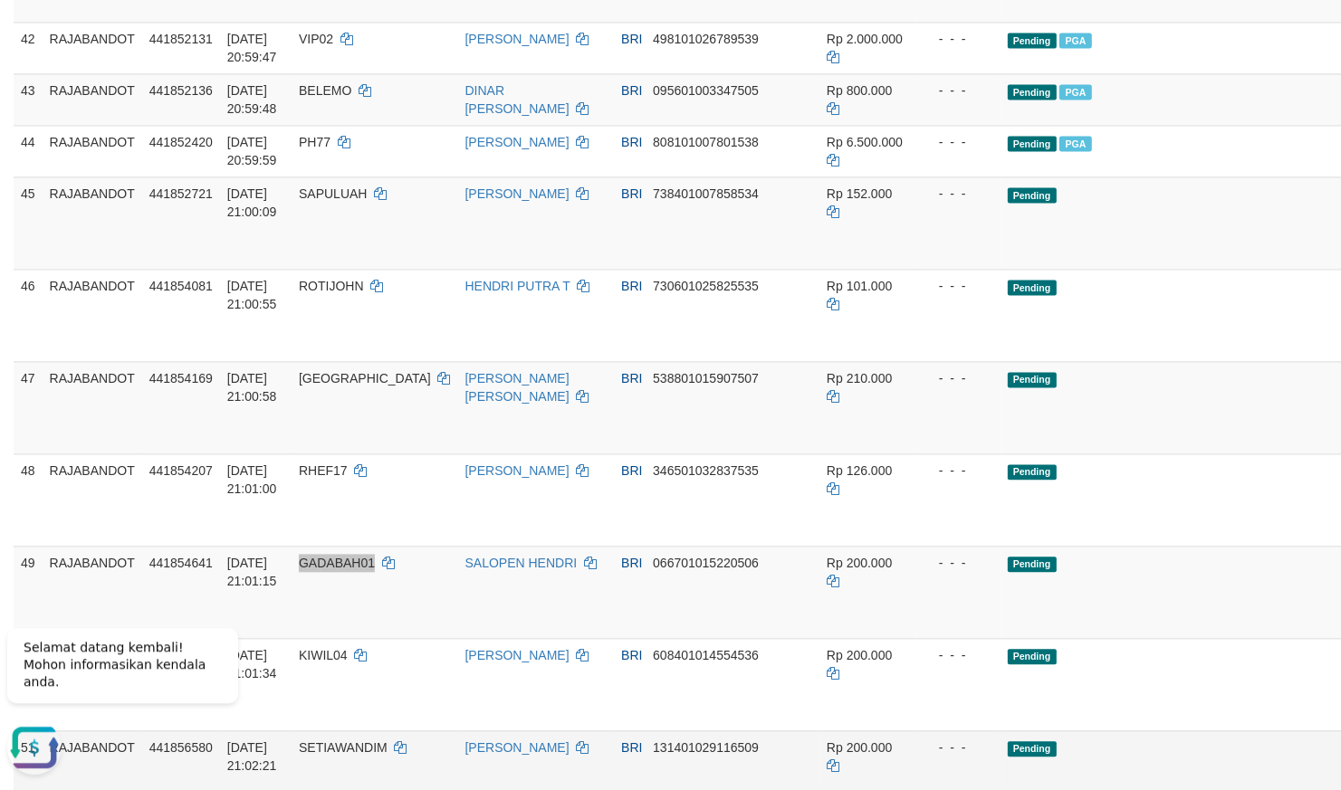
scroll to position [3310, 0]
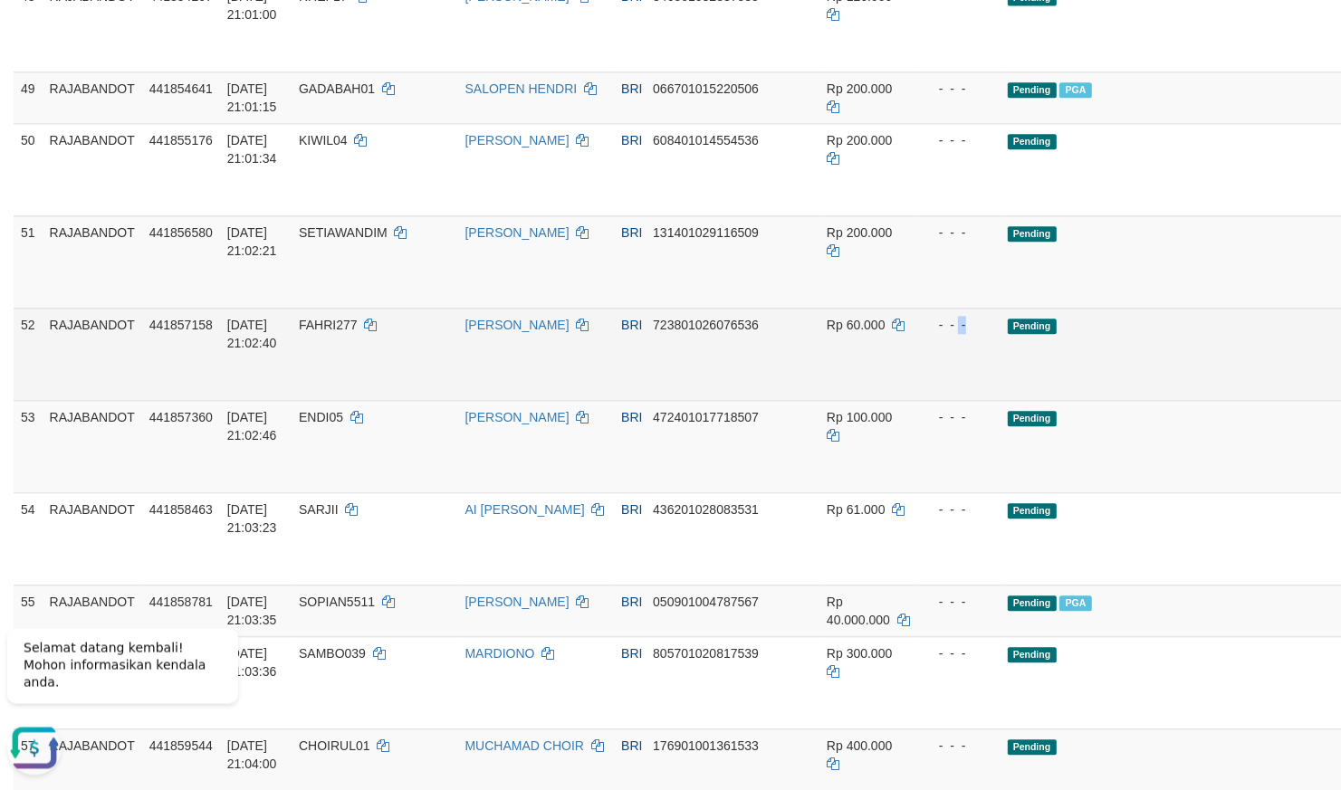
click at [917, 401] on td "- - -" at bounding box center [958, 355] width 83 height 92
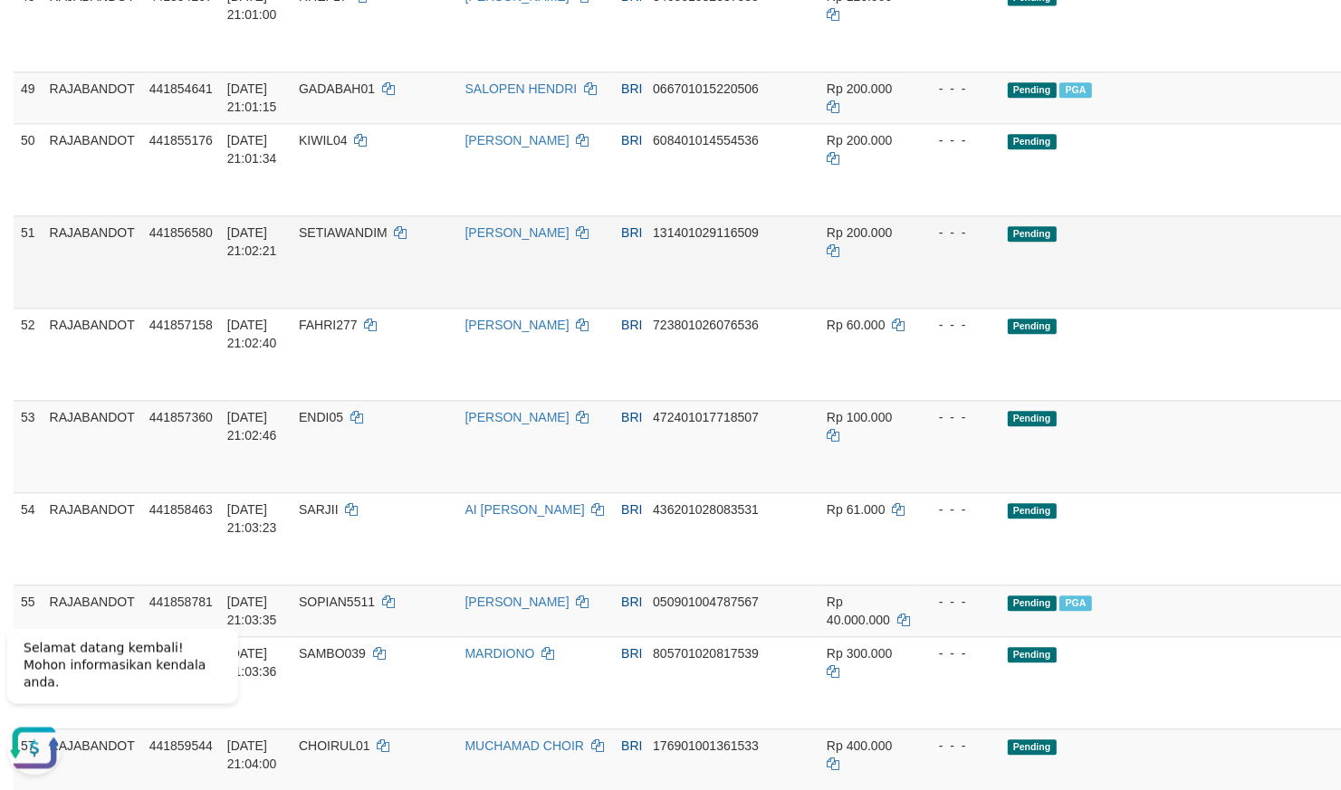
click at [917, 309] on td "- - -" at bounding box center [958, 262] width 83 height 92
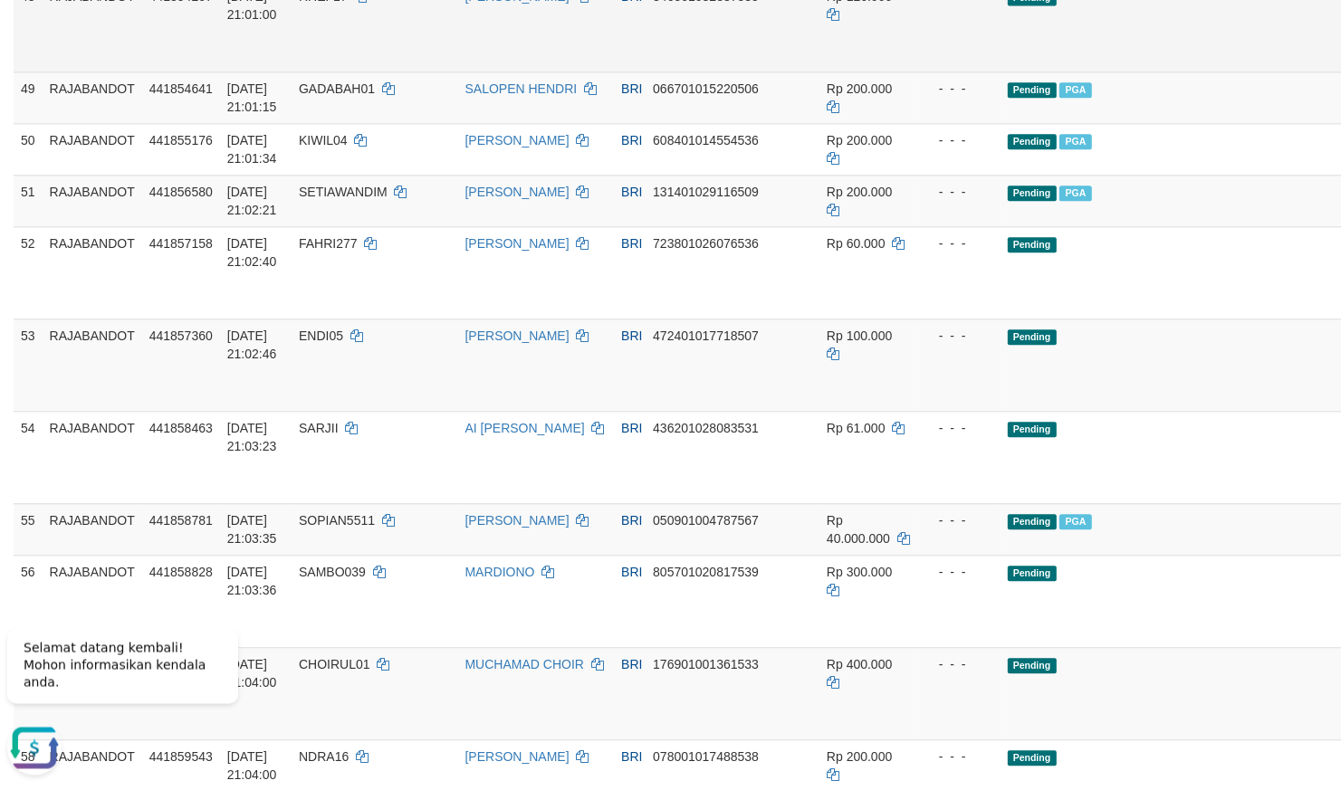
click at [819, 72] on td "Rp 126.000" at bounding box center [868, 26] width 98 height 92
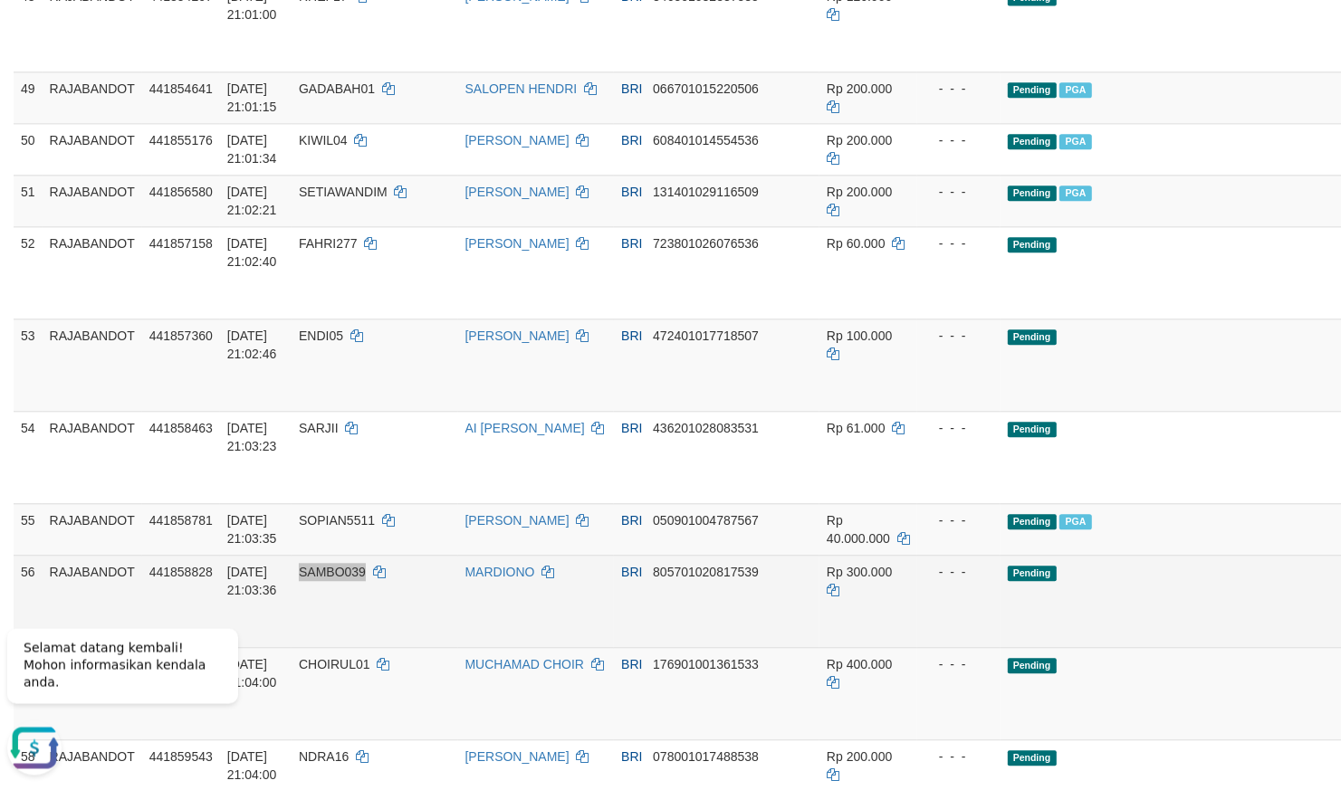
scroll to position [3773, 0]
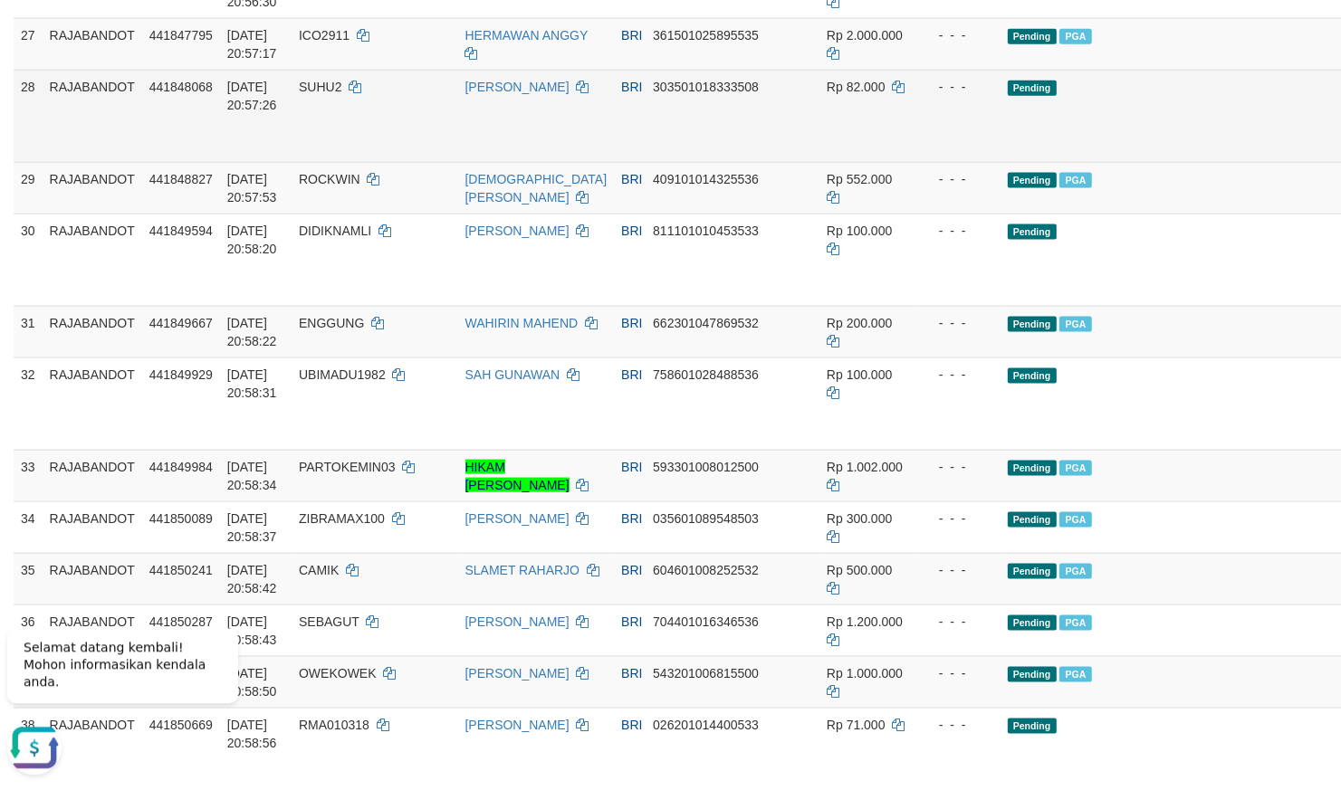
scroll to position [1872, 0]
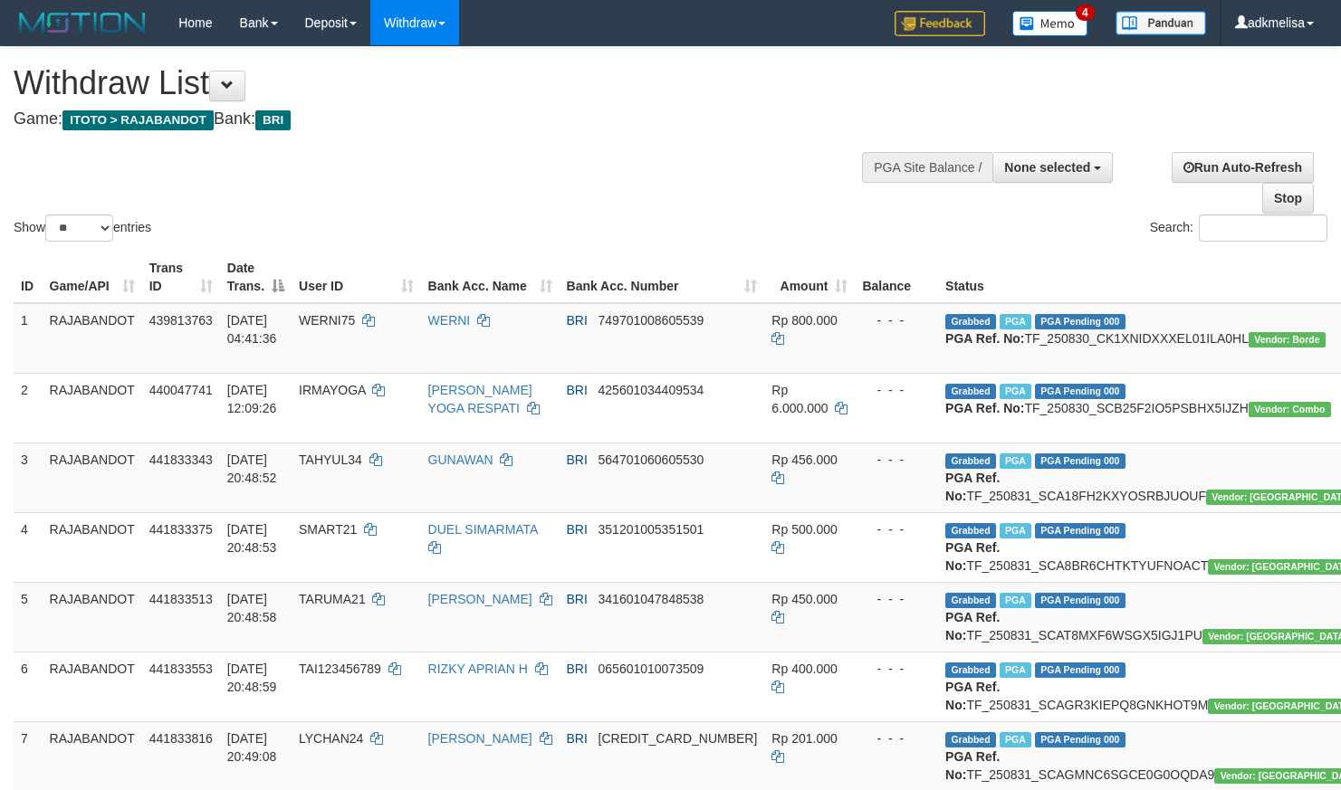
select select
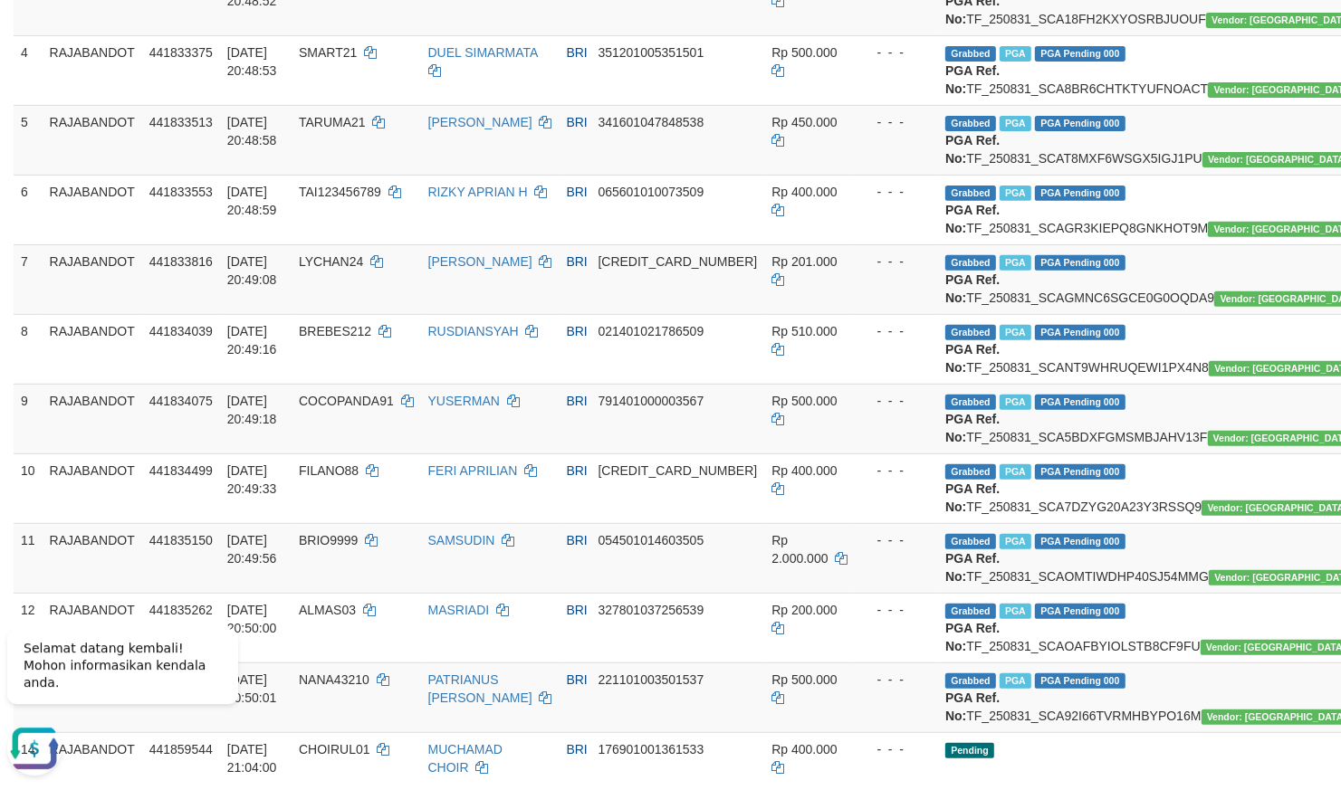
scroll to position [158, 0]
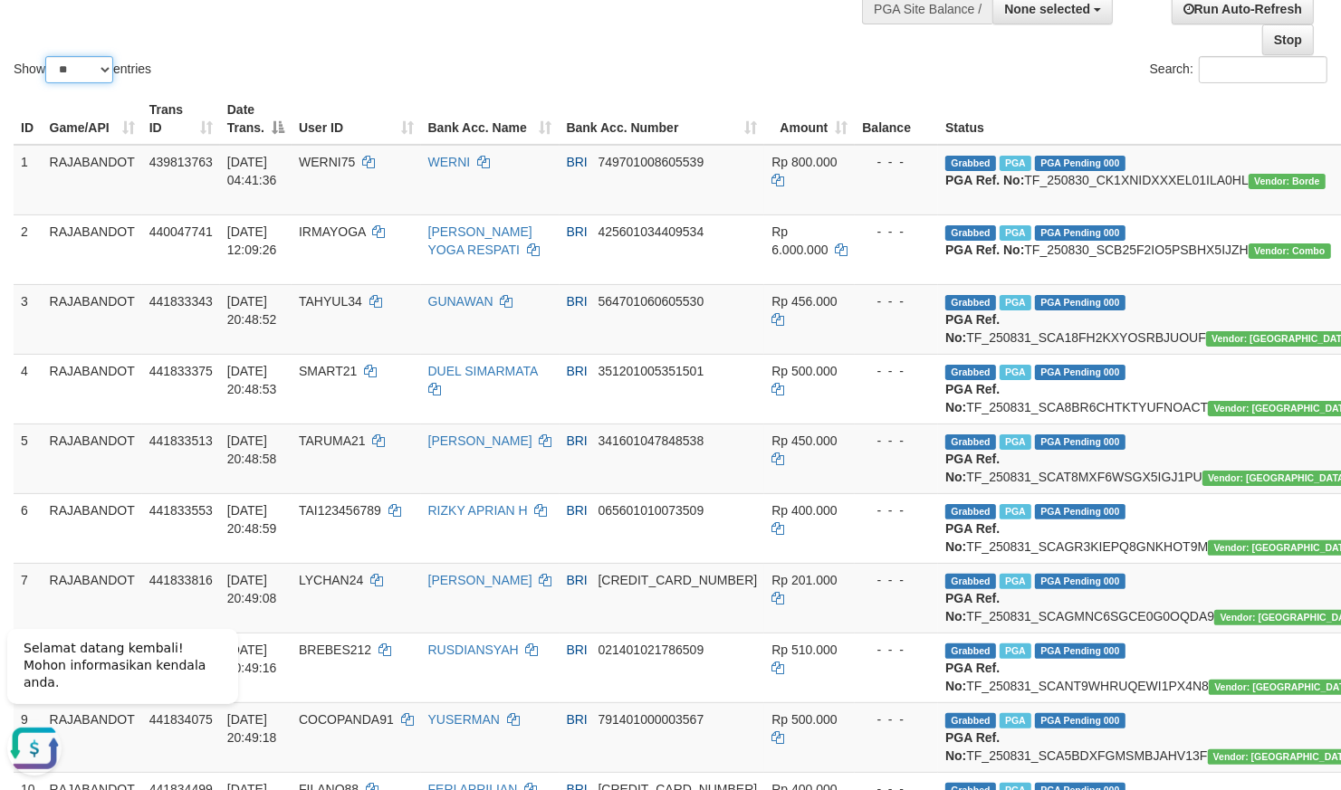
click at [45, 56] on select "** ** ** ***" at bounding box center [79, 69] width 68 height 27
select select "***"
click option "***" at bounding box center [0, 0] width 0 height 0
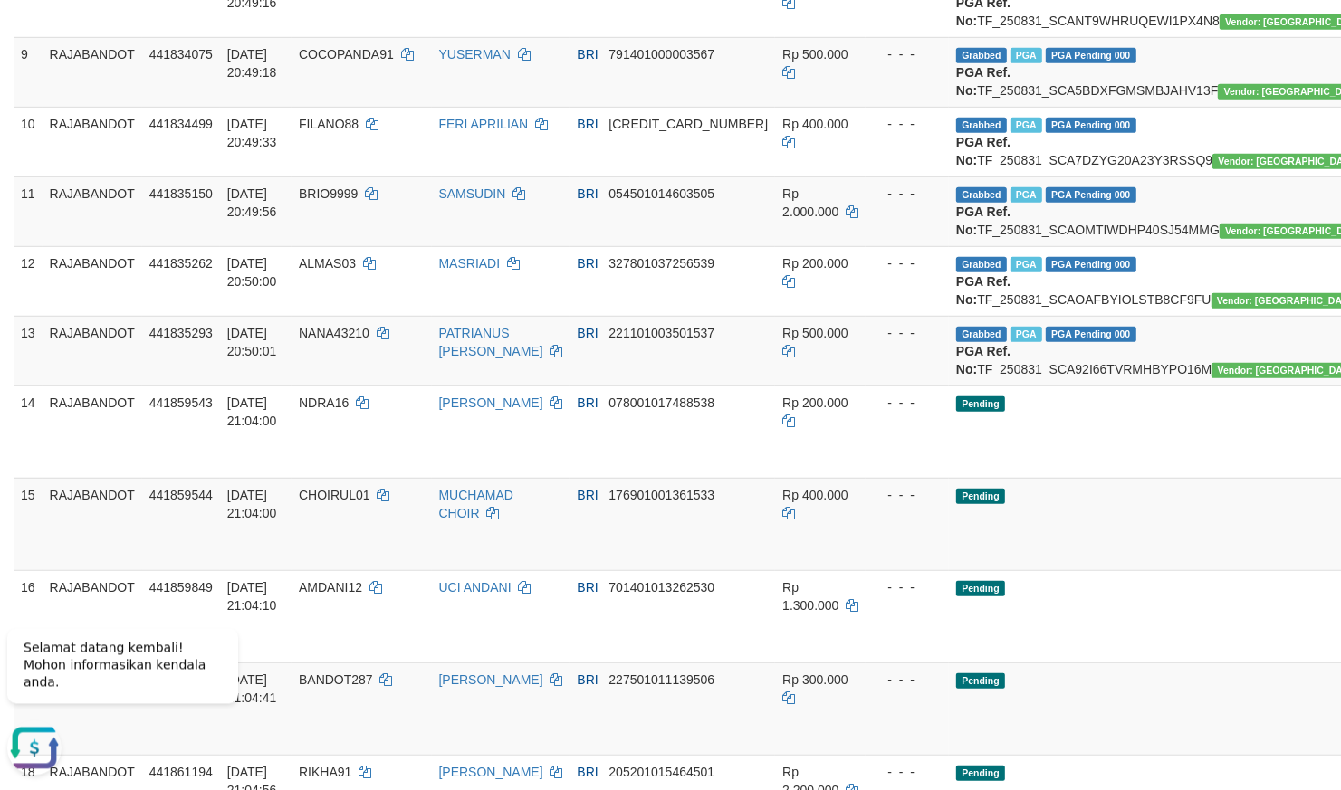
scroll to position [825, 0]
click at [1040, 245] on td "Grabbed PGA PGA Pending 000 {"status":"000","data":{"unique_id":"298-441835150-…" at bounding box center [1166, 211] width 435 height 70
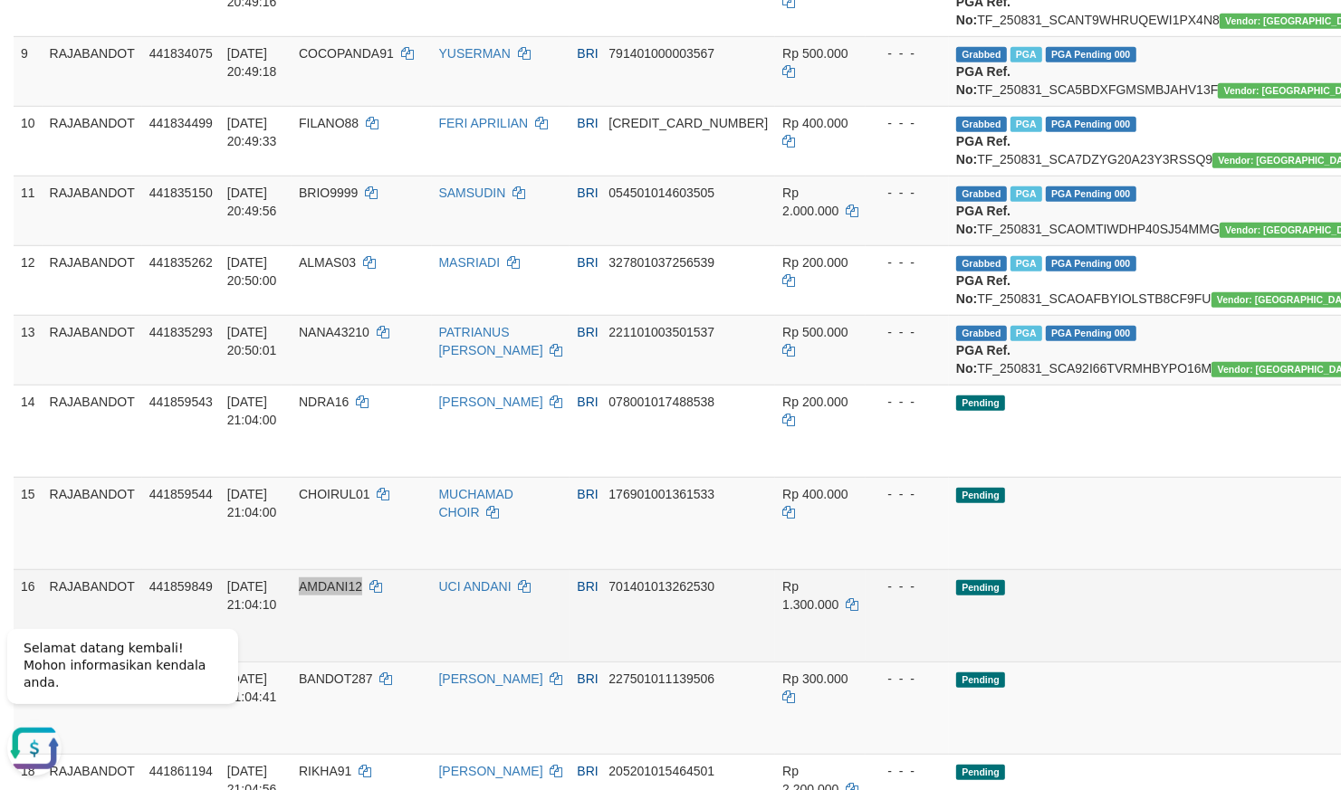
scroll to position [1256, 0]
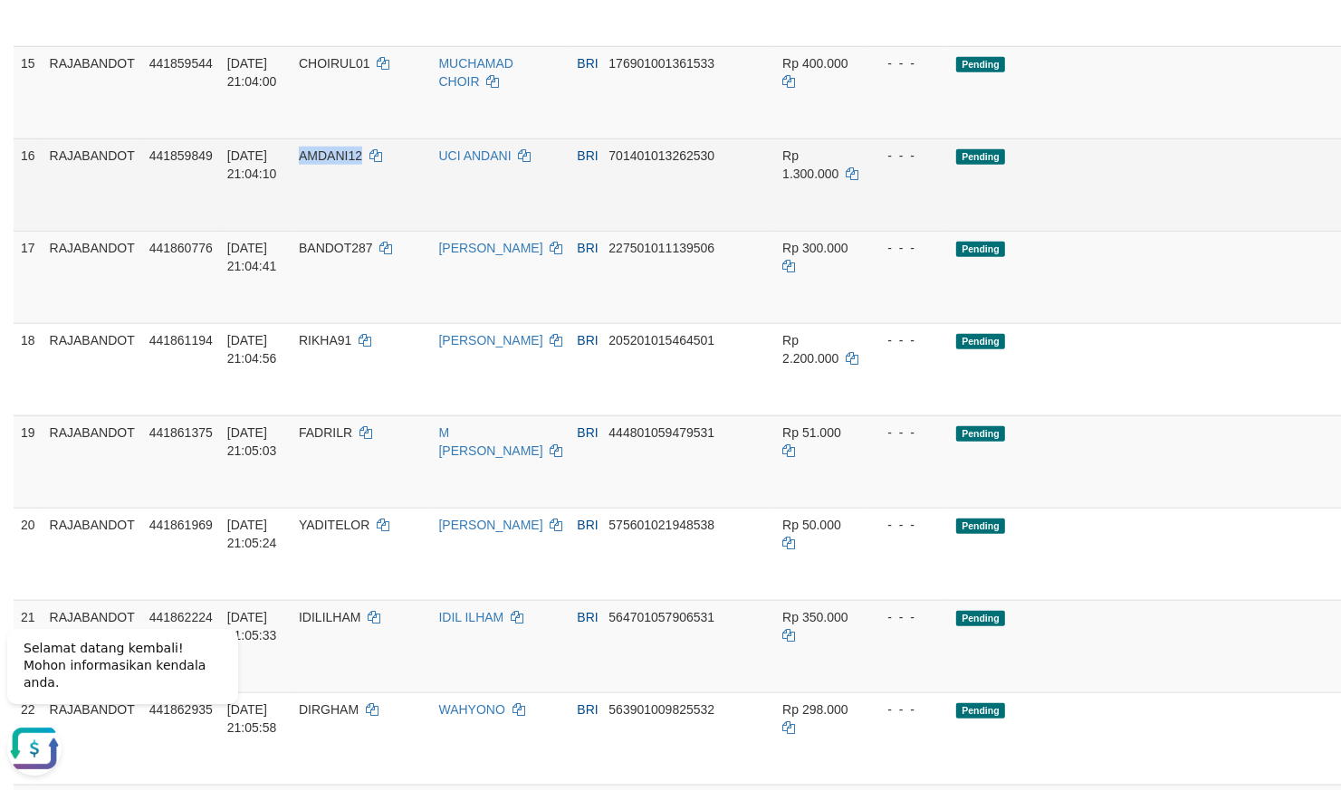
click at [866, 231] on td "- - -" at bounding box center [907, 185] width 83 height 92
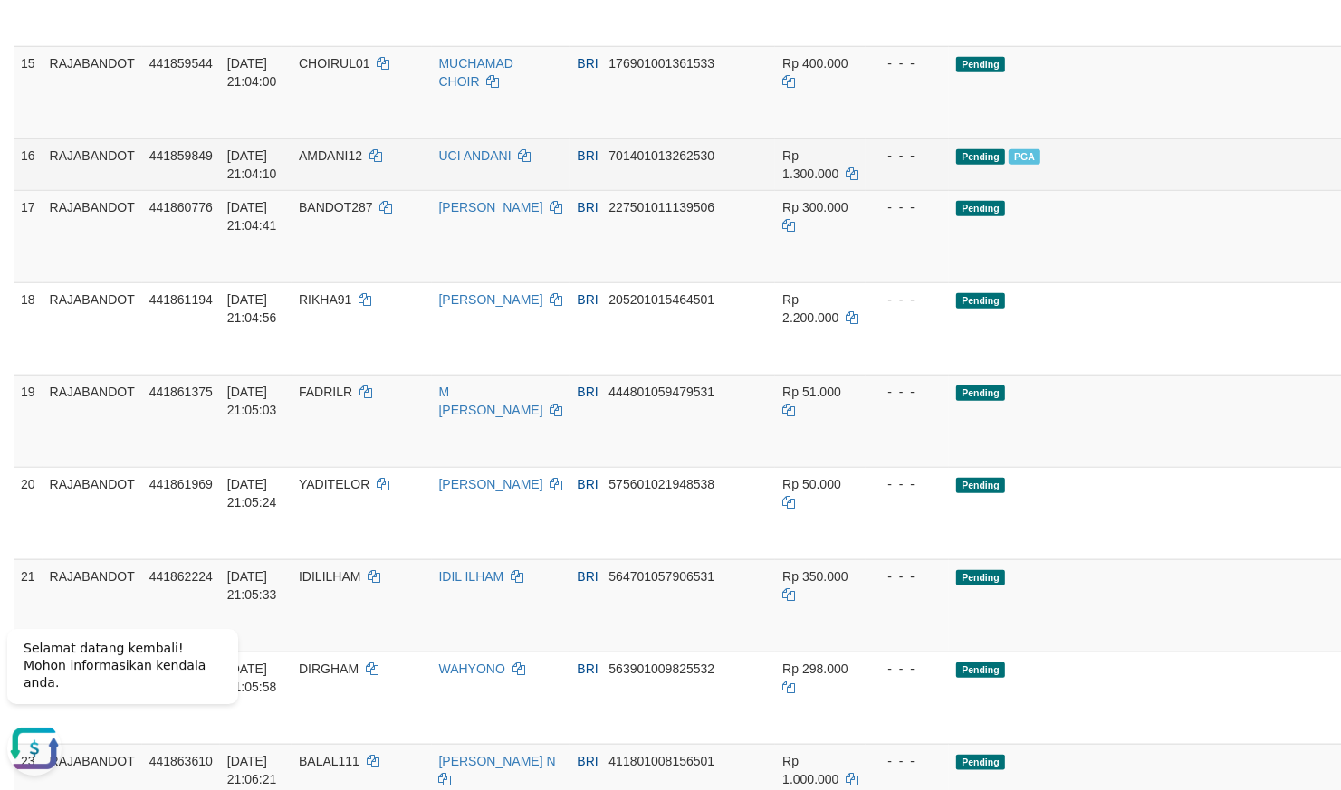
click at [982, 190] on td "Pending PGA" at bounding box center [1166, 165] width 435 height 52
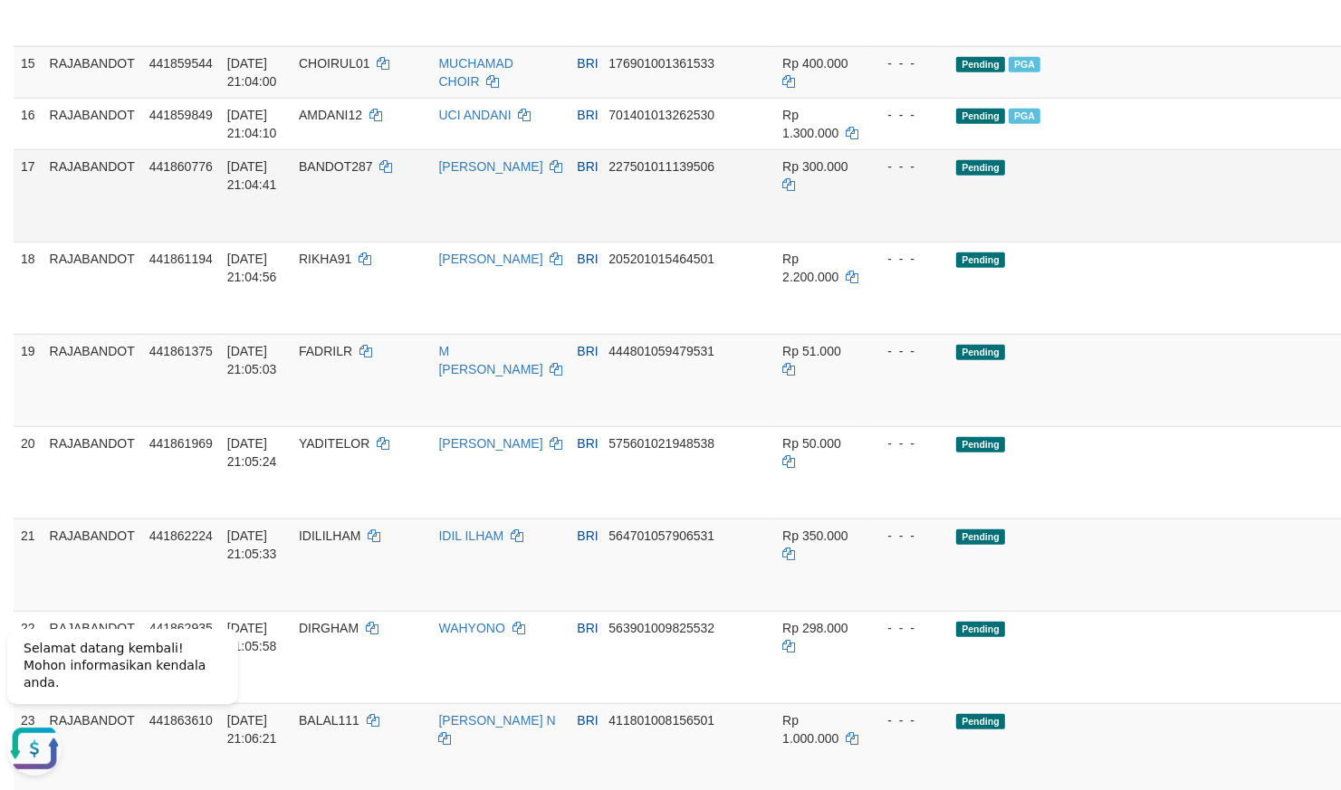
click at [1045, 242] on td "Pending" at bounding box center [1166, 195] width 435 height 92
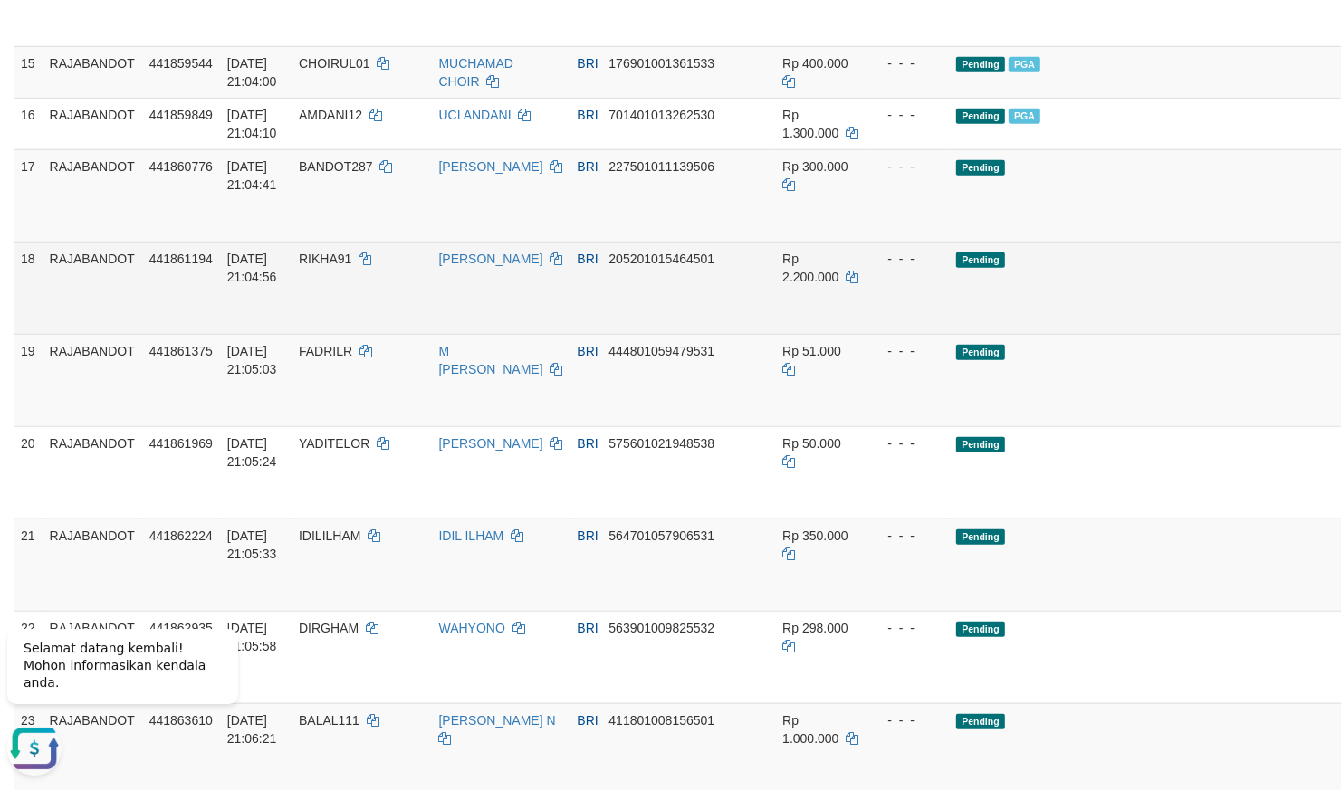
click at [949, 334] on td "Pending" at bounding box center [1166, 288] width 435 height 92
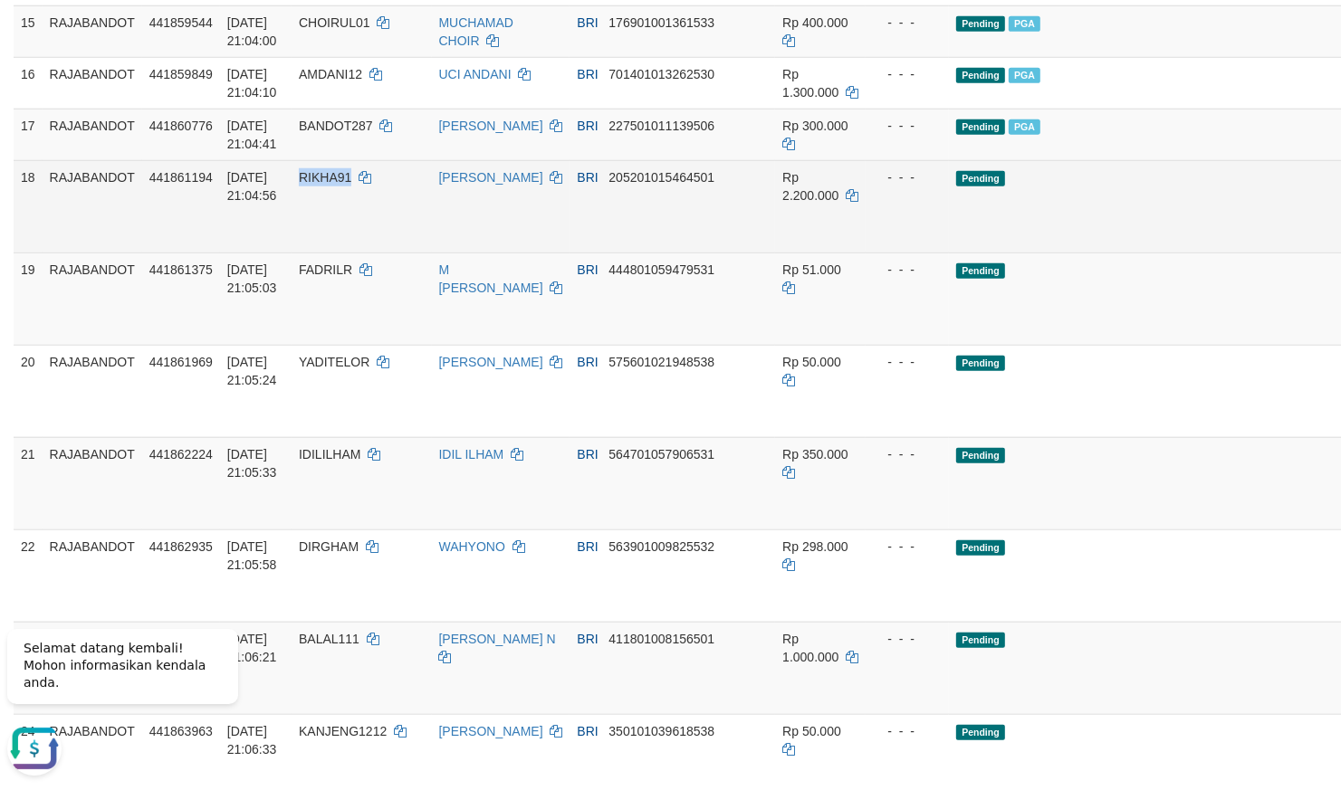
click at [991, 253] on td "Pending" at bounding box center [1166, 206] width 435 height 92
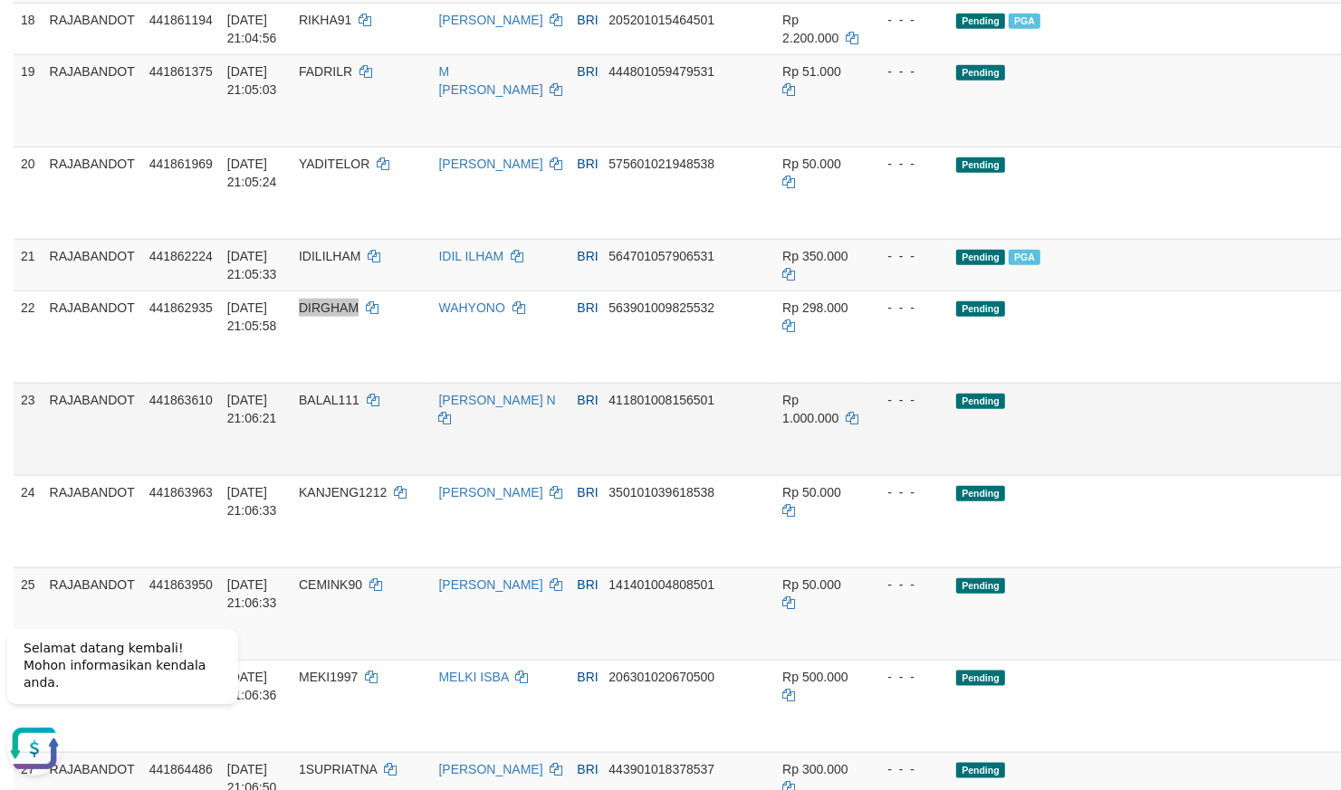
scroll to position [1414, 0]
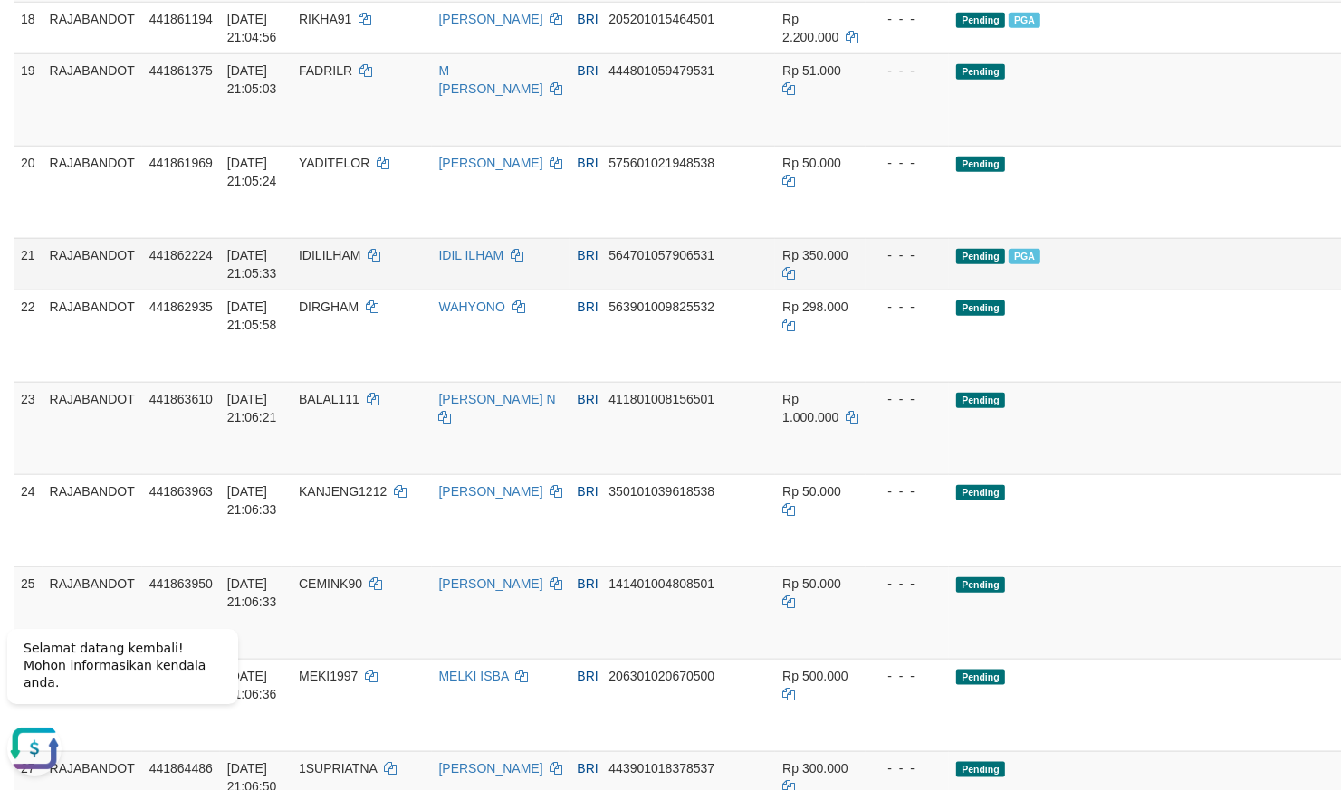
click at [1060, 290] on td "Pending PGA" at bounding box center [1166, 264] width 435 height 52
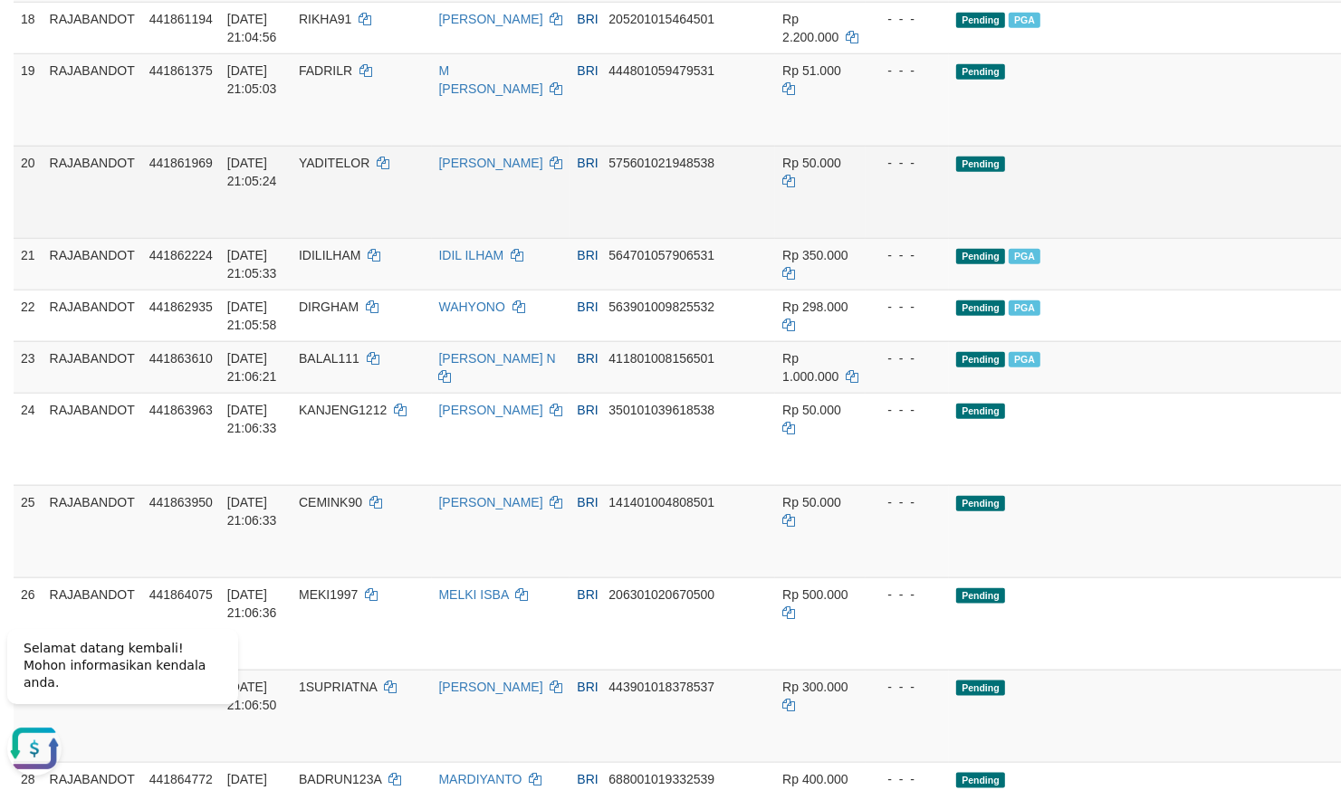
click at [1027, 238] on td "Pending" at bounding box center [1166, 192] width 435 height 92
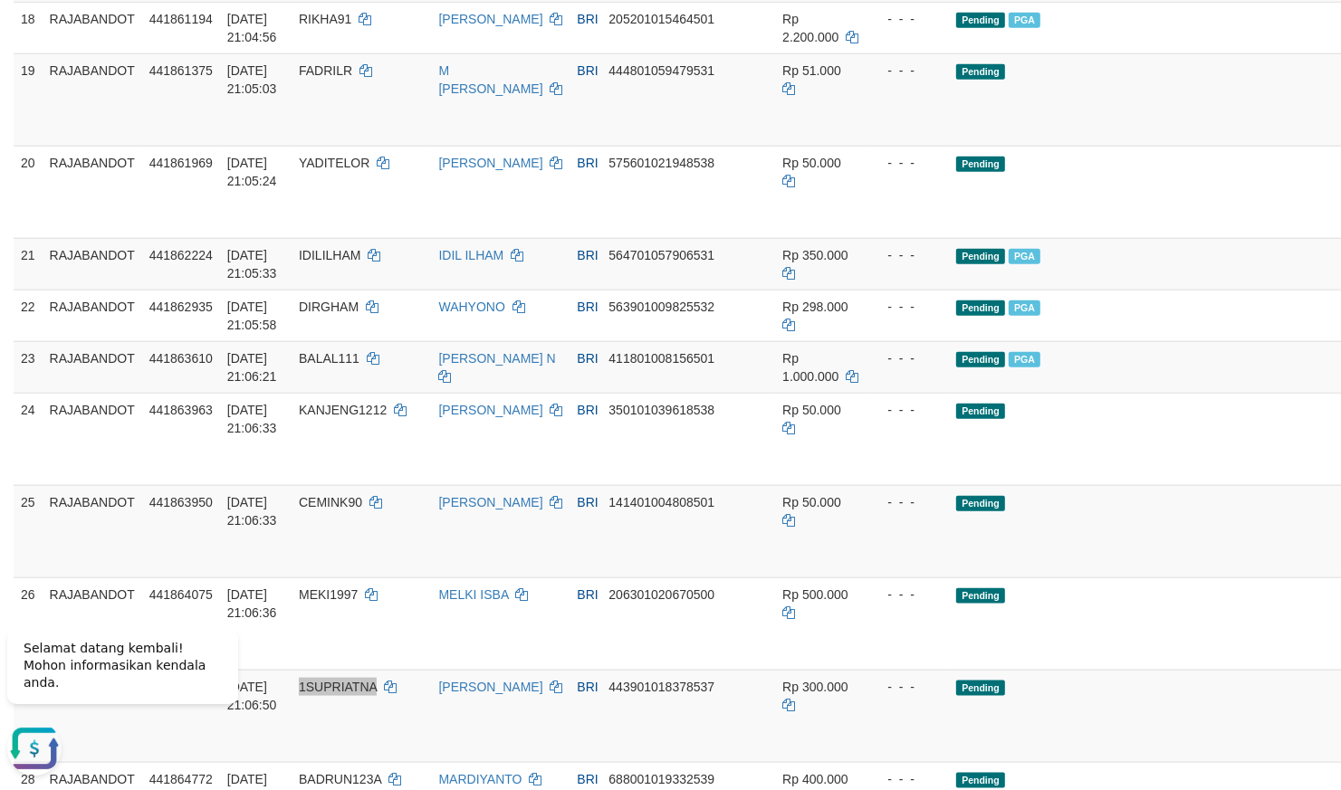
scroll to position [2003, 0]
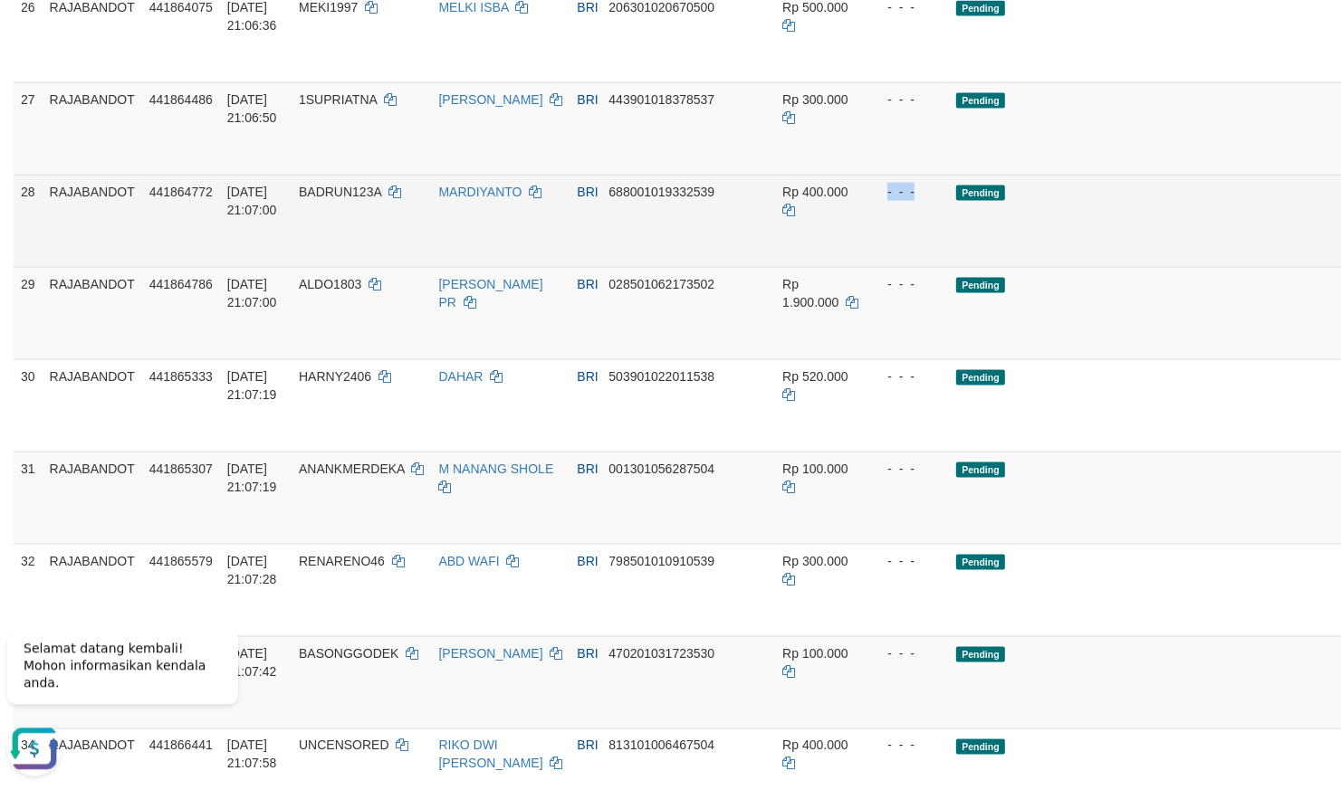
click at [965, 266] on td "Pending" at bounding box center [1166, 220] width 435 height 92
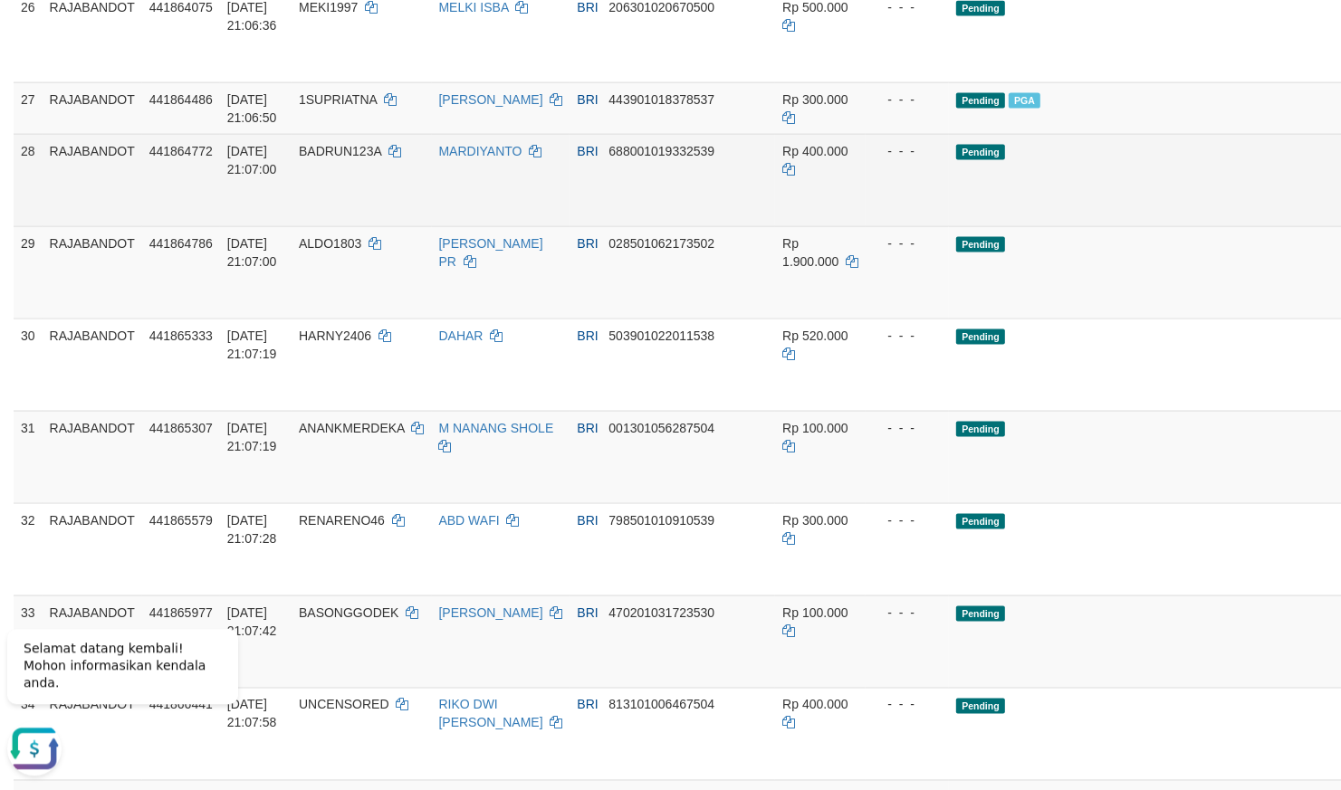
click at [949, 225] on td "Pending" at bounding box center [1166, 179] width 435 height 92
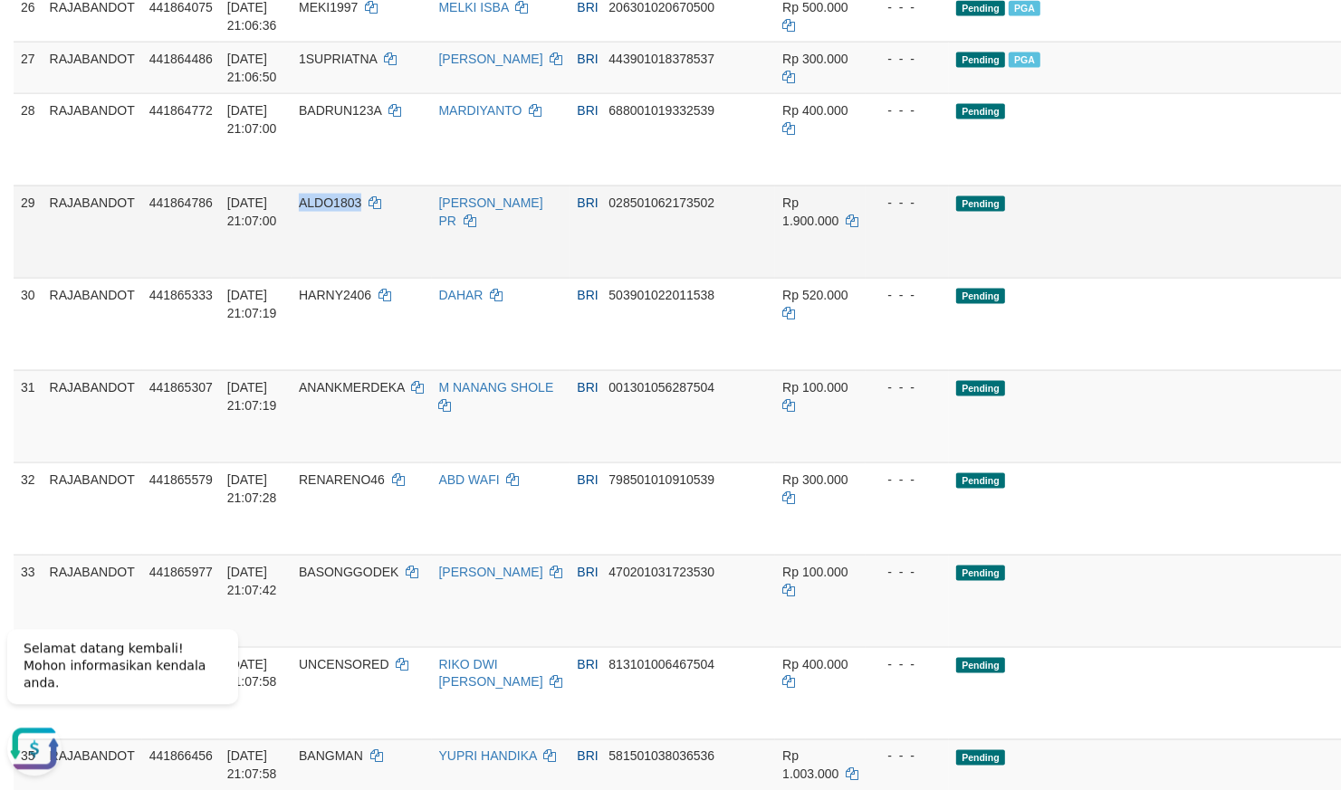
click at [882, 277] on td "- - -" at bounding box center [907, 231] width 83 height 92
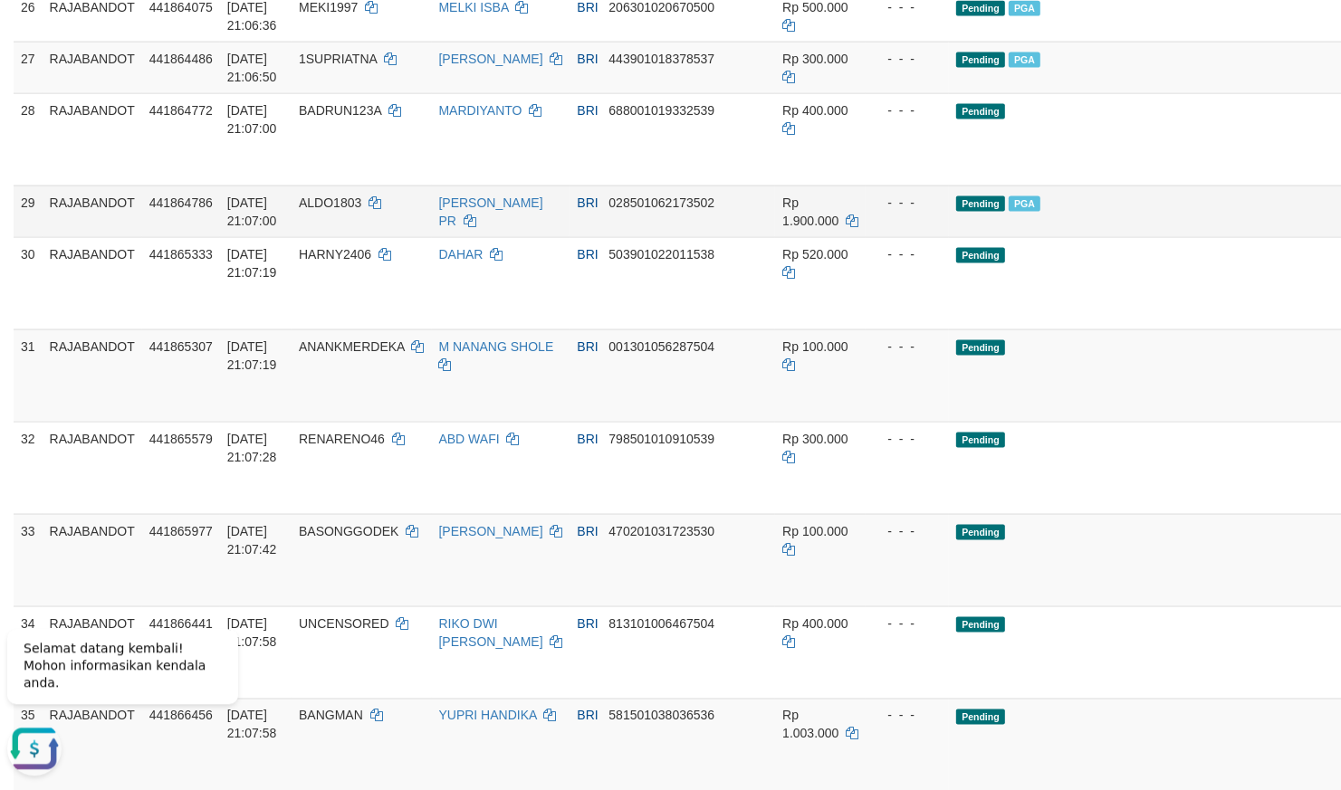
click at [795, 236] on td "Rp 1.900.000" at bounding box center [820, 211] width 91 height 52
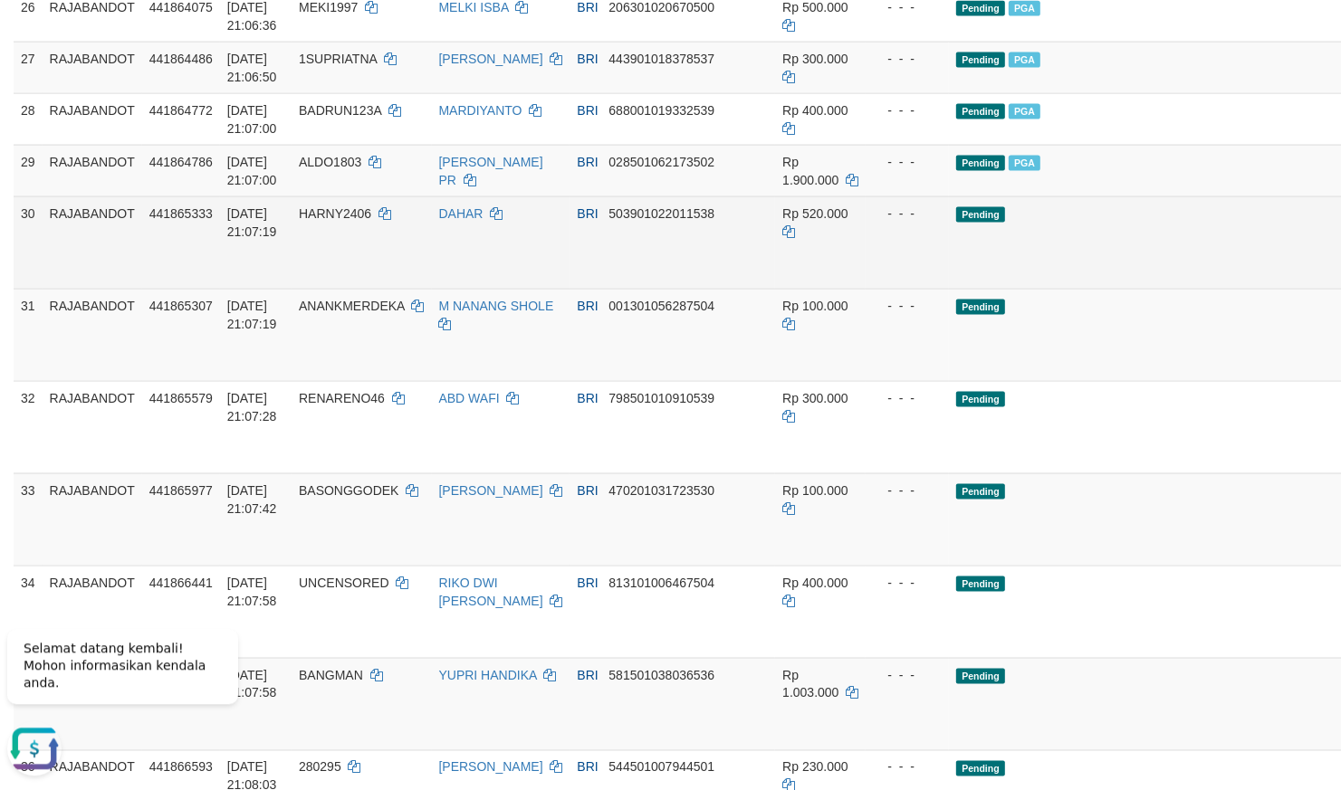
click at [866, 288] on td "- - -" at bounding box center [907, 242] width 83 height 92
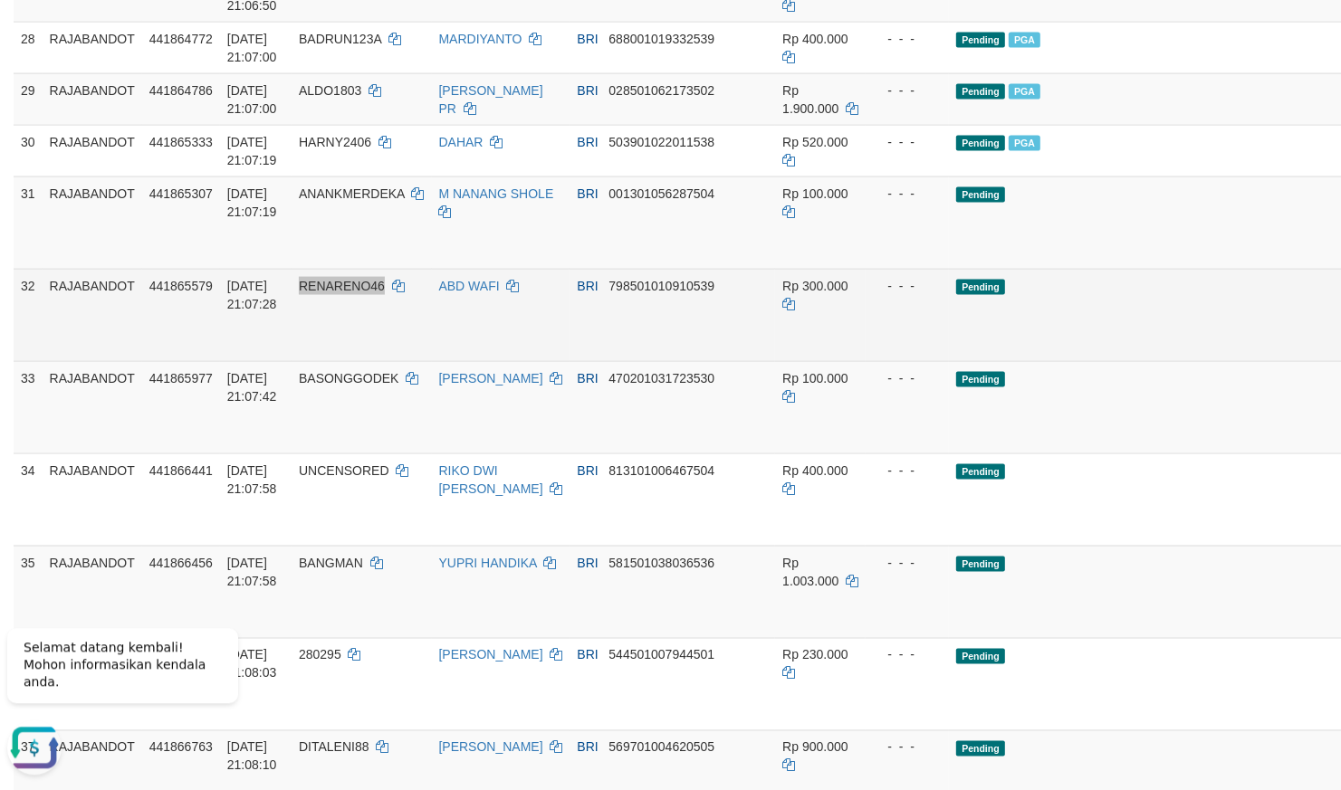
scroll to position [2161, 0]
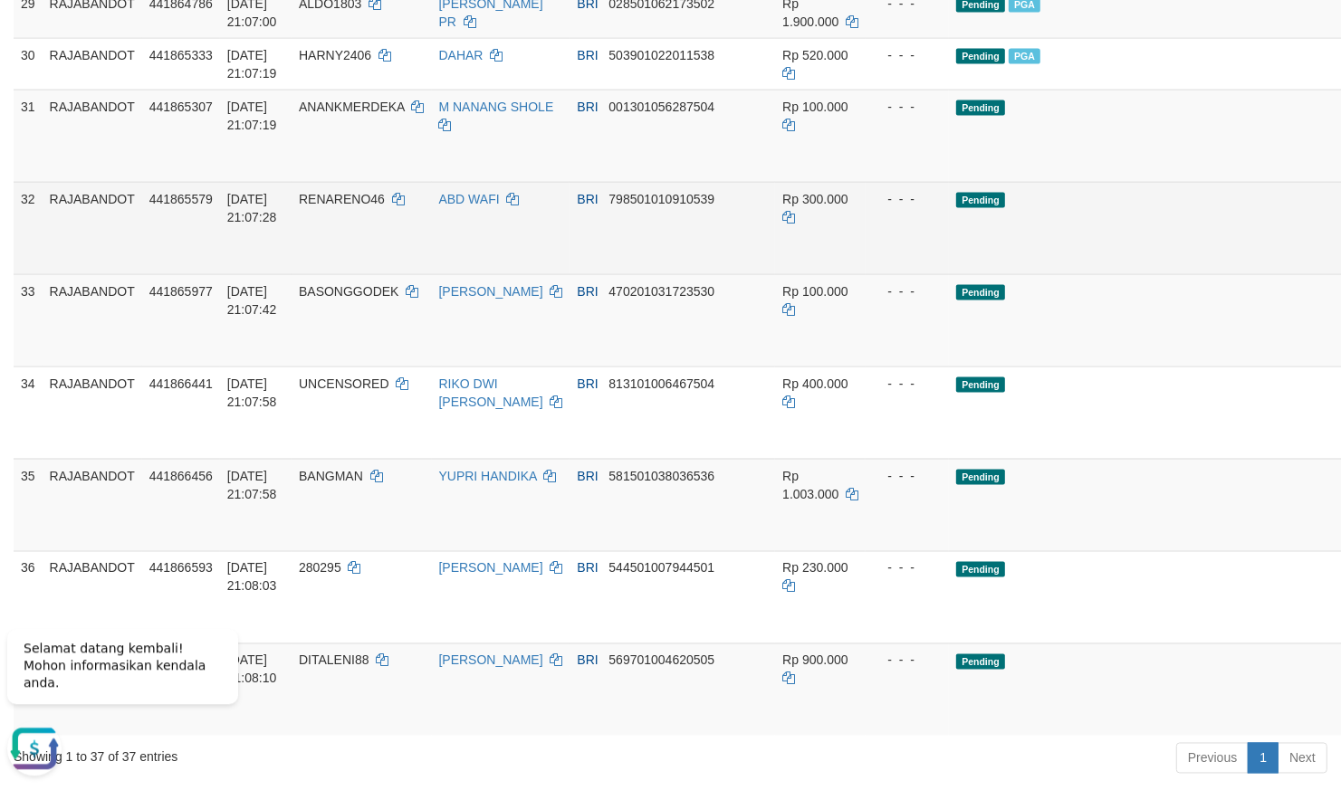
click at [1049, 273] on td "Pending" at bounding box center [1166, 227] width 435 height 92
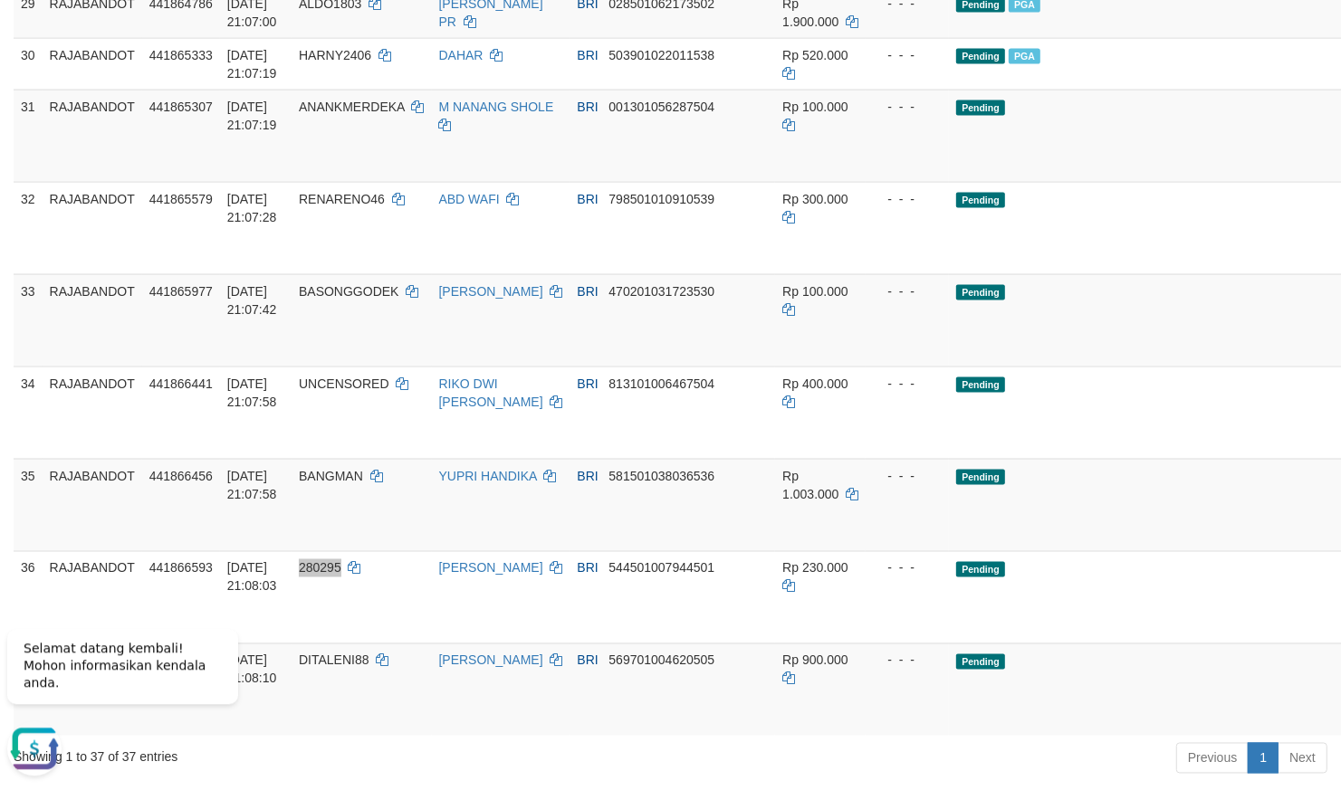
scroll to position [2650, 0]
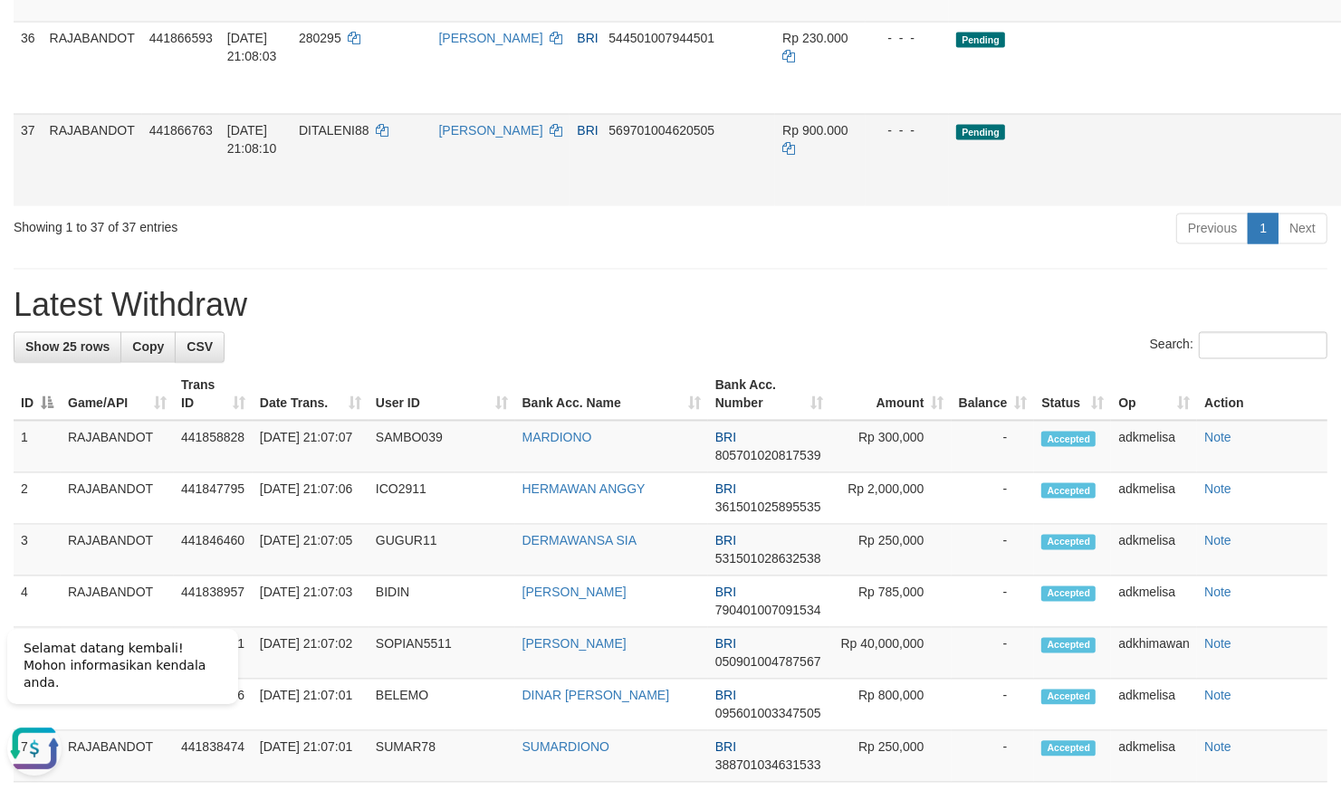
click at [949, 206] on td "Pending" at bounding box center [1166, 159] width 435 height 92
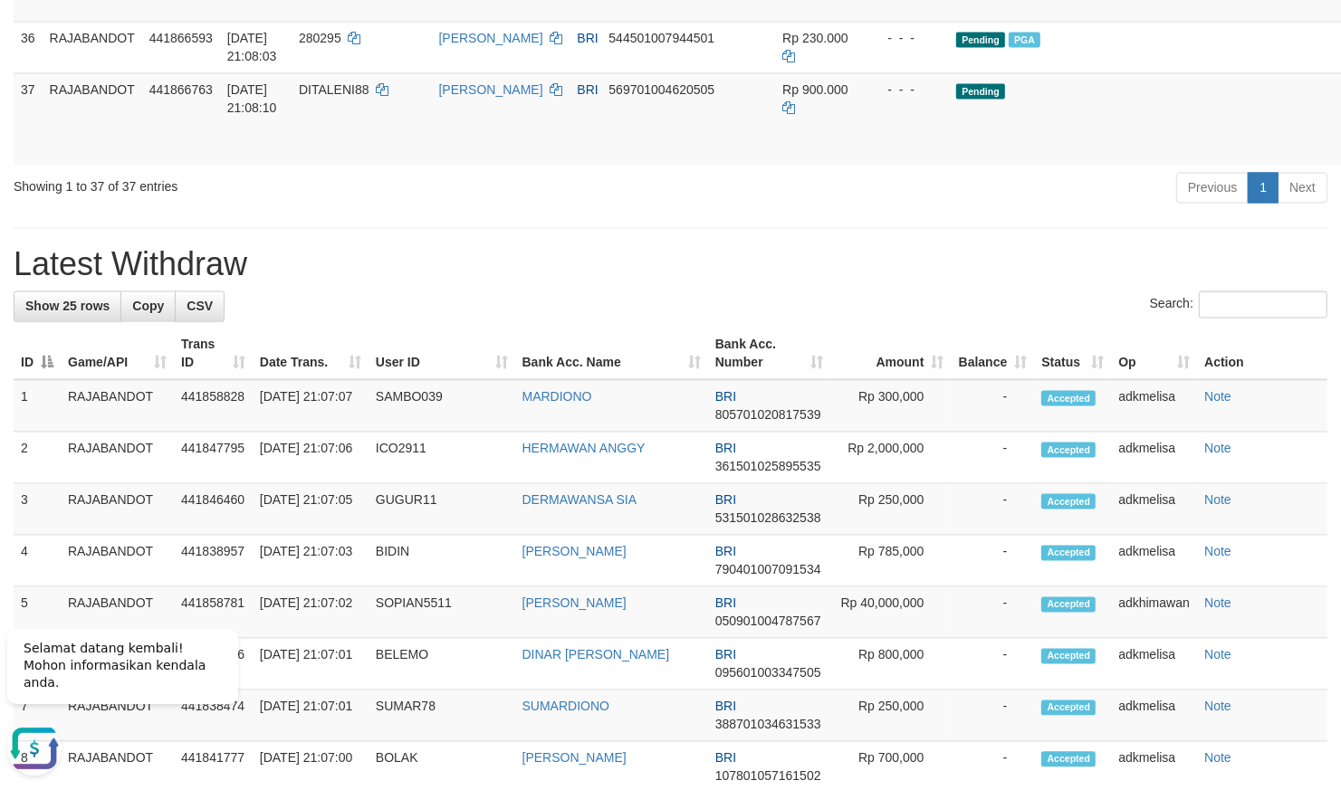
drag, startPoint x: 911, startPoint y: 494, endPoint x: 890, endPoint y: 494, distance: 20.8
click at [905, 209] on div "Previous 1 Next" at bounding box center [949, 189] width 755 height 39
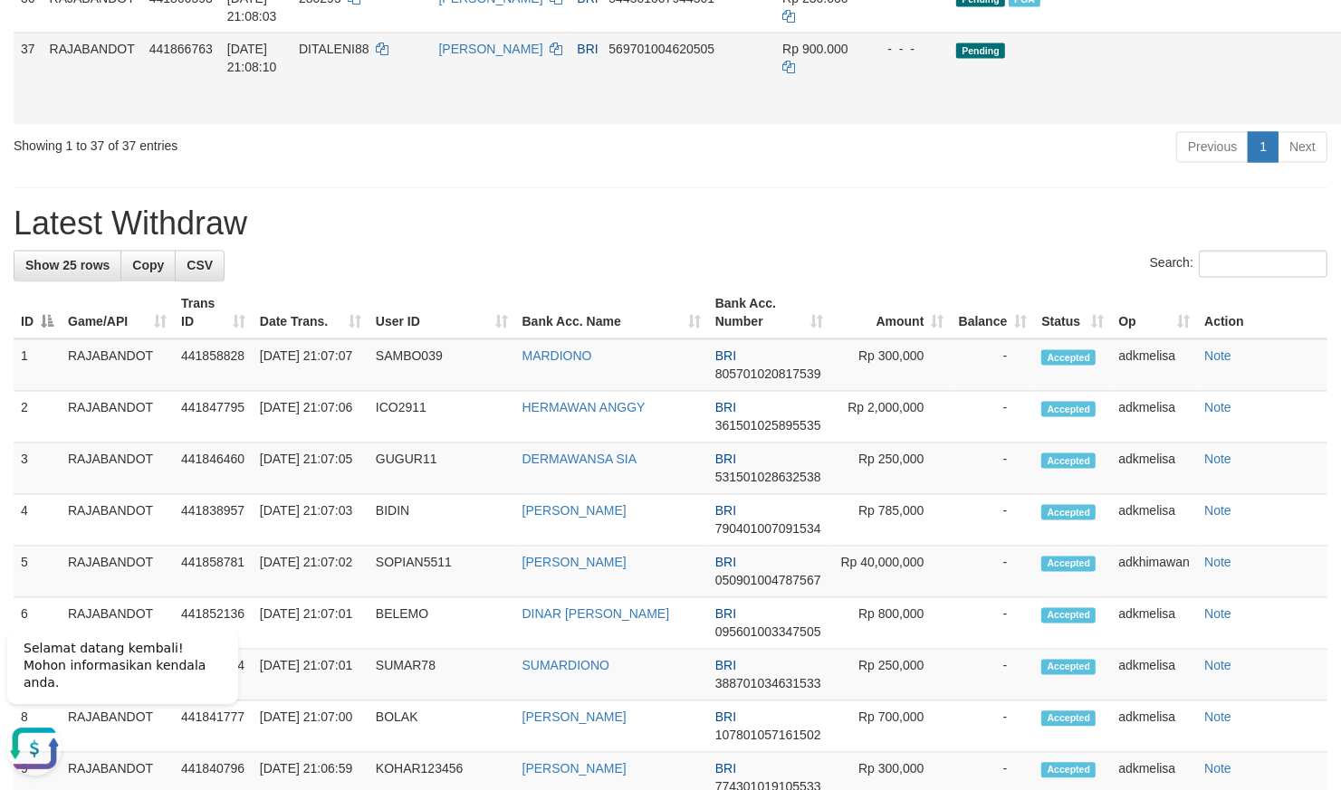
click at [987, 124] on td "Pending" at bounding box center [1166, 78] width 435 height 92
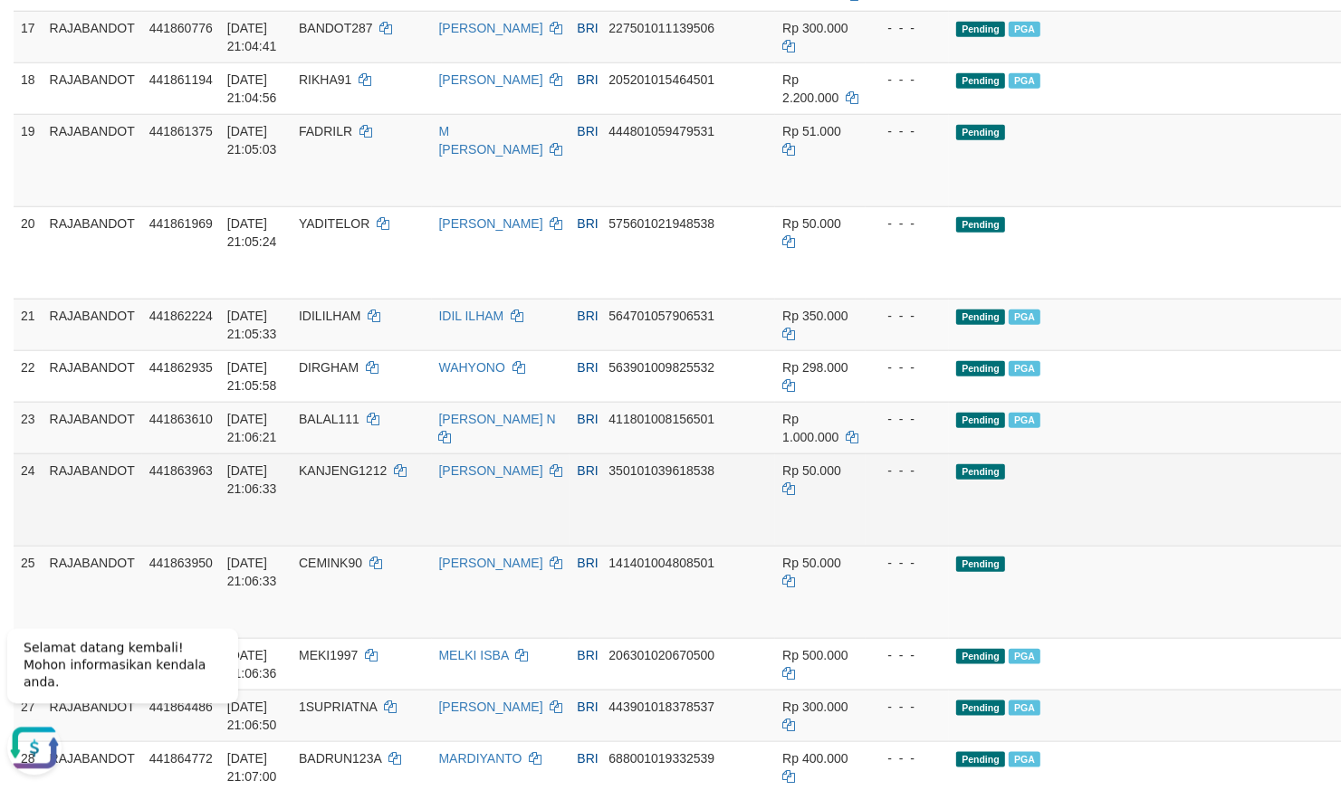
scroll to position [1700, 0]
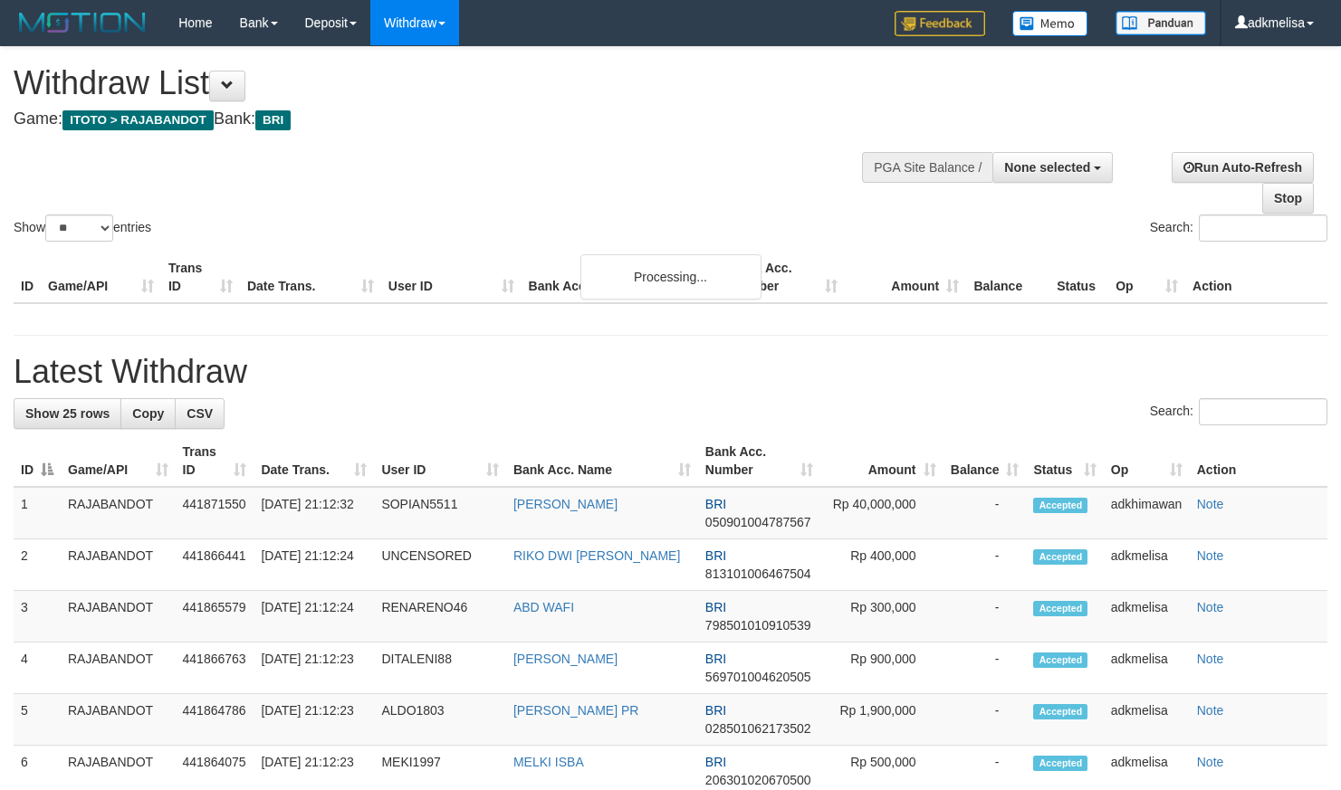
select select
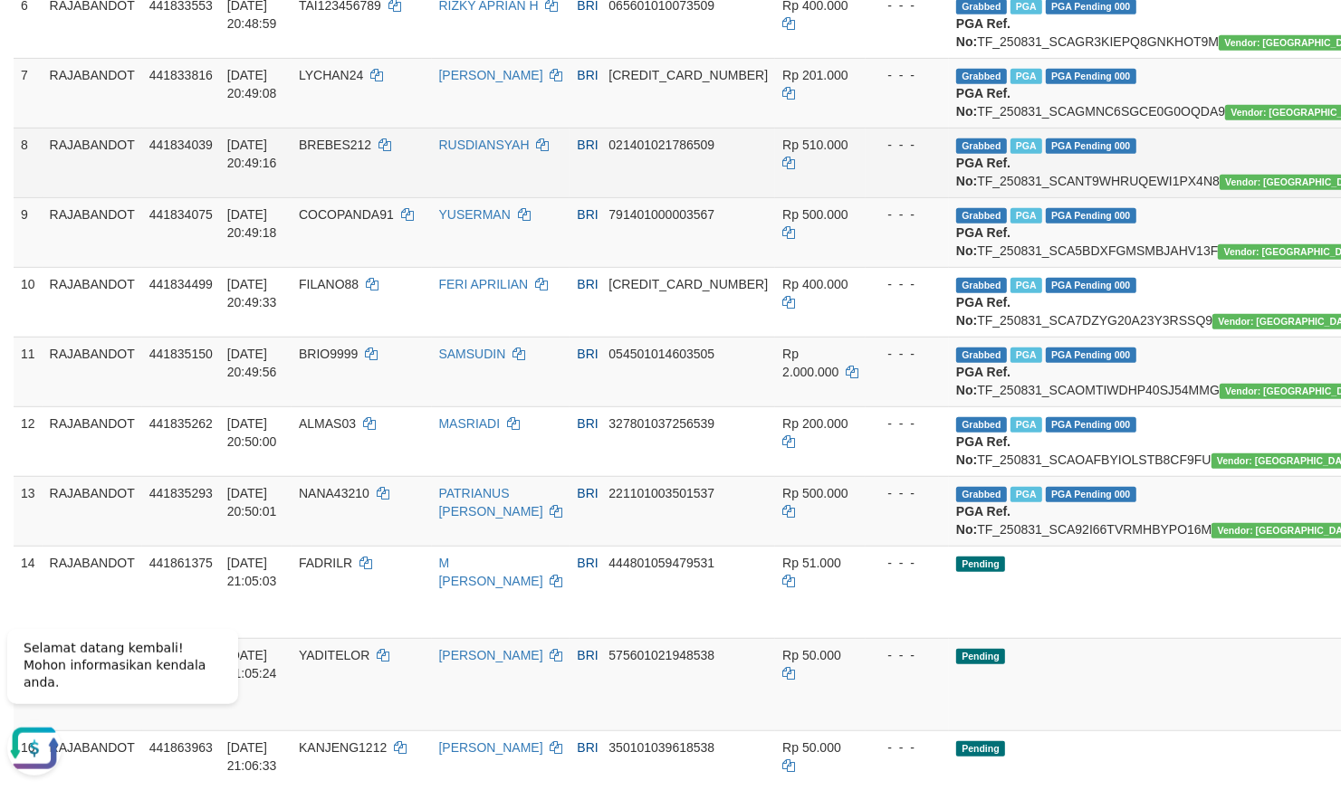
scroll to position [951, 0]
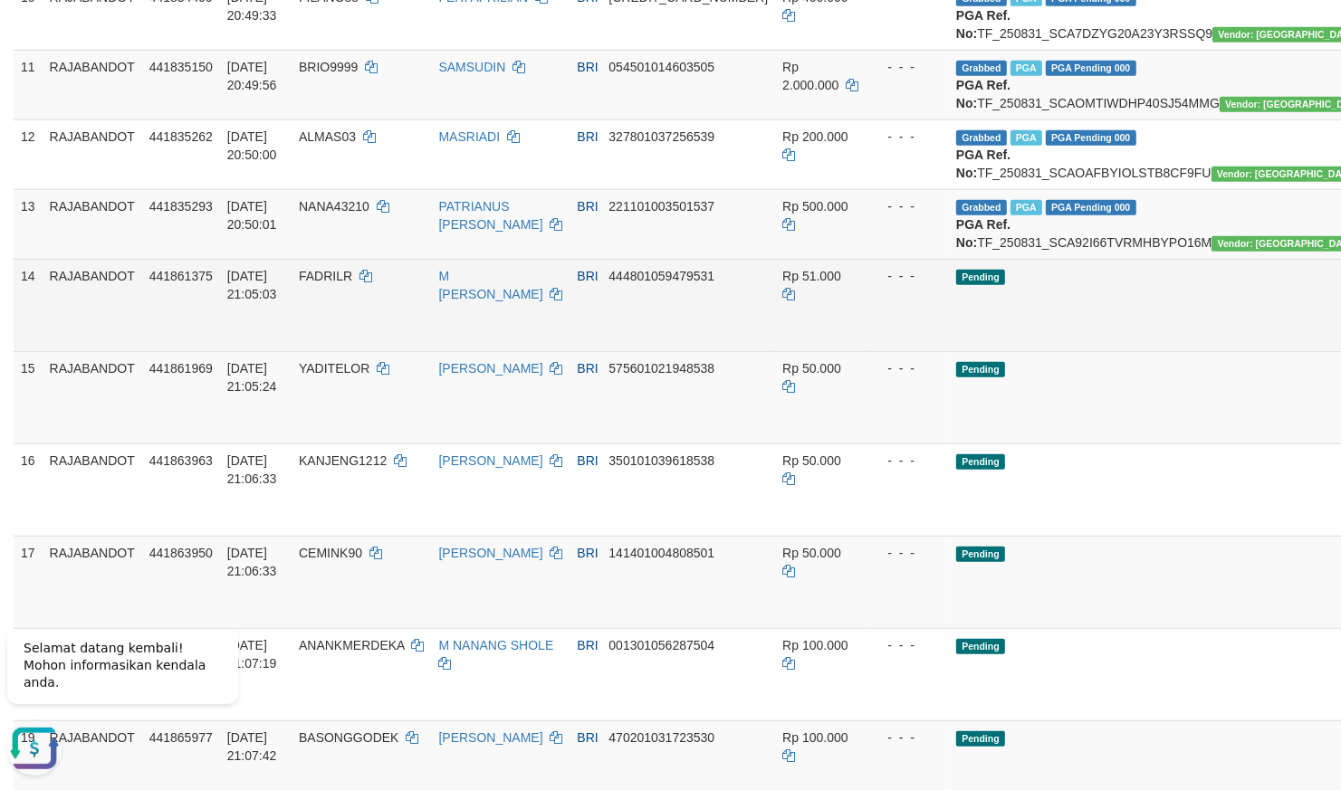
click at [1135, 351] on td "Pending" at bounding box center [1166, 305] width 435 height 92
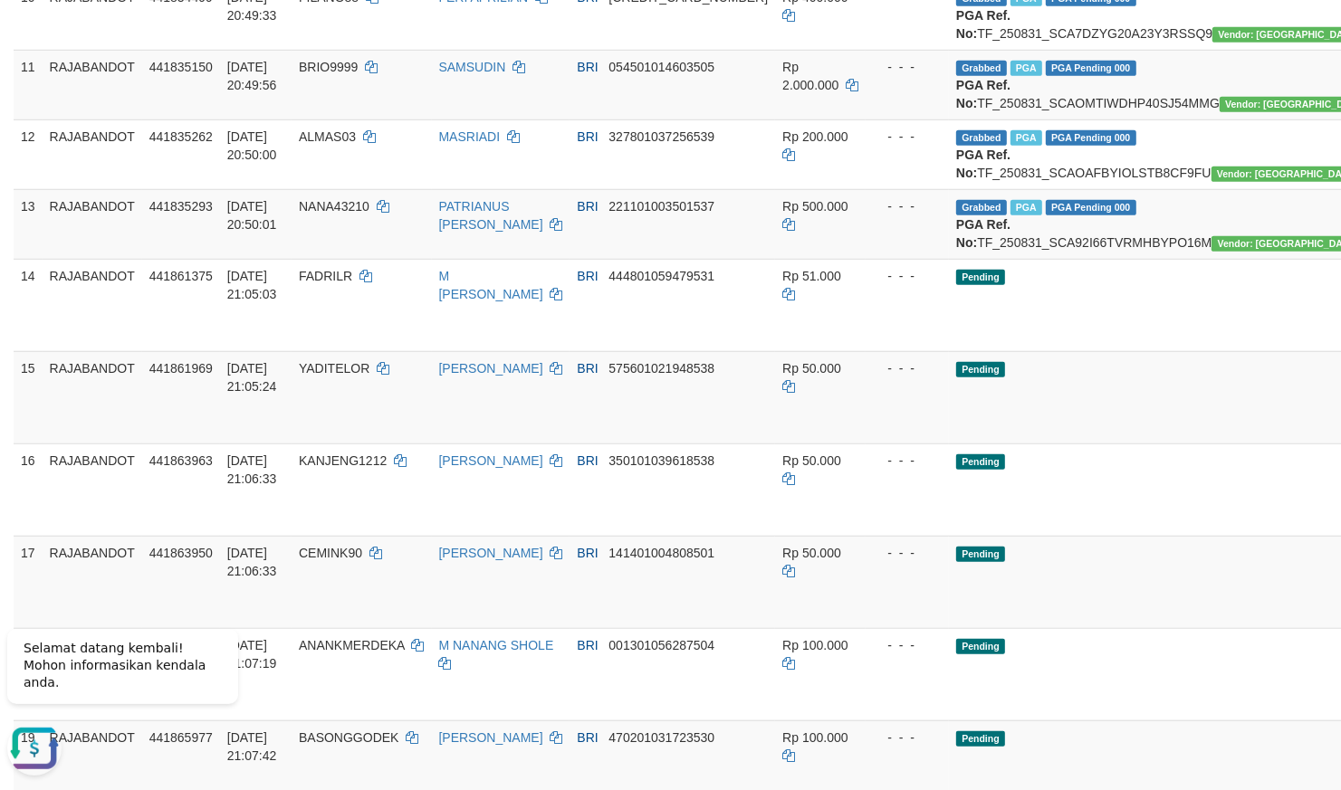
scroll to position [1903, 0]
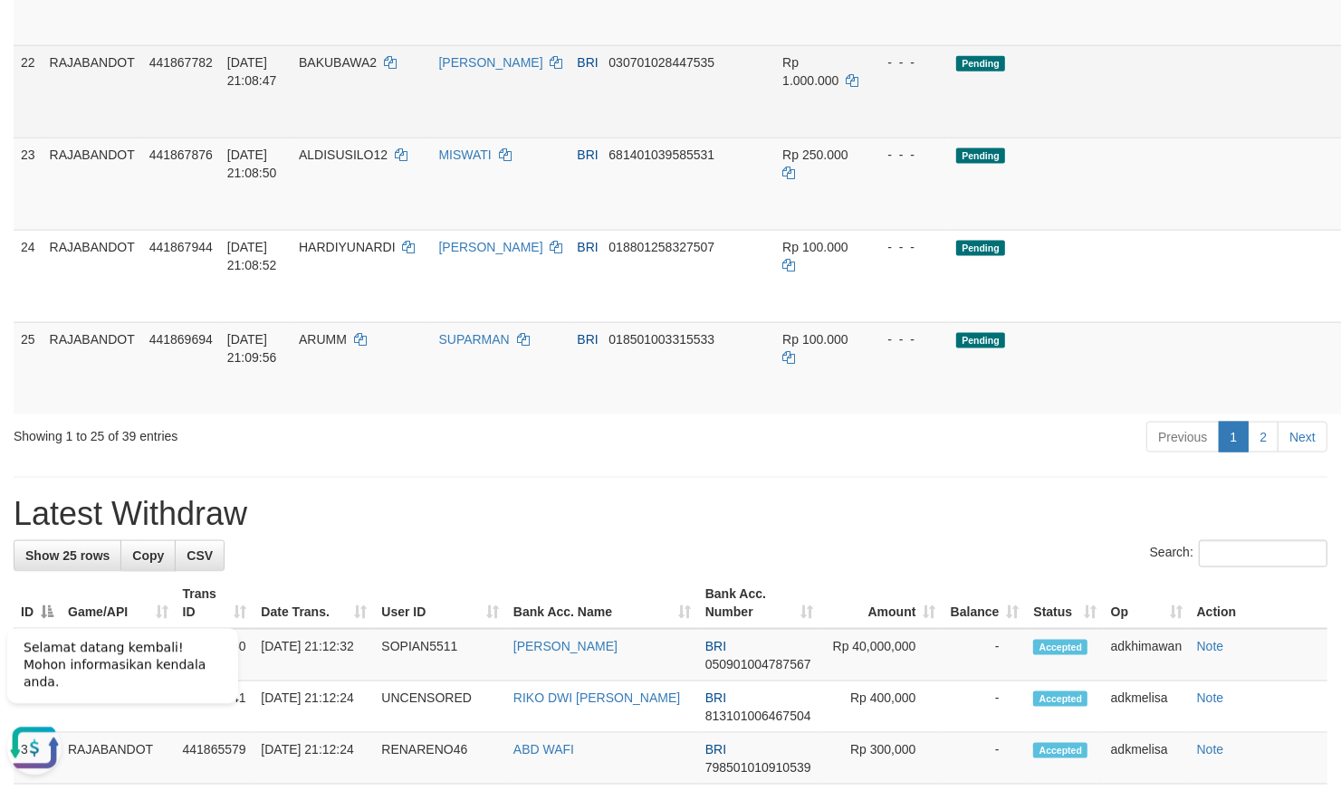
click at [775, 138] on td "Rp 1.000.000" at bounding box center [820, 91] width 91 height 92
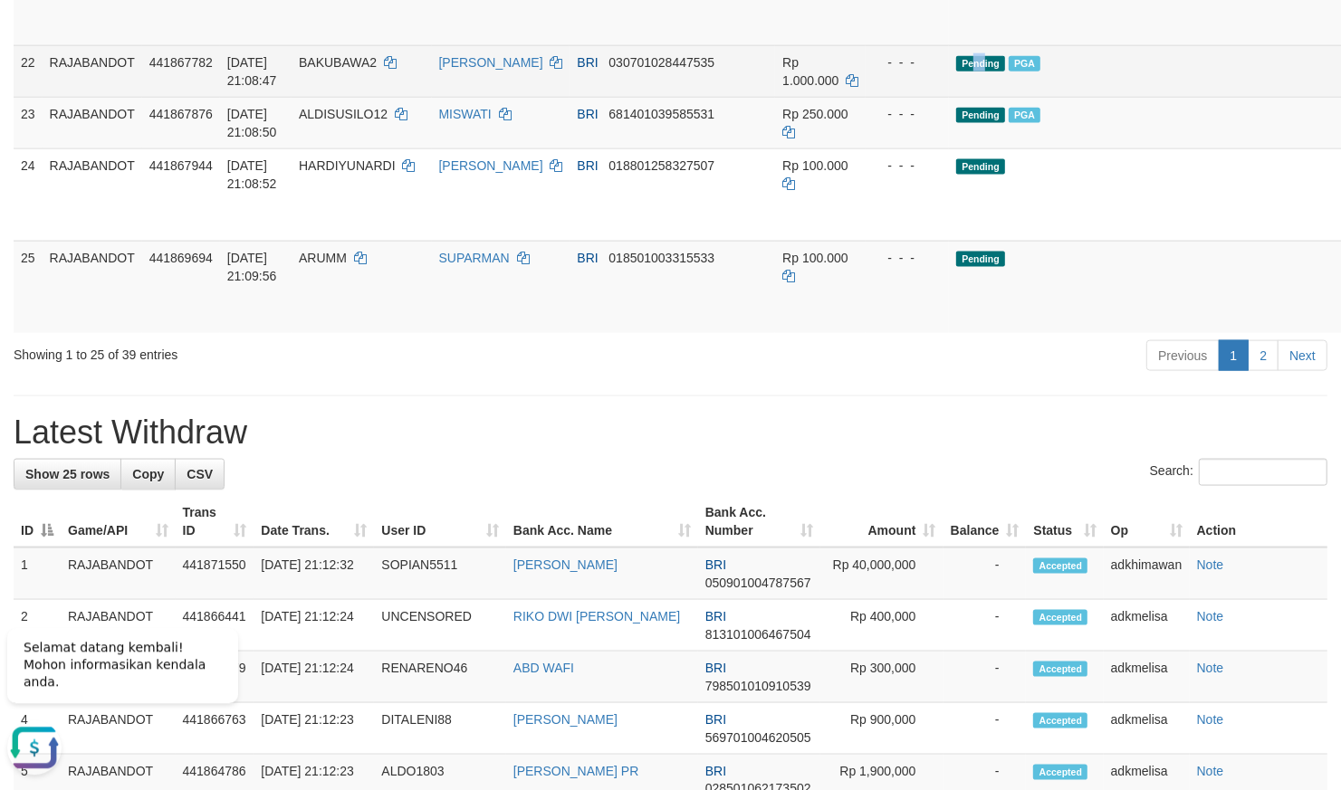
click at [949, 97] on td "Pending PGA" at bounding box center [1166, 71] width 435 height 52
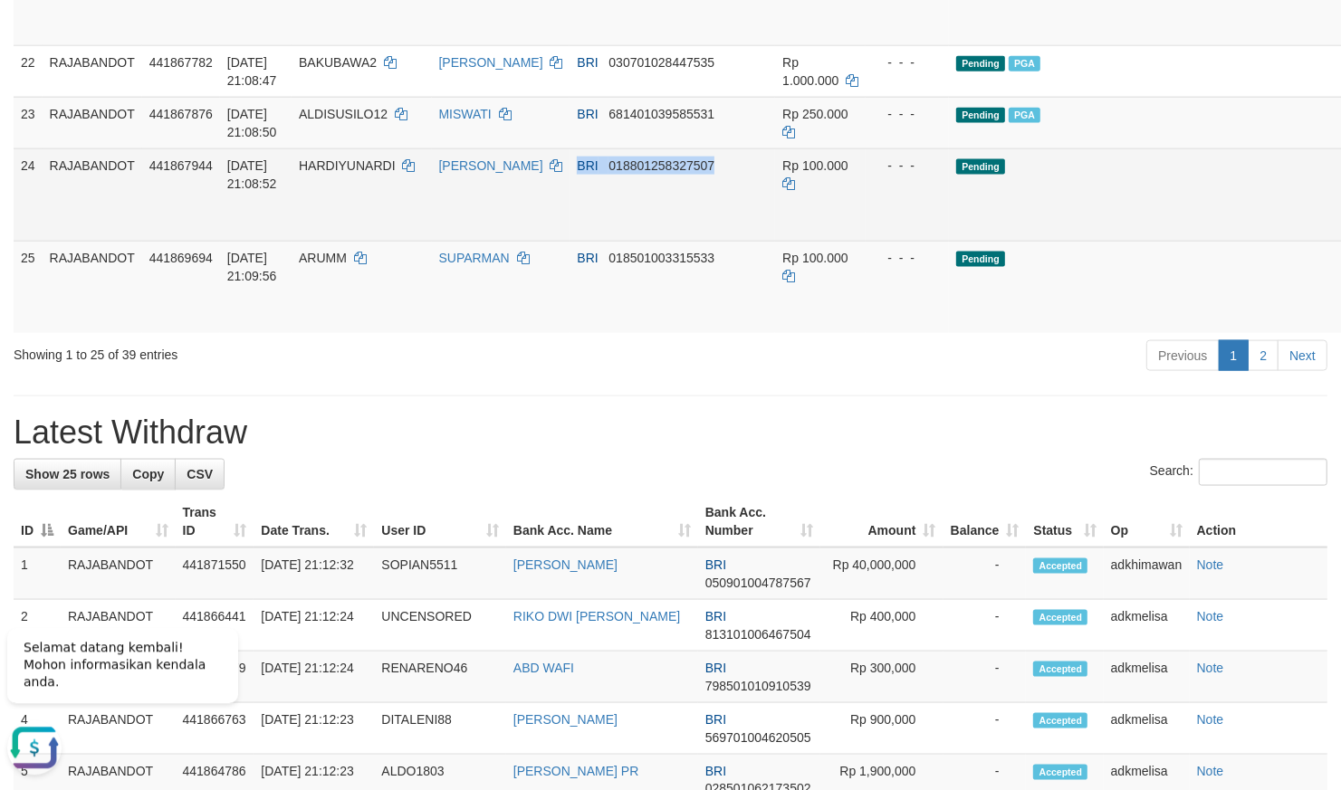
click at [775, 241] on td "Rp 100.000" at bounding box center [820, 194] width 91 height 92
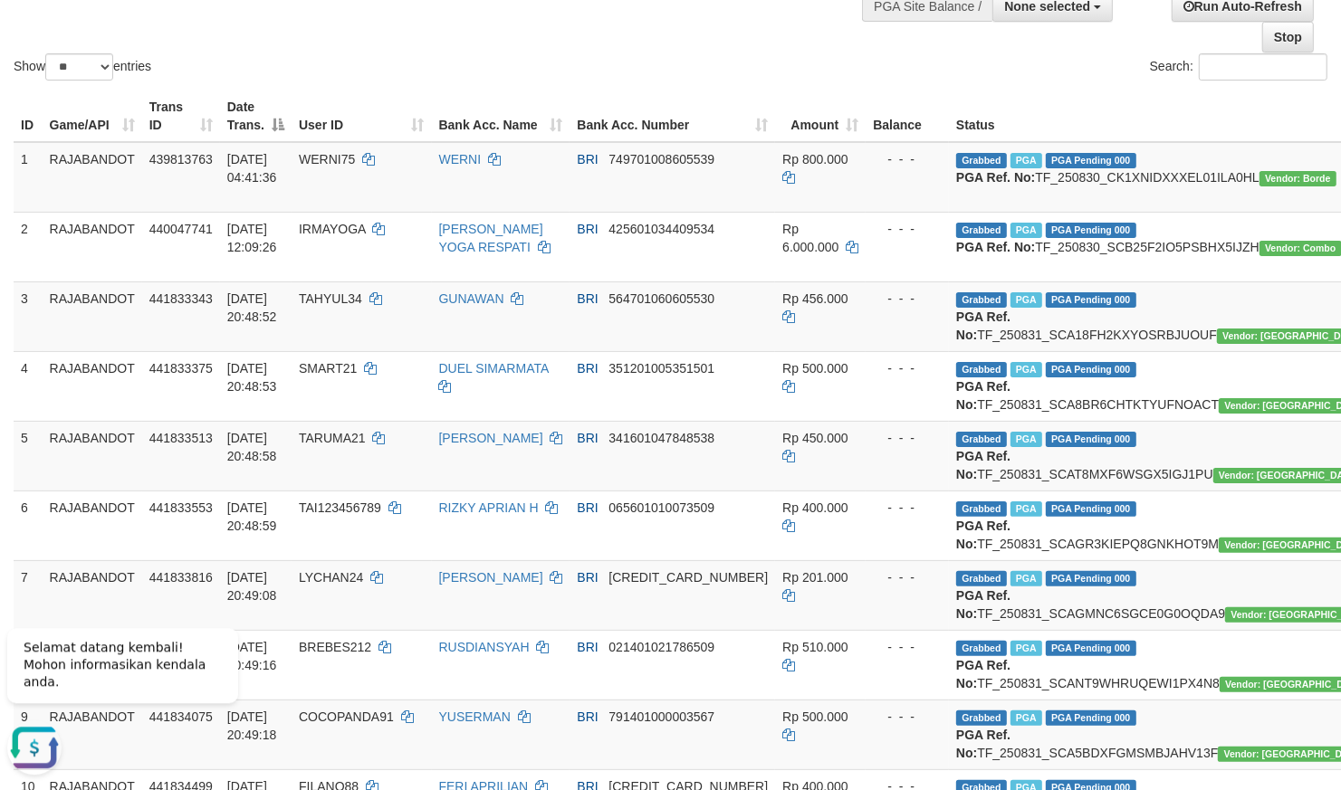
scroll to position [0, 0]
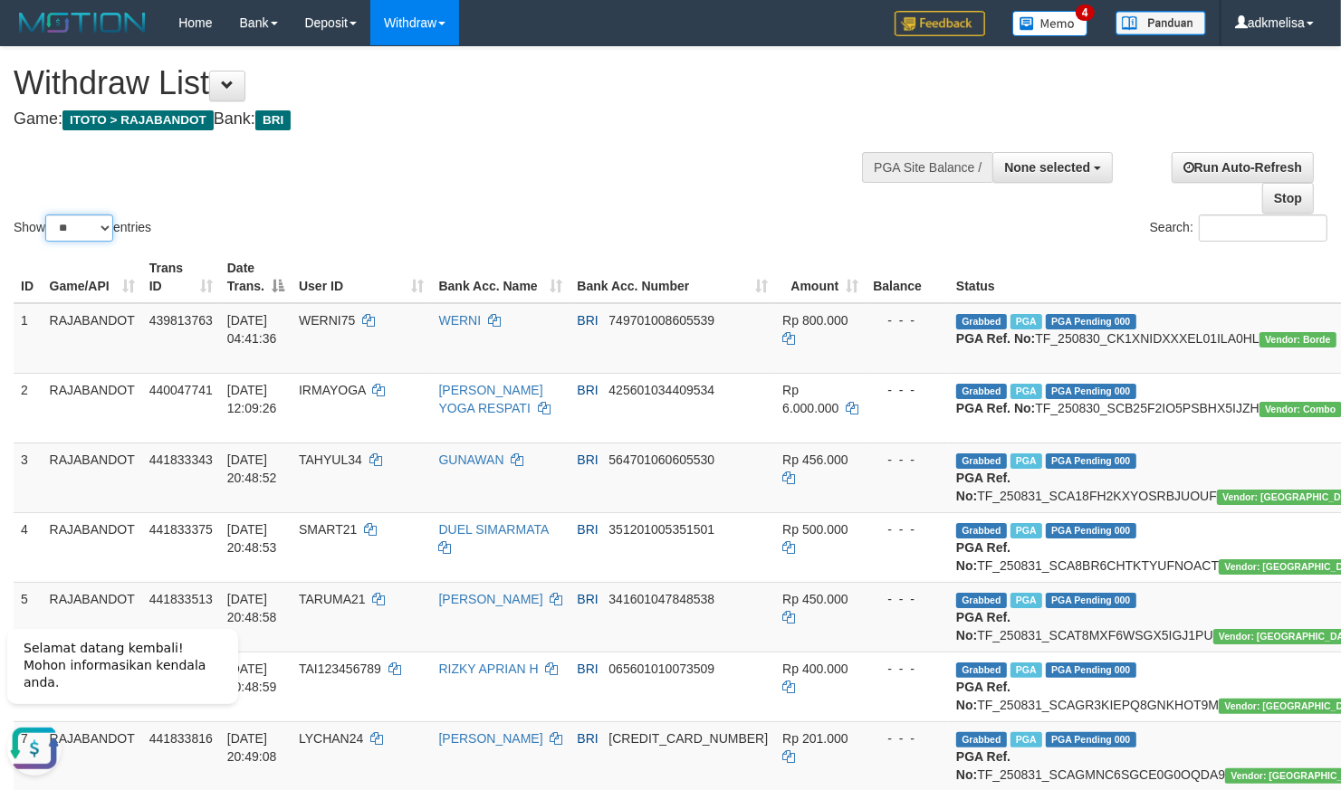
click at [45, 215] on select "** ** ** ***" at bounding box center [79, 228] width 68 height 27
select select "***"
click option "***" at bounding box center [0, 0] width 0 height 0
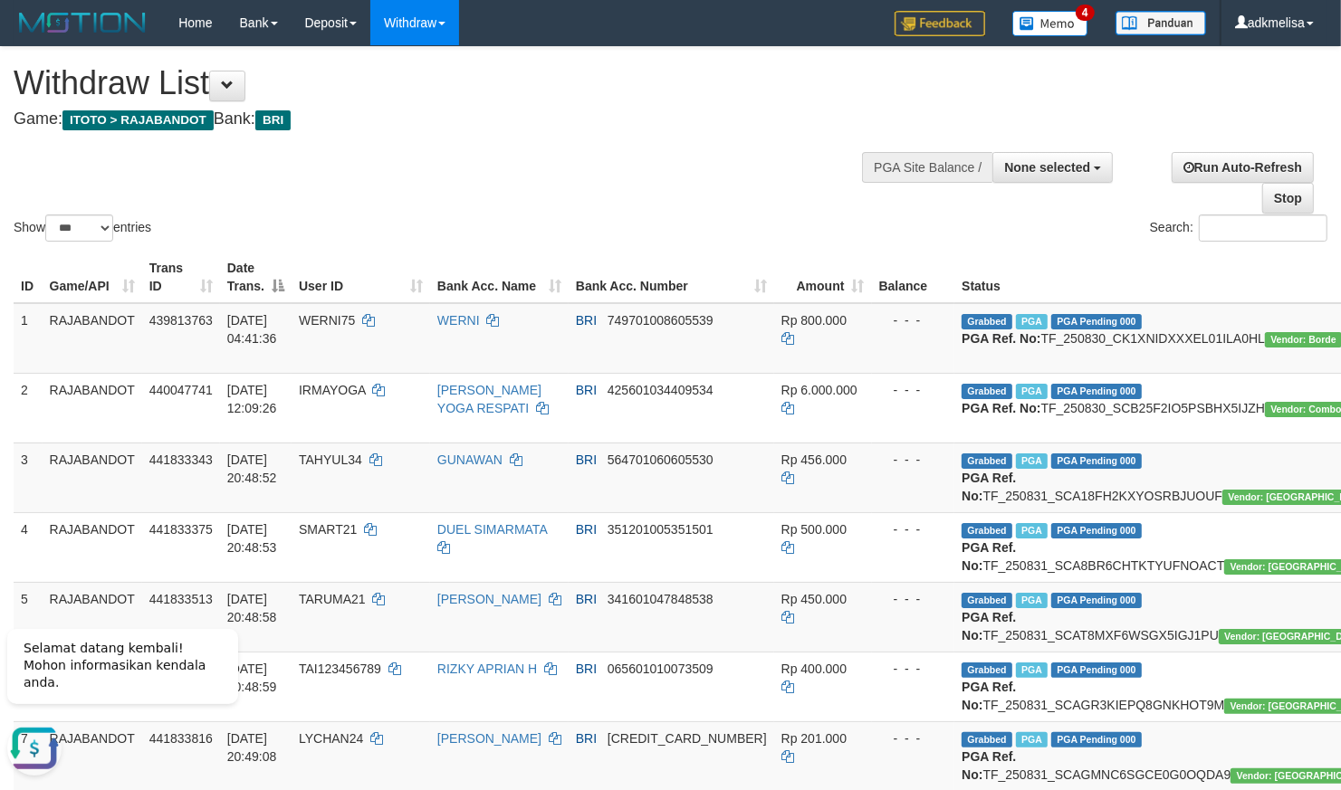
scroll to position [1227, 0]
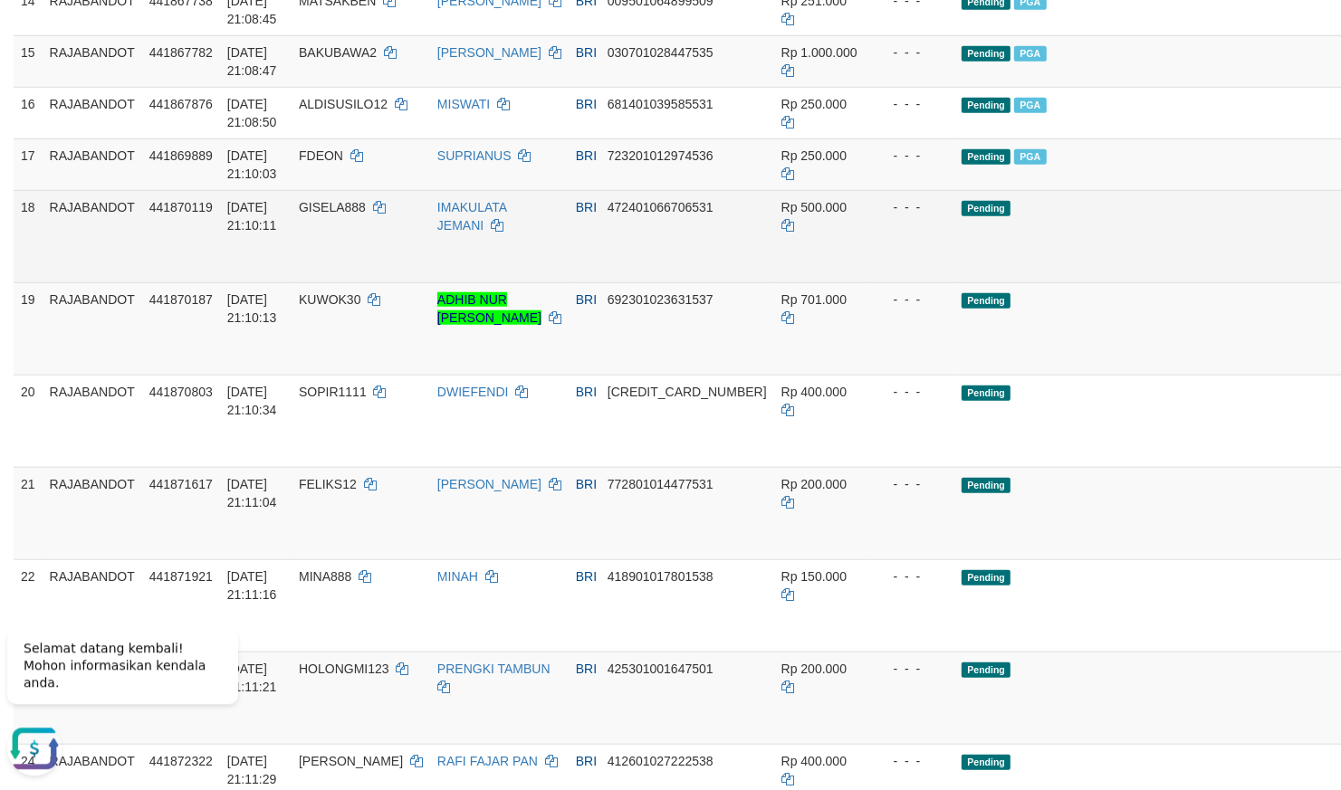
click at [774, 282] on td "Rp 500.000" at bounding box center [823, 235] width 98 height 92
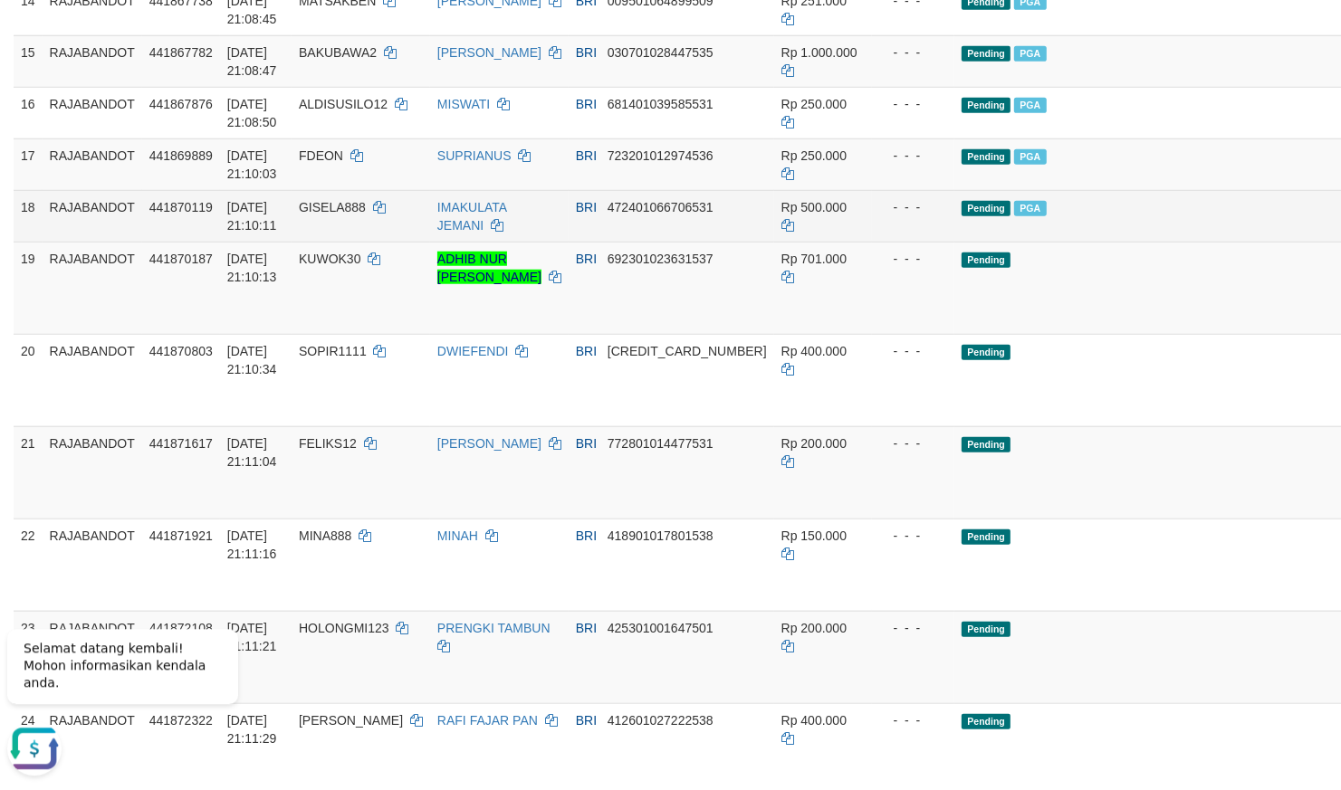
click at [774, 241] on td "Rp 500.000" at bounding box center [823, 215] width 98 height 52
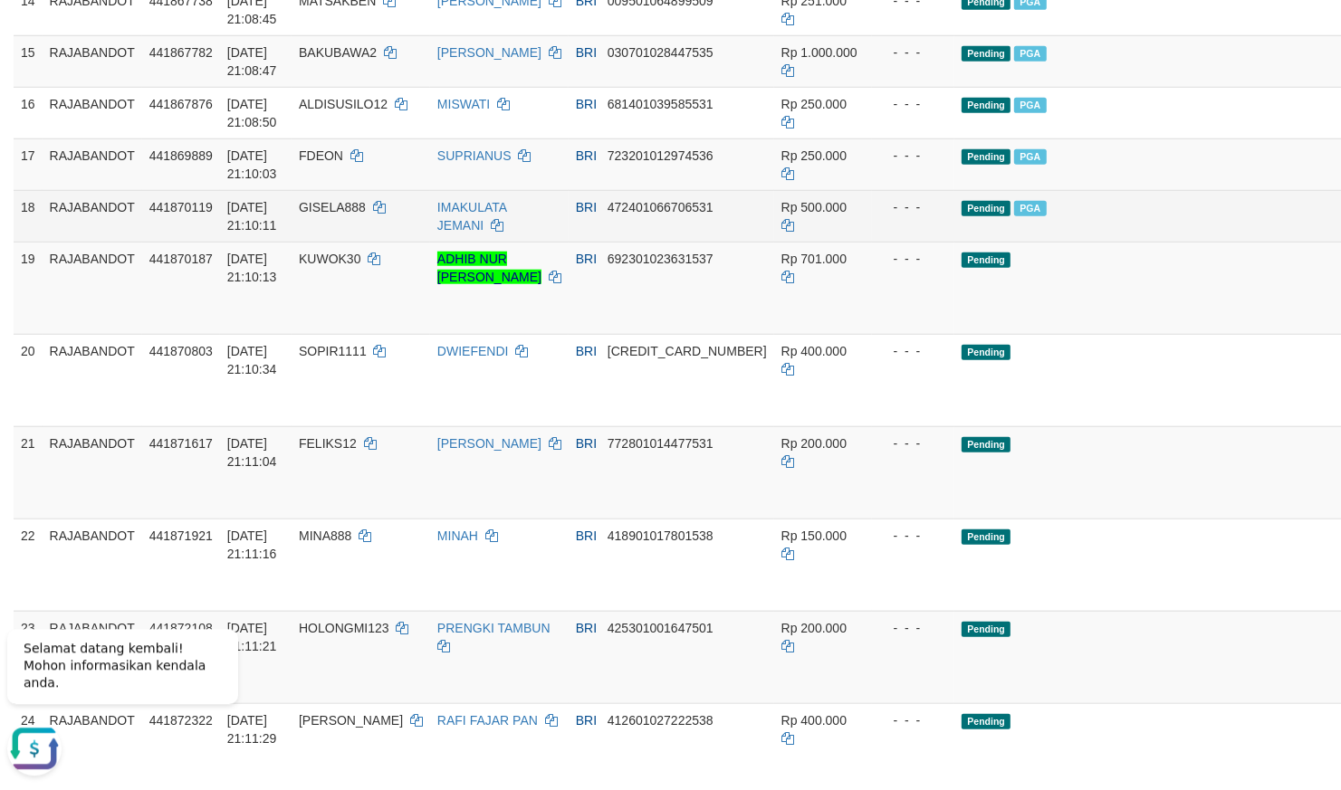
click at [872, 241] on td "- - -" at bounding box center [913, 215] width 83 height 52
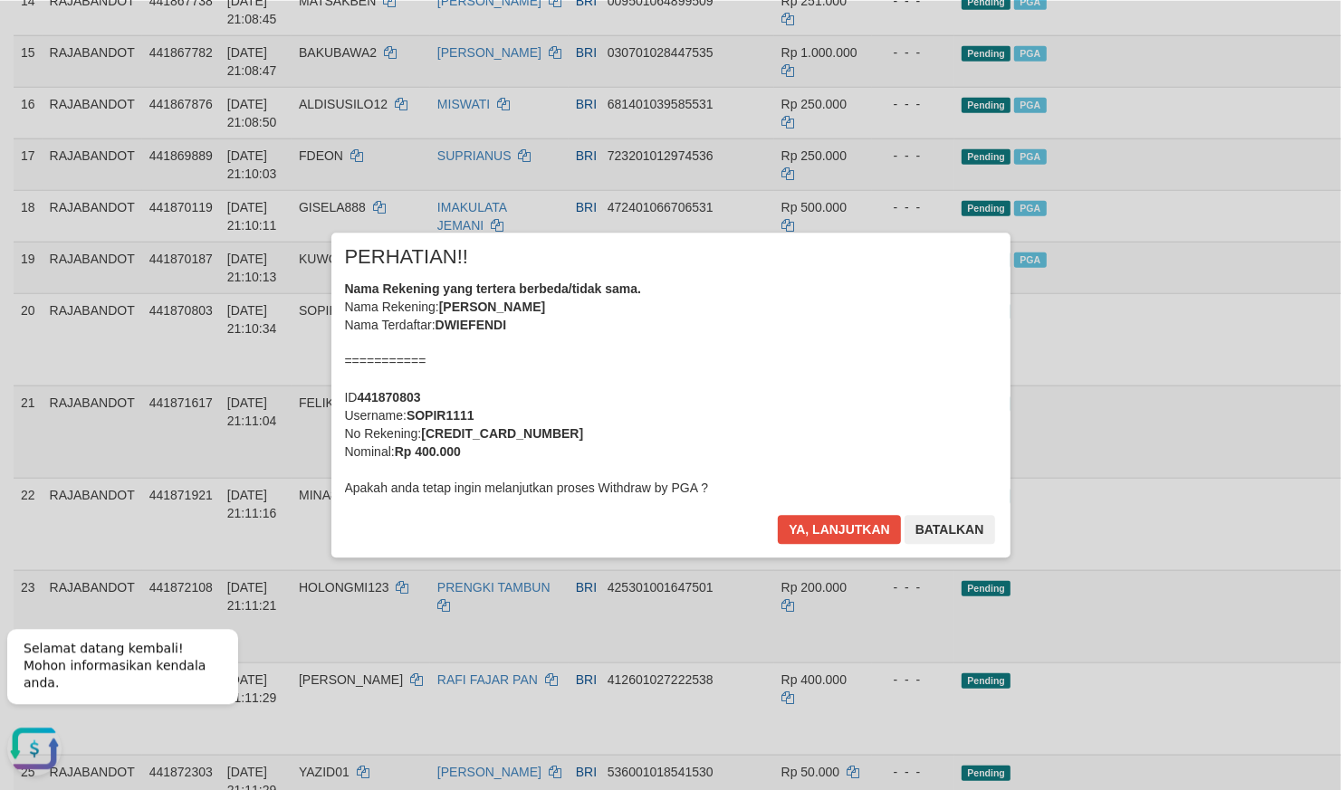
click at [525, 442] on div "Nama Rekening yang tertera berbeda/tidak sama. Nama Rekening: [PERSON_NAME] Nam…" at bounding box center [671, 388] width 652 height 217
click at [832, 526] on button "Ya, lanjutkan" at bounding box center [839, 529] width 123 height 29
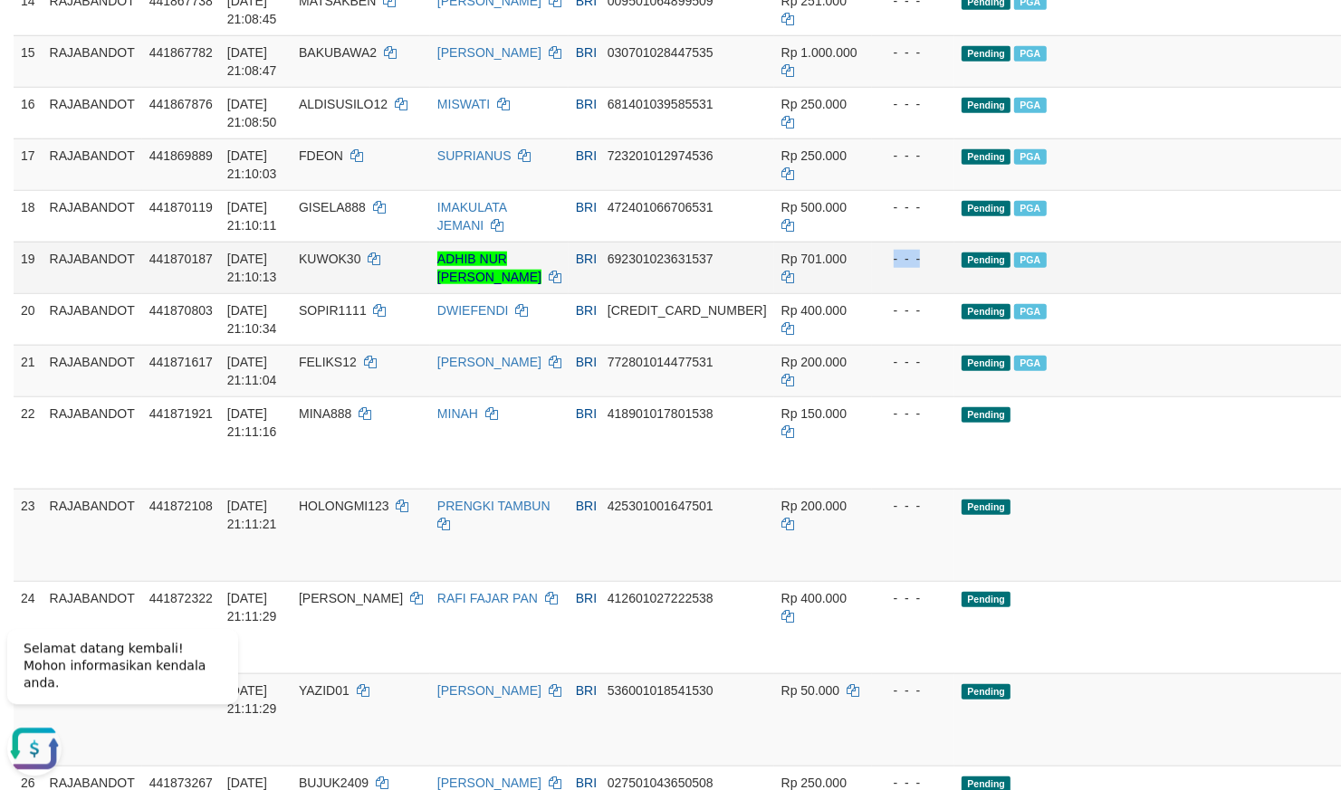
click at [970, 292] on td "Pending PGA" at bounding box center [1171, 267] width 435 height 52
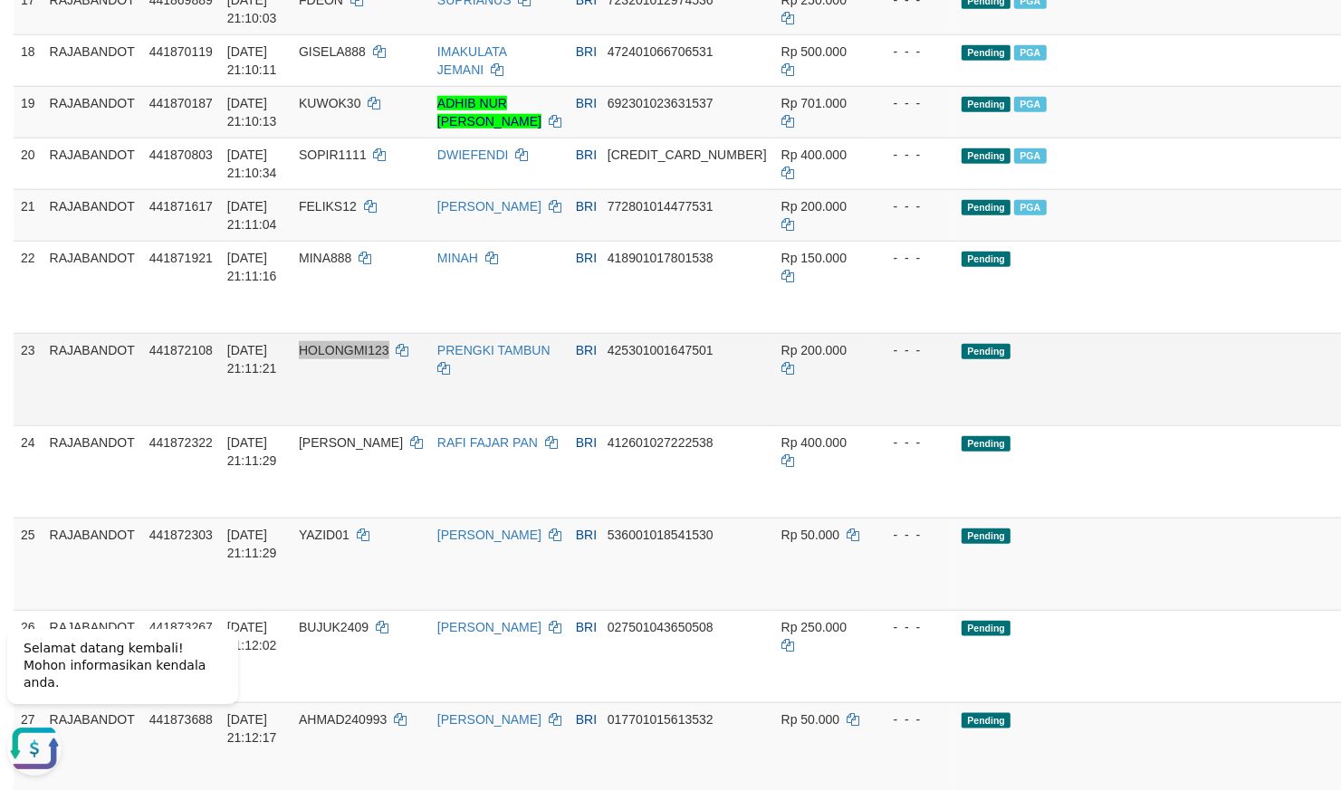
scroll to position [1385, 0]
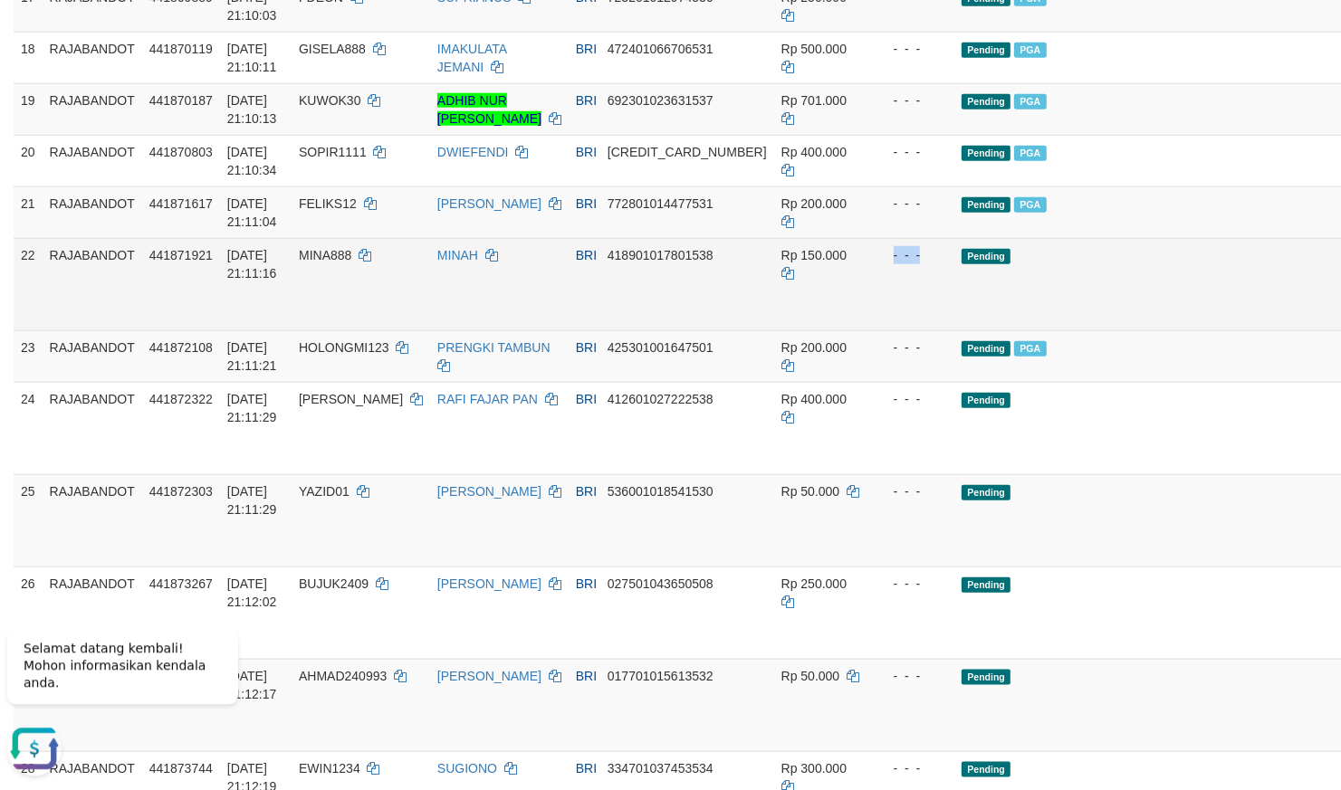
drag, startPoint x: 1072, startPoint y: 580, endPoint x: 1045, endPoint y: 581, distance: 27.2
click at [1045, 330] on td "Pending" at bounding box center [1171, 283] width 435 height 92
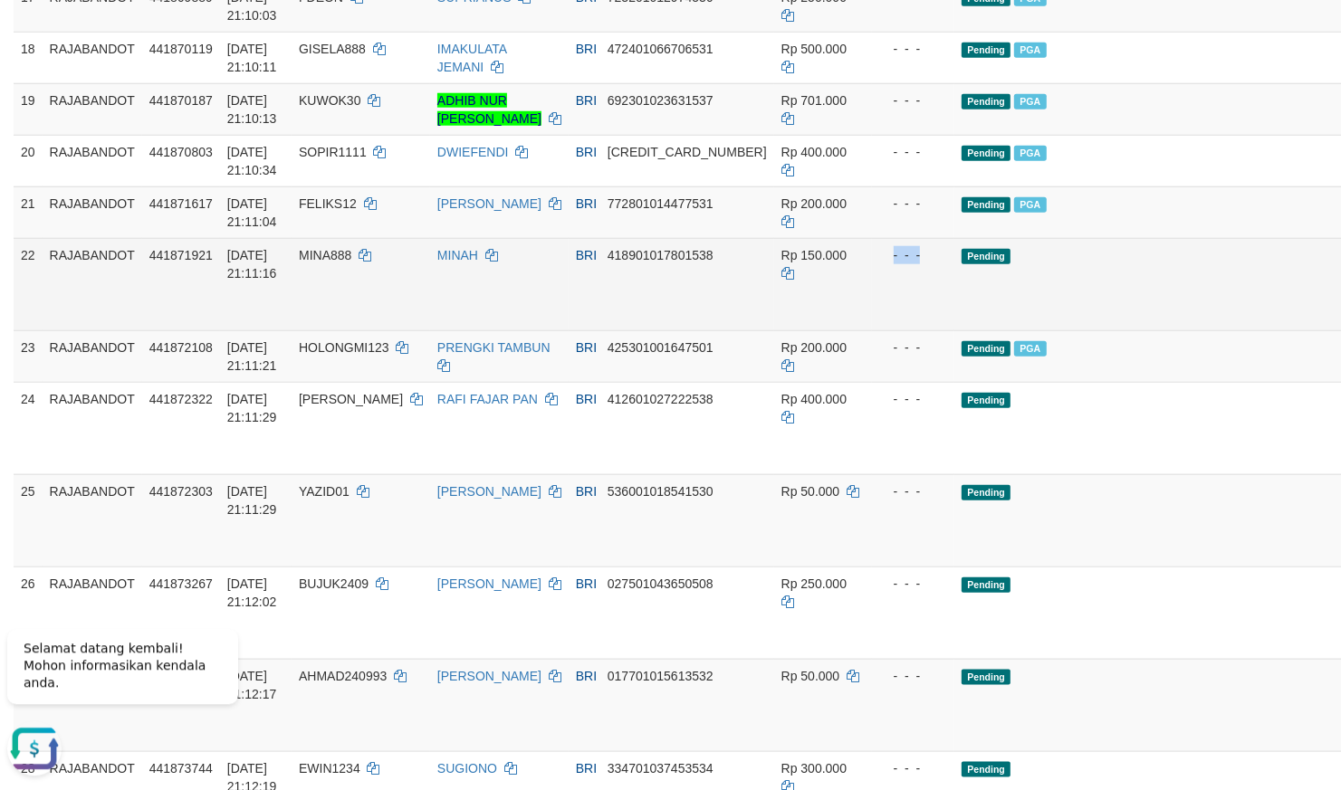
click at [872, 330] on td "- - -" at bounding box center [913, 283] width 83 height 92
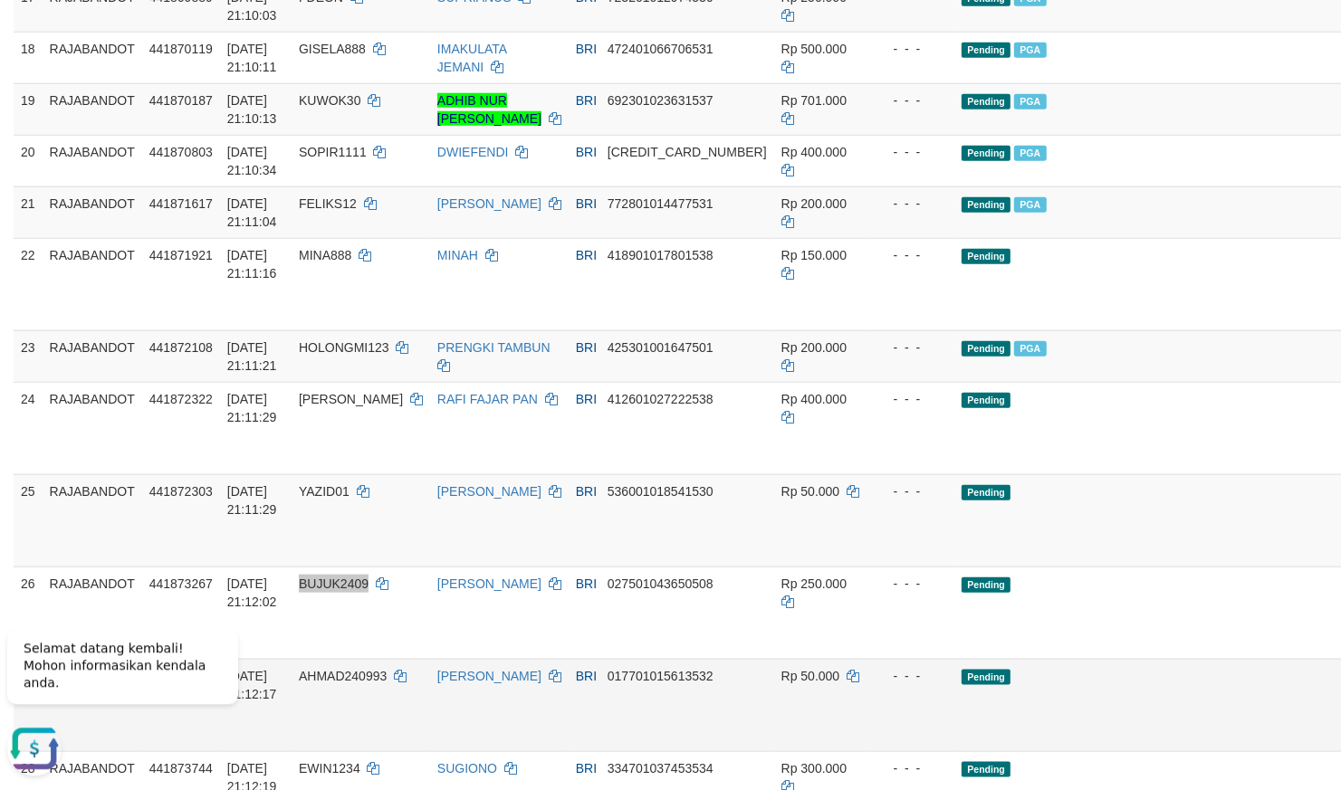
scroll to position [1793, 0]
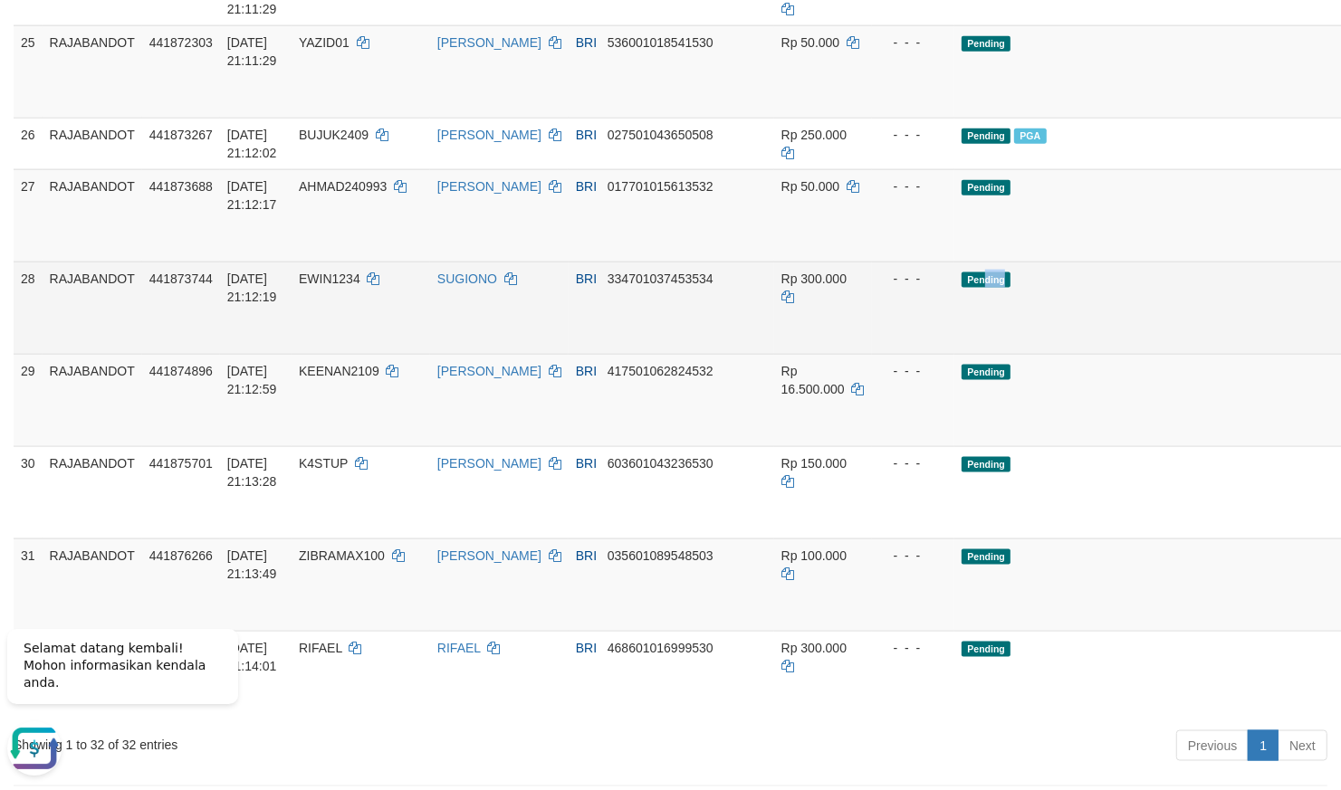
drag, startPoint x: 929, startPoint y: 586, endPoint x: 909, endPoint y: 585, distance: 19.9
click at [954, 354] on td "Pending" at bounding box center [1171, 308] width 435 height 92
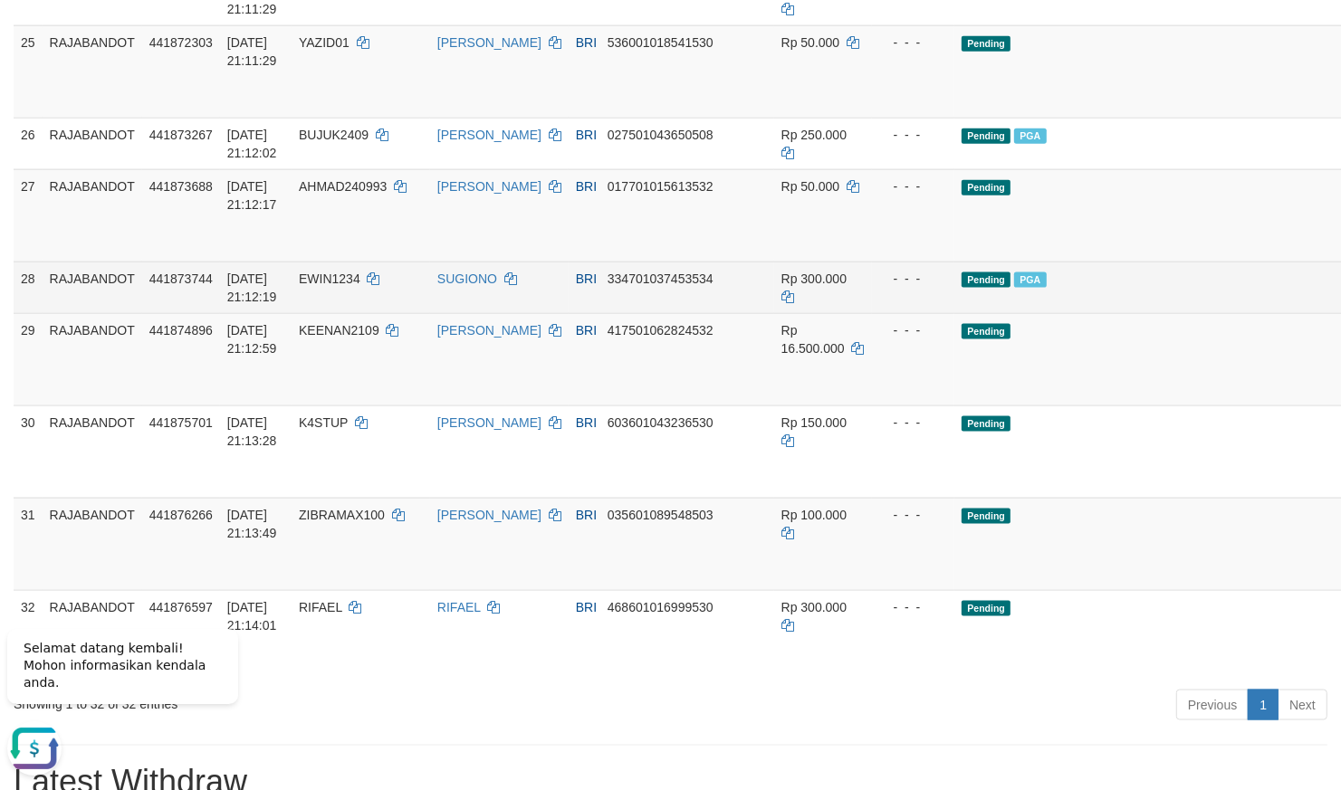
click at [1144, 313] on td "Pending PGA" at bounding box center [1171, 288] width 435 height 52
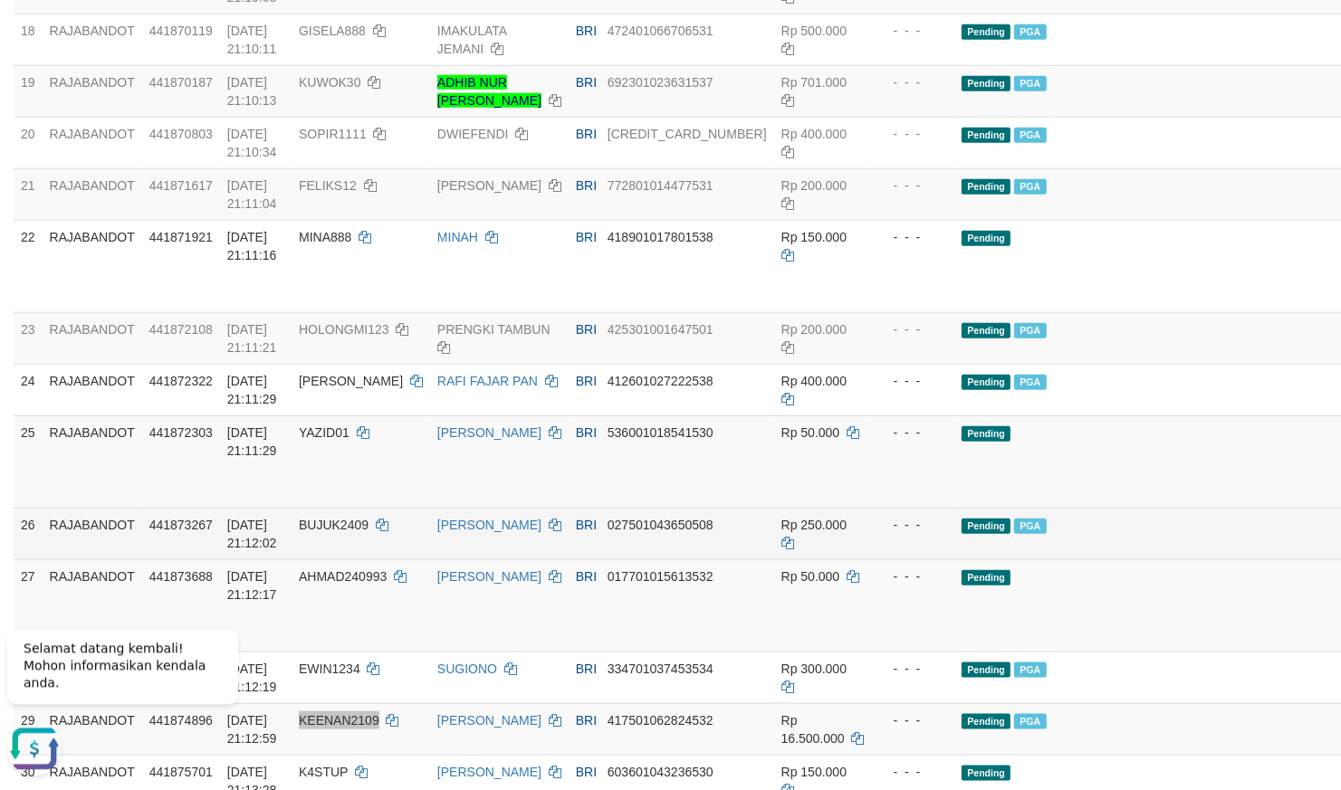
scroll to position [1634, 0]
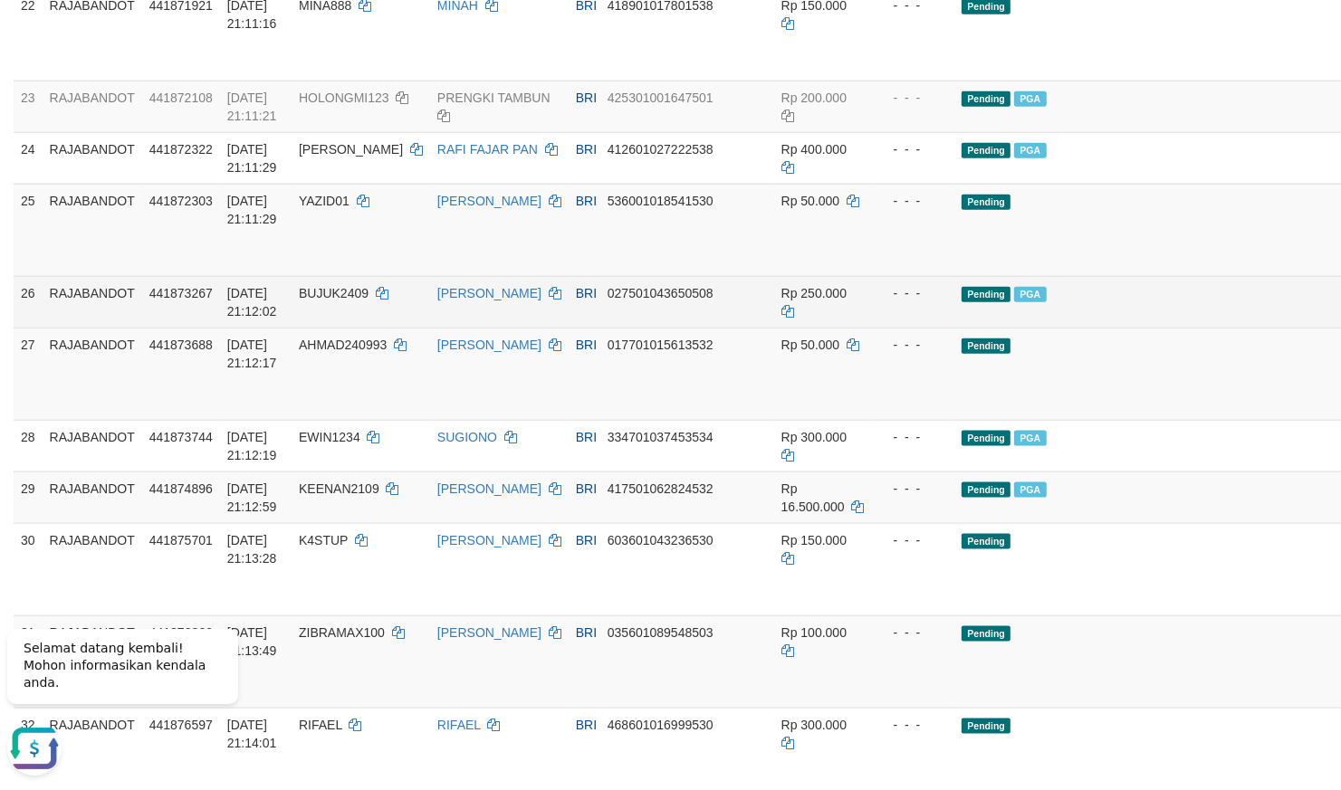
click at [999, 328] on td "Pending PGA" at bounding box center [1171, 302] width 435 height 52
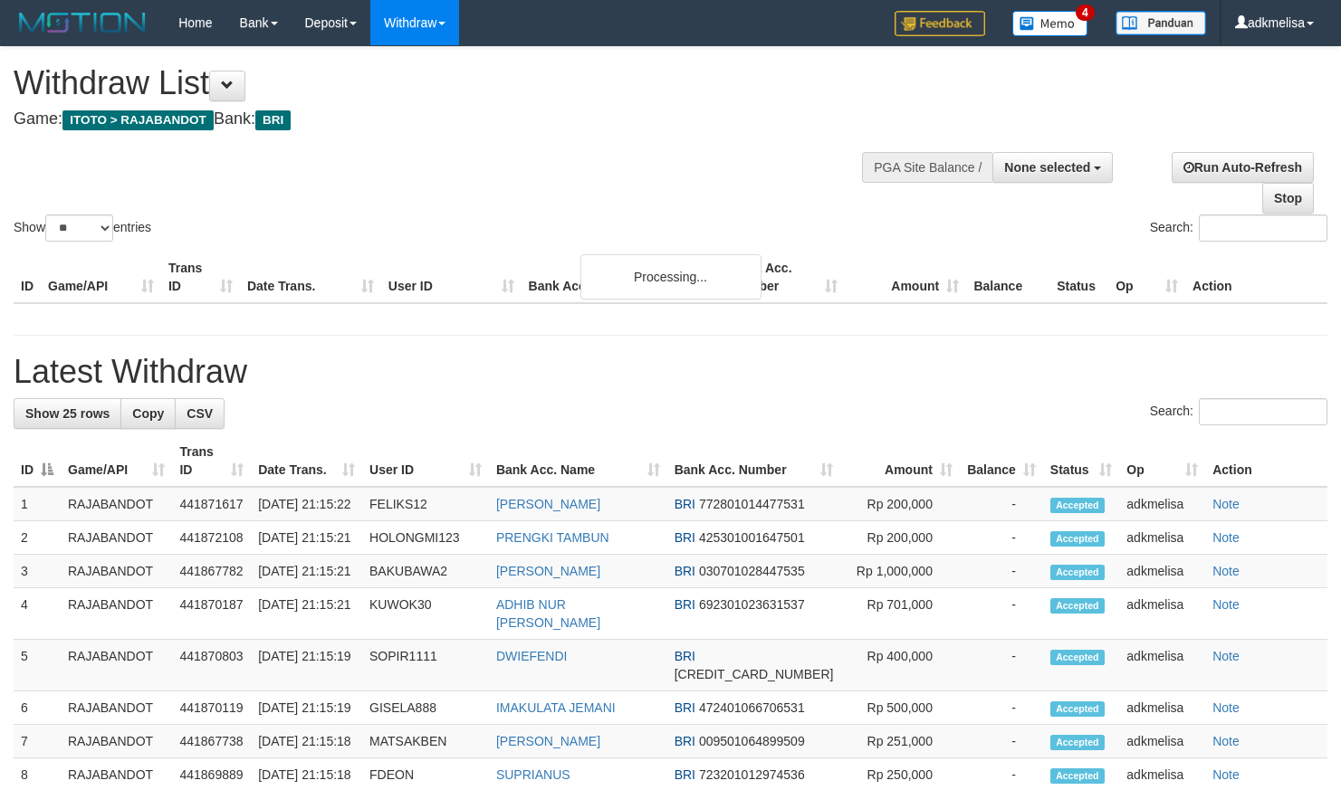
select select
select select "**"
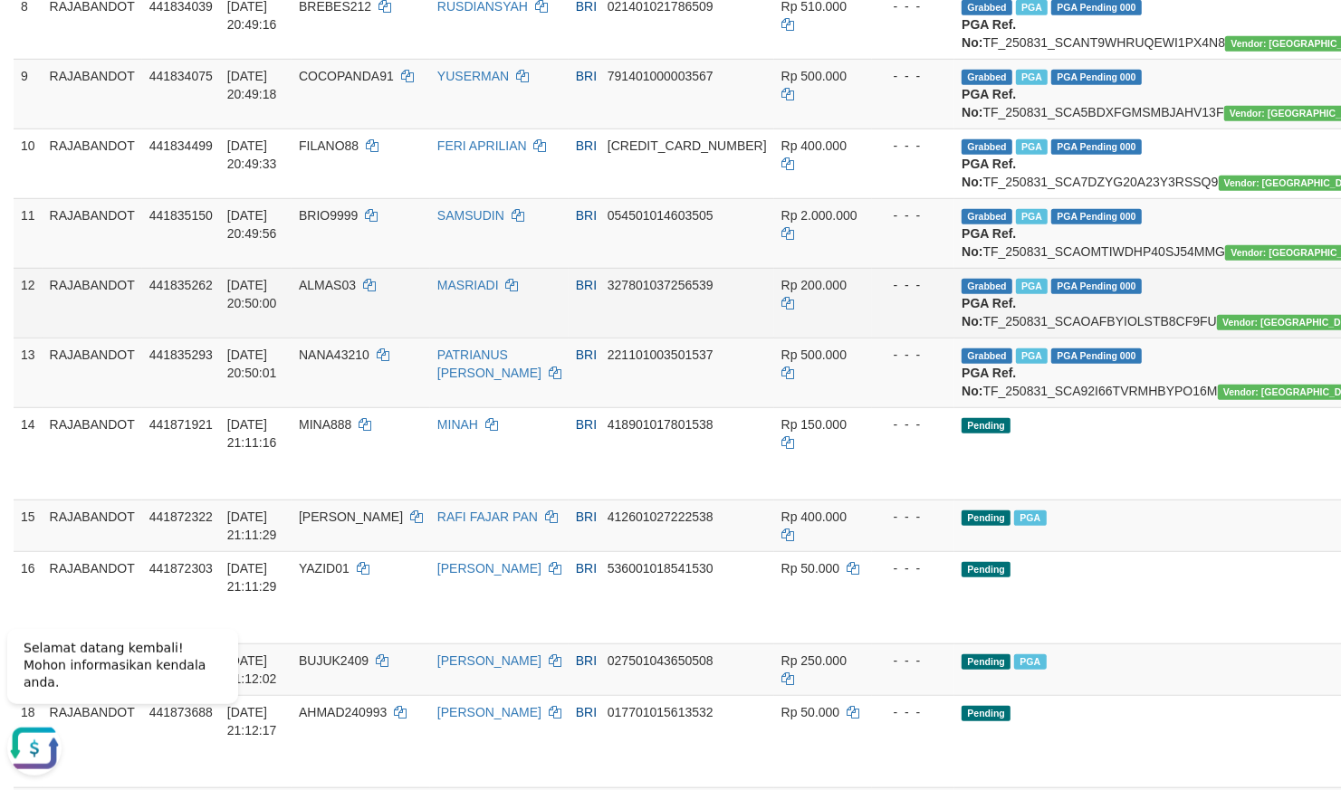
scroll to position [758, 0]
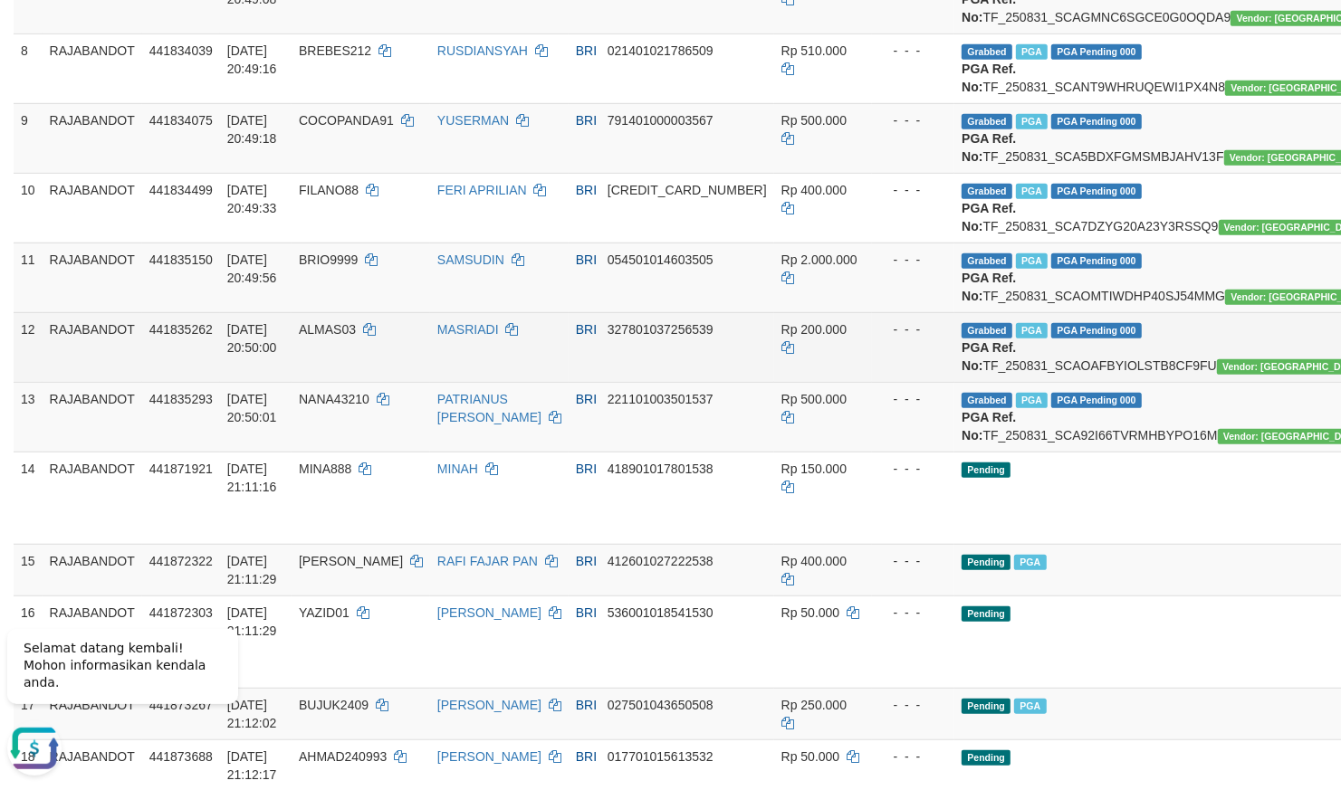
click at [1051, 339] on span "PGA Pending 000" at bounding box center [1096, 330] width 91 height 15
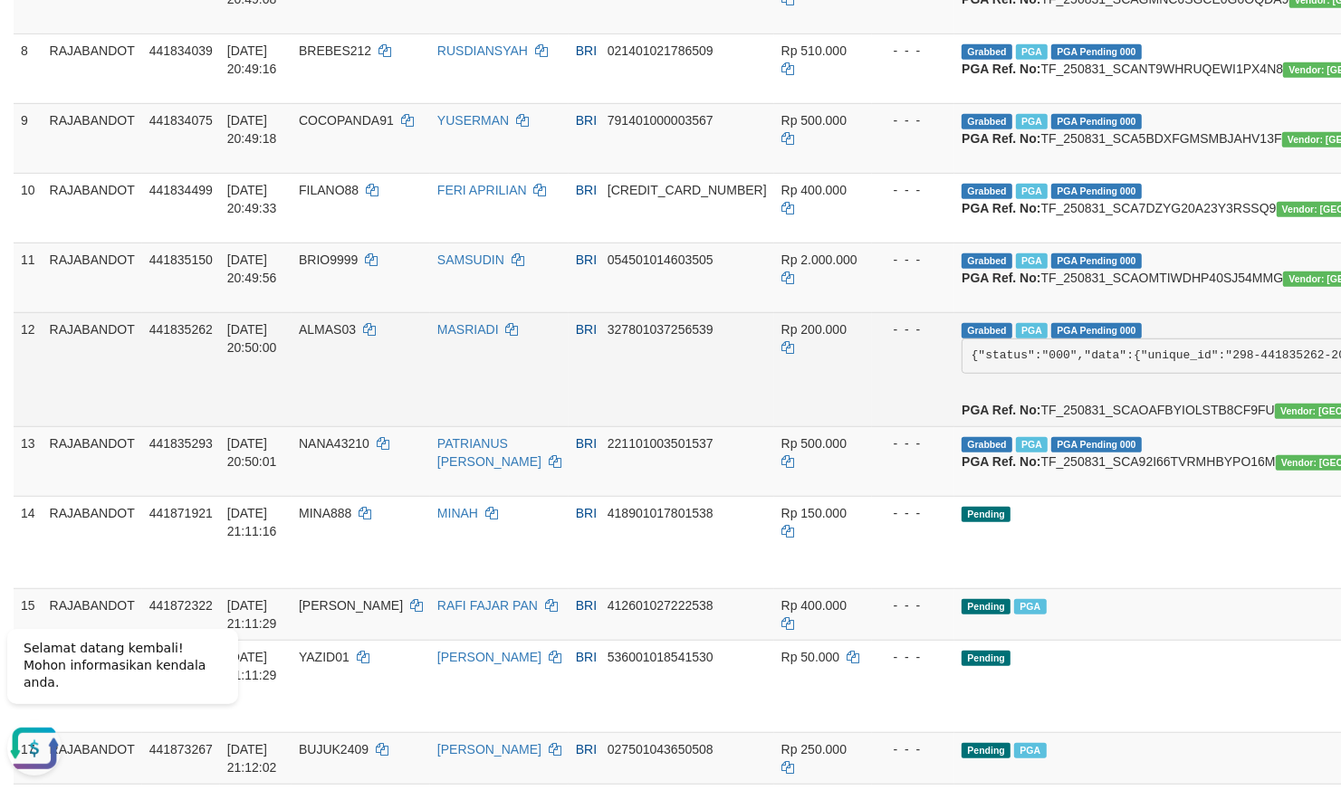
scroll to position [667, 0]
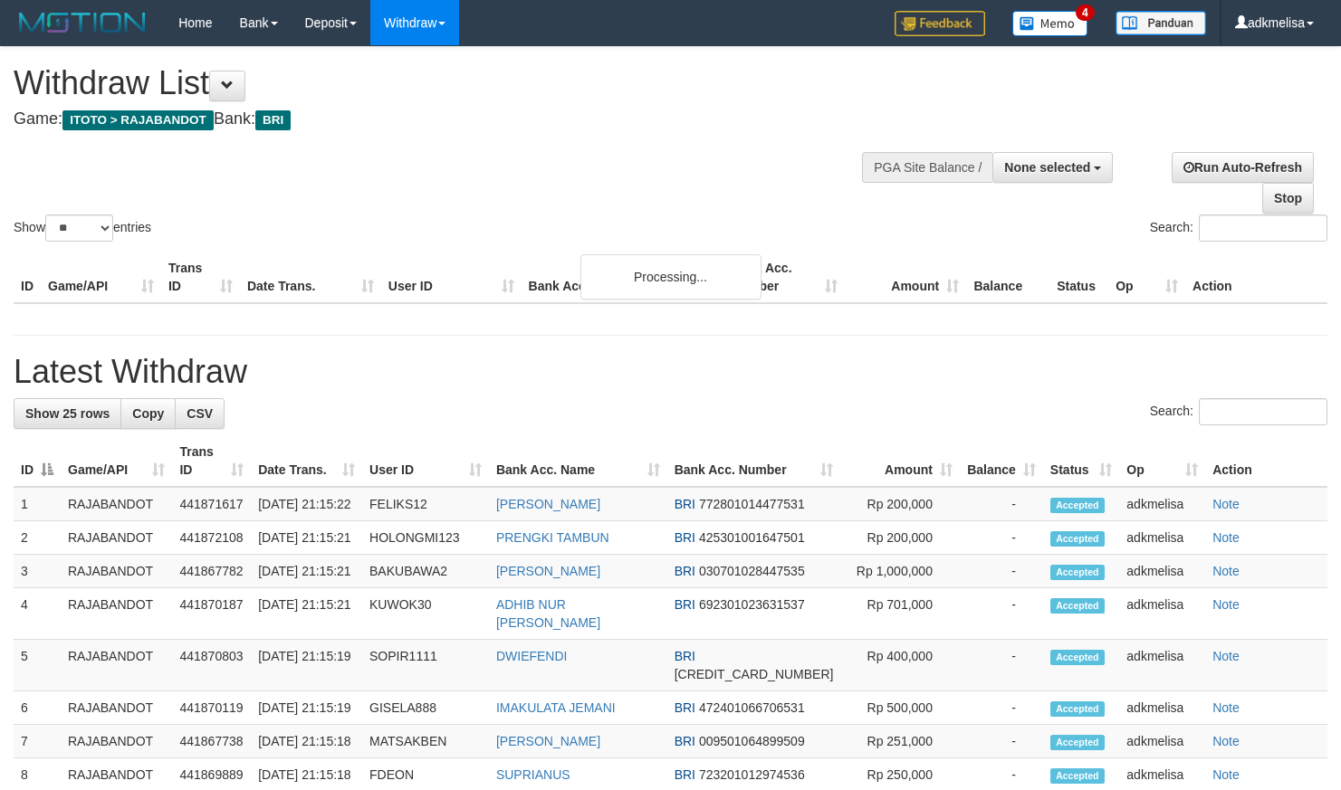
select select
click at [45, 215] on select "** ** ** ***" at bounding box center [79, 228] width 68 height 27
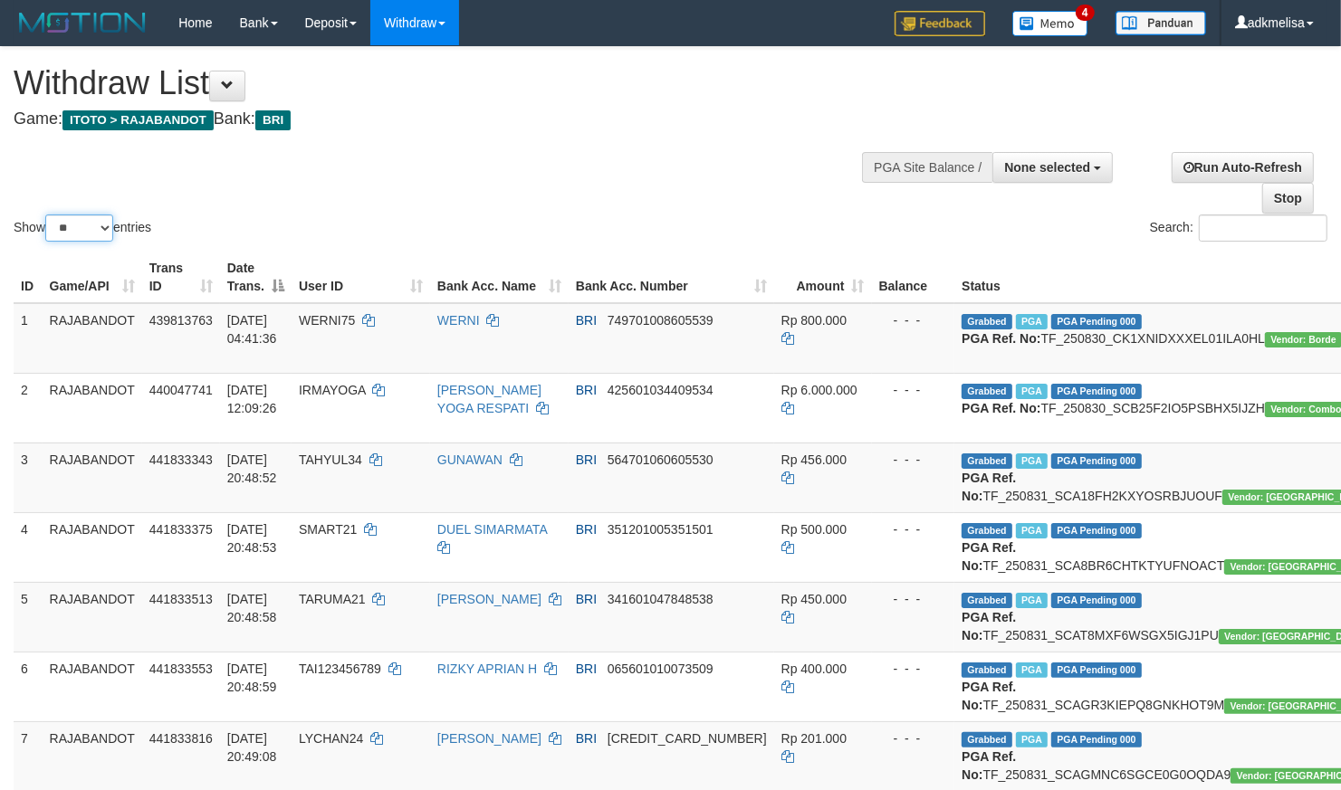
select select "***"
click option "***" at bounding box center [0, 0] width 0 height 0
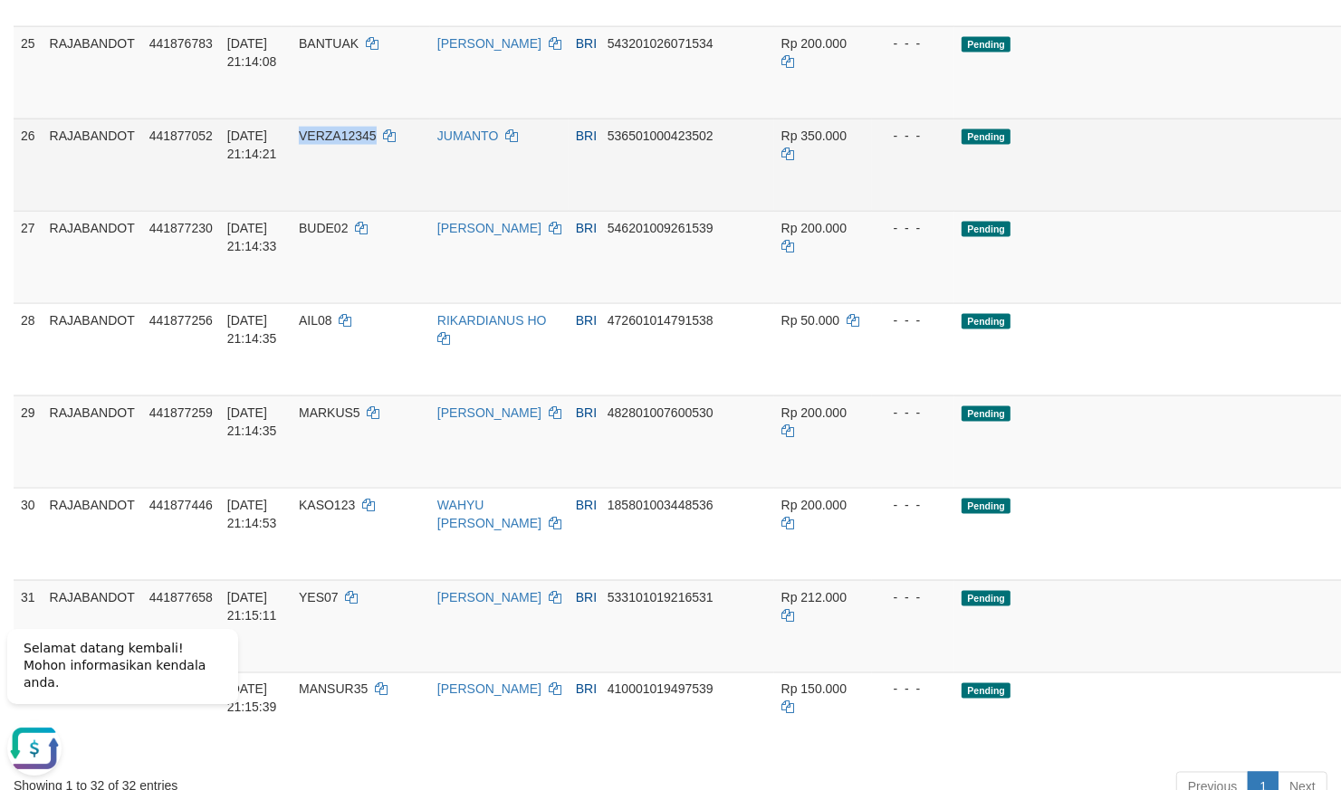
click at [796, 210] on td "Rp 350.000" at bounding box center [823, 164] width 98 height 92
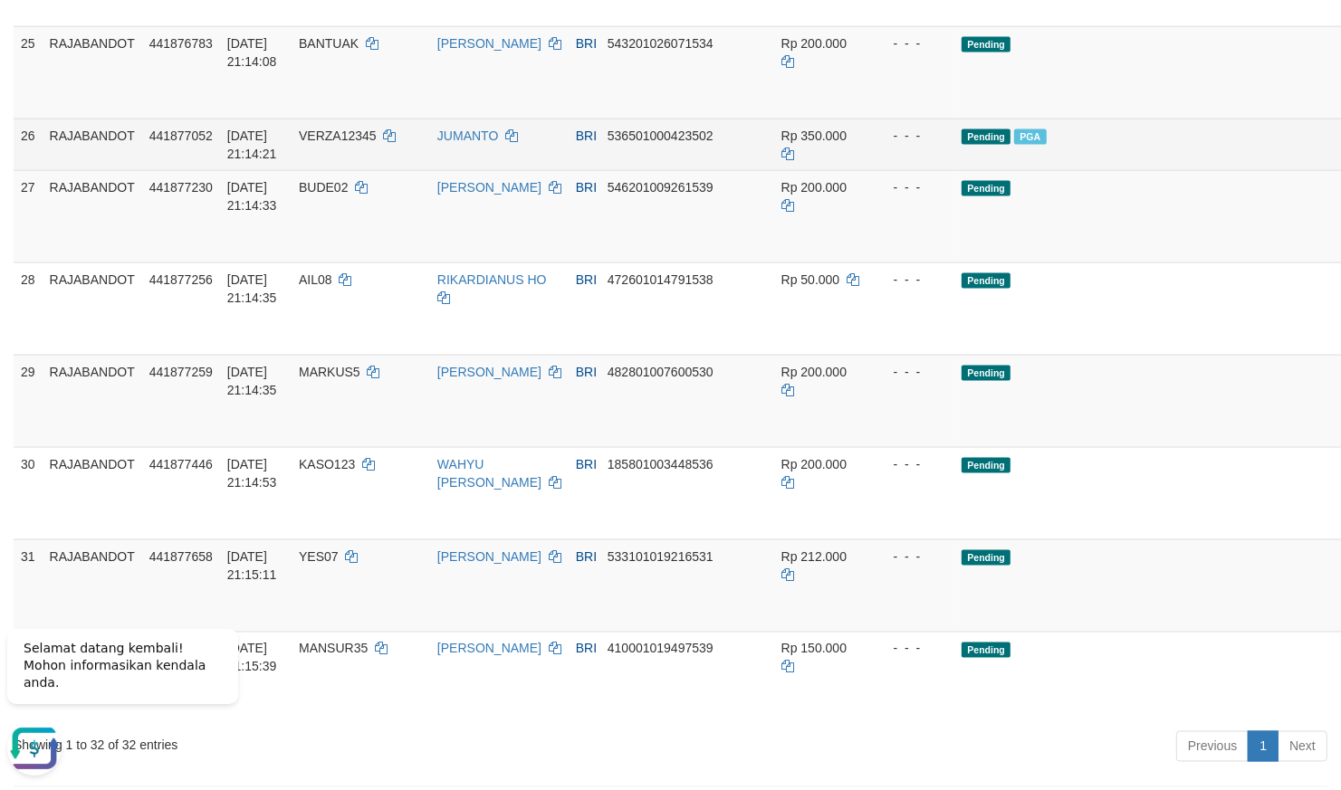
click at [537, 169] on td "JUMANTO" at bounding box center [499, 144] width 139 height 52
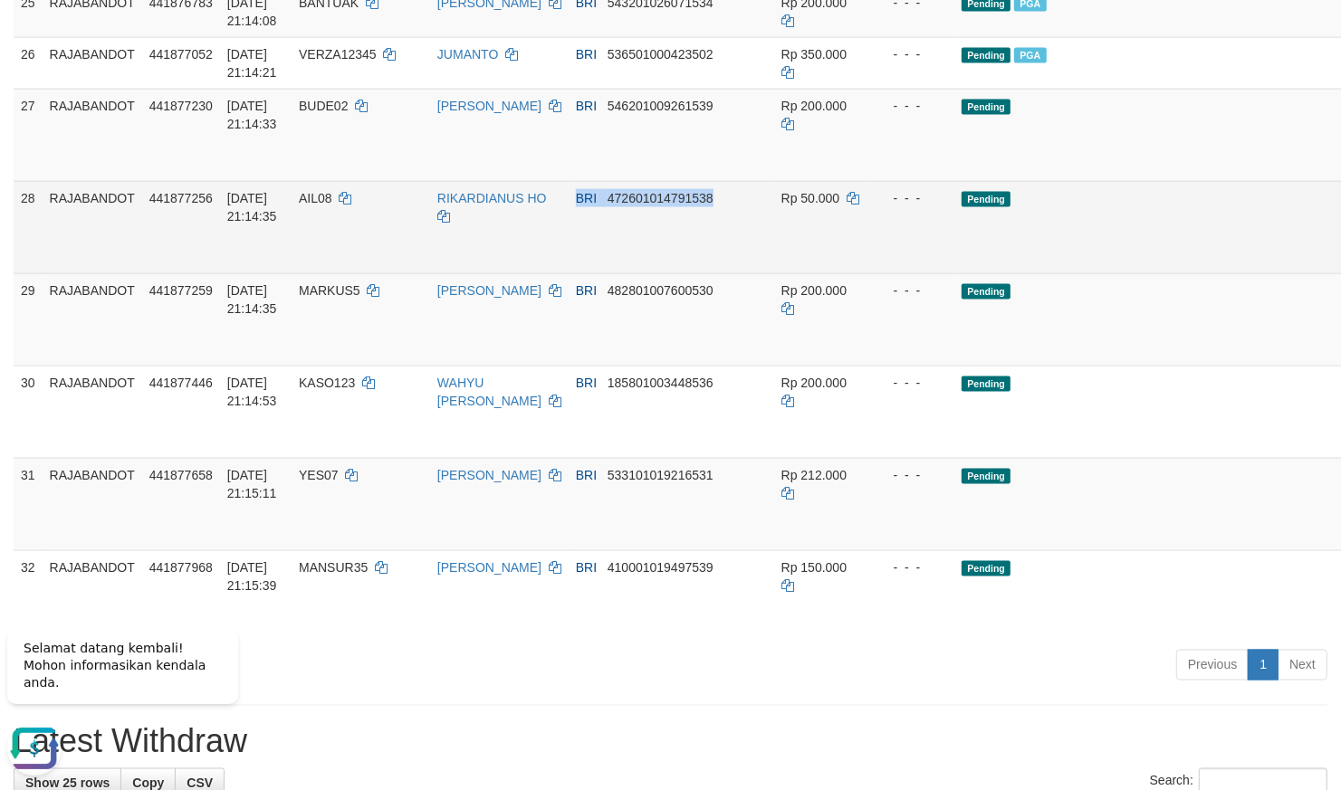
click at [797, 273] on tr "28 RAJABANDOT 441877256 31/08/2025 21:14:35 AIL08 RIKARDIANUS HO BRI 4726010147…" at bounding box center [784, 226] width 1540 height 92
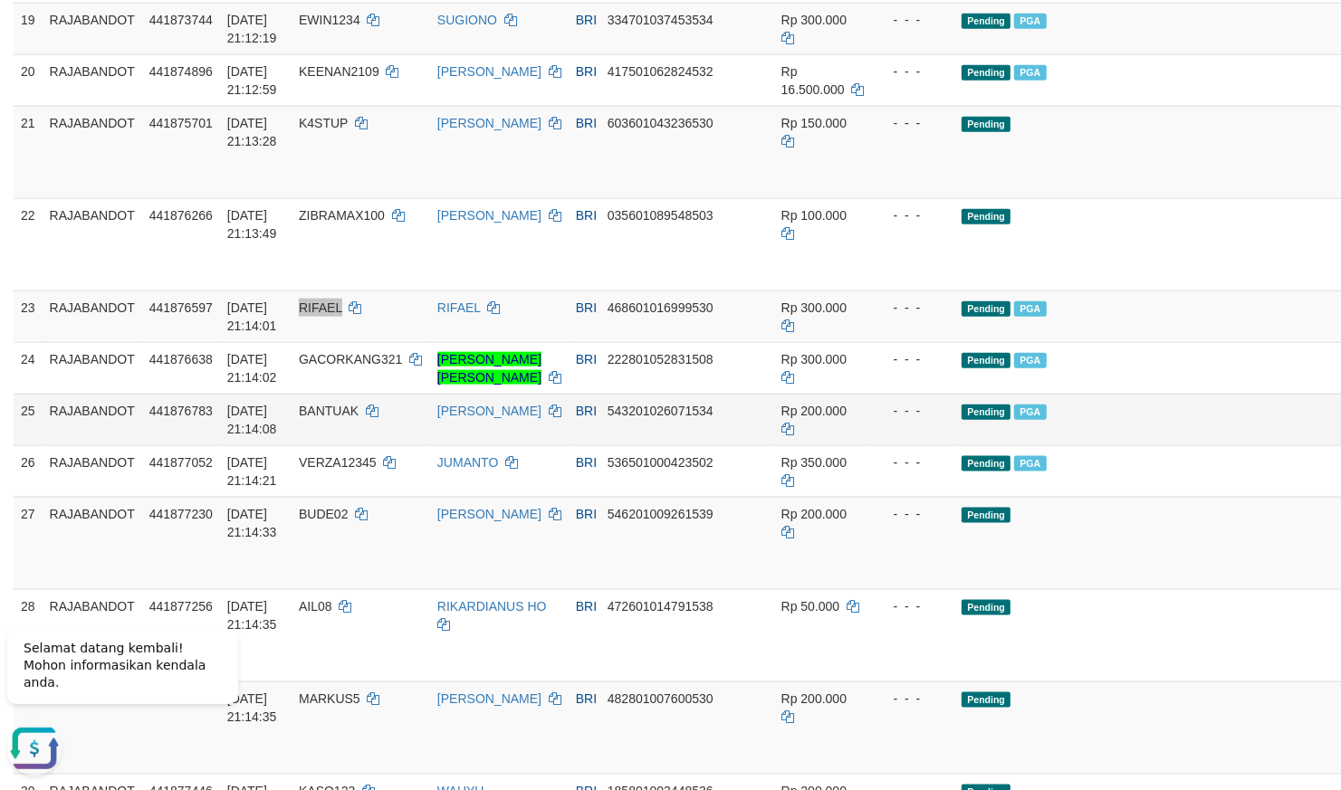
scroll to position [1562, 0]
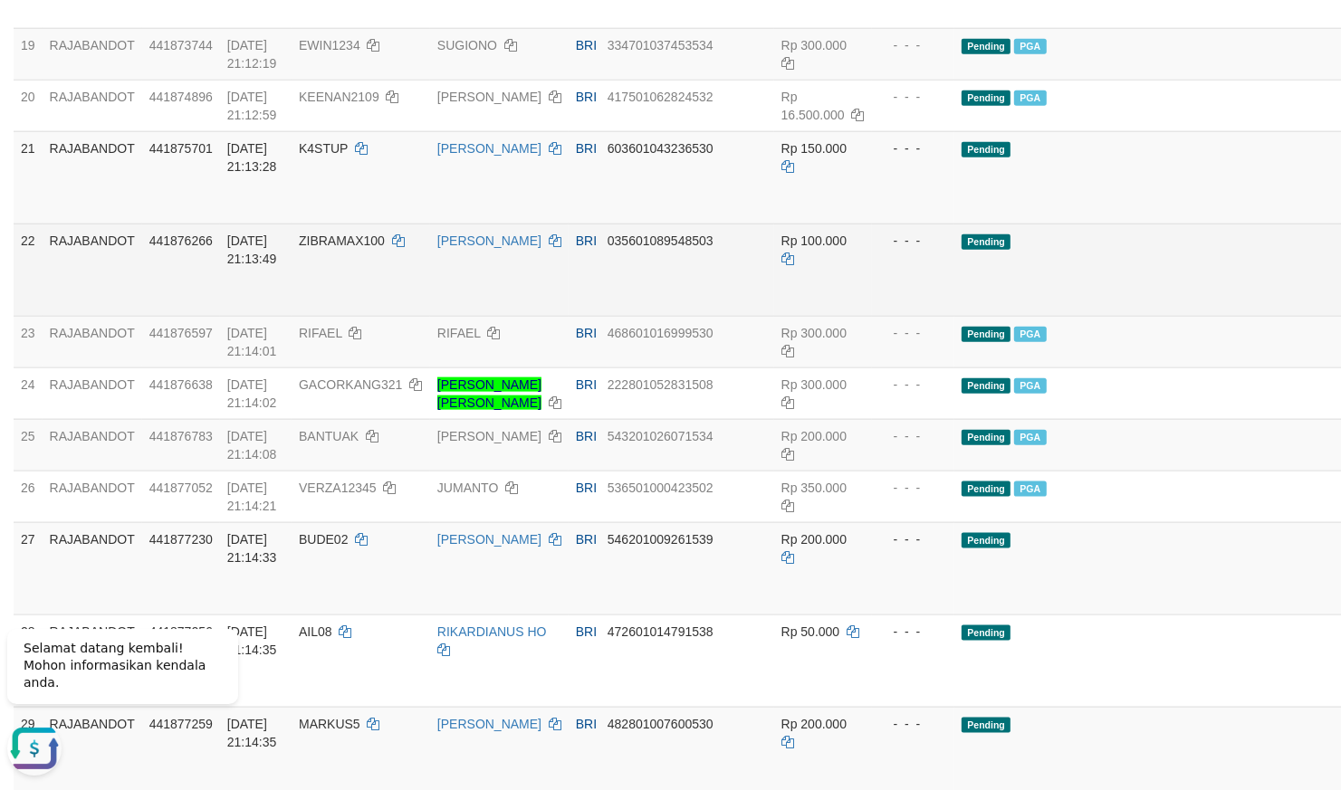
click at [879, 250] on div "- - -" at bounding box center [913, 241] width 69 height 18
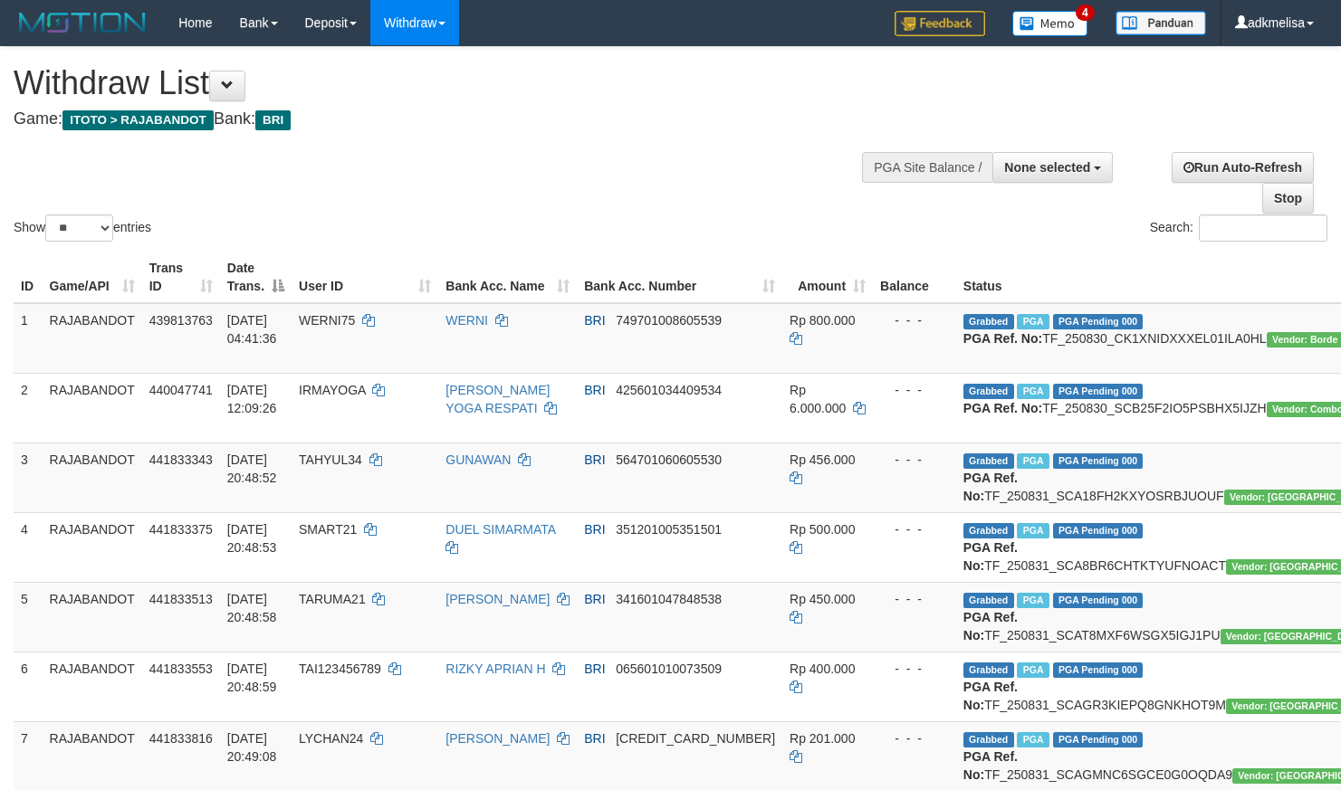
select select
click at [45, 215] on select "** ** ** ***" at bounding box center [79, 228] width 68 height 27
select select "***"
click option "***" at bounding box center [0, 0] width 0 height 0
click at [383, 159] on div "Show ** ** ** *** entries Search:" at bounding box center [670, 146] width 1341 height 198
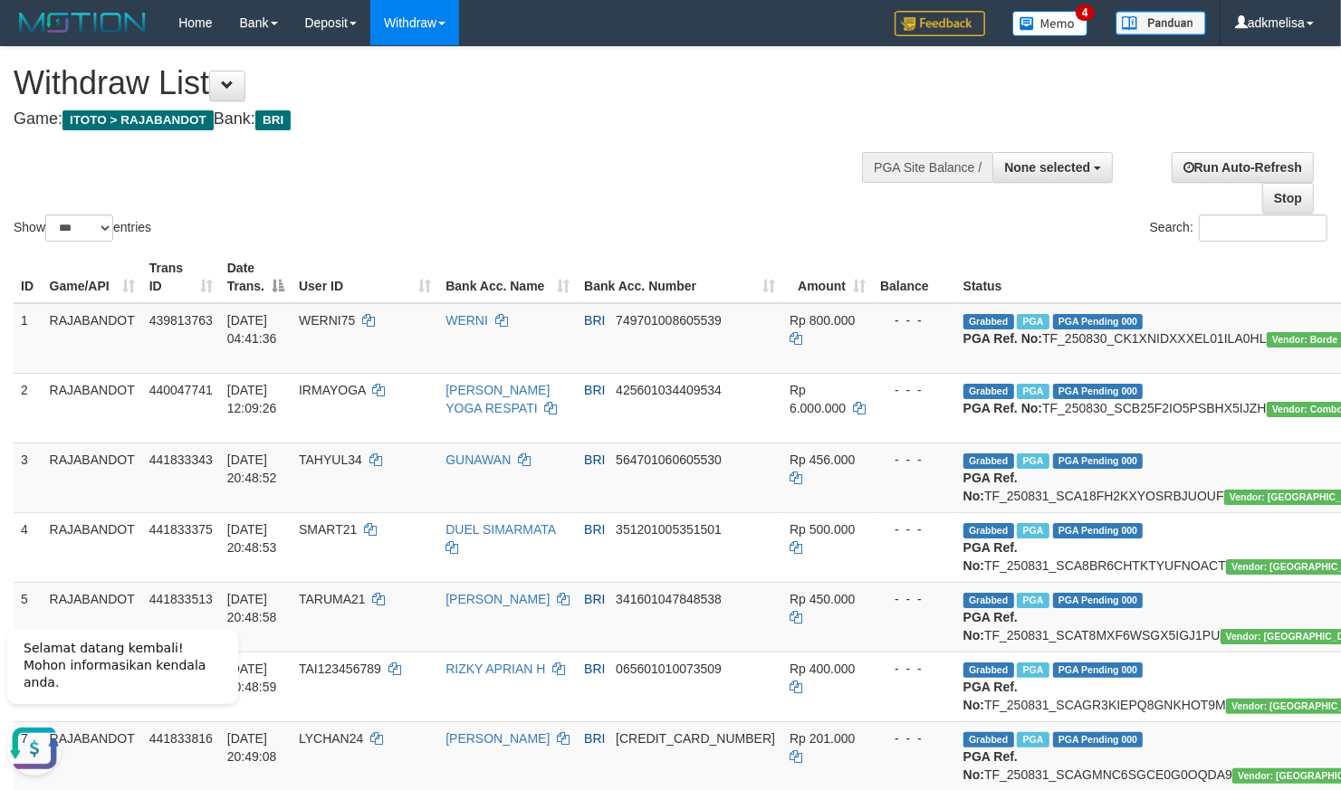
scroll to position [1070, 0]
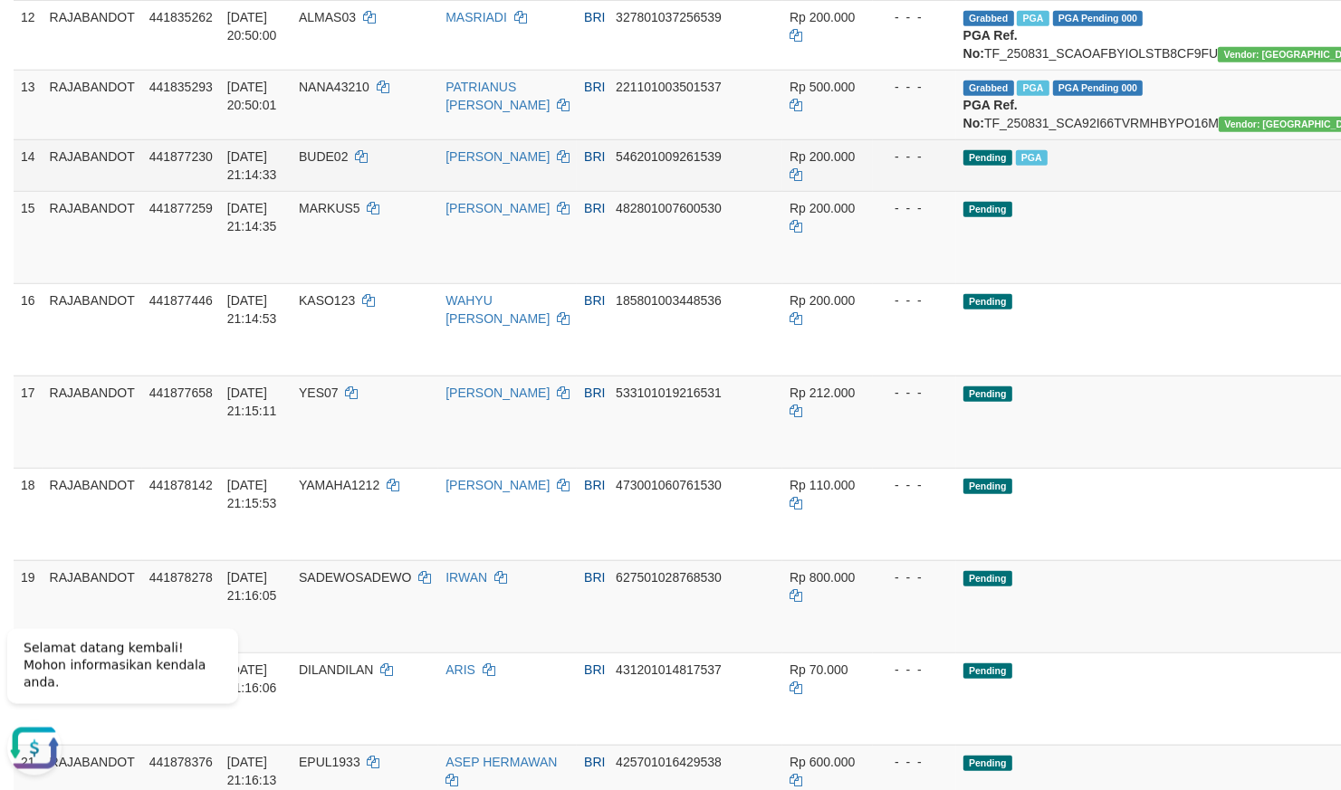
click at [963, 166] on span "Pending" at bounding box center [987, 157] width 49 height 15
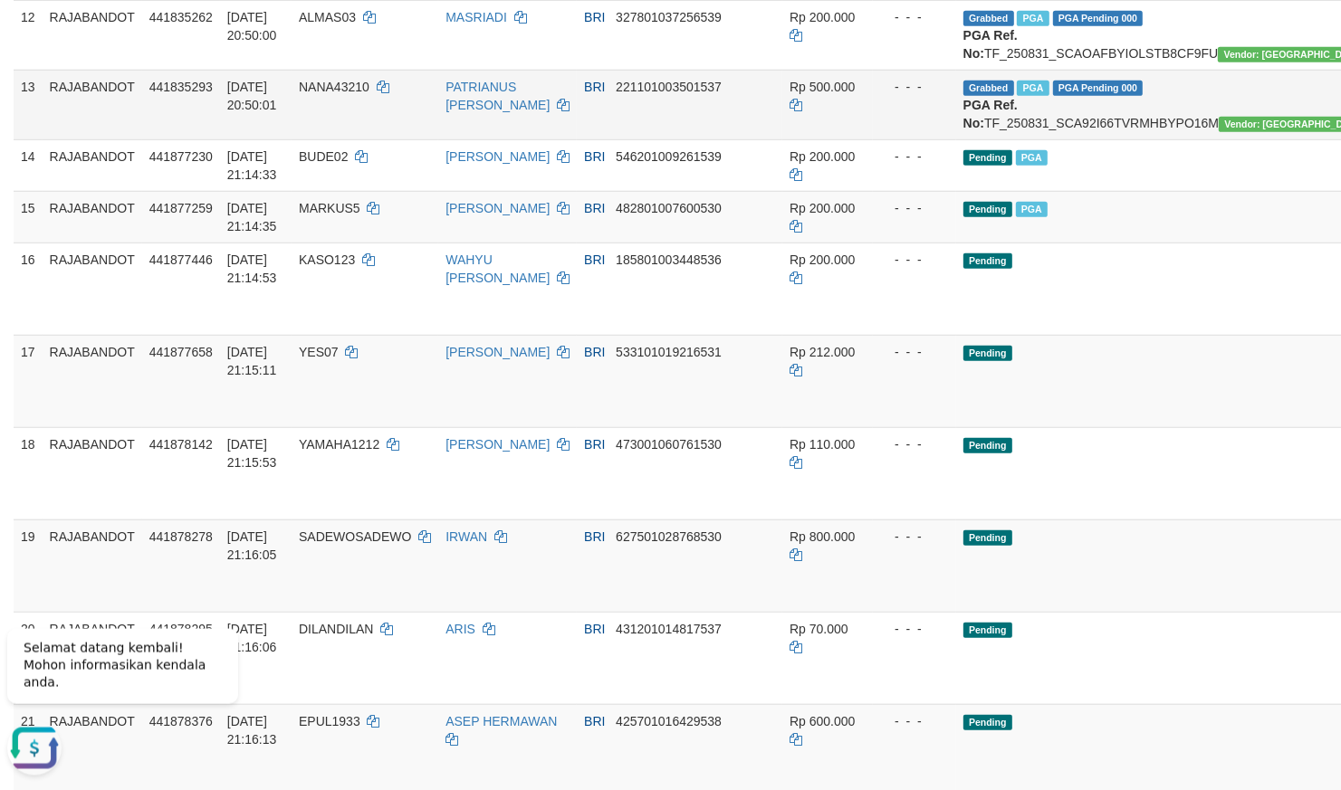
click at [795, 139] on td "Rp 500.000" at bounding box center [827, 105] width 91 height 70
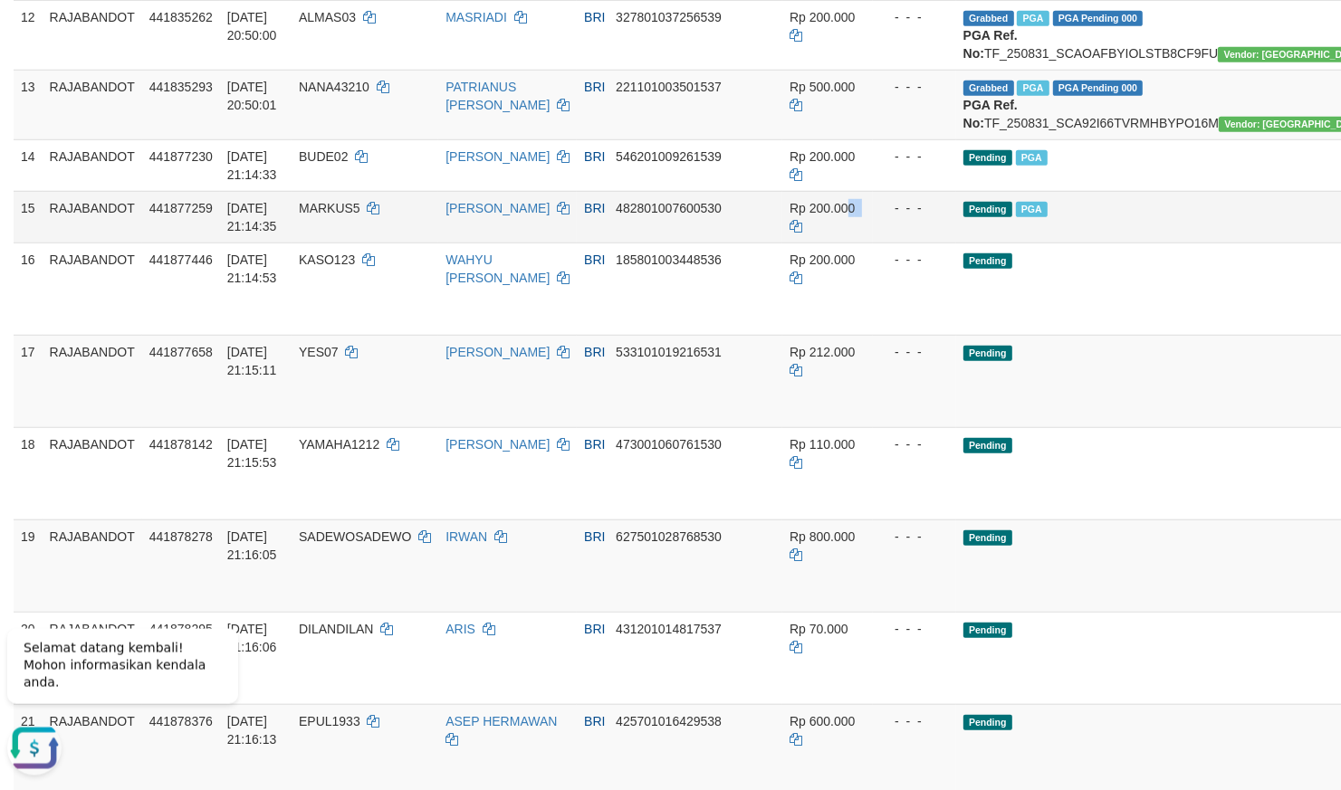
click at [782, 243] on td "Rp 200.000" at bounding box center [827, 217] width 91 height 52
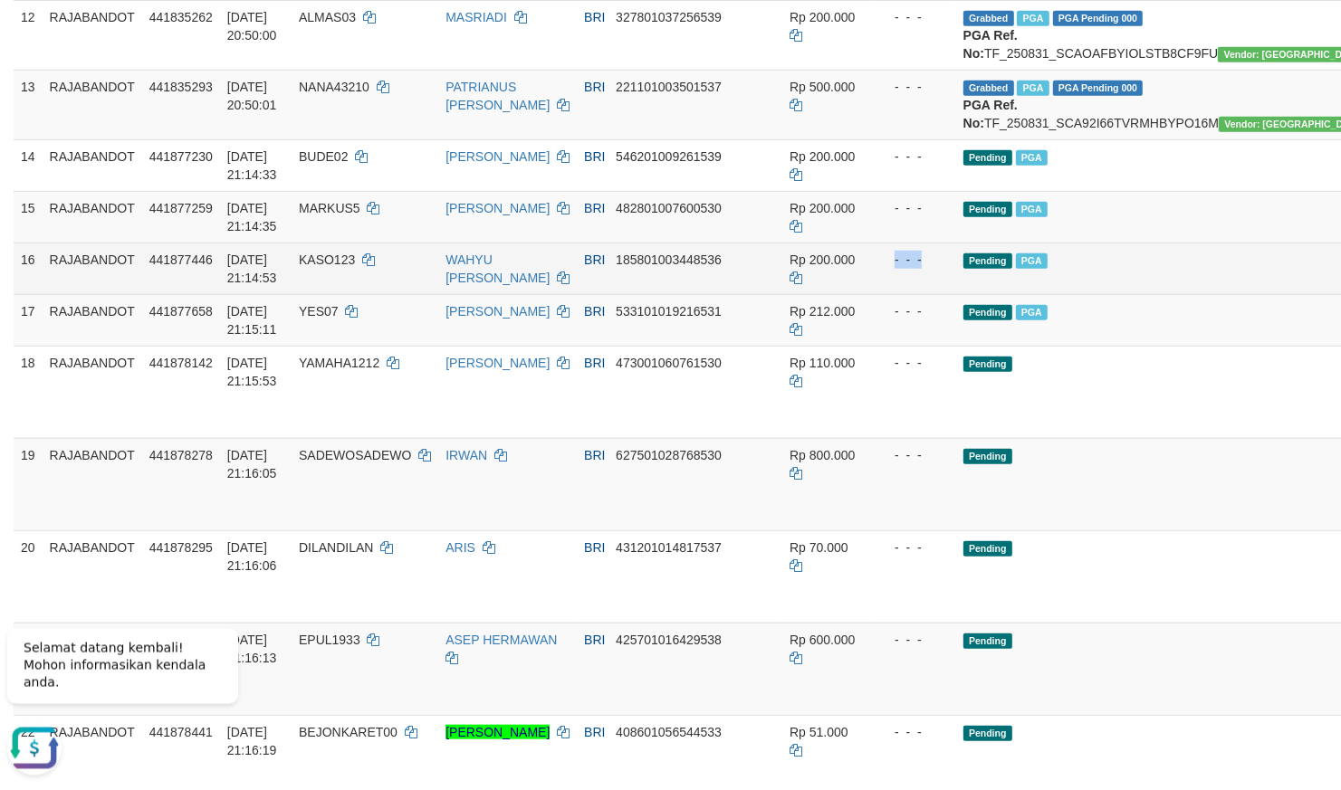
drag, startPoint x: 1128, startPoint y: 523, endPoint x: 1117, endPoint y: 529, distance: 12.1
click at [1124, 294] on td "Pending PGA" at bounding box center [1173, 269] width 435 height 52
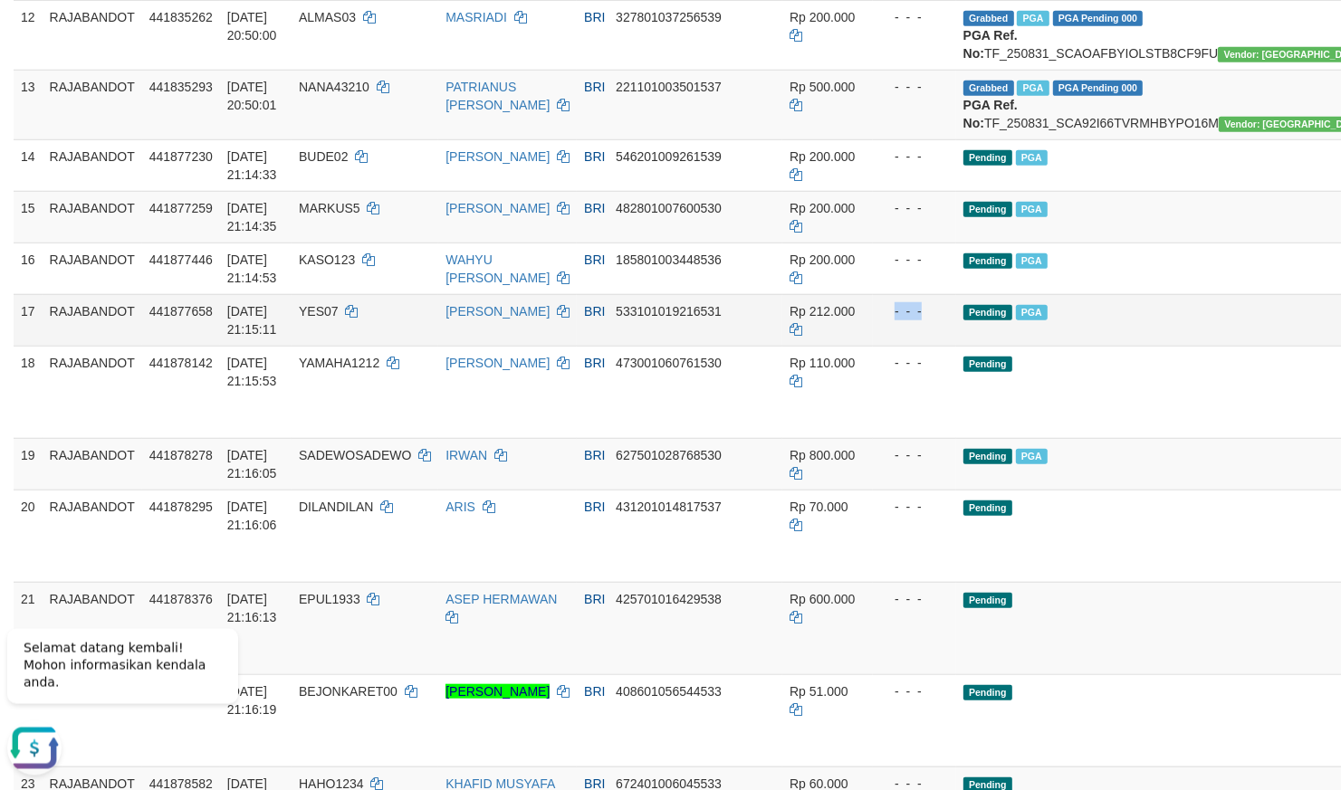
click at [1096, 346] on td "Pending PGA" at bounding box center [1173, 320] width 435 height 52
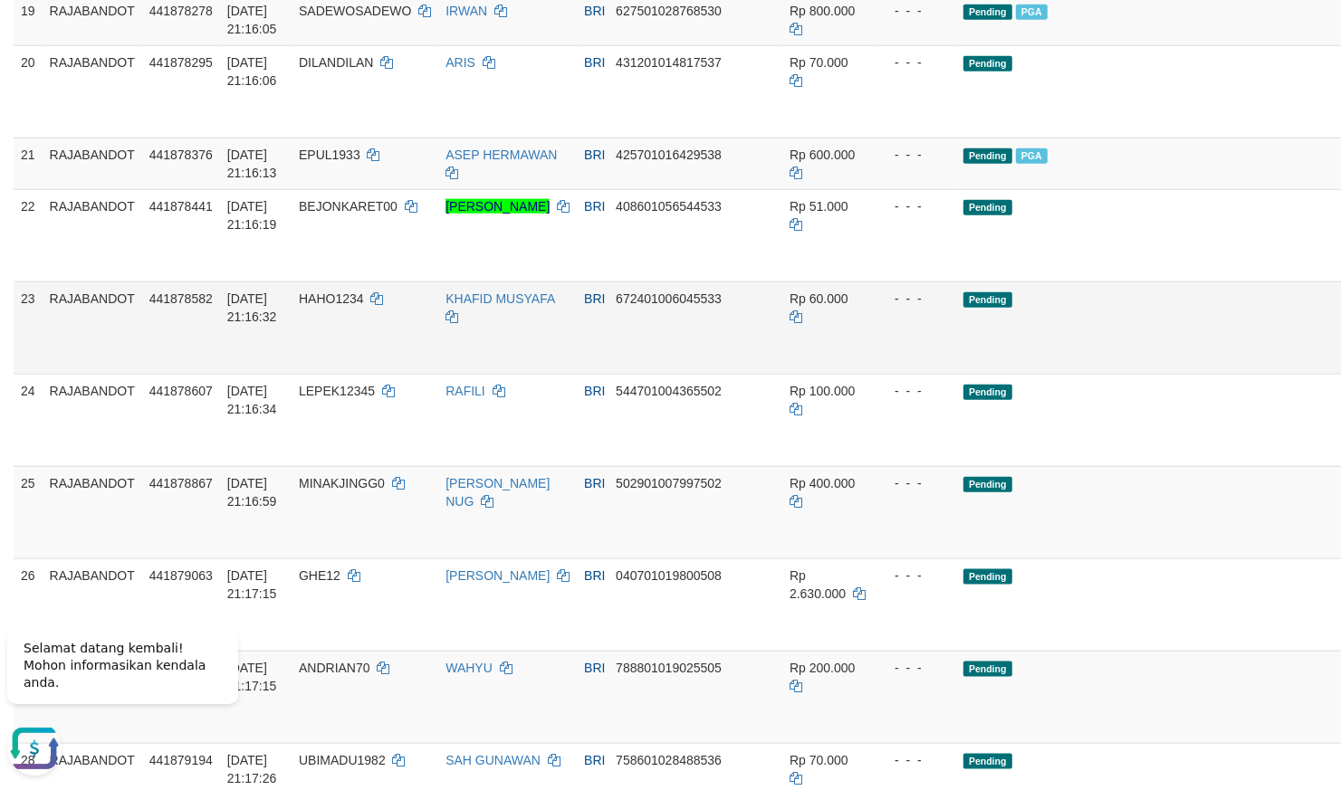
click at [801, 374] on td "Rp 60.000" at bounding box center [827, 328] width 91 height 92
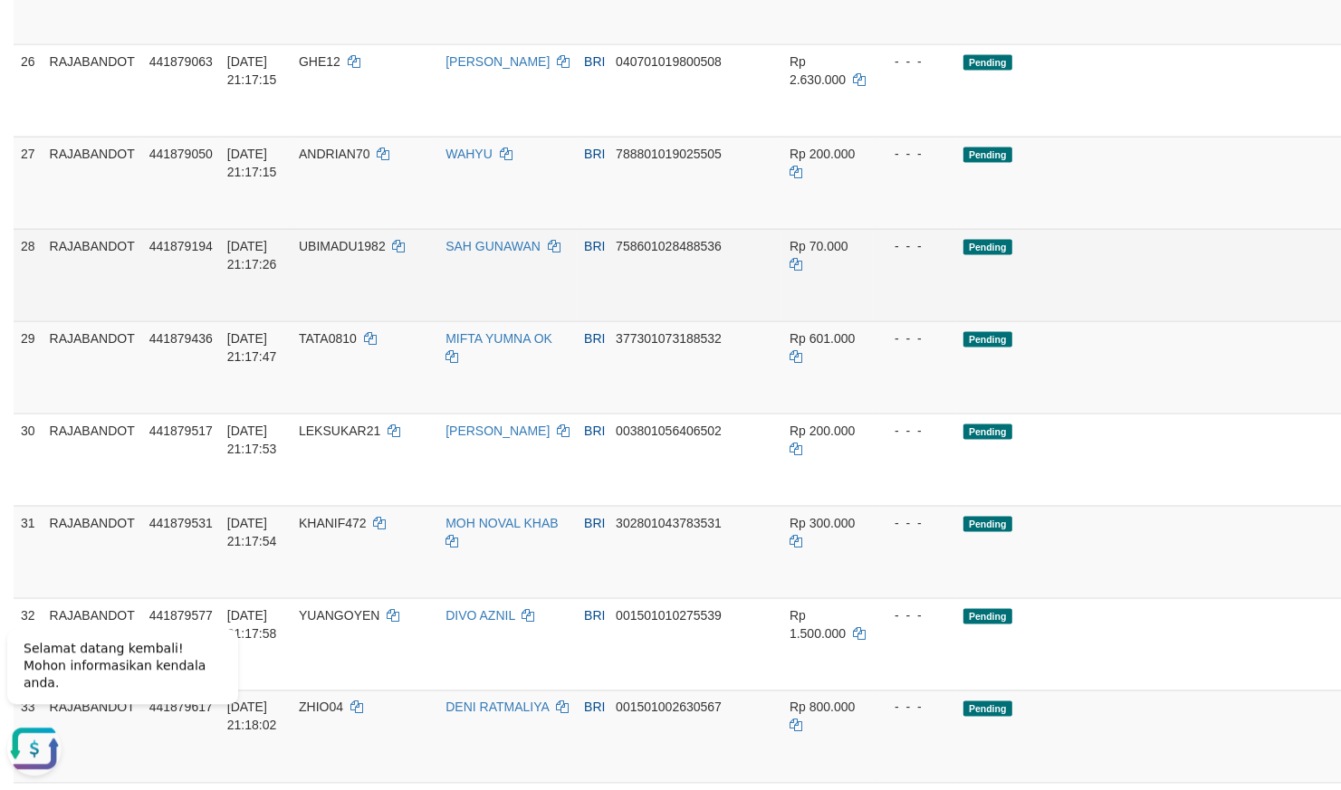
click at [1029, 321] on td "Pending" at bounding box center [1173, 274] width 435 height 92
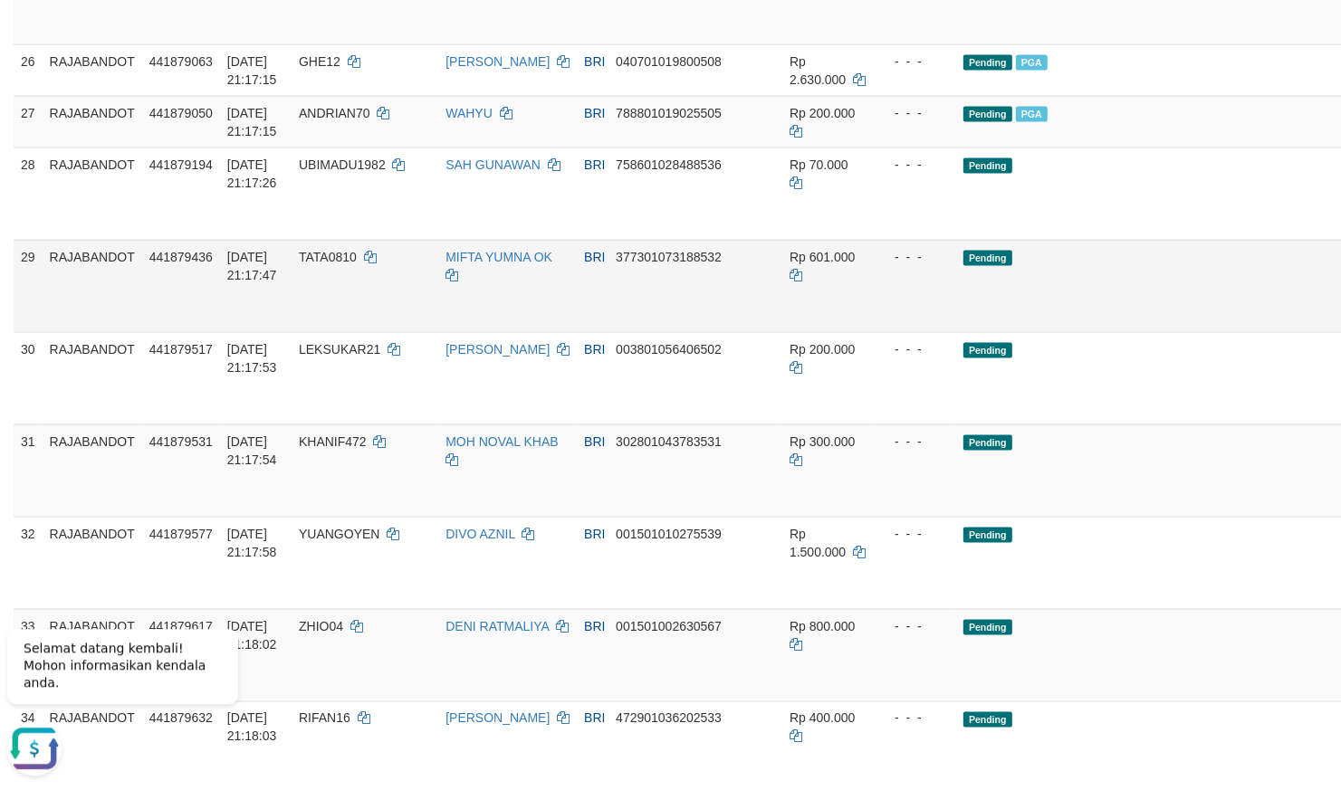
click at [958, 331] on td "Pending" at bounding box center [1173, 285] width 435 height 92
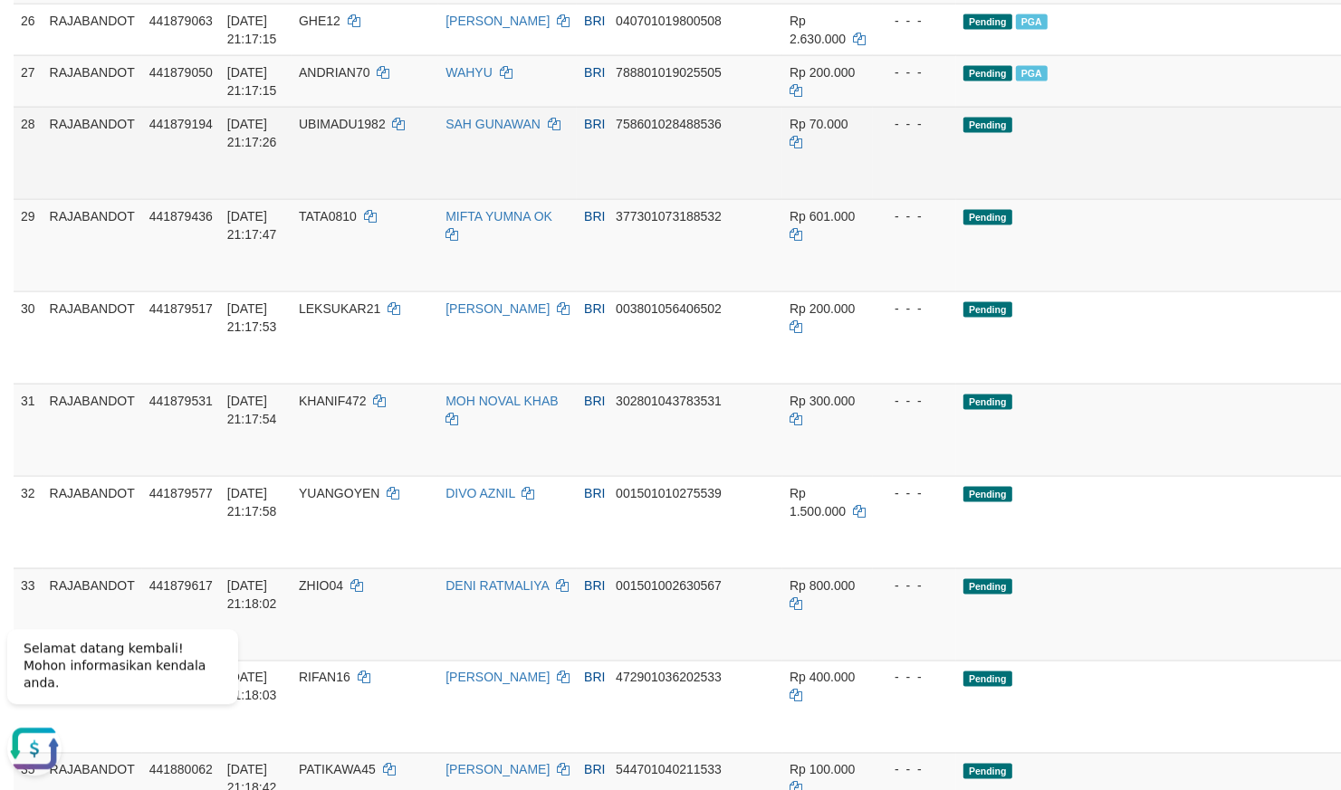
click at [956, 198] on td "Pending" at bounding box center [1173, 152] width 435 height 92
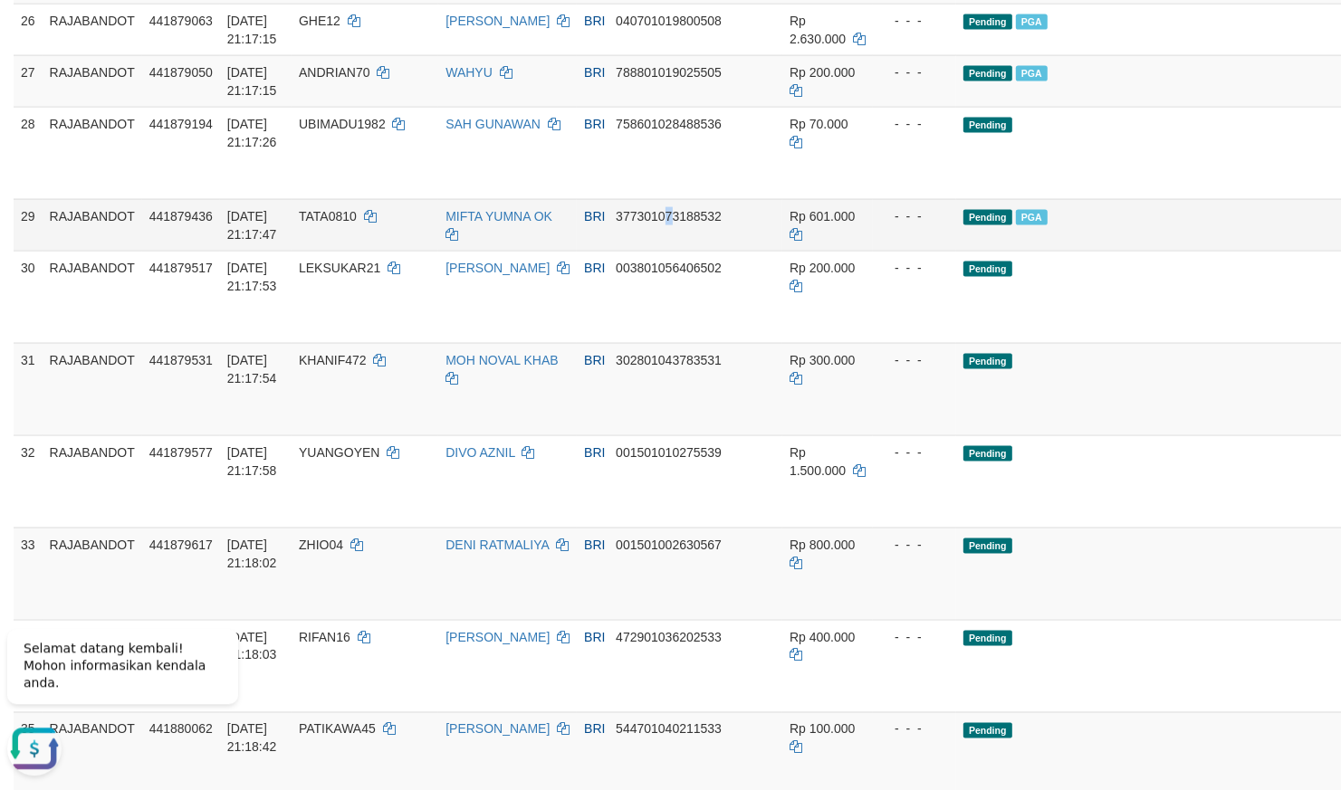
click at [653, 250] on td "BRI 377301073188532" at bounding box center [680, 224] width 206 height 52
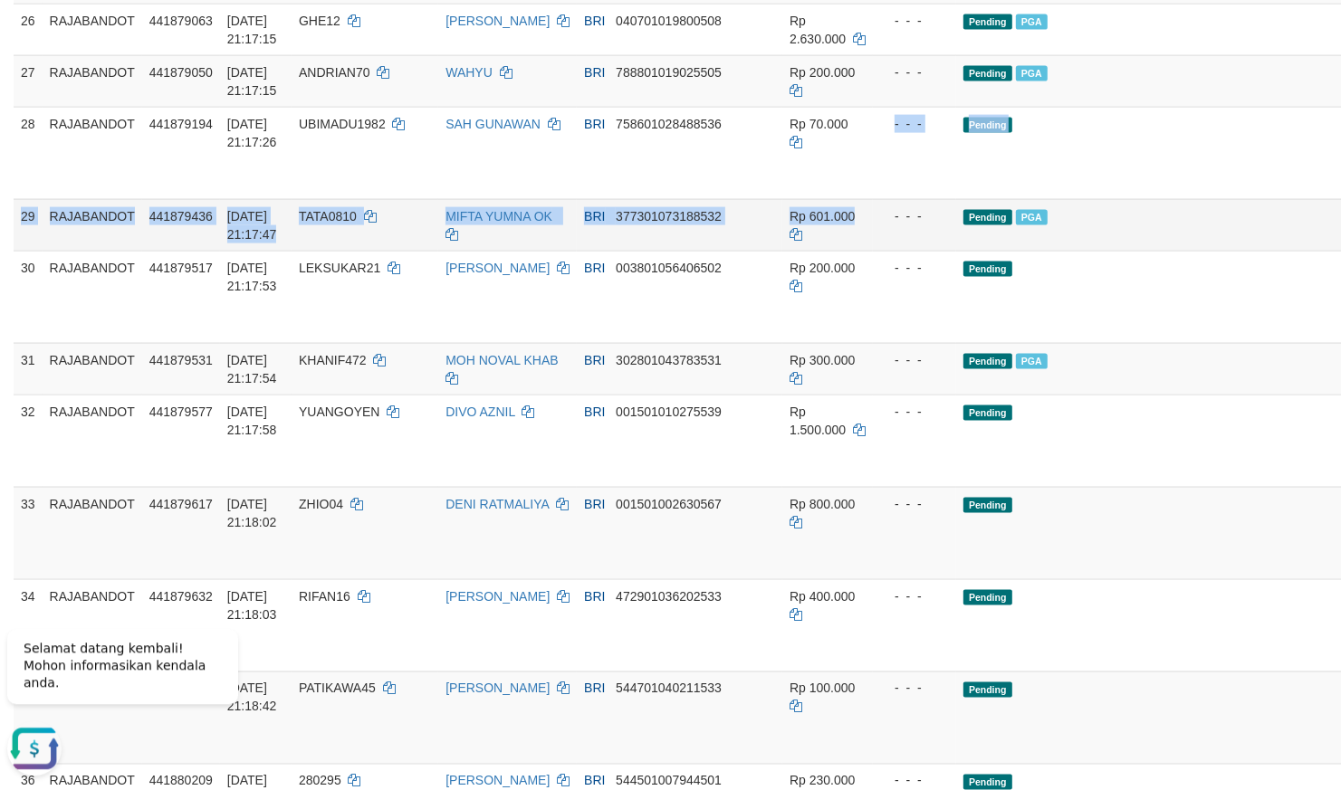
drag, startPoint x: 787, startPoint y: 459, endPoint x: 742, endPoint y: 467, distance: 45.1
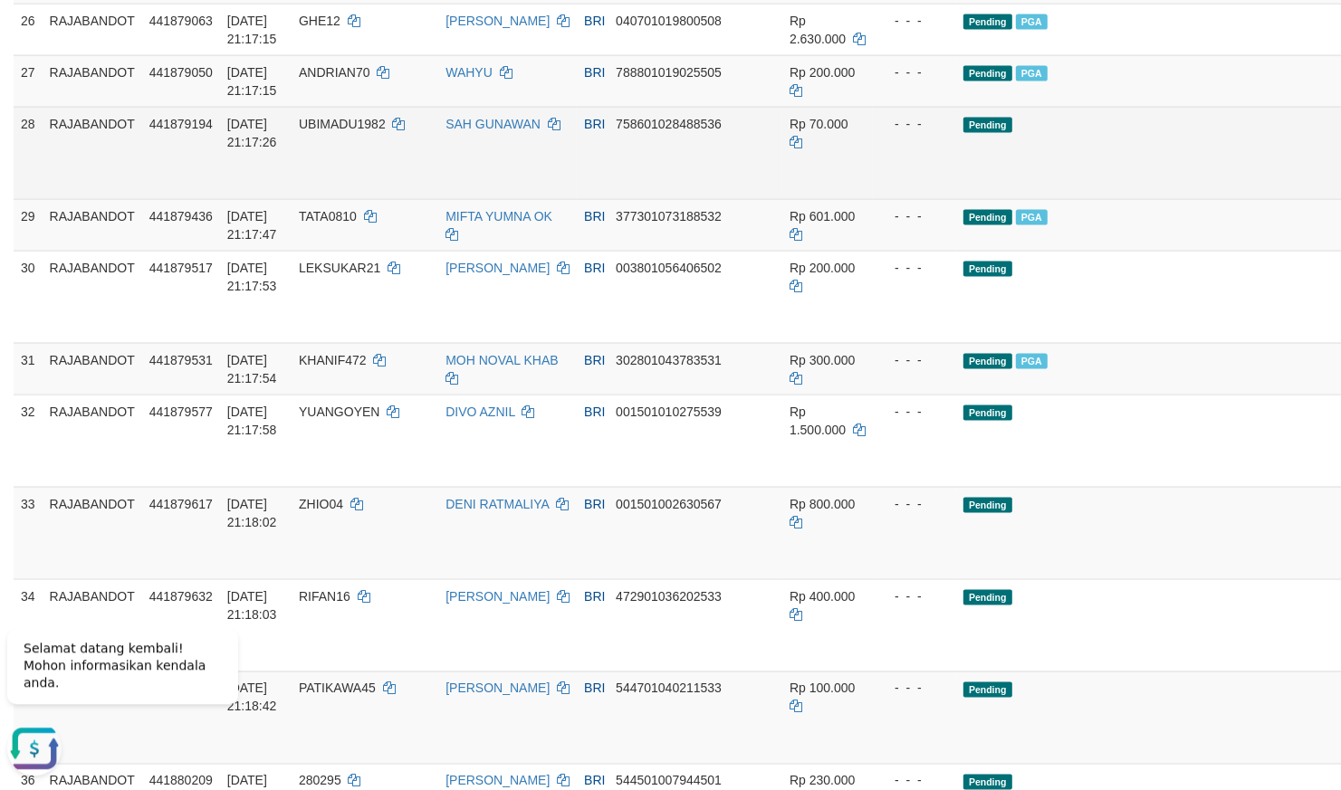
click at [782, 198] on td "Rp 70.000" at bounding box center [827, 152] width 91 height 92
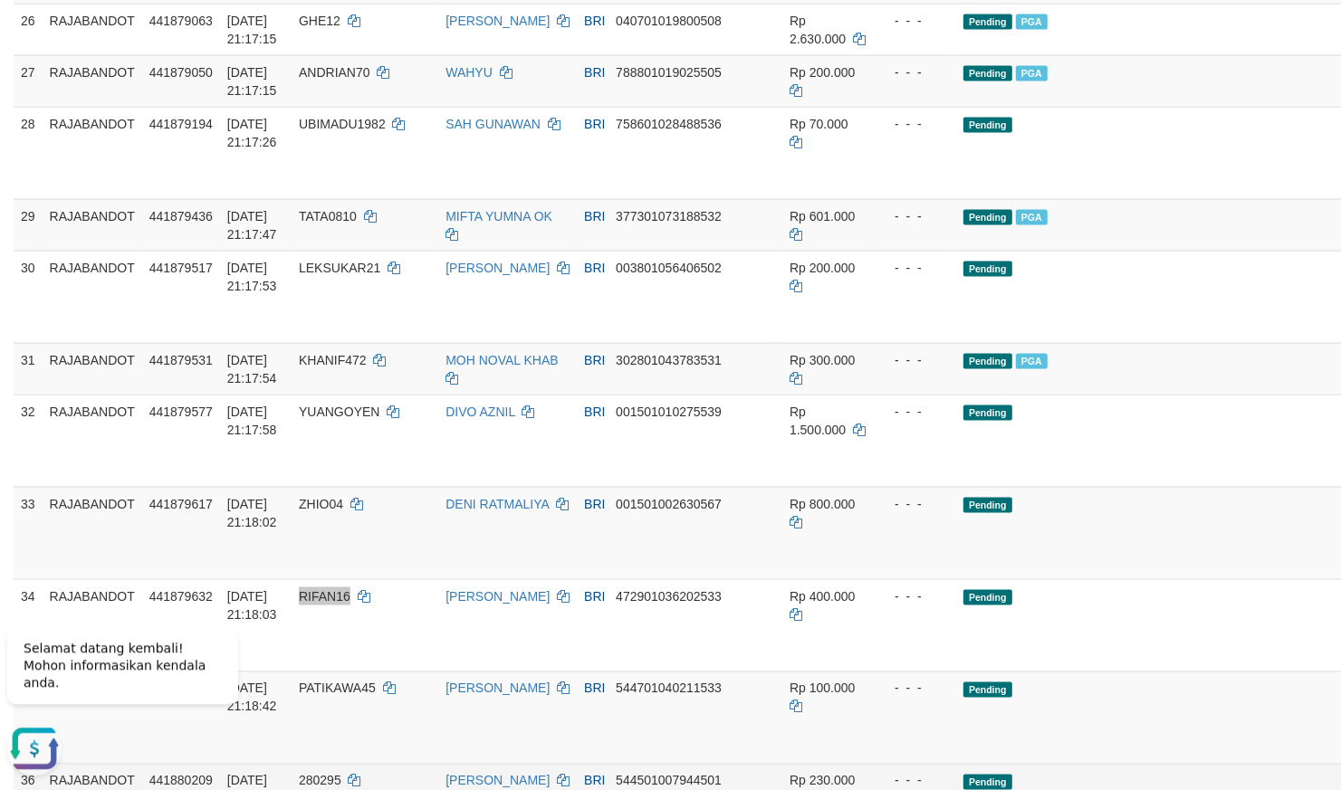
scroll to position [2492, 0]
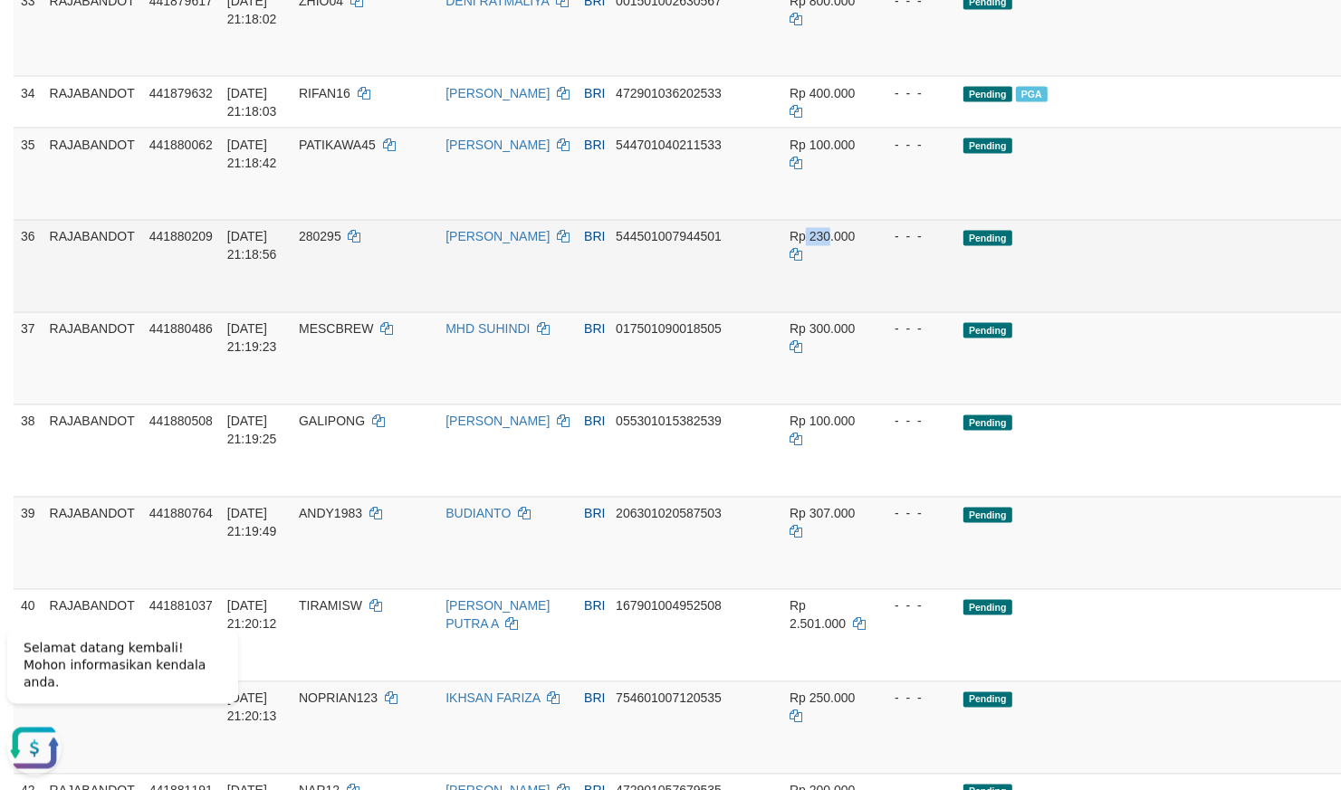
click at [782, 312] on td "Rp 230.000" at bounding box center [827, 266] width 91 height 92
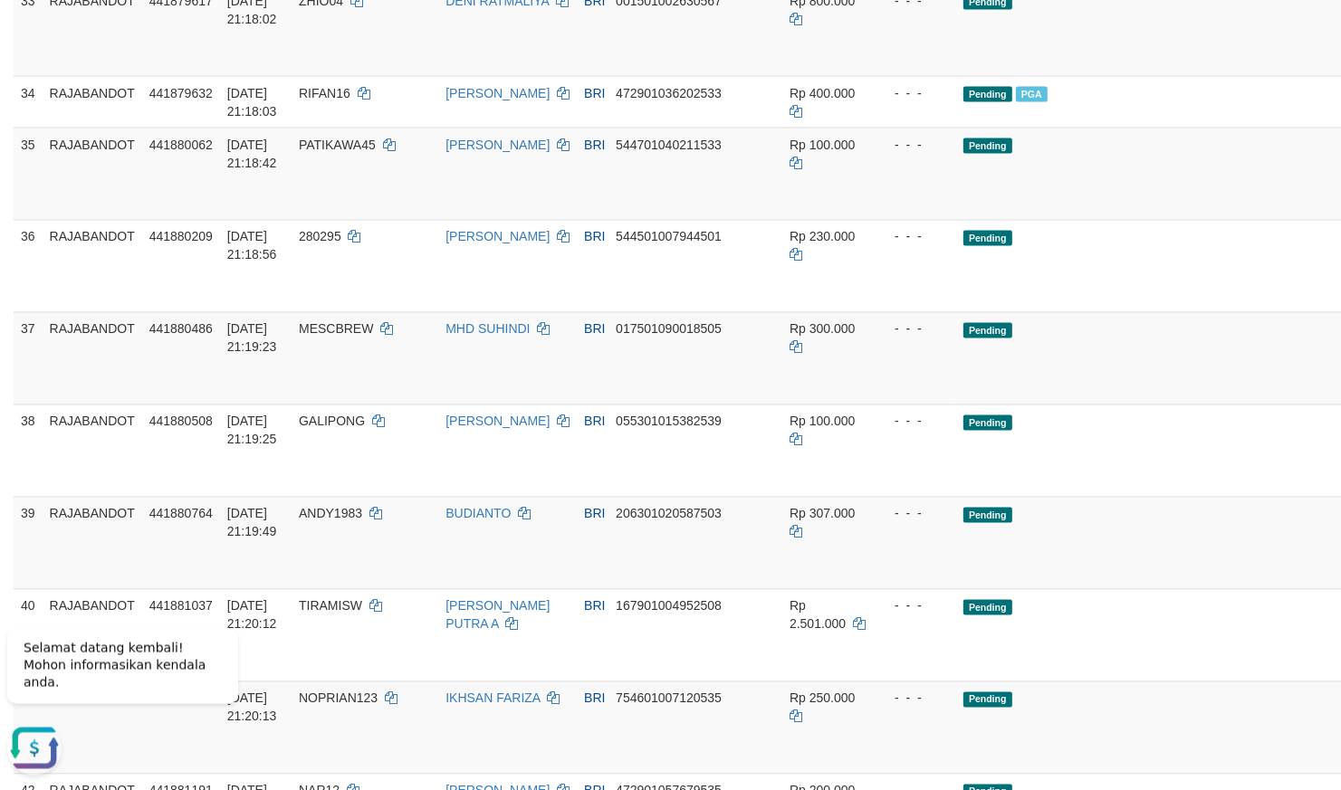
click at [1087, 220] on td "Pending" at bounding box center [1173, 174] width 435 height 92
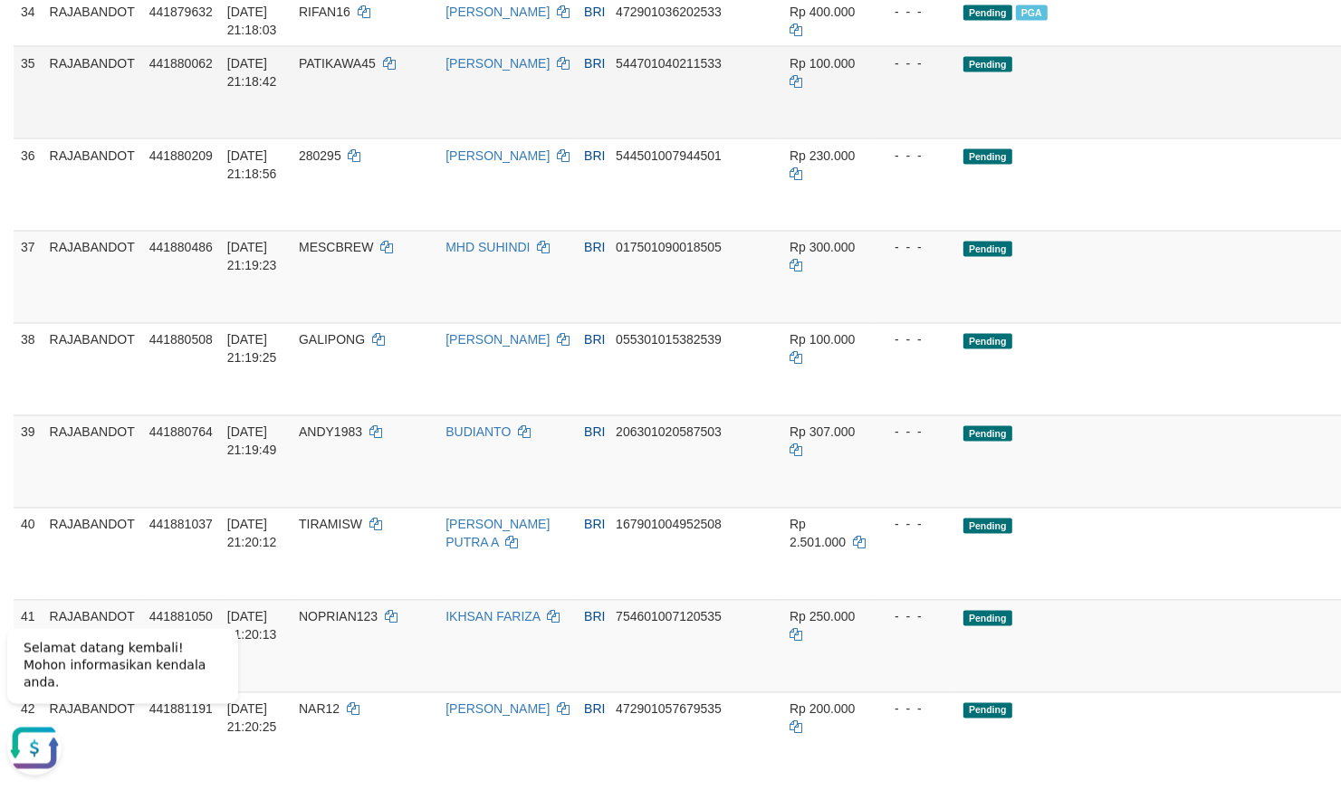
click at [967, 139] on td "Pending" at bounding box center [1173, 92] width 435 height 92
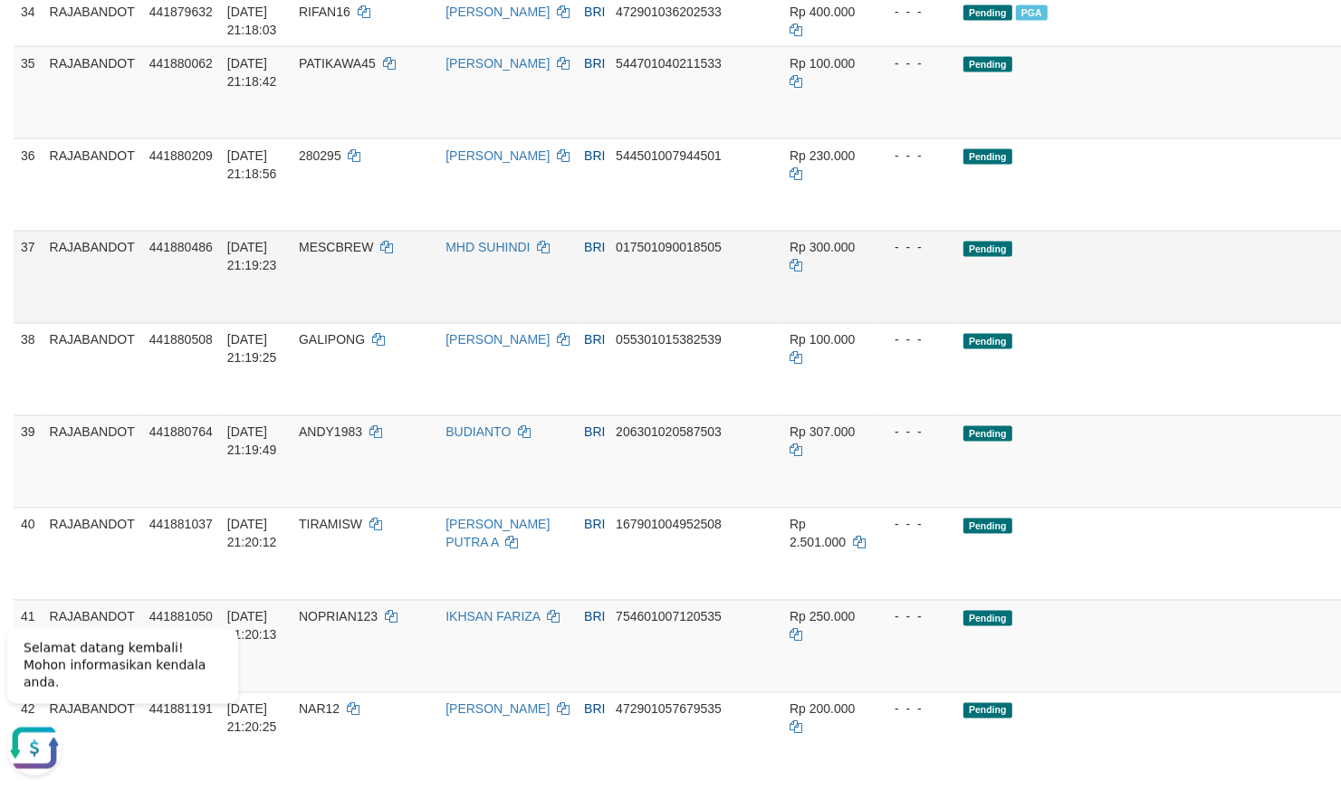
click at [873, 323] on td "- - -" at bounding box center [914, 277] width 83 height 92
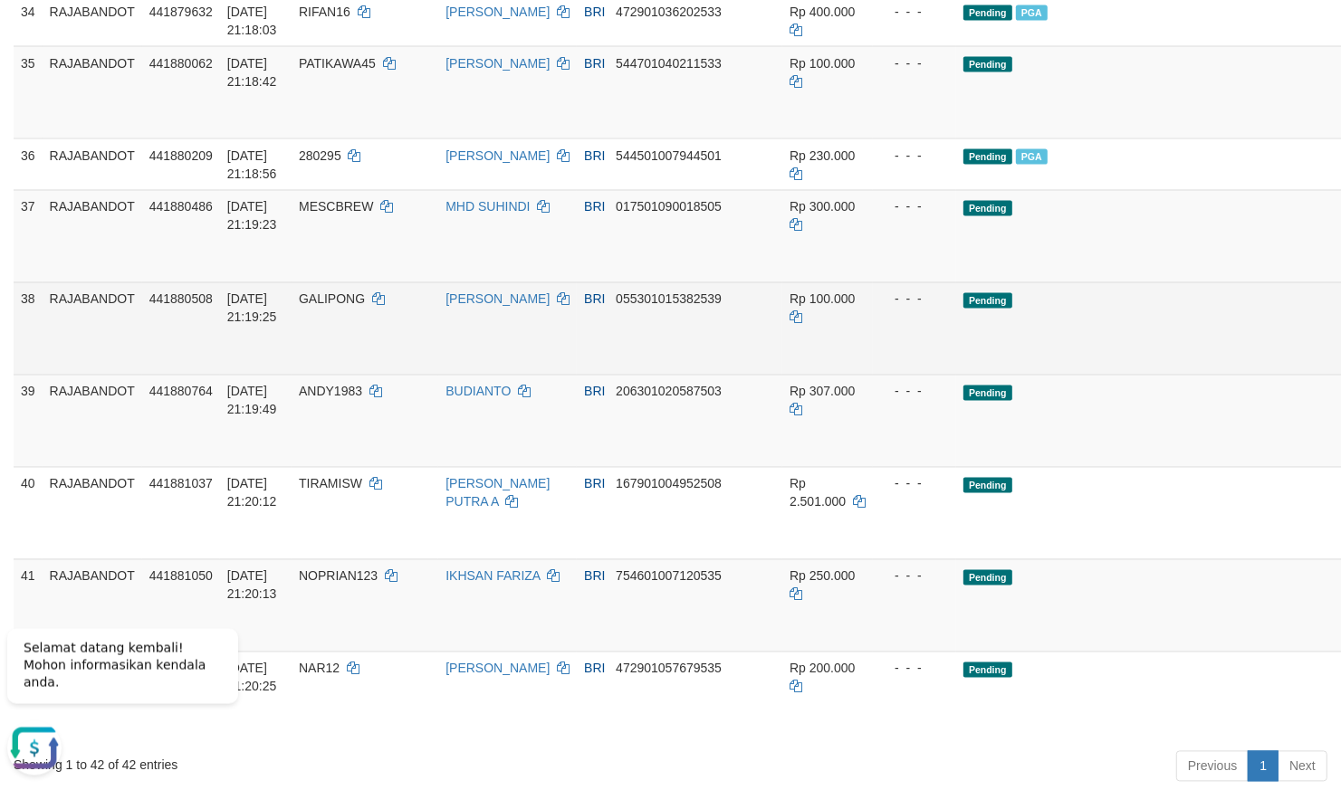
click at [873, 375] on td "- - -" at bounding box center [914, 329] width 83 height 92
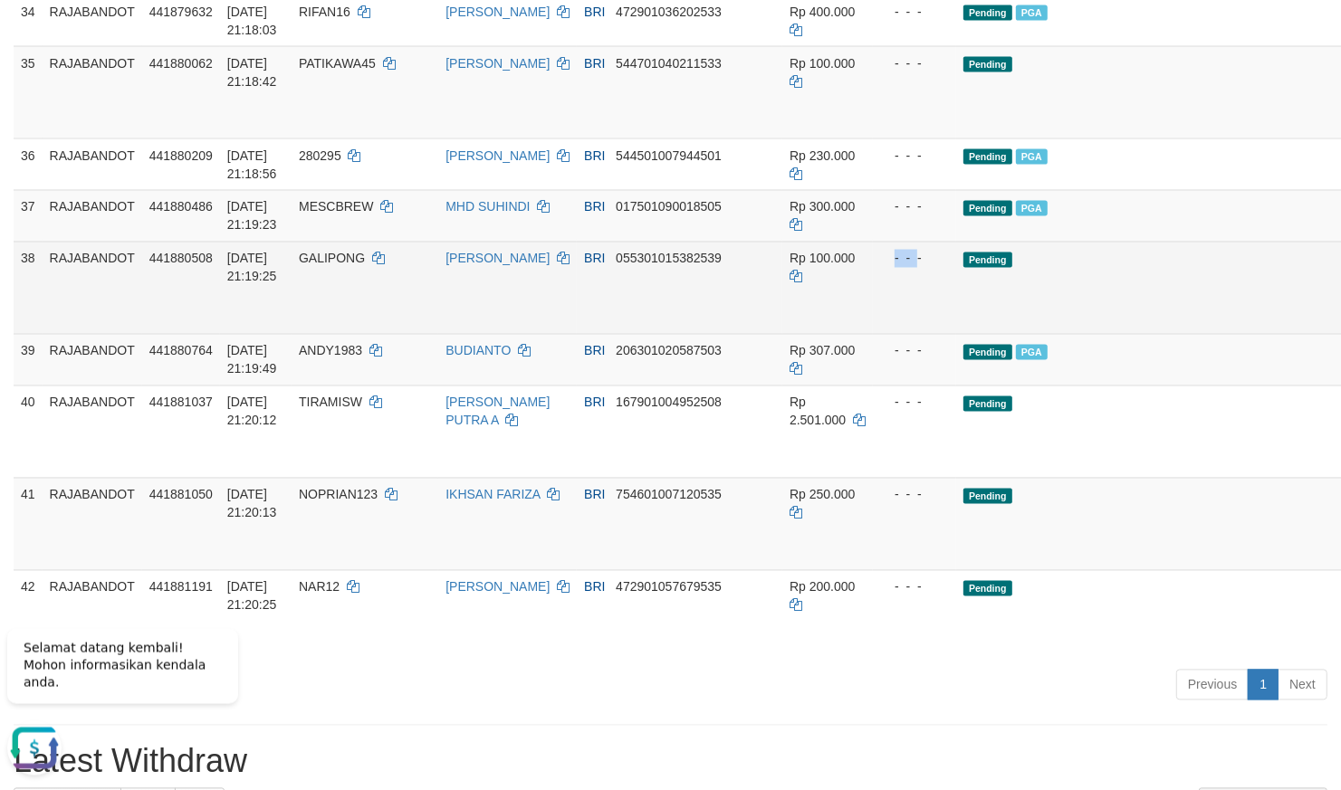
drag, startPoint x: 848, startPoint y: 550, endPoint x: 818, endPoint y: 550, distance: 29.9
click at [873, 334] on td "- - -" at bounding box center [914, 288] width 83 height 92
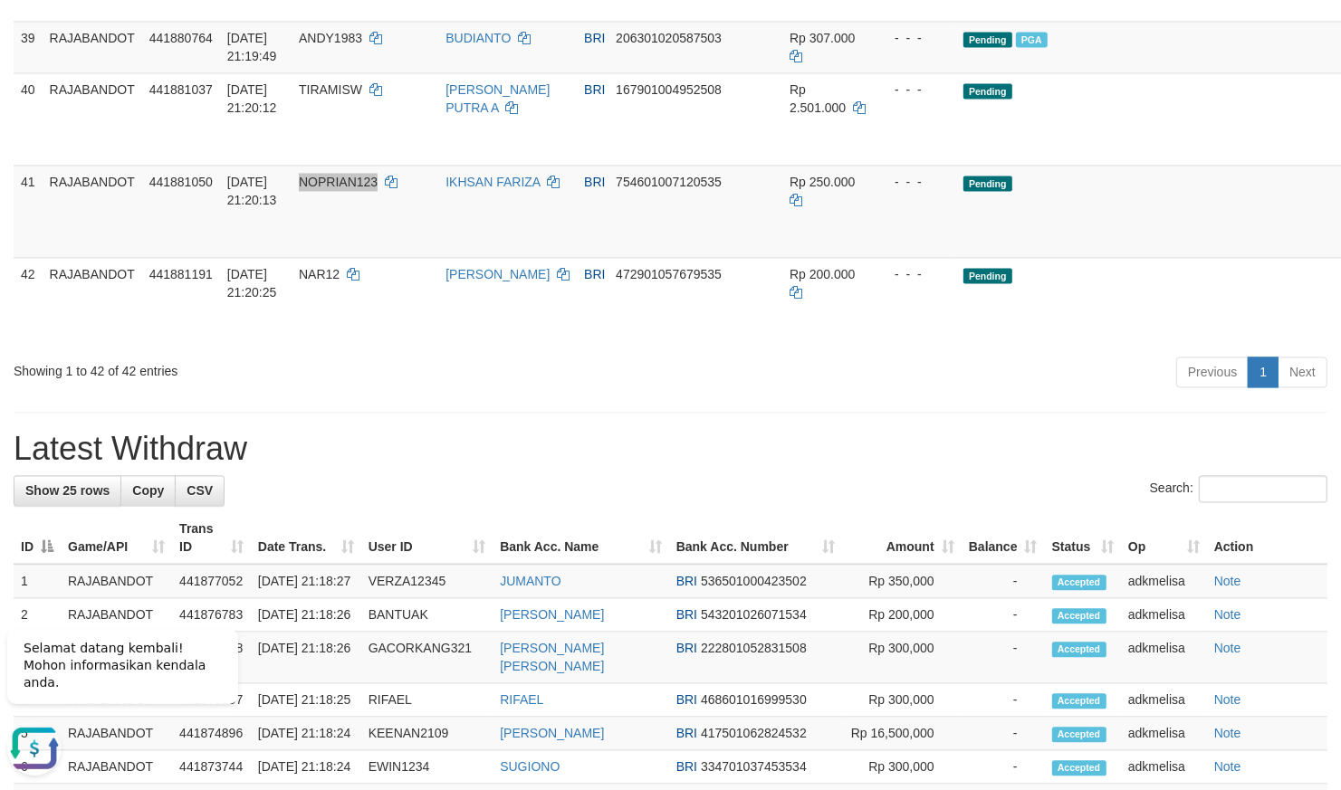
scroll to position [2809, 0]
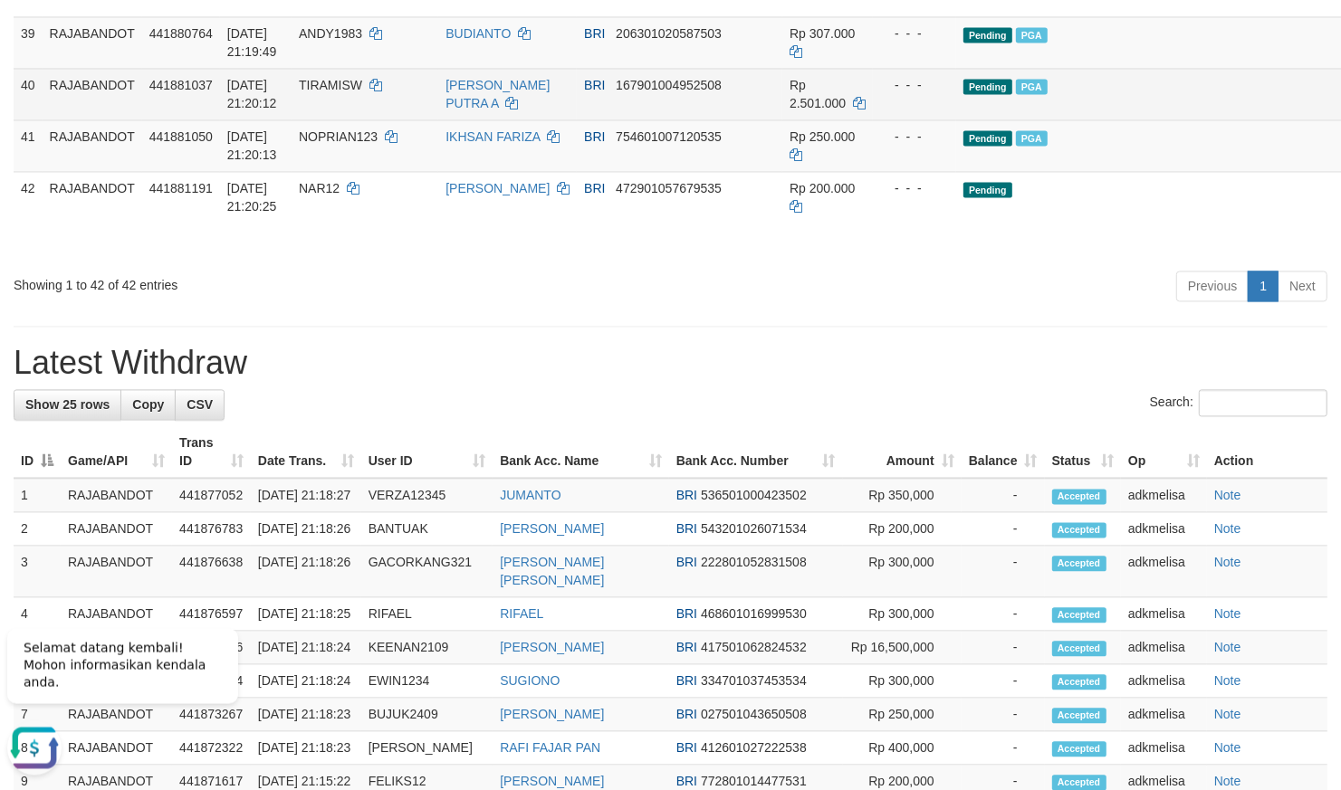
click at [873, 120] on td "- - -" at bounding box center [914, 95] width 83 height 52
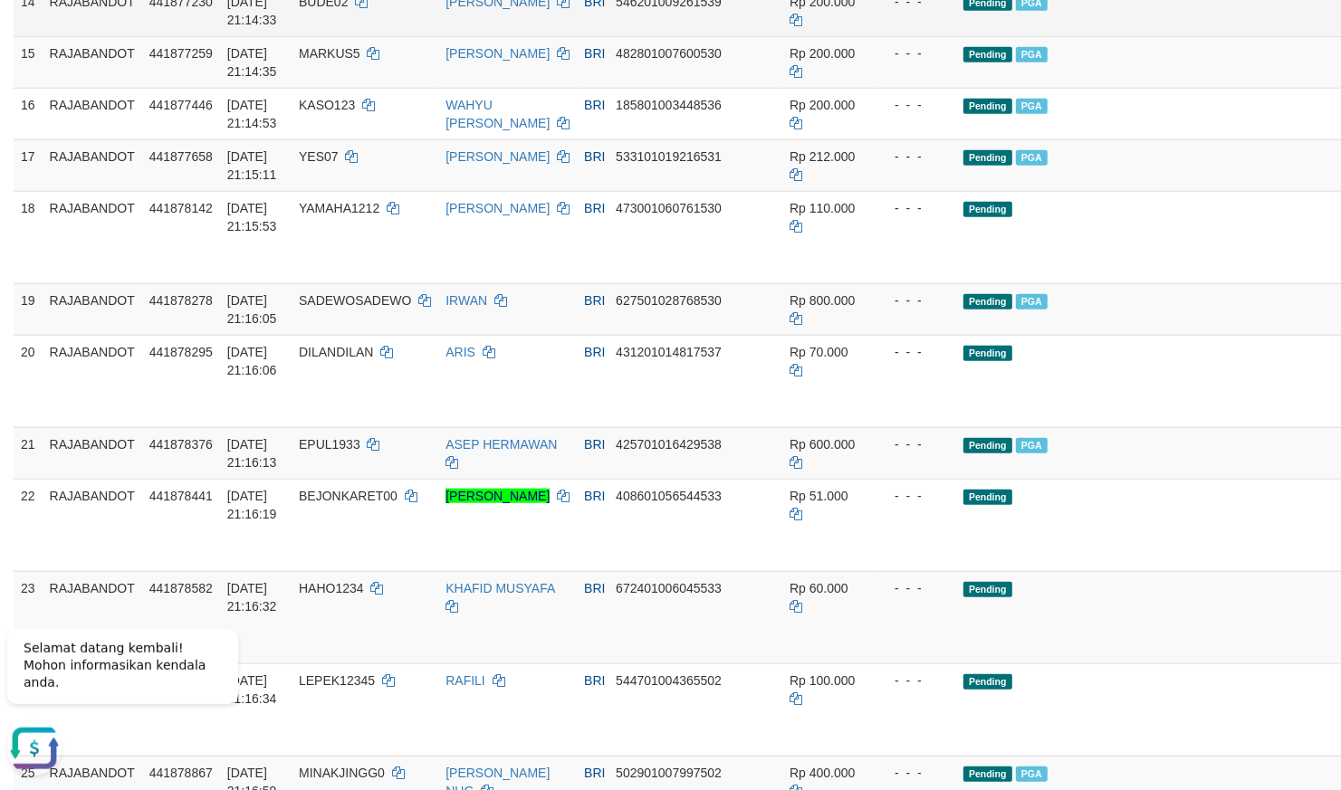
scroll to position [1224, 0]
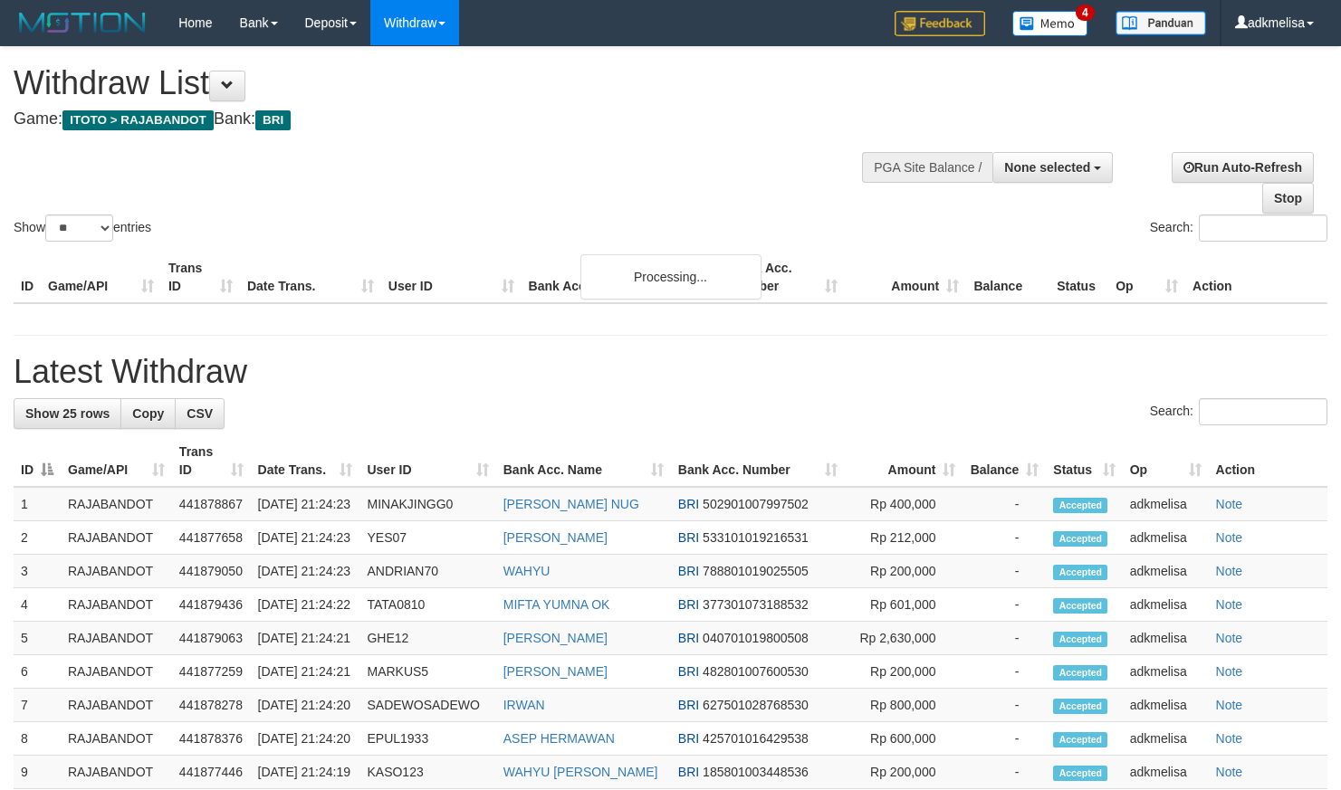
select select
select select "**"
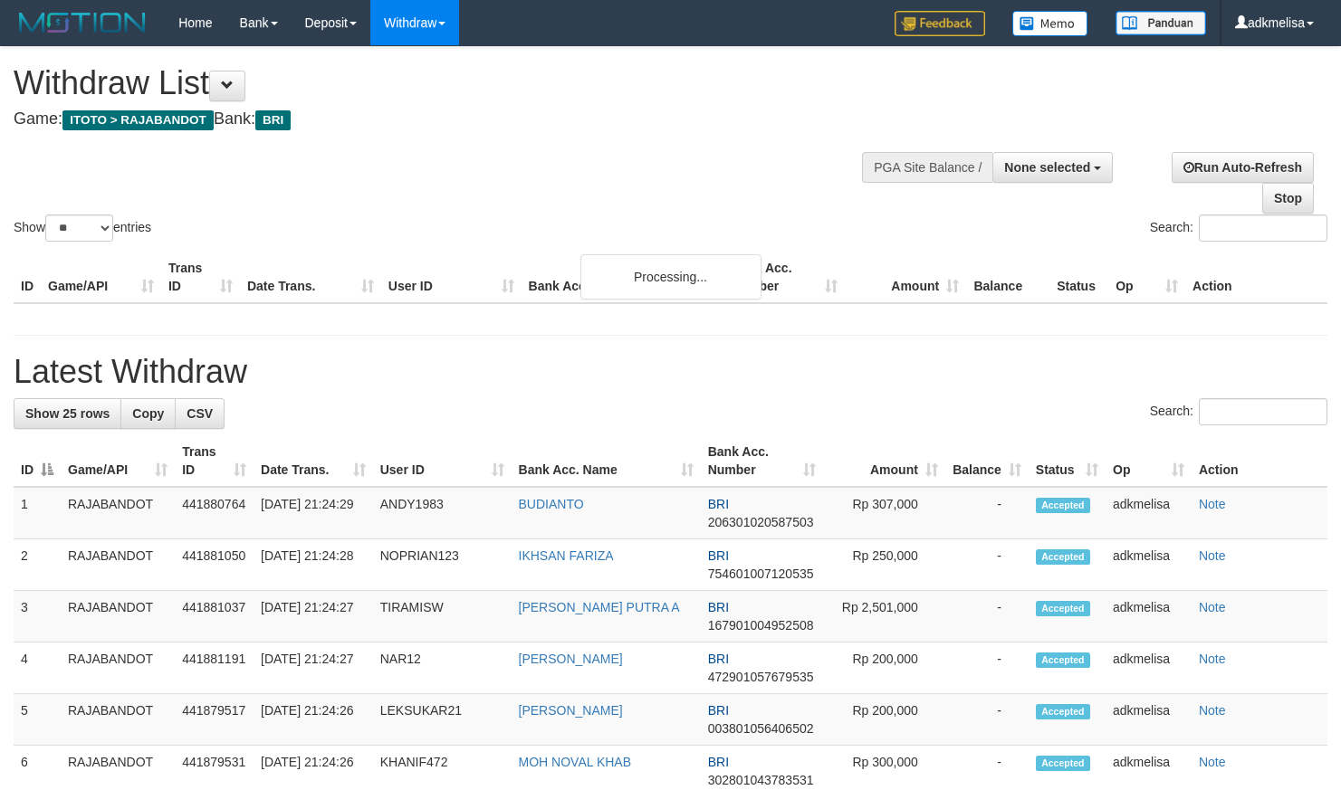
select select
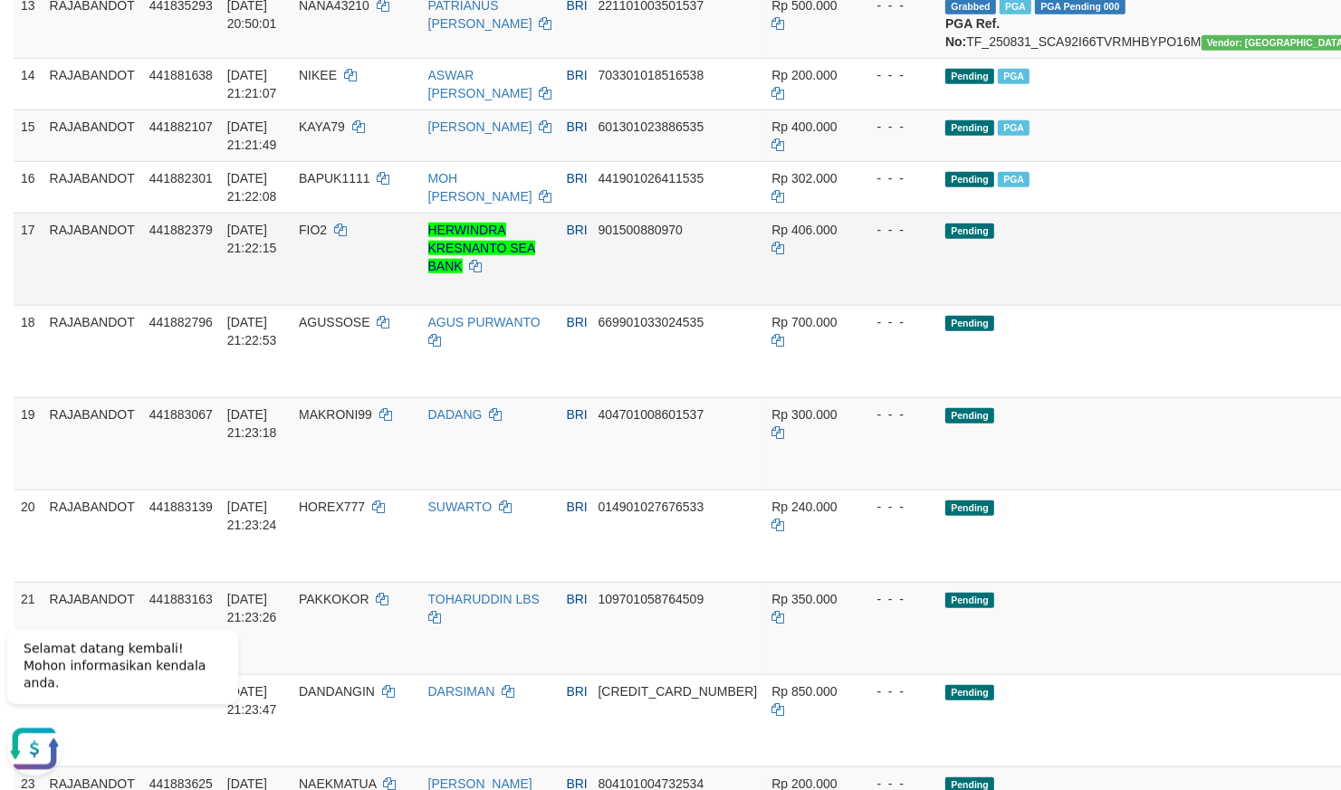
scroll to position [1109, 0]
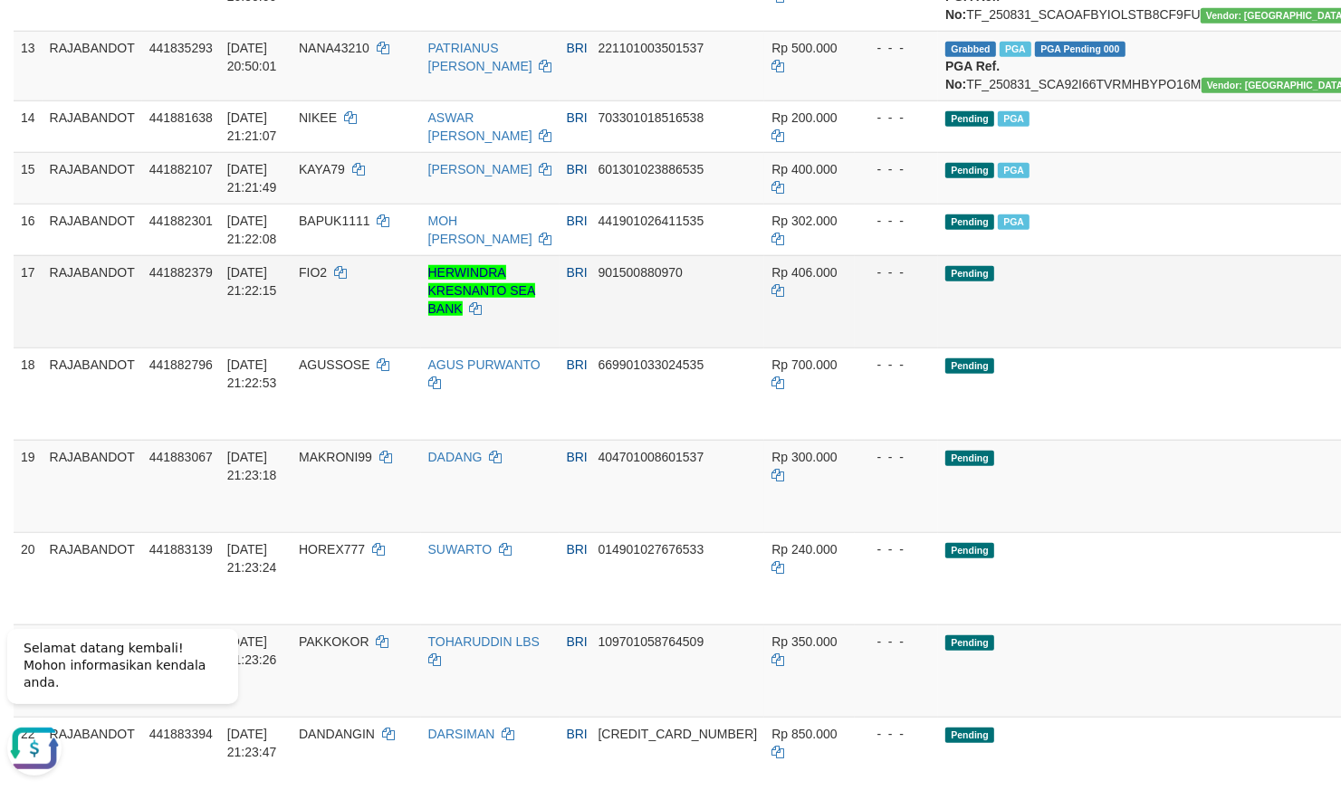
click at [987, 348] on td "Pending" at bounding box center [1155, 301] width 435 height 92
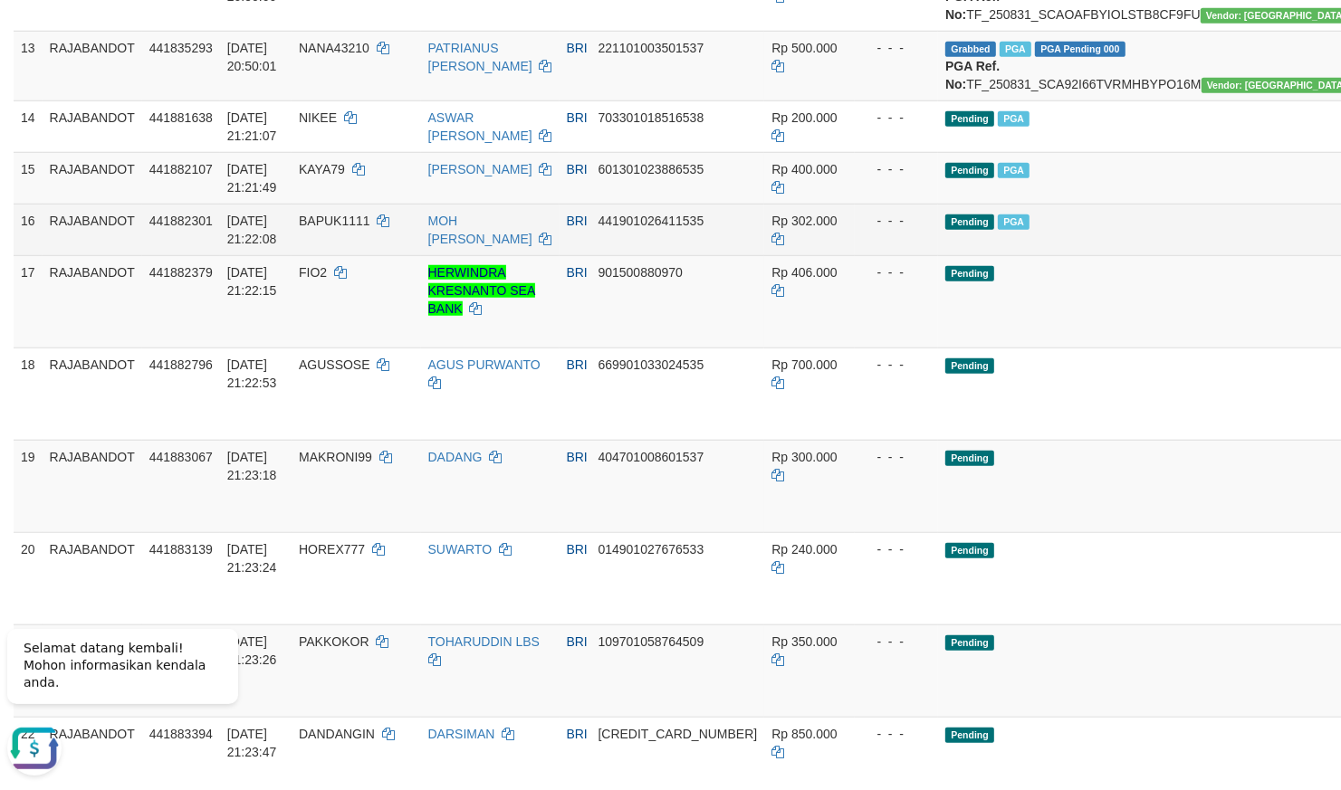
click at [1009, 255] on td "Pending PGA" at bounding box center [1155, 230] width 435 height 52
click at [1029, 255] on td "Pending PGA" at bounding box center [1155, 230] width 435 height 52
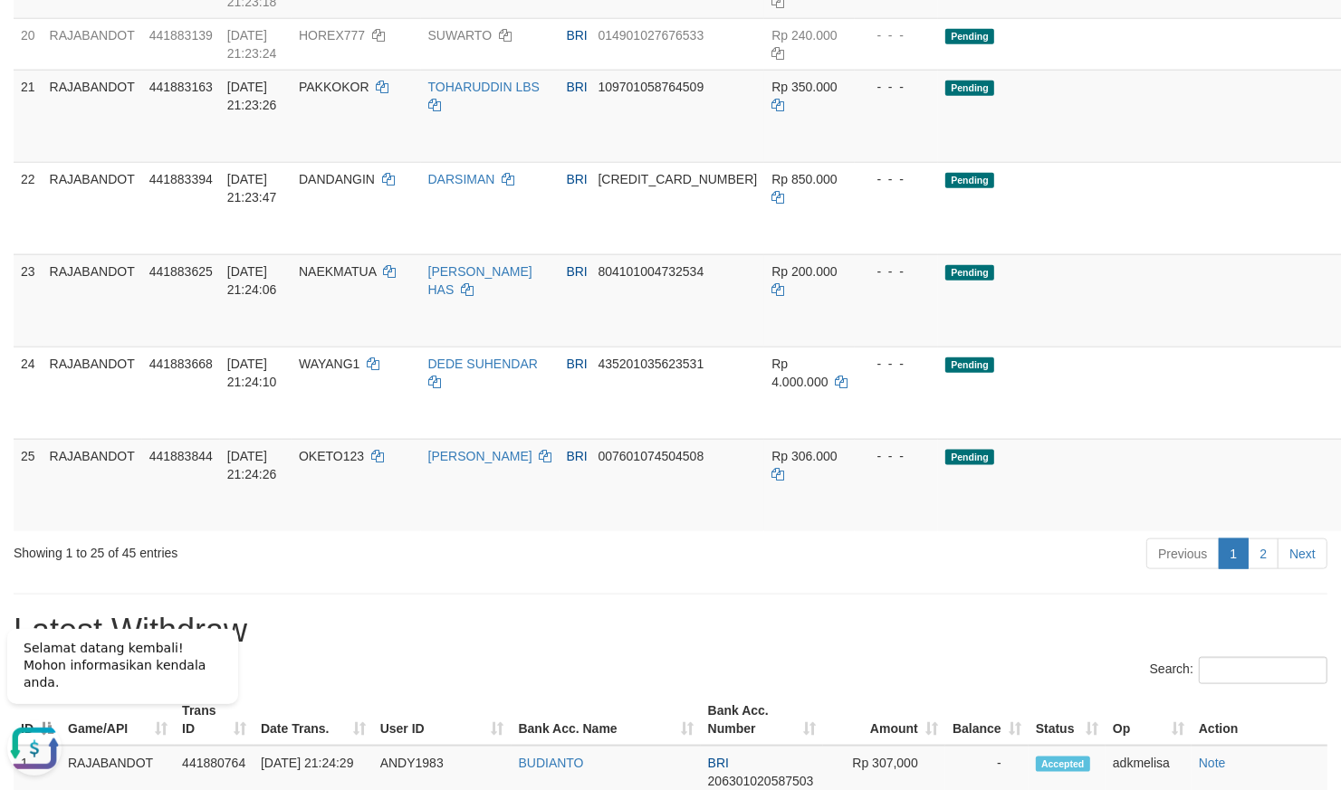
scroll to position [1585, 0]
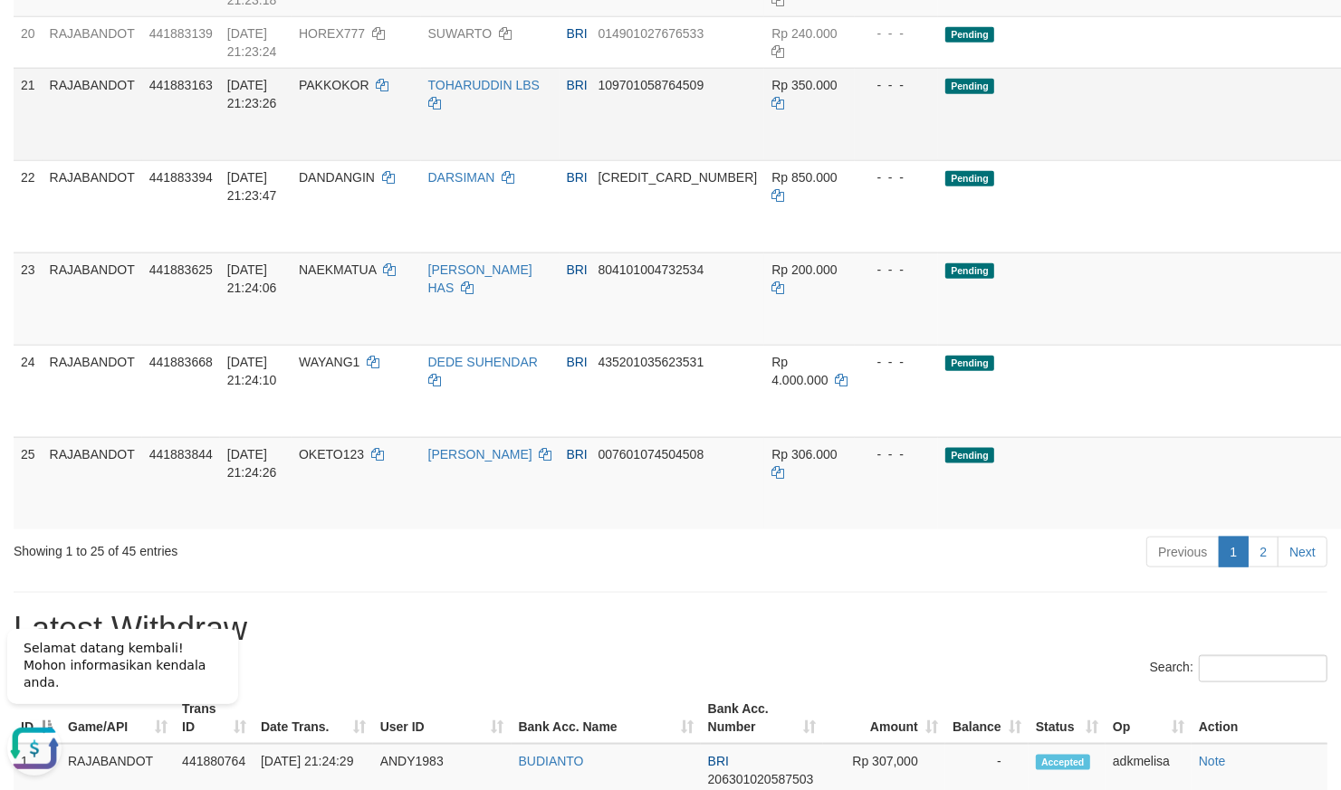
click at [958, 160] on td "Pending" at bounding box center [1155, 114] width 435 height 92
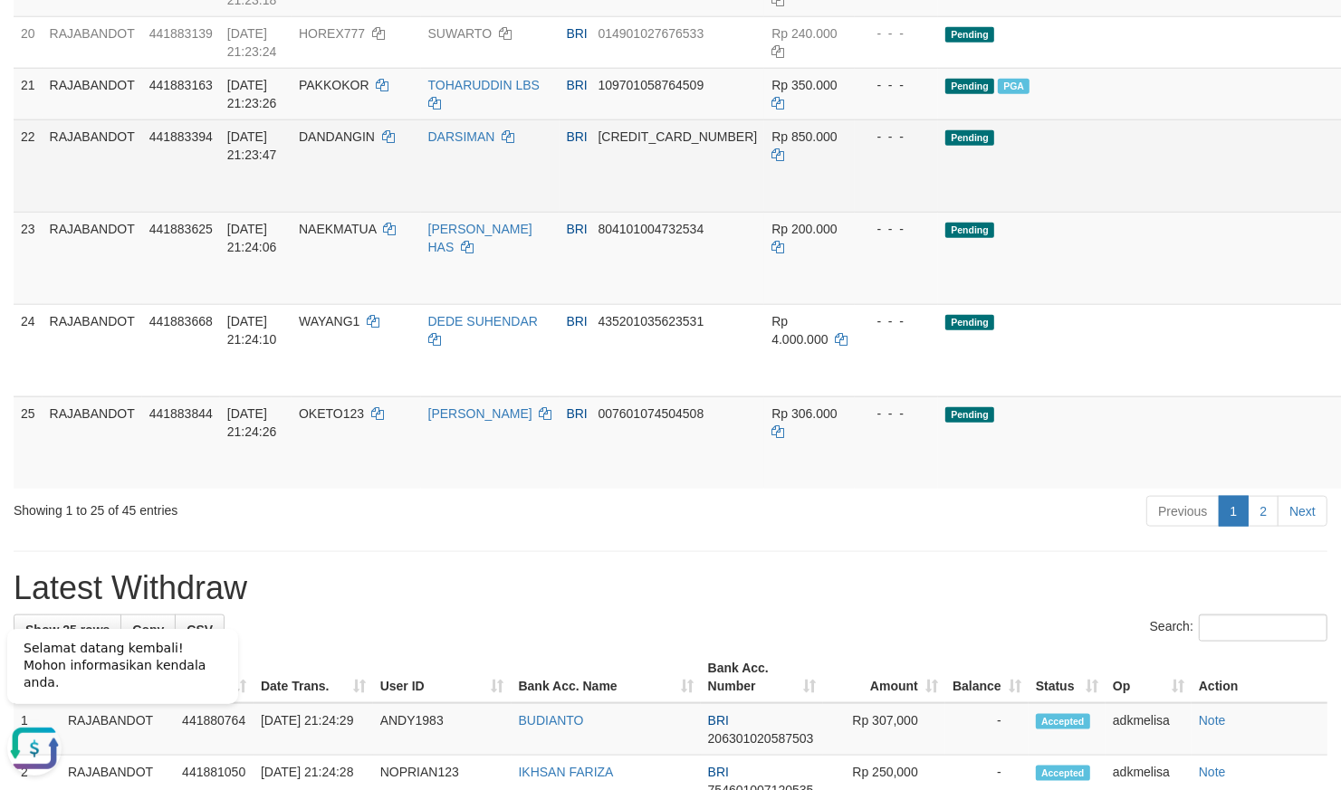
click at [800, 212] on tr "22 RAJABANDOT 441883394 [DATE] 21:23:47 DANDANGIN DARSIMAN BRI [CREDIT_CARD_NUM…" at bounding box center [776, 166] width 1524 height 92
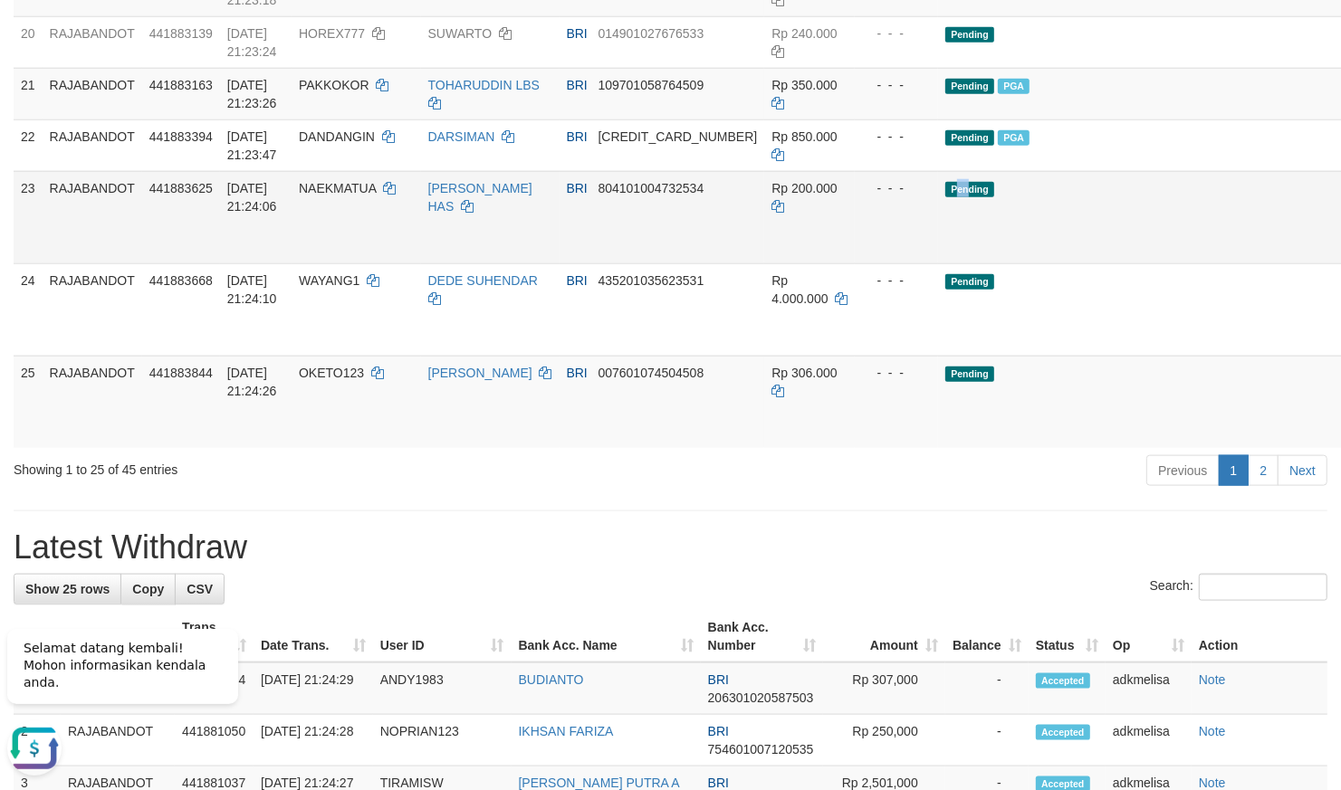
click at [945, 197] on span "Pending" at bounding box center [969, 189] width 49 height 15
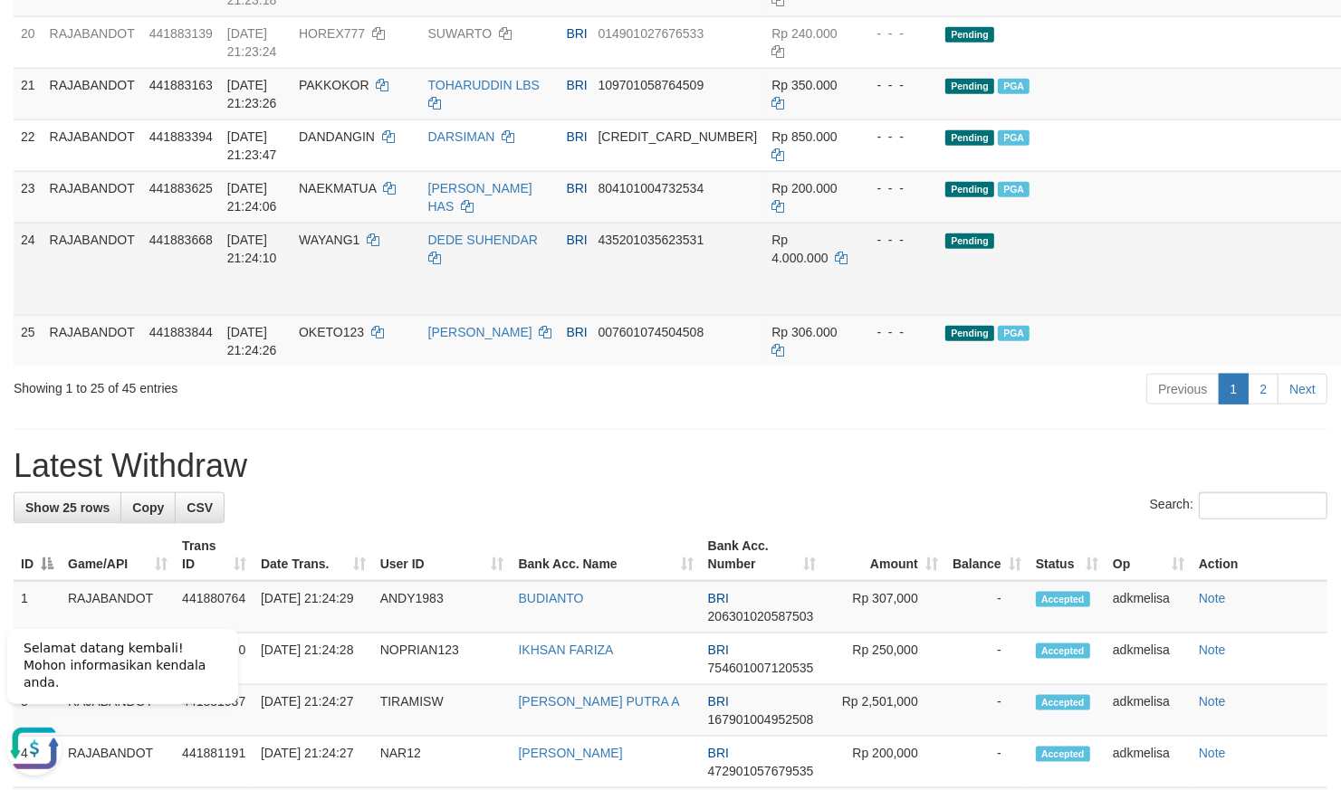
click at [979, 315] on td "Pending" at bounding box center [1155, 269] width 435 height 92
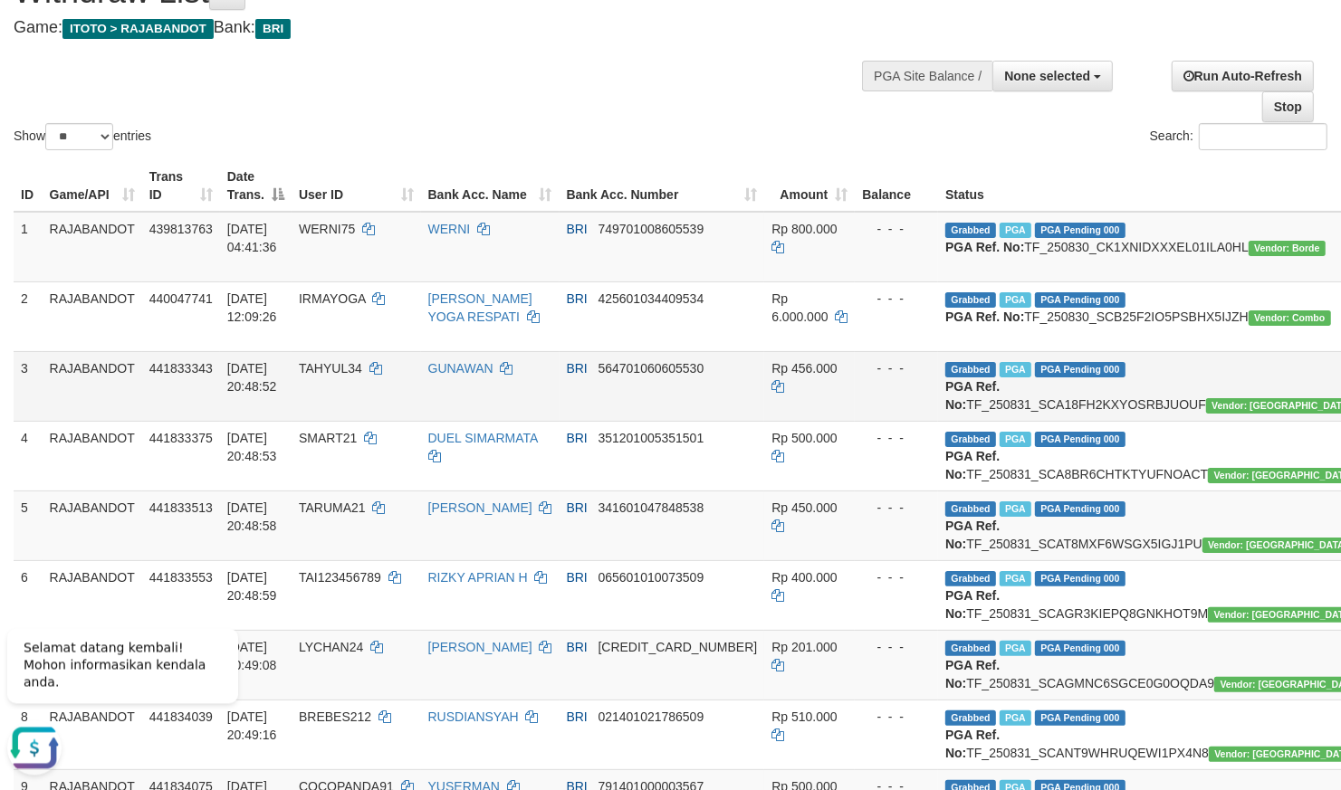
scroll to position [0, 0]
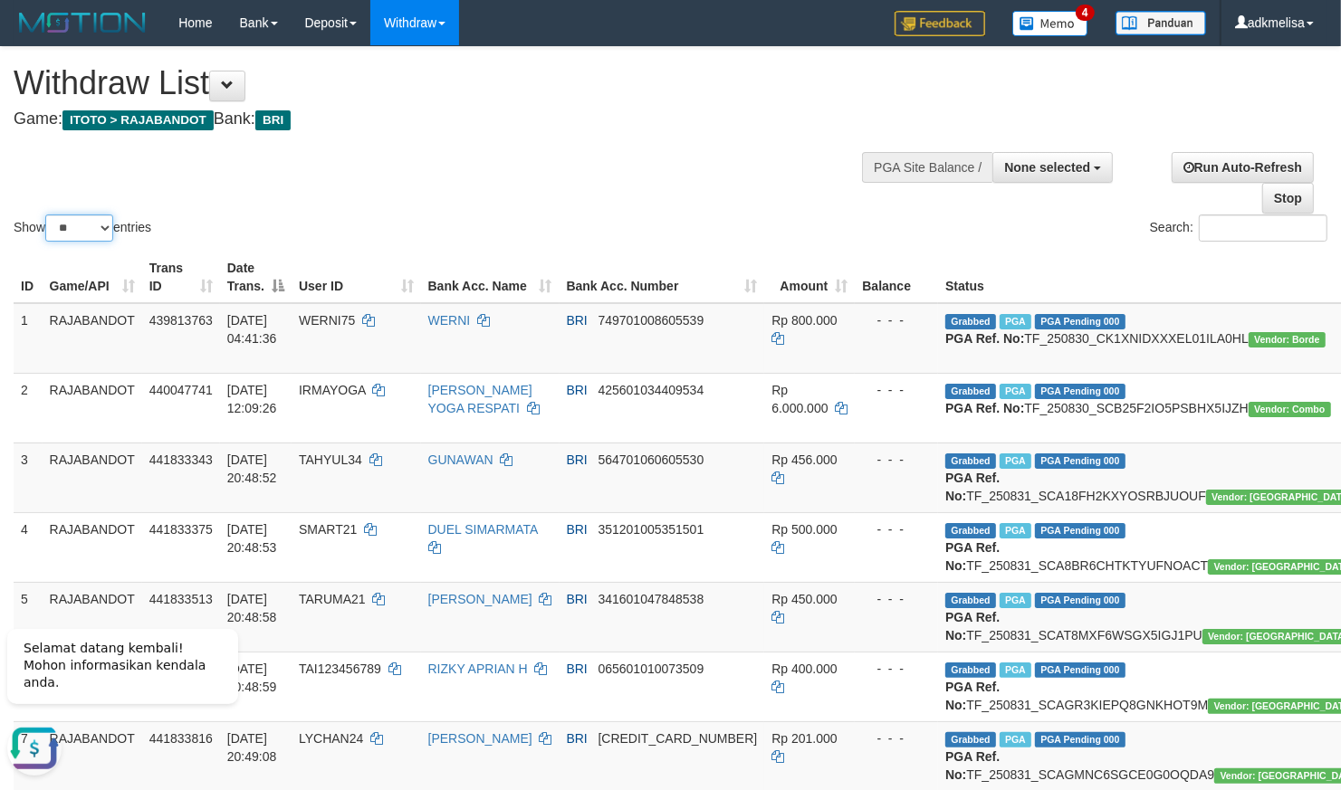
click at [45, 215] on select "** ** ** ***" at bounding box center [79, 228] width 68 height 27
click option "**" at bounding box center [0, 0] width 0 height 0
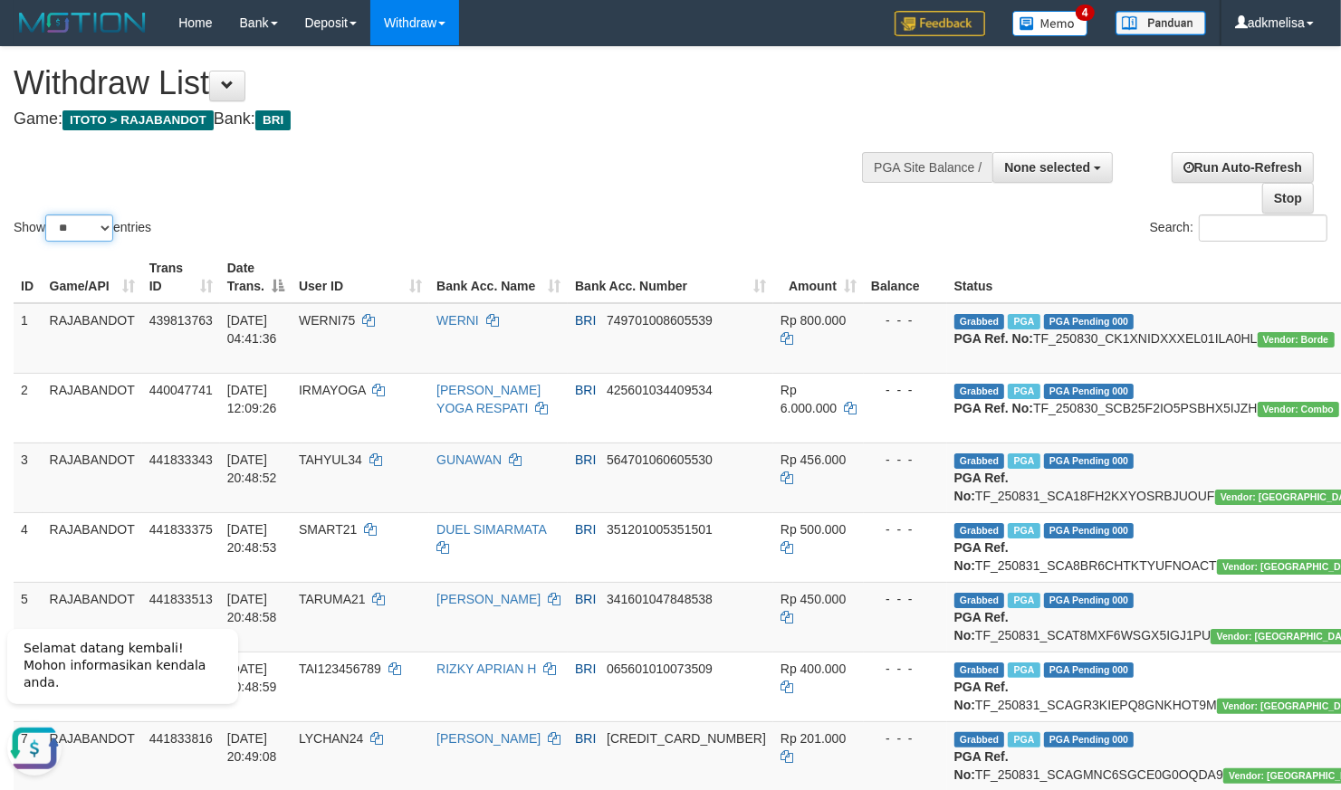
click at [45, 215] on select "** ** ** ***" at bounding box center [79, 228] width 68 height 27
select select "***"
click option "***" at bounding box center [0, 0] width 0 height 0
click at [947, 309] on td "Grabbed PGA PGA Pending 000 {"status":"000","data":{"unique_id":"298-439813763-…" at bounding box center [1164, 338] width 435 height 71
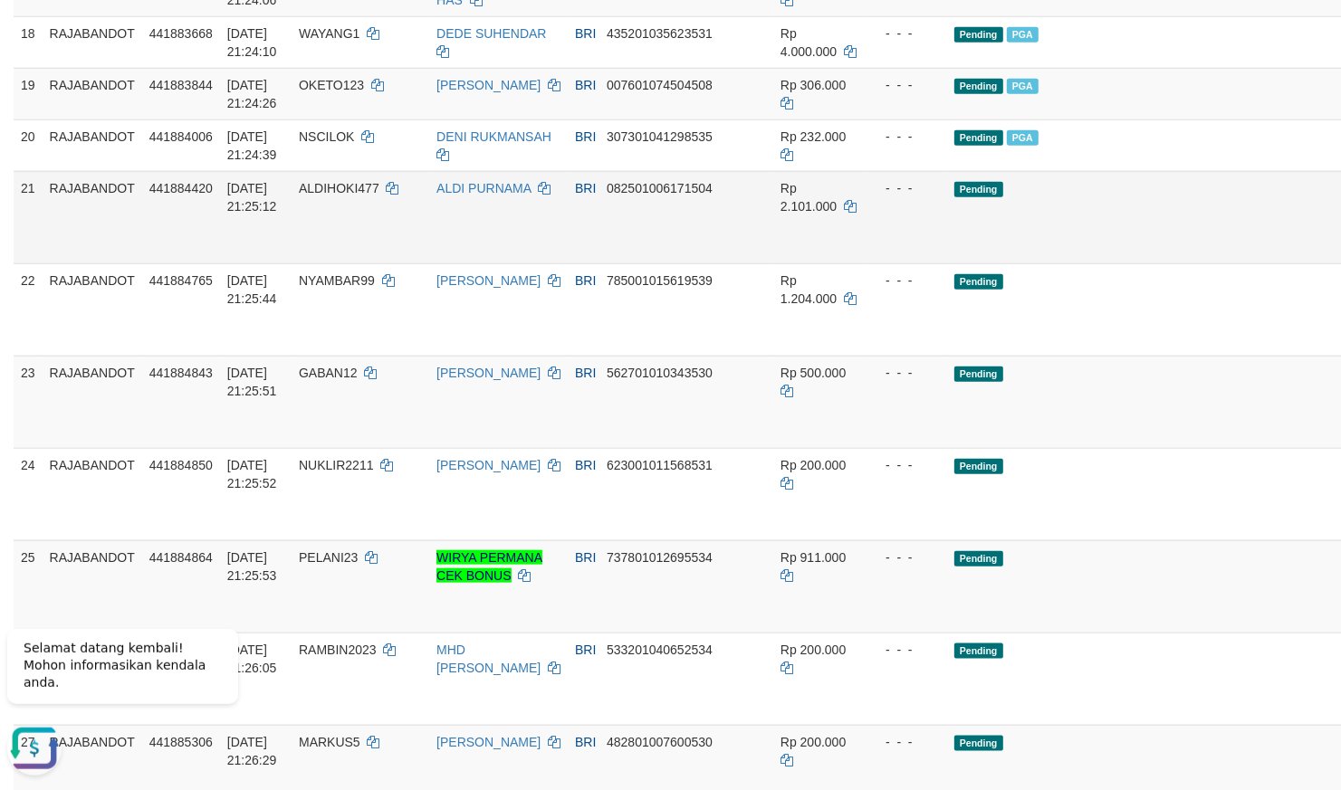
drag, startPoint x: 1091, startPoint y: 513, endPoint x: 1021, endPoint y: 498, distance: 71.2
click at [1087, 263] on td "Pending" at bounding box center [1164, 217] width 435 height 92
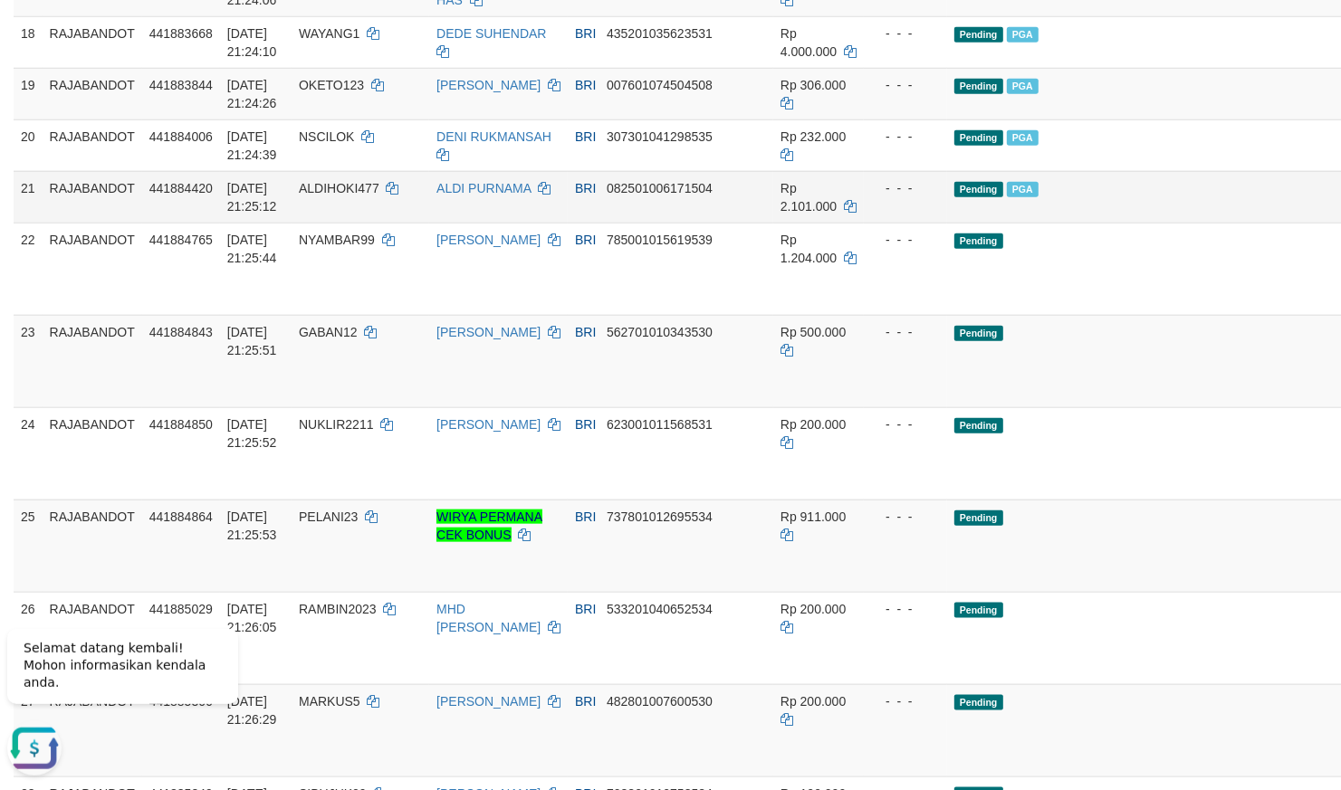
click at [947, 223] on td "Pending PGA" at bounding box center [1164, 197] width 435 height 52
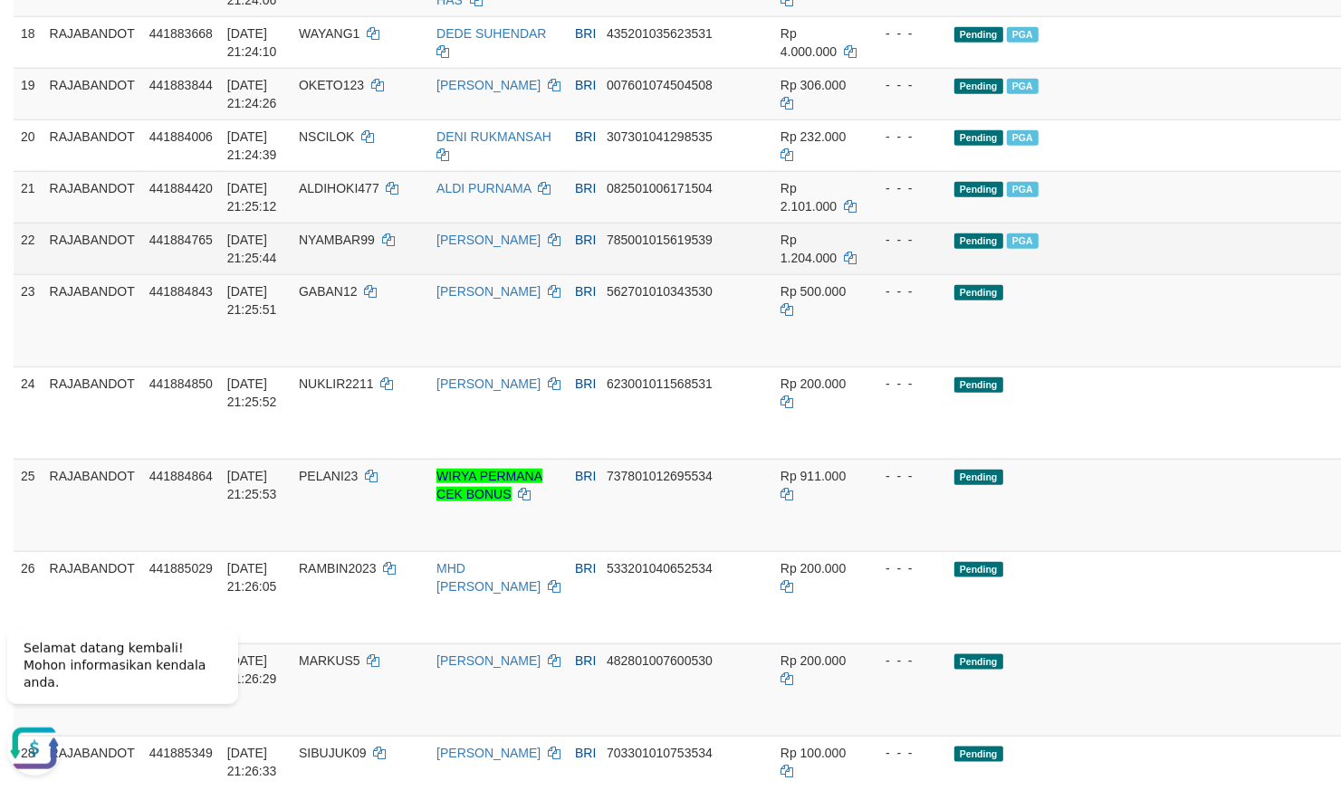
click at [1021, 274] on td "Pending PGA" at bounding box center [1164, 249] width 435 height 52
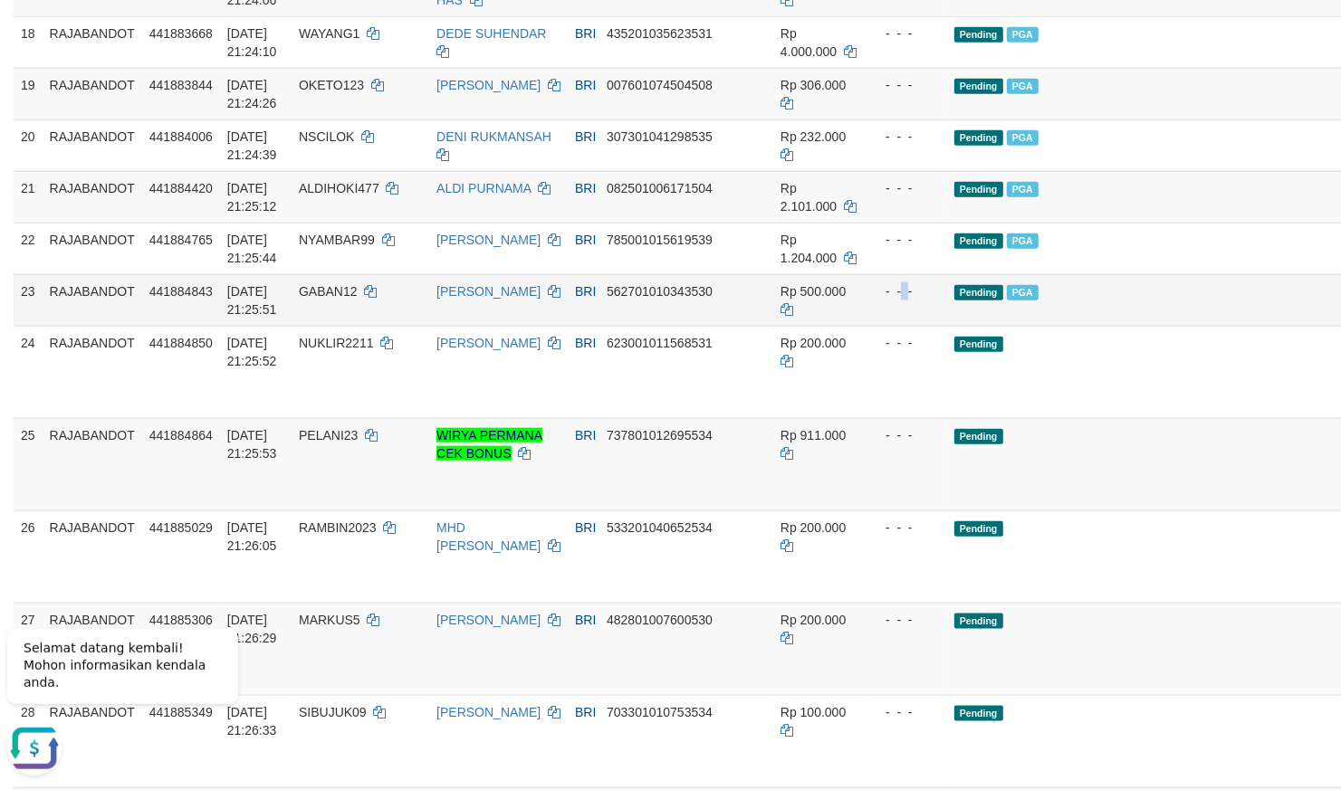
click at [864, 326] on td "- - -" at bounding box center [905, 300] width 83 height 52
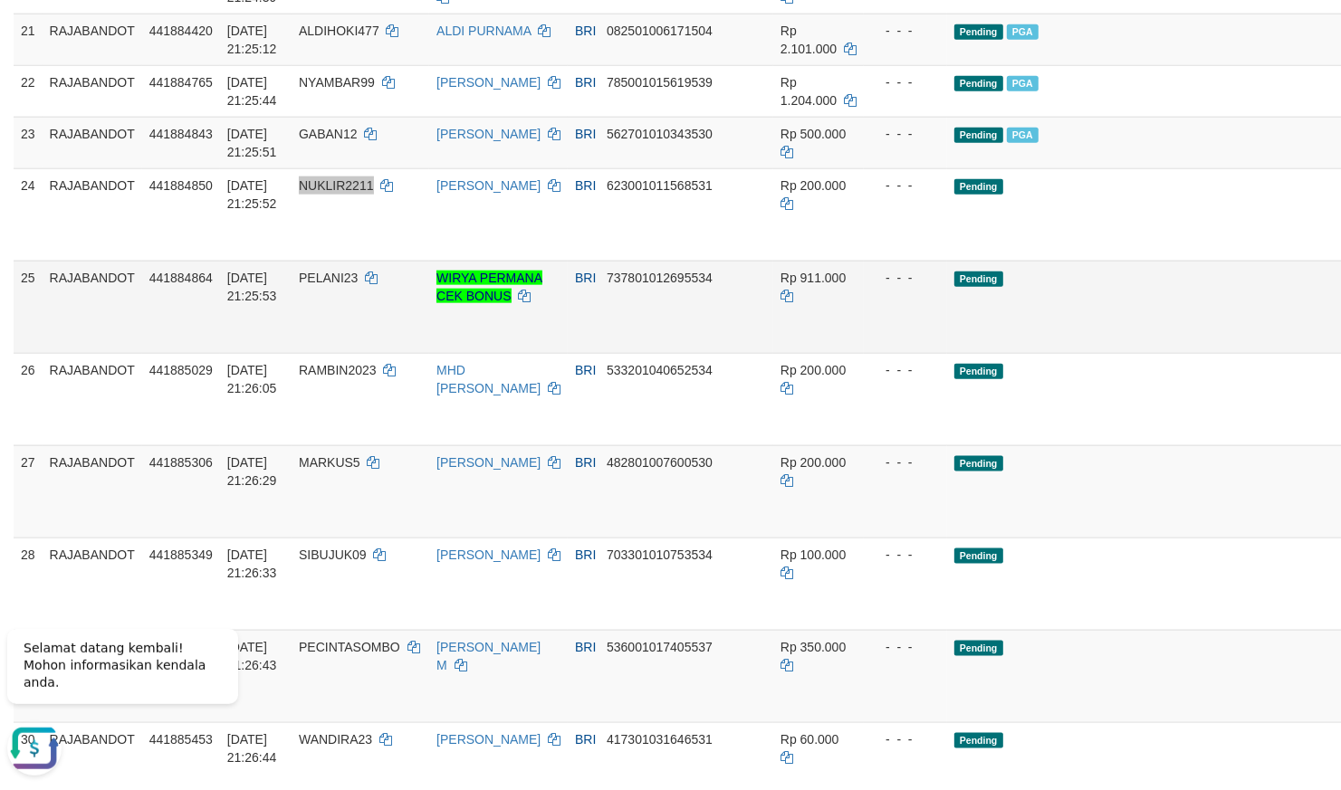
scroll to position [1599, 0]
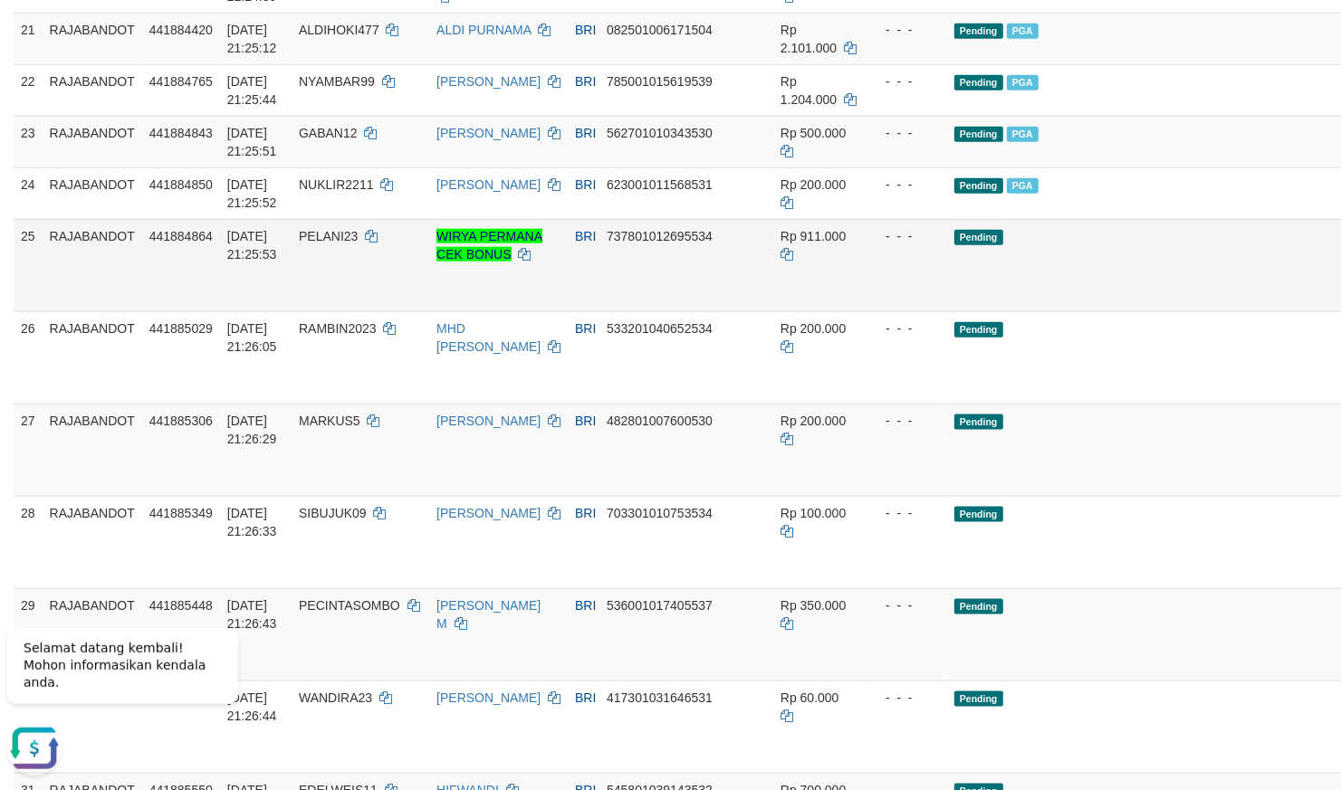
drag, startPoint x: 1021, startPoint y: 540, endPoint x: 1012, endPoint y: 538, distance: 9.2
click at [1019, 311] on td "Pending" at bounding box center [1164, 265] width 435 height 92
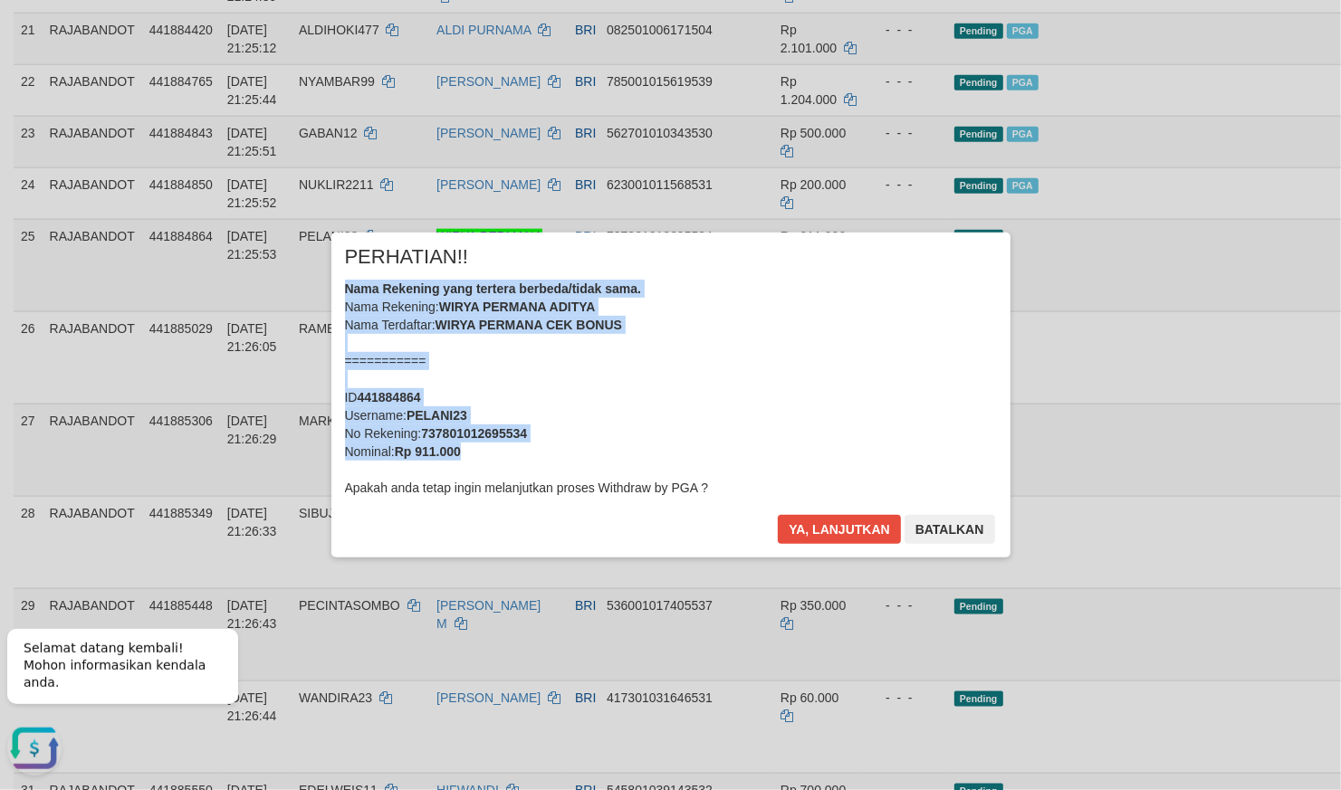
click at [1023, 445] on div "× PERHATIAN!! Nama Rekening yang tertera berbeda/tidak sama. Nama Rekening: WIR…" at bounding box center [670, 395] width 1341 height 790
click at [850, 520] on button "Ya, lanjutkan" at bounding box center [839, 529] width 123 height 29
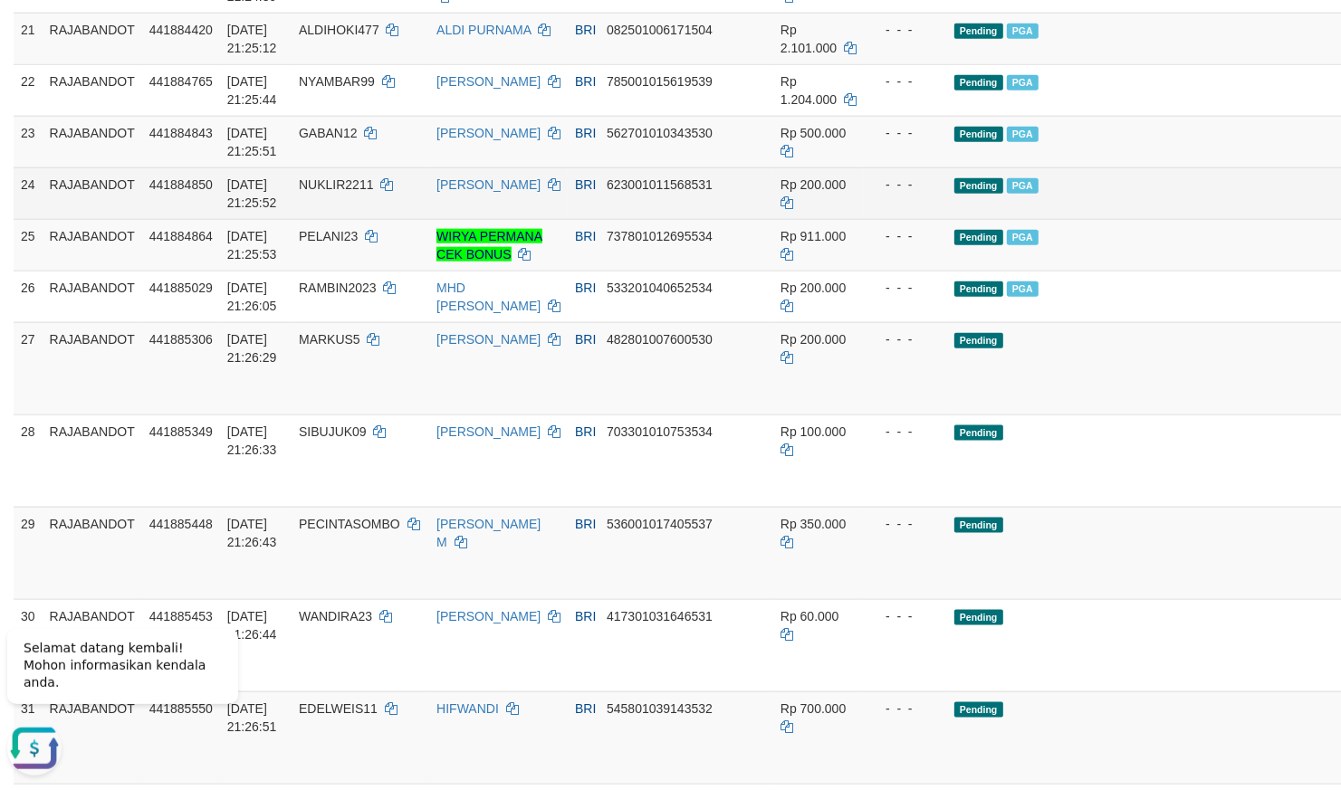
click at [1015, 219] on td "Pending PGA" at bounding box center [1164, 194] width 435 height 52
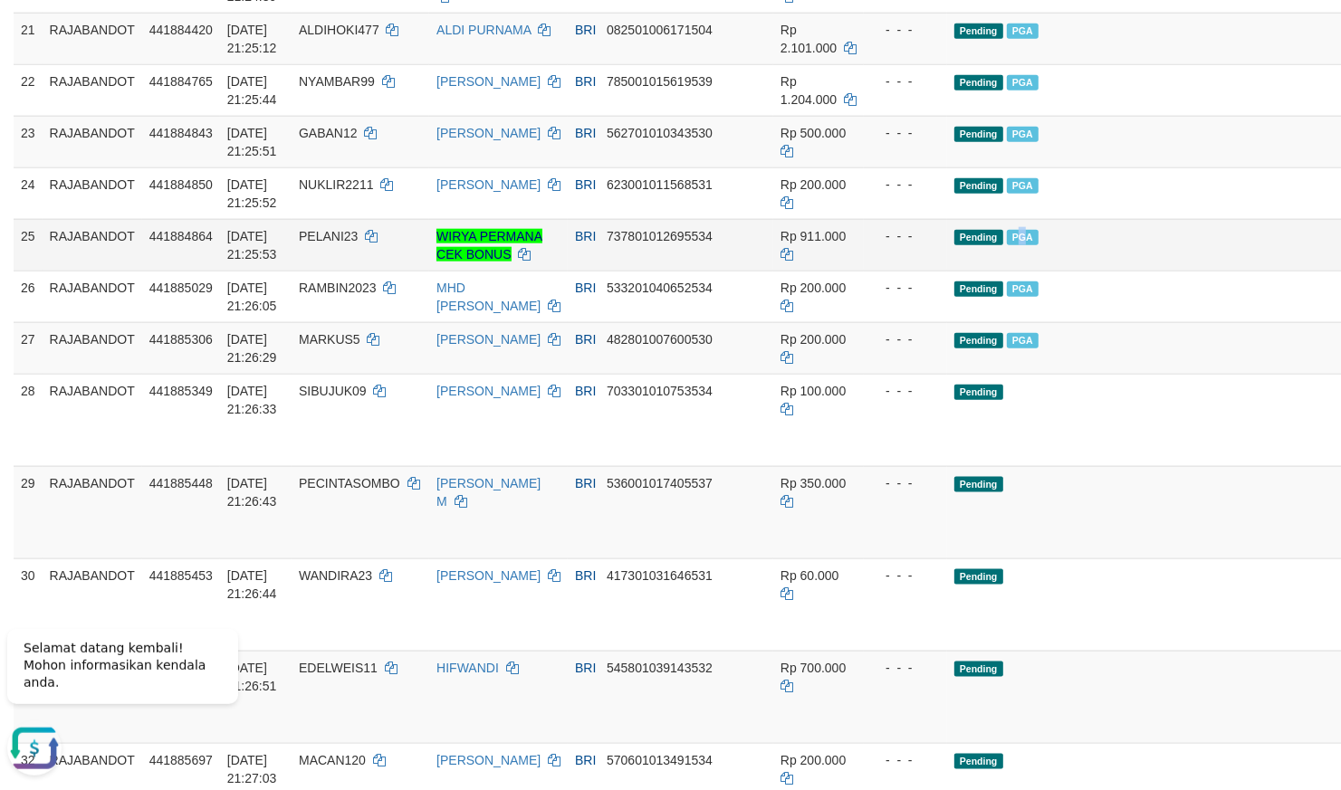
click at [954, 271] on td "Pending PGA" at bounding box center [1164, 245] width 435 height 52
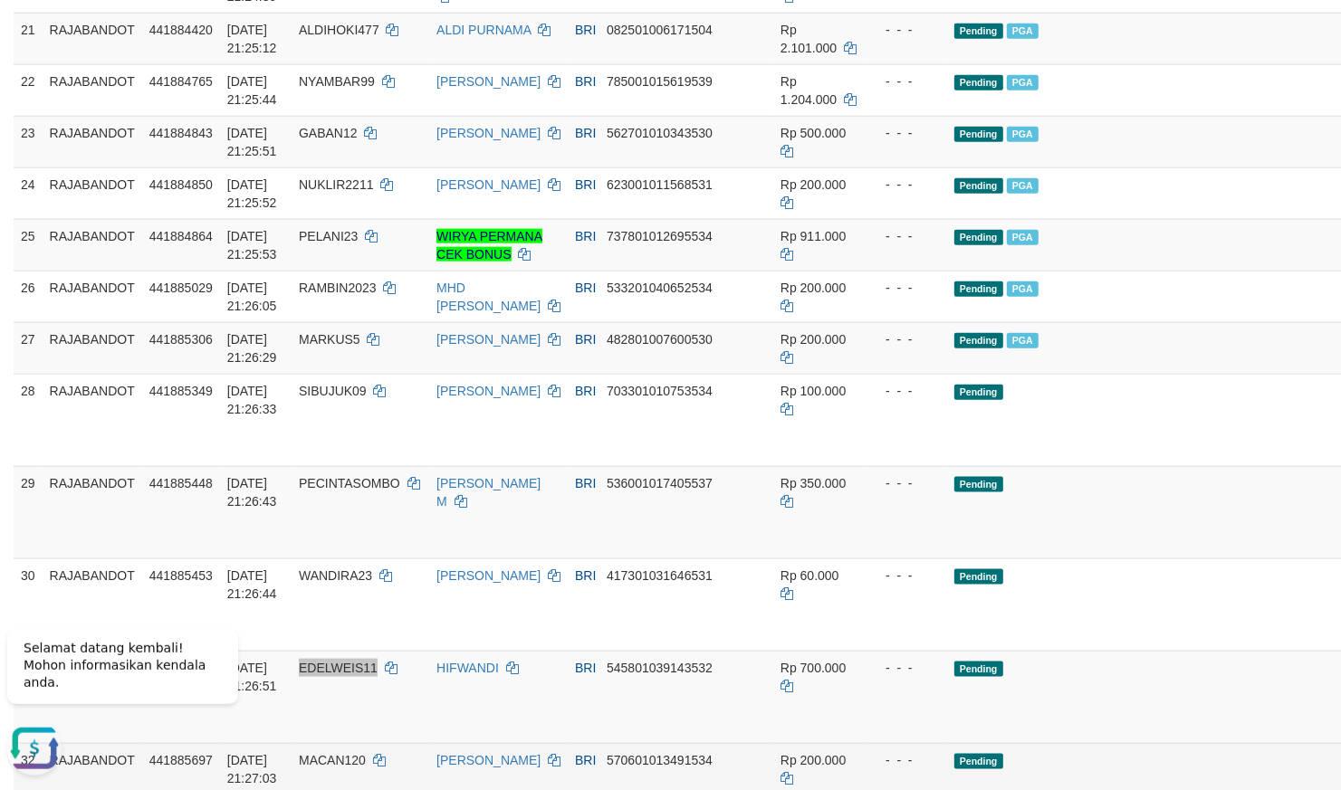
scroll to position [2188, 0]
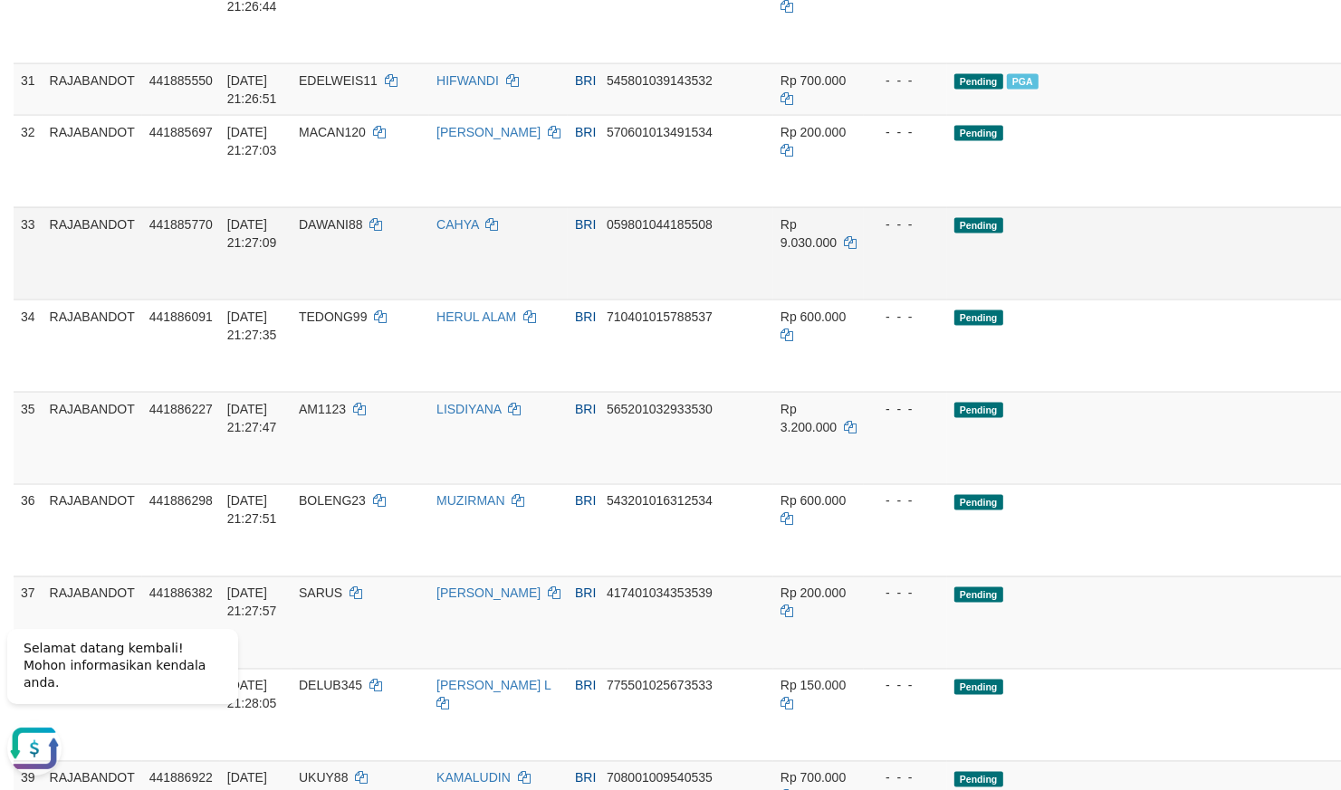
click at [864, 299] on td "- - -" at bounding box center [905, 252] width 83 height 92
click at [710, 114] on td "BRI 545801039143532" at bounding box center [671, 88] width 206 height 52
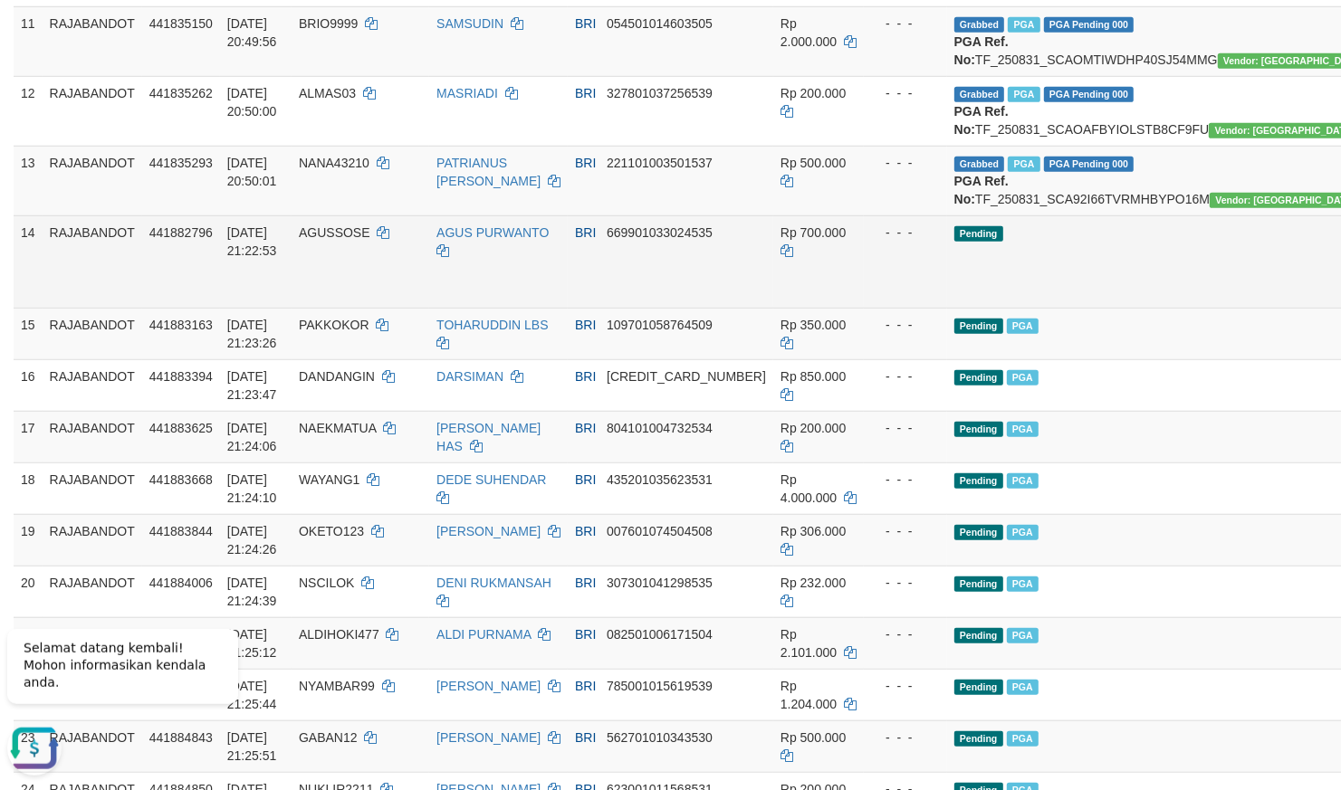
scroll to position [1078, 0]
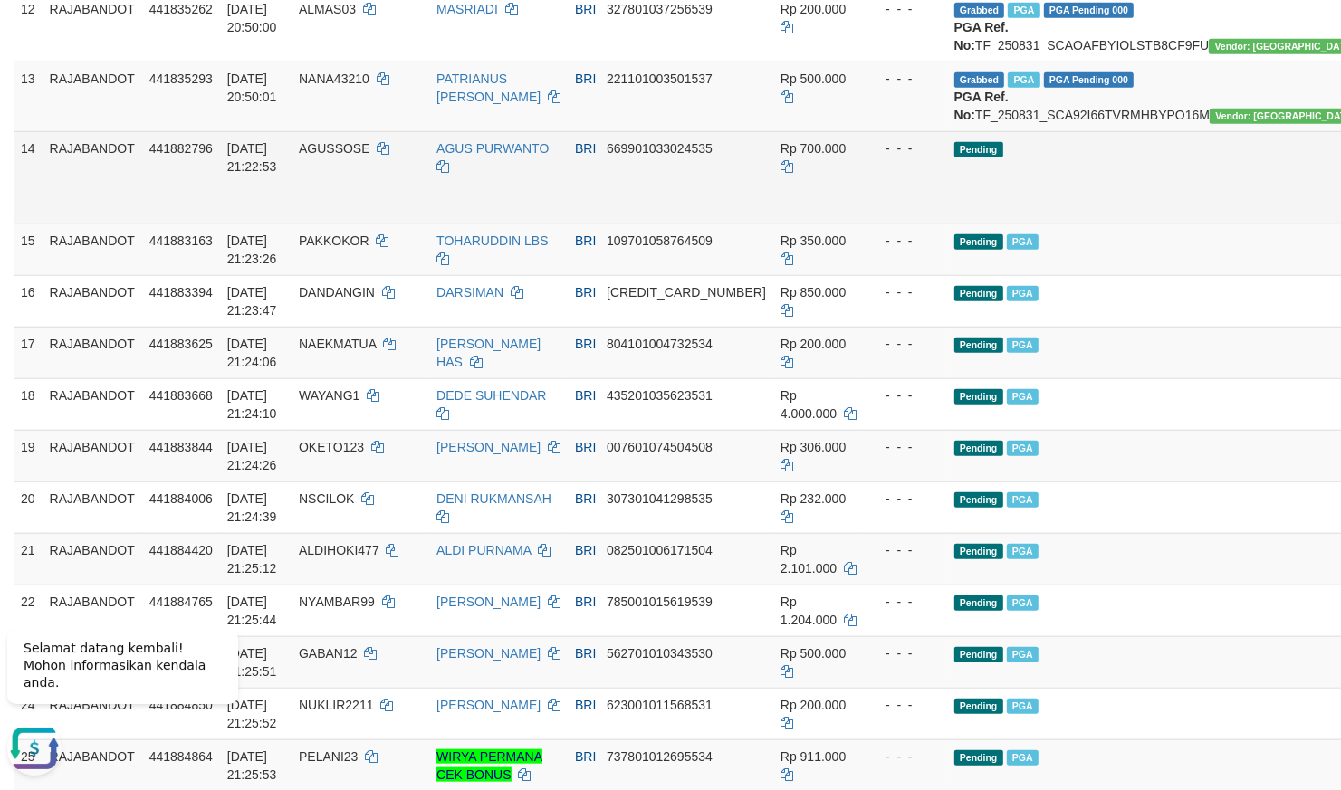
click at [348, 156] on span "AGUSSOSE" at bounding box center [335, 148] width 72 height 14
copy td "AGUSSOSE"
click at [1049, 224] on td "Pending" at bounding box center [1164, 177] width 435 height 92
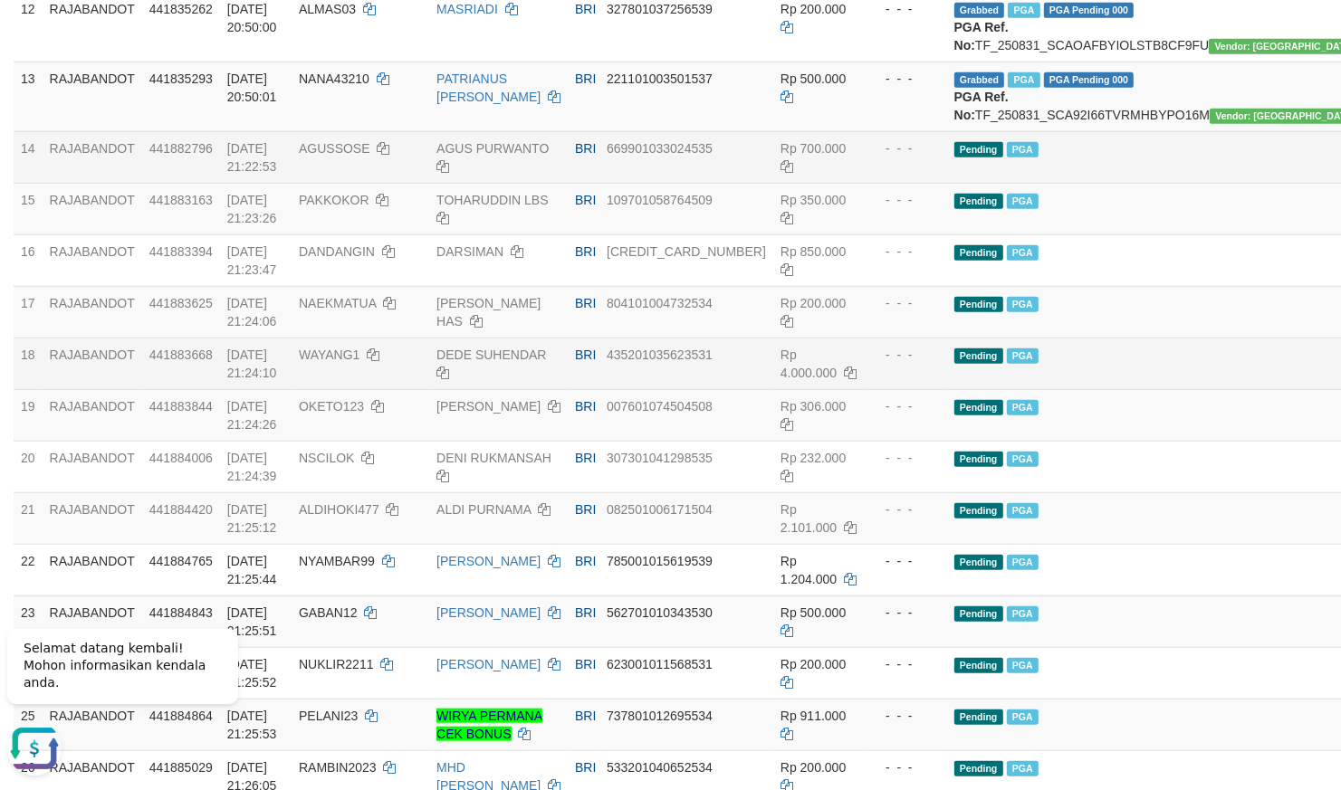
scroll to position [1554, 0]
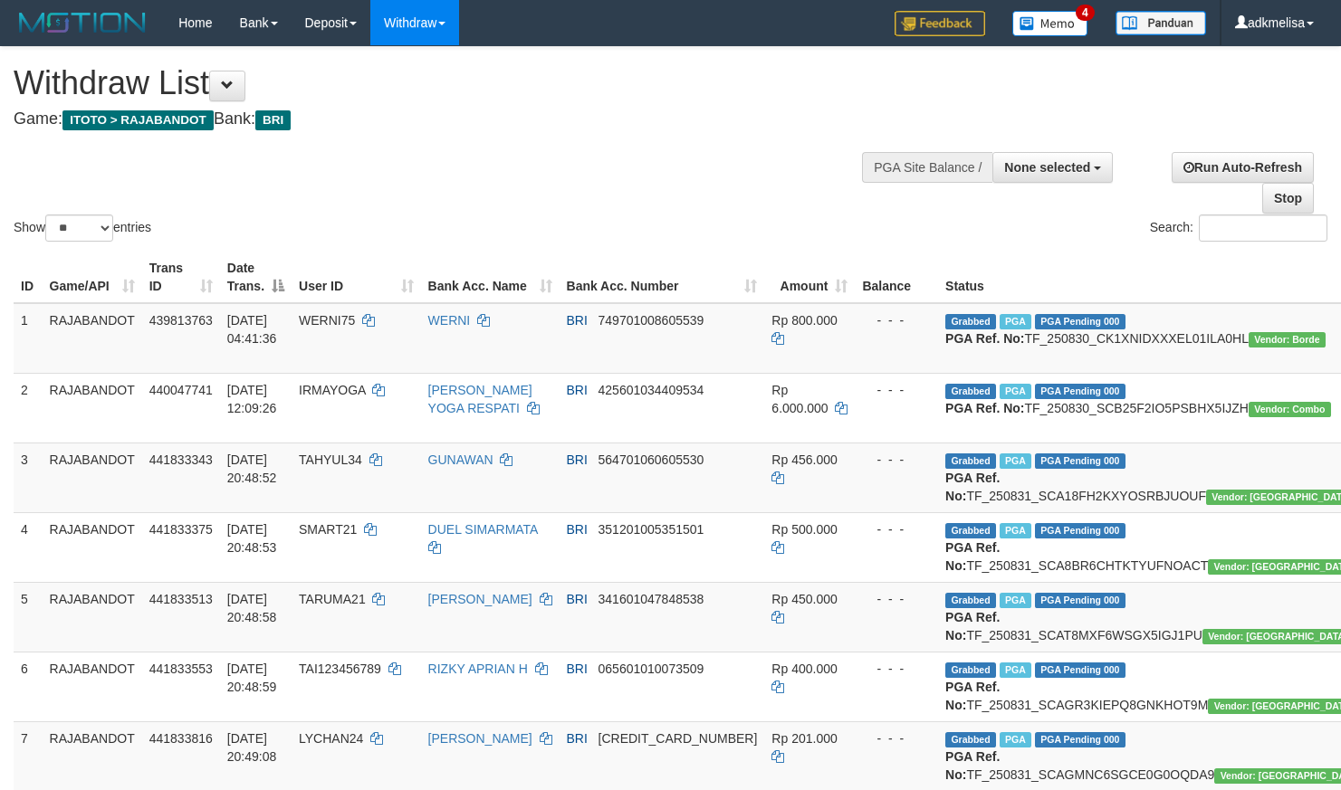
select select
select select "**"
click at [1035, 469] on span "PGA Pending 000" at bounding box center [1080, 461] width 91 height 15
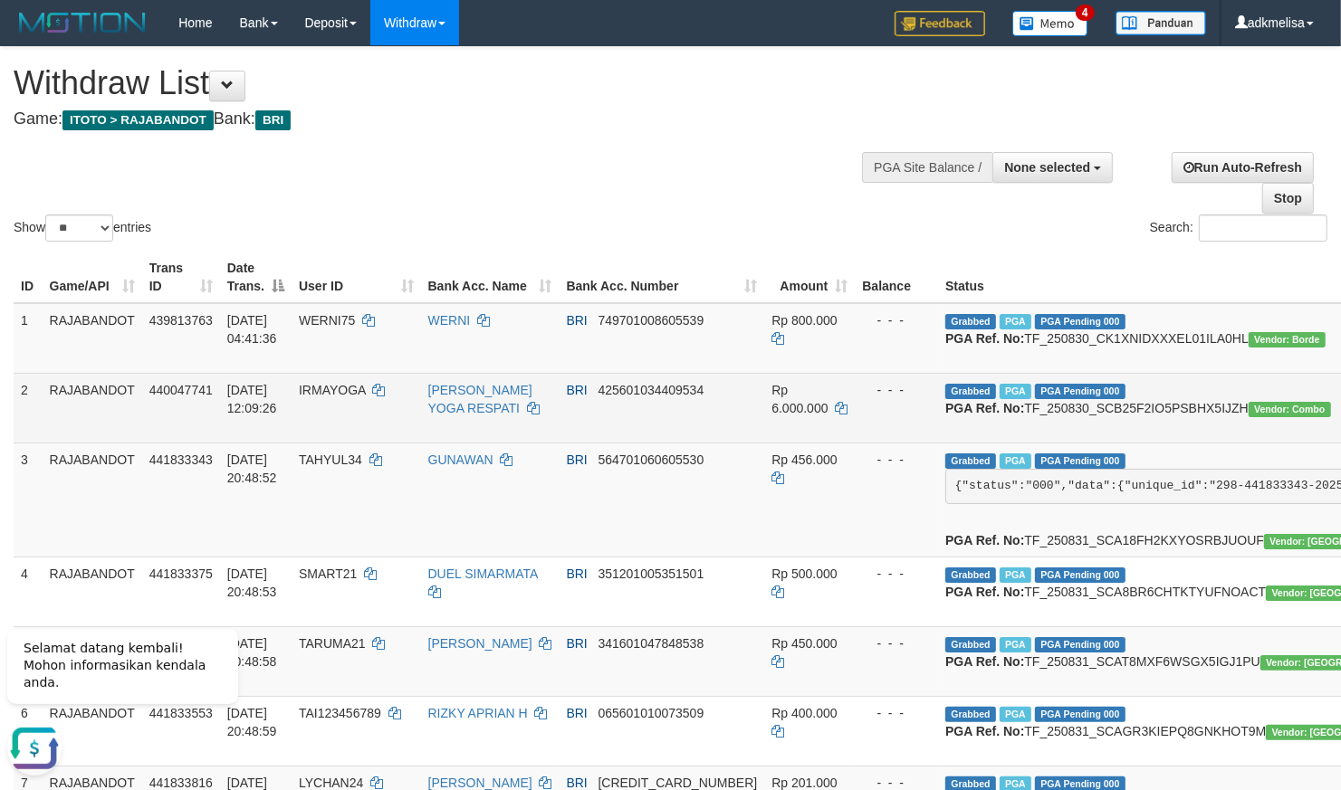
scroll to position [880, 0]
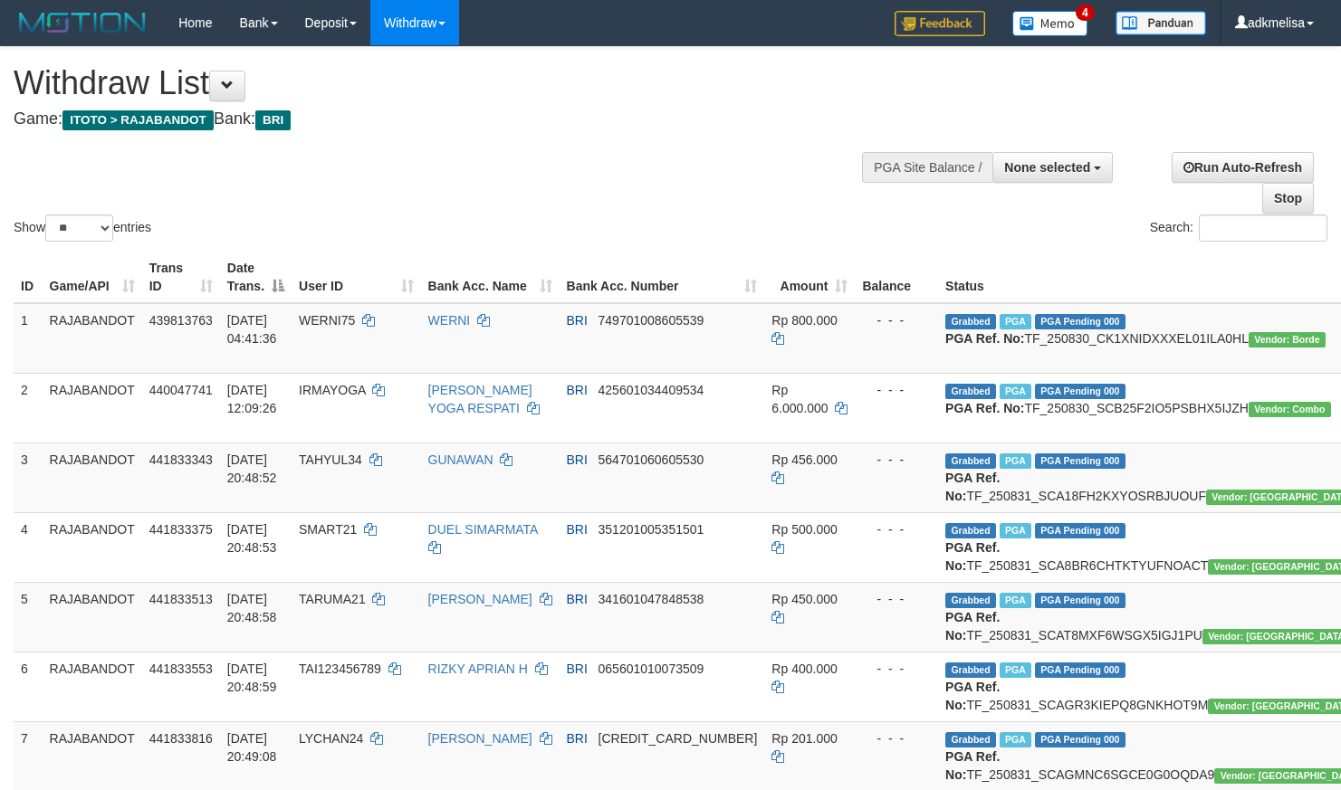
select select
click at [45, 215] on select "** ** ** ***" at bounding box center [79, 228] width 68 height 27
select select "***"
click option "***" at bounding box center [0, 0] width 0 height 0
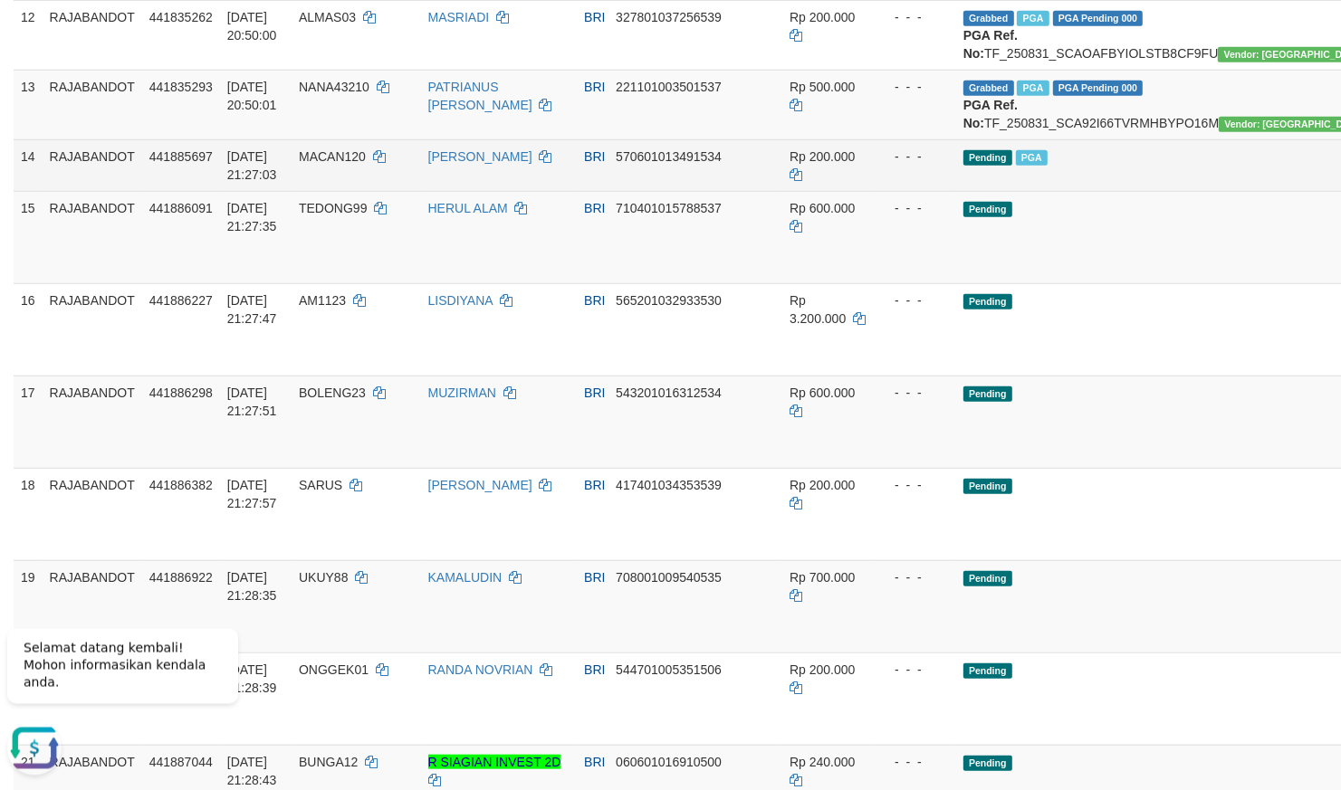
click at [1037, 191] on td "Pending PGA" at bounding box center [1173, 165] width 435 height 52
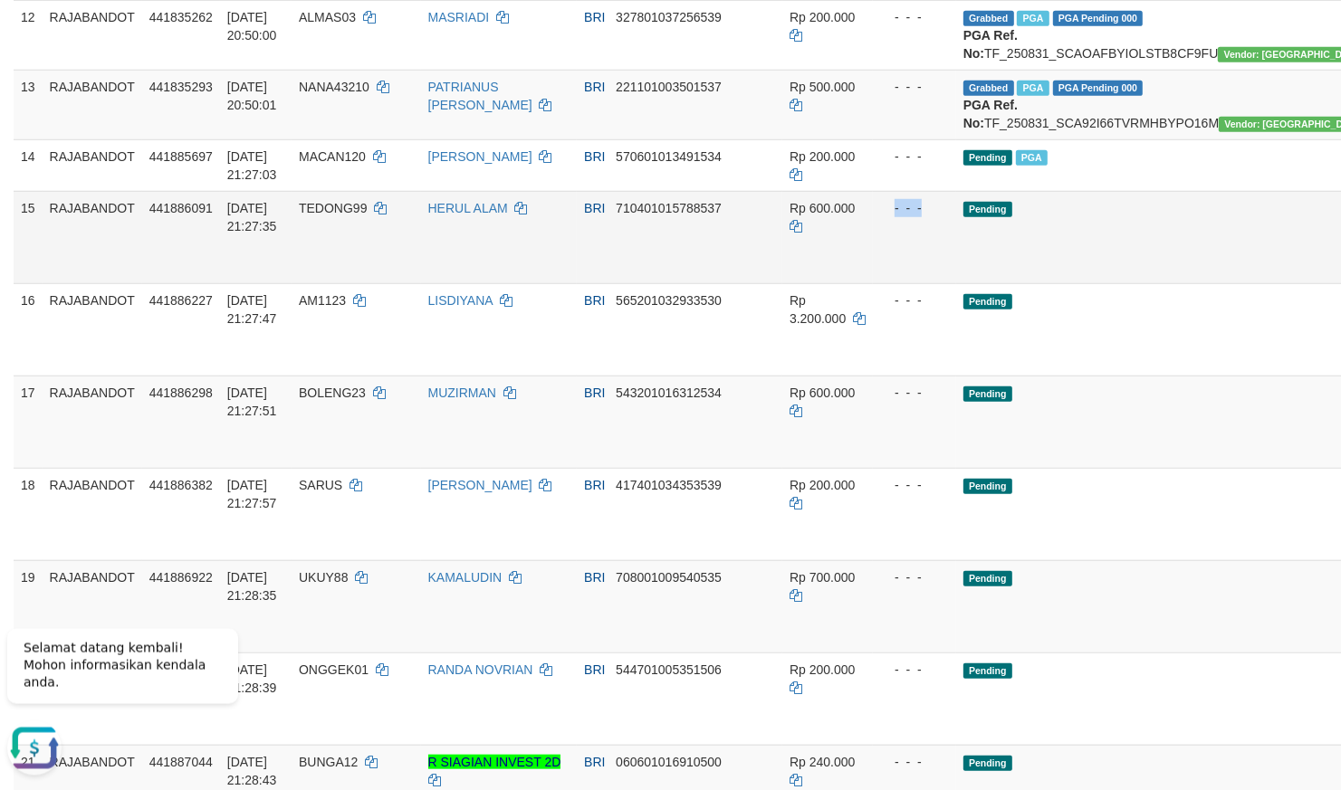
click at [956, 283] on td "Pending" at bounding box center [1173, 237] width 435 height 92
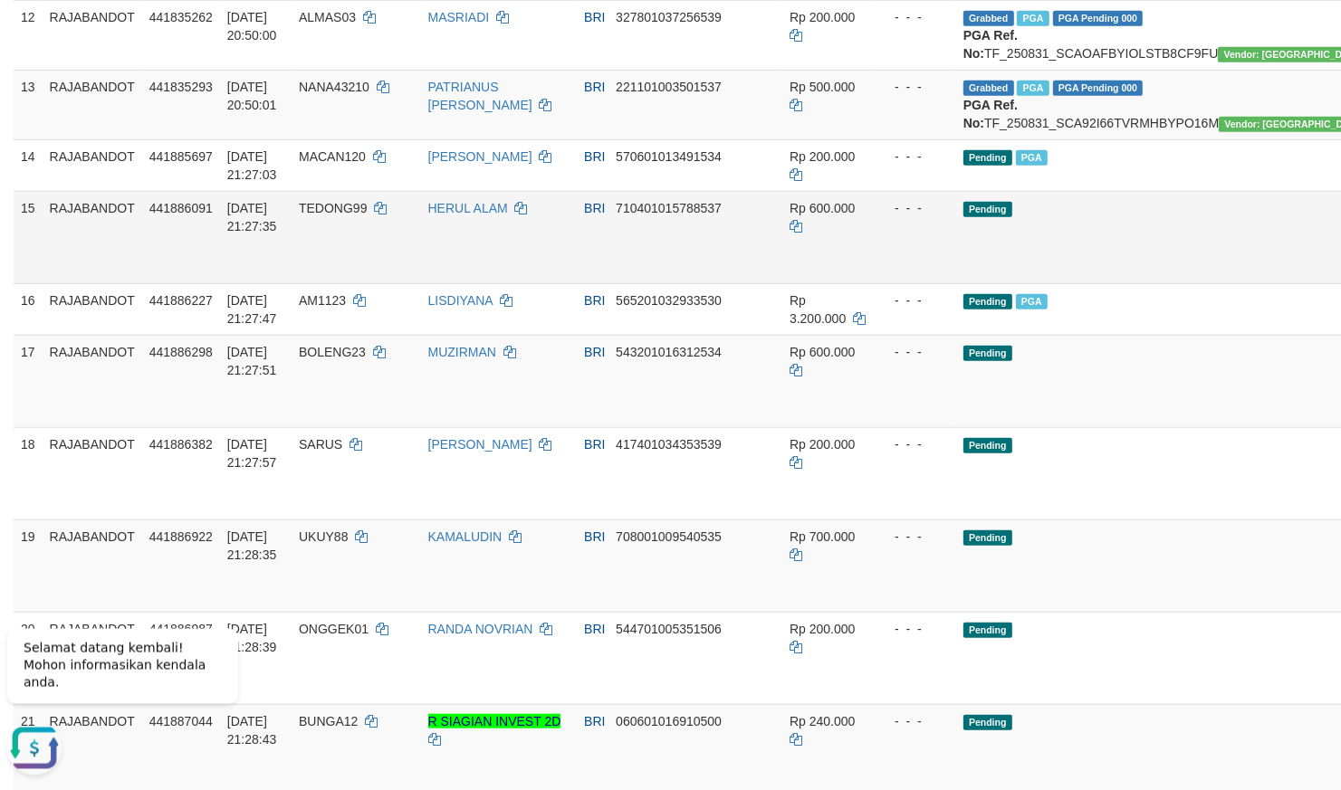
click at [897, 487] on tbody "1 RAJABANDOT 439813763 30/08/2025 04:41:36 WERNI75 WERNI BRI 749701008605539 Rp…" at bounding box center [785, 800] width 1542 height 3134
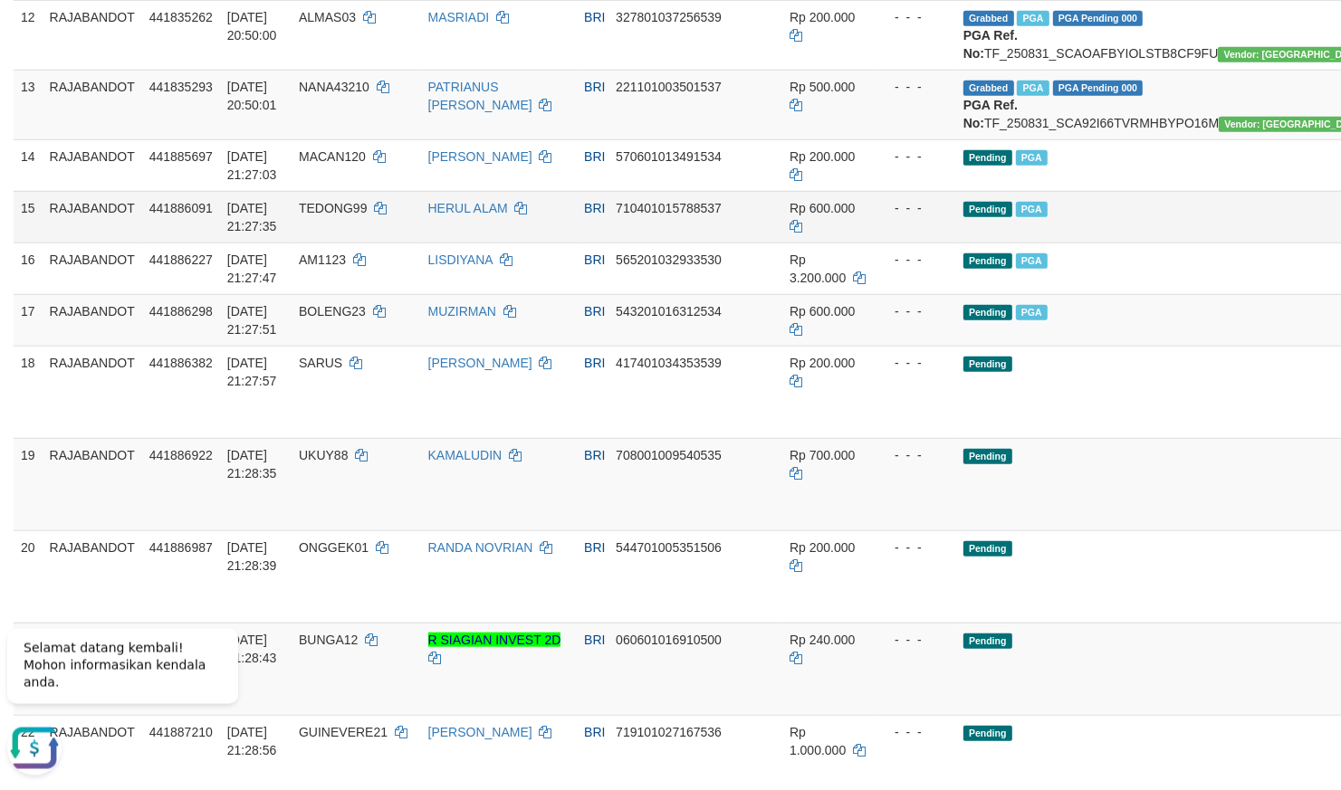
click at [987, 243] on td "Pending PGA" at bounding box center [1173, 217] width 435 height 52
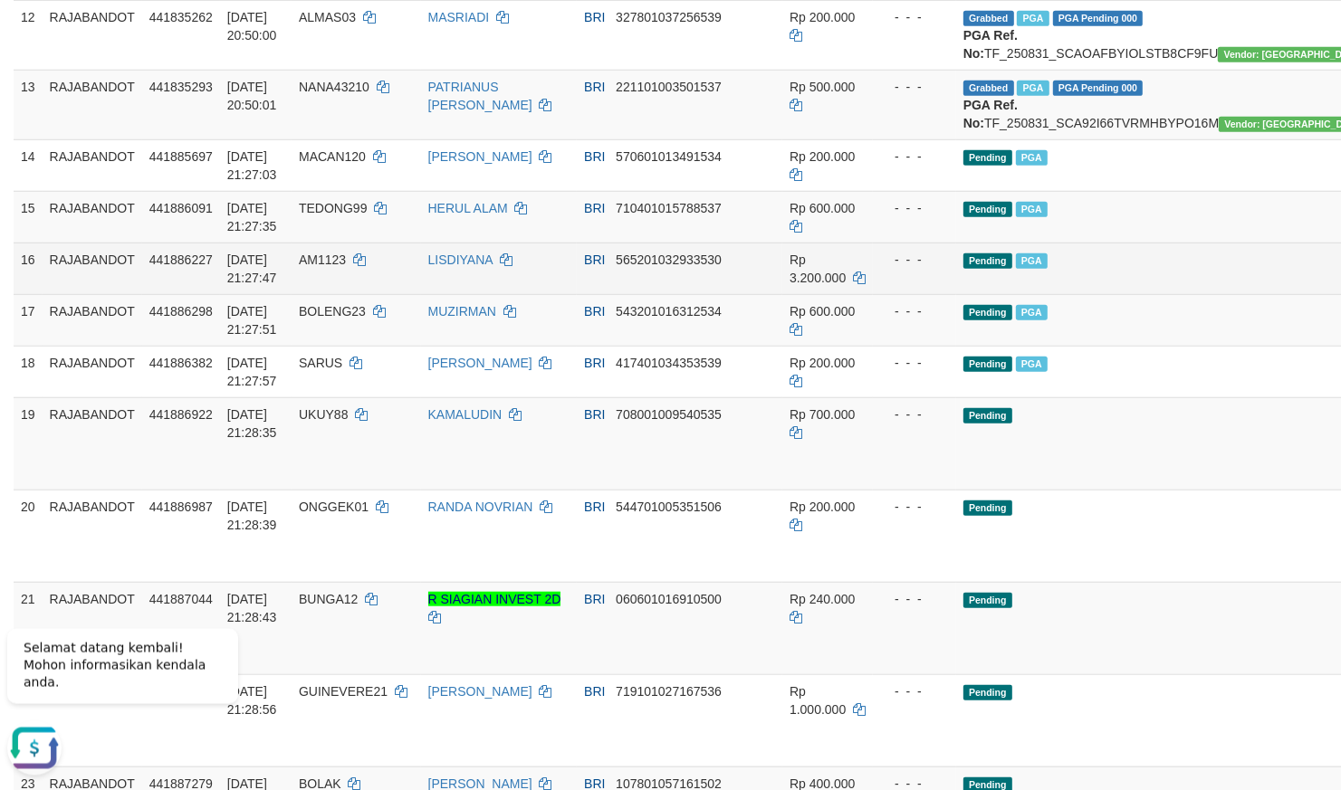
click at [704, 294] on td "BRI 565201032933530" at bounding box center [680, 269] width 206 height 52
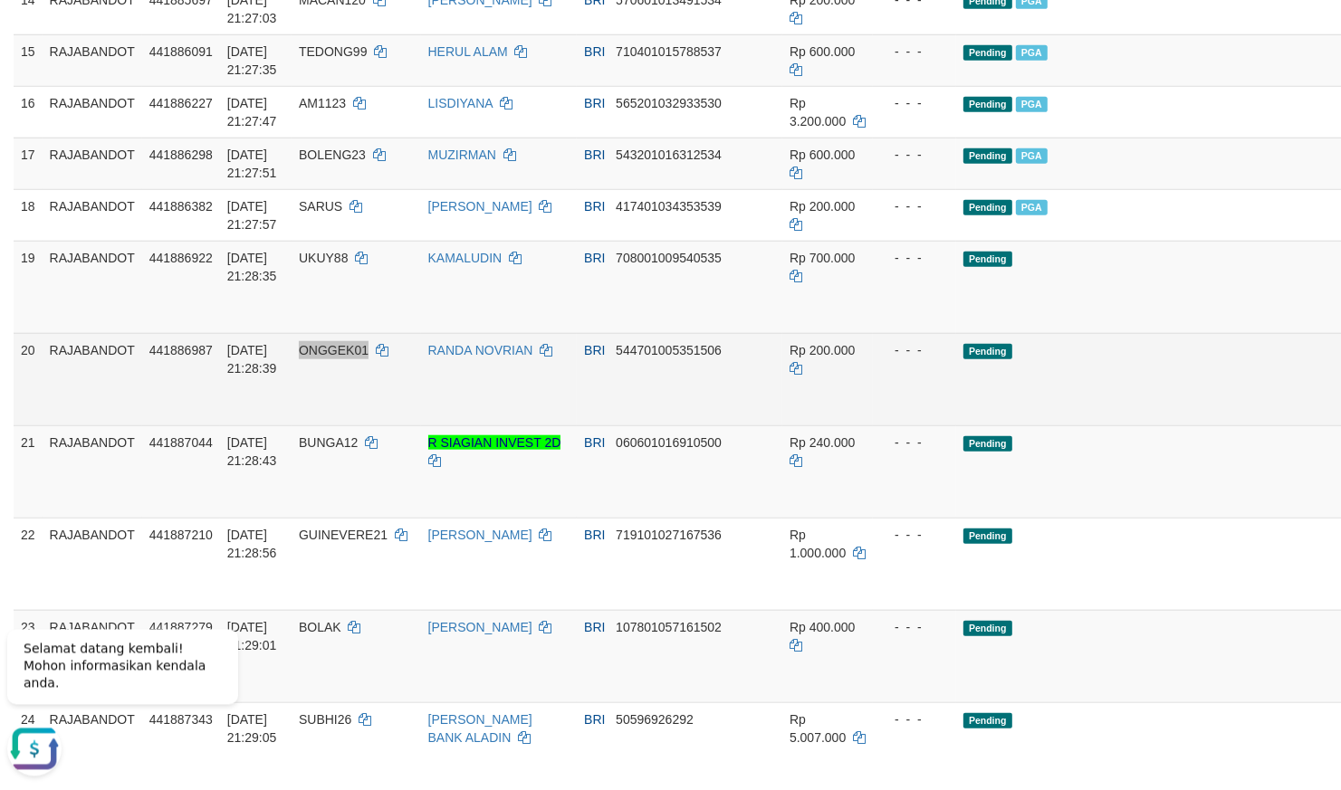
scroll to position [1229, 0]
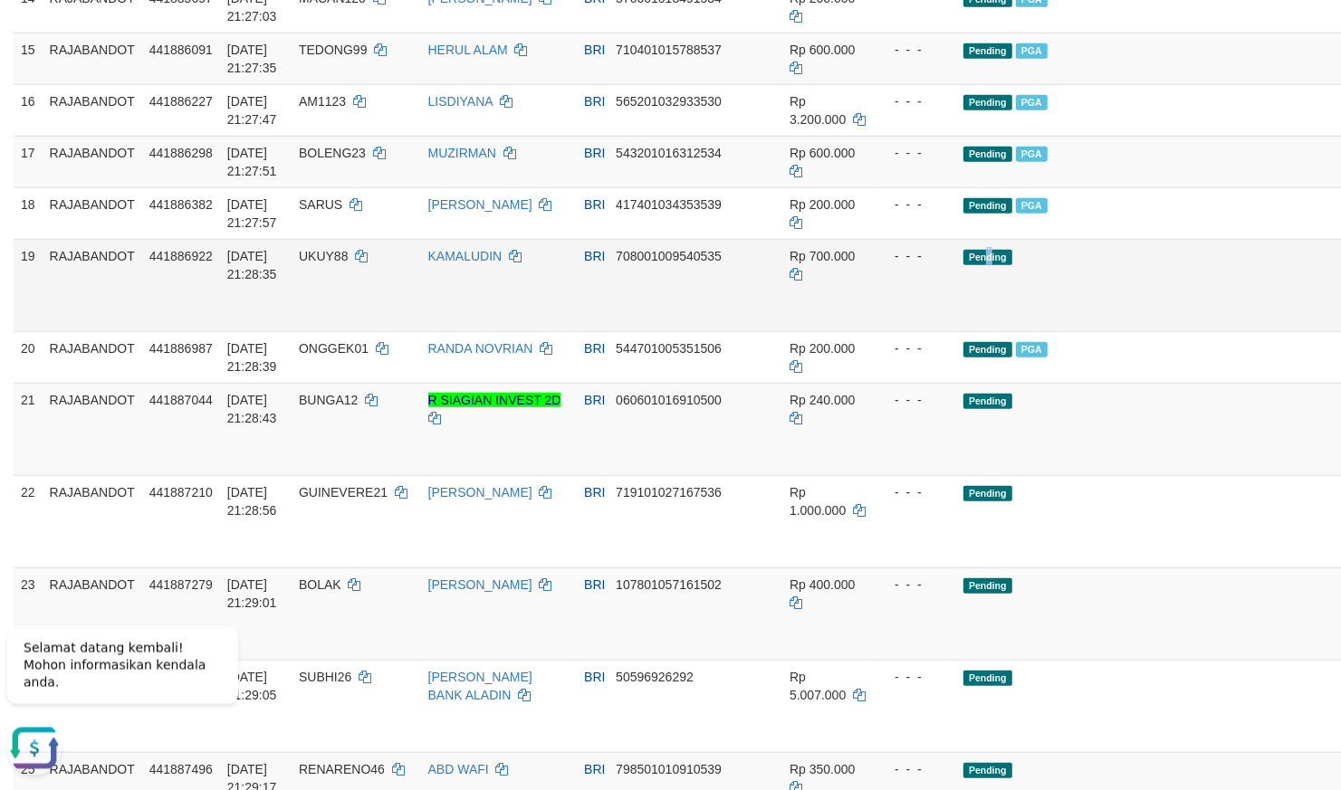
click at [963, 265] on span "Pending" at bounding box center [987, 257] width 49 height 15
drag, startPoint x: 1219, startPoint y: 563, endPoint x: 1231, endPoint y: 560, distance: 12.1
click at [991, 331] on td "Pending" at bounding box center [1173, 285] width 435 height 92
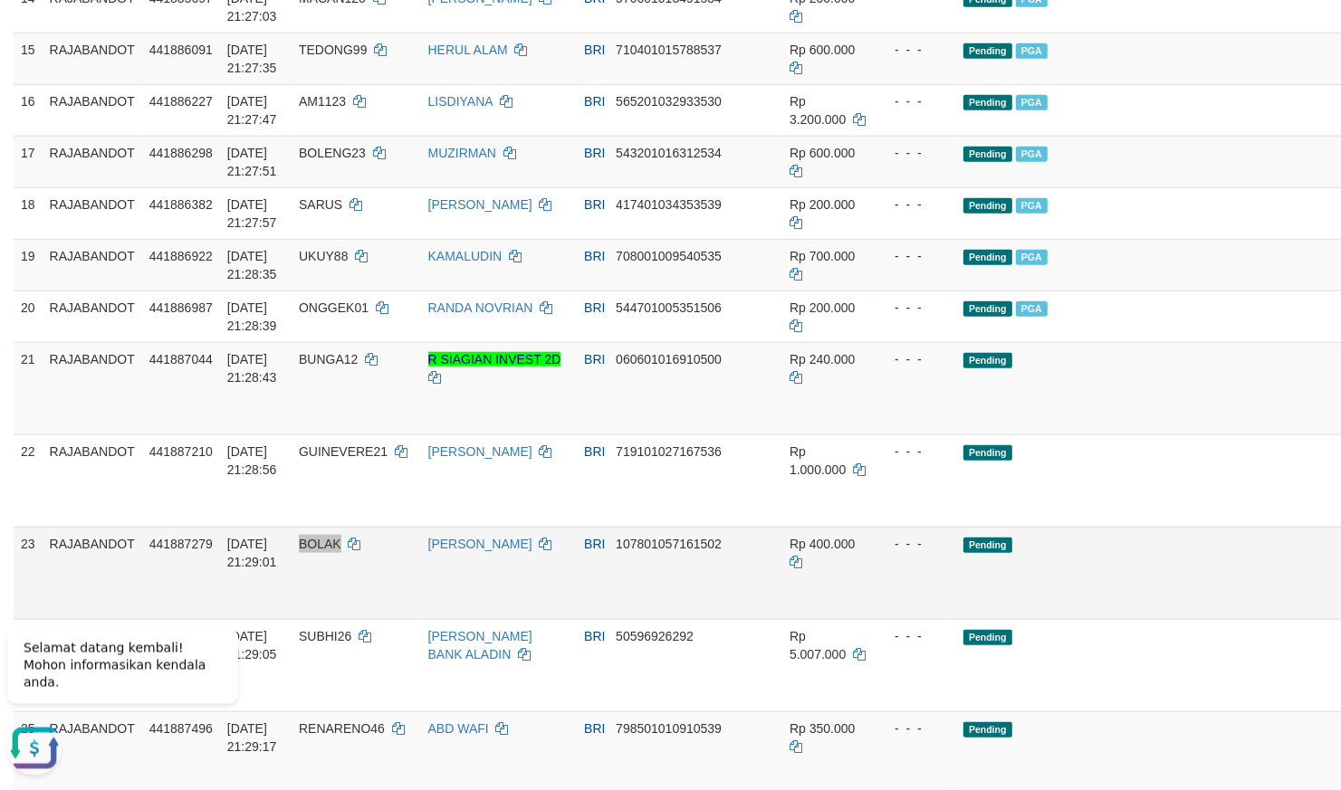
scroll to position [1618, 0]
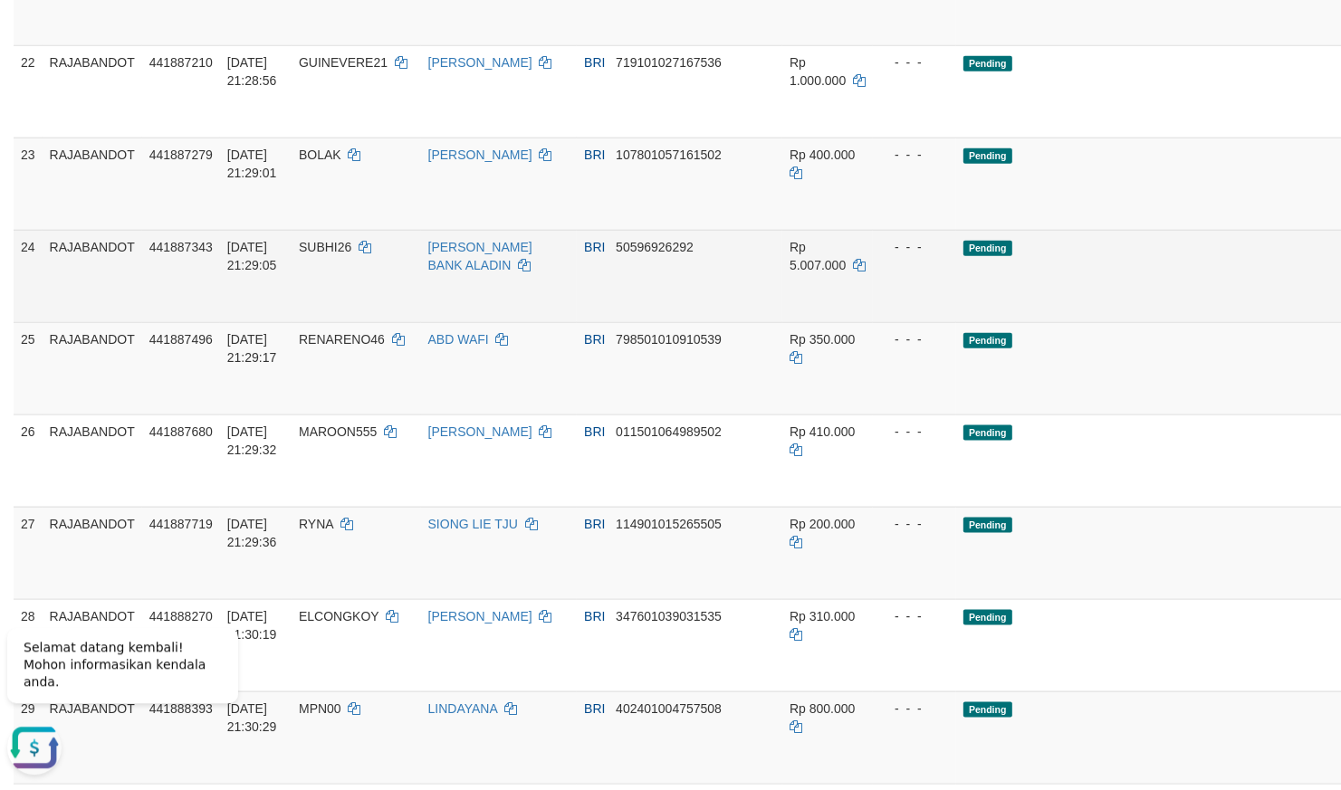
drag, startPoint x: 967, startPoint y: 493, endPoint x: 936, endPoint y: 493, distance: 30.8
click at [956, 322] on td "Pending" at bounding box center [1173, 276] width 435 height 92
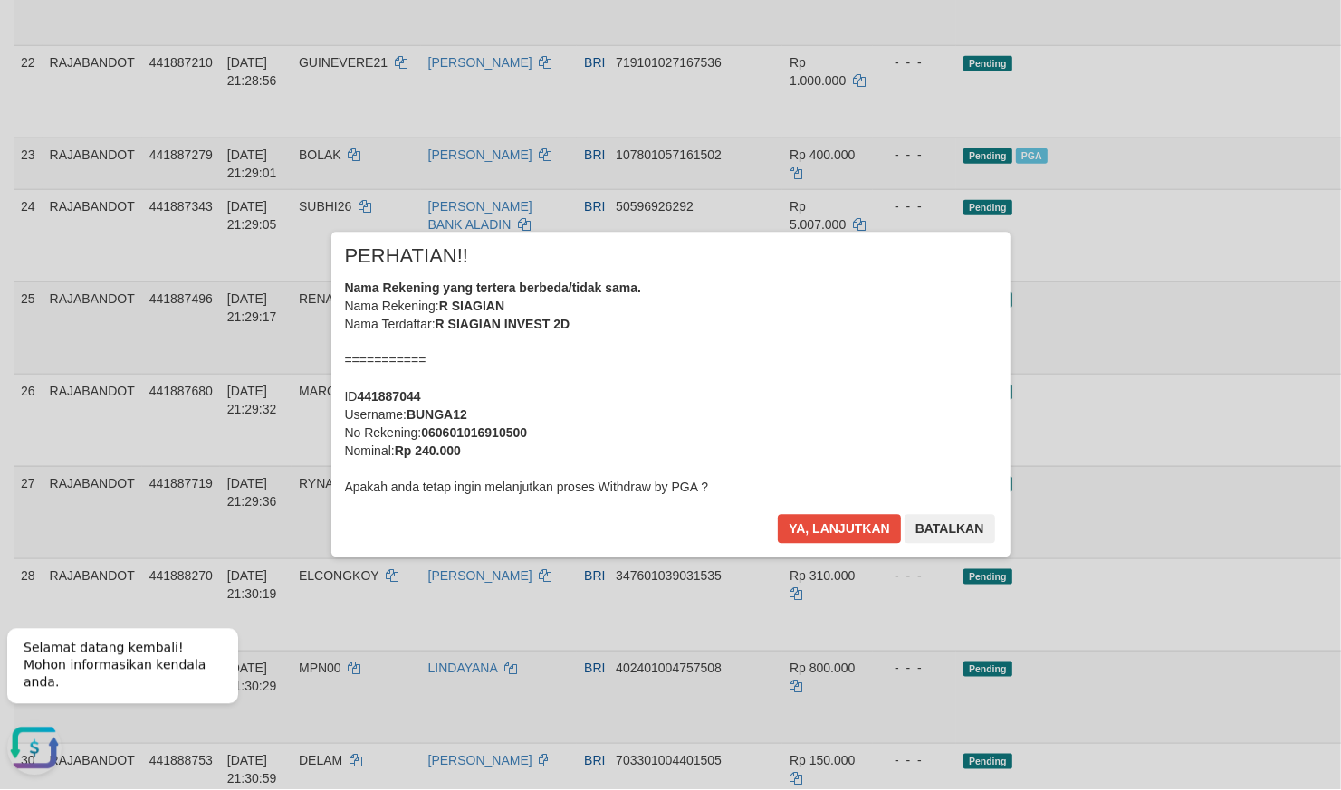
click at [1171, 366] on div at bounding box center [670, 395] width 1341 height 790
click at [860, 520] on button "Ya, lanjutkan" at bounding box center [839, 529] width 123 height 29
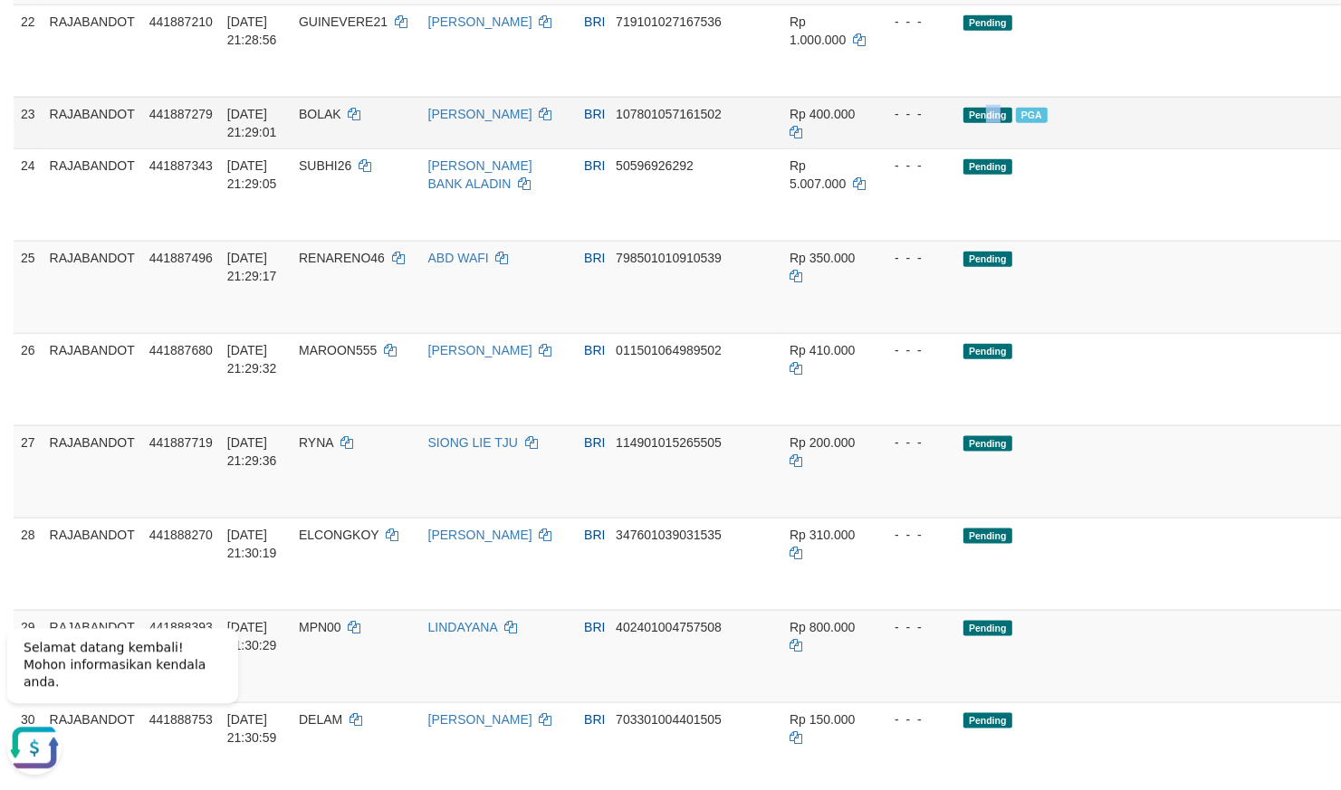
click at [956, 148] on td "Pending PGA" at bounding box center [1173, 123] width 435 height 52
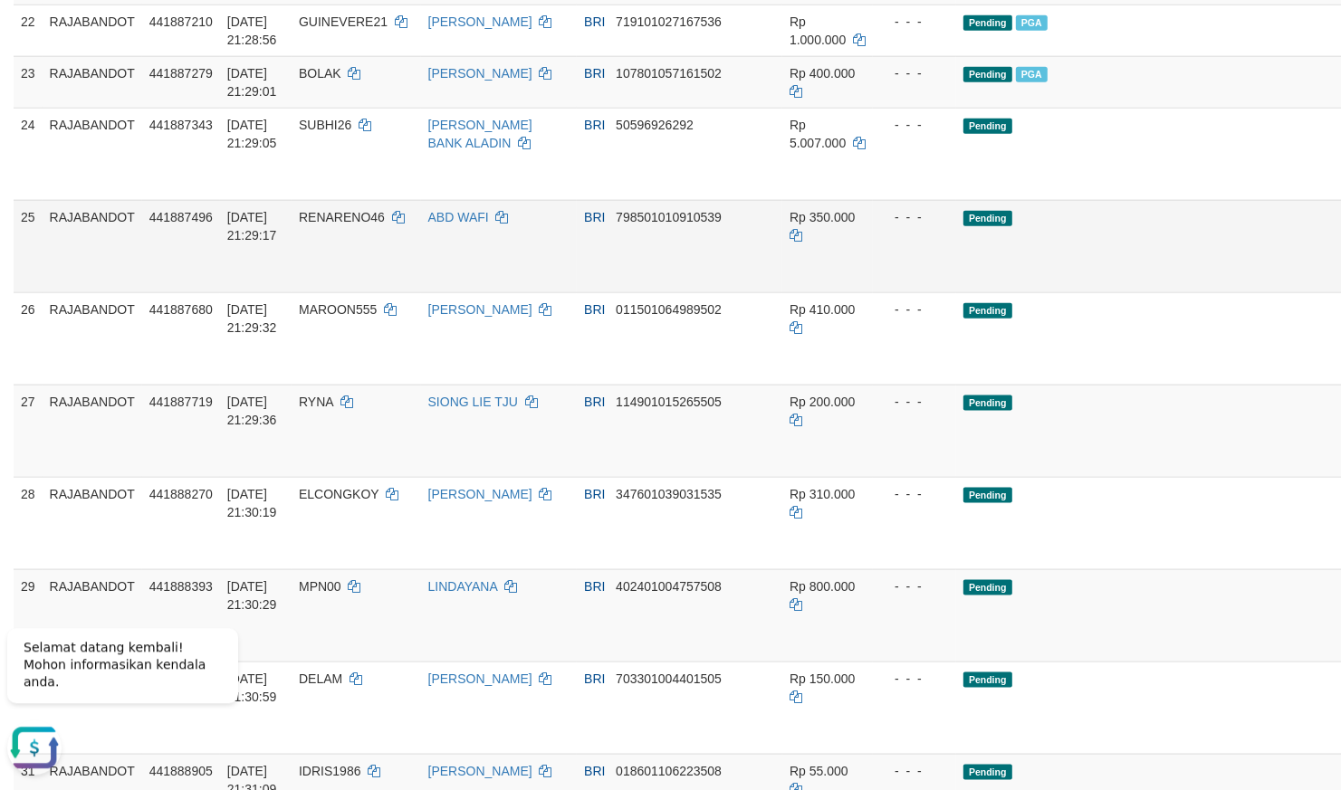
click at [873, 292] on td "- - -" at bounding box center [914, 246] width 83 height 92
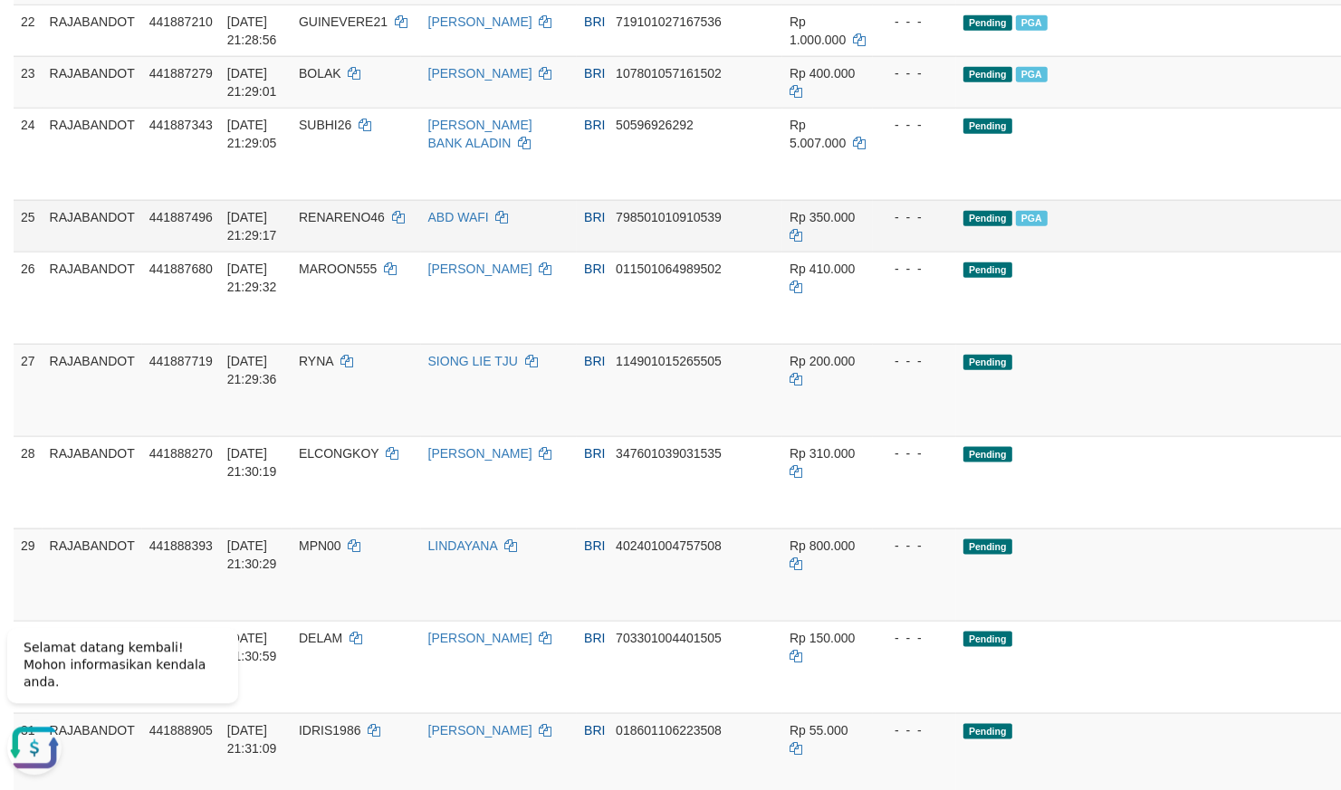
click at [965, 252] on td "Pending PGA" at bounding box center [1173, 226] width 435 height 52
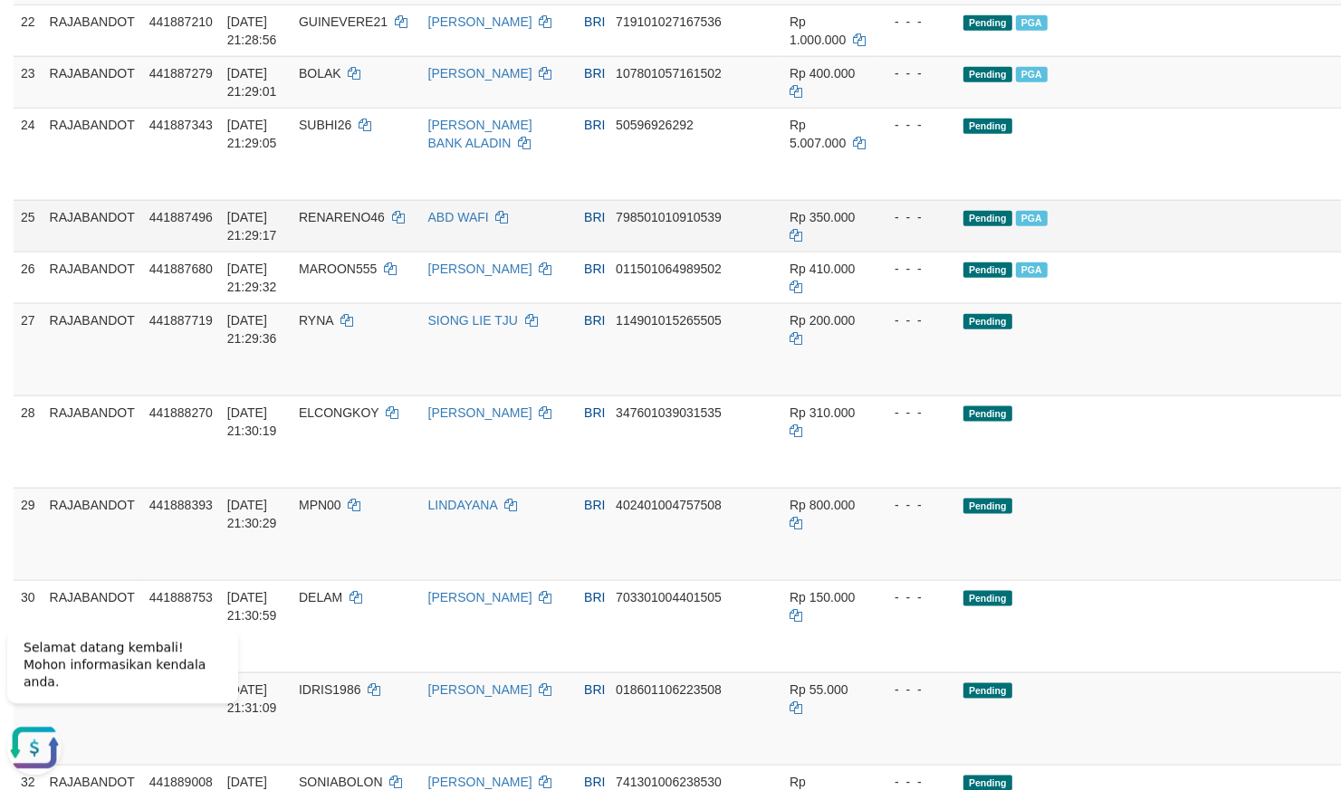
click at [800, 252] on tr "25 RAJABANDOT 441887496 31/08/2025 21:29:17 RENARENO46 ABD WAFI BRI 79850101091…" at bounding box center [785, 226] width 1542 height 52
drag, startPoint x: 972, startPoint y: 474, endPoint x: 958, endPoint y: 474, distance: 13.6
click at [963, 252] on td "Pending PGA" at bounding box center [1173, 226] width 435 height 52
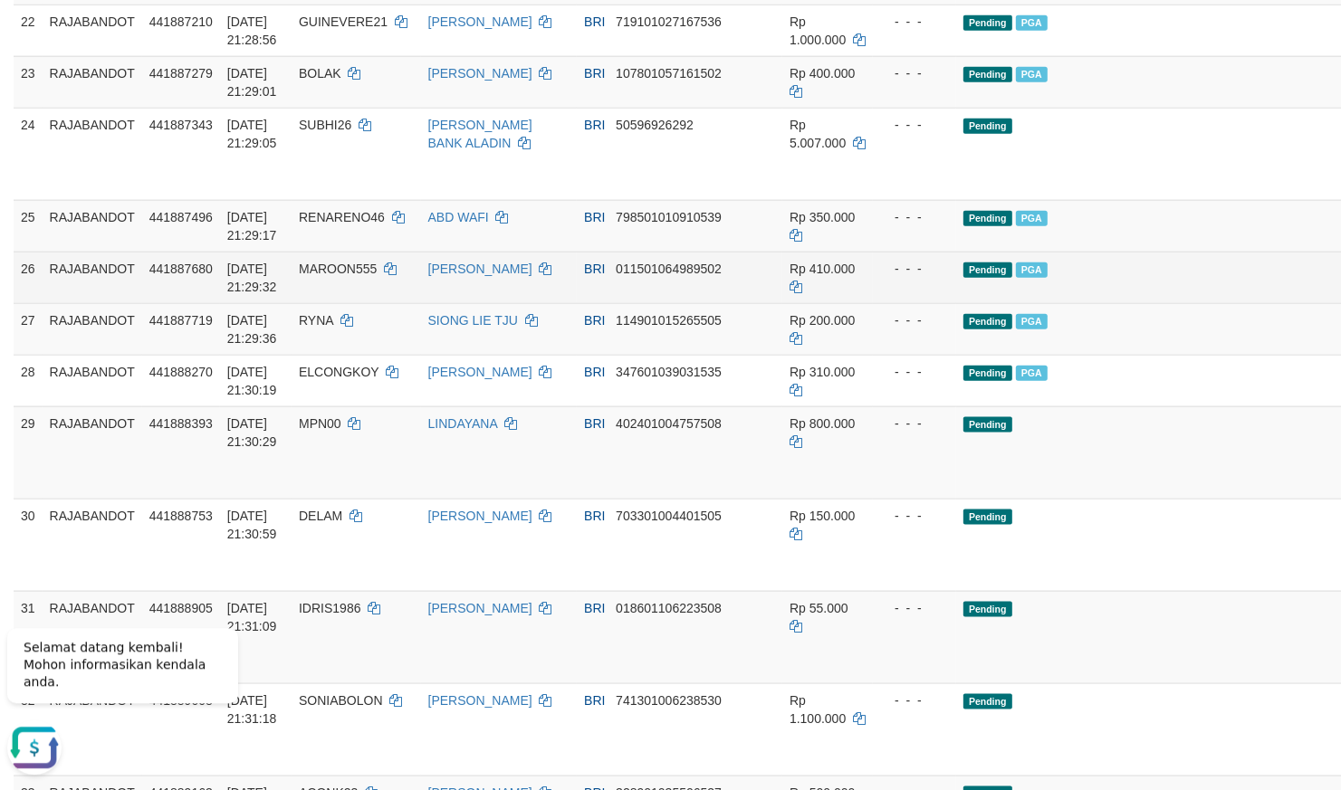
click at [880, 278] on div "- - -" at bounding box center [914, 269] width 69 height 18
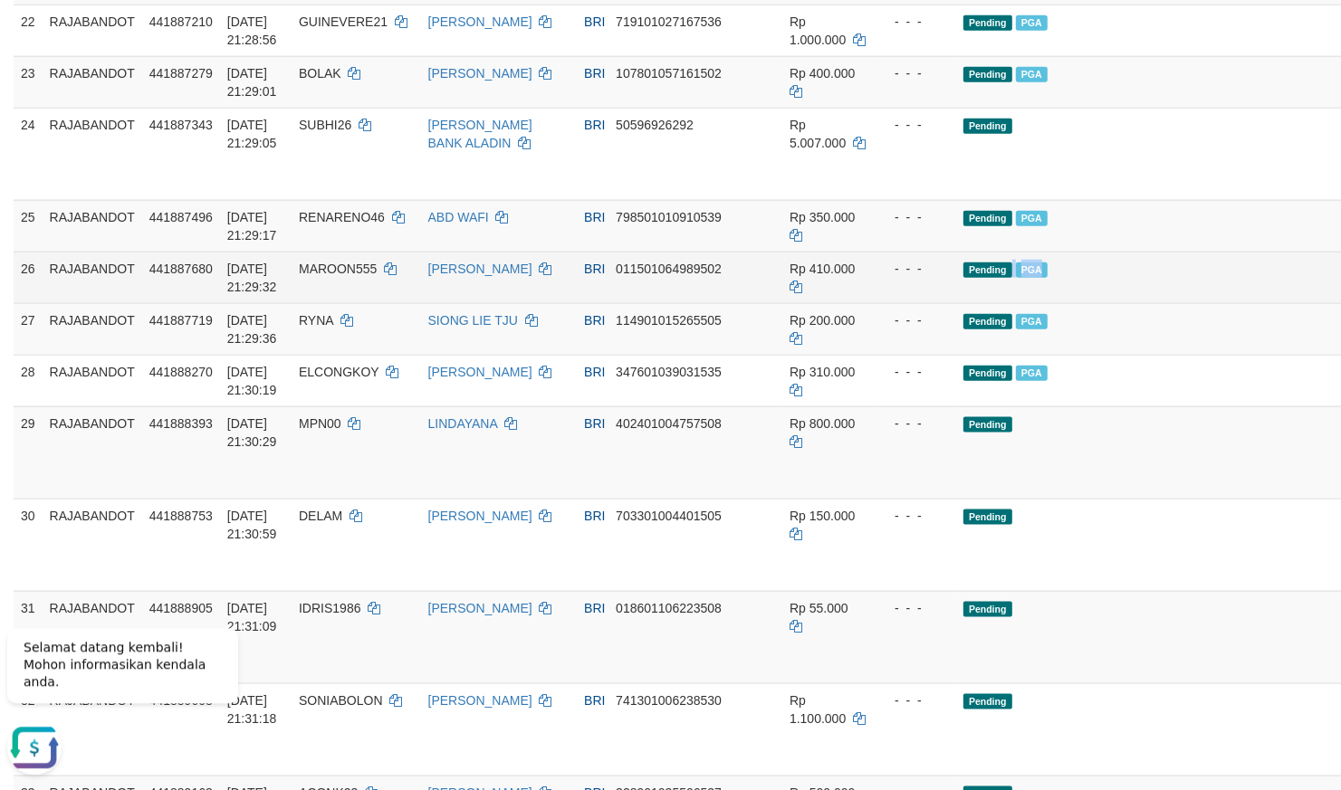
click at [956, 303] on td "Pending PGA" at bounding box center [1173, 278] width 435 height 52
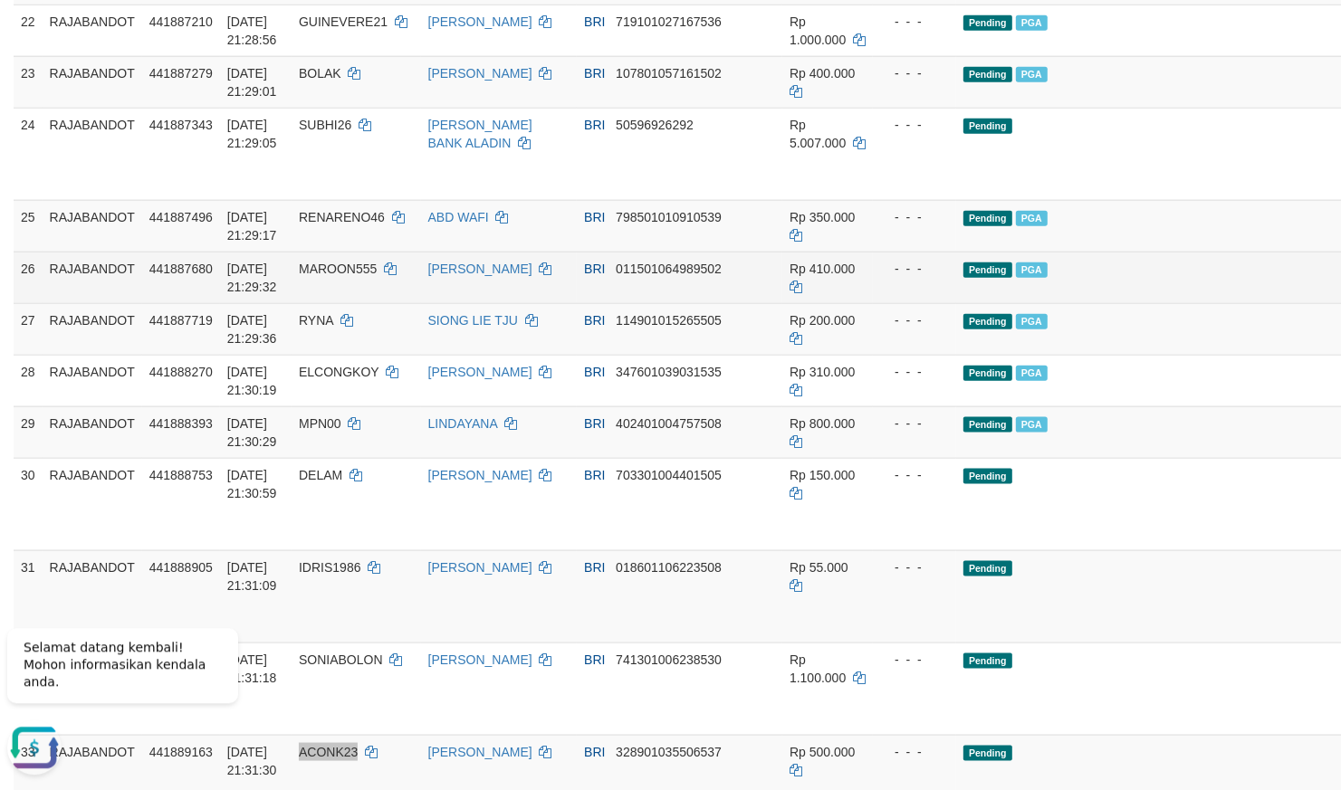
scroll to position [2218, 0]
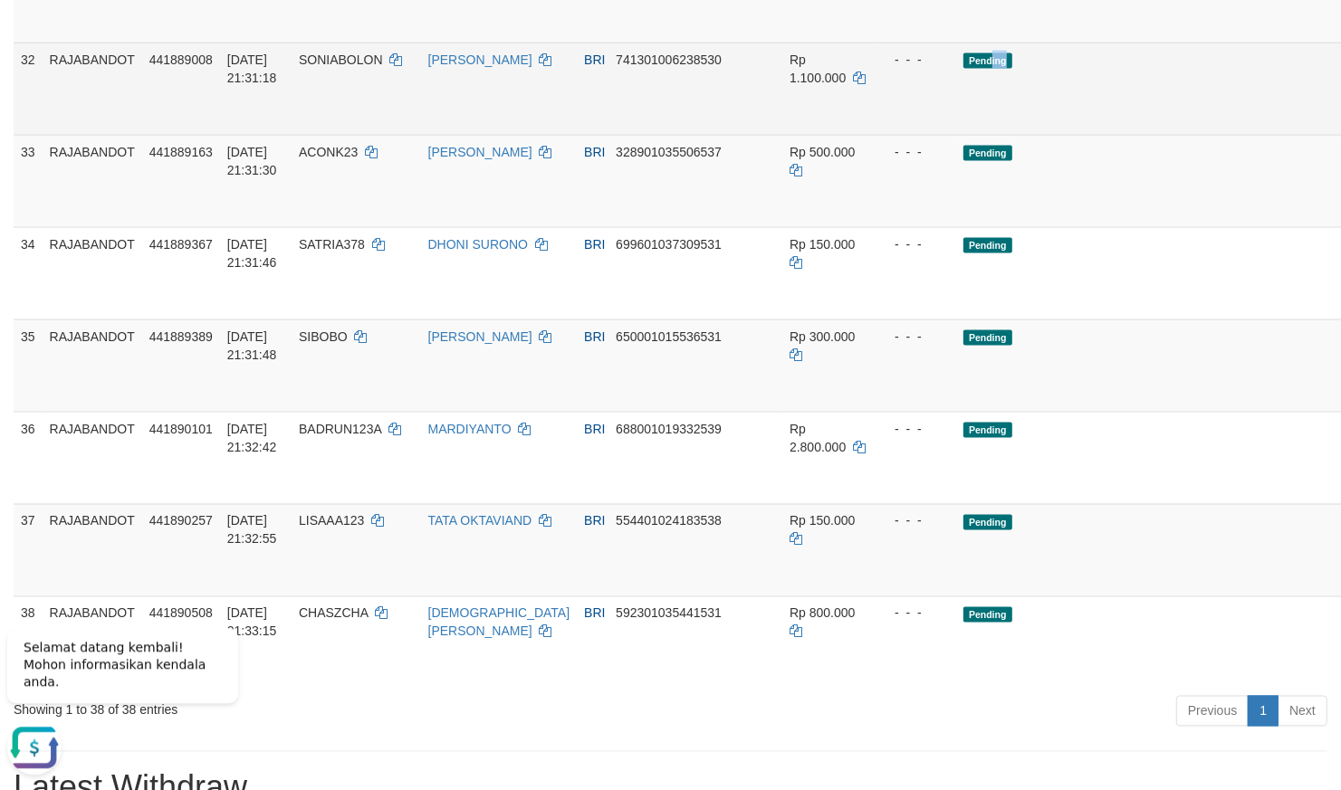
click at [956, 135] on td "Pending" at bounding box center [1173, 89] width 435 height 92
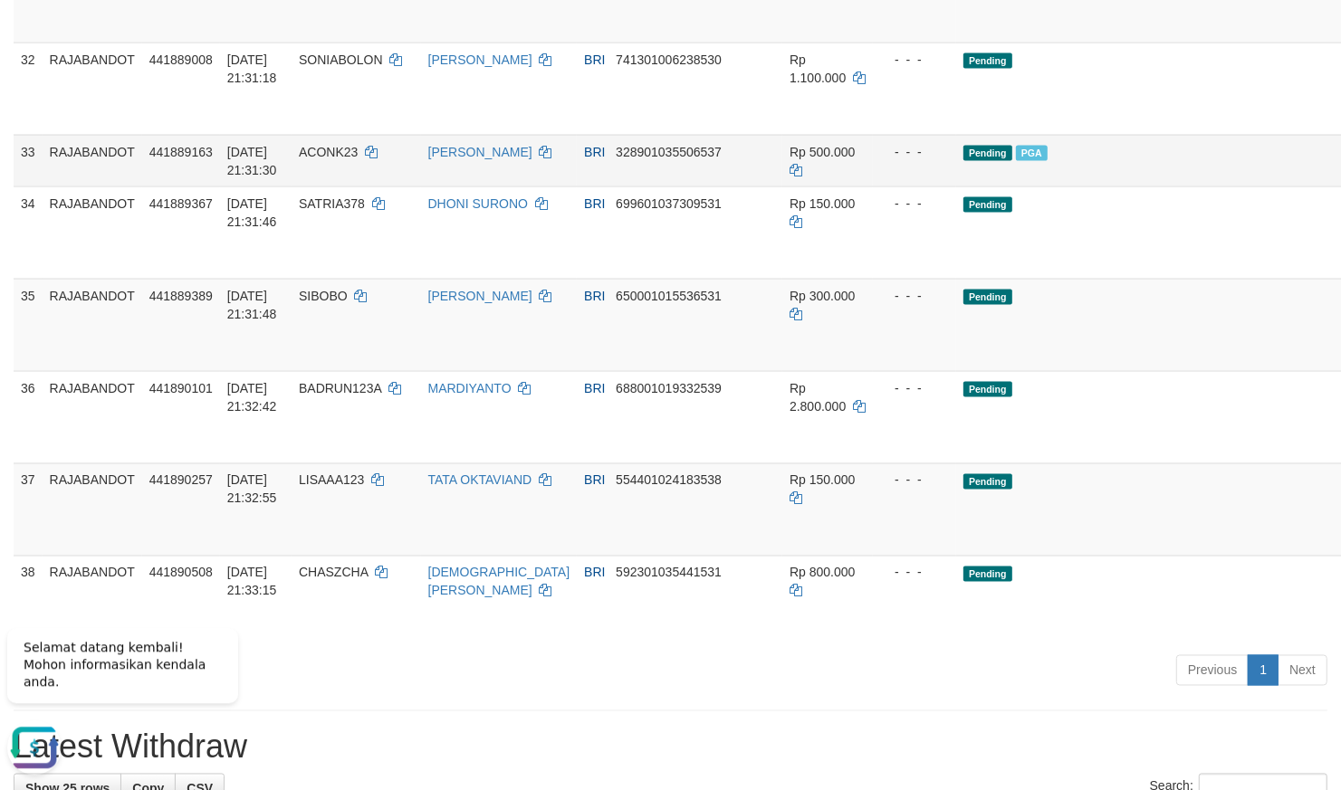
click at [994, 187] on td "Pending PGA" at bounding box center [1173, 161] width 435 height 52
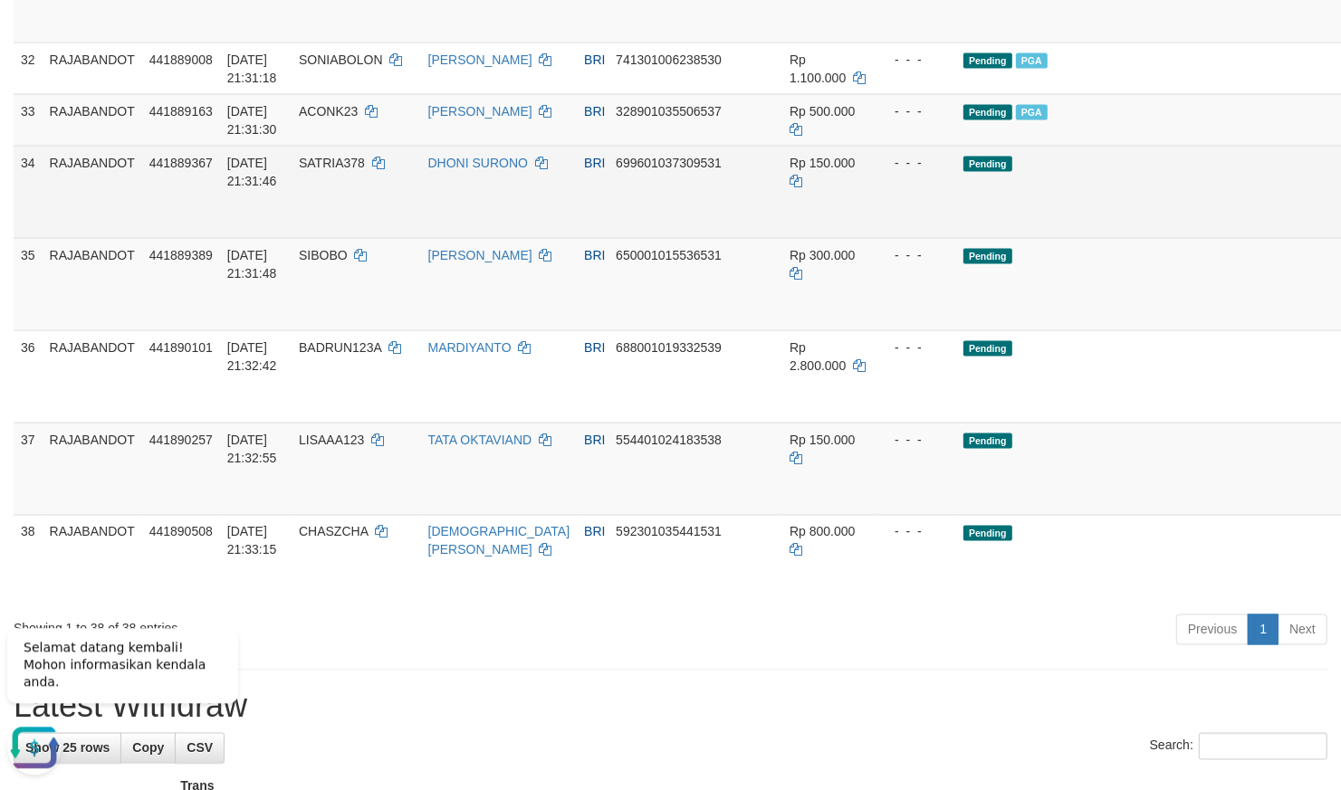
click at [956, 238] on td "Pending" at bounding box center [1173, 192] width 435 height 92
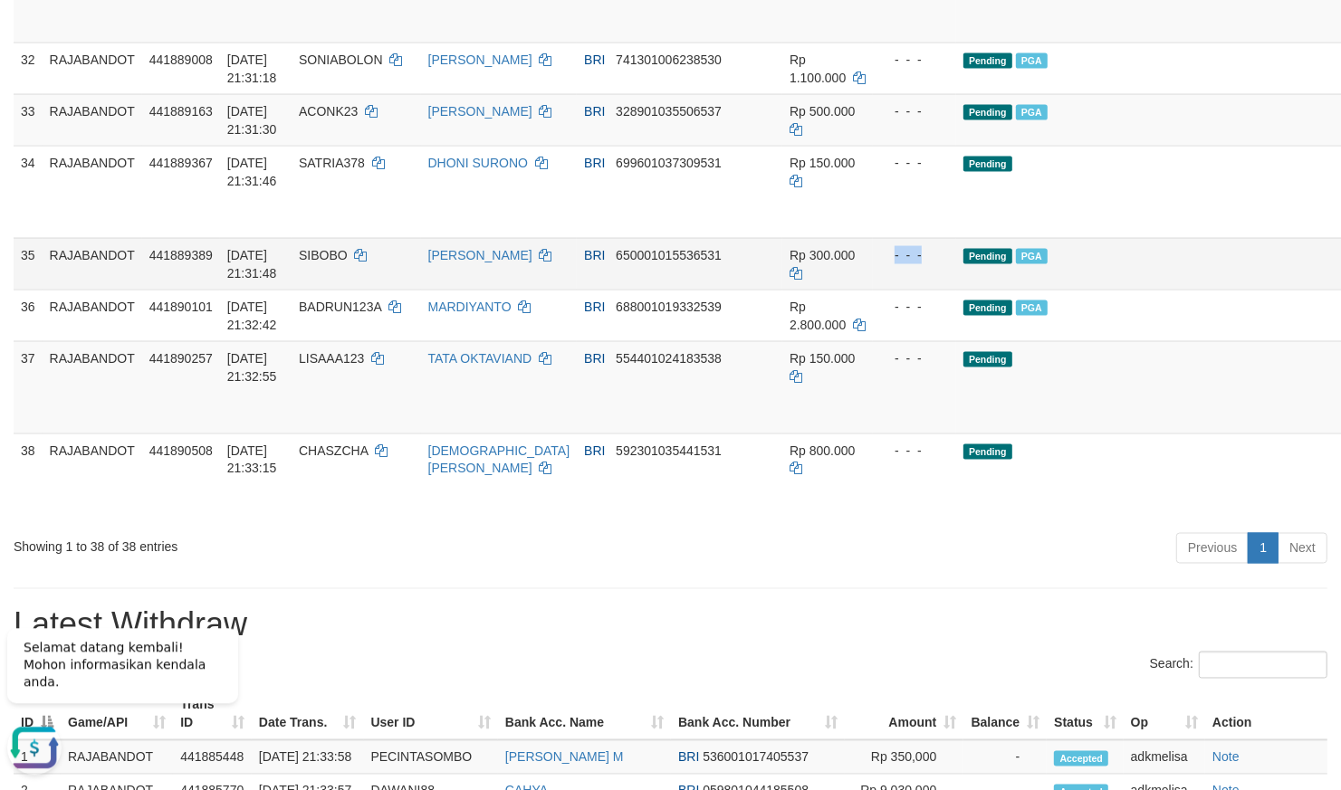
drag, startPoint x: 927, startPoint y: 478, endPoint x: 883, endPoint y: 485, distance: 45.0
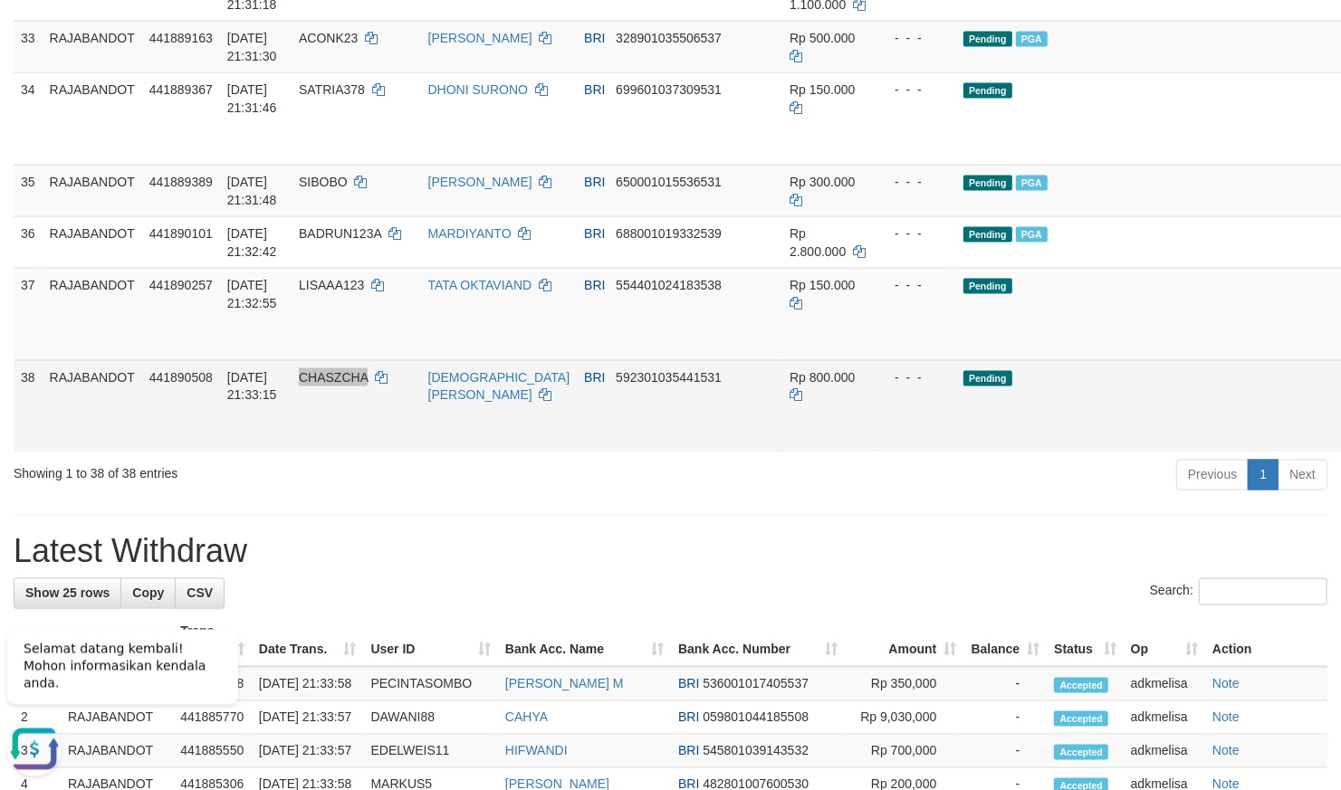
scroll to position [2377, 0]
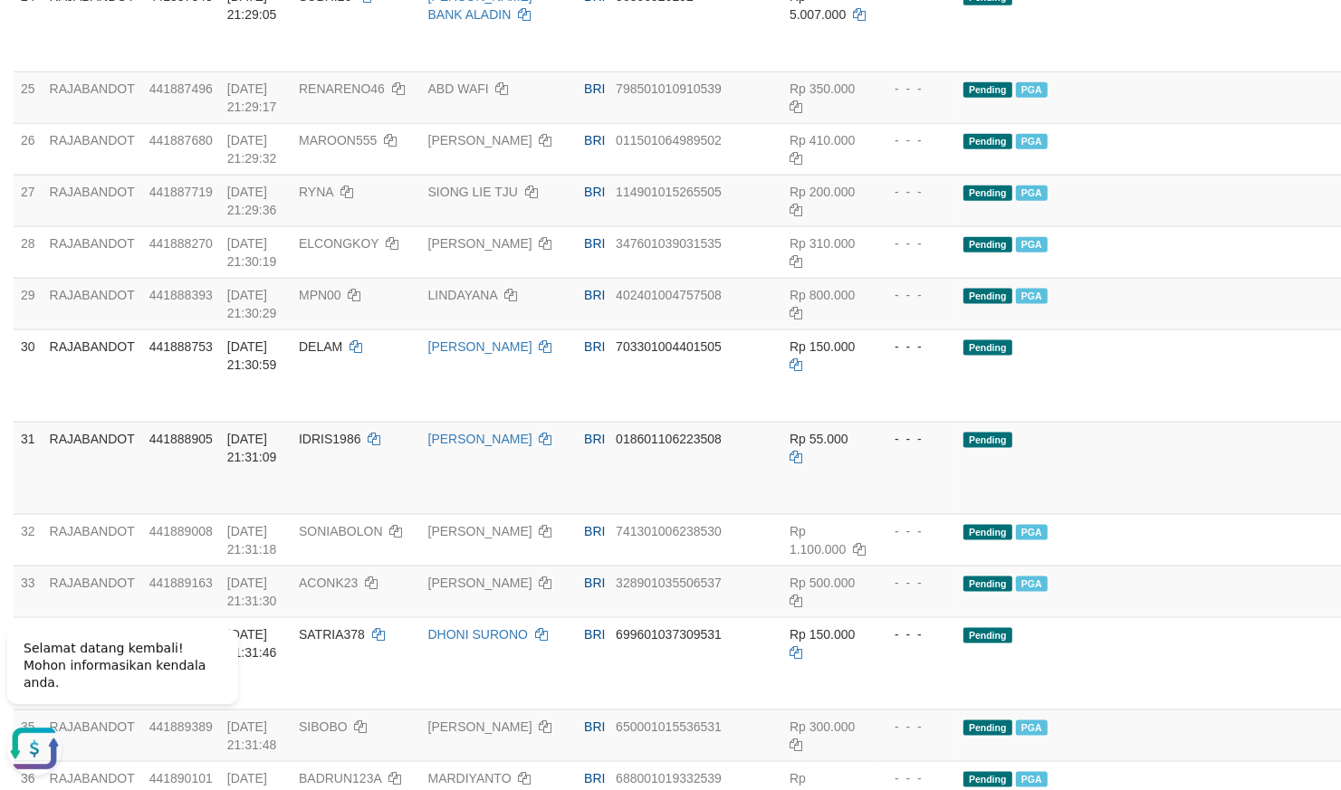
scroll to position [1743, 0]
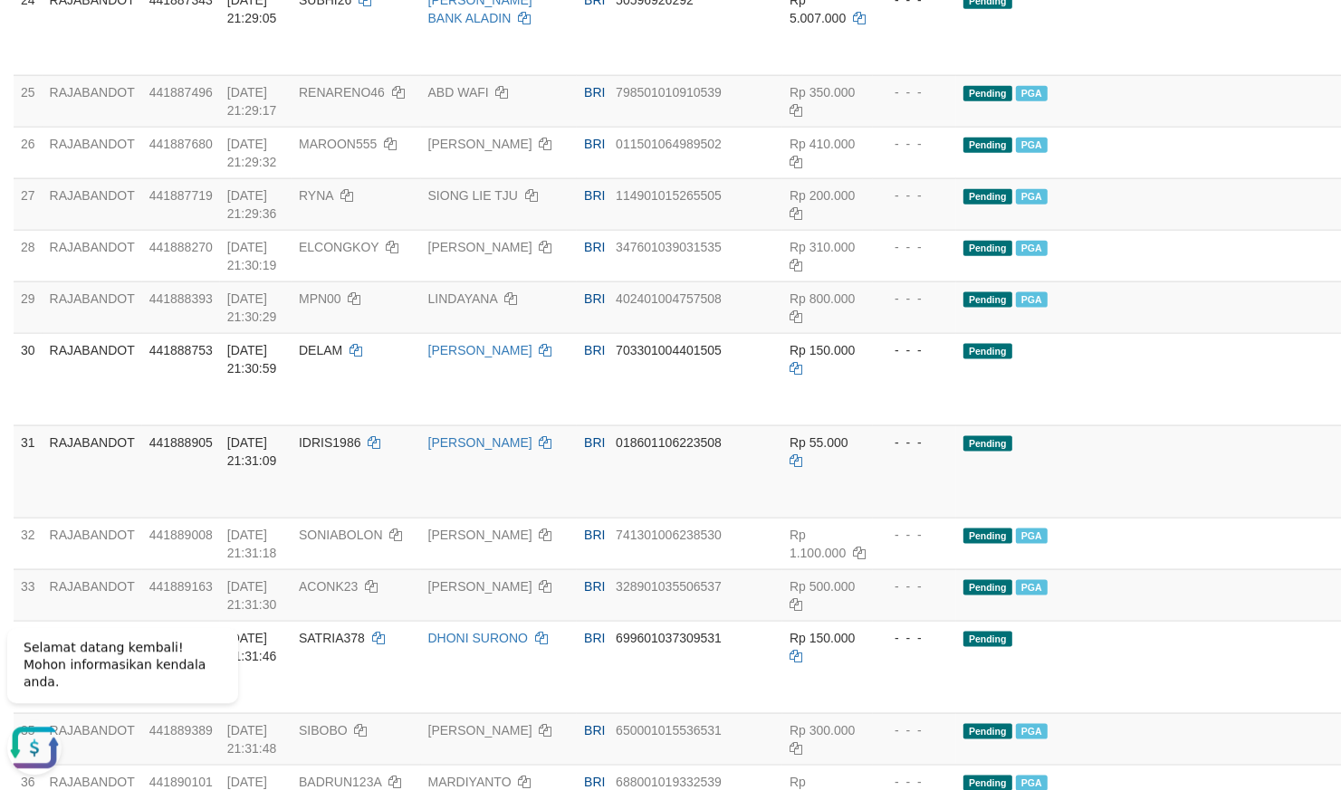
click at [782, 333] on td "Rp 800.000" at bounding box center [827, 308] width 91 height 52
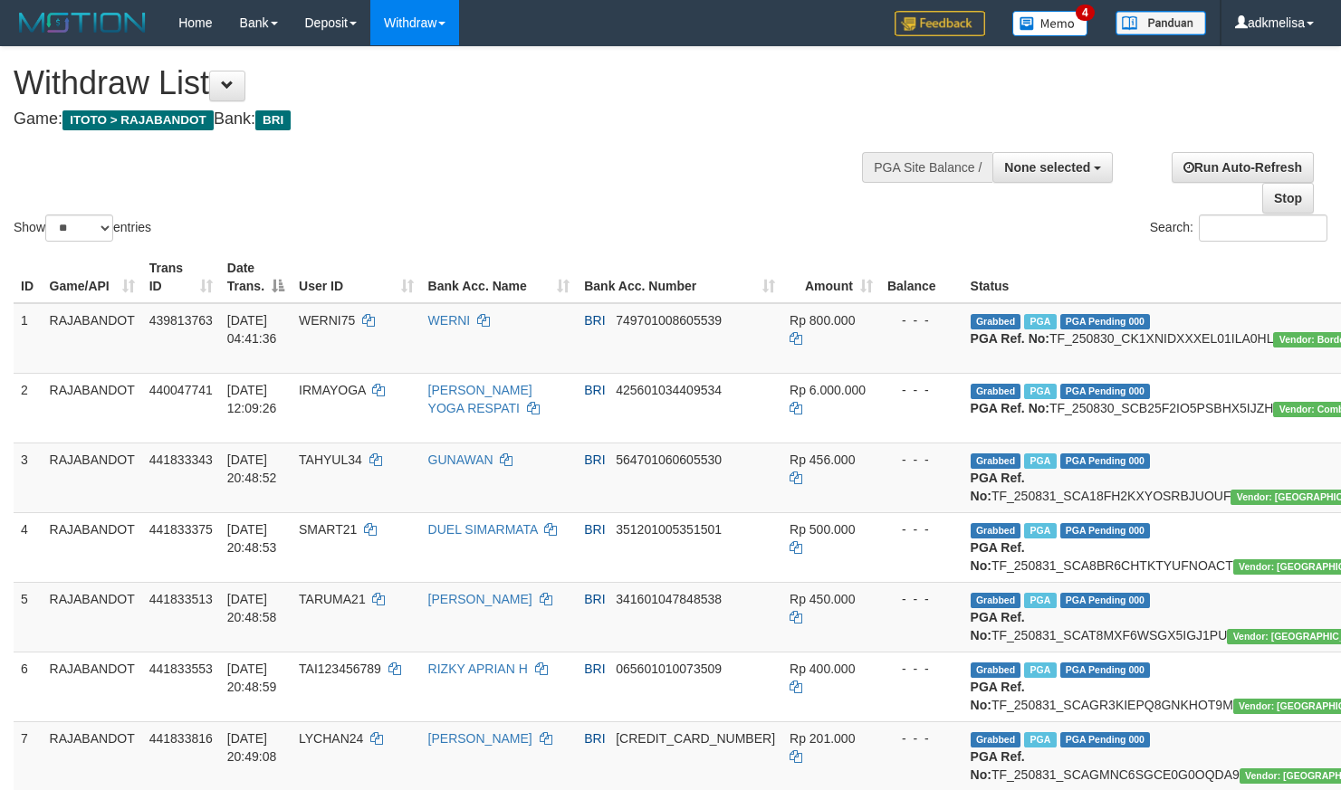
select select
click at [880, 351] on td "- - -" at bounding box center [921, 338] width 83 height 71
click at [666, 158] on div "Show ** ** ** *** entries Search:" at bounding box center [670, 146] width 1341 height 198
click at [45, 215] on select "** ** ** ***" at bounding box center [79, 228] width 68 height 27
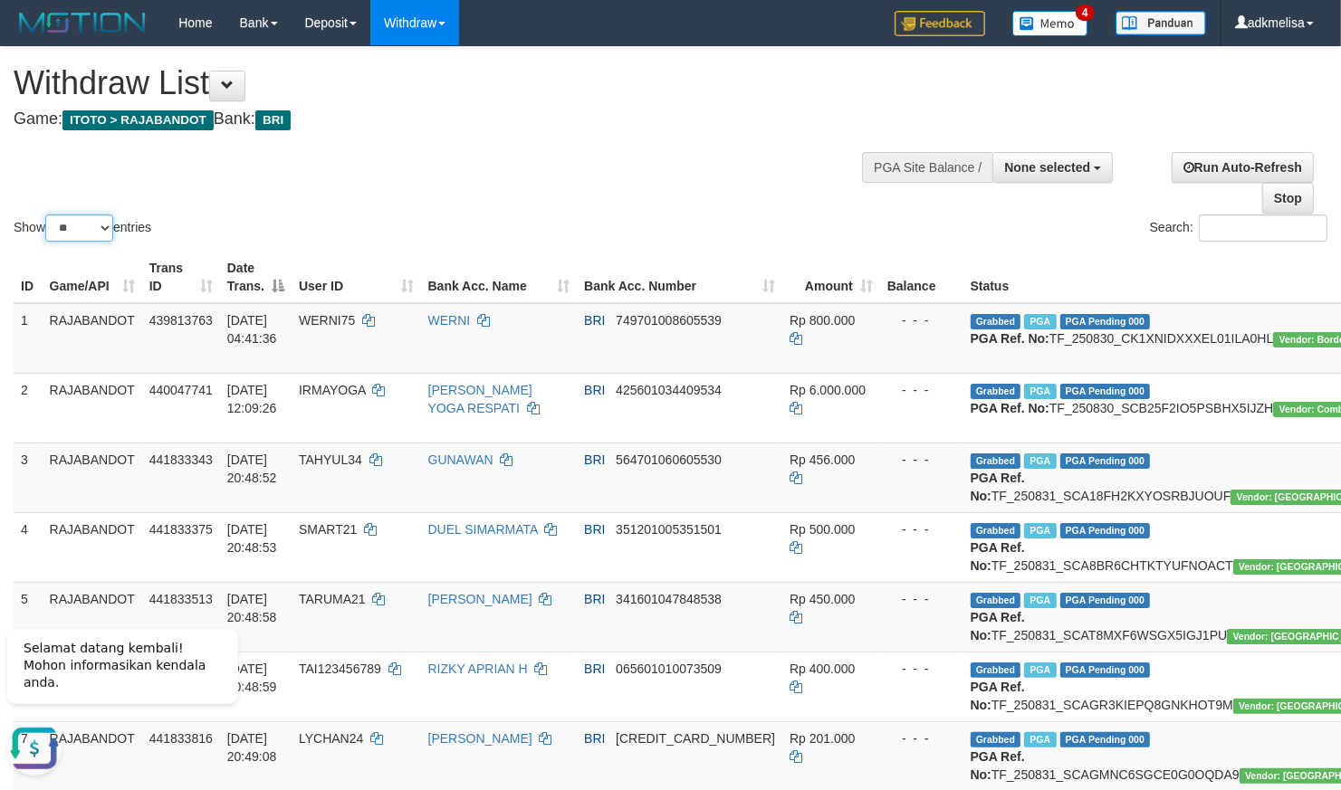
select select "***"
click option "***" at bounding box center [0, 0] width 0 height 0
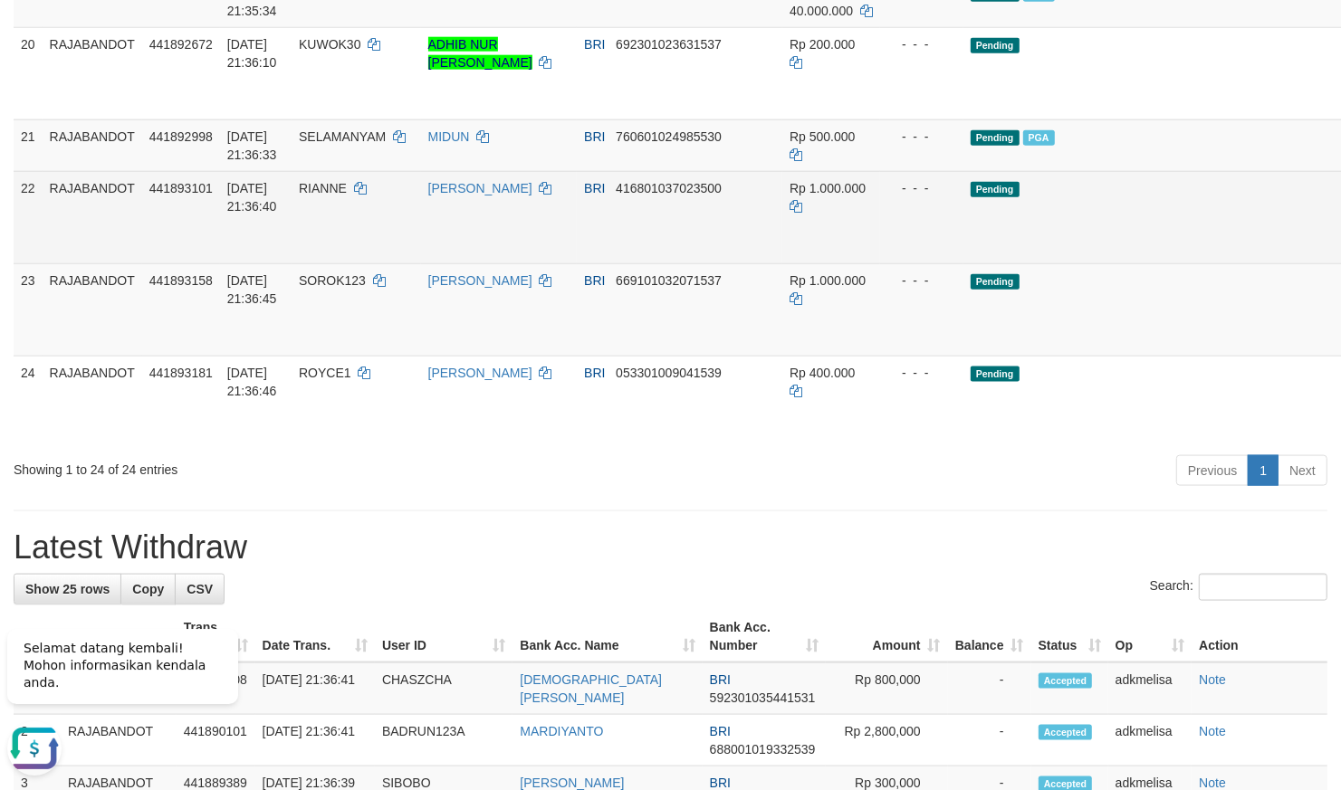
click at [626, 263] on td "BRI 416801037023500" at bounding box center [680, 217] width 206 height 92
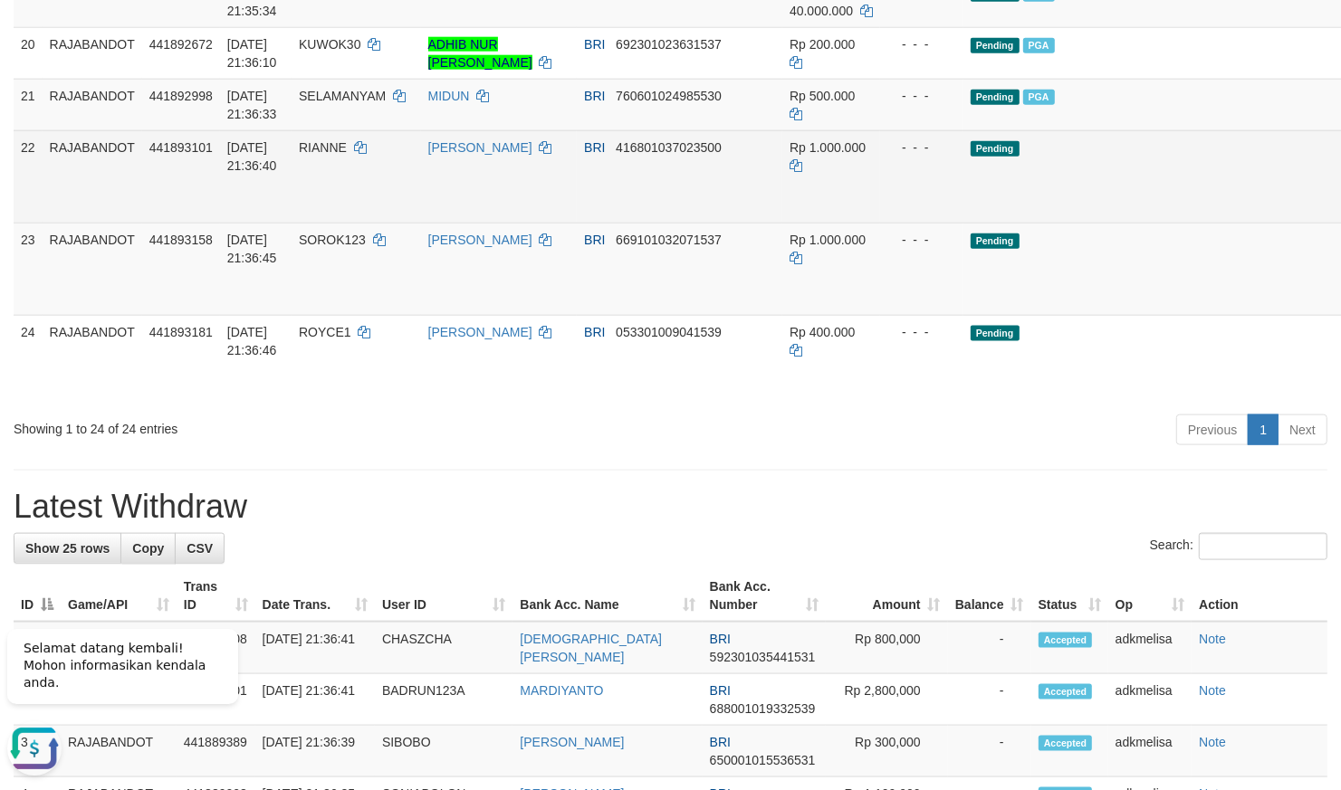
click at [963, 223] on td "Pending" at bounding box center [1180, 176] width 435 height 92
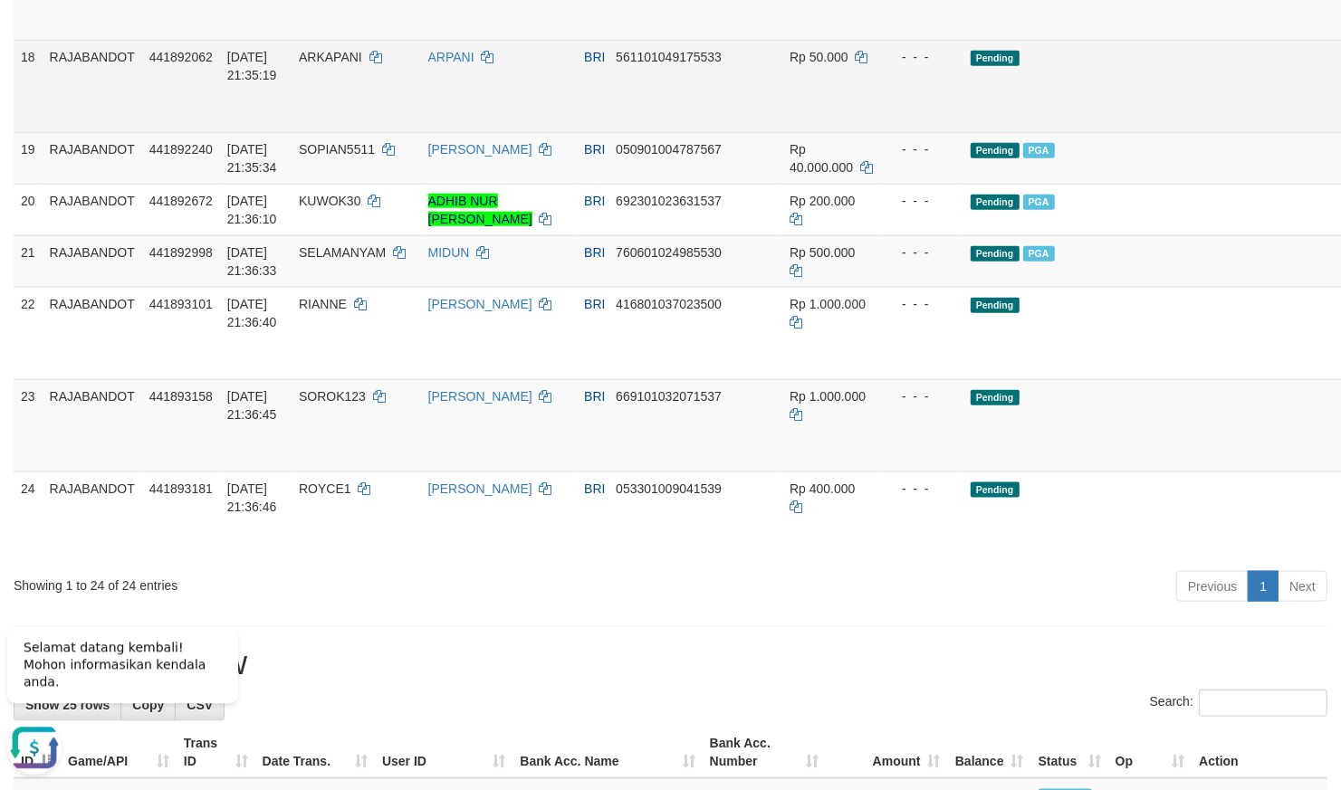
scroll to position [1538, 0]
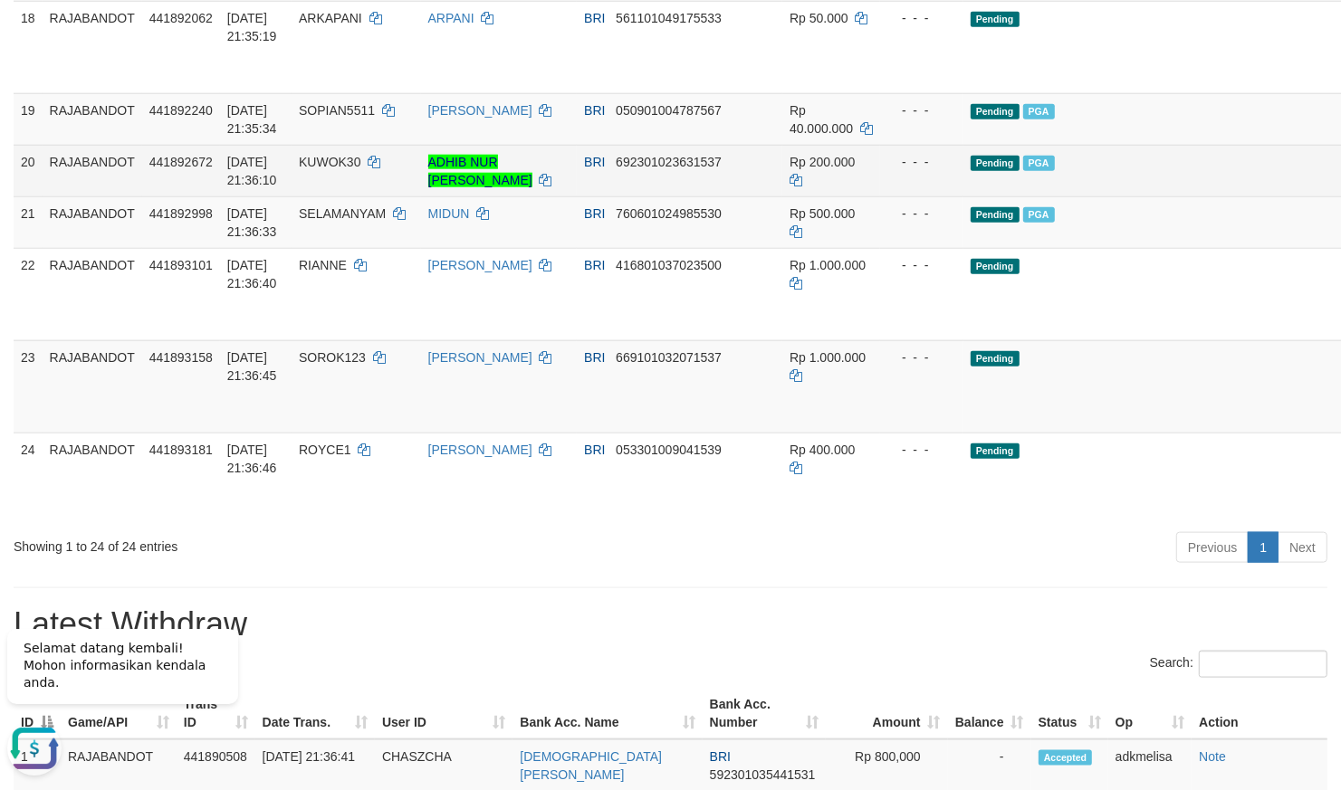
click at [979, 196] on td "Pending PGA" at bounding box center [1180, 171] width 435 height 52
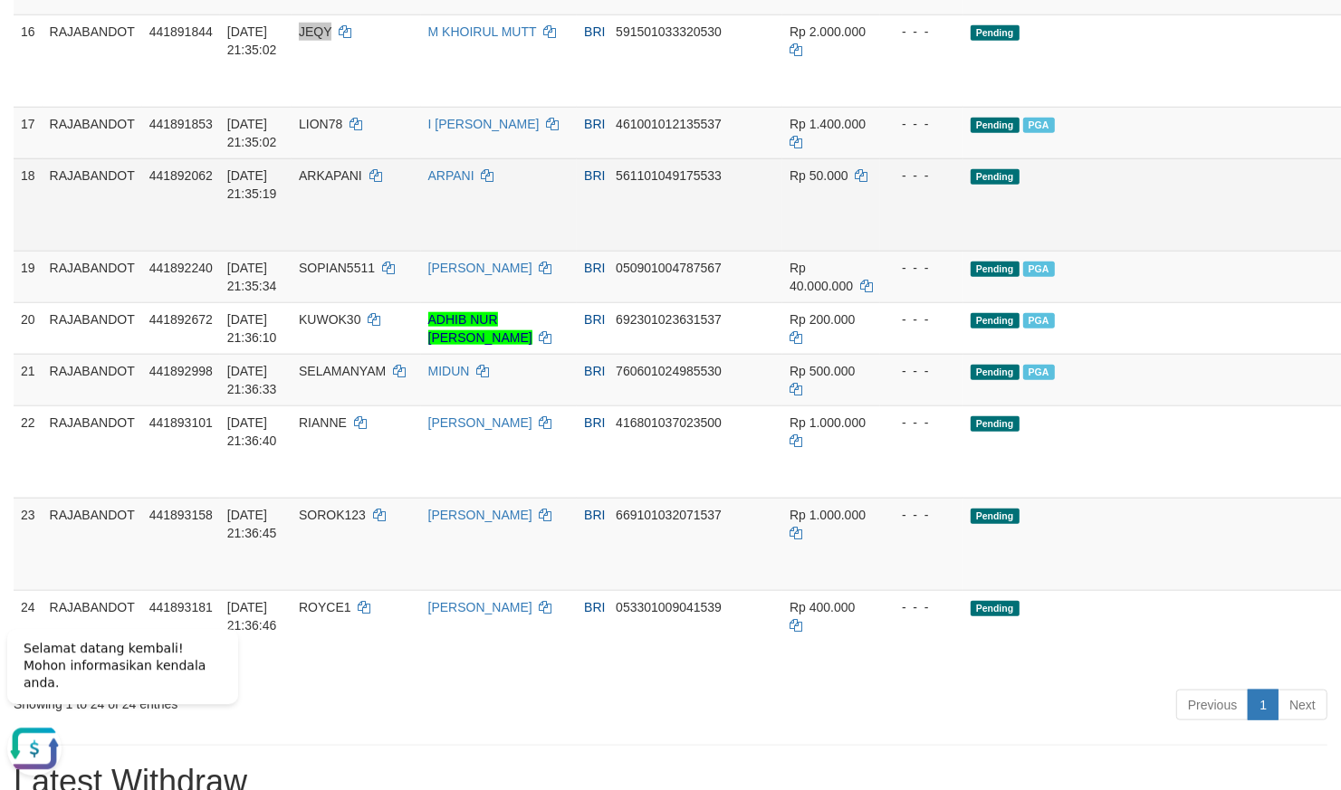
scroll to position [1379, 0]
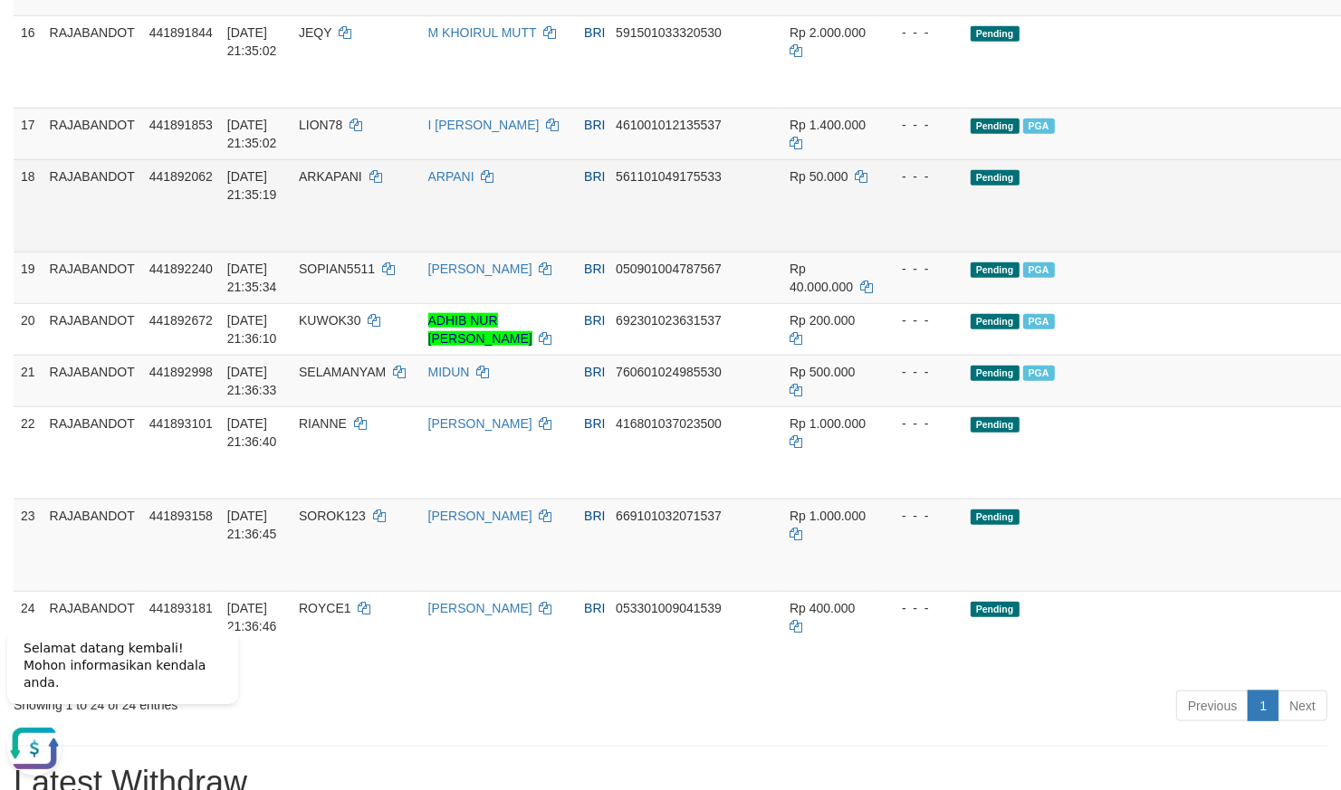
click td "Pending"
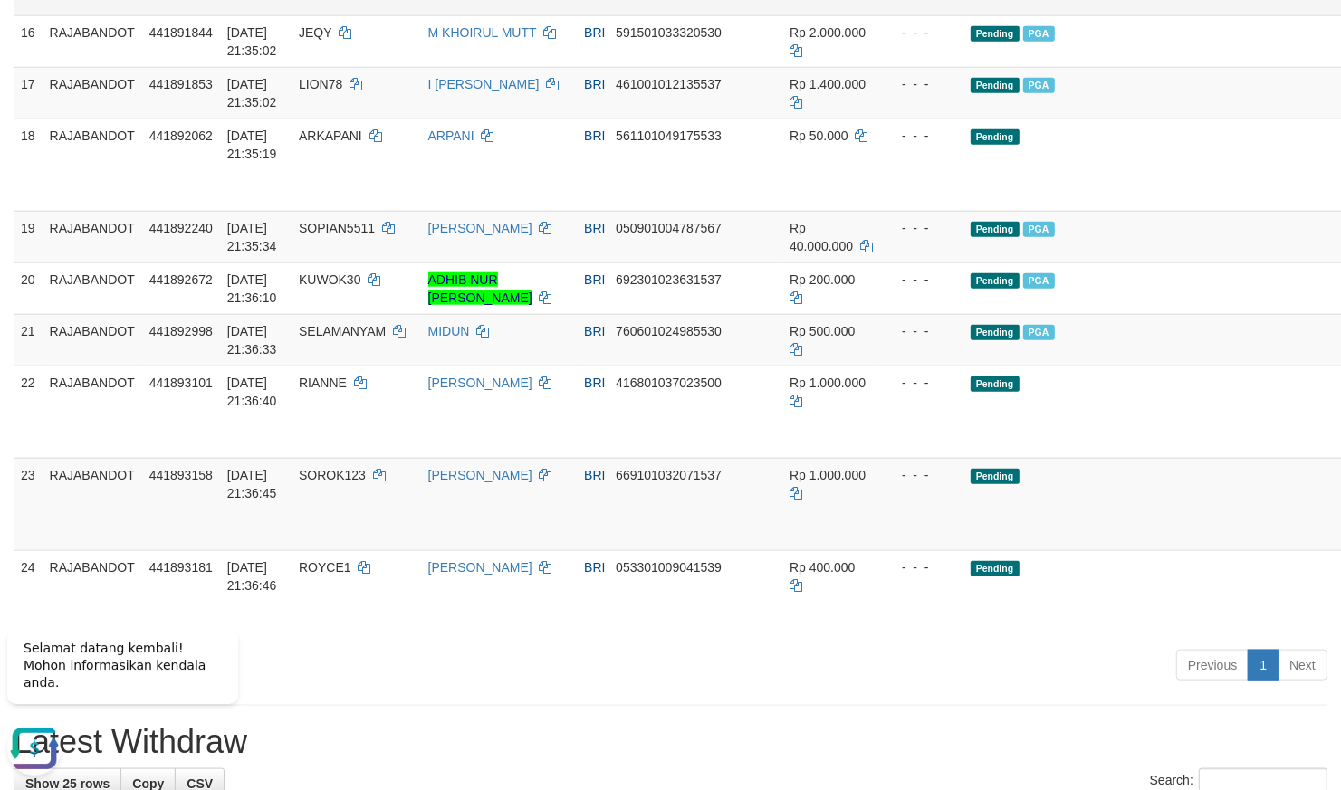
click link "Send PGA"
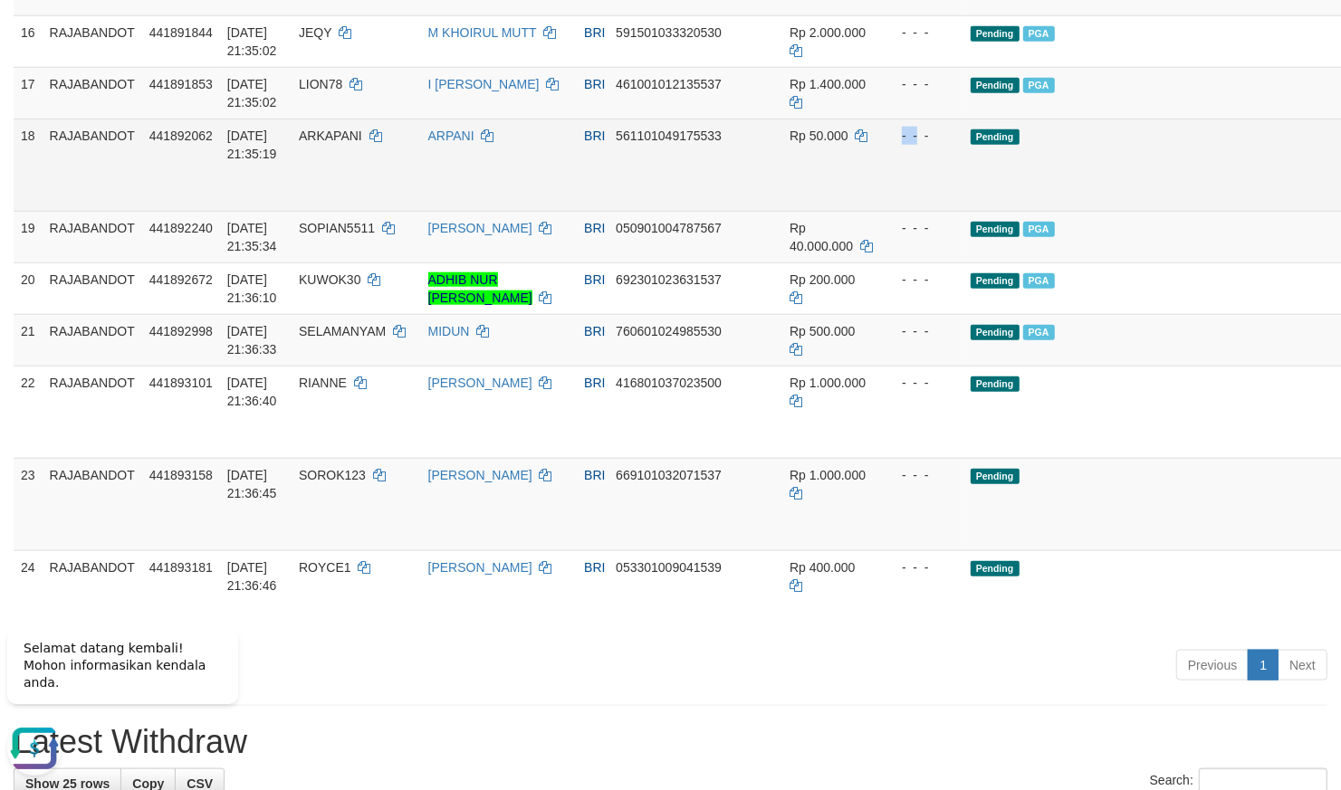
click td "- - -"
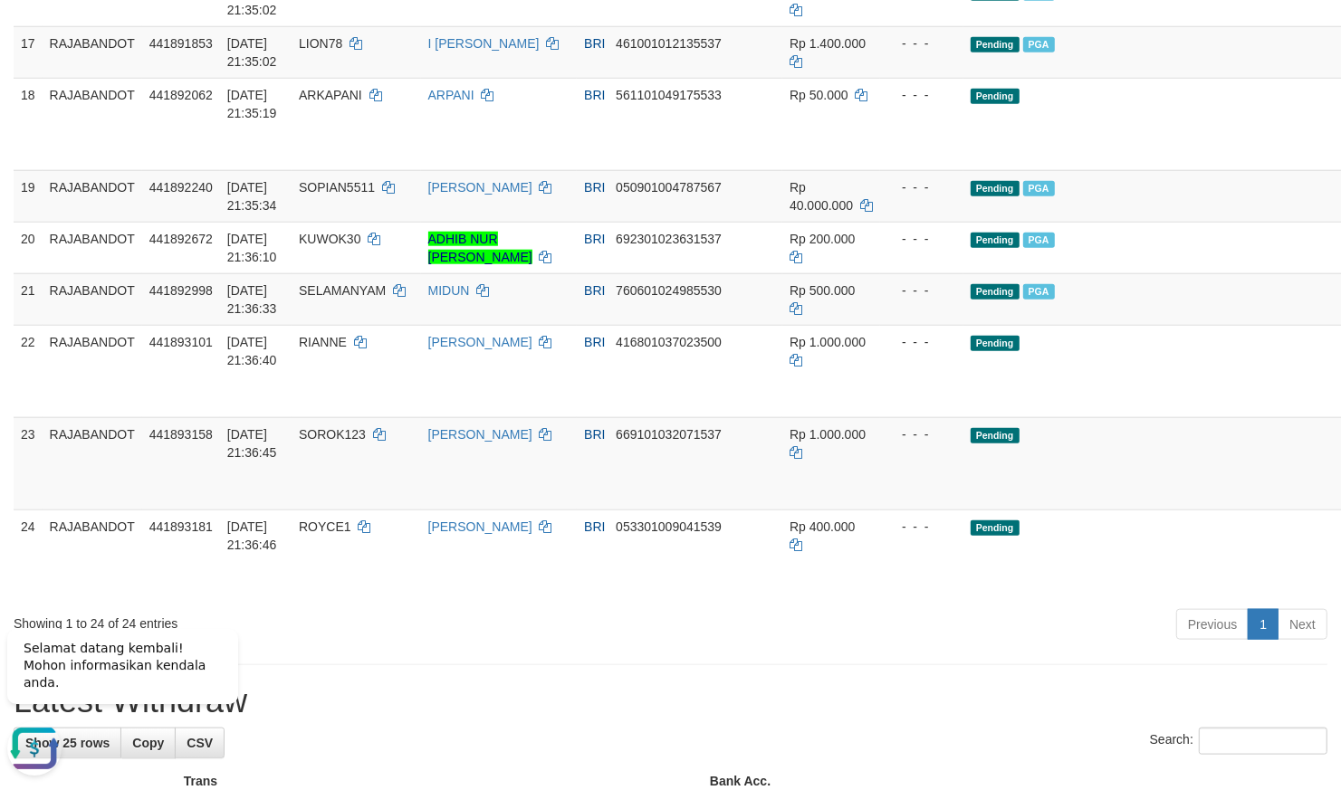
click link "Send PGA"
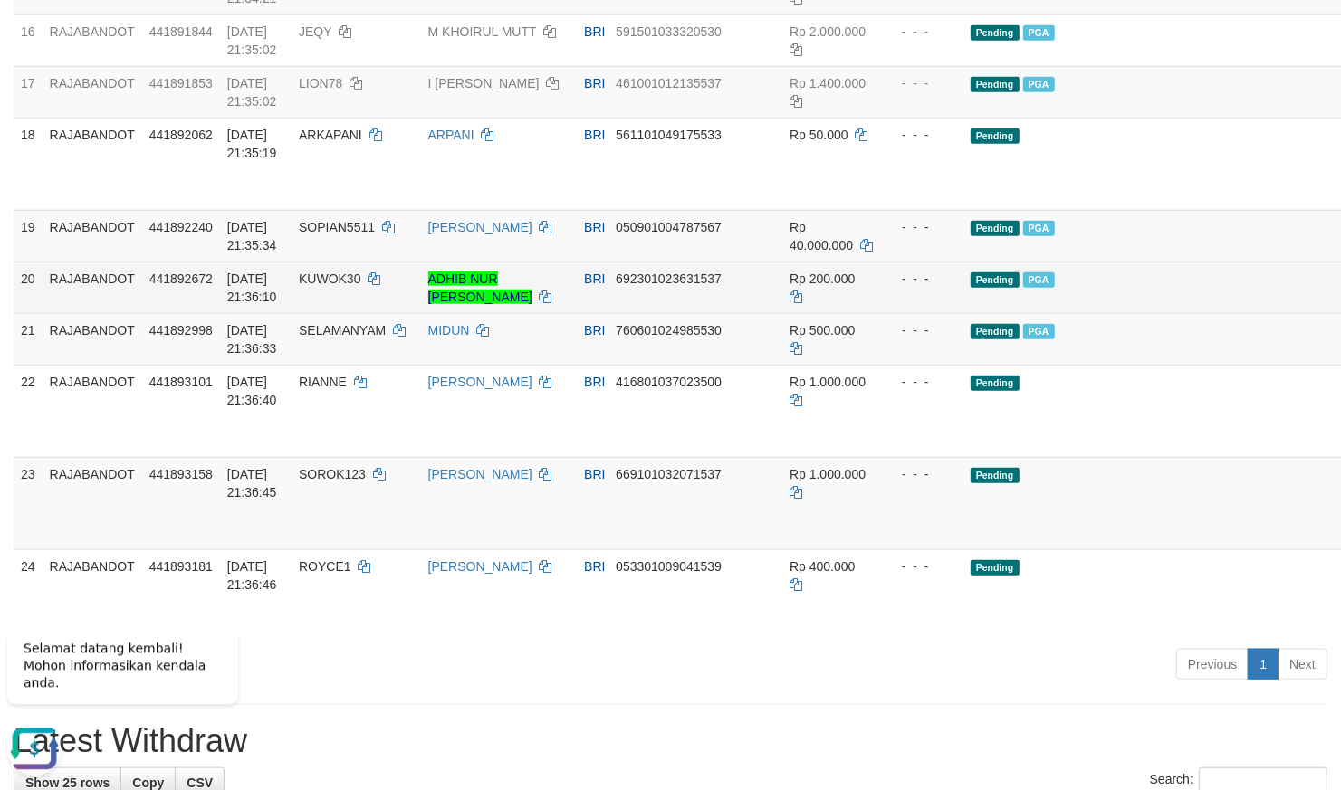
scroll to position [1221, 0]
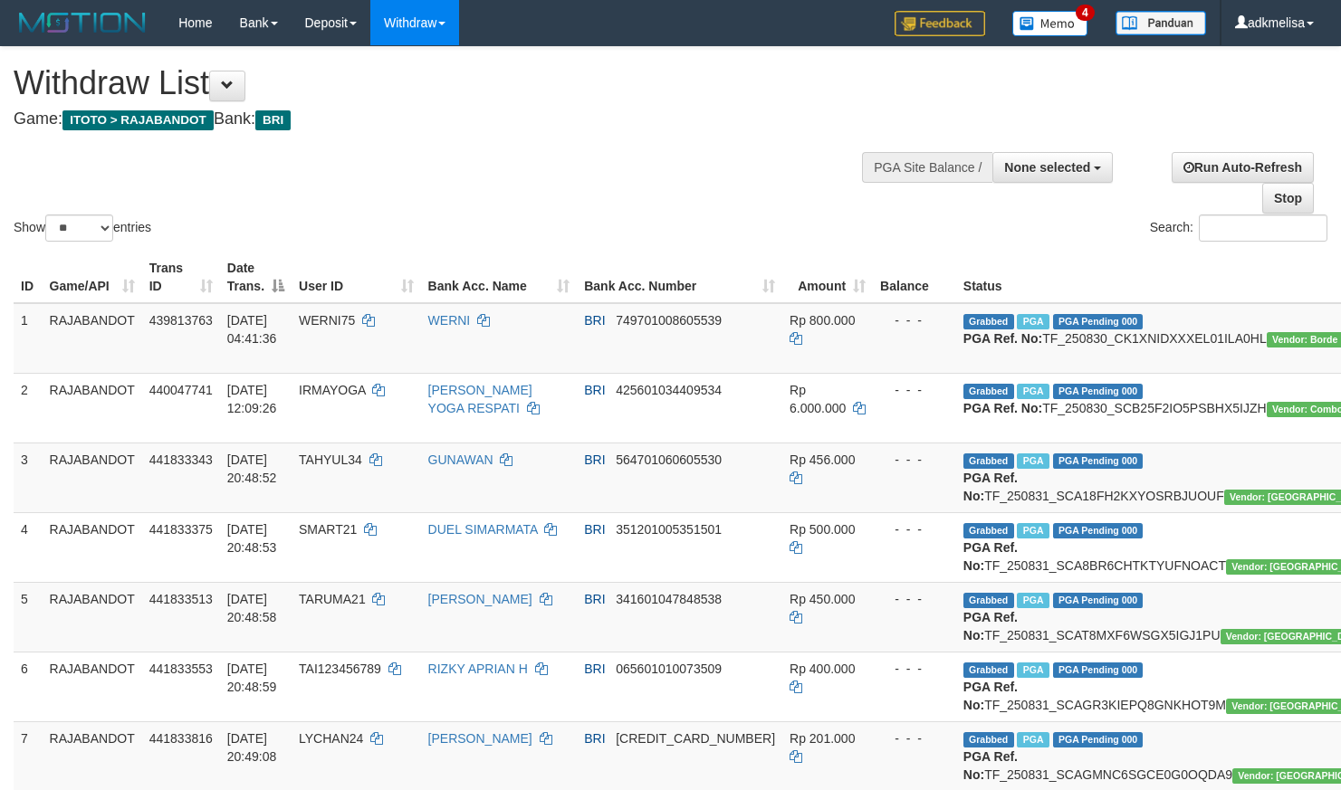
select select
select select "**"
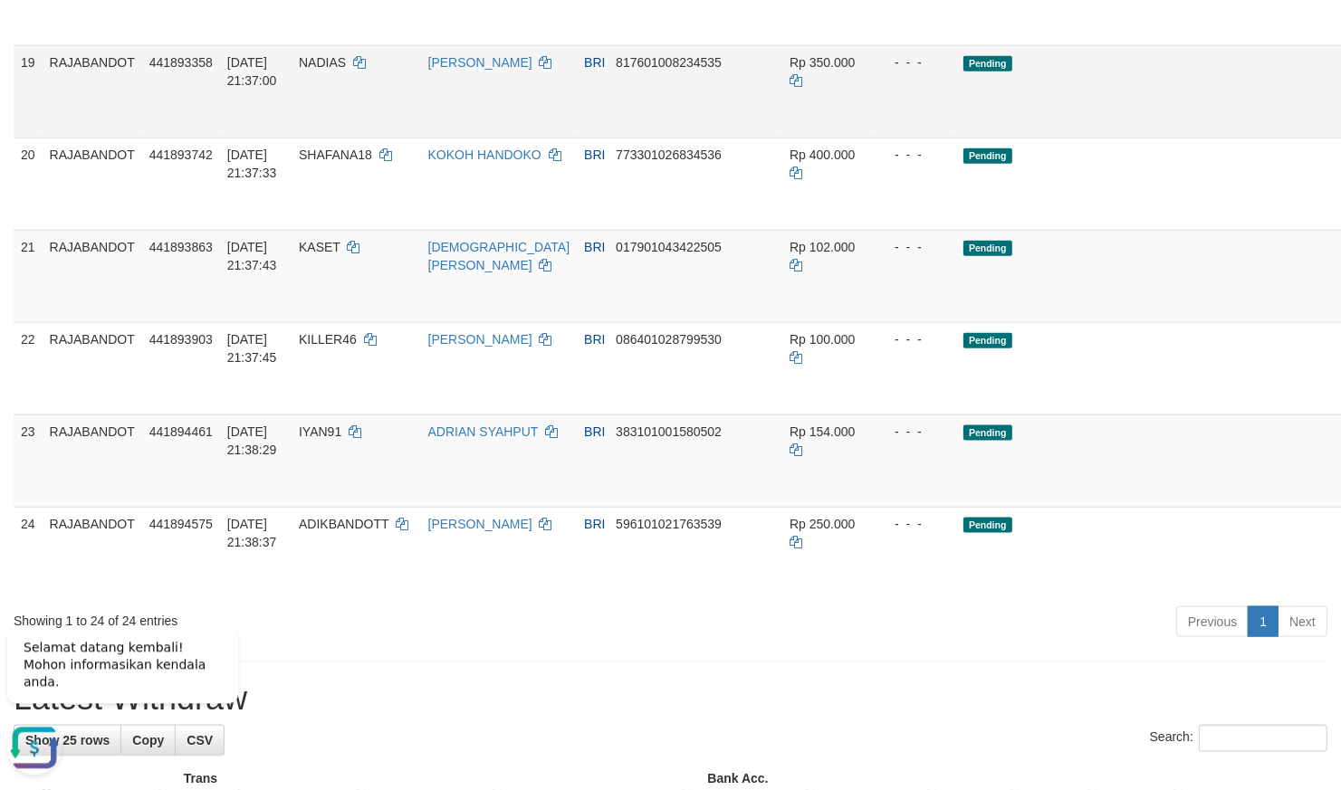
scroll to position [1743, 0]
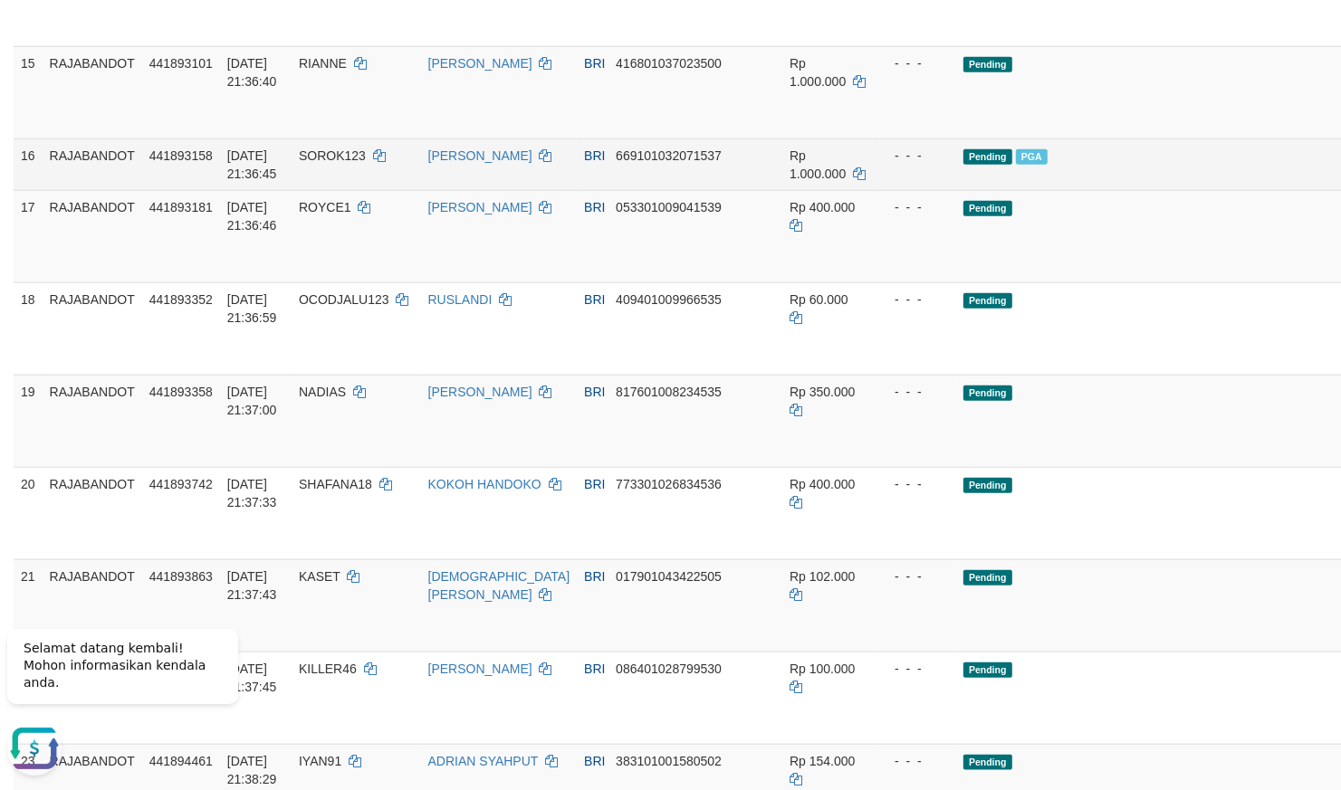
click at [956, 190] on td "Pending PGA" at bounding box center [1173, 165] width 435 height 52
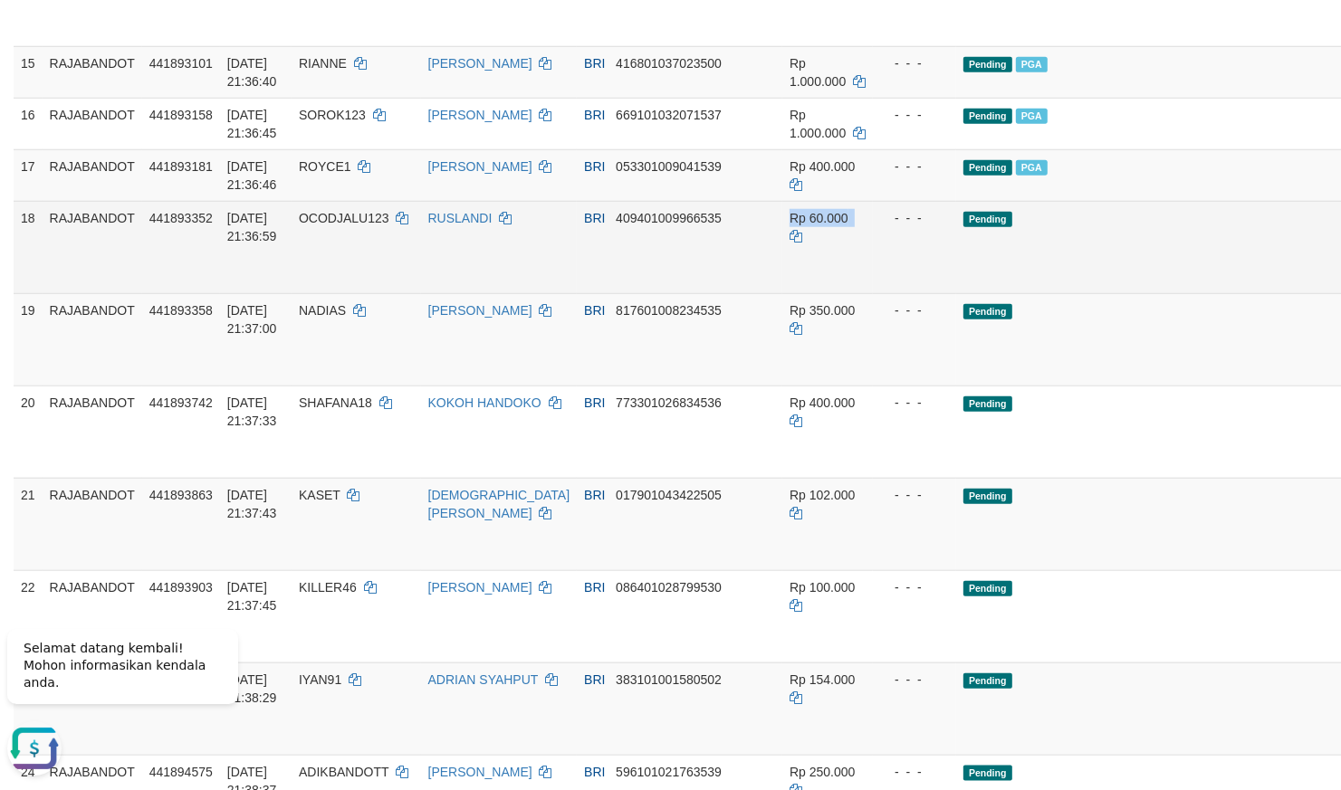
drag, startPoint x: 892, startPoint y: 445, endPoint x: 838, endPoint y: 443, distance: 53.5
click at [860, 293] on tr "18 RAJABANDOT 441893352 31/08/2025 21:36:59 OCODJALU123 RUSLANDI BRI 4094010099…" at bounding box center [785, 247] width 1542 height 92
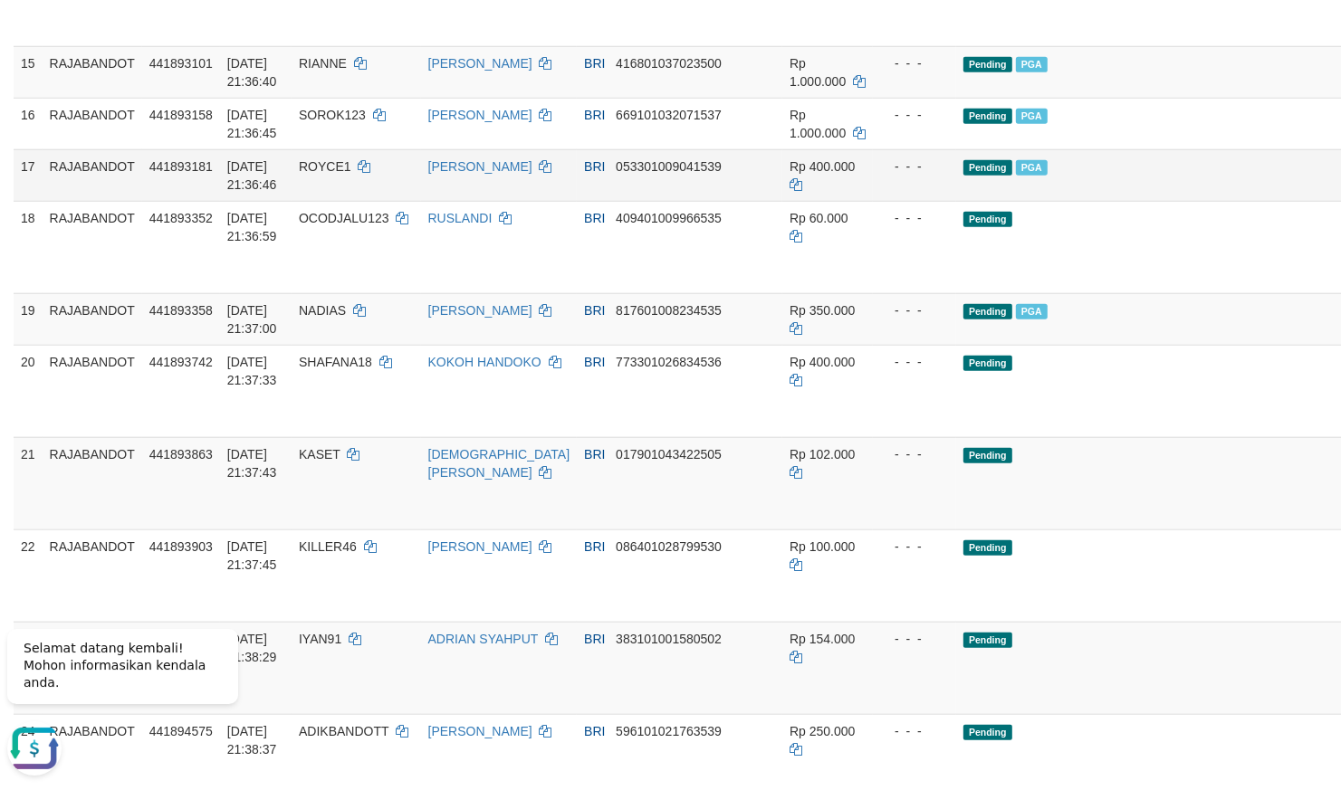
click at [1141, 201] on td "Pending PGA" at bounding box center [1173, 175] width 435 height 52
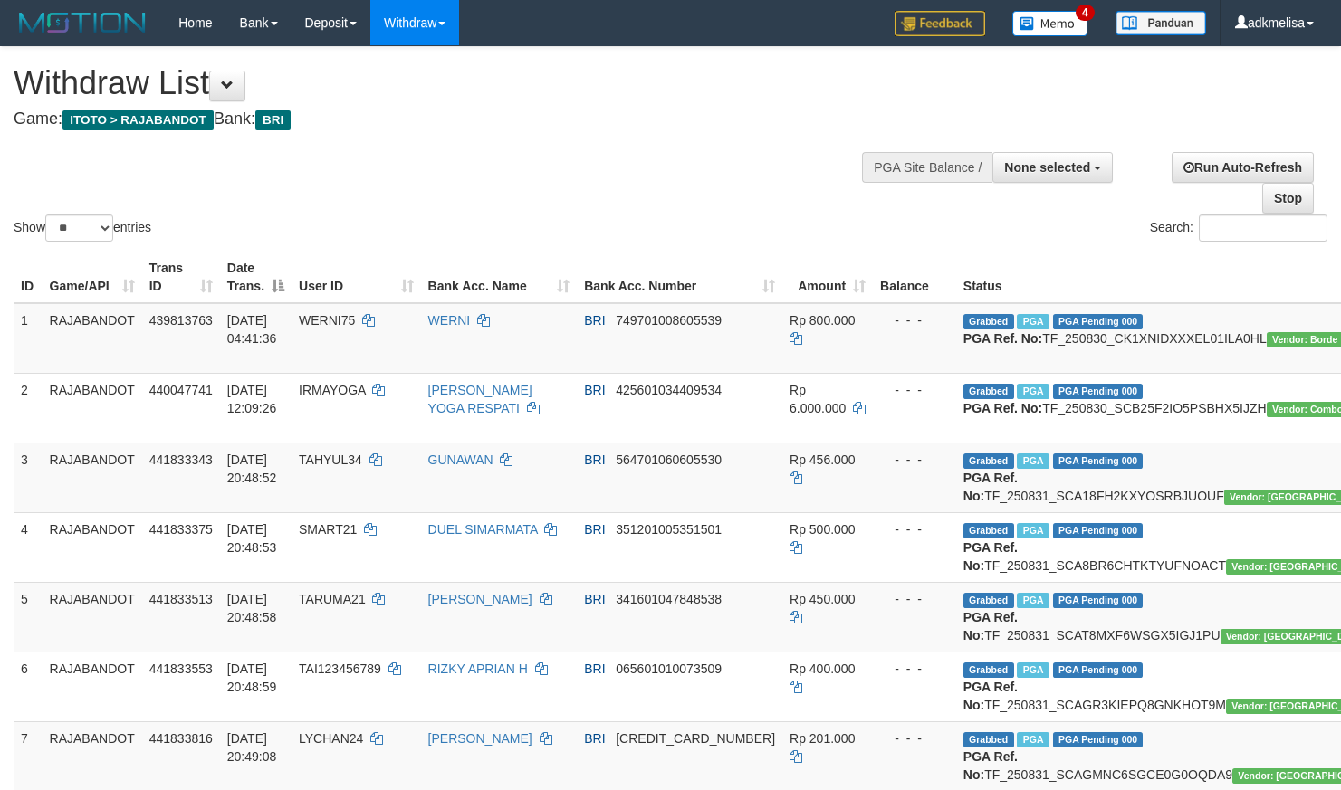
select select
select select "**"
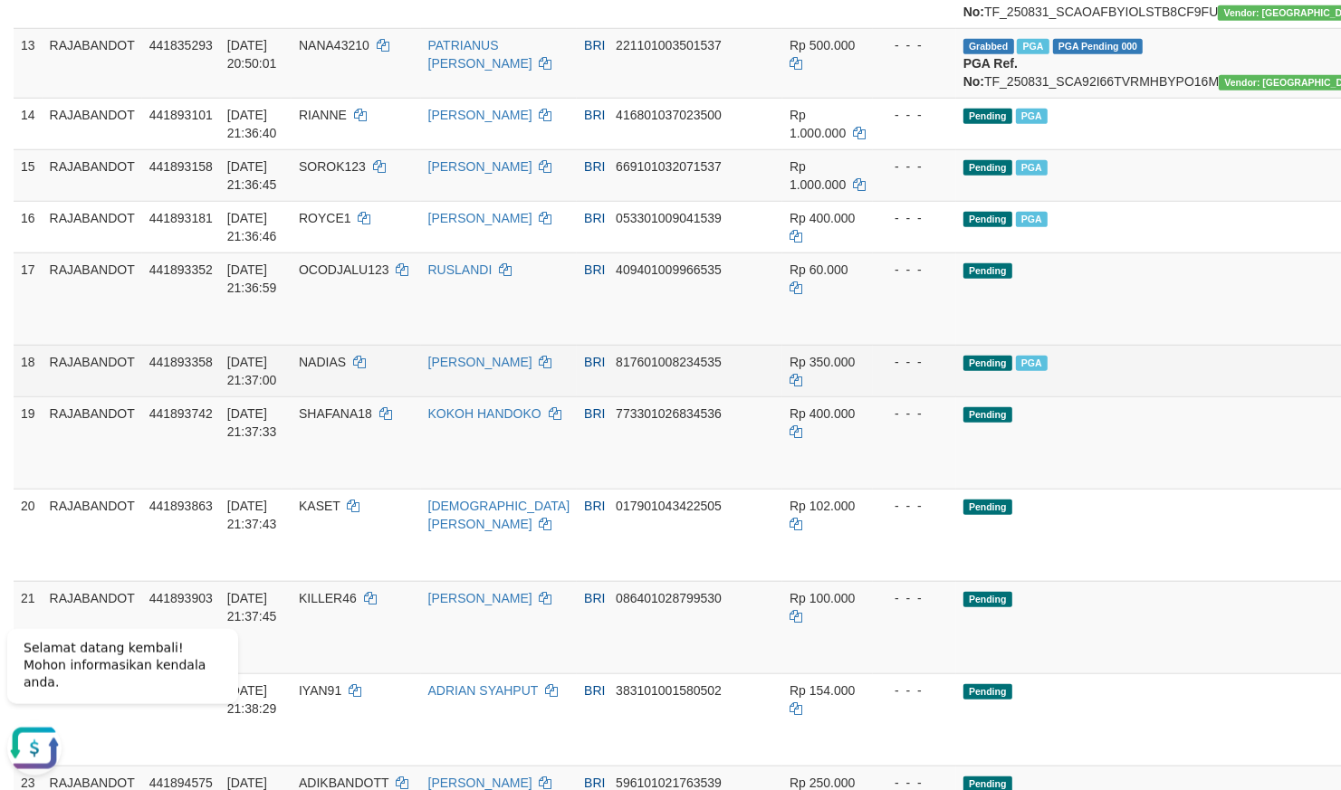
scroll to position [1109, 0]
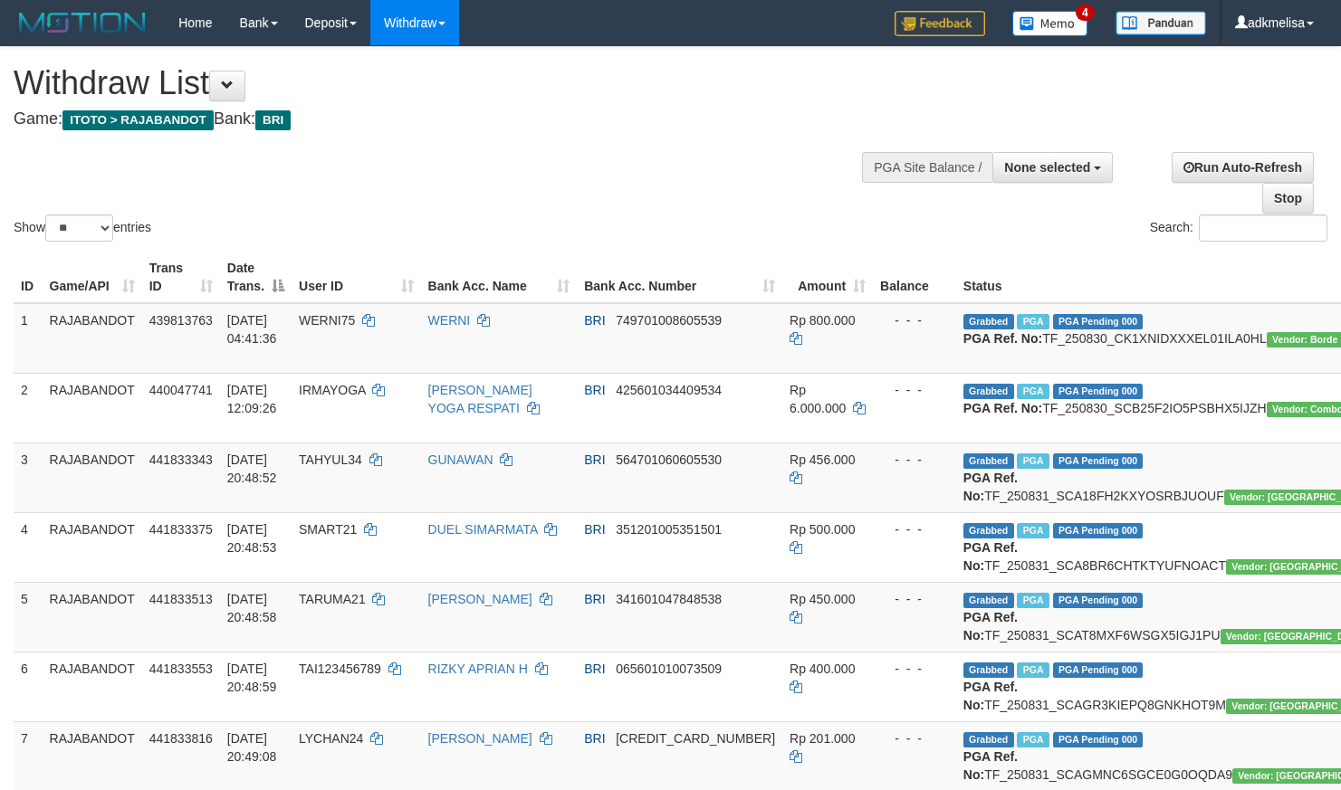
select select
select select "**"
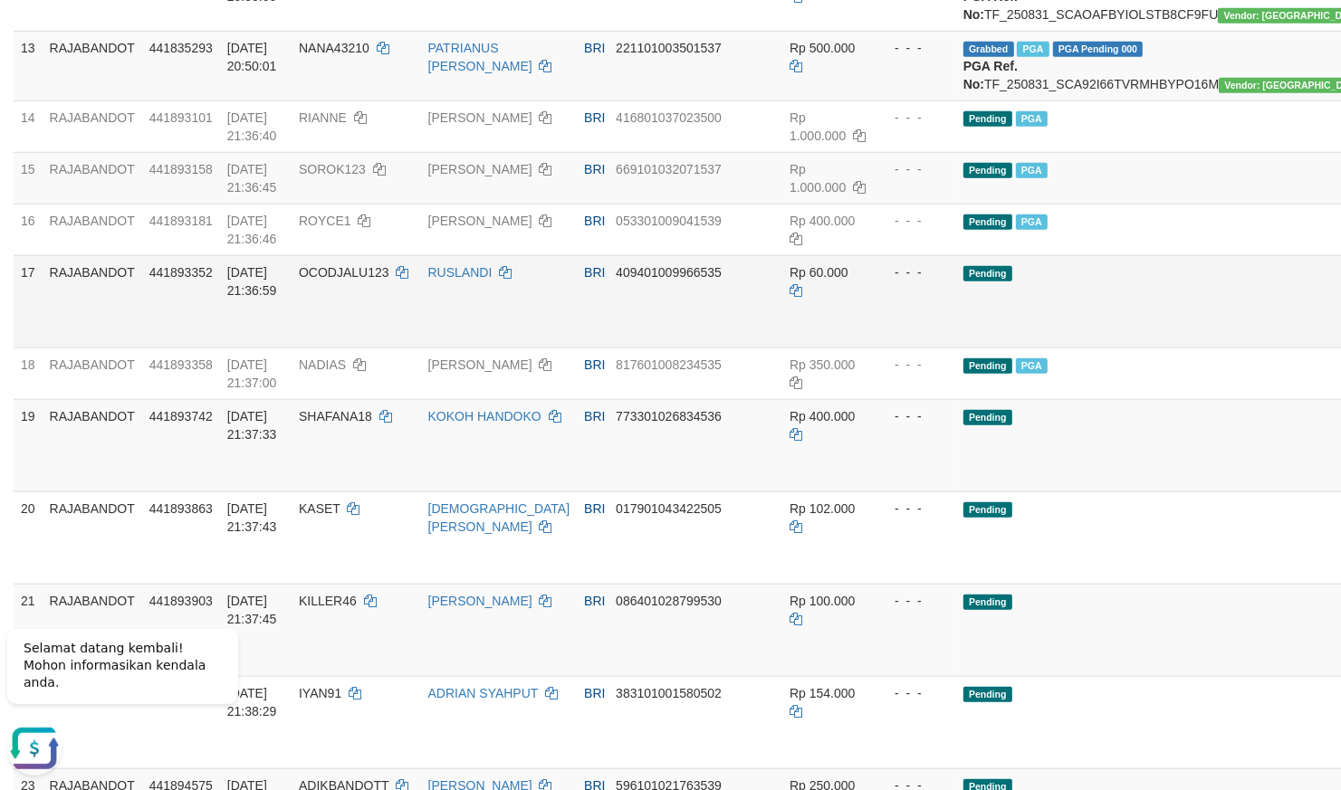
click at [1019, 348] on td "Pending" at bounding box center [1173, 301] width 435 height 92
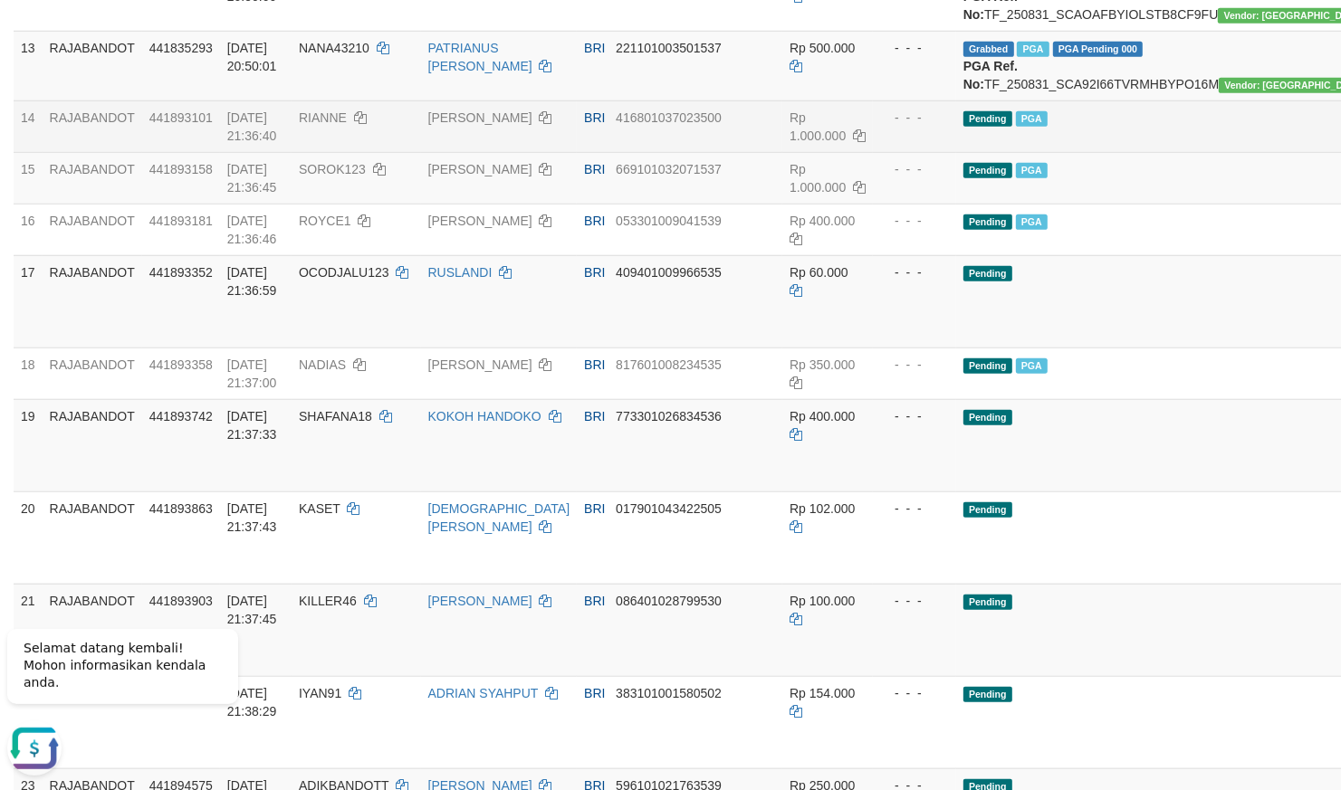
click at [880, 127] on div "- - -" at bounding box center [914, 118] width 69 height 18
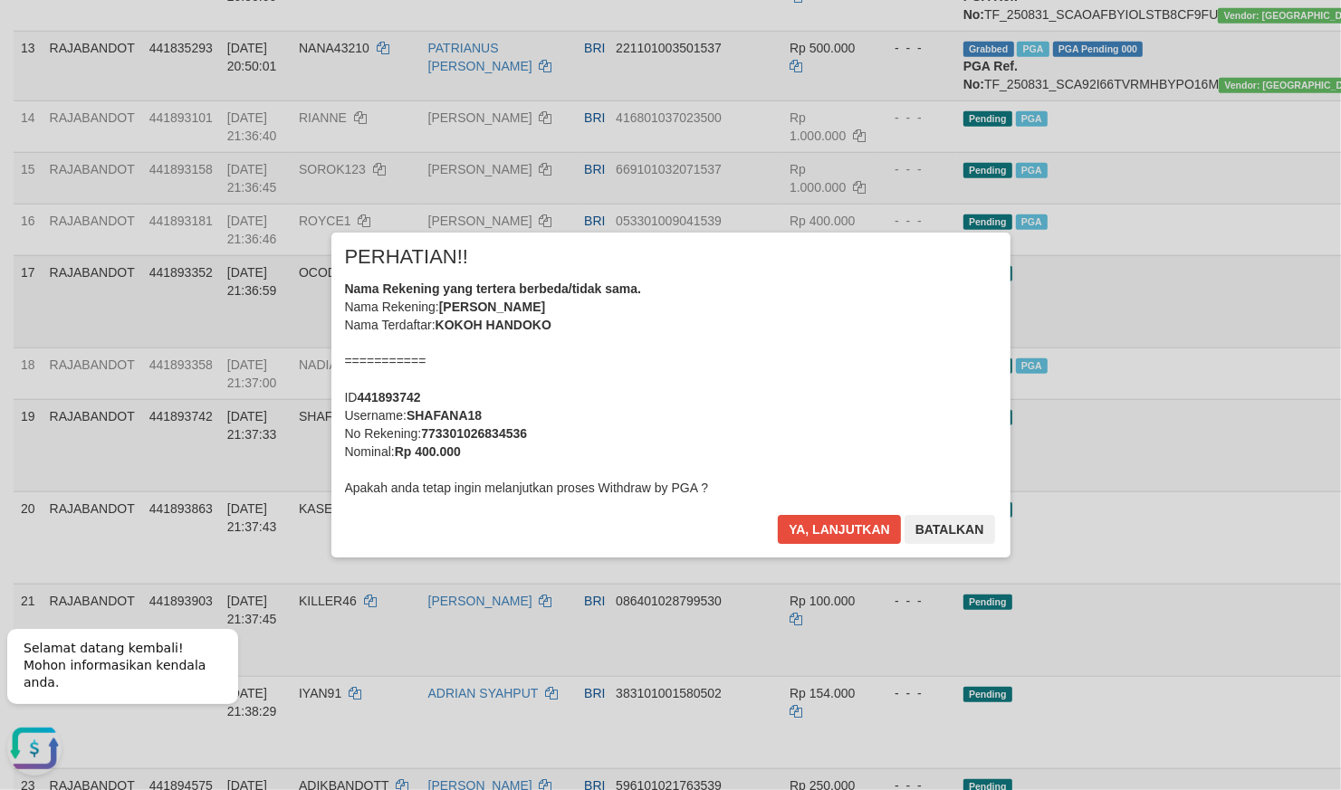
click at [1011, 557] on div "× PERHATIAN!! Nama Rekening yang tertera berbeda/tidak sama. Nama Rekening: KOK…" at bounding box center [670, 395] width 679 height 324
click at [938, 541] on button "Batalkan" at bounding box center [950, 529] width 91 height 29
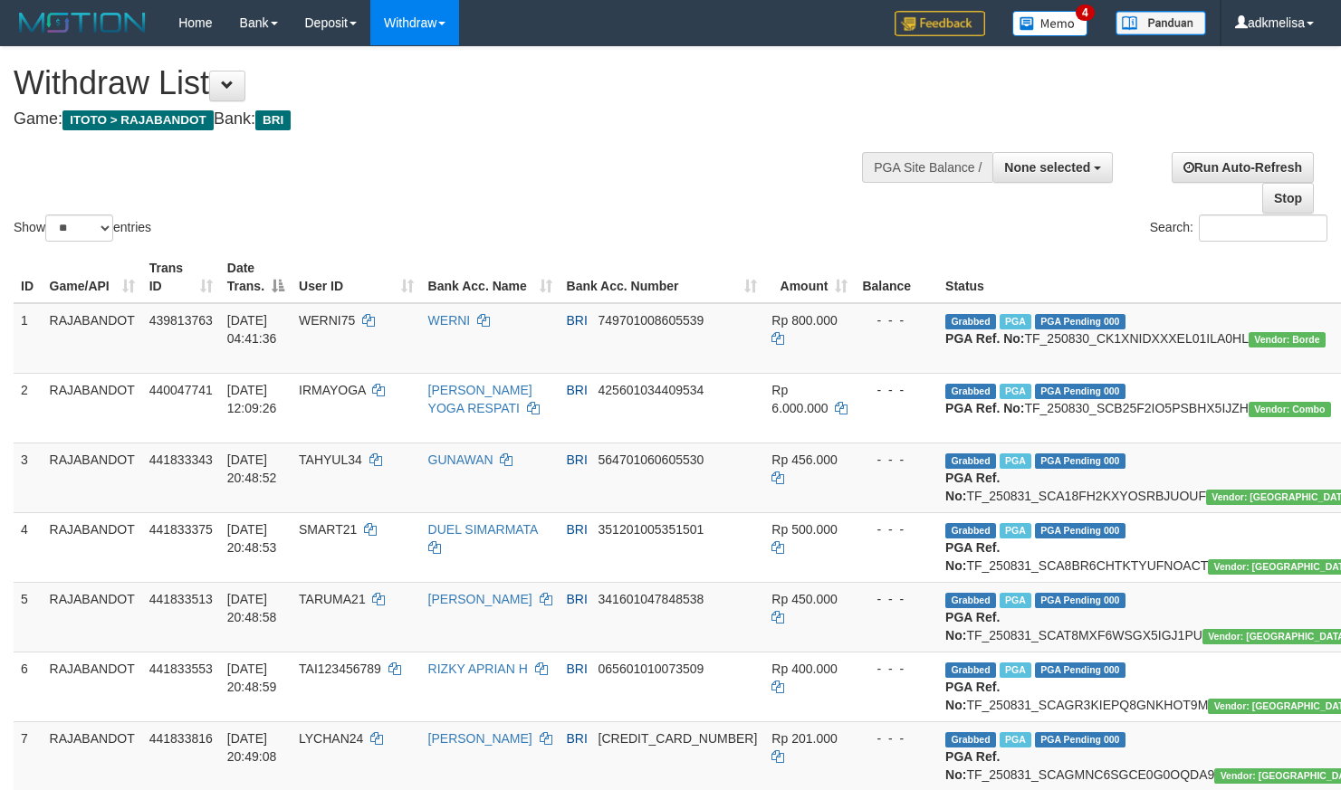
select select
click at [45, 215] on select "** ** ** ***" at bounding box center [79, 228] width 68 height 27
select select "***"
click option "***" at bounding box center [0, 0] width 0 height 0
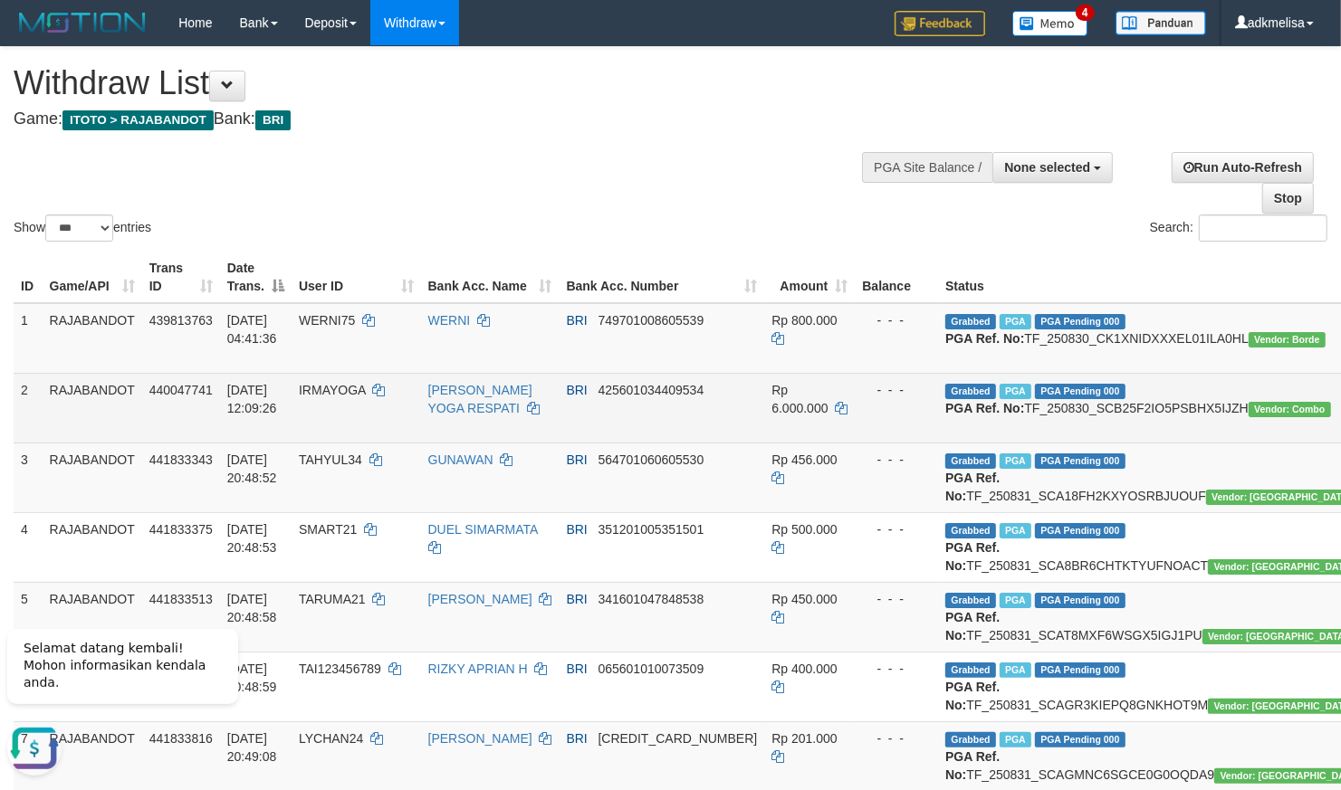
click at [1000, 399] on span "PGA" at bounding box center [1016, 391] width 32 height 15
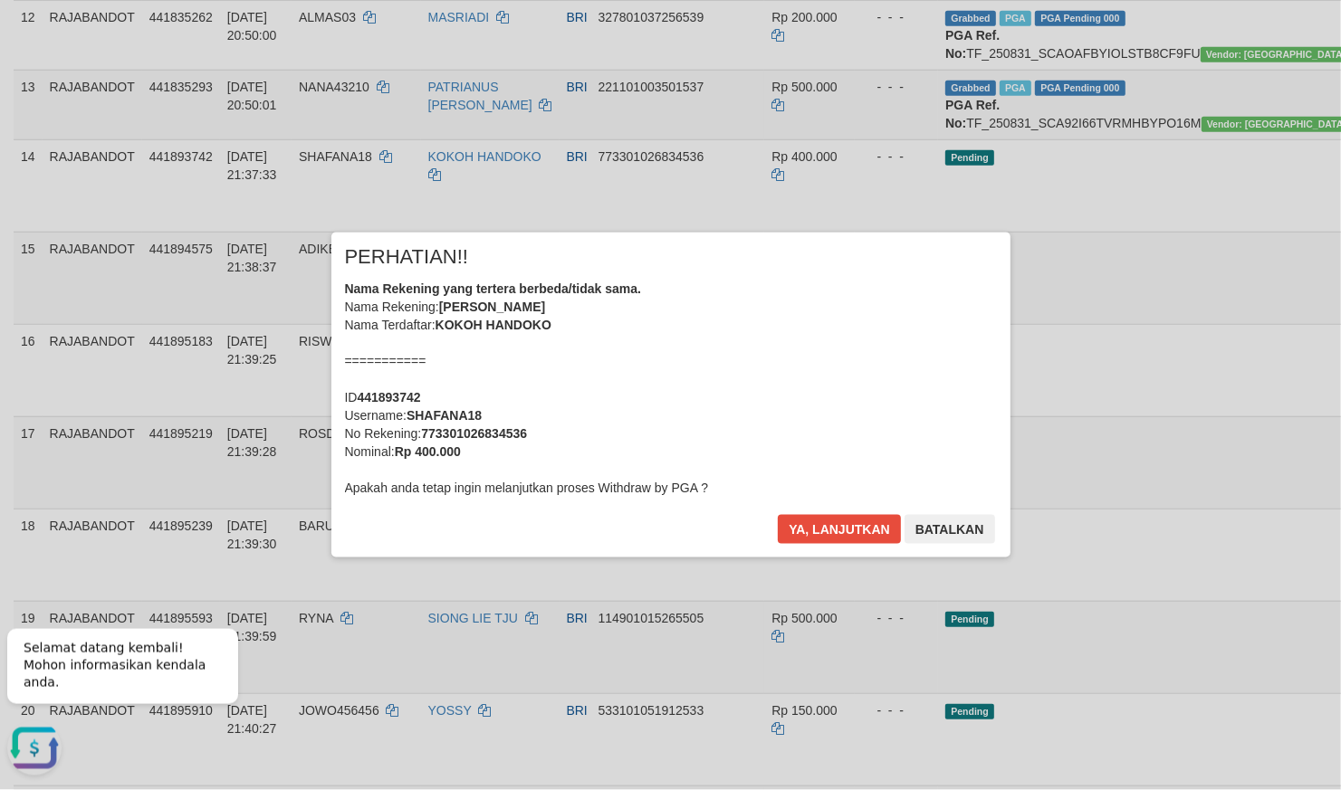
click at [819, 548] on div "Ya, lanjutkan Batalkan" at bounding box center [886, 536] width 220 height 43
click at [823, 536] on button "Ya, lanjutkan" at bounding box center [839, 529] width 123 height 29
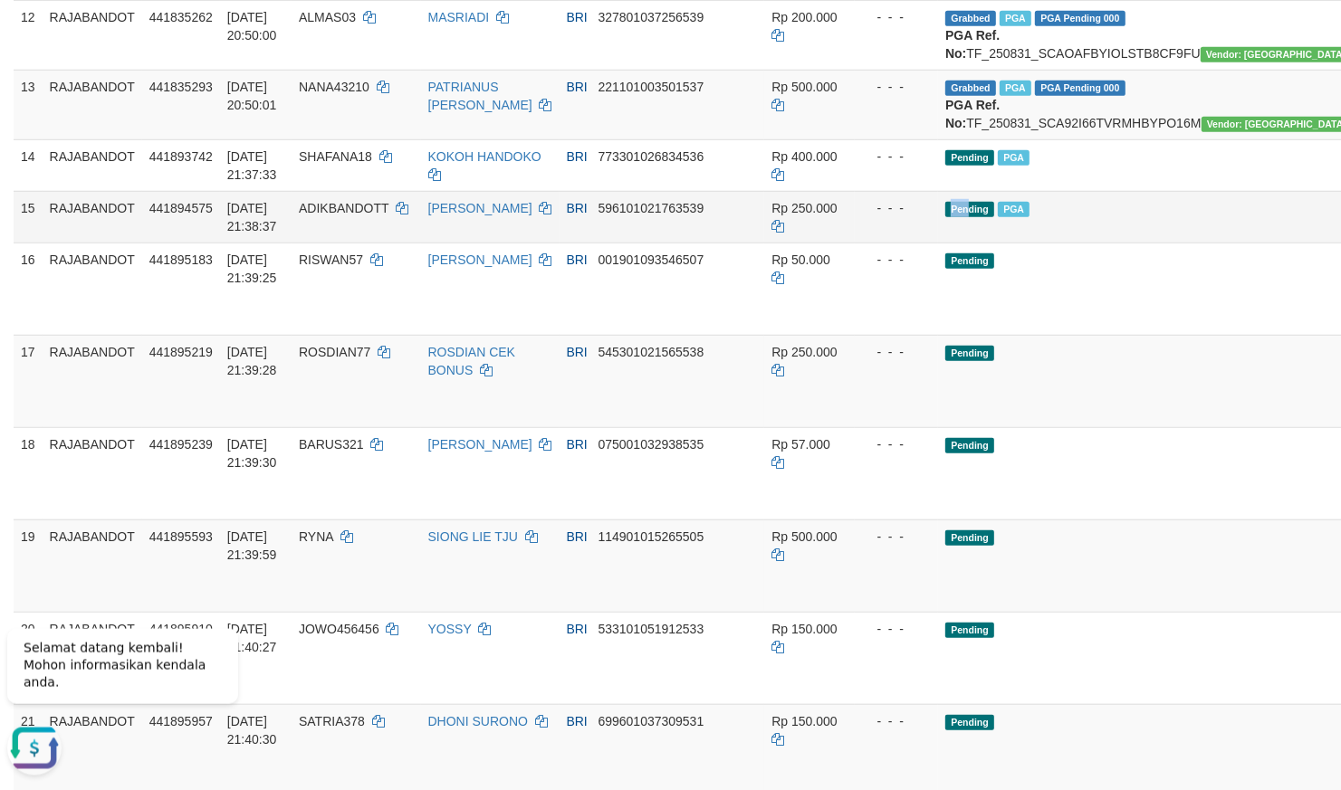
click at [872, 243] on tr "15 RAJABANDOT 441894575 [DATE] 21:38:37 ADIKBANDOTT [PERSON_NAME] BRI 596101021…" at bounding box center [776, 217] width 1524 height 52
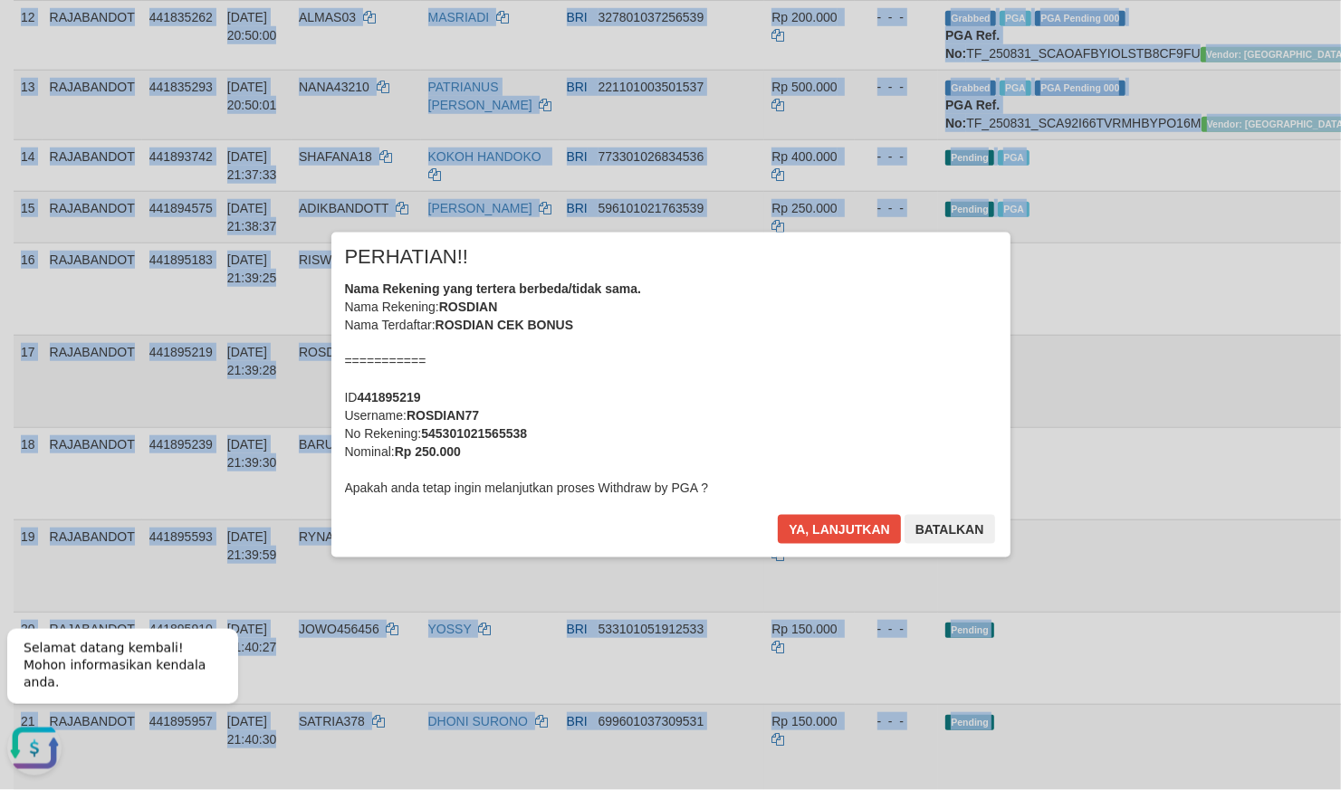
click at [733, 497] on div "Nama Rekening yang tertera berbeda/tidak sama. Nama Rekening: ROSDIAN Nama Terd…" at bounding box center [671, 388] width 652 height 217
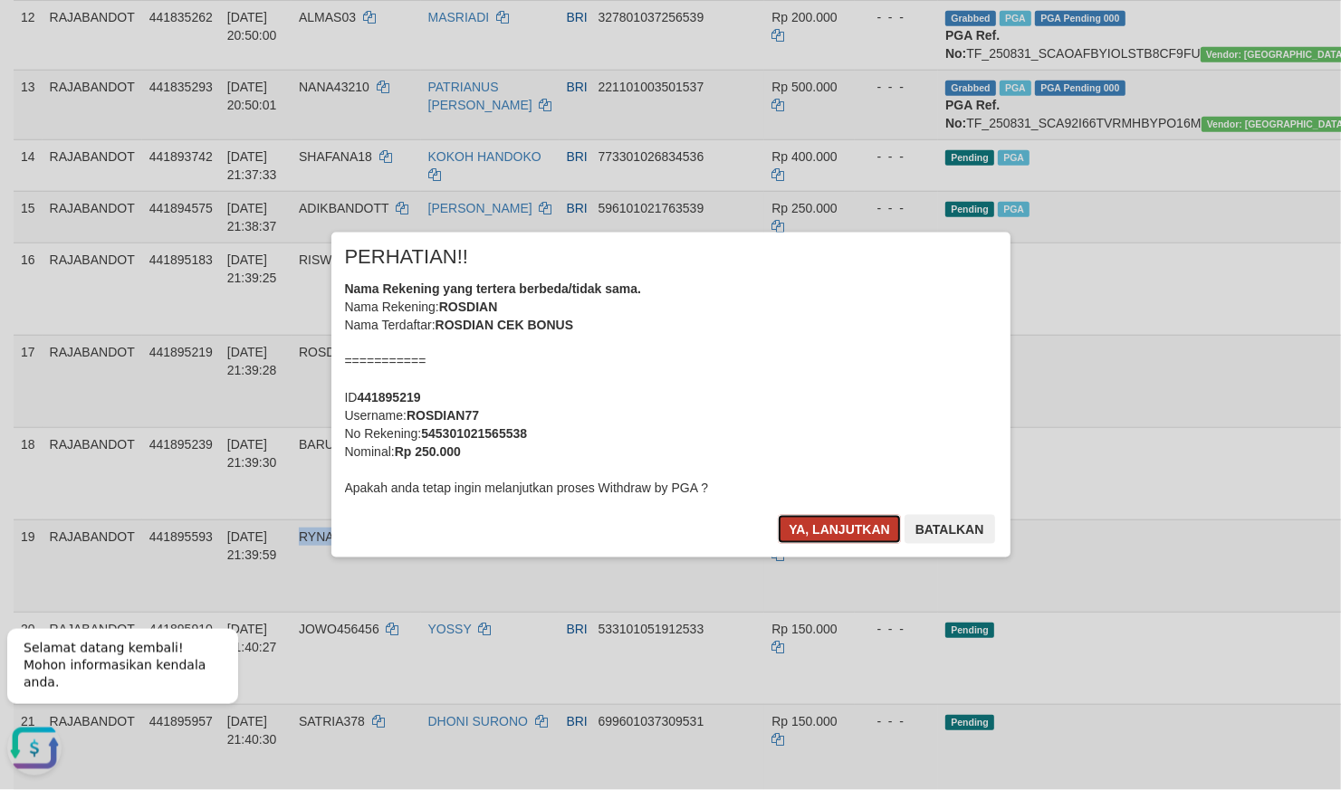
click at [818, 522] on button "Ya, lanjutkan" at bounding box center [839, 529] width 123 height 29
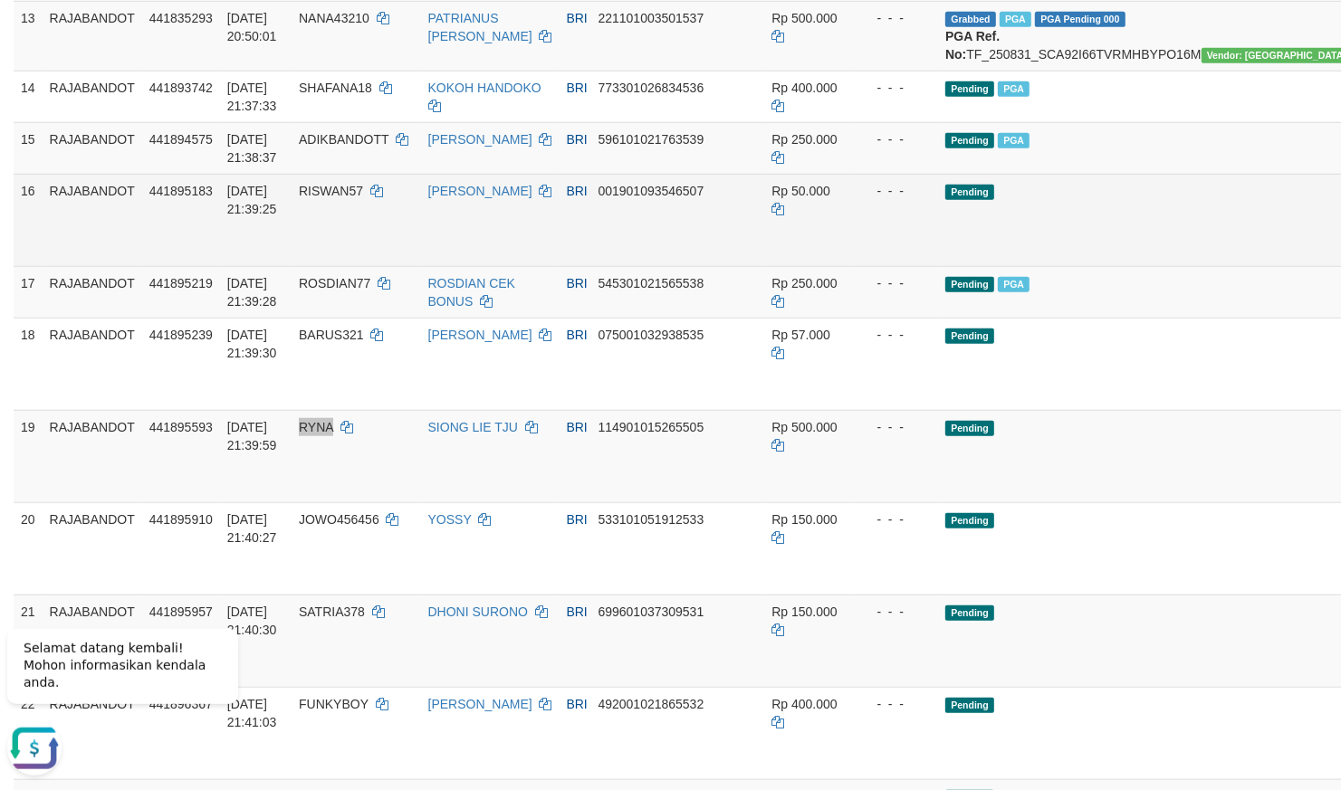
scroll to position [1387, 0]
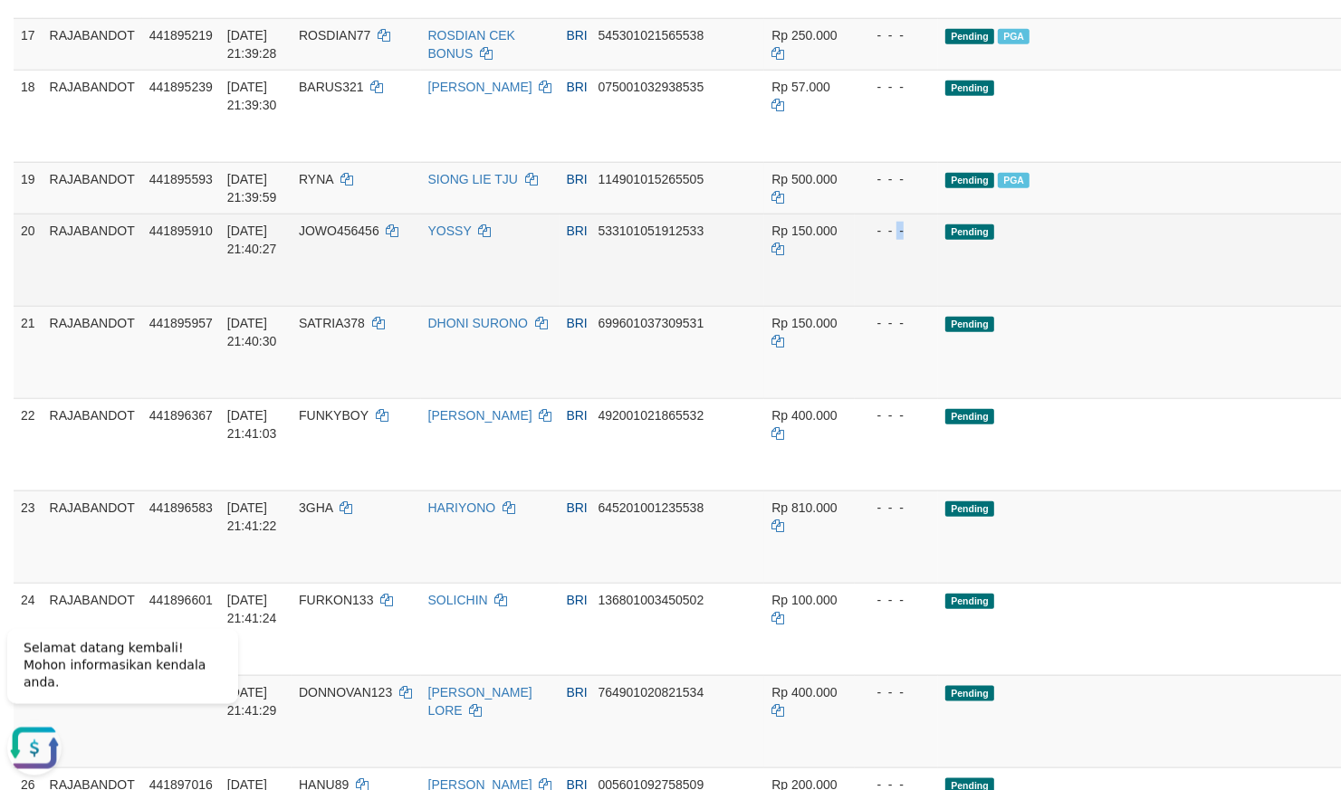
click at [855, 306] on td "- - -" at bounding box center [896, 260] width 83 height 92
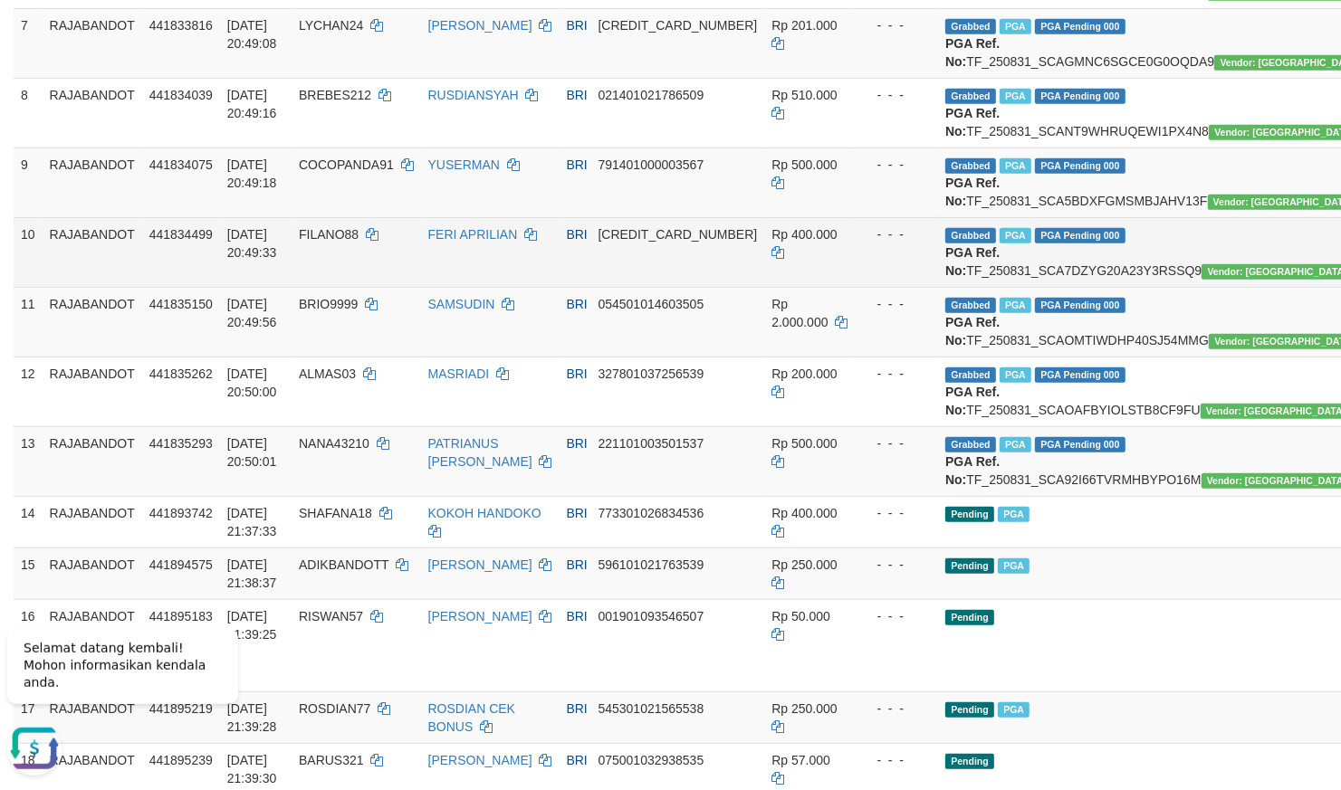
scroll to position [595, 0]
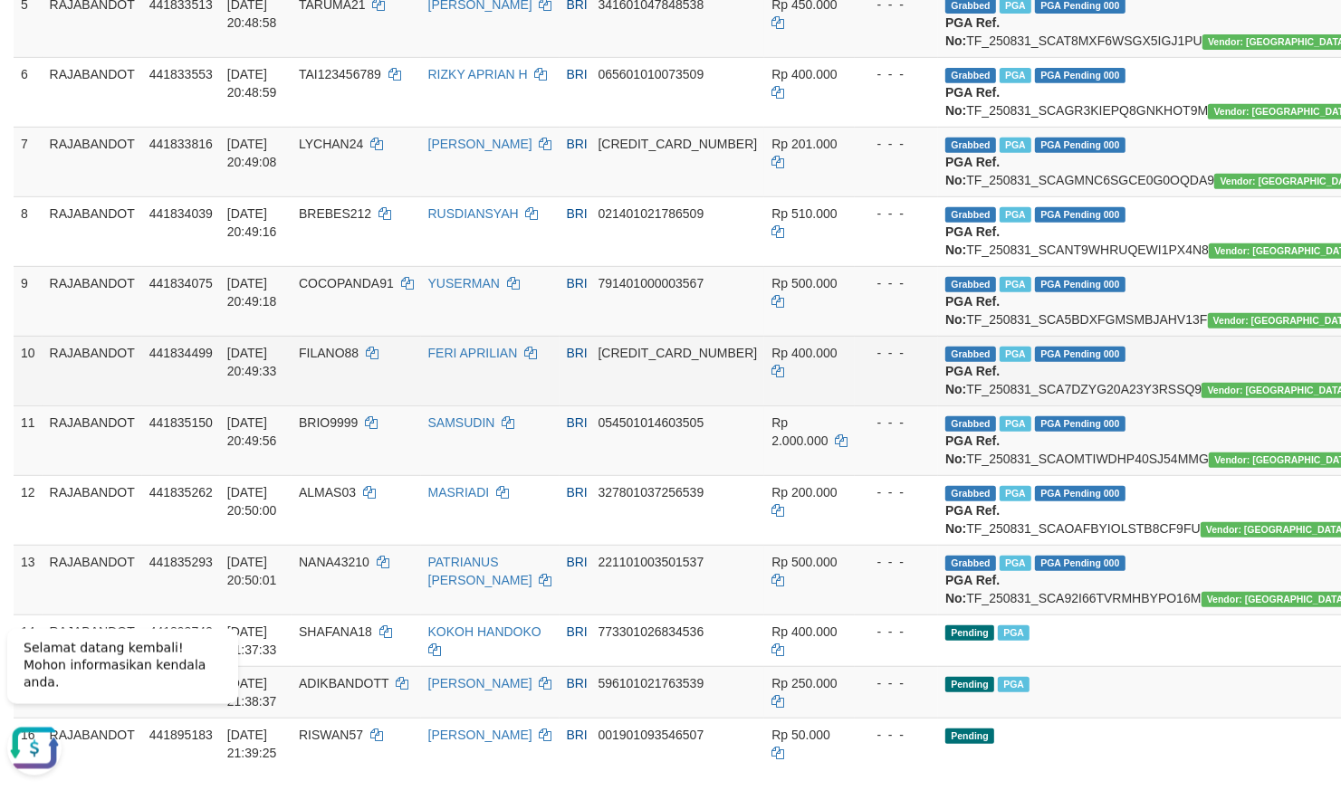
click at [675, 406] on td "BRI [CREDIT_CARD_NUMBER]" at bounding box center [663, 371] width 206 height 70
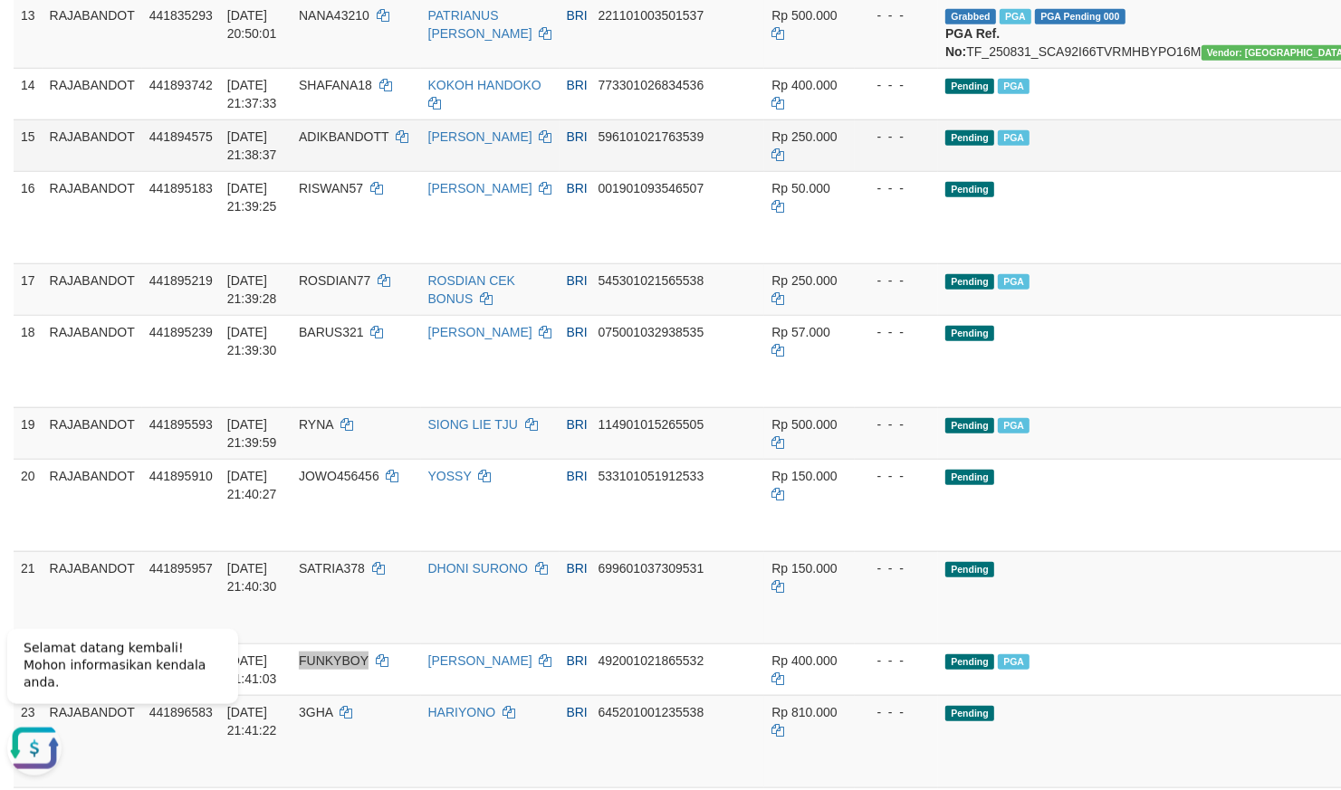
scroll to position [1015, 0]
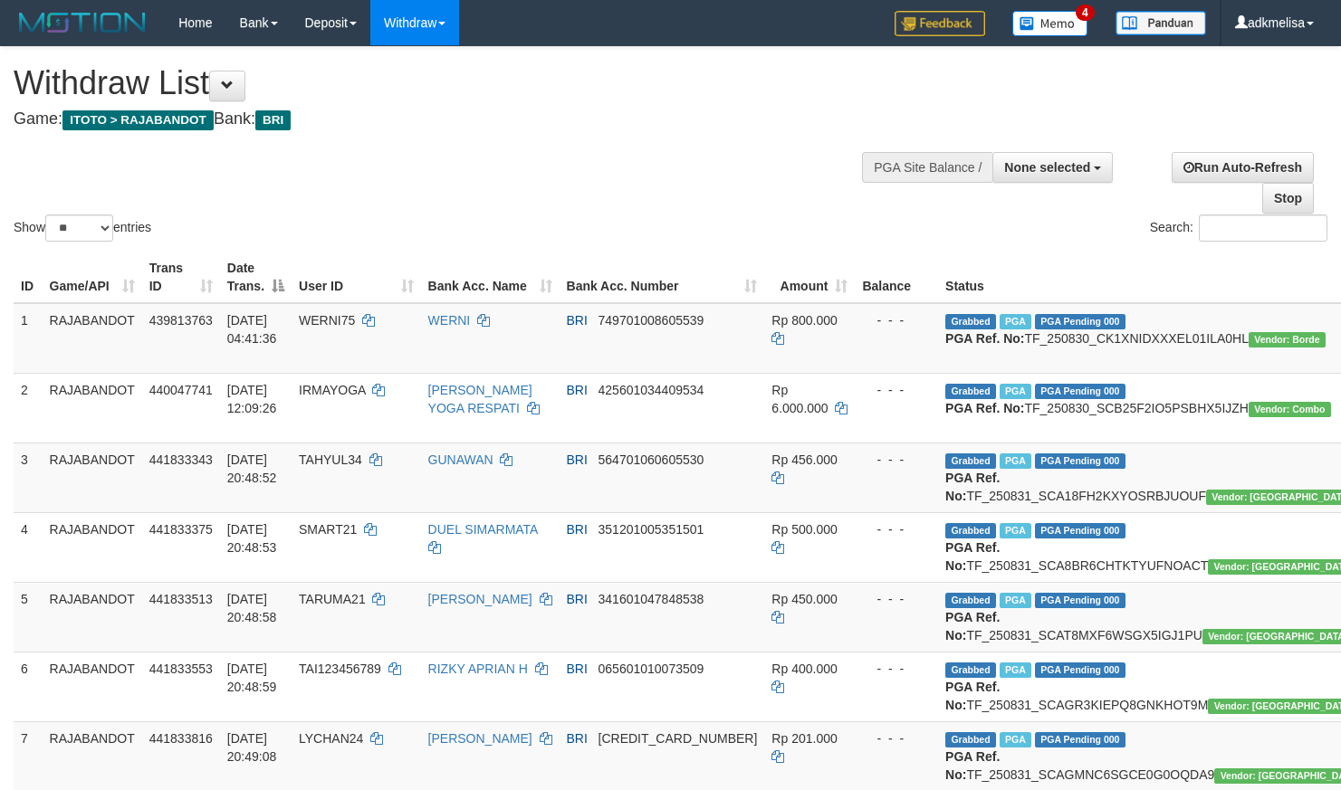
select select
select select "**"
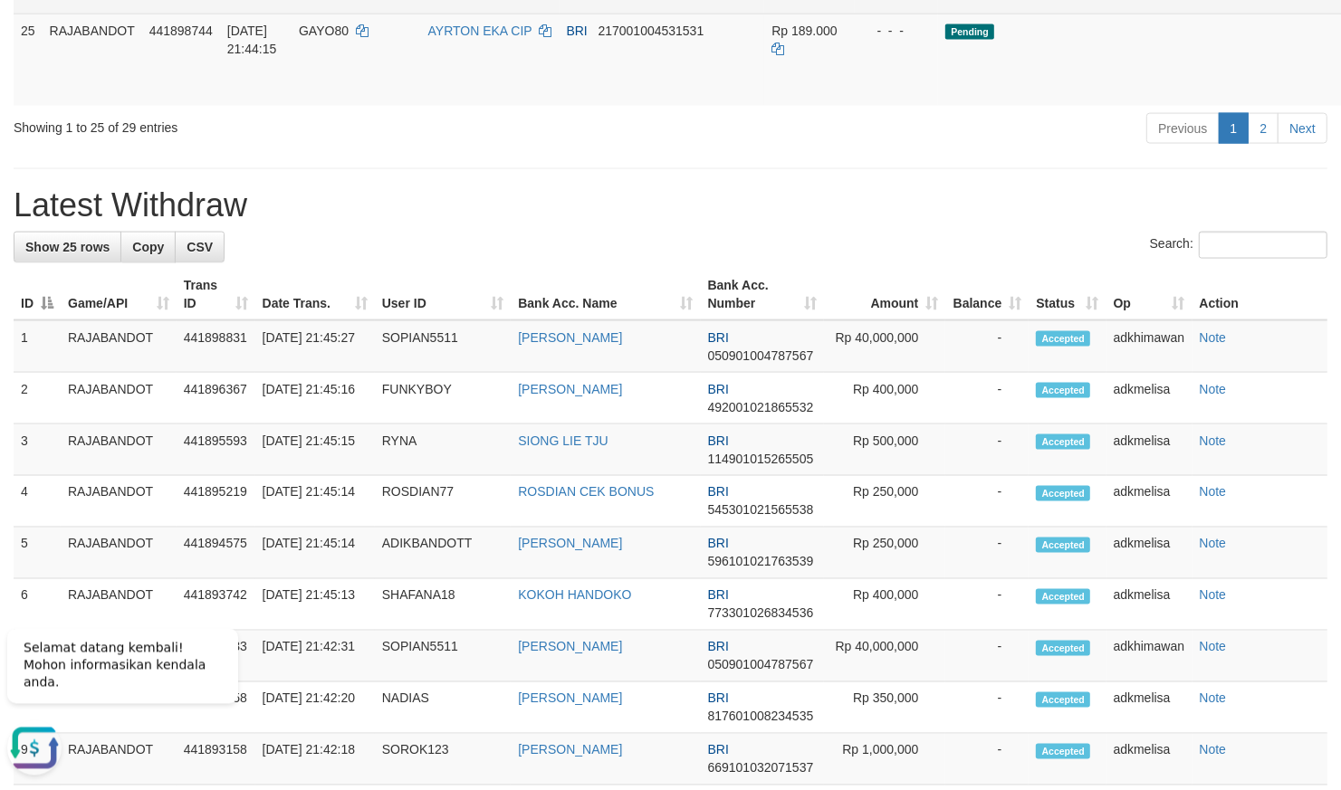
scroll to position [2218, 0]
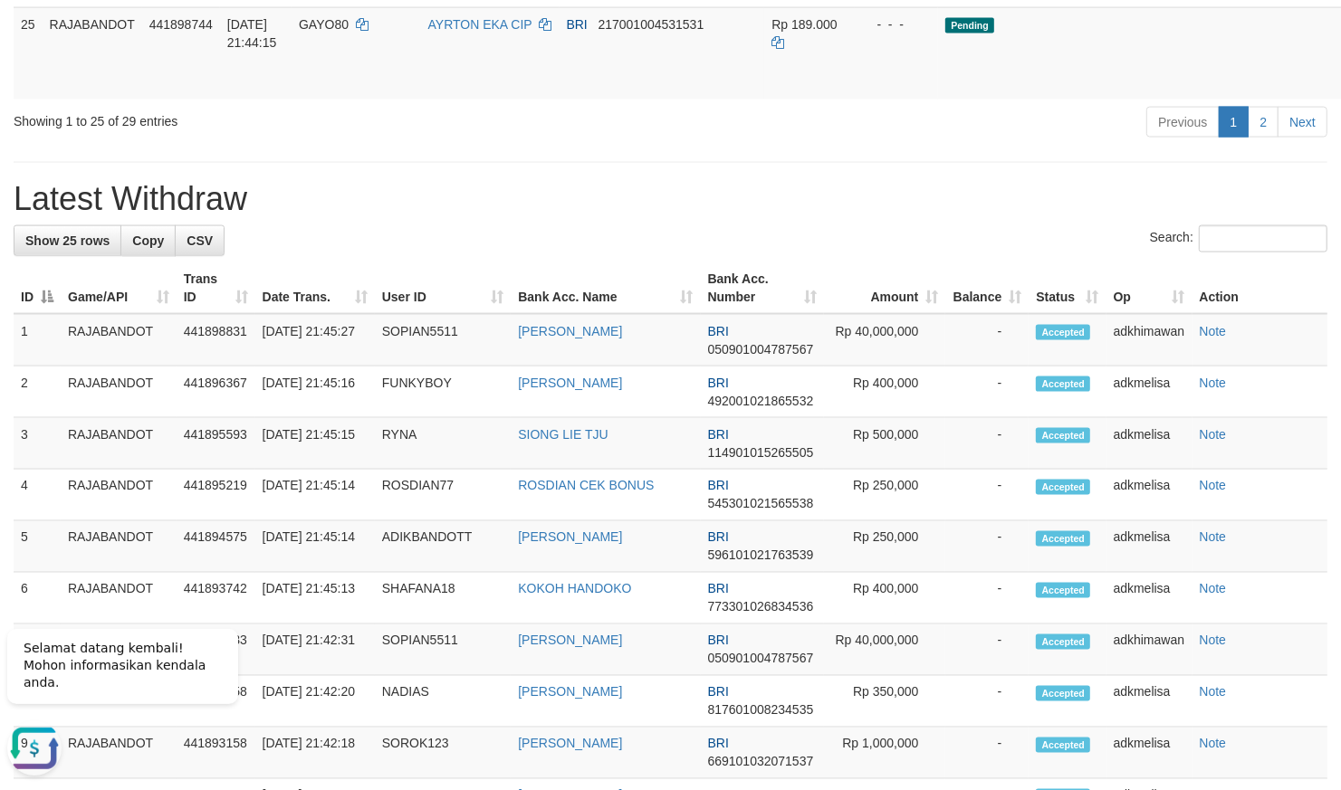
click at [999, 144] on div "Previous 1 2 Next" at bounding box center [949, 124] width 755 height 39
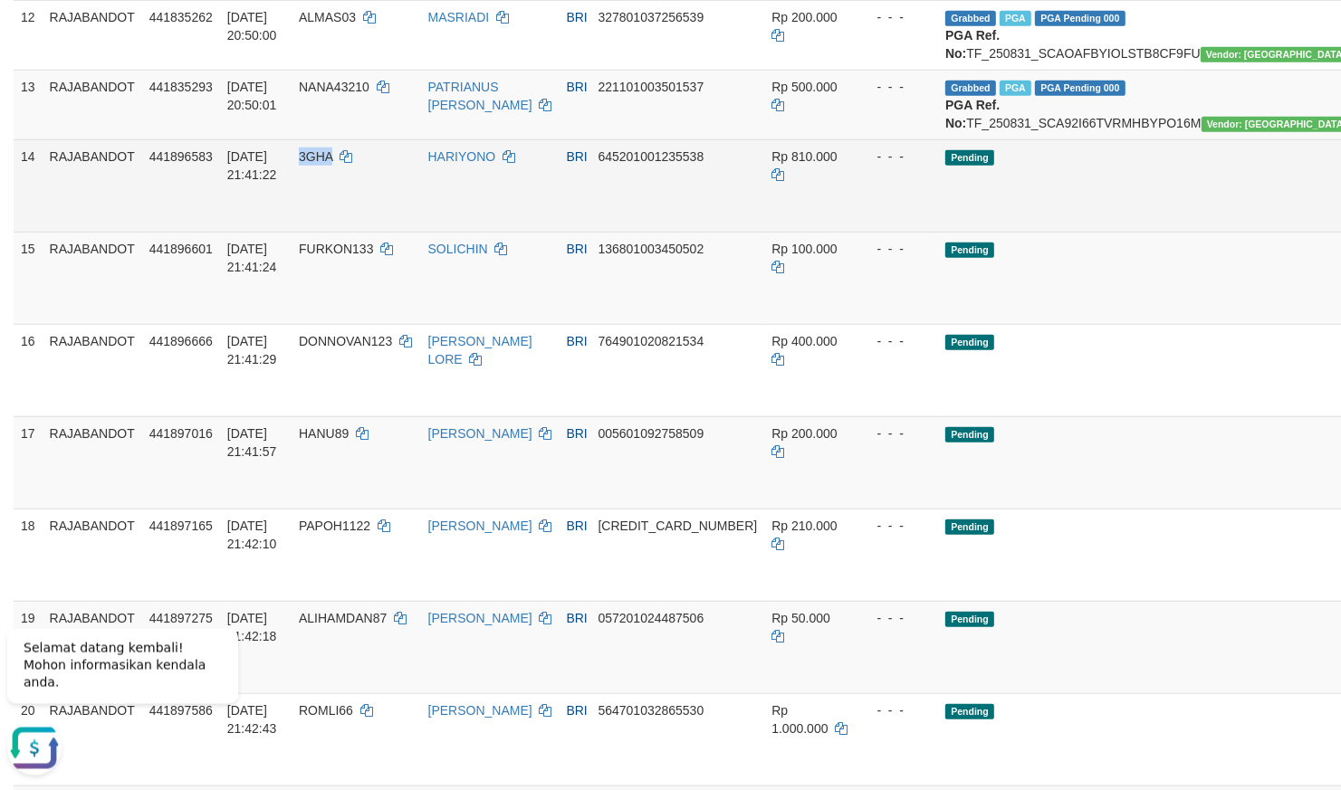
click at [1104, 443] on tbody "1 RAJABANDOT 439813763 [DATE] 04:41:36 WERNI75 WERNI BRI 749701008605539 Rp 800…" at bounding box center [776, 240] width 1524 height 2015
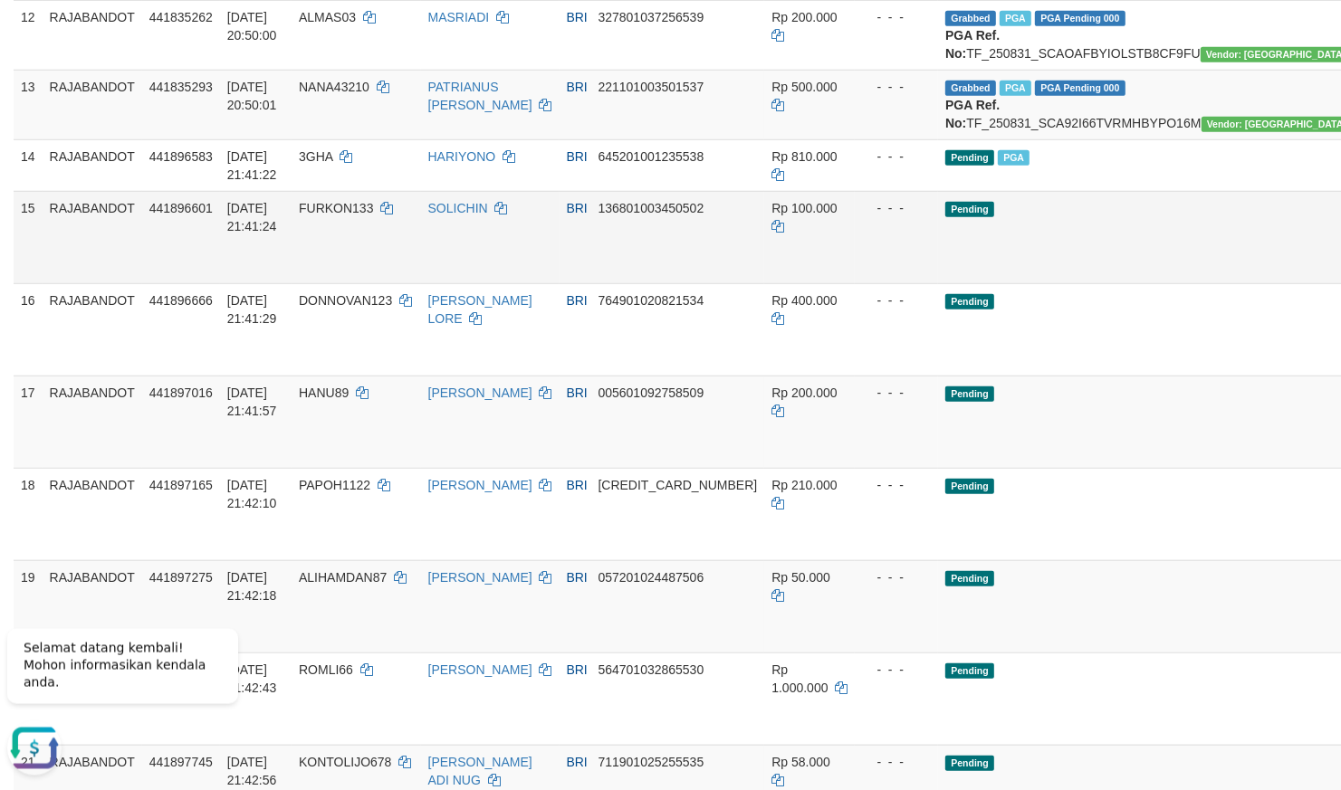
click at [1112, 283] on td "Pending" at bounding box center [1155, 237] width 435 height 92
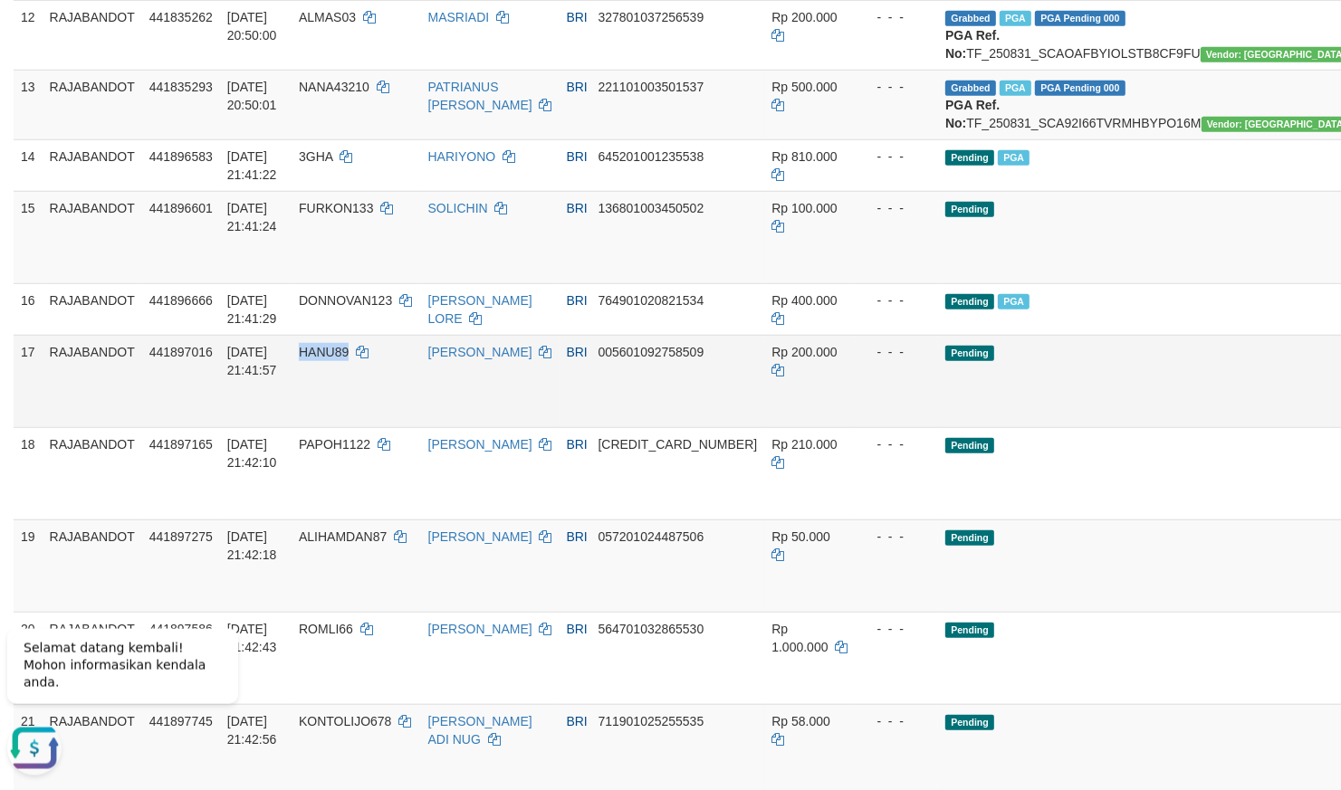
click at [946, 283] on td "Pending" at bounding box center [1155, 237] width 435 height 92
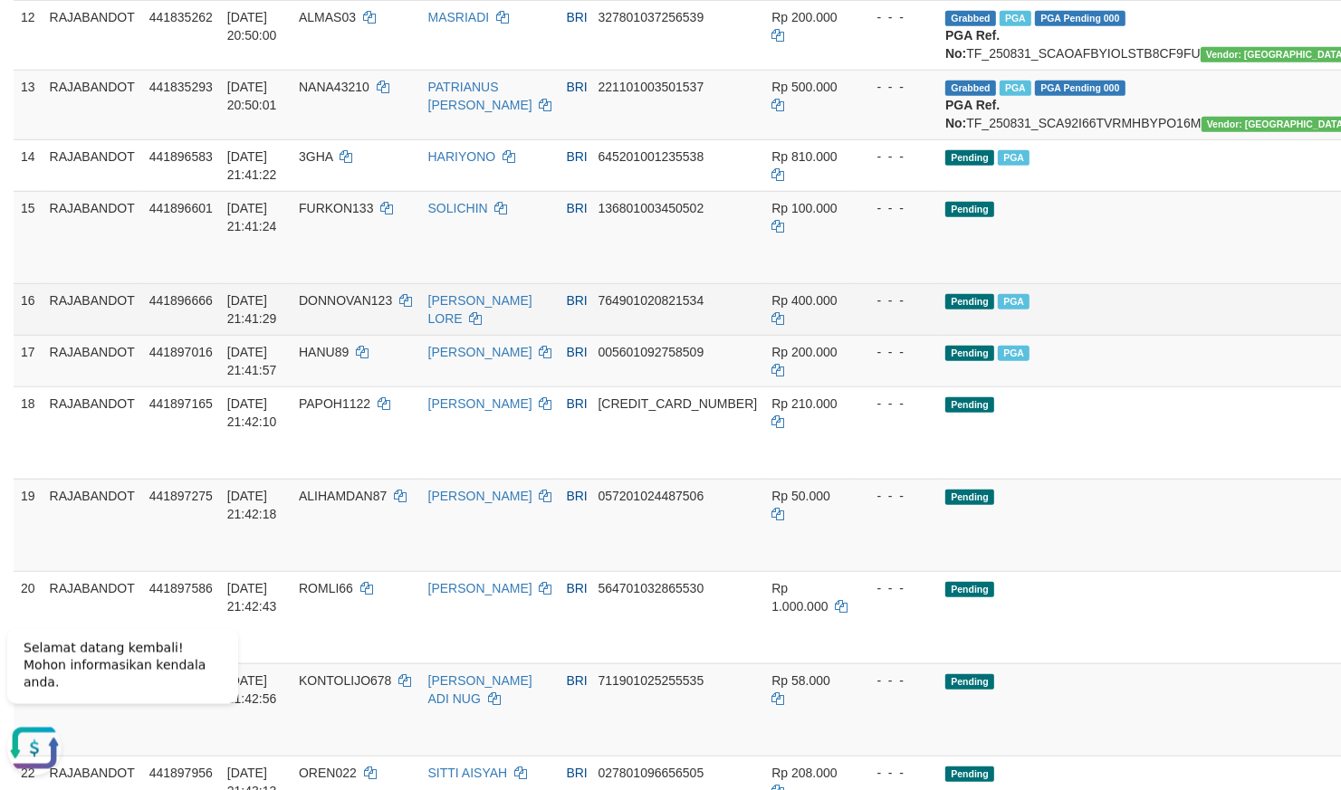
click at [1028, 335] on td "Pending PGA" at bounding box center [1155, 309] width 435 height 52
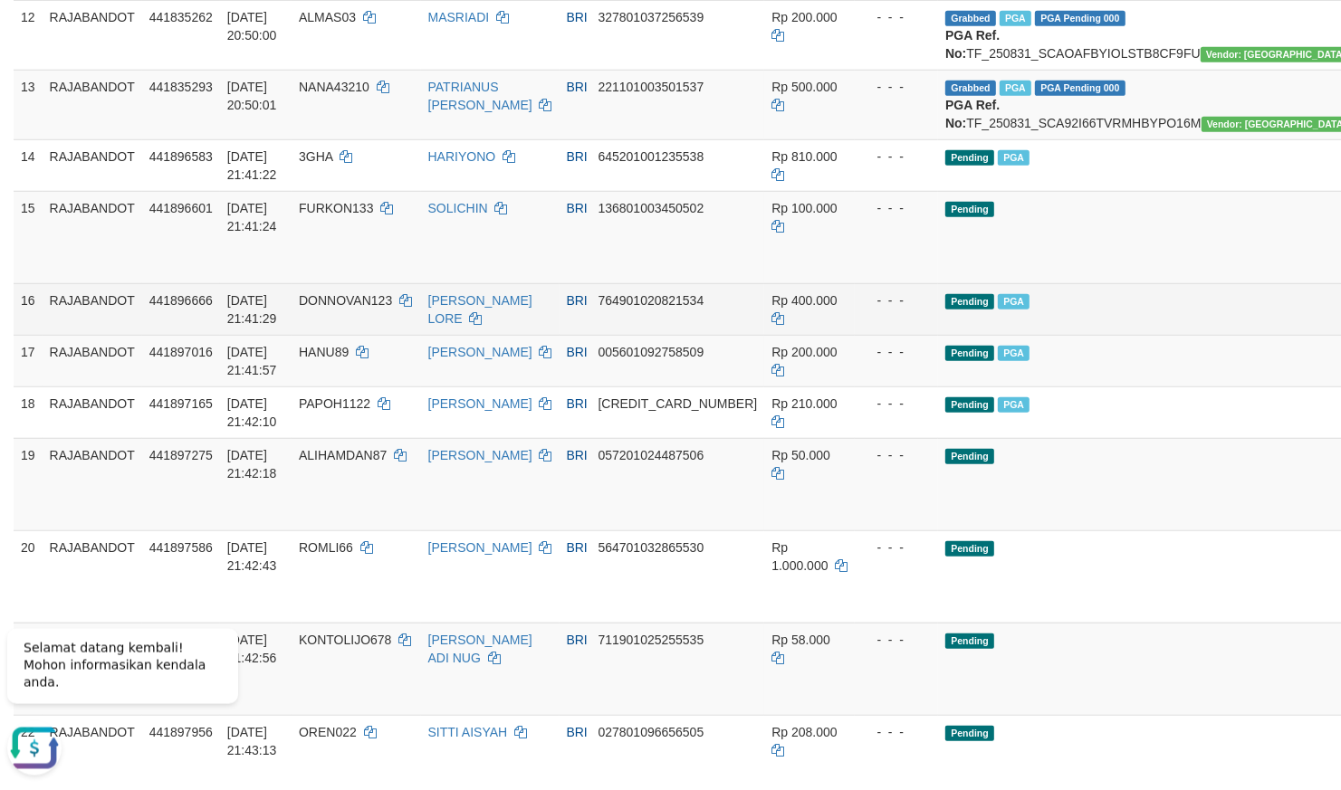
scroll to position [1463, 0]
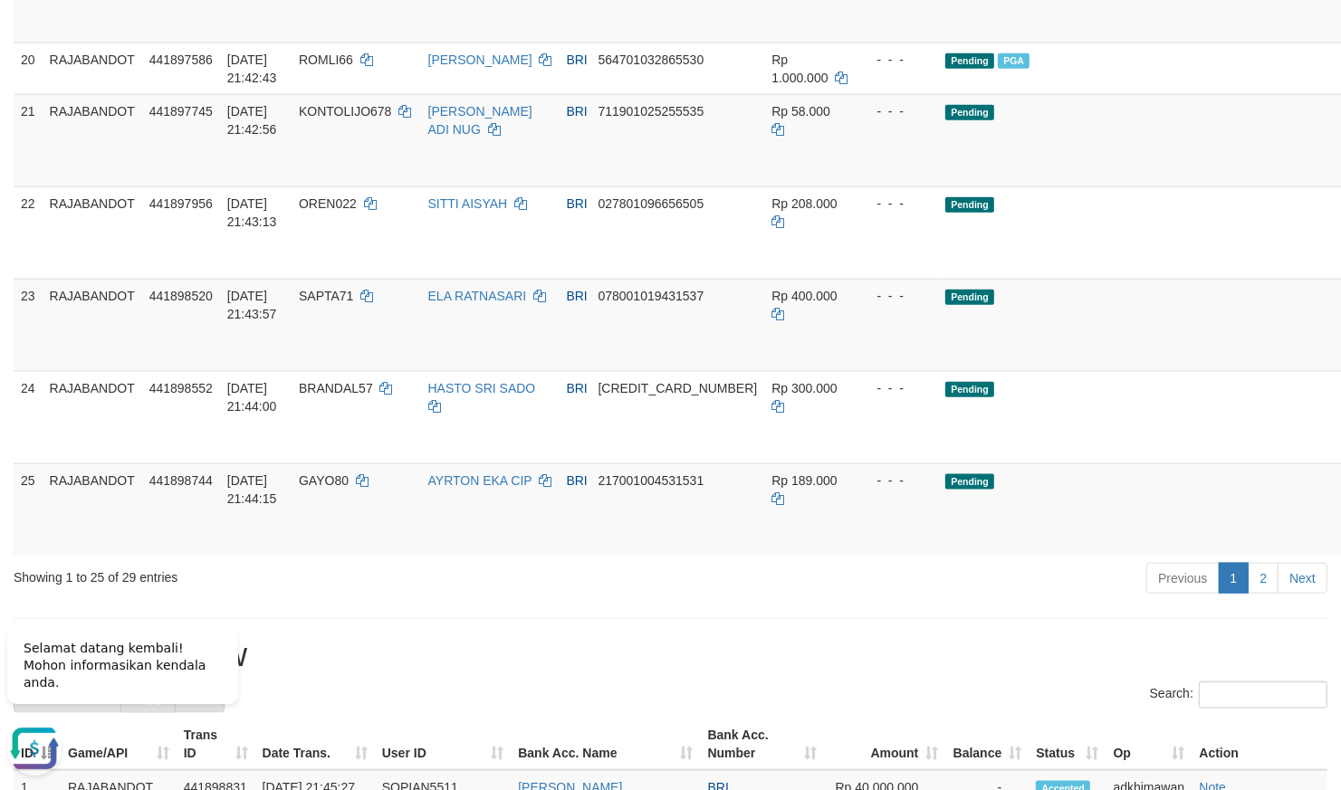
scroll to position [1622, 0]
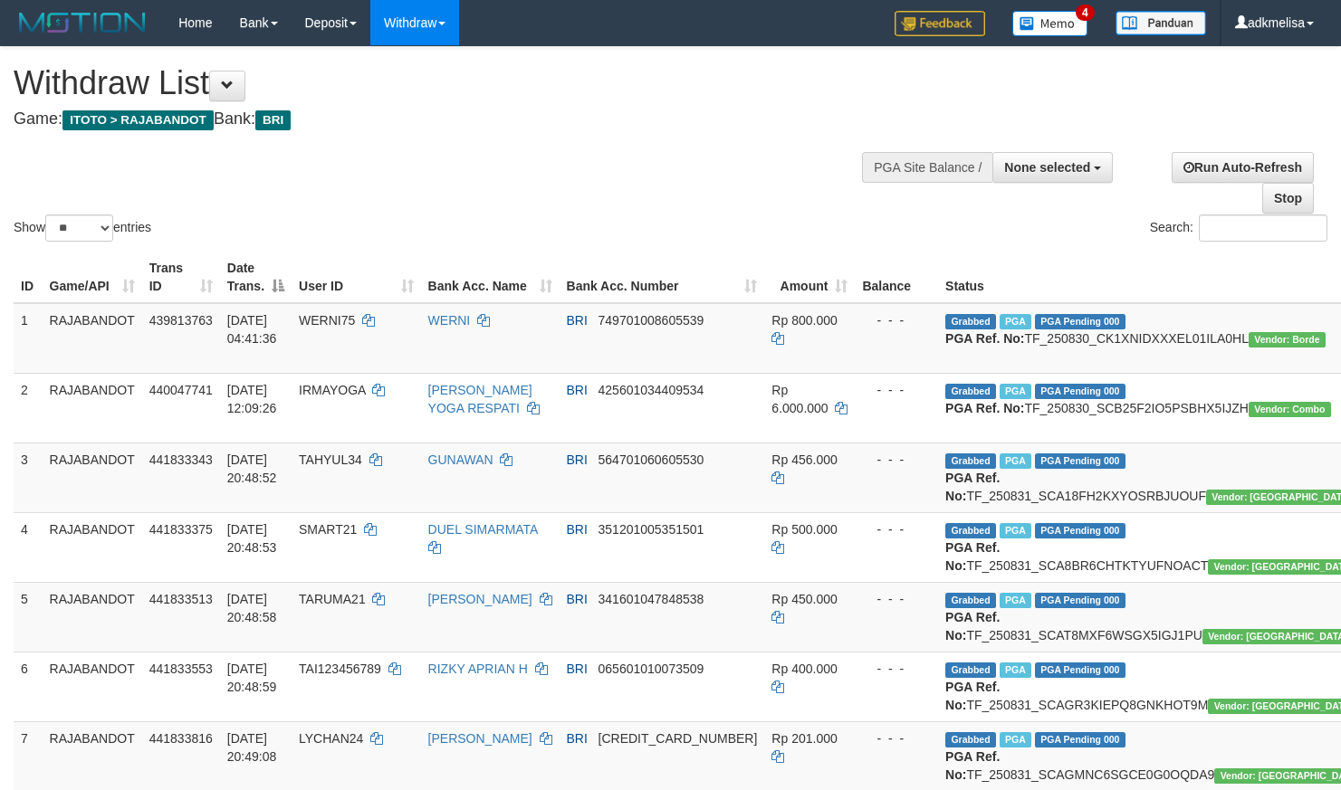
select select
select select "**"
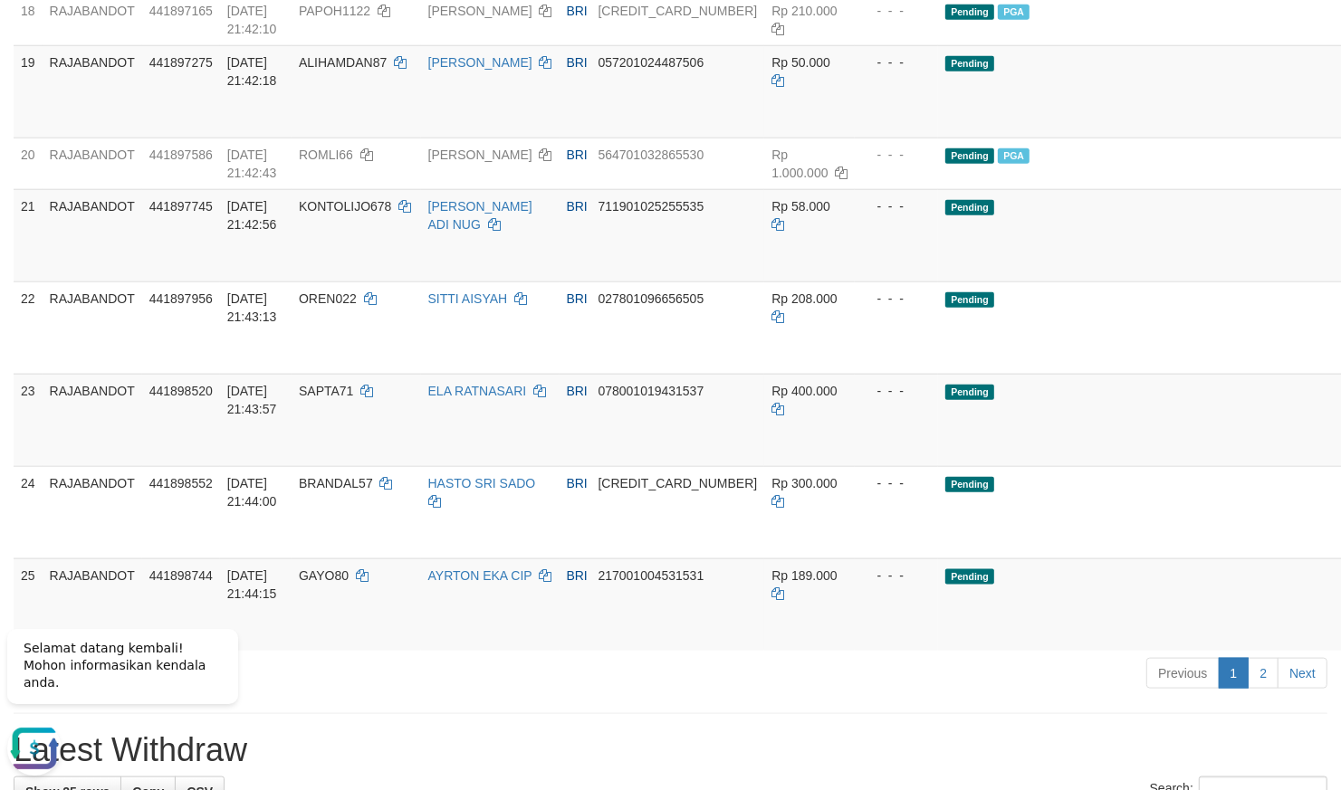
scroll to position [1850, 0]
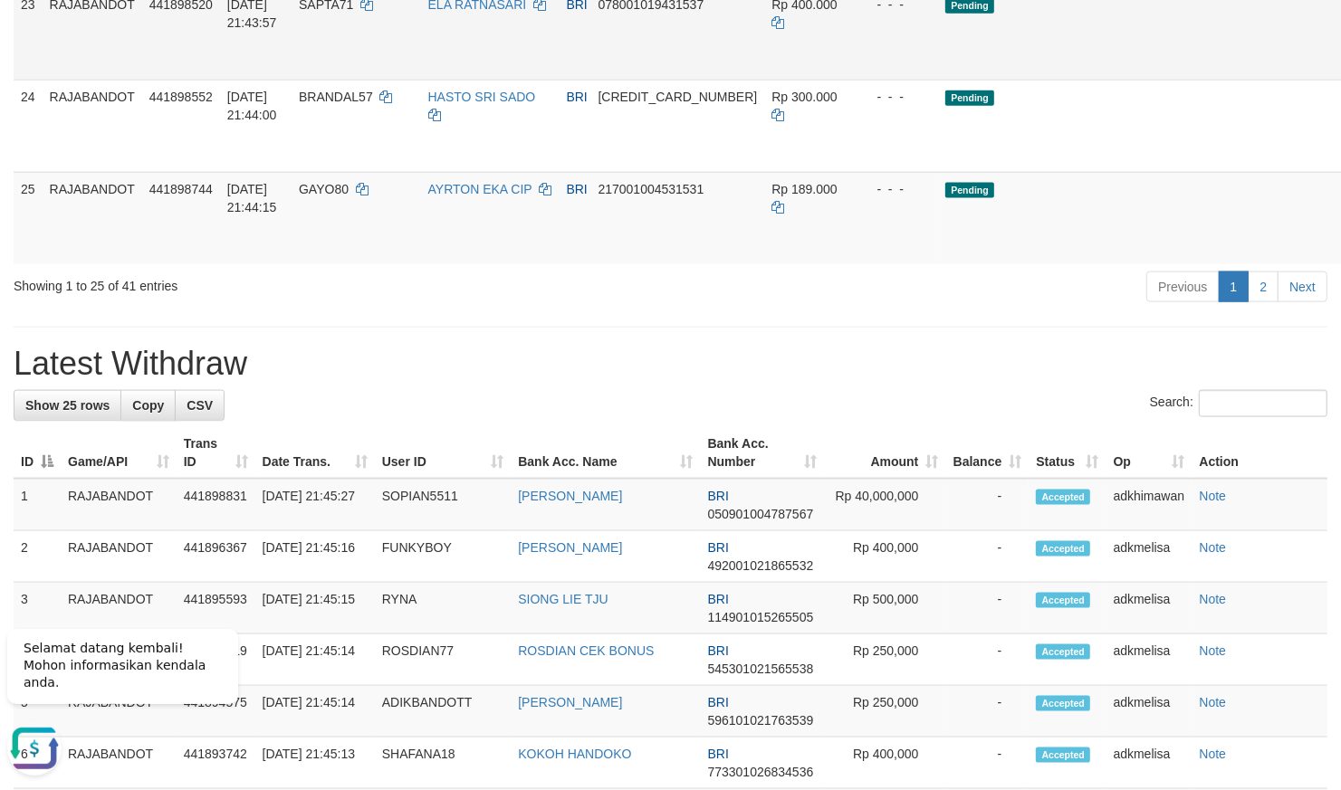
click at [983, 80] on td "Pending" at bounding box center [1155, 33] width 435 height 92
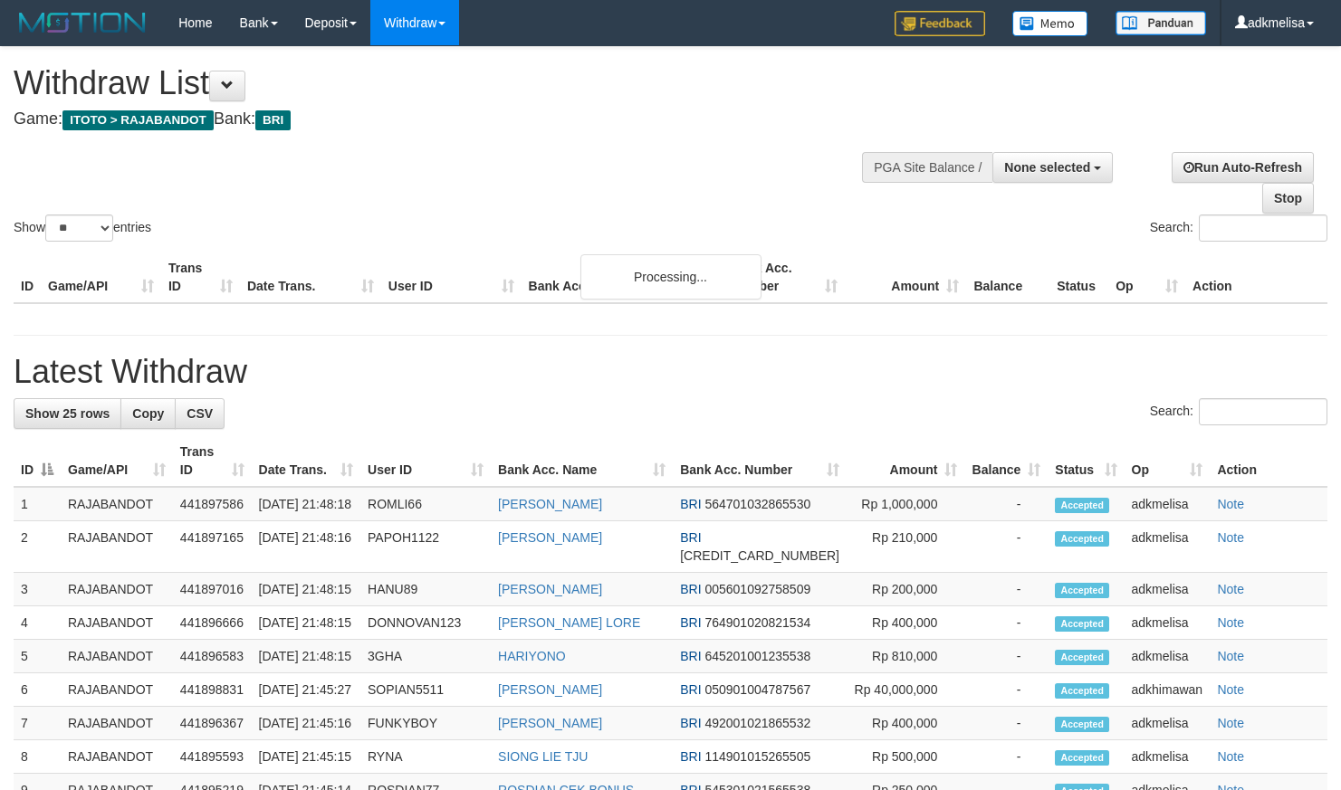
select select
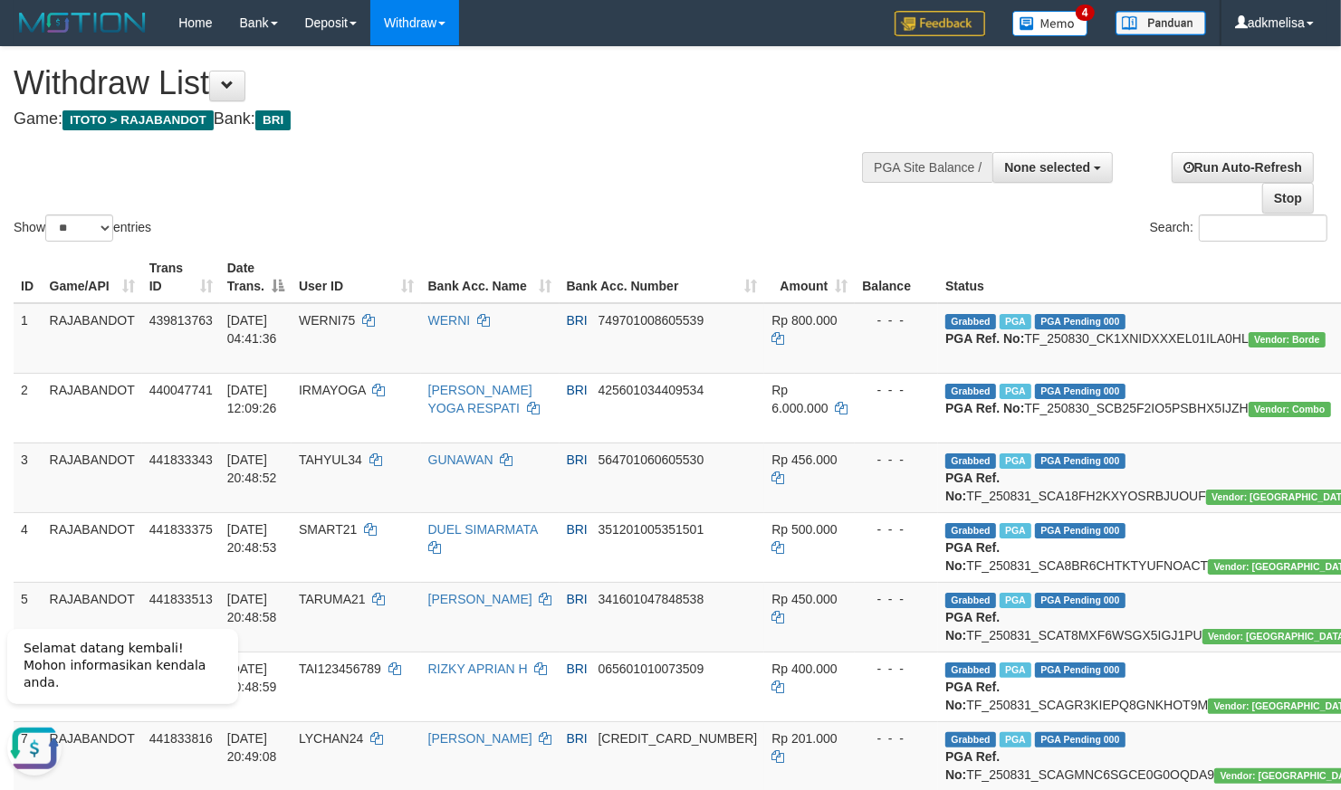
click at [93, 245] on div "Show ** ** ** *** entries" at bounding box center [336, 231] width 644 height 32
click at [45, 215] on select "** ** ** ***" at bounding box center [79, 228] width 68 height 27
select select "***"
click option "***" at bounding box center [0, 0] width 0 height 0
drag, startPoint x: 662, startPoint y: 304, endPoint x: 652, endPoint y: 304, distance: 10.0
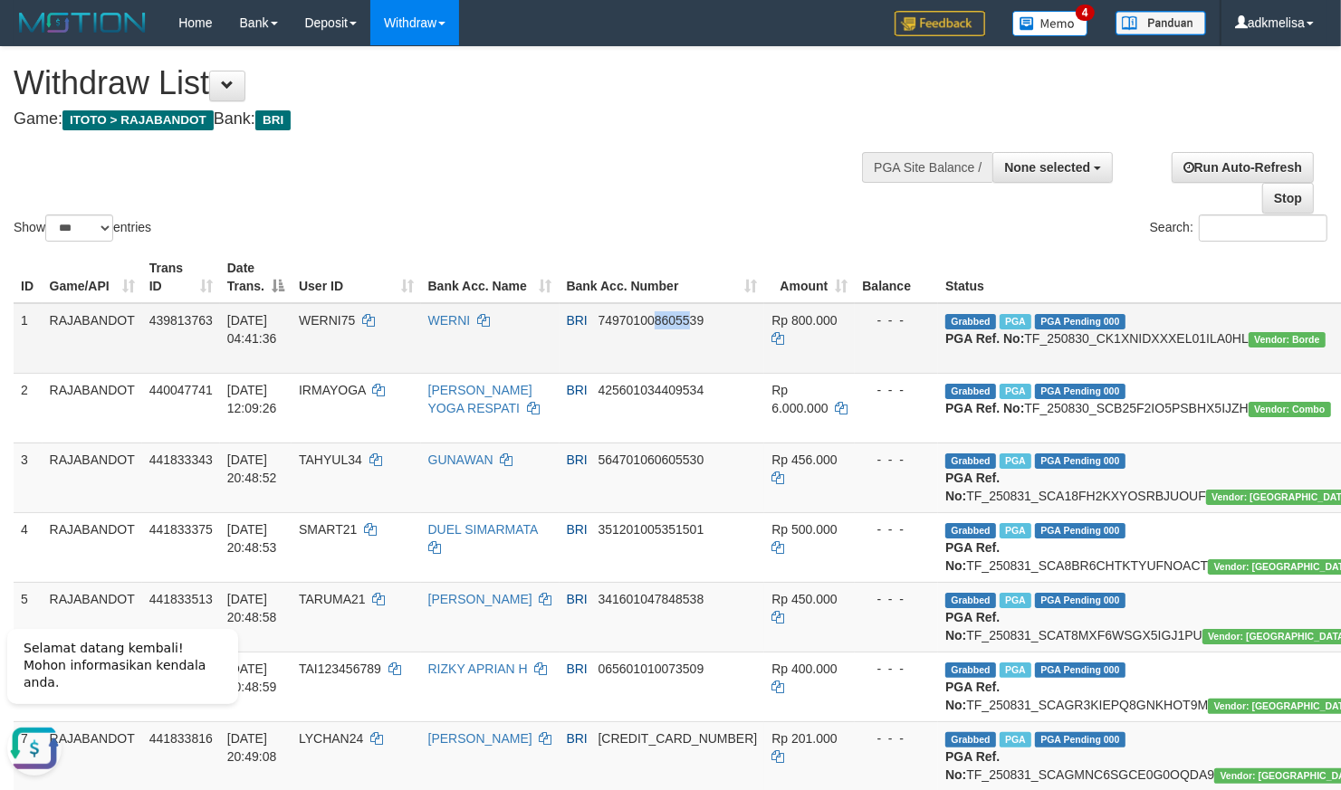
click at [652, 304] on td "BRI 749701008605539" at bounding box center [663, 338] width 206 height 71
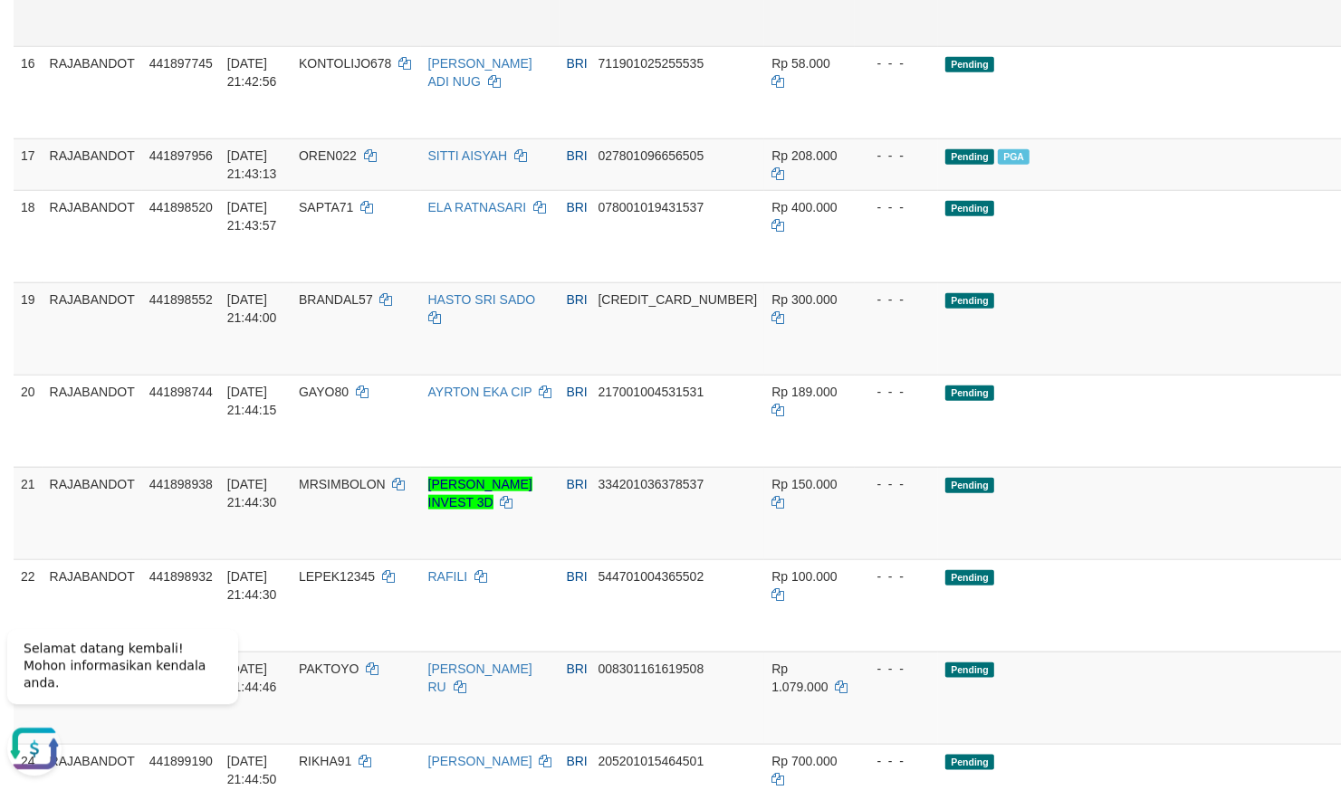
drag, startPoint x: 1153, startPoint y: 281, endPoint x: 1099, endPoint y: 272, distance: 54.2
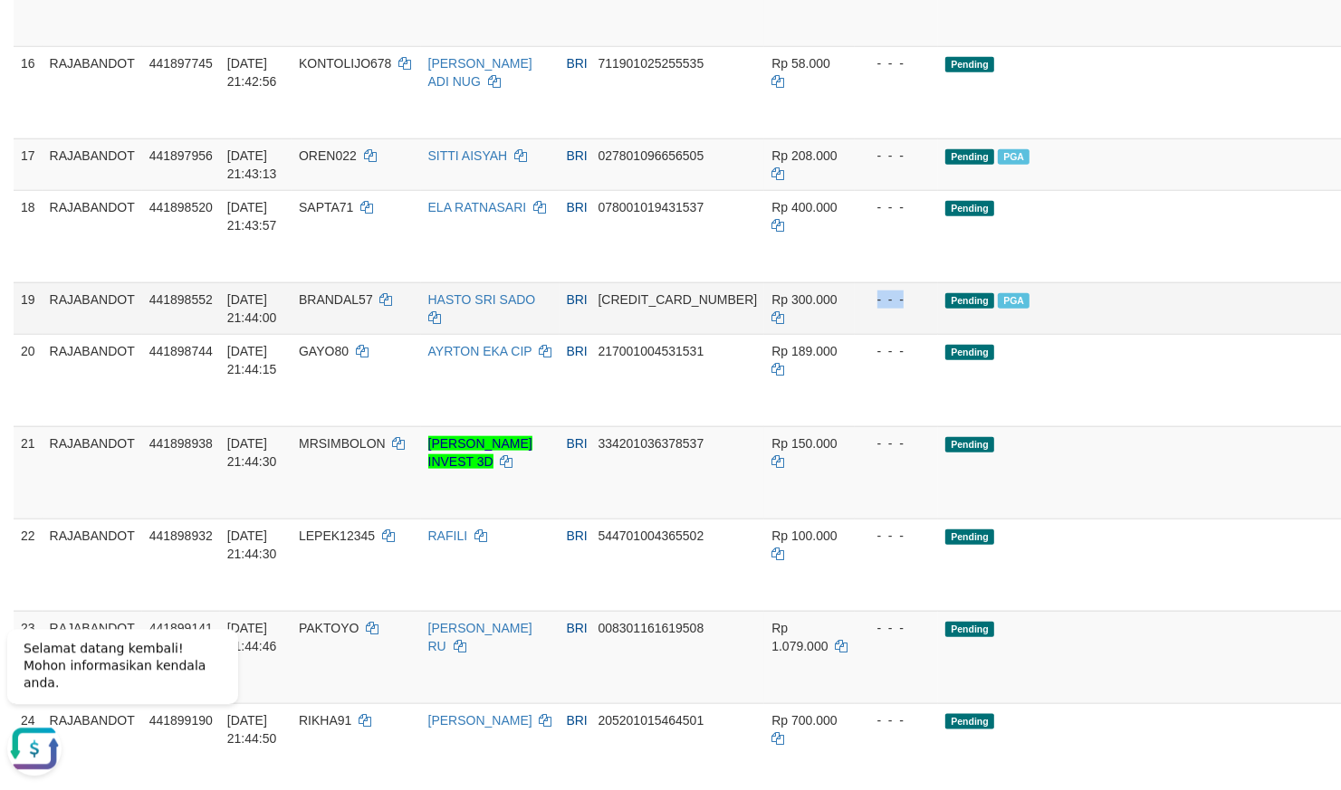
drag, startPoint x: 1013, startPoint y: 526, endPoint x: 988, endPoint y: 526, distance: 25.4
click at [988, 333] on td "Pending PGA" at bounding box center [1155, 308] width 435 height 52
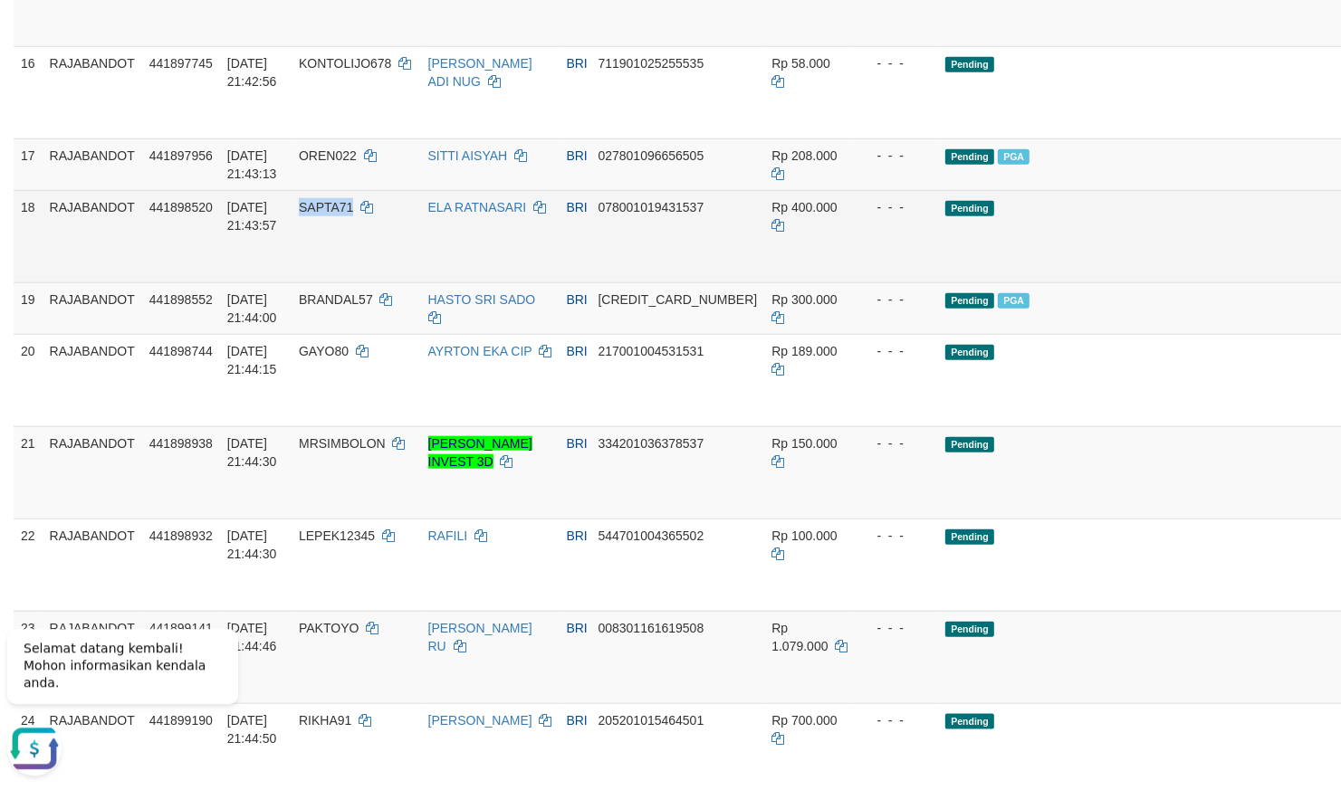
click at [913, 489] on tbody "1 RAJABANDOT 439813763 30/08/2025 04:41:36 WERNI75 WERNI BRI 749701008605539 Rp…" at bounding box center [776, 659] width 1524 height 3411
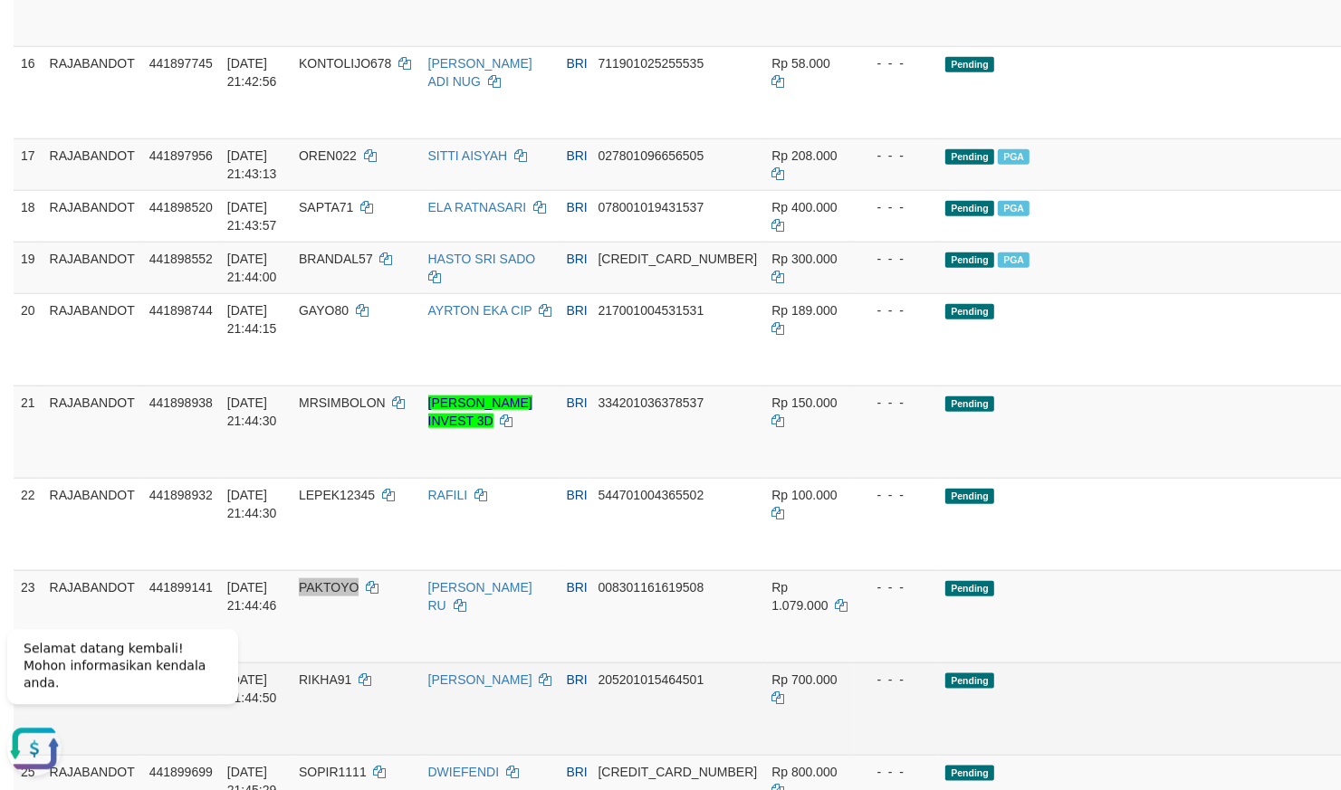
scroll to position [1781, 0]
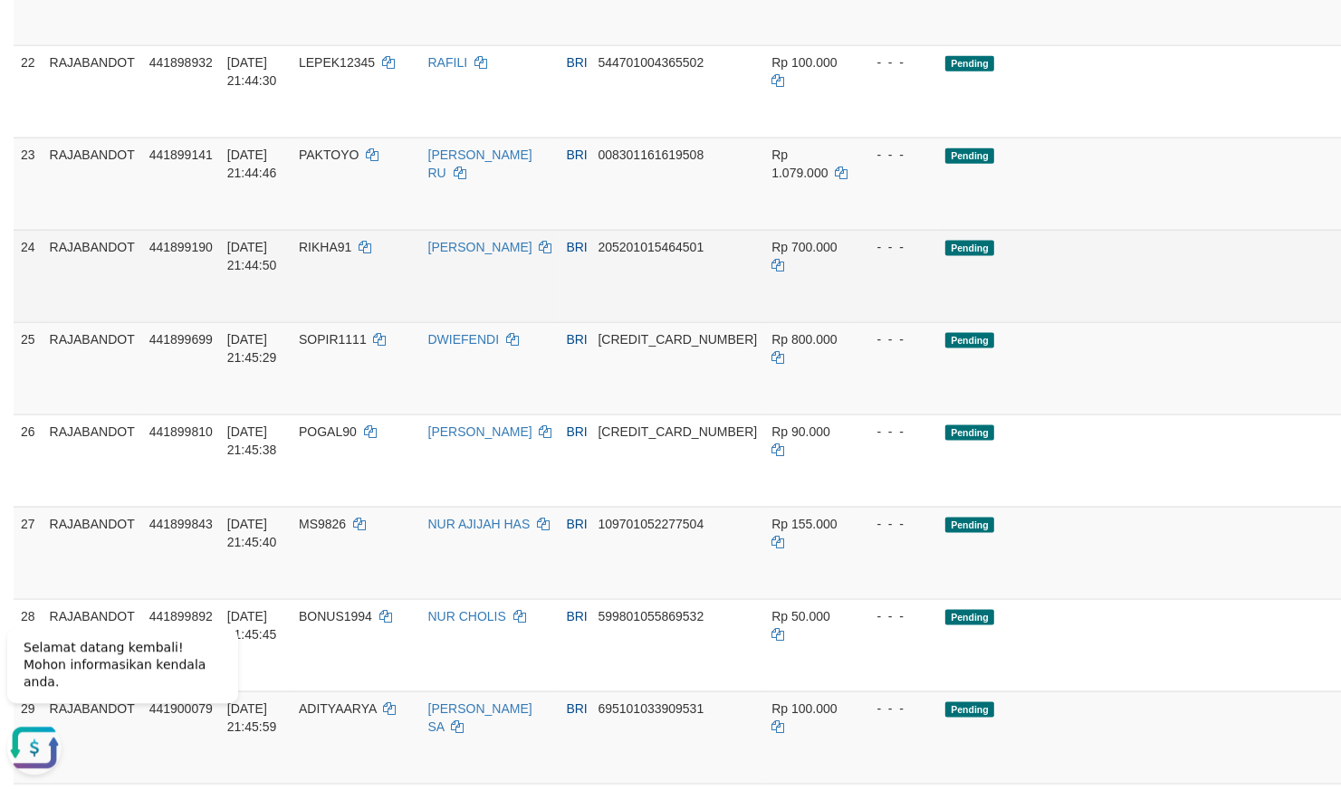
click at [774, 322] on td "Rp 700.000" at bounding box center [809, 276] width 91 height 92
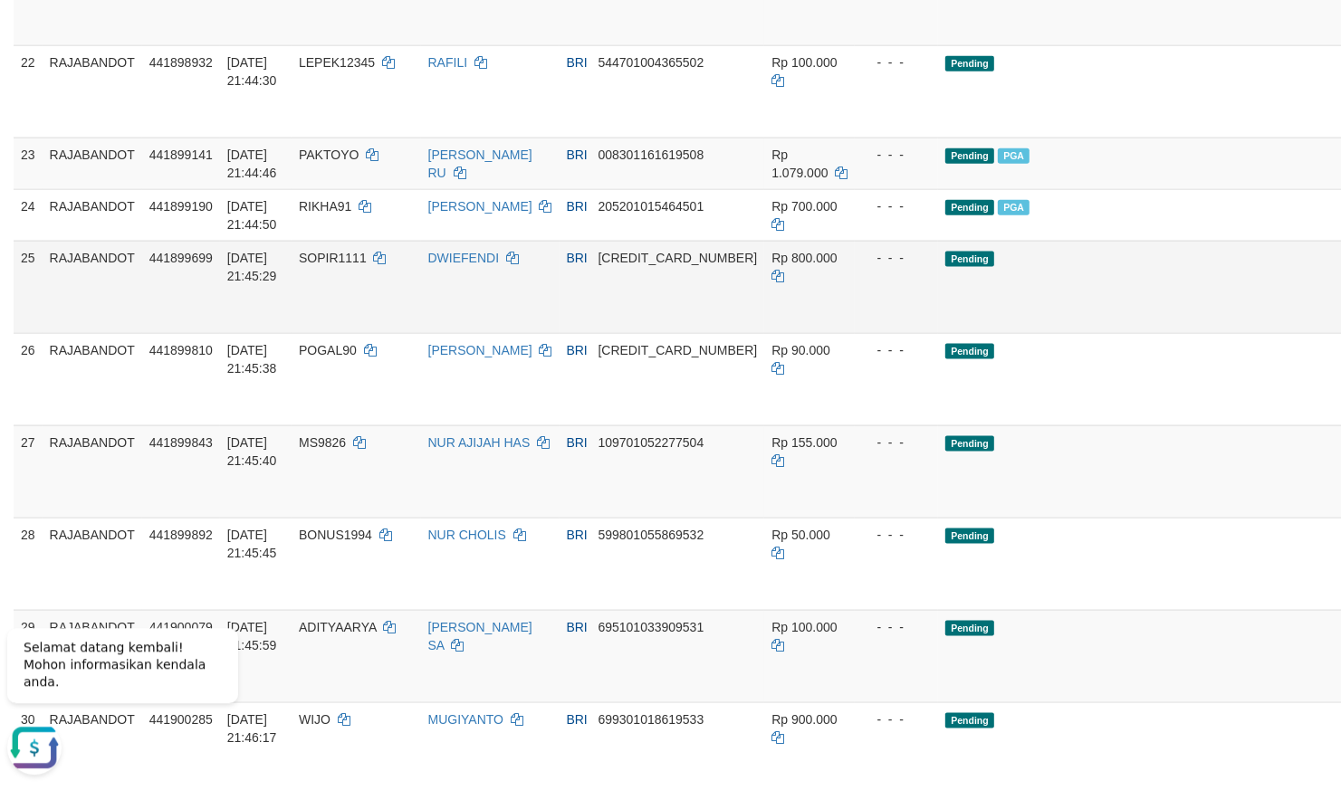
click at [792, 333] on td "Rp 800.000" at bounding box center [809, 287] width 91 height 92
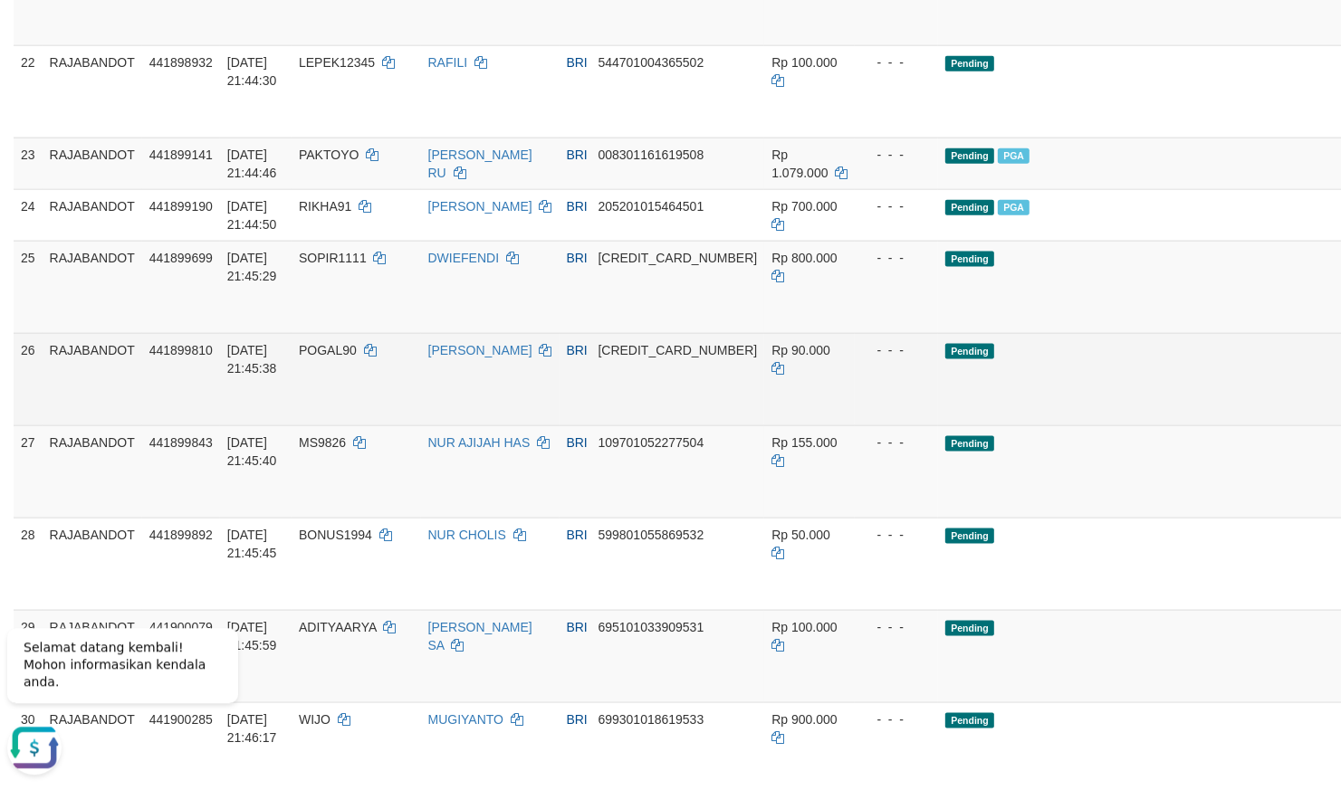
click at [961, 579] on body "Toggle navigation Home Bank Account List Load By Website Group [ITOTO] RAJABAND…" at bounding box center [670, 688] width 1341 height 4938
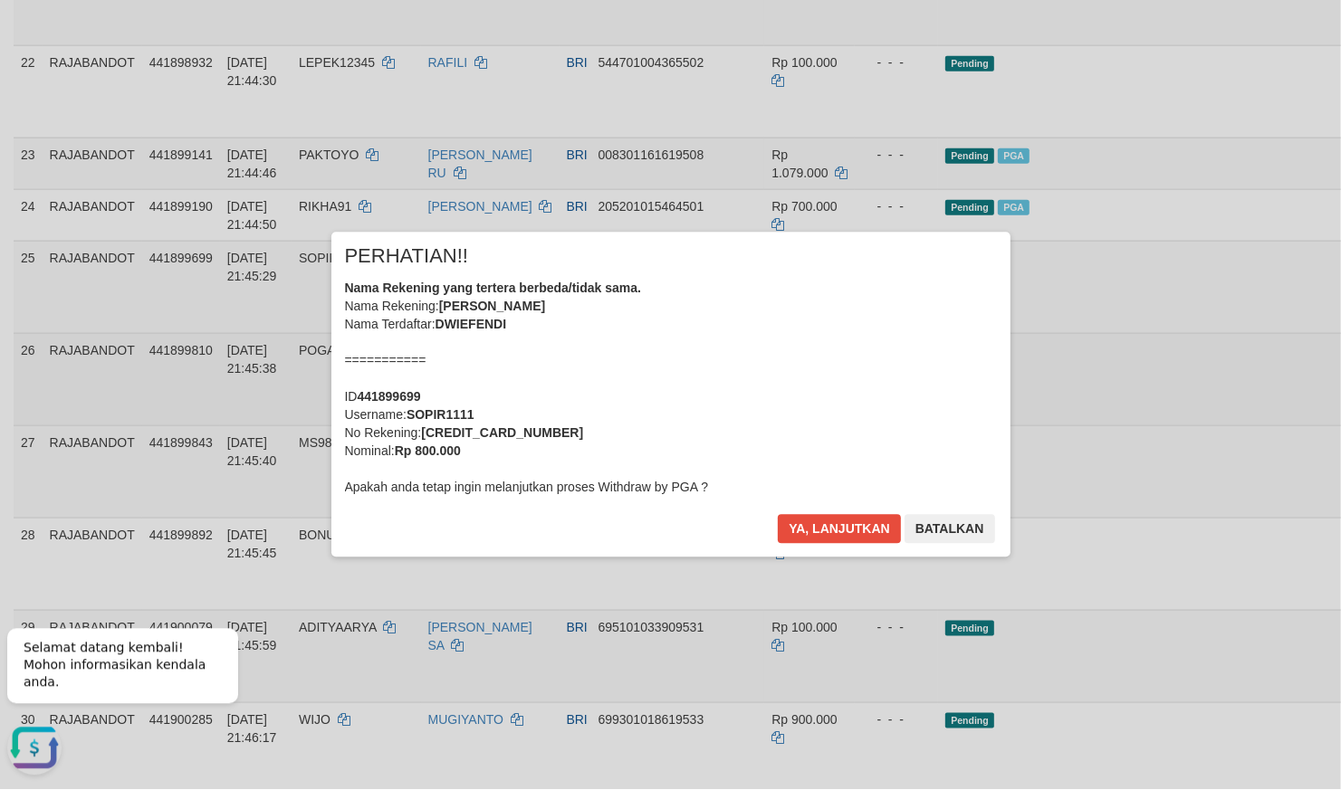
scroll to position [2534, 0]
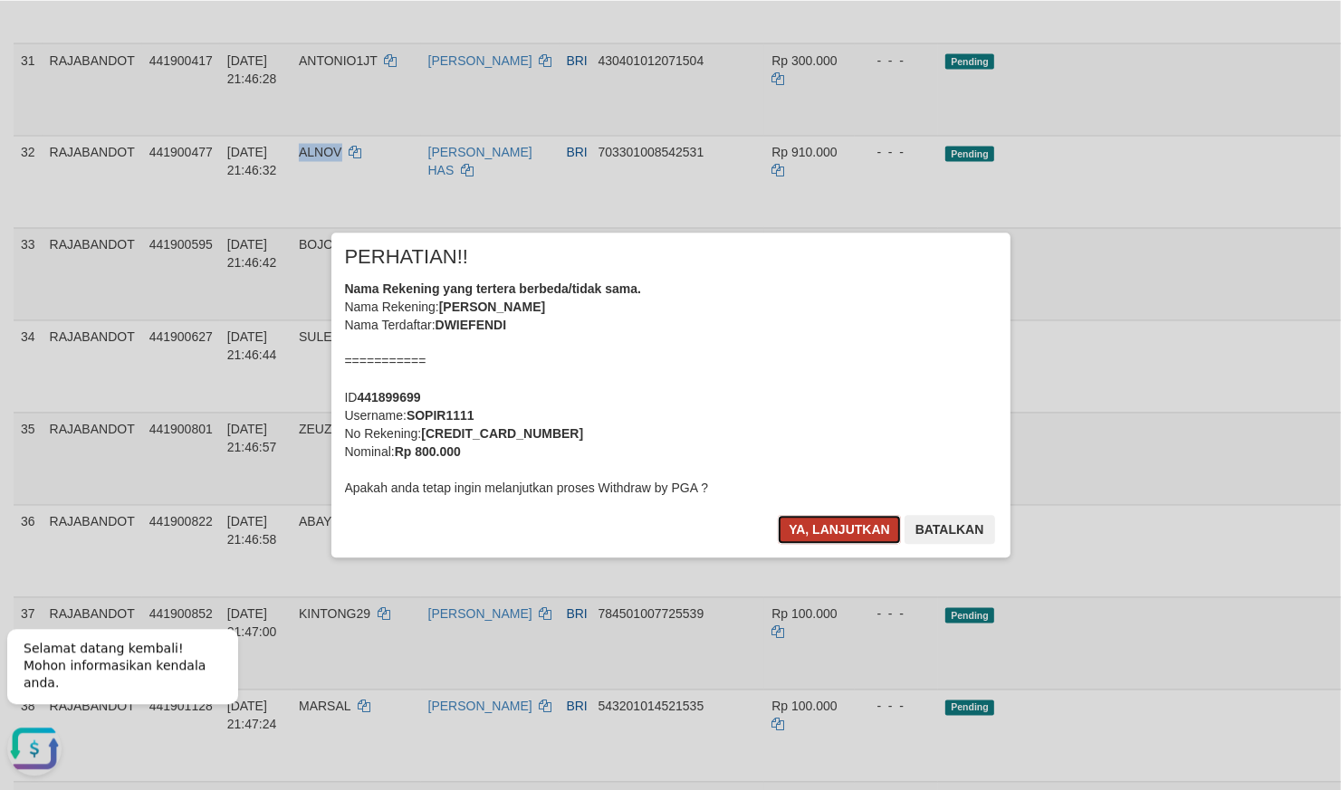
click at [825, 525] on button "Ya, lanjutkan" at bounding box center [839, 529] width 123 height 29
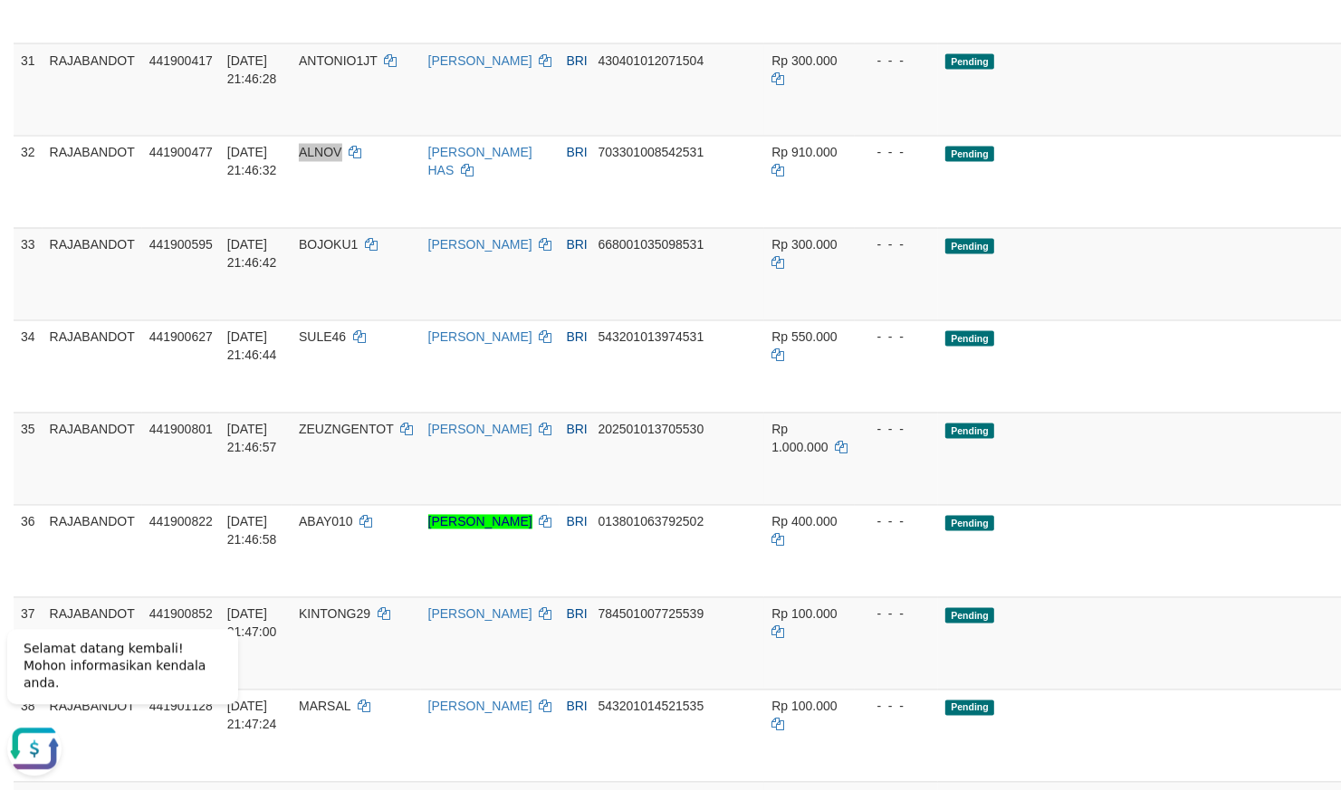
scroll to position [2493, 0]
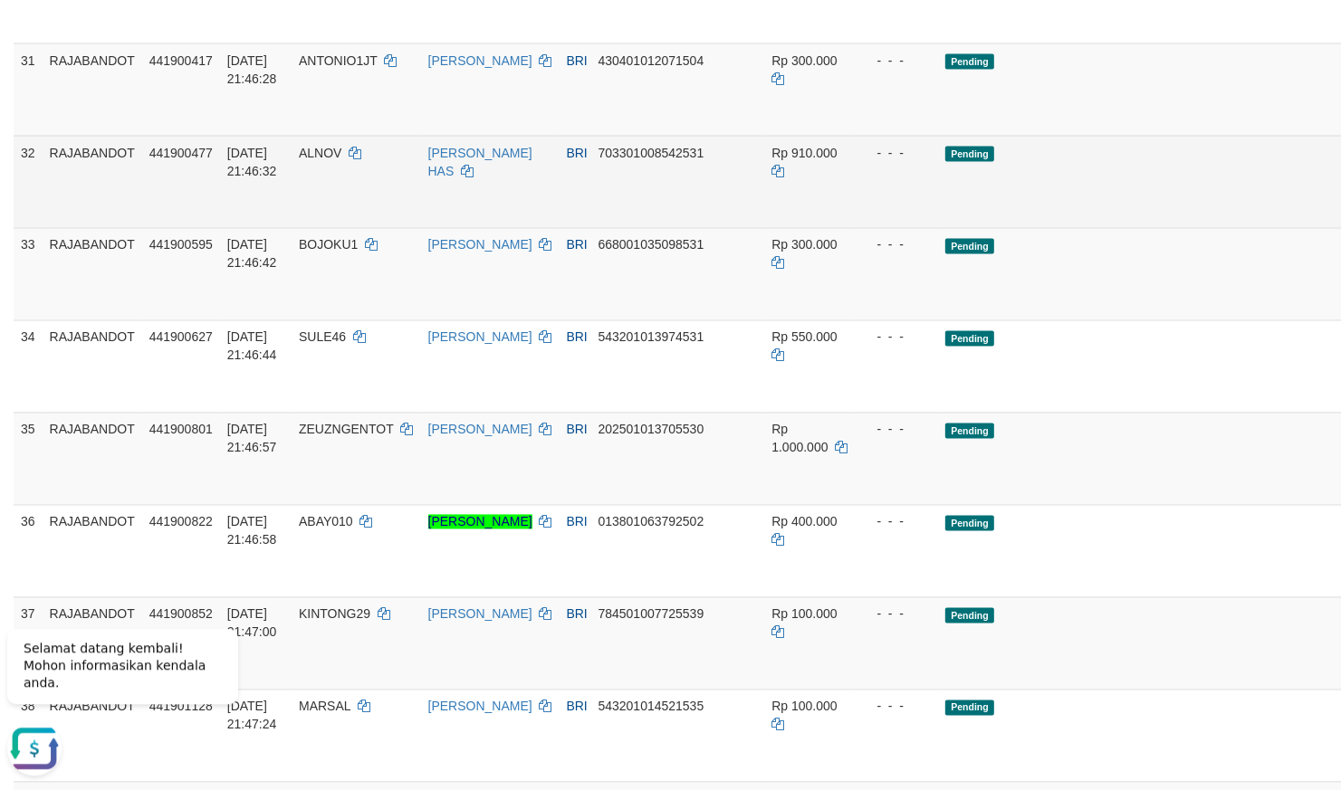
click at [855, 227] on td "- - -" at bounding box center [896, 181] width 83 height 92
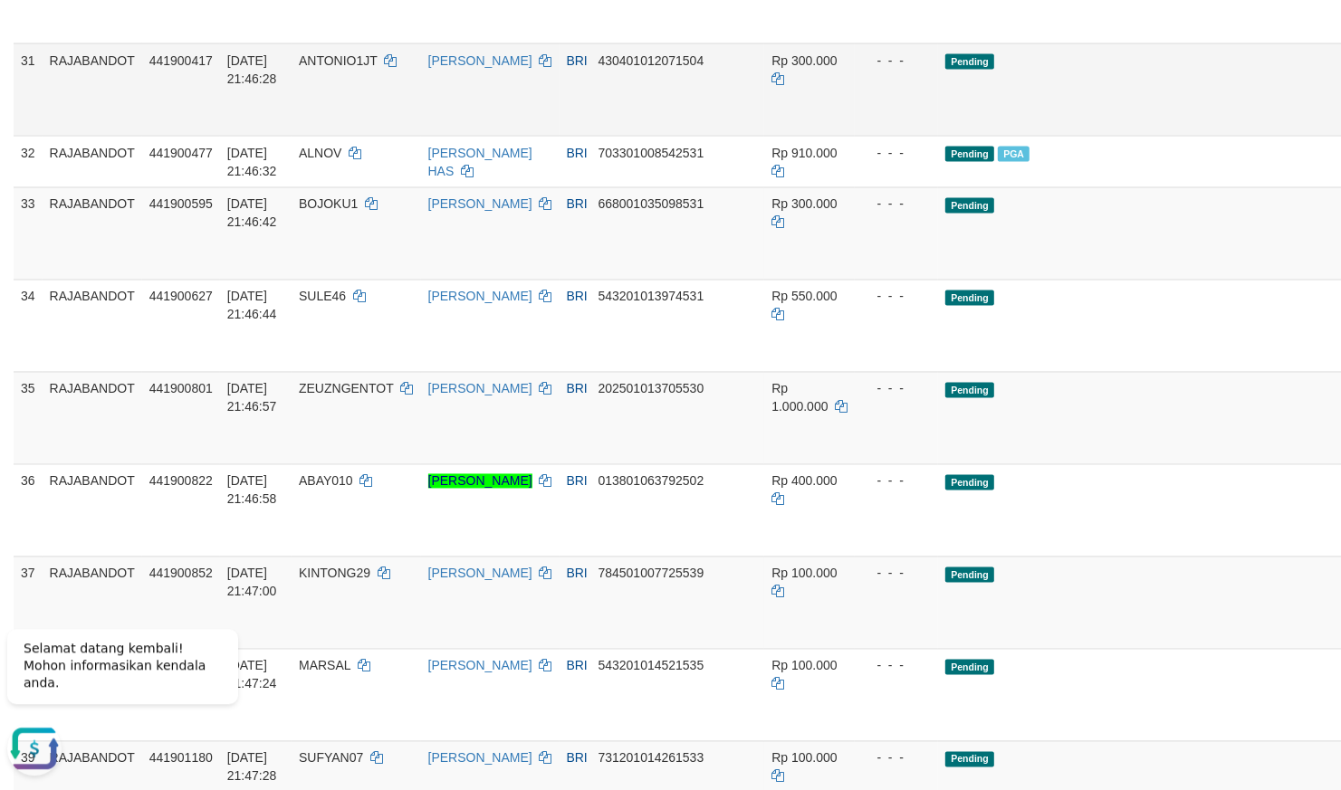
drag, startPoint x: 1222, startPoint y: 359, endPoint x: 1235, endPoint y: 359, distance: 12.7
click at [1232, 135] on tr "31 RAJABANDOT 441900417 31/08/2025 21:46:28 ANTONIO1JT HAIKAL FIKRI BRI 4304010…" at bounding box center [776, 89] width 1524 height 92
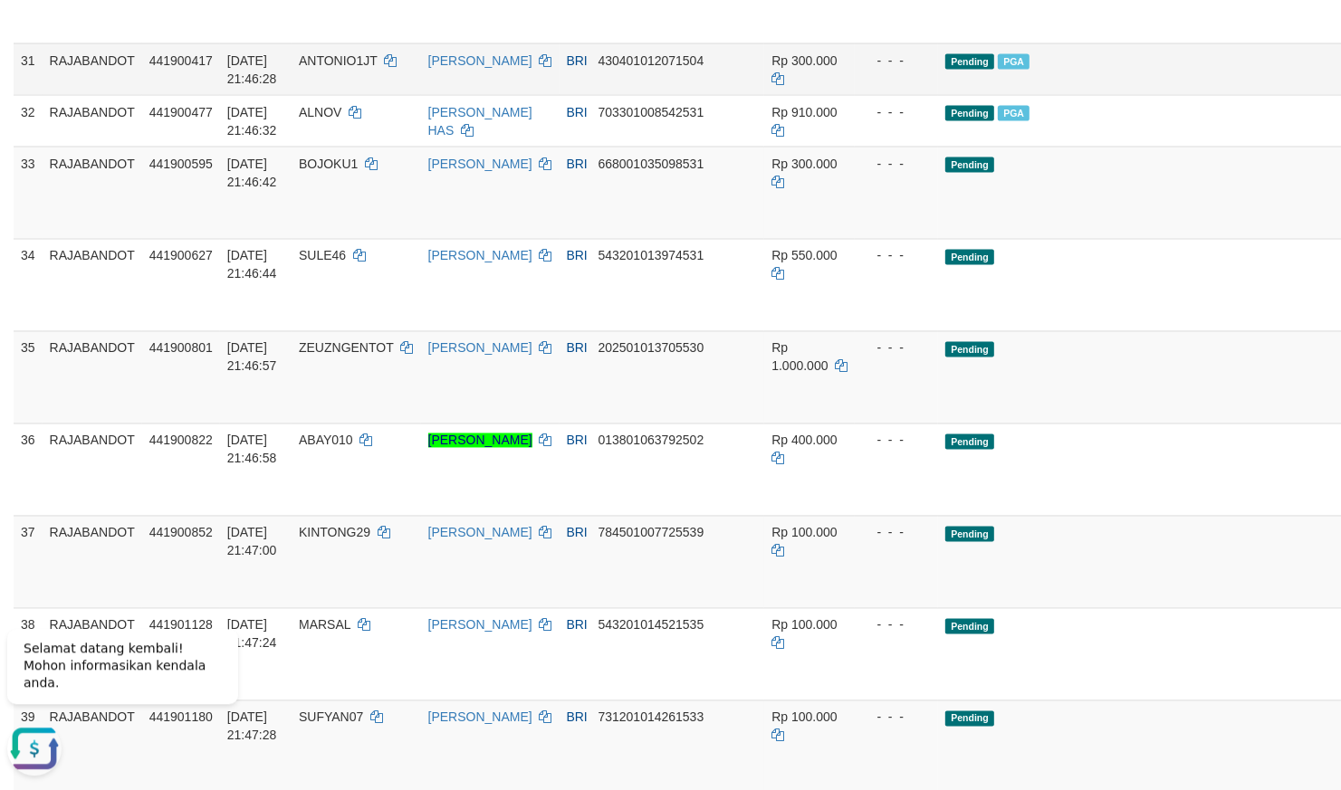
click at [857, 94] on td "- - -" at bounding box center [896, 69] width 83 height 52
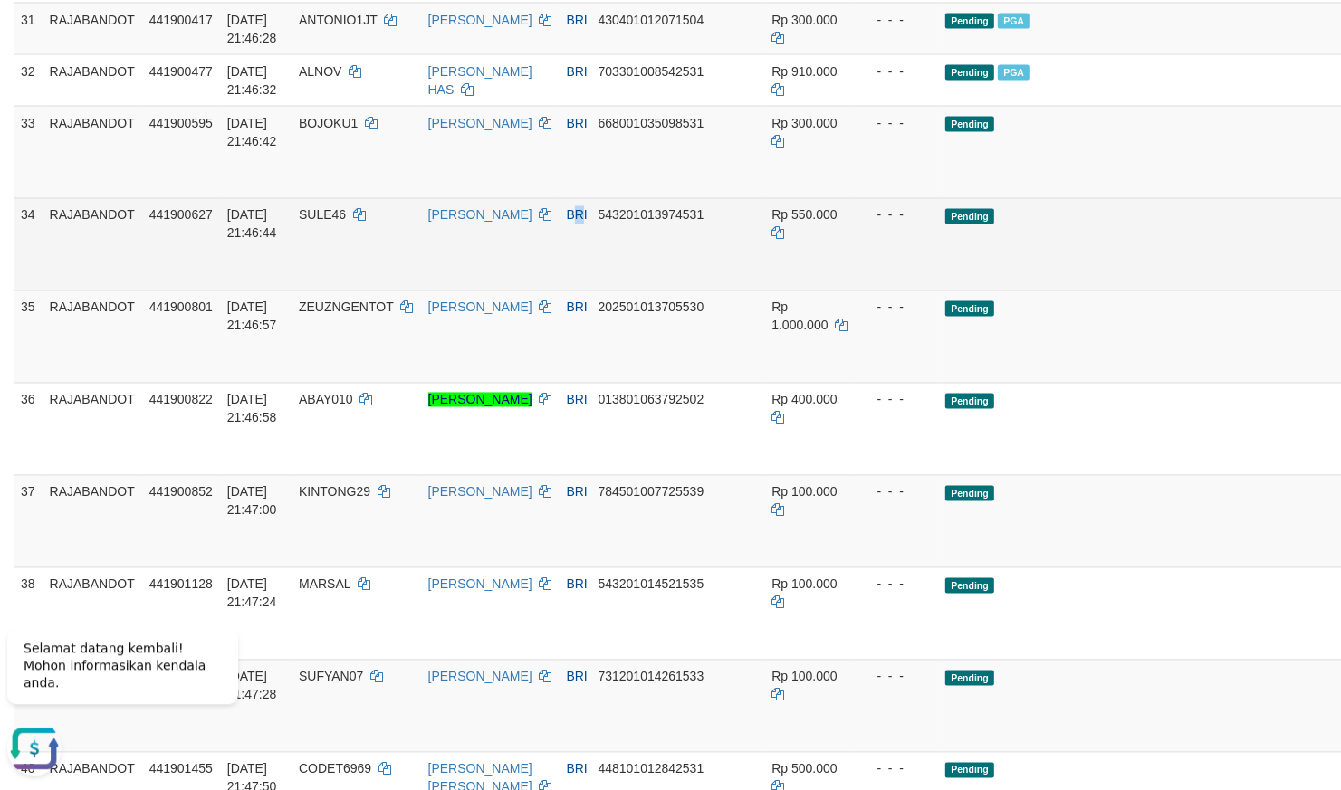
click at [578, 290] on td "BRI 543201013974531" at bounding box center [663, 243] width 206 height 92
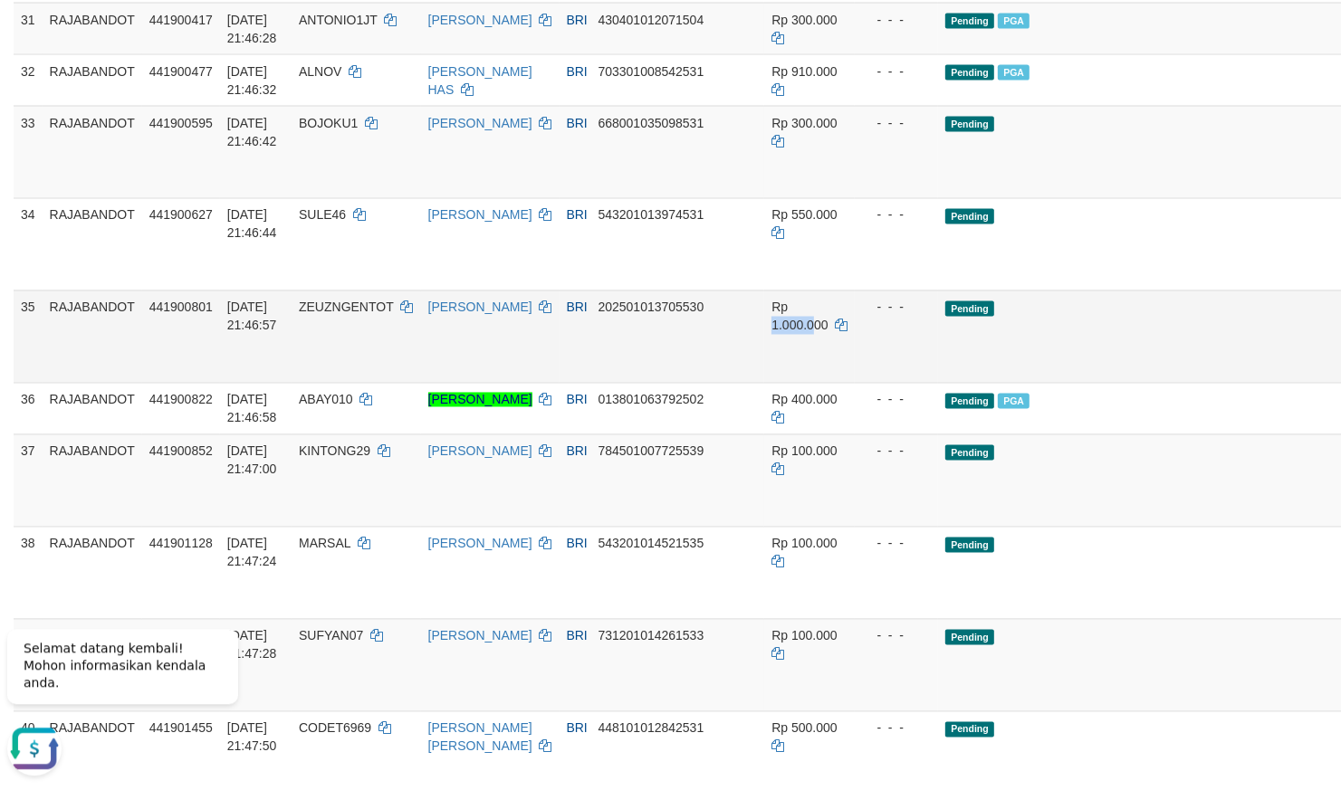
click at [764, 382] on td "Rp 1.000.000" at bounding box center [809, 336] width 91 height 92
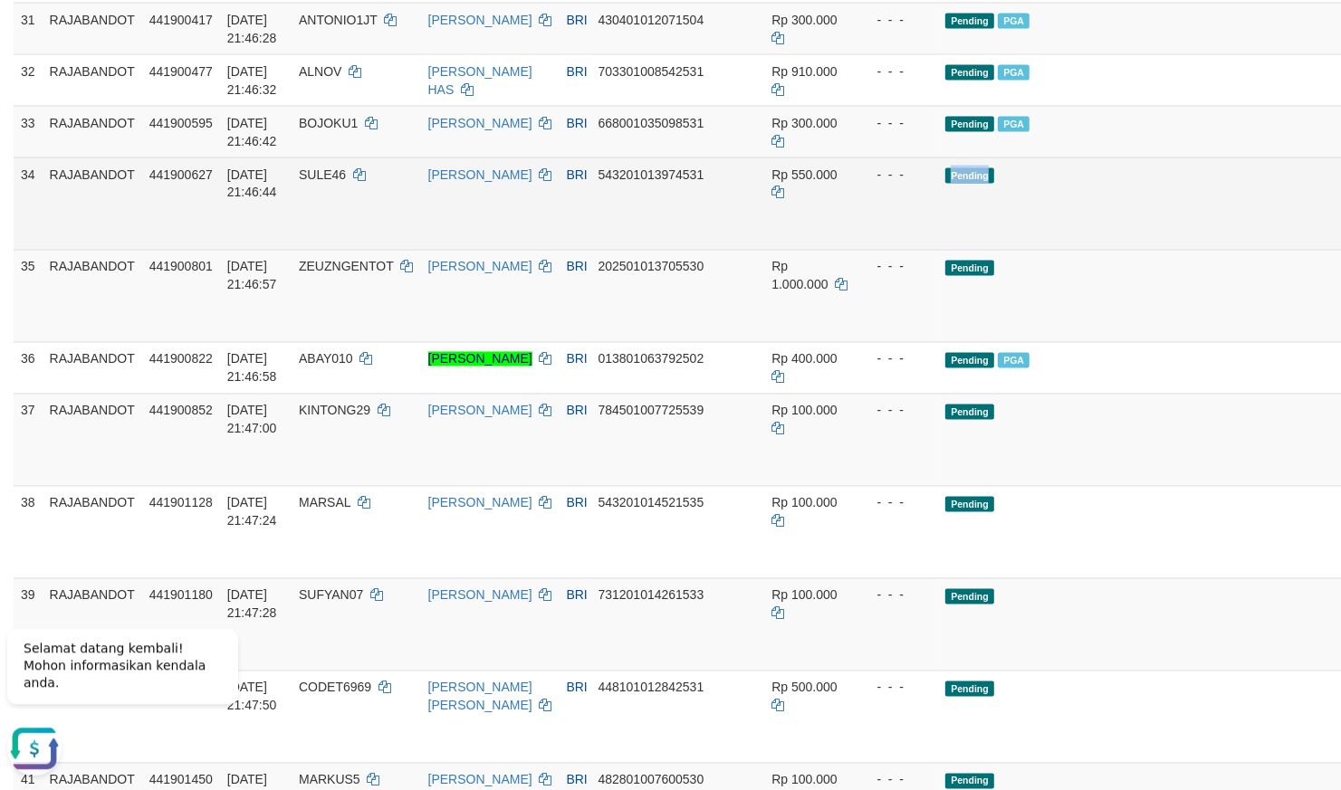
click at [861, 249] on tr "34 RAJABANDOT 441900627 31/08/2025 21:46:44 SULE46 BUDI HERMAN BRI 543201013974…" at bounding box center [776, 203] width 1524 height 92
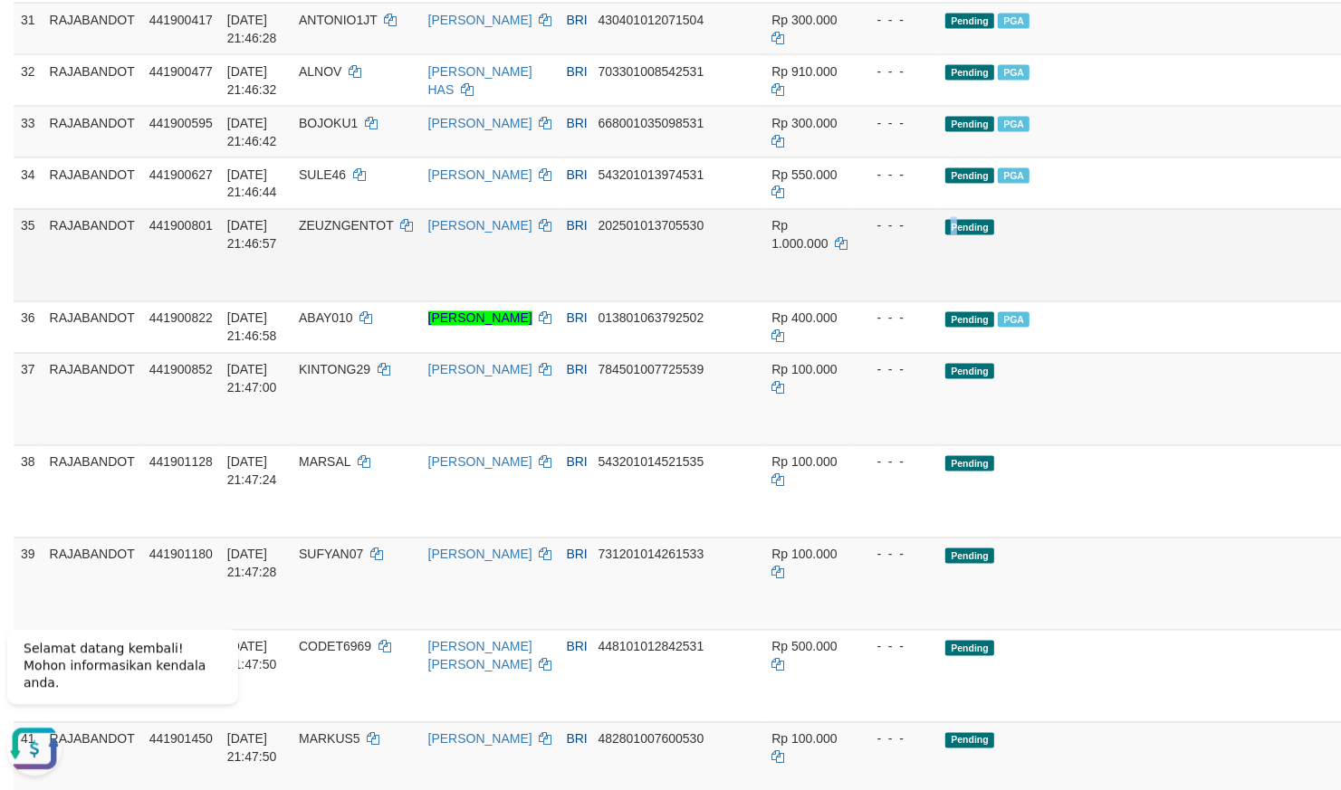
click at [938, 301] on td "Pending" at bounding box center [1155, 254] width 435 height 92
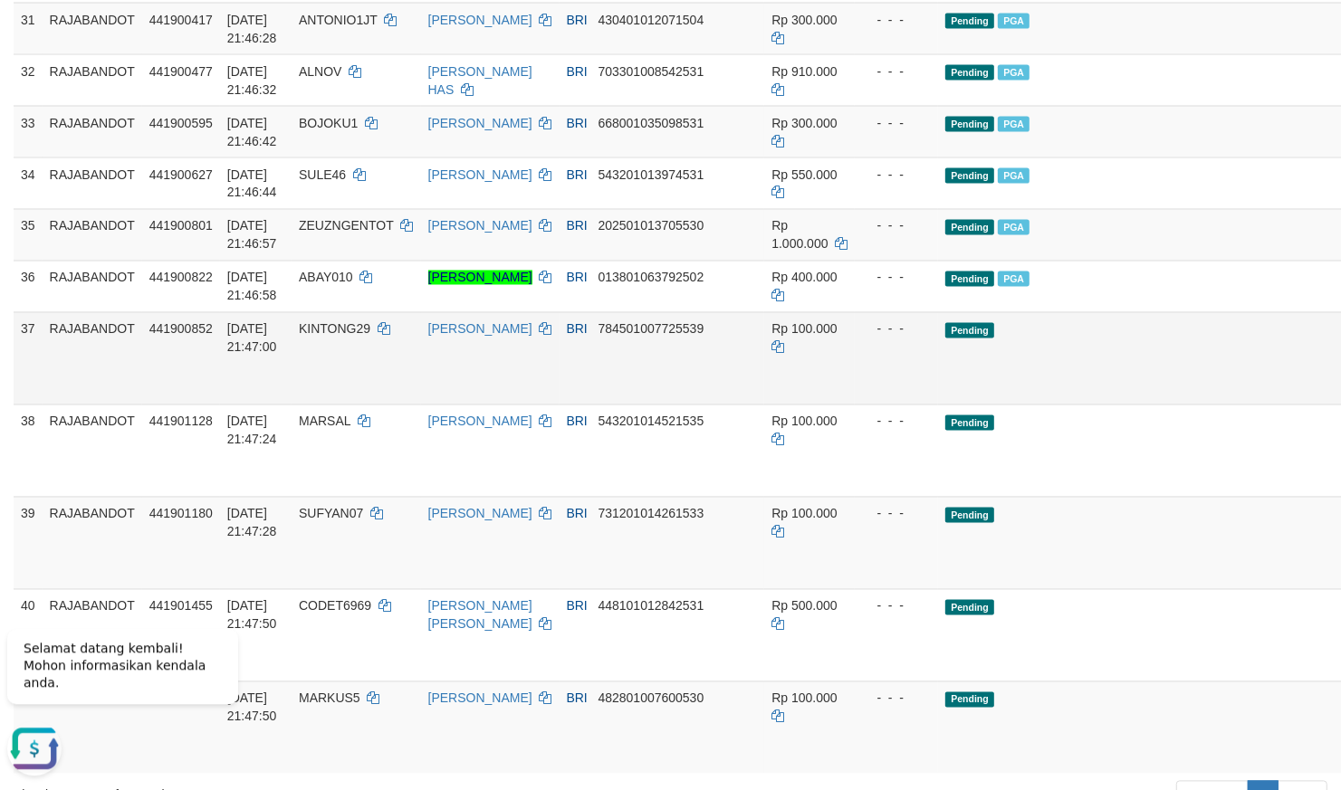
click at [945, 404] on td "Pending" at bounding box center [1155, 357] width 435 height 92
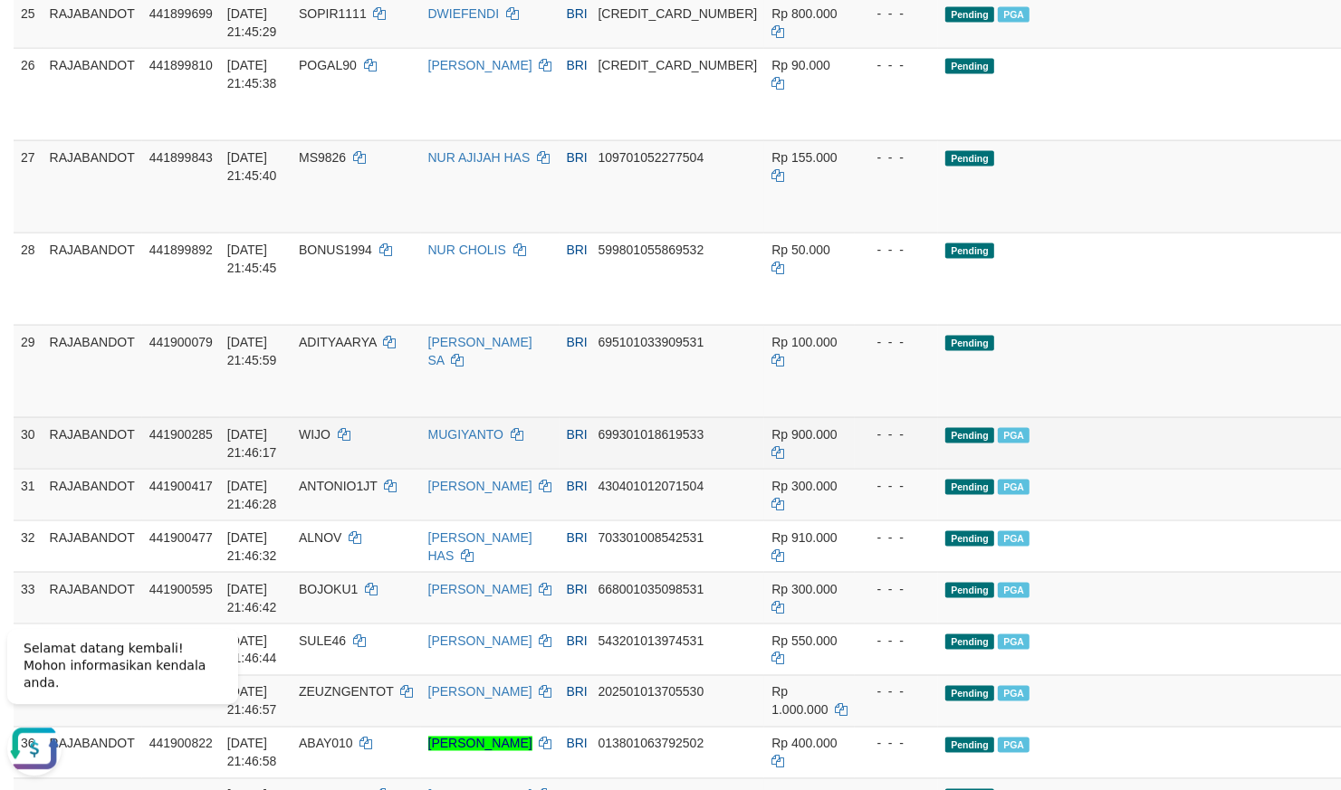
scroll to position [2016, 0]
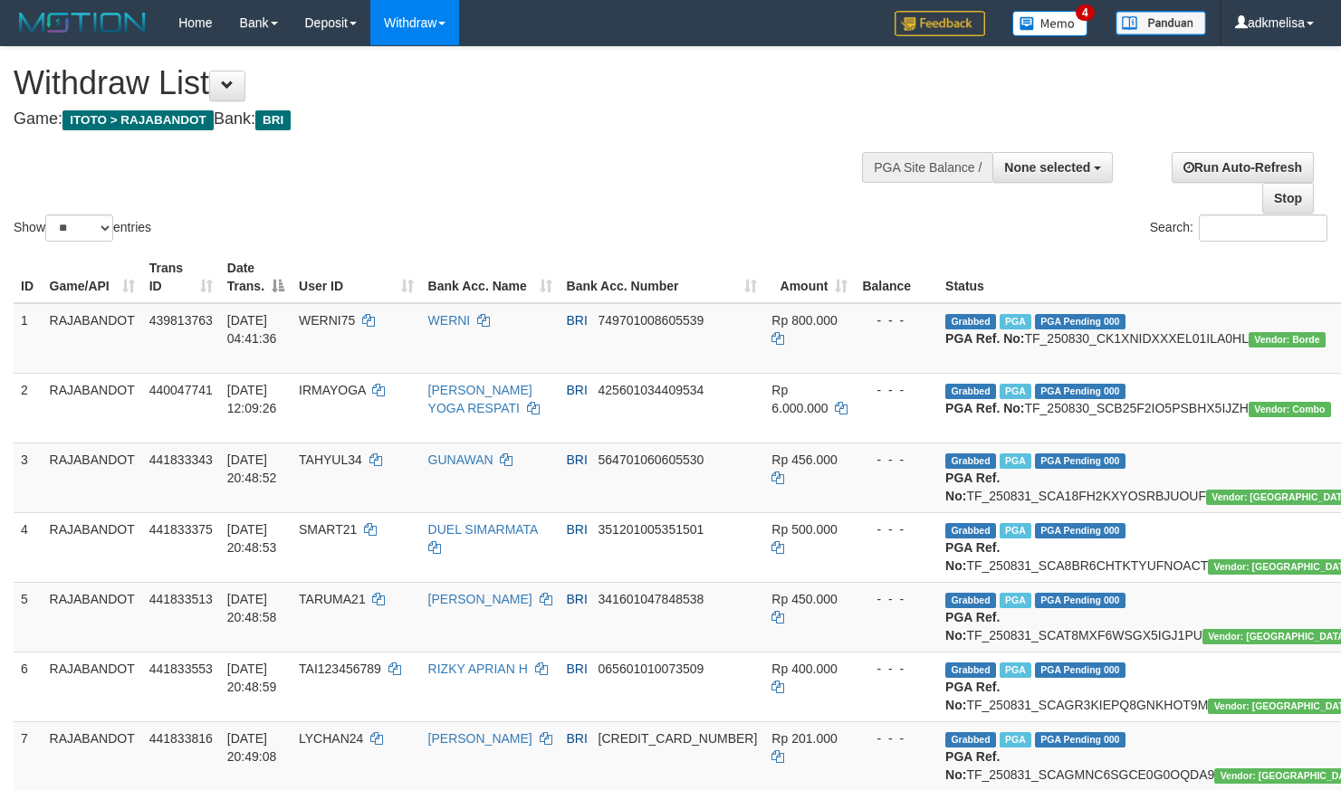
select select
select select "**"
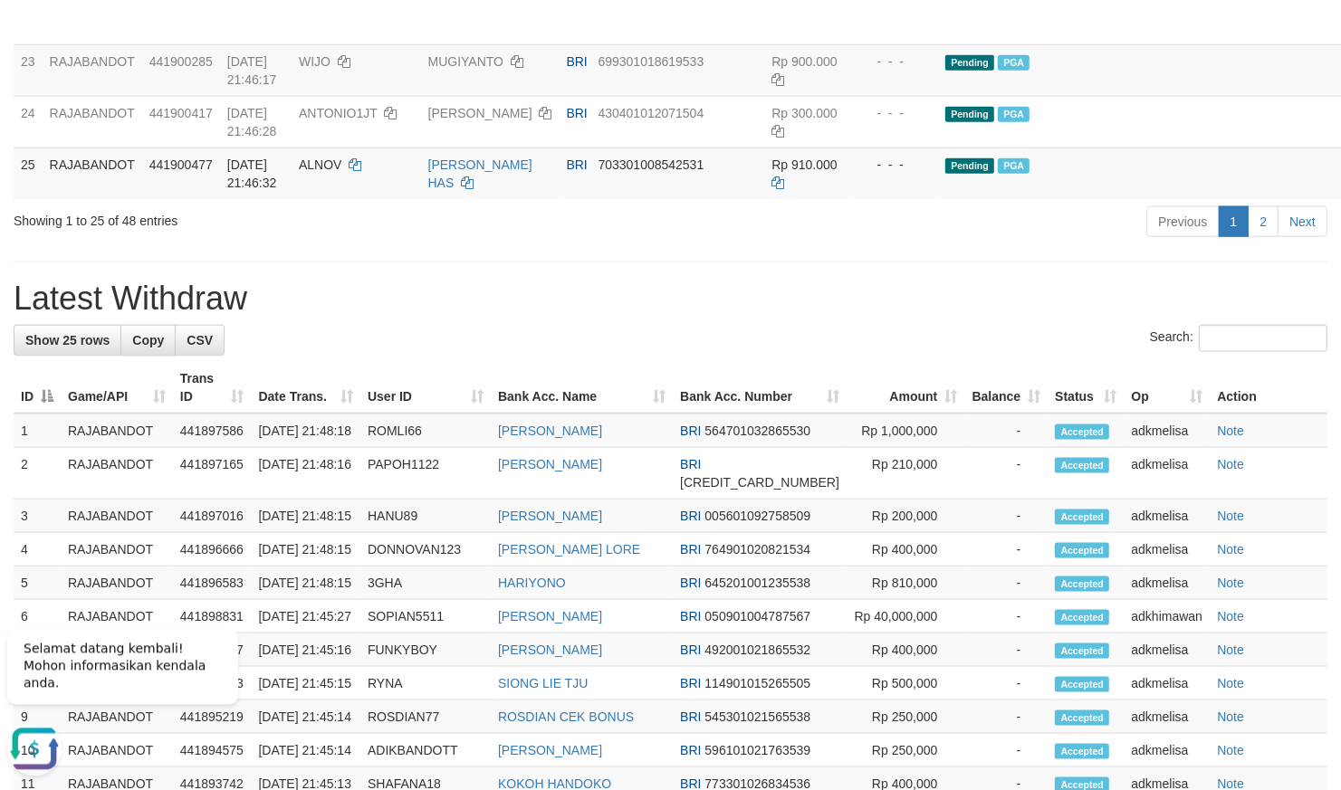
scroll to position [1902, 0]
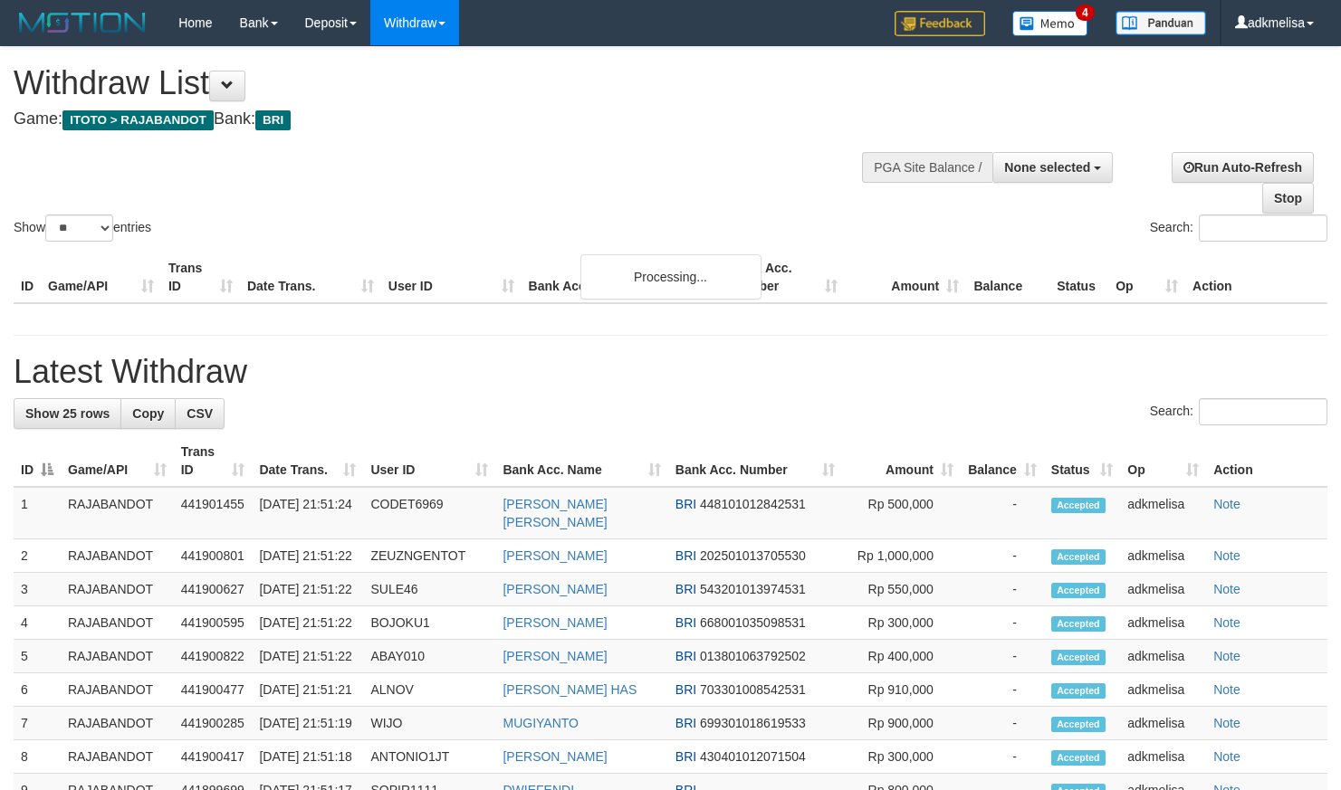
select select
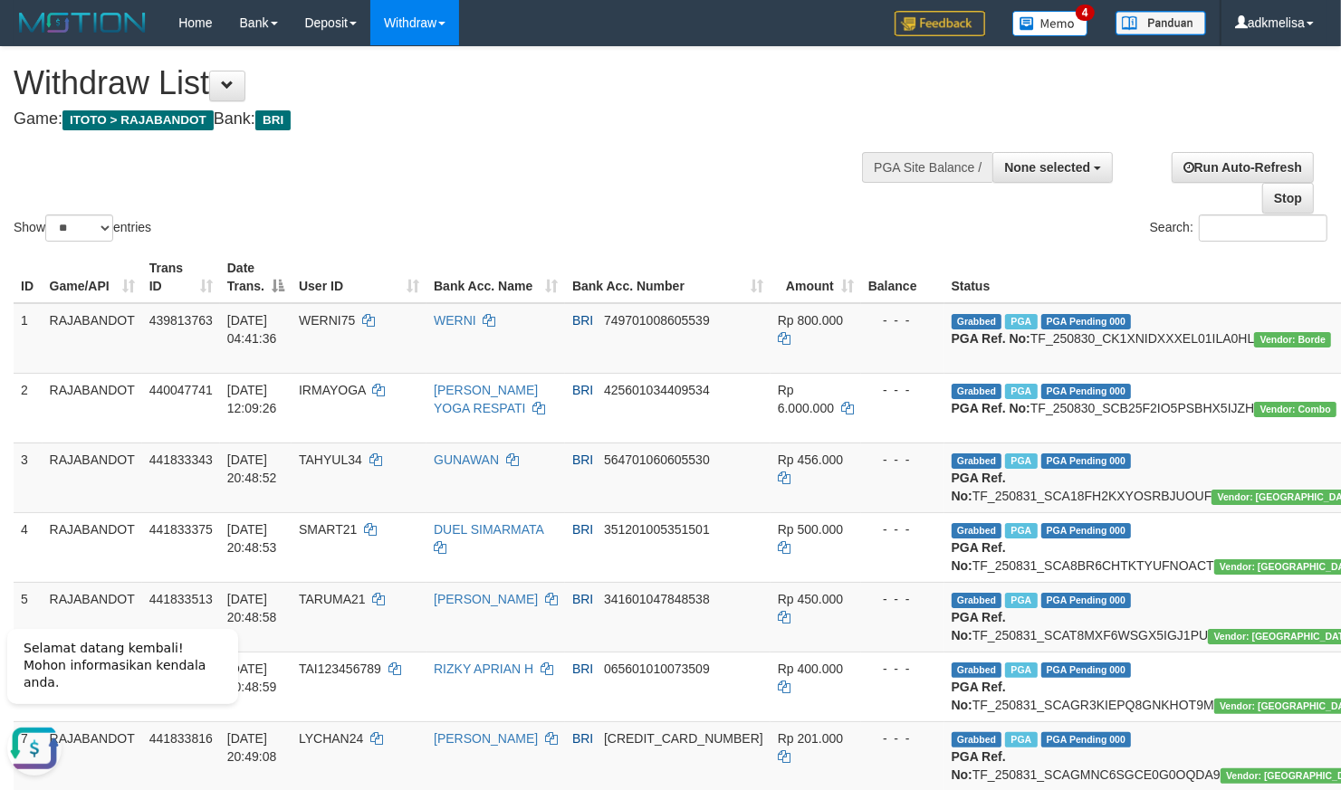
click at [417, 230] on div "Show ** ** ** *** entries" at bounding box center [336, 231] width 644 height 32
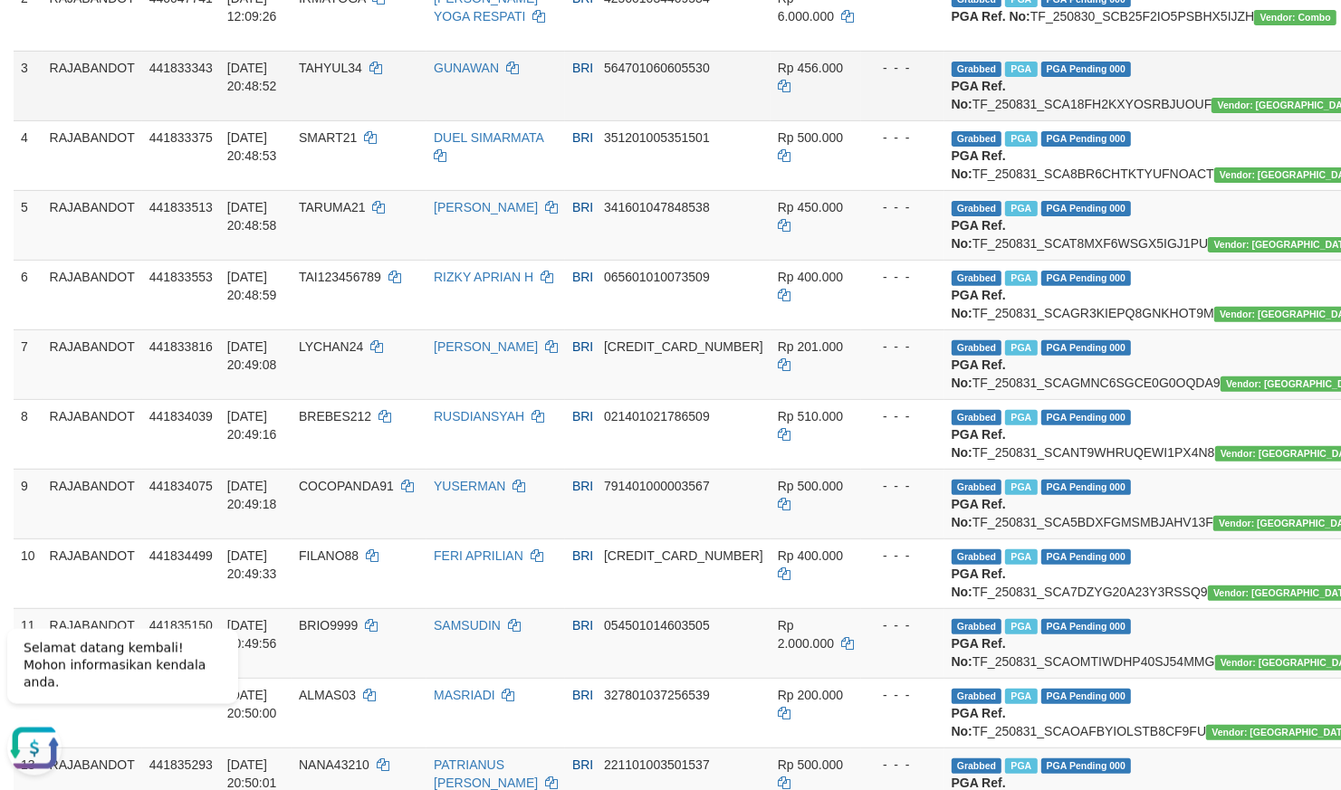
scroll to position [187, 0]
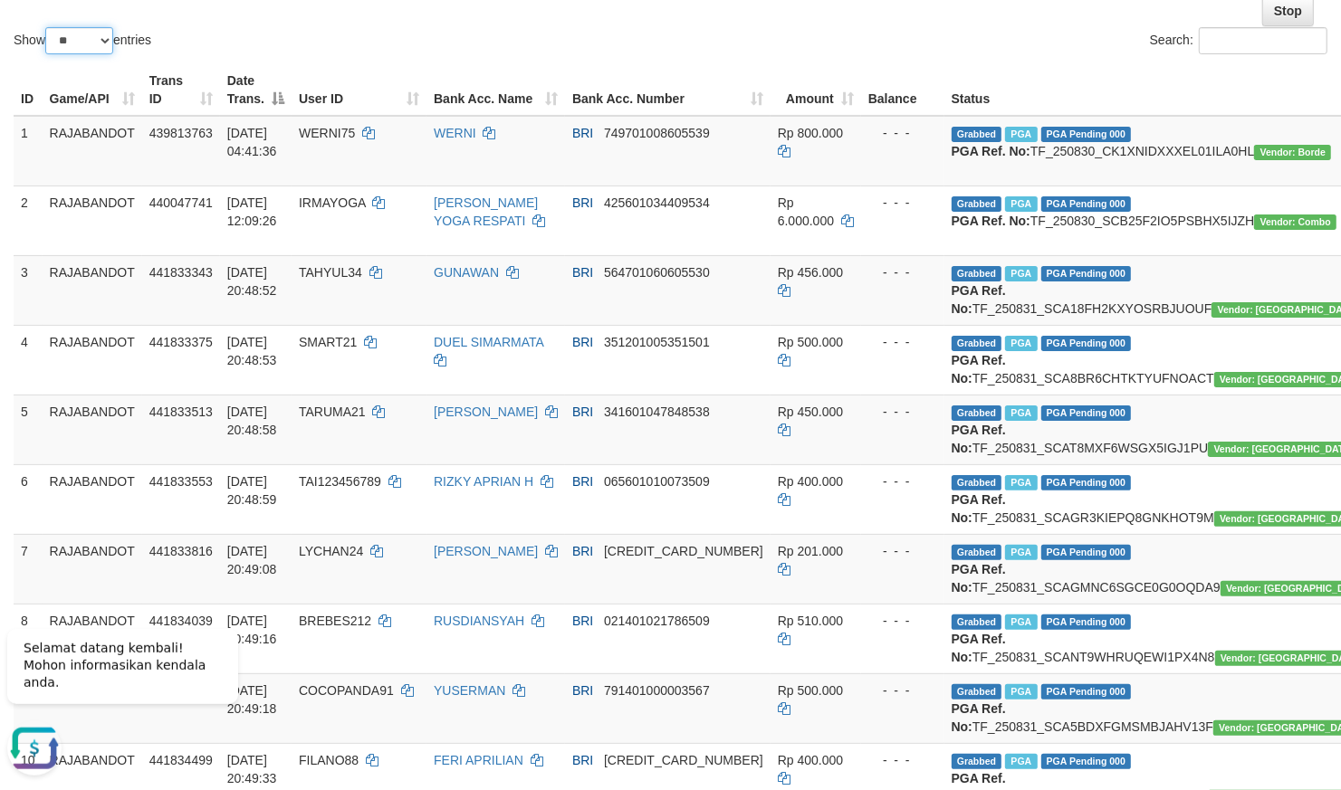
click at [45, 27] on select "** ** ** ***" at bounding box center [79, 40] width 68 height 27
select select "***"
click option "***" at bounding box center [0, 0] width 0 height 0
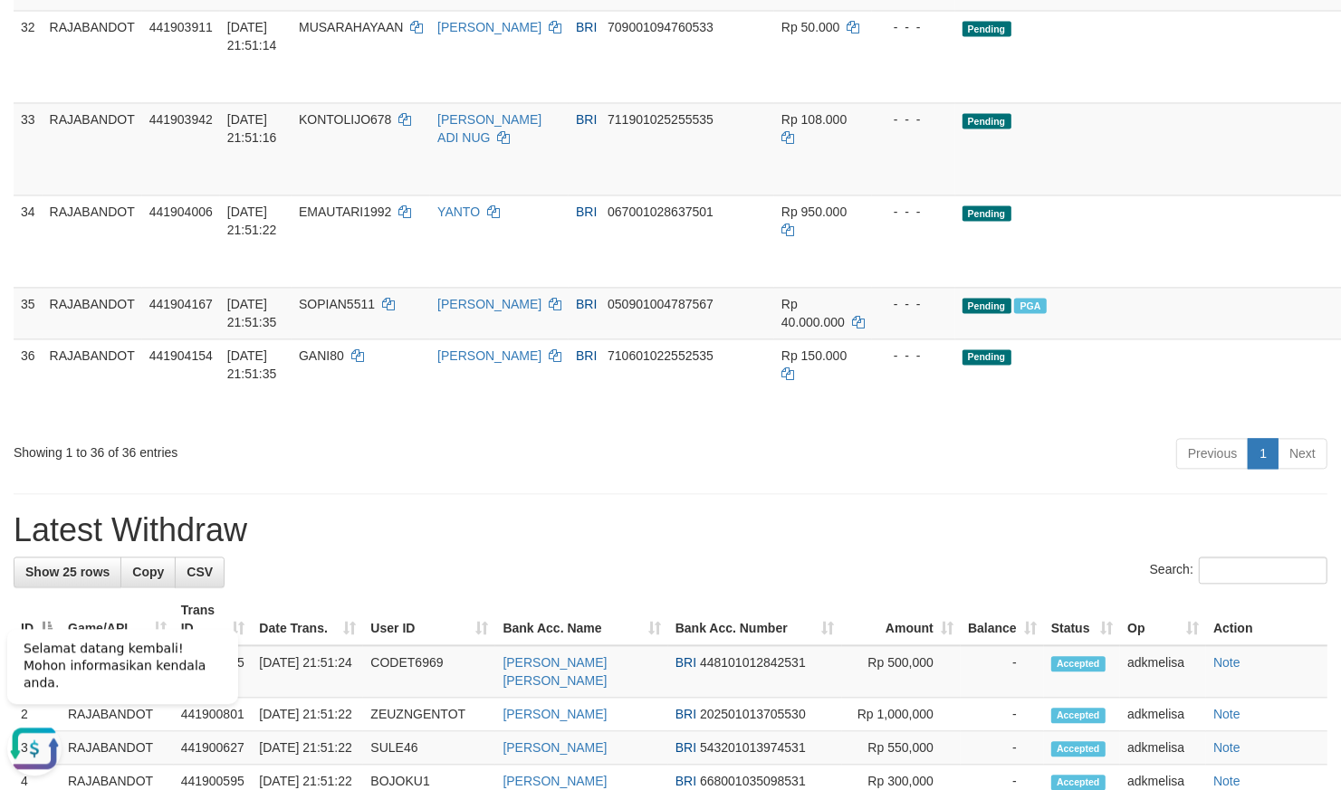
scroll to position [3011, 0]
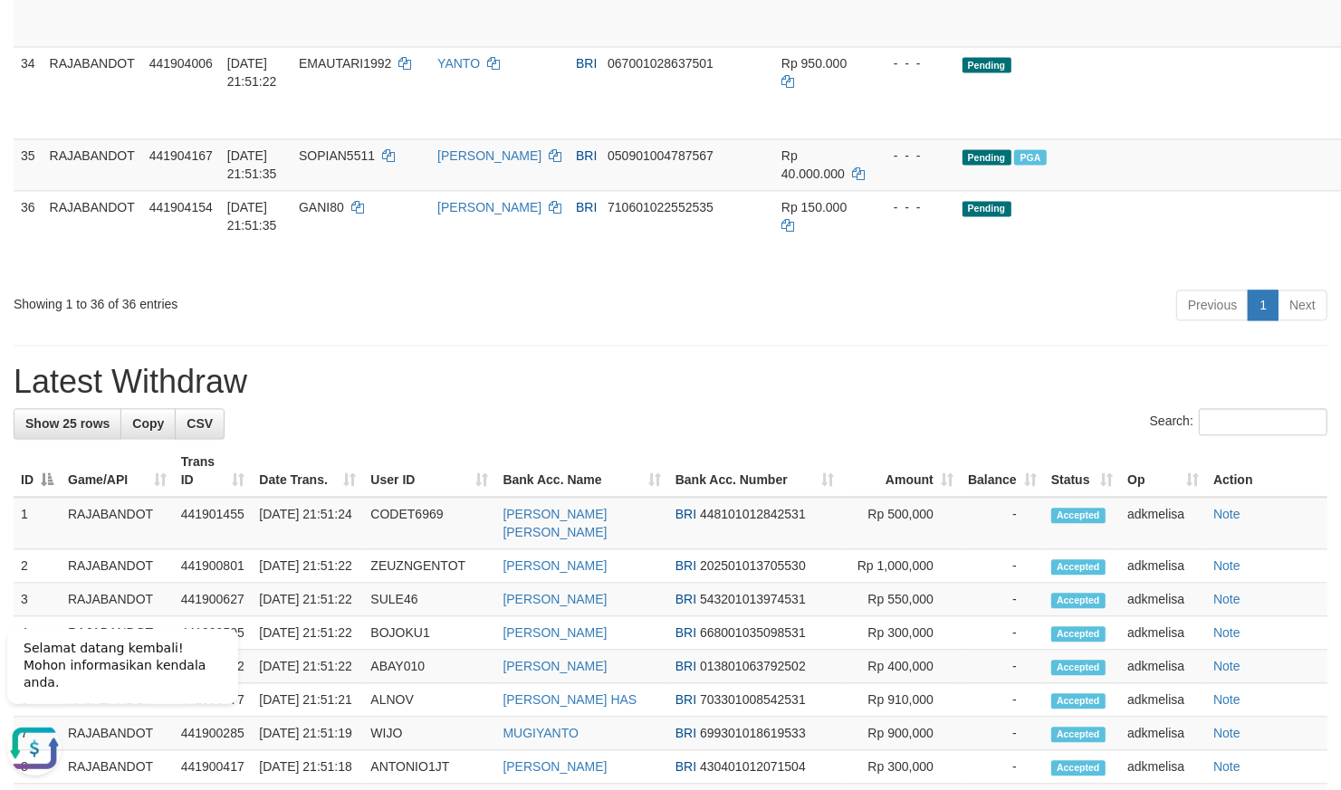
click at [896, 327] on div "Previous 1 Next" at bounding box center [949, 307] width 755 height 39
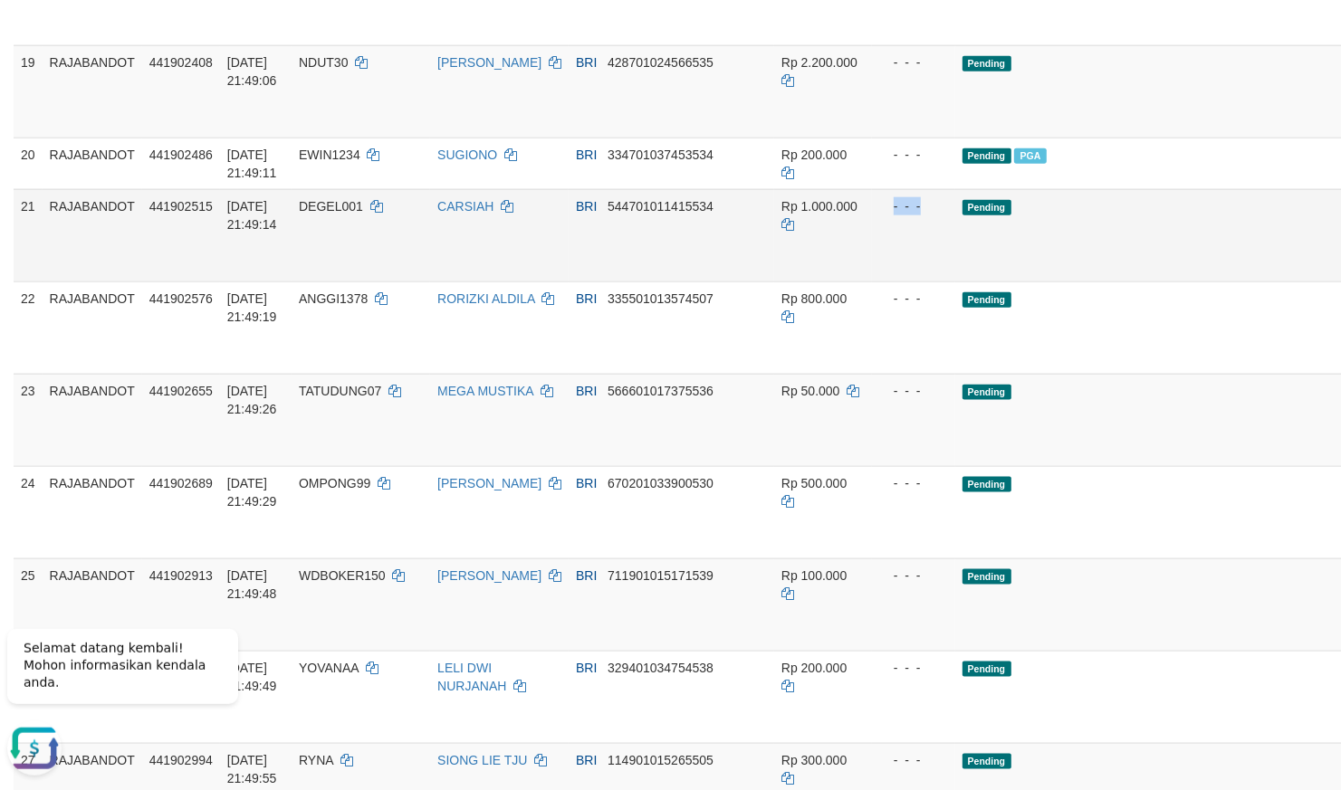
click at [1049, 282] on td "Pending" at bounding box center [1172, 235] width 435 height 92
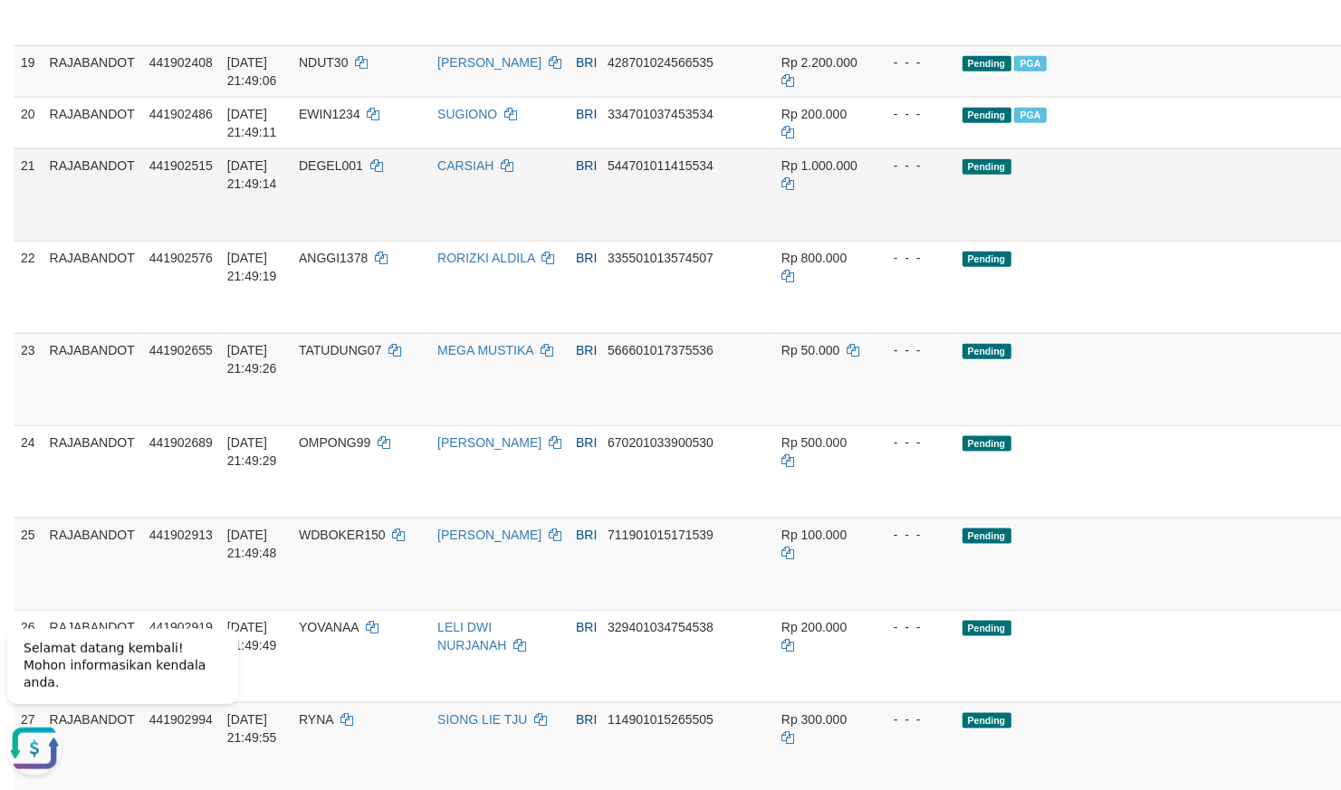
click at [879, 175] on div "- - -" at bounding box center [913, 166] width 69 height 18
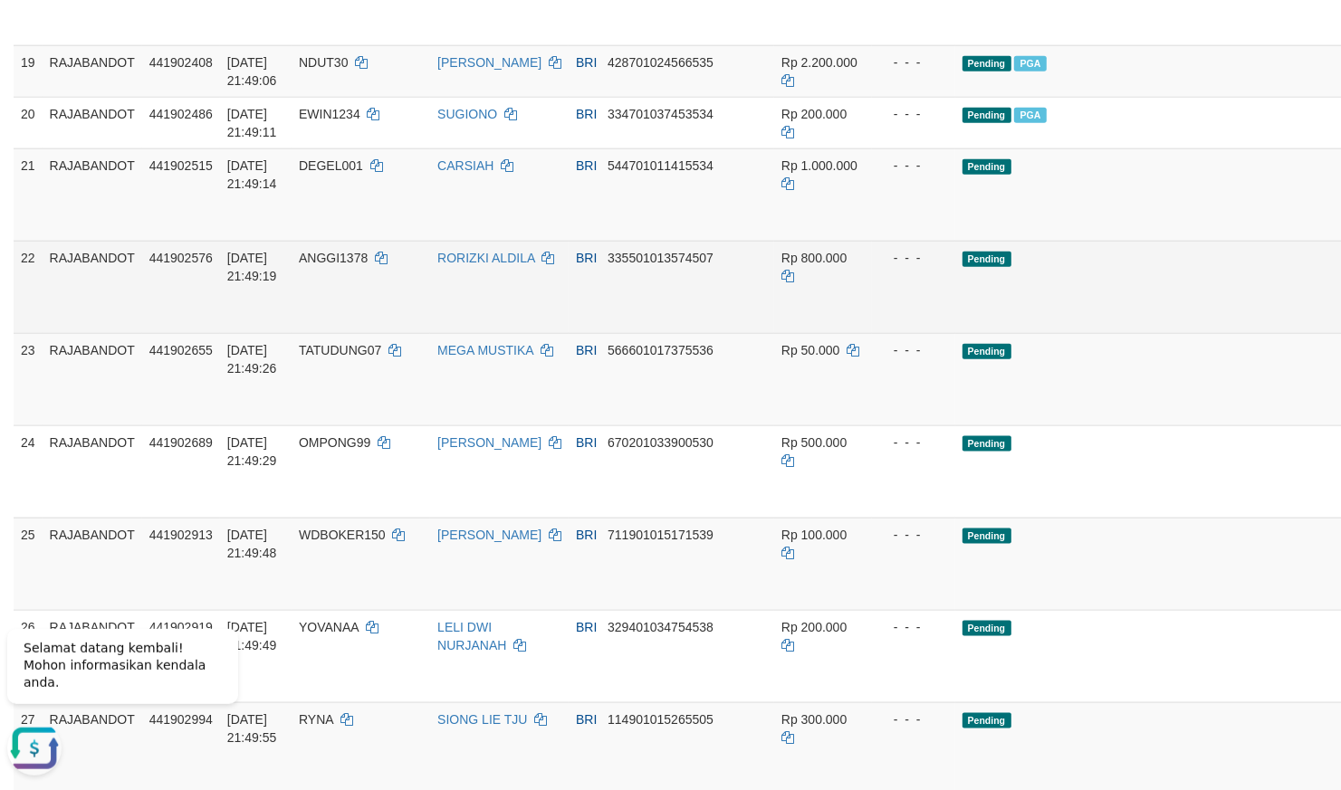
click at [1049, 333] on td "Pending" at bounding box center [1172, 287] width 435 height 92
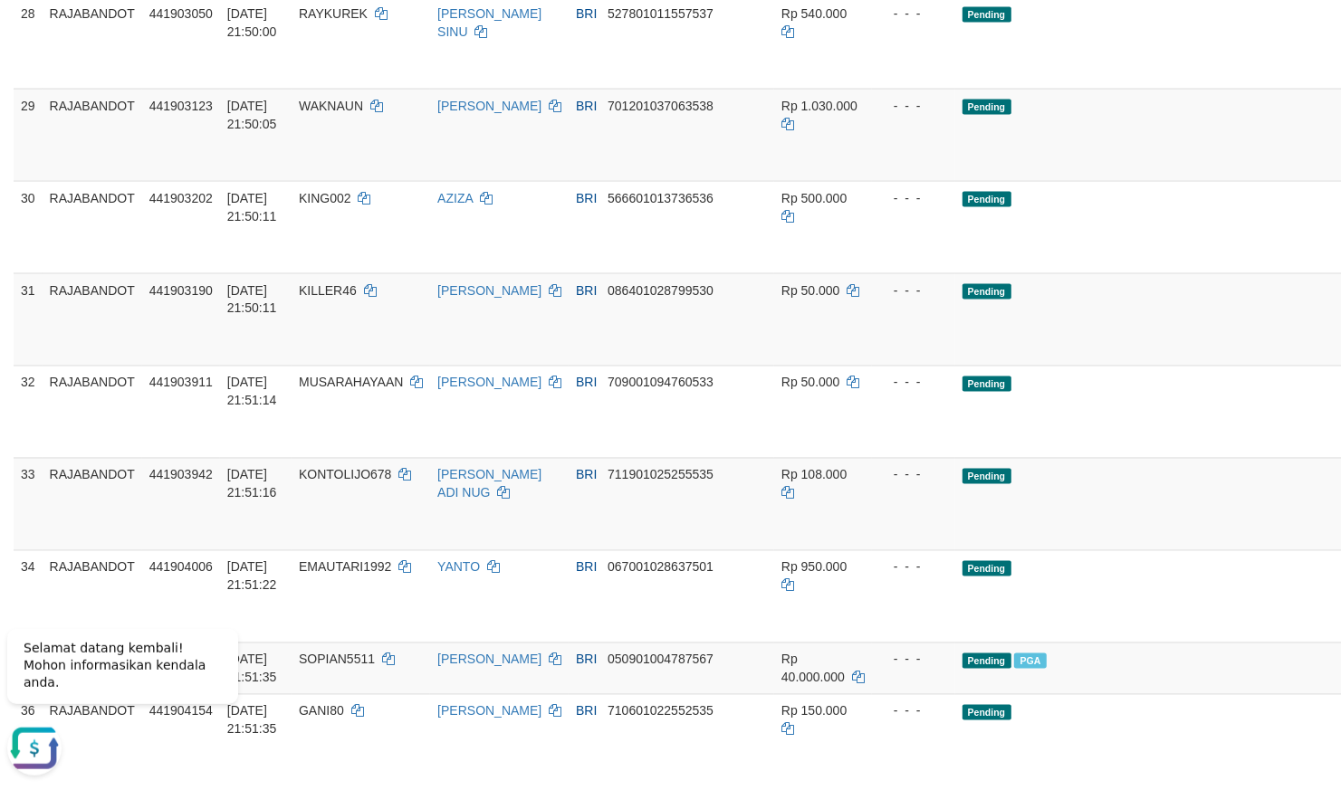
scroll to position [1637, 0]
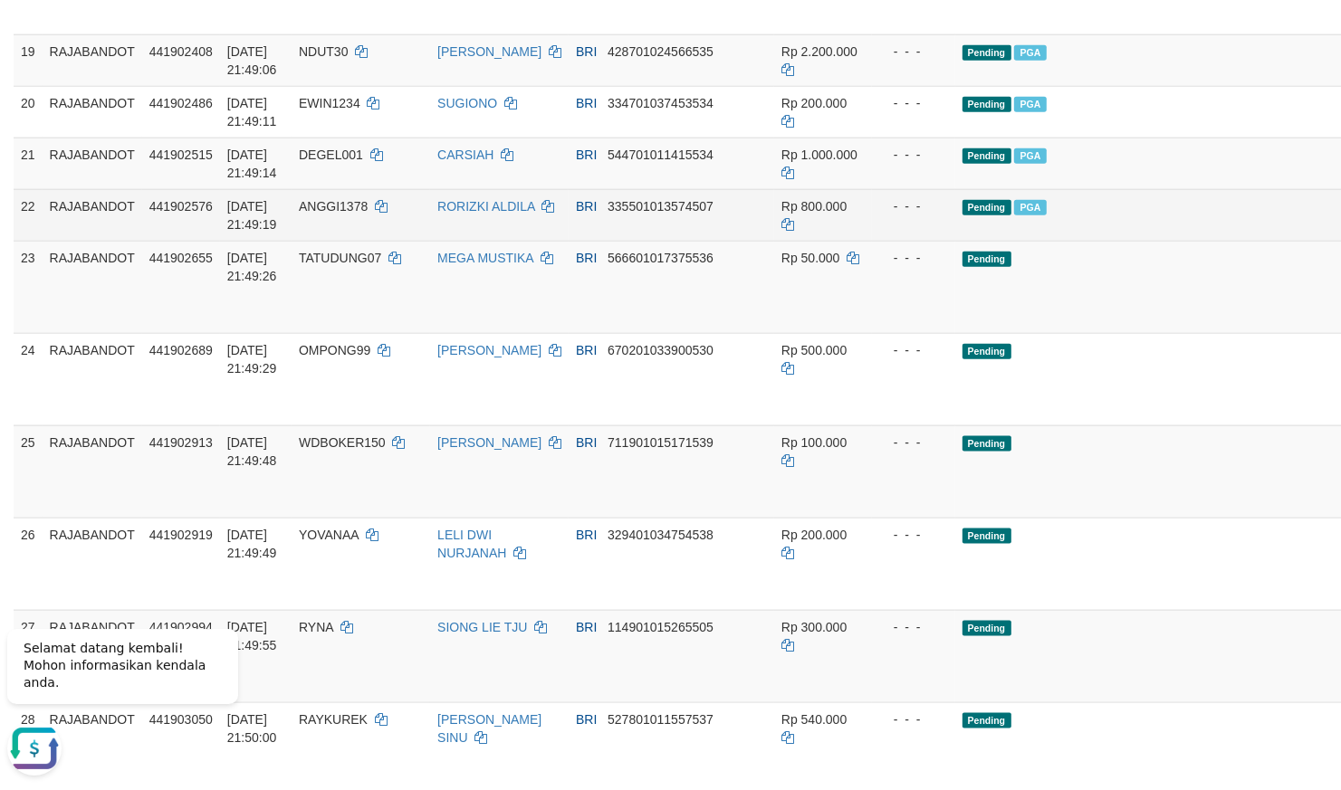
click at [872, 241] on td "- - -" at bounding box center [913, 215] width 83 height 52
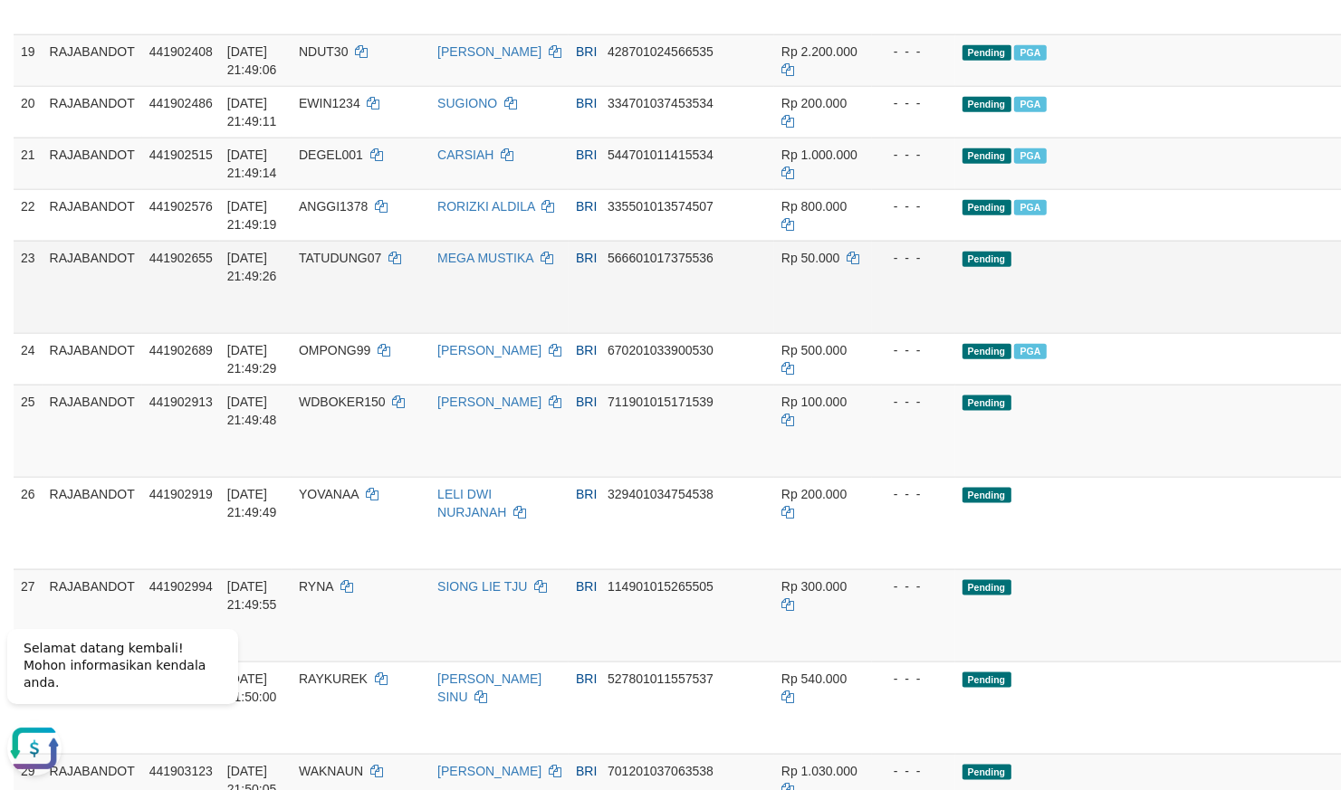
click at [955, 333] on td "Pending" at bounding box center [1172, 287] width 435 height 92
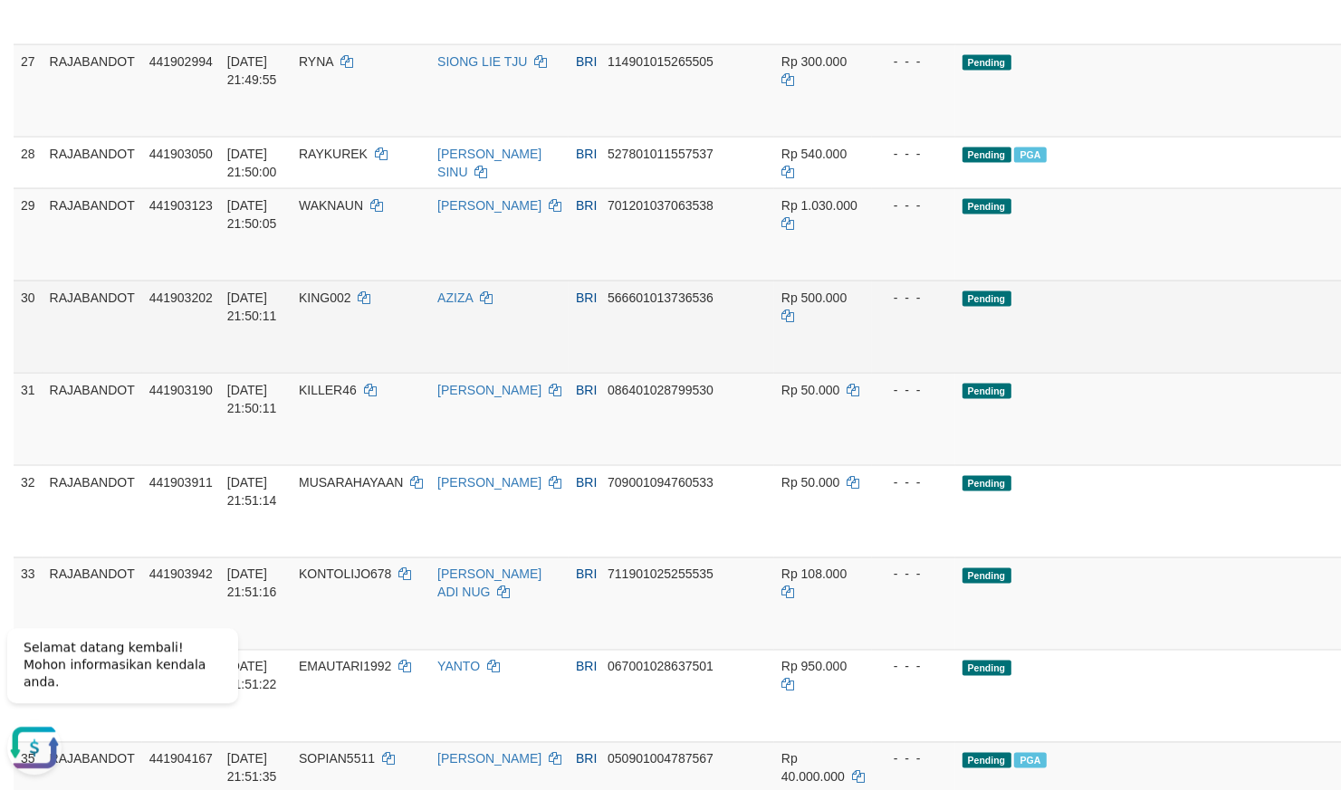
click at [1080, 373] on td "Pending" at bounding box center [1172, 327] width 435 height 92
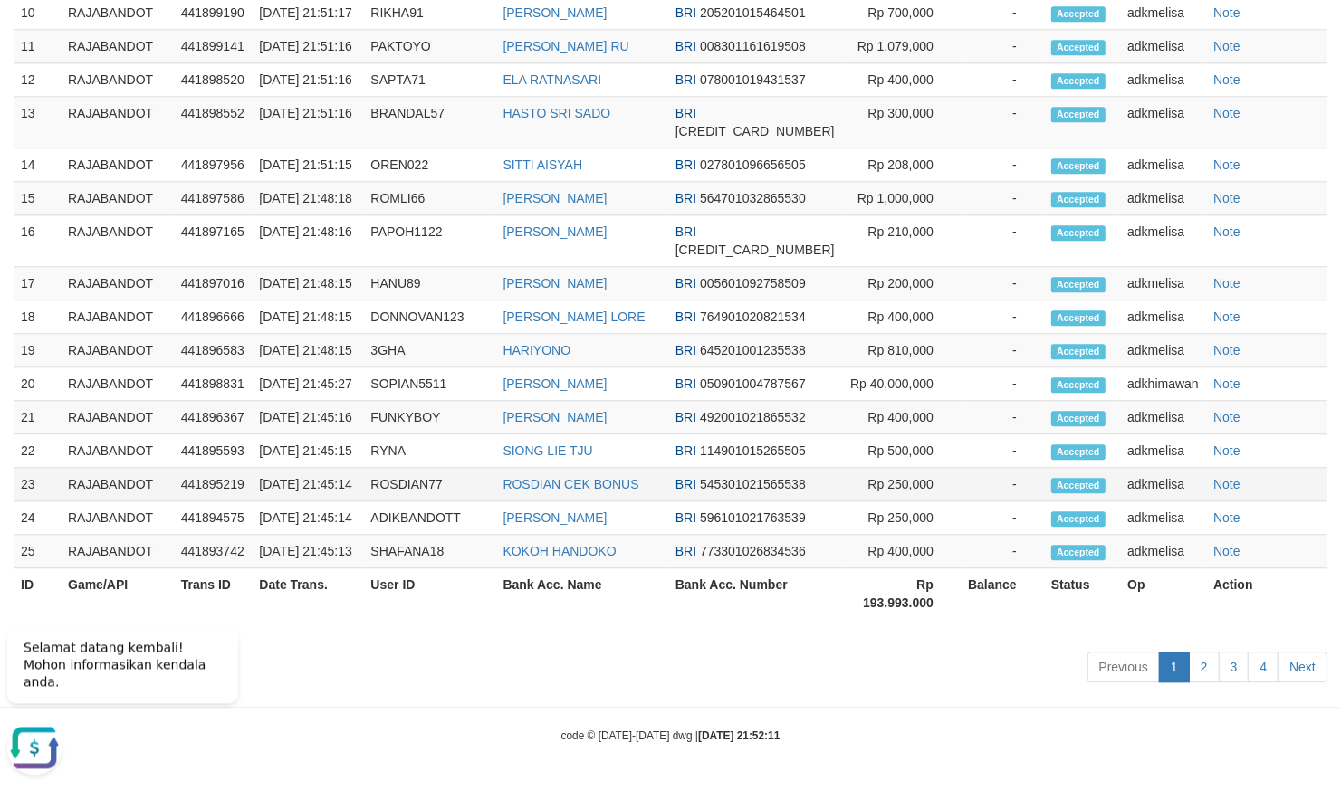
scroll to position [2071, 0]
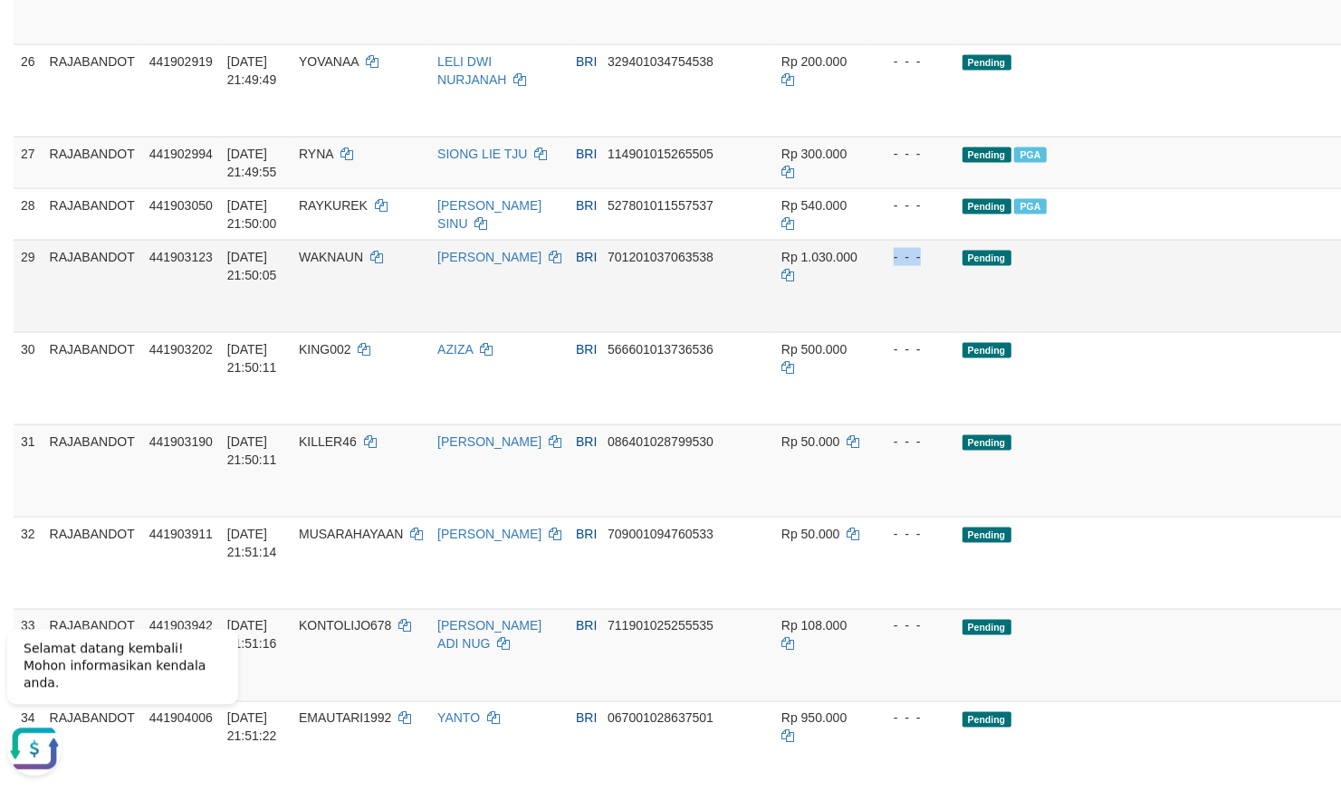
click at [981, 331] on td "Pending" at bounding box center [1172, 285] width 435 height 92
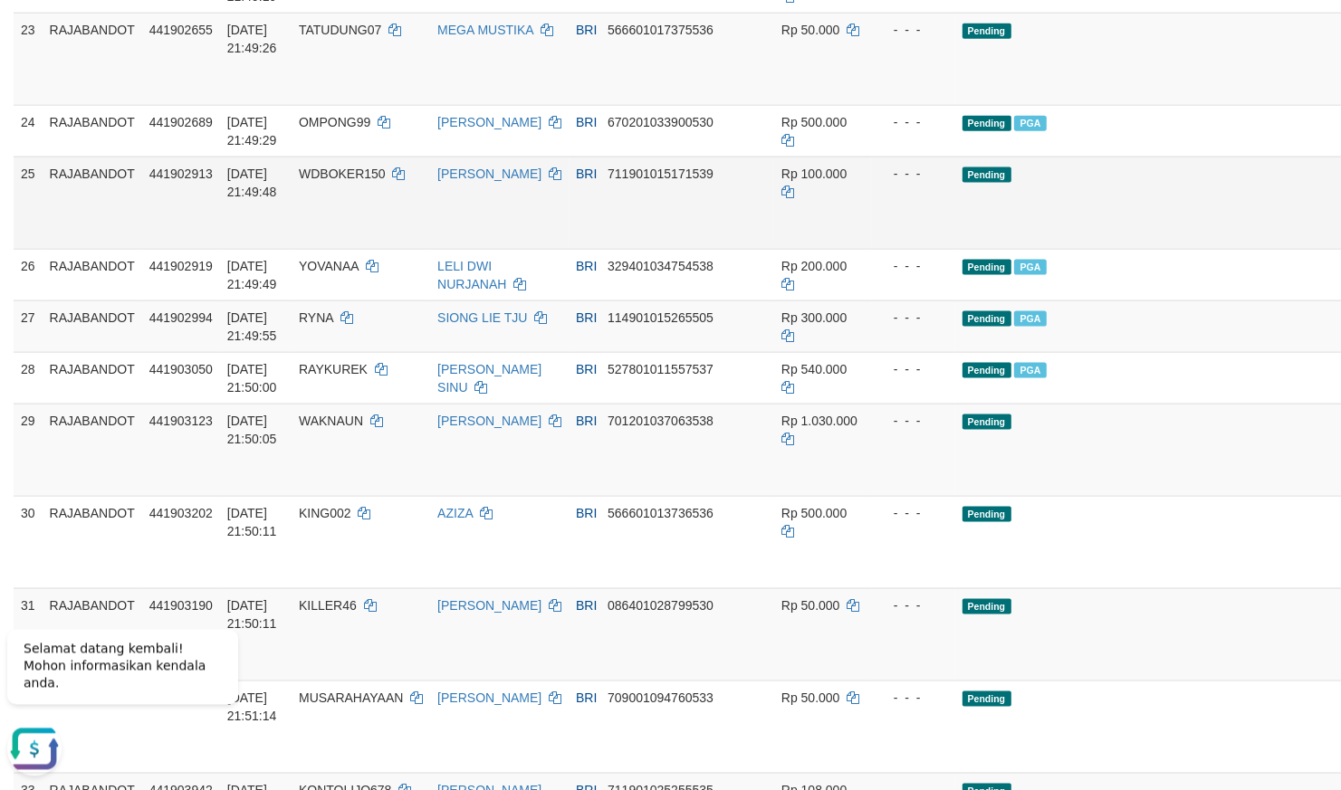
scroll to position [1912, 0]
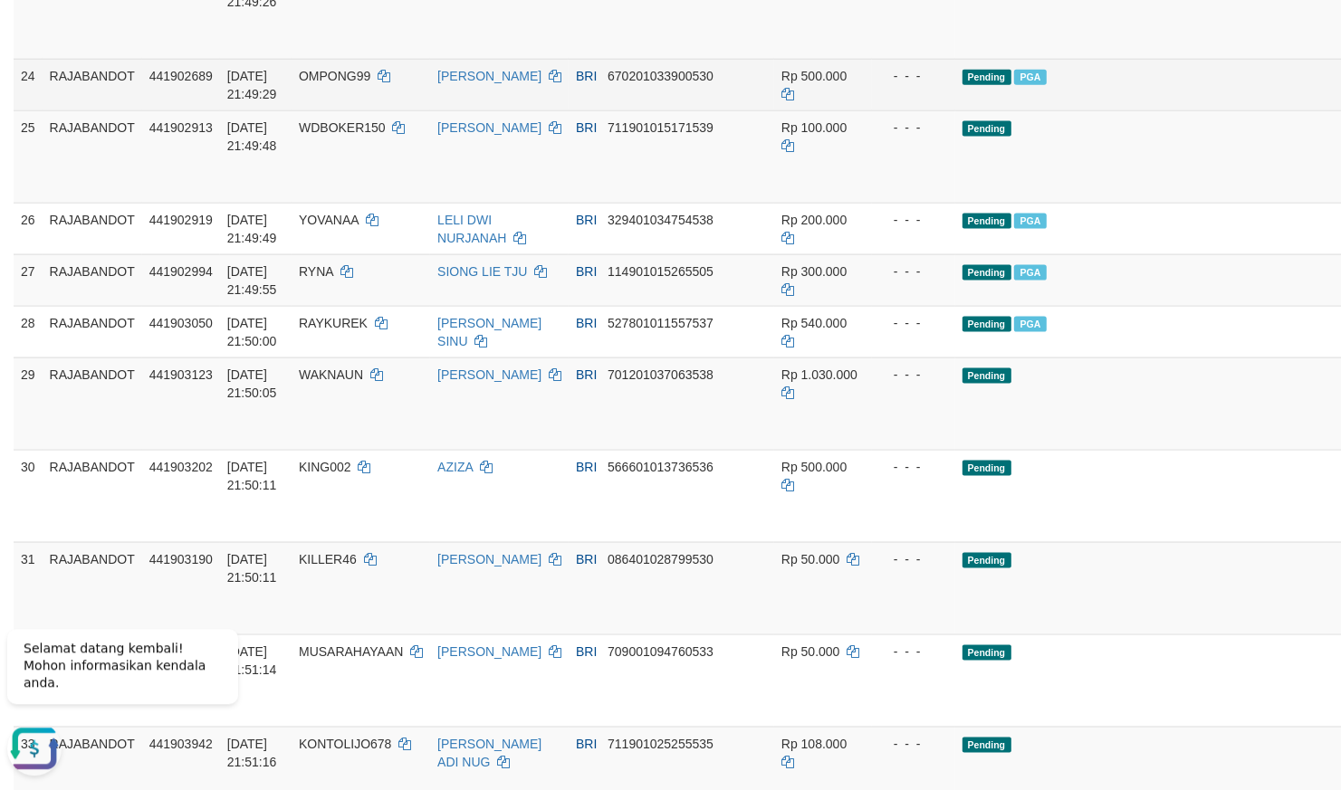
click at [1118, 110] on td "Pending PGA" at bounding box center [1172, 84] width 435 height 52
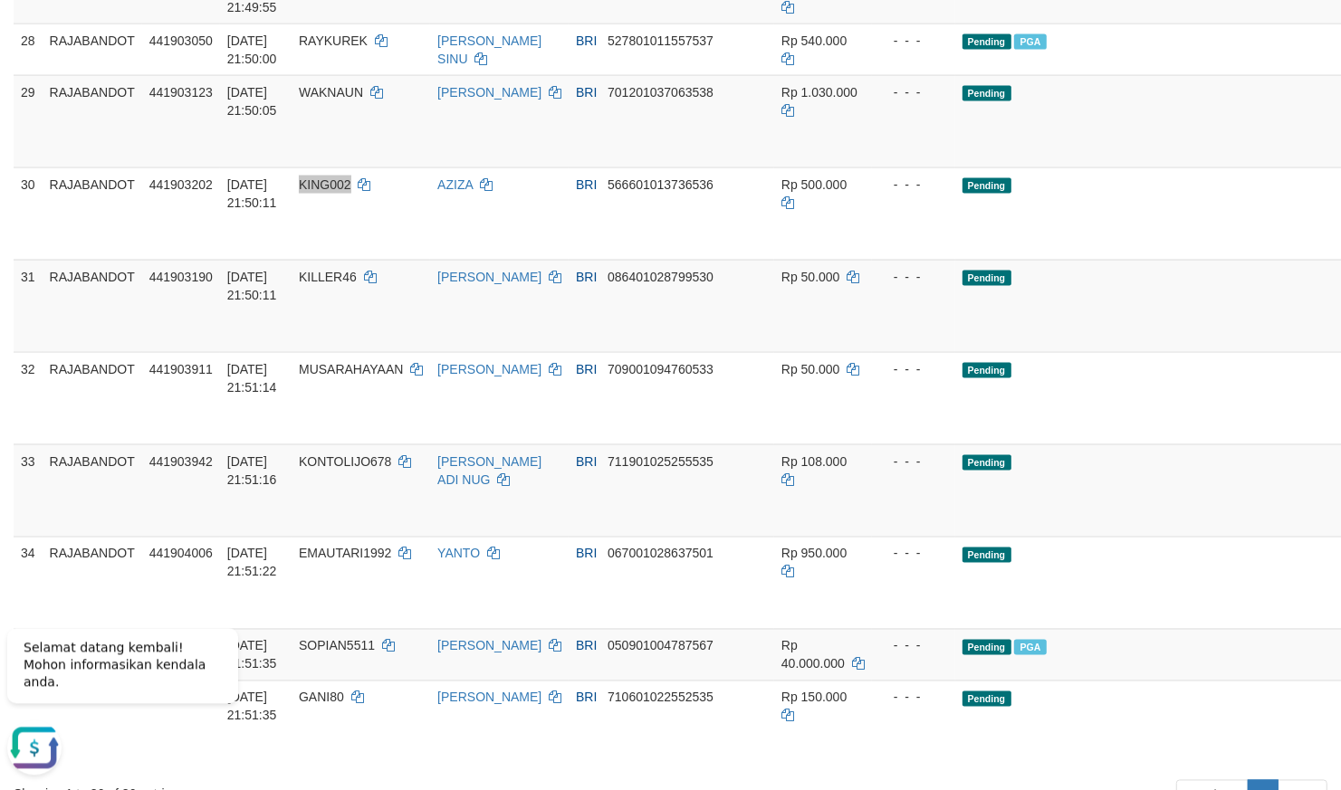
scroll to position [2229, 0]
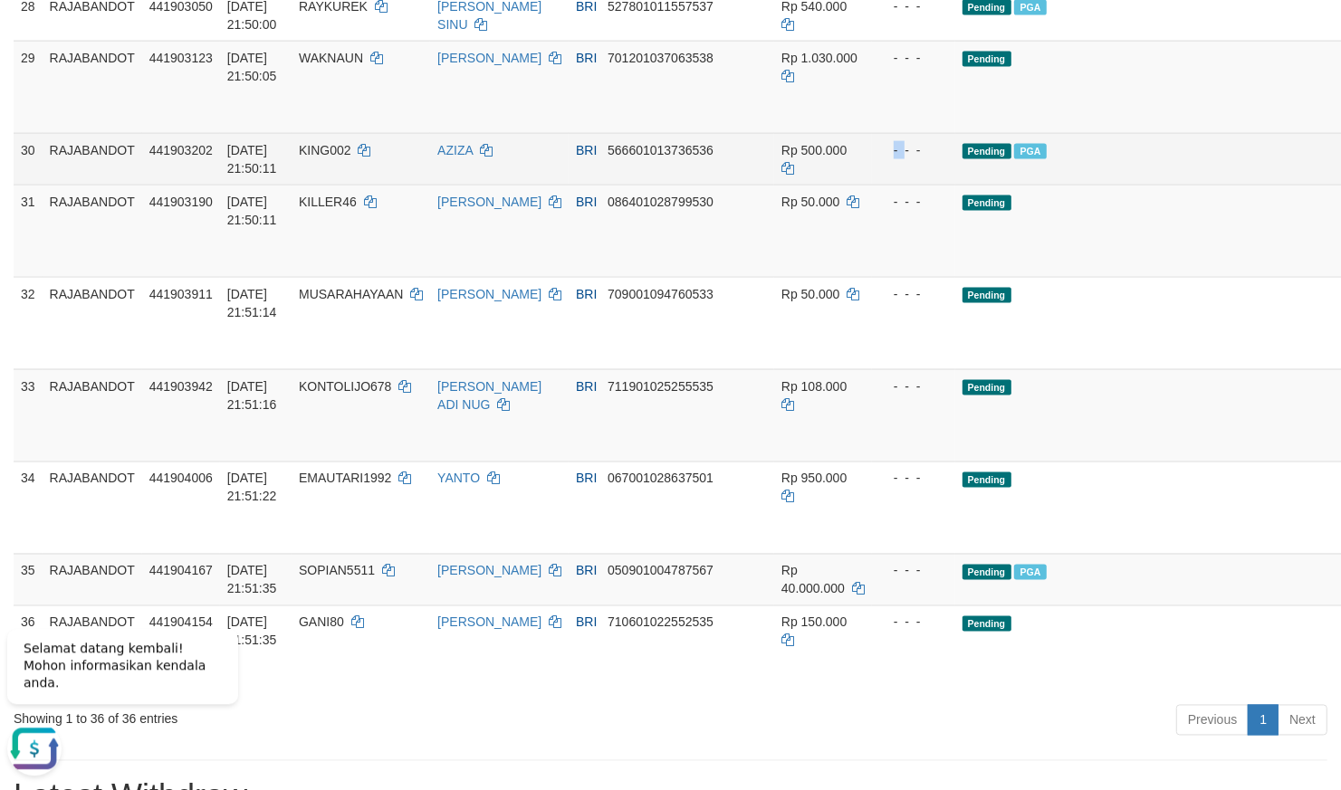
click at [879, 158] on div "- - -" at bounding box center [913, 149] width 69 height 18
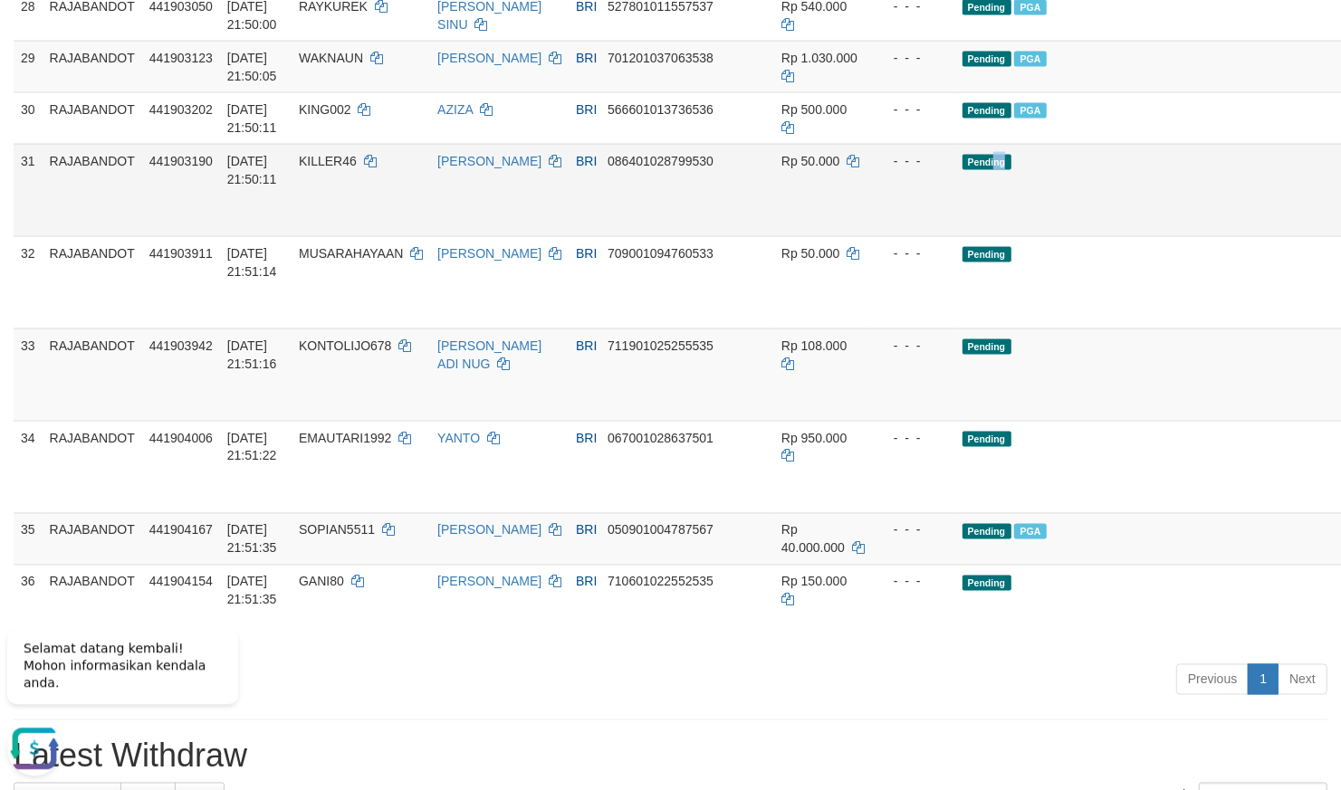
click at [955, 235] on td "Pending" at bounding box center [1172, 189] width 435 height 92
click at [1026, 235] on td "Pending" at bounding box center [1172, 189] width 435 height 92
click at [1044, 235] on td "Pending" at bounding box center [1172, 189] width 435 height 92
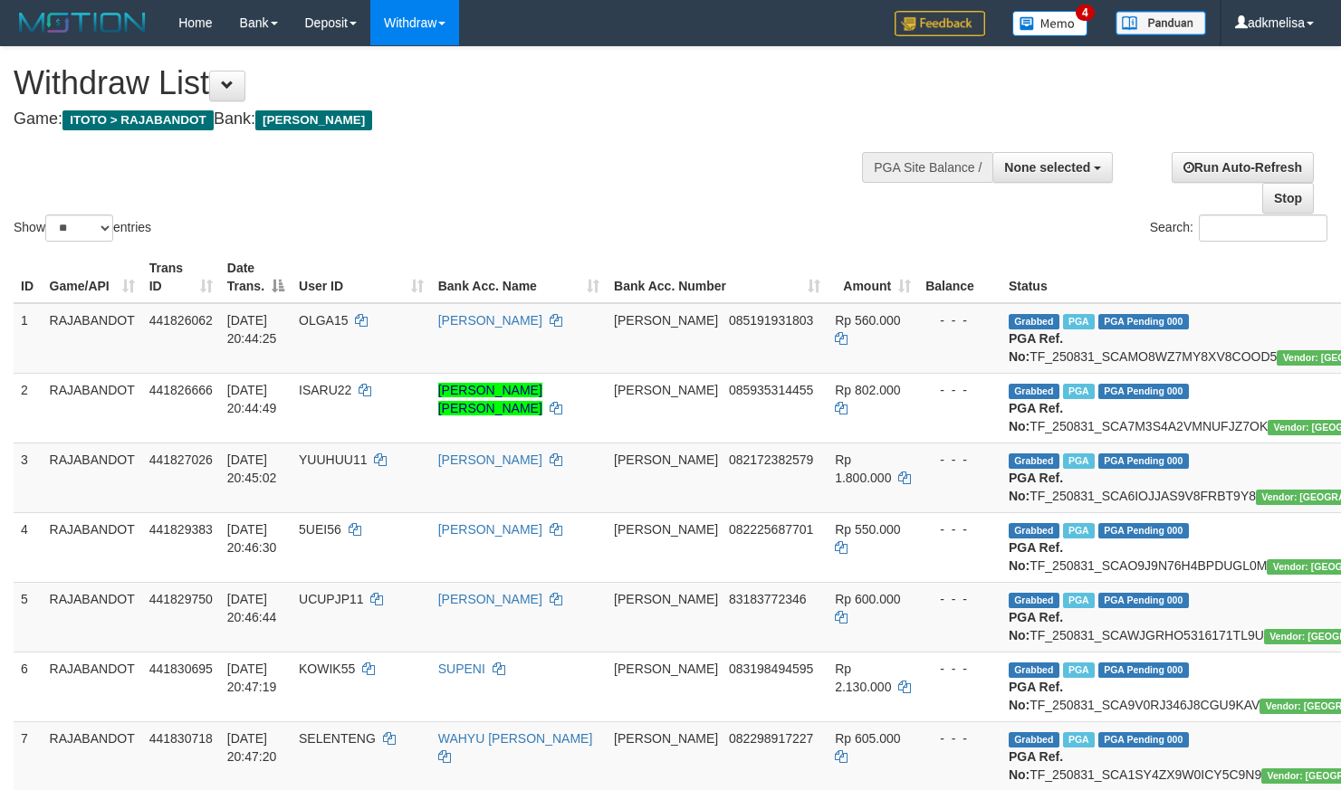
select select
select select "**"
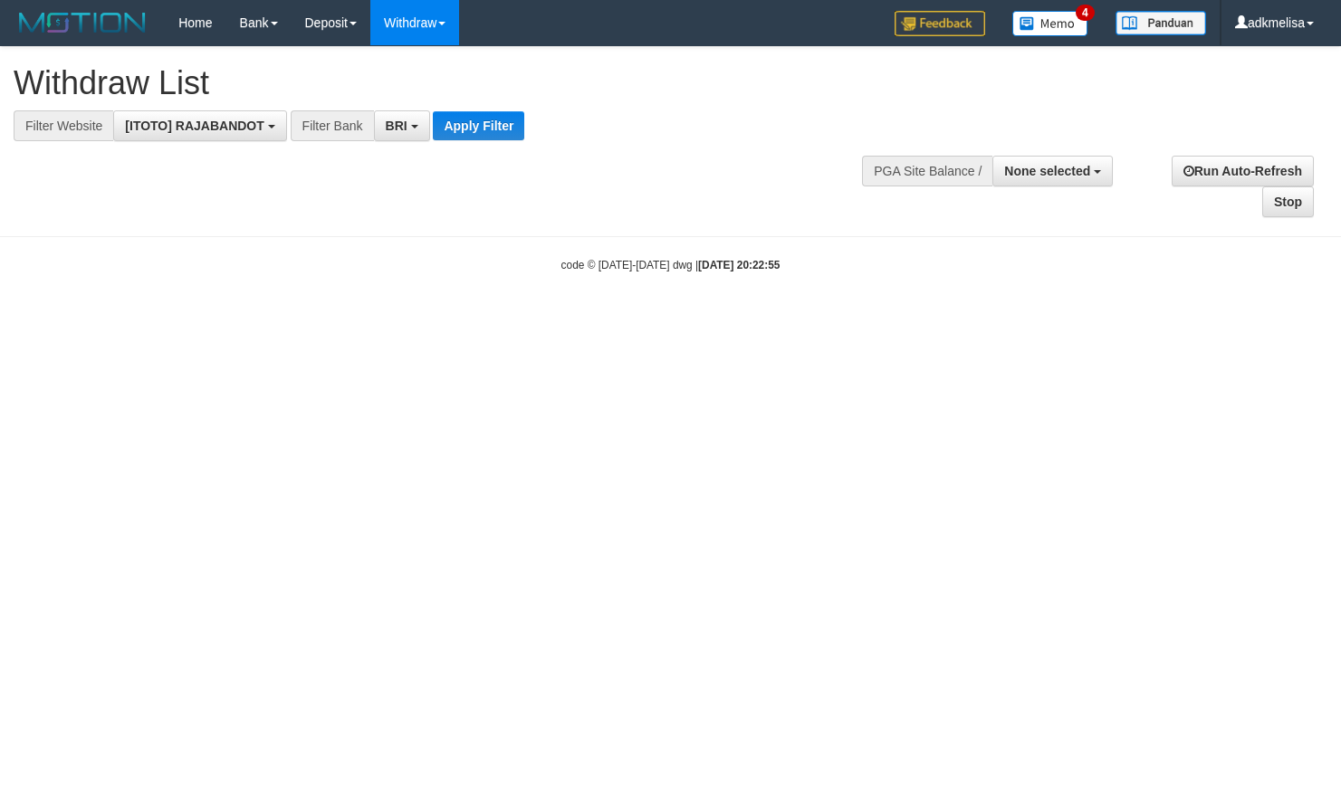
select select "***"
select select
click at [485, 134] on button "Apply Filter" at bounding box center [478, 125] width 91 height 29
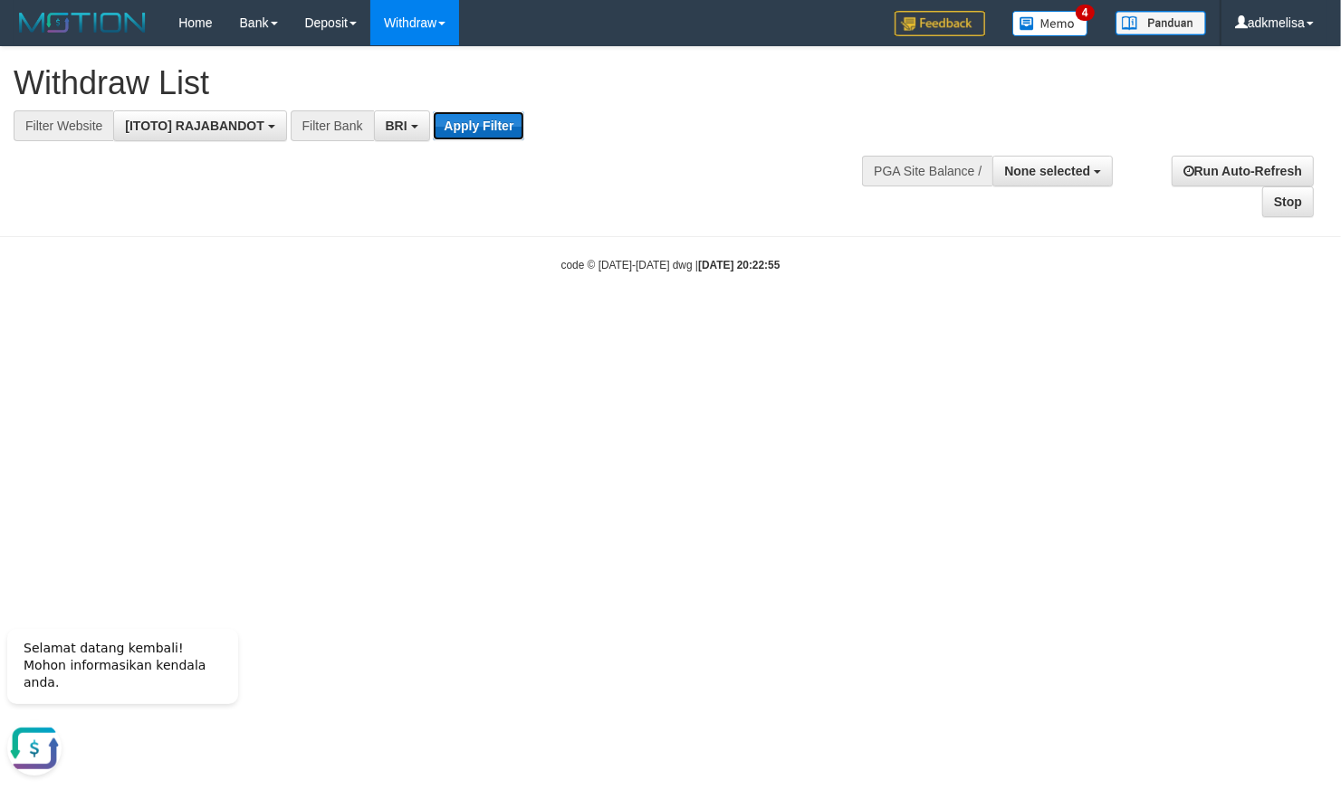
scroll to position [0, 0]
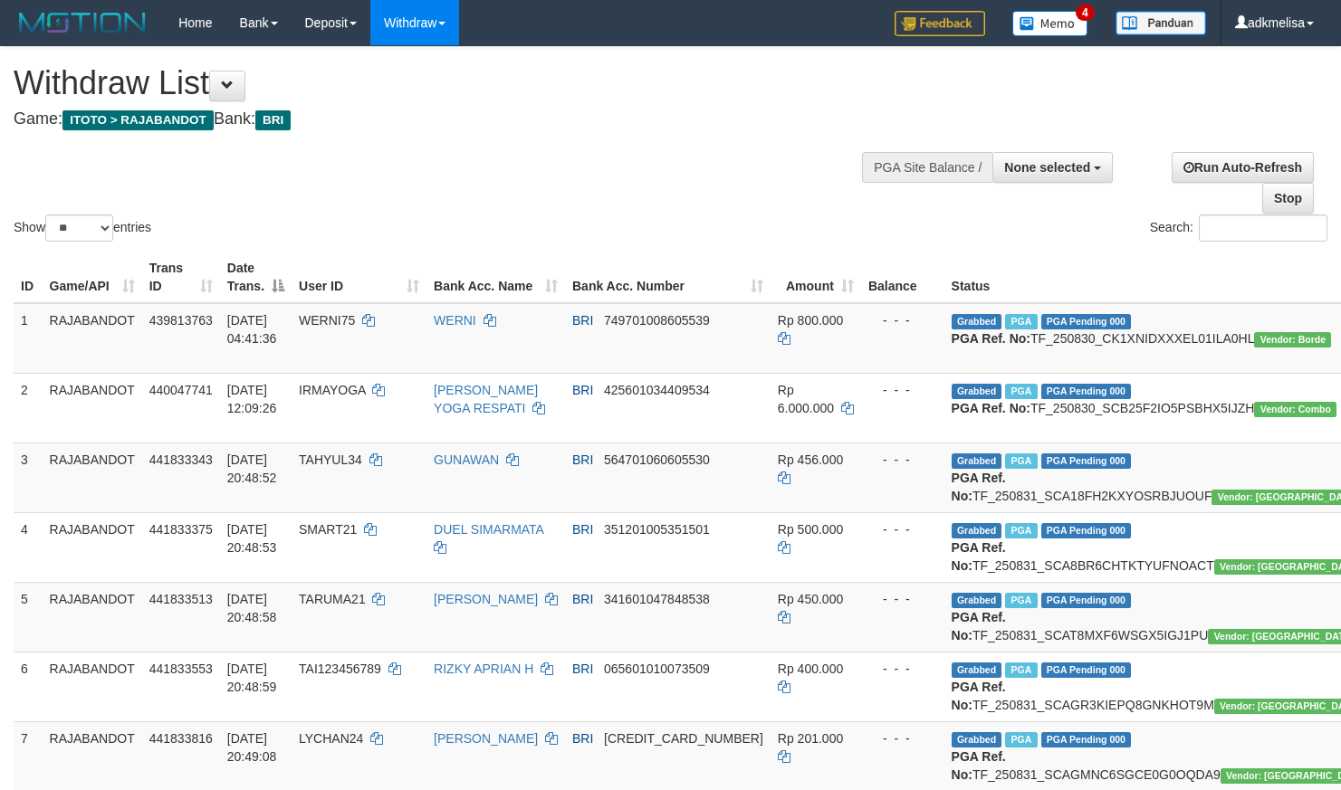
select select
click at [45, 215] on select "** ** ** ***" at bounding box center [79, 228] width 68 height 27
click option "**" at bounding box center [0, 0] width 0 height 0
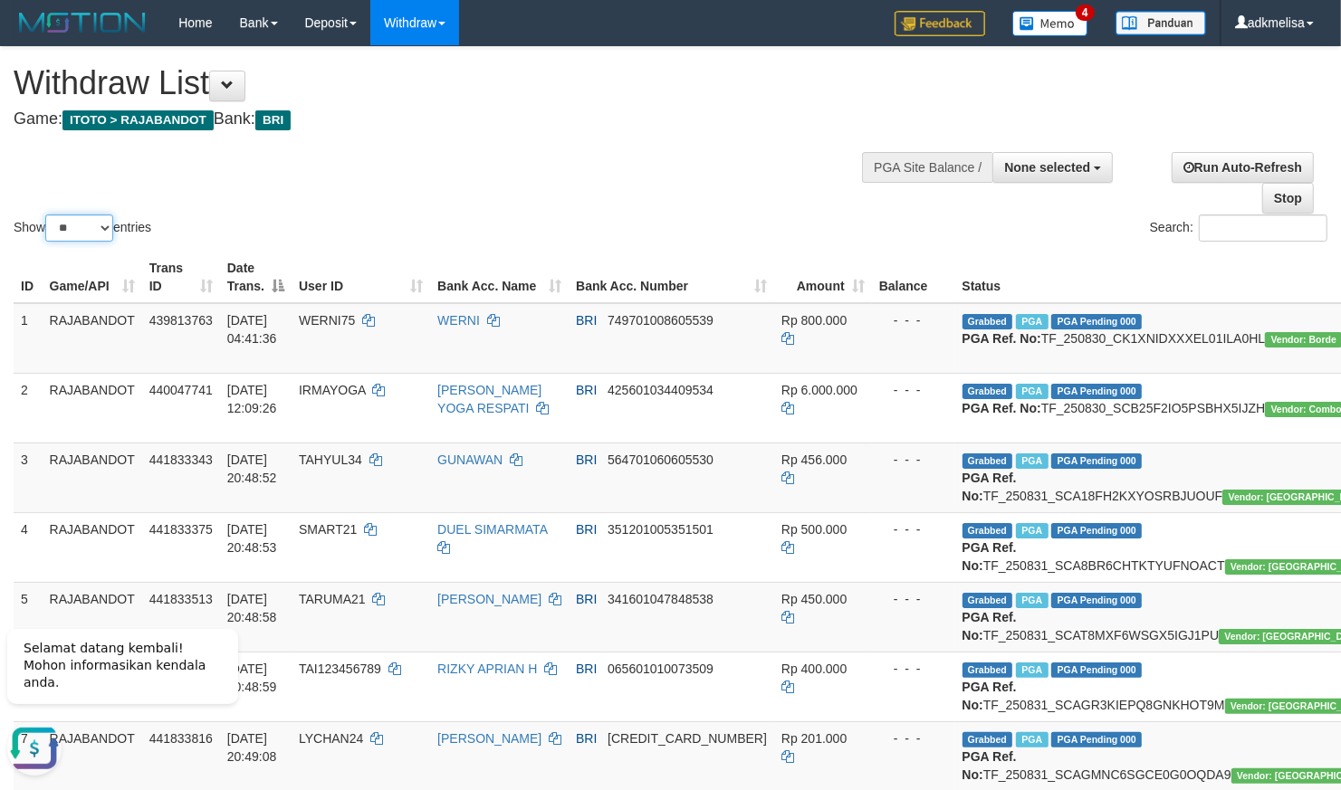
click at [45, 215] on select "** ** ** ***" at bounding box center [79, 228] width 68 height 27
select select "***"
click option "***" at bounding box center [0, 0] width 0 height 0
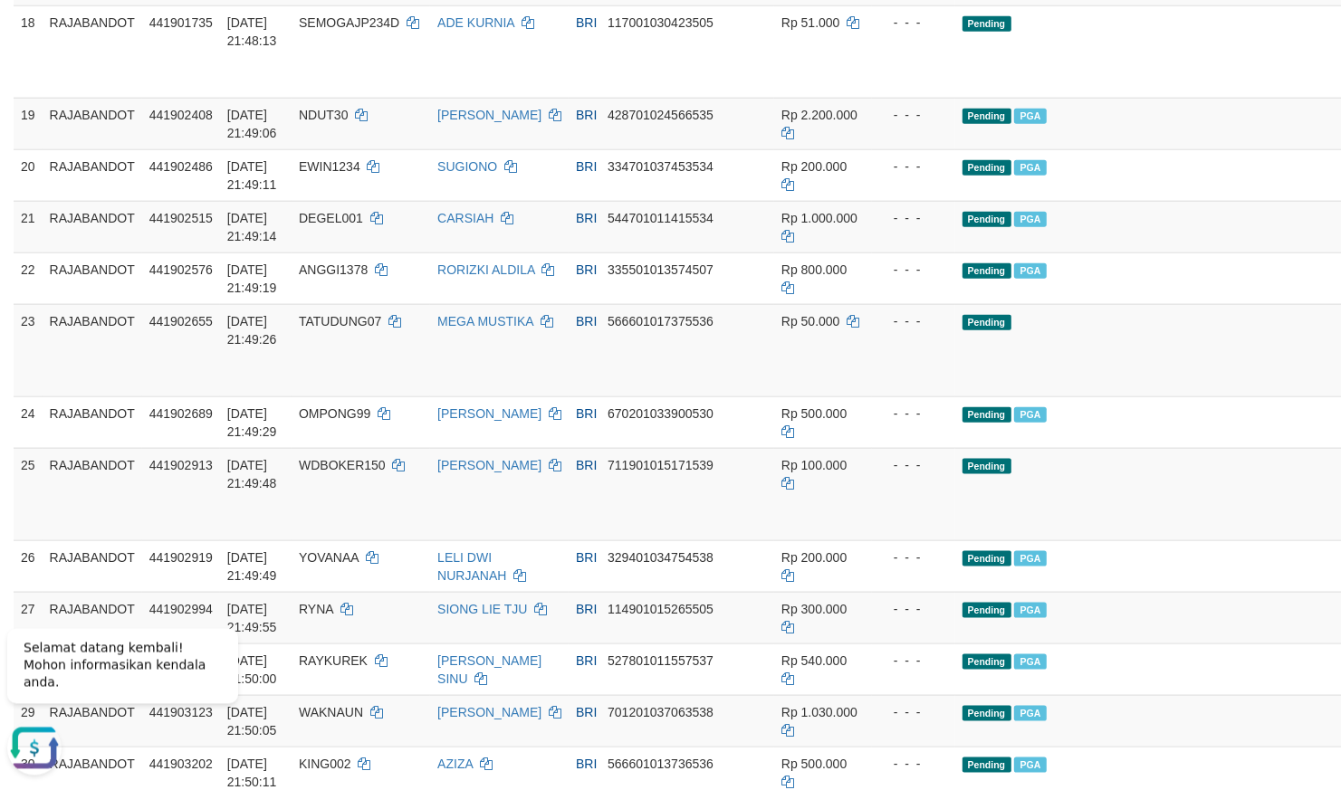
scroll to position [1662, 0]
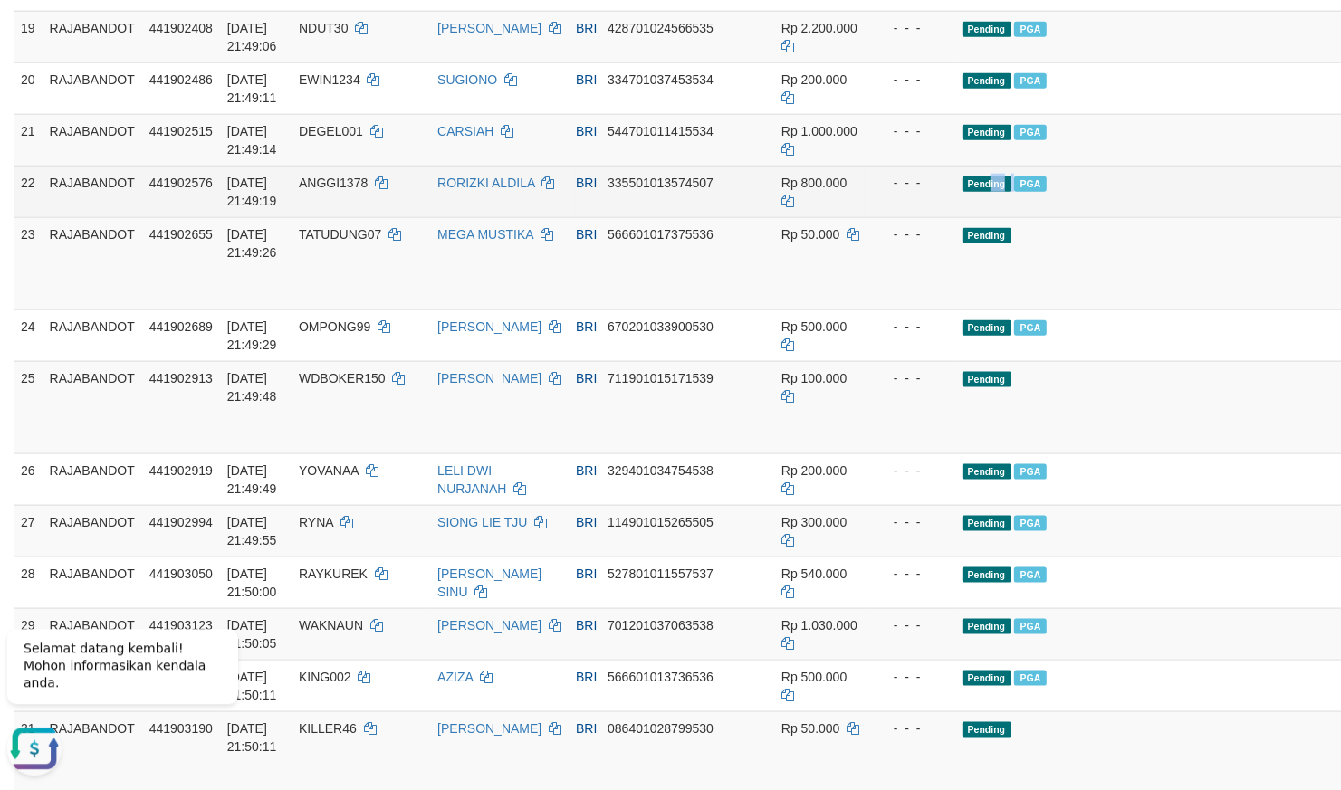
click at [955, 216] on td "Pending PGA" at bounding box center [1172, 191] width 435 height 52
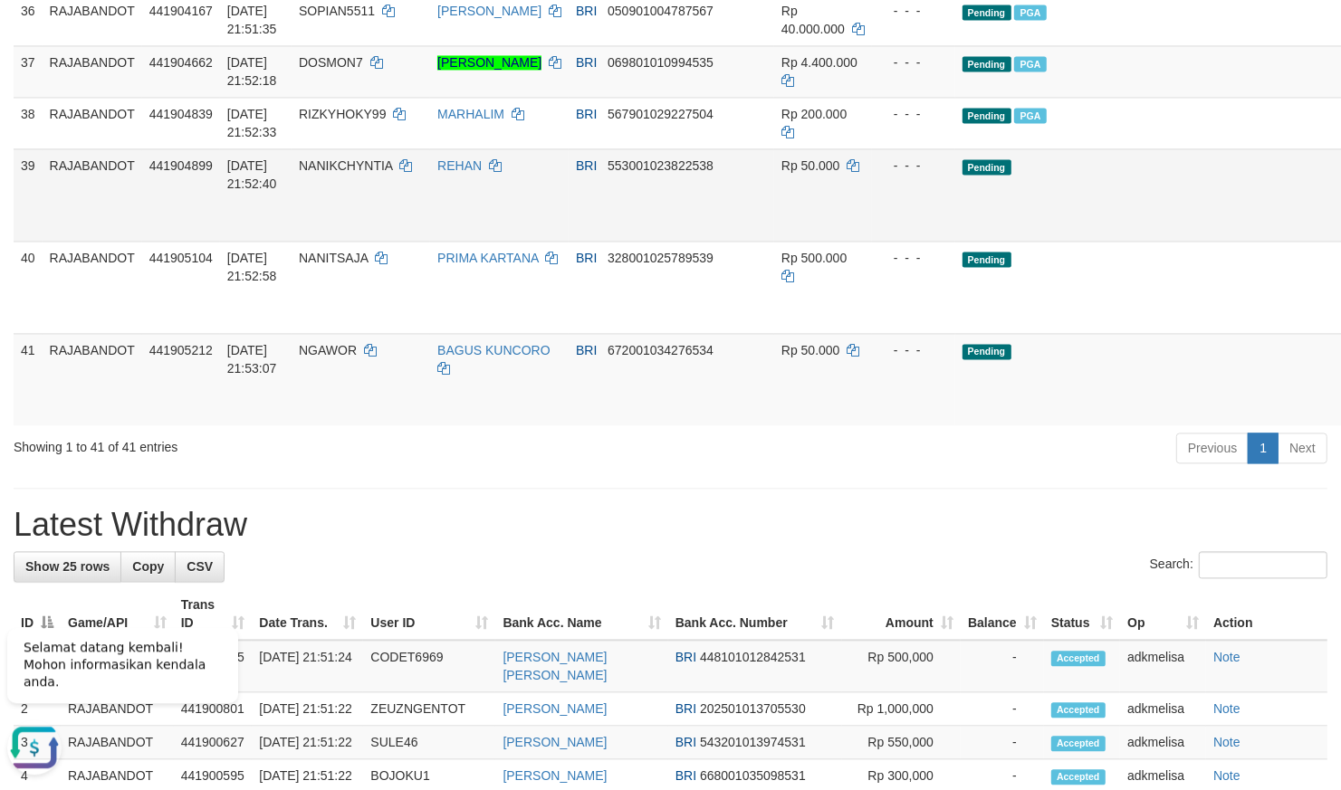
click at [872, 242] on td "- - -" at bounding box center [913, 195] width 83 height 92
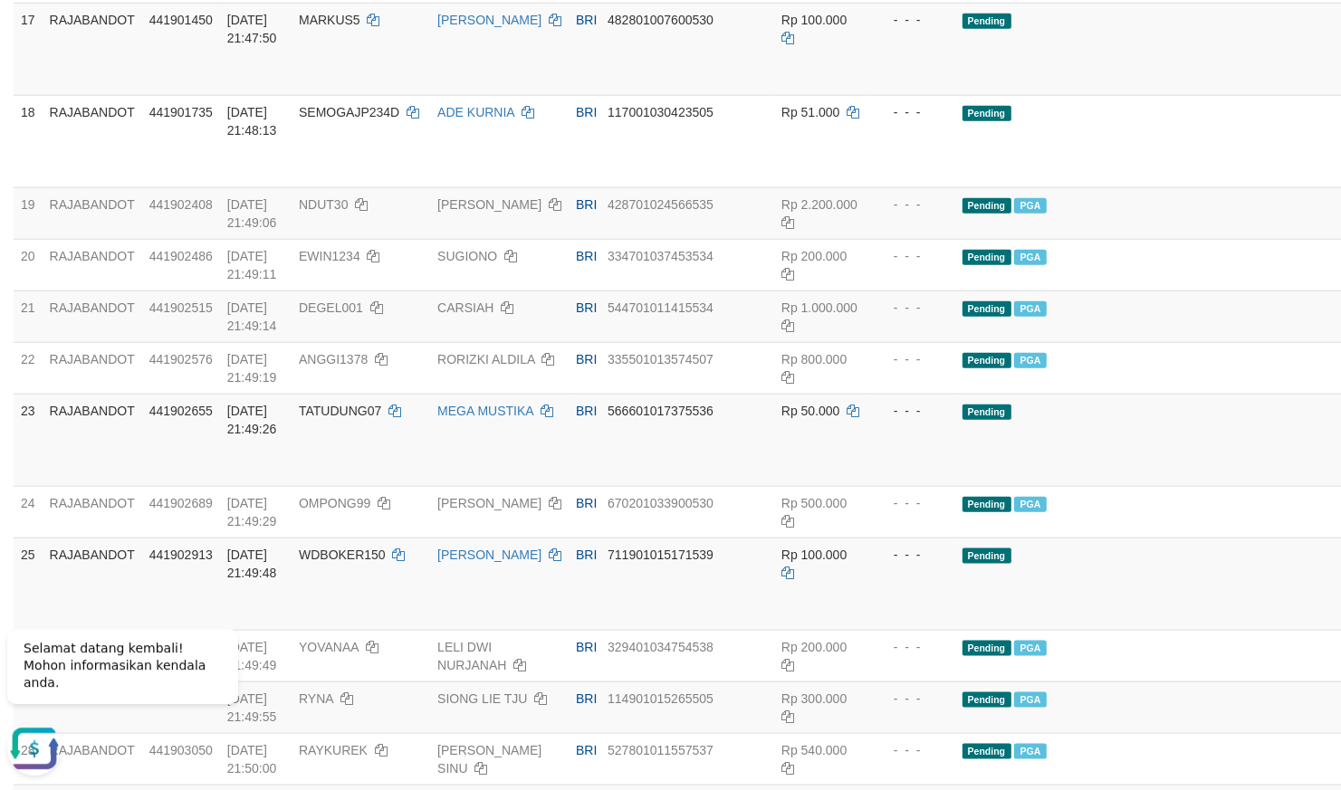
scroll to position [1097, 0]
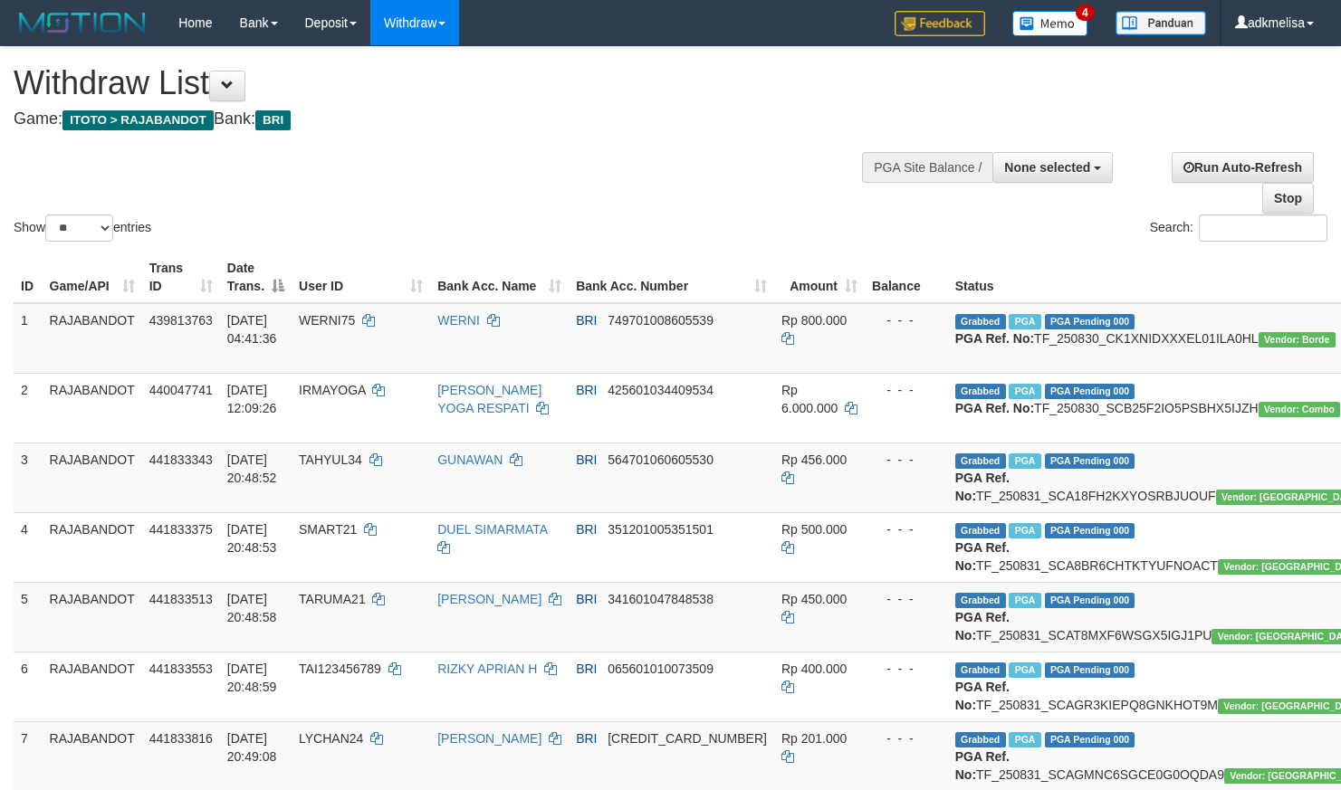
select select
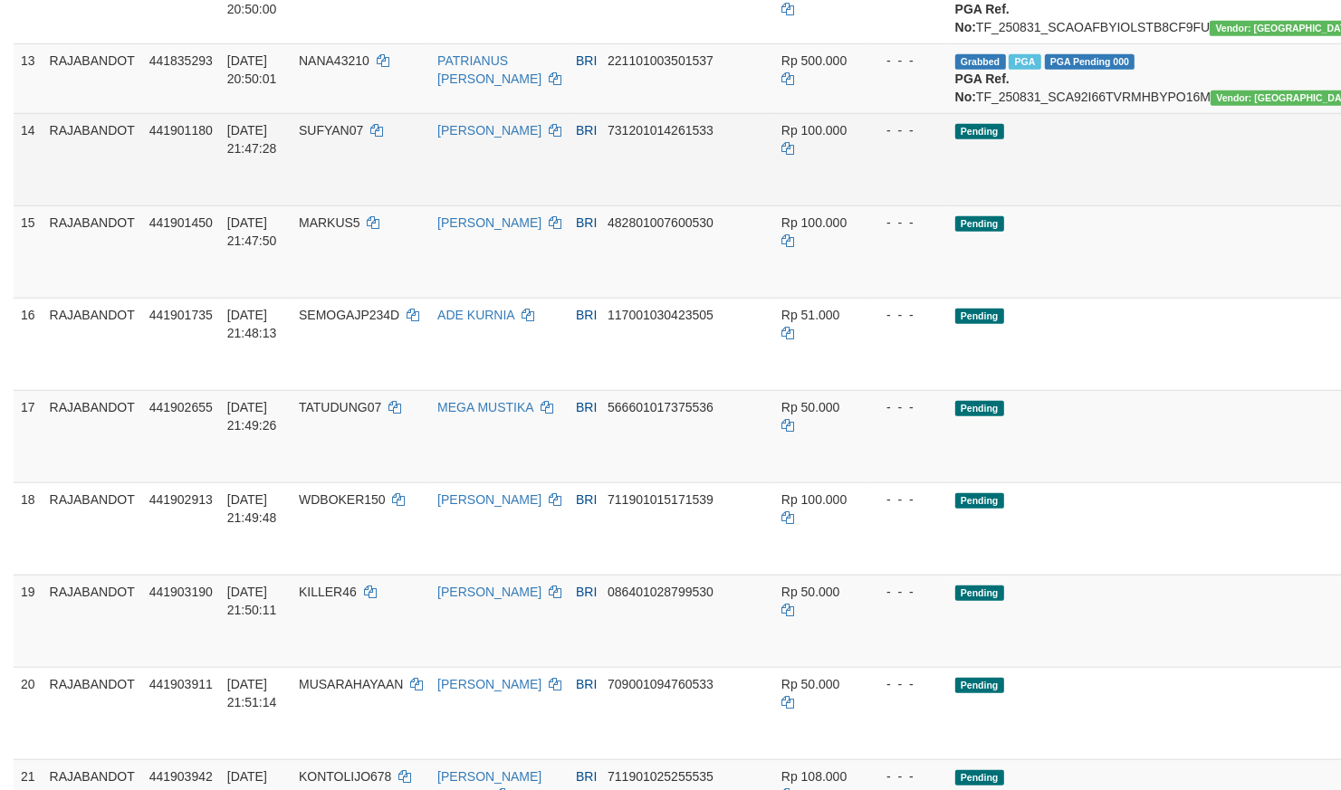
click at [782, 206] on td "Rp 100.000" at bounding box center [819, 159] width 91 height 92
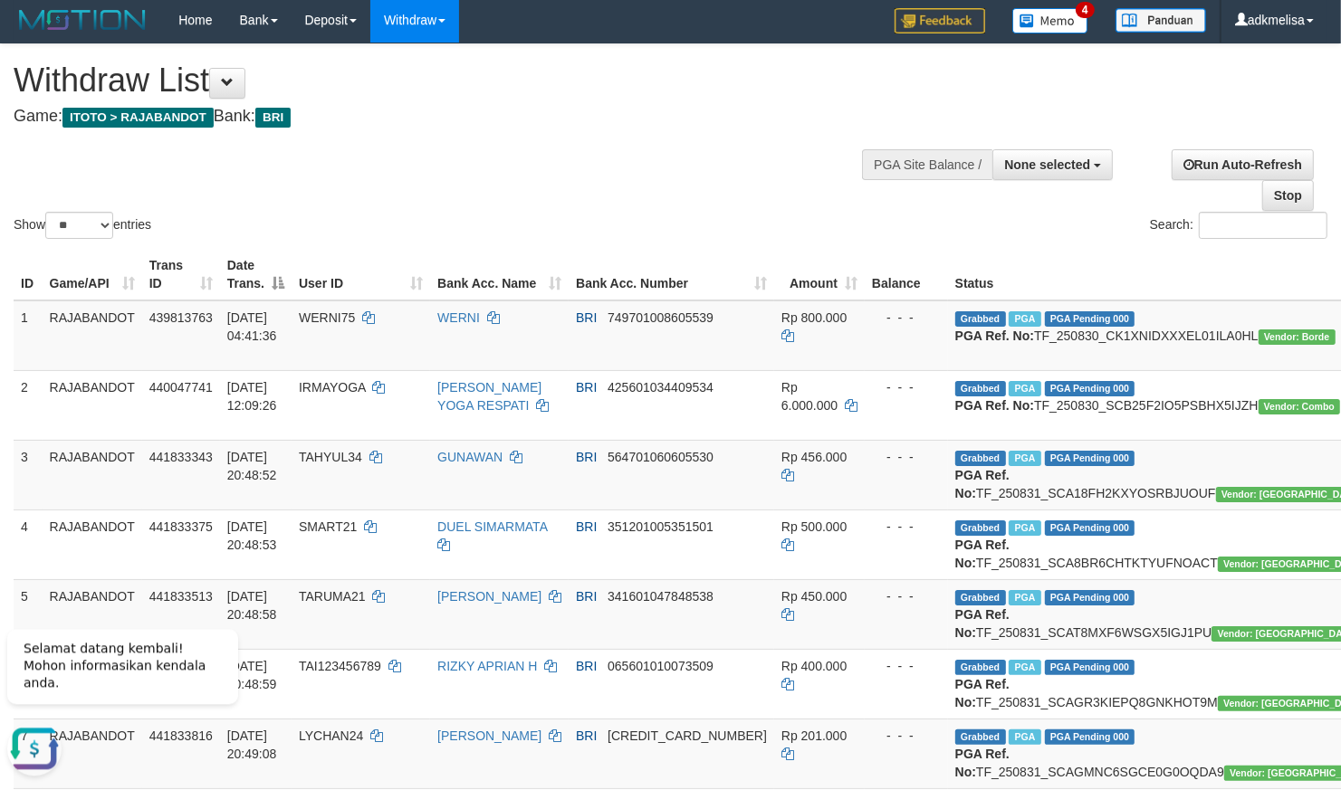
scroll to position [0, 0]
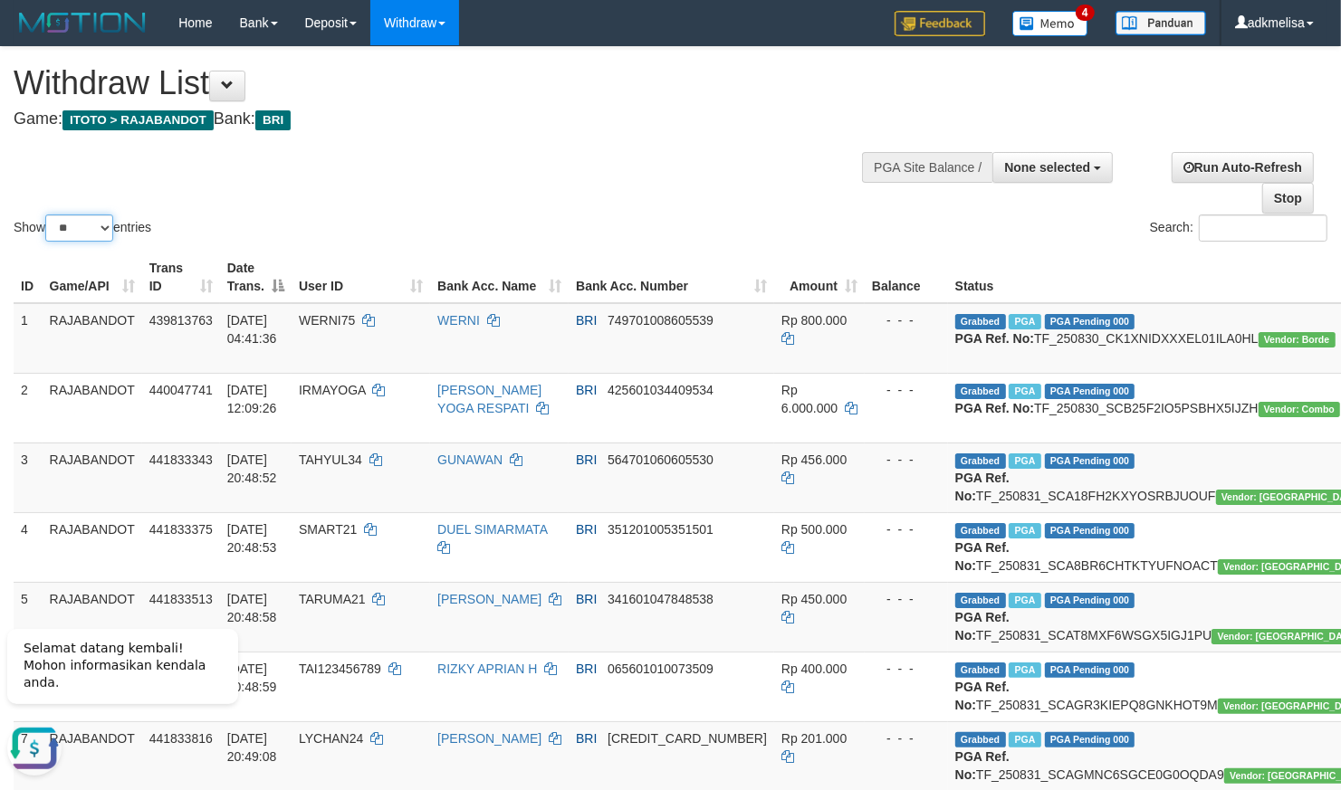
click at [45, 215] on select "** ** ** ***" at bounding box center [79, 228] width 68 height 27
select select "***"
click option "***" at bounding box center [0, 0] width 0 height 0
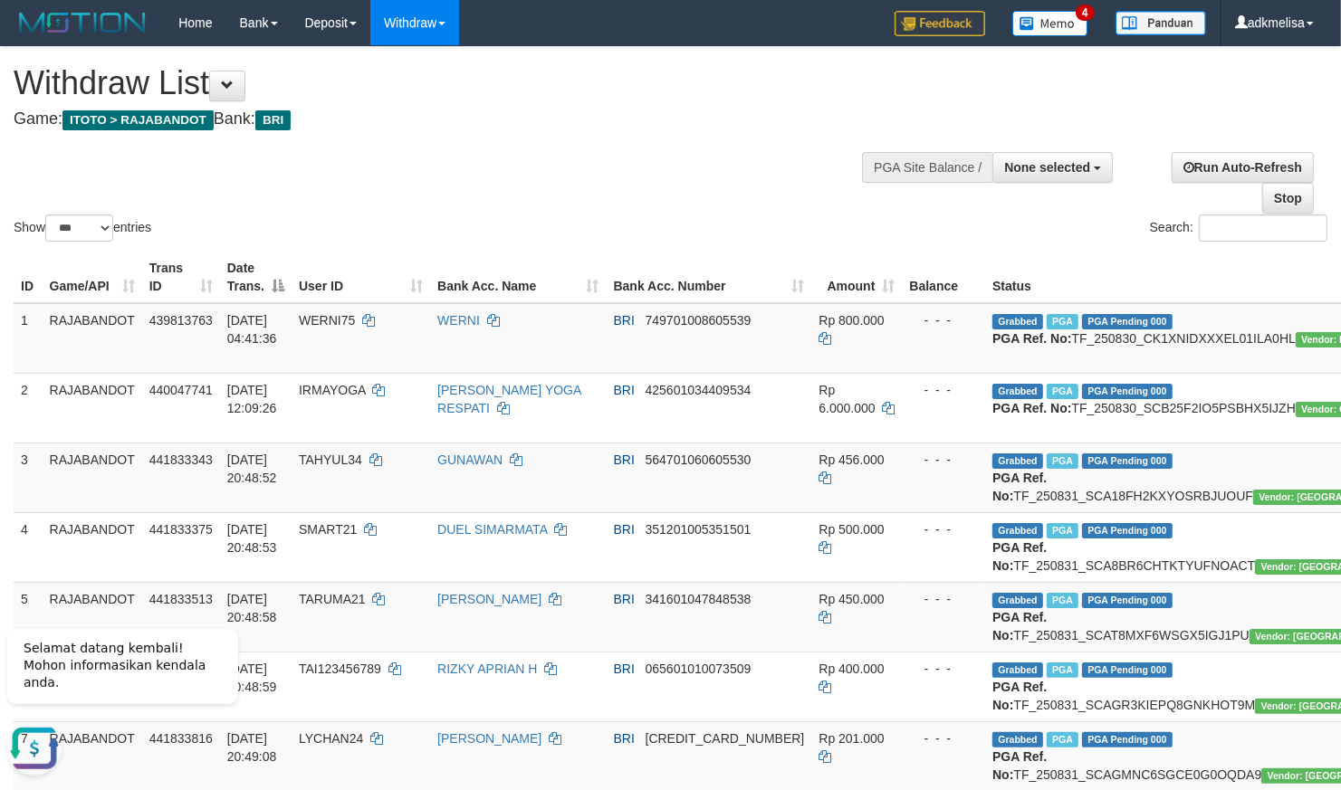
scroll to position [2325, 0]
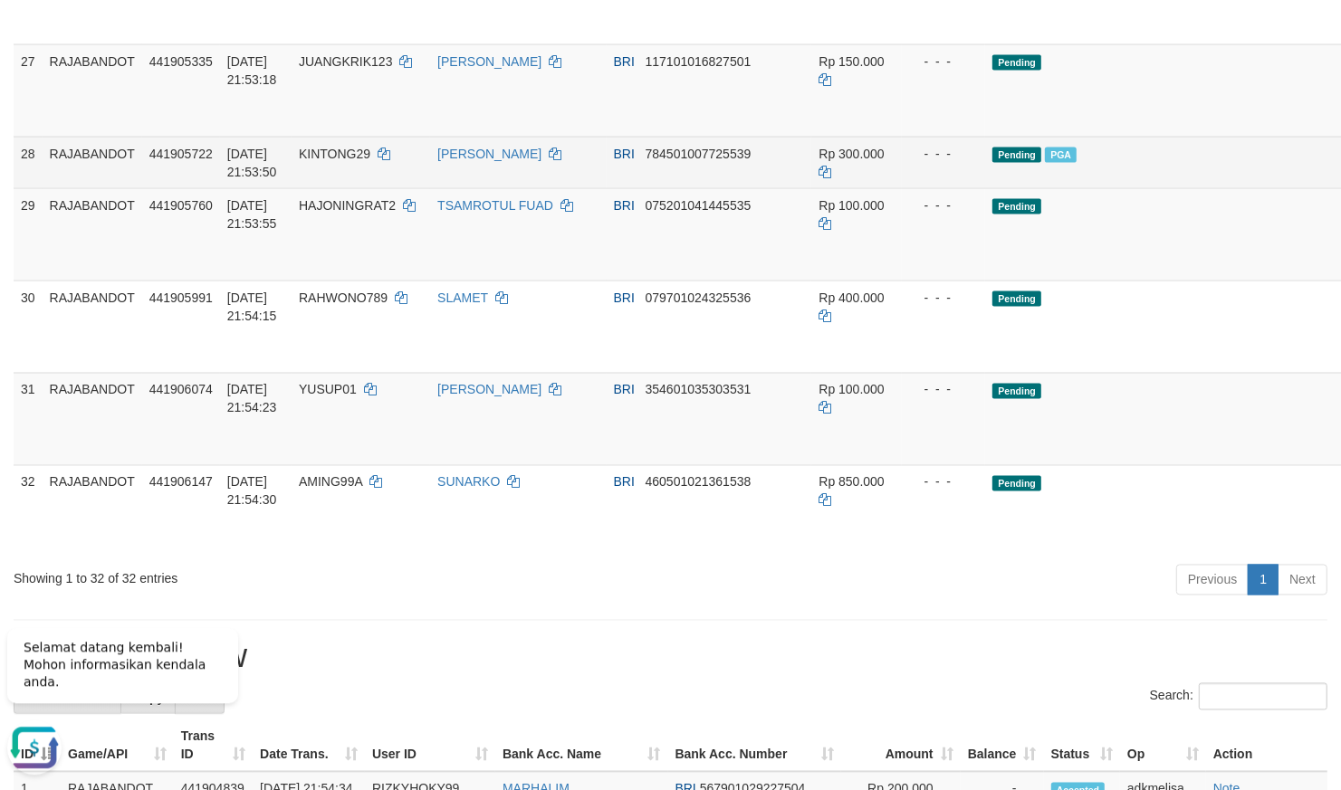
click at [1051, 188] on td "Pending PGA" at bounding box center [1202, 163] width 435 height 52
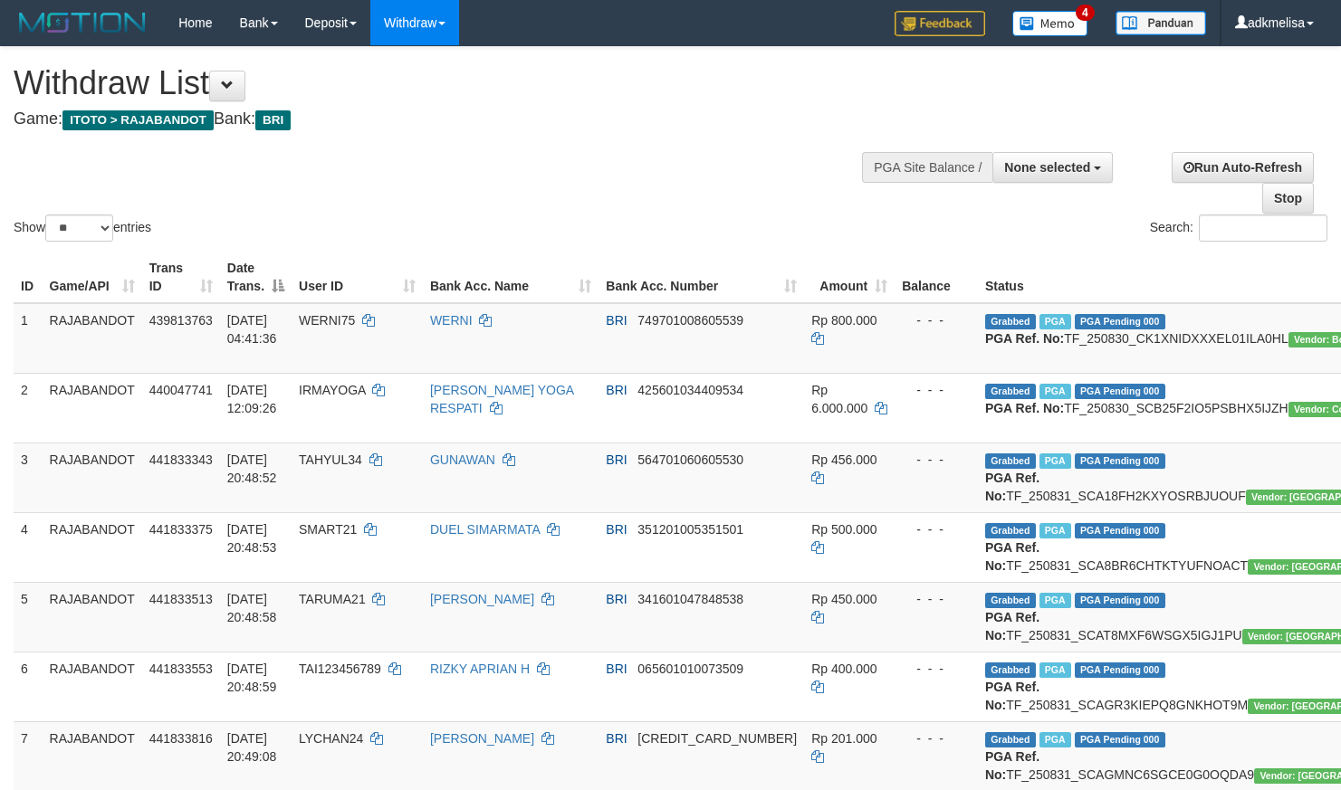
select select
click at [45, 215] on select "** ** ** ***" at bounding box center [79, 228] width 68 height 27
select select "***"
click option "***" at bounding box center [0, 0] width 0 height 0
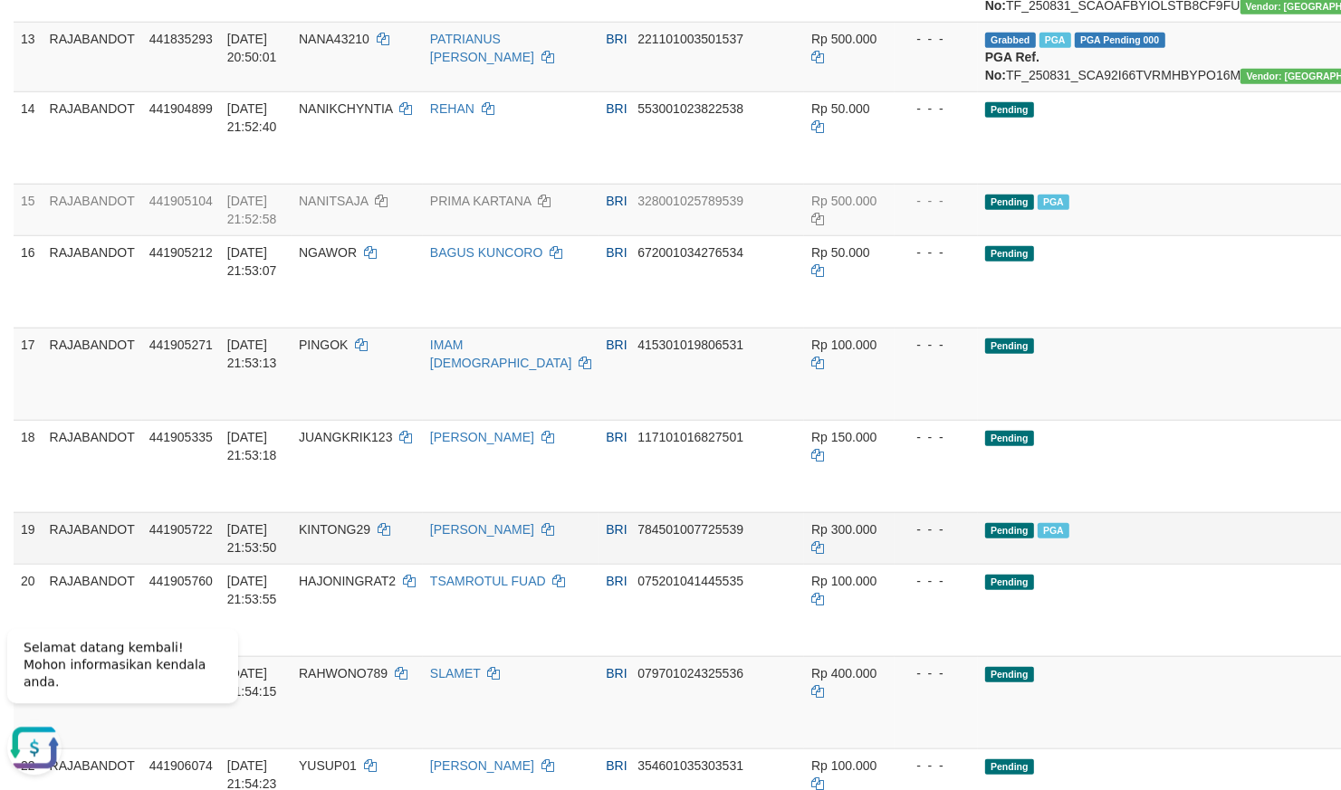
scroll to position [1109, 0]
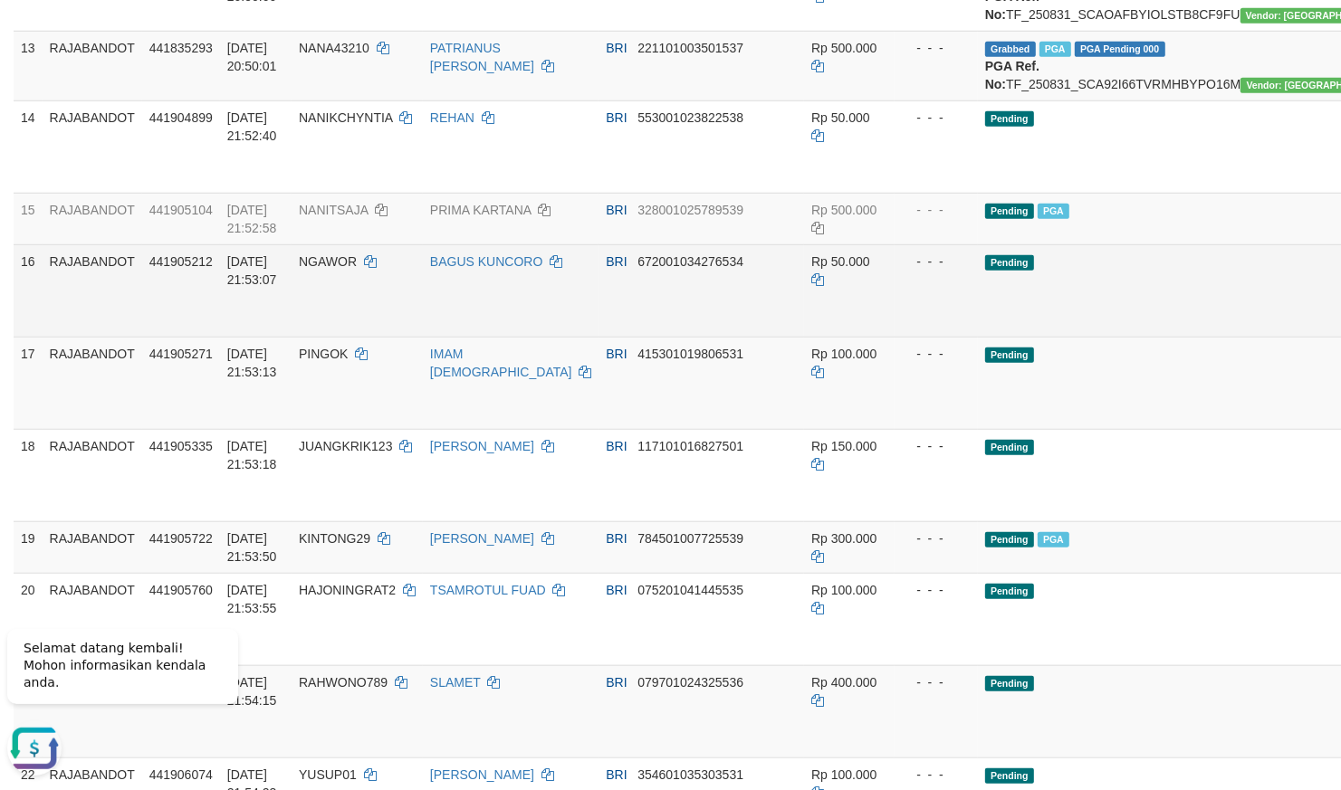
click at [978, 337] on td "Pending" at bounding box center [1195, 290] width 435 height 92
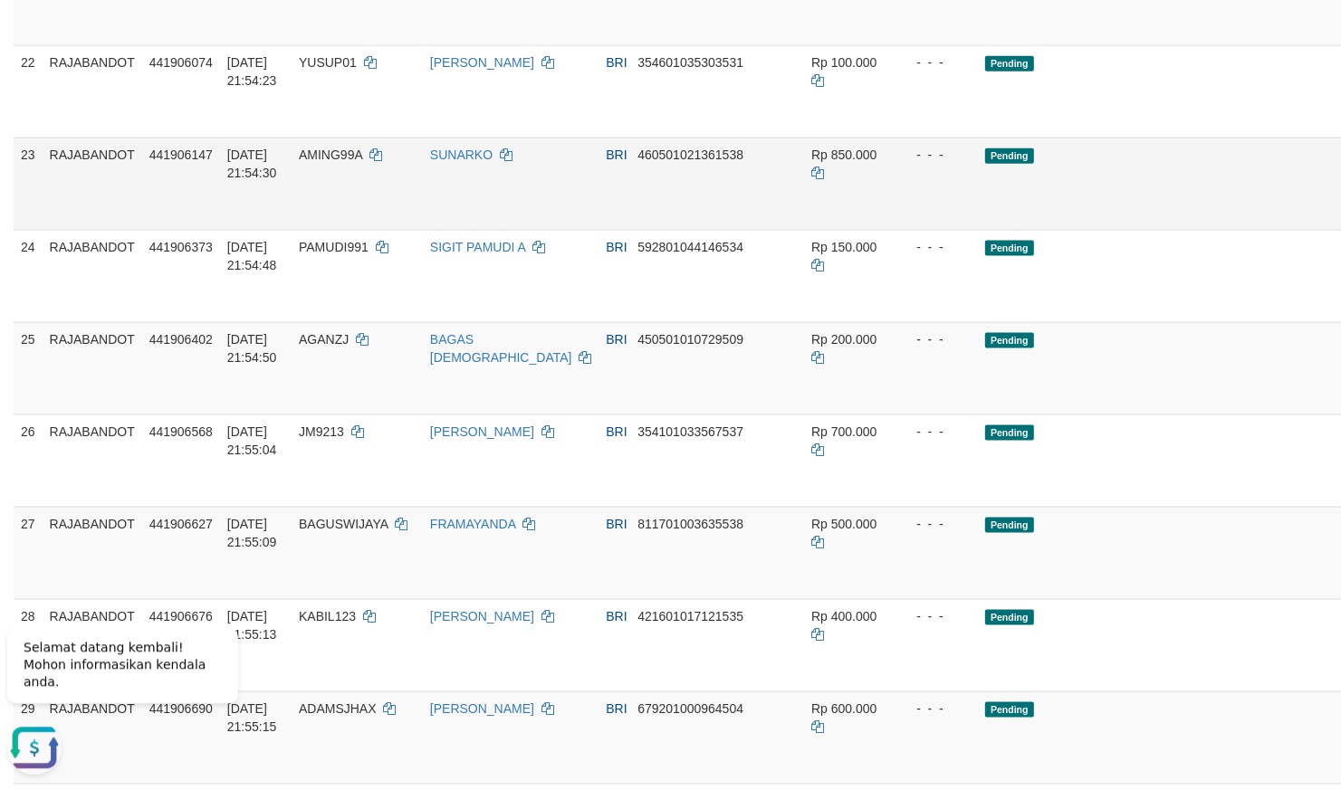
drag, startPoint x: 1213, startPoint y: 452, endPoint x: 1231, endPoint y: 452, distance: 17.2
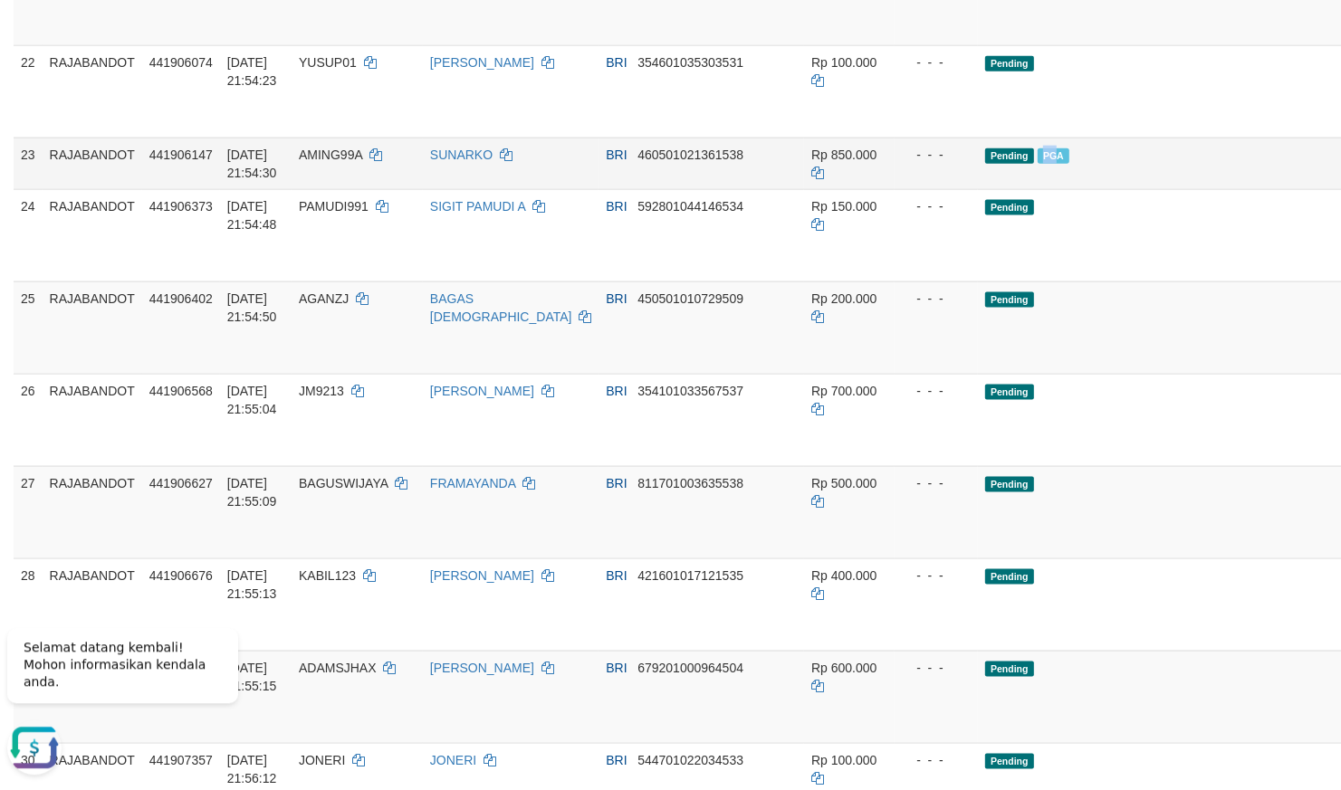
click at [978, 189] on td "Pending PGA" at bounding box center [1195, 164] width 435 height 52
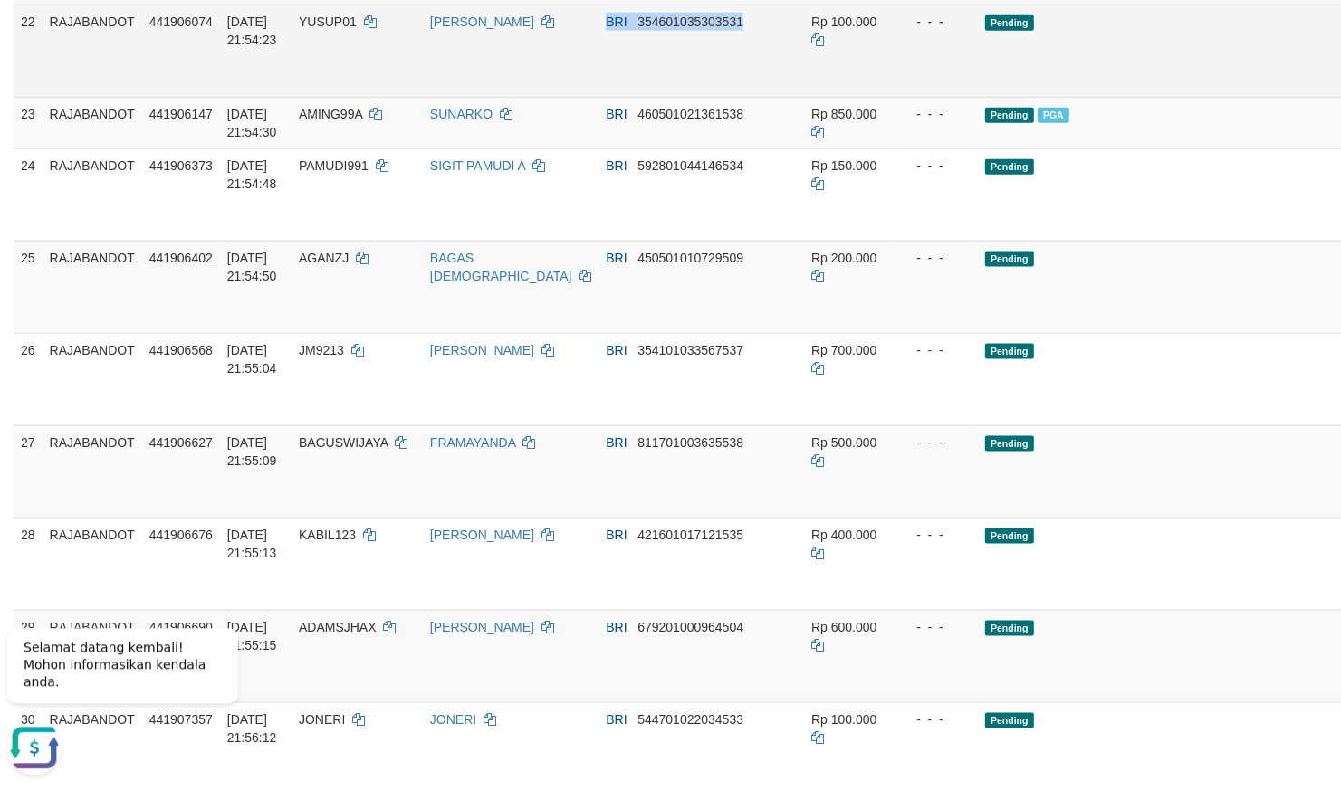
click at [804, 97] on td "Rp 100.000" at bounding box center [849, 51] width 91 height 92
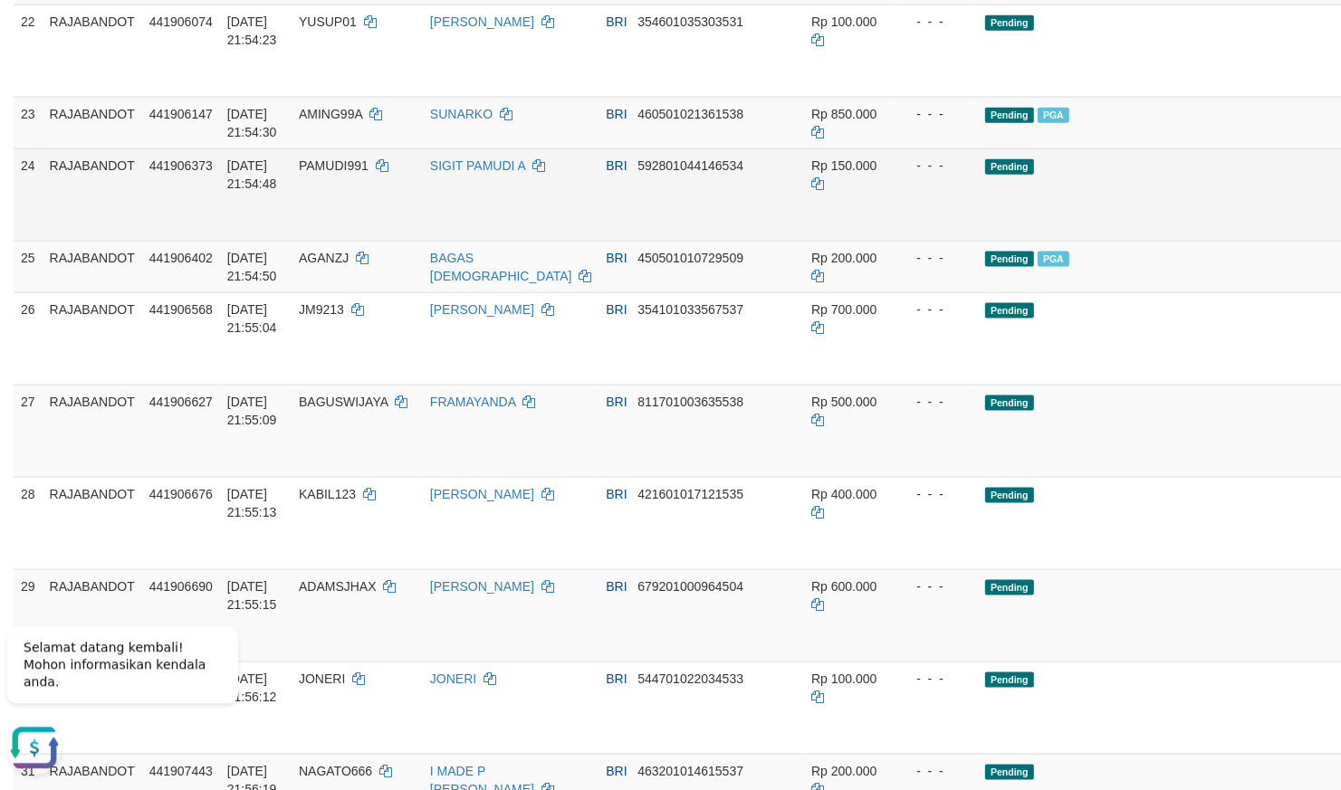
click at [895, 241] on td "- - -" at bounding box center [936, 194] width 83 height 92
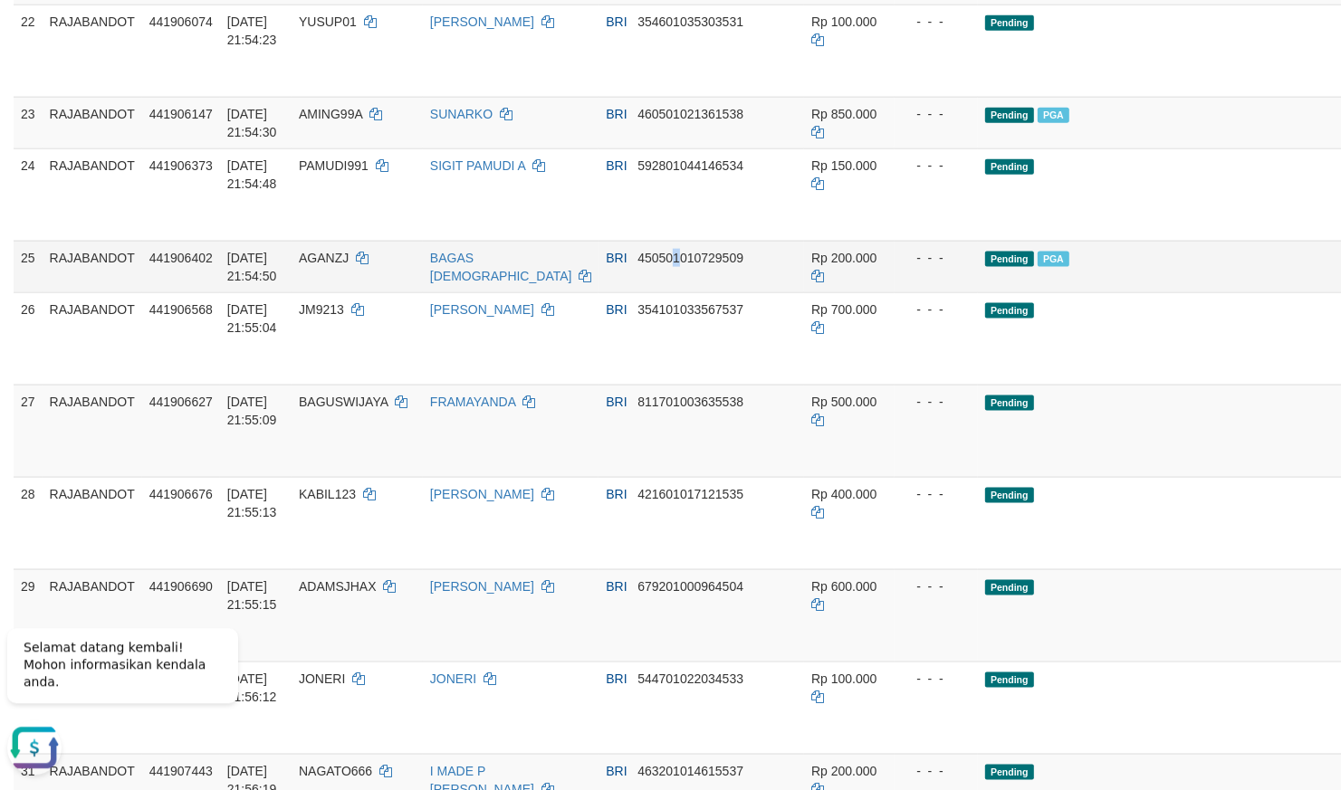
click at [628, 292] on td "BRI 450501010729509" at bounding box center [702, 267] width 206 height 52
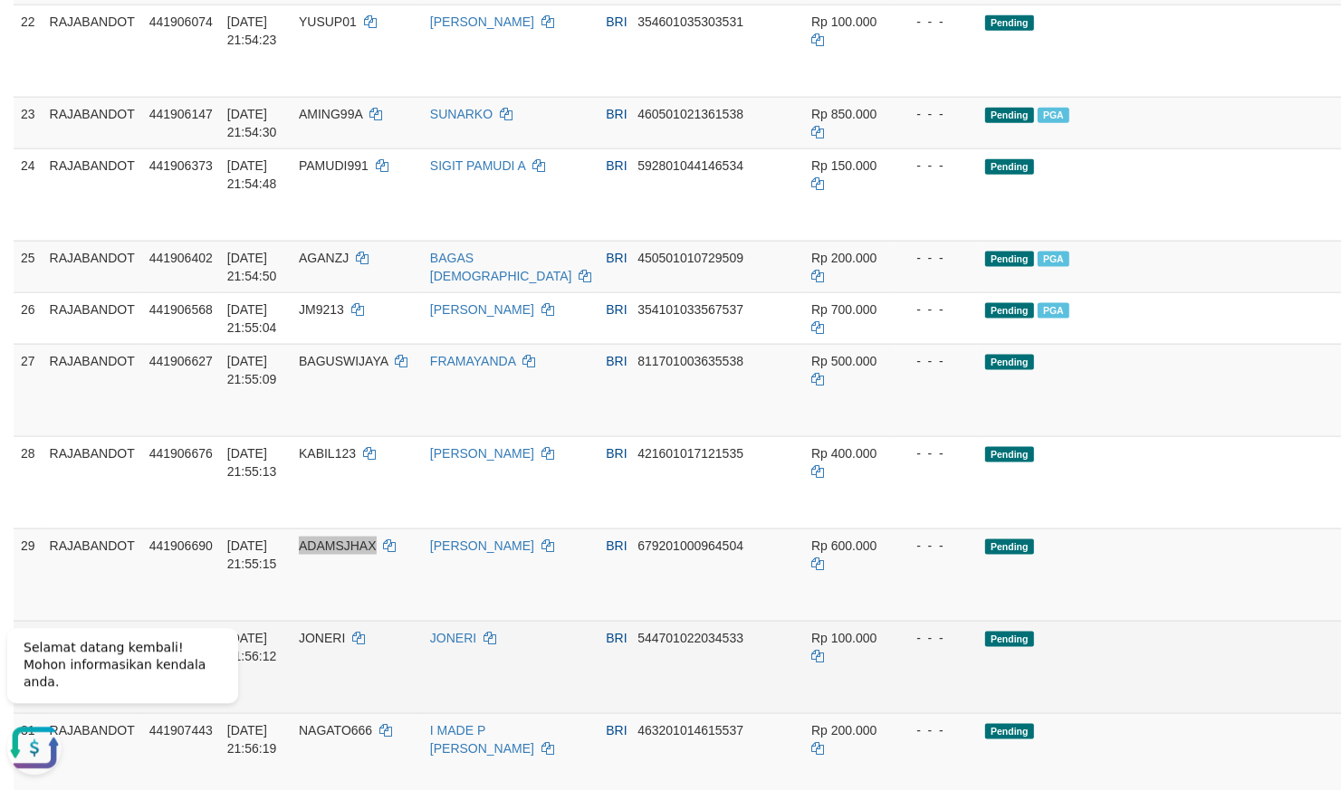
scroll to position [2215, 0]
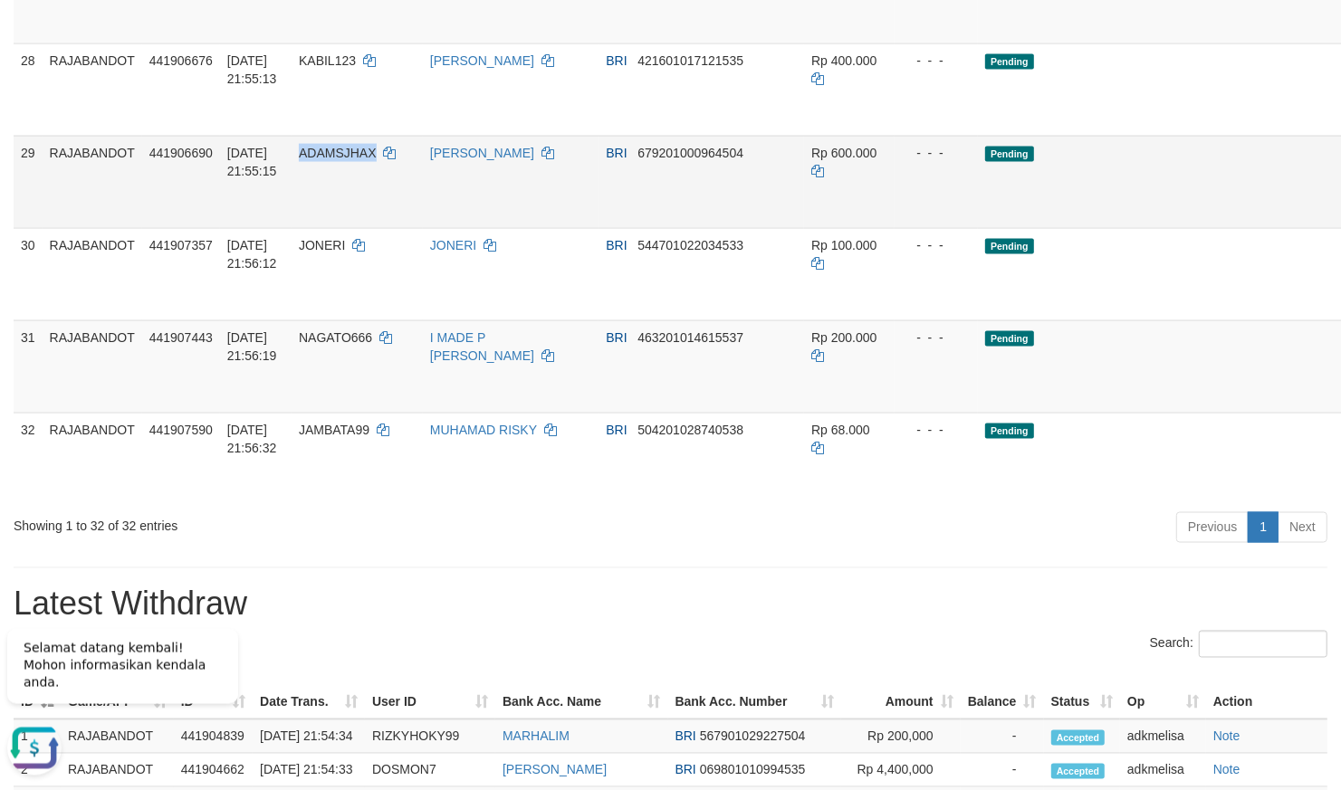
click at [659, 160] on span "679201000964504" at bounding box center [690, 153] width 106 height 14
copy span "96"
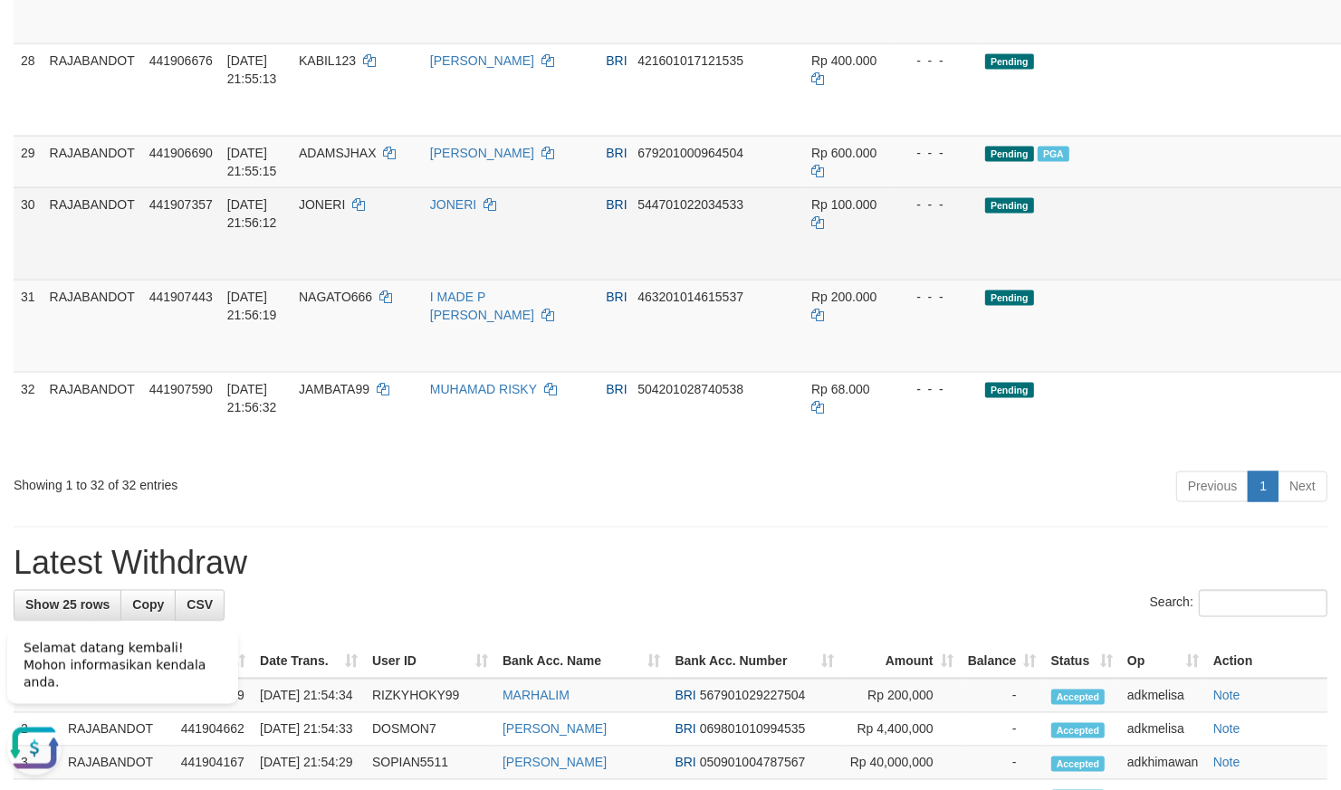
click at [902, 214] on div "- - -" at bounding box center [936, 205] width 69 height 18
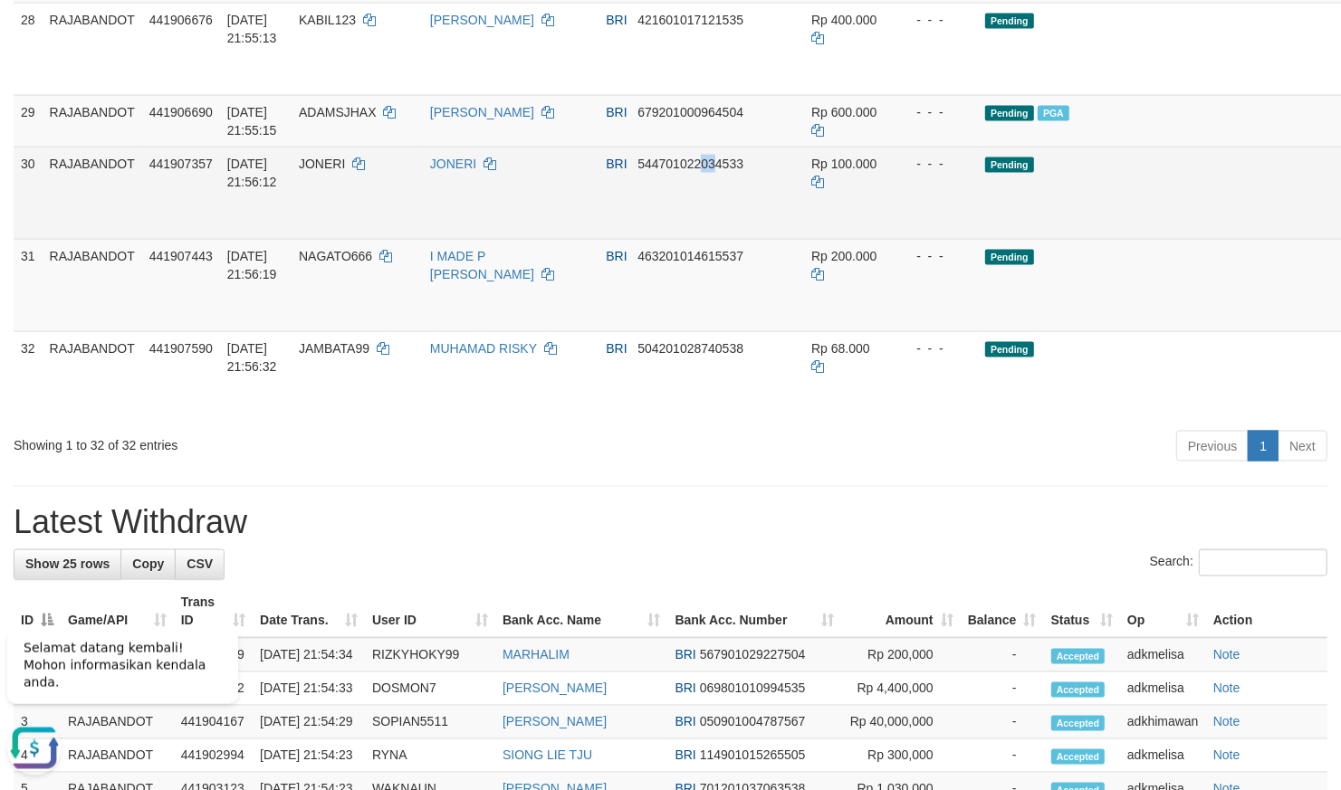
drag, startPoint x: 671, startPoint y: 439, endPoint x: 656, endPoint y: 438, distance: 15.4
click at [656, 239] on td "BRI 544701022034533" at bounding box center [702, 193] width 206 height 92
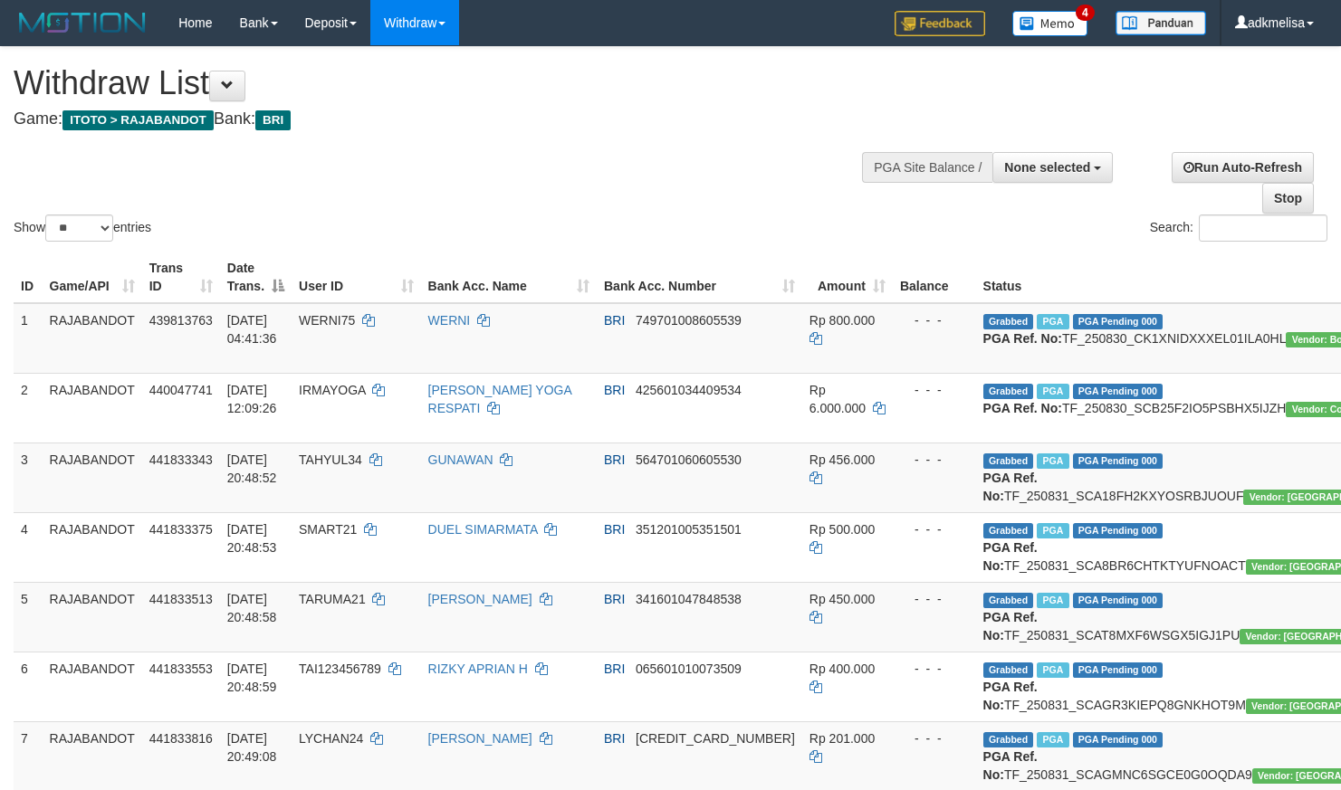
select select
select select "**"
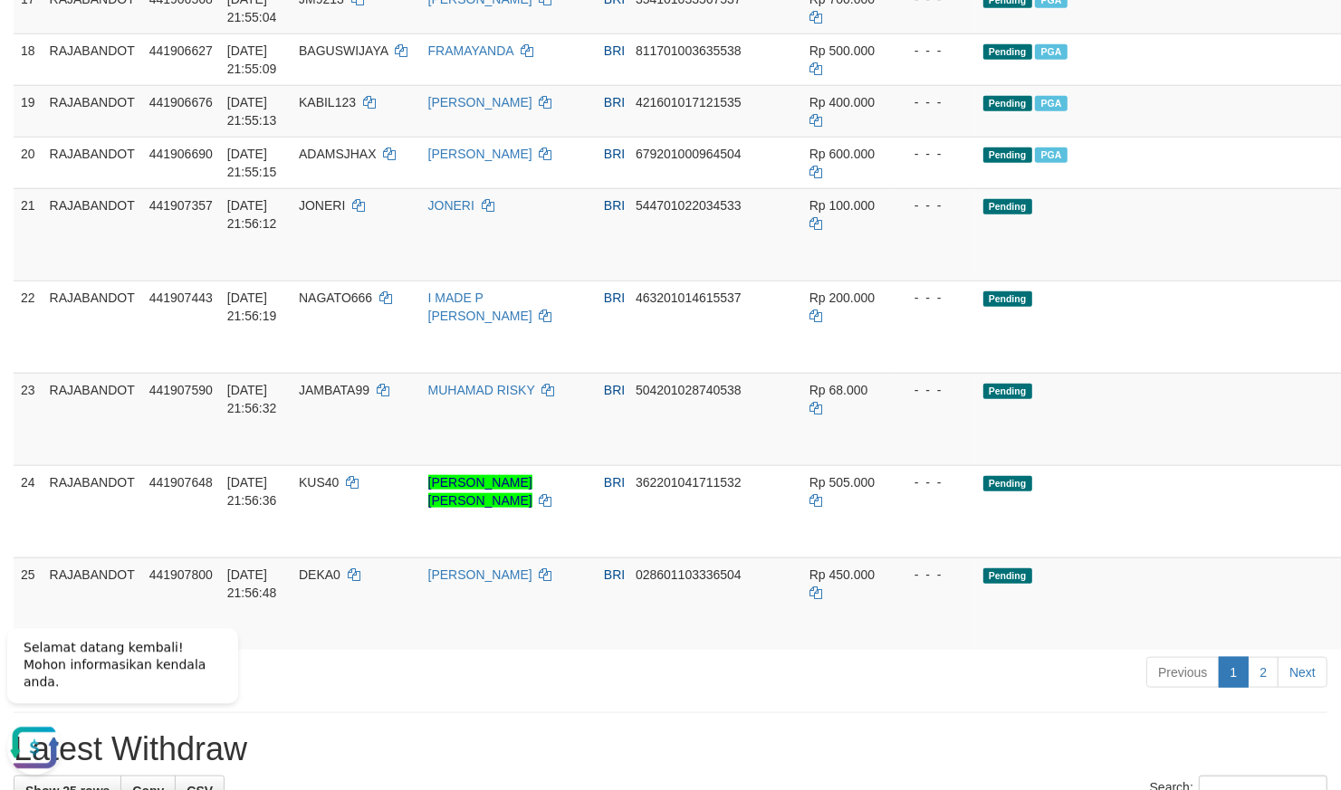
scroll to position [1426, 0]
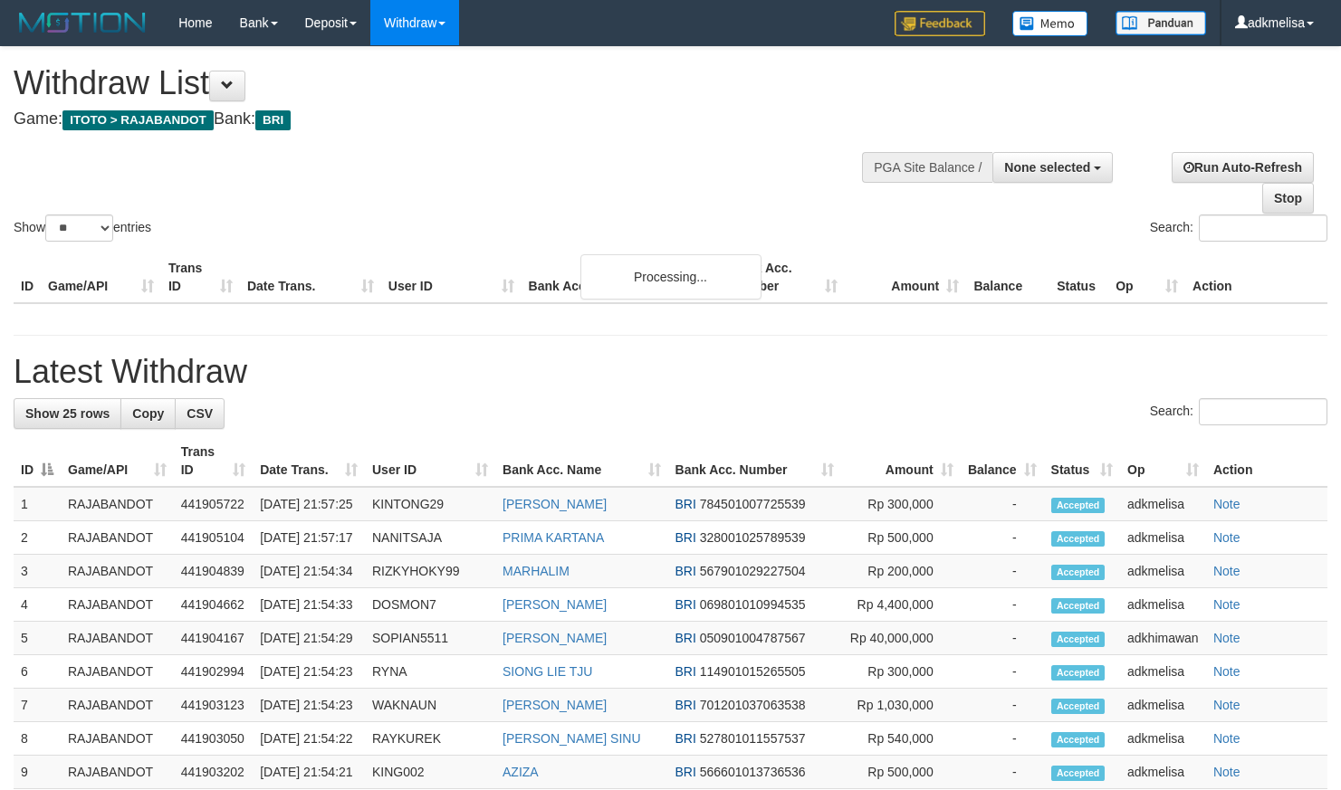
select select
select select "**"
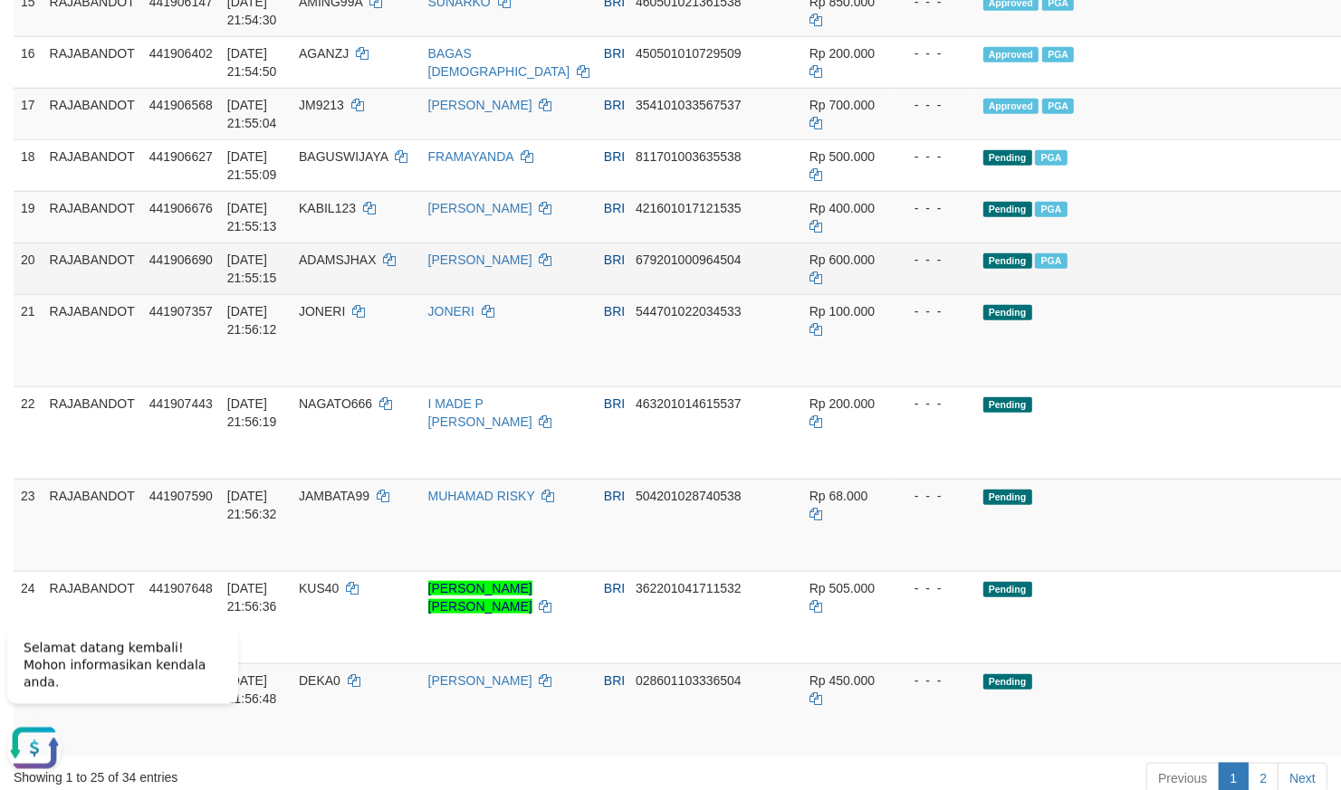
scroll to position [1268, 0]
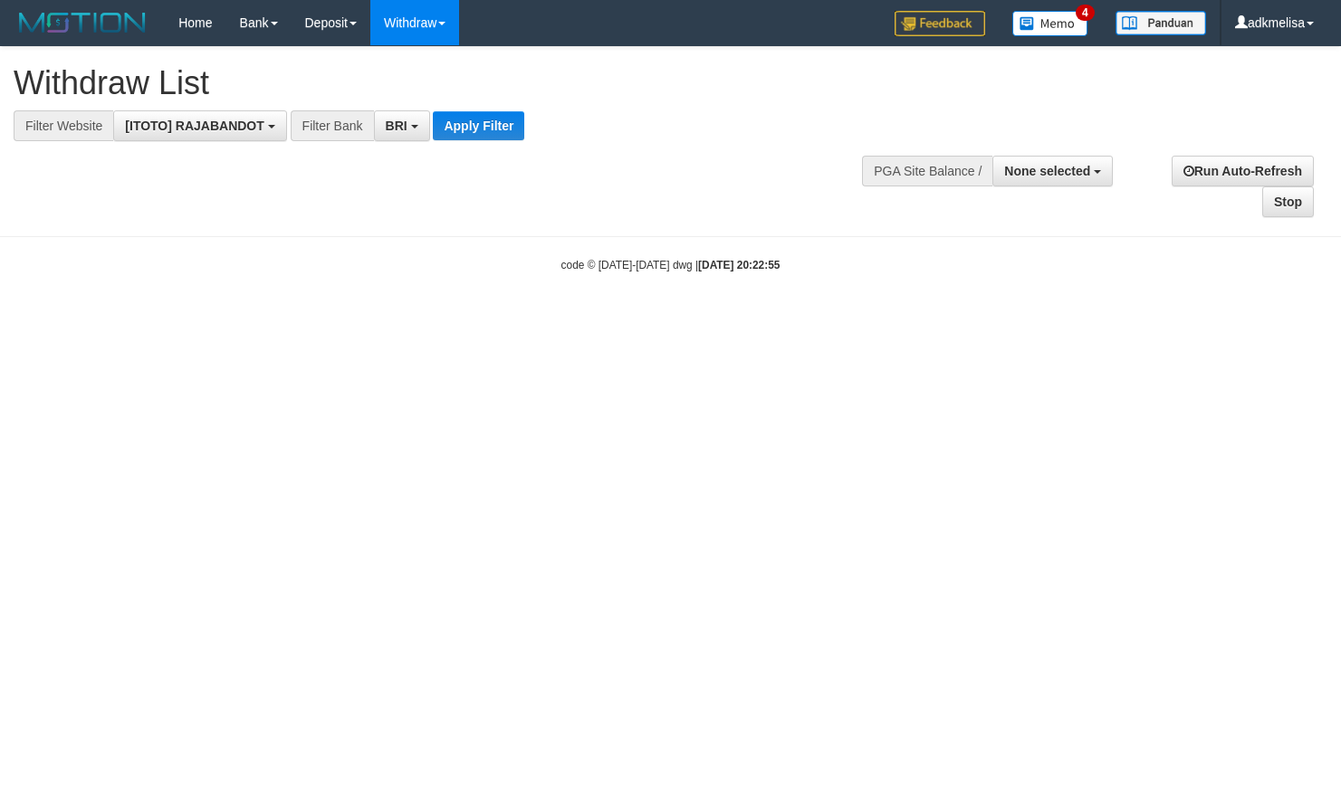
select select "***"
select select
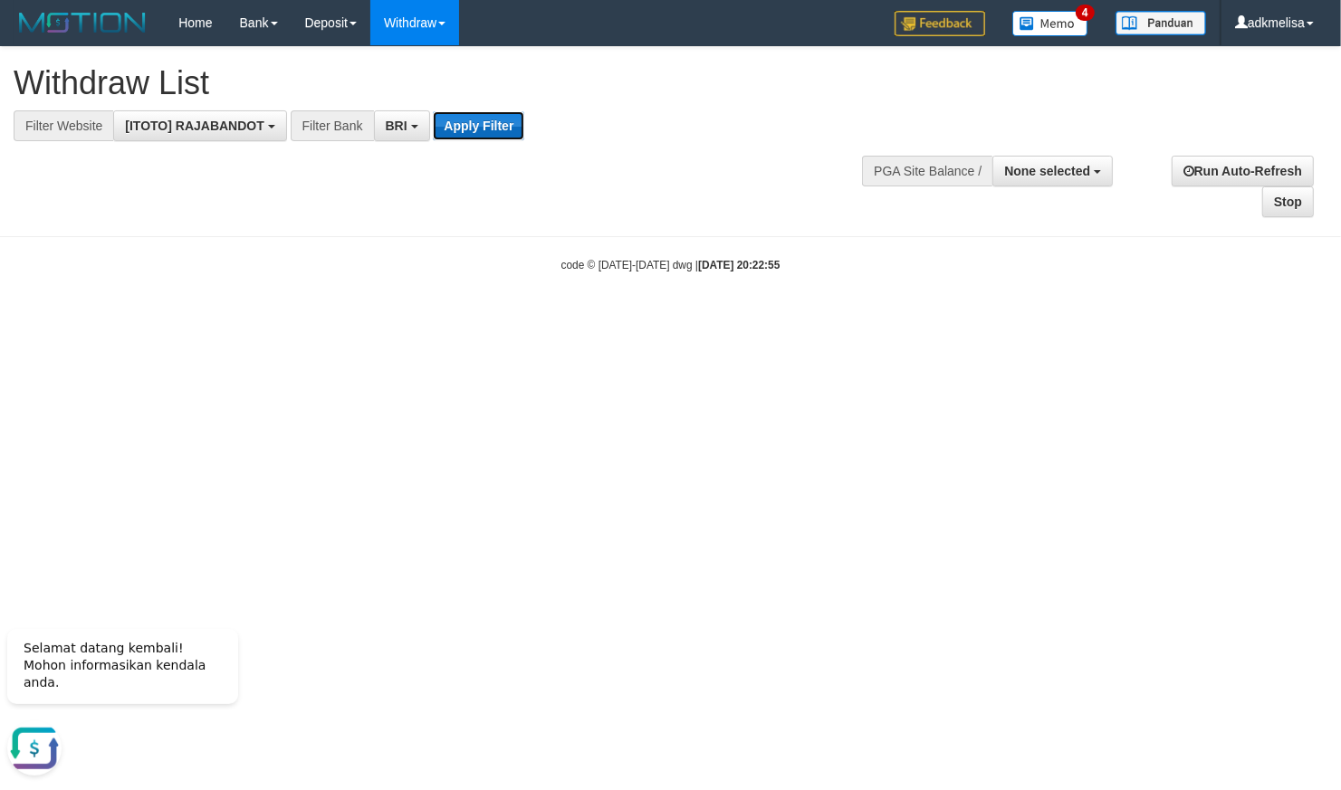
click at [489, 135] on button "Apply Filter" at bounding box center [478, 125] width 91 height 29
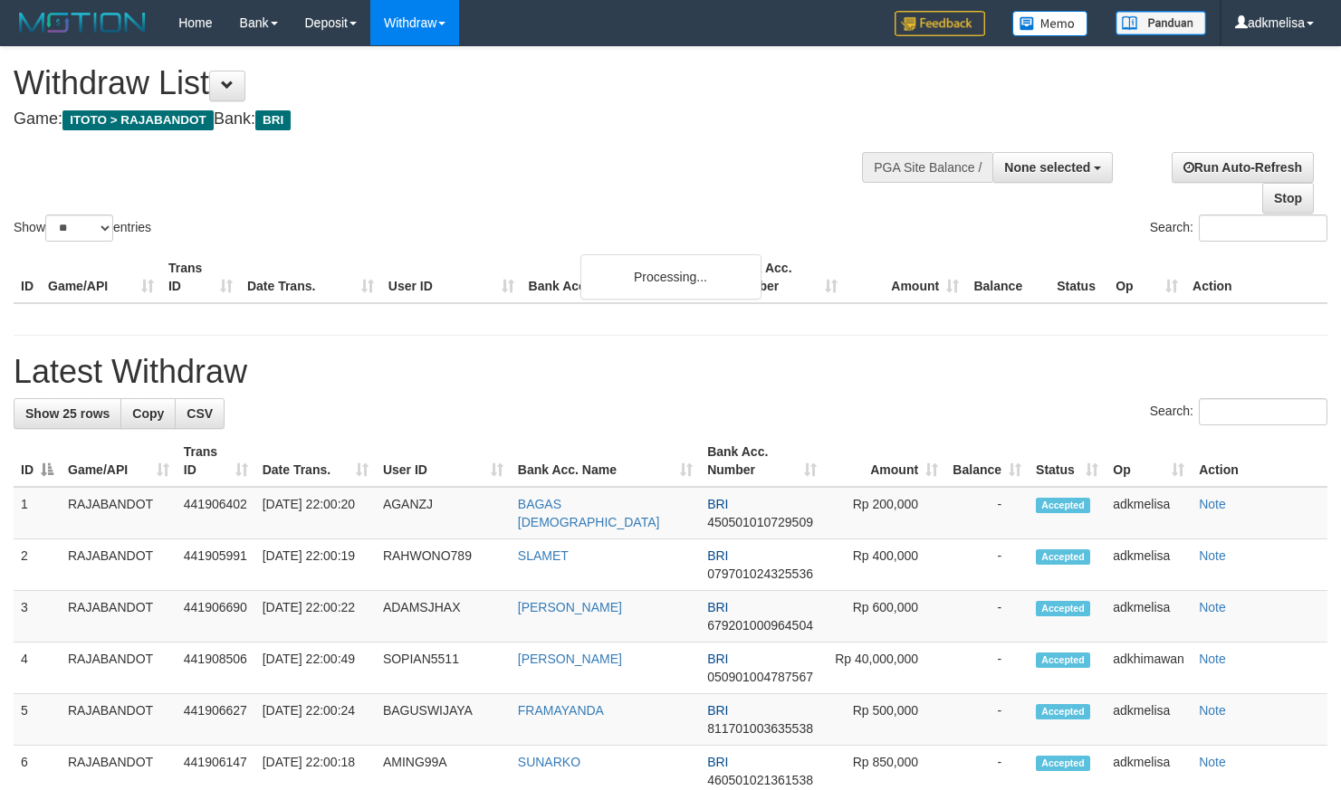
select select
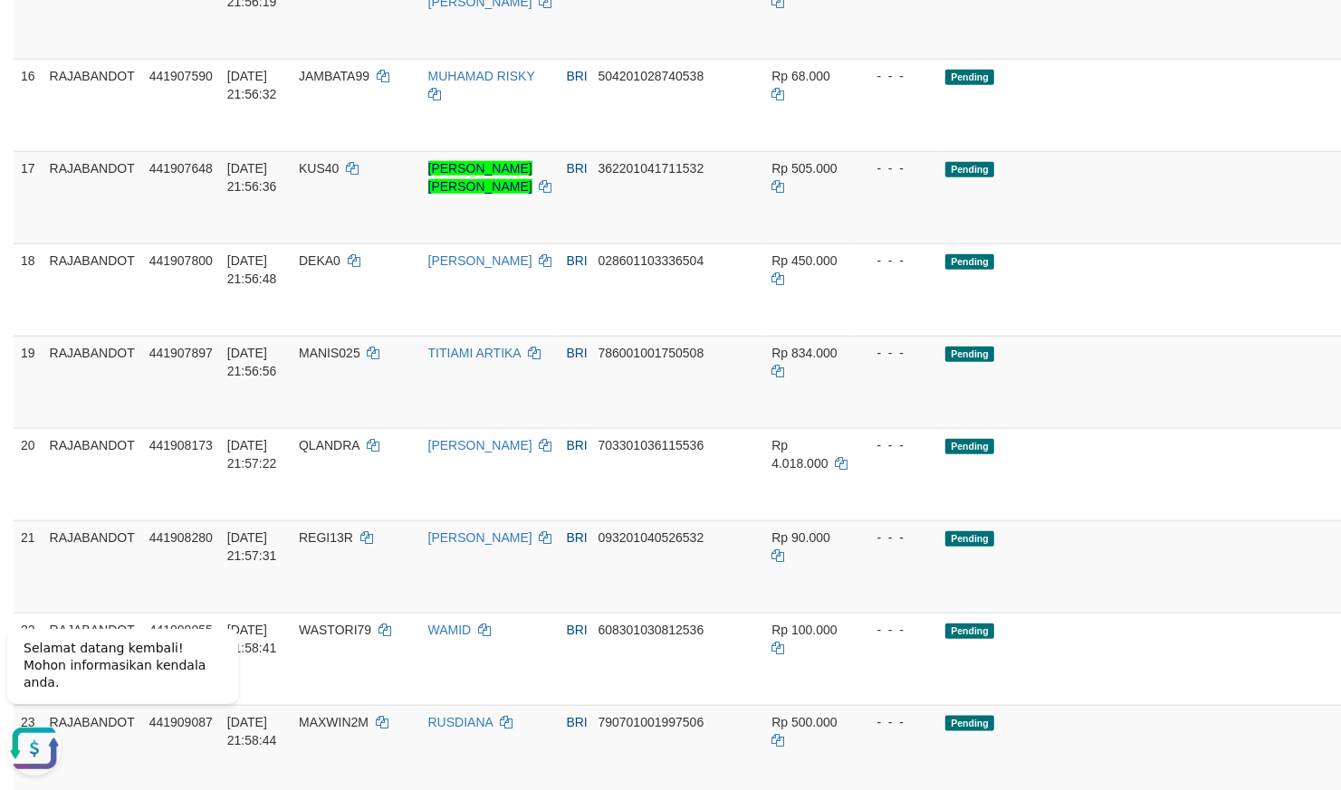
scroll to position [1019, 0]
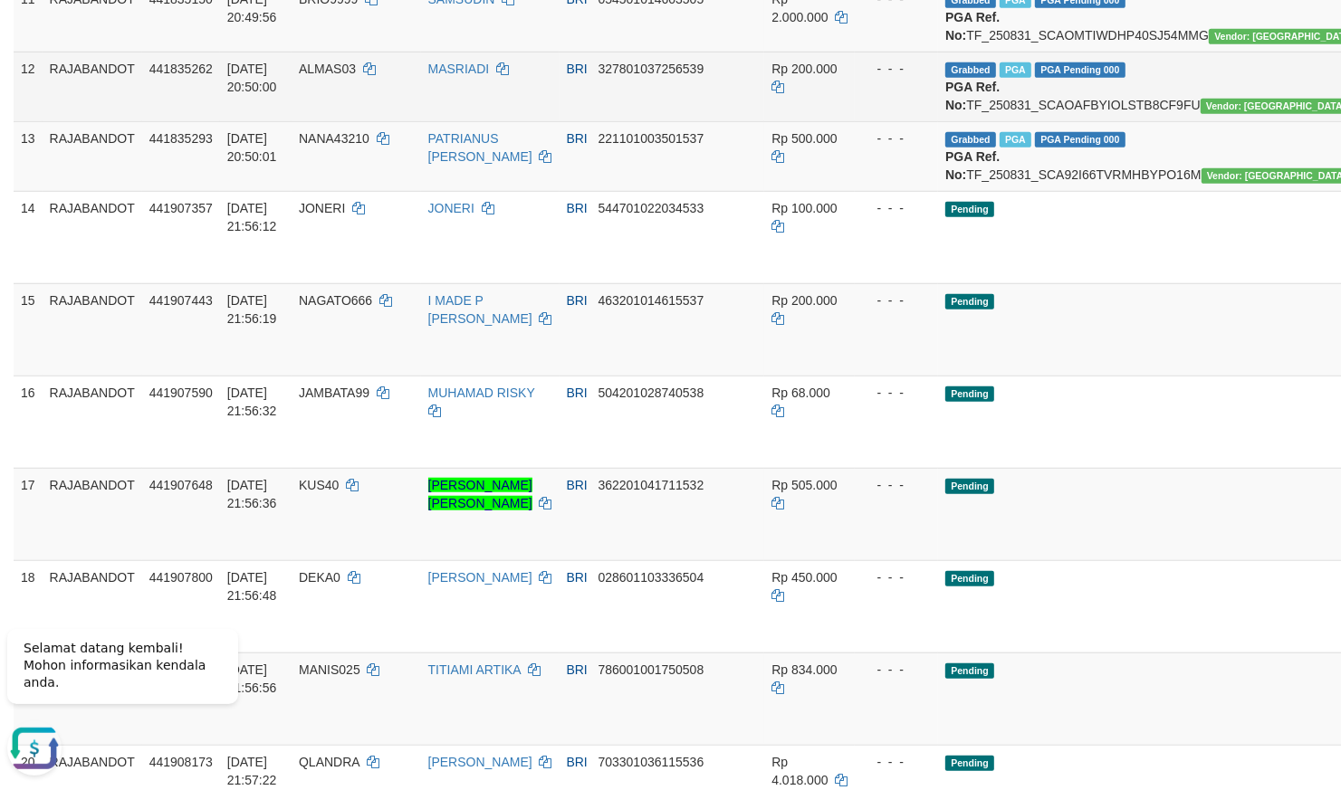
click at [1132, 121] on td "Grabbed PGA PGA Pending 000 {"status":"000","data":{"unique_id":"298-441835262-…" at bounding box center [1155, 87] width 435 height 70
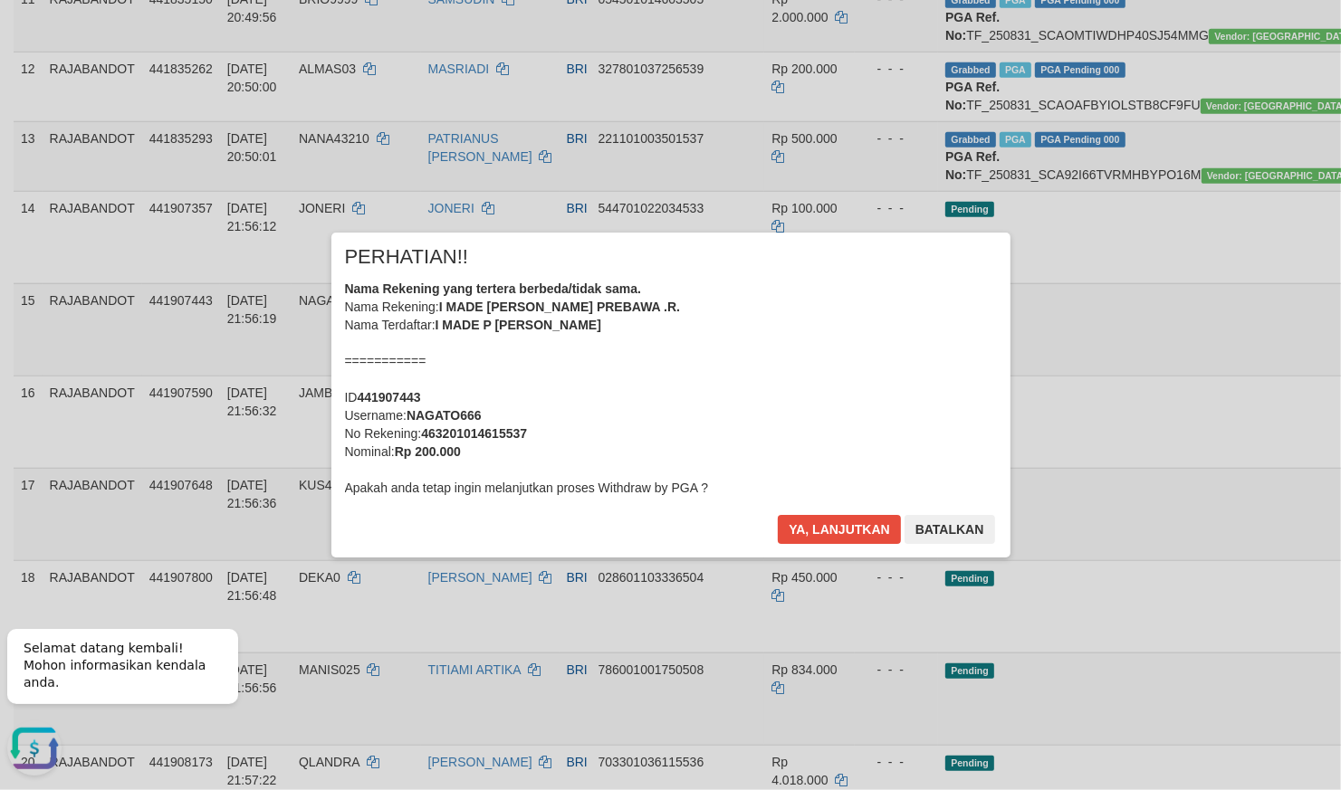
click at [1198, 478] on div at bounding box center [670, 395] width 1341 height 790
click at [834, 526] on button "Ya, lanjutkan" at bounding box center [839, 529] width 123 height 29
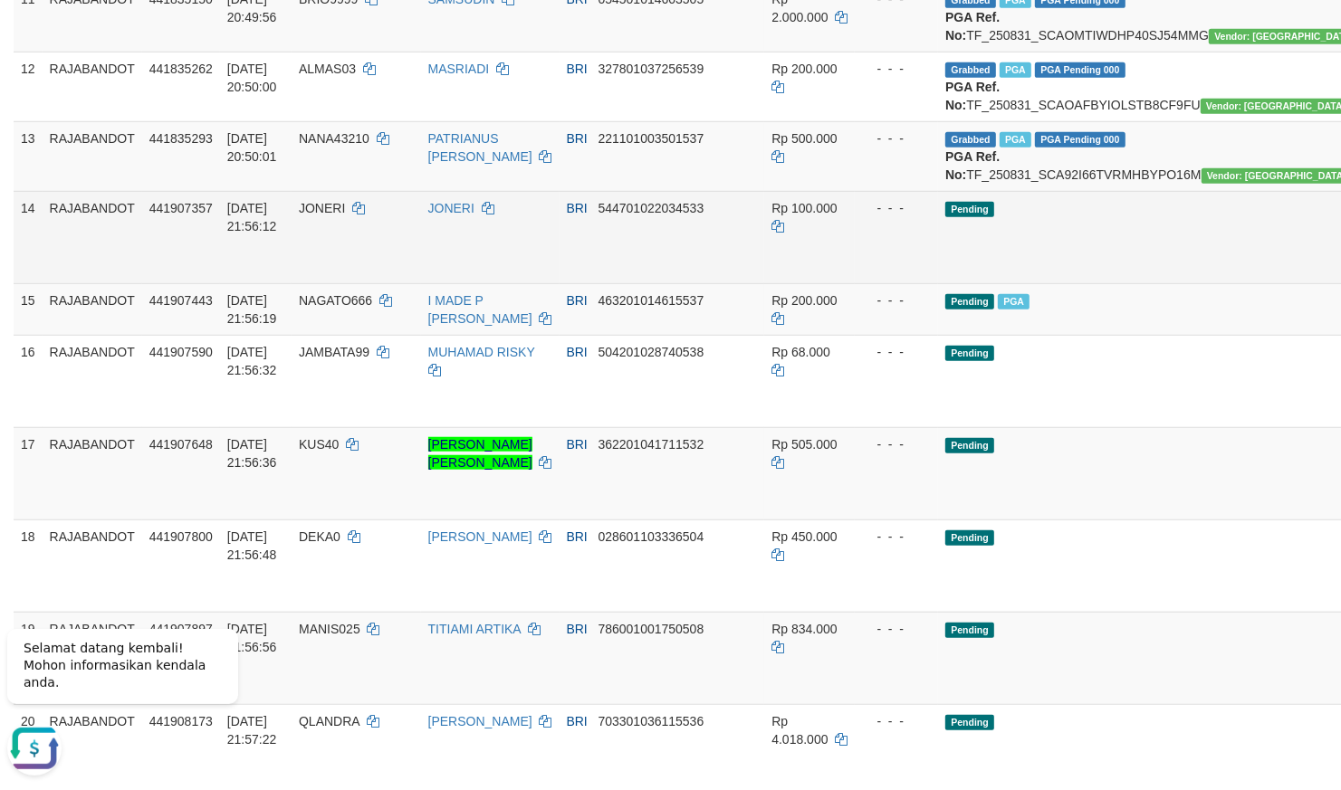
click at [1078, 283] on td "Pending" at bounding box center [1155, 237] width 435 height 92
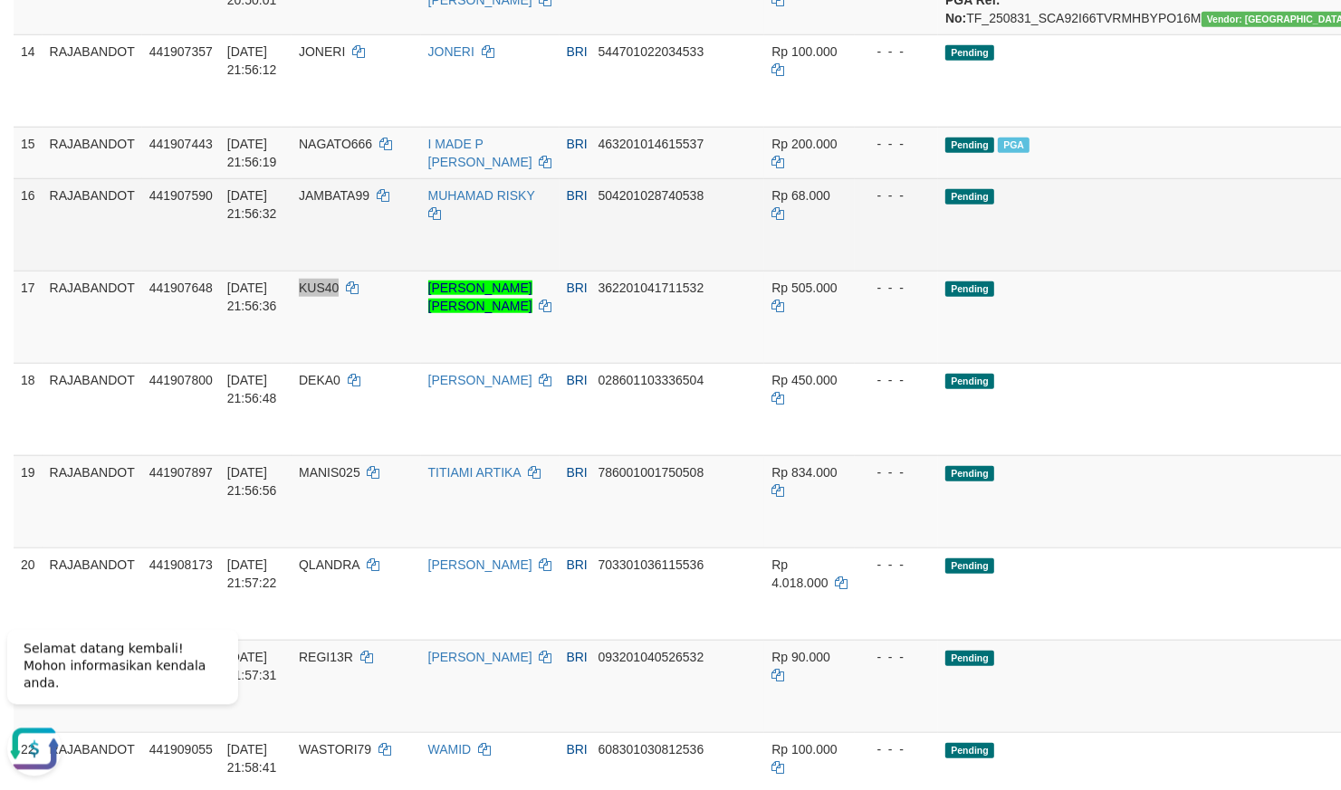
scroll to position [1177, 0]
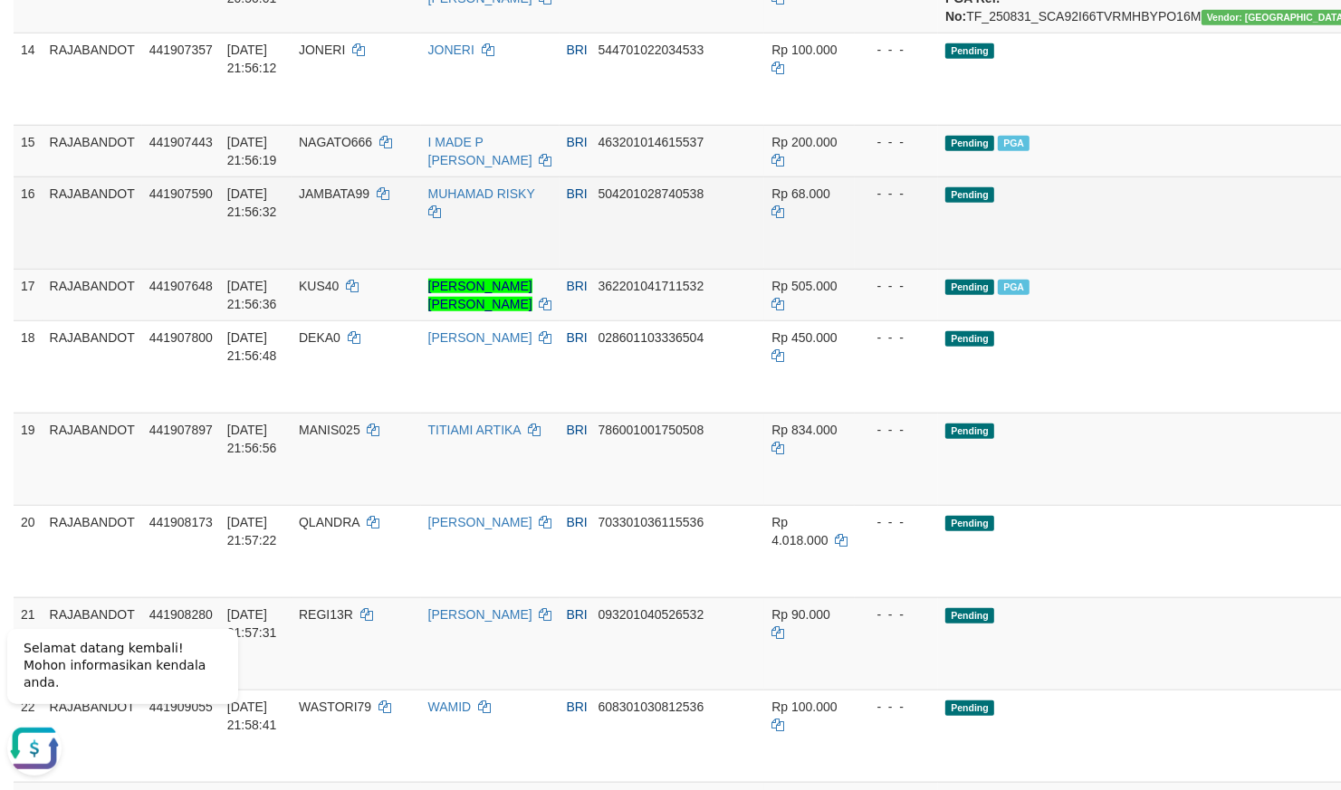
click at [859, 269] on td "- - -" at bounding box center [896, 223] width 83 height 92
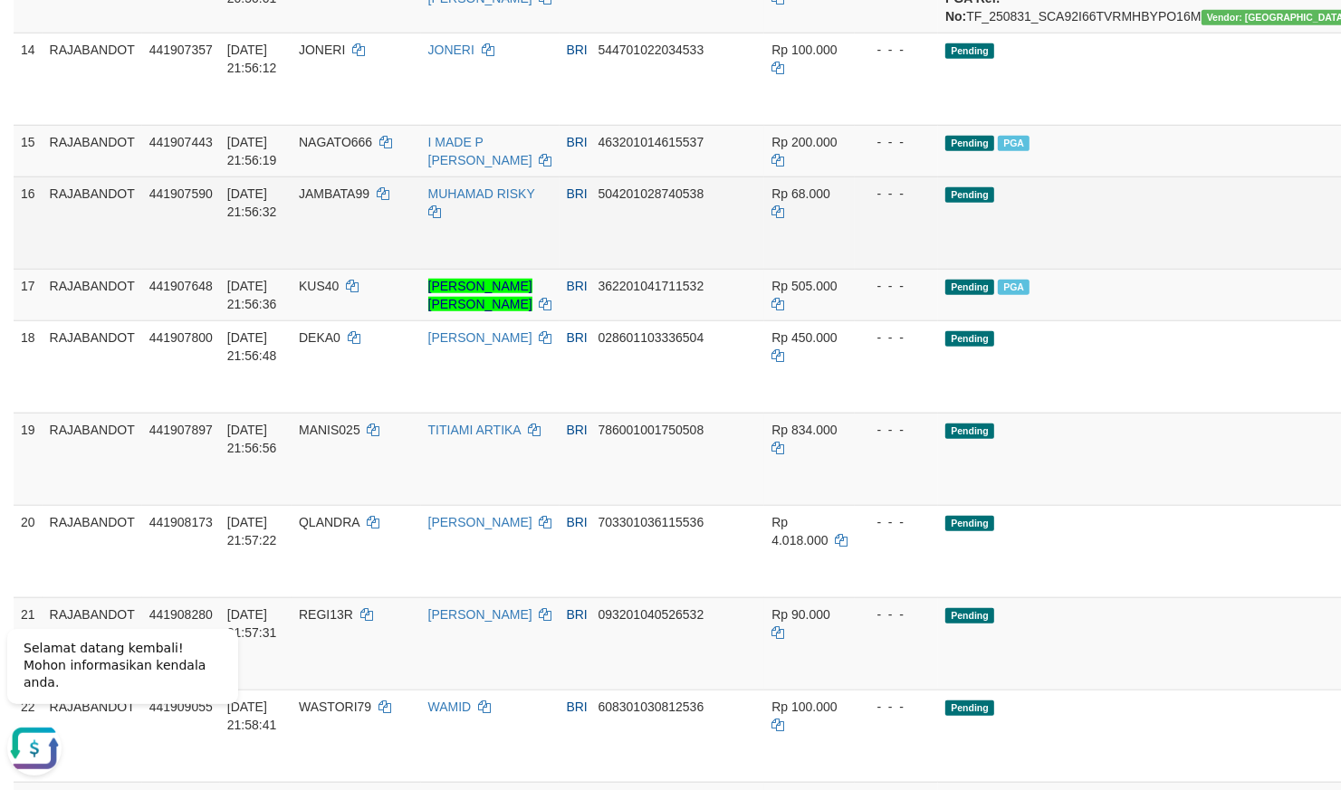
click at [1022, 269] on td "Pending" at bounding box center [1155, 223] width 435 height 92
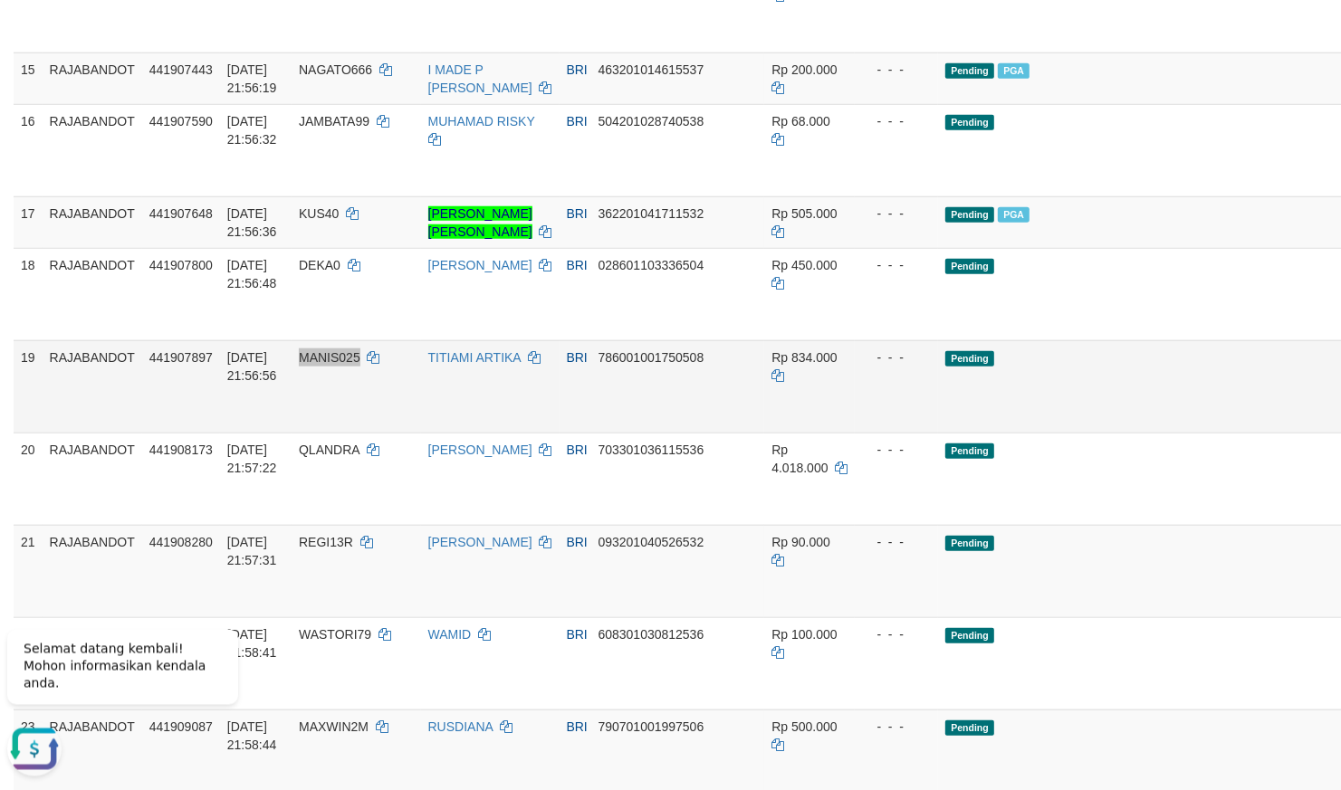
scroll to position [1336, 0]
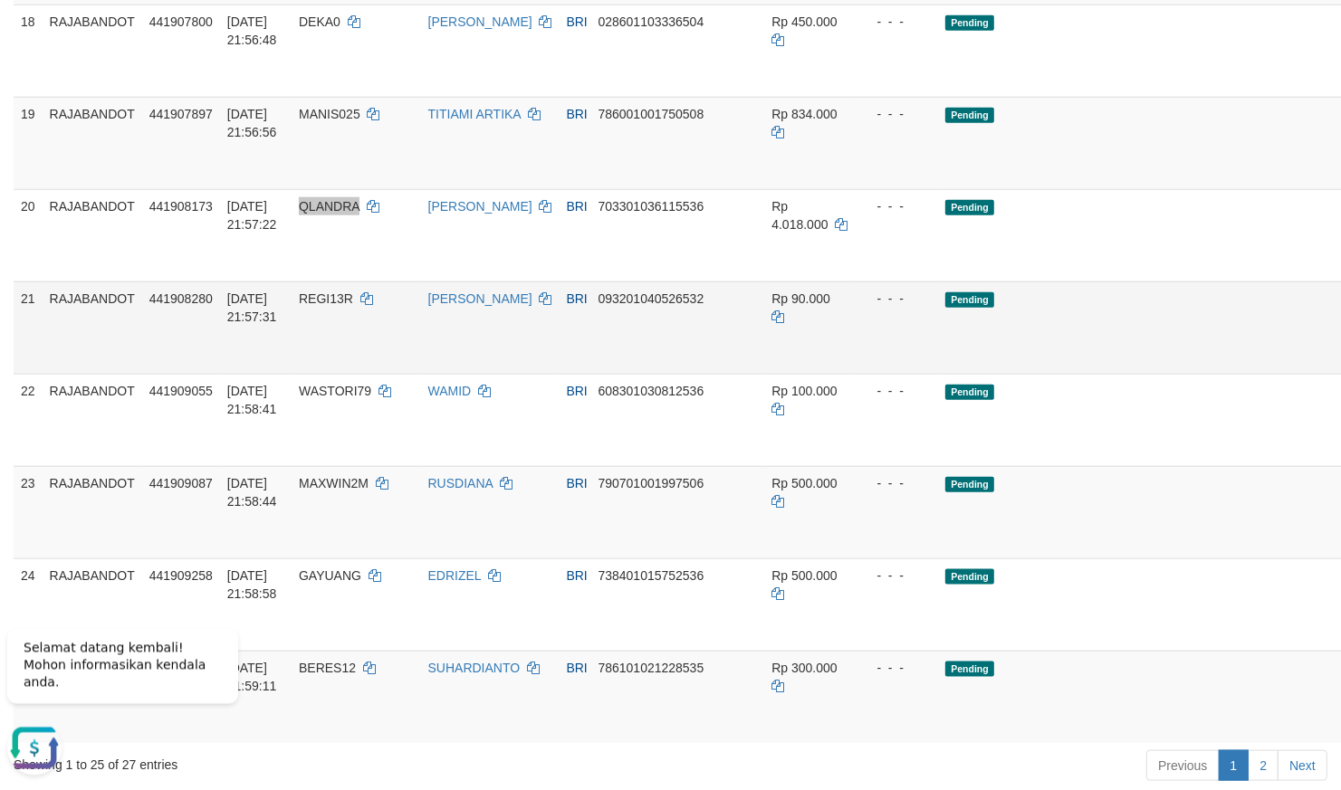
scroll to position [1494, 0]
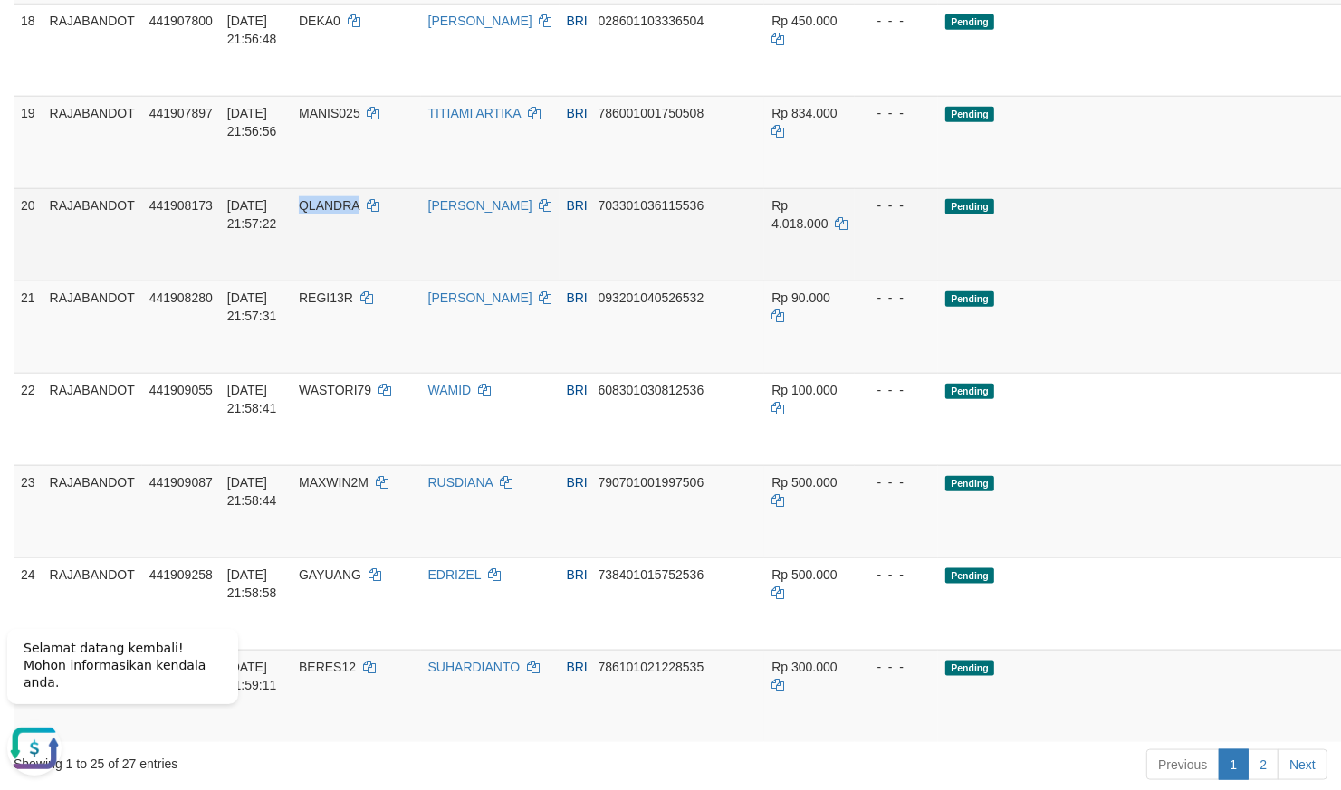
click at [855, 281] on td "- - -" at bounding box center [896, 234] width 83 height 92
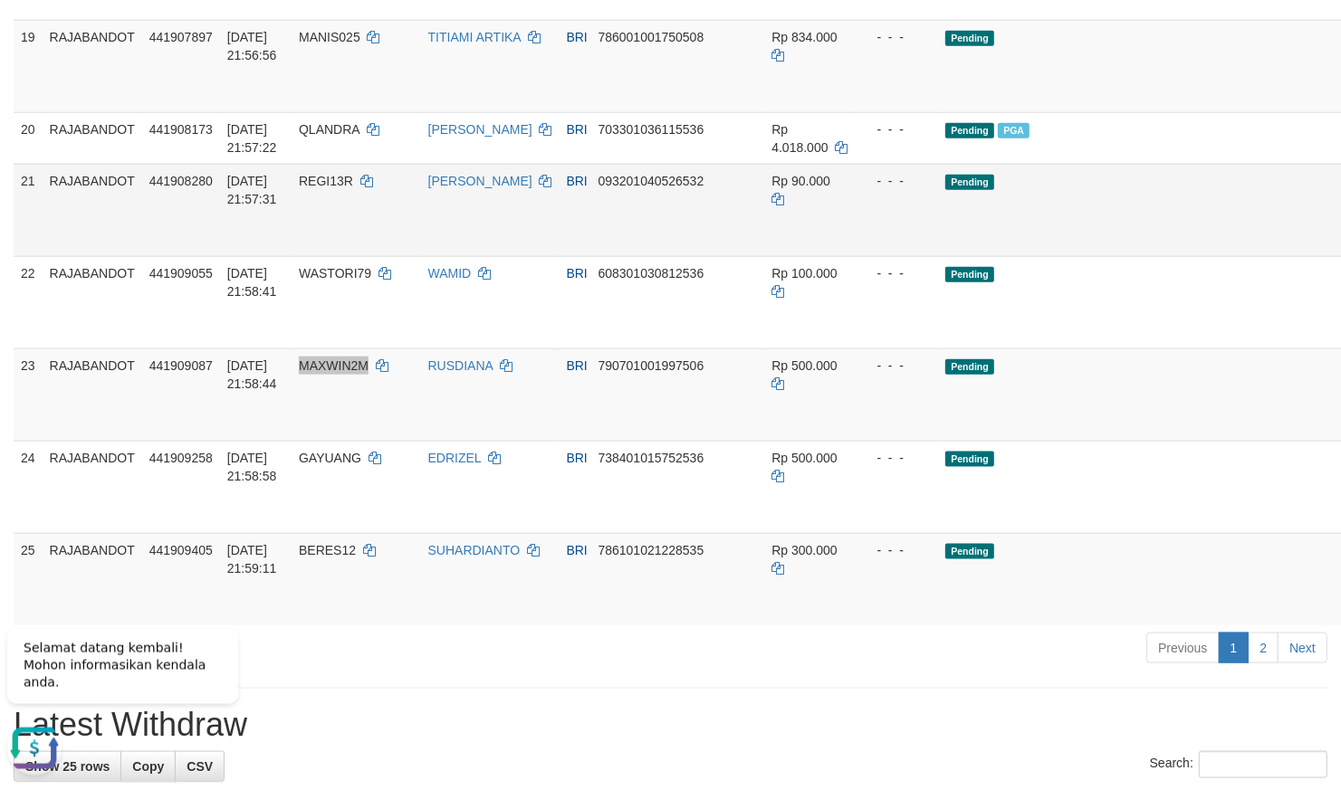
scroll to position [1653, 0]
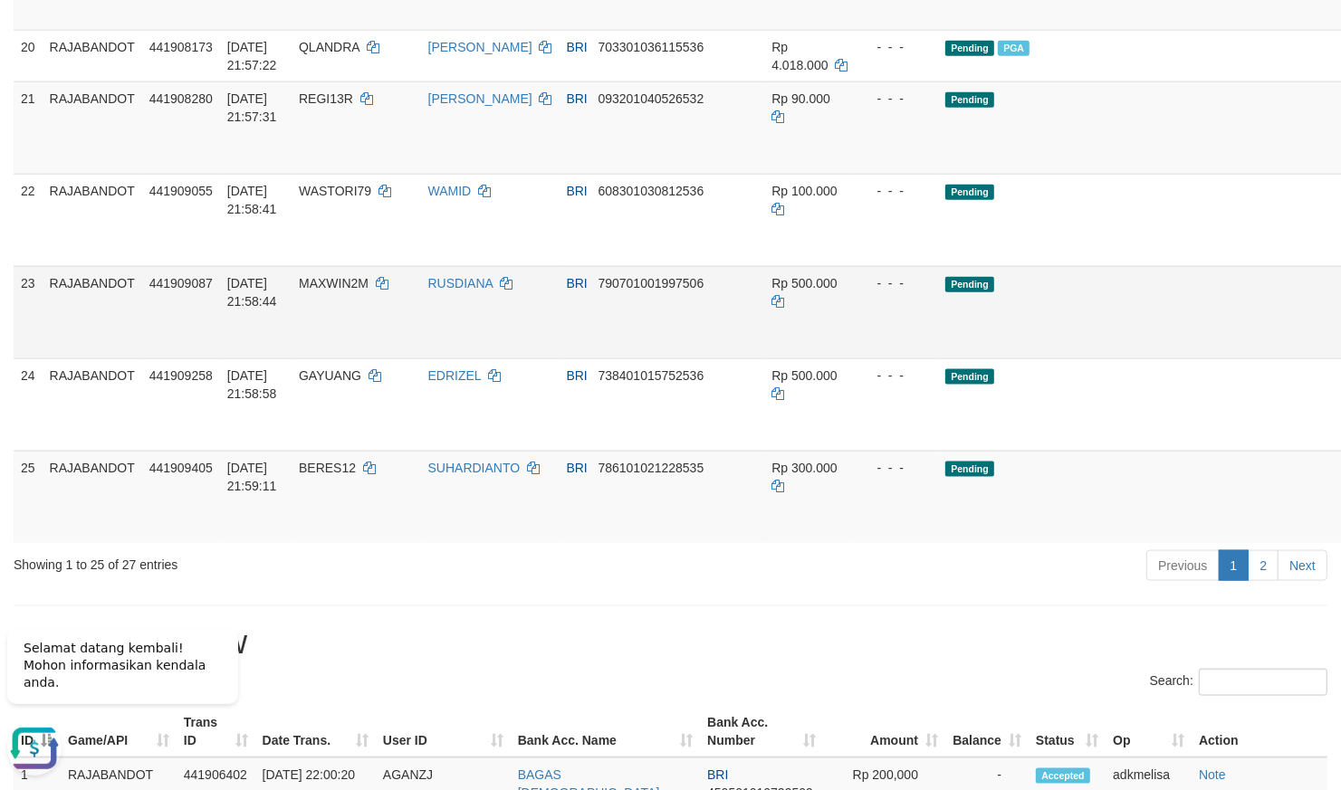
drag, startPoint x: 761, startPoint y: 547, endPoint x: 751, endPoint y: 547, distance: 10.0
click at [771, 291] on span "Rp 500.000" at bounding box center [803, 283] width 65 height 14
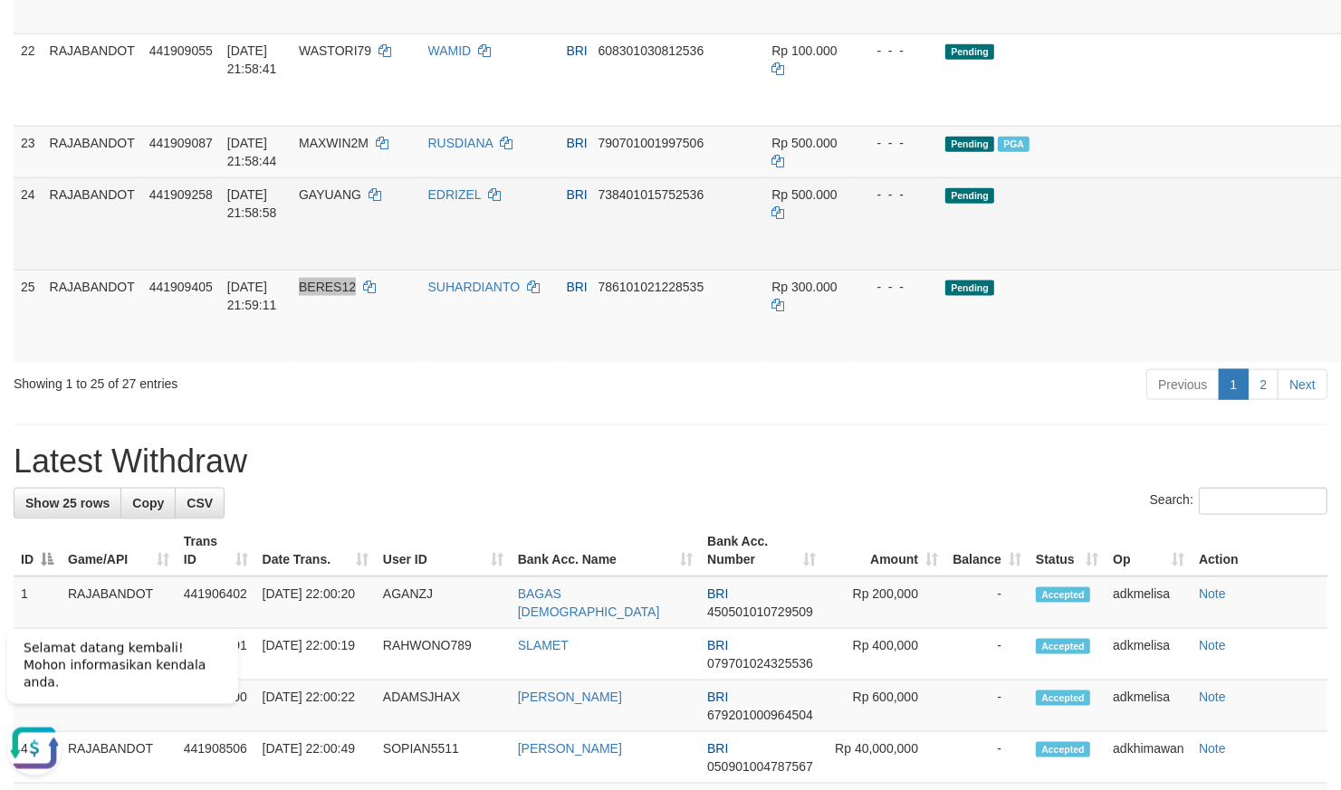
scroll to position [1811, 0]
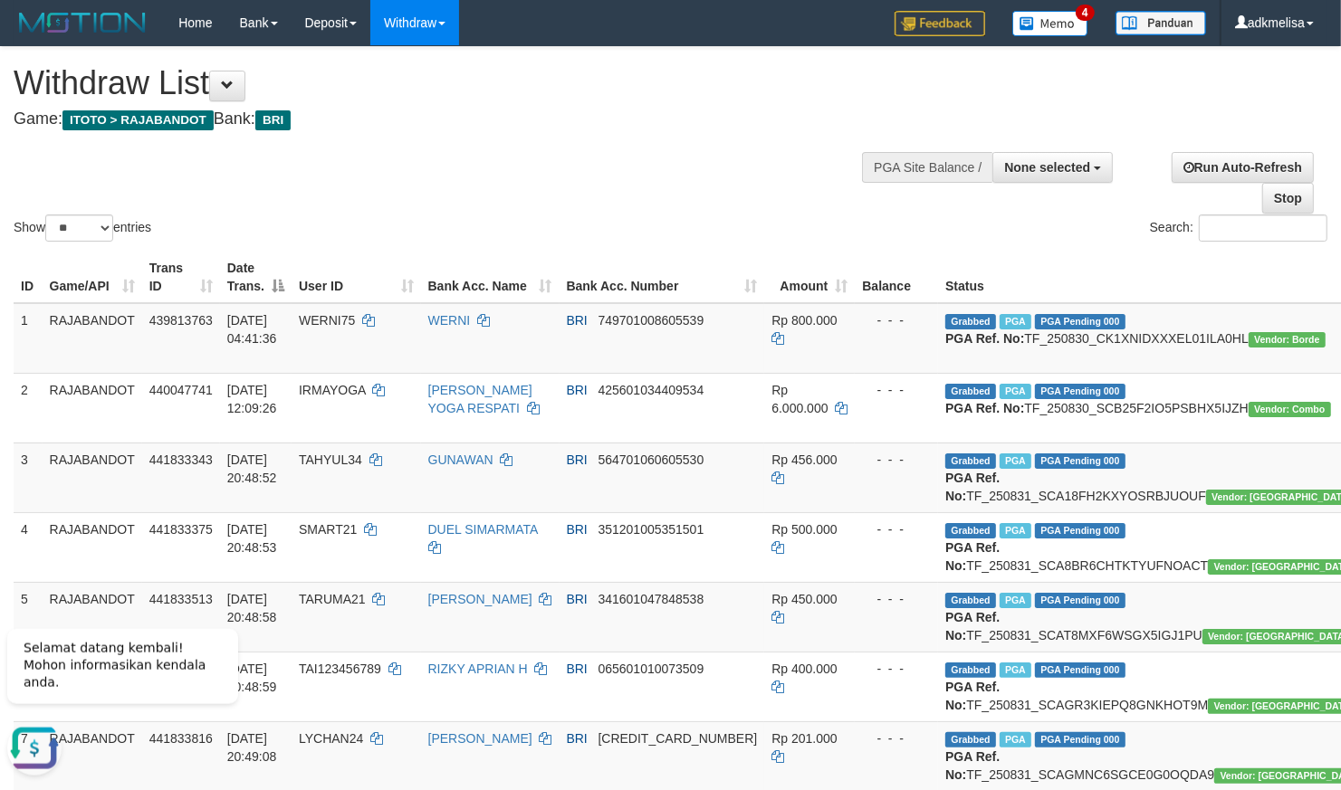
scroll to position [0, 0]
click at [45, 215] on select "** ** ** ***" at bounding box center [79, 228] width 68 height 27
select select "***"
click option "***" at bounding box center [0, 0] width 0 height 0
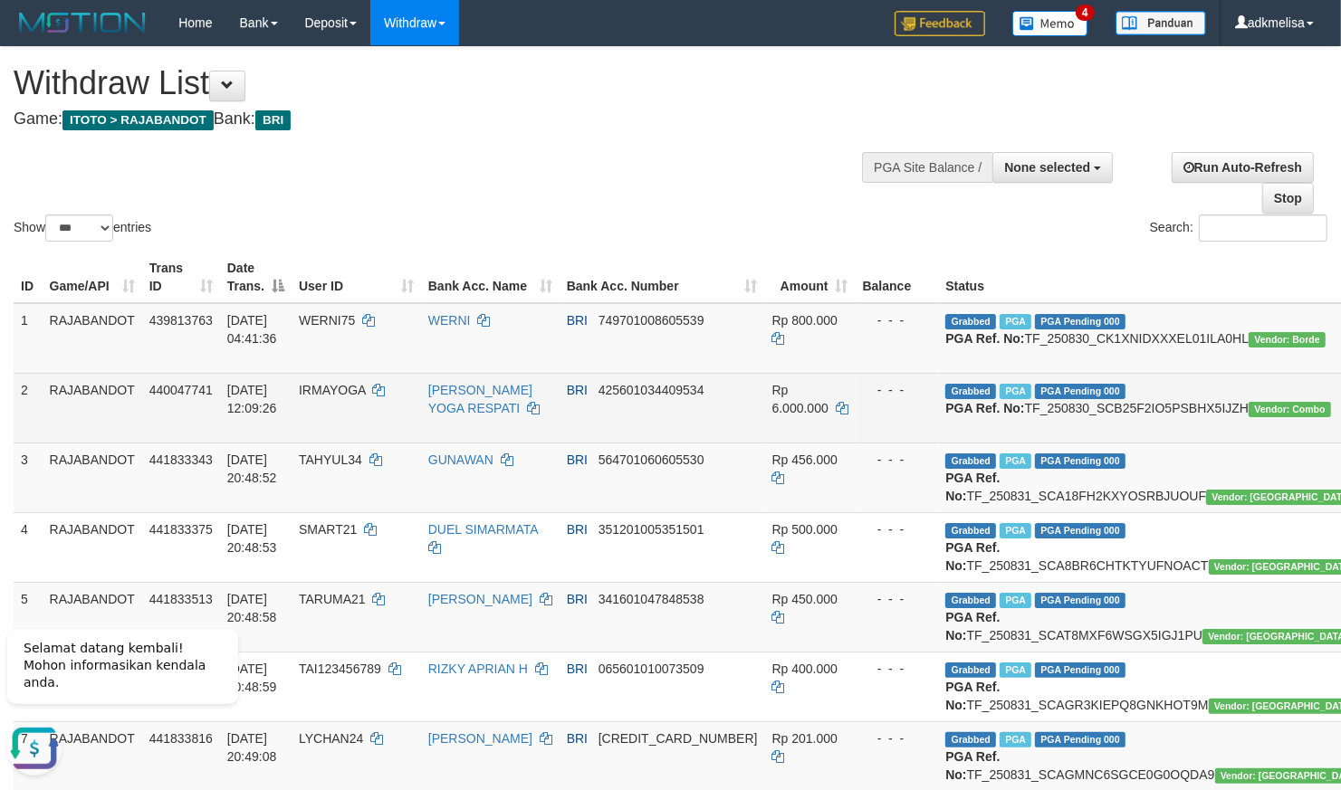
click at [856, 443] on td "- - -" at bounding box center [897, 408] width 83 height 70
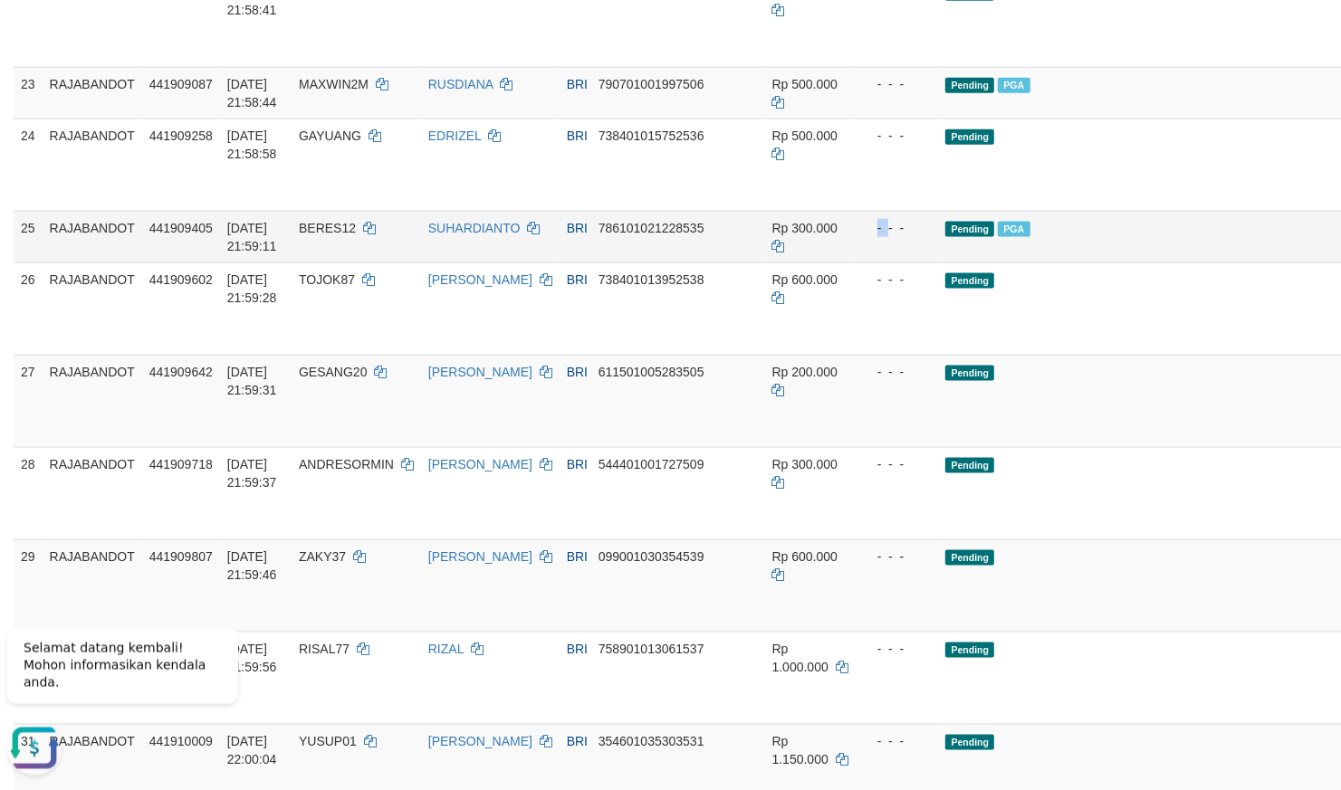
click at [863, 237] on div "- - -" at bounding box center [897, 228] width 69 height 18
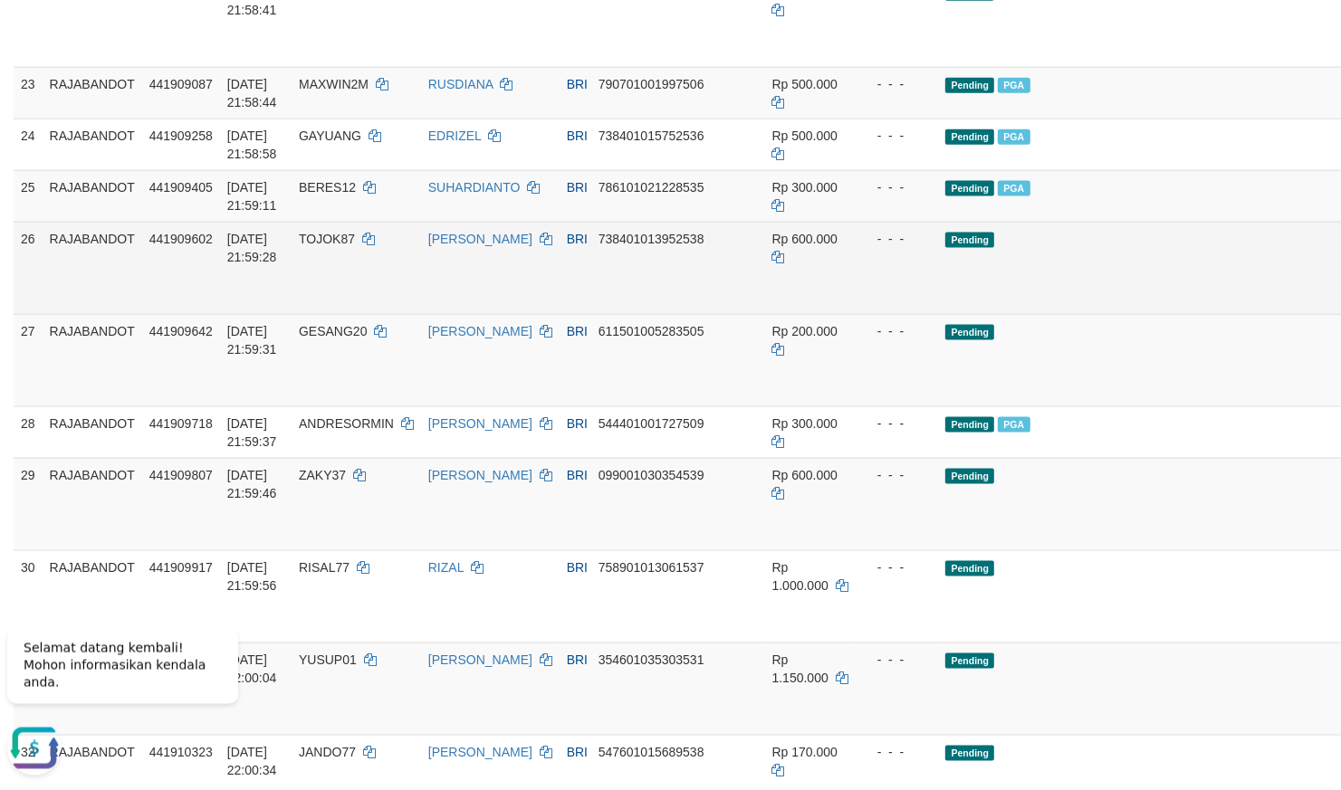
click at [859, 314] on td "- - -" at bounding box center [897, 268] width 83 height 92
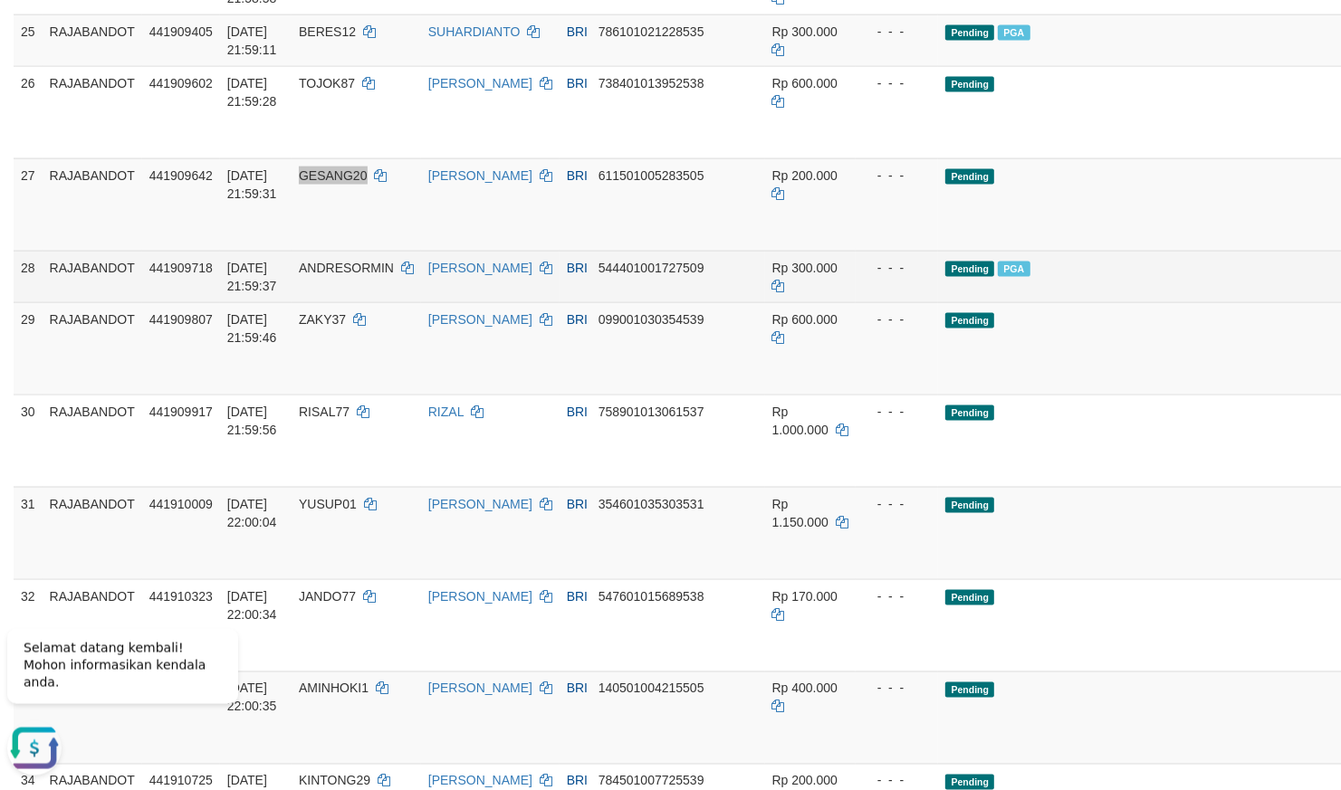
scroll to position [2010, 0]
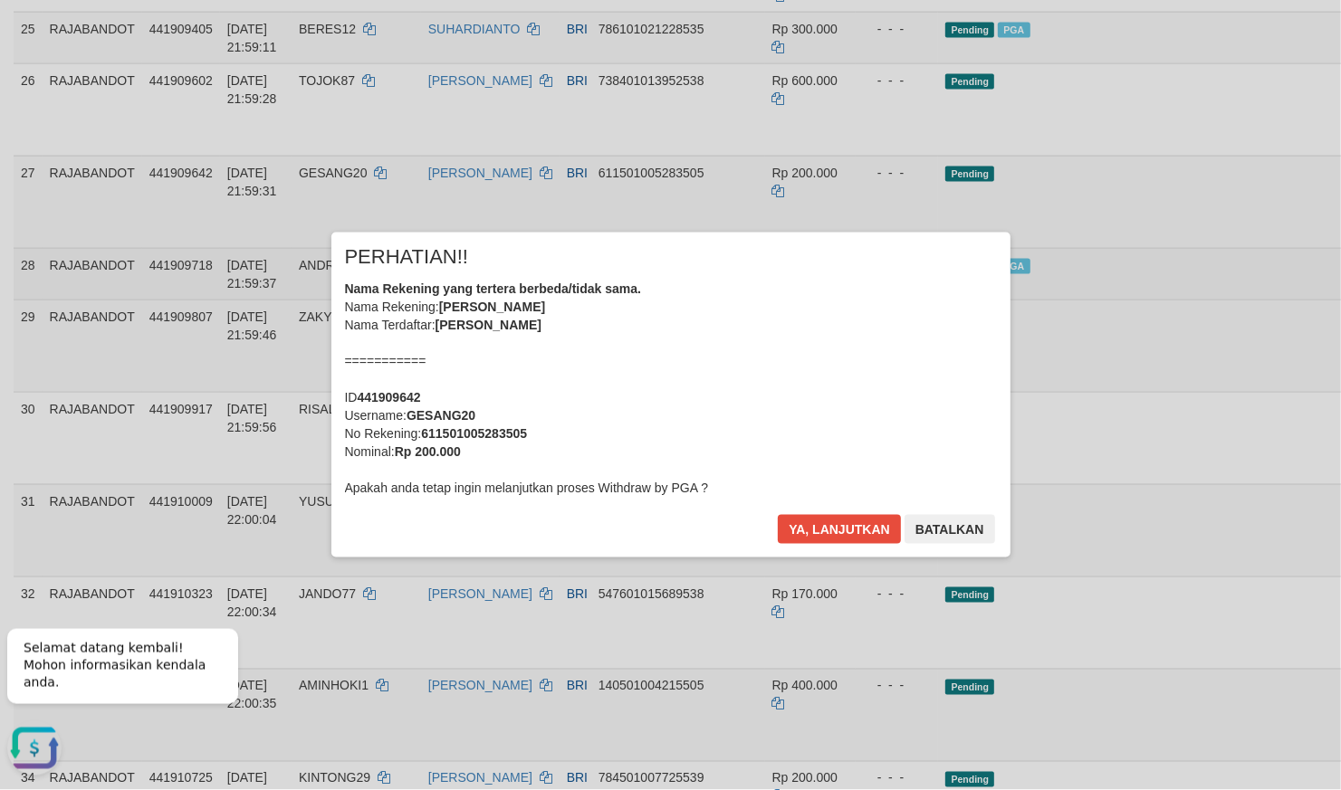
click at [787, 551] on body "Toggle navigation Home Bank Account List Load By Website Group [ITOTO] RAJABAND…" at bounding box center [670, 655] width 1341 height 5330
click at [840, 510] on div "× PERHATIAN!! Nama Rekening yang tertera berbeda/tidak sama. Nama Rekening: YUL…" at bounding box center [670, 395] width 679 height 324
click at [829, 519] on button "Ya, lanjutkan" at bounding box center [839, 529] width 123 height 29
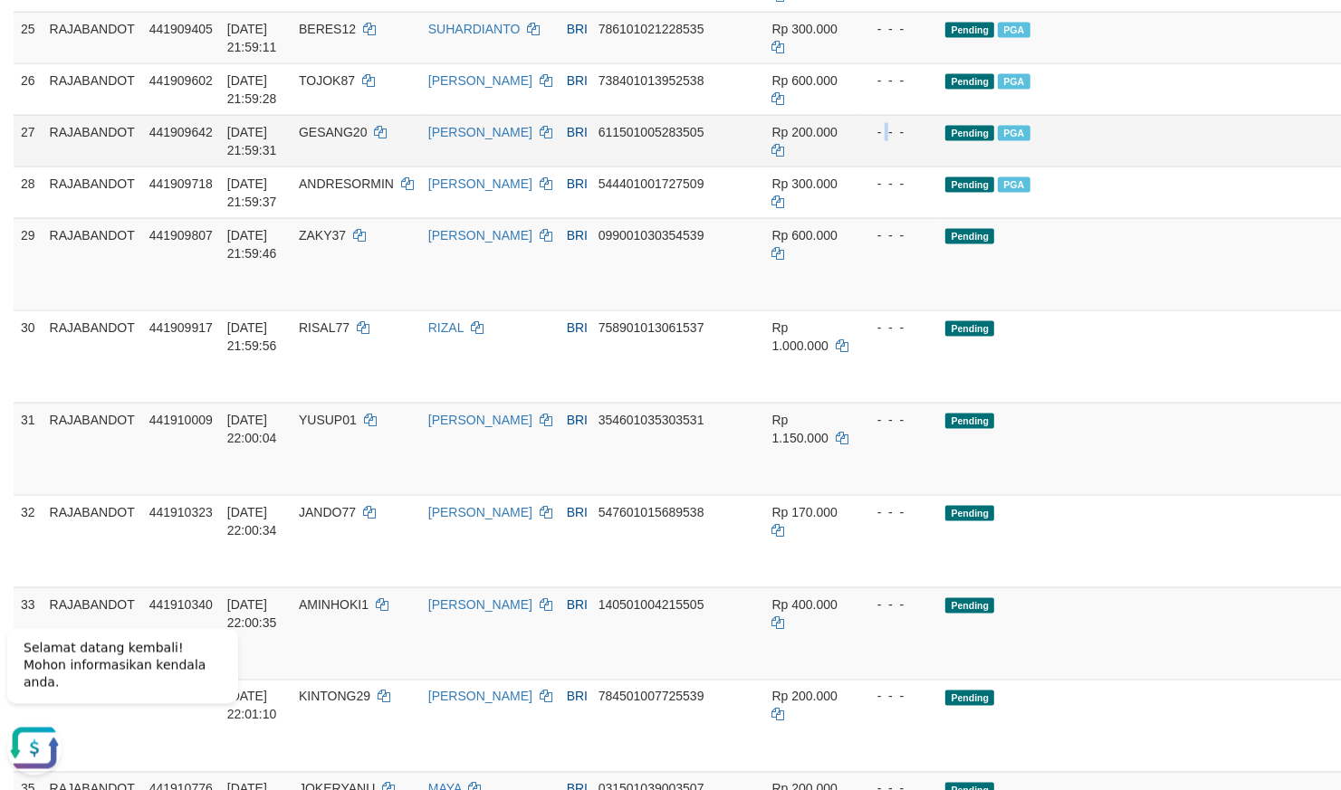
drag, startPoint x: 829, startPoint y: 385, endPoint x: 765, endPoint y: 407, distance: 68.2
click at [863, 141] on div "- - -" at bounding box center [897, 132] width 69 height 18
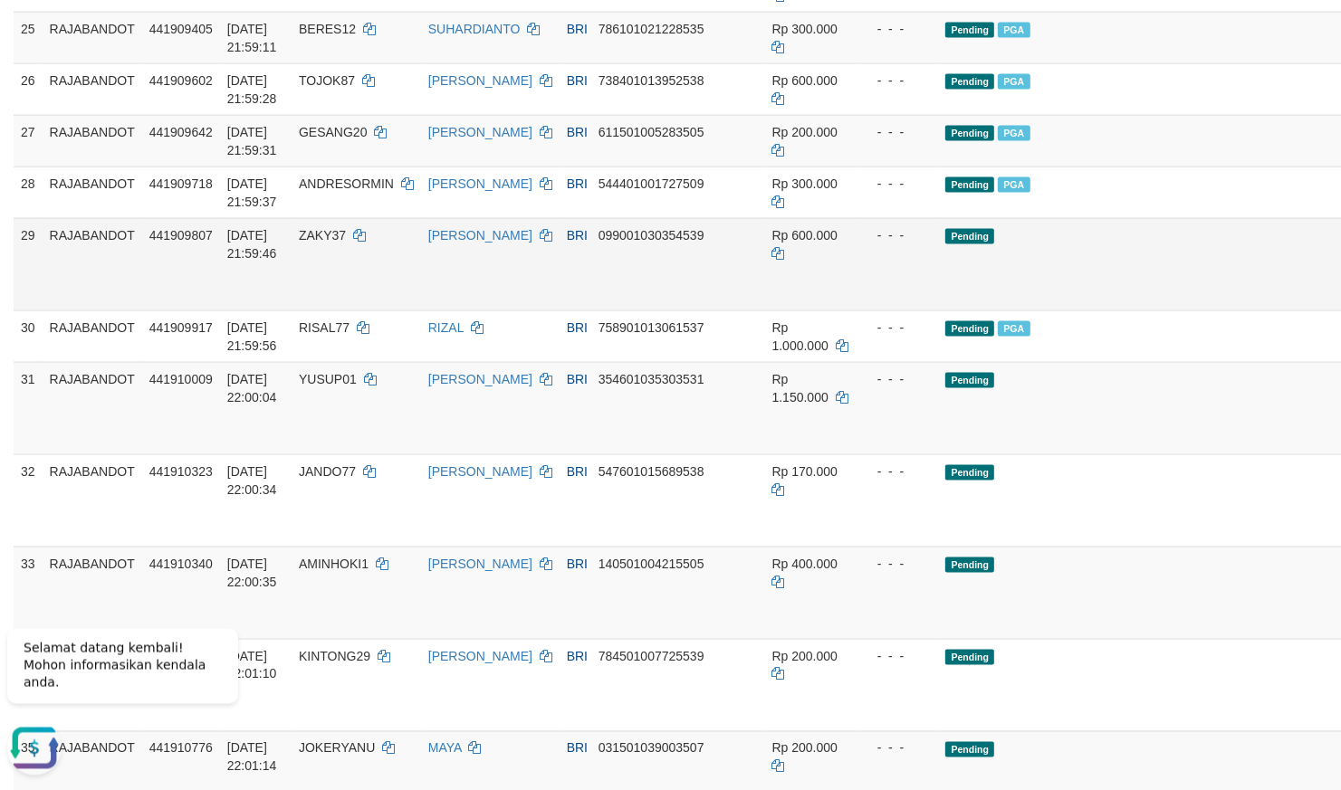
click at [863, 244] on div "- - -" at bounding box center [897, 235] width 69 height 18
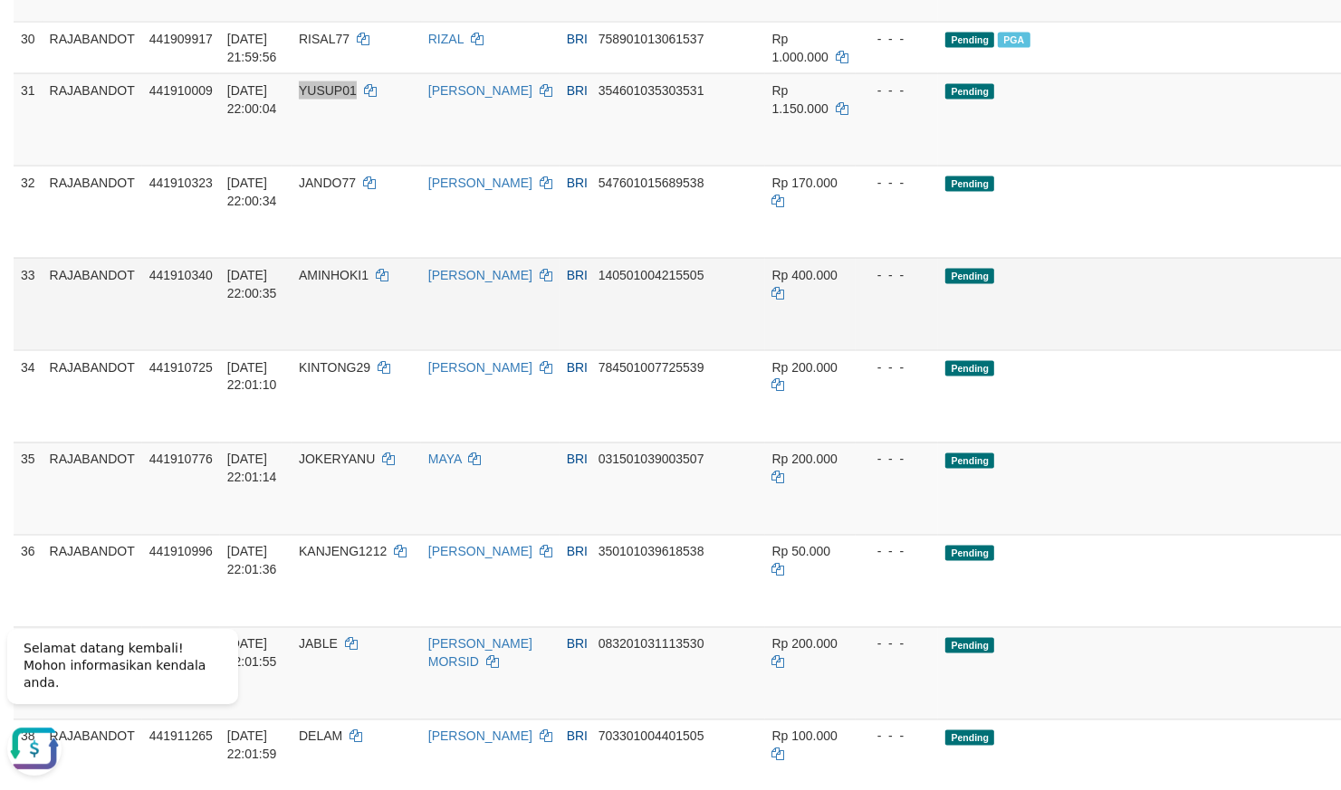
scroll to position [2327, 0]
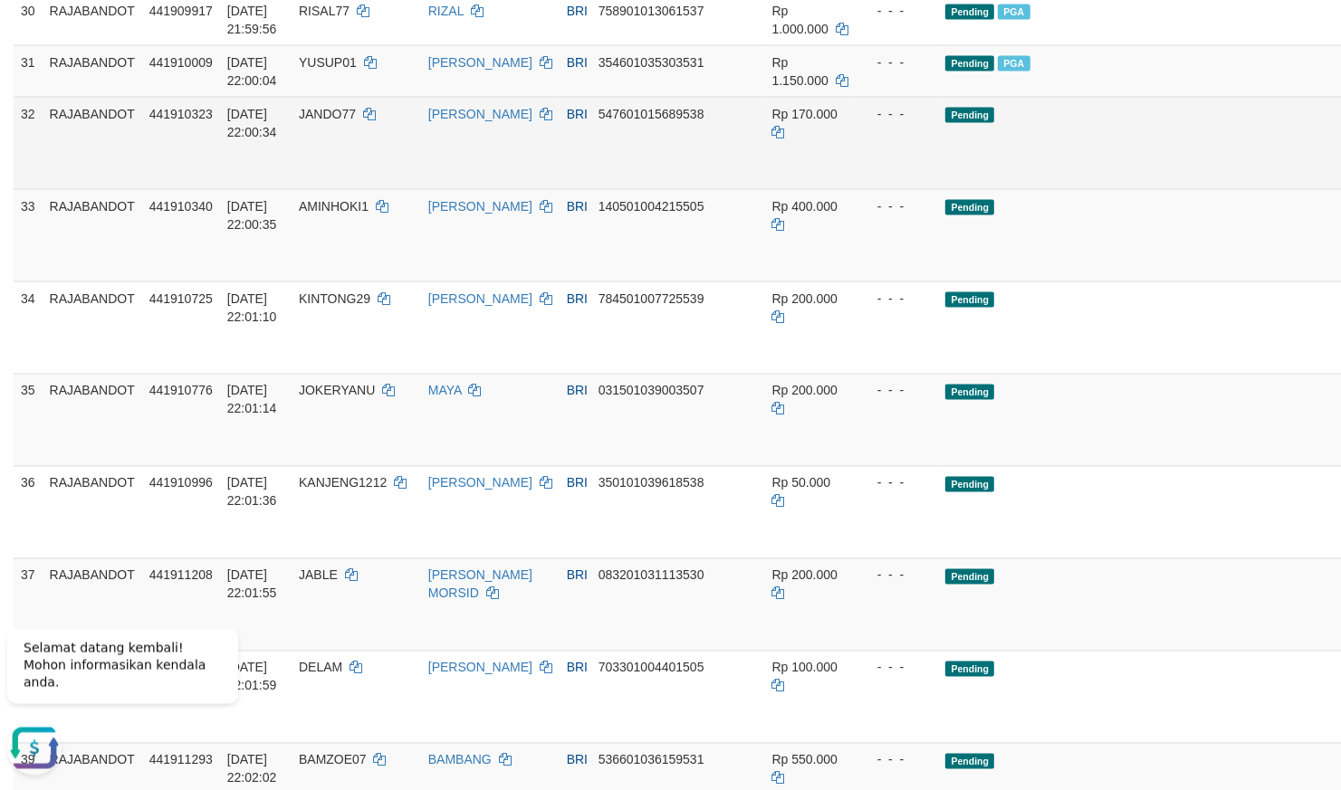
click at [856, 189] on td "- - -" at bounding box center [897, 143] width 83 height 92
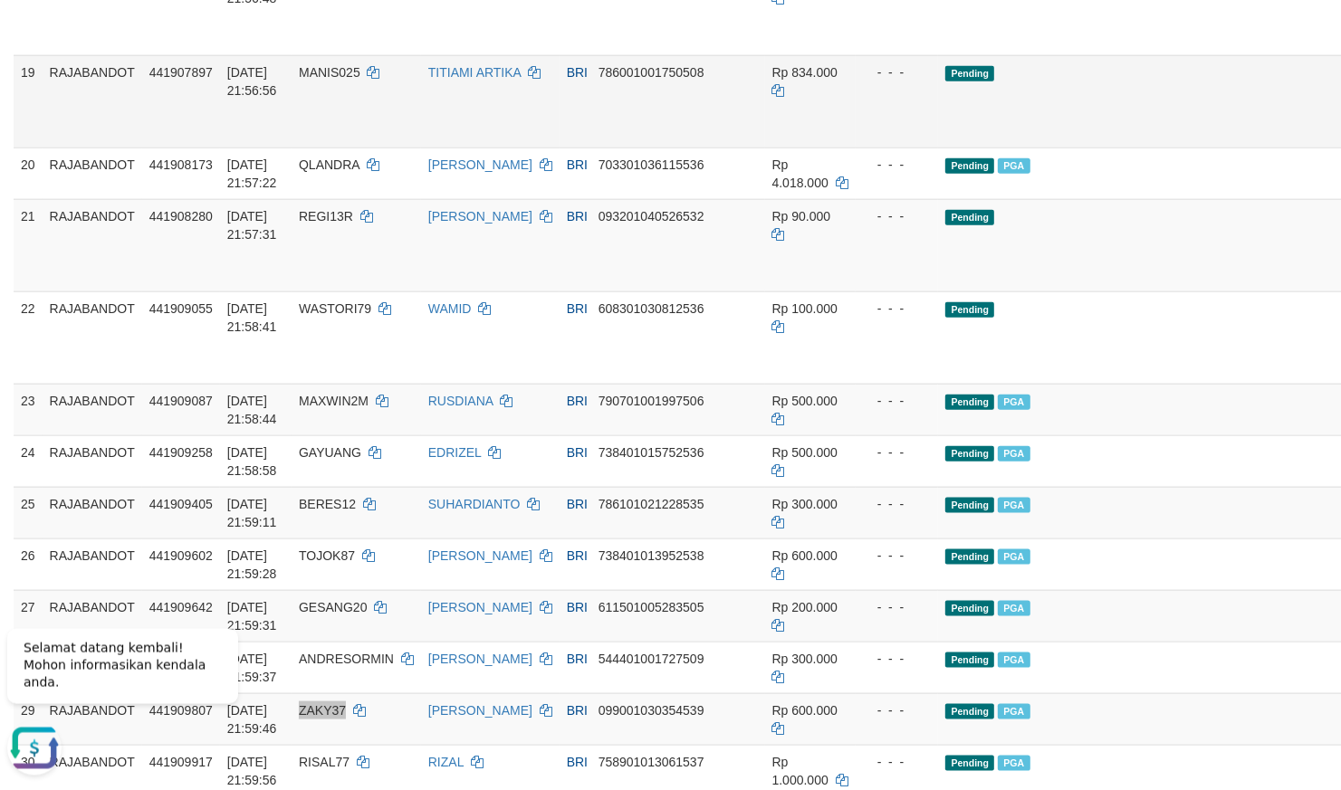
scroll to position [1059, 0]
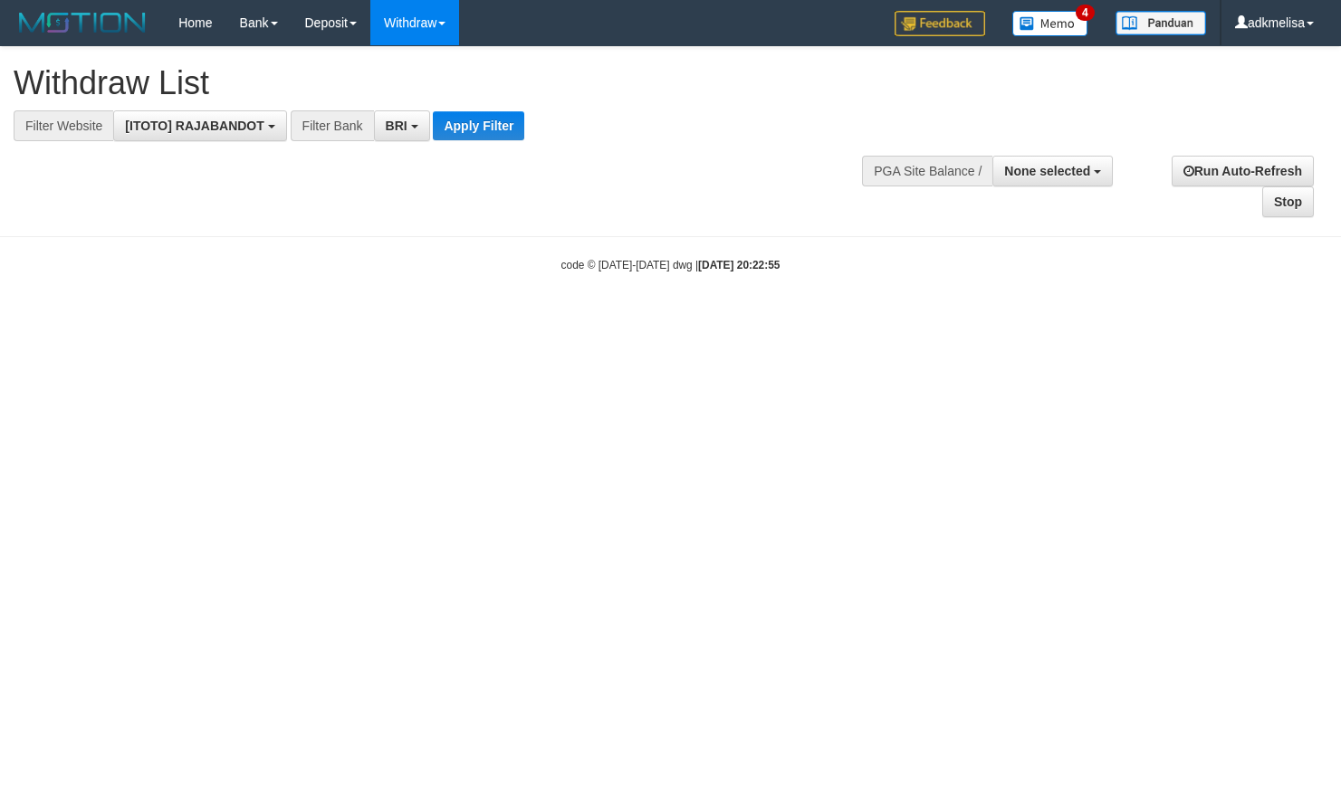
select select "***"
select select
click at [466, 130] on button "Apply Filter" at bounding box center [478, 125] width 91 height 29
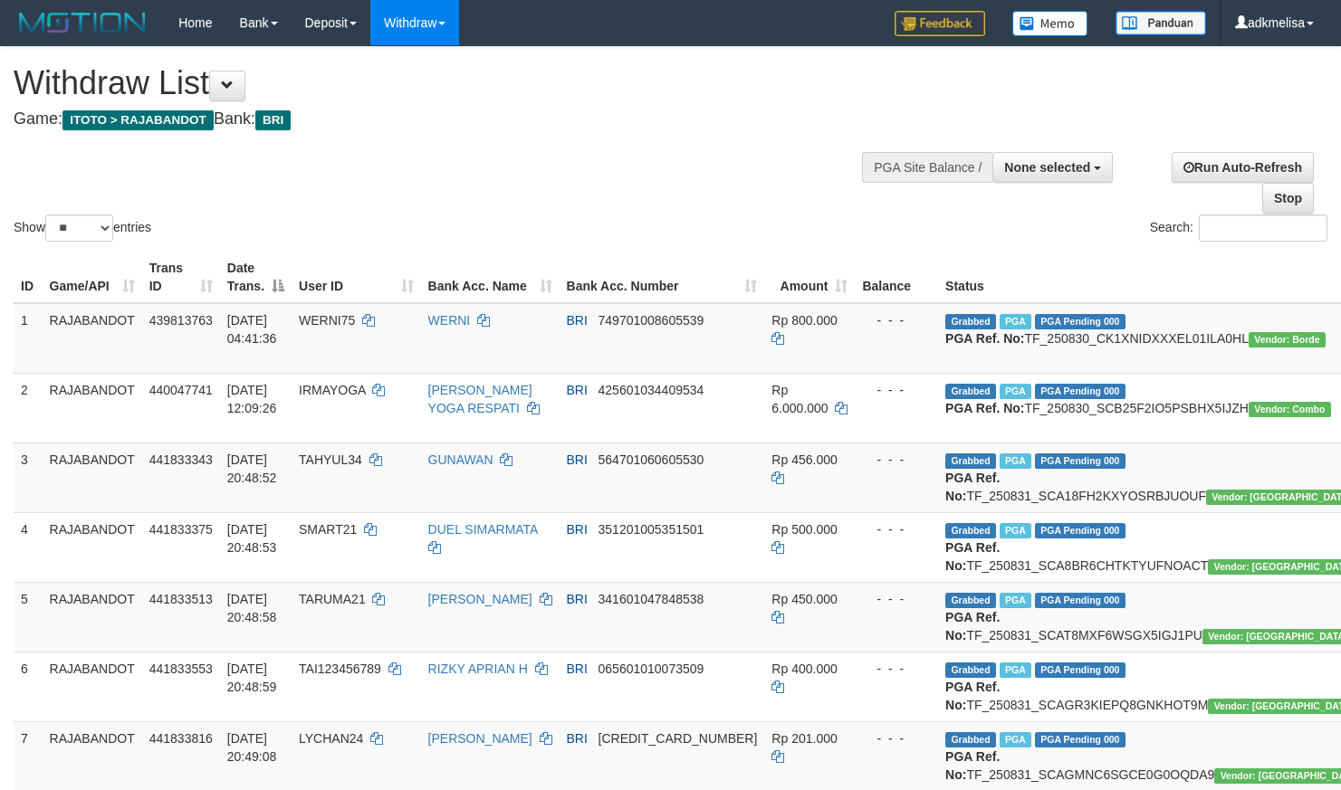
select select
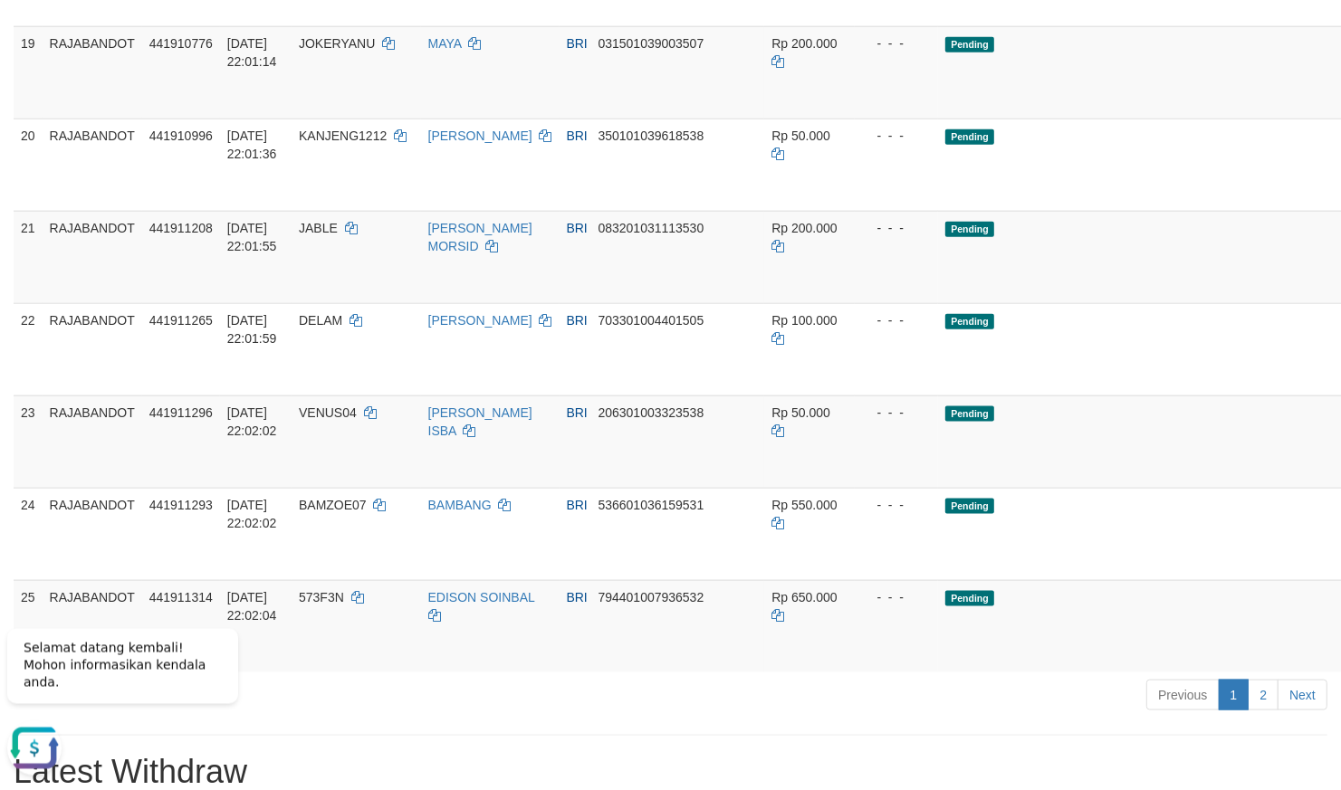
scroll to position [1585, 0]
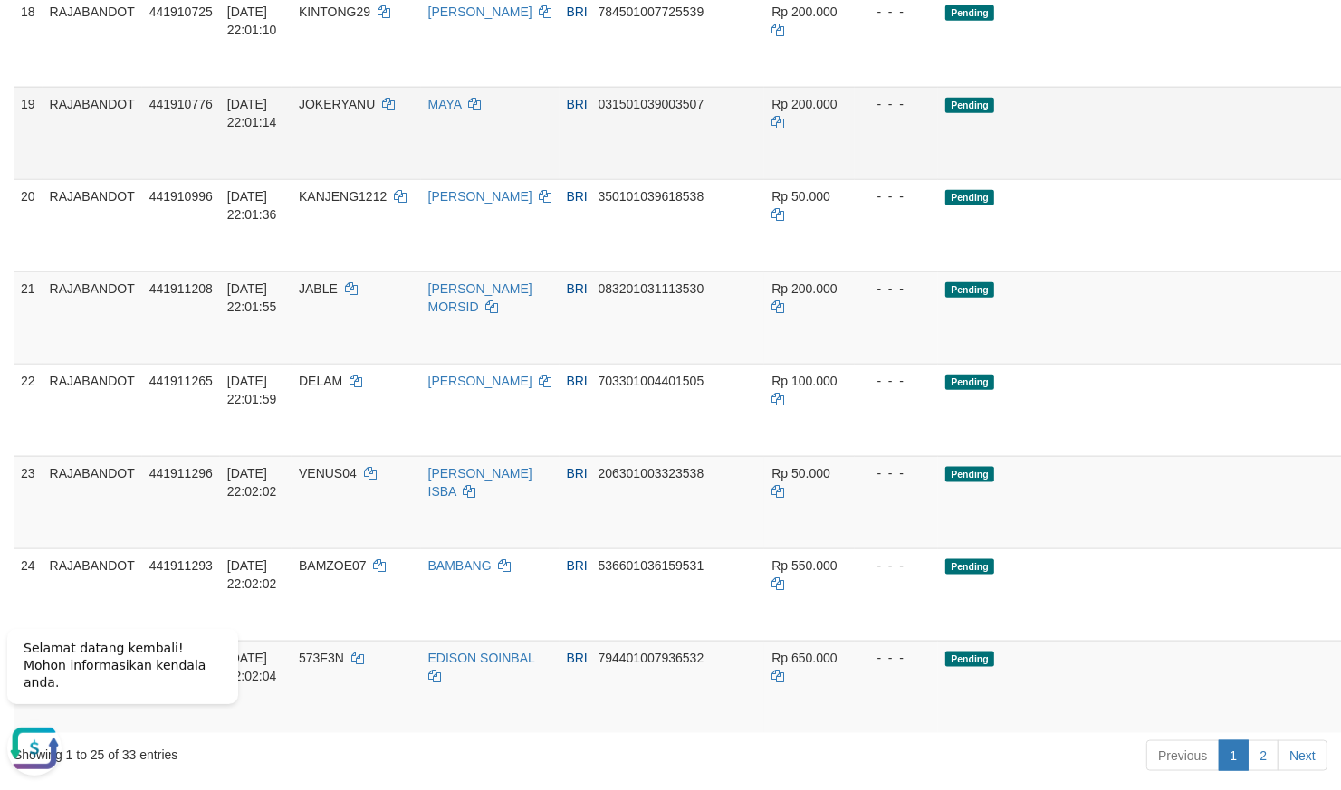
click at [855, 179] on td "- - -" at bounding box center [896, 133] width 83 height 92
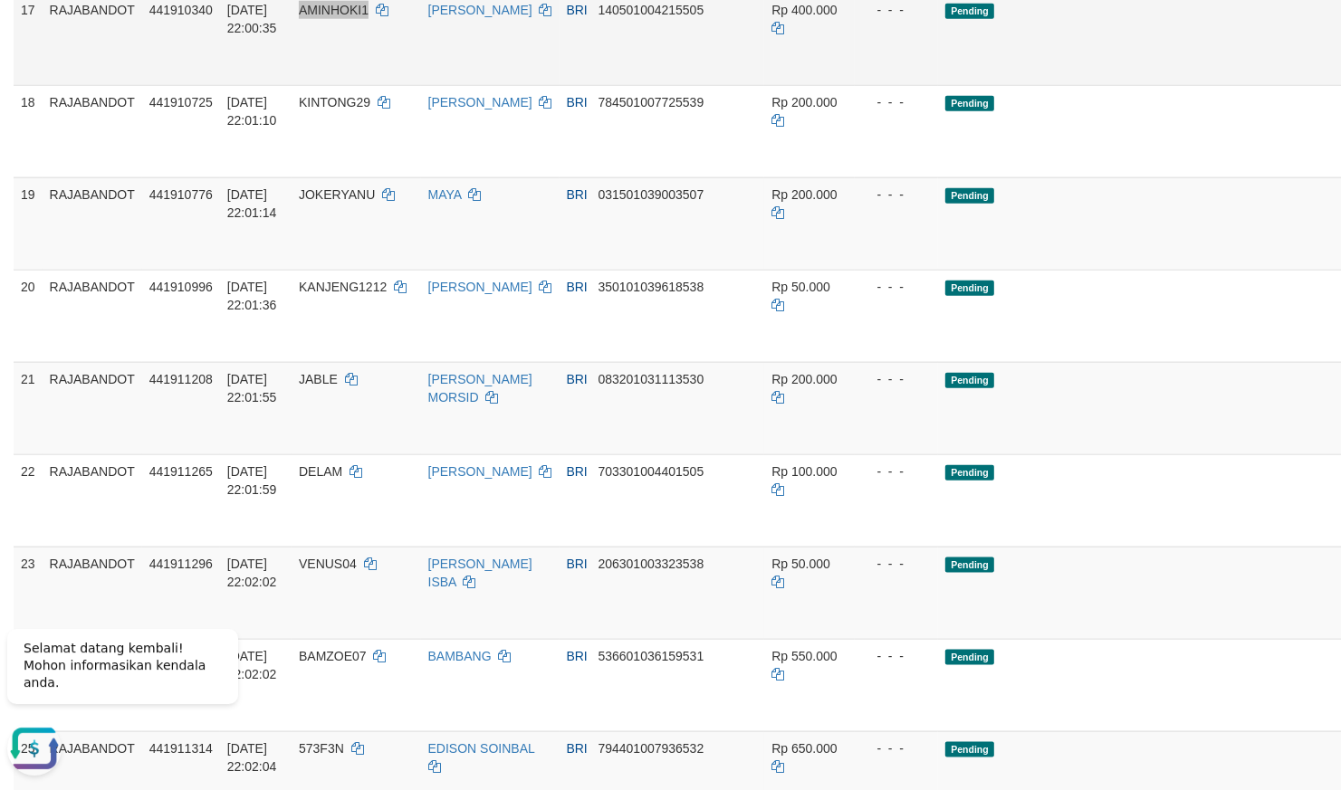
scroll to position [1426, 0]
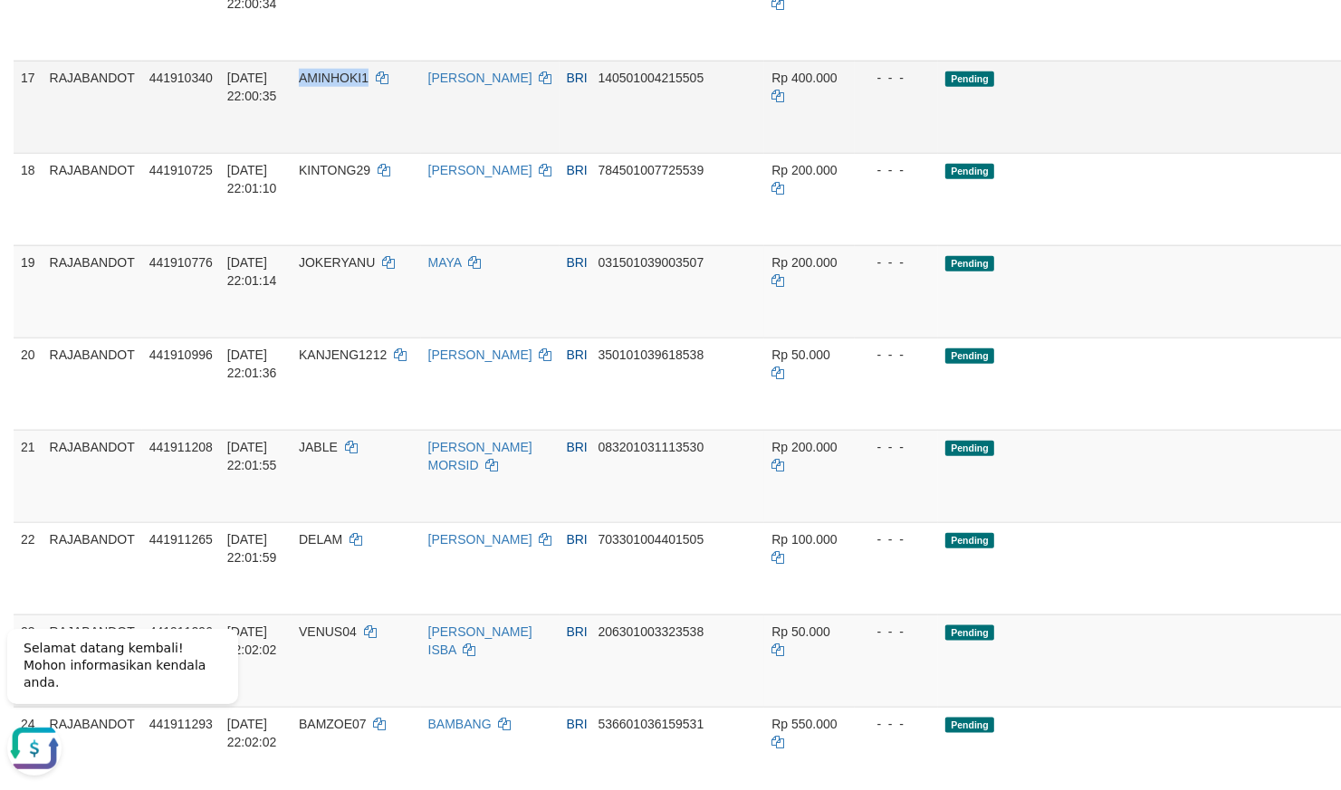
click at [938, 153] on td "Pending" at bounding box center [1155, 107] width 435 height 92
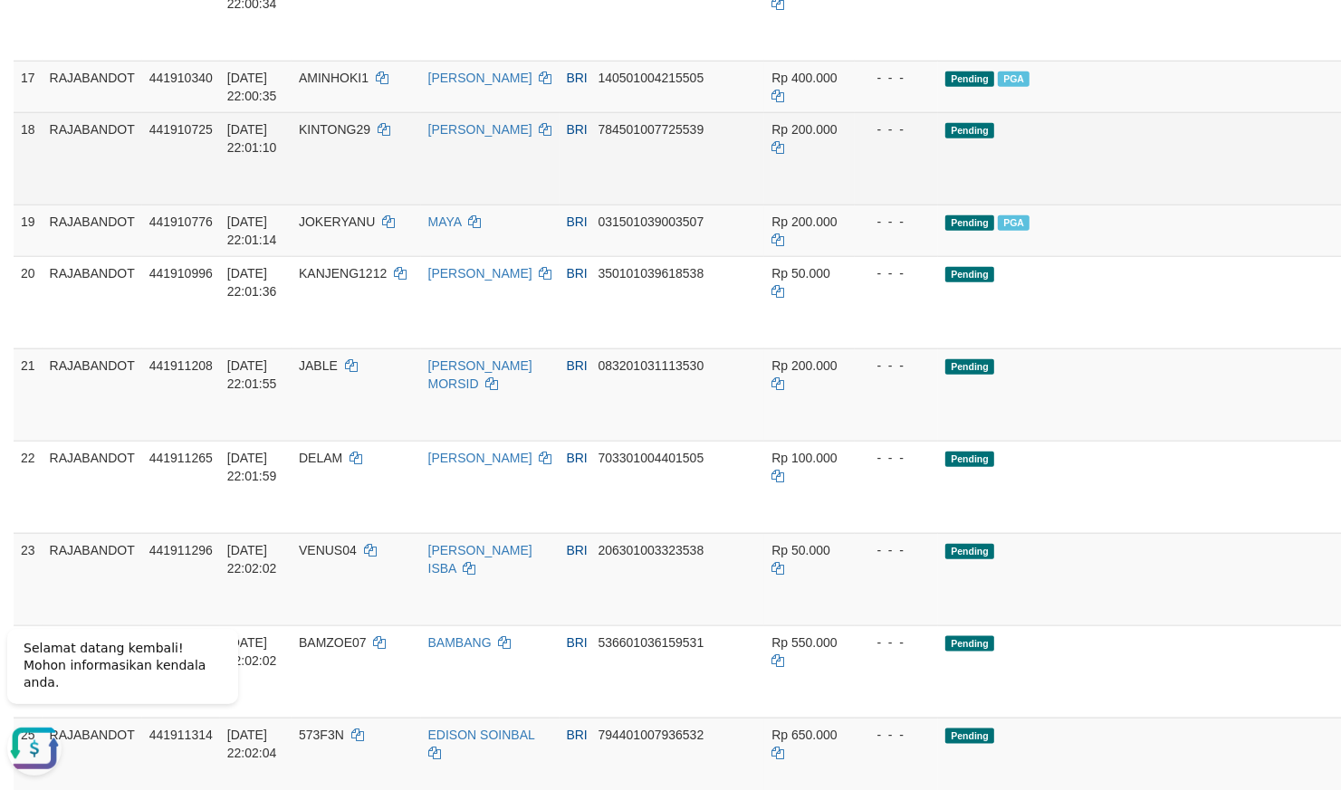
click at [855, 205] on td "- - -" at bounding box center [896, 158] width 83 height 92
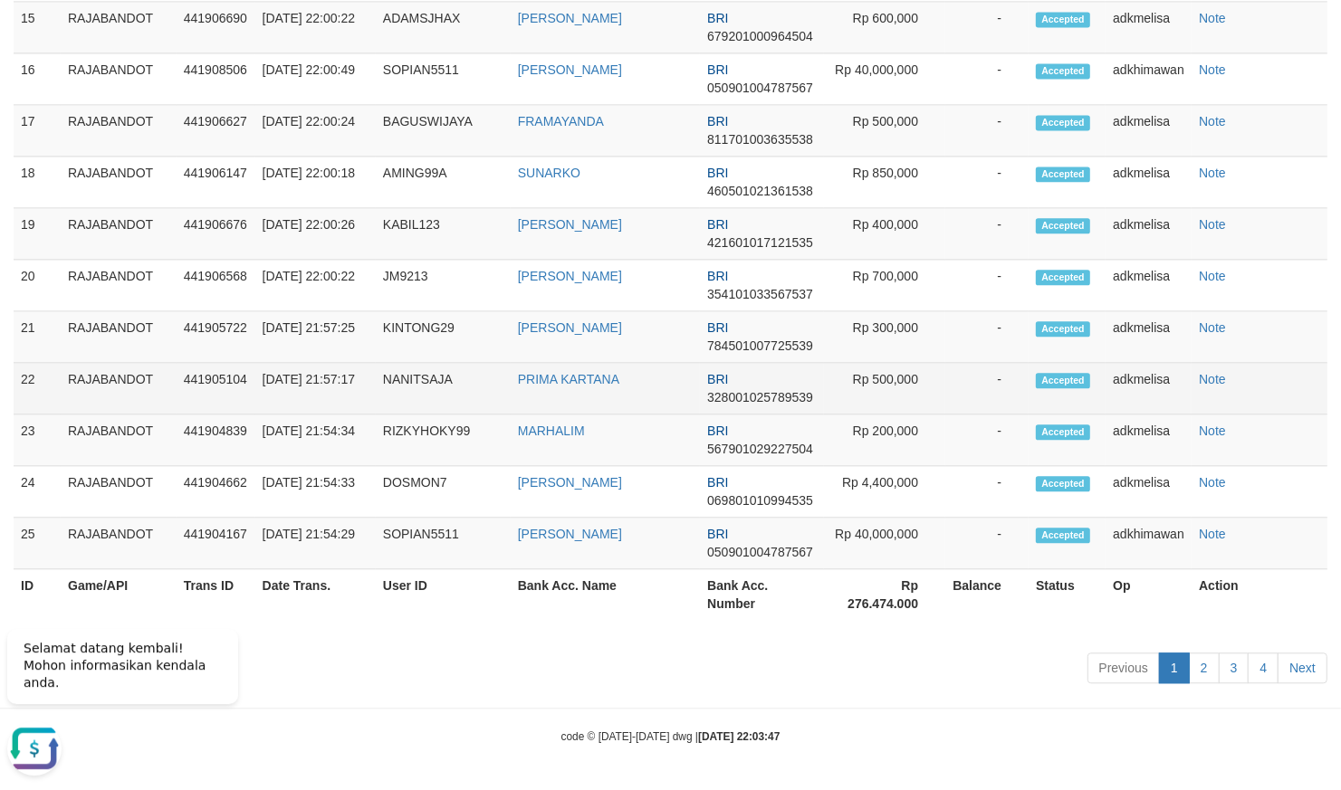
scroll to position [1400, 0]
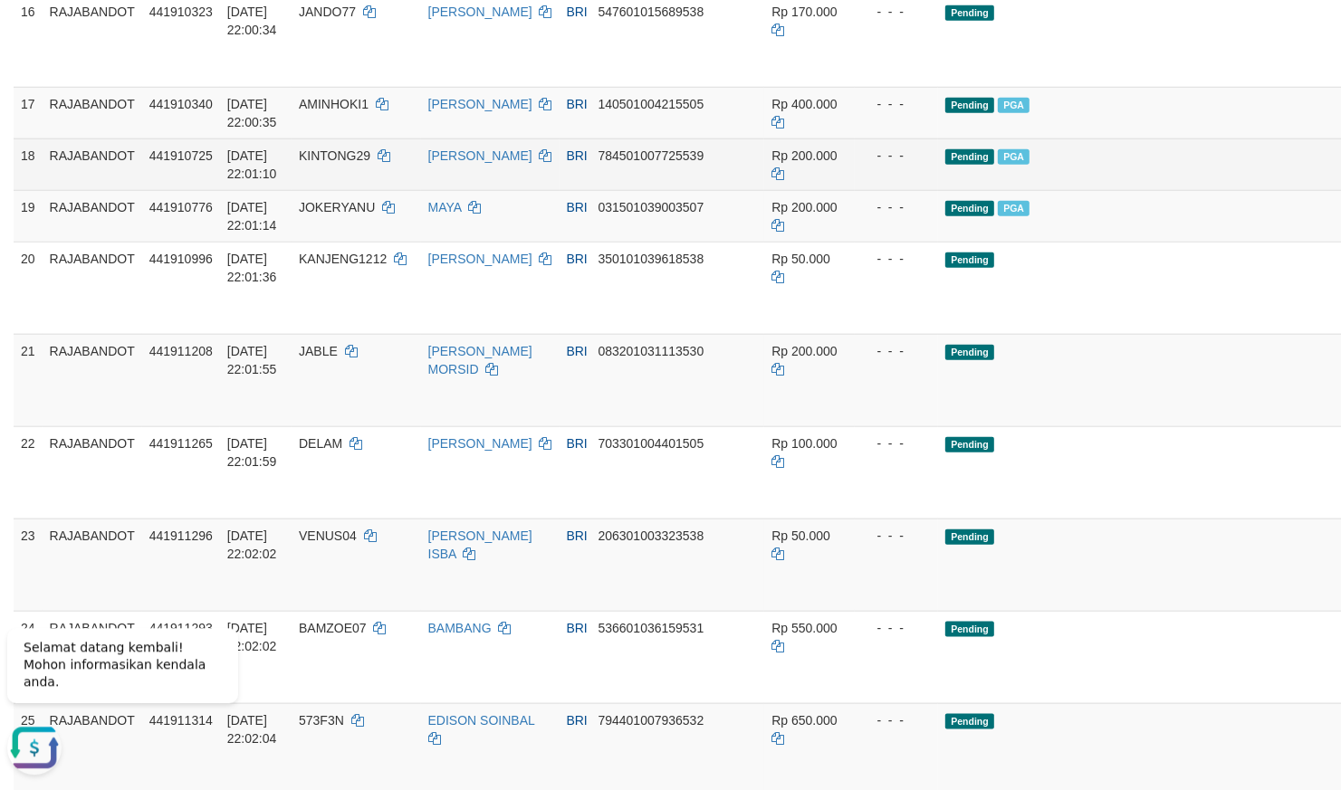
click at [633, 190] on td "BRI 784501007725539" at bounding box center [663, 165] width 206 height 52
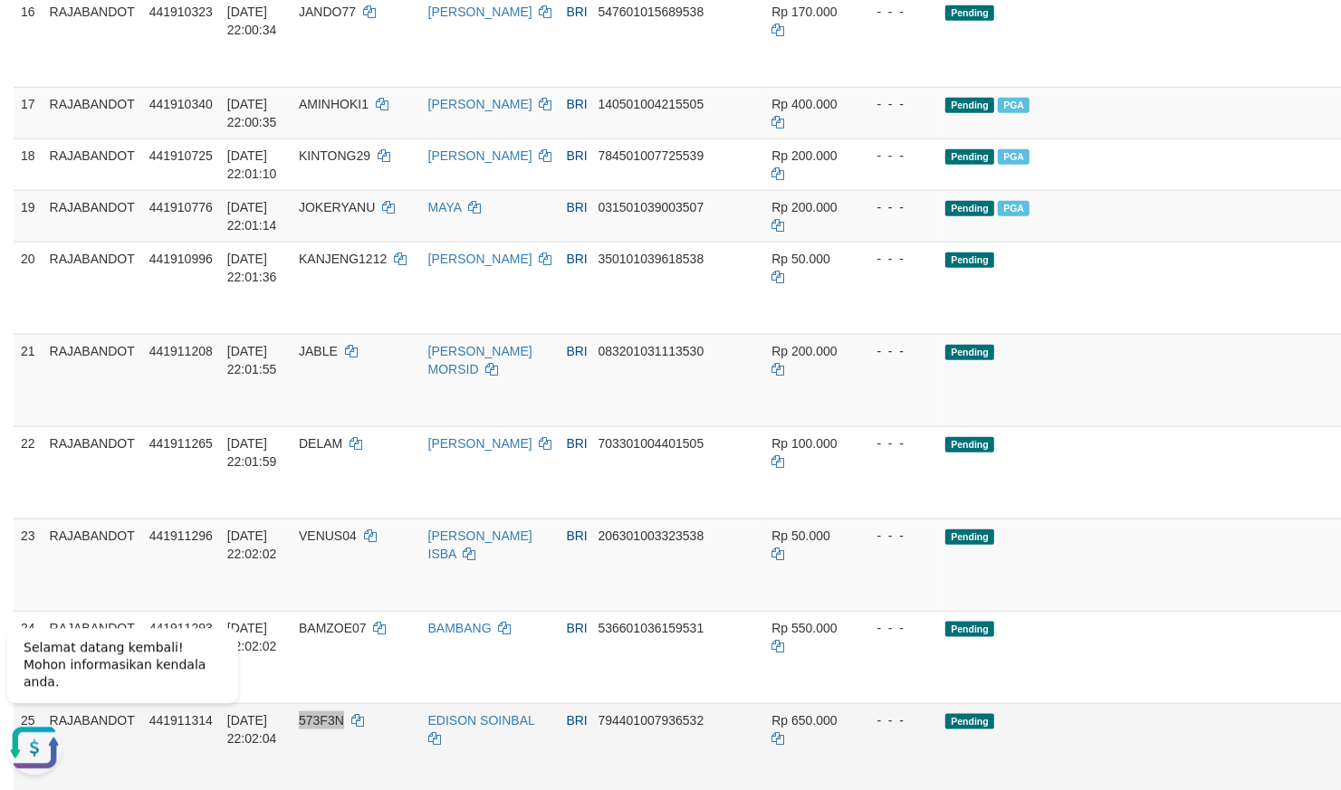
scroll to position [1967, 0]
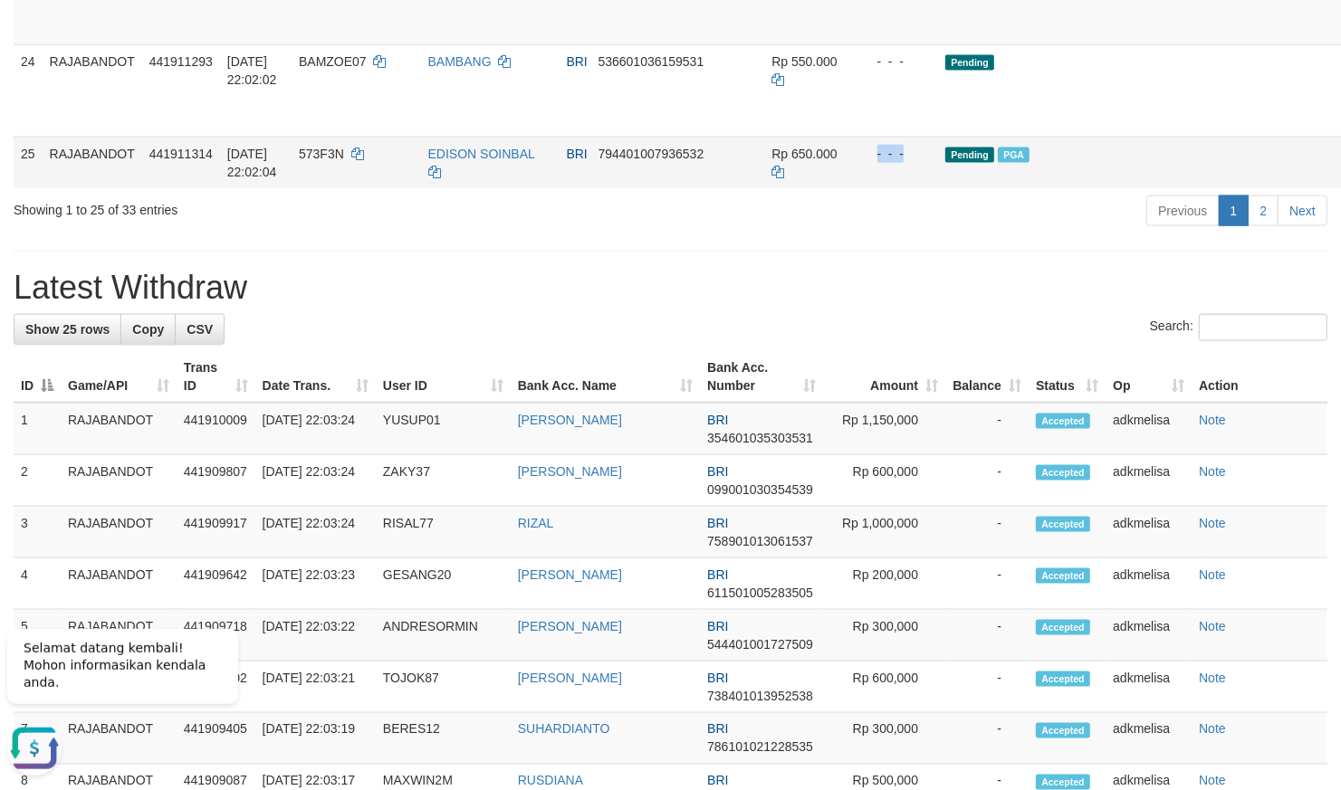
click at [992, 188] on td "Pending PGA" at bounding box center [1155, 163] width 435 height 52
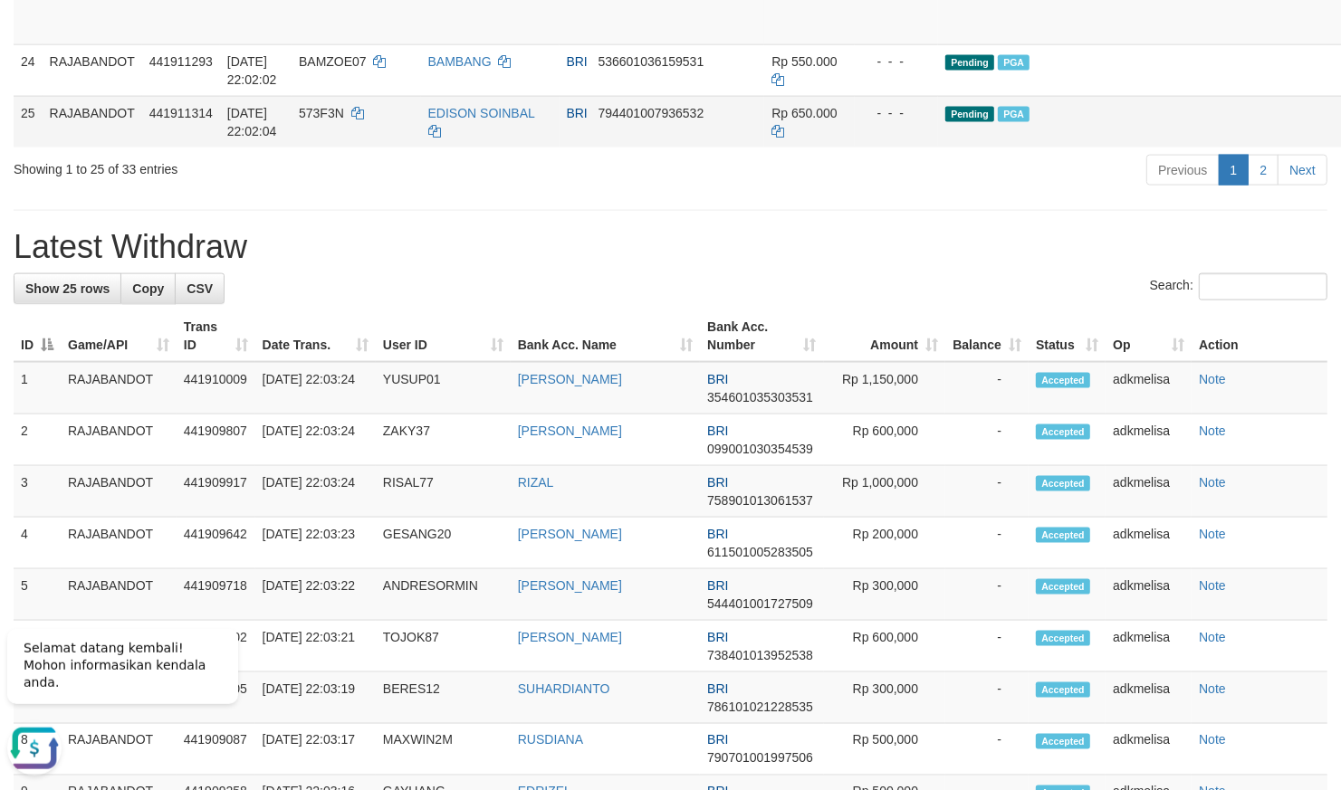
click at [1015, 148] on td "Pending PGA" at bounding box center [1155, 122] width 435 height 52
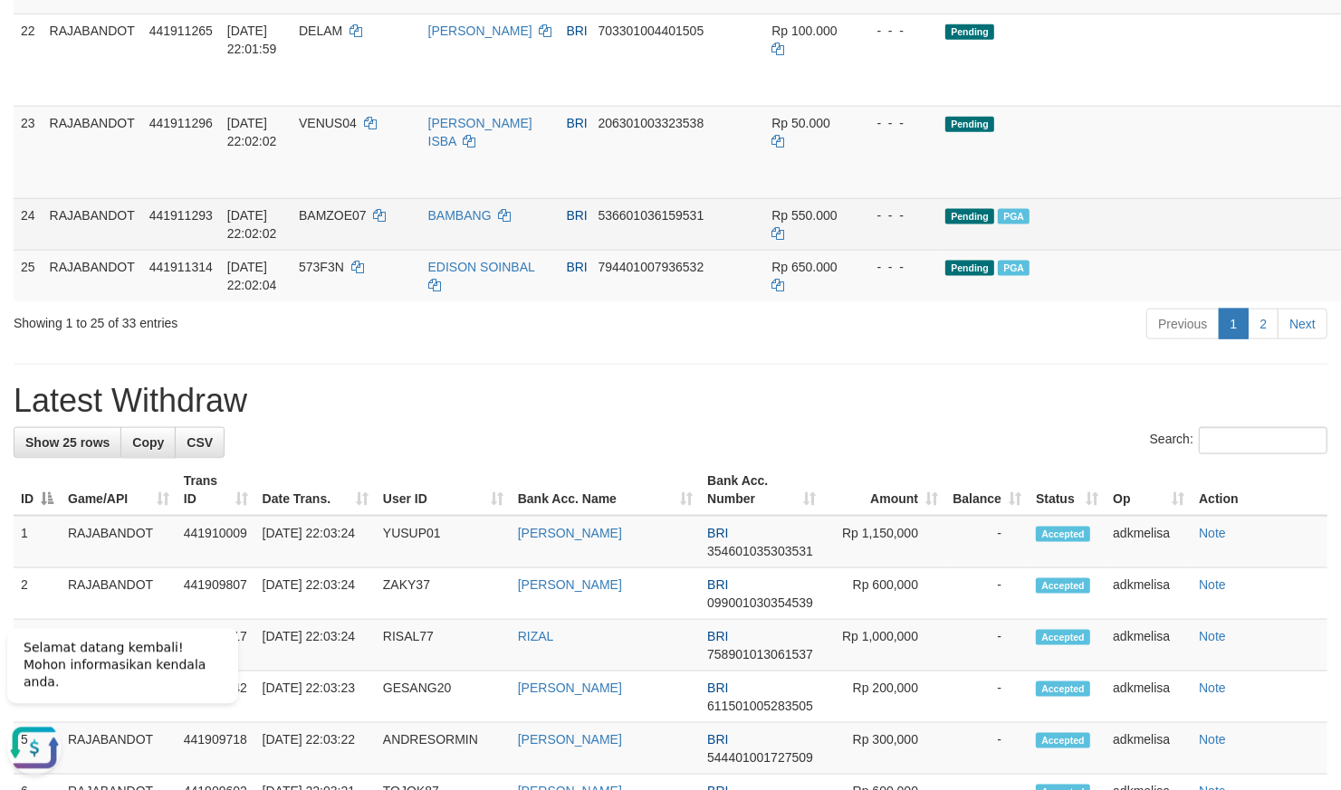
scroll to position [1808, 0]
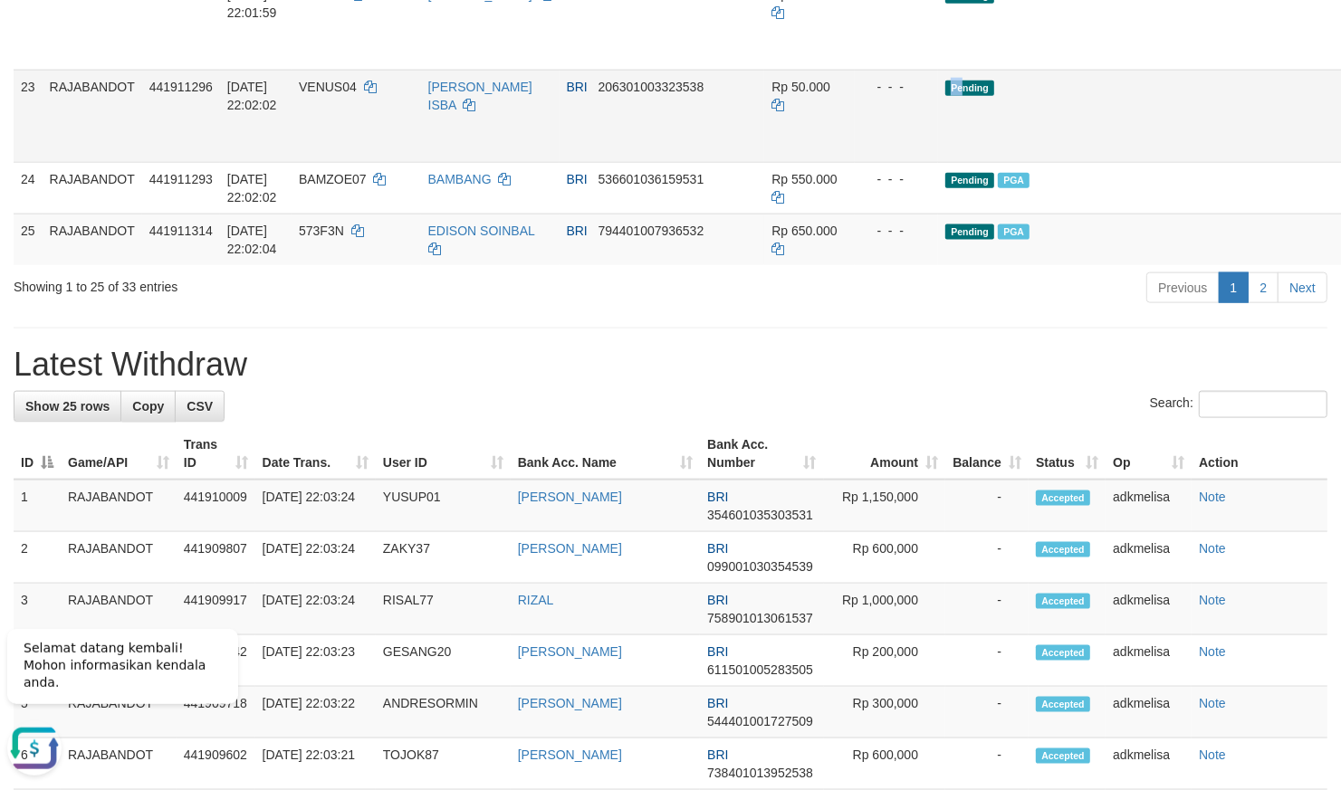
click at [938, 162] on td "Pending" at bounding box center [1155, 116] width 435 height 92
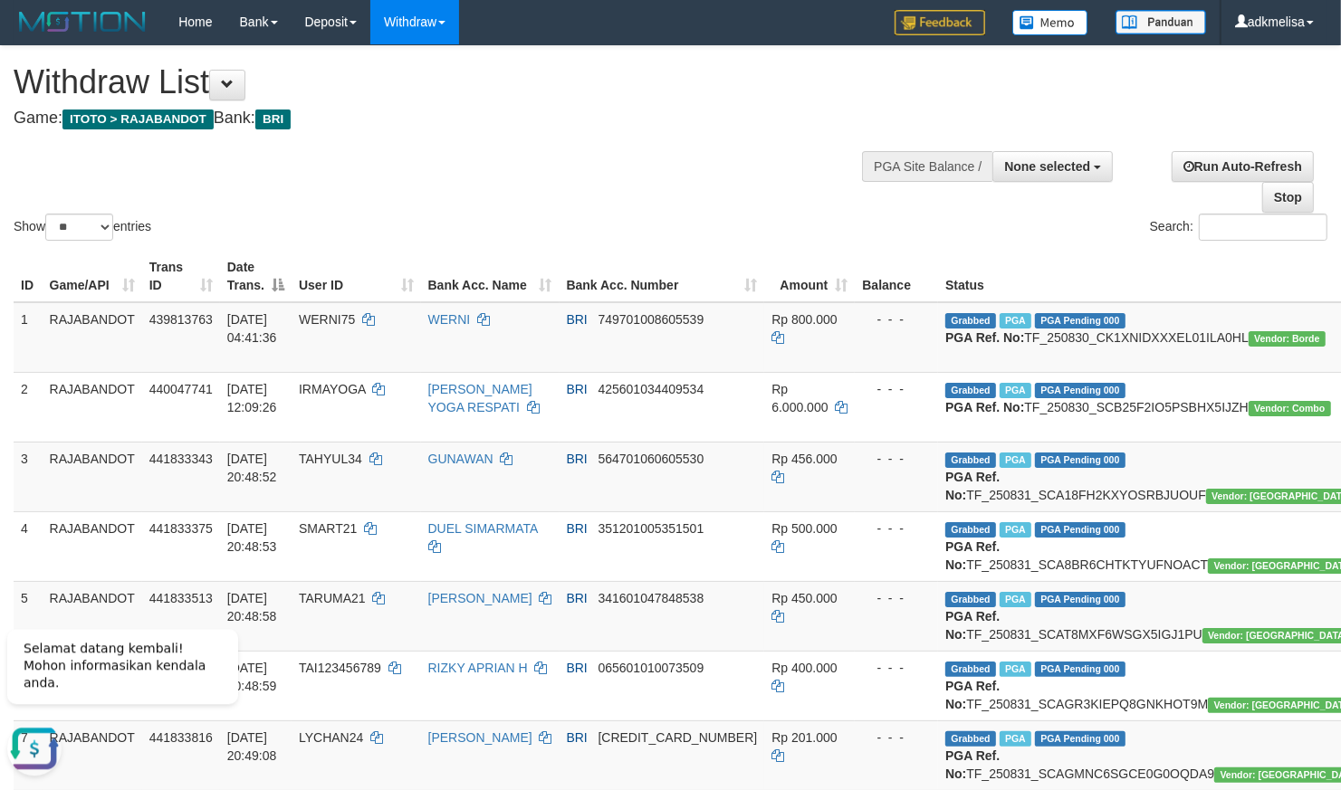
scroll to position [0, 0]
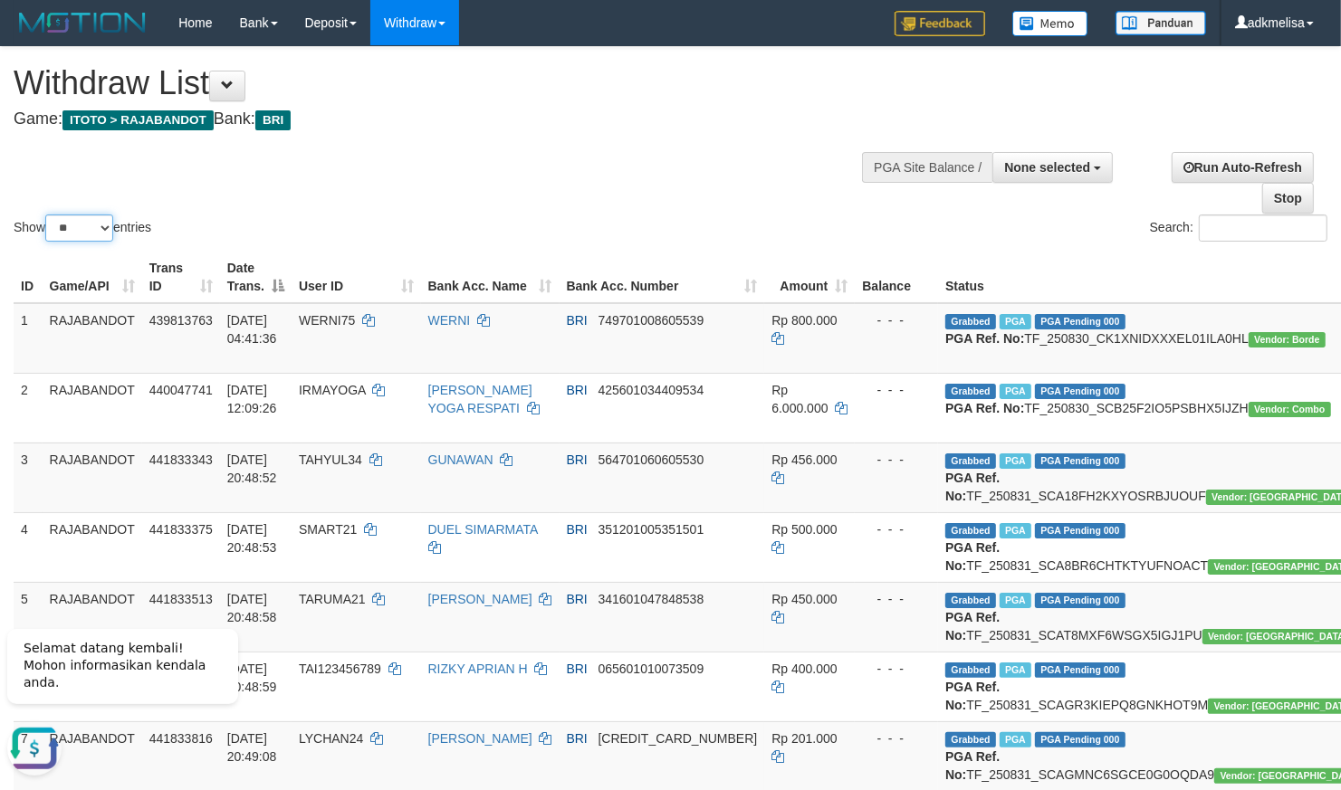
click at [45, 215] on select "** ** ** ***" at bounding box center [79, 228] width 68 height 27
select select "***"
click option "***" at bounding box center [0, 0] width 0 height 0
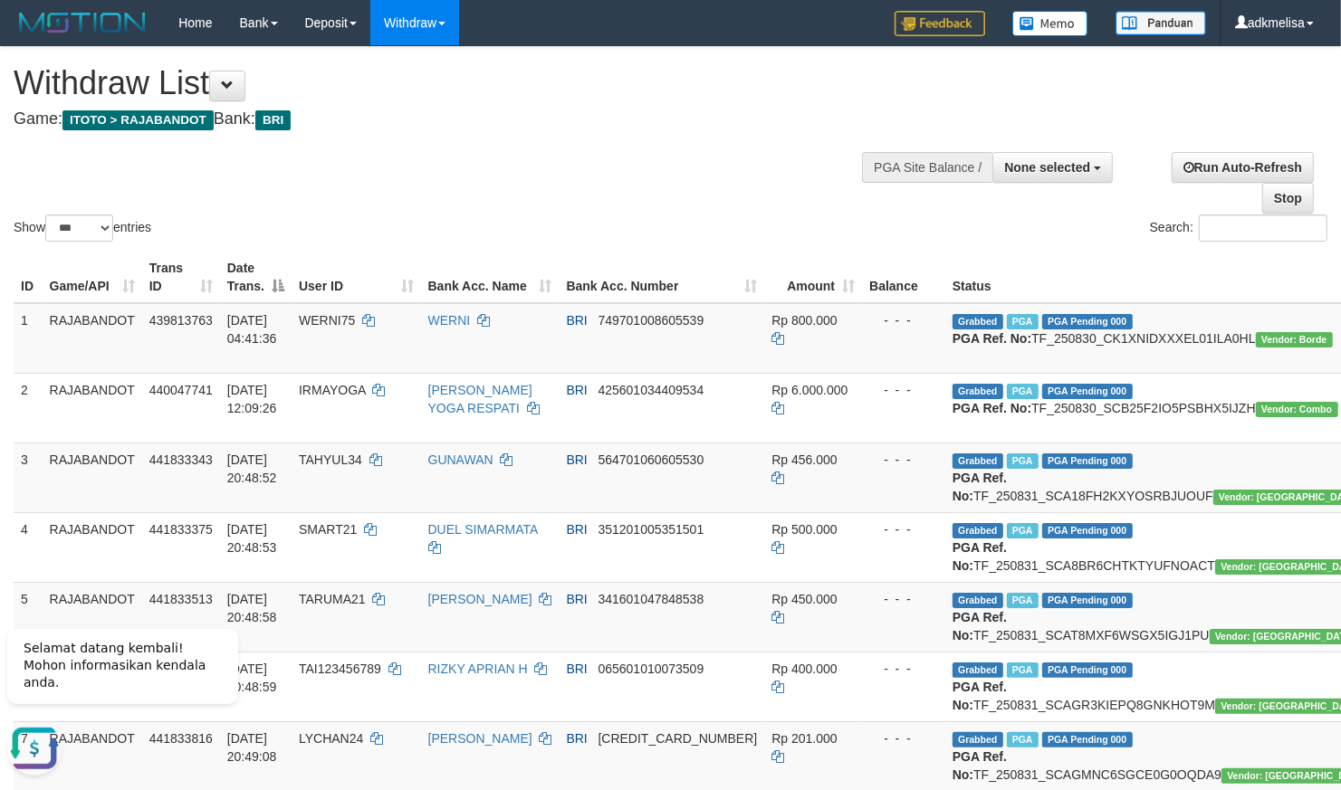
scroll to position [2215, 0]
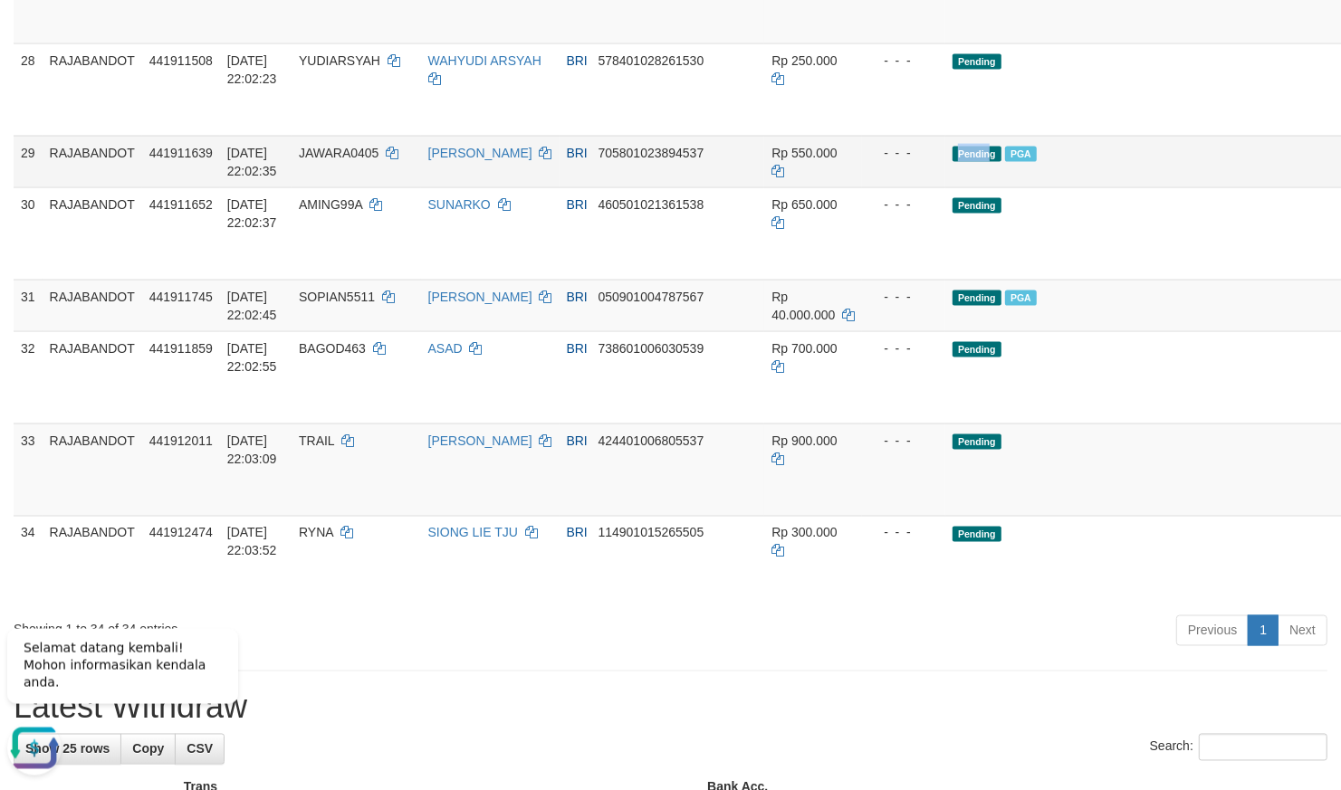
click at [945, 187] on td "Pending PGA" at bounding box center [1162, 162] width 435 height 52
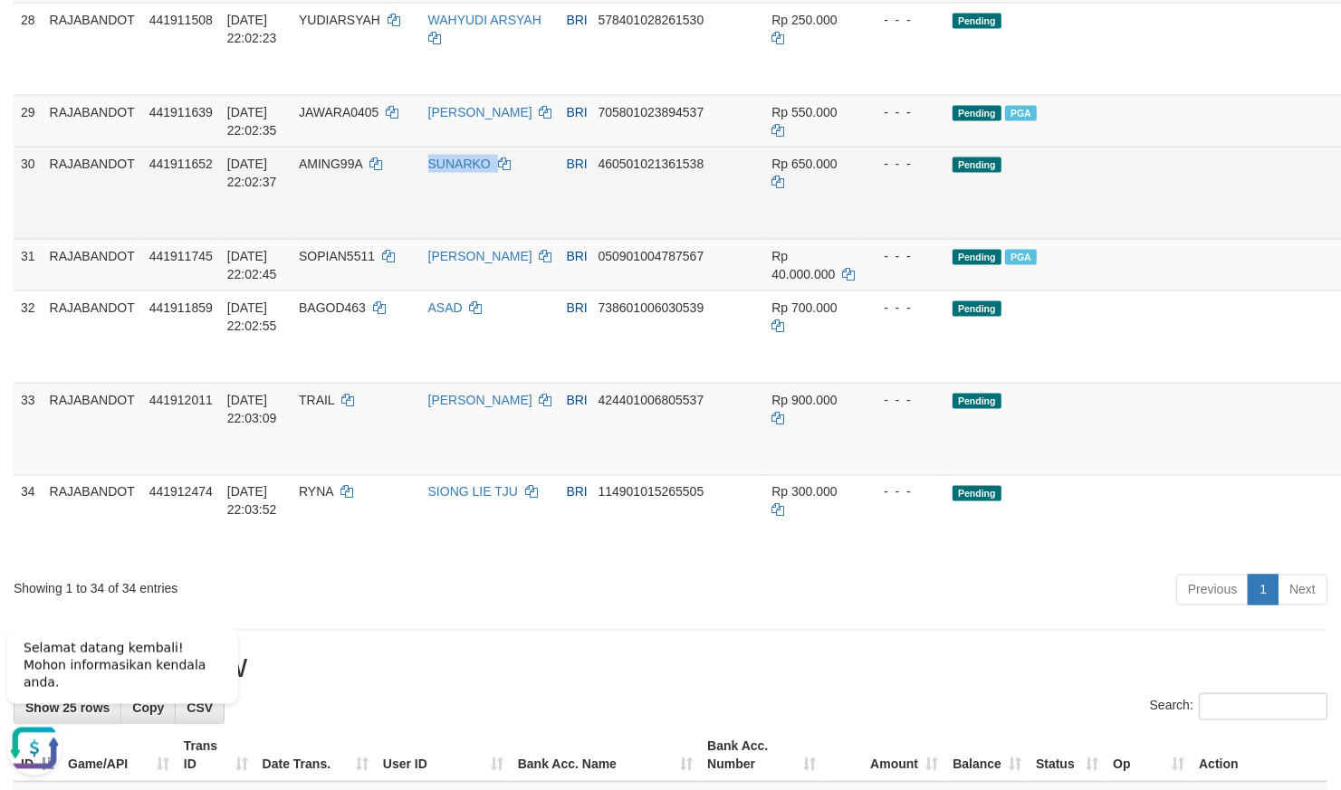
click at [678, 171] on span "460501021361538" at bounding box center [652, 164] width 106 height 14
drag, startPoint x: 617, startPoint y: 407, endPoint x: 602, endPoint y: 407, distance: 14.5
click at [602, 171] on span "460501021361538" at bounding box center [652, 164] width 106 height 14
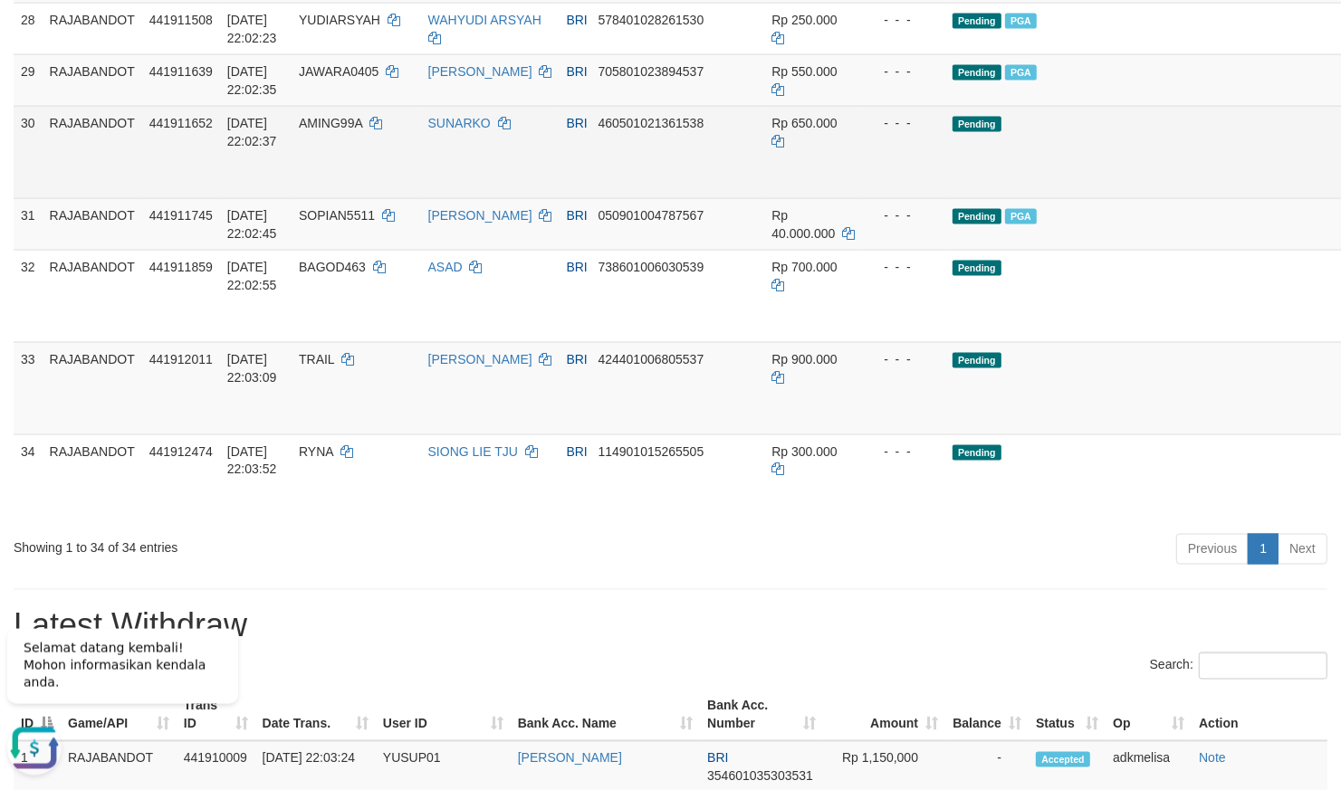
click at [764, 198] on td "Rp 650.000" at bounding box center [813, 152] width 98 height 92
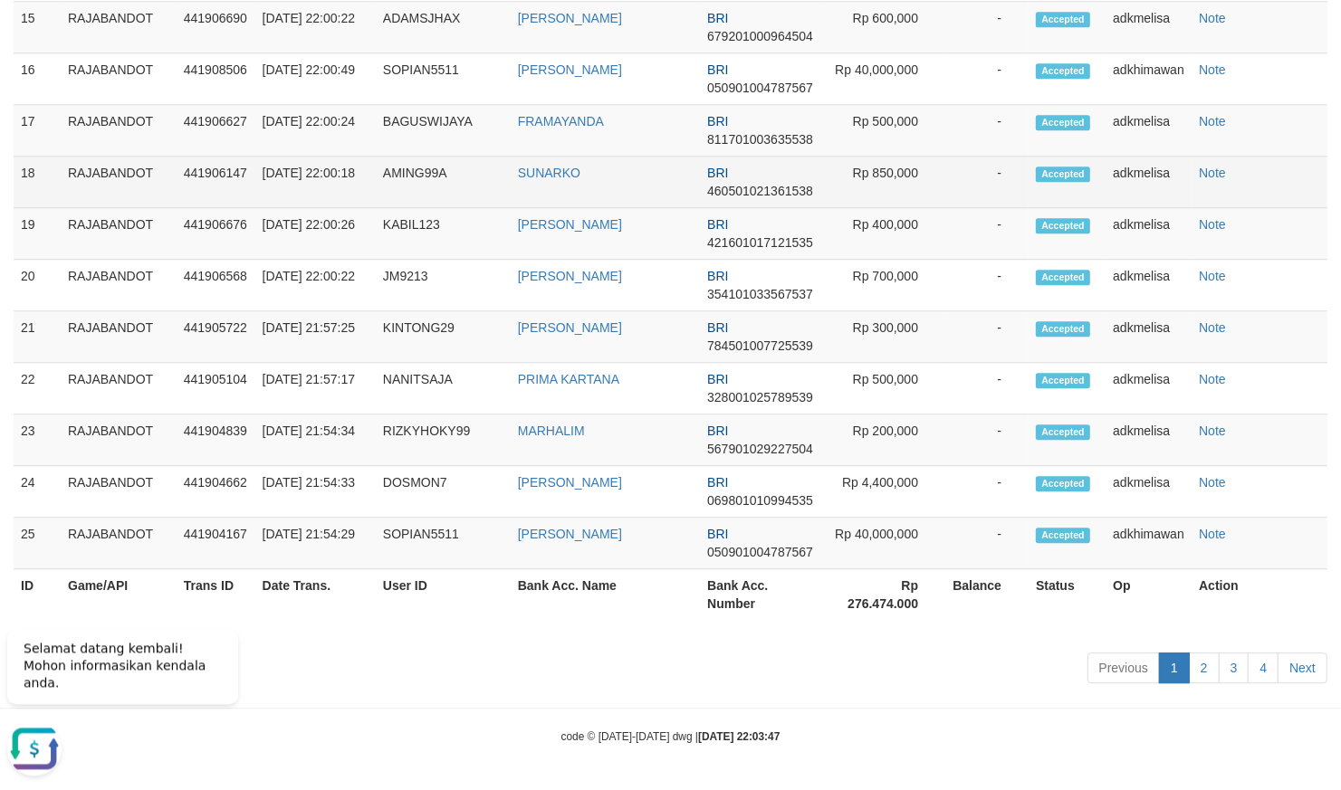
scroll to position [2185, 0]
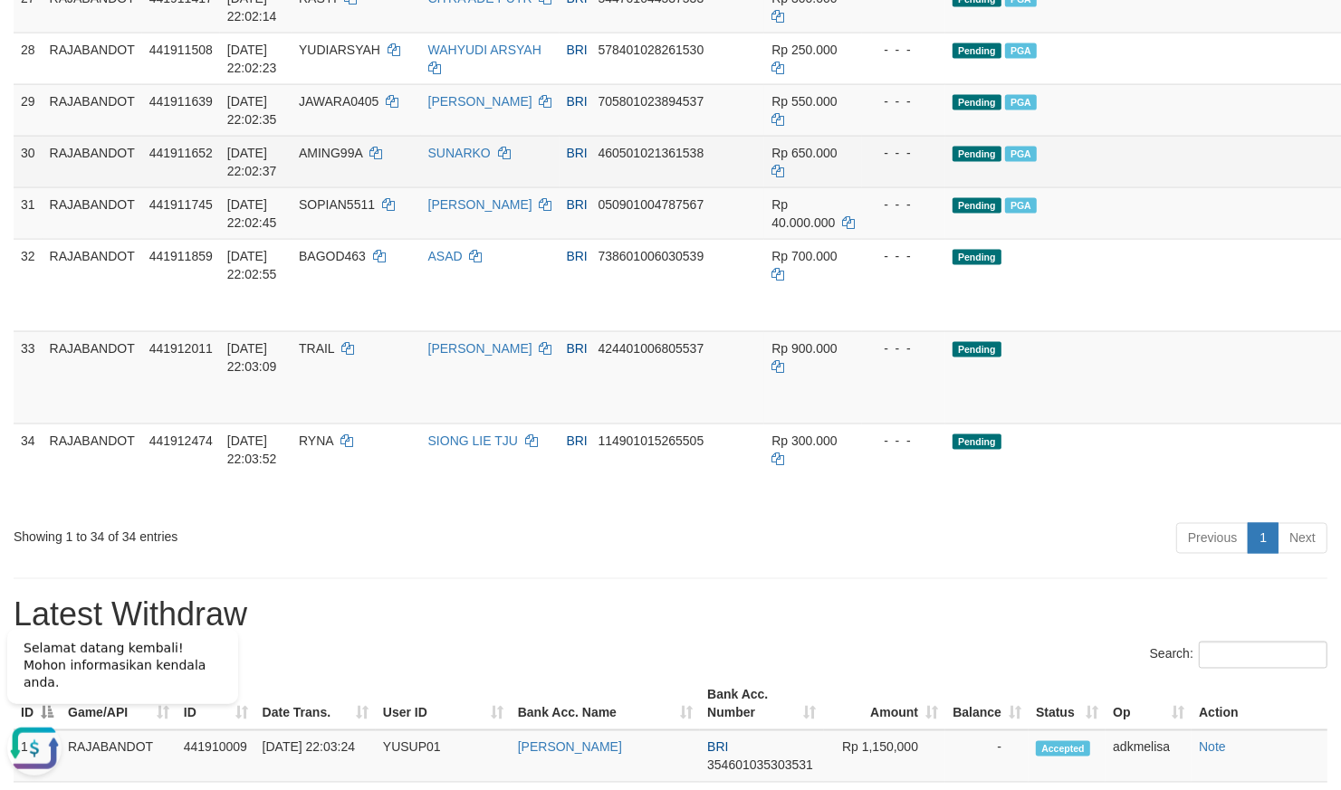
click at [1005, 162] on span "PGA" at bounding box center [1021, 154] width 32 height 15
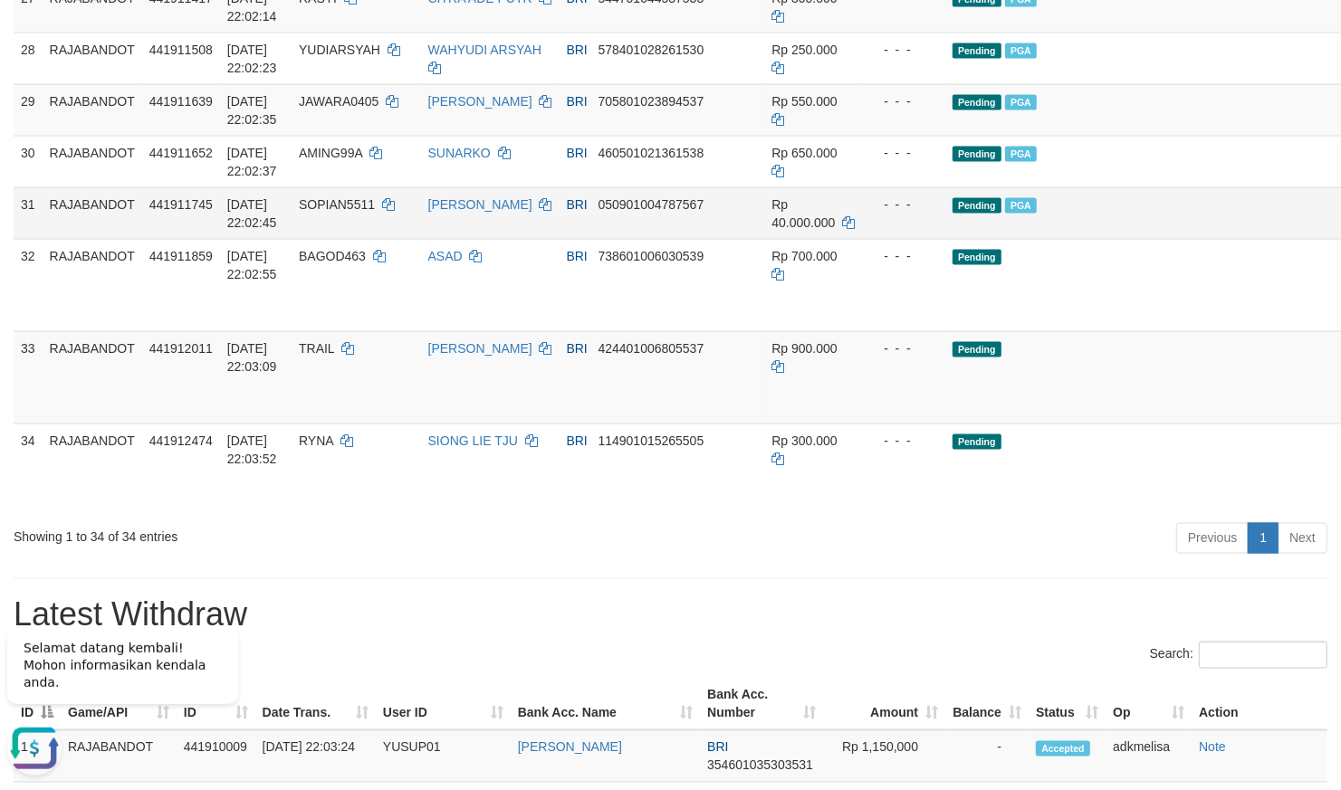
click at [1049, 239] on td "Pending PGA" at bounding box center [1162, 213] width 435 height 52
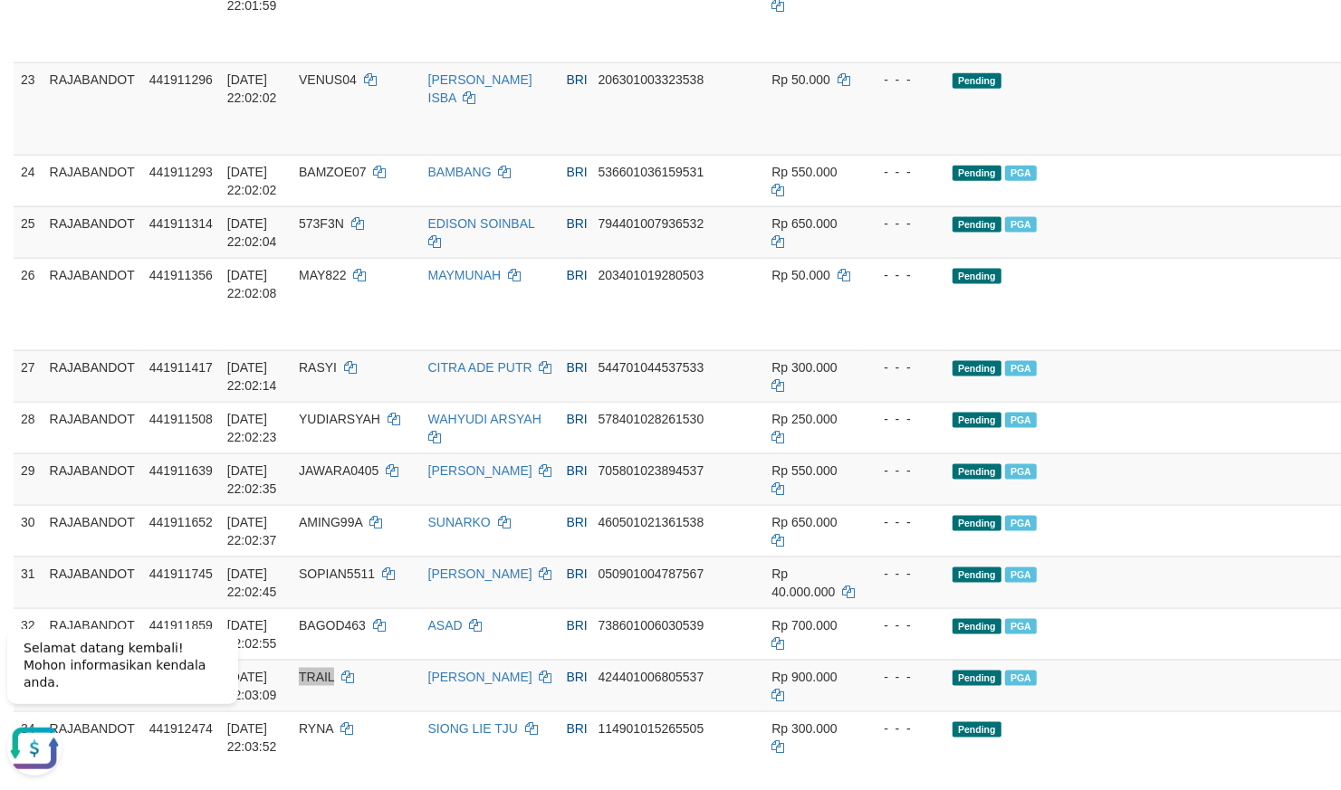
scroll to position [1234, 0]
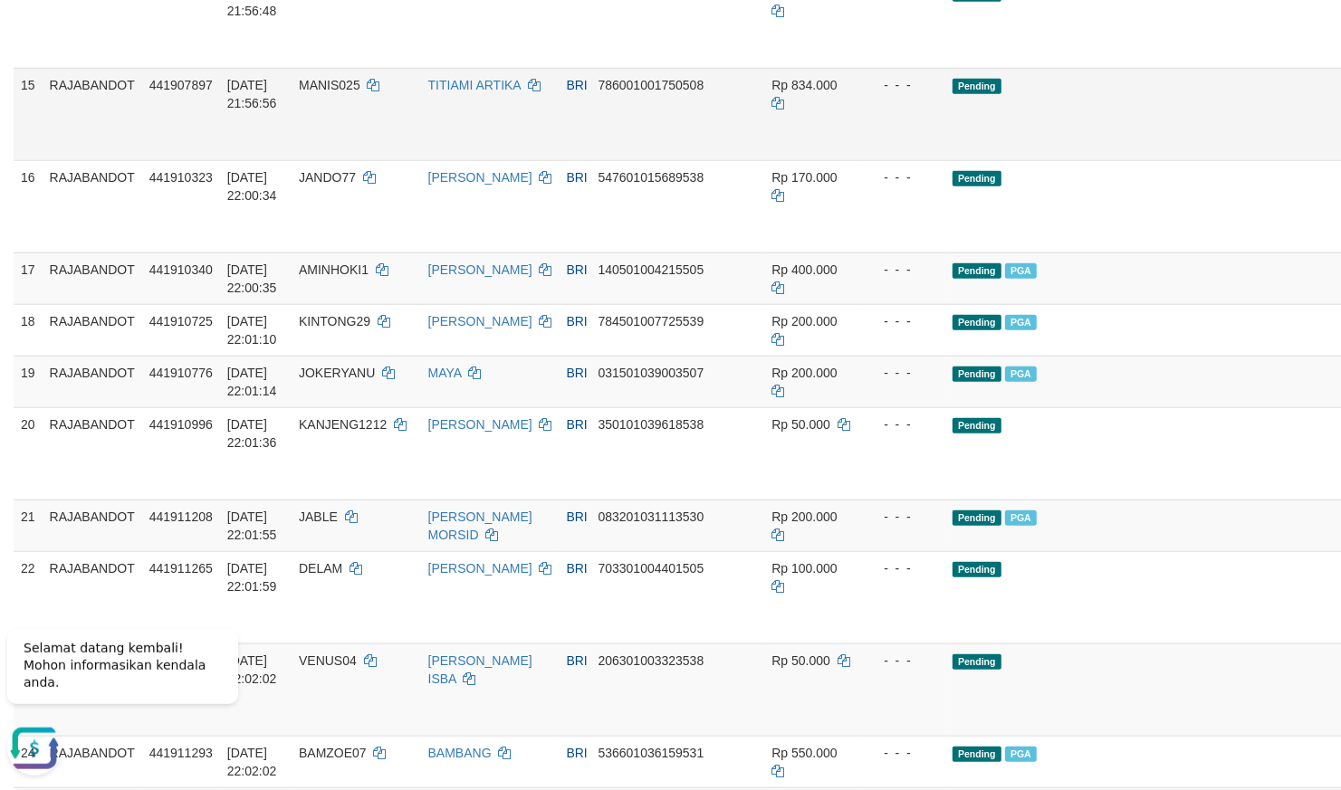
click at [1044, 160] on td "Pending" at bounding box center [1162, 114] width 435 height 92
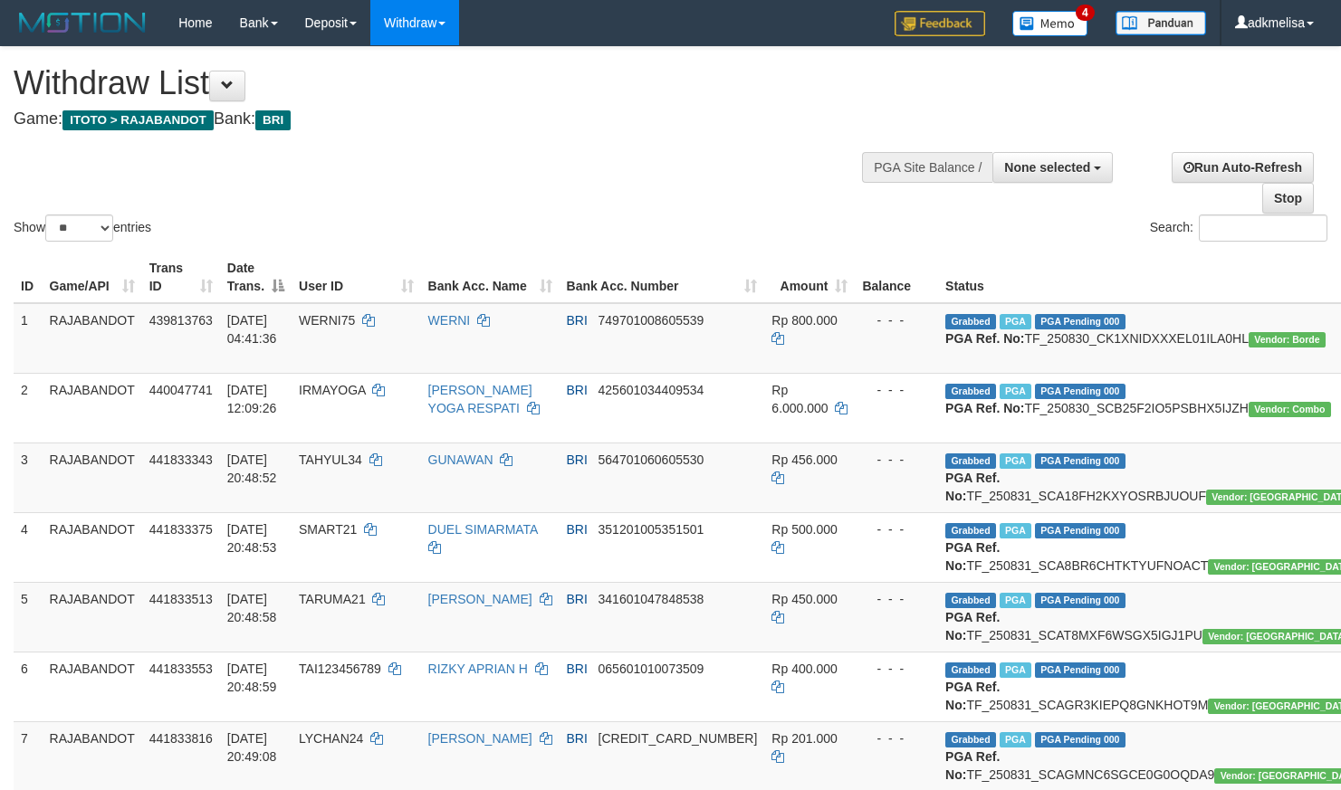
select select
click at [45, 215] on select "** ** ** ***" at bounding box center [79, 228] width 68 height 27
select select "***"
click option "***" at bounding box center [0, 0] width 0 height 0
select select
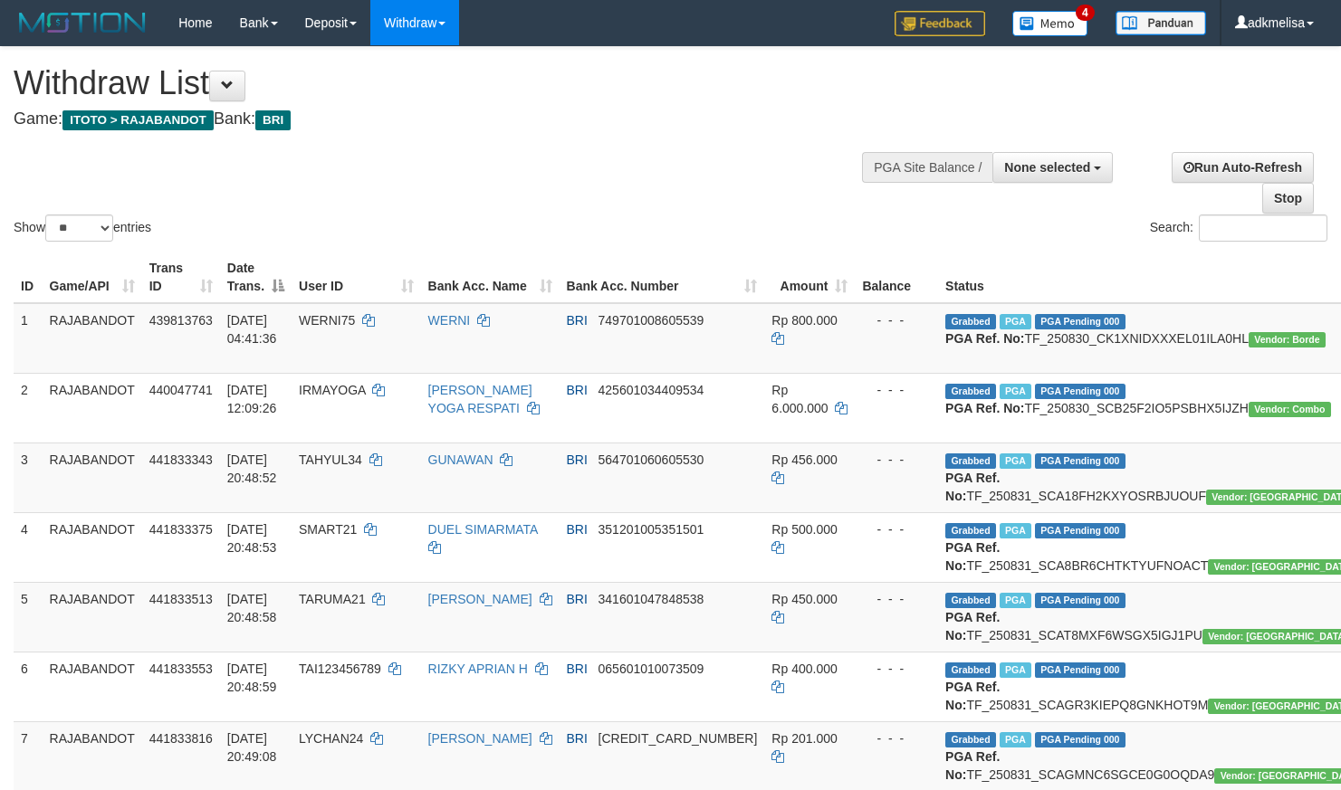
select select "**"
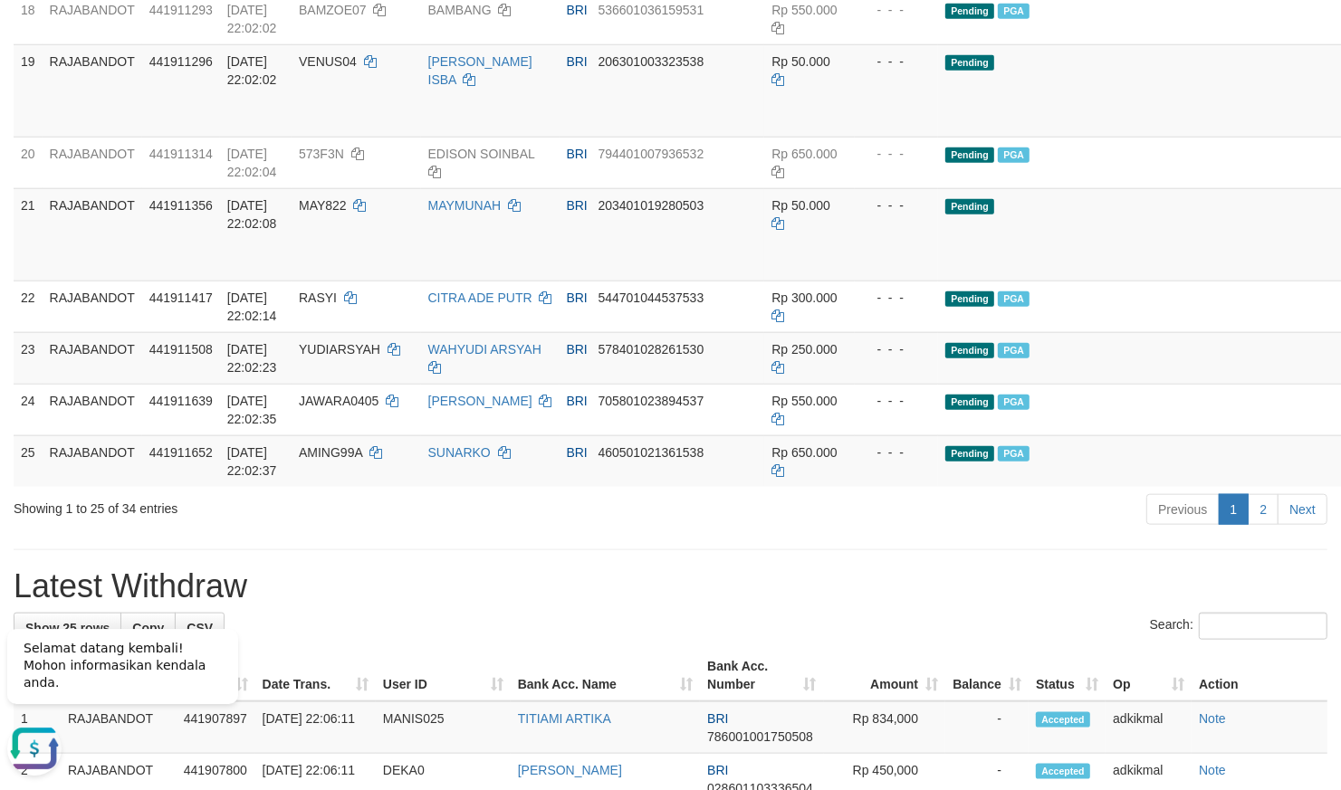
scroll to position [1426, 0]
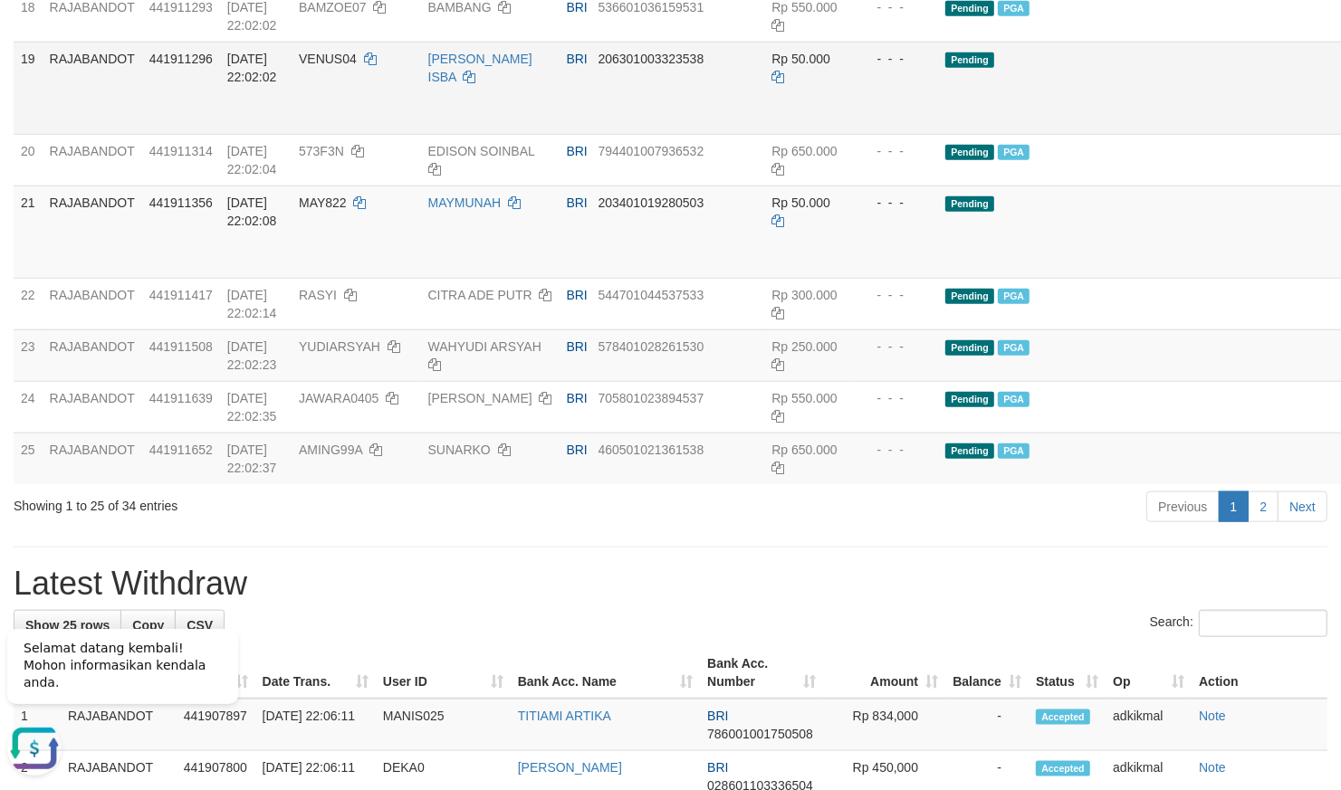
click at [1050, 134] on td "Pending" at bounding box center [1155, 88] width 435 height 92
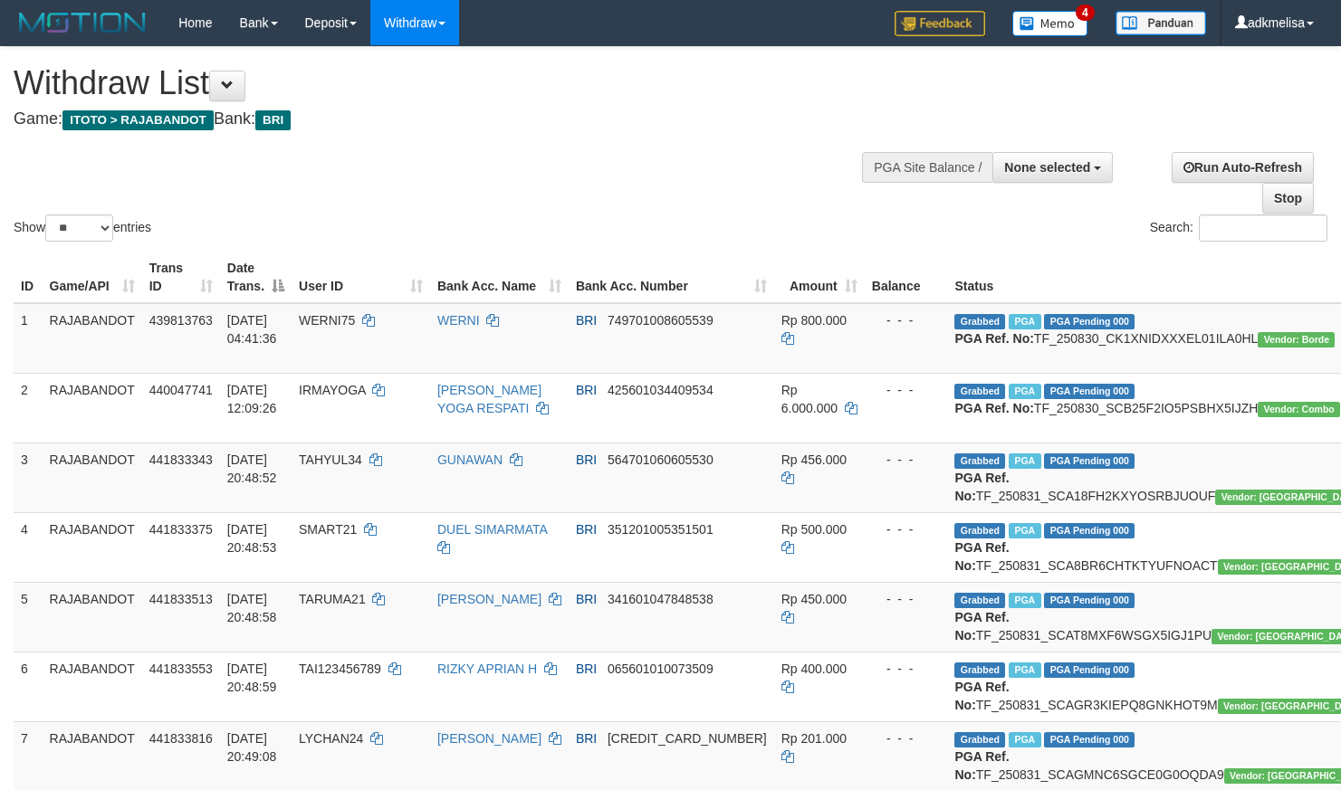
select select
select select "**"
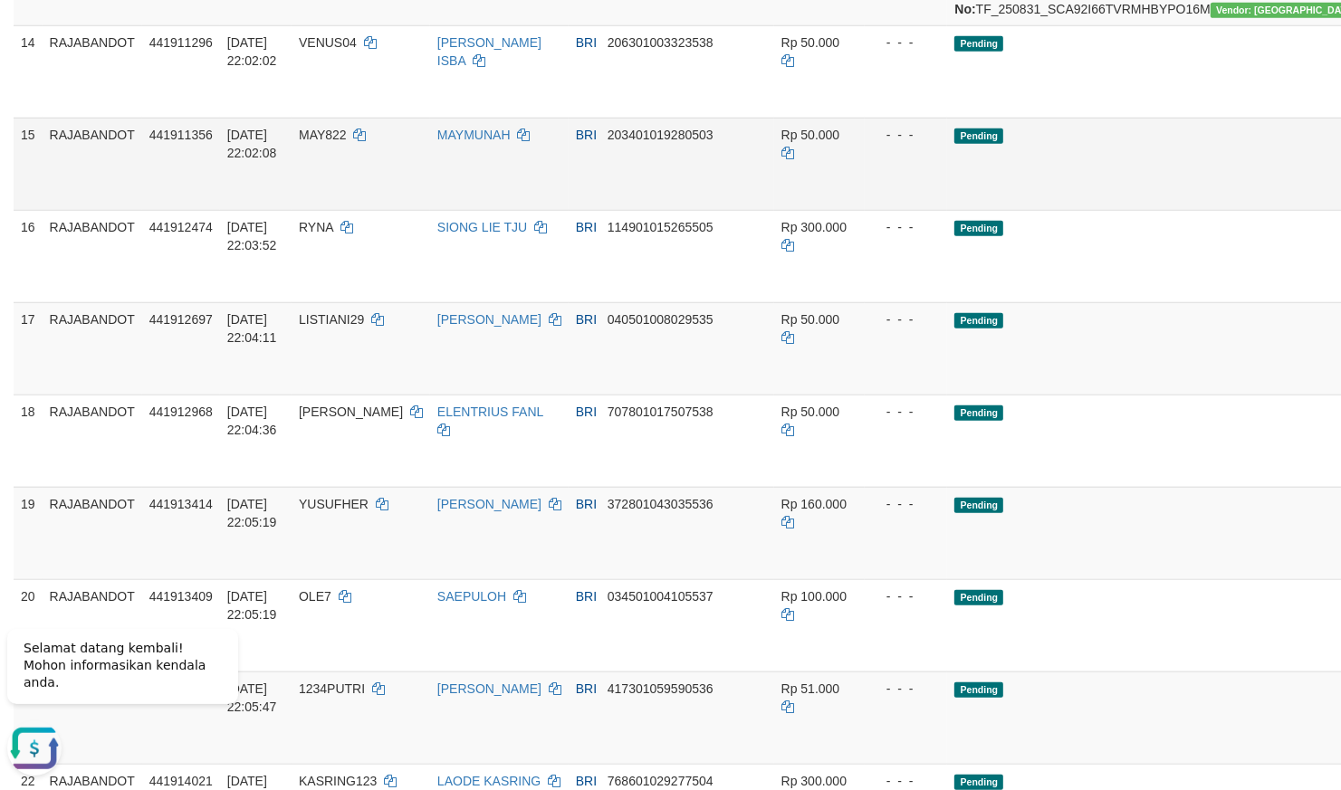
click at [587, 210] on td "BRI 203401019280503" at bounding box center [672, 164] width 206 height 92
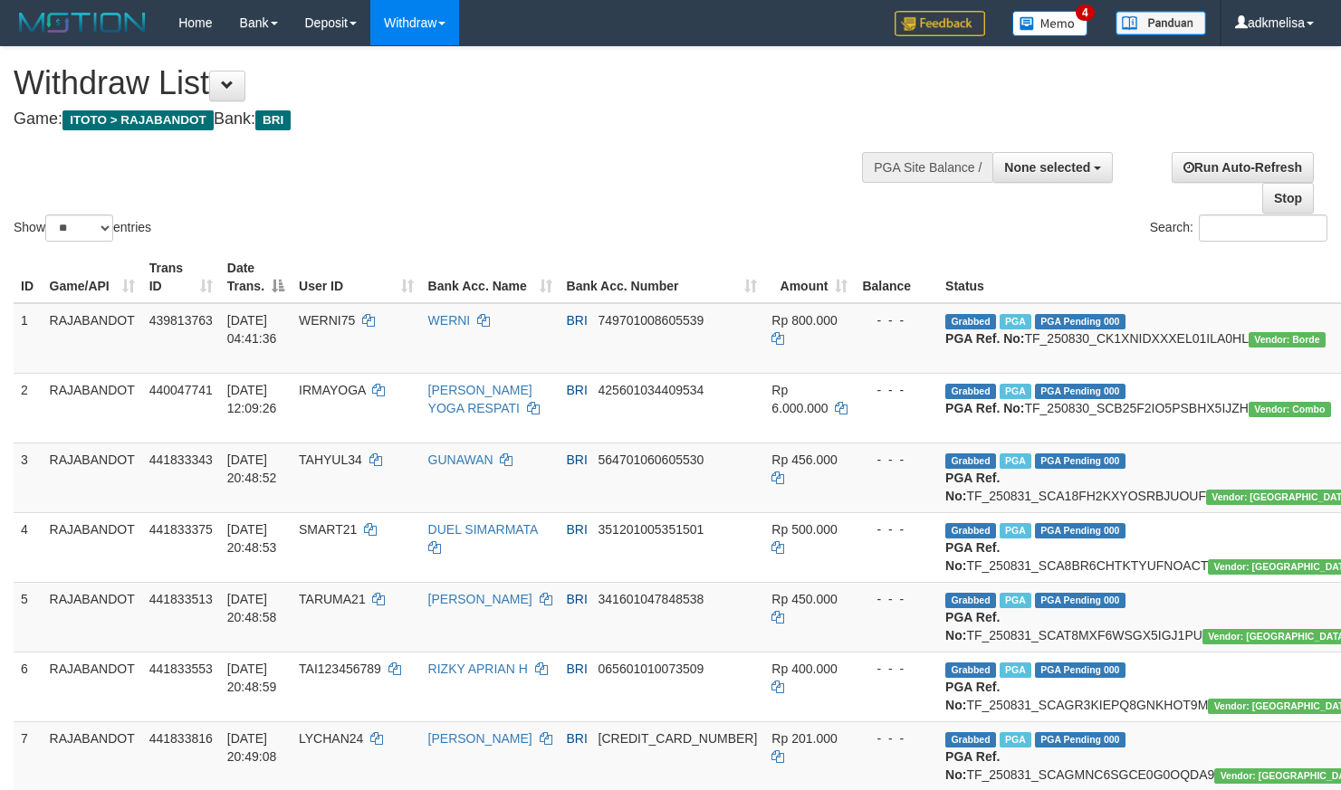
select select
select select "**"
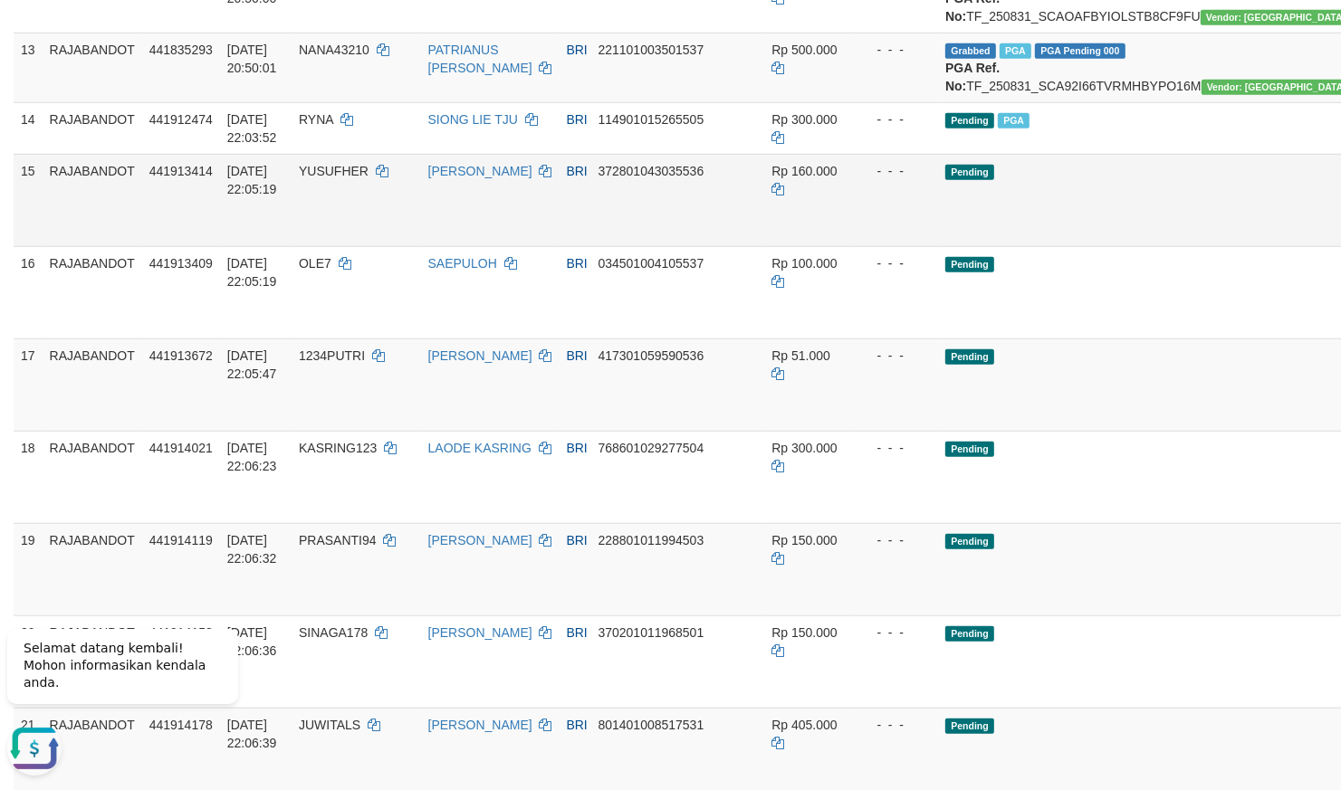
scroll to position [1109, 0]
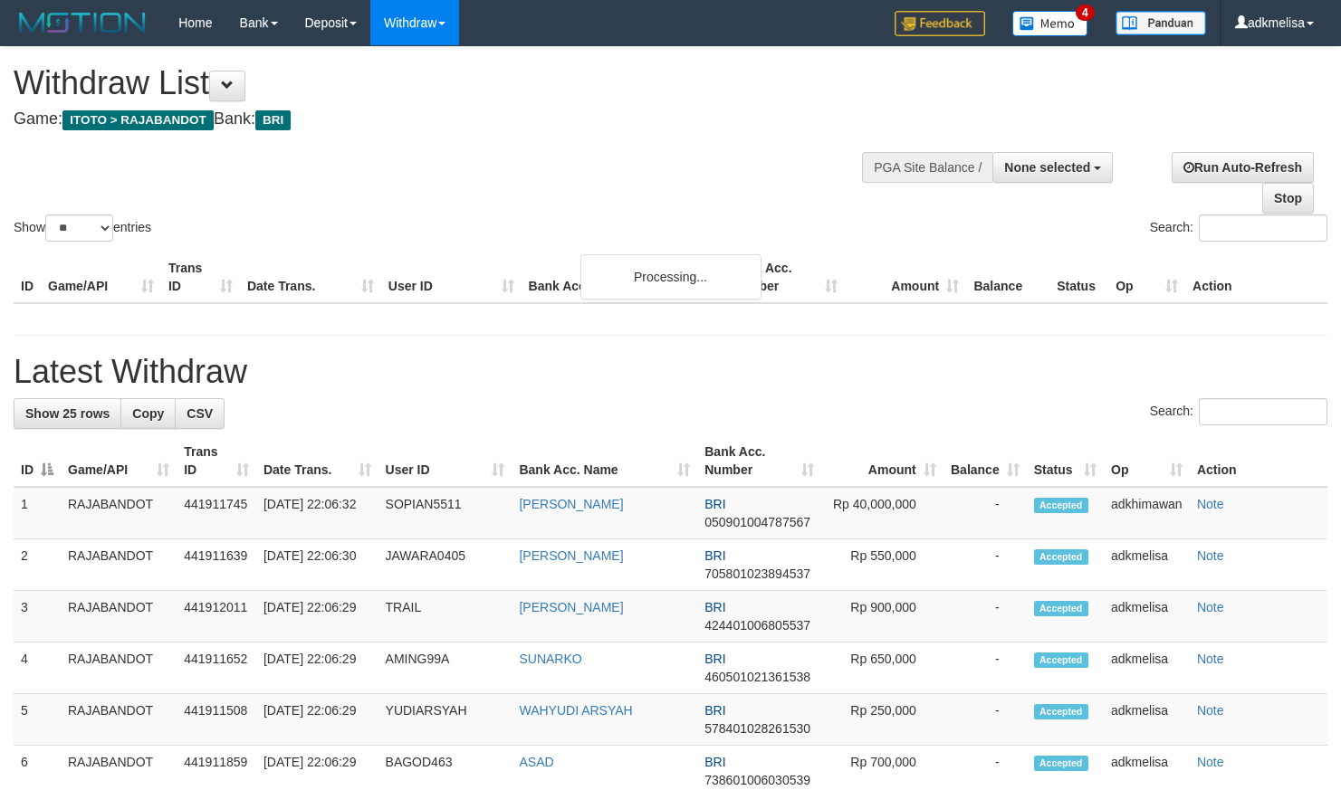
select select
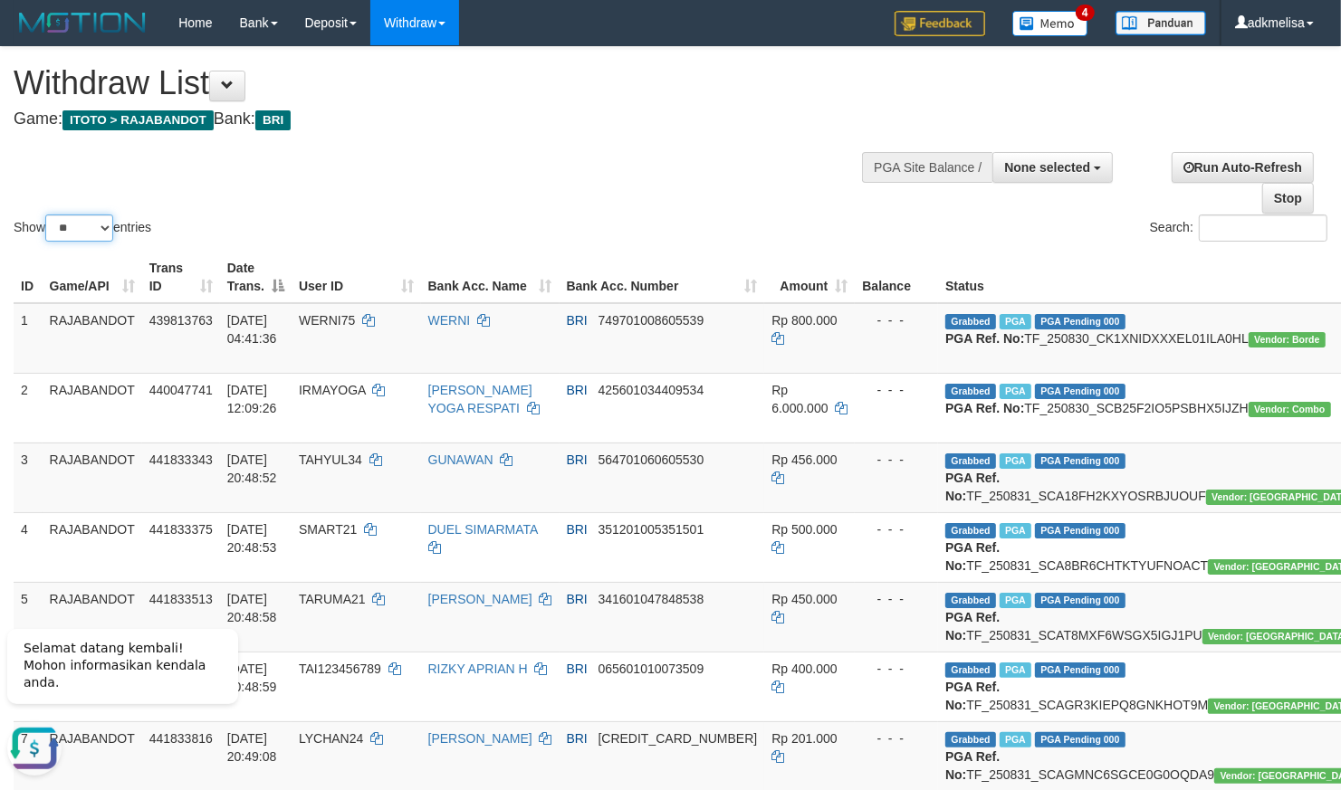
click at [45, 215] on select "** ** ** ***" at bounding box center [79, 228] width 68 height 27
select select "***"
click option "***" at bounding box center [0, 0] width 0 height 0
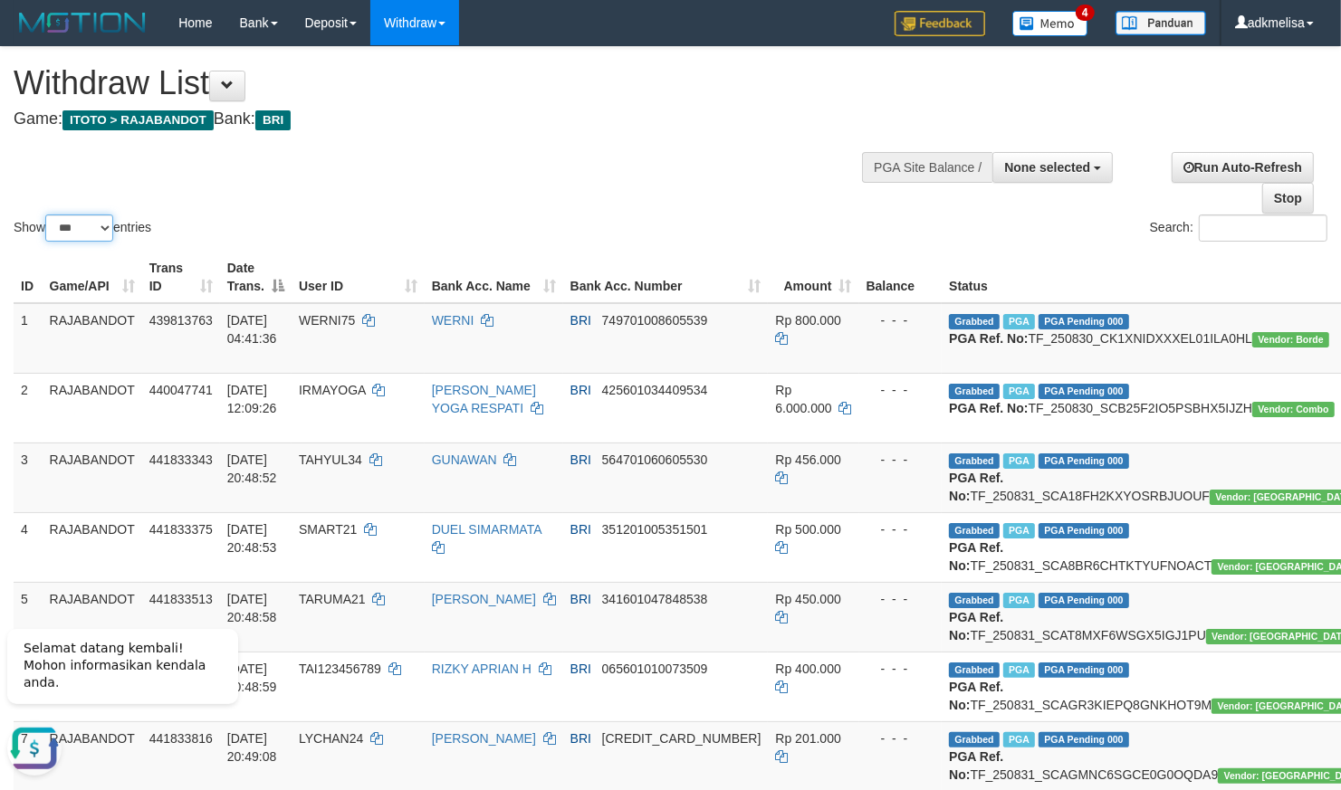
click at [45, 215] on select "** ** ** ***" at bounding box center [79, 228] width 68 height 27
click option "***" at bounding box center [0, 0] width 0 height 0
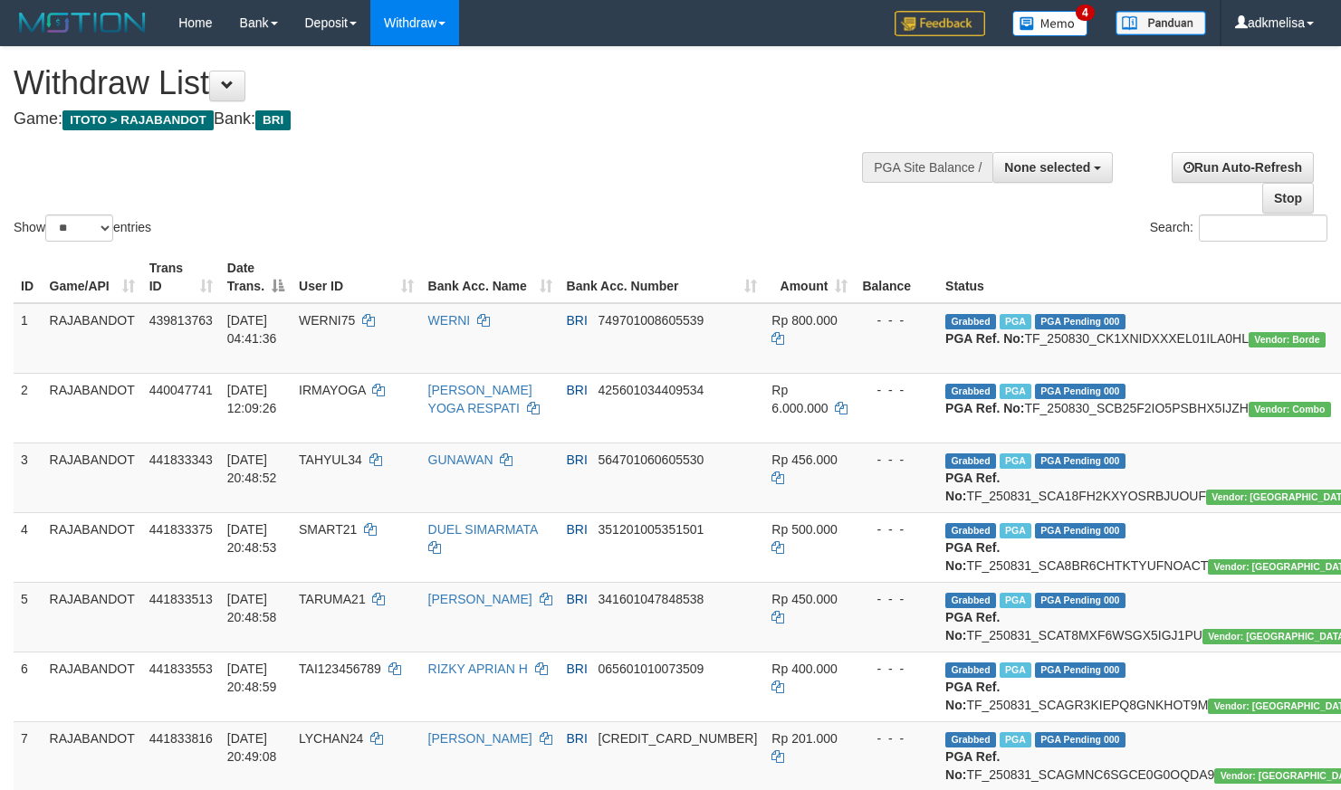
select select
click at [45, 215] on select "** ** ** ***" at bounding box center [79, 228] width 68 height 27
select select "***"
click option "***" at bounding box center [0, 0] width 0 height 0
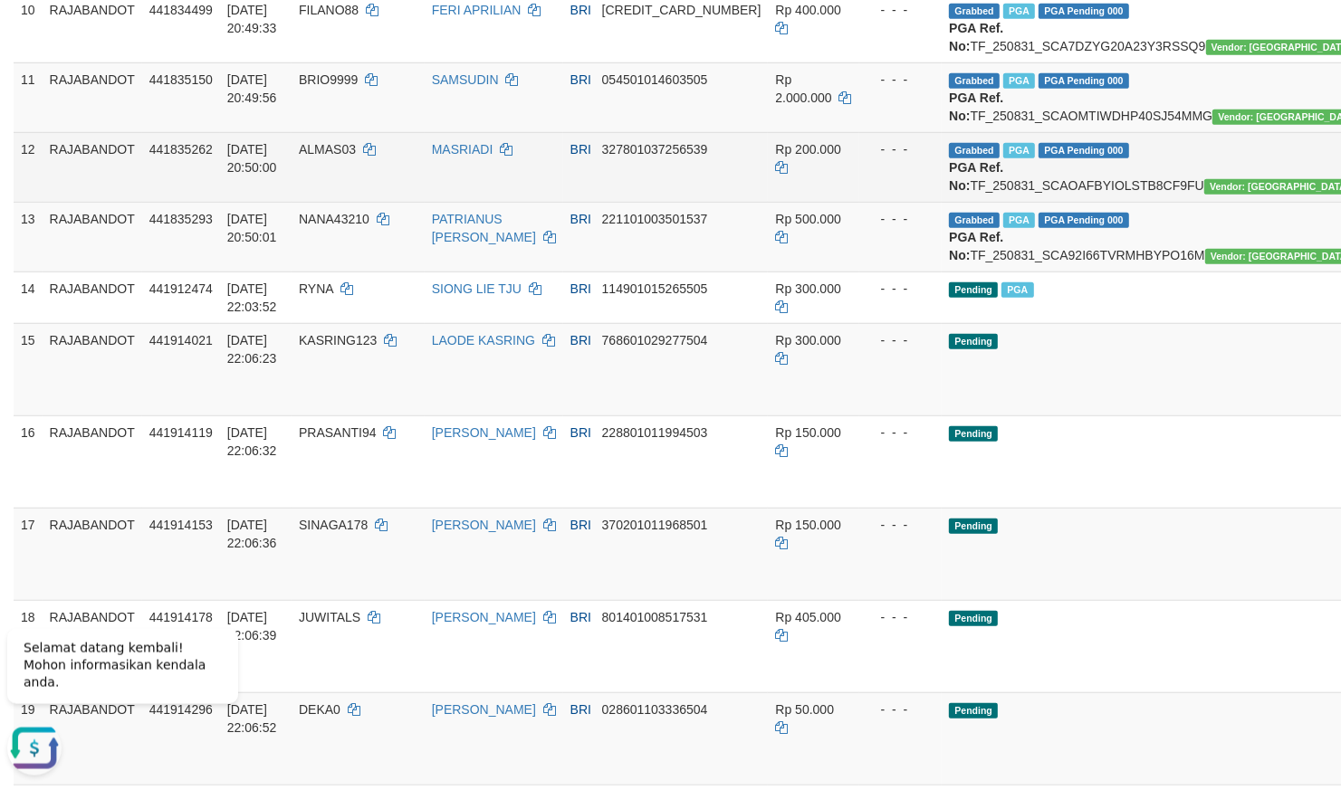
scroll to position [951, 0]
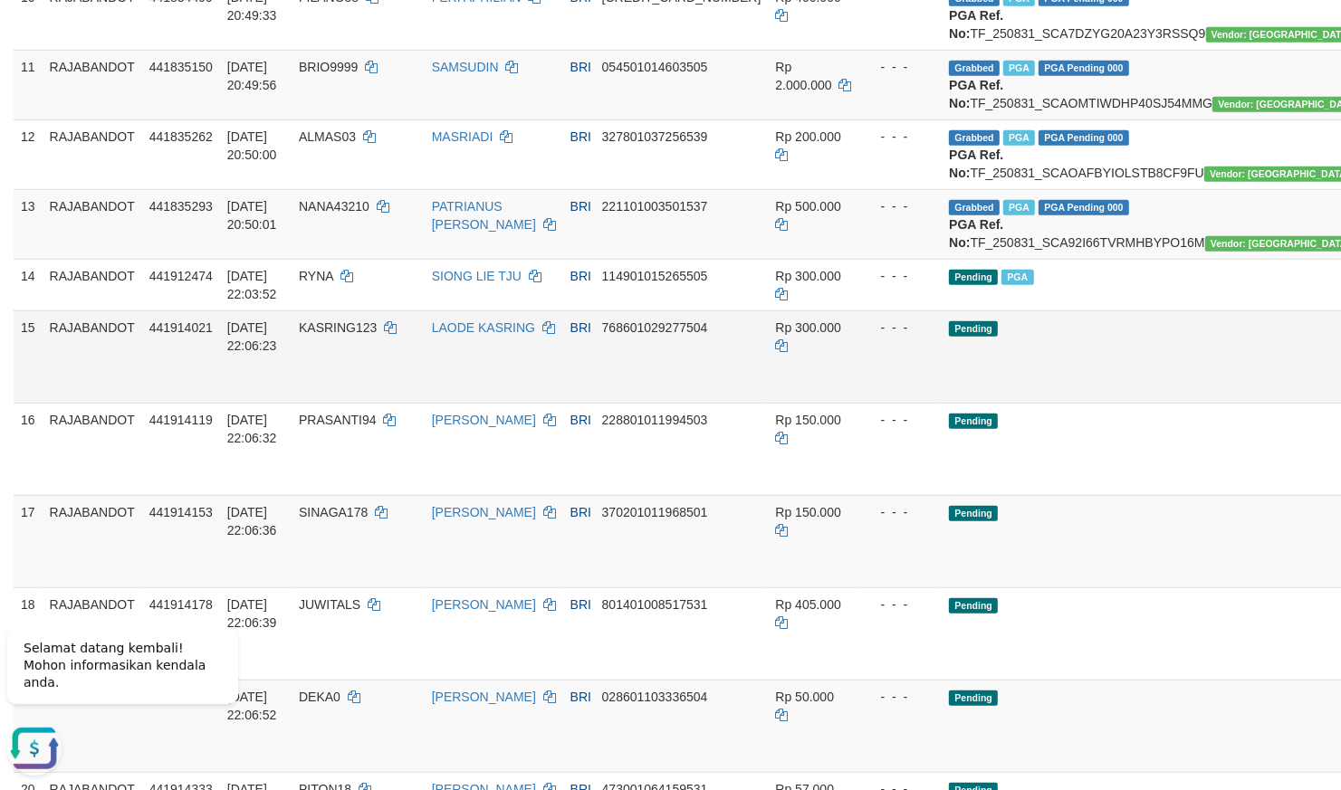
click at [694, 403] on td "BRI 768601029277504" at bounding box center [666, 357] width 206 height 92
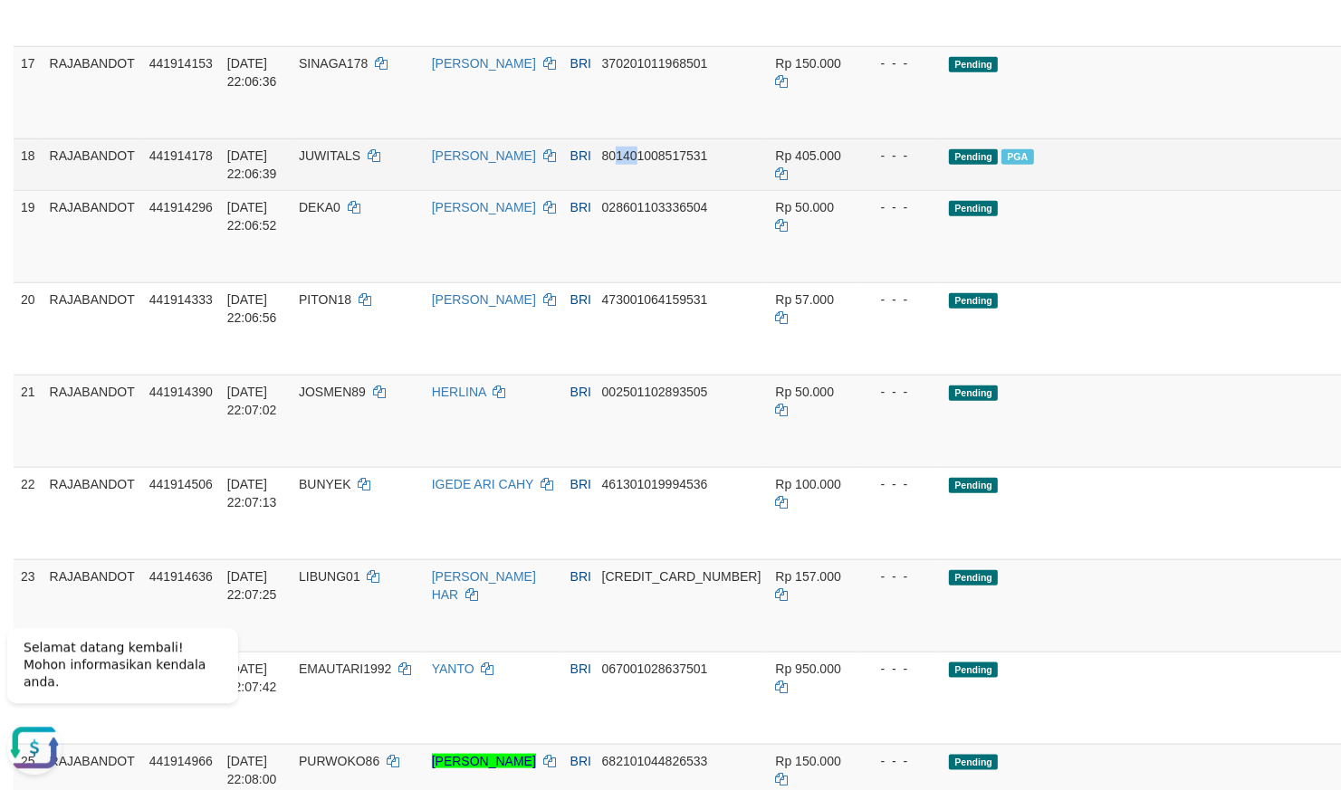
drag, startPoint x: 629, startPoint y: 390, endPoint x: 609, endPoint y: 393, distance: 20.1
click at [609, 163] on span "801401008517531" at bounding box center [655, 155] width 106 height 14
copy span "140"
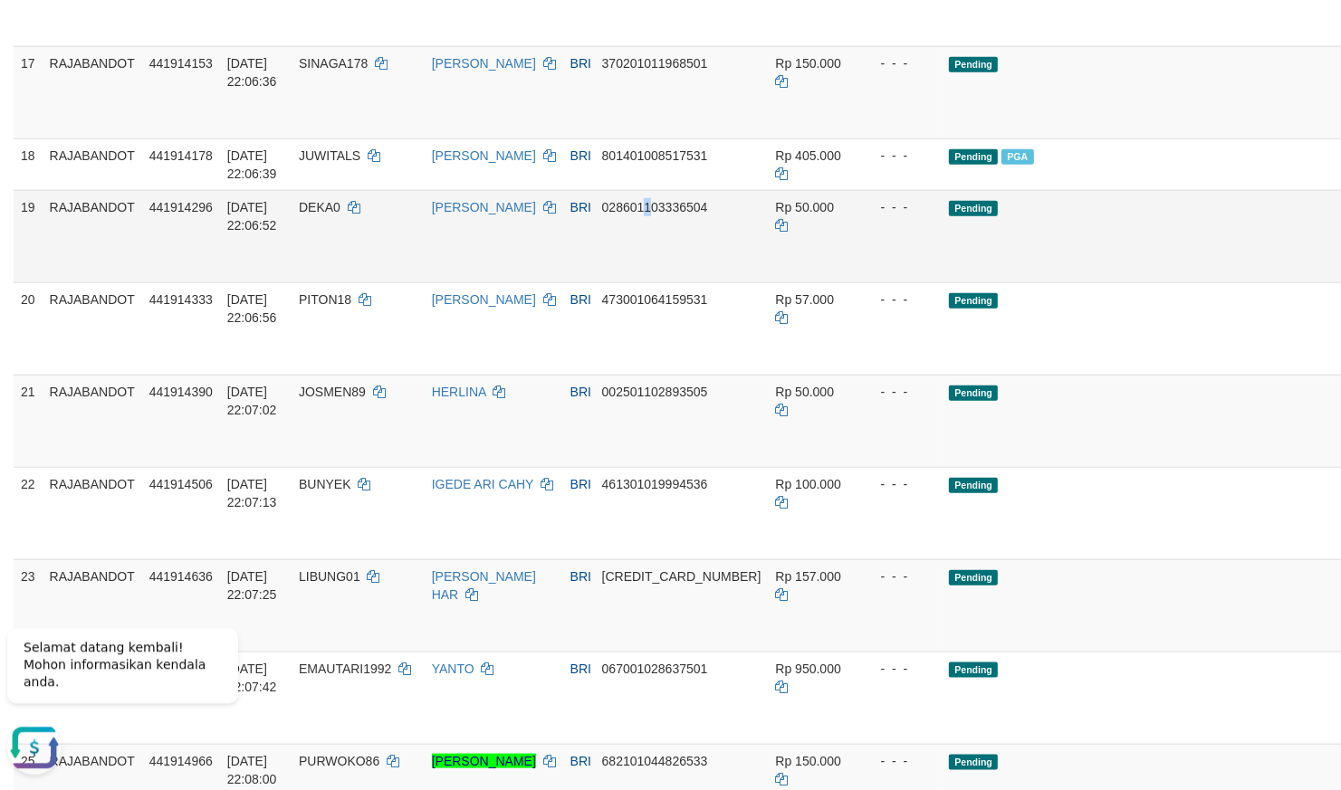
click at [637, 283] on td "BRI 028601103336504" at bounding box center [666, 236] width 206 height 92
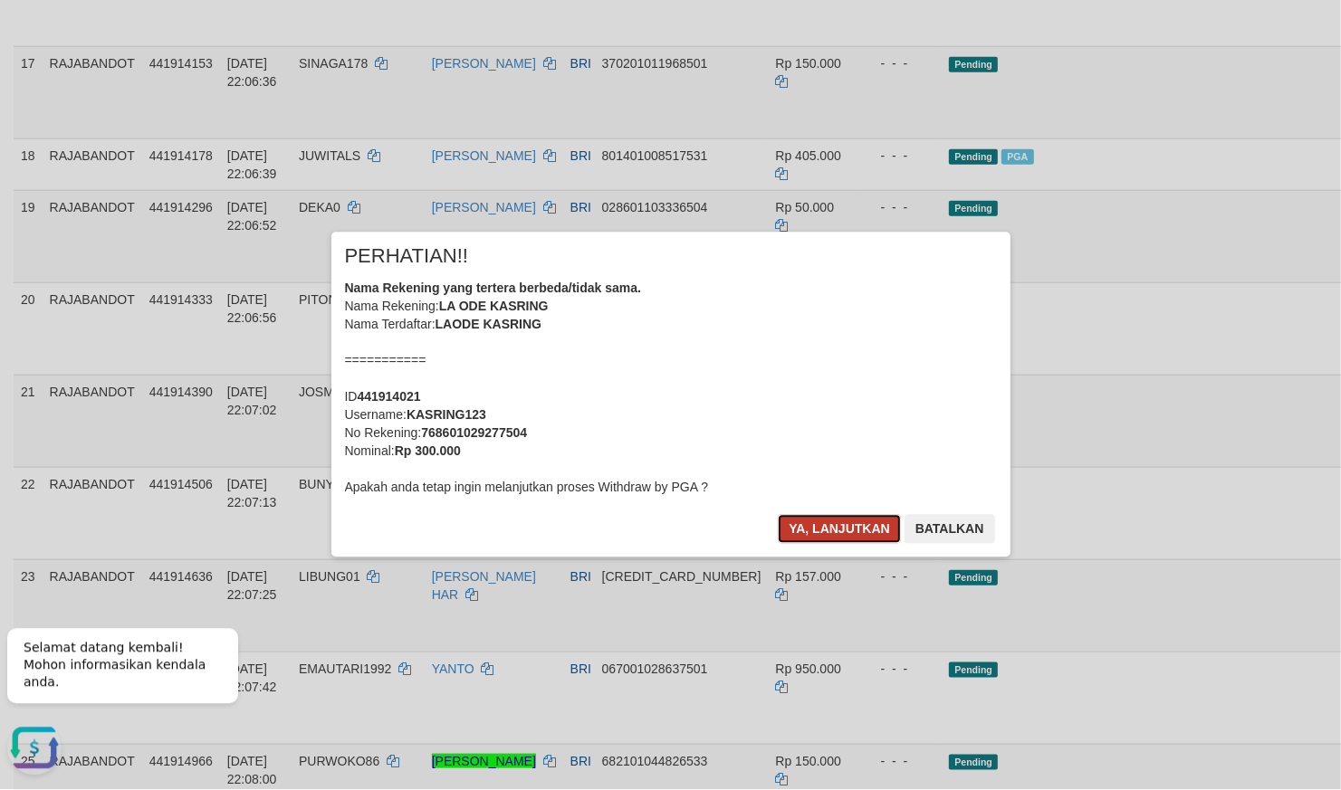
click at [869, 547] on div "Ya, lanjutkan Batalkan" at bounding box center [886, 536] width 220 height 43
click at [854, 532] on button "Ya, lanjutkan" at bounding box center [839, 529] width 123 height 29
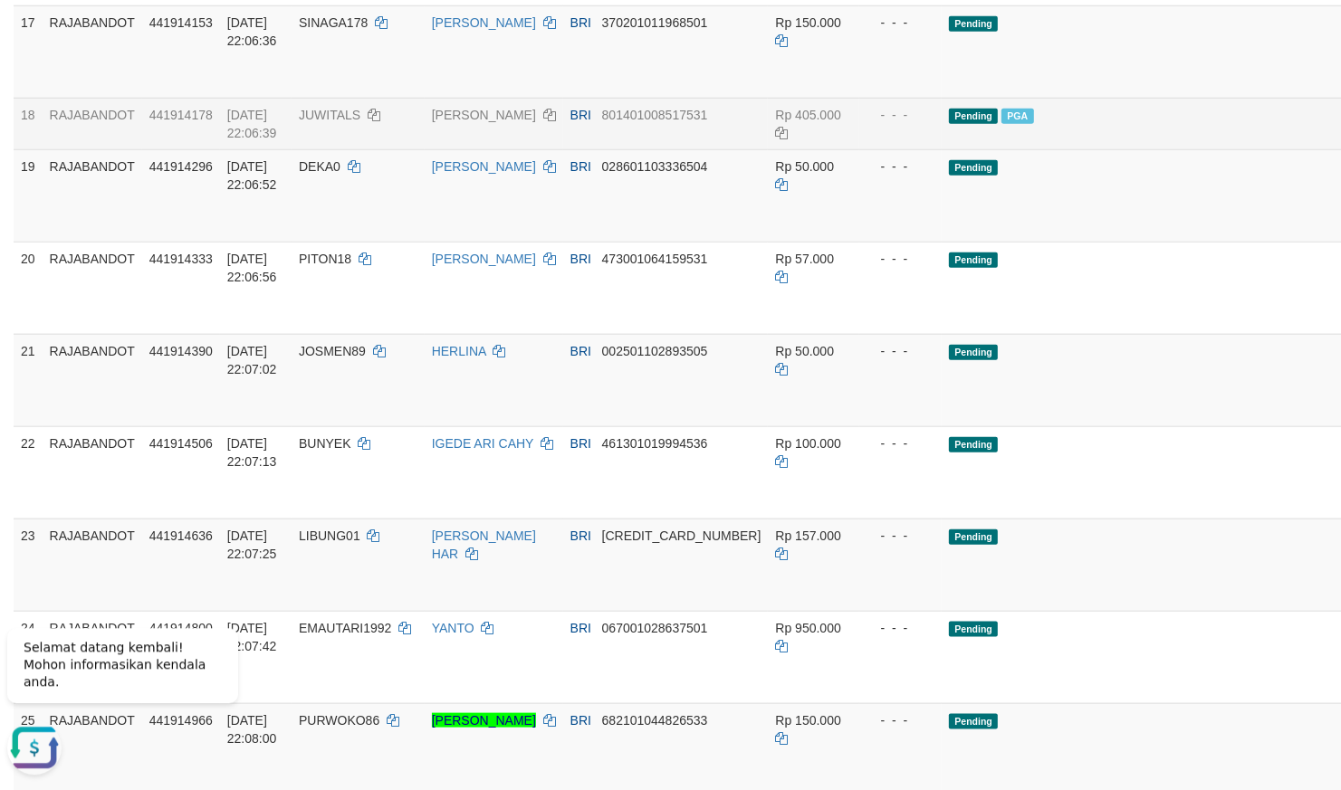
click at [1000, 149] on td "Pending PGA" at bounding box center [1159, 124] width 435 height 52
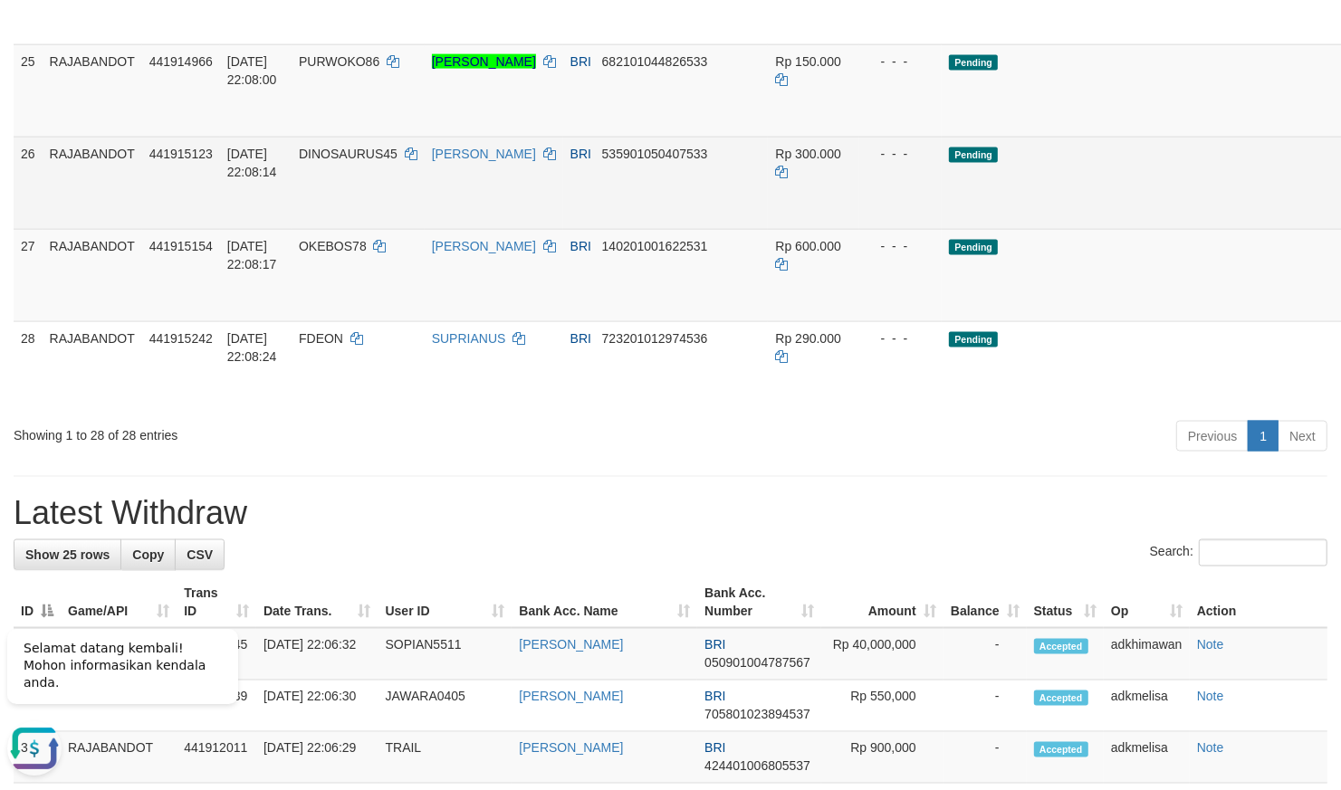
click at [867, 162] on div "- - -" at bounding box center [901, 153] width 69 height 18
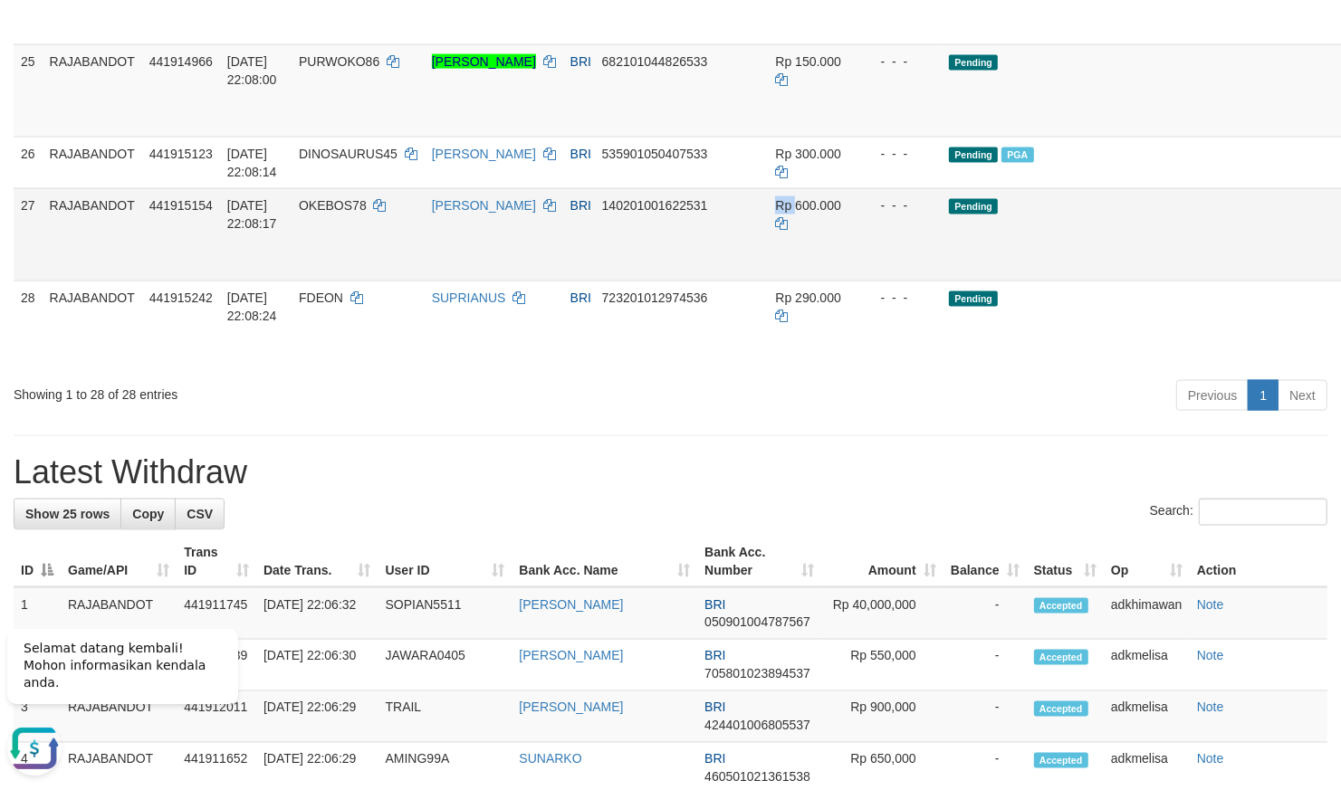
click at [768, 280] on td "Rp 600.000" at bounding box center [813, 233] width 91 height 92
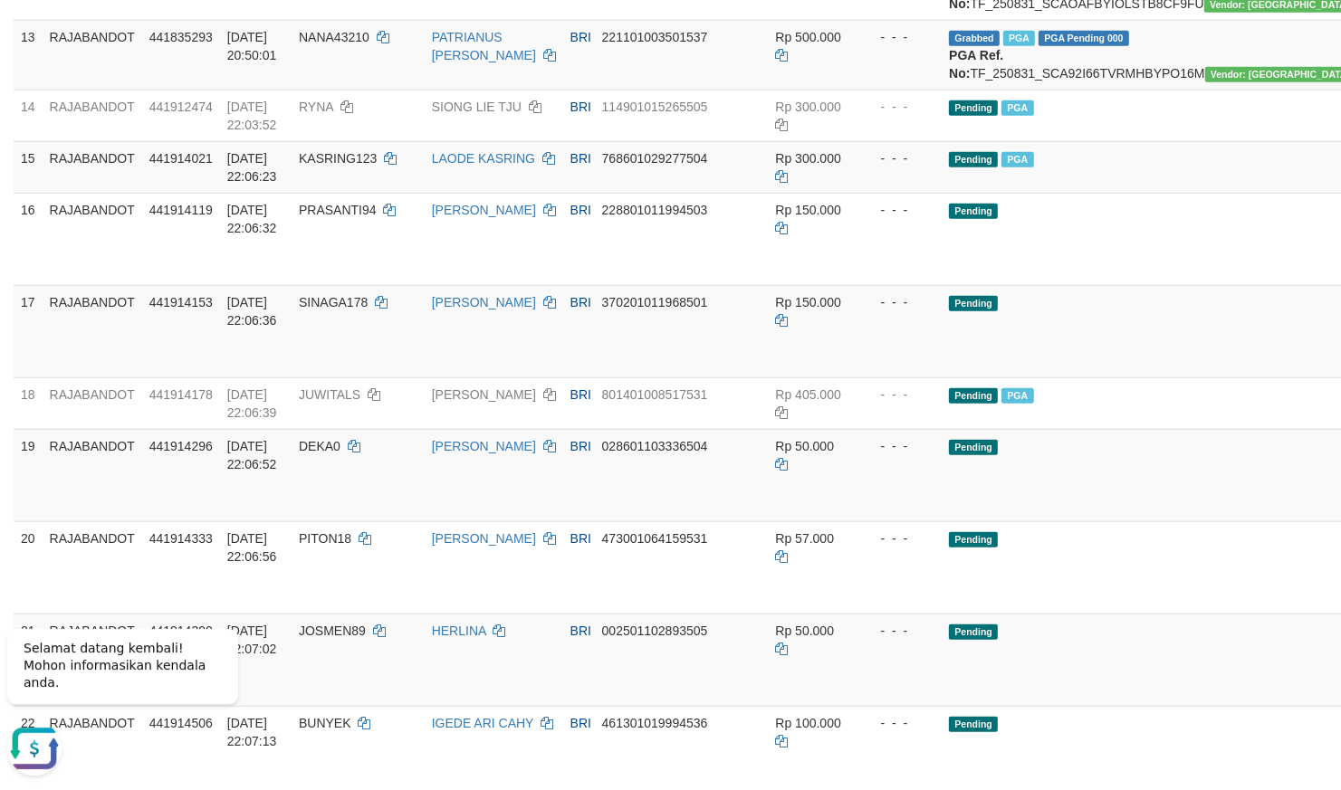
scroll to position [1109, 0]
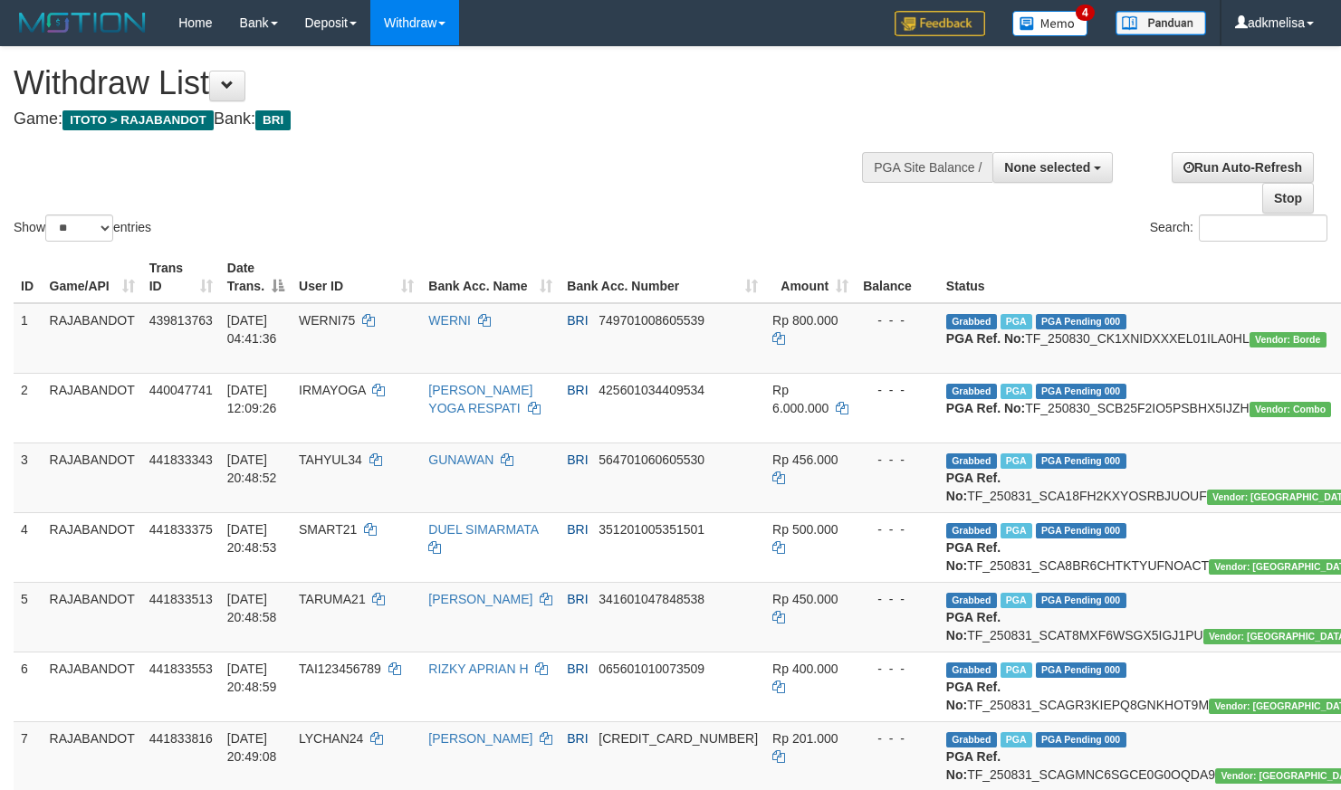
select select
select select "**"
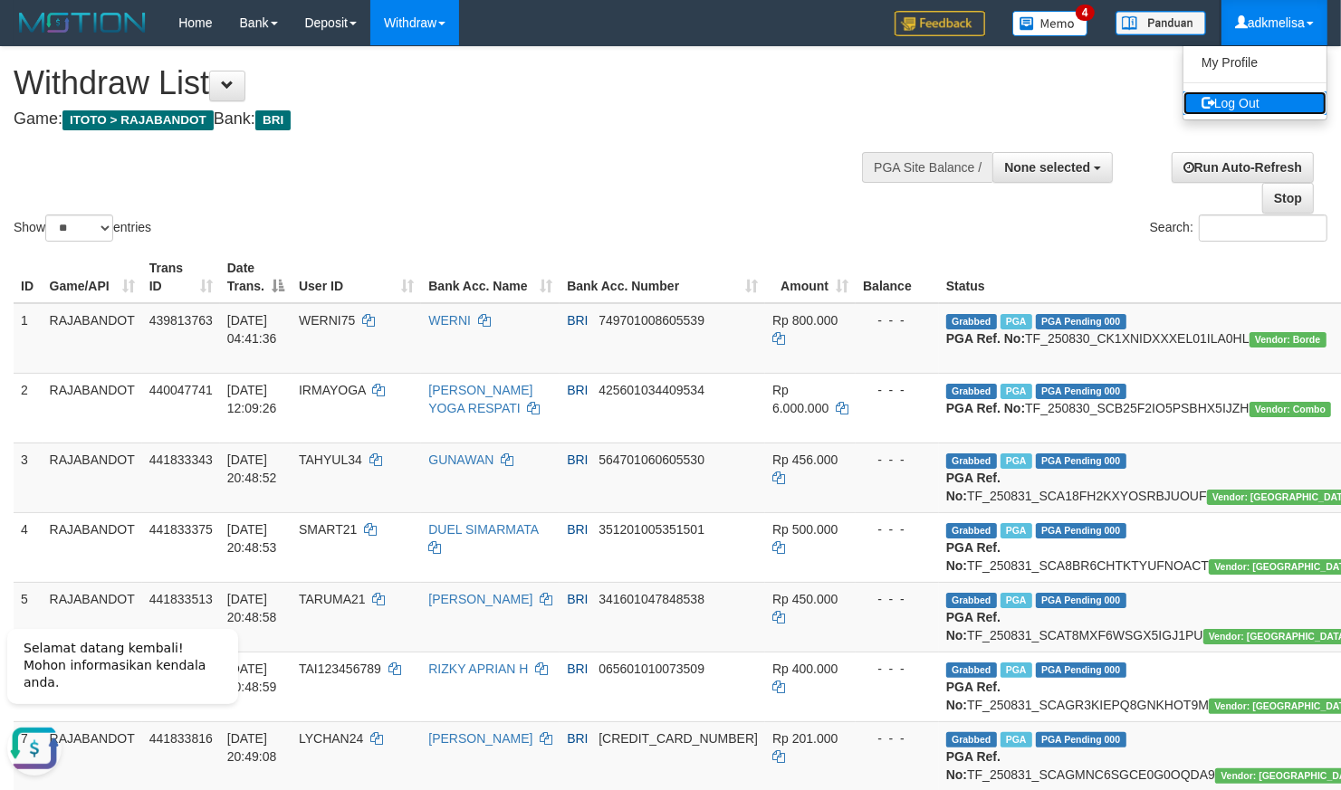
click at [1271, 107] on link "Log Out" at bounding box center [1254, 103] width 143 height 24
